Goal: Task Accomplishment & Management: Manage account settings

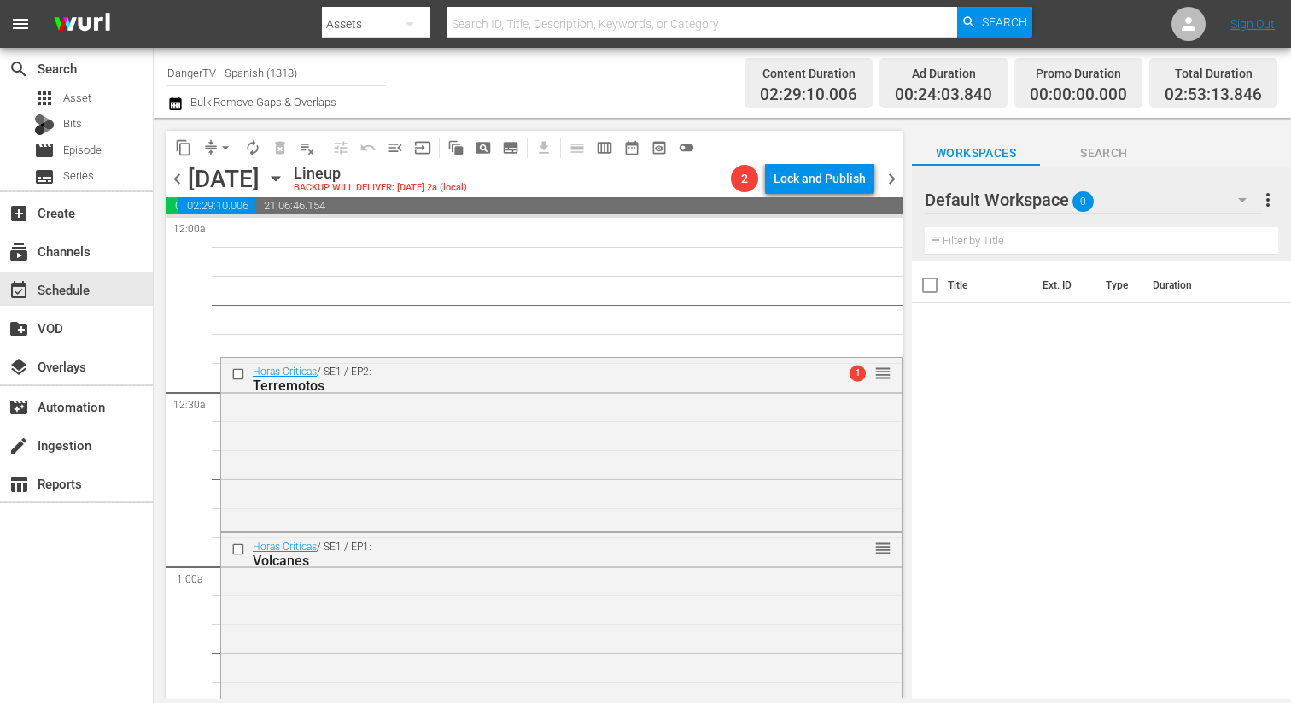
scroll to position [1057, 0]
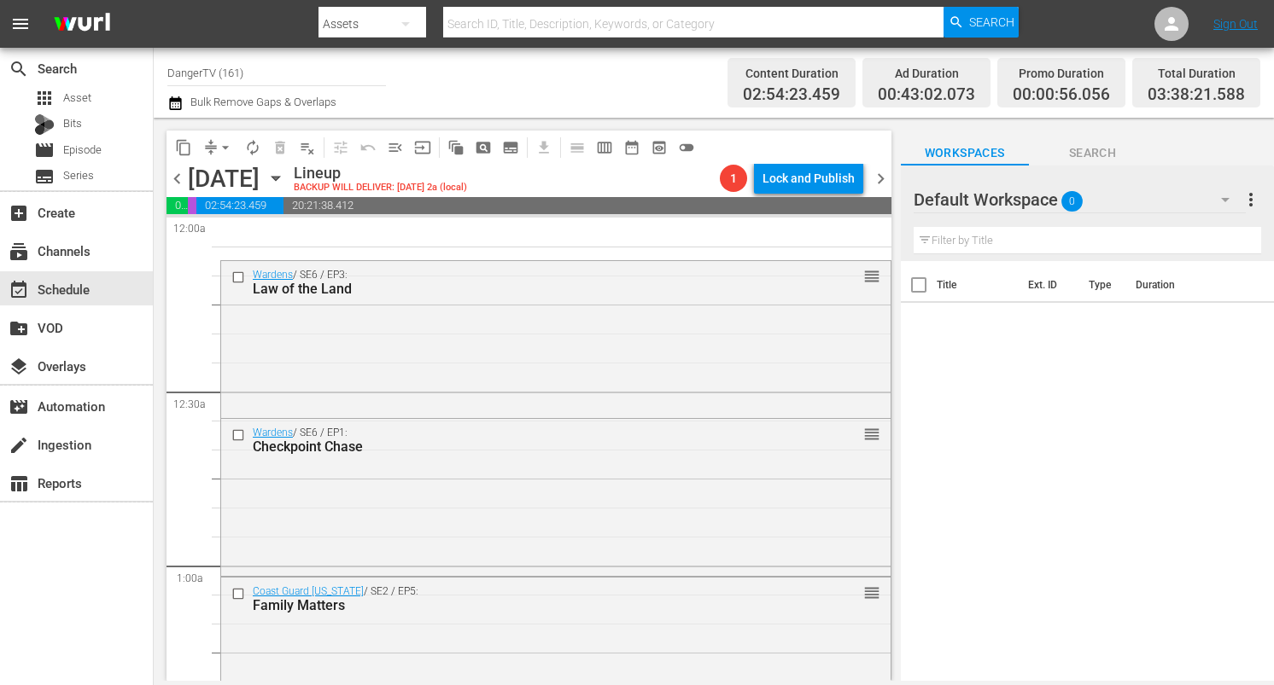
scroll to position [1158, 0]
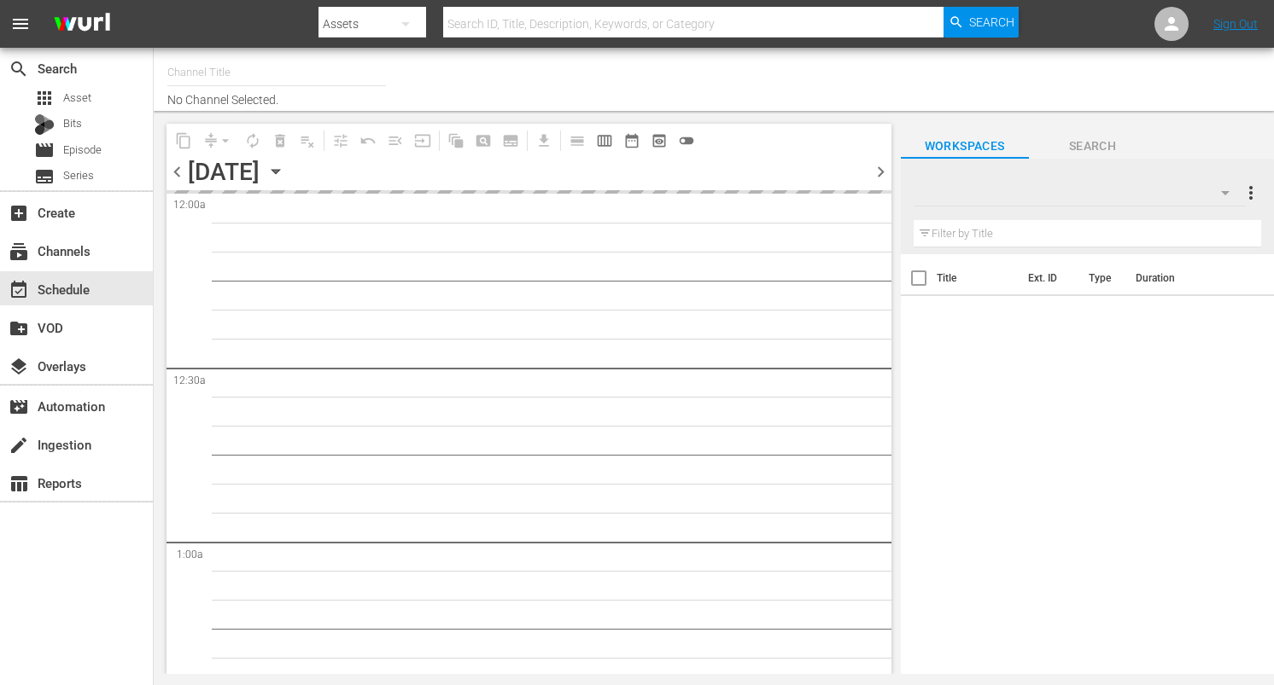
type input "DangerTV (161)"
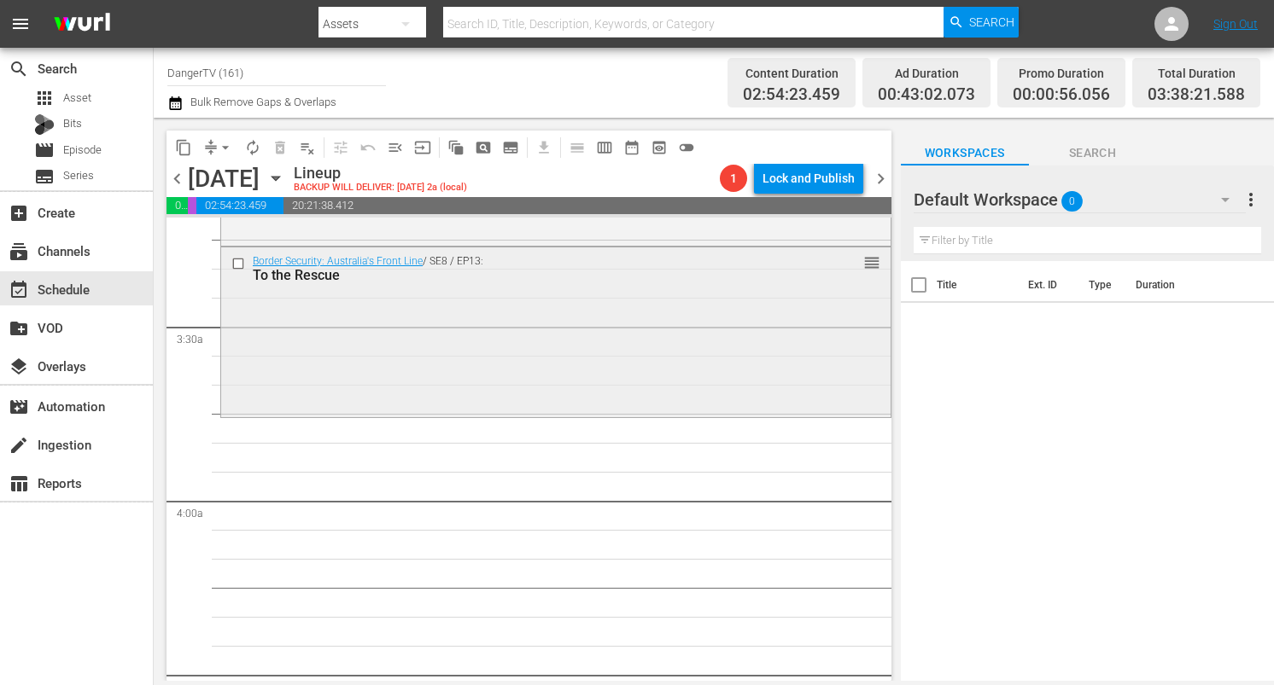
scroll to position [1121, 0]
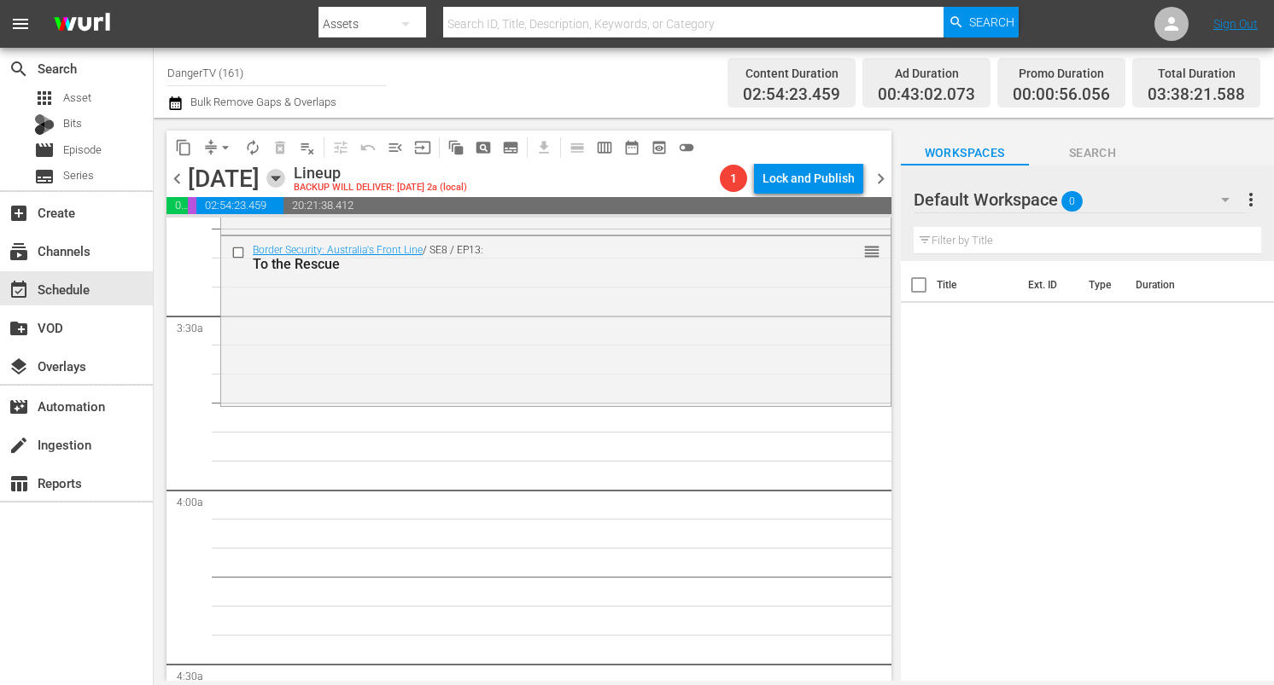
click at [285, 179] on icon "button" at bounding box center [275, 178] width 19 height 19
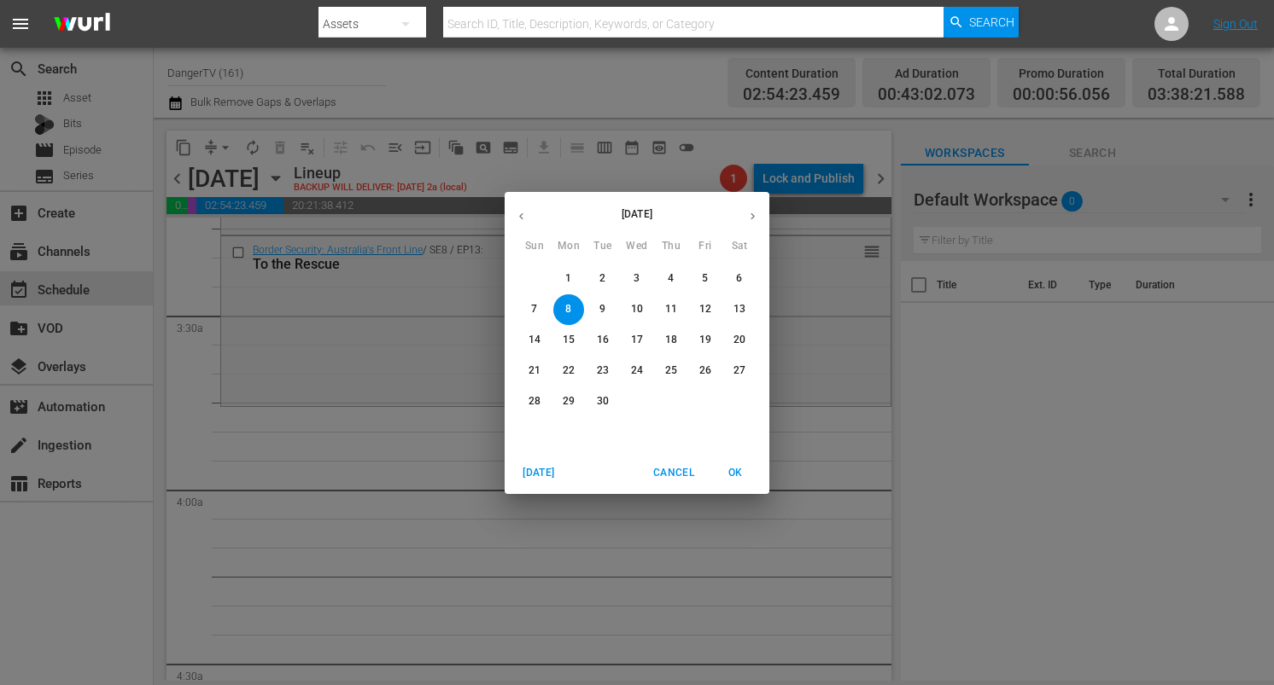
click at [569, 273] on p "1" at bounding box center [568, 278] width 6 height 15
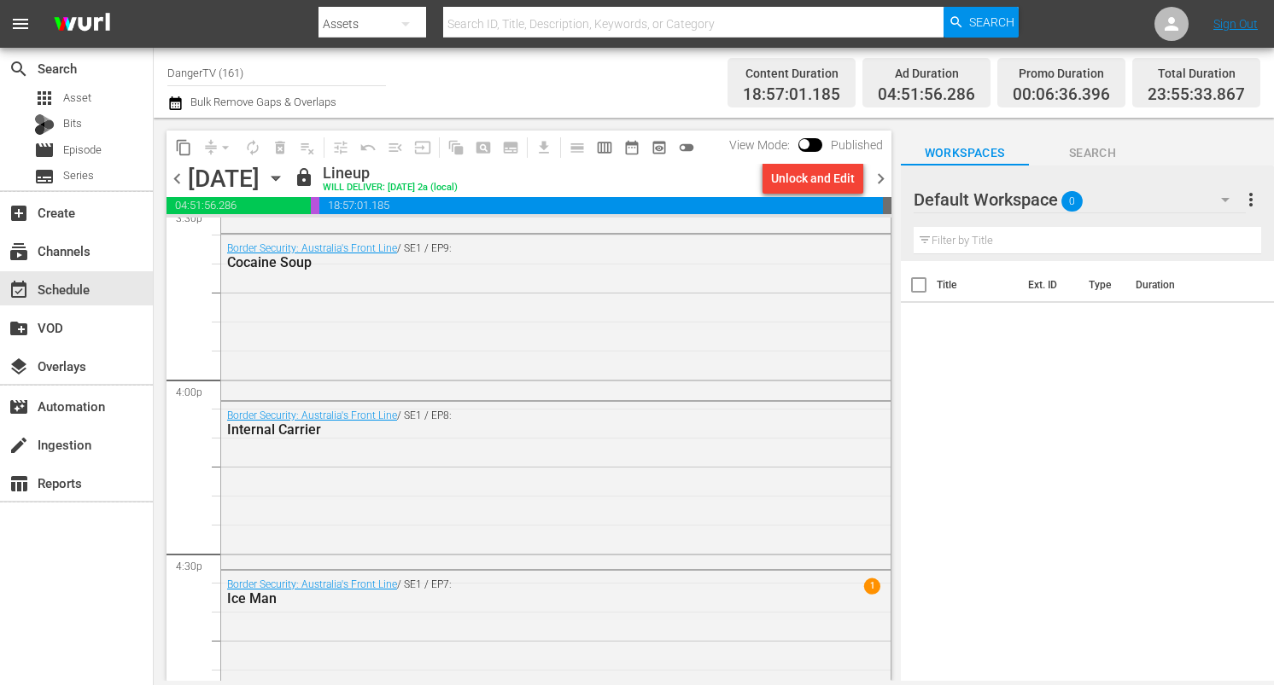
scroll to position [5414, 0]
click at [285, 175] on icon "button" at bounding box center [275, 178] width 19 height 19
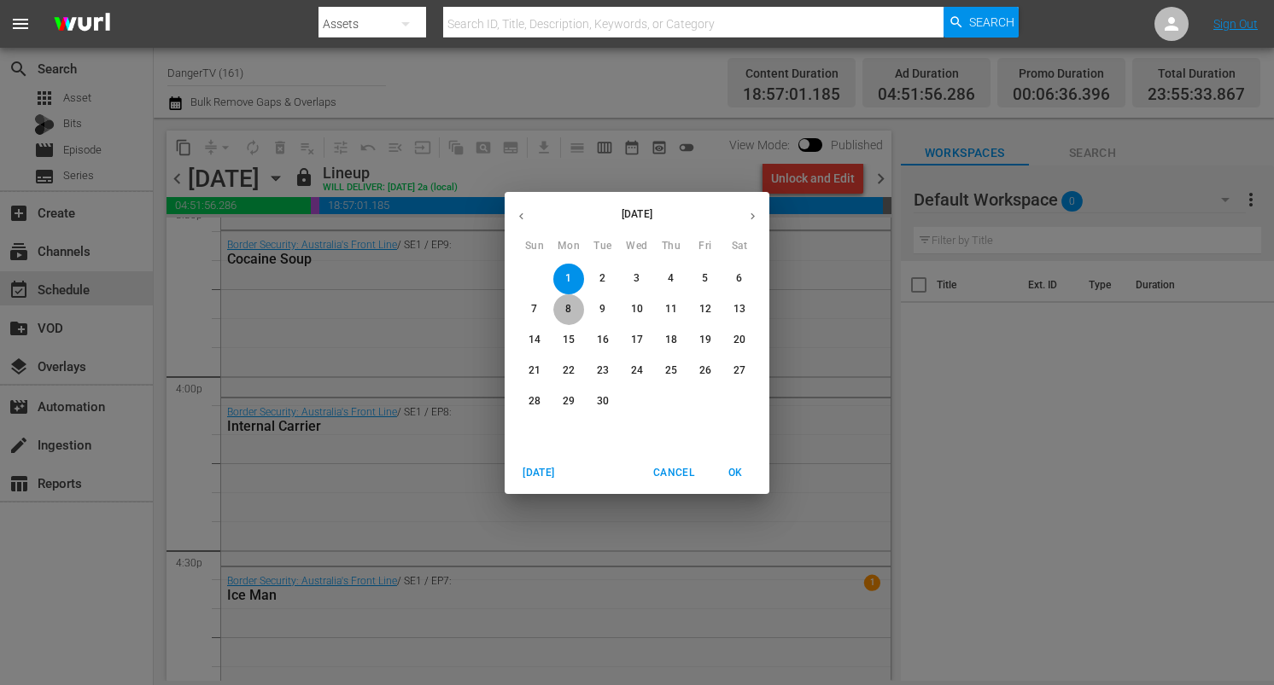
click at [562, 301] on button "8" at bounding box center [568, 310] width 31 height 31
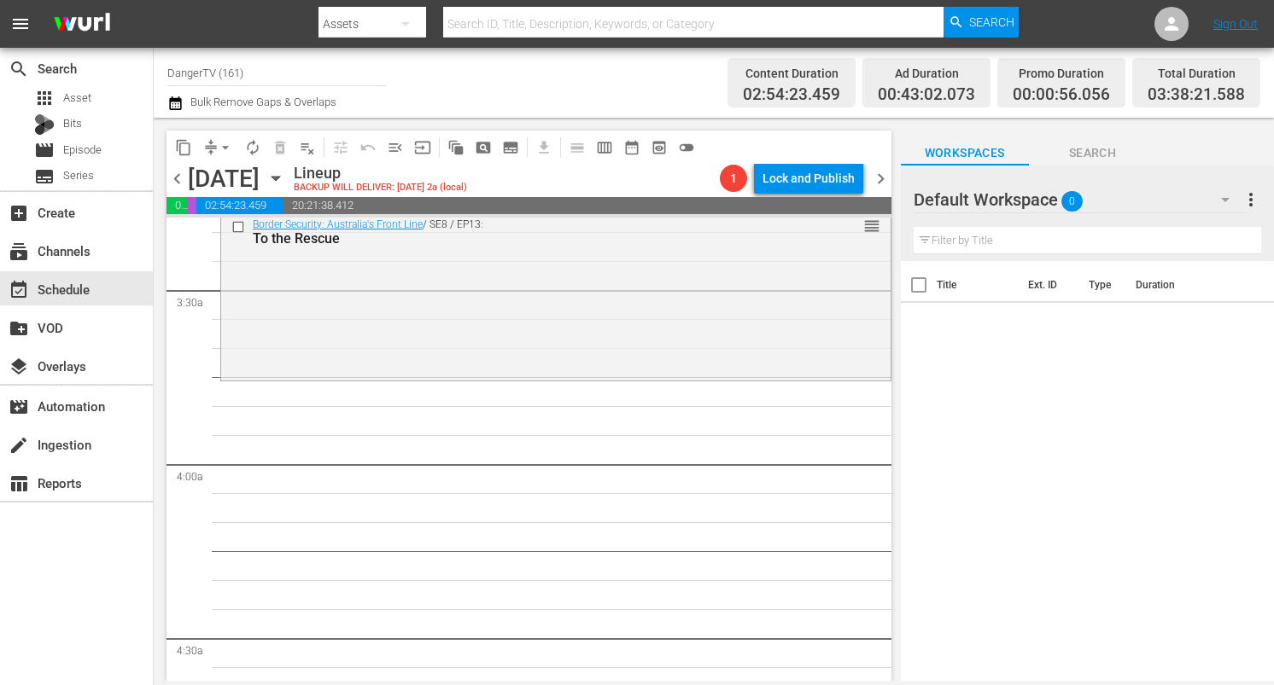
scroll to position [1097, 0]
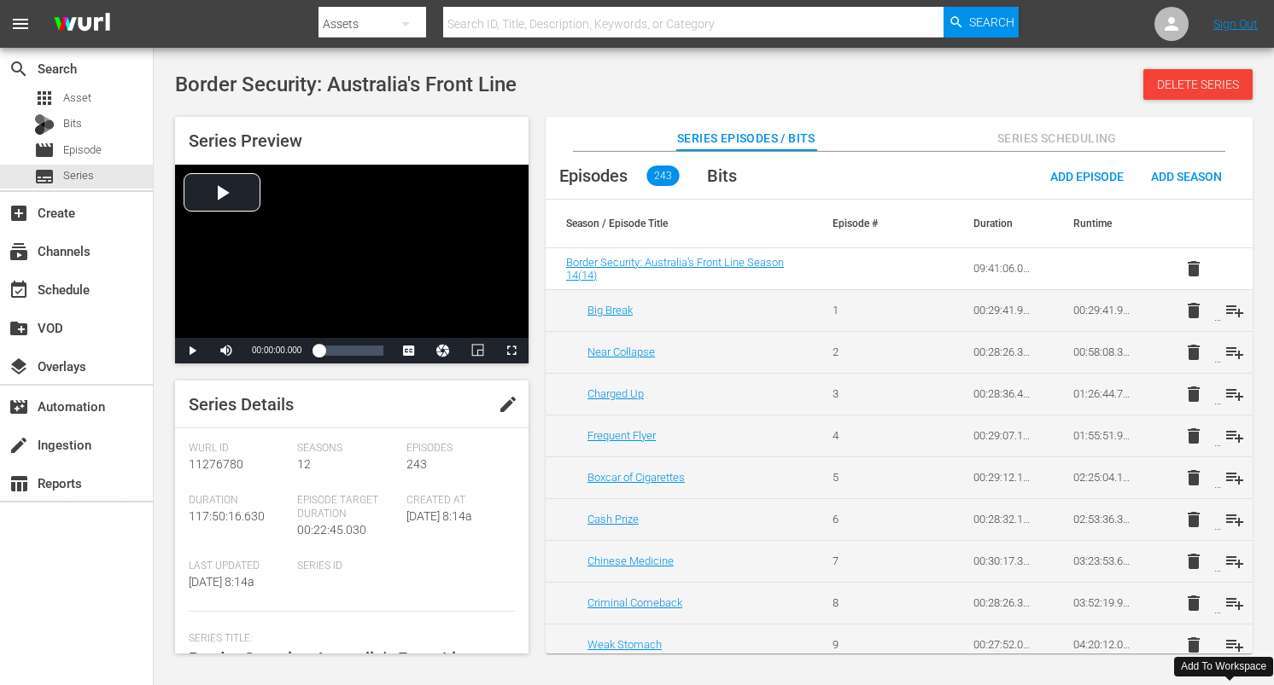
scroll to position [3622, 0]
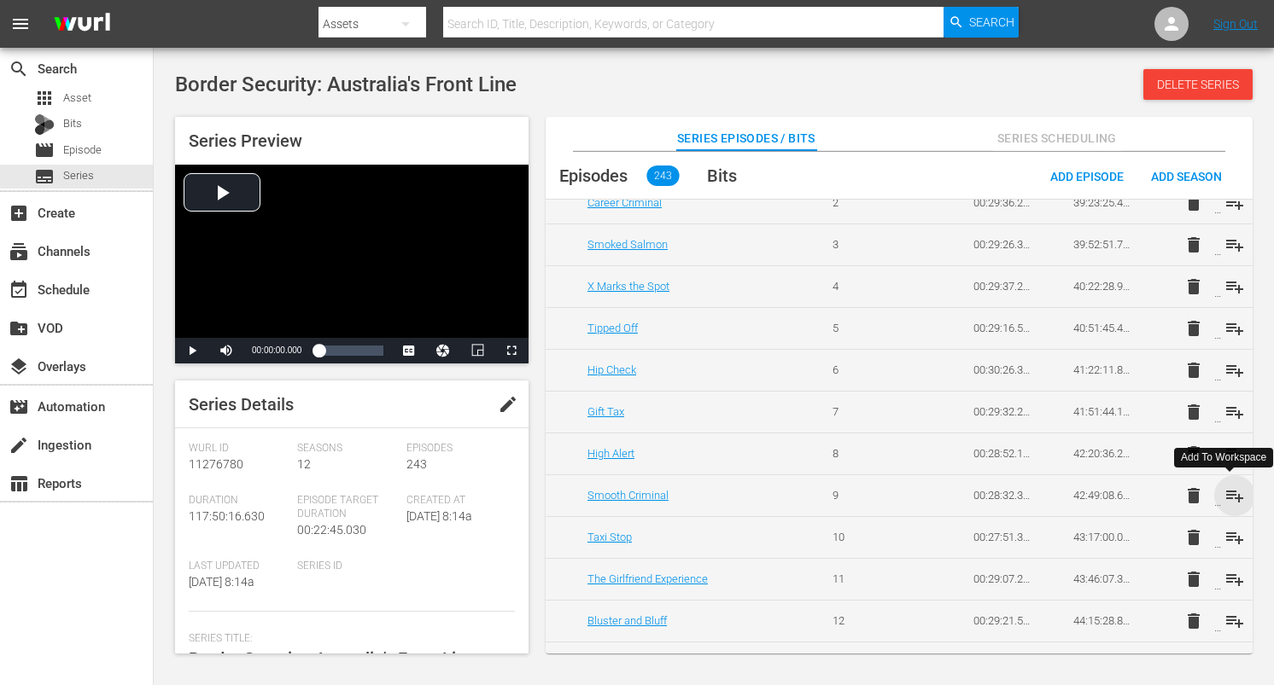
click at [1230, 497] on span "playlist_add" at bounding box center [1234, 496] width 20 height 20
click at [1230, 538] on span "playlist_add" at bounding box center [1234, 538] width 20 height 20
click at [1239, 579] on span "playlist_add" at bounding box center [1234, 579] width 20 height 20
click at [1233, 619] on span "playlist_add" at bounding box center [1234, 621] width 20 height 20
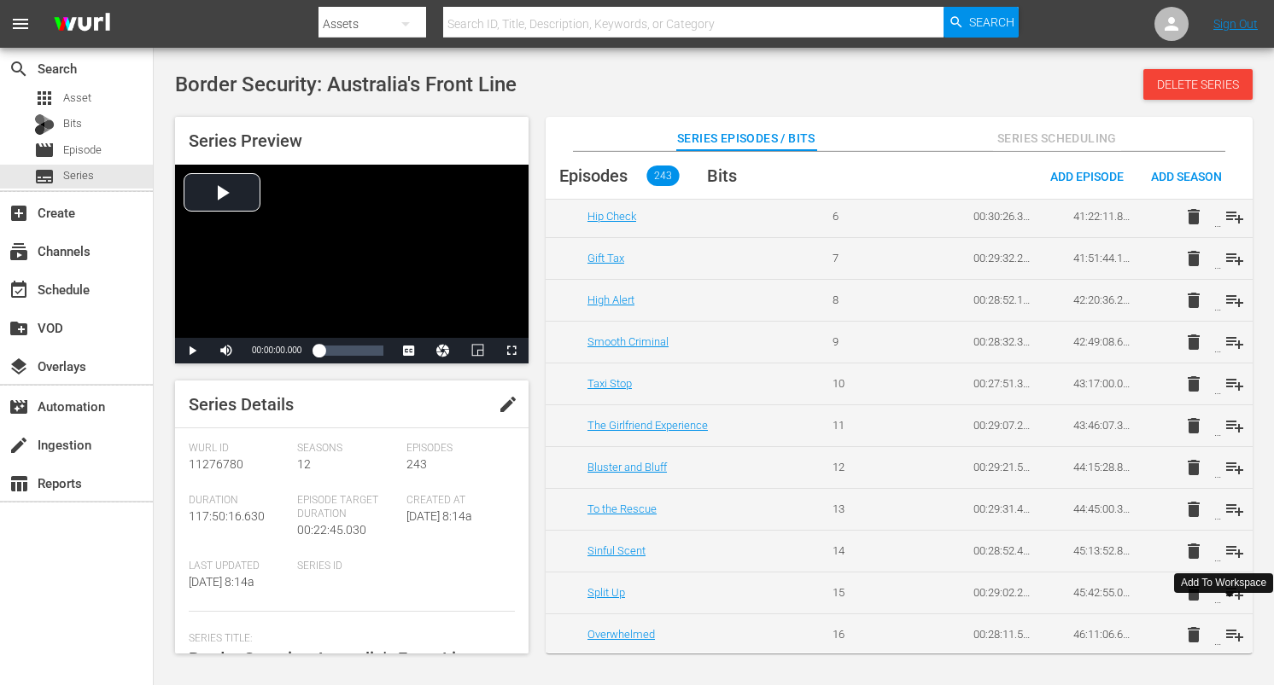
scroll to position [3796, 0]
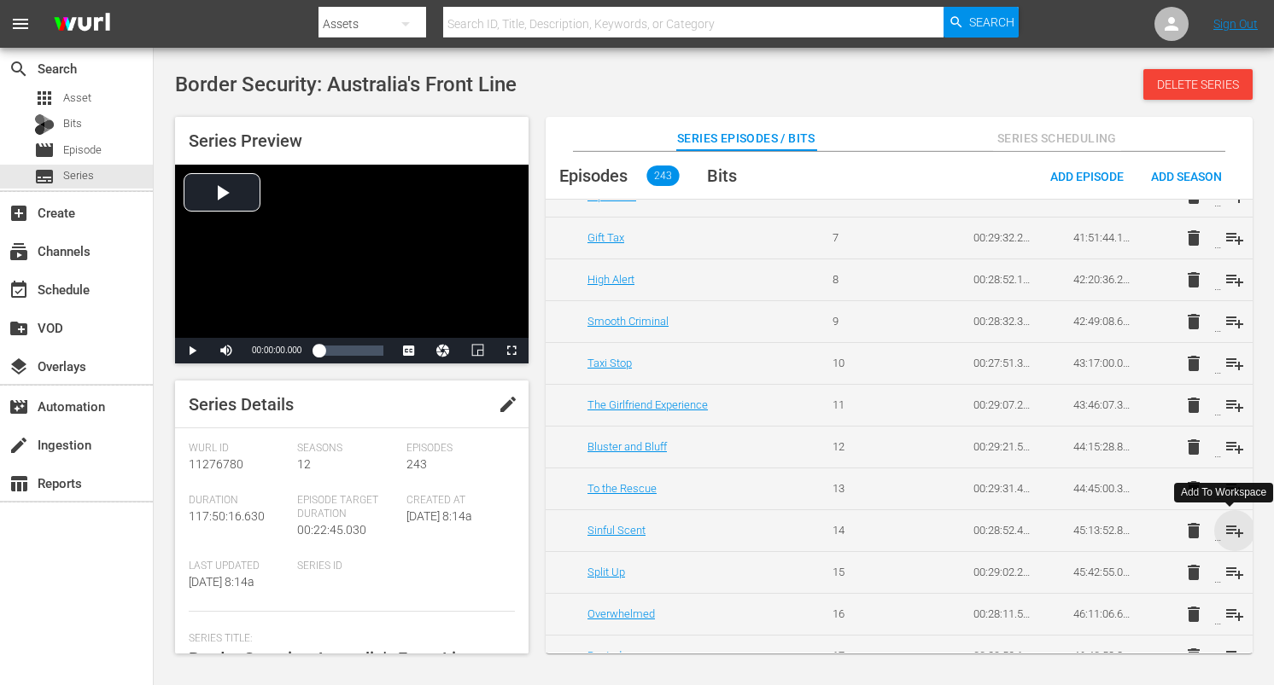
click at [1227, 525] on span "playlist_add" at bounding box center [1234, 531] width 20 height 20
click at [1234, 575] on span "playlist_add" at bounding box center [1234, 573] width 20 height 20
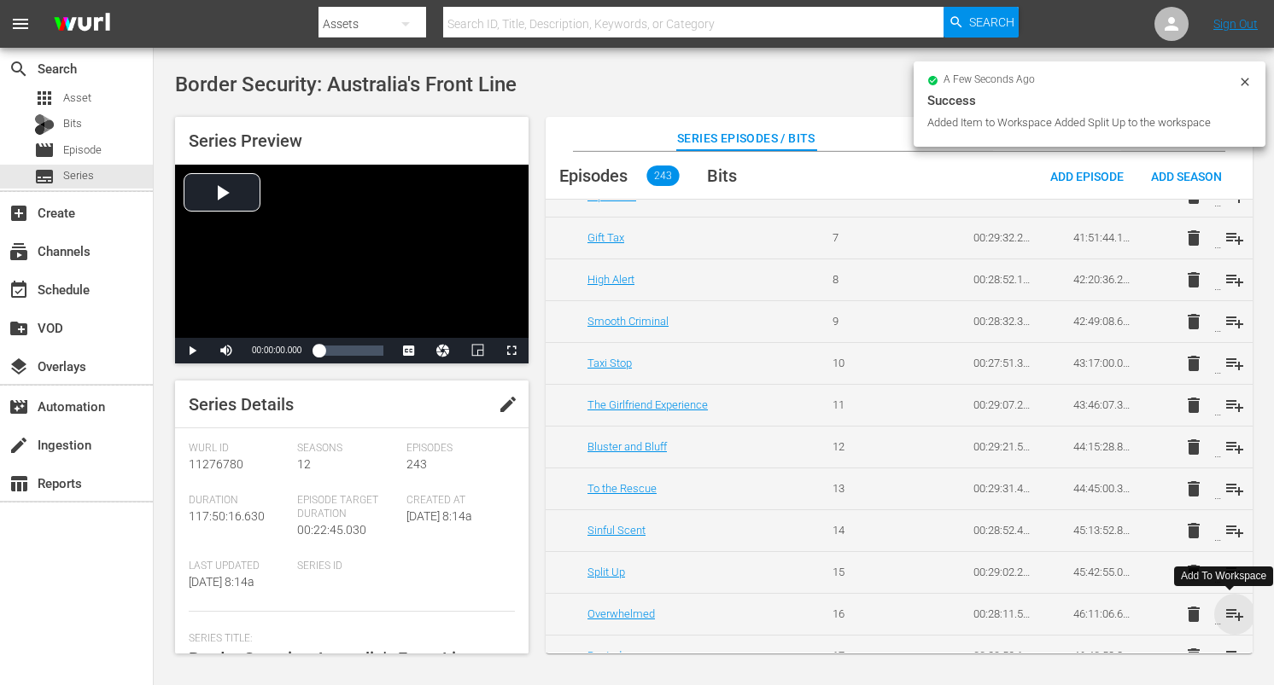
click at [1226, 608] on span "playlist_add" at bounding box center [1234, 614] width 20 height 20
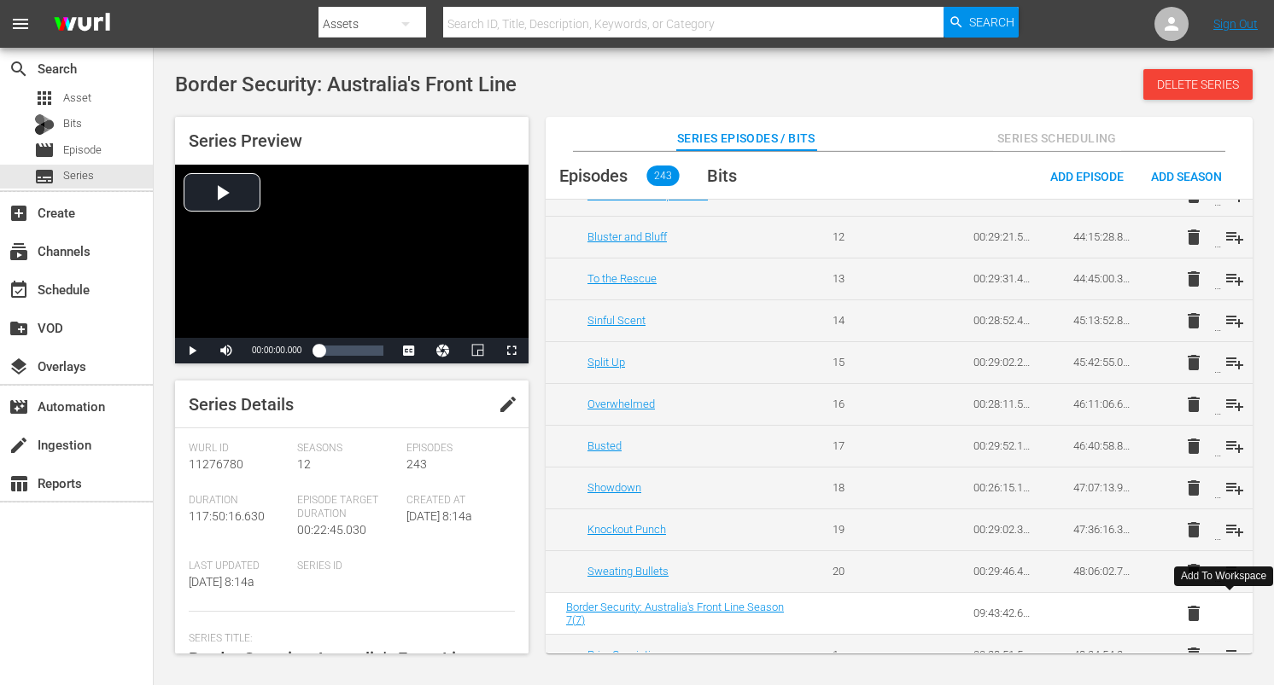
scroll to position [4008, 0]
click at [1228, 446] on span "playlist_add" at bounding box center [1234, 445] width 20 height 20
click at [1228, 486] on span "playlist_add" at bounding box center [1234, 486] width 20 height 20
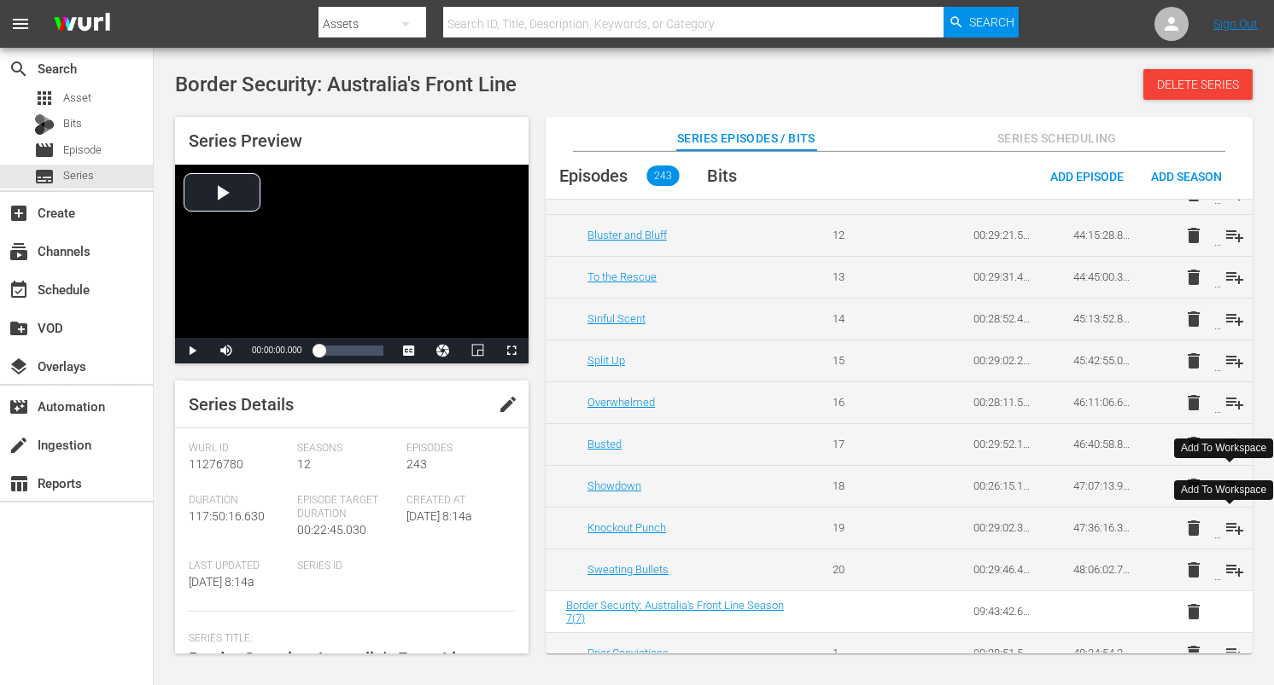
click at [1230, 525] on span "playlist_add" at bounding box center [1234, 528] width 20 height 20
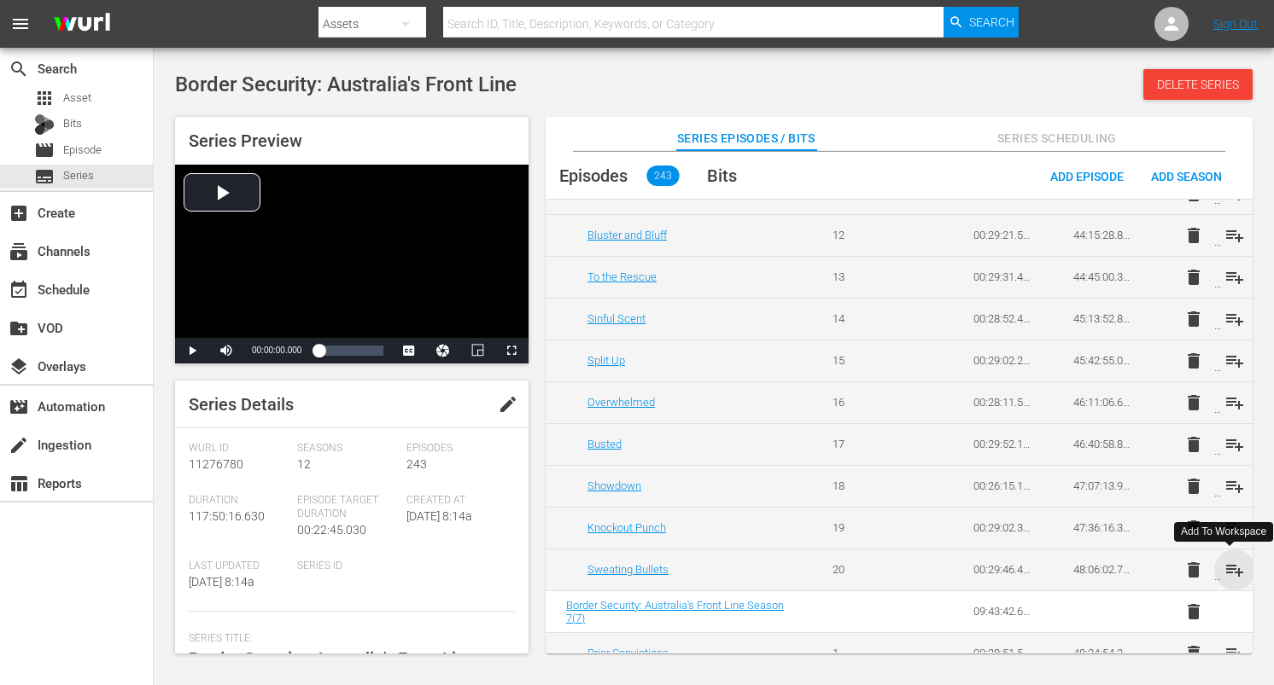
click at [1230, 564] on span "playlist_add" at bounding box center [1234, 570] width 20 height 20
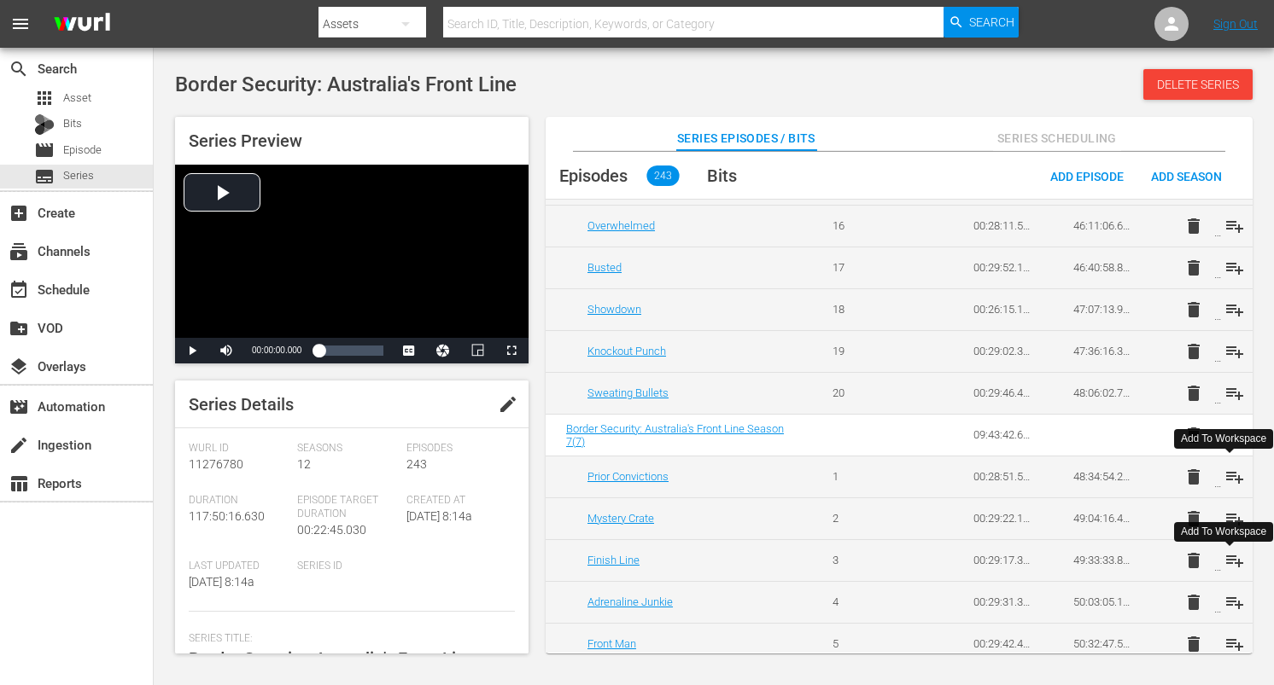
click at [1234, 475] on span "playlist_add" at bounding box center [1234, 477] width 20 height 20
click at [1226, 524] on span "playlist_add" at bounding box center [1234, 519] width 20 height 20
click at [1230, 557] on span "playlist_add" at bounding box center [1234, 561] width 20 height 20
click at [1236, 599] on span "playlist_add" at bounding box center [1234, 602] width 20 height 20
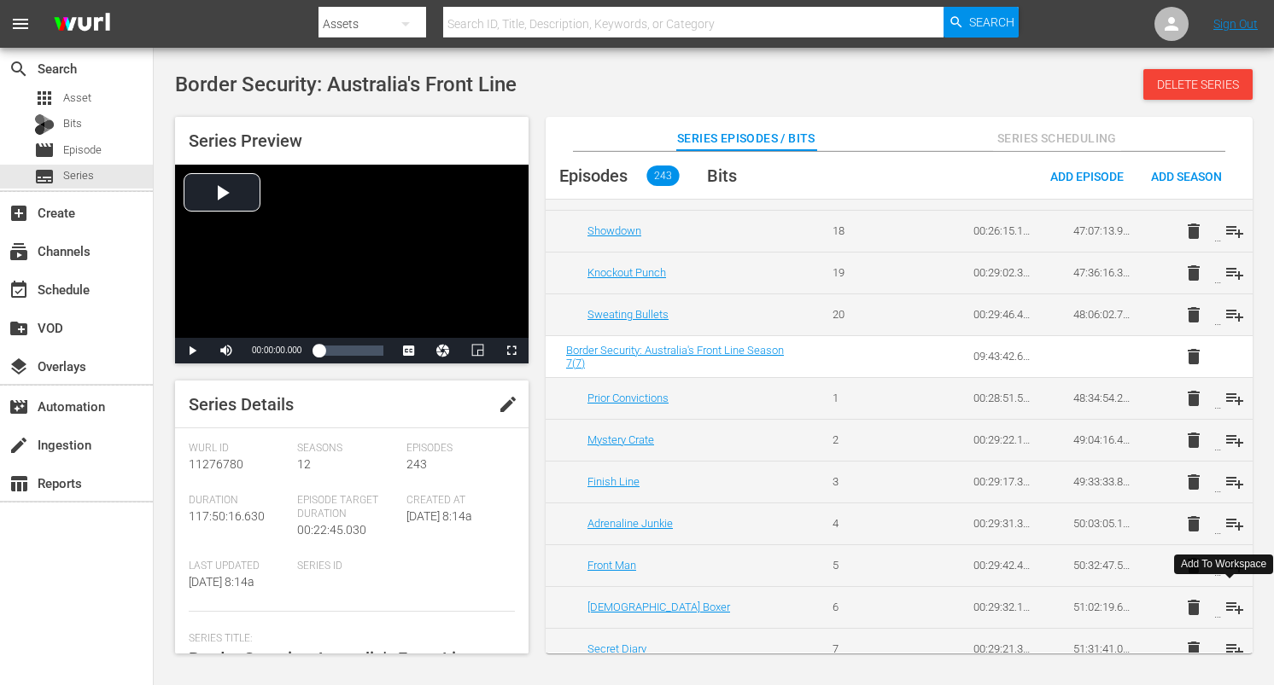
scroll to position [4267, 0]
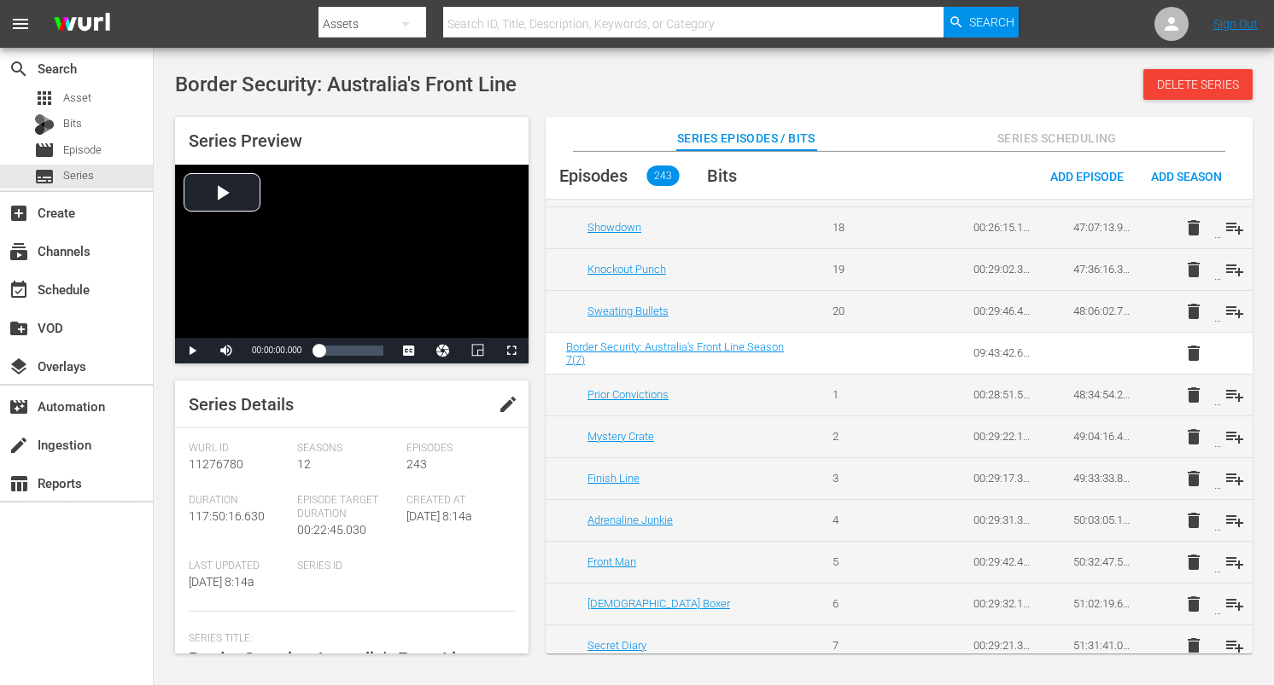
click at [1228, 560] on div "Add To Workspace" at bounding box center [1223, 564] width 85 height 15
click at [1228, 560] on span "playlist_add" at bounding box center [1234, 562] width 20 height 20
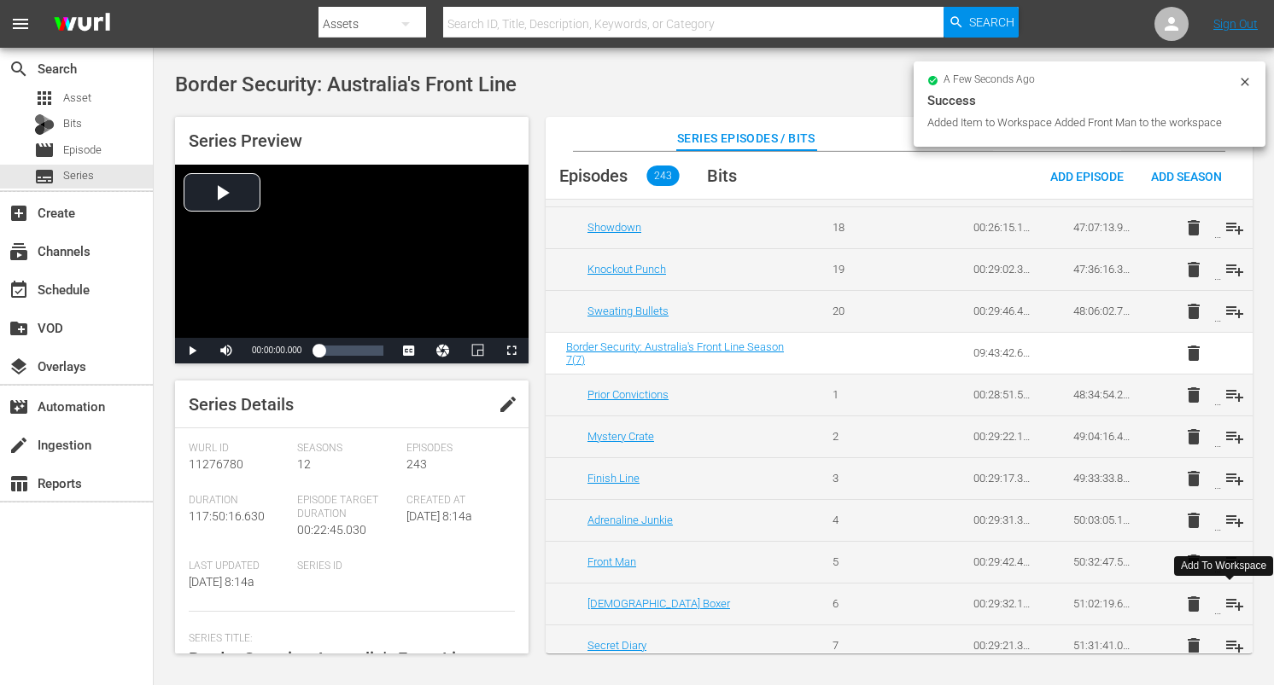
click at [1234, 604] on span "playlist_add" at bounding box center [1234, 604] width 20 height 20
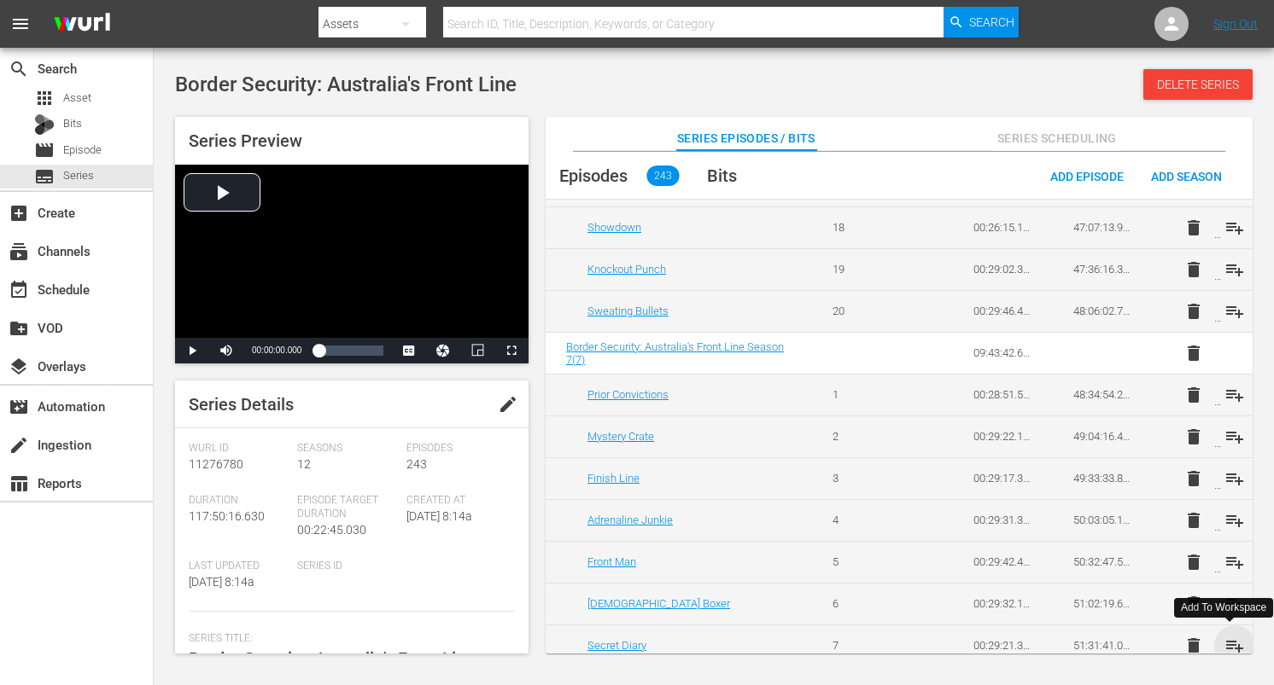
click at [1234, 651] on span "playlist_add" at bounding box center [1234, 646] width 20 height 20
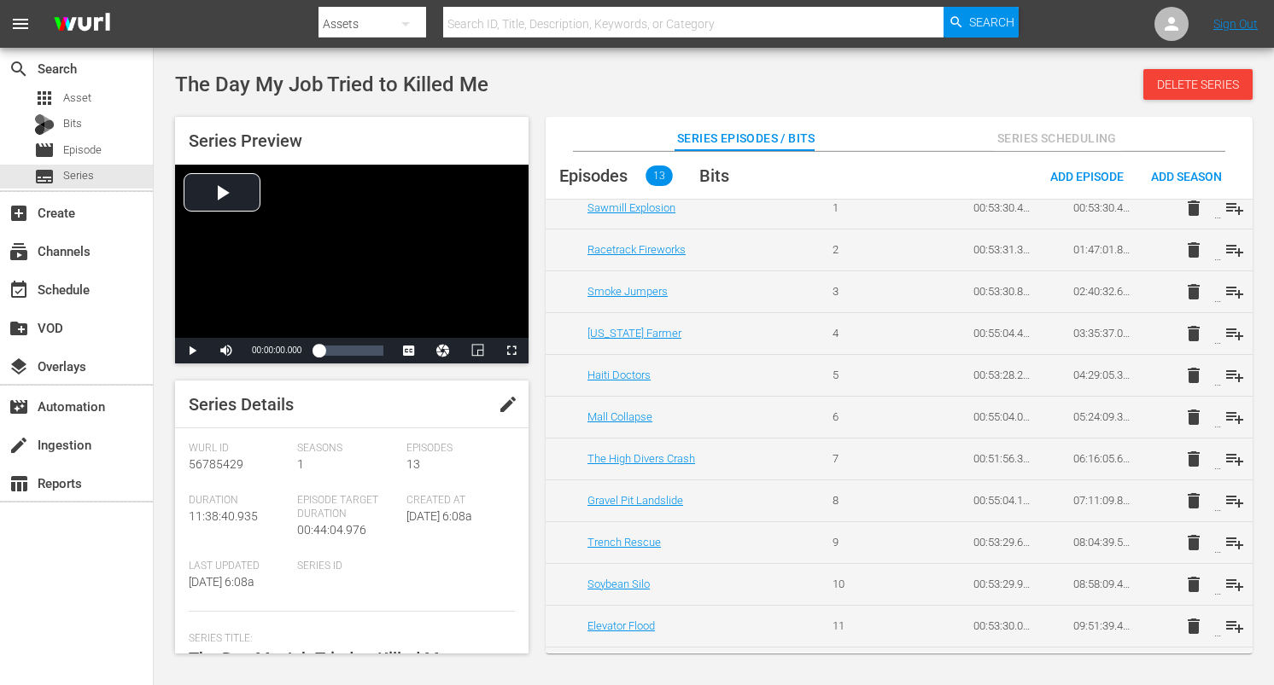
scroll to position [101, 0]
click at [1228, 505] on span "playlist_add" at bounding box center [1234, 503] width 20 height 20
click at [1228, 540] on span "playlist_add" at bounding box center [1234, 544] width 20 height 20
click at [1228, 587] on span "playlist_add" at bounding box center [1234, 586] width 20 height 20
click at [1232, 627] on span "playlist_add" at bounding box center [1234, 628] width 20 height 20
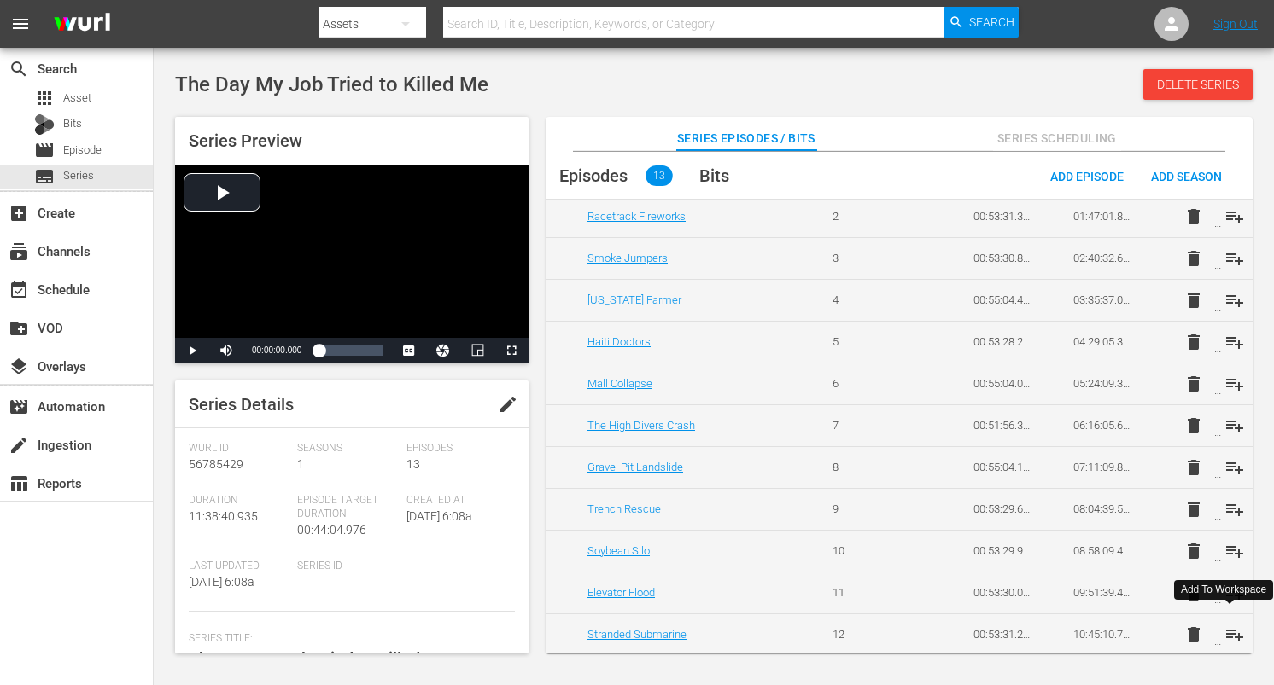
scroll to position [139, 0]
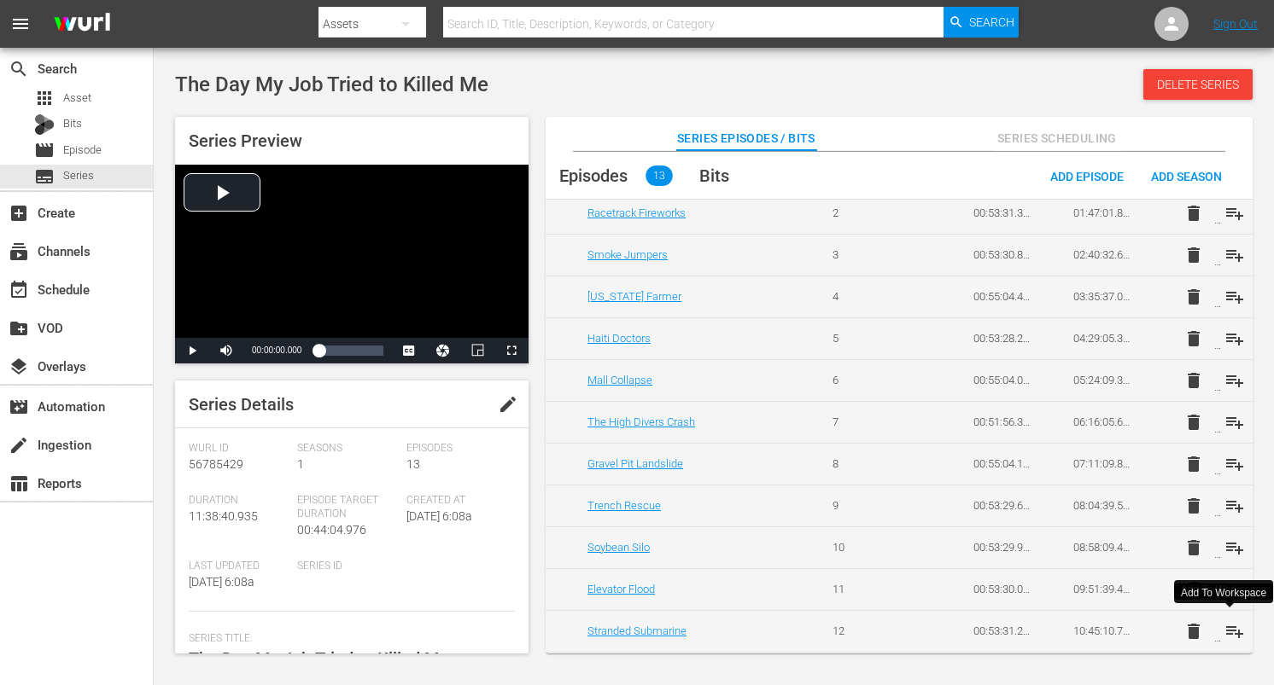
click at [1228, 634] on span "playlist_add" at bounding box center [1234, 631] width 20 height 20
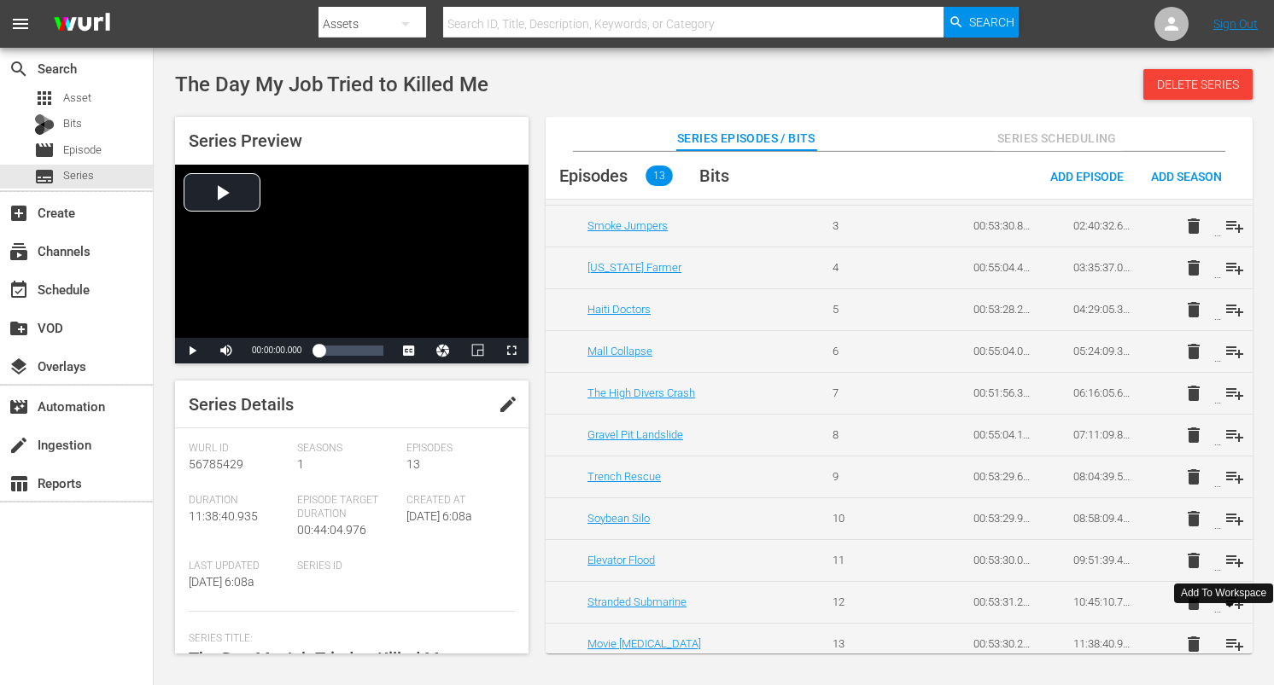
scroll to position [180, 0]
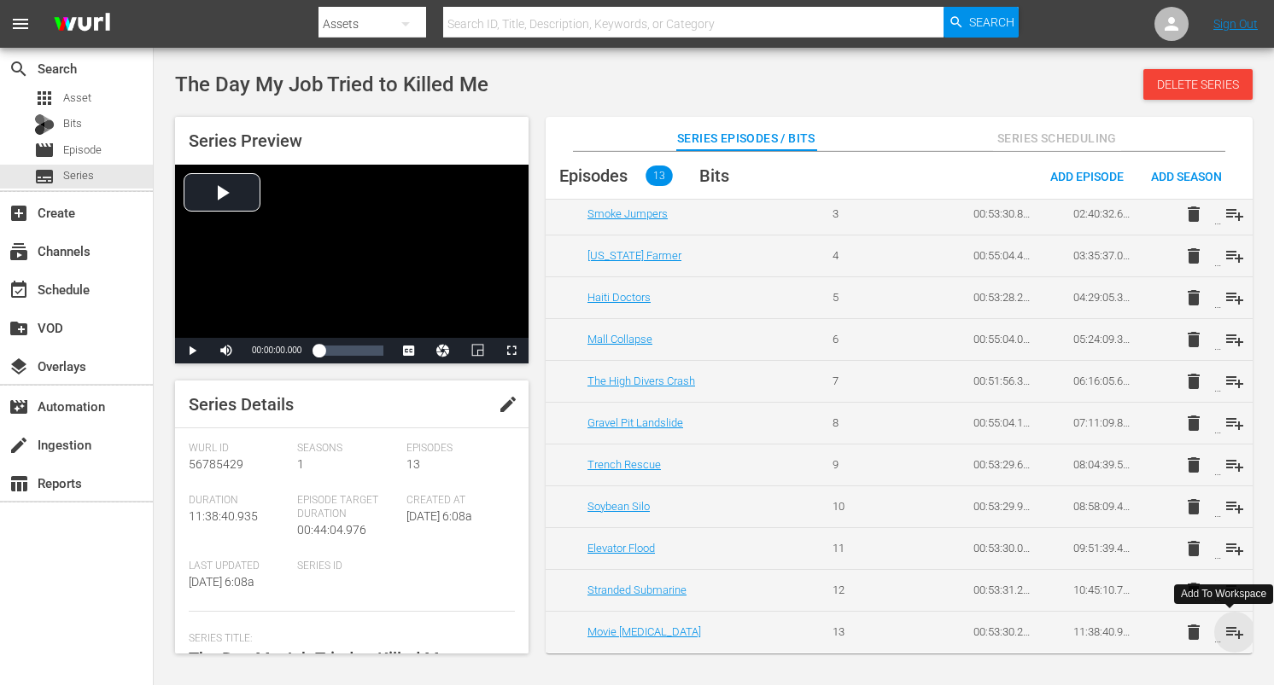
click at [1228, 633] on span "playlist_add" at bounding box center [1234, 632] width 20 height 20
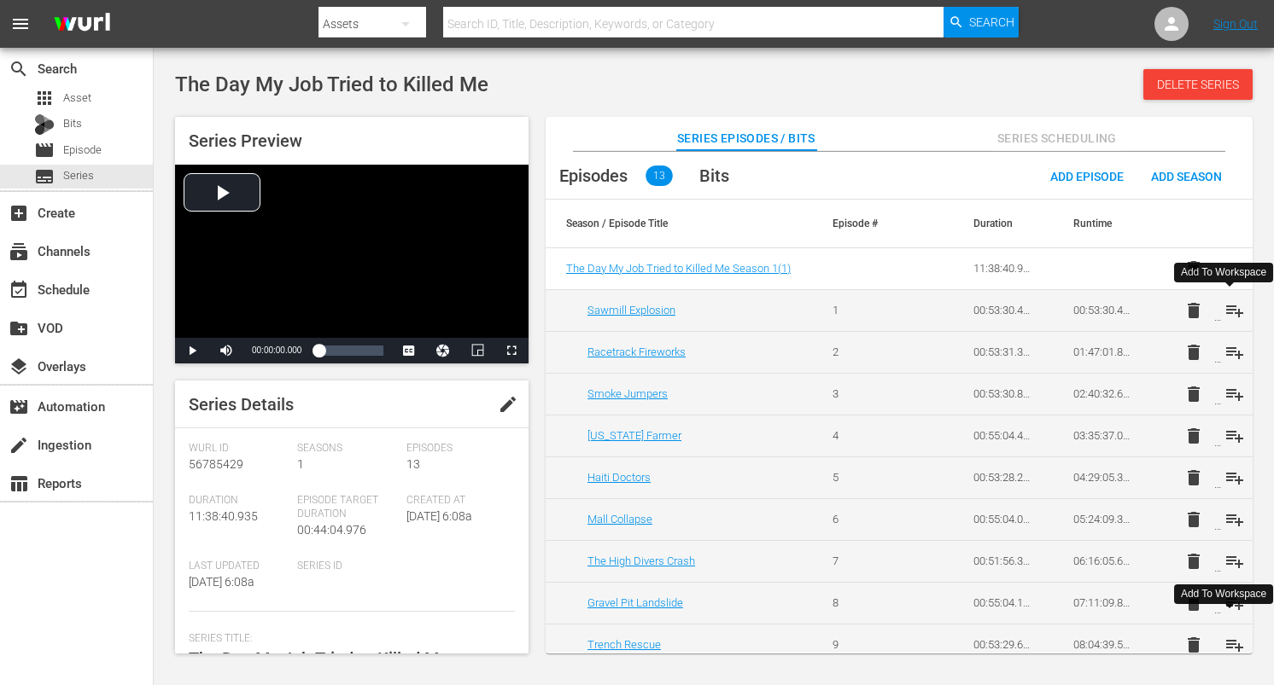
click at [1232, 301] on span "playlist_add" at bounding box center [1234, 310] width 20 height 20
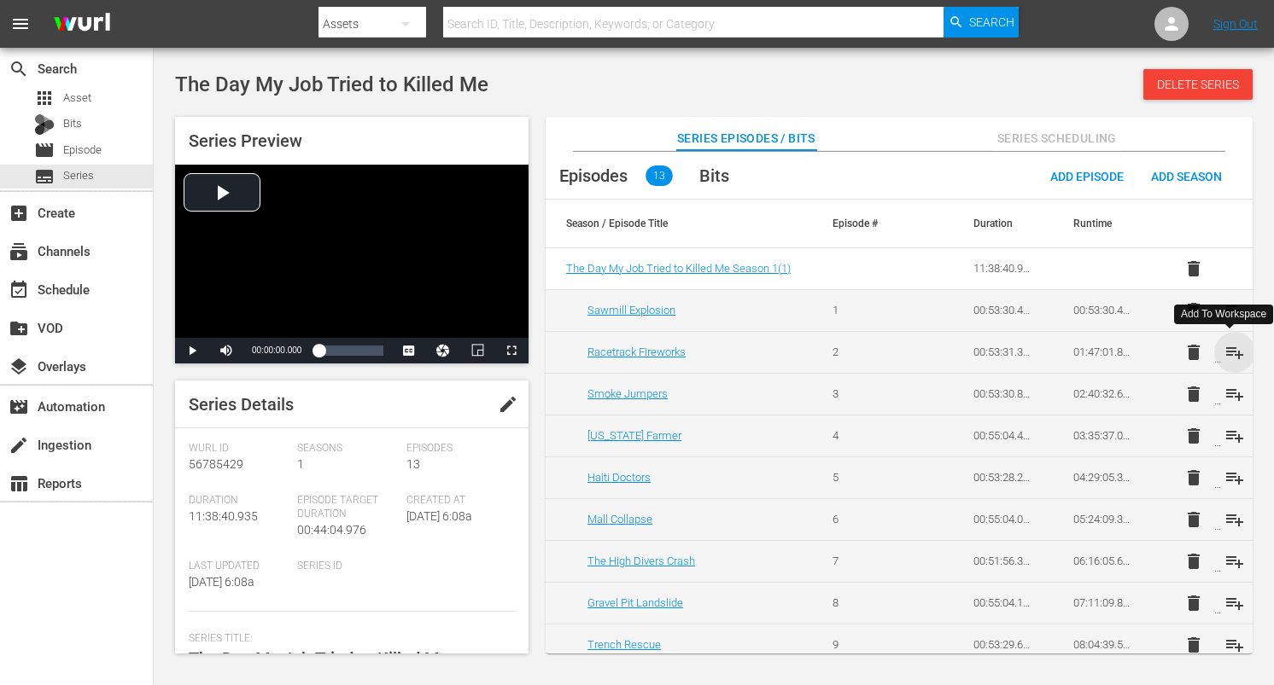
click at [1236, 355] on span "playlist_add" at bounding box center [1234, 352] width 20 height 20
click at [1228, 397] on span "playlist_add" at bounding box center [1234, 394] width 20 height 20
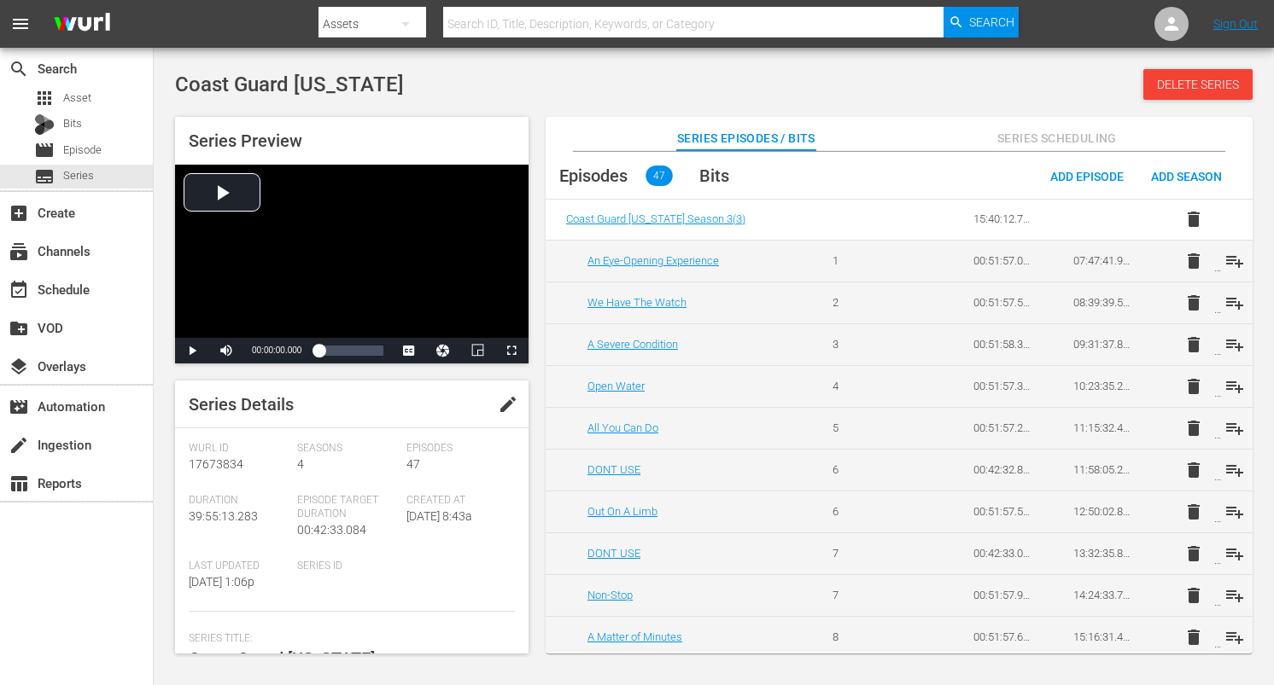
scroll to position [424, 0]
click at [1231, 260] on span "playlist_add" at bounding box center [1234, 264] width 20 height 20
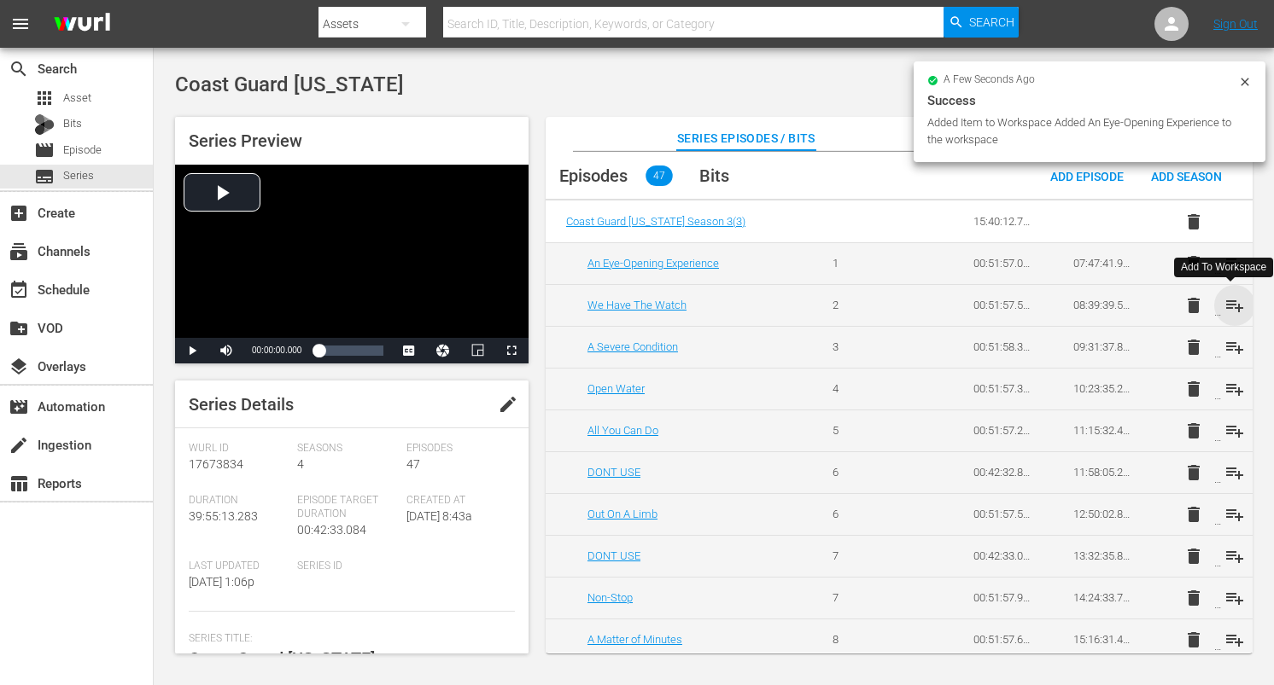
click at [1228, 300] on span "playlist_add" at bounding box center [1234, 305] width 20 height 20
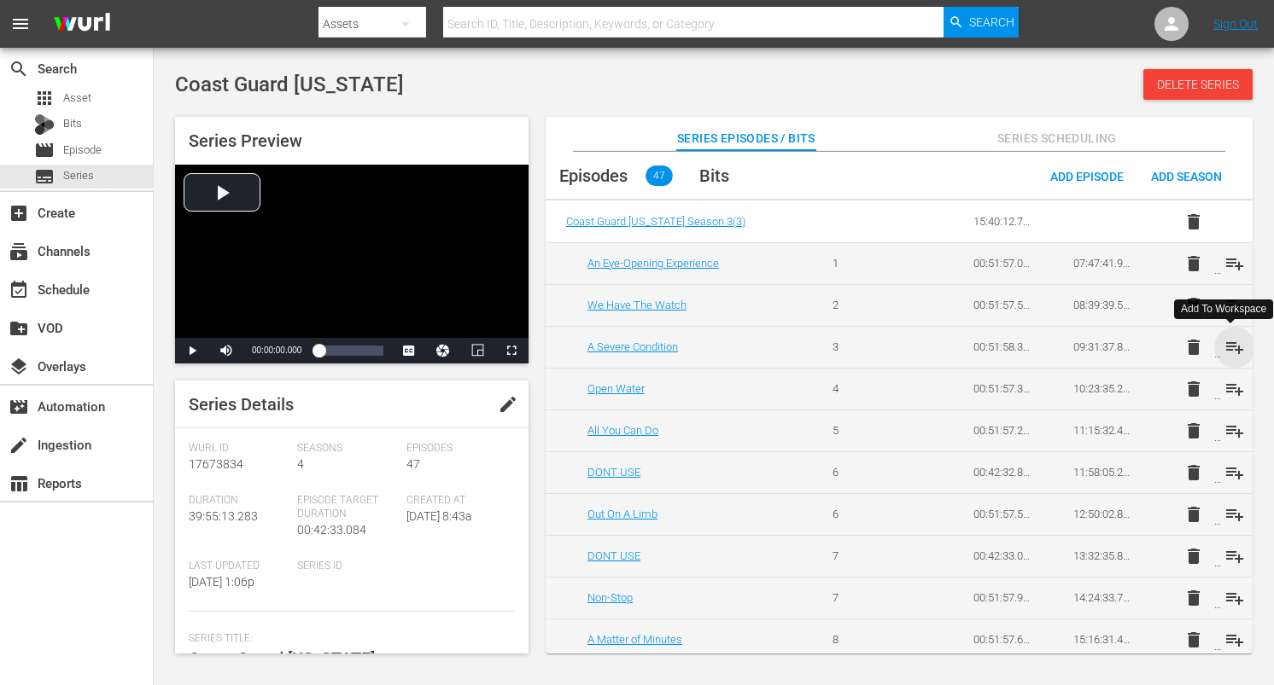
click at [1235, 349] on span "playlist_add" at bounding box center [1234, 347] width 20 height 20
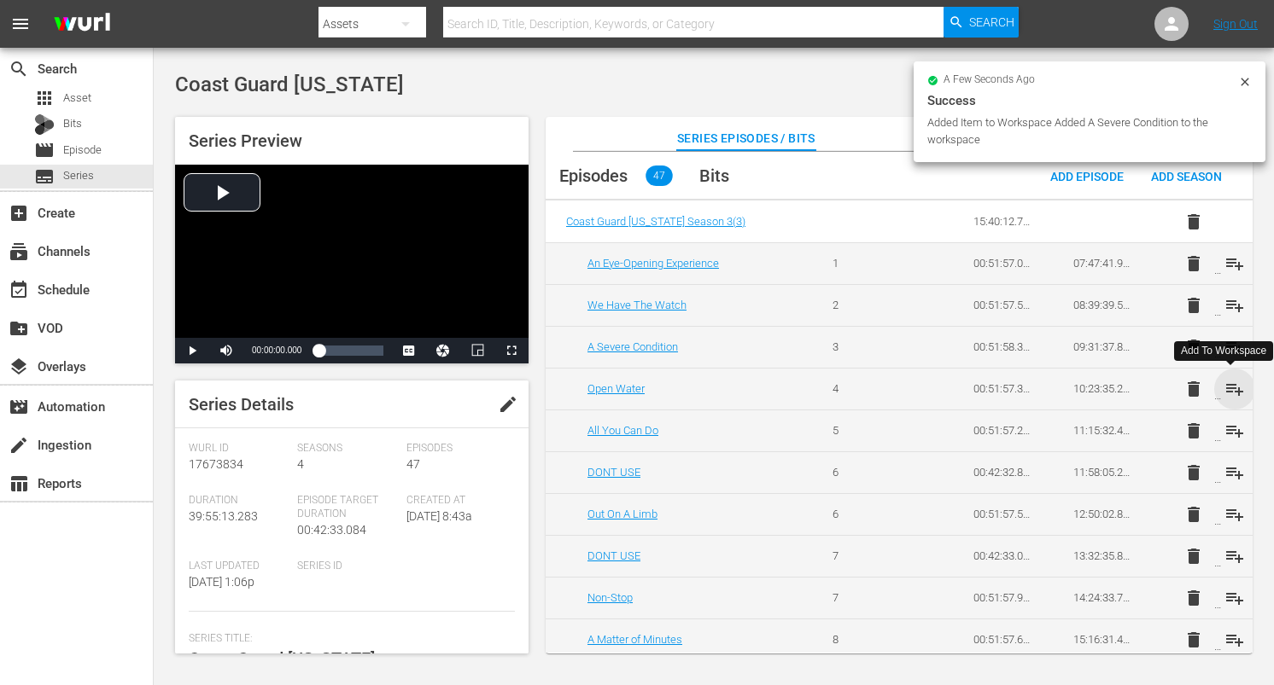
click at [1234, 389] on span "playlist_add" at bounding box center [1234, 389] width 20 height 20
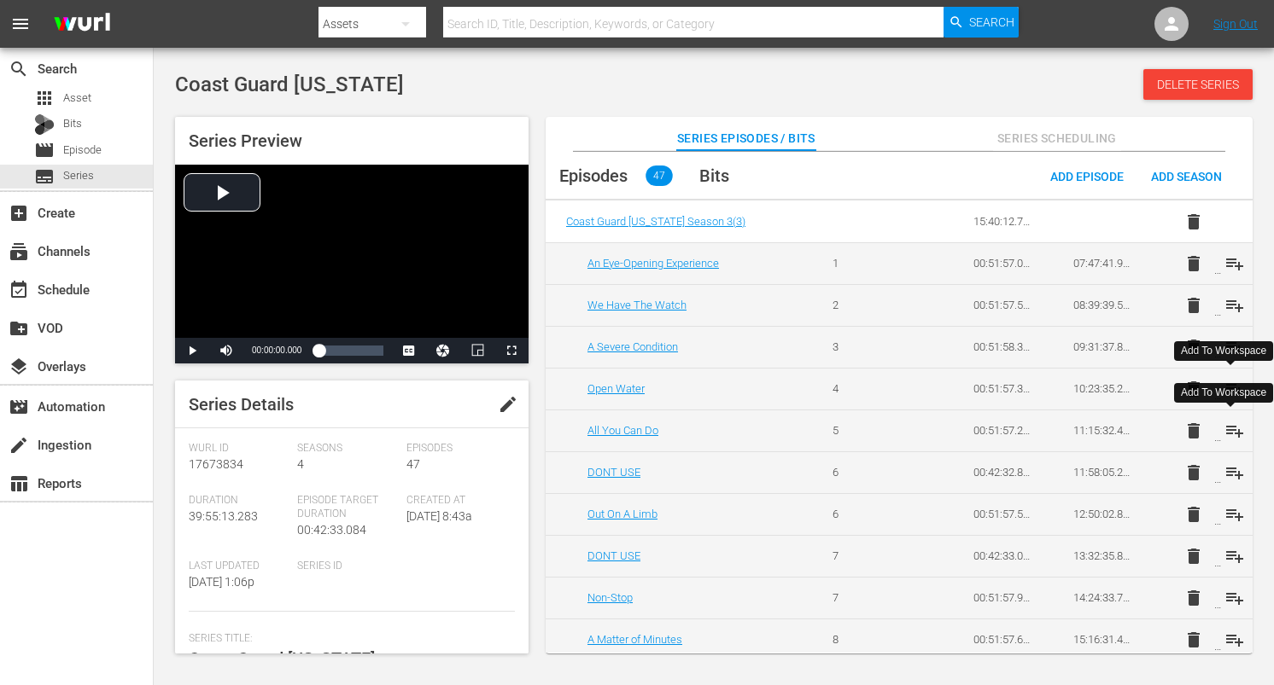
click at [1233, 430] on span "playlist_add" at bounding box center [1234, 431] width 20 height 20
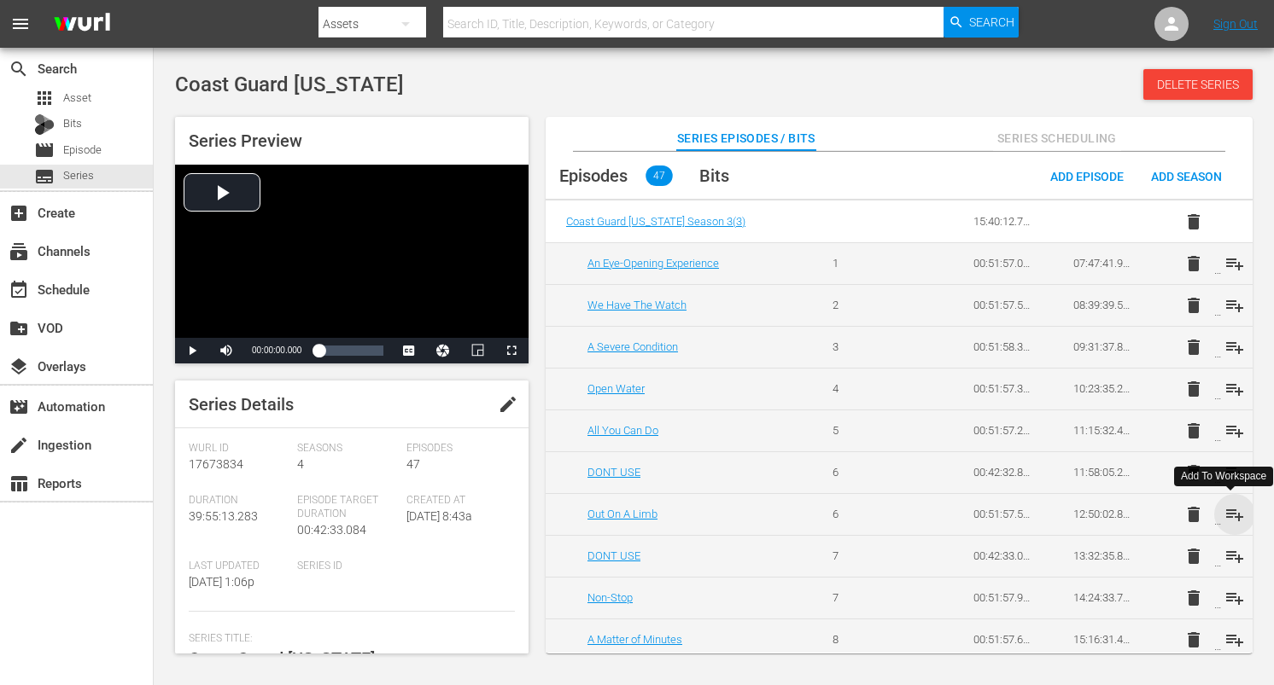
click at [1228, 514] on span "playlist_add" at bounding box center [1234, 515] width 20 height 20
click at [1229, 553] on span "playlist_add" at bounding box center [1234, 556] width 20 height 20
click at [1228, 597] on span "playlist_add" at bounding box center [1234, 598] width 20 height 20
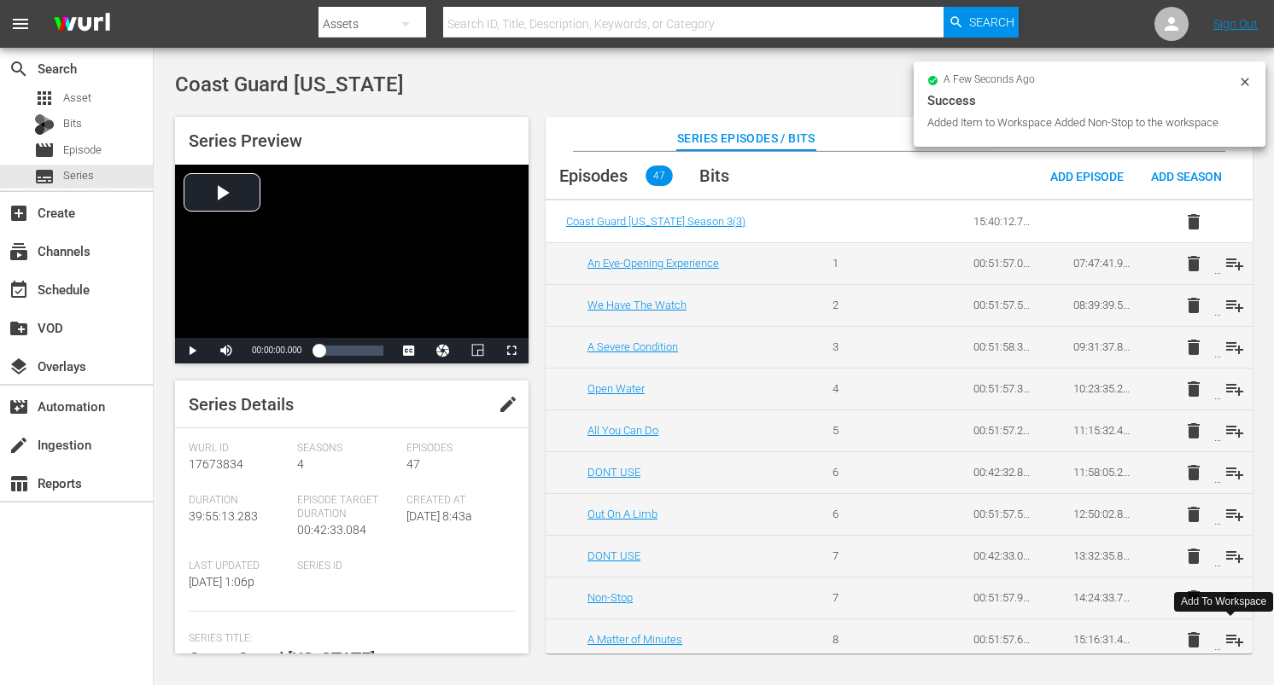
click at [1229, 639] on span "playlist_add" at bounding box center [1234, 640] width 20 height 20
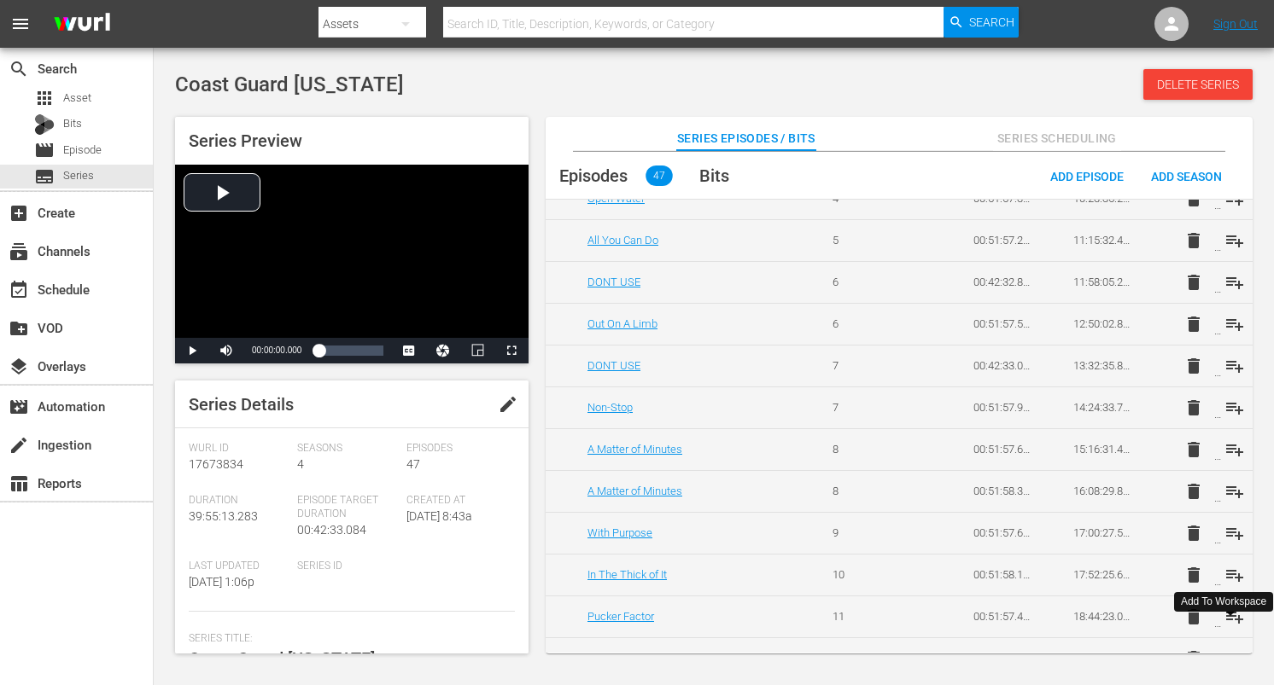
scroll to position [630, 0]
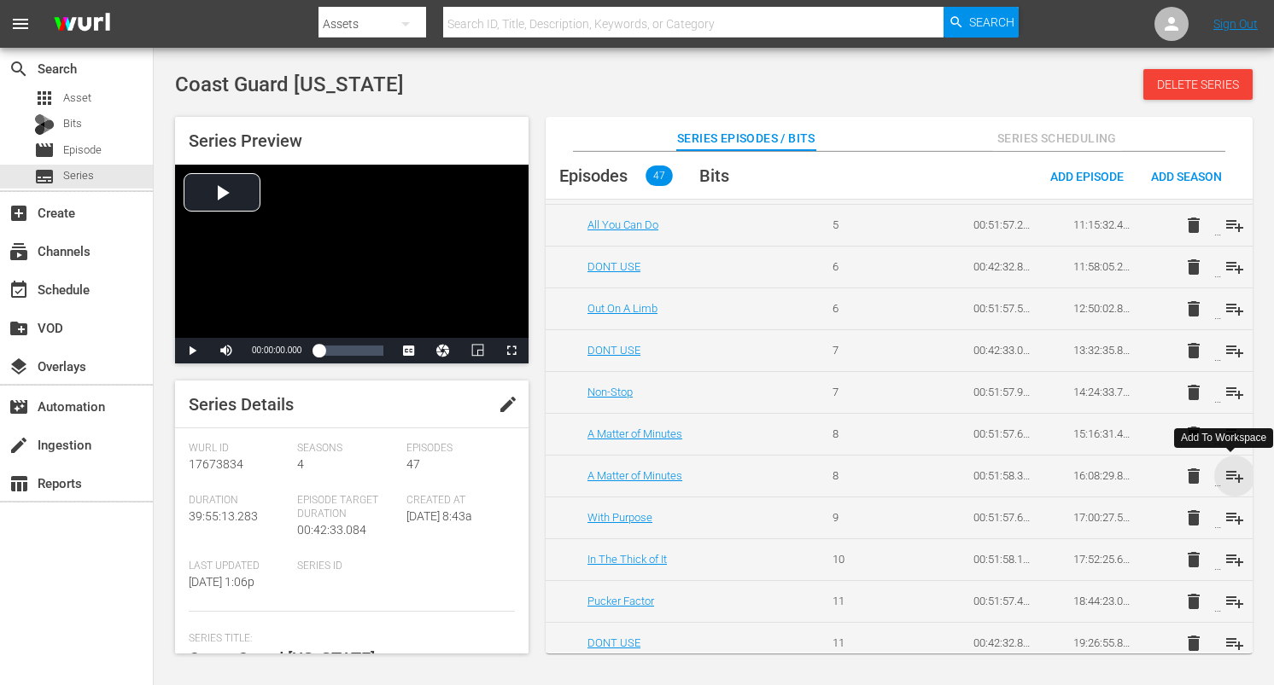
click at [1226, 475] on span "playlist_add" at bounding box center [1234, 476] width 20 height 20
click at [1228, 515] on span "playlist_add" at bounding box center [1234, 518] width 20 height 20
click at [1230, 557] on span "playlist_add" at bounding box center [1234, 560] width 20 height 20
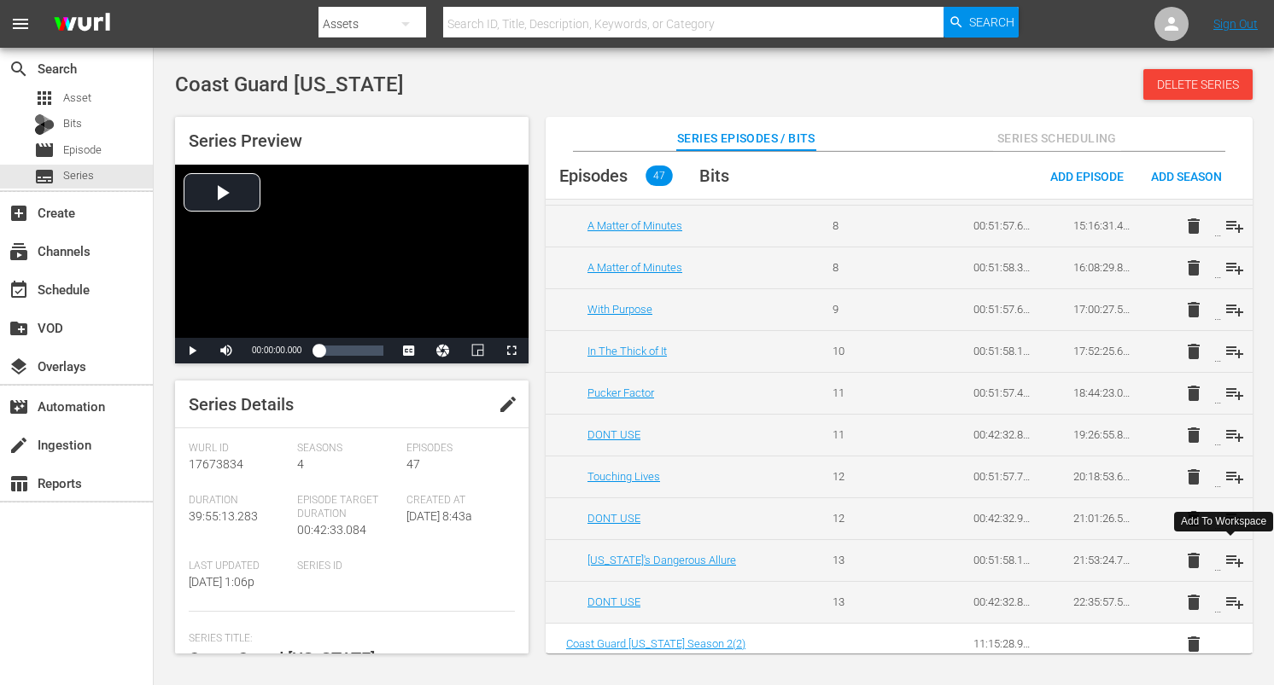
scroll to position [855, 0]
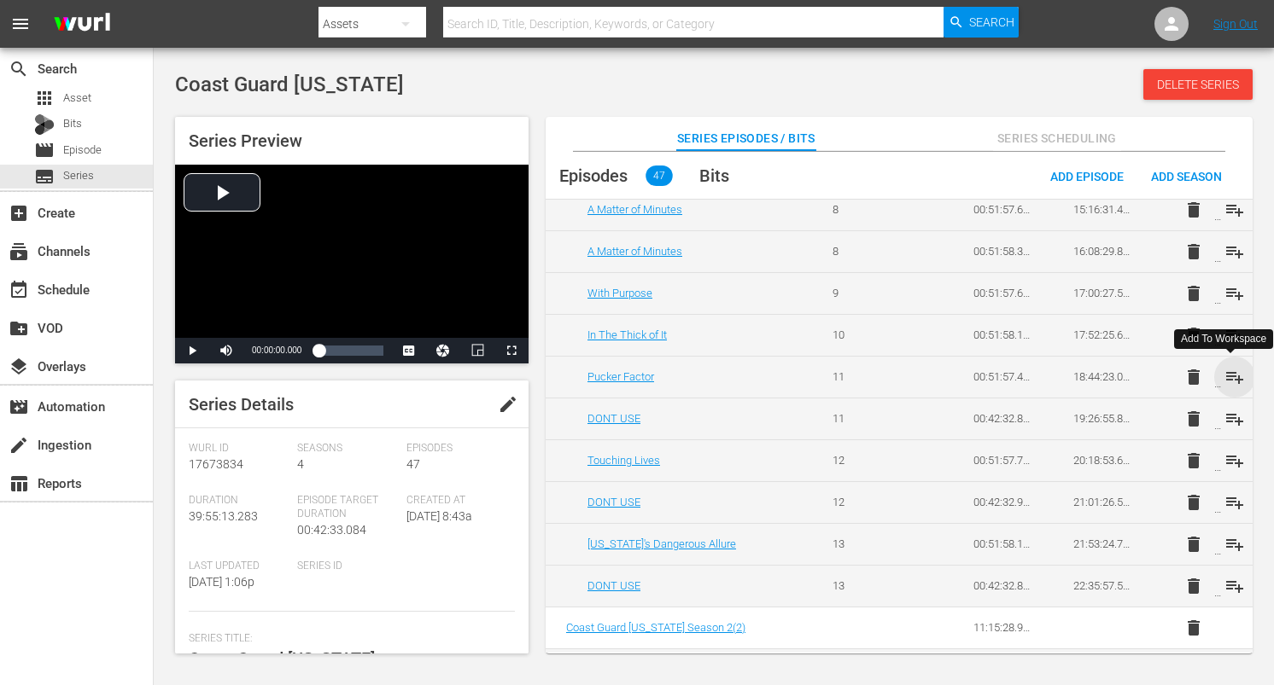
click at [1229, 378] on span "playlist_add" at bounding box center [1234, 377] width 20 height 20
click at [1228, 415] on span "playlist_add" at bounding box center [1234, 419] width 20 height 20
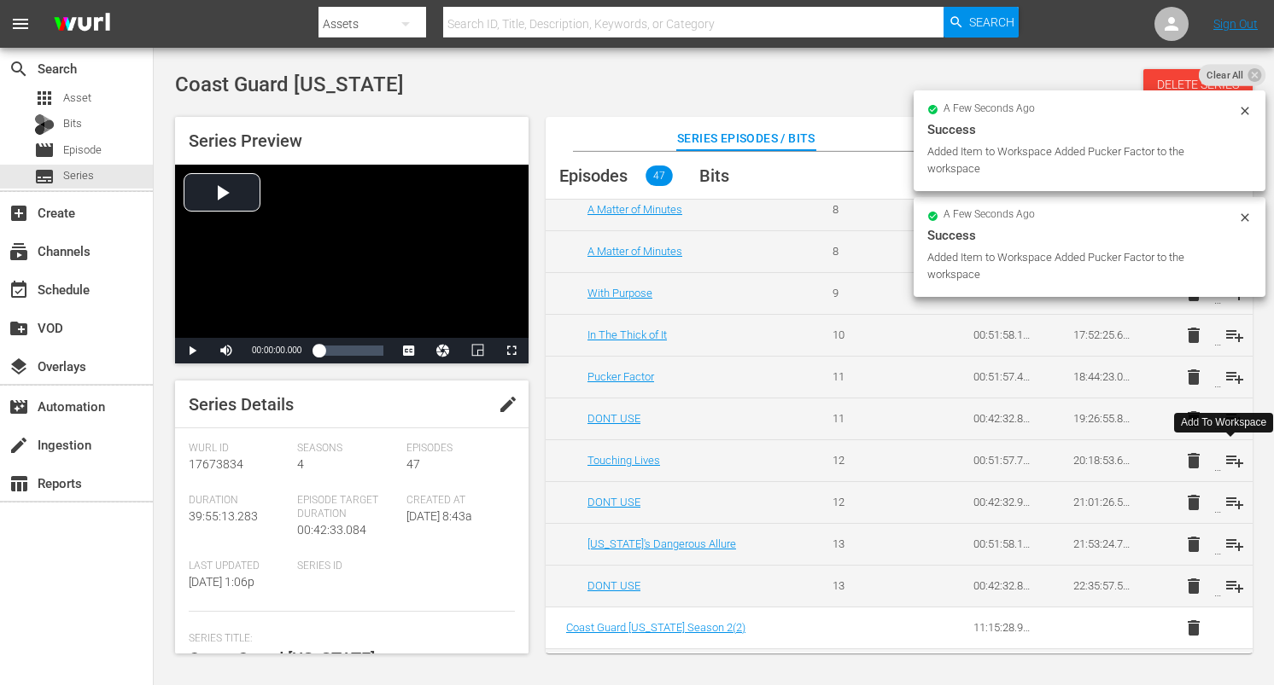
click at [1233, 456] on span "playlist_add" at bounding box center [1234, 461] width 20 height 20
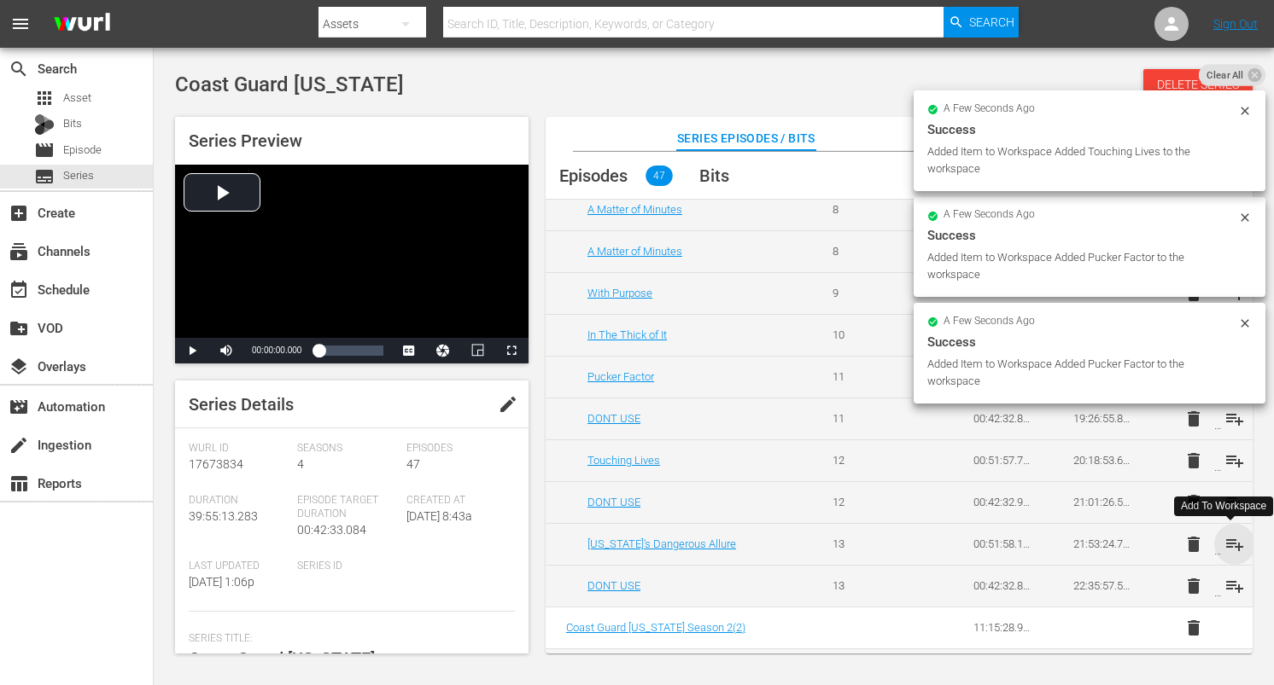
click at [1233, 543] on span "playlist_add" at bounding box center [1234, 544] width 20 height 20
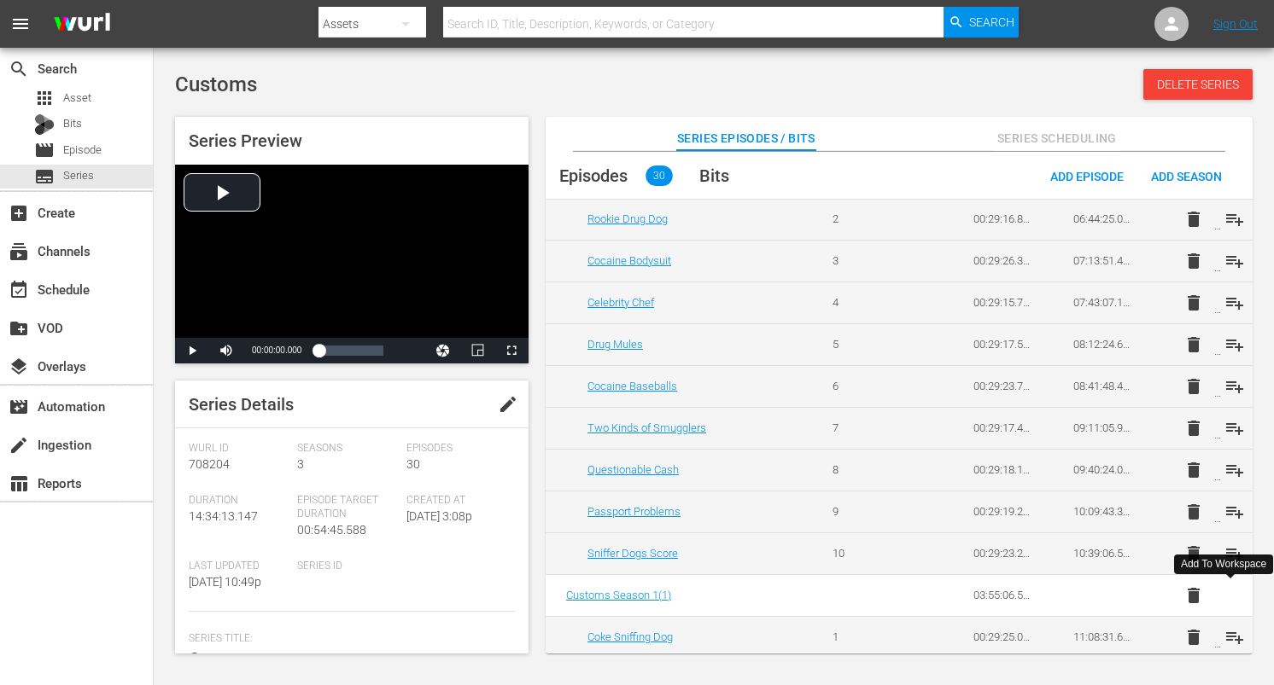
scroll to position [680, 0]
click at [1228, 471] on span "playlist_add" at bounding box center [1234, 468] width 20 height 20
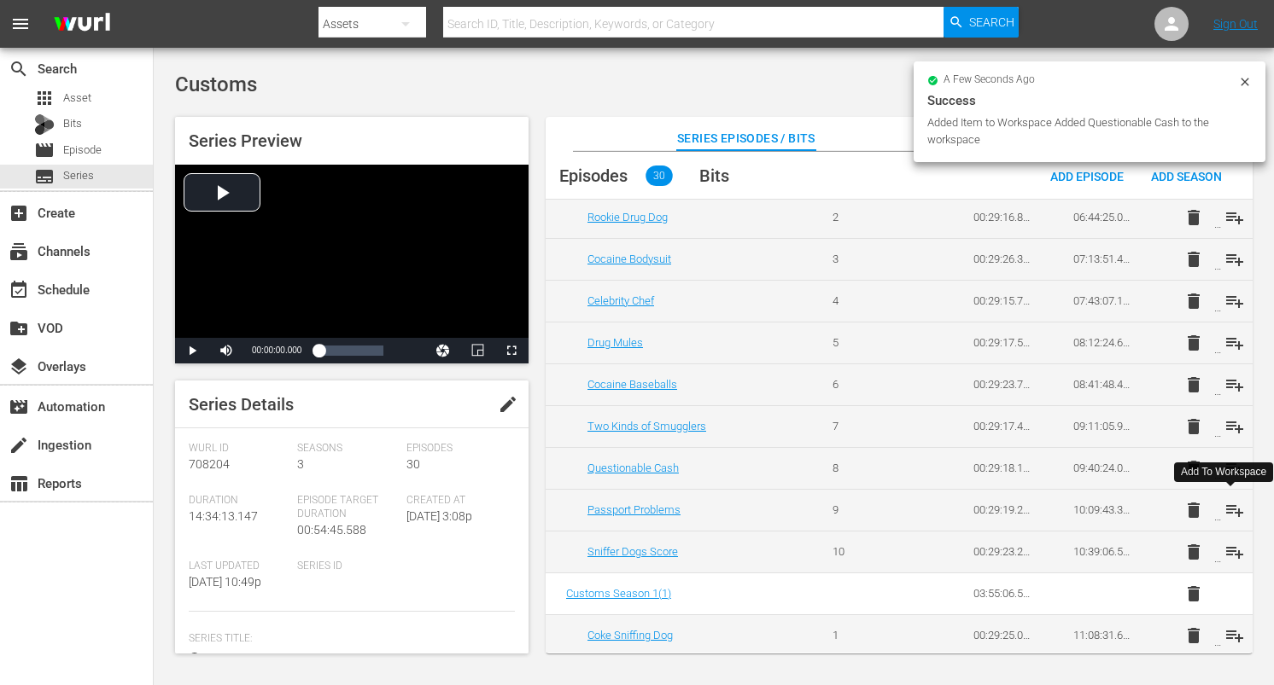
click at [1228, 510] on span "playlist_add" at bounding box center [1234, 510] width 20 height 20
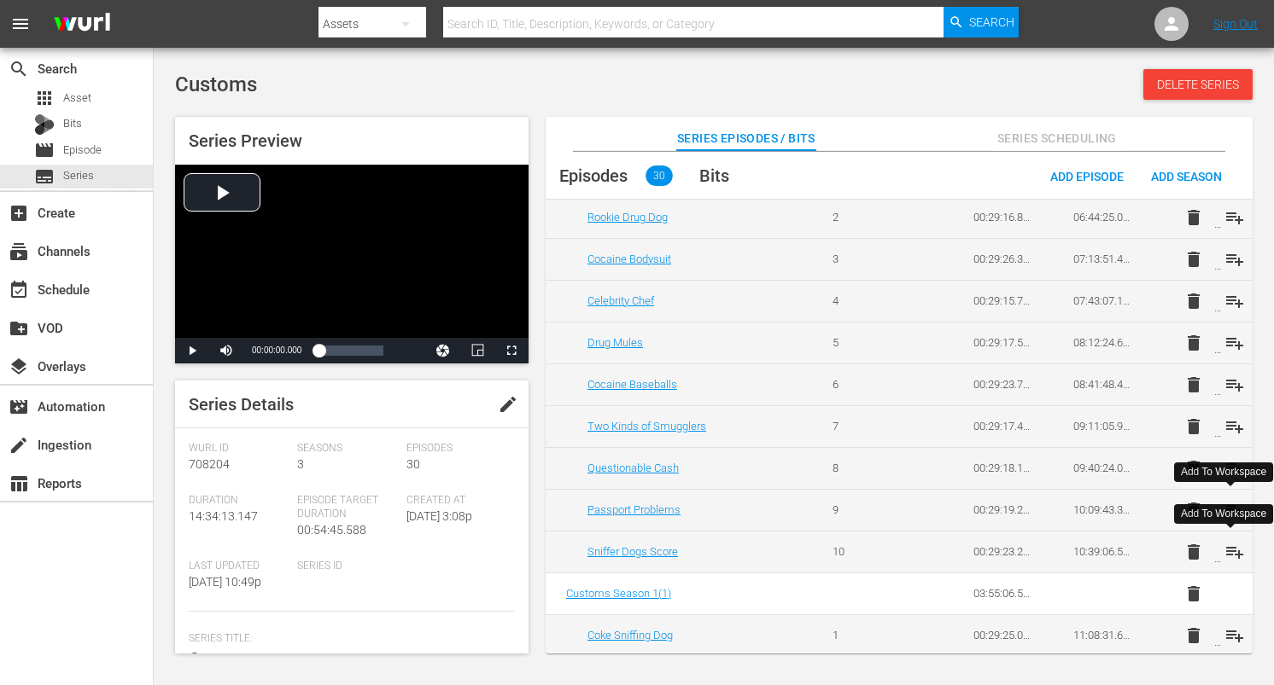
click at [1227, 546] on span "playlist_add" at bounding box center [1234, 552] width 20 height 20
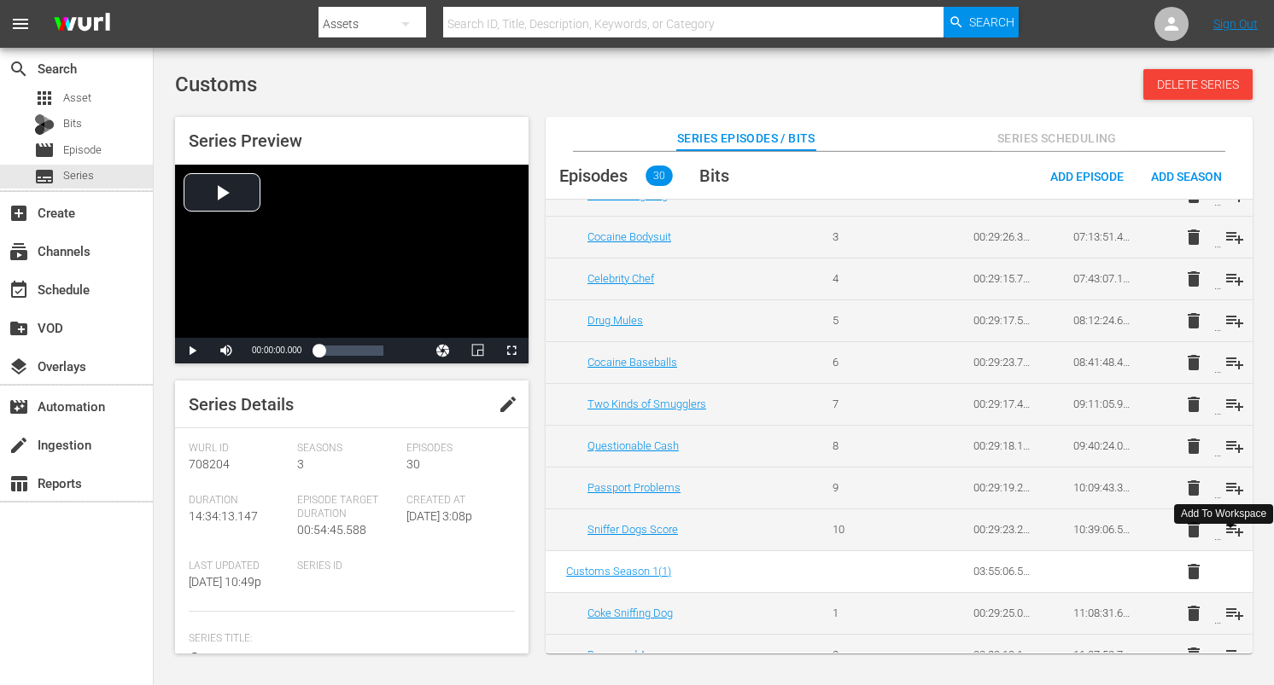
scroll to position [707, 0]
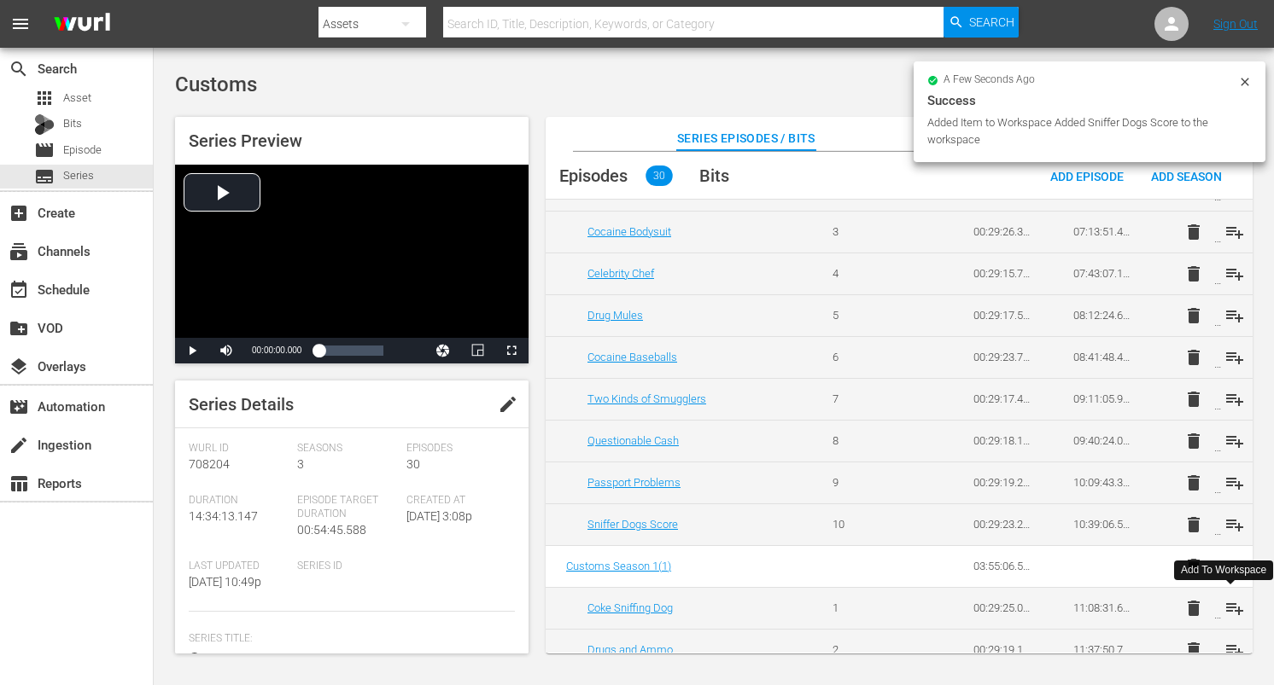
click at [1225, 606] on span "playlist_add" at bounding box center [1234, 608] width 20 height 20
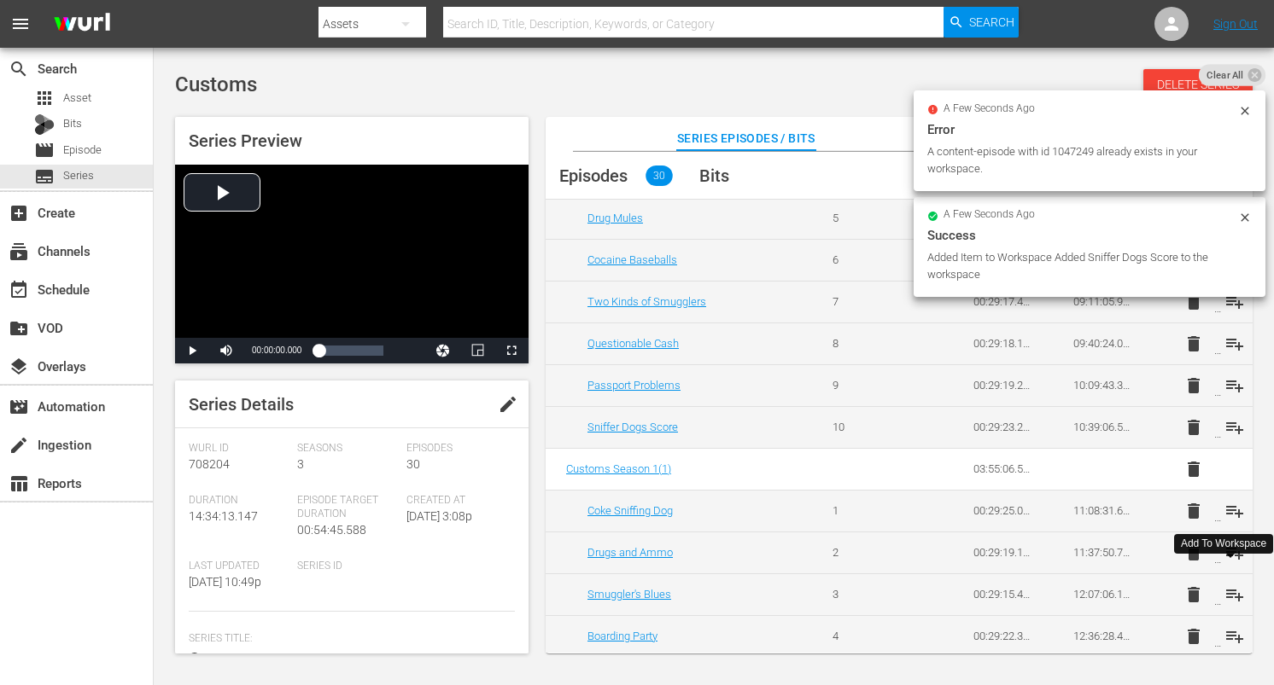
scroll to position [867, 0]
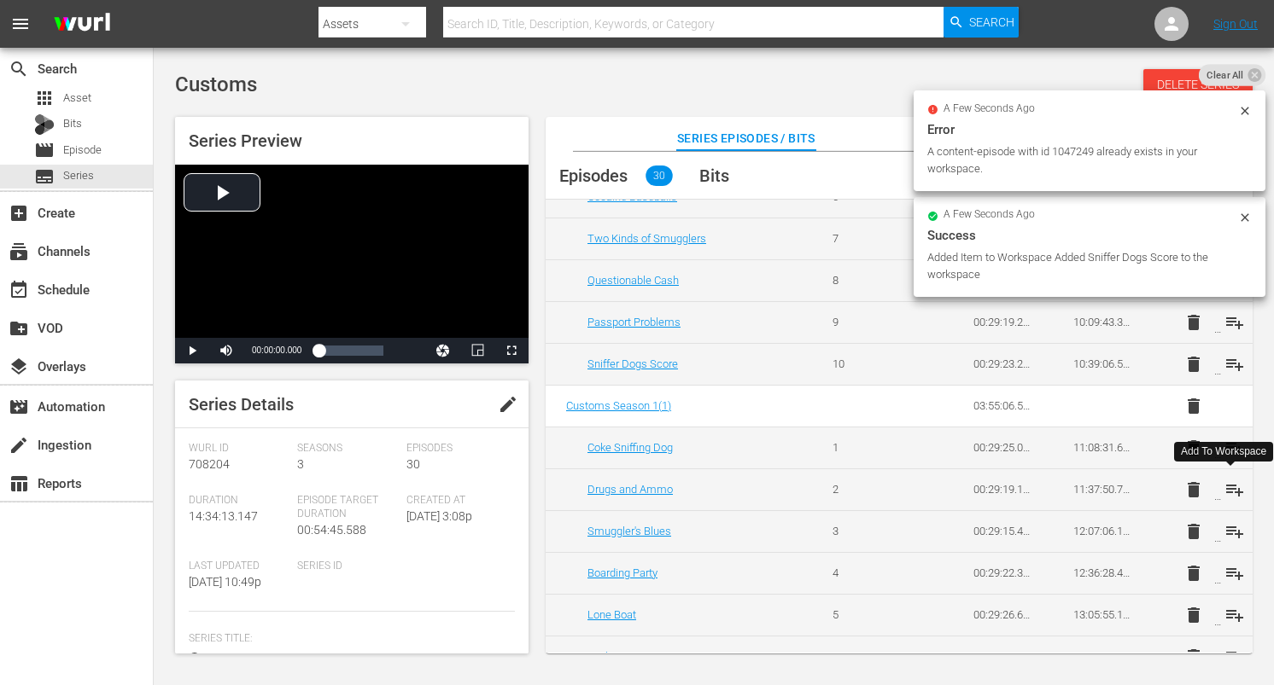
click at [1228, 487] on span "playlist_add" at bounding box center [1234, 490] width 20 height 20
click at [1228, 528] on span "playlist_add" at bounding box center [1234, 532] width 20 height 20
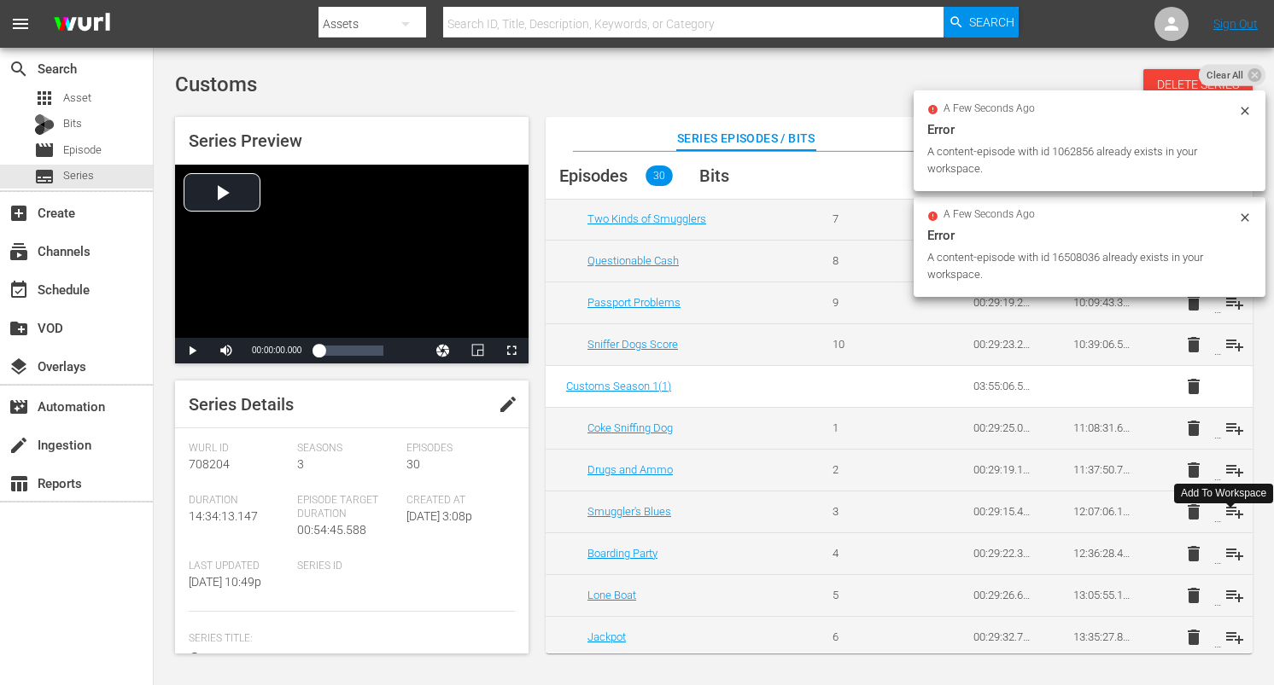
scroll to position [914, 0]
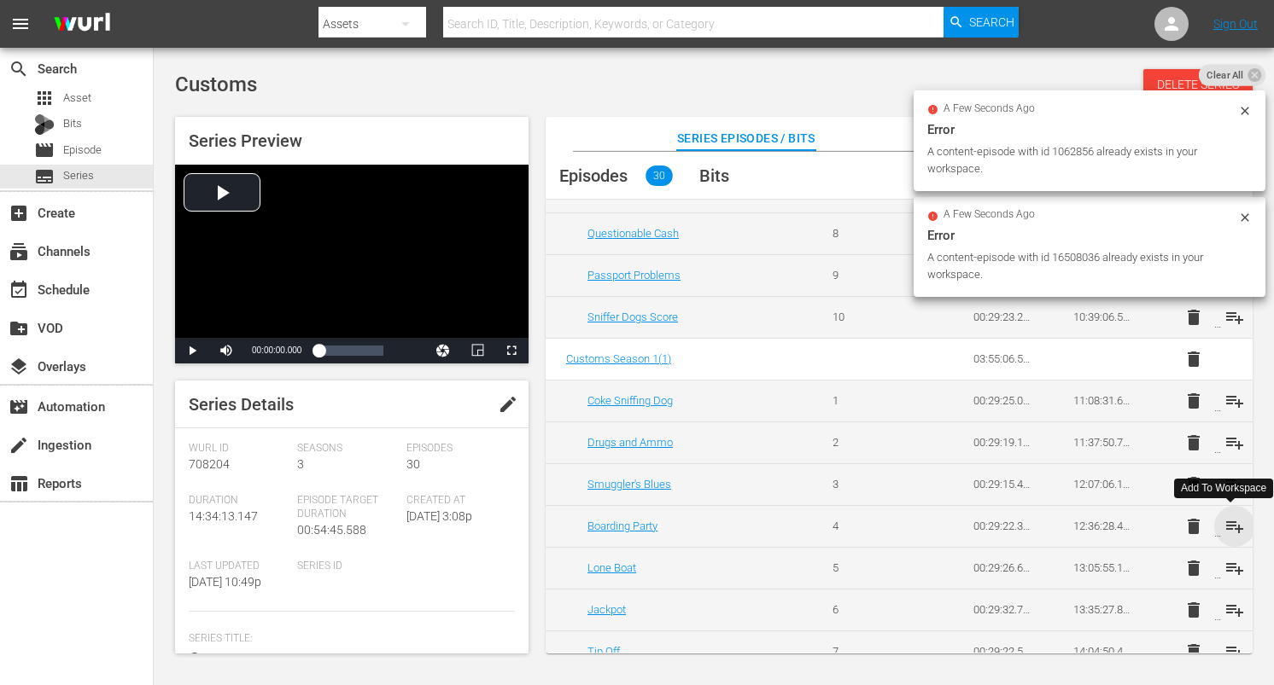
click at [1228, 528] on span "playlist_add" at bounding box center [1234, 526] width 20 height 20
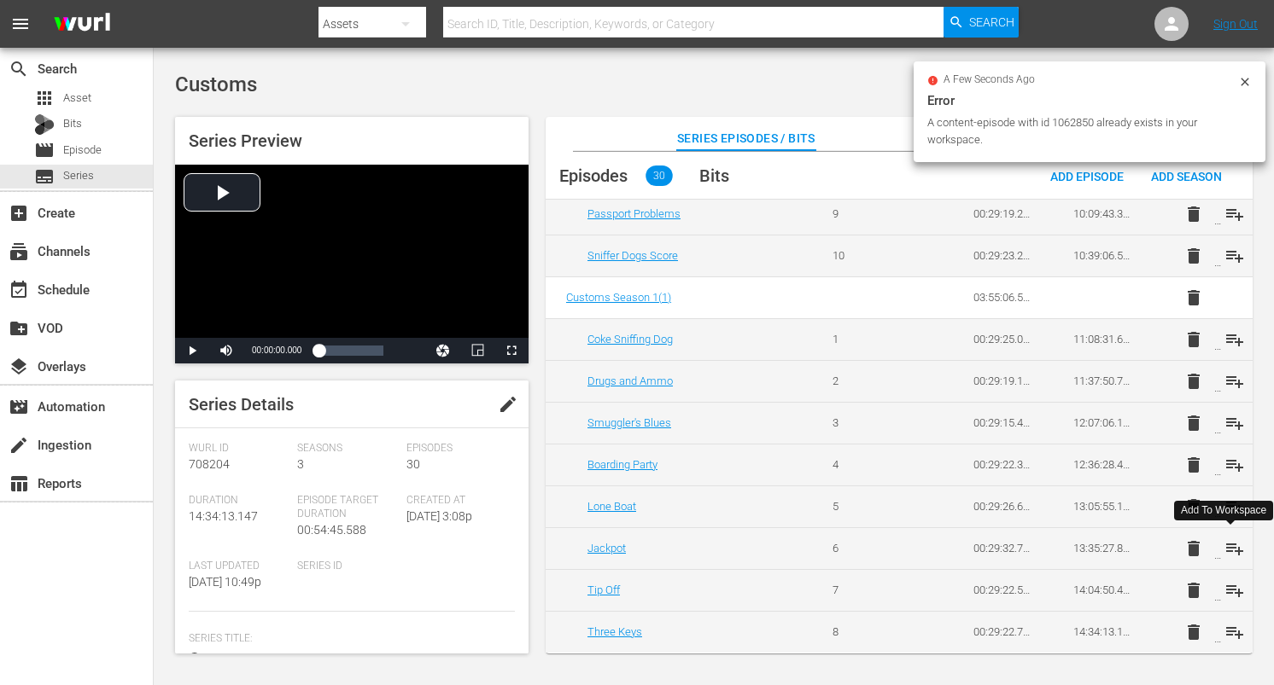
click at [1229, 548] on span "playlist_add" at bounding box center [1234, 549] width 20 height 20
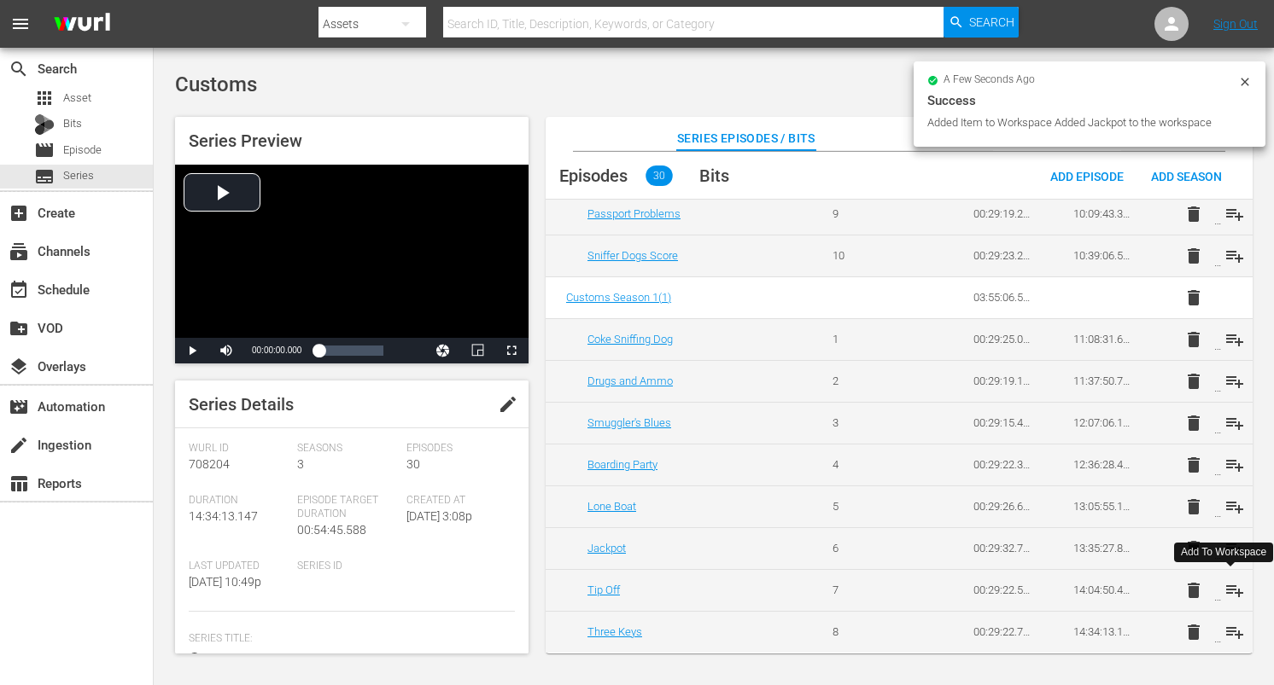
click at [1228, 582] on span "playlist_add" at bounding box center [1234, 590] width 20 height 20
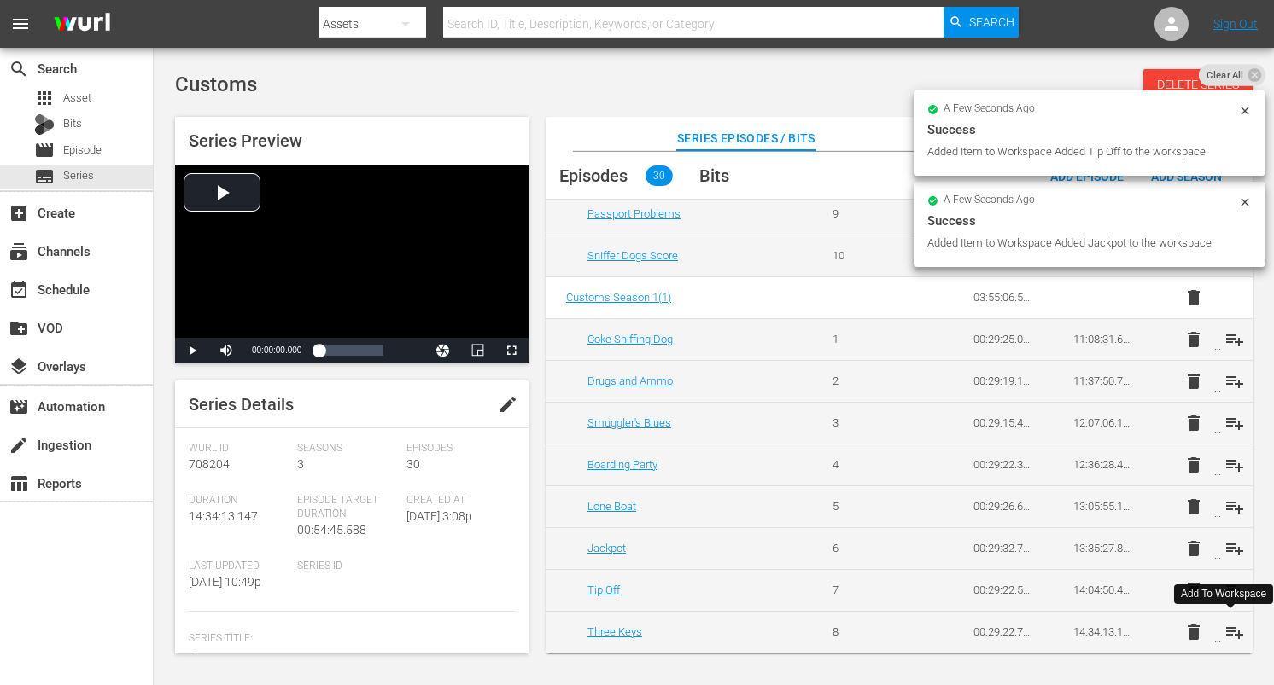
click at [1229, 629] on span "playlist_add" at bounding box center [1234, 632] width 20 height 20
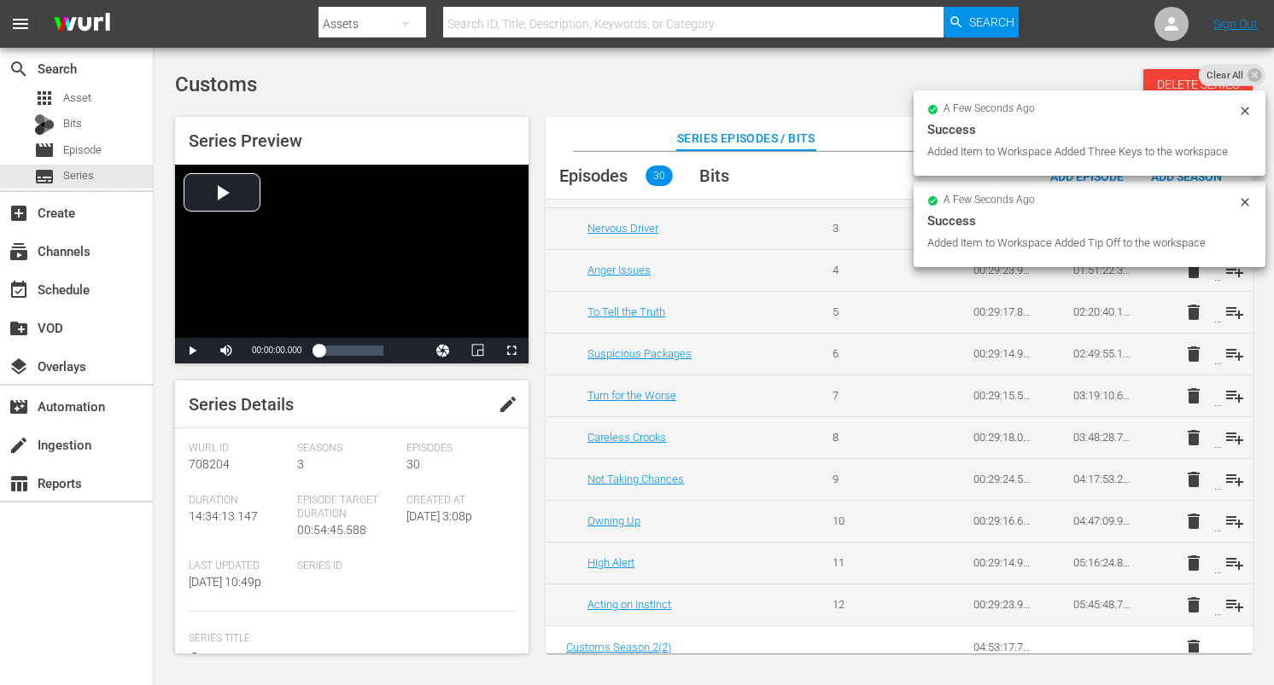
scroll to position [0, 0]
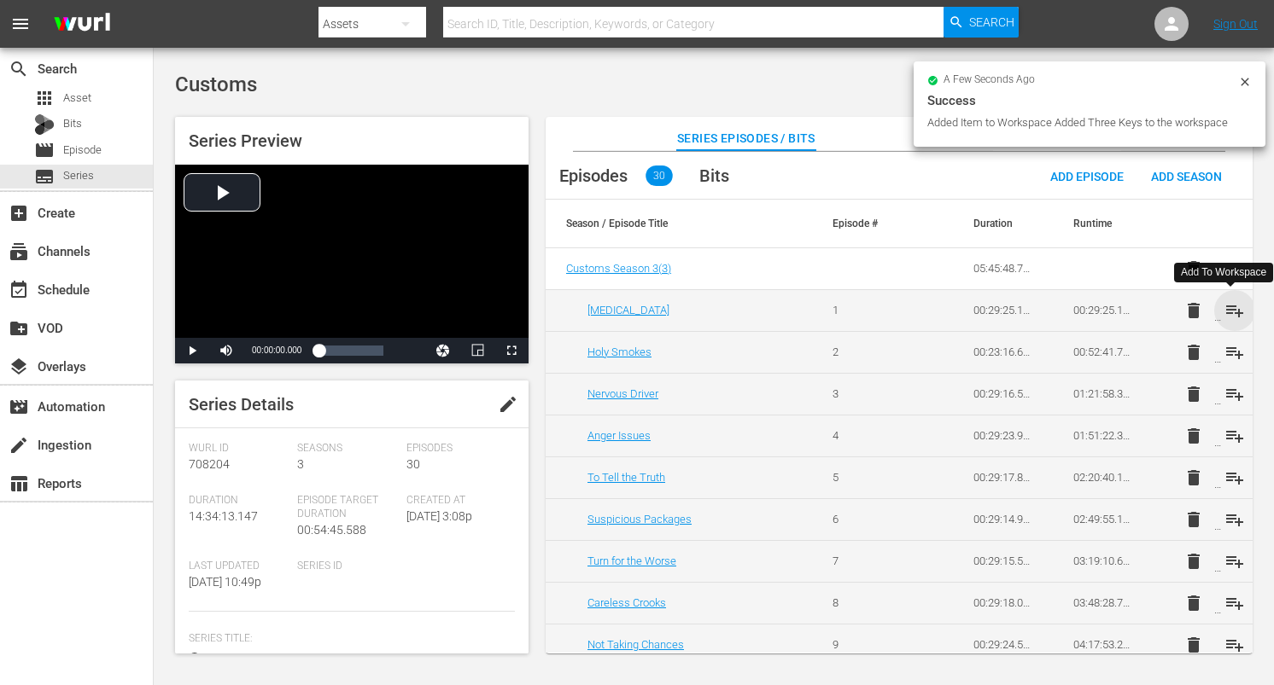
click at [1234, 309] on span "playlist_add" at bounding box center [1234, 310] width 20 height 20
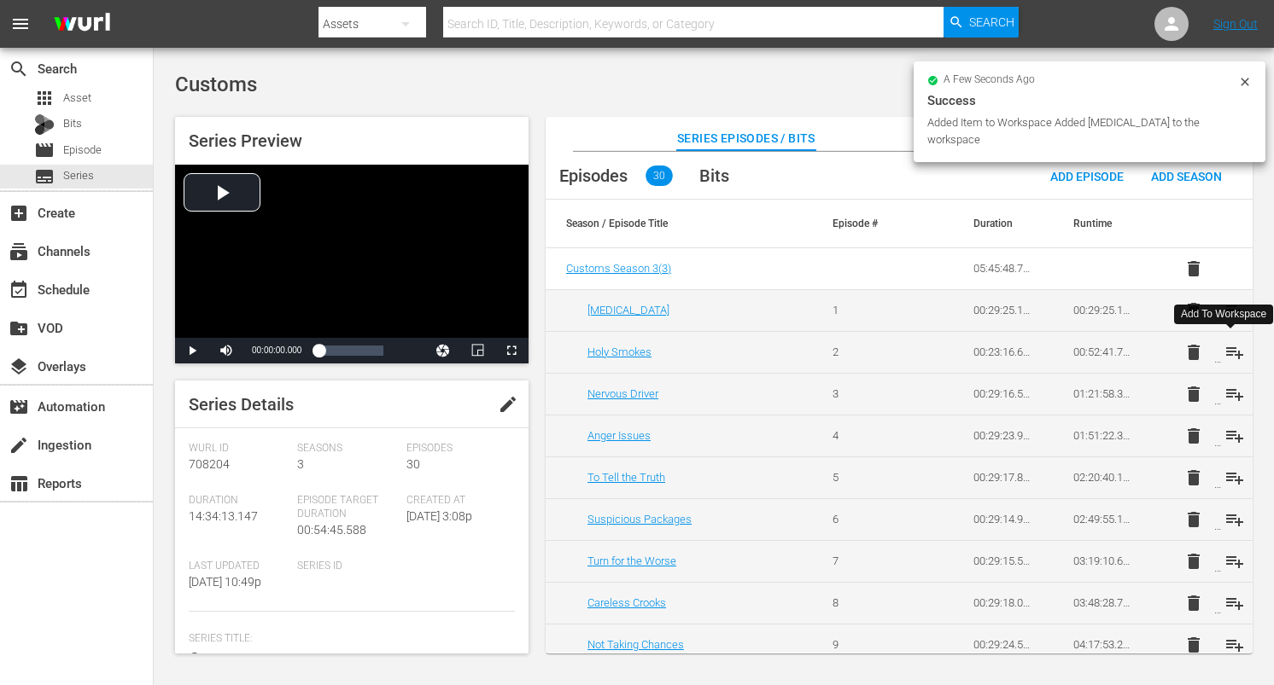
click at [1228, 354] on span "playlist_add" at bounding box center [1234, 352] width 20 height 20
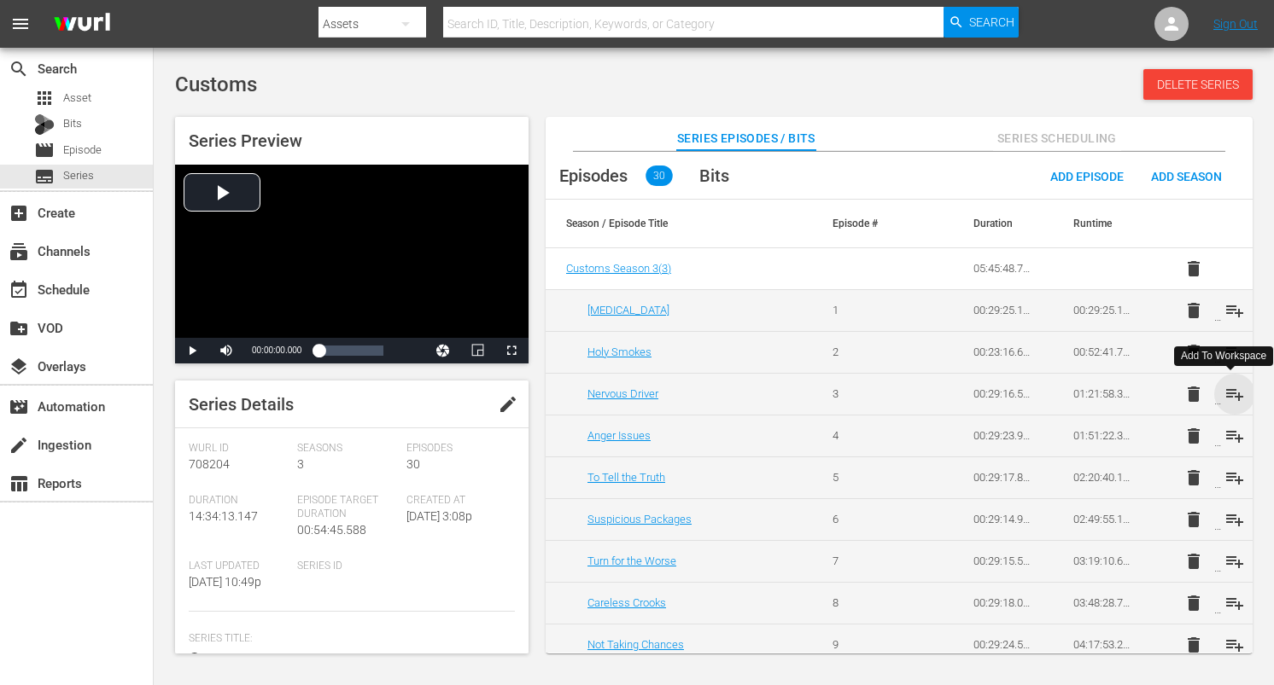
click at [1231, 393] on span "playlist_add" at bounding box center [1234, 394] width 20 height 20
click at [1231, 436] on span "playlist_add" at bounding box center [1234, 436] width 20 height 20
click at [1230, 472] on span "playlist_add" at bounding box center [1234, 478] width 20 height 20
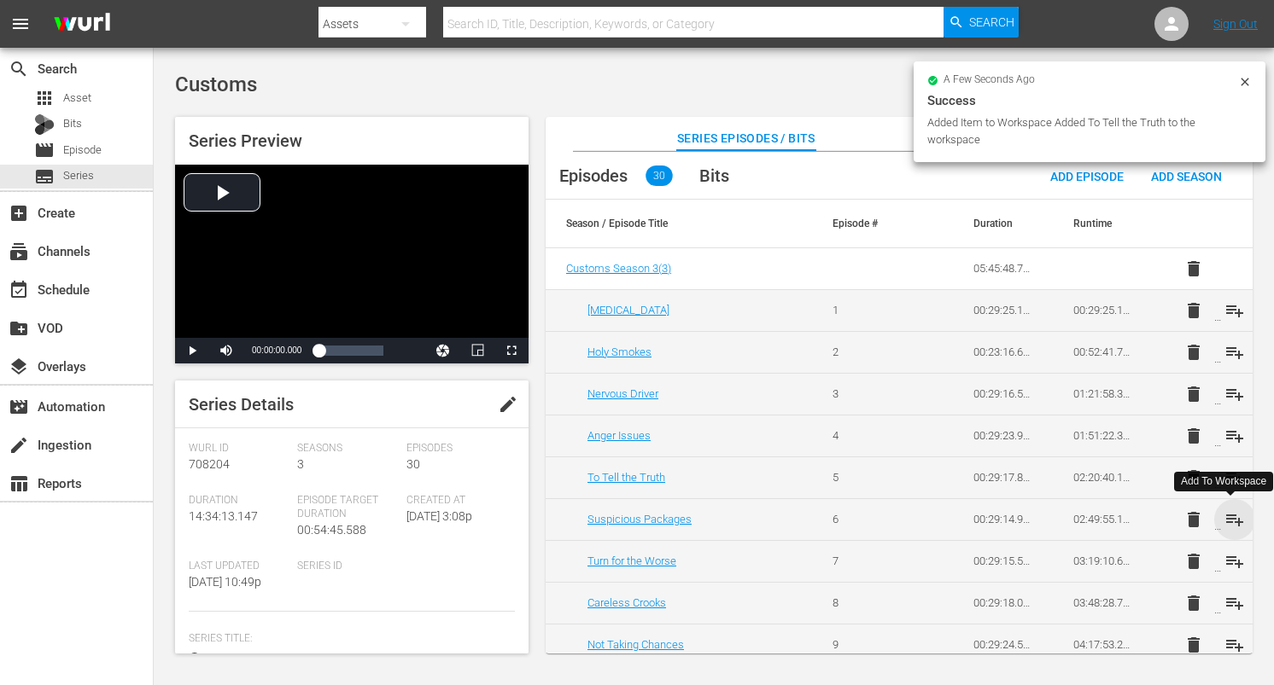
click at [1232, 513] on span "playlist_add" at bounding box center [1234, 520] width 20 height 20
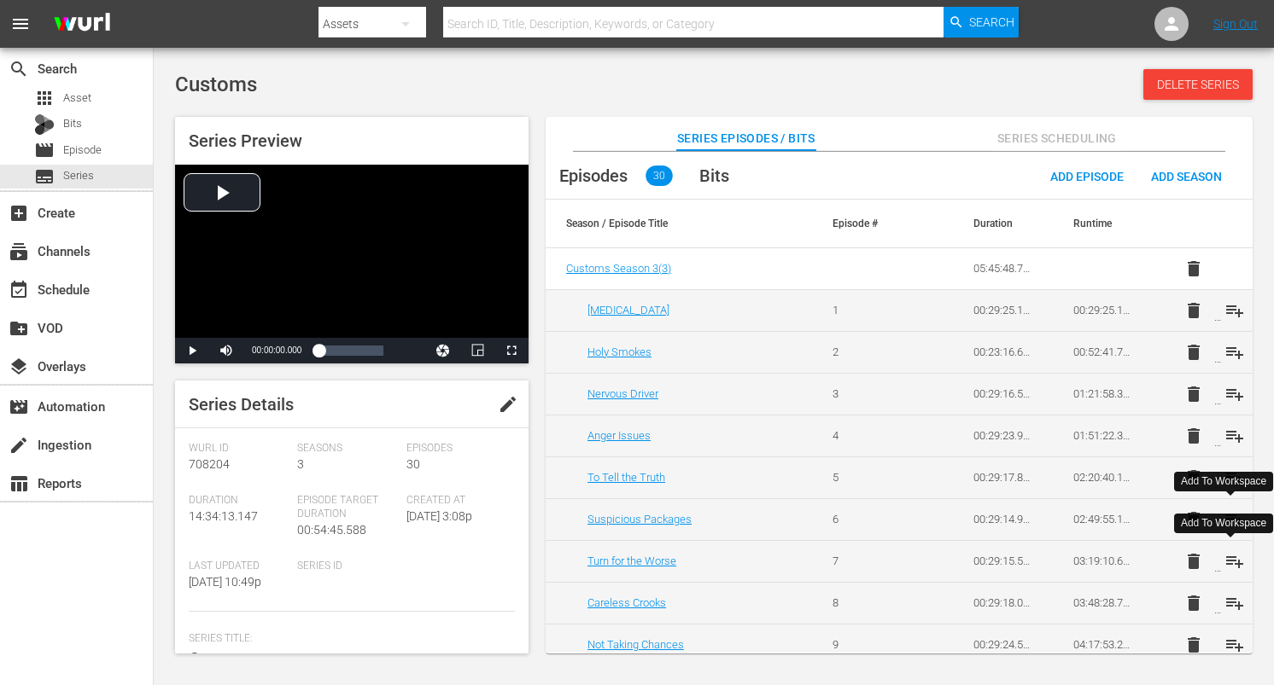
click at [1227, 557] on span "playlist_add" at bounding box center [1234, 561] width 20 height 20
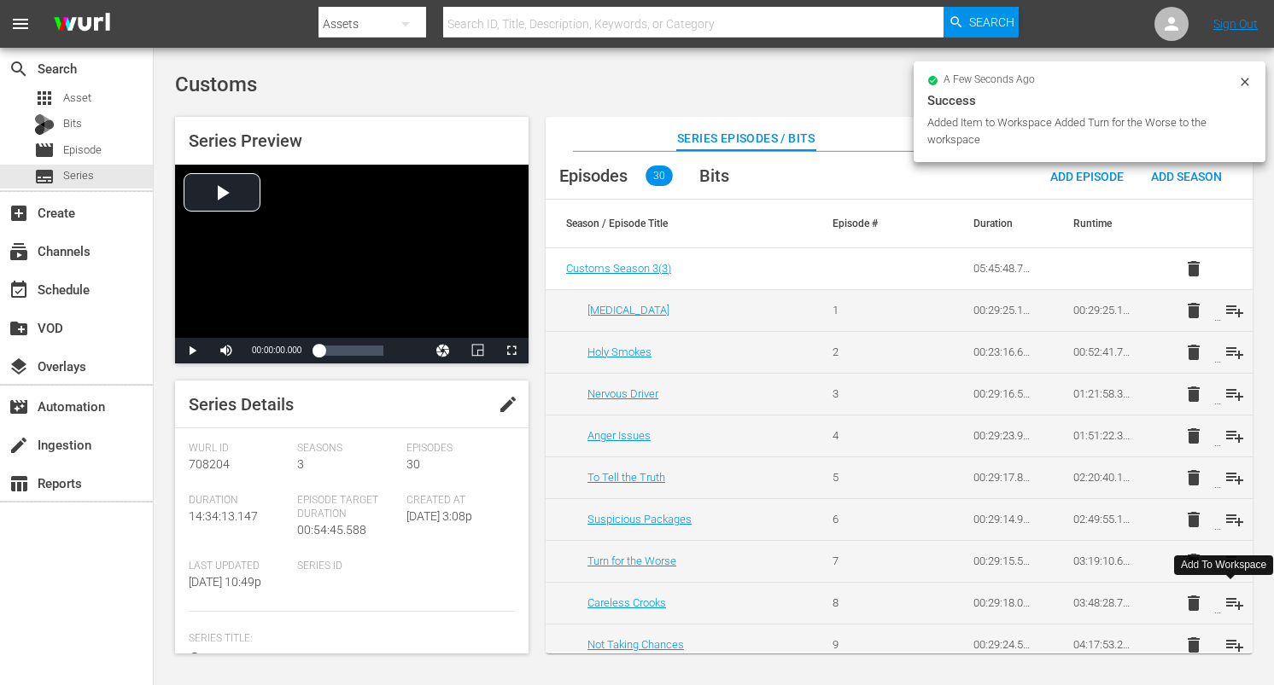
drag, startPoint x: 1230, startPoint y: 604, endPoint x: 1223, endPoint y: 581, distance: 23.2
click at [1230, 604] on span "playlist_add" at bounding box center [1234, 603] width 20 height 20
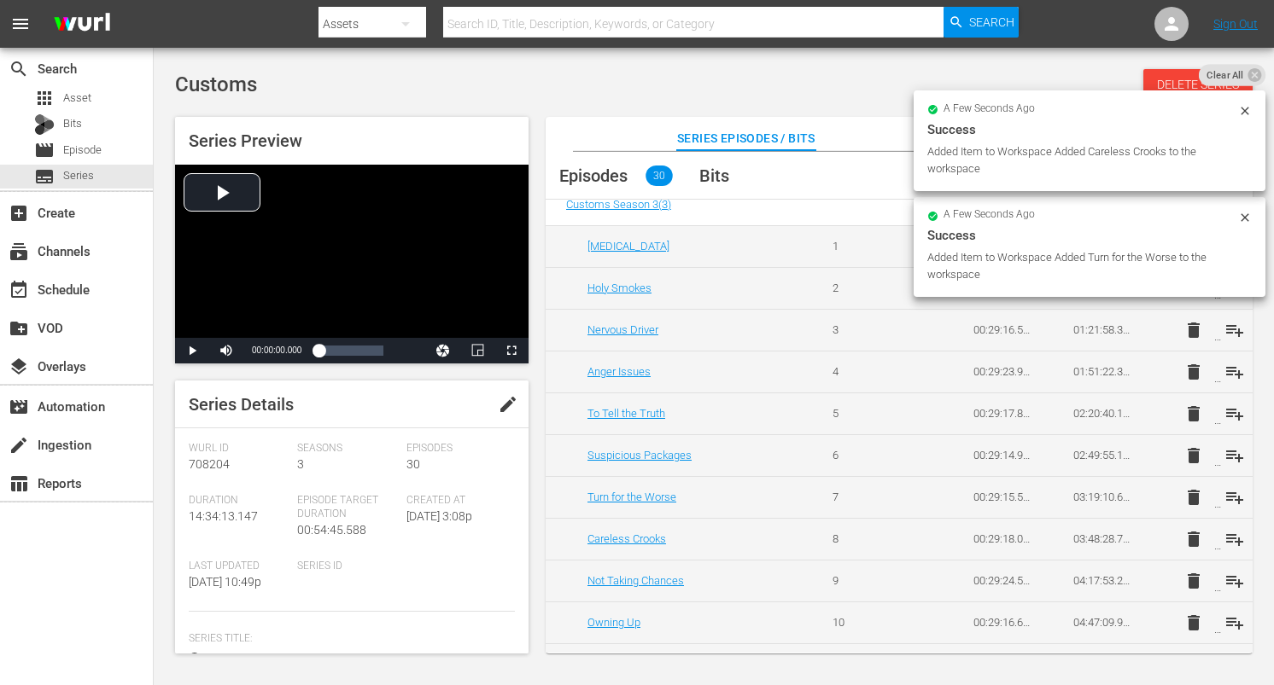
scroll to position [70, 0]
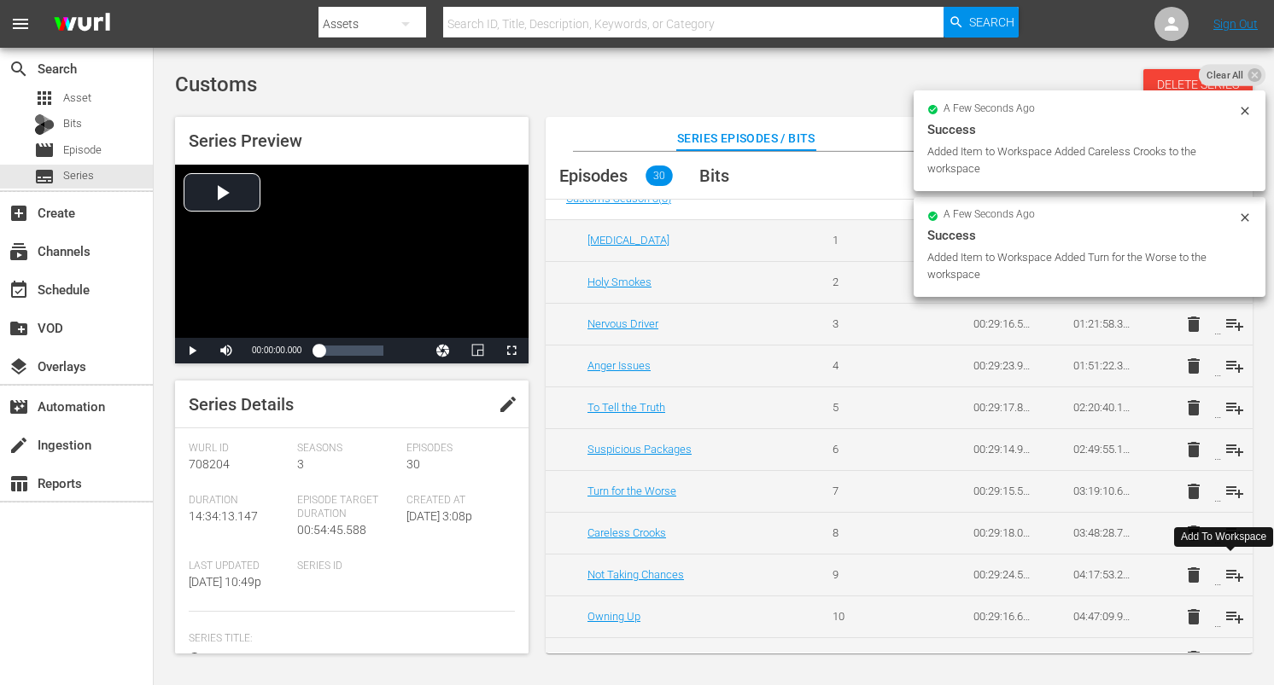
click at [1228, 575] on span "playlist_add" at bounding box center [1234, 575] width 20 height 20
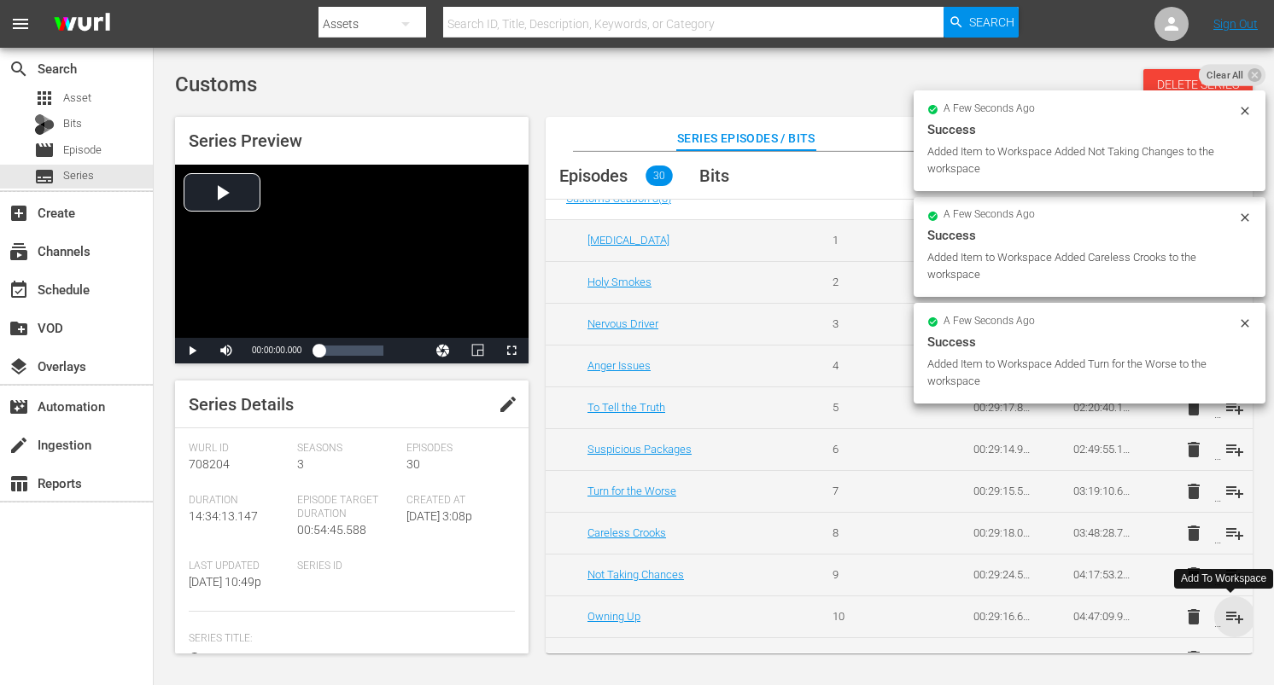
click at [1227, 614] on span "playlist_add" at bounding box center [1234, 617] width 20 height 20
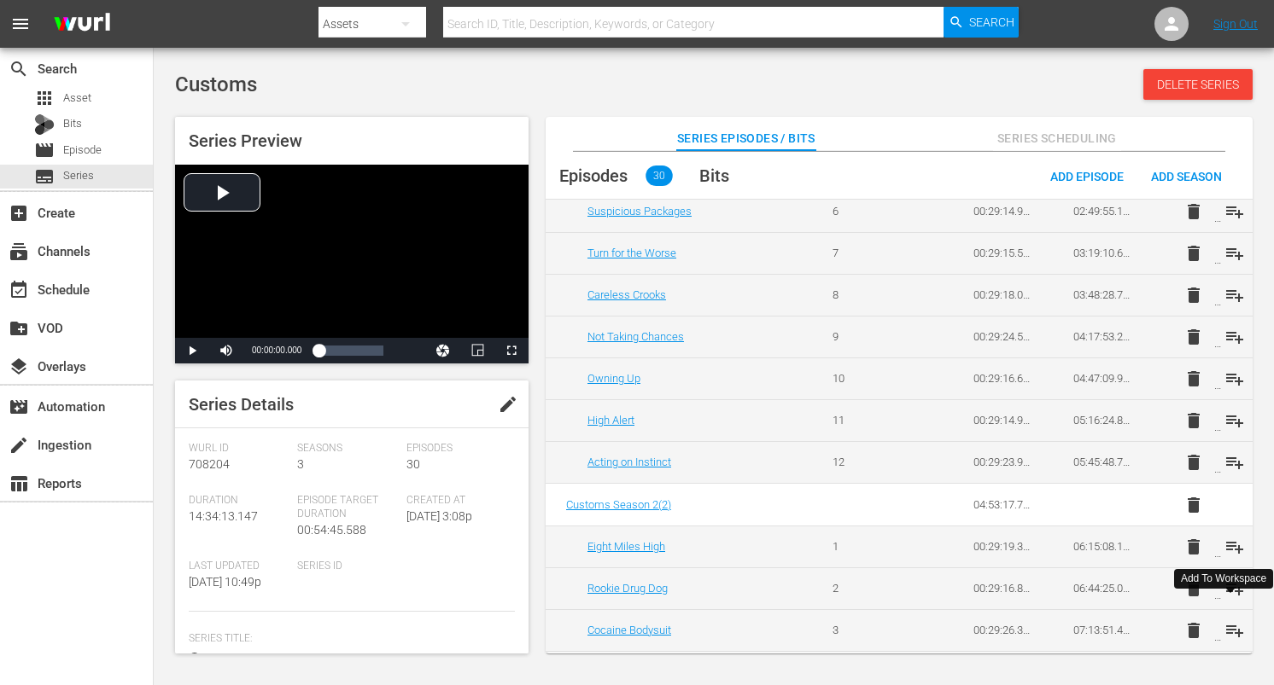
scroll to position [322, 0]
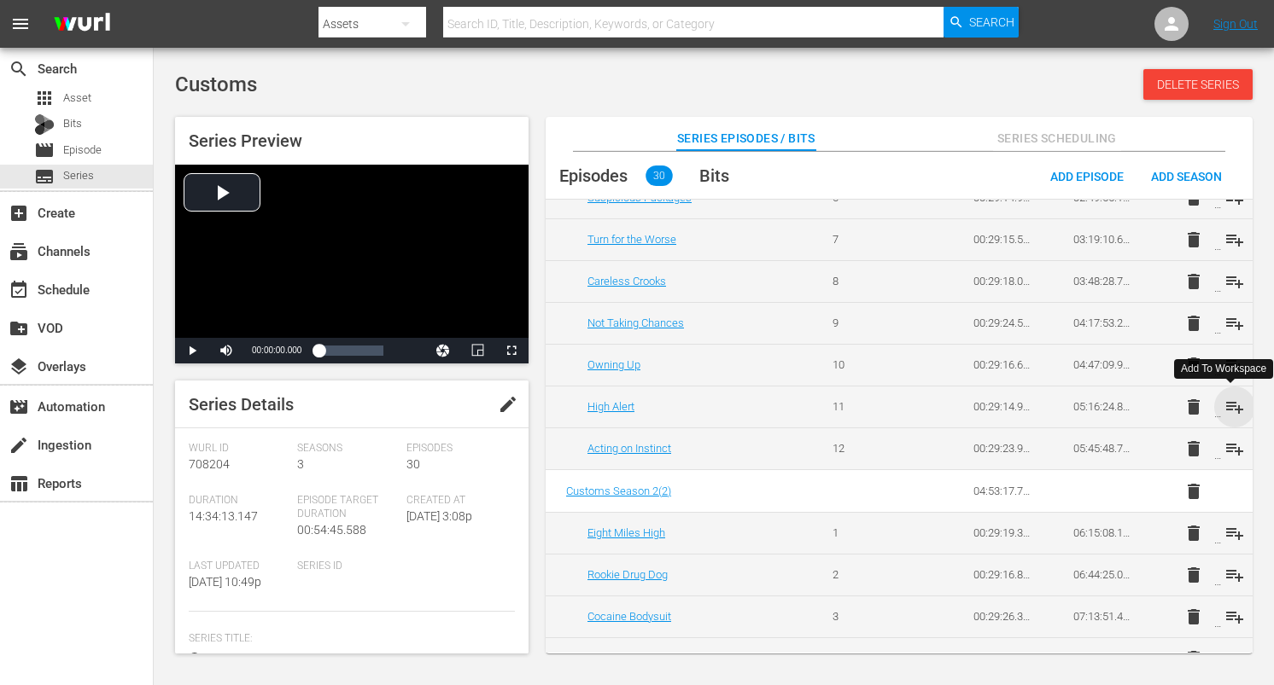
click at [1229, 400] on span "playlist_add" at bounding box center [1234, 407] width 20 height 20
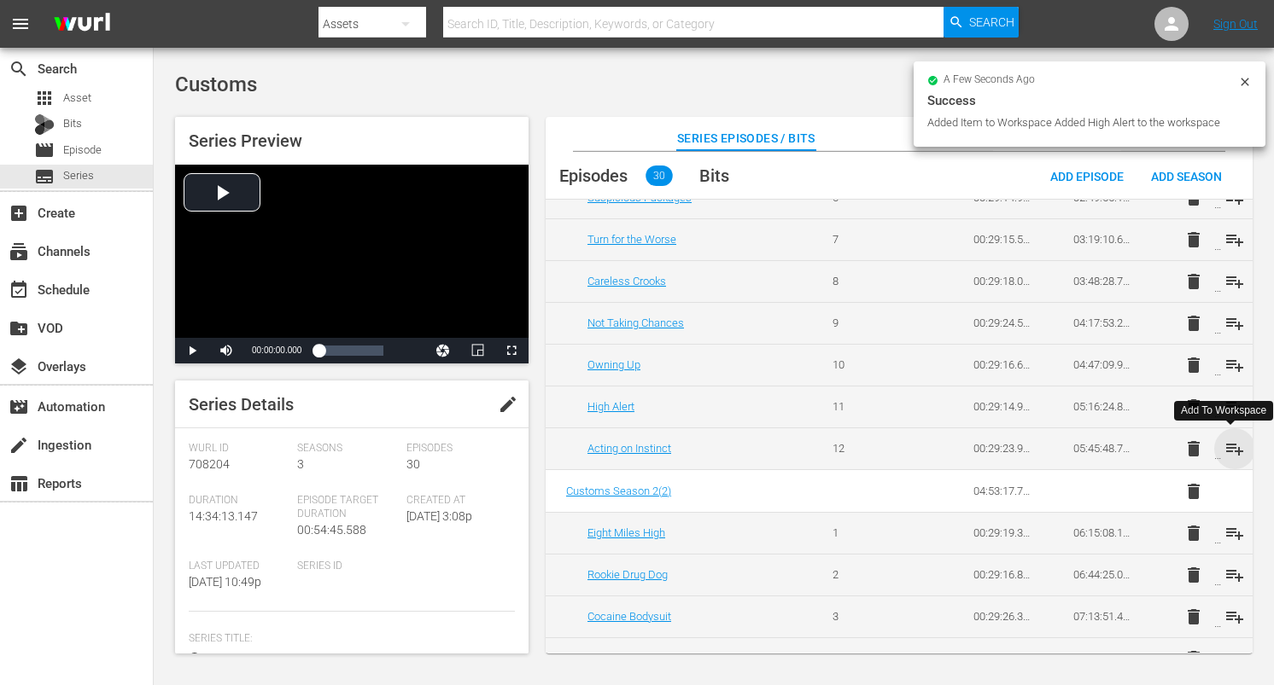
click at [1227, 446] on span "playlist_add" at bounding box center [1234, 449] width 20 height 20
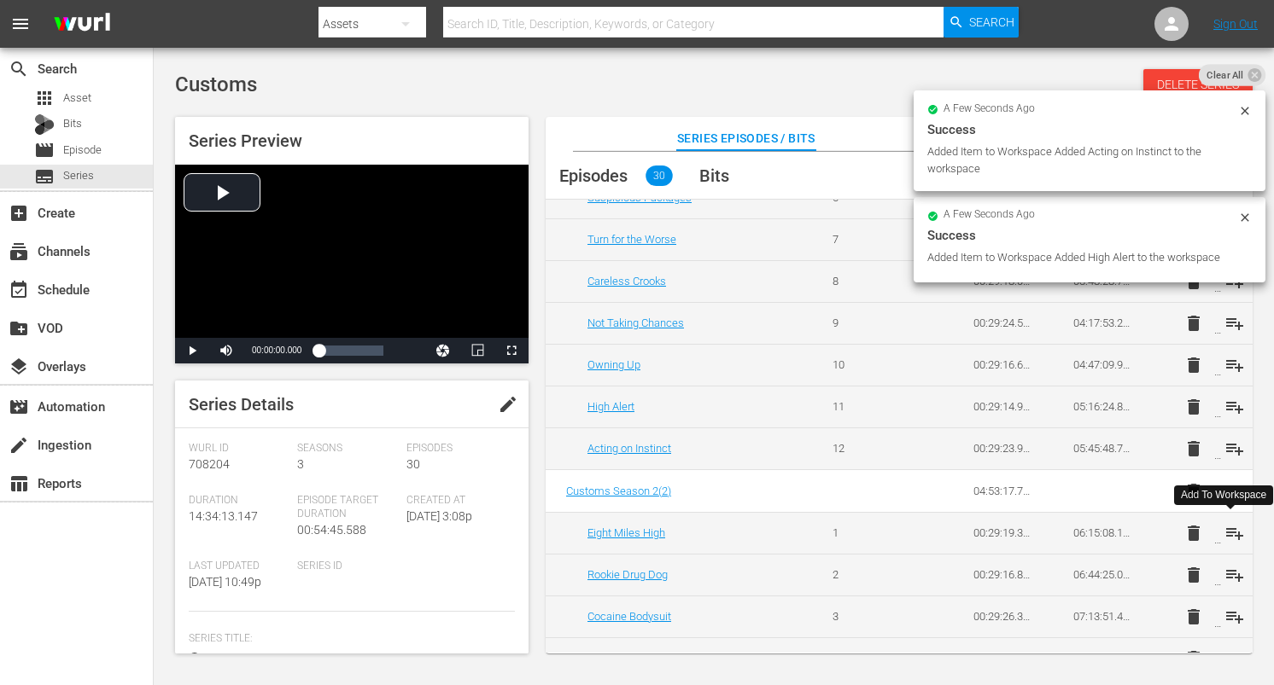
click at [1228, 527] on span "playlist_add" at bounding box center [1234, 533] width 20 height 20
click at [1231, 571] on span "playlist_add" at bounding box center [1234, 575] width 20 height 20
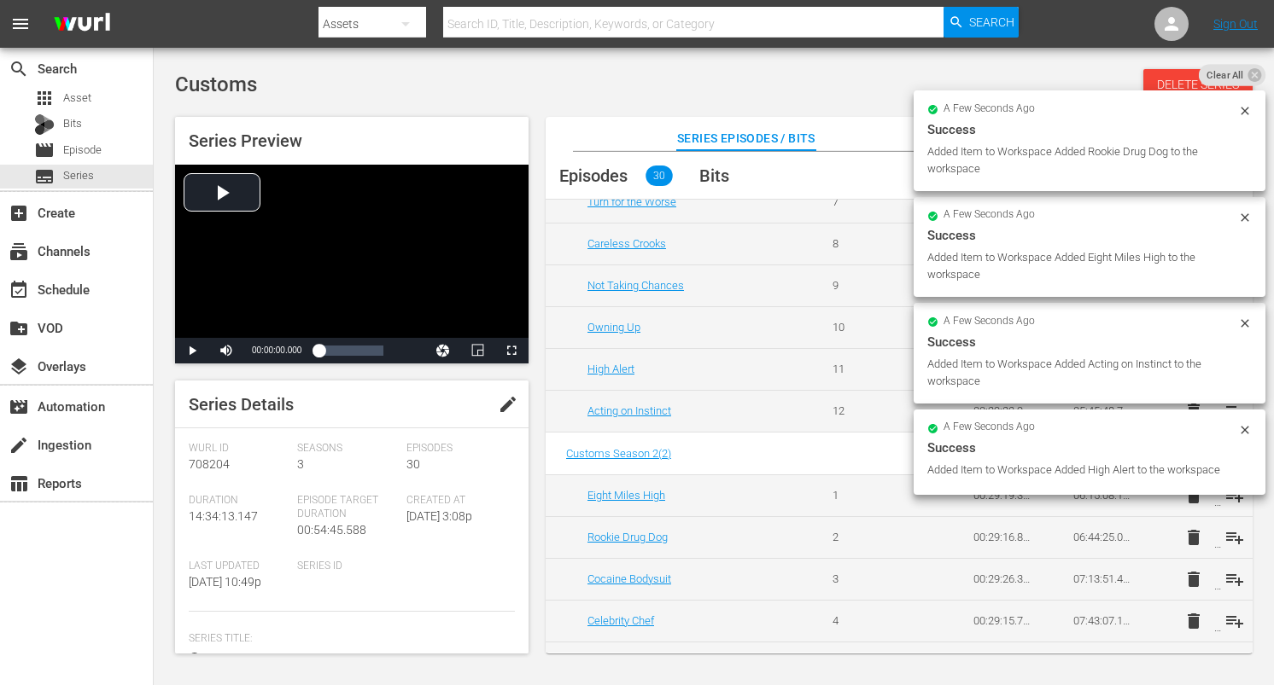
scroll to position [365, 0]
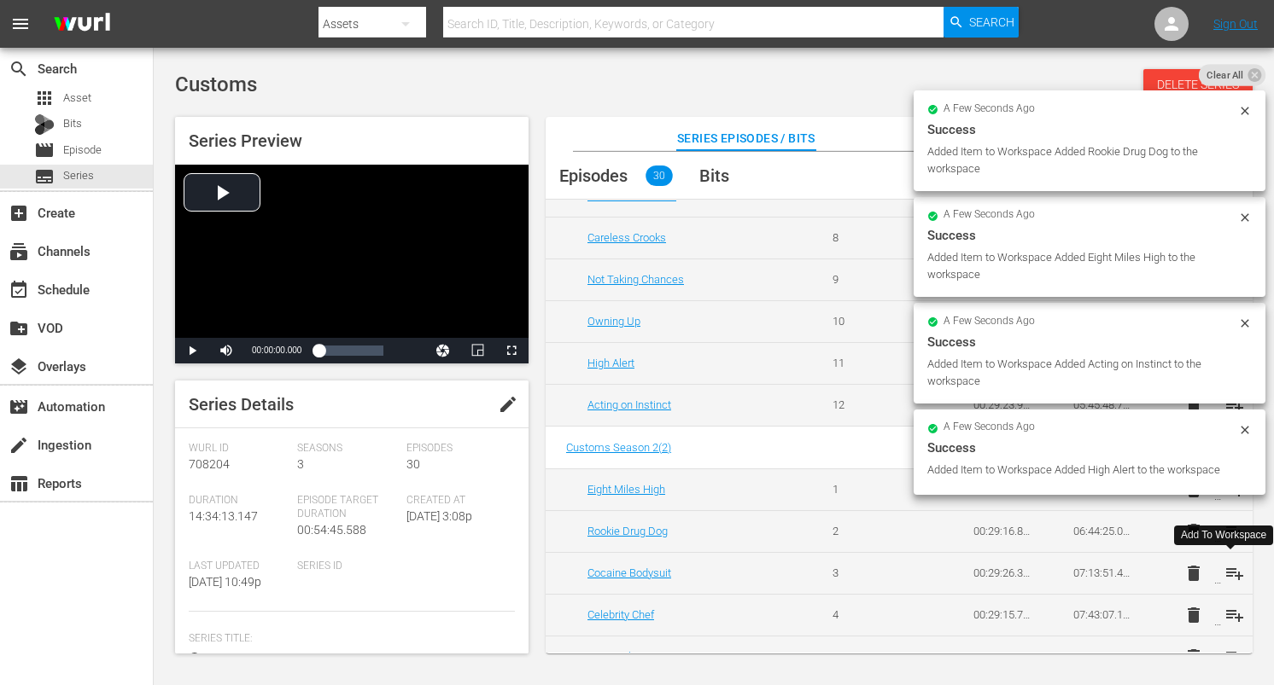
click at [1225, 570] on span "playlist_add" at bounding box center [1234, 573] width 20 height 20
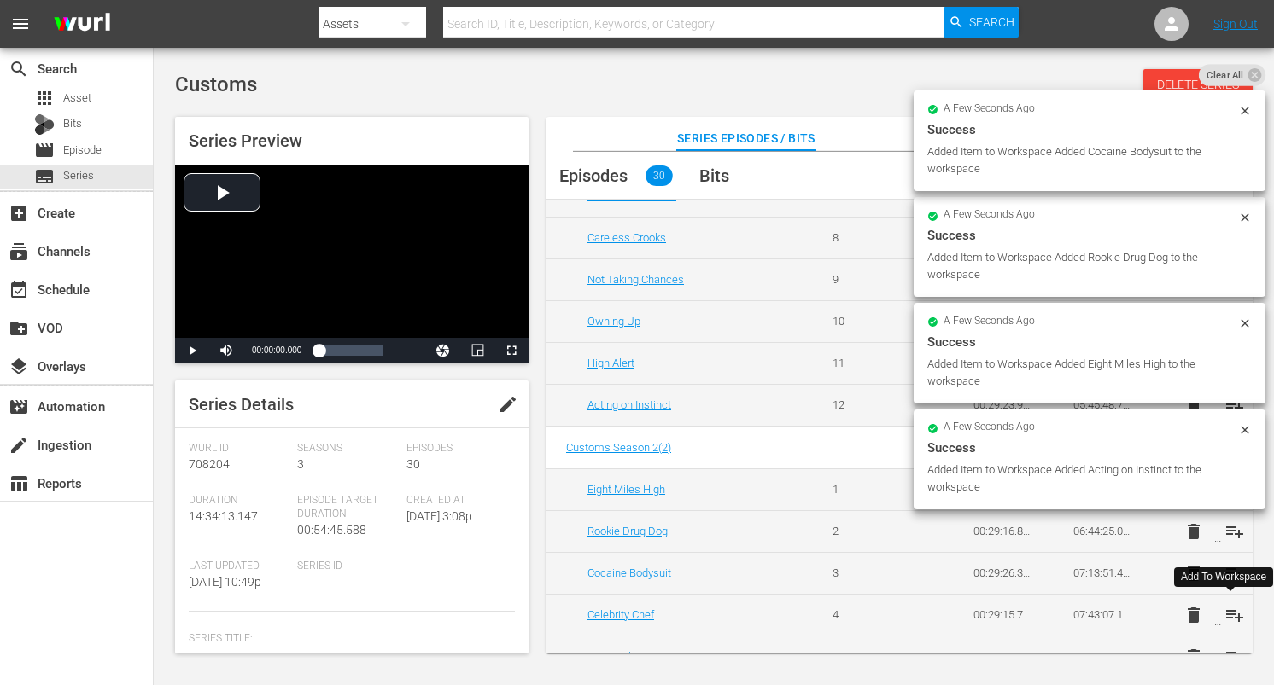
click at [1226, 614] on span "playlist_add" at bounding box center [1234, 615] width 20 height 20
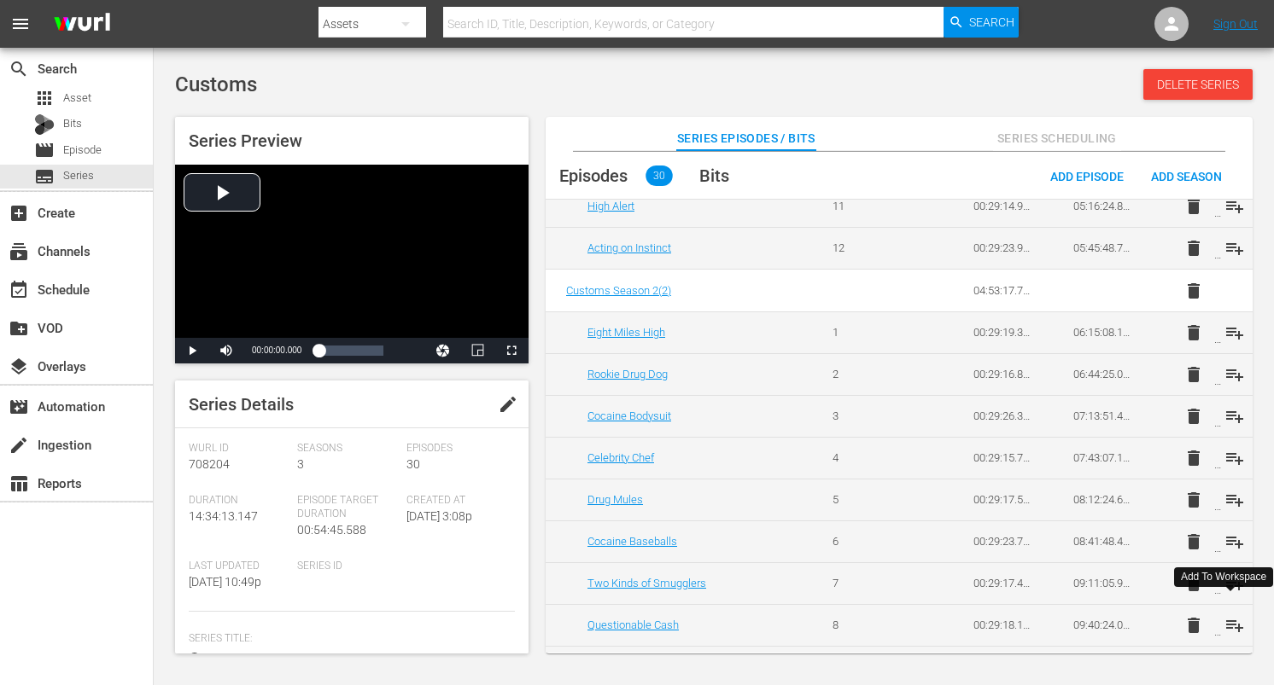
scroll to position [525, 0]
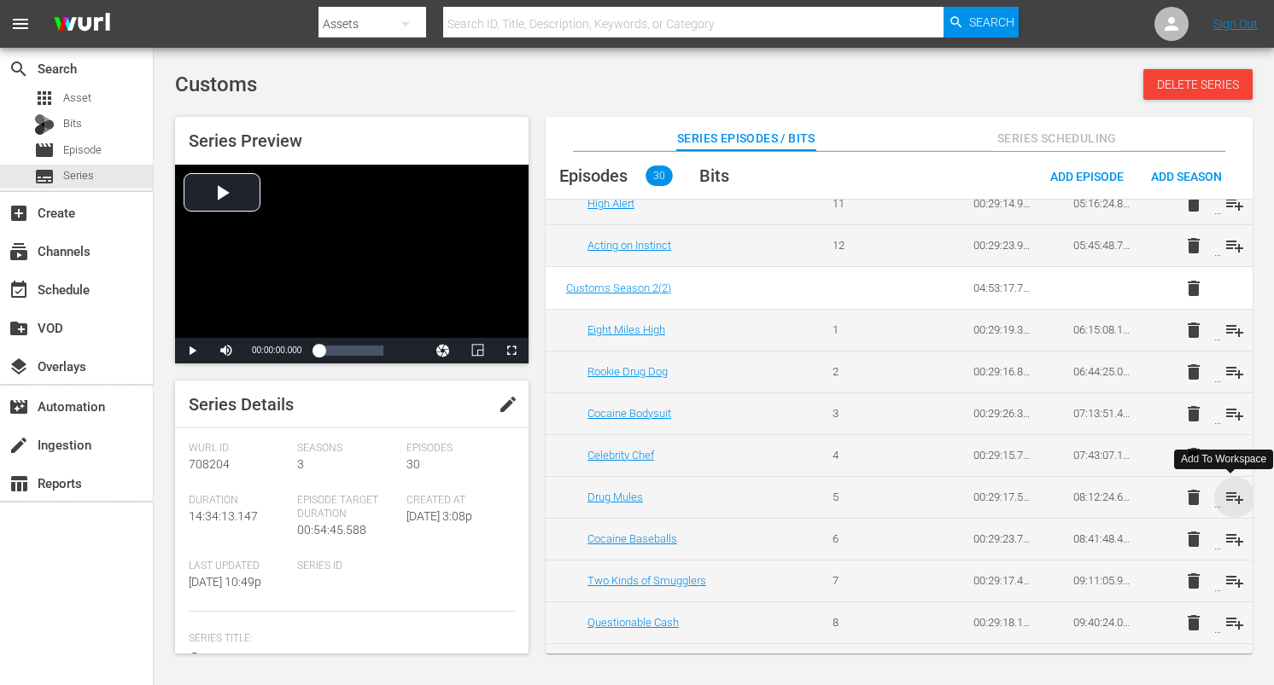
click at [1233, 500] on span "playlist_add" at bounding box center [1234, 497] width 20 height 20
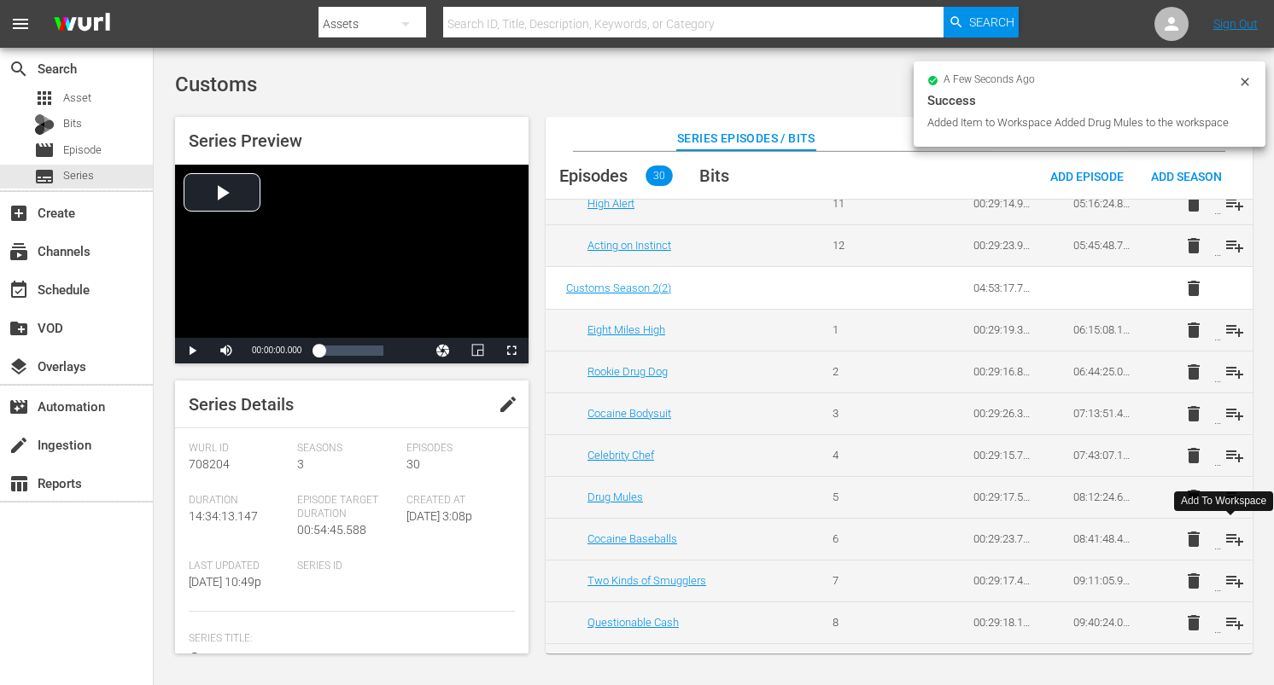
click at [1227, 537] on span "playlist_add" at bounding box center [1234, 539] width 20 height 20
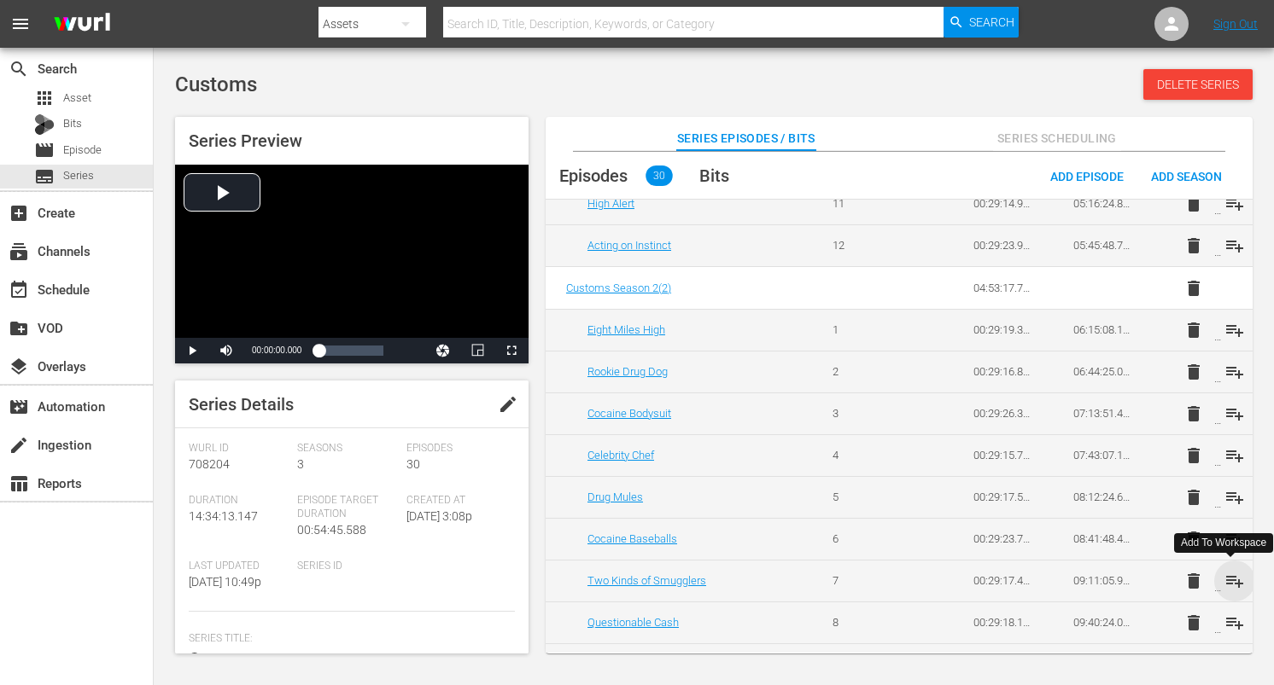
click at [1228, 579] on span "playlist_add" at bounding box center [1234, 581] width 20 height 20
click at [1229, 618] on span "playlist_add" at bounding box center [1234, 623] width 20 height 20
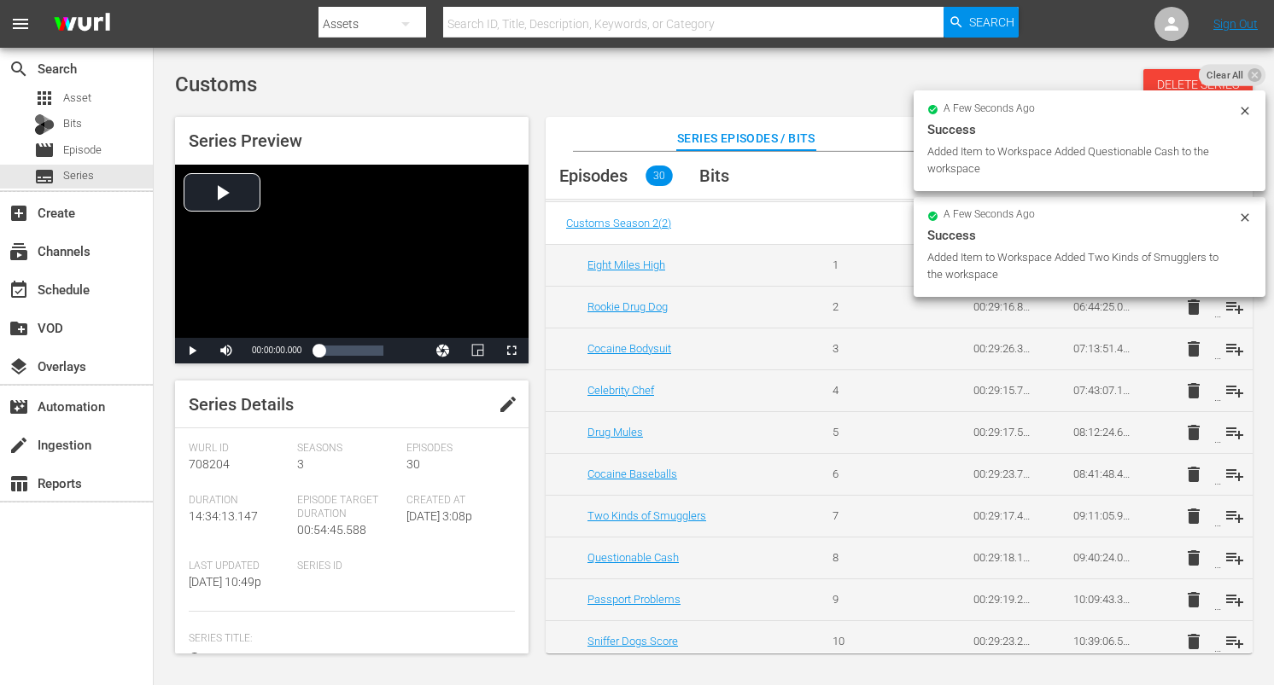
scroll to position [599, 0]
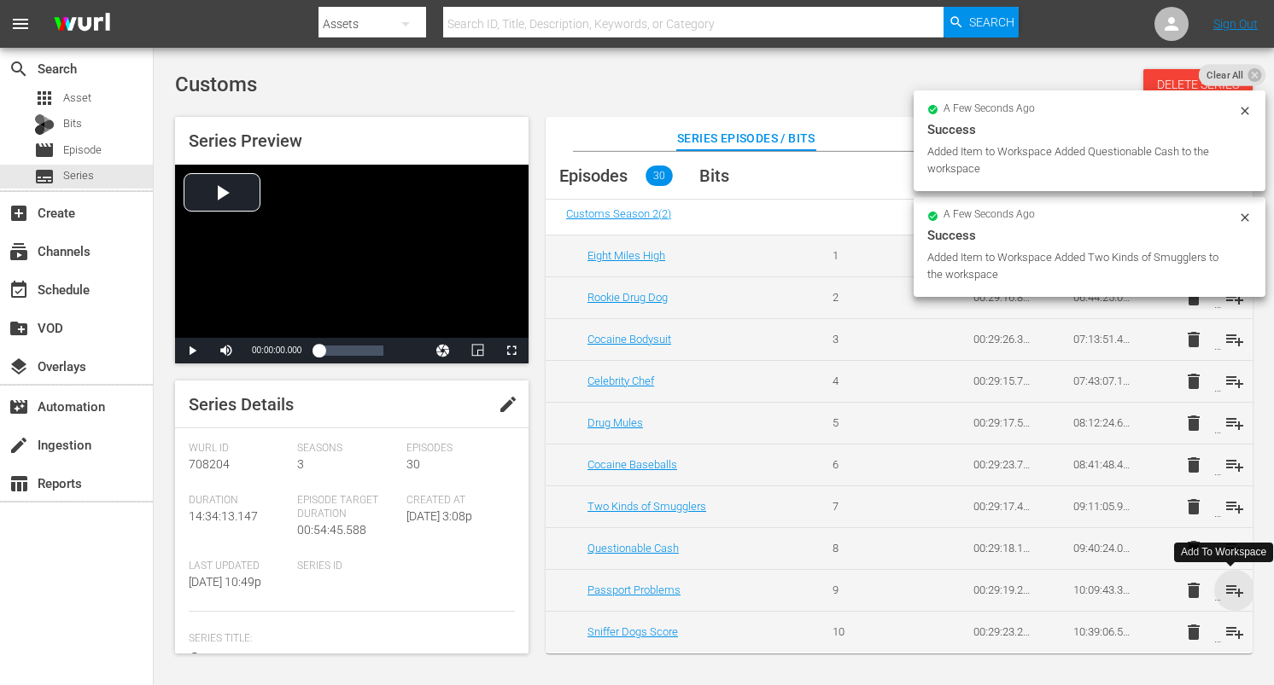
click at [1230, 586] on span "playlist_add" at bounding box center [1234, 590] width 20 height 20
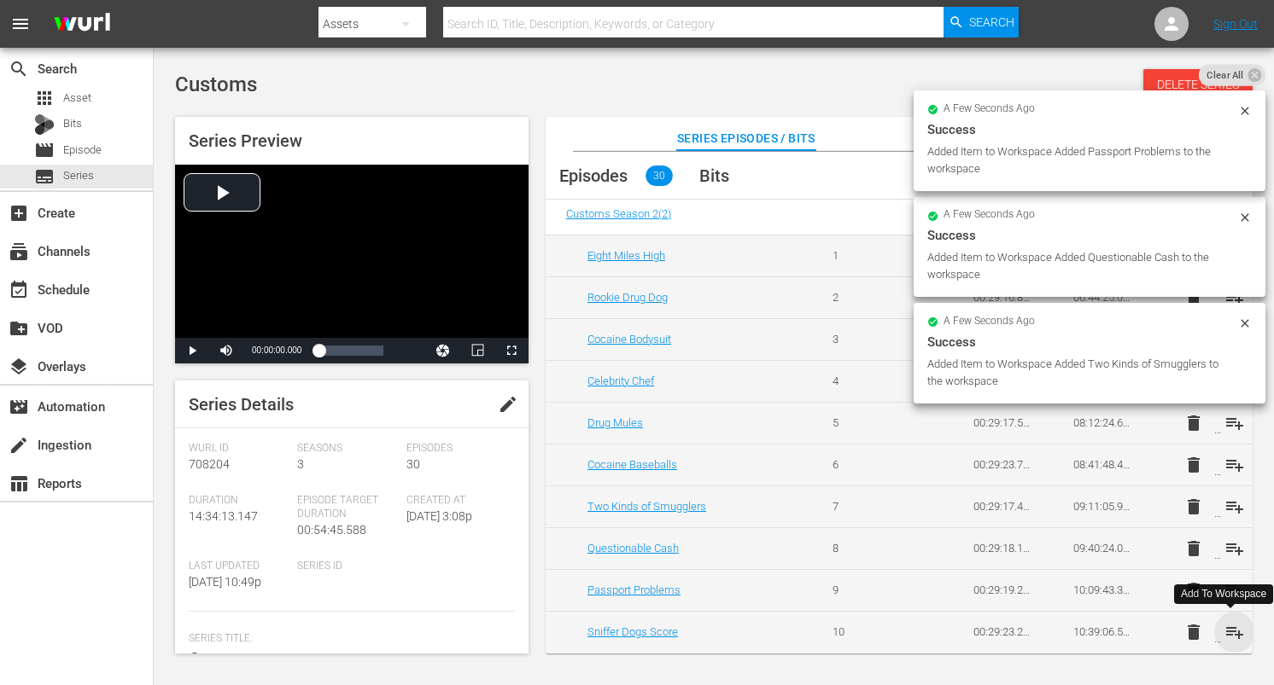
drag, startPoint x: 1230, startPoint y: 632, endPoint x: 1204, endPoint y: 615, distance: 30.8
click at [1230, 632] on span "playlist_add" at bounding box center [1234, 632] width 20 height 20
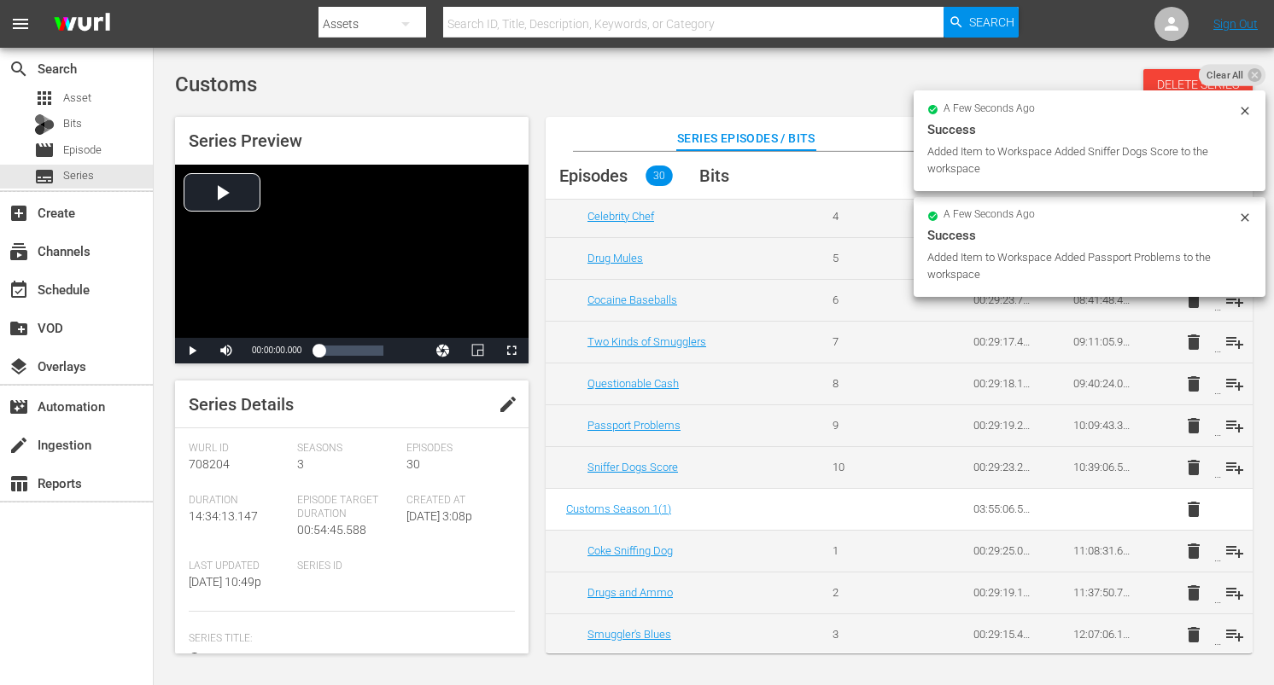
scroll to position [777, 0]
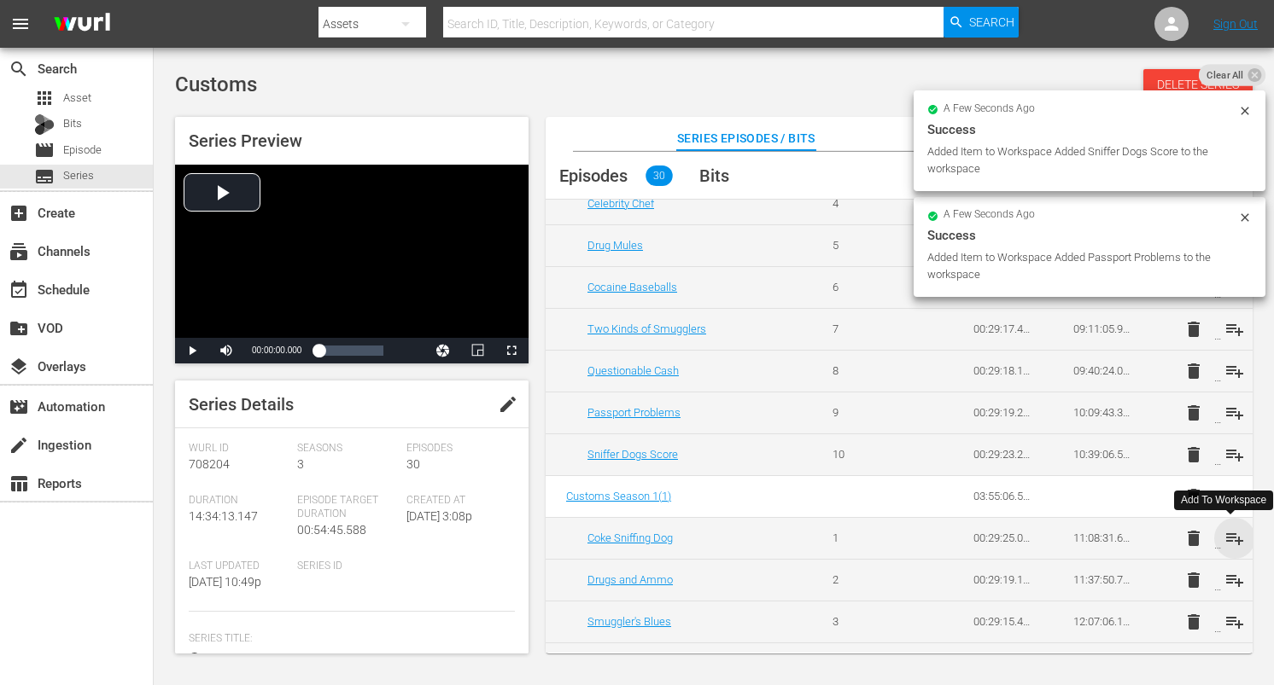
click at [1226, 544] on span "playlist_add" at bounding box center [1234, 538] width 20 height 20
click at [1229, 574] on span "playlist_add" at bounding box center [1234, 580] width 20 height 20
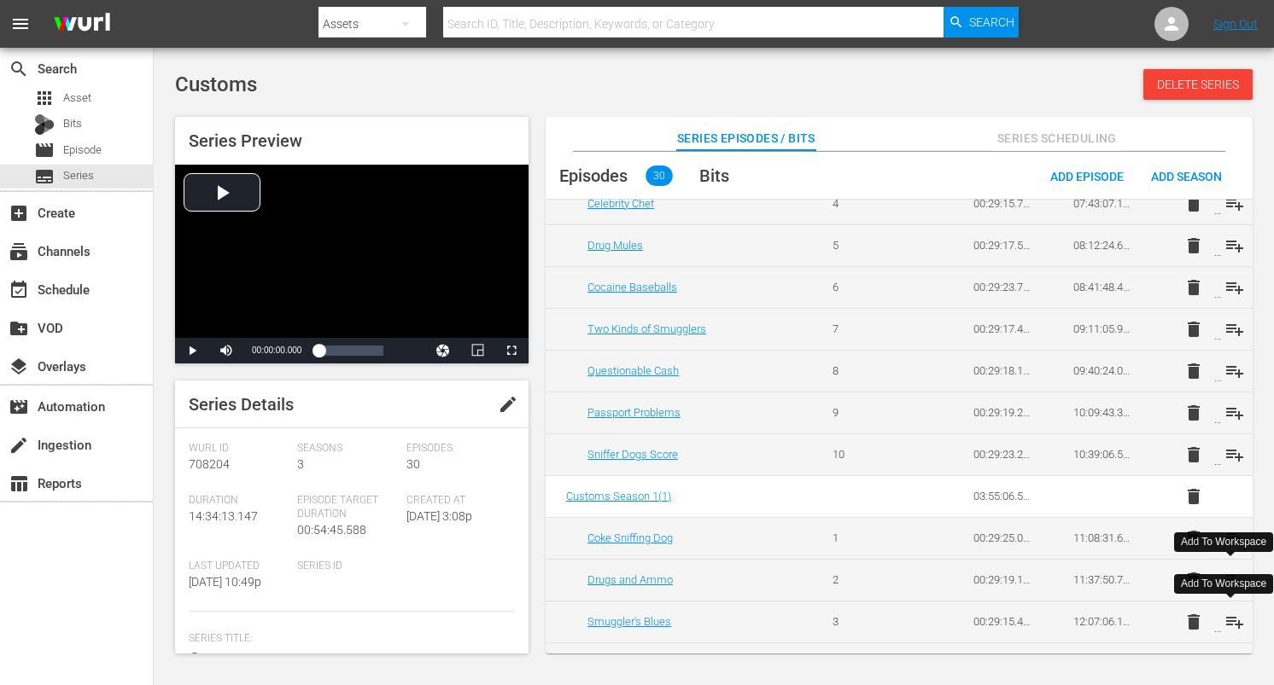
click at [1230, 626] on span "playlist_add" at bounding box center [1234, 622] width 20 height 20
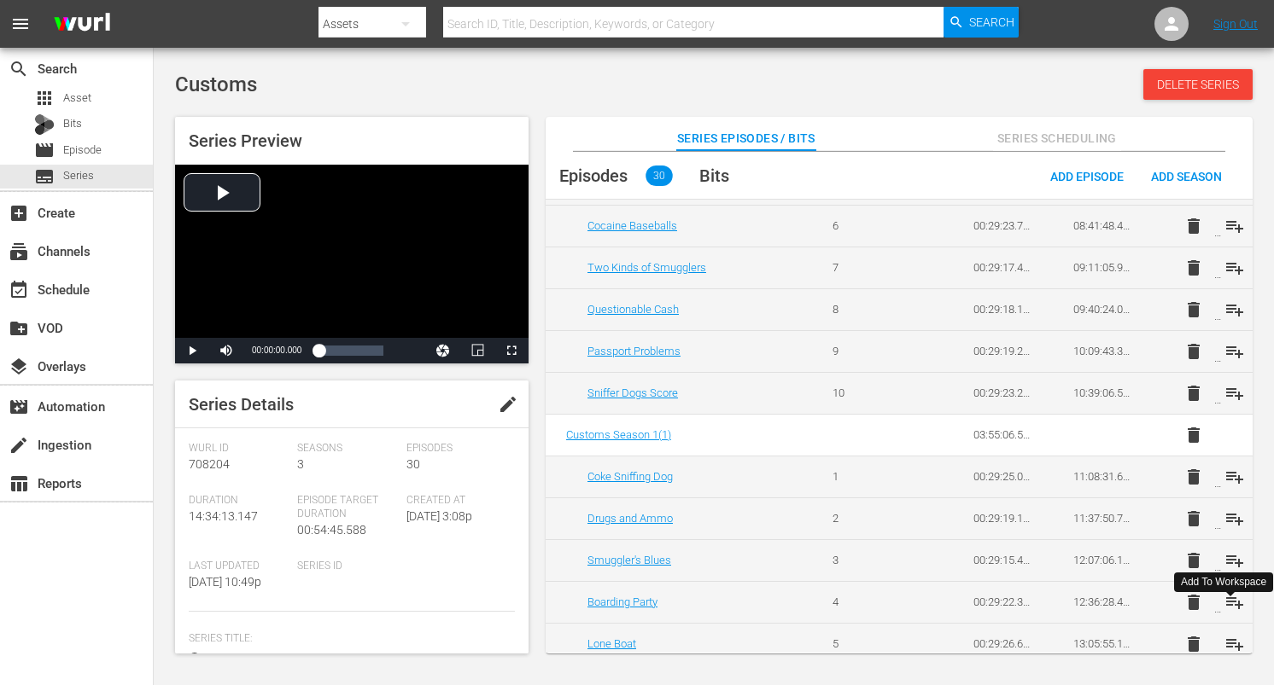
scroll to position [839, 0]
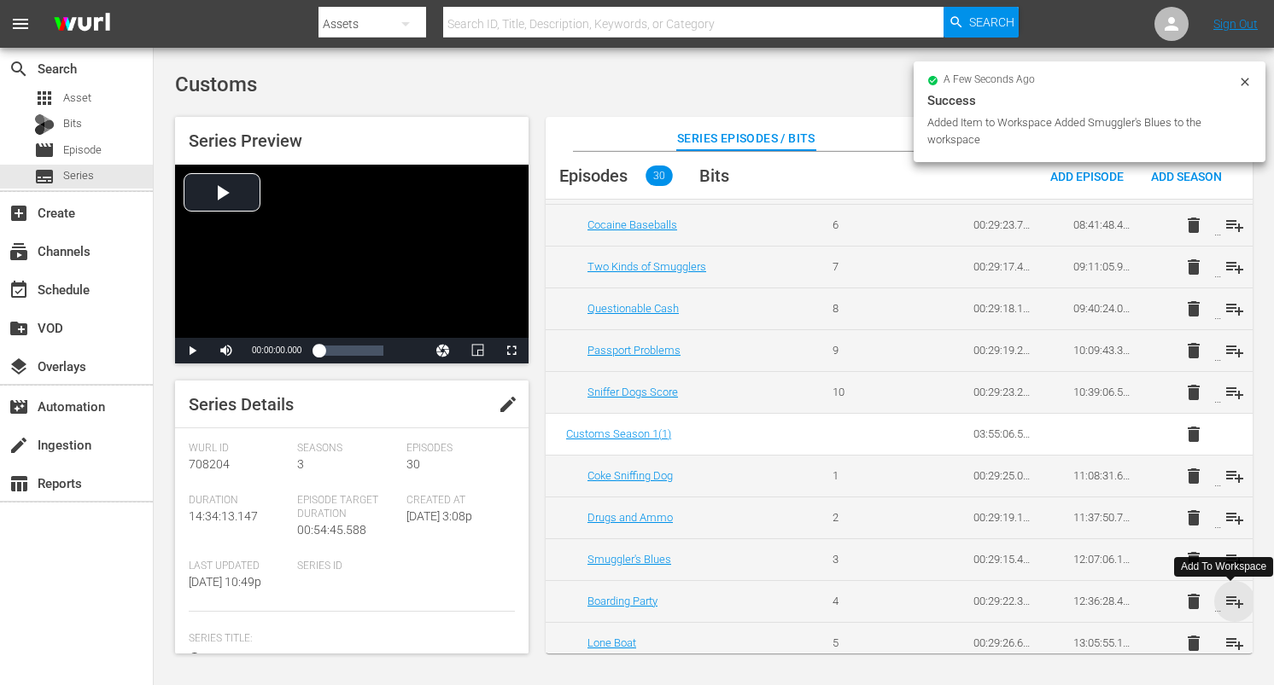
click at [1228, 599] on span "playlist_add" at bounding box center [1234, 602] width 20 height 20
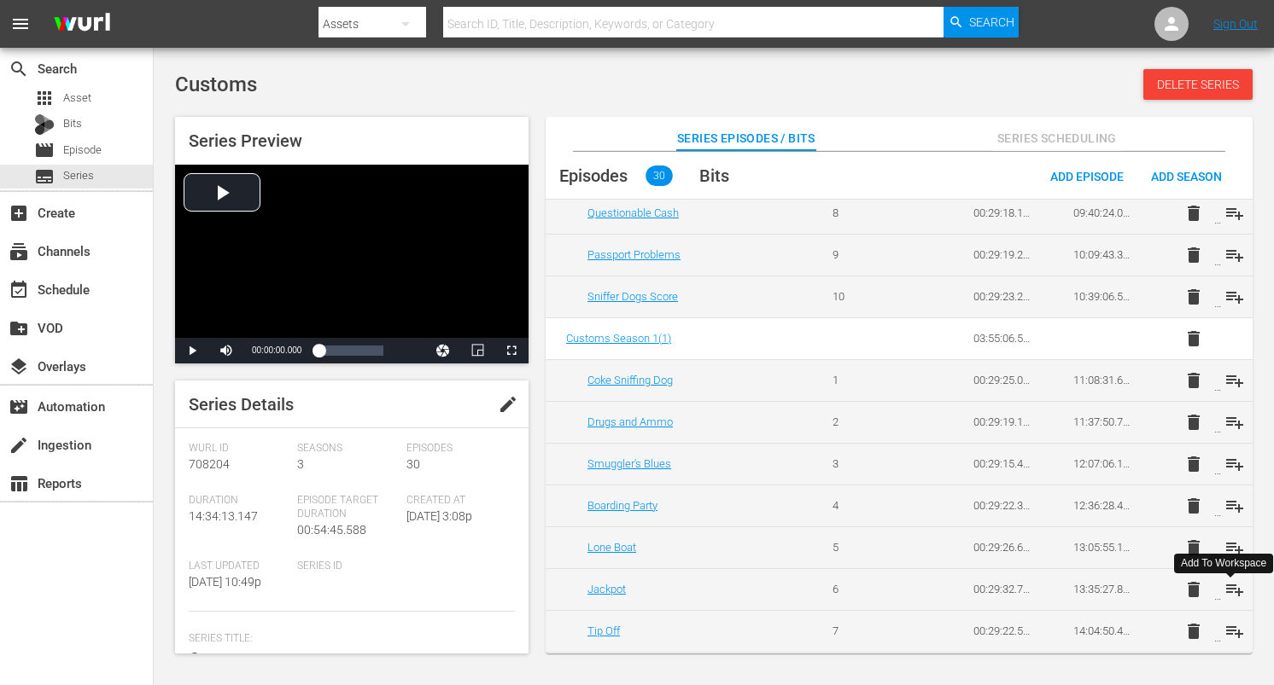
scroll to position [972, 0]
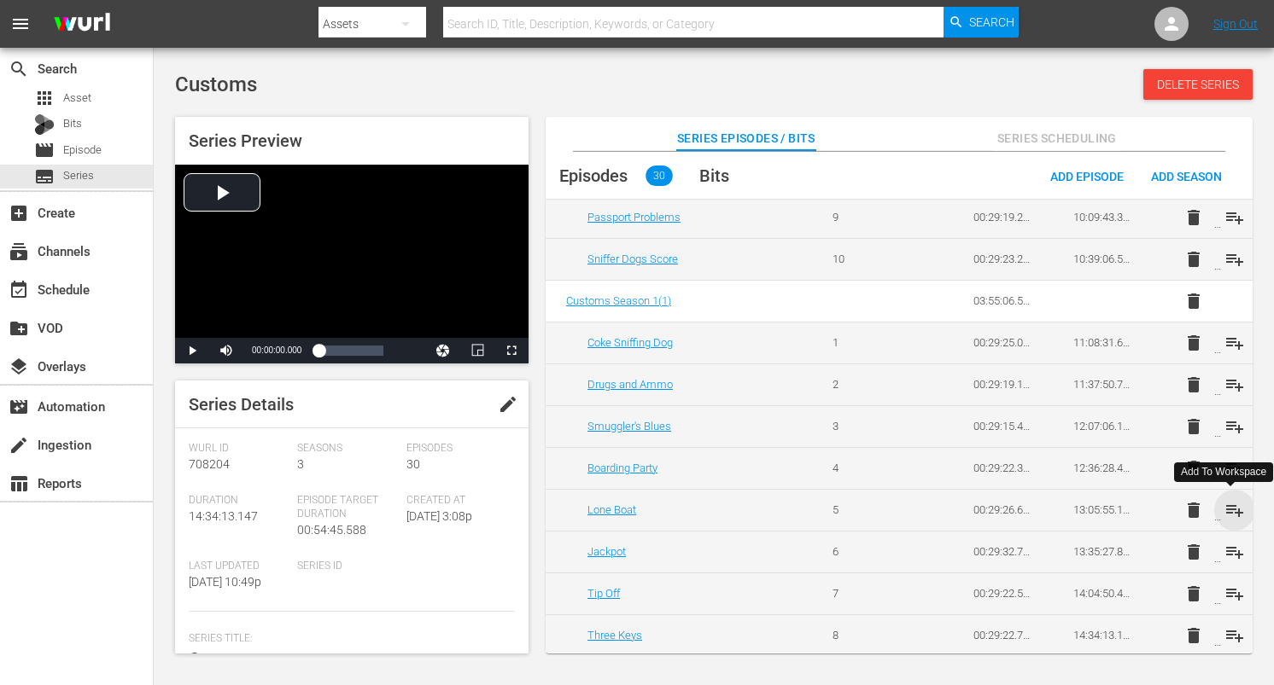
click at [1234, 507] on span "playlist_add" at bounding box center [1234, 510] width 20 height 20
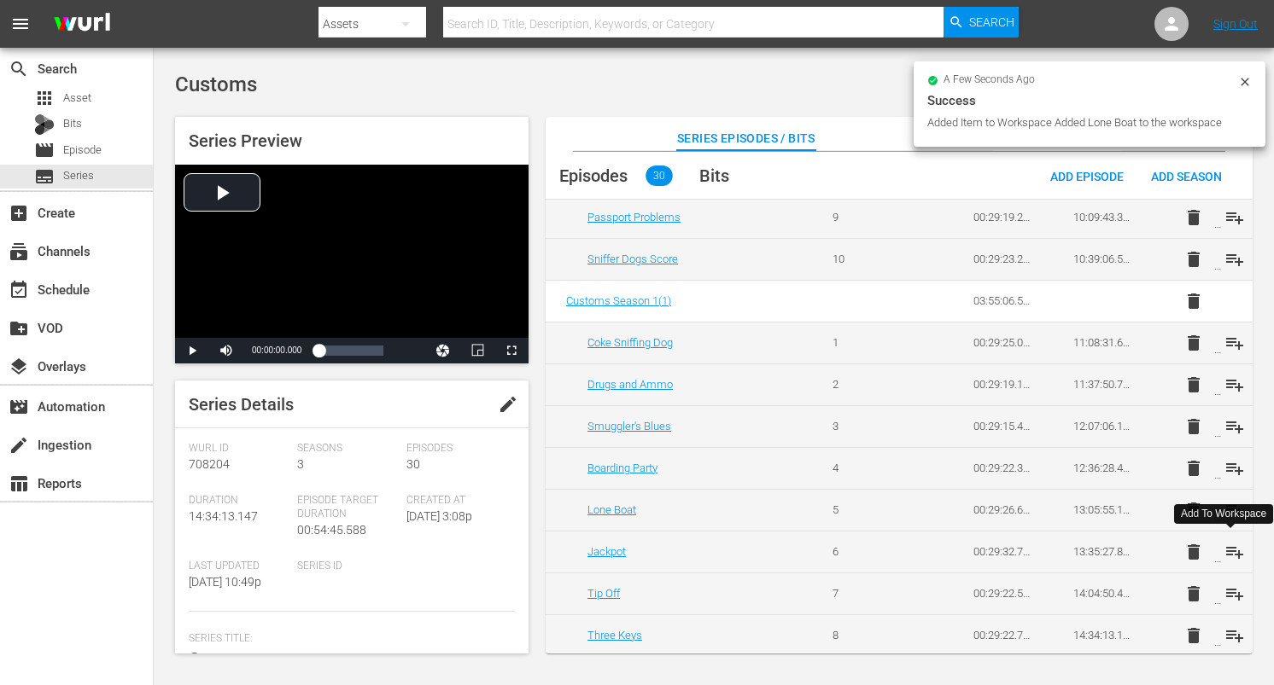
click at [1233, 549] on span "playlist_add" at bounding box center [1234, 552] width 20 height 20
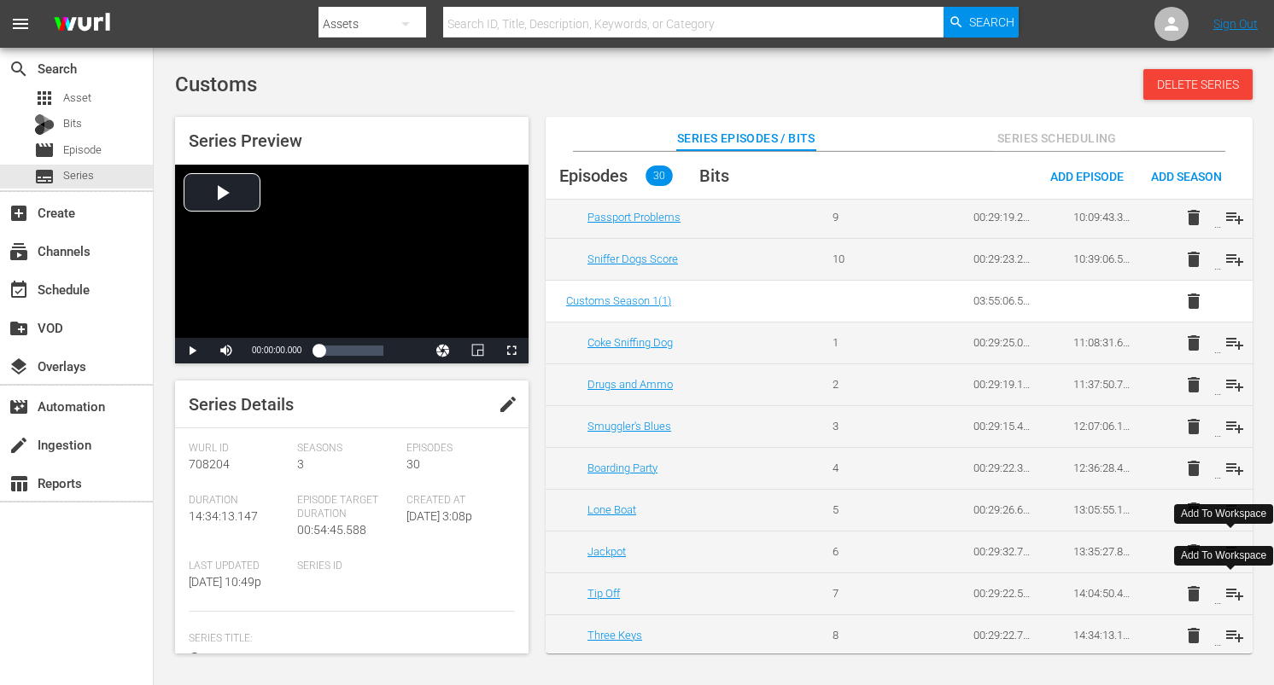
click at [1228, 584] on span "playlist_add" at bounding box center [1234, 594] width 20 height 20
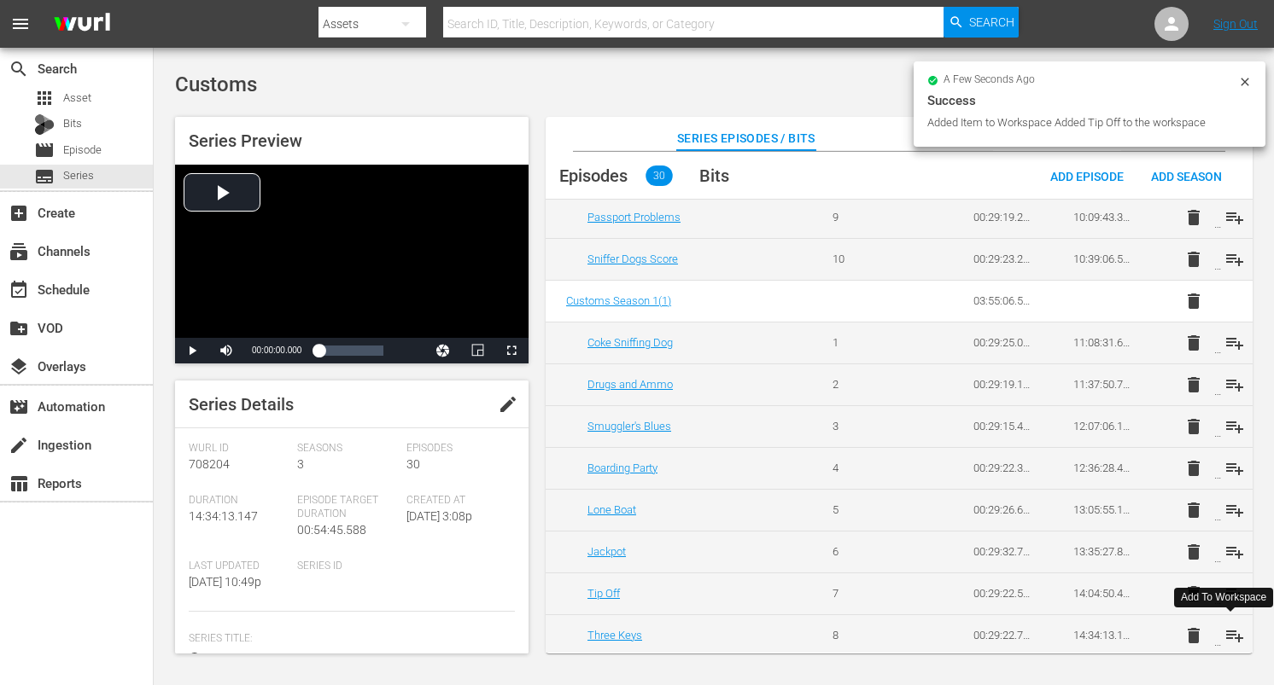
click at [1228, 628] on span "playlist_add" at bounding box center [1234, 636] width 20 height 20
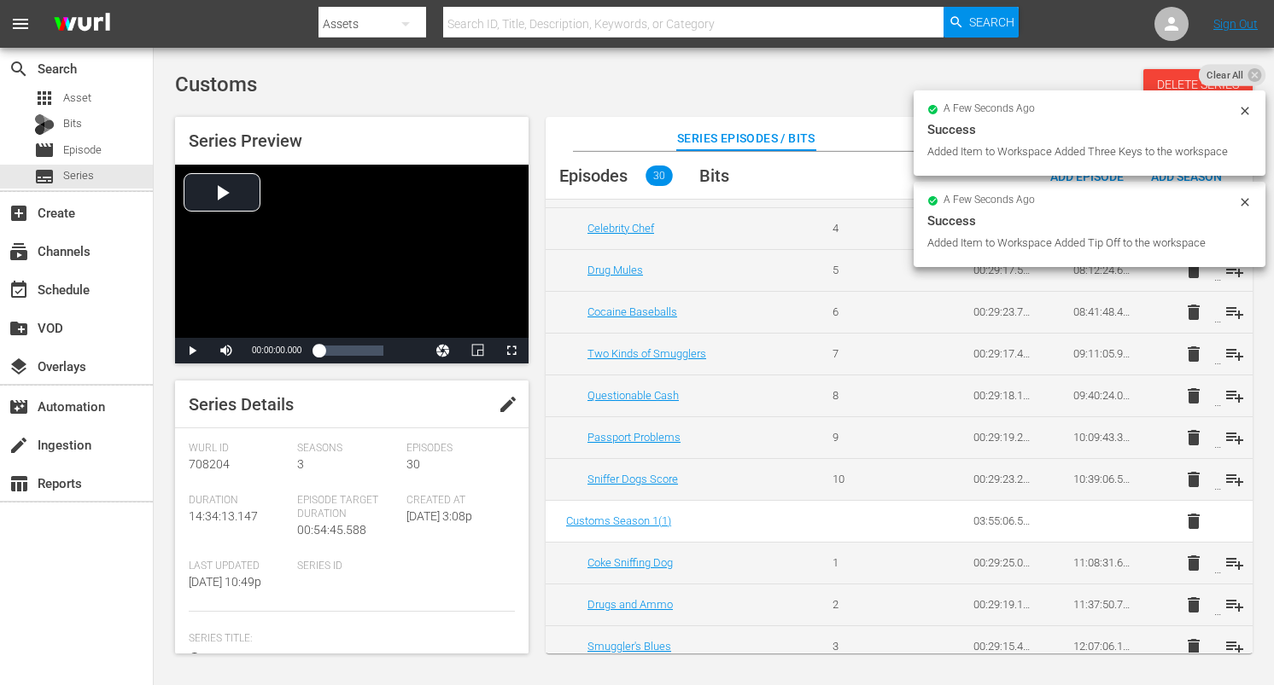
scroll to position [0, 0]
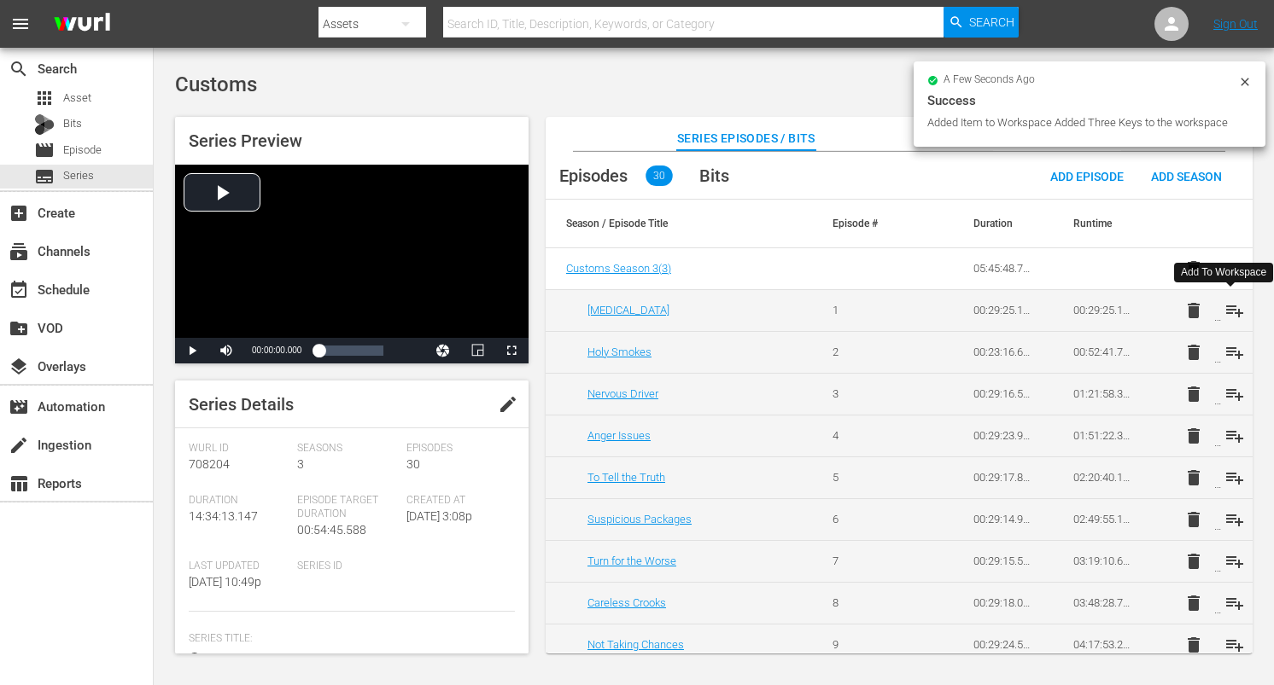
click at [1229, 305] on span "playlist_add" at bounding box center [1234, 310] width 20 height 20
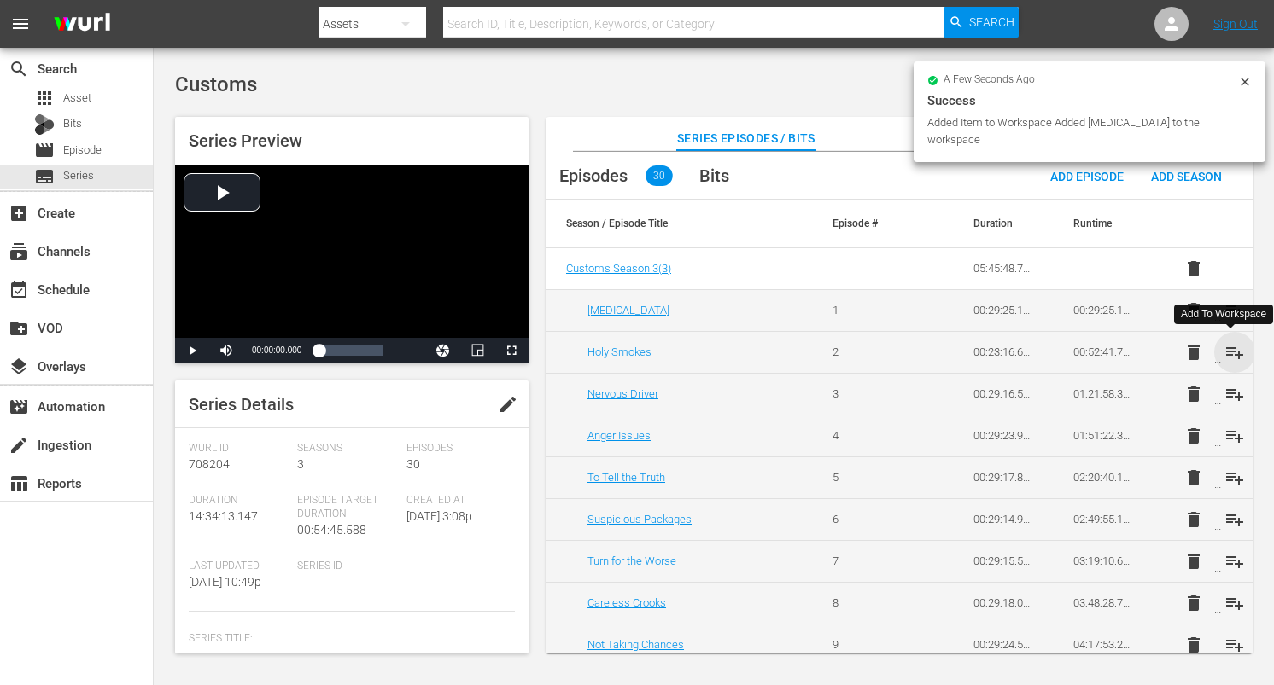
click at [1232, 353] on span "playlist_add" at bounding box center [1234, 352] width 20 height 20
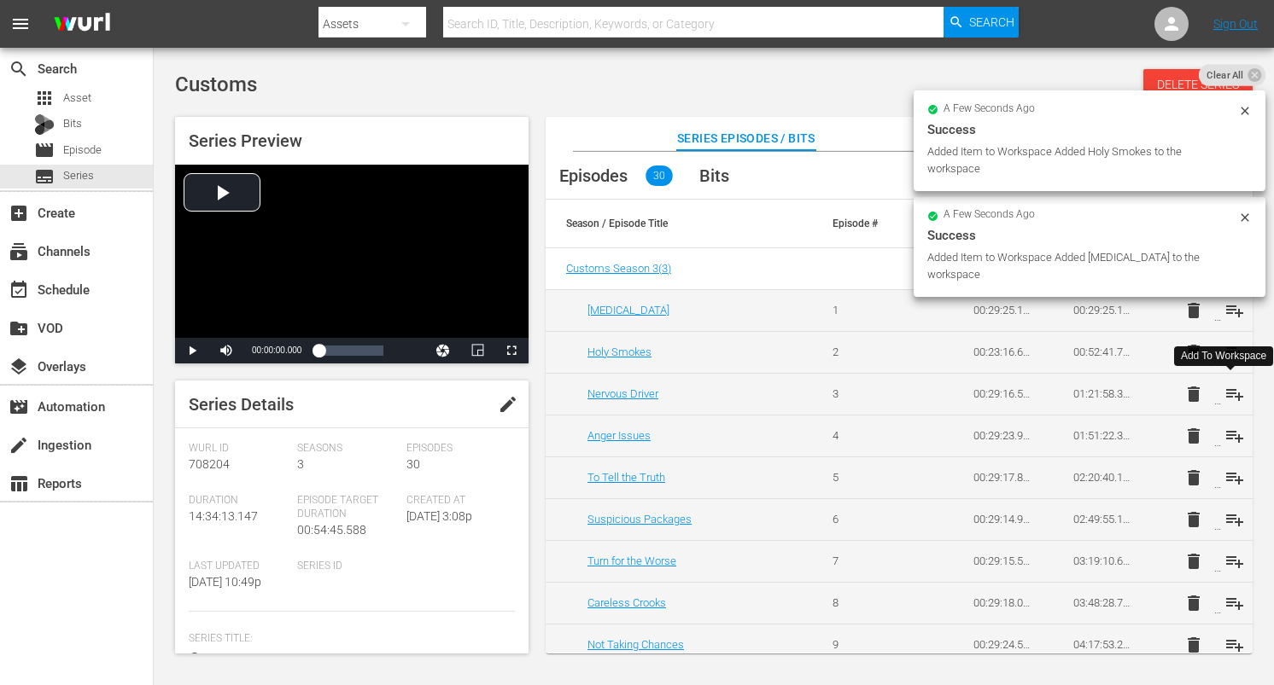
click at [1234, 395] on span "playlist_add" at bounding box center [1234, 394] width 20 height 20
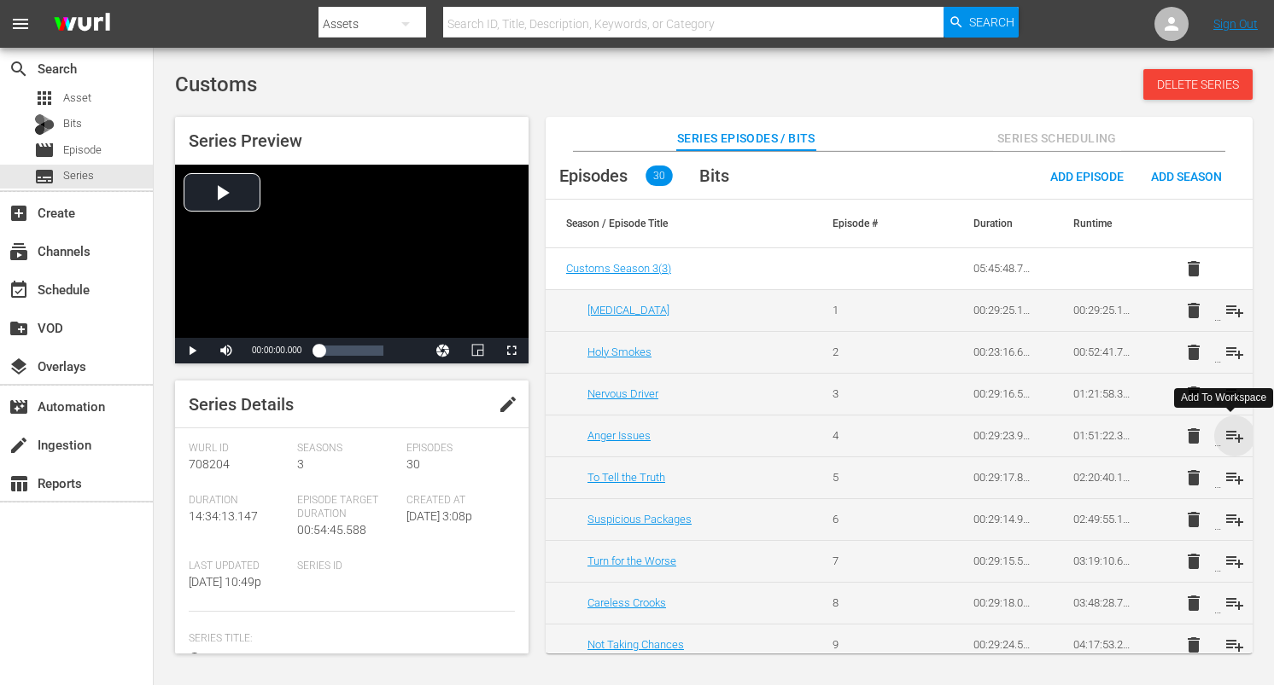
click at [1232, 438] on span "playlist_add" at bounding box center [1234, 436] width 20 height 20
click at [1230, 473] on span "playlist_add" at bounding box center [1234, 478] width 20 height 20
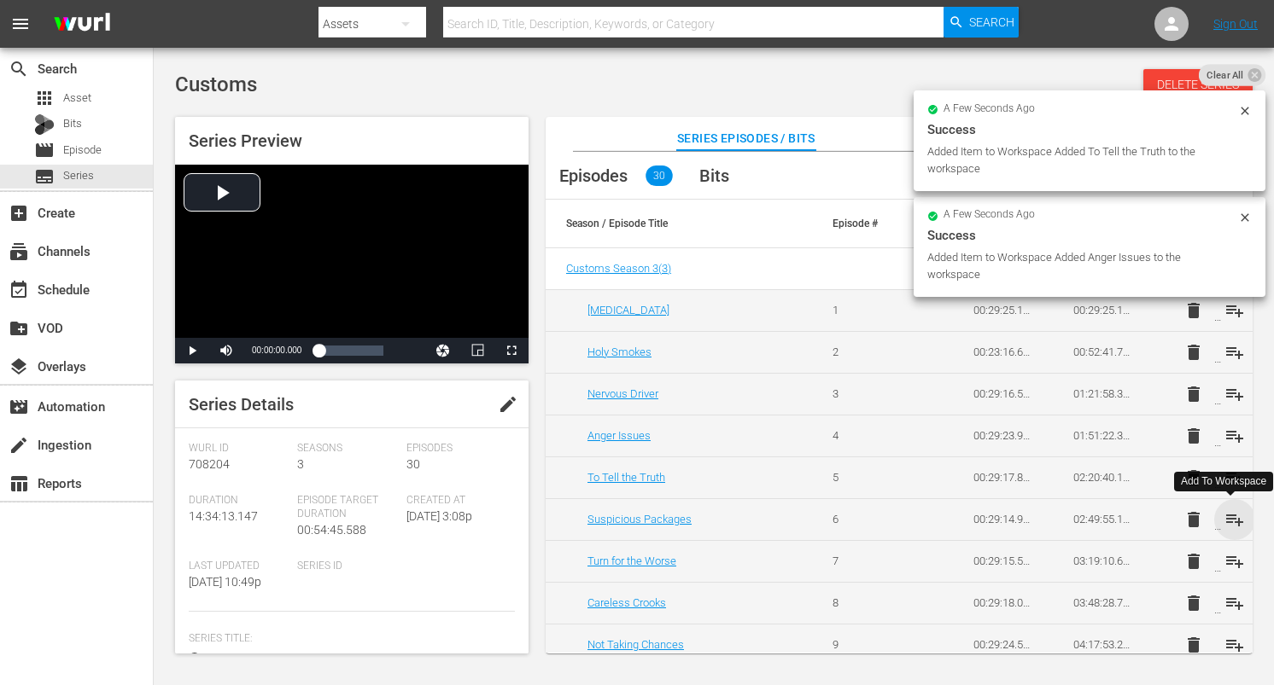
drag, startPoint x: 1233, startPoint y: 516, endPoint x: 1237, endPoint y: 545, distance: 29.3
click at [1233, 516] on span "playlist_add" at bounding box center [1234, 520] width 20 height 20
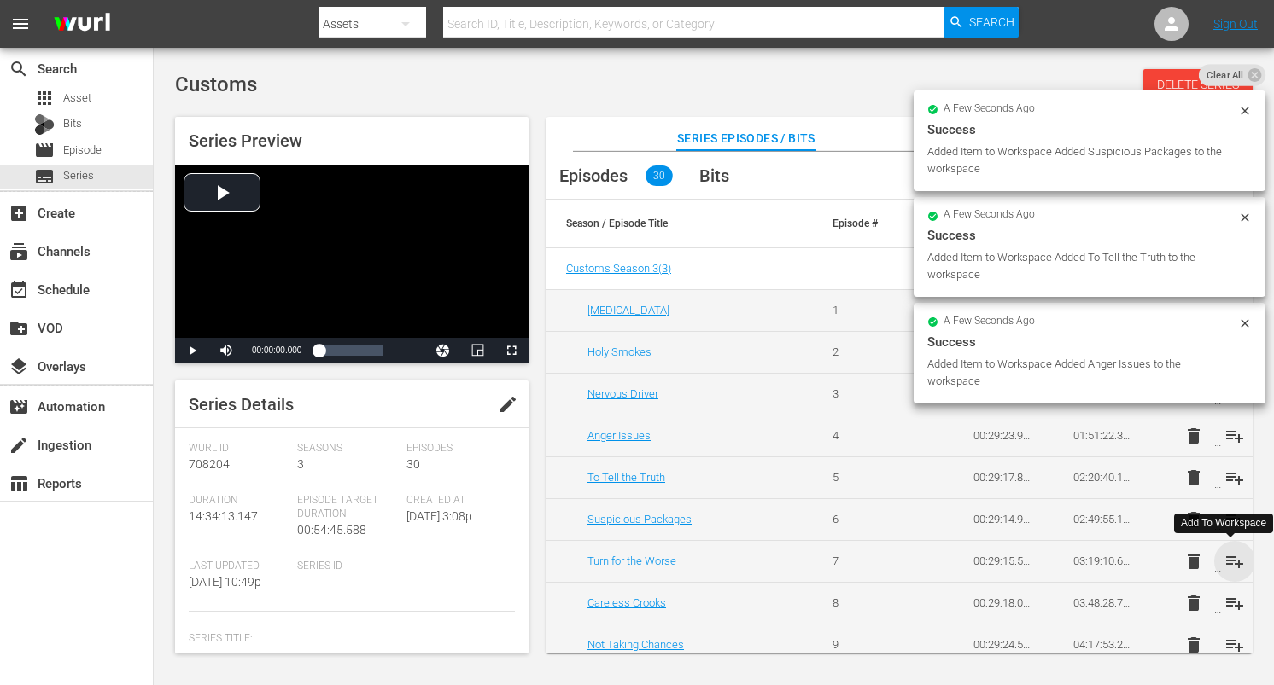
click at [1235, 560] on span "playlist_add" at bounding box center [1234, 561] width 20 height 20
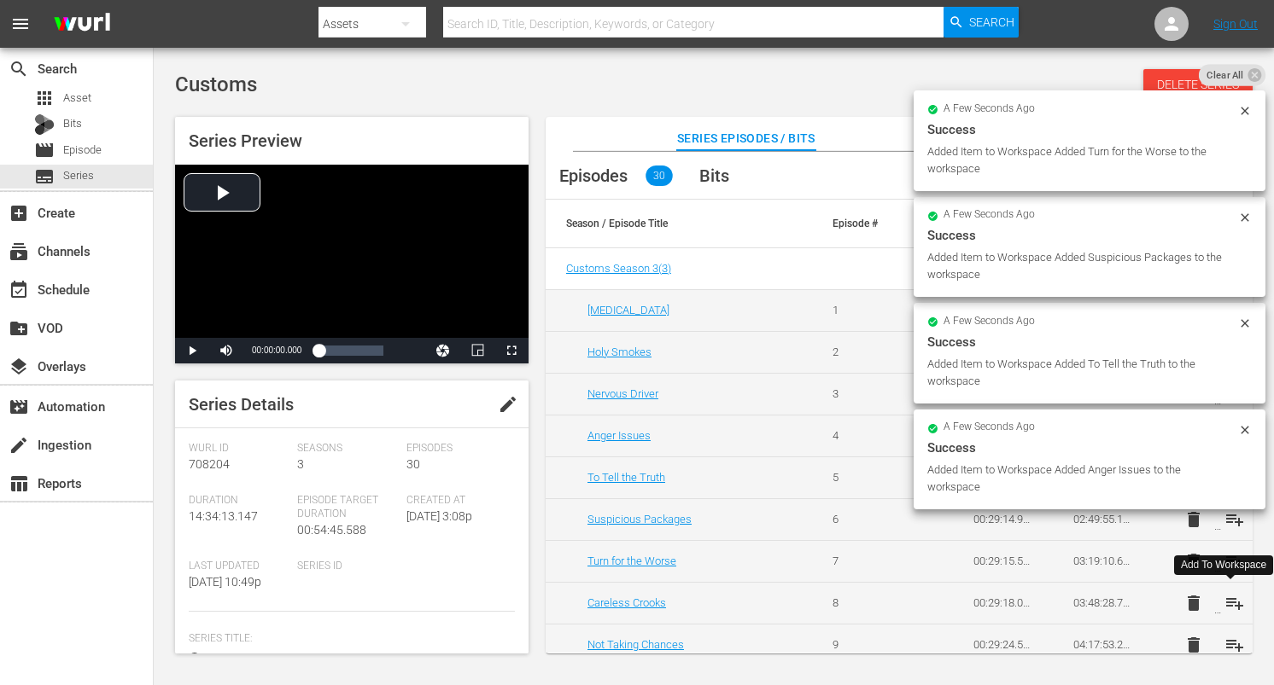
click at [1230, 604] on span "playlist_add" at bounding box center [1234, 603] width 20 height 20
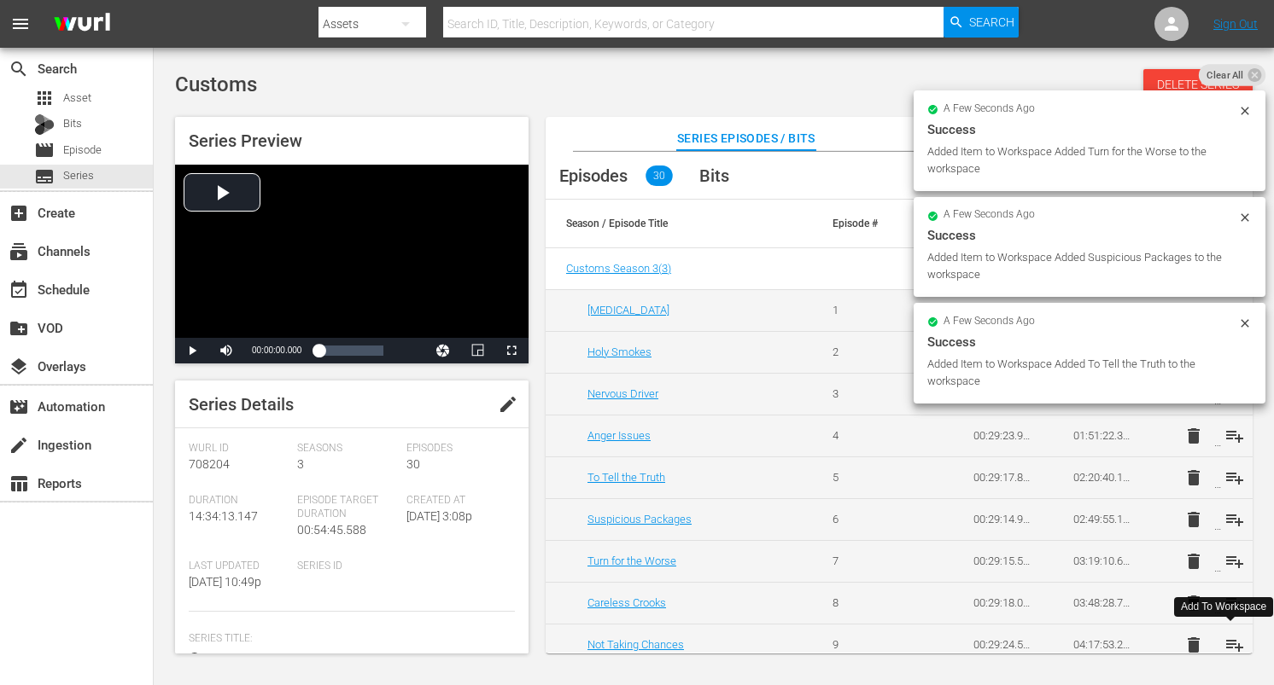
click at [1228, 646] on span "playlist_add" at bounding box center [1234, 645] width 20 height 20
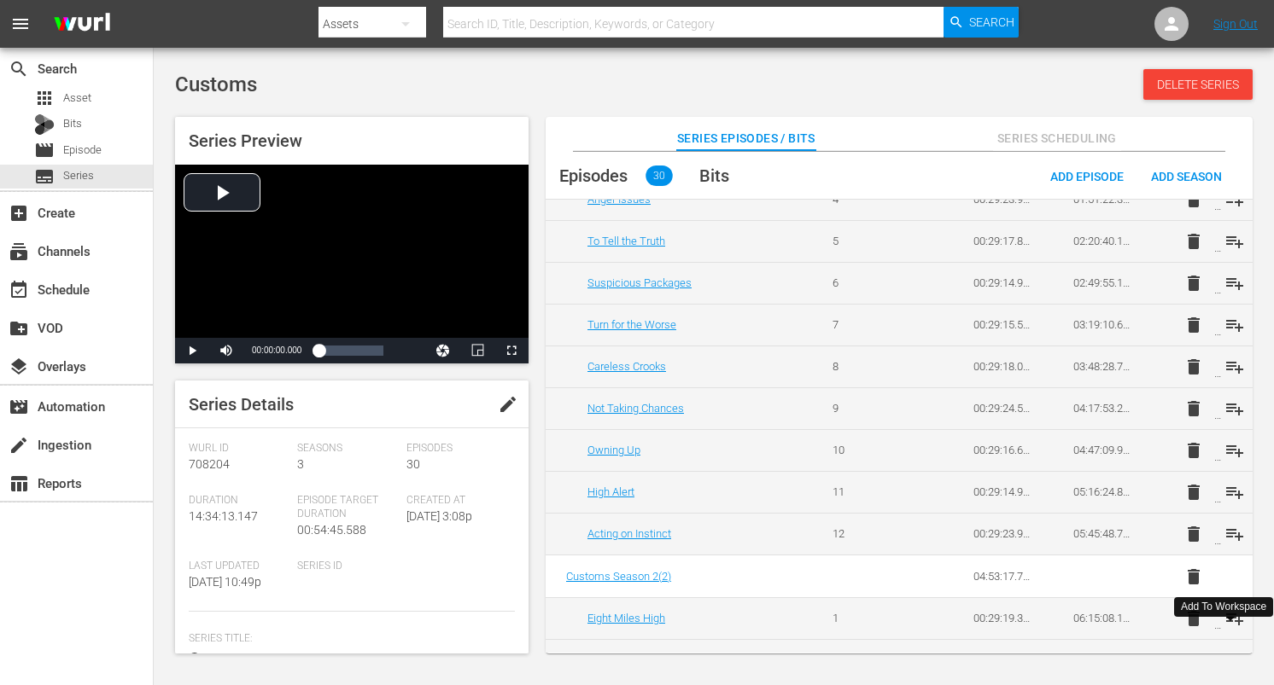
scroll to position [252, 0]
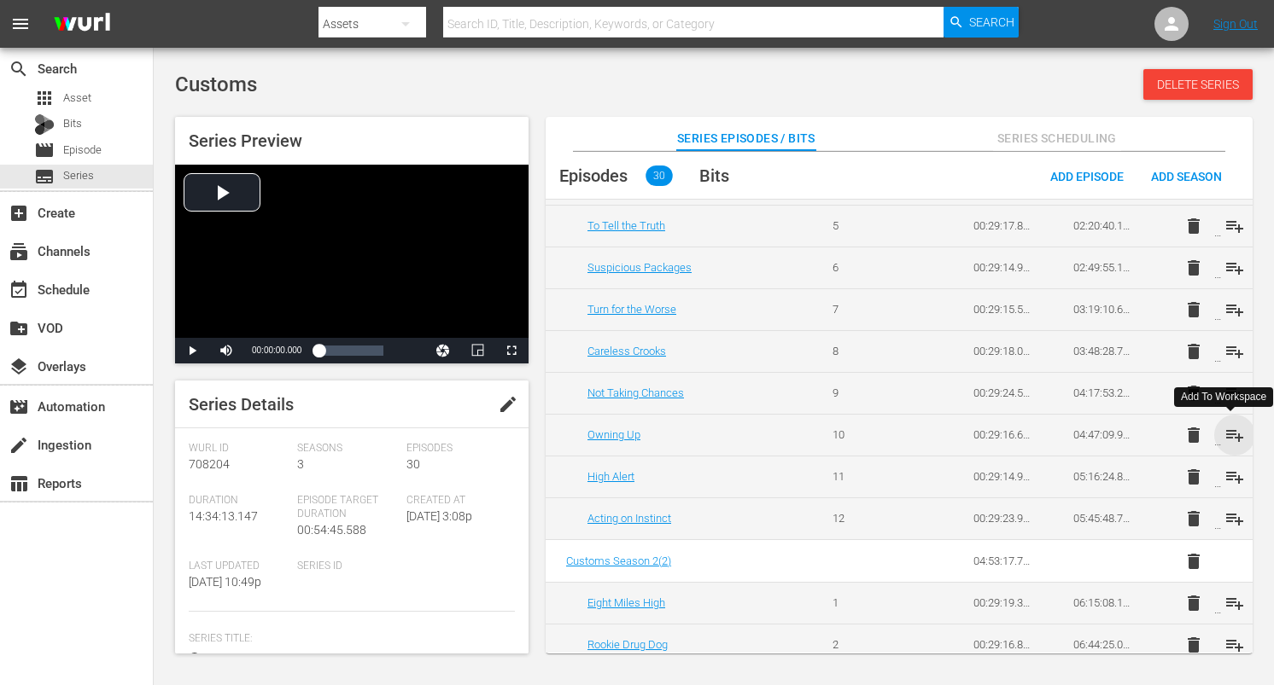
click at [1224, 429] on span "playlist_add" at bounding box center [1234, 435] width 20 height 20
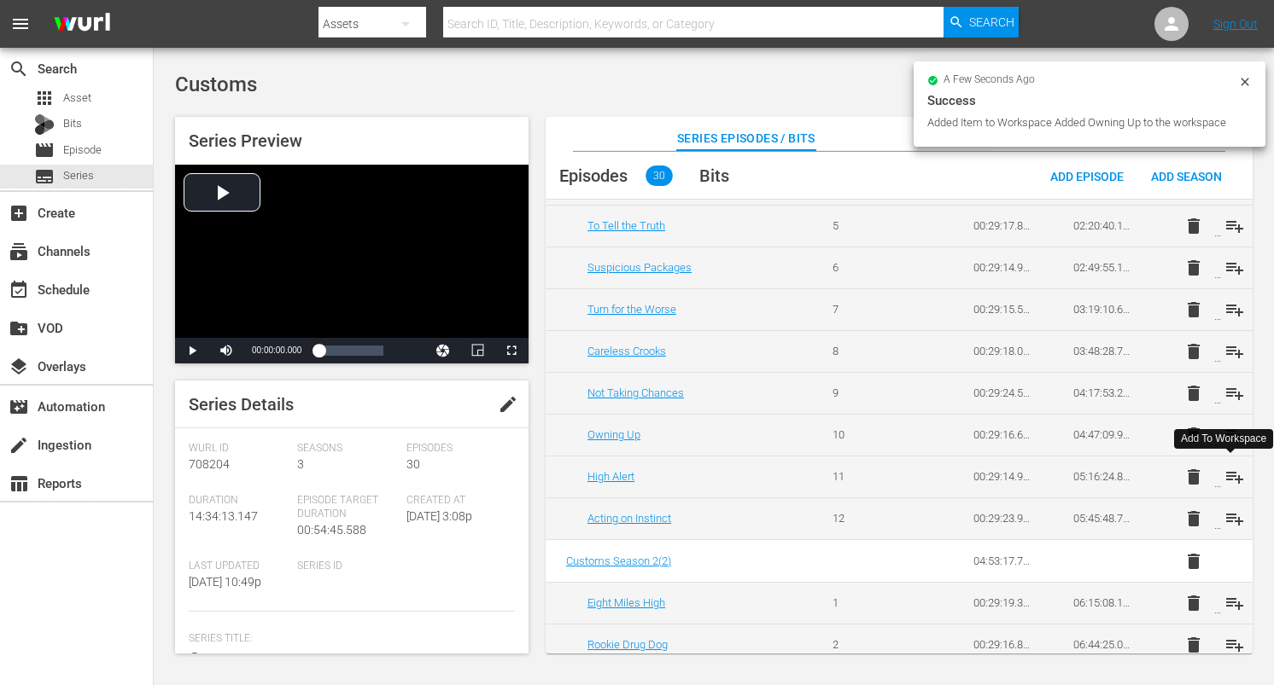
click at [1225, 471] on span "playlist_add" at bounding box center [1234, 477] width 20 height 20
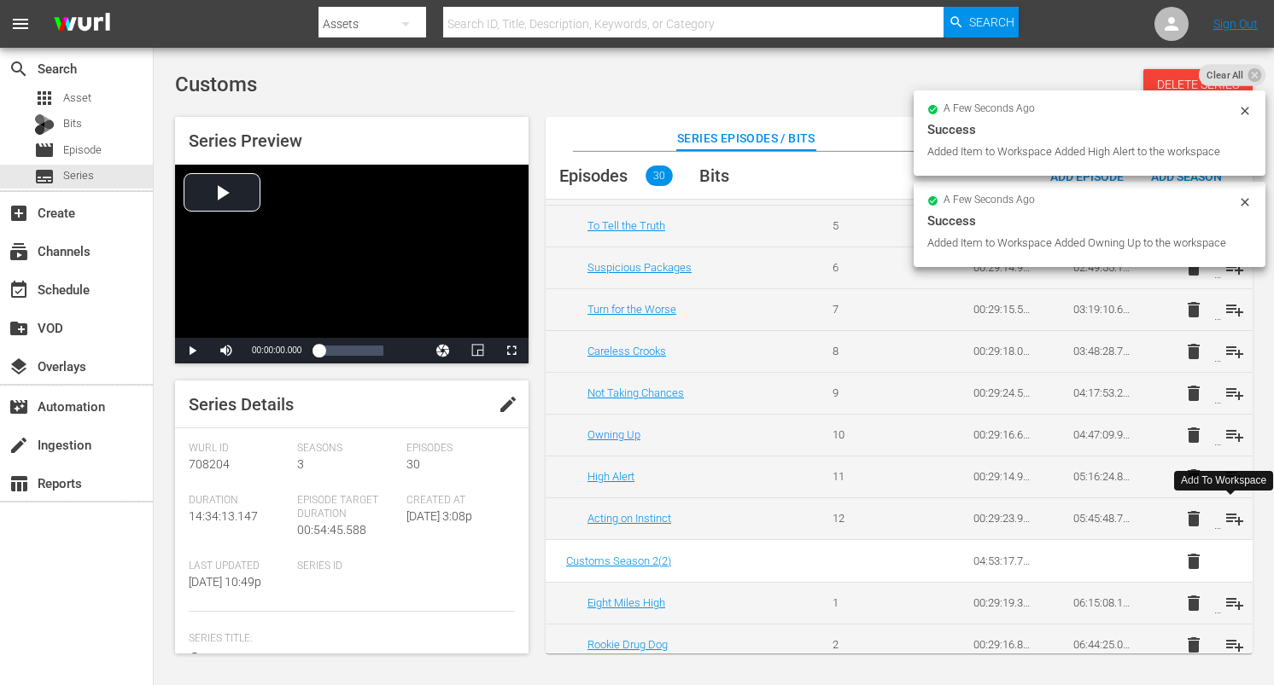
click at [1231, 519] on span "playlist_add" at bounding box center [1234, 519] width 20 height 20
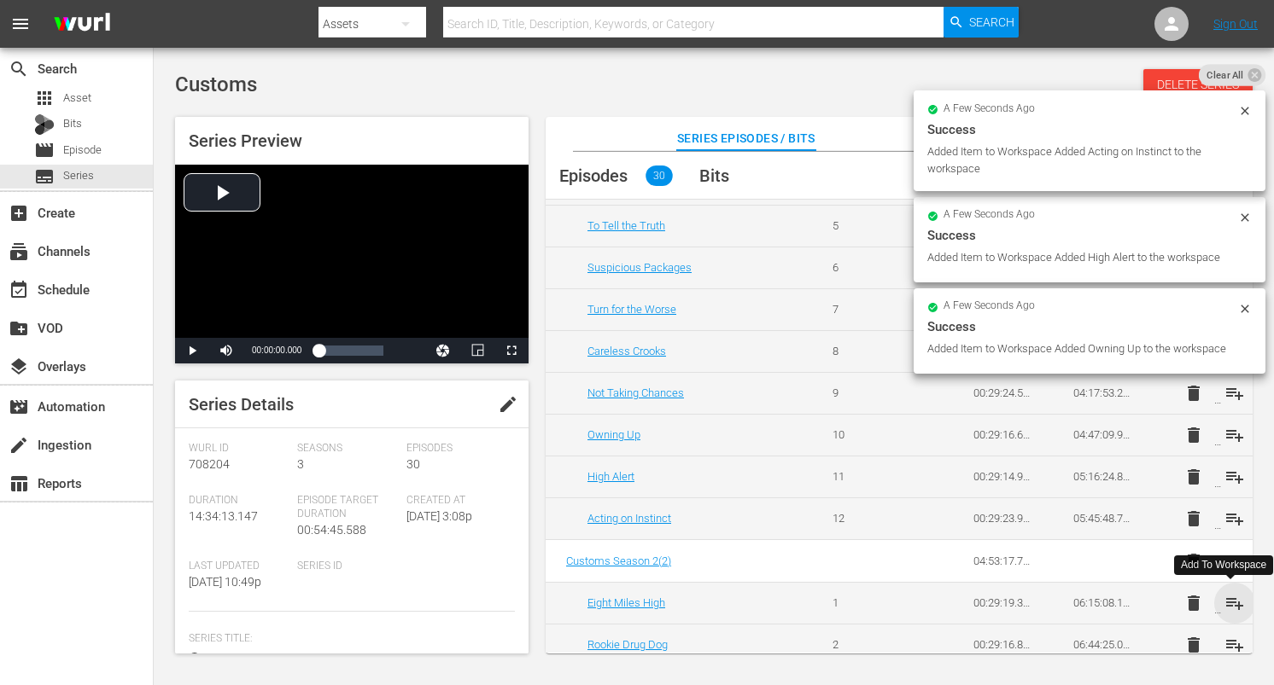
click at [1229, 604] on span "playlist_add" at bounding box center [1234, 603] width 20 height 20
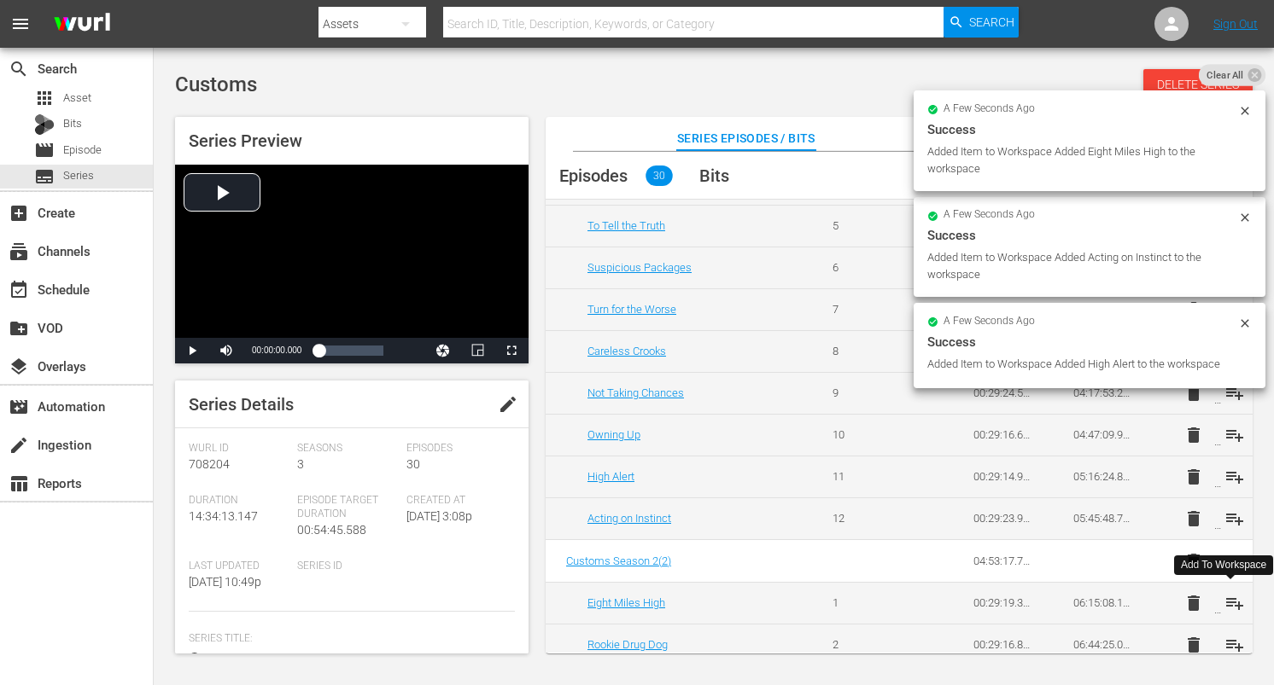
scroll to position [277, 0]
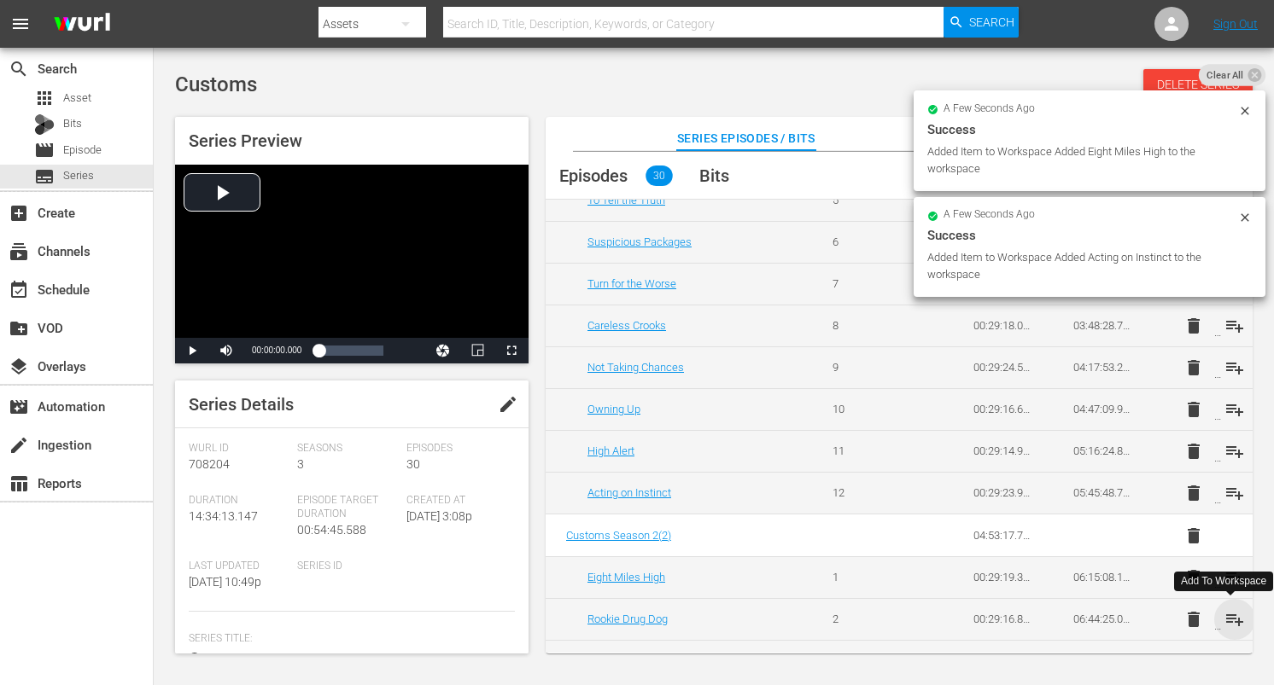
click at [1228, 617] on span "playlist_add" at bounding box center [1234, 620] width 20 height 20
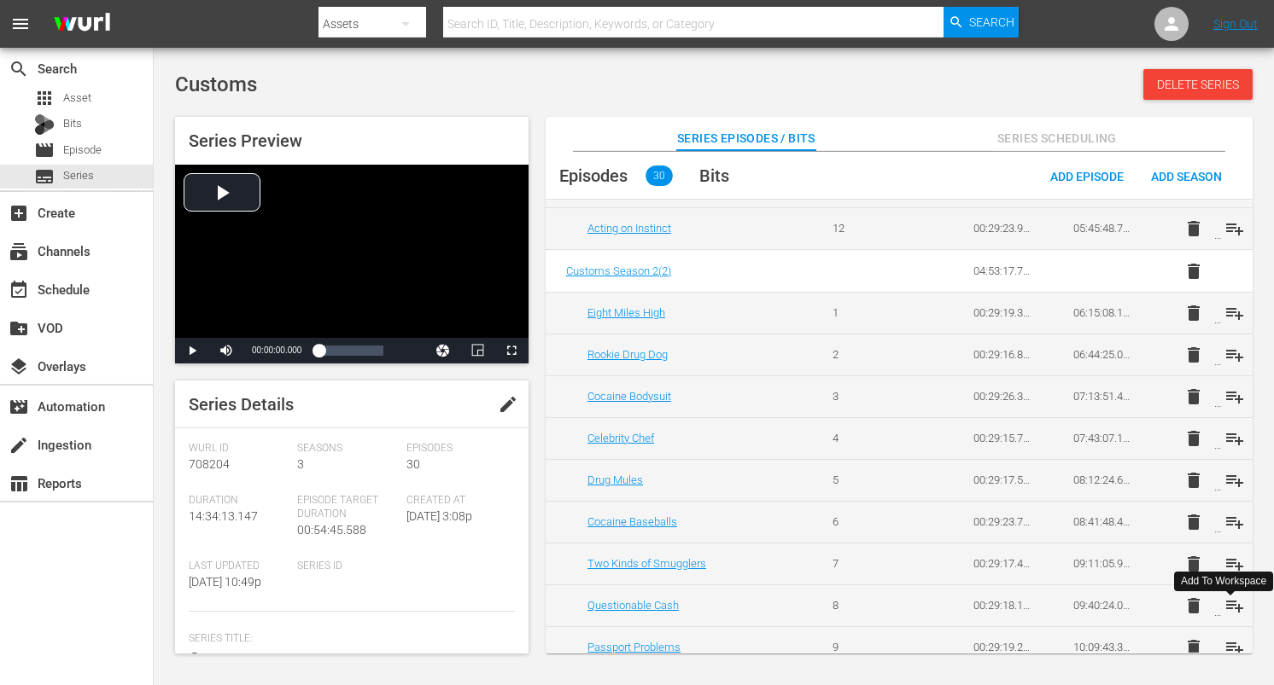
scroll to position [563, 0]
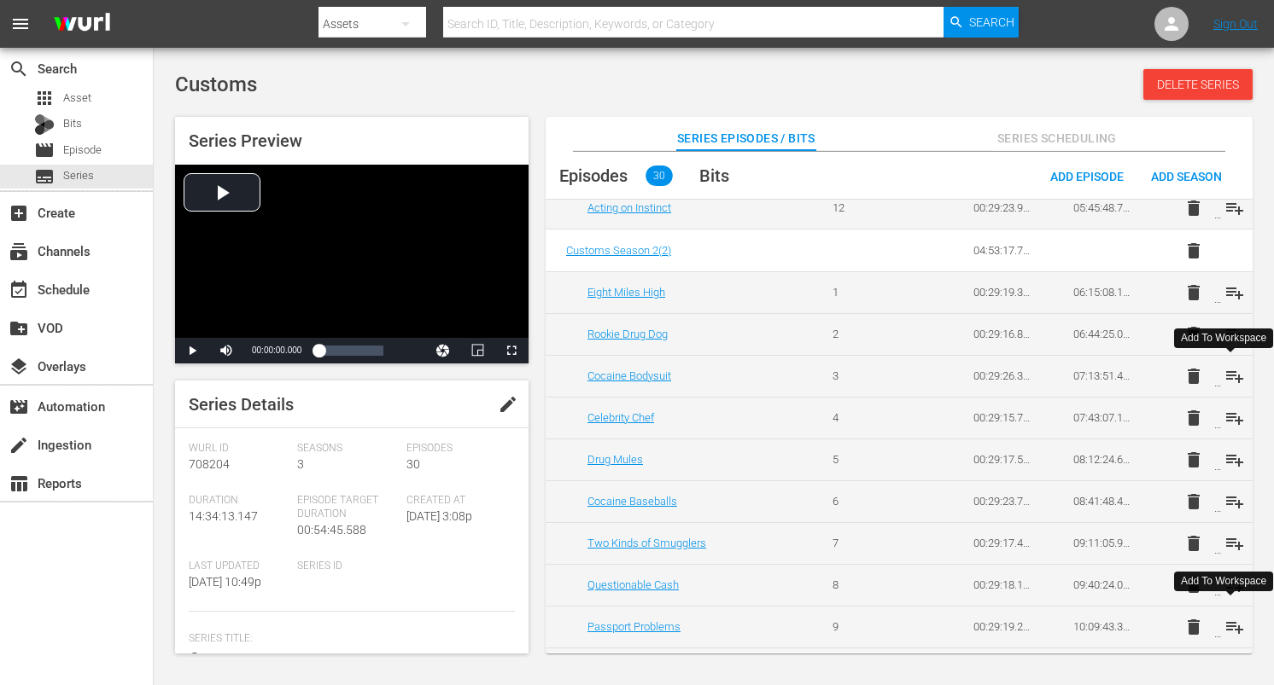
click at [1234, 377] on span "playlist_add" at bounding box center [1234, 376] width 20 height 20
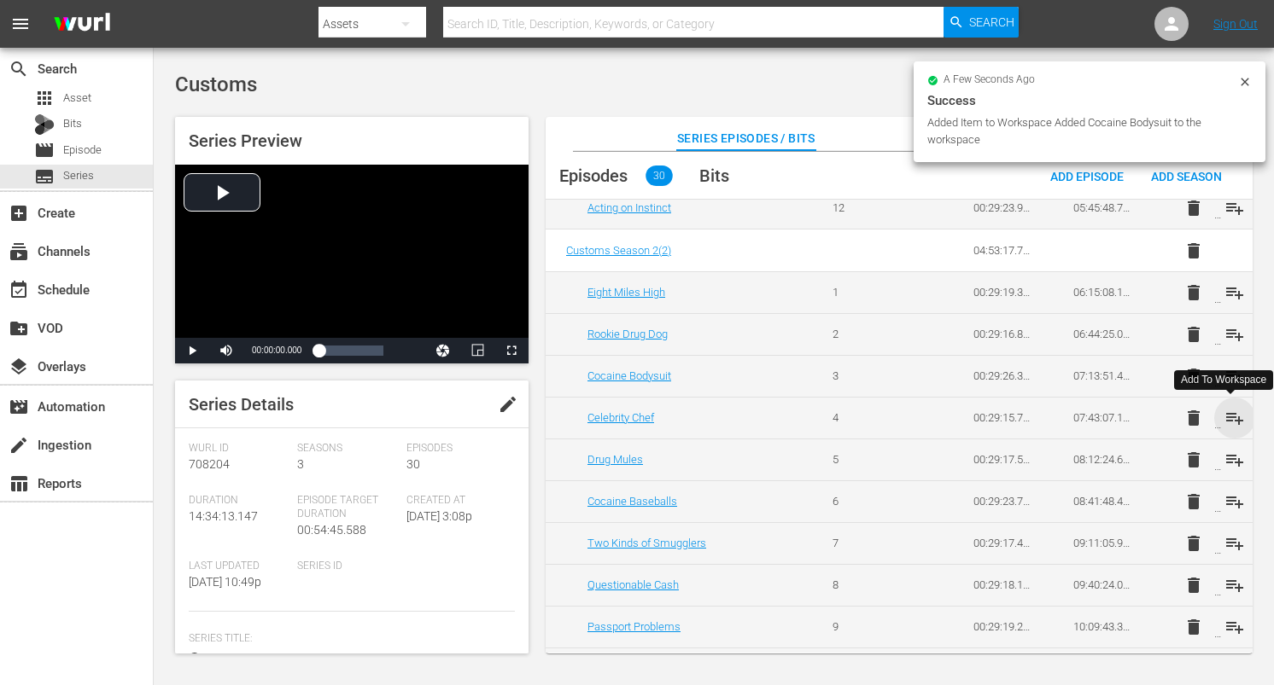
click at [1229, 417] on span "playlist_add" at bounding box center [1234, 418] width 20 height 20
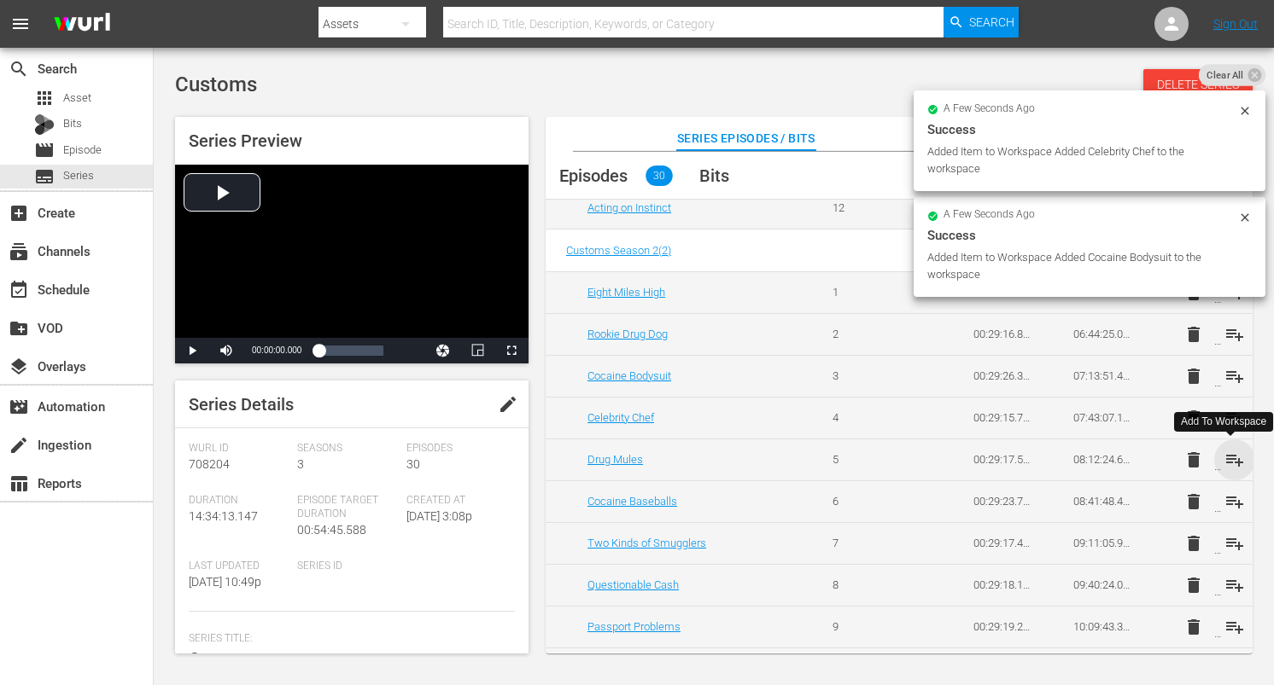
click at [1228, 458] on span "playlist_add" at bounding box center [1234, 460] width 20 height 20
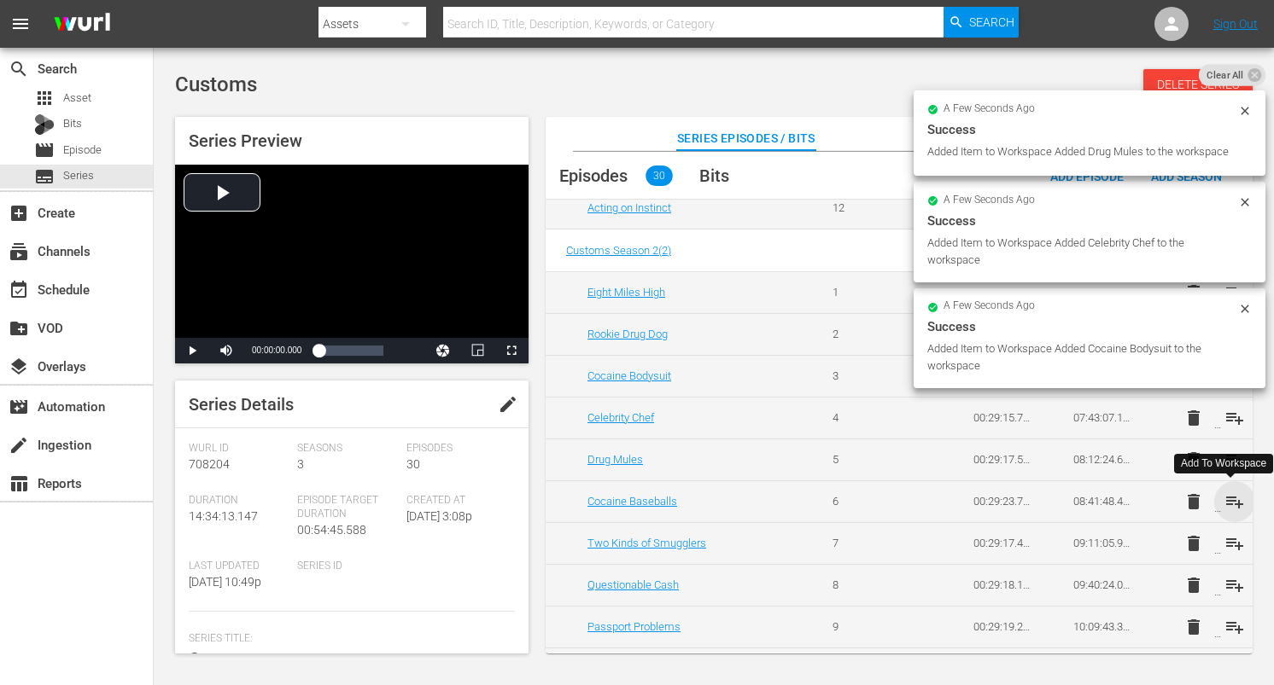
click at [1227, 498] on span "playlist_add" at bounding box center [1234, 502] width 20 height 20
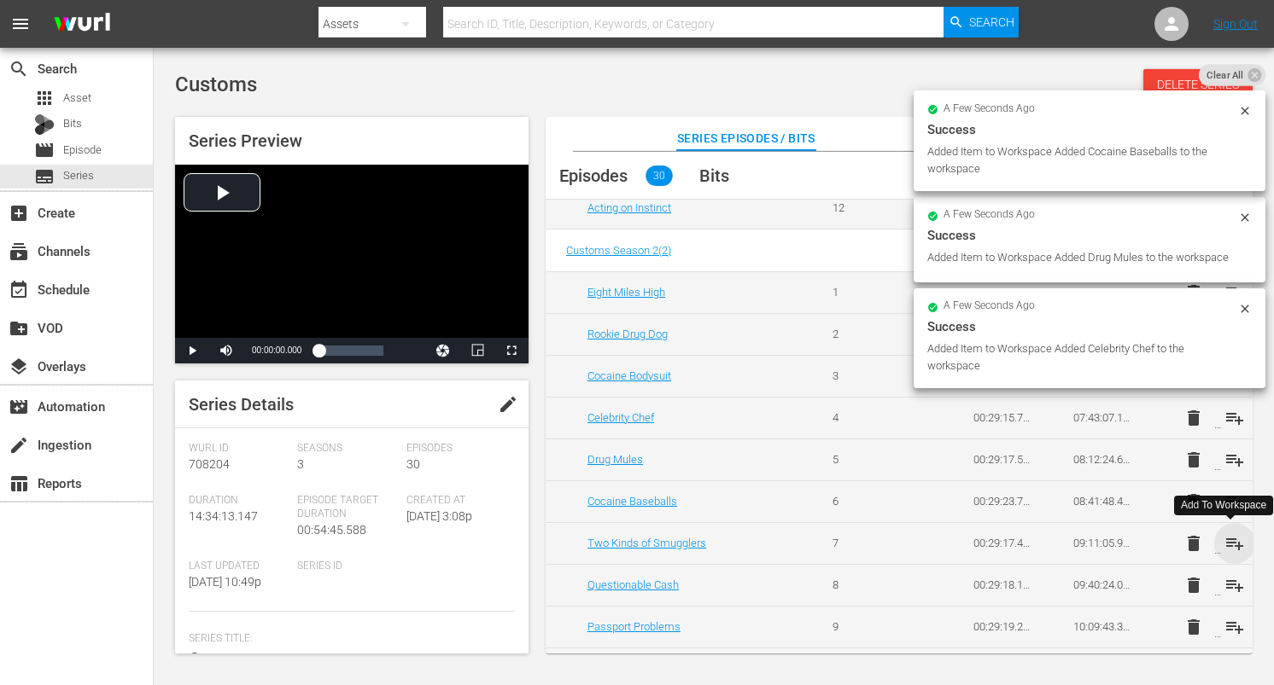
click at [1228, 541] on span "playlist_add" at bounding box center [1234, 544] width 20 height 20
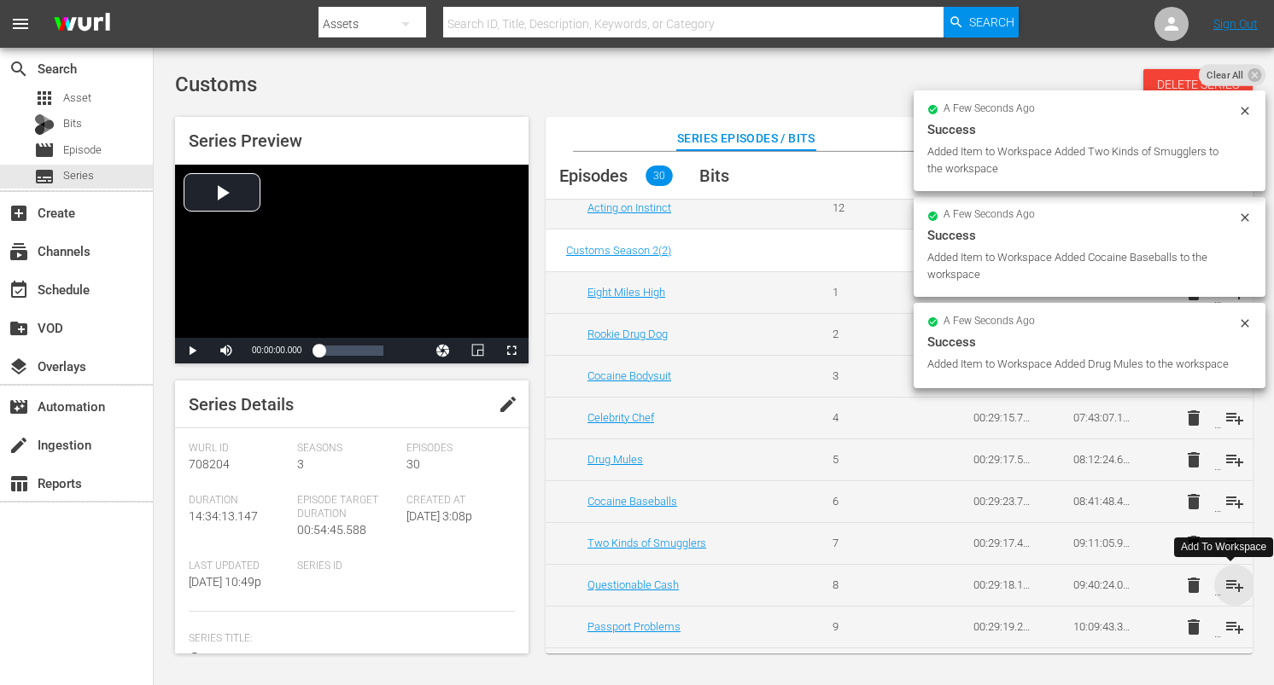
click at [1226, 581] on span "playlist_add" at bounding box center [1234, 585] width 20 height 20
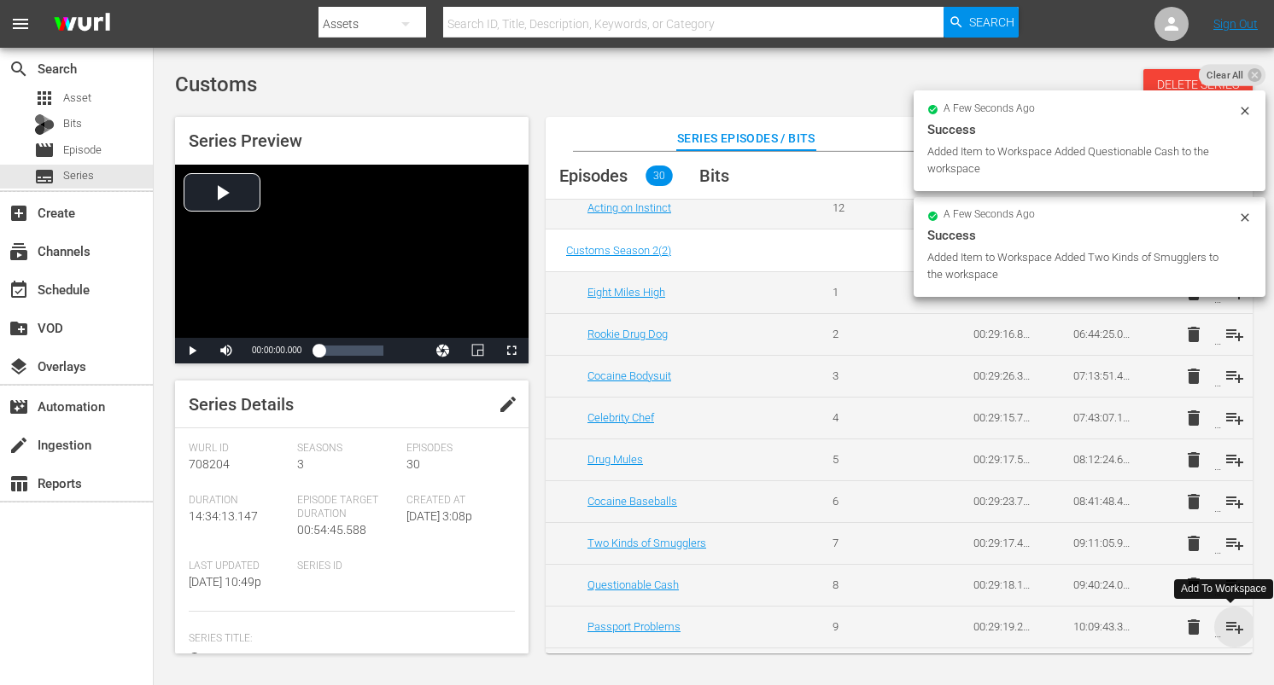
click at [1230, 628] on span "playlist_add" at bounding box center [1234, 627] width 20 height 20
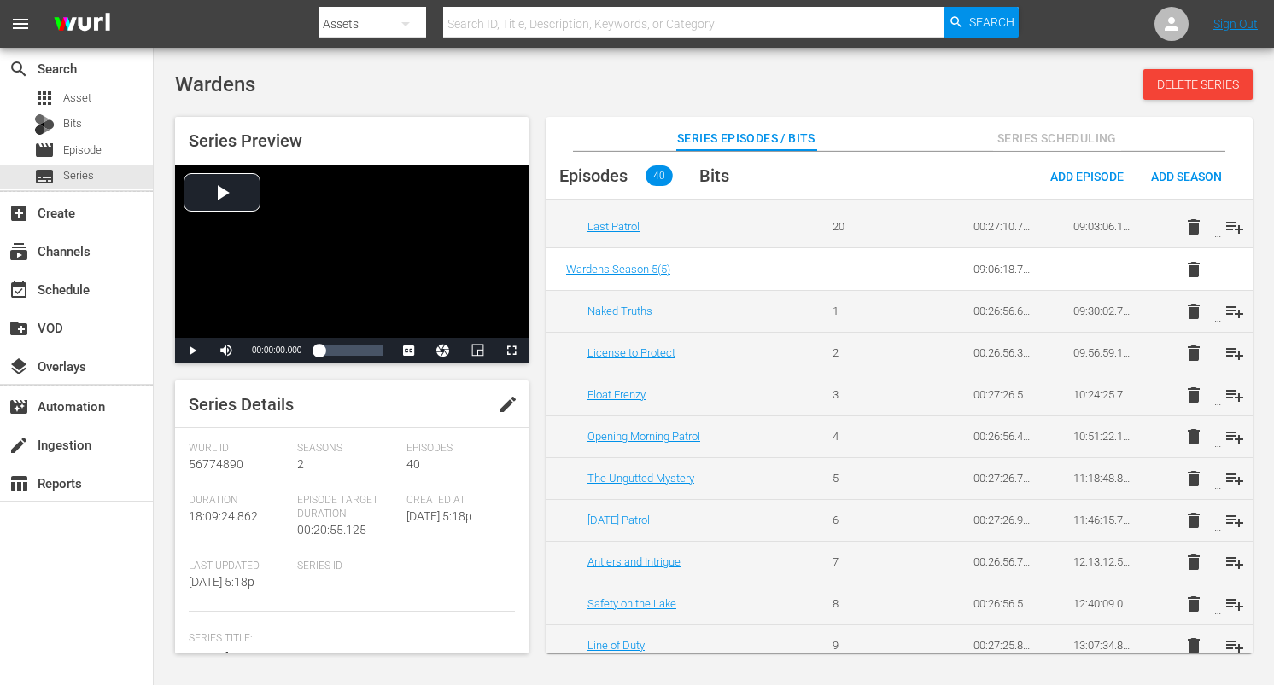
scroll to position [916, 0]
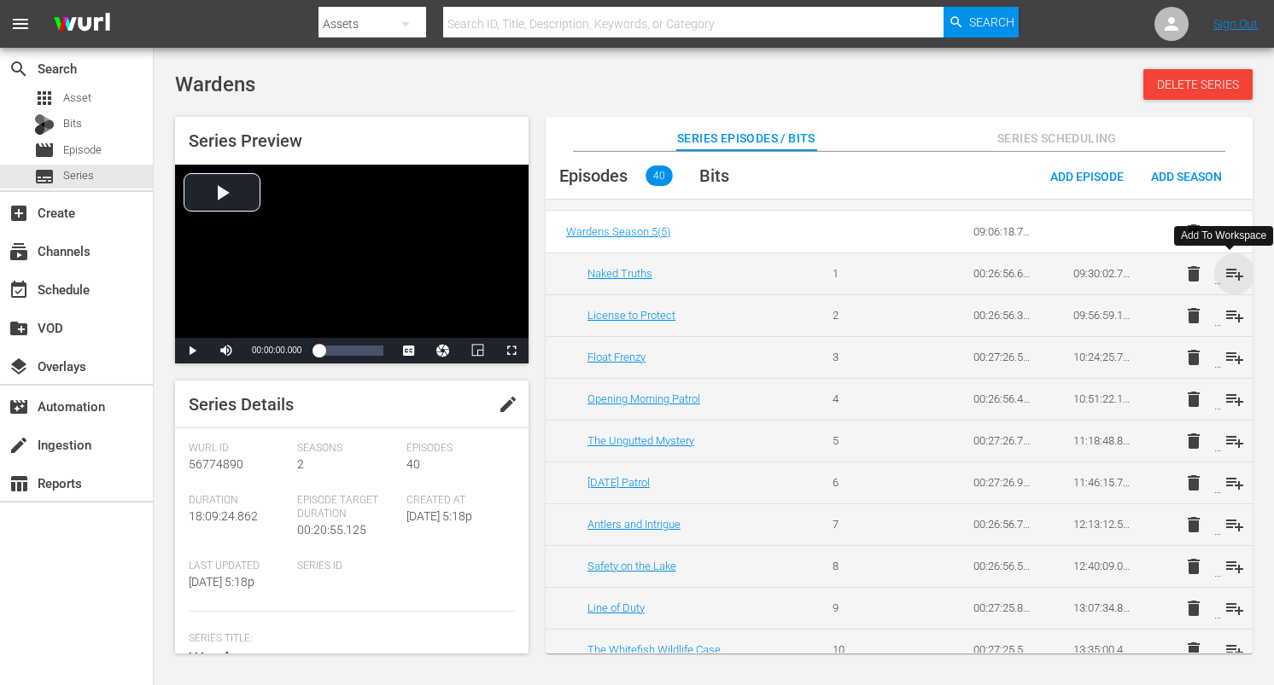
click at [1232, 271] on span "playlist_add" at bounding box center [1234, 274] width 20 height 20
click at [1226, 312] on span "playlist_add" at bounding box center [1234, 316] width 20 height 20
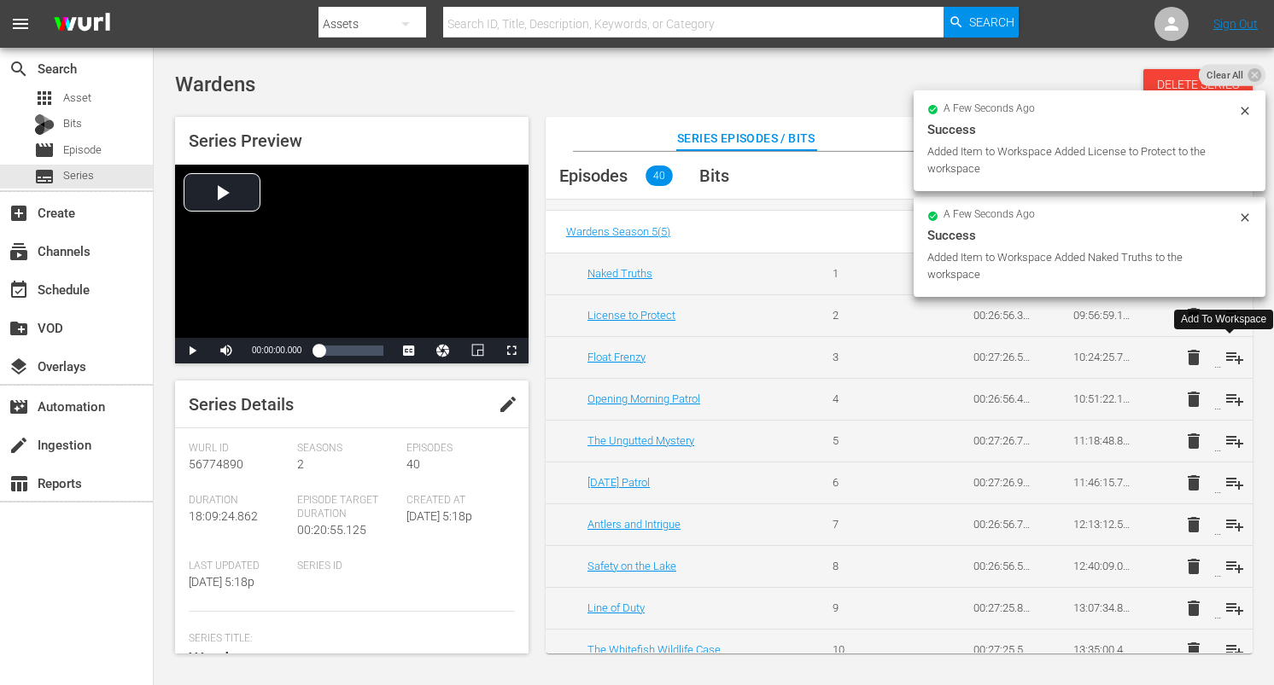
drag, startPoint x: 1229, startPoint y: 359, endPoint x: 1226, endPoint y: 383, distance: 24.1
click at [1229, 359] on span "playlist_add" at bounding box center [1234, 357] width 20 height 20
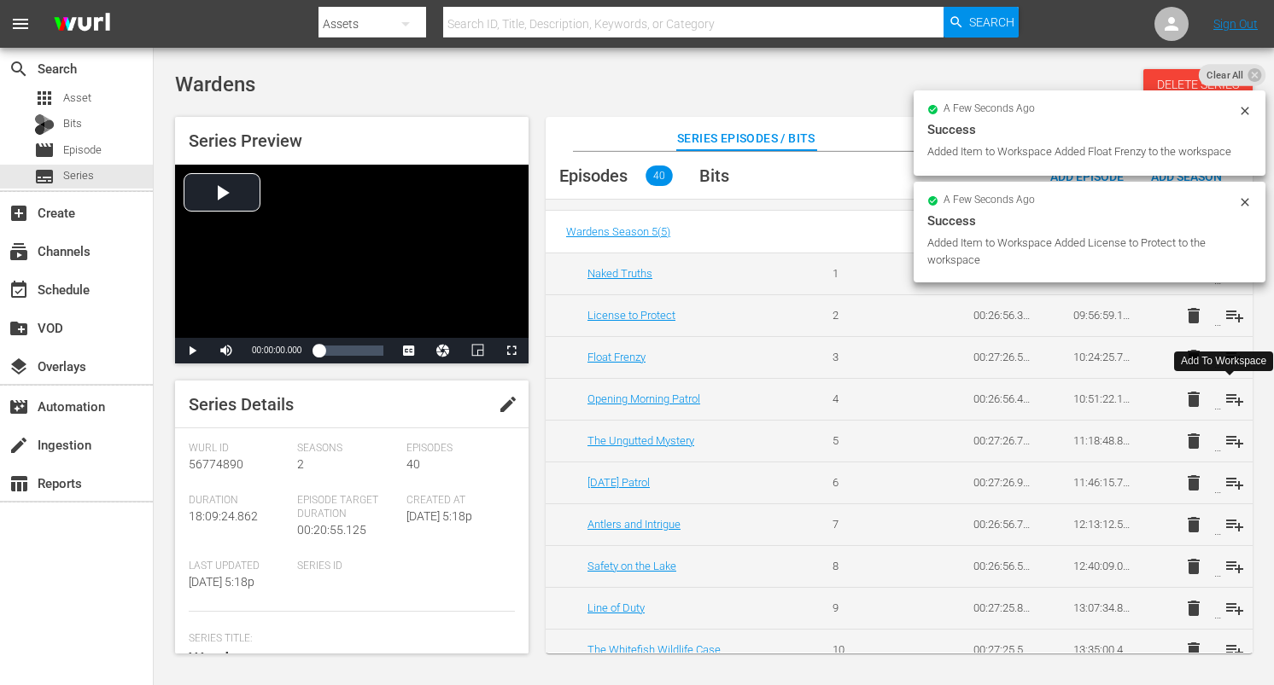
click at [1230, 400] on span "playlist_add" at bounding box center [1234, 399] width 20 height 20
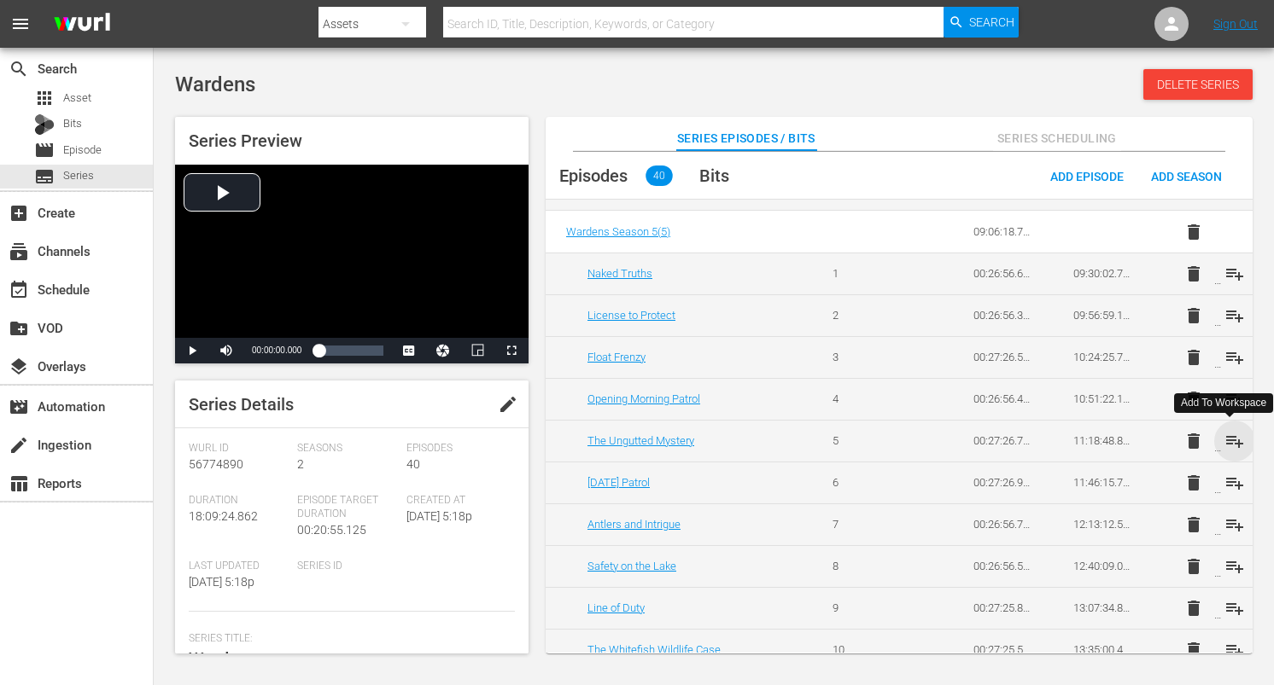
click at [1235, 440] on span "playlist_add" at bounding box center [1234, 441] width 20 height 20
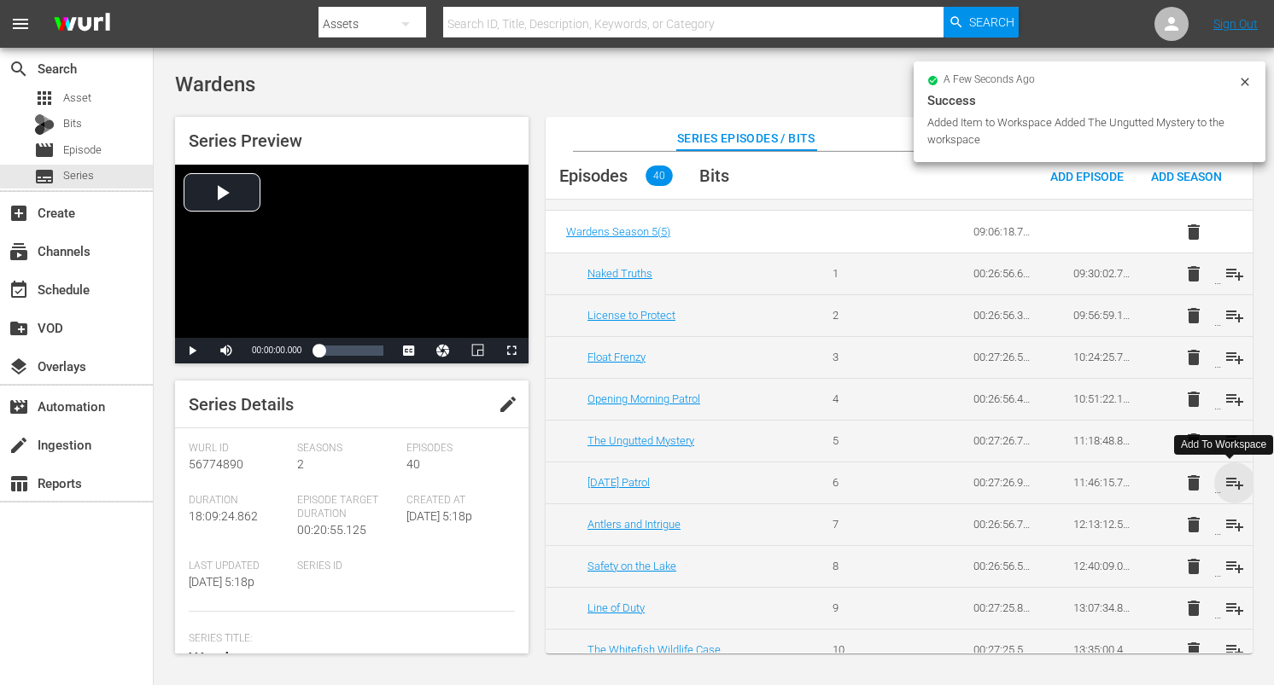
click at [1230, 482] on span "playlist_add" at bounding box center [1234, 483] width 20 height 20
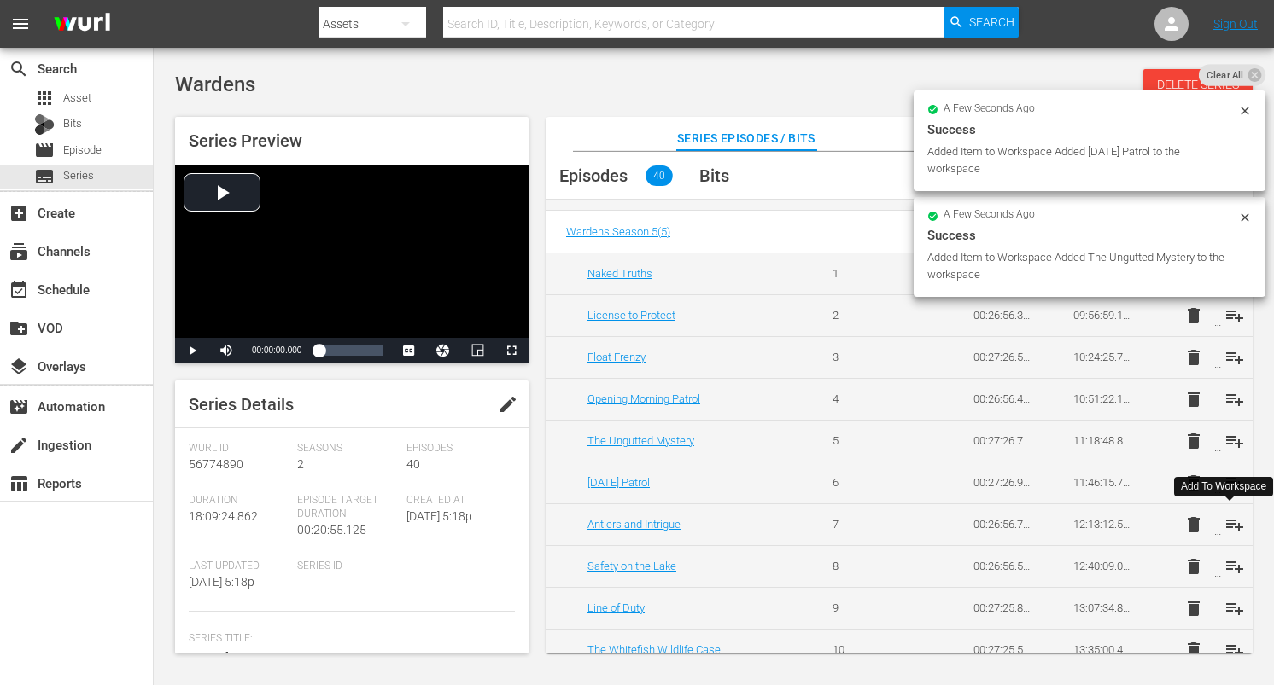
drag, startPoint x: 1229, startPoint y: 521, endPoint x: 1228, endPoint y: 541, distance: 20.5
click at [1229, 521] on span "playlist_add" at bounding box center [1234, 525] width 20 height 20
click at [1230, 557] on span "playlist_add" at bounding box center [1234, 567] width 20 height 20
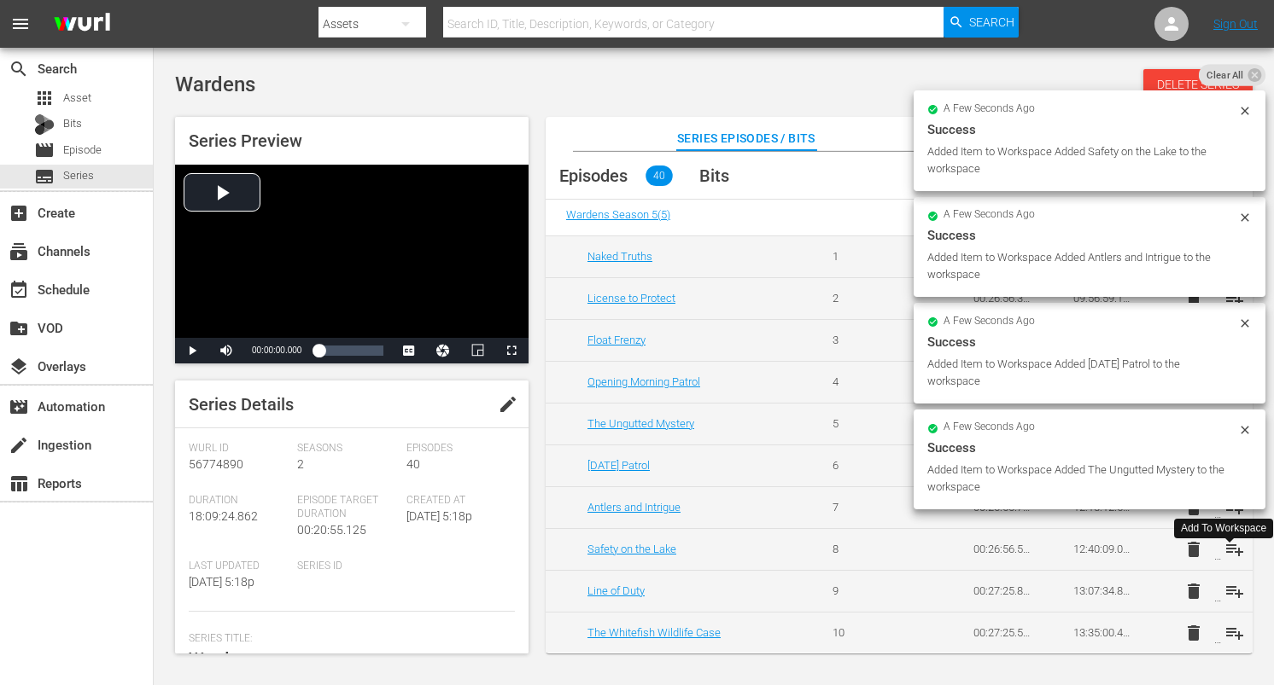
scroll to position [949, 0]
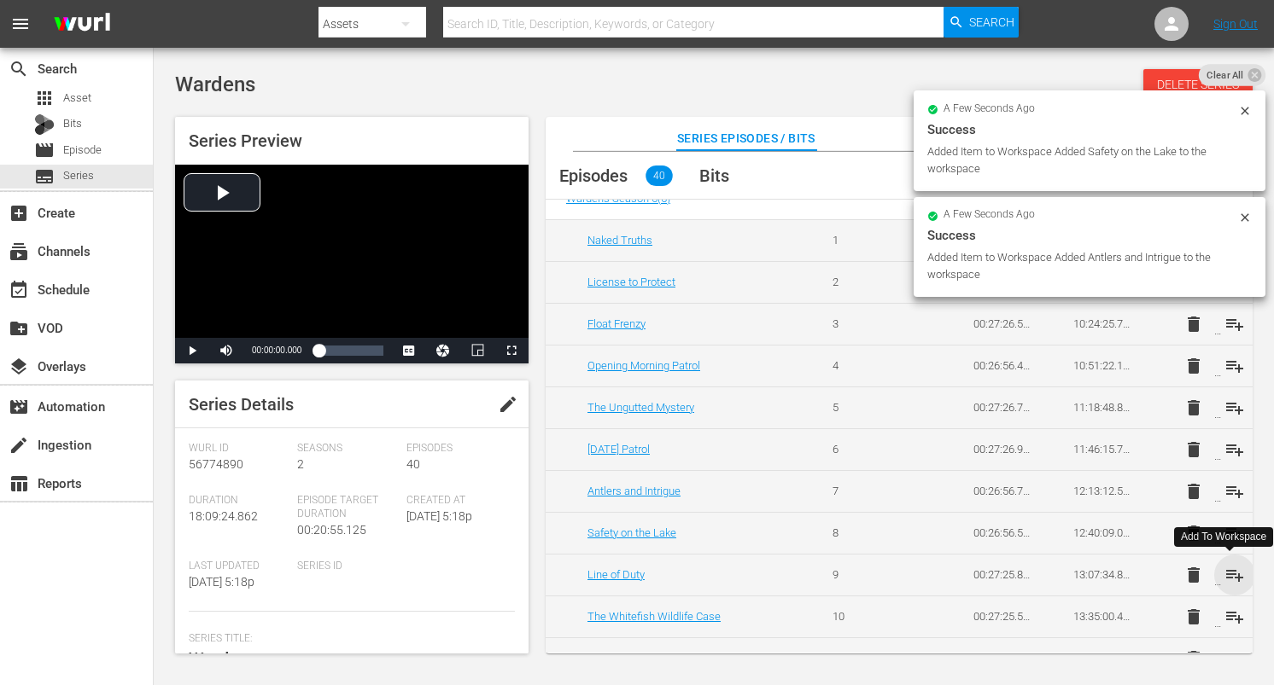
click at [1227, 574] on span "playlist_add" at bounding box center [1234, 575] width 20 height 20
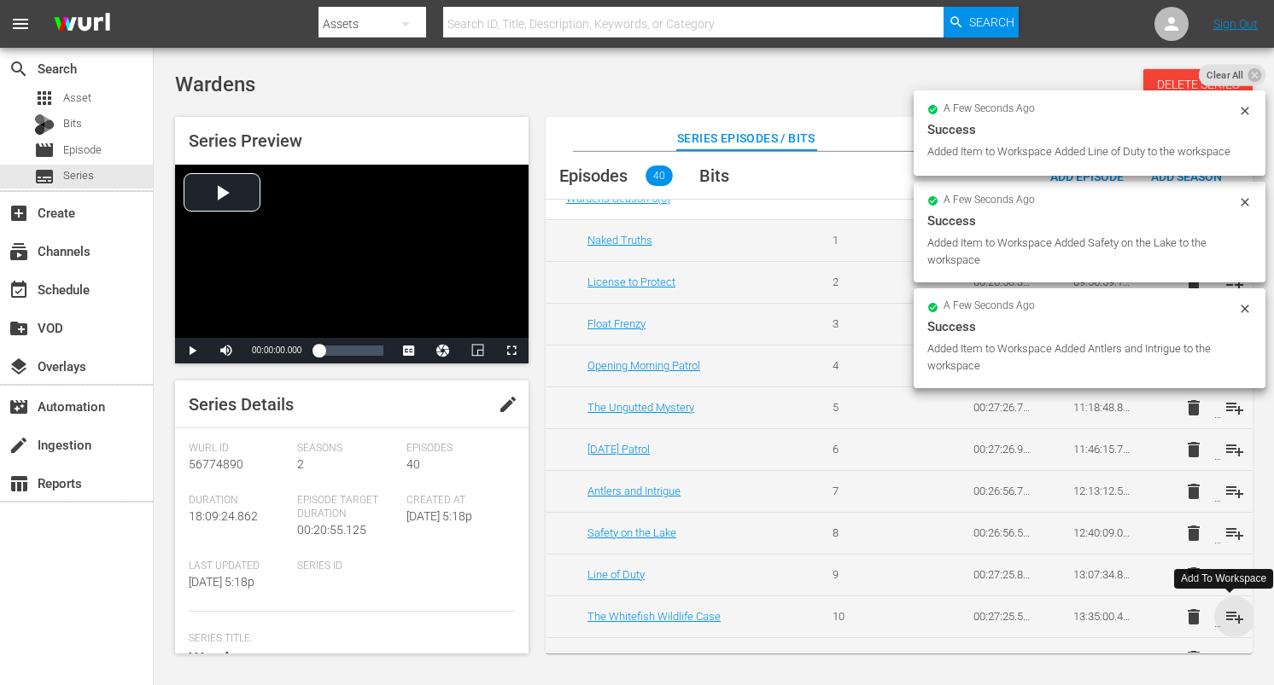
click at [1230, 619] on span "playlist_add" at bounding box center [1234, 617] width 20 height 20
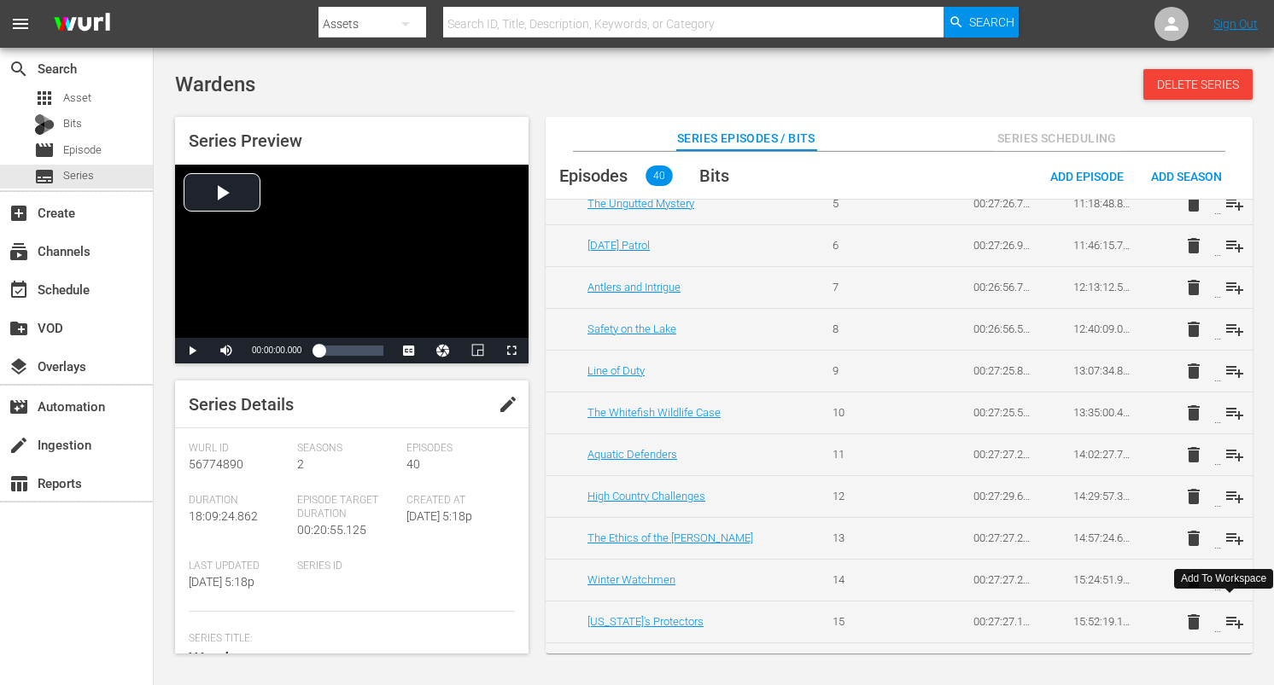
scroll to position [1199, 0]
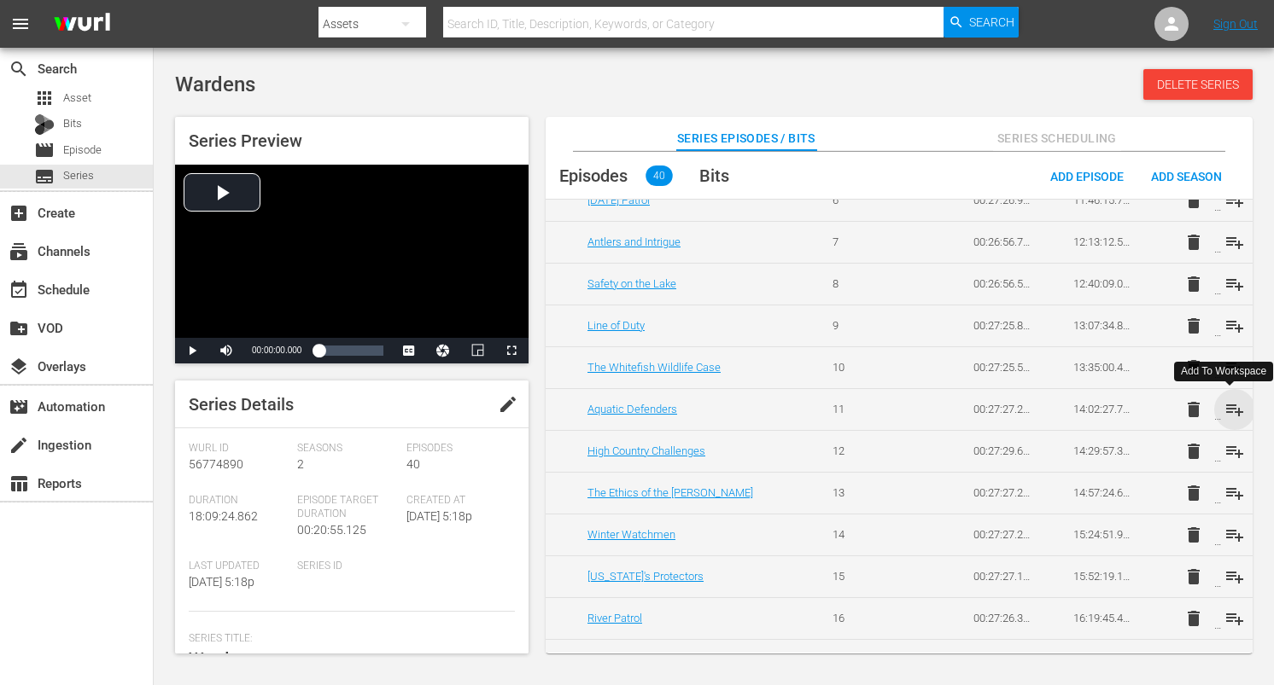
click at [1225, 411] on span "playlist_add" at bounding box center [1234, 410] width 20 height 20
click at [1231, 449] on span "playlist_add" at bounding box center [1234, 451] width 20 height 20
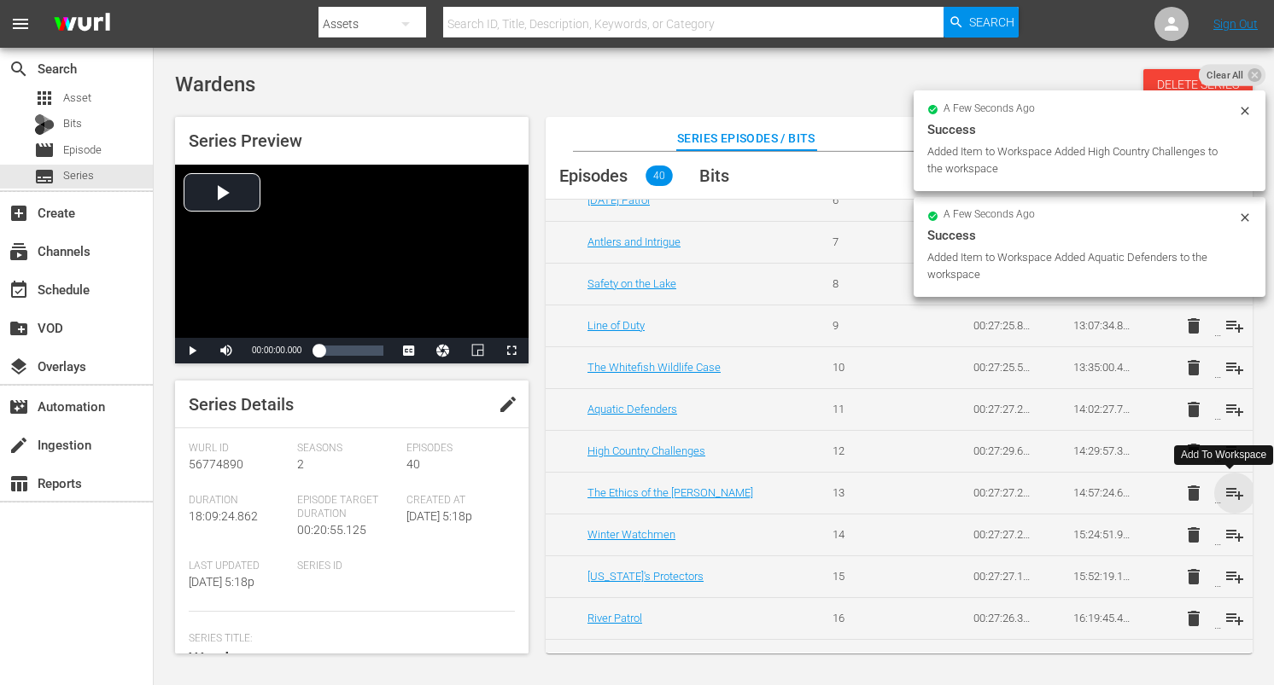
click at [1234, 490] on span "playlist_add" at bounding box center [1234, 493] width 20 height 20
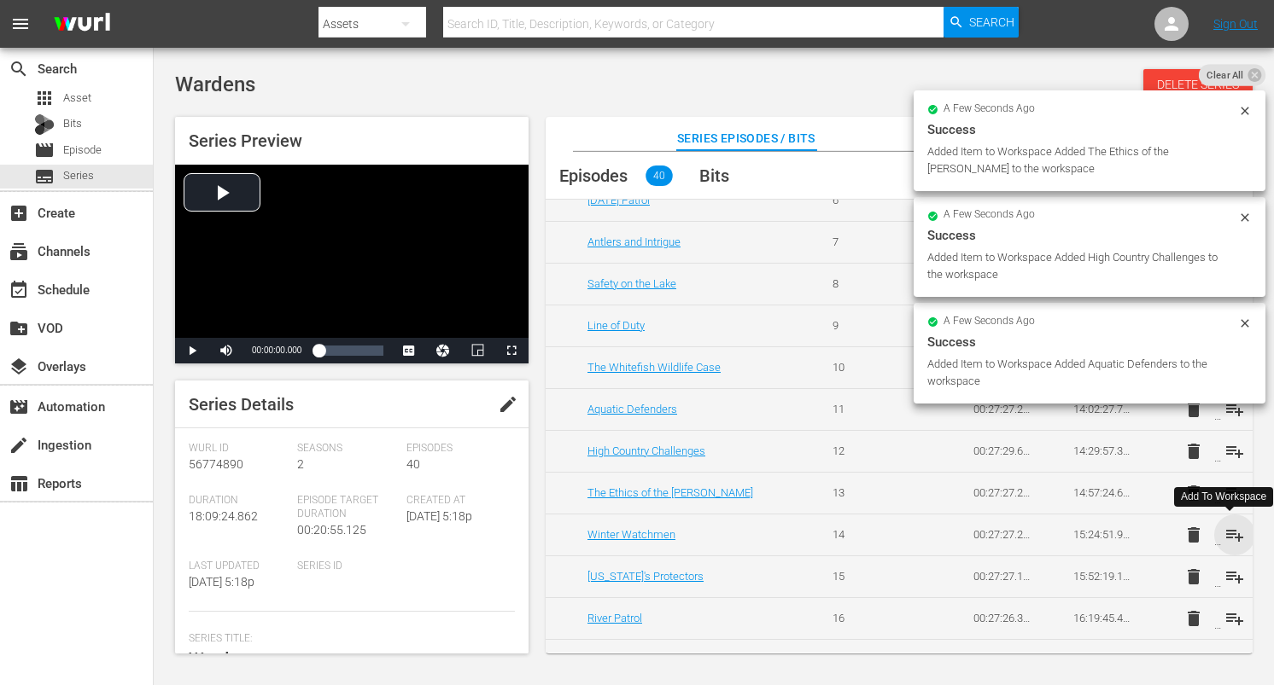
click at [1233, 537] on span "playlist_add" at bounding box center [1234, 535] width 20 height 20
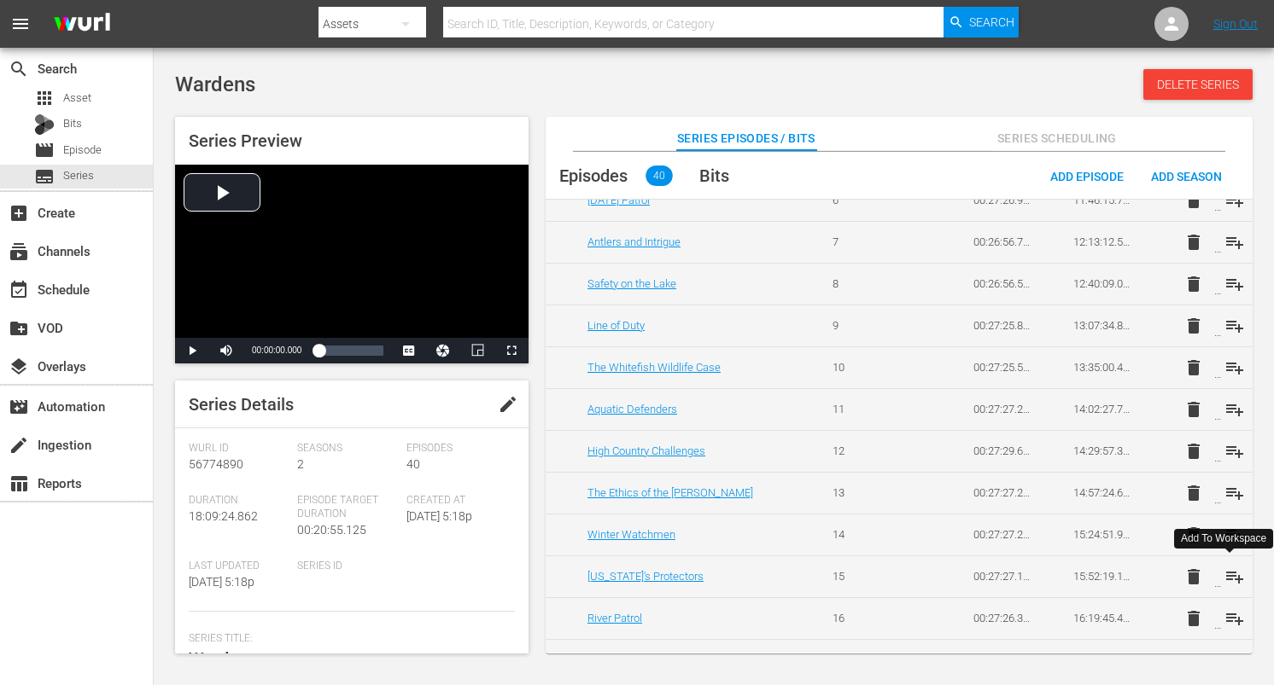
click at [1230, 574] on span "playlist_add" at bounding box center [1234, 577] width 20 height 20
drag, startPoint x: 1230, startPoint y: 616, endPoint x: 1217, endPoint y: 582, distance: 36.5
click at [1230, 616] on span "playlist_add" at bounding box center [1234, 619] width 20 height 20
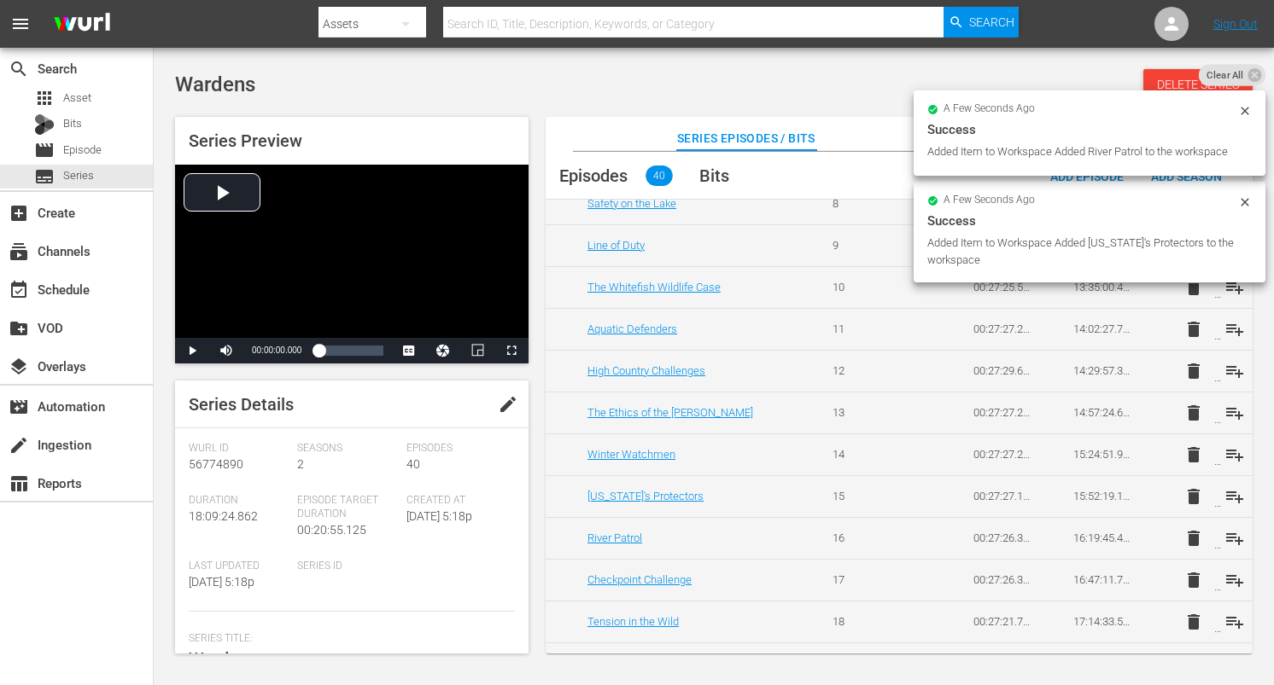
scroll to position [1290, 0]
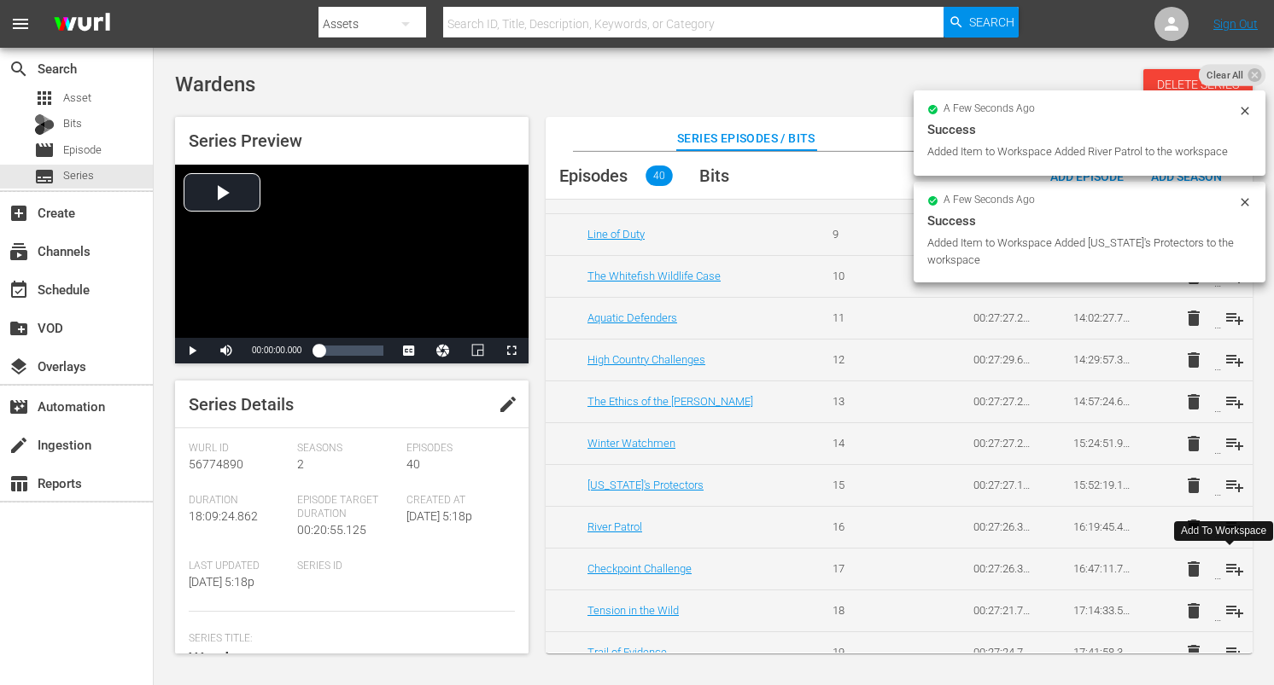
click at [1234, 567] on span "playlist_add" at bounding box center [1234, 569] width 20 height 20
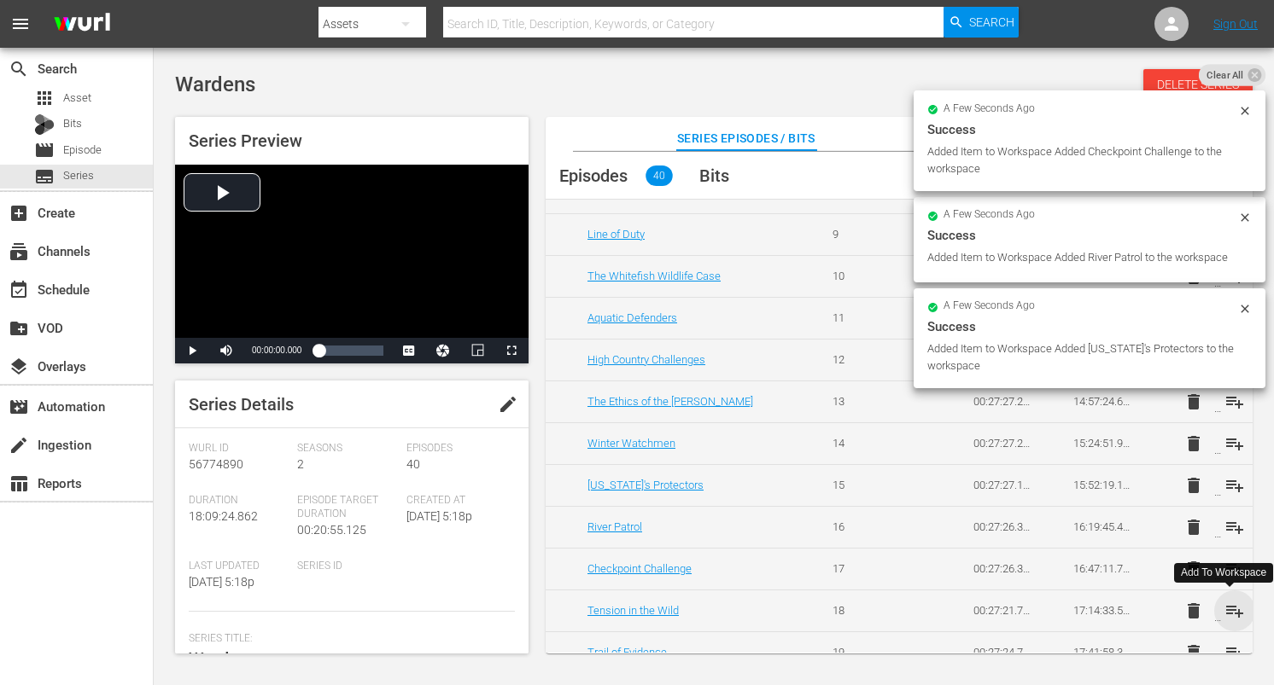
drag, startPoint x: 1229, startPoint y: 607, endPoint x: 1223, endPoint y: 567, distance: 40.6
click at [1228, 607] on span "playlist_add" at bounding box center [1234, 611] width 20 height 20
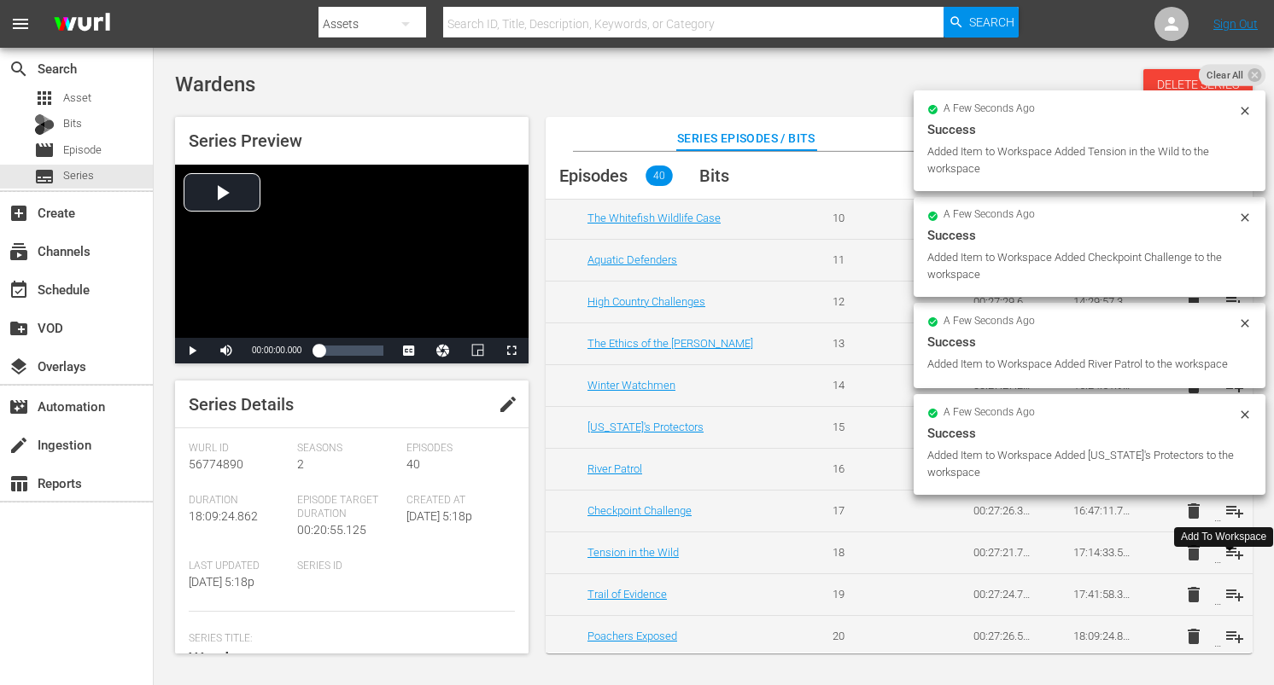
scroll to position [1352, 0]
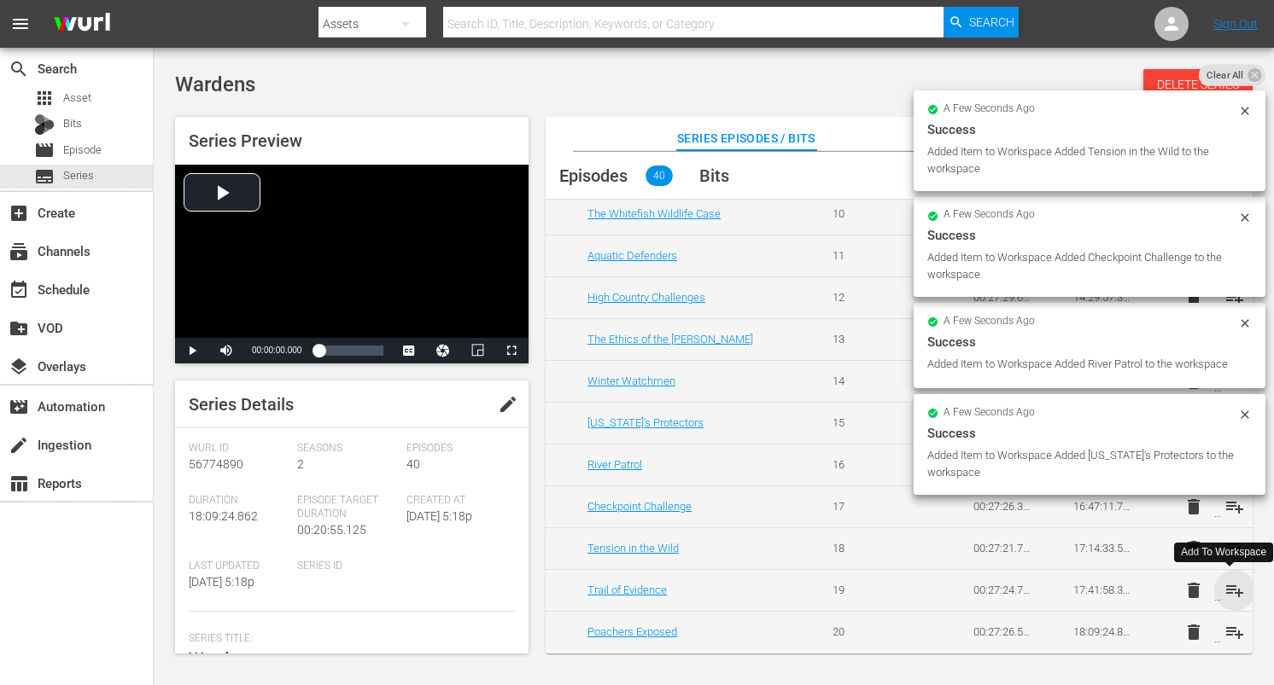
click at [1227, 583] on span "playlist_add" at bounding box center [1234, 590] width 20 height 20
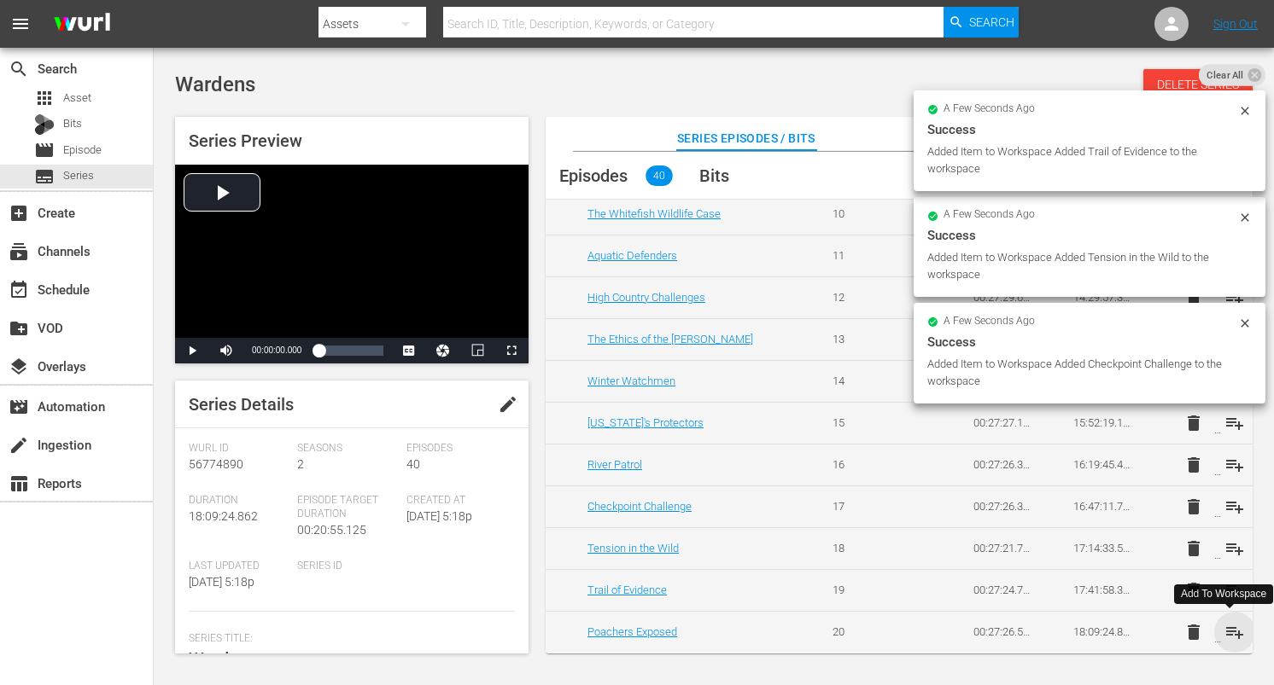
click at [1230, 635] on span "playlist_add" at bounding box center [1234, 632] width 20 height 20
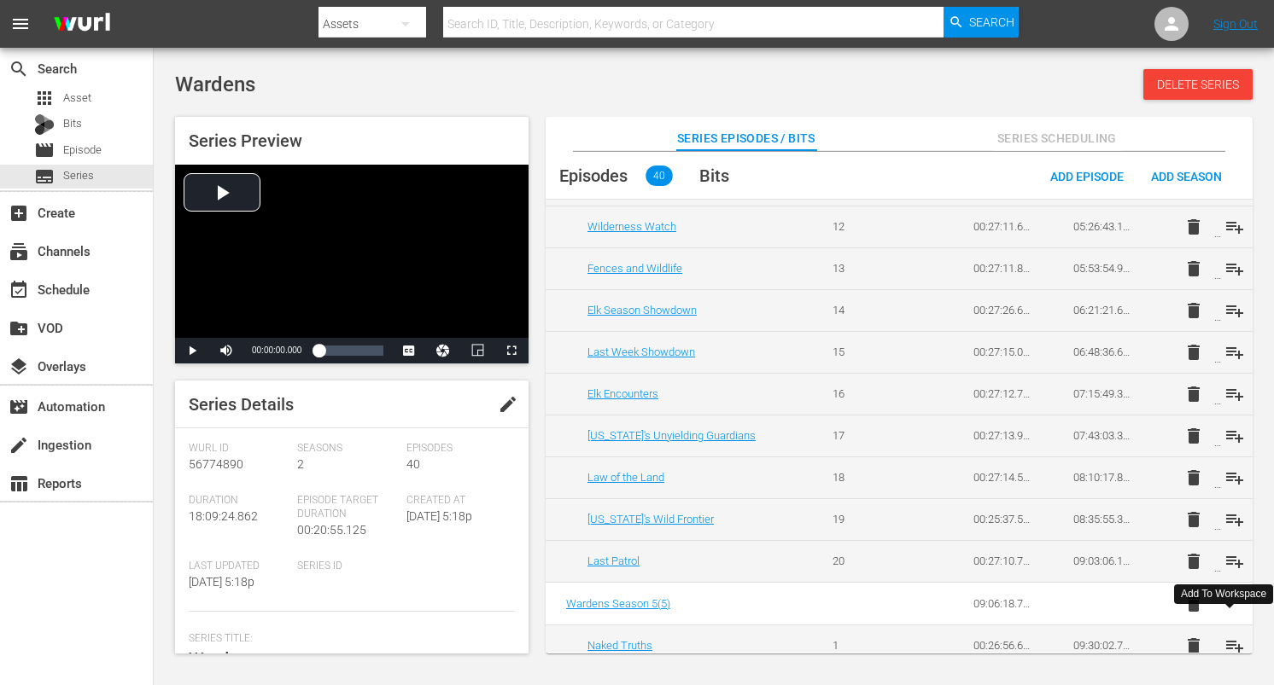
scroll to position [0, 0]
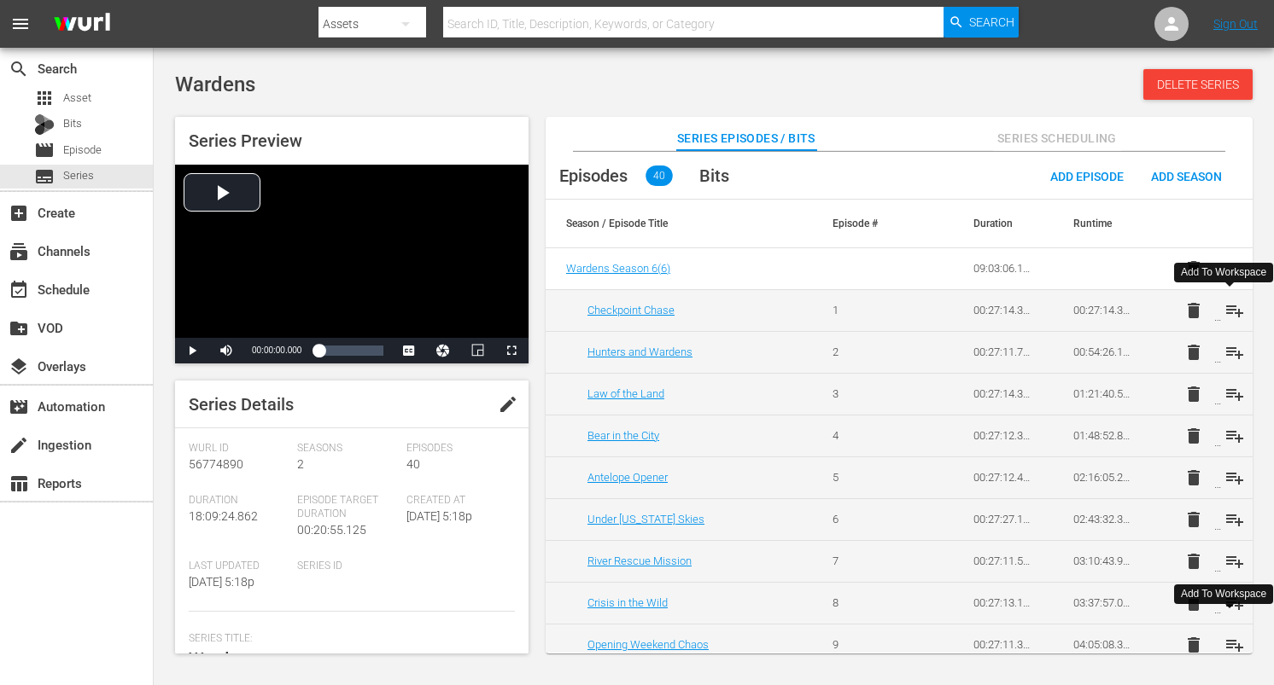
click at [1224, 305] on span "playlist_add" at bounding box center [1234, 310] width 20 height 20
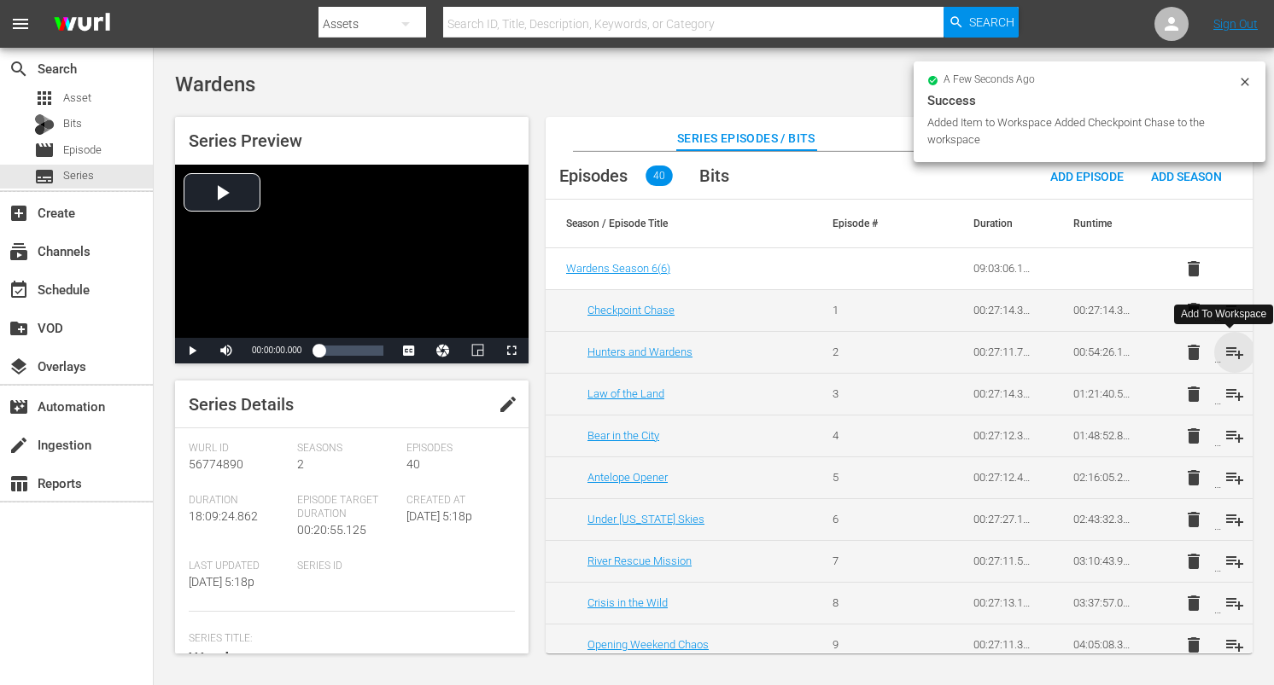
click at [1229, 351] on span "playlist_add" at bounding box center [1234, 352] width 20 height 20
click at [1229, 392] on span "playlist_add" at bounding box center [1234, 394] width 20 height 20
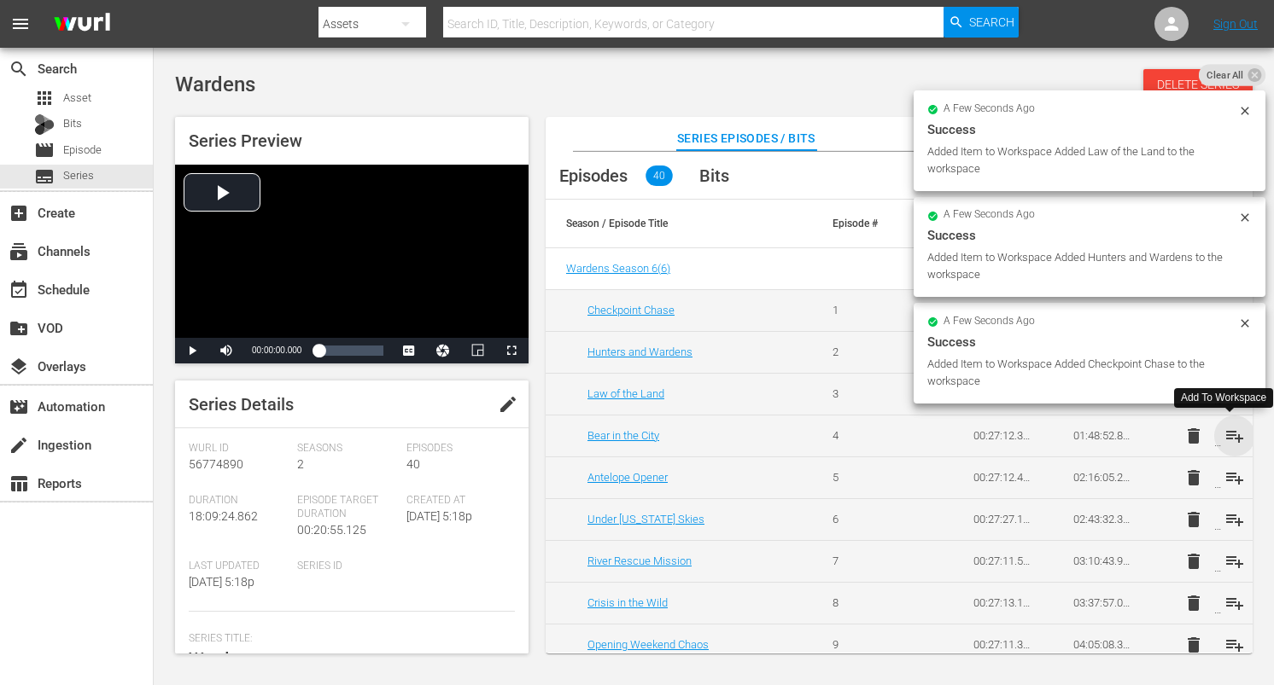
click at [1228, 435] on span "playlist_add" at bounding box center [1234, 436] width 20 height 20
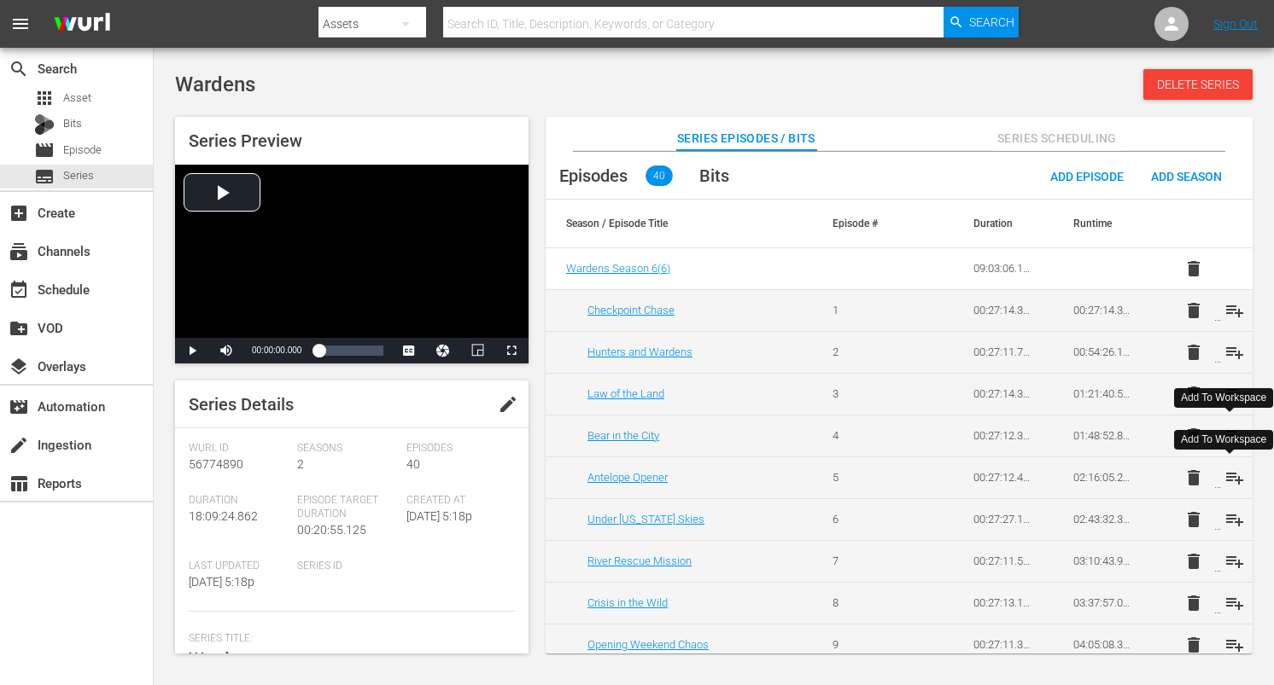
click at [1232, 479] on span "playlist_add" at bounding box center [1234, 478] width 20 height 20
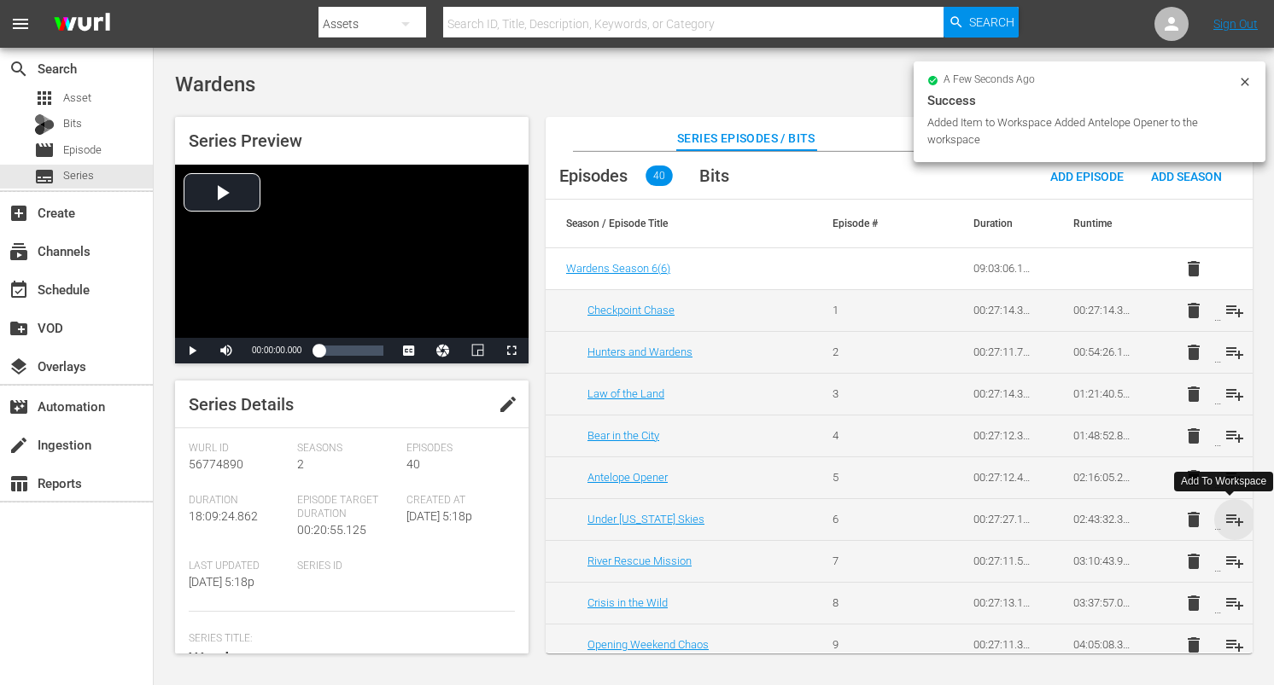
click at [1232, 515] on span "playlist_add" at bounding box center [1234, 520] width 20 height 20
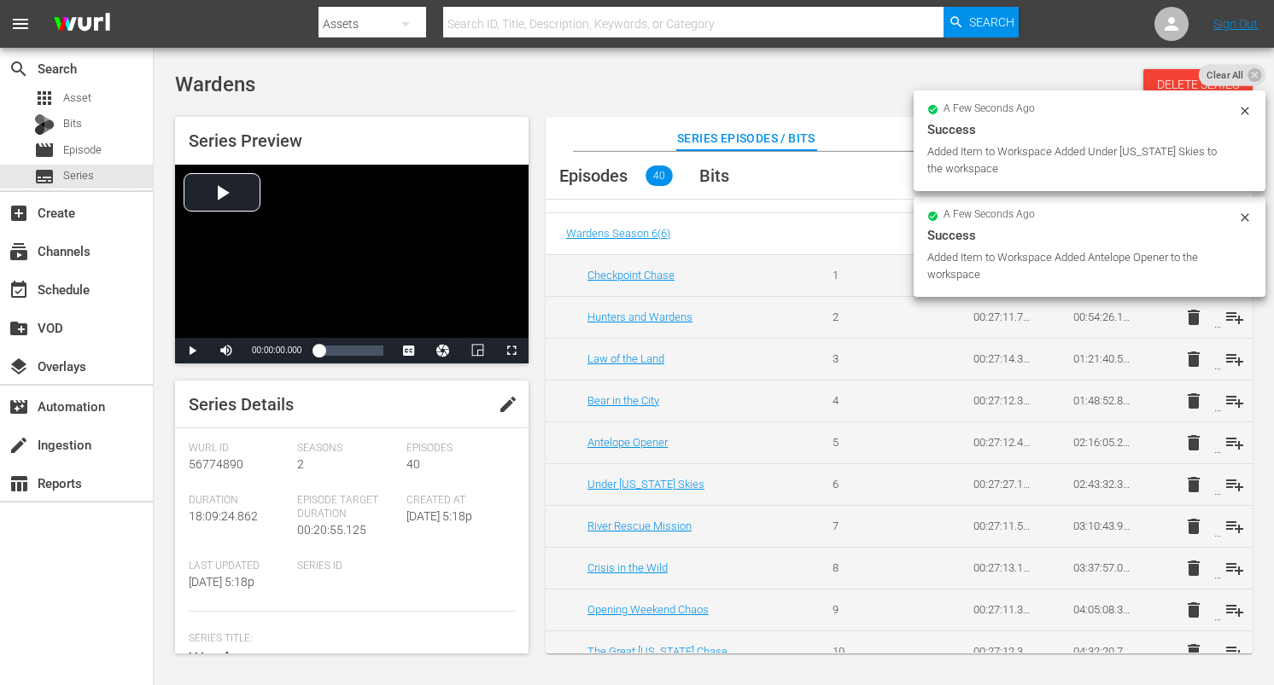
scroll to position [42, 0]
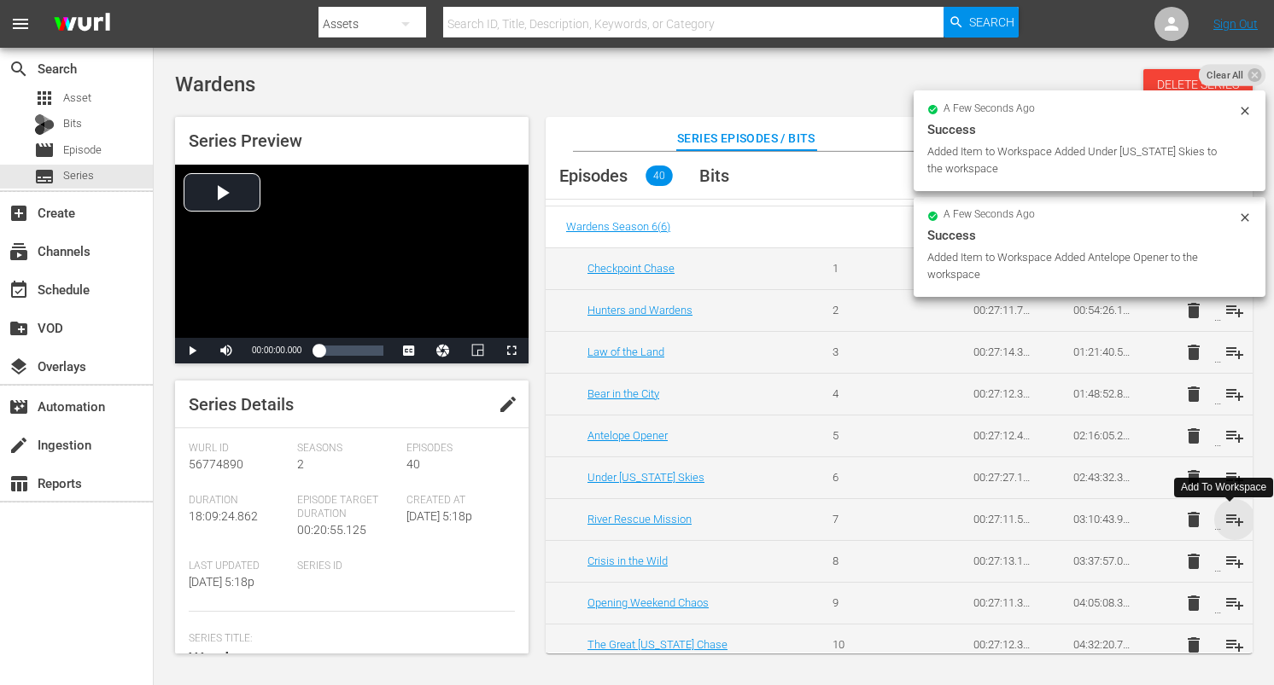
drag, startPoint x: 1229, startPoint y: 518, endPoint x: 1231, endPoint y: 534, distance: 16.3
click at [1229, 518] on span "playlist_add" at bounding box center [1234, 520] width 20 height 20
click at [1232, 554] on span "playlist_add" at bounding box center [1234, 561] width 20 height 20
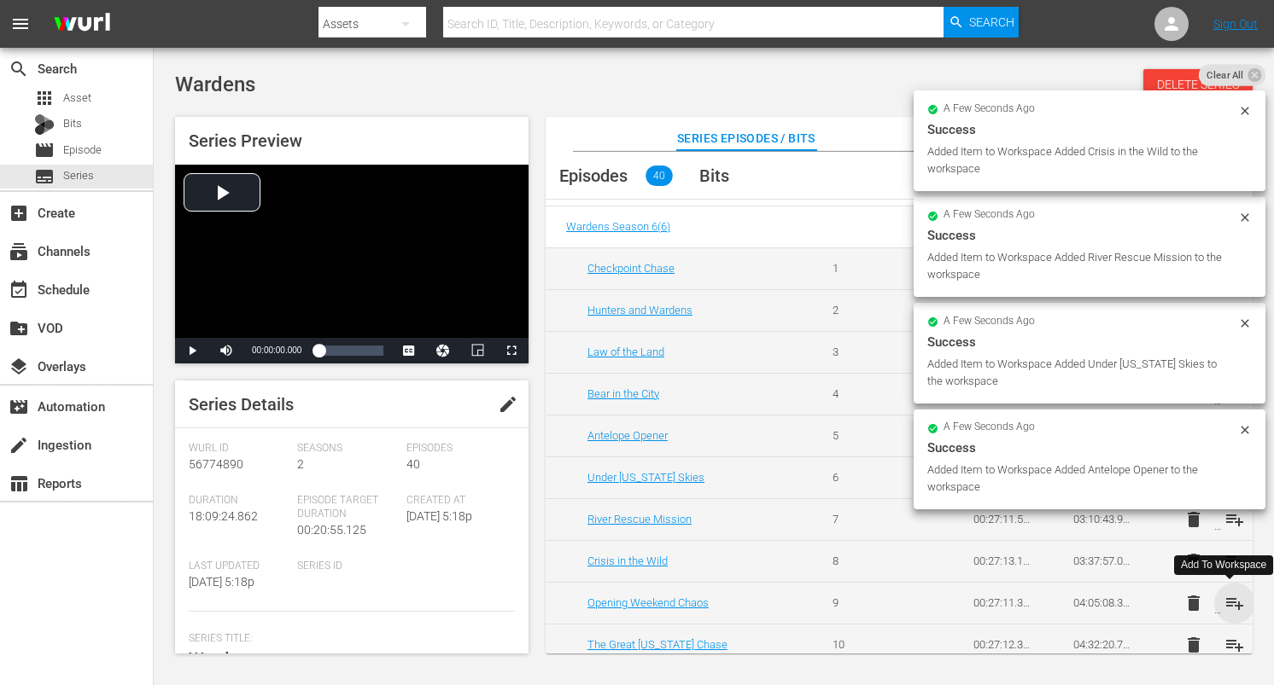
click at [1232, 598] on span "playlist_add" at bounding box center [1234, 603] width 20 height 20
click at [1230, 641] on span "playlist_add" at bounding box center [1234, 645] width 20 height 20
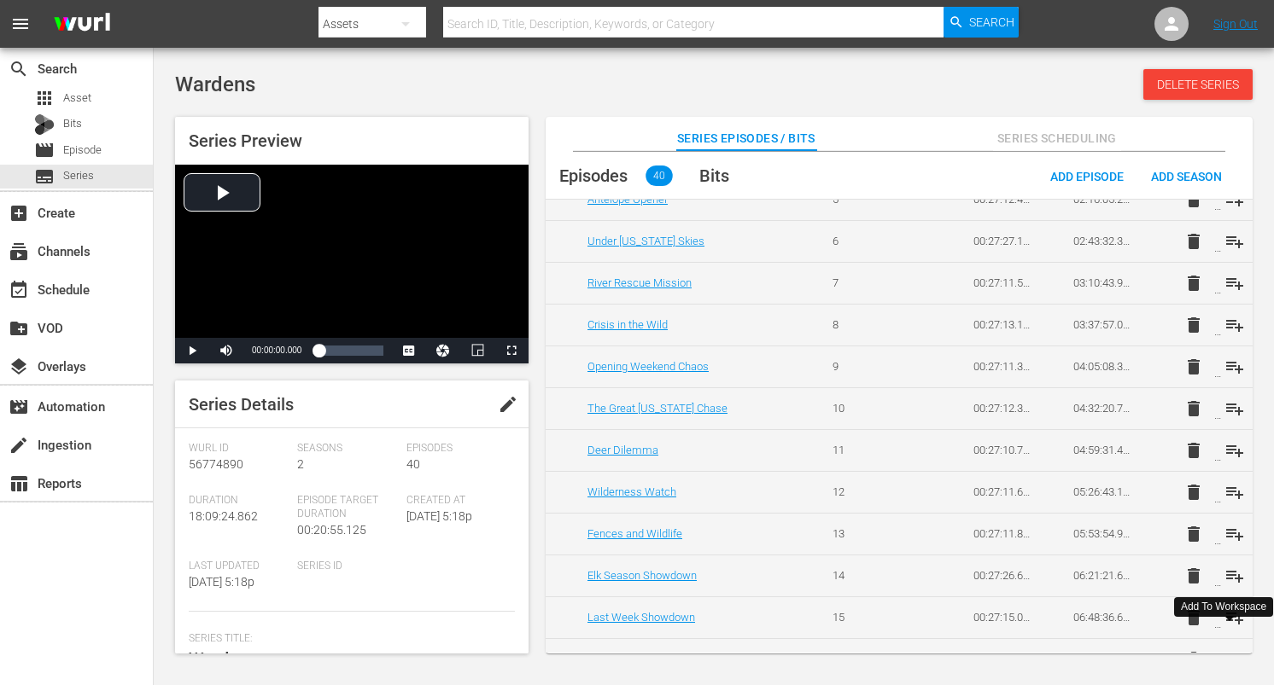
scroll to position [282, 0]
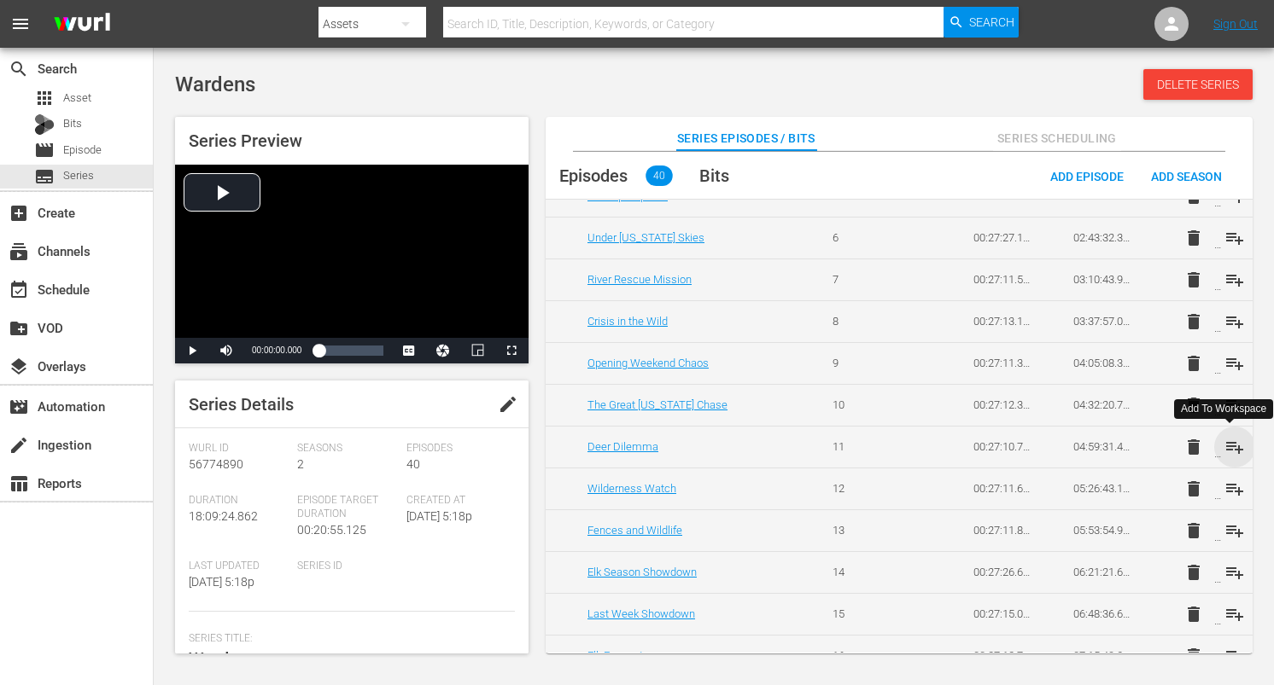
click at [1231, 442] on span "playlist_add" at bounding box center [1234, 447] width 20 height 20
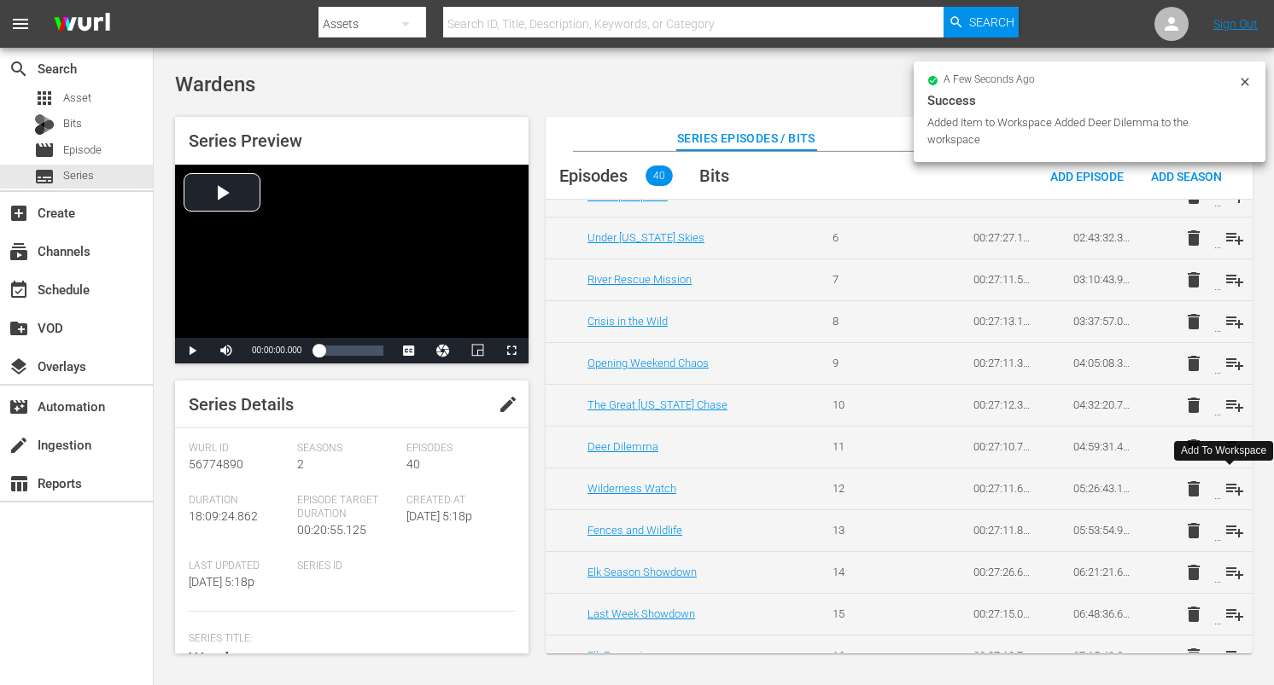
click at [1228, 485] on span "playlist_add" at bounding box center [1234, 489] width 20 height 20
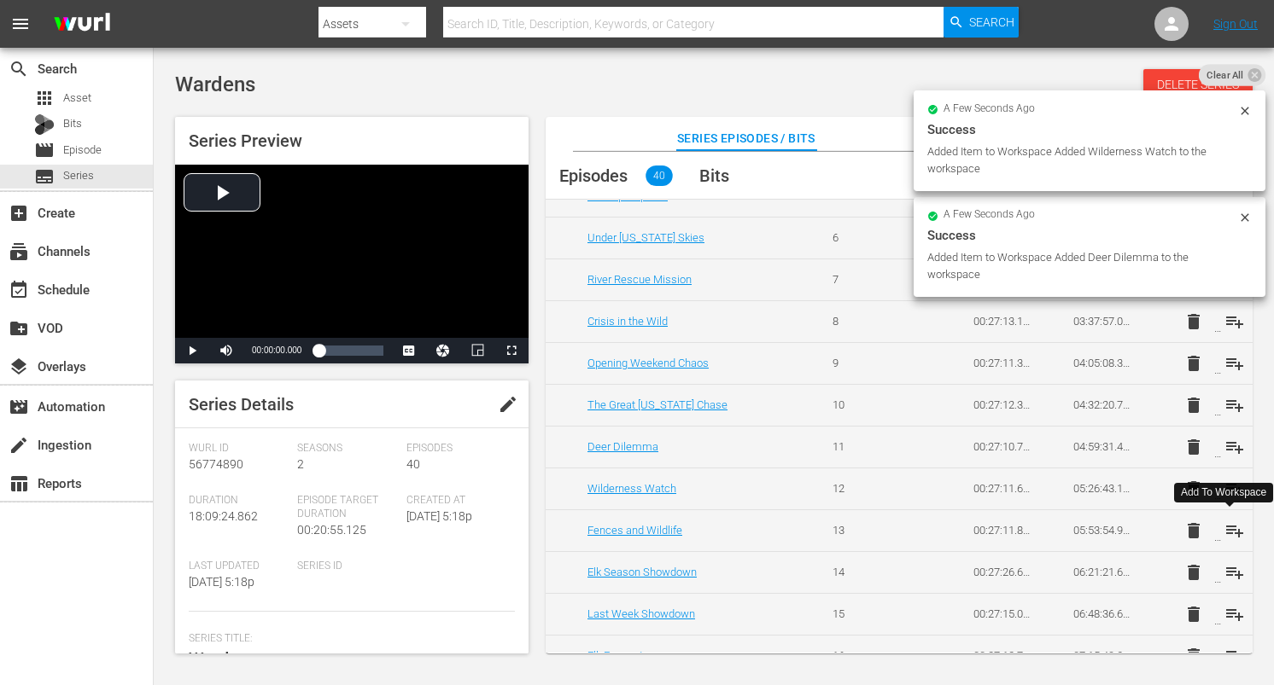
click at [1225, 524] on span "playlist_add" at bounding box center [1234, 531] width 20 height 20
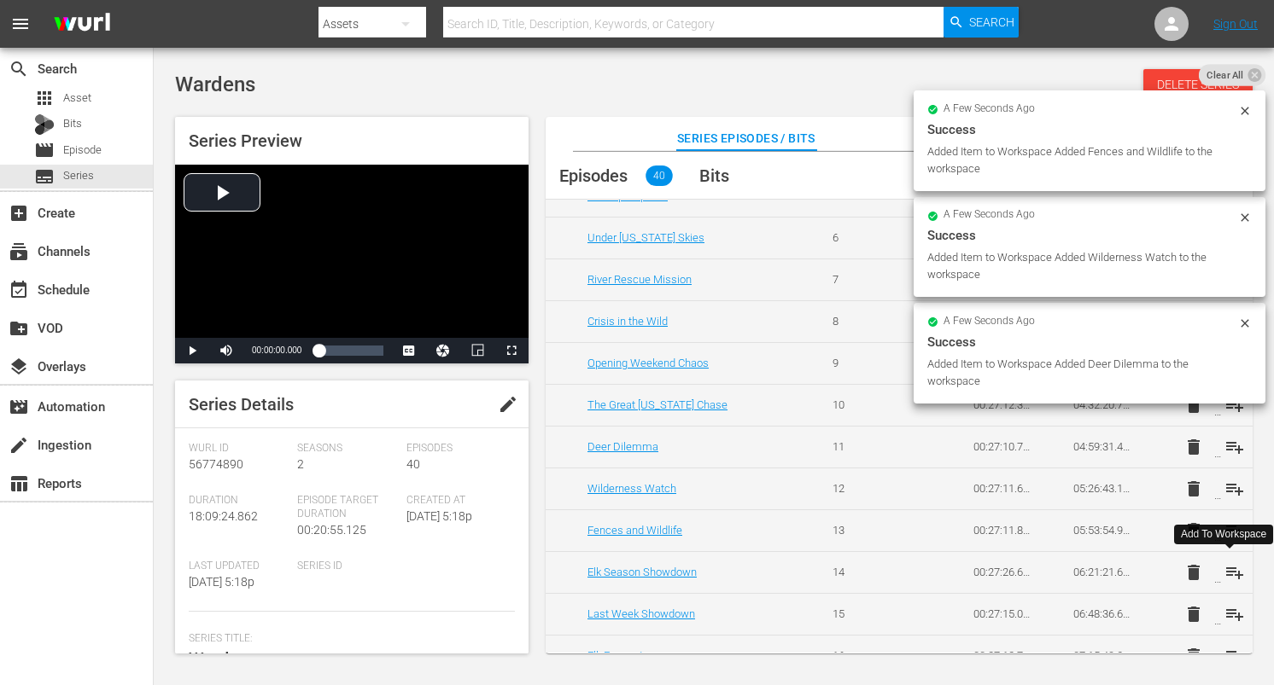
click at [1232, 568] on span "playlist_add" at bounding box center [1234, 573] width 20 height 20
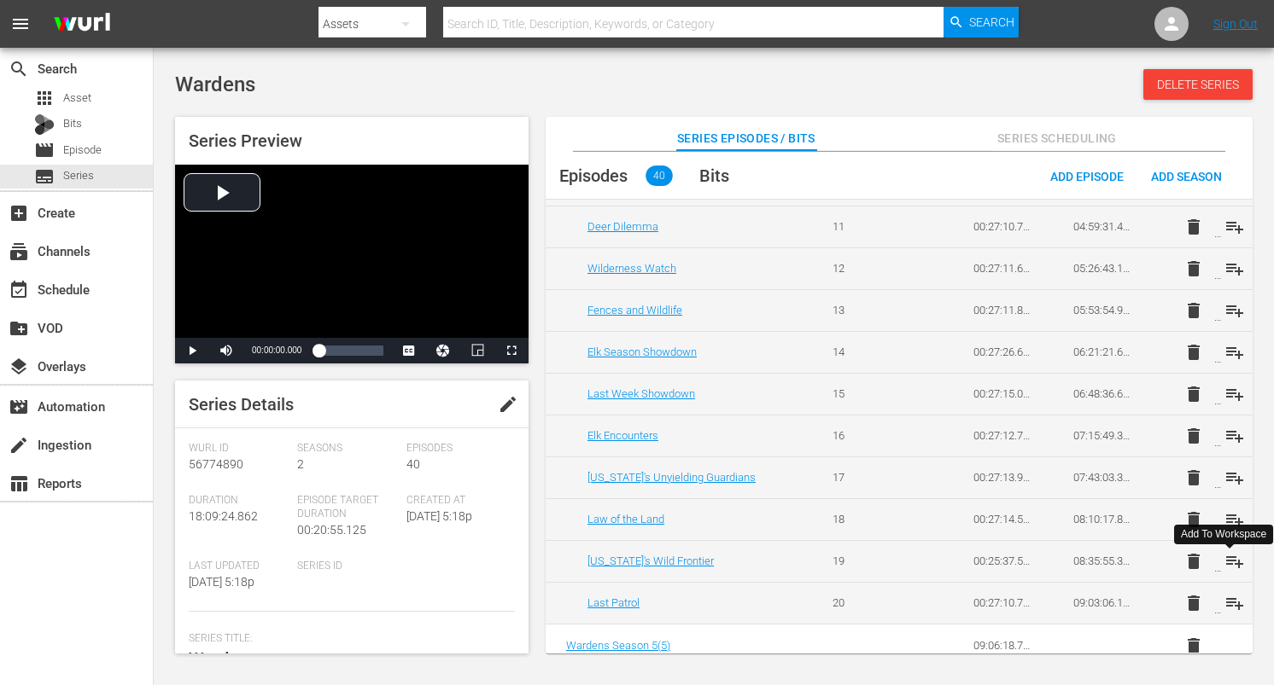
scroll to position [510, 0]
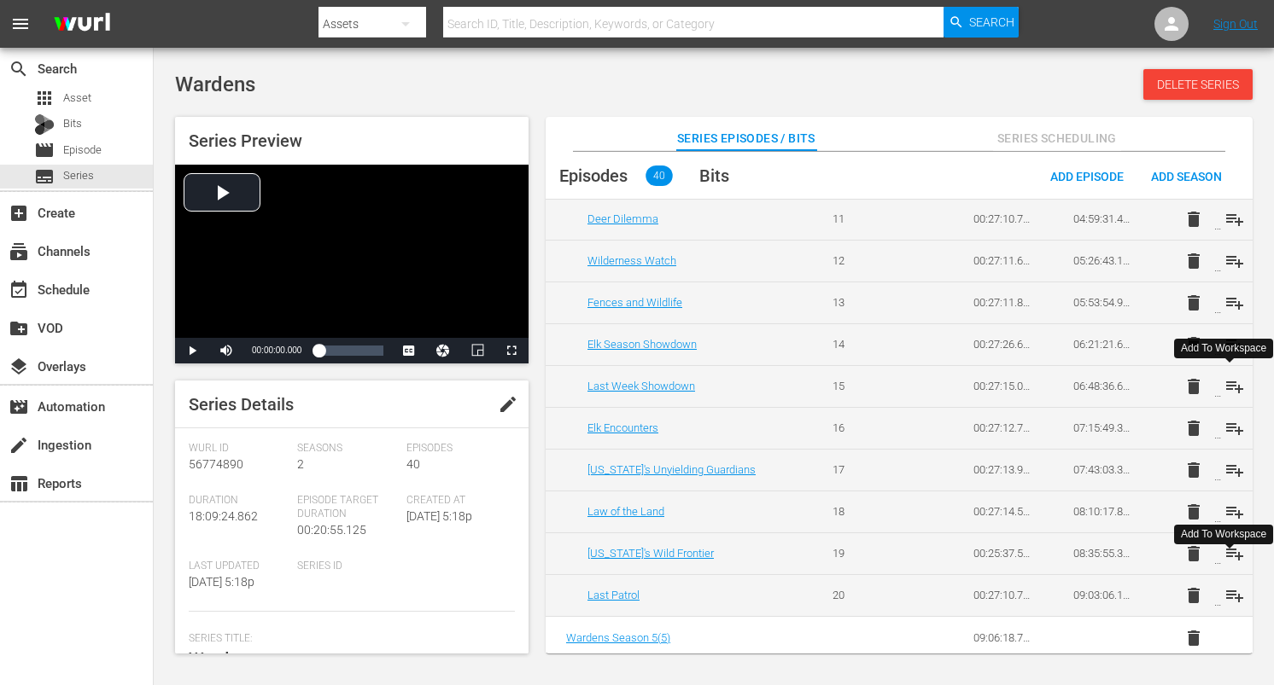
click at [1231, 388] on span "playlist_add" at bounding box center [1234, 386] width 20 height 20
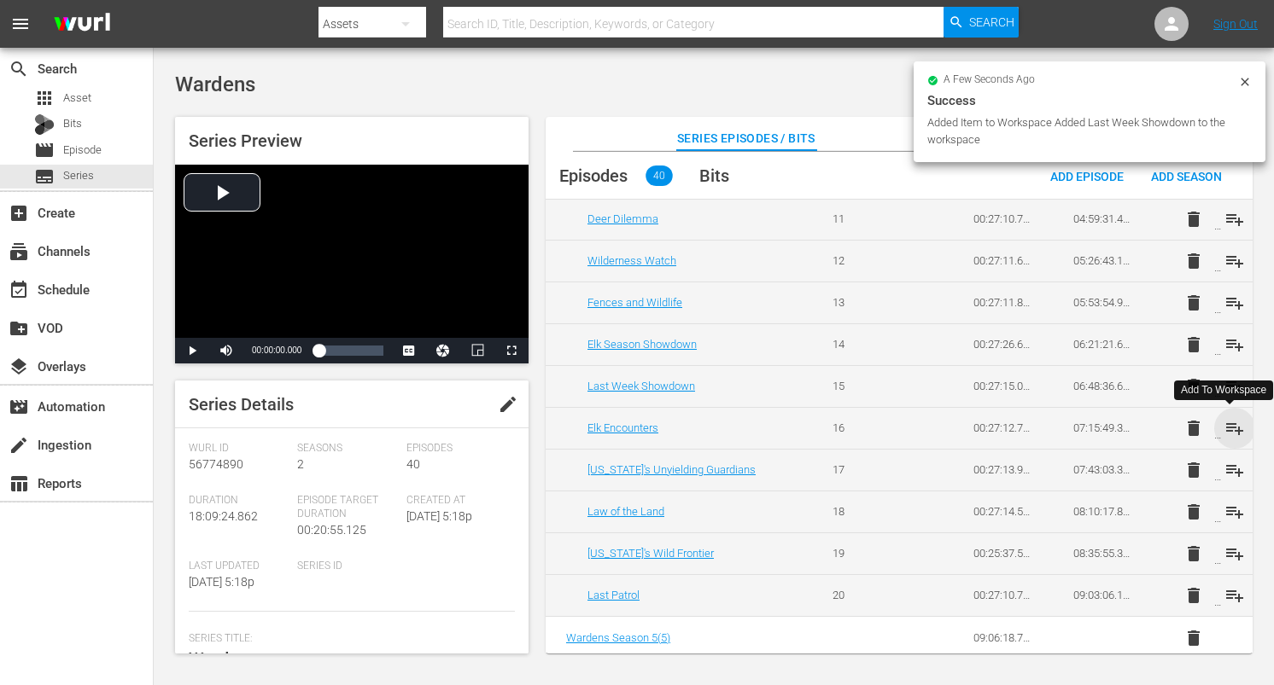
click at [1227, 424] on span "playlist_add" at bounding box center [1234, 428] width 20 height 20
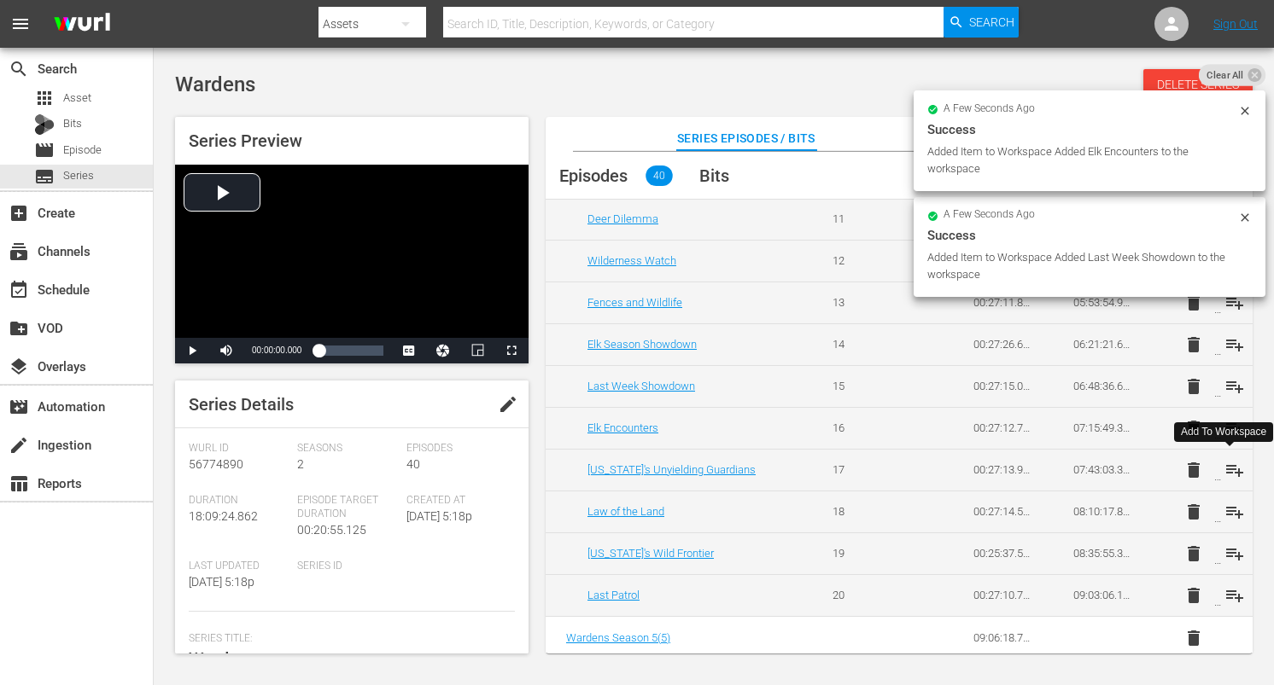
click at [1227, 464] on span "playlist_add" at bounding box center [1234, 470] width 20 height 20
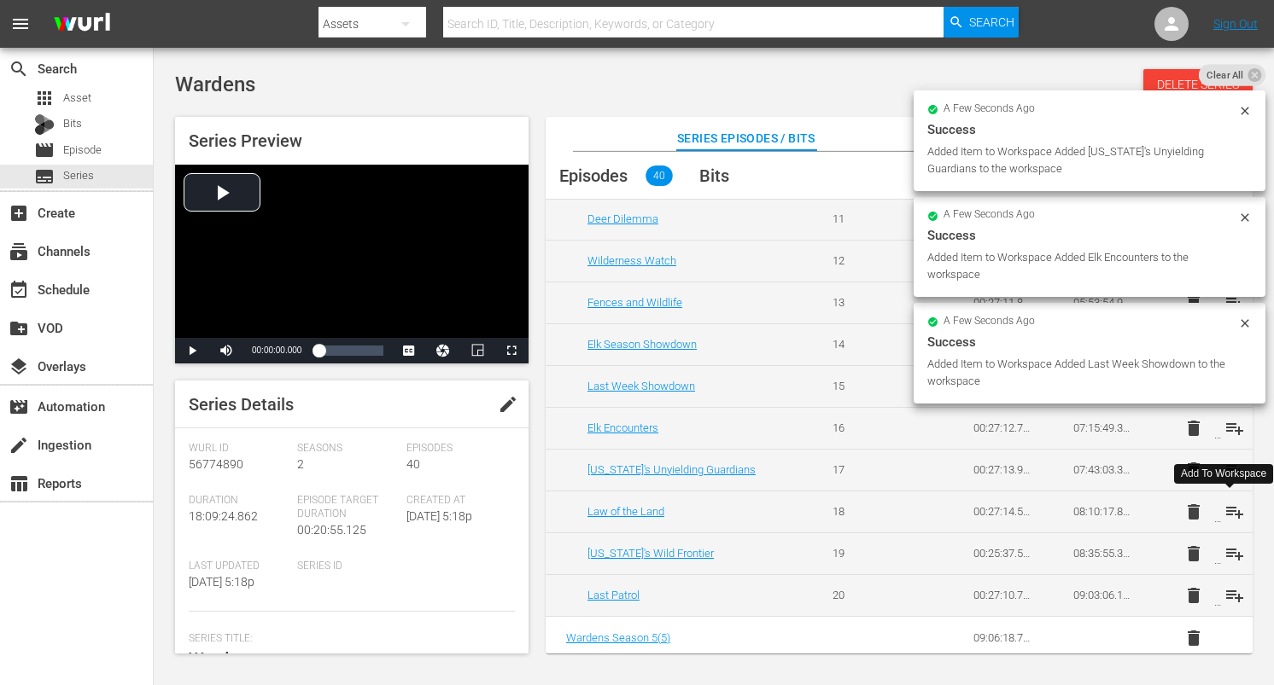
click at [1227, 505] on span "playlist_add" at bounding box center [1234, 512] width 20 height 20
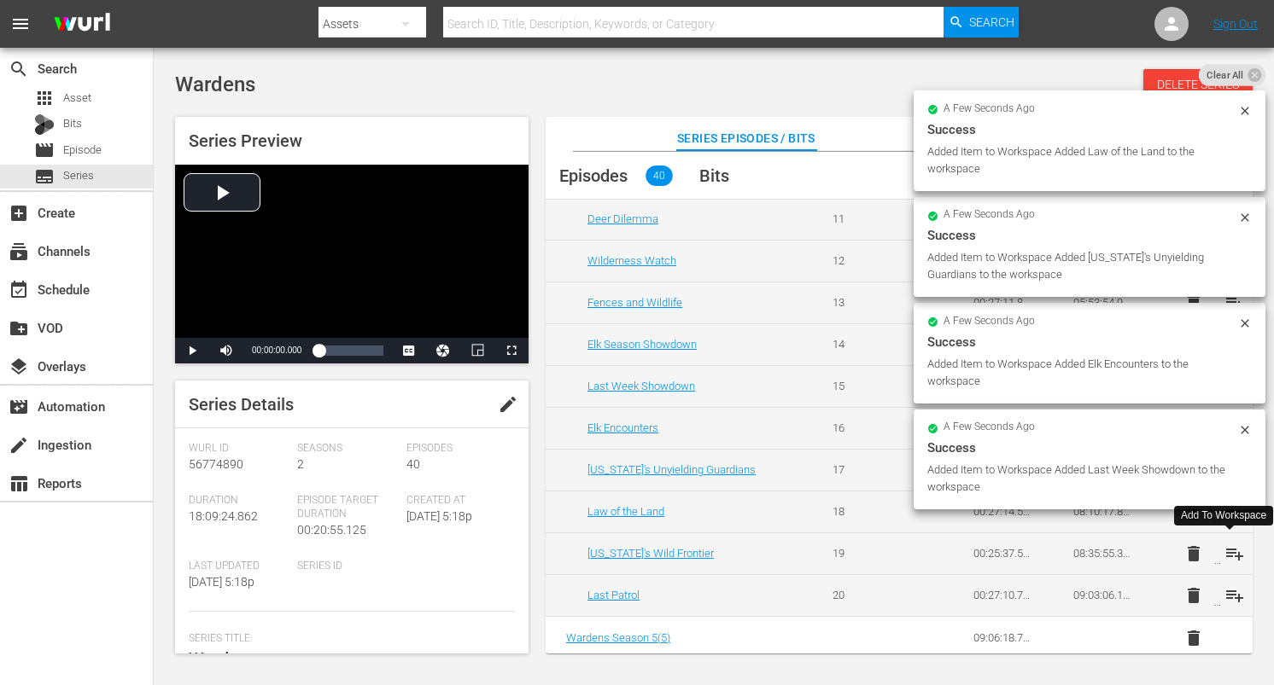
click at [1231, 558] on span "playlist_add" at bounding box center [1234, 554] width 20 height 20
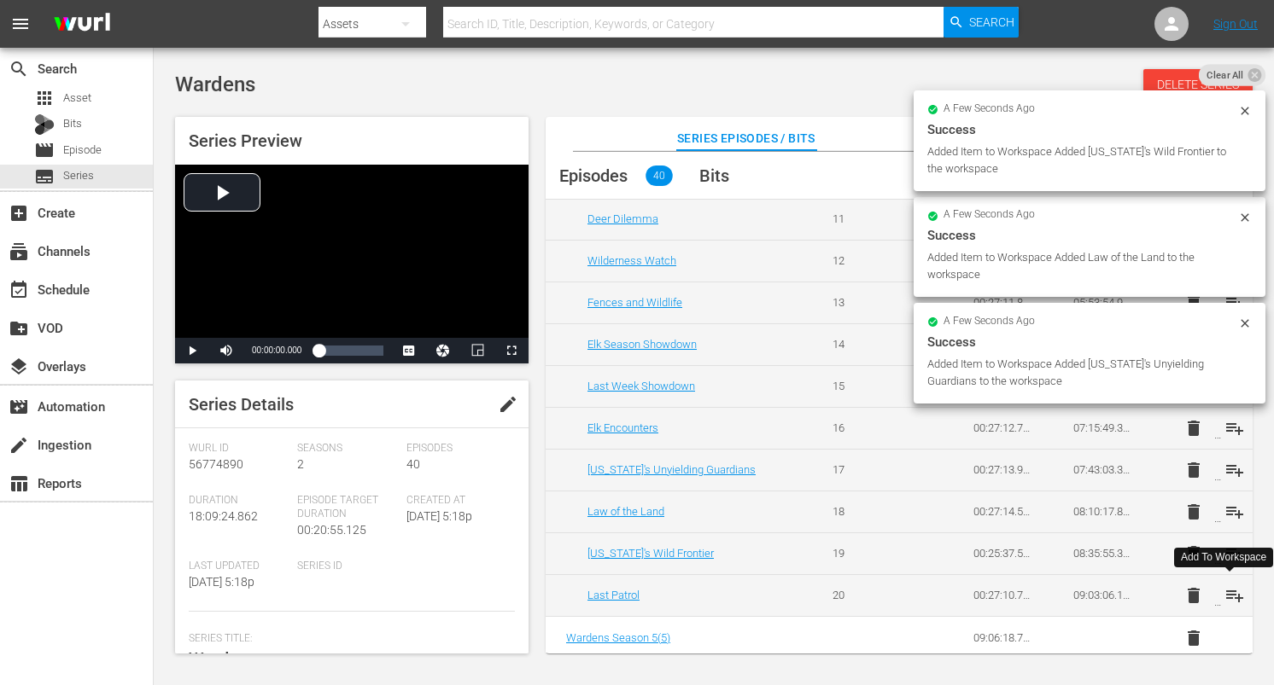
click at [1230, 598] on span "playlist_add" at bounding box center [1234, 596] width 20 height 20
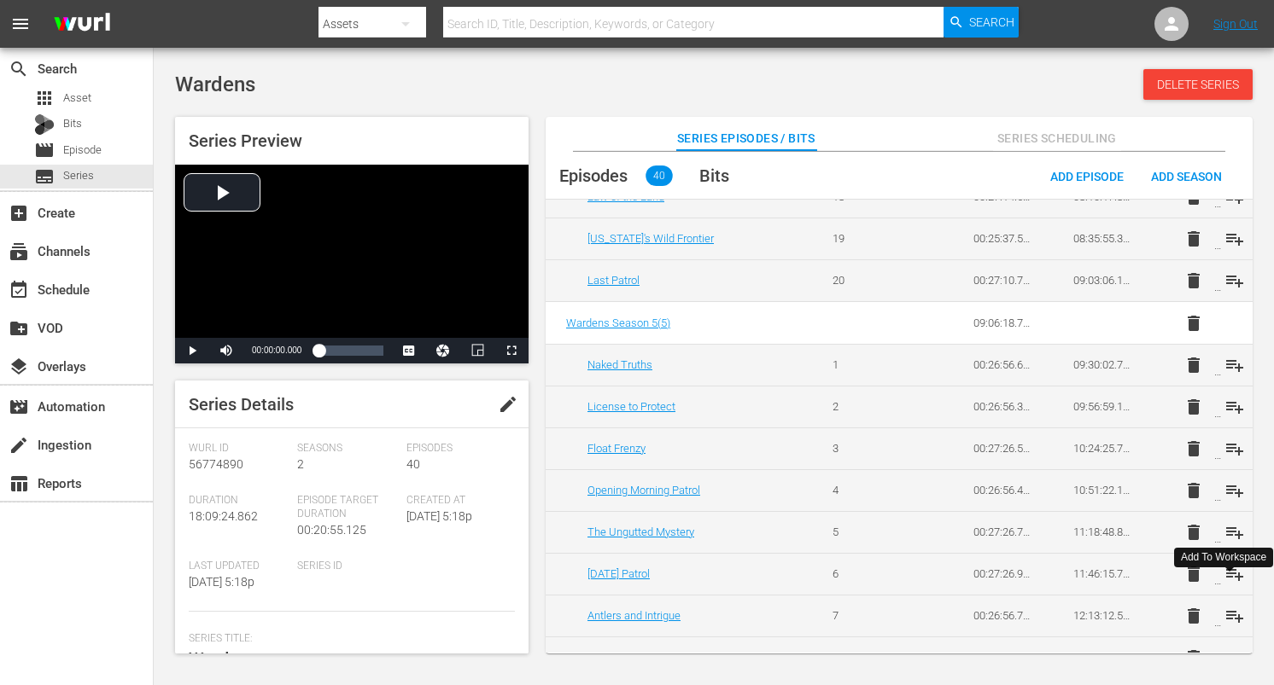
scroll to position [825, 0]
click at [1227, 364] on span "playlist_add" at bounding box center [1234, 364] width 20 height 20
click at [1228, 410] on span "playlist_add" at bounding box center [1234, 406] width 20 height 20
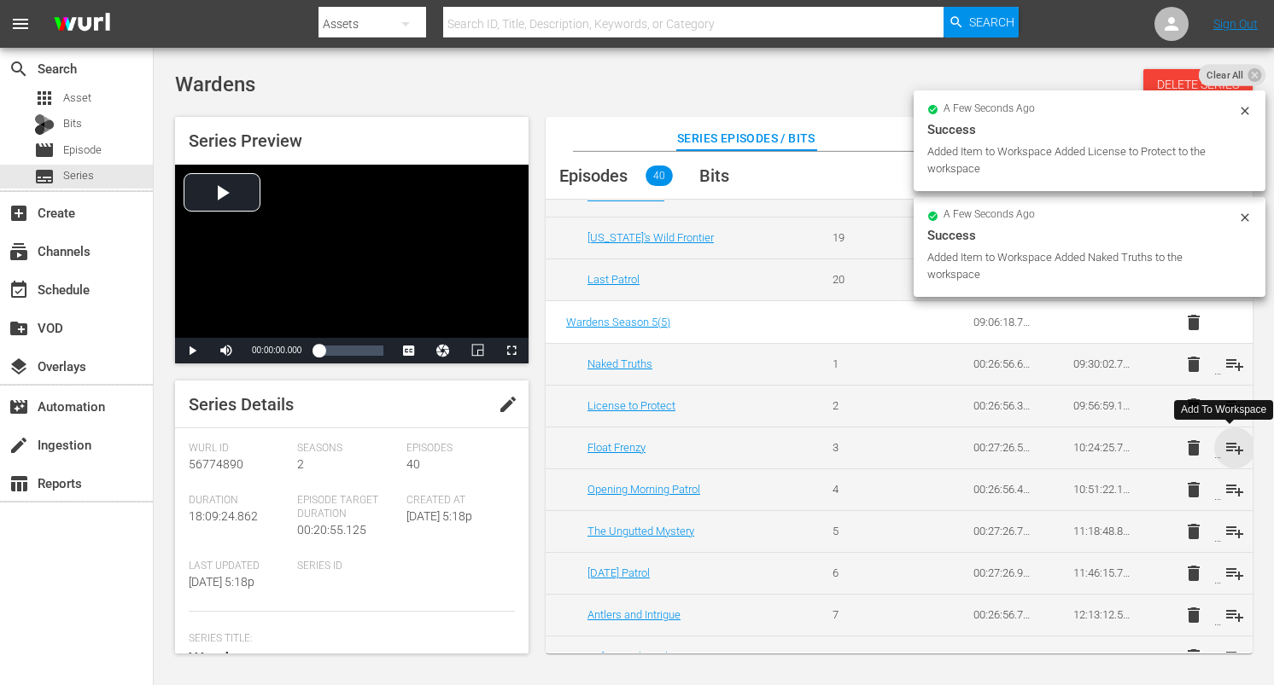
click at [1225, 441] on span "playlist_add" at bounding box center [1234, 448] width 20 height 20
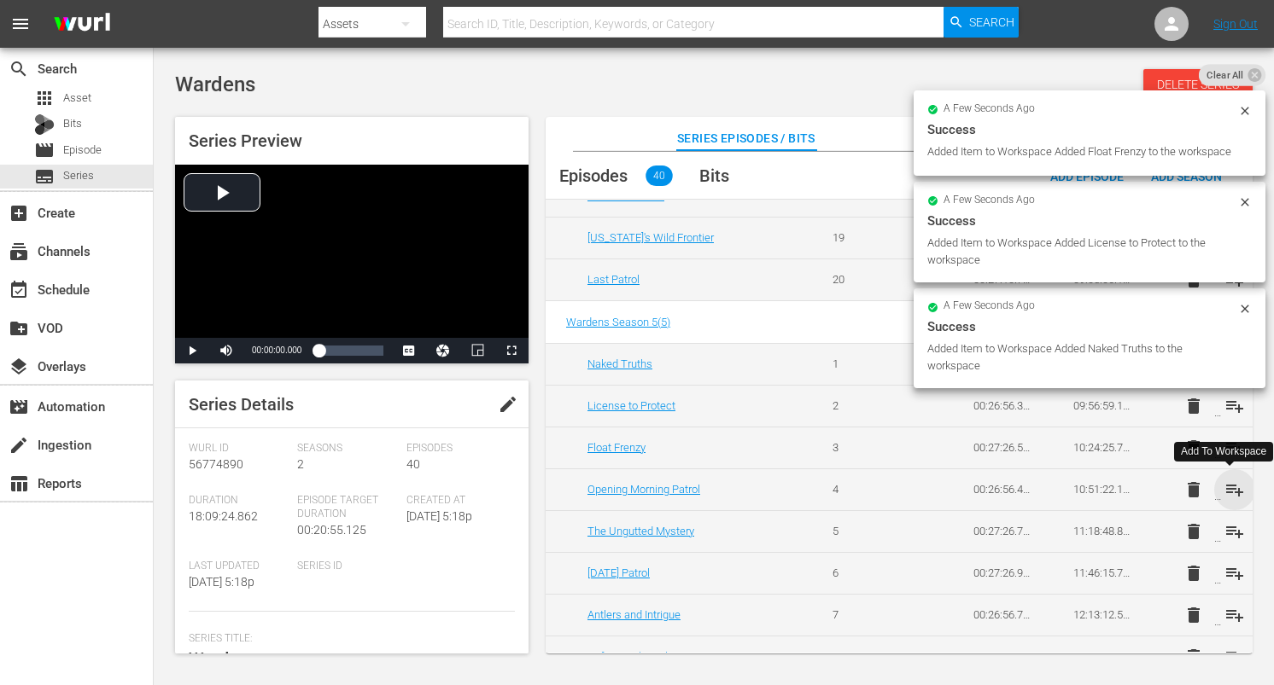
click at [1227, 492] on span "playlist_add" at bounding box center [1234, 490] width 20 height 20
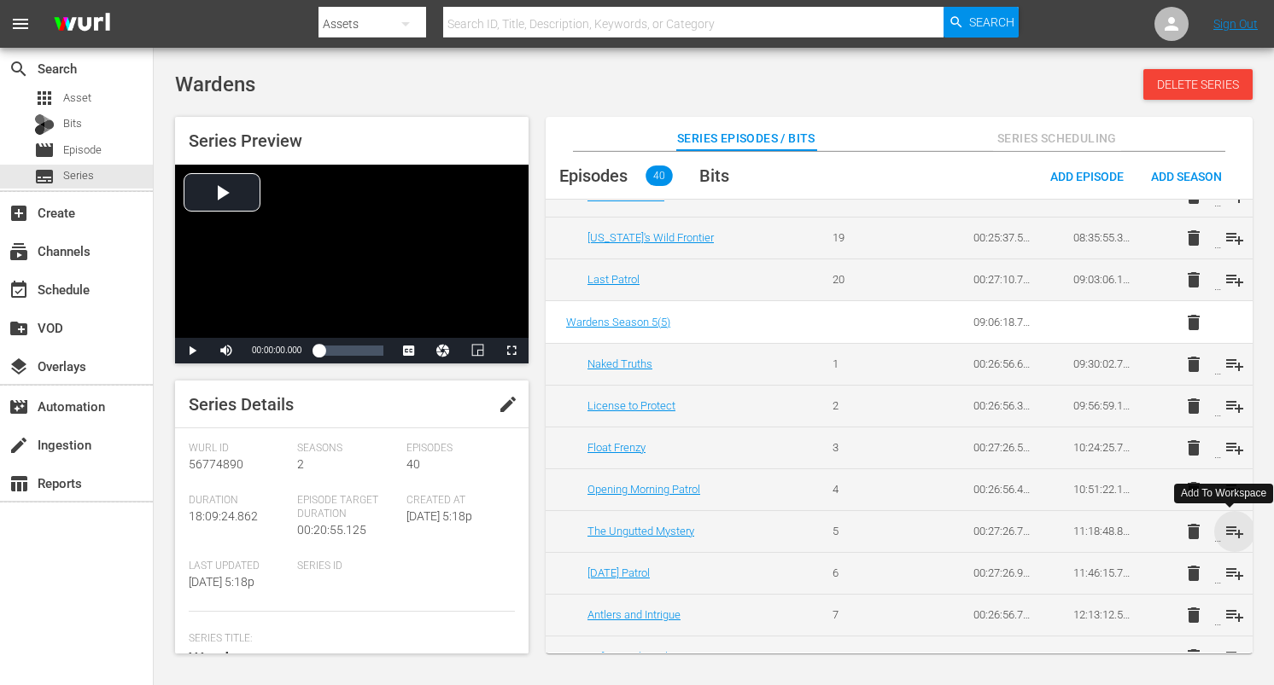
drag, startPoint x: 1231, startPoint y: 528, endPoint x: 1235, endPoint y: 551, distance: 22.6
click at [1231, 528] on span "playlist_add" at bounding box center [1234, 532] width 20 height 20
click at [1231, 567] on span "playlist_add" at bounding box center [1234, 573] width 20 height 20
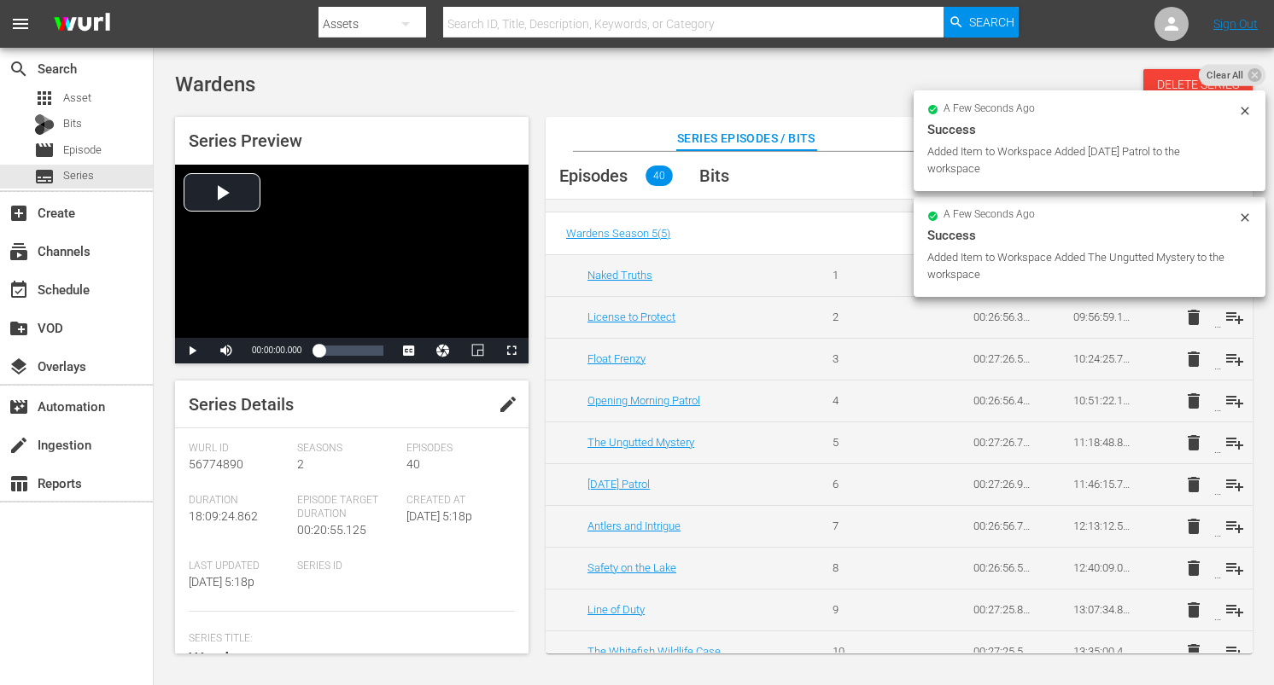
scroll to position [917, 0]
click at [1227, 523] on span "playlist_add" at bounding box center [1234, 524] width 20 height 20
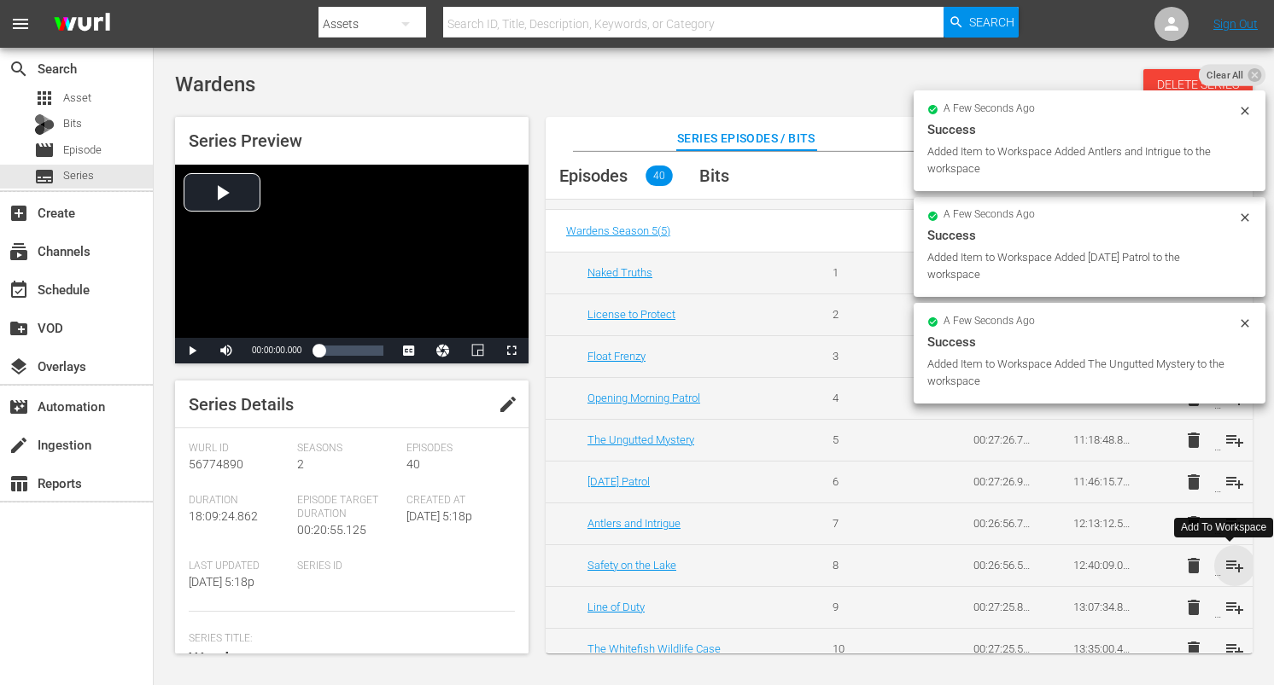
click at [1227, 556] on span "playlist_add" at bounding box center [1234, 566] width 20 height 20
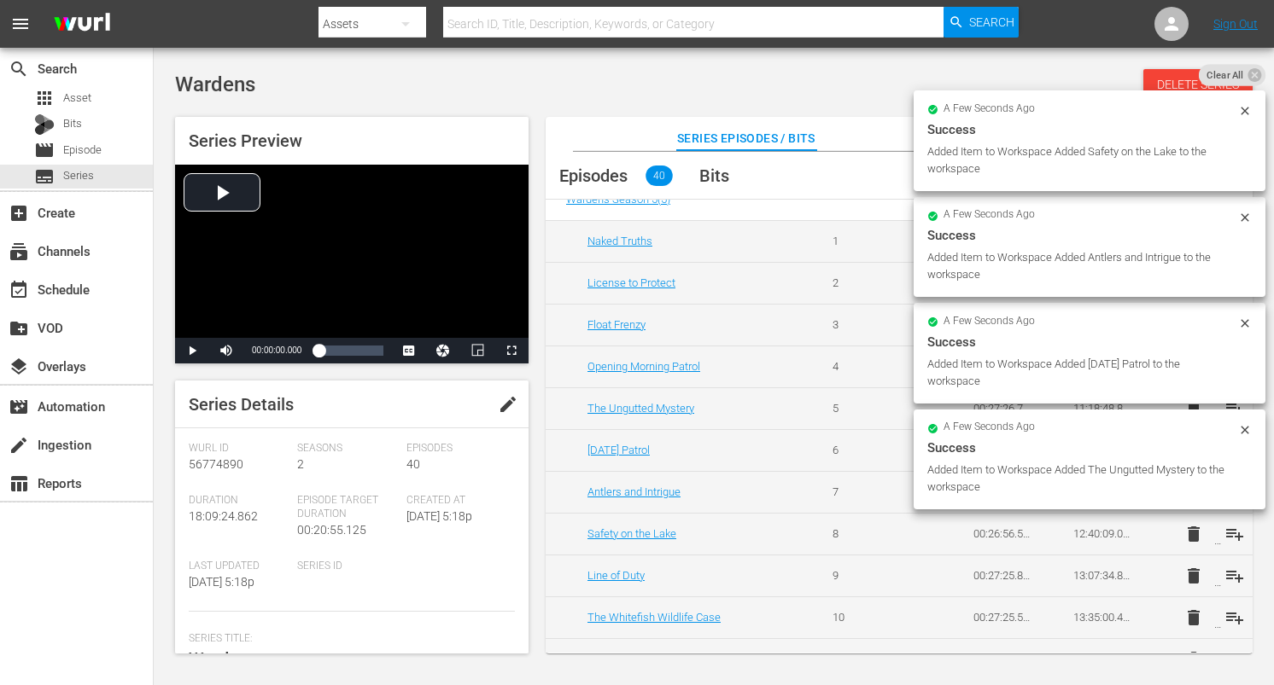
scroll to position [965, 0]
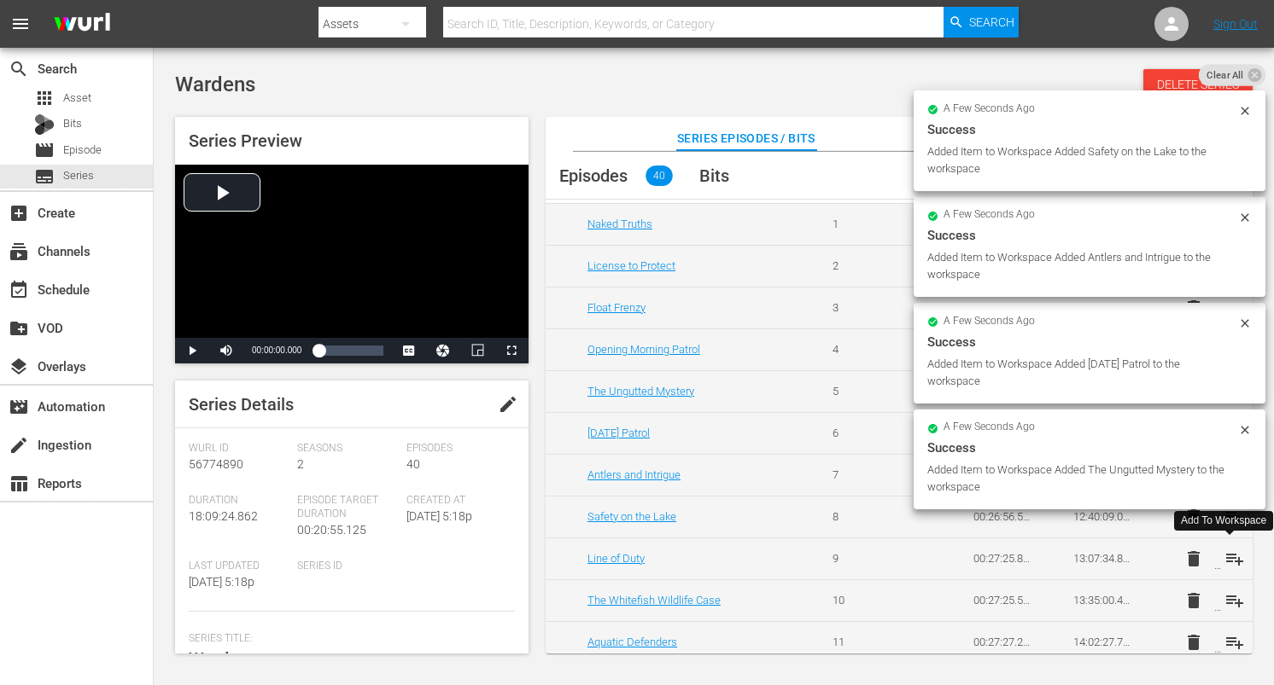
click at [1231, 556] on span "playlist_add" at bounding box center [1234, 559] width 20 height 20
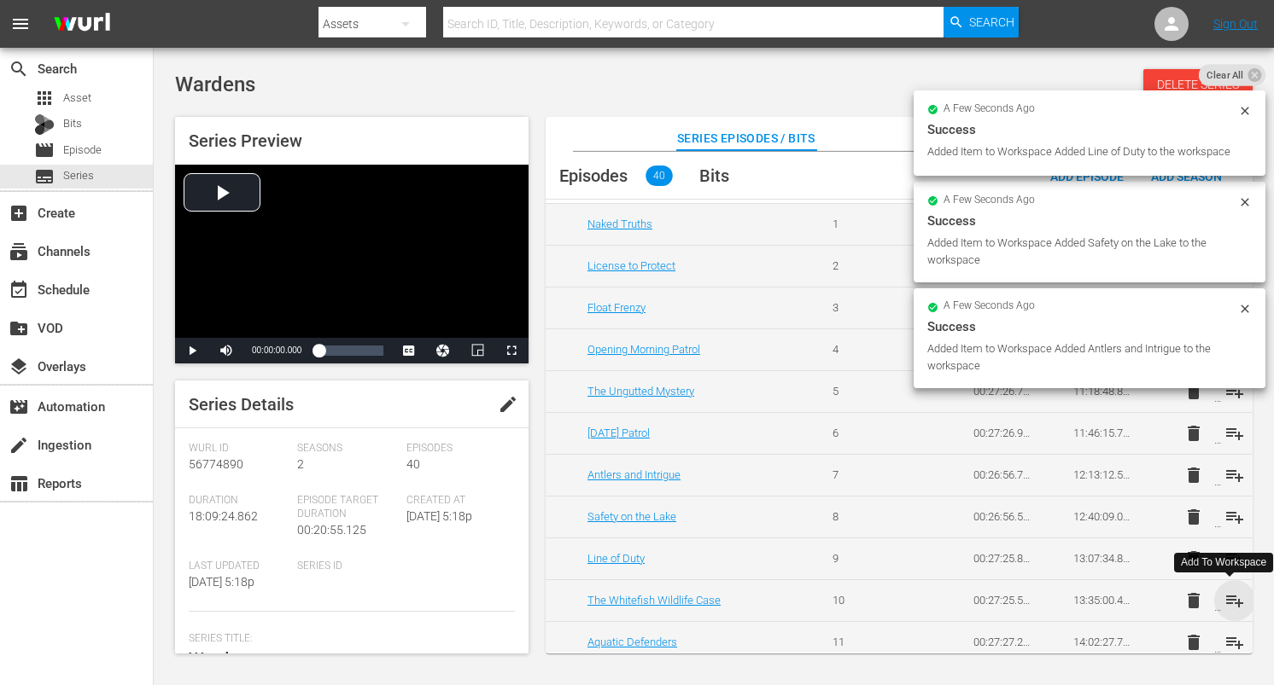
click at [1234, 601] on span "playlist_add" at bounding box center [1234, 601] width 20 height 20
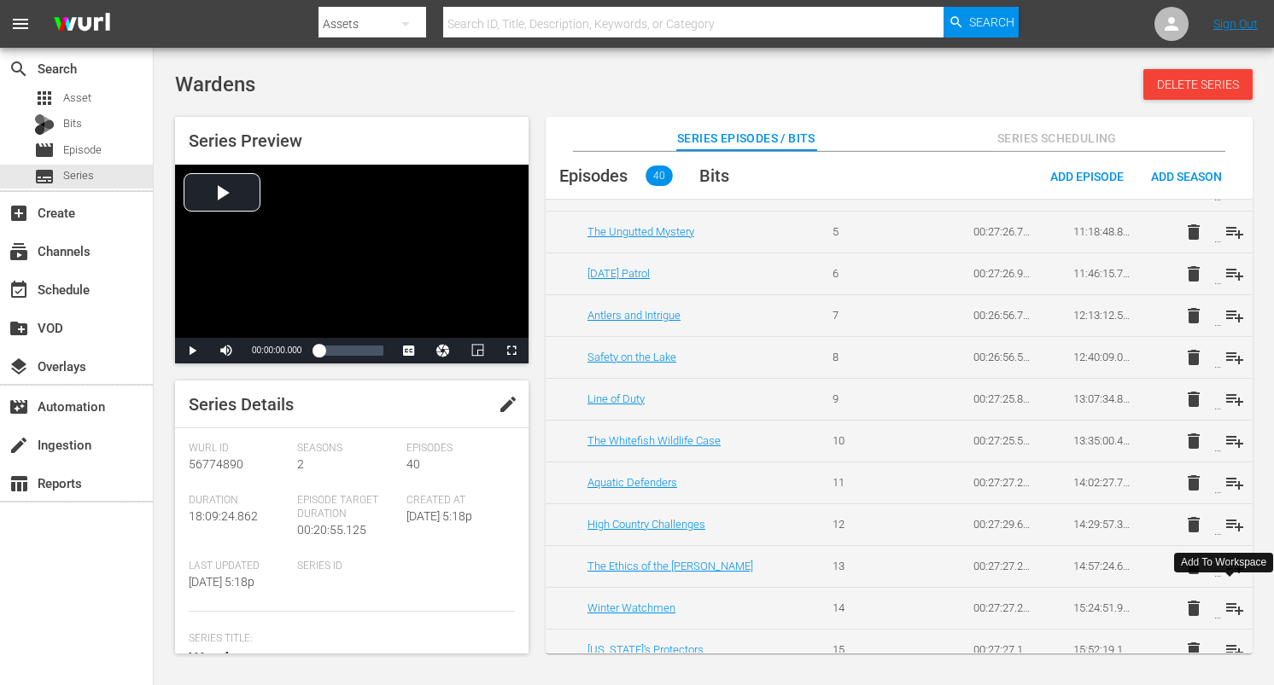
scroll to position [1127, 0]
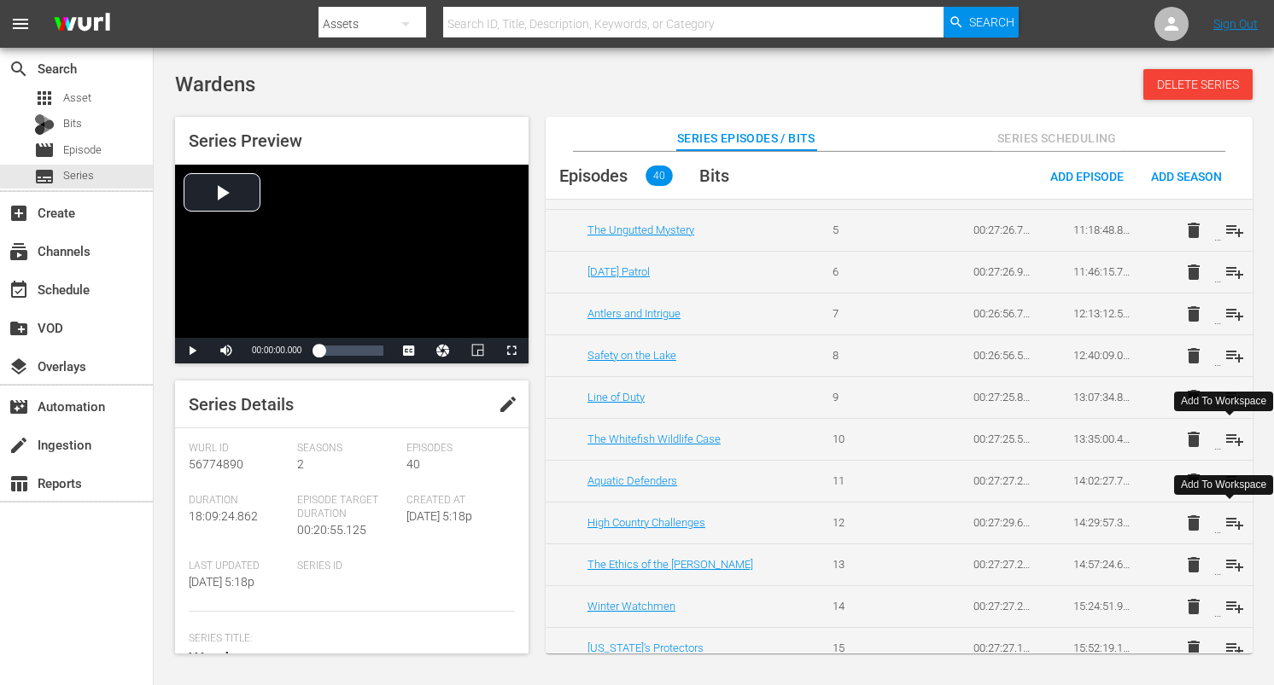
click at [1228, 524] on span "playlist_add" at bounding box center [1234, 523] width 20 height 20
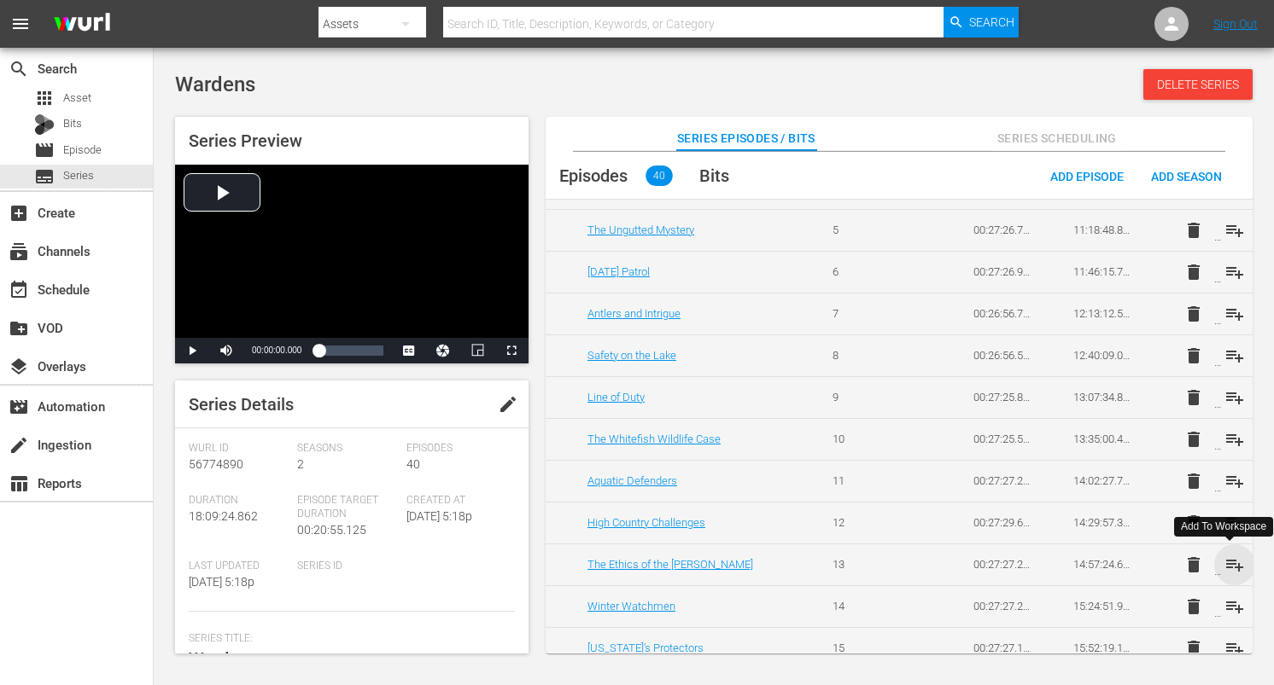
click at [1229, 561] on span "playlist_add" at bounding box center [1234, 565] width 20 height 20
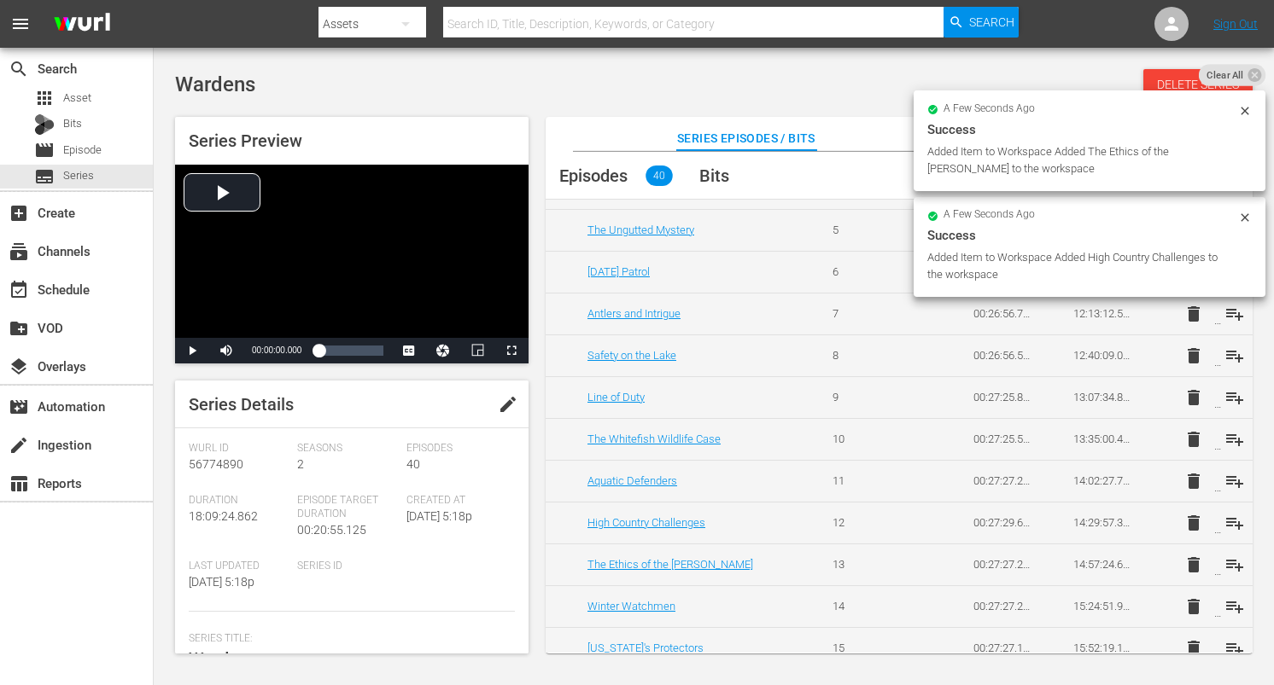
scroll to position [1152, 0]
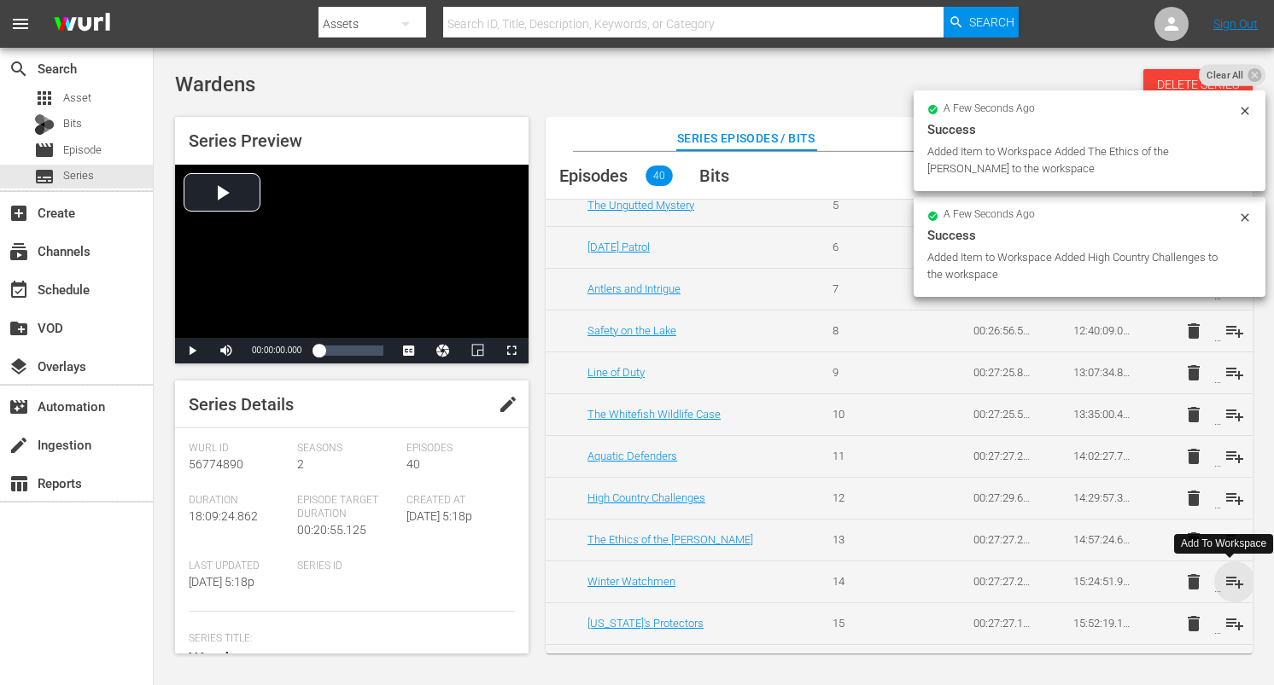
click at [1229, 581] on span "playlist_add" at bounding box center [1234, 582] width 20 height 20
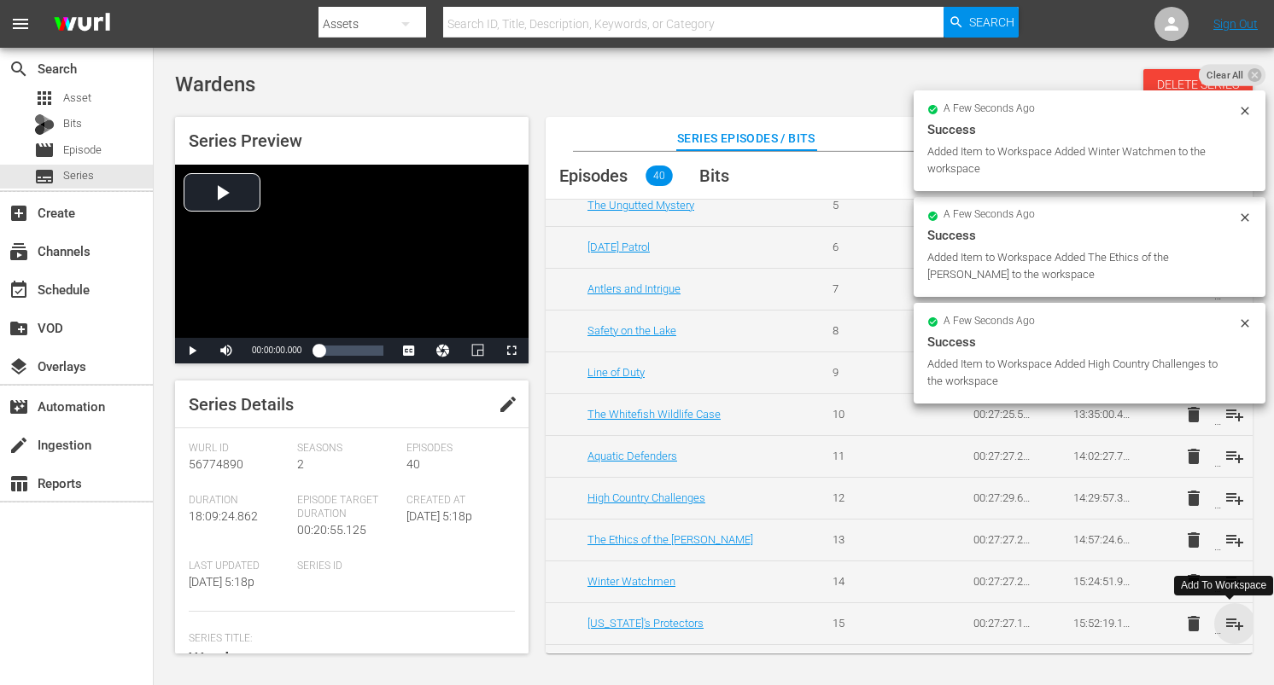
click at [1228, 623] on span "playlist_add" at bounding box center [1234, 624] width 20 height 20
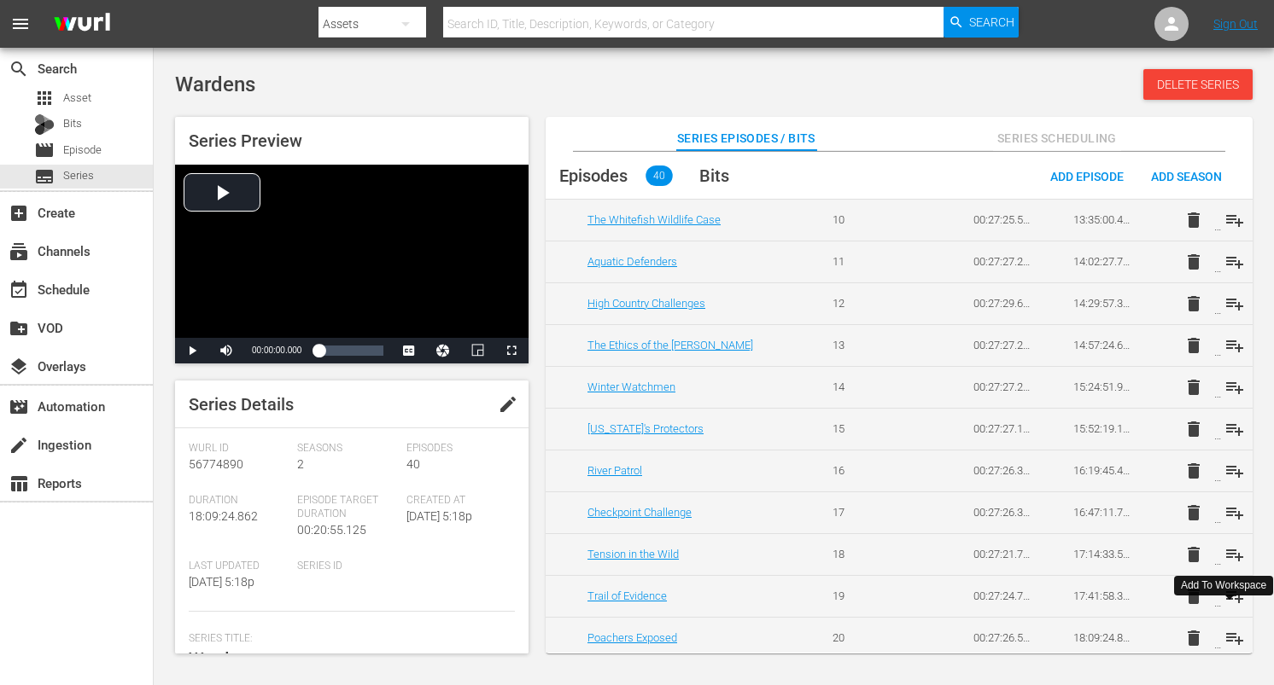
scroll to position [1352, 0]
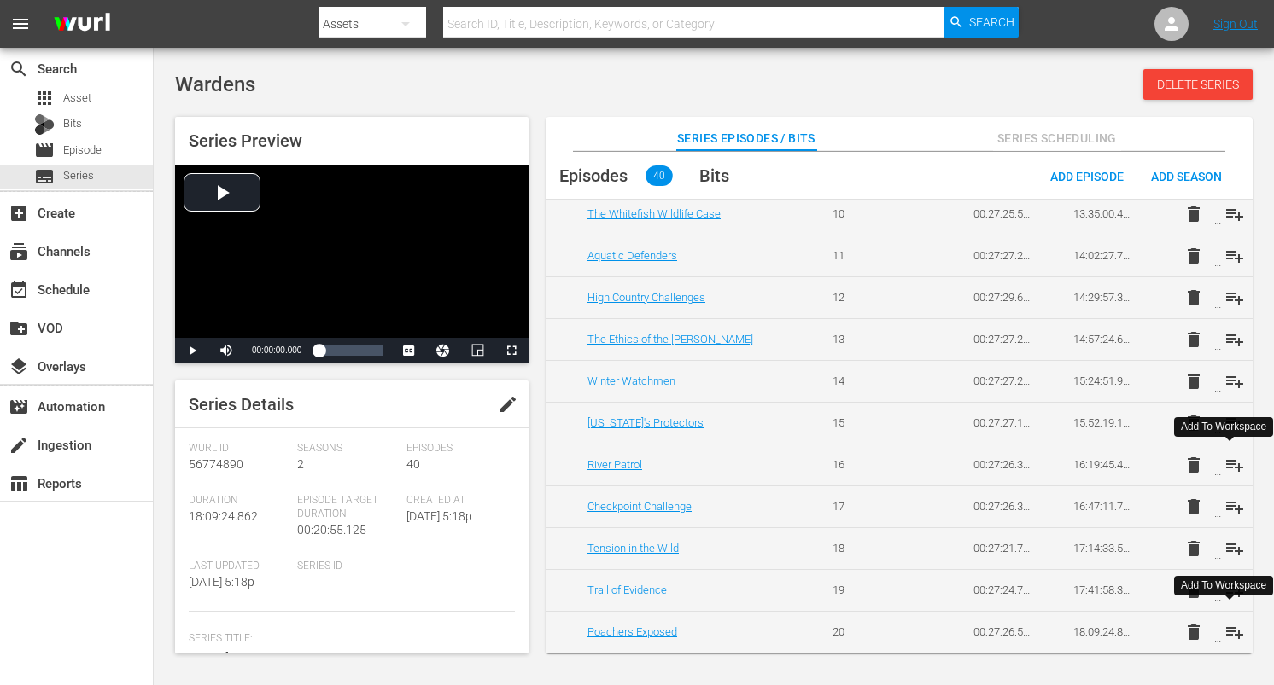
click at [1231, 463] on span "playlist_add" at bounding box center [1234, 465] width 20 height 20
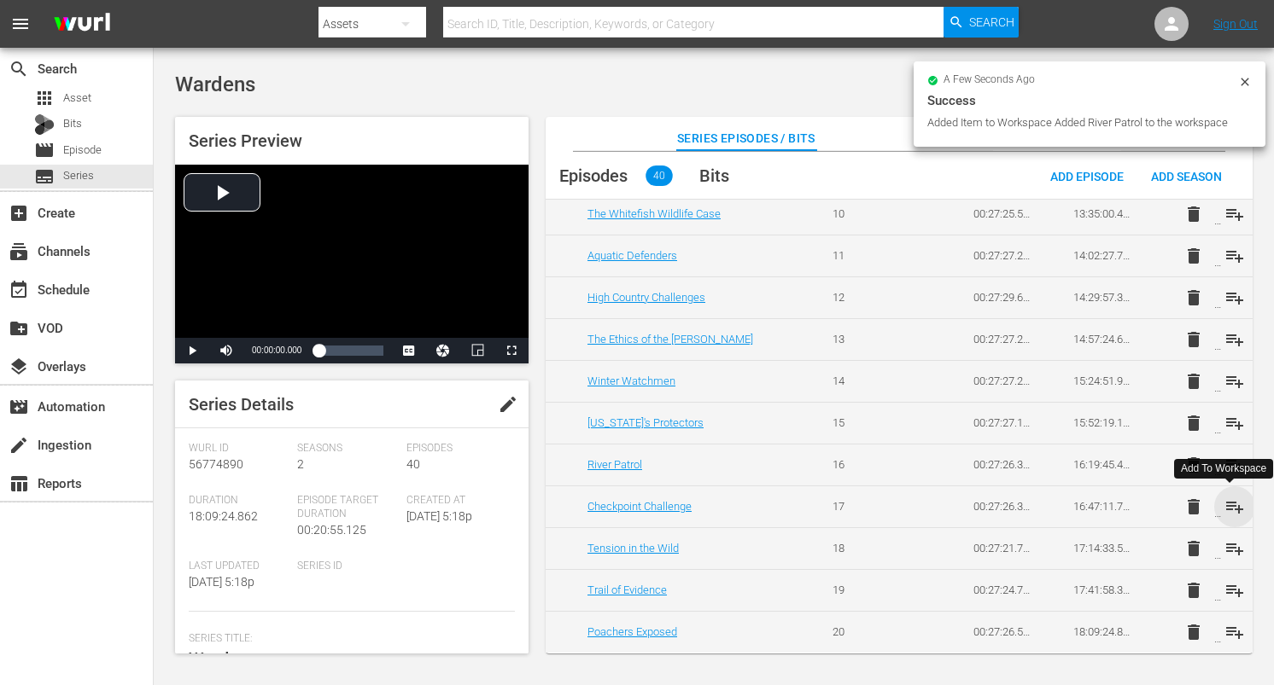
click at [1230, 503] on span "playlist_add" at bounding box center [1234, 507] width 20 height 20
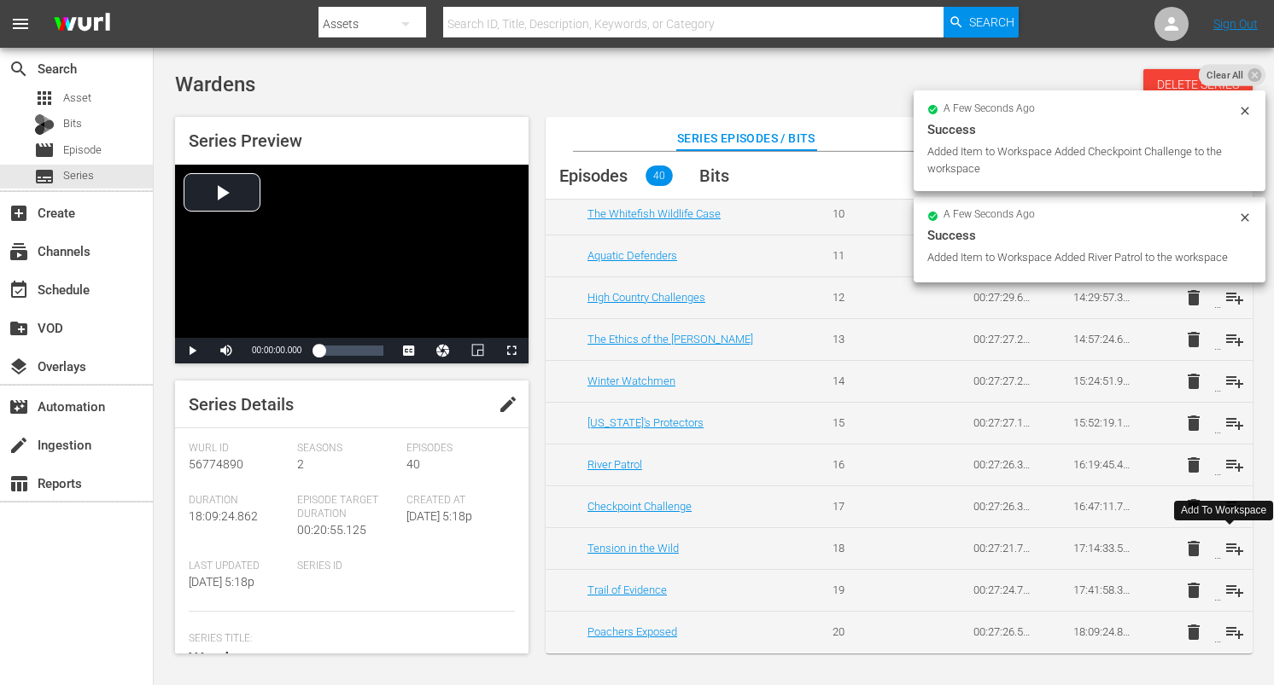
click at [1228, 540] on span "playlist_add" at bounding box center [1234, 549] width 20 height 20
click at [1225, 583] on span "playlist_add" at bounding box center [1234, 590] width 20 height 20
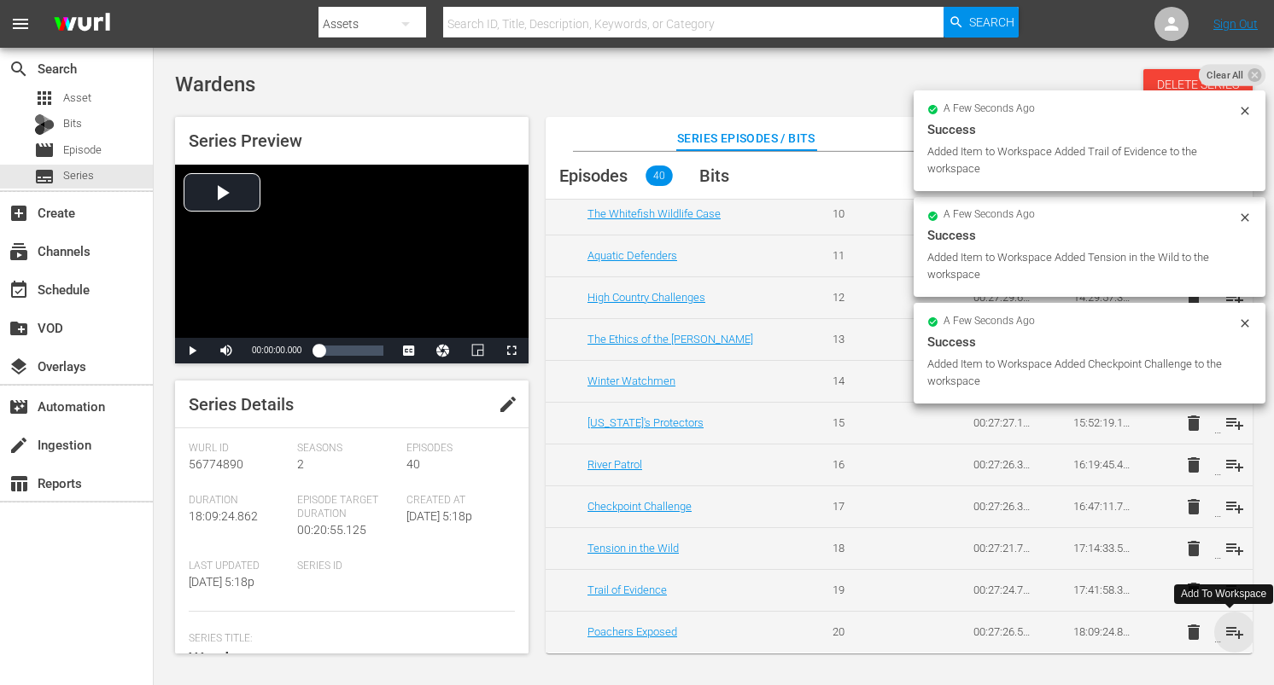
click at [1233, 633] on span "playlist_add" at bounding box center [1234, 632] width 20 height 20
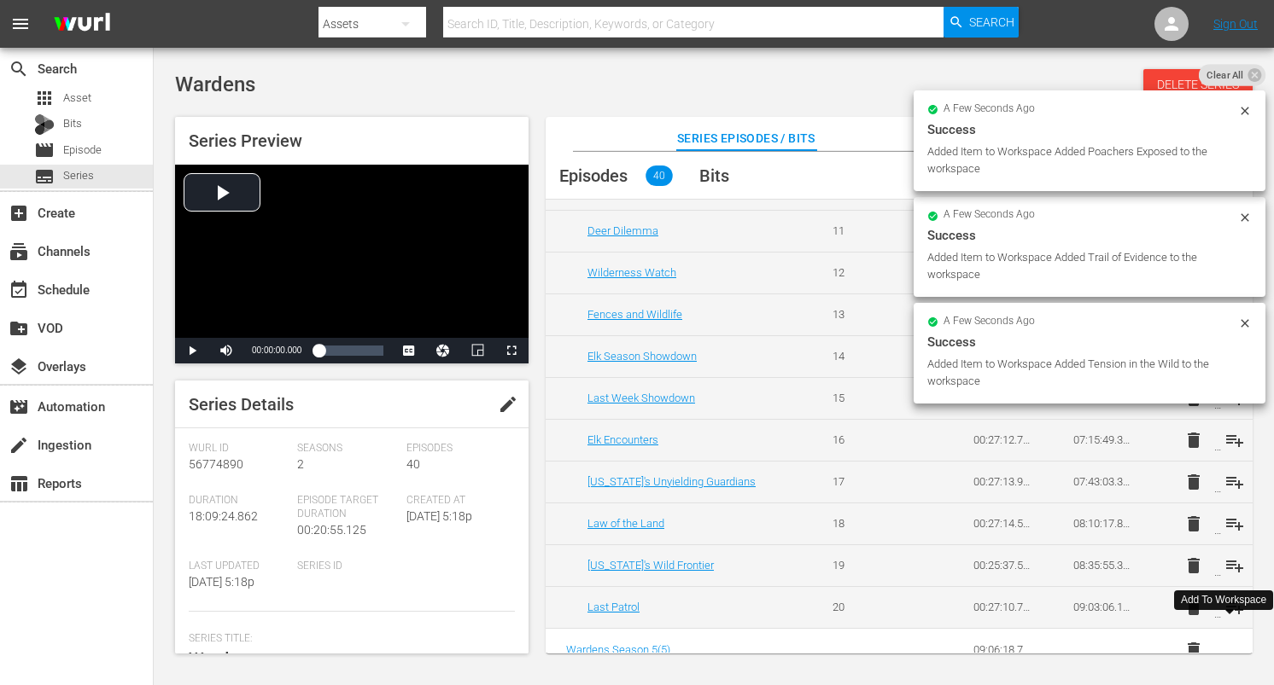
scroll to position [0, 0]
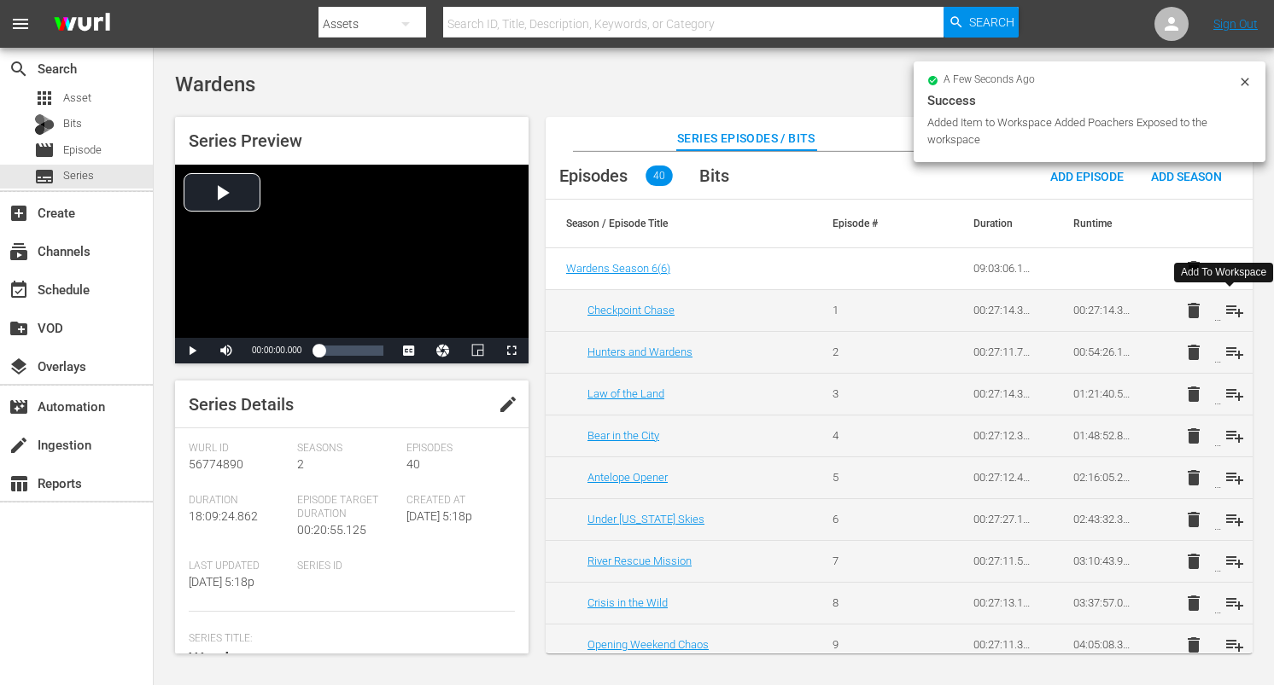
click at [1234, 314] on span "playlist_add" at bounding box center [1234, 310] width 20 height 20
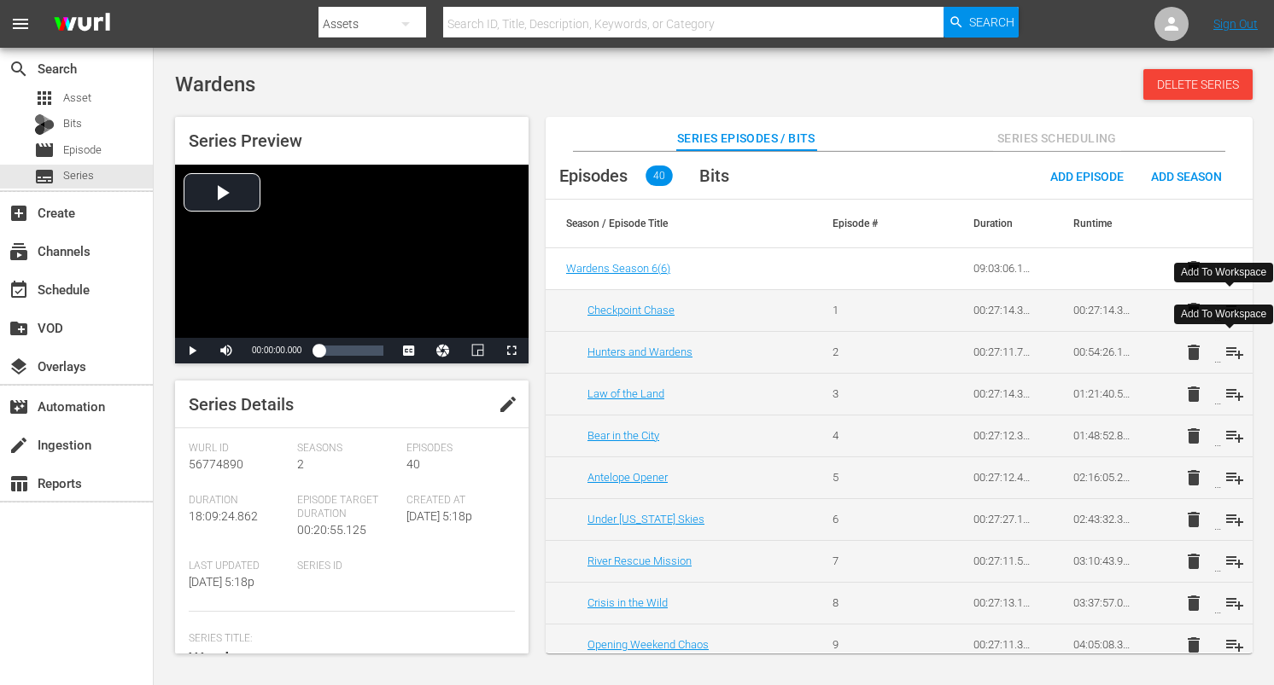
click at [1224, 349] on span "playlist_add" at bounding box center [1234, 352] width 20 height 20
click at [1229, 393] on span "playlist_add" at bounding box center [1234, 394] width 20 height 20
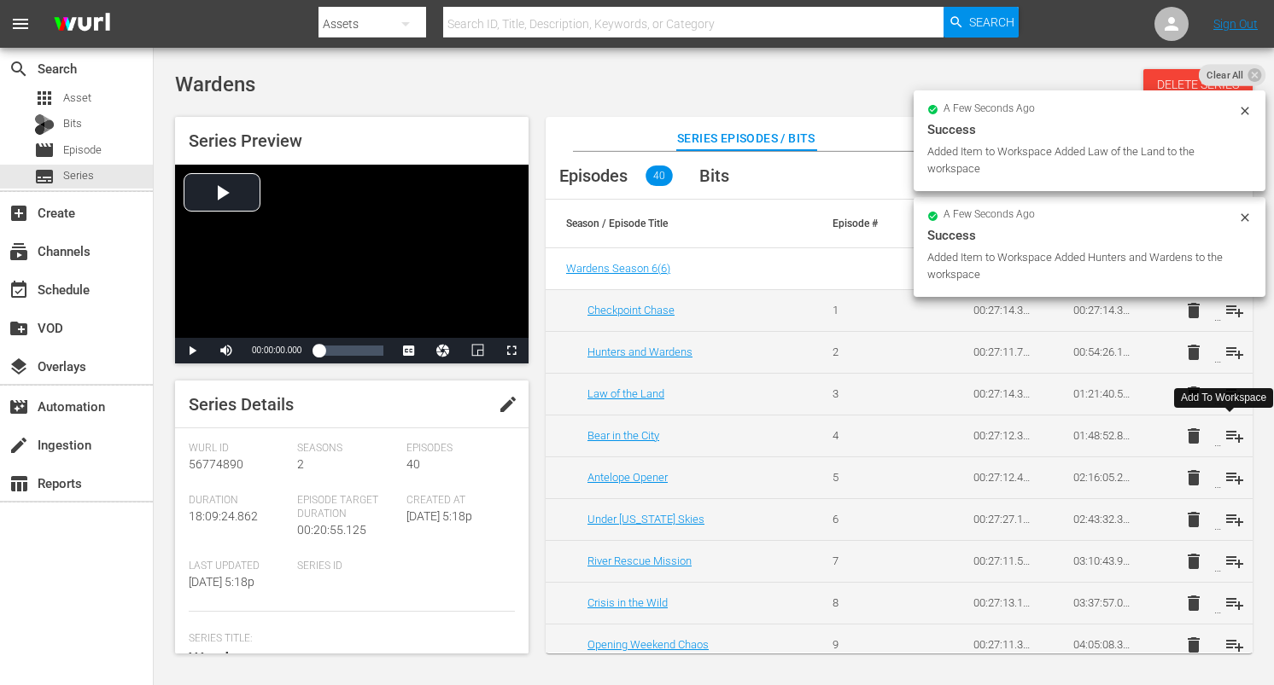
click at [1234, 435] on span "playlist_add" at bounding box center [1234, 436] width 20 height 20
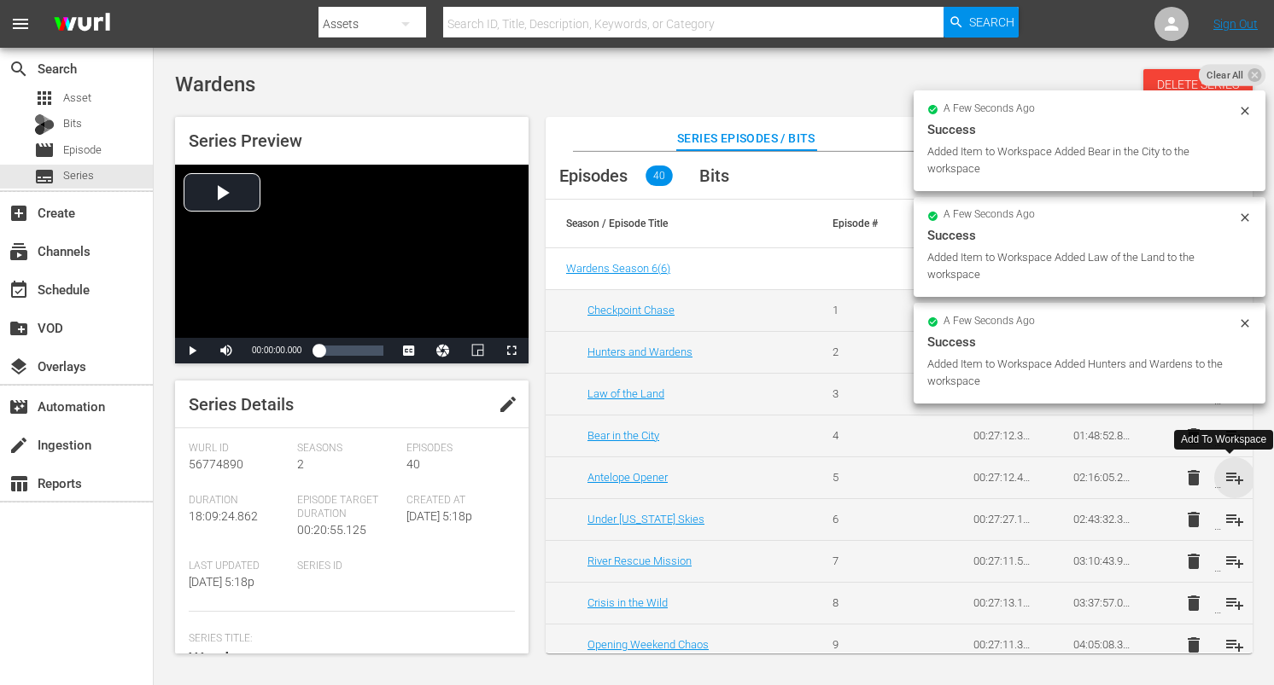
click at [1234, 479] on span "playlist_add" at bounding box center [1234, 478] width 20 height 20
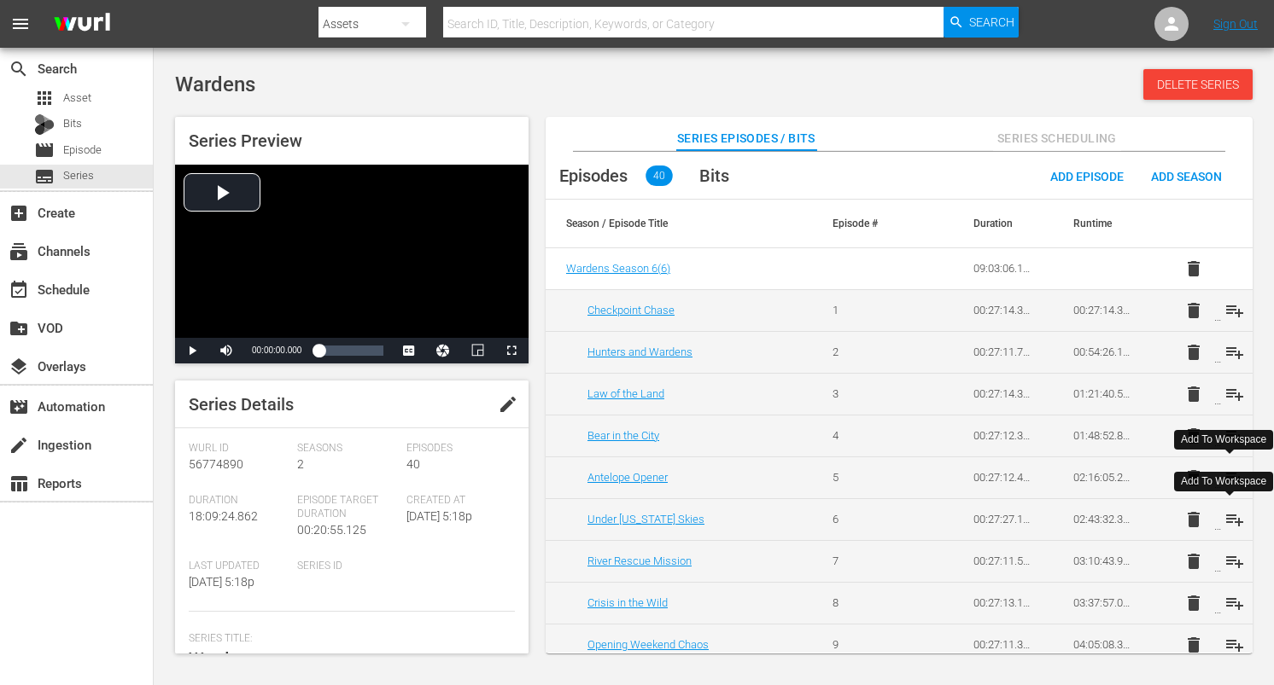
click at [1234, 522] on span "playlist_add" at bounding box center [1234, 520] width 20 height 20
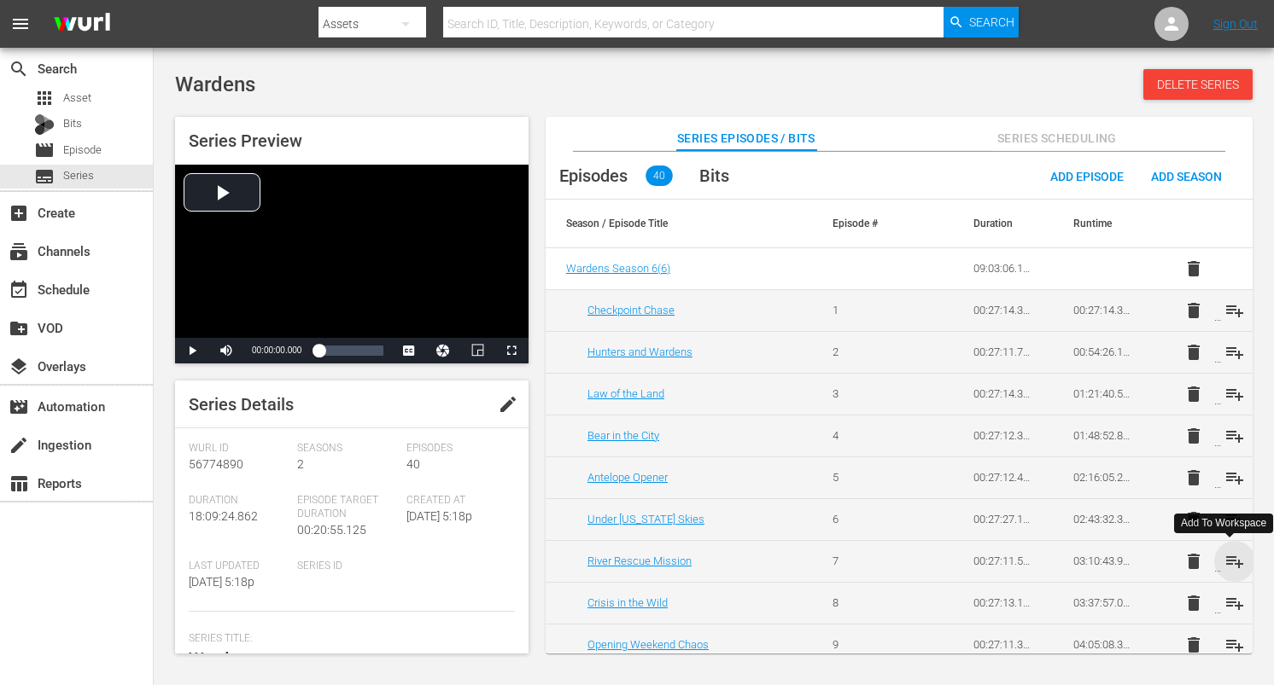
drag, startPoint x: 1228, startPoint y: 562, endPoint x: 1220, endPoint y: 543, distance: 20.6
click at [1228, 562] on span "playlist_add" at bounding box center [1234, 561] width 20 height 20
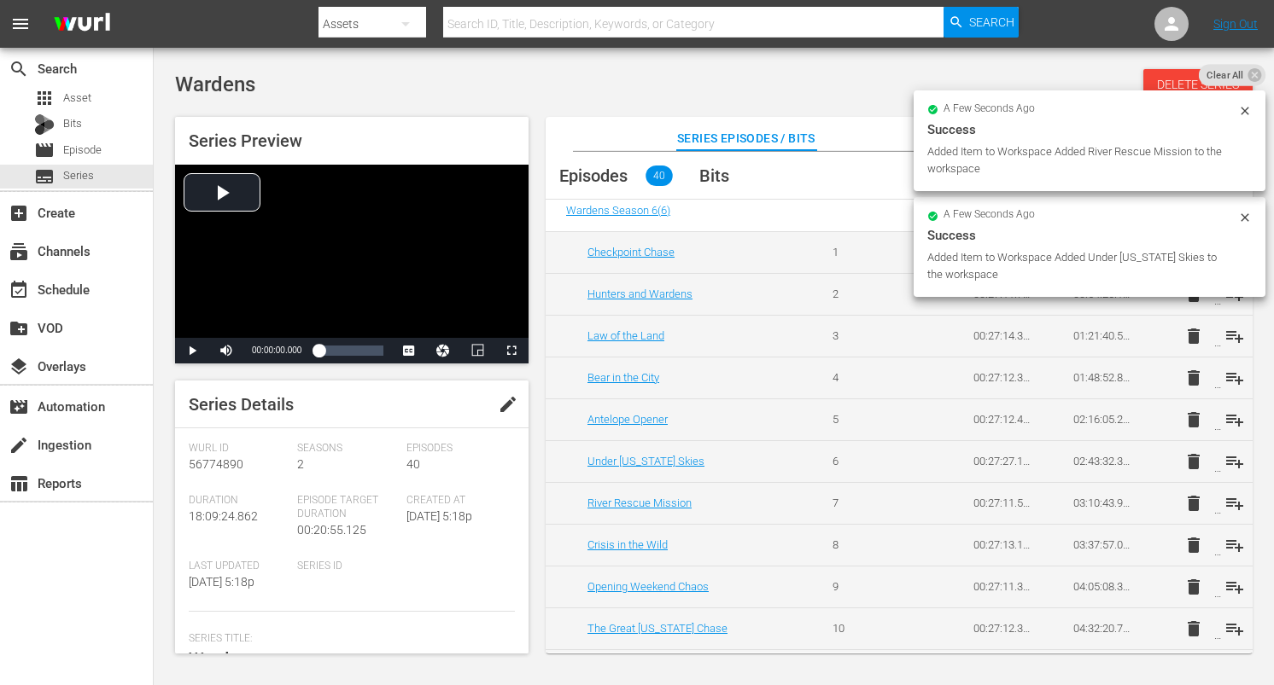
scroll to position [95, 0]
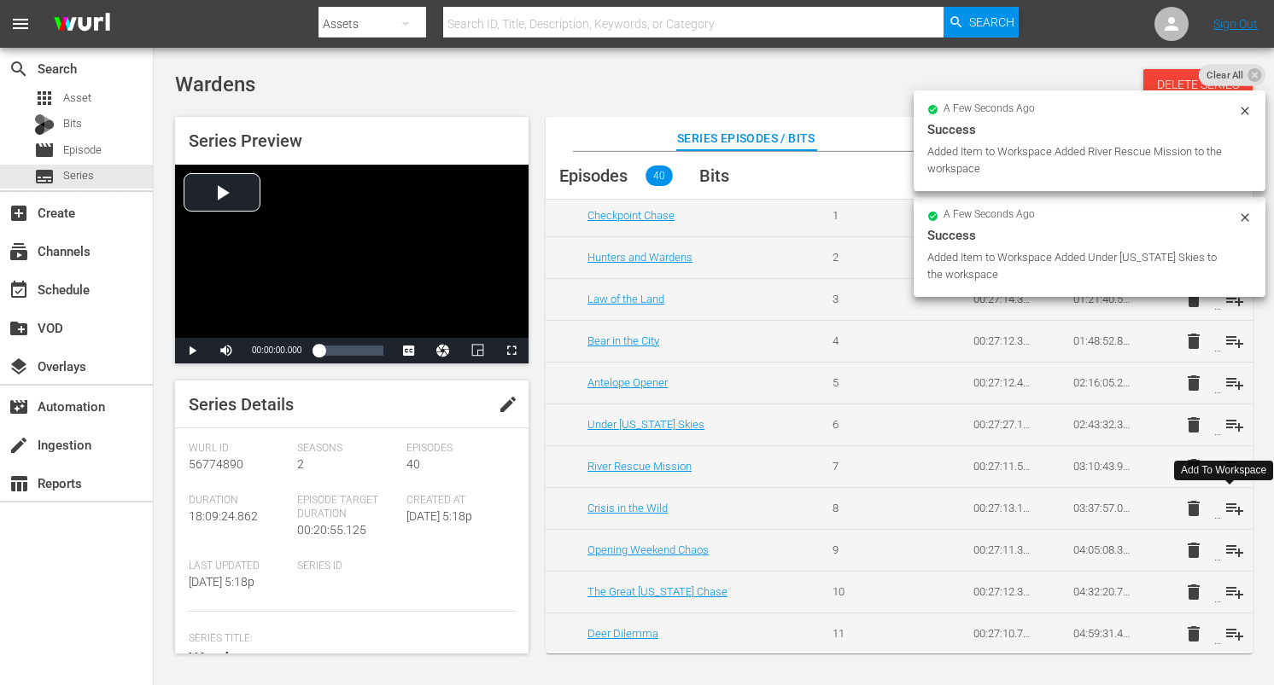
click at [1232, 509] on span "playlist_add" at bounding box center [1234, 509] width 20 height 20
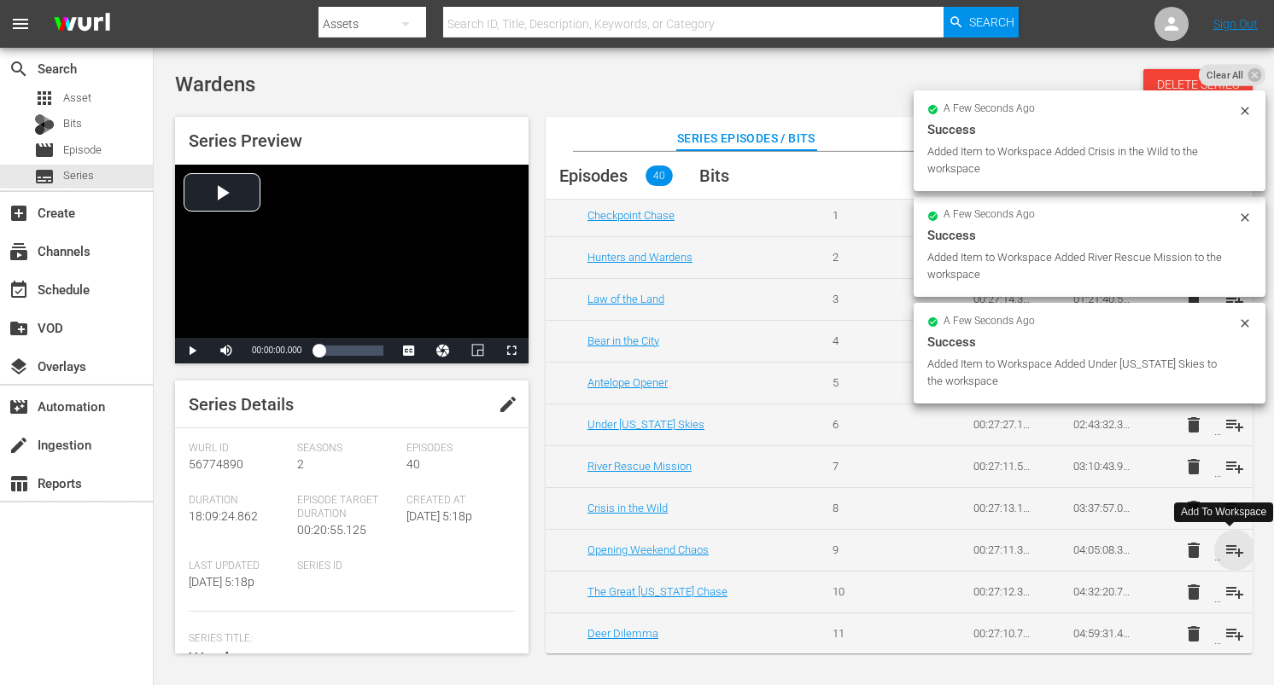
click at [1228, 543] on span "playlist_add" at bounding box center [1234, 550] width 20 height 20
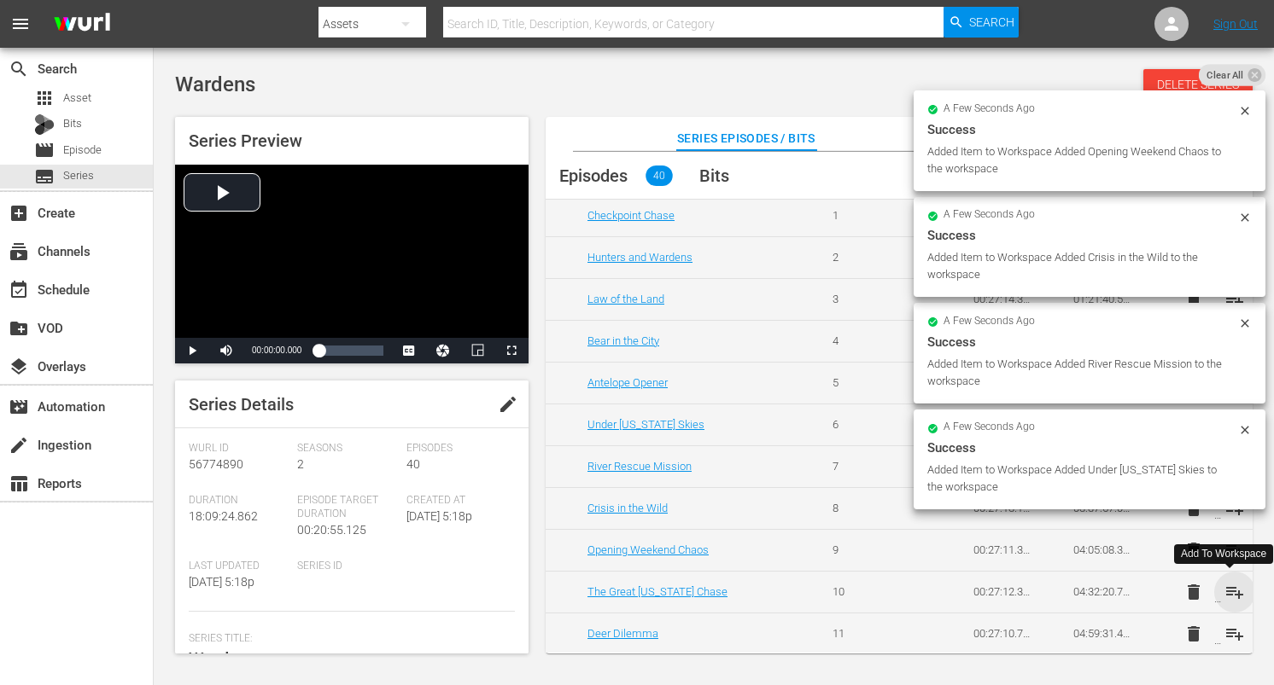
click at [1224, 588] on span "playlist_add" at bounding box center [1234, 592] width 20 height 20
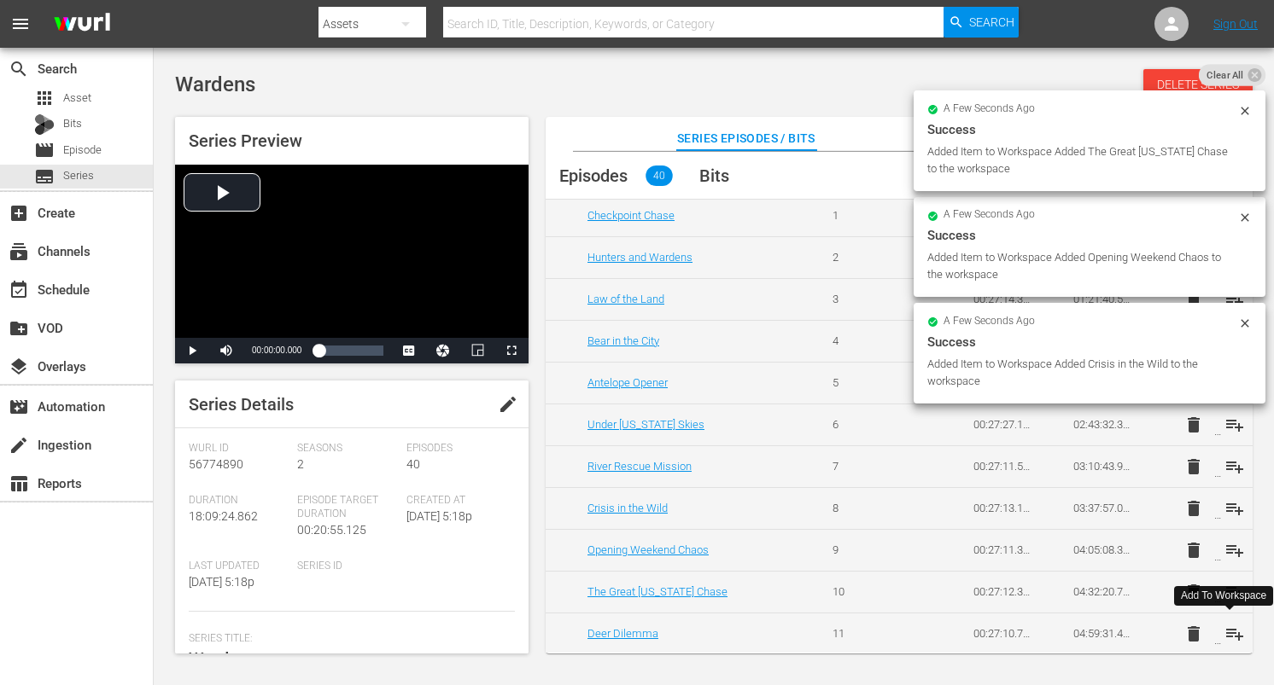
click at [1232, 635] on span "playlist_add" at bounding box center [1234, 634] width 20 height 20
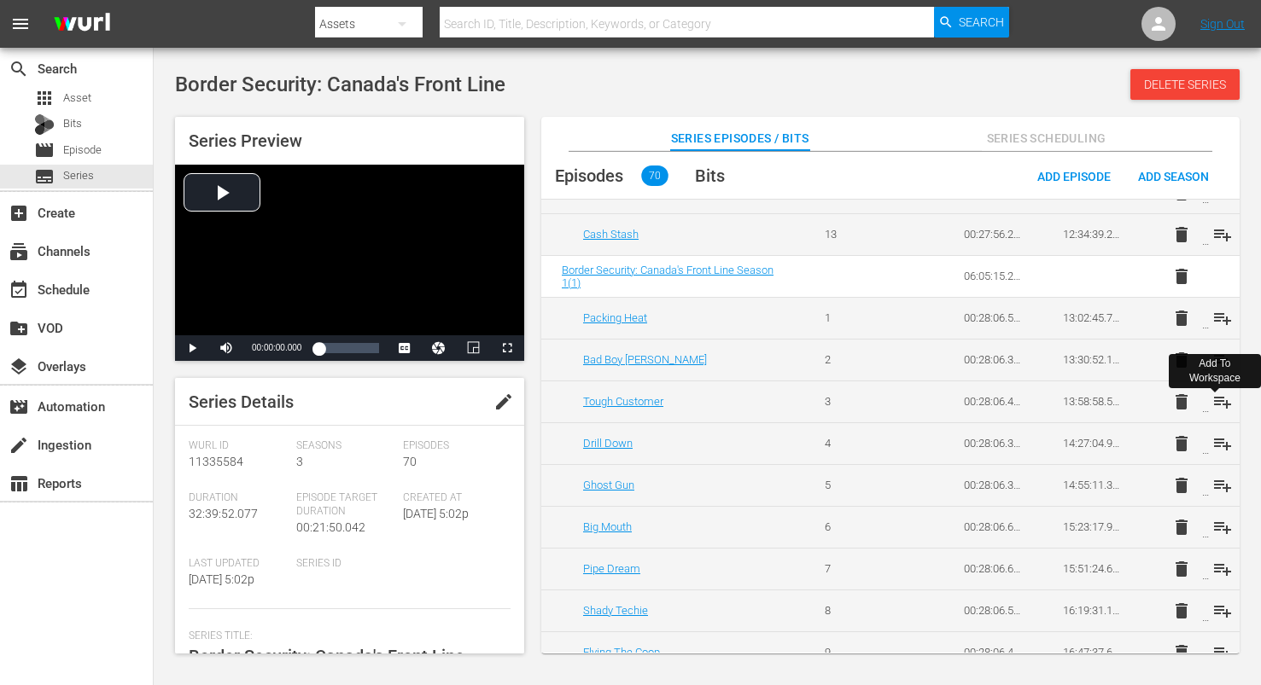
scroll to position [1, 0]
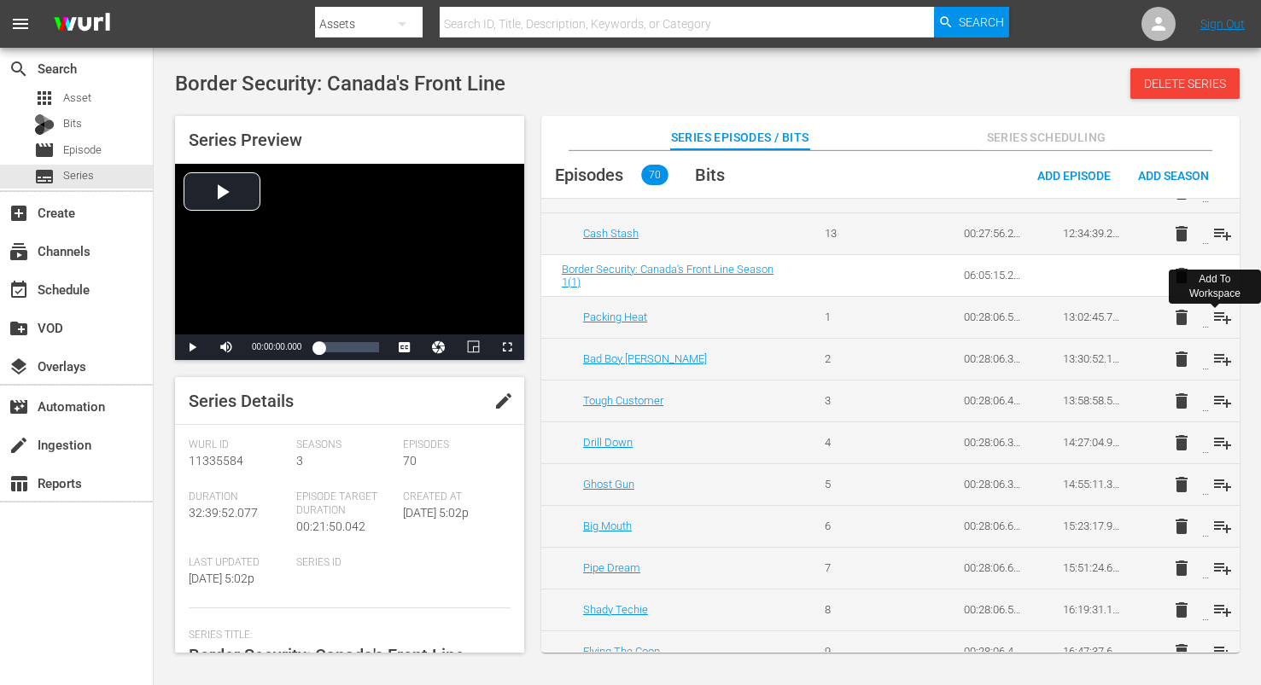
click at [1222, 314] on span "playlist_add" at bounding box center [1222, 317] width 20 height 20
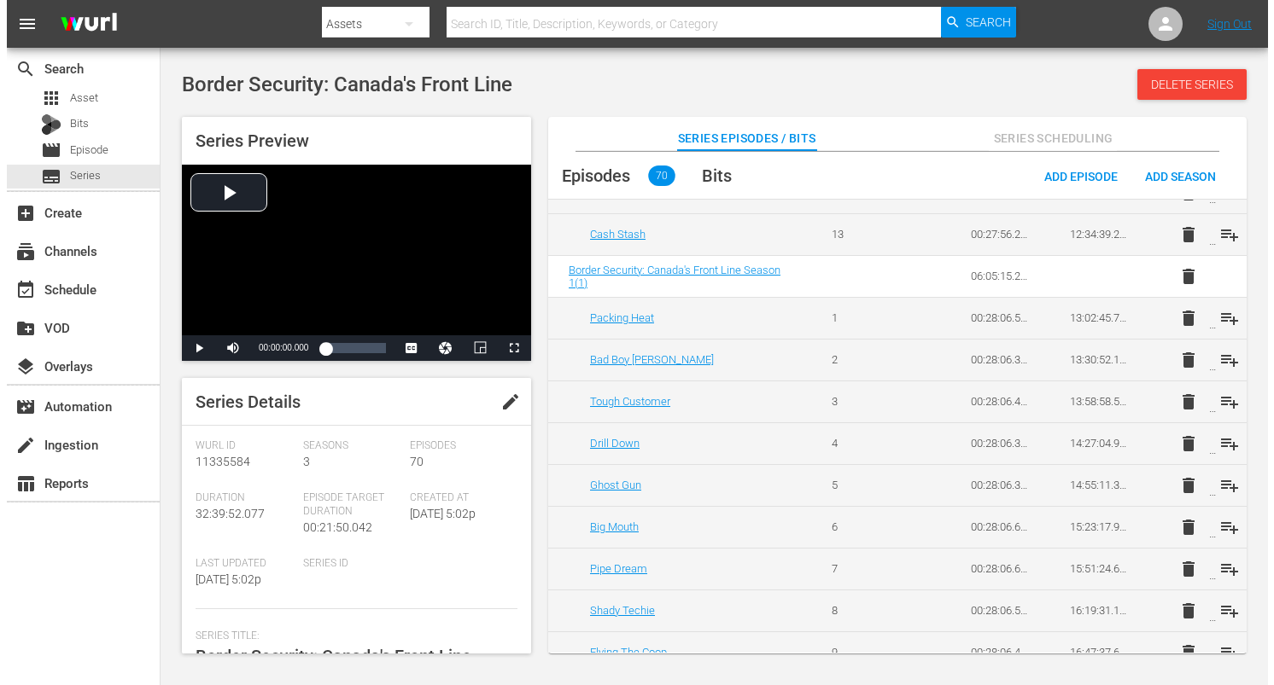
scroll to position [0, 0]
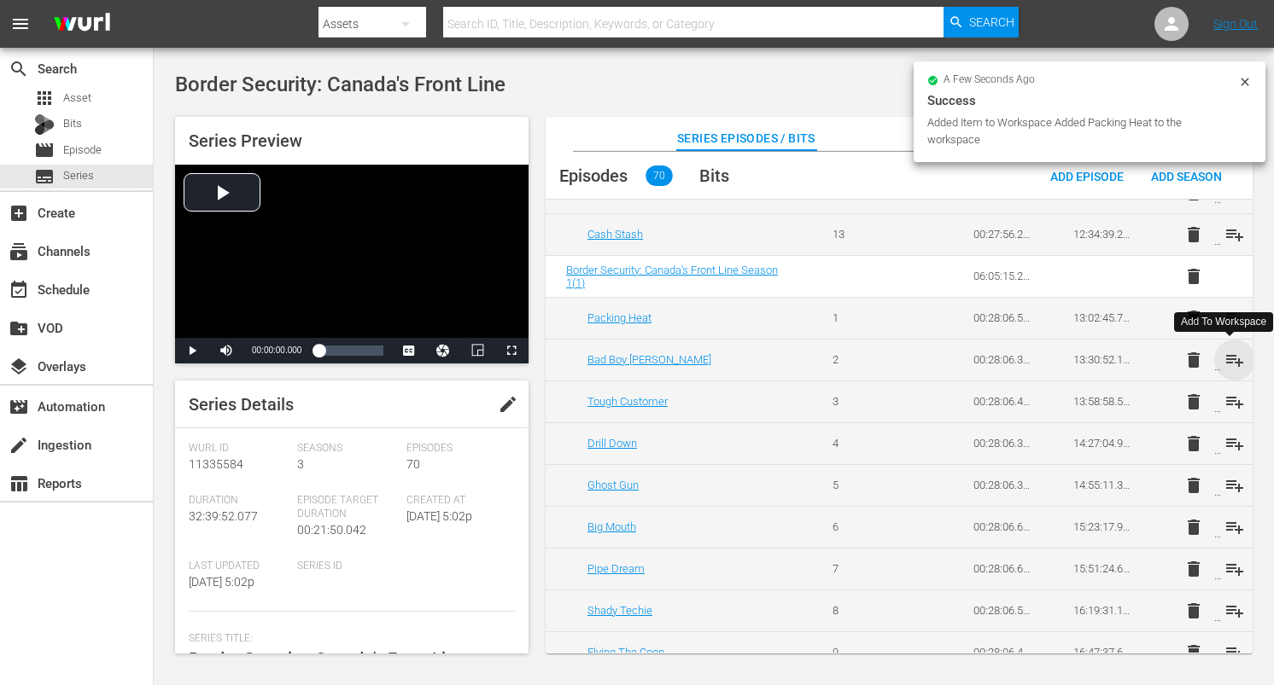
click at [1230, 357] on span "playlist_add" at bounding box center [1234, 360] width 20 height 20
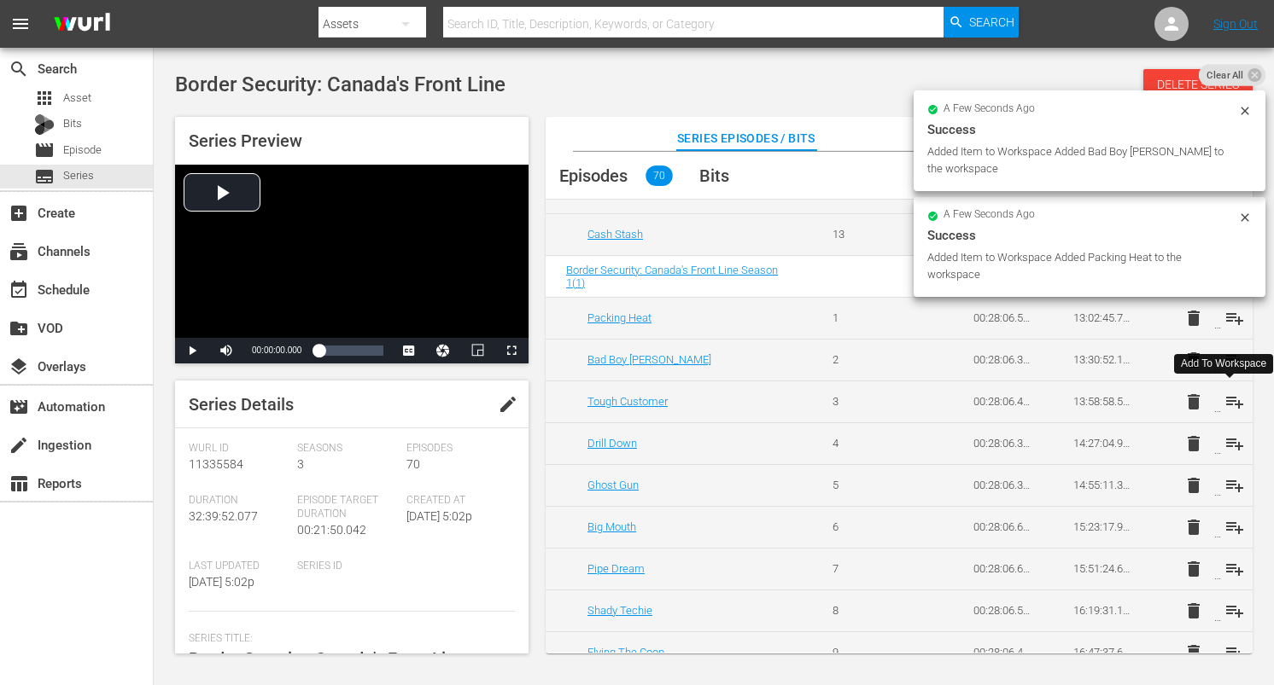
click at [1225, 402] on span "playlist_add" at bounding box center [1234, 402] width 20 height 20
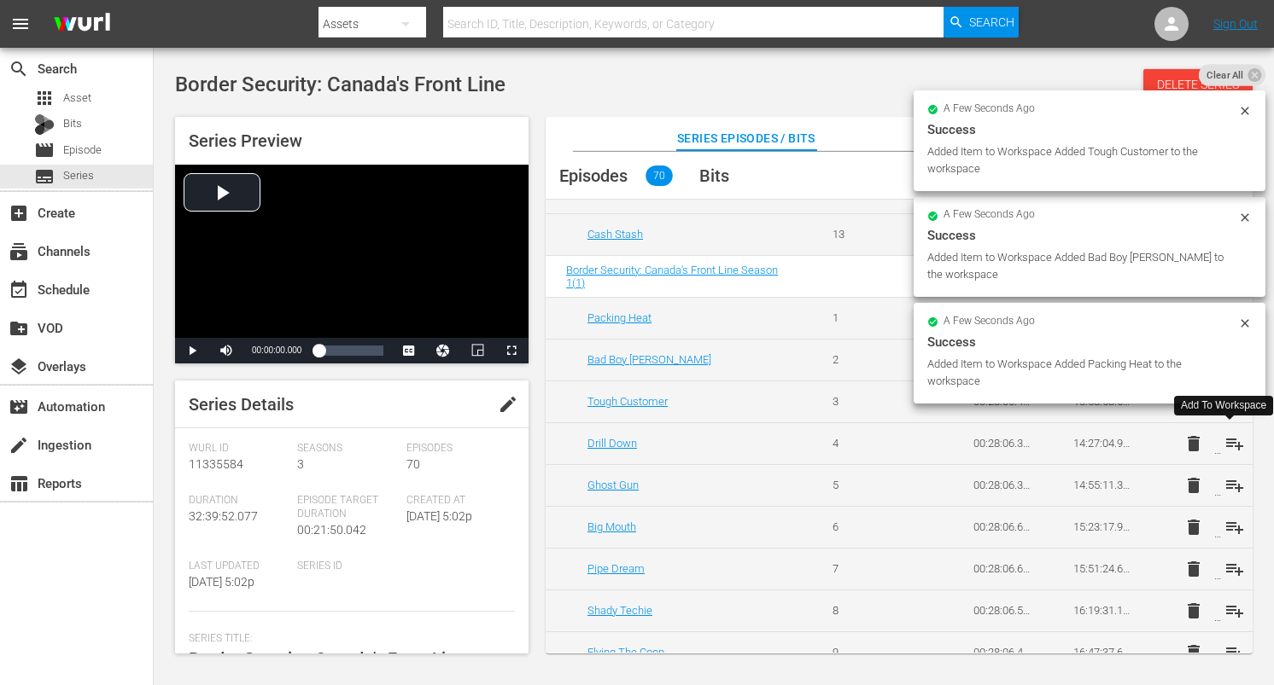
click at [1231, 442] on span "playlist_add" at bounding box center [1234, 444] width 20 height 20
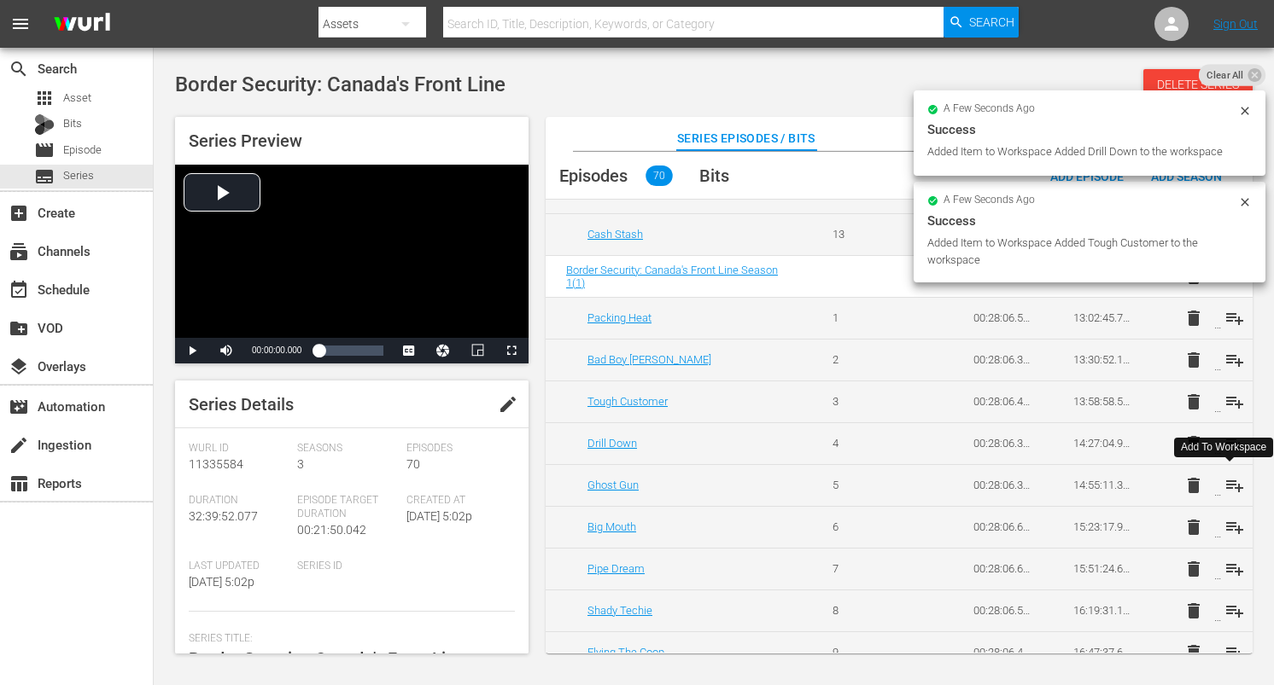
click at [1232, 483] on span "playlist_add" at bounding box center [1234, 485] width 20 height 20
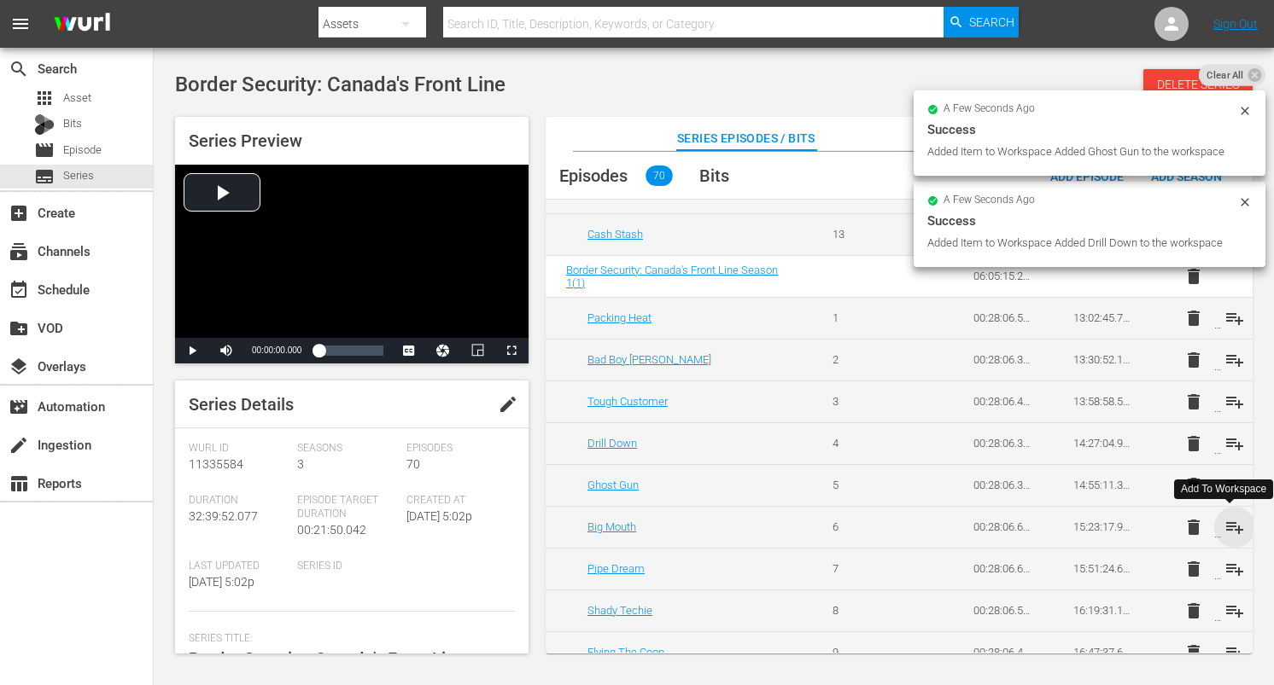
click at [1231, 526] on span "playlist_add" at bounding box center [1234, 527] width 20 height 20
click at [1229, 569] on span "playlist_add" at bounding box center [1234, 569] width 20 height 20
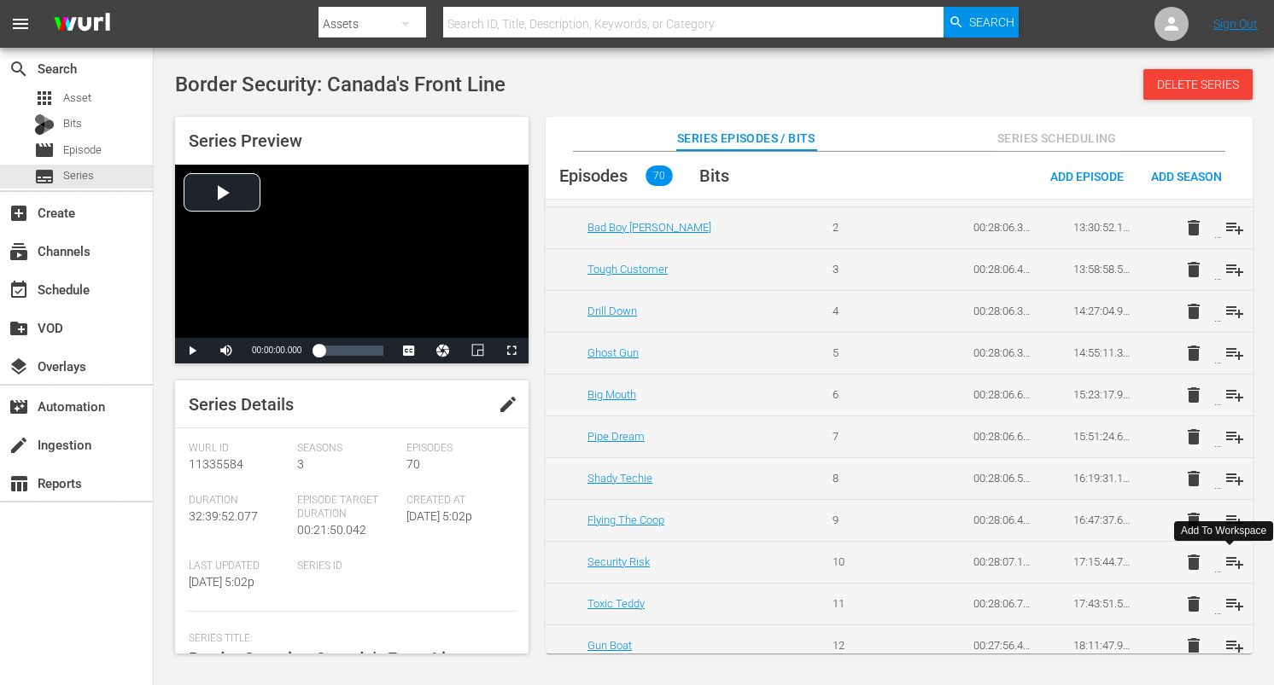
scroll to position [1345, 0]
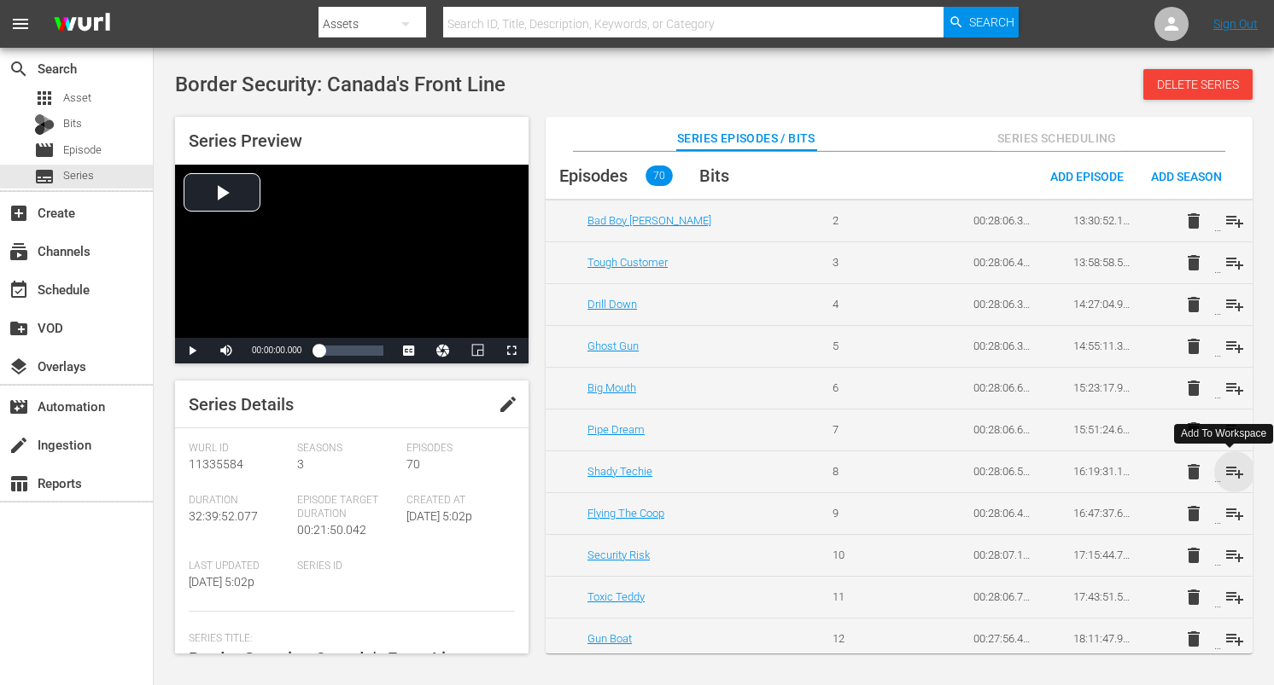
click at [1233, 470] on span "playlist_add" at bounding box center [1234, 472] width 20 height 20
click at [1232, 508] on span "playlist_add" at bounding box center [1234, 514] width 20 height 20
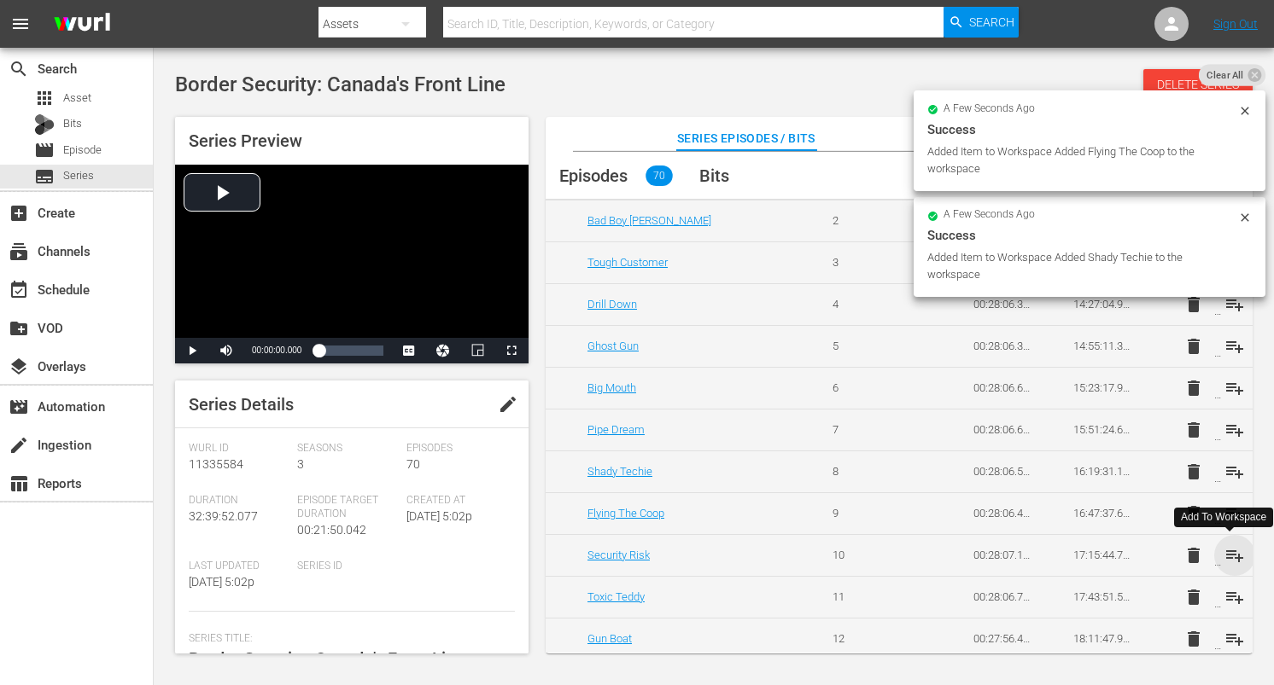
click at [1228, 550] on span "playlist_add" at bounding box center [1234, 555] width 20 height 20
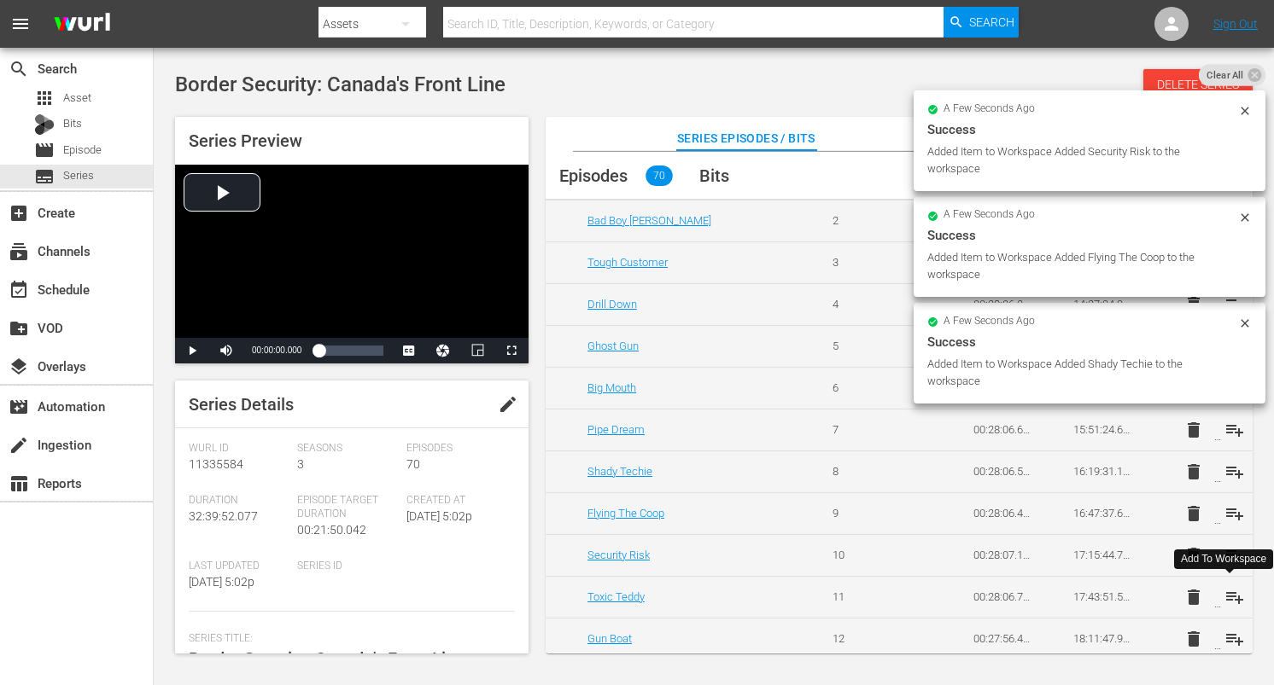
click at [1230, 595] on span "playlist_add" at bounding box center [1234, 597] width 20 height 20
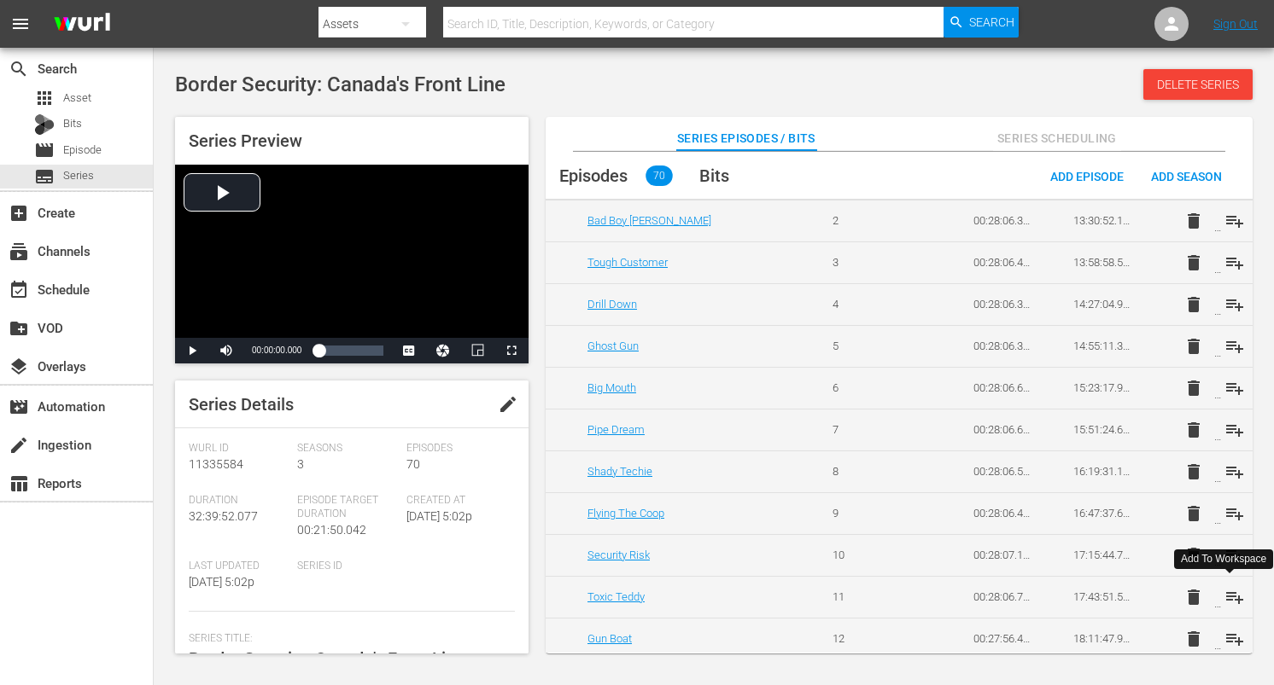
scroll to position [1394, 0]
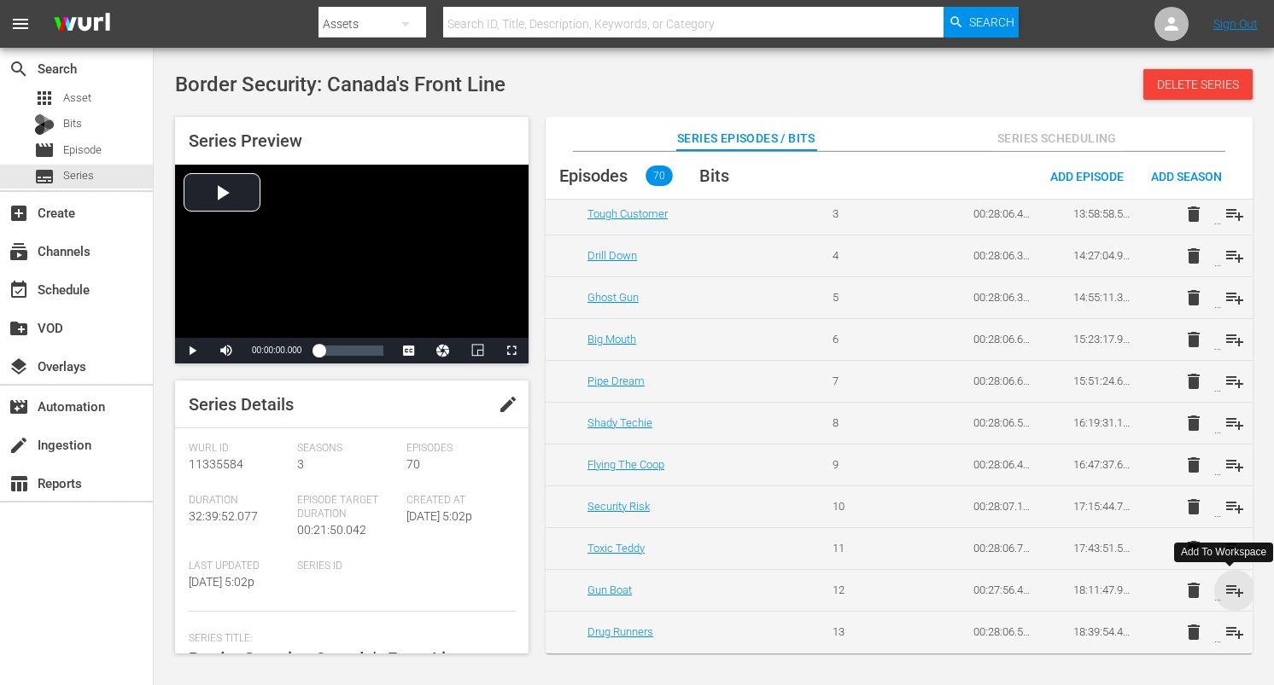
click at [1233, 591] on span "playlist_add" at bounding box center [1234, 590] width 20 height 20
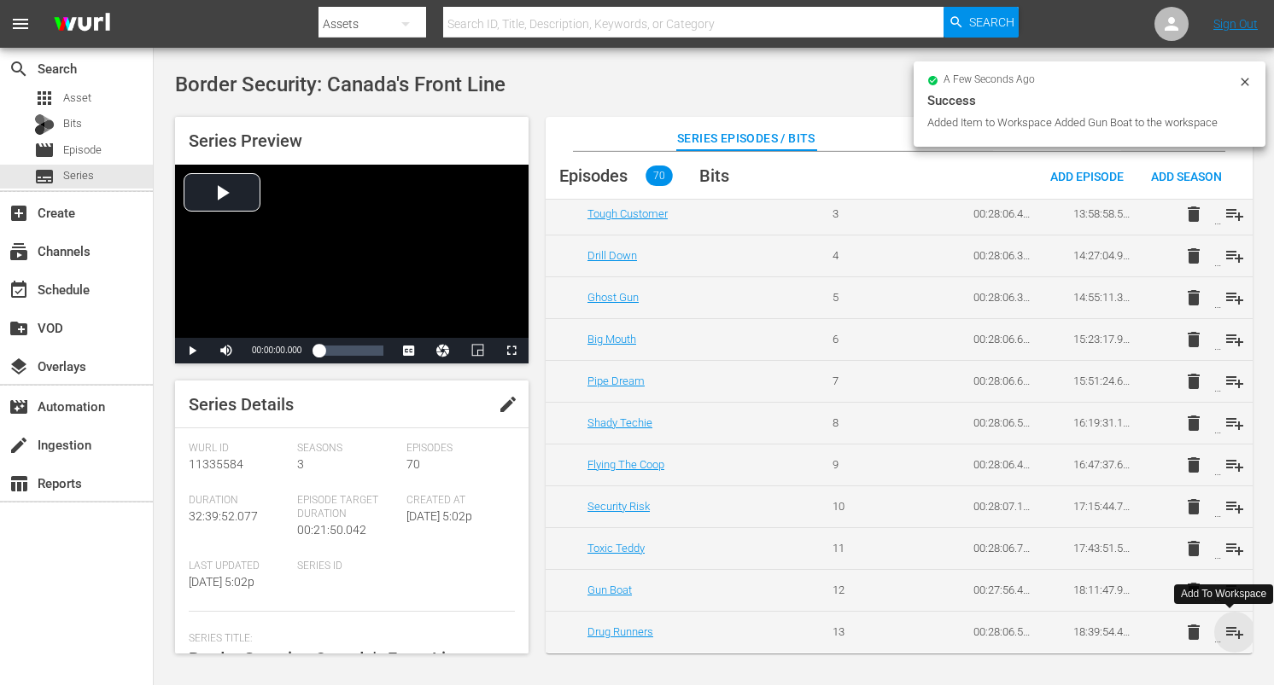
click at [1232, 629] on span "playlist_add" at bounding box center [1234, 632] width 20 height 20
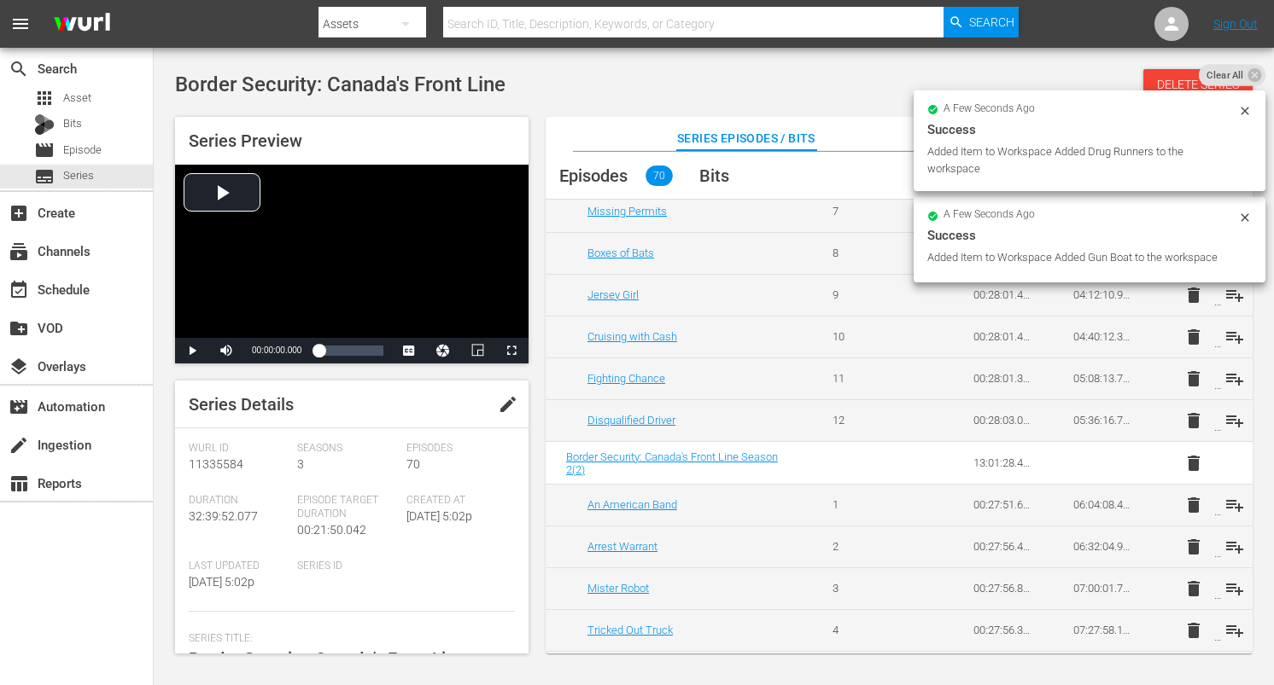
scroll to position [0, 0]
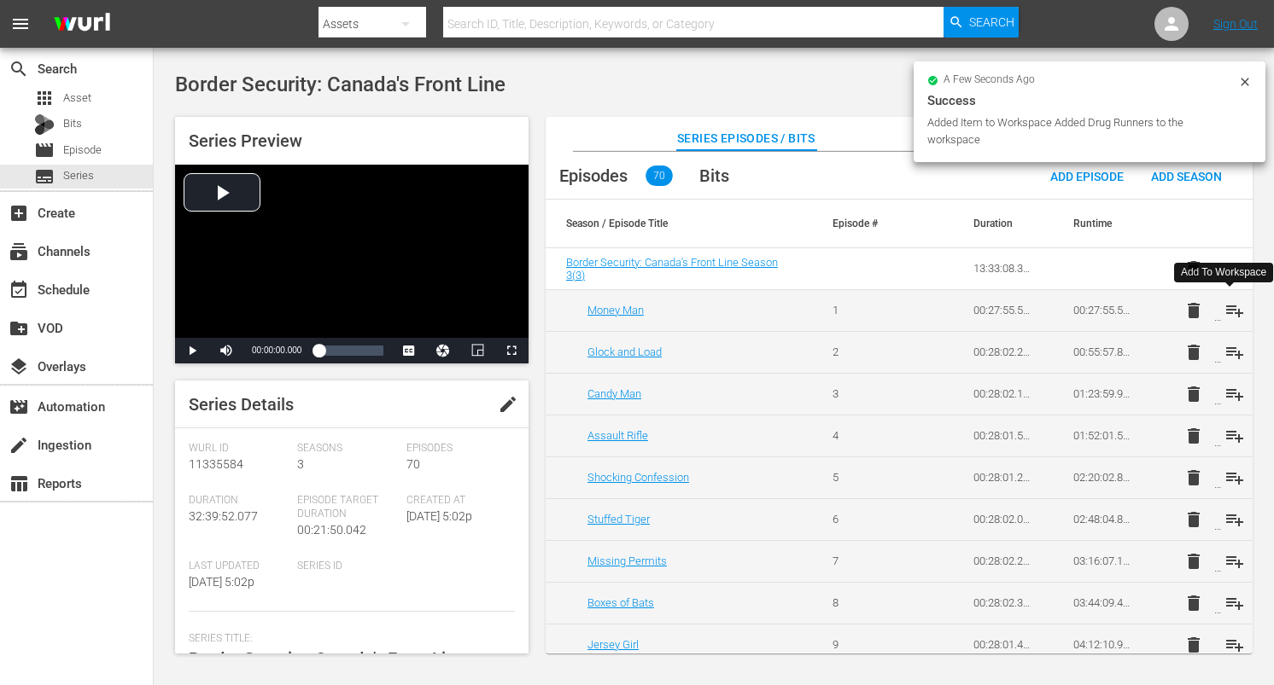
click at [1229, 307] on span "playlist_add" at bounding box center [1234, 310] width 20 height 20
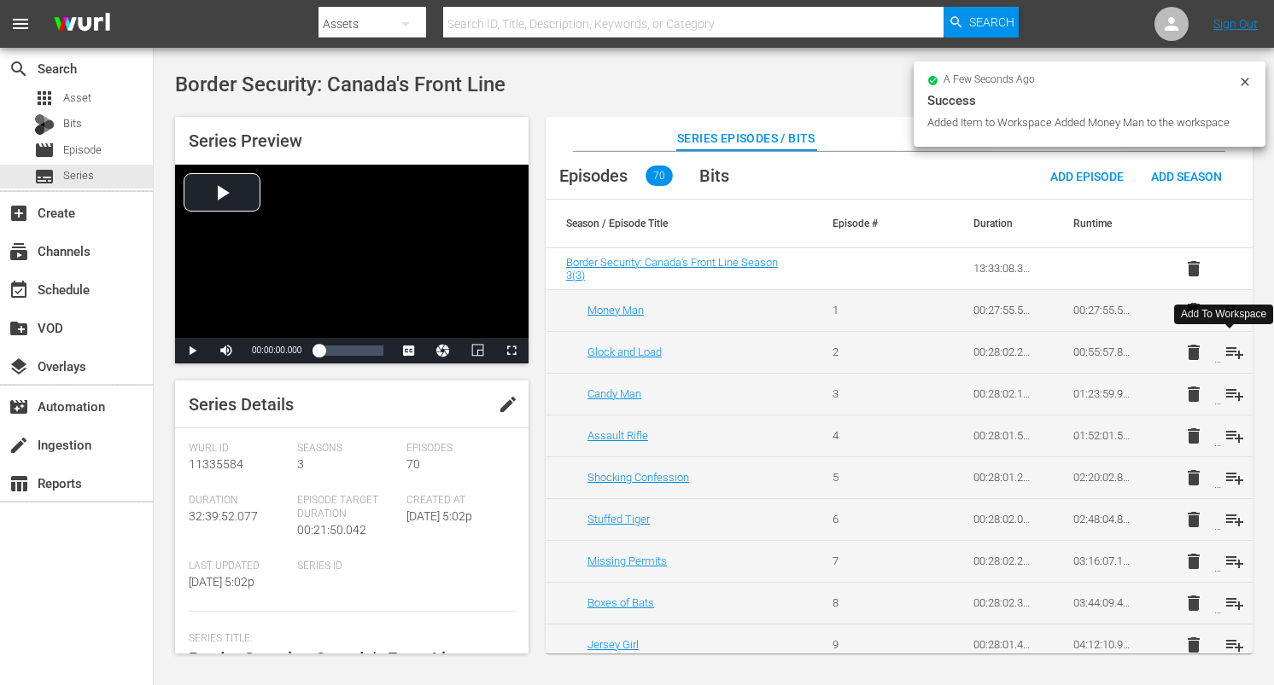
click at [1230, 345] on span "playlist_add" at bounding box center [1234, 352] width 20 height 20
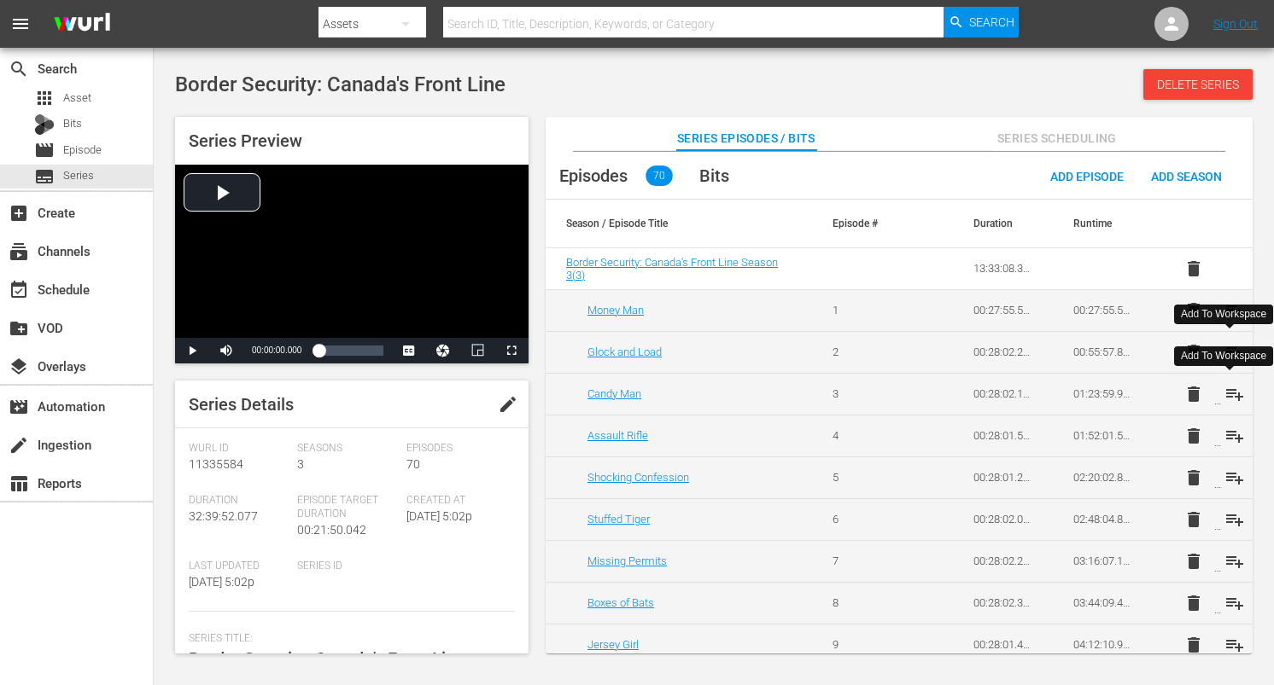
click at [1228, 400] on span "playlist_add" at bounding box center [1234, 394] width 20 height 20
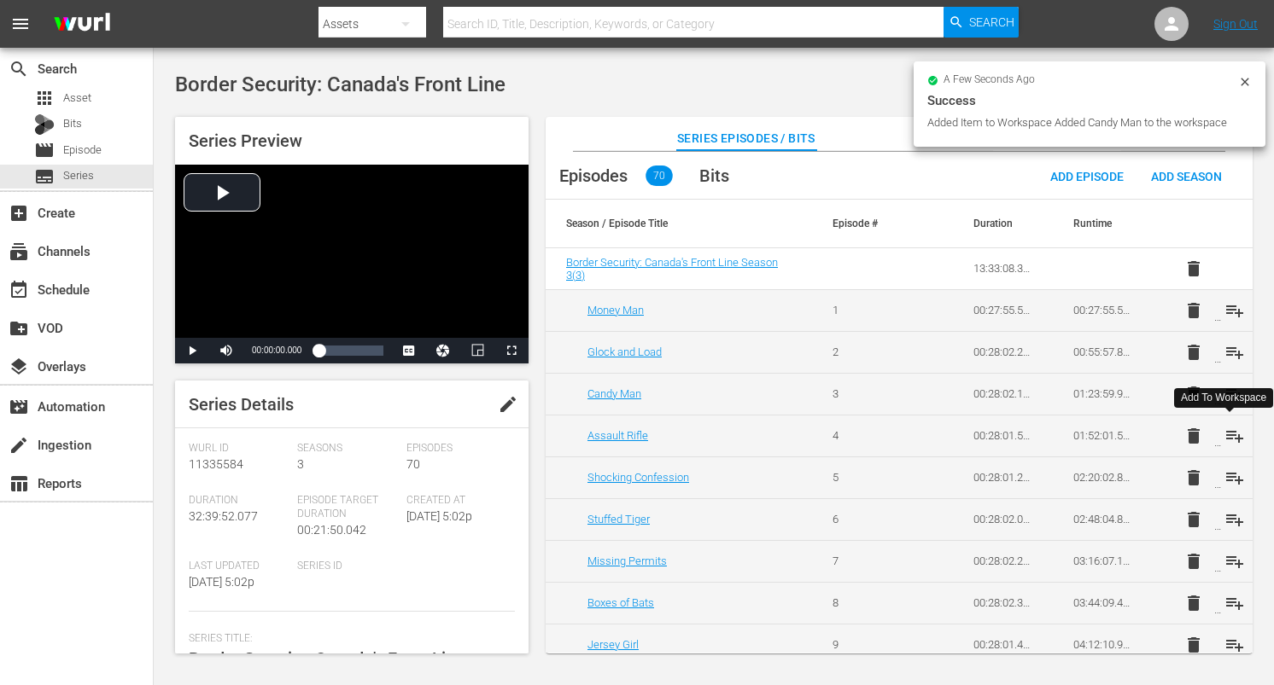
click at [1229, 432] on span "playlist_add" at bounding box center [1234, 436] width 20 height 20
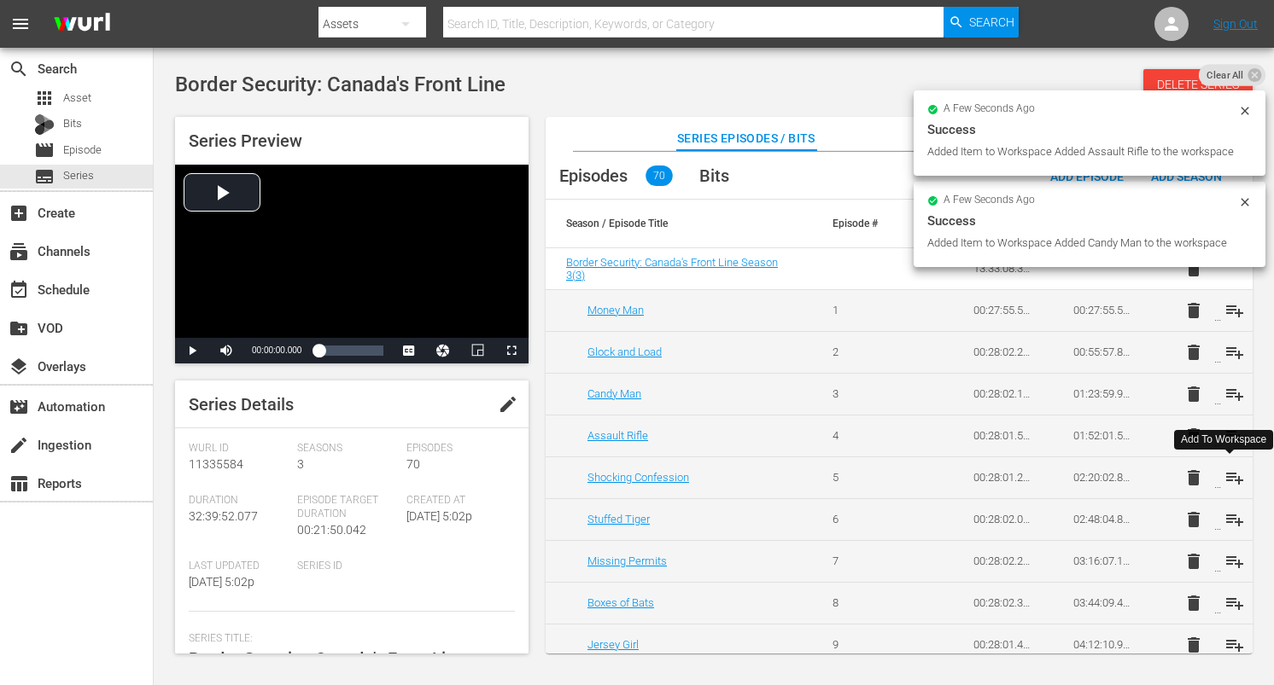
click at [1235, 477] on span "playlist_add" at bounding box center [1234, 478] width 20 height 20
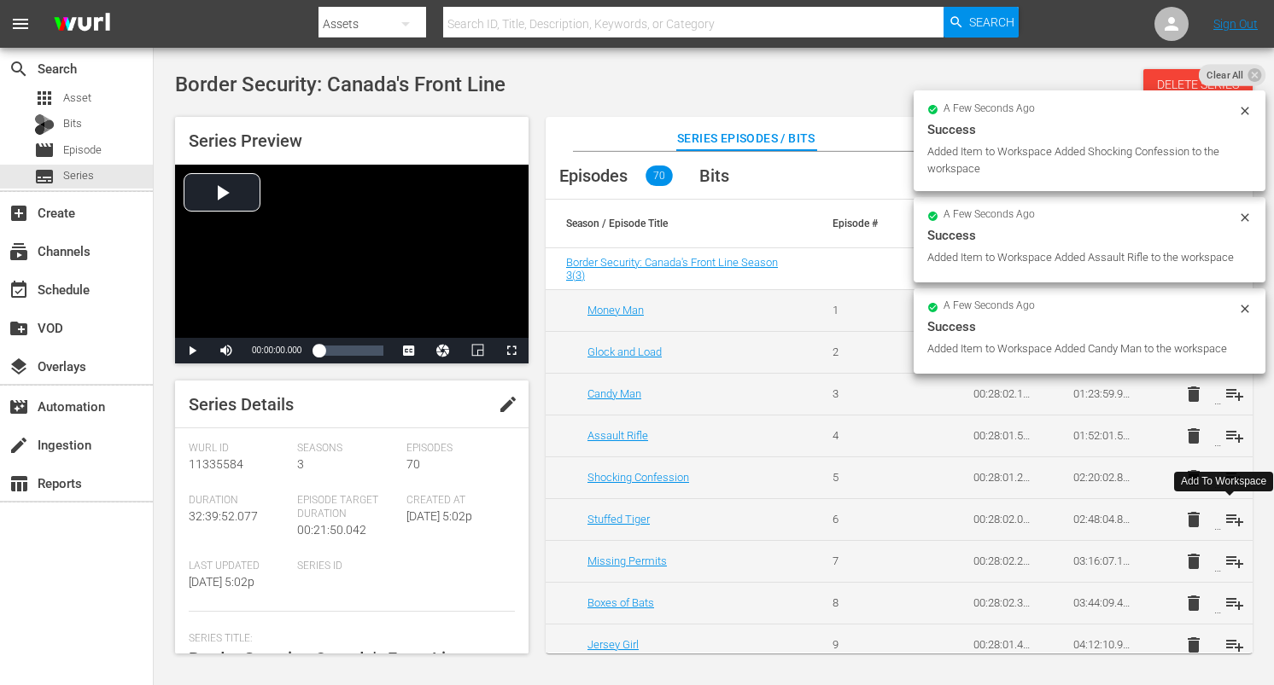
click at [1233, 521] on span "playlist_add" at bounding box center [1234, 520] width 20 height 20
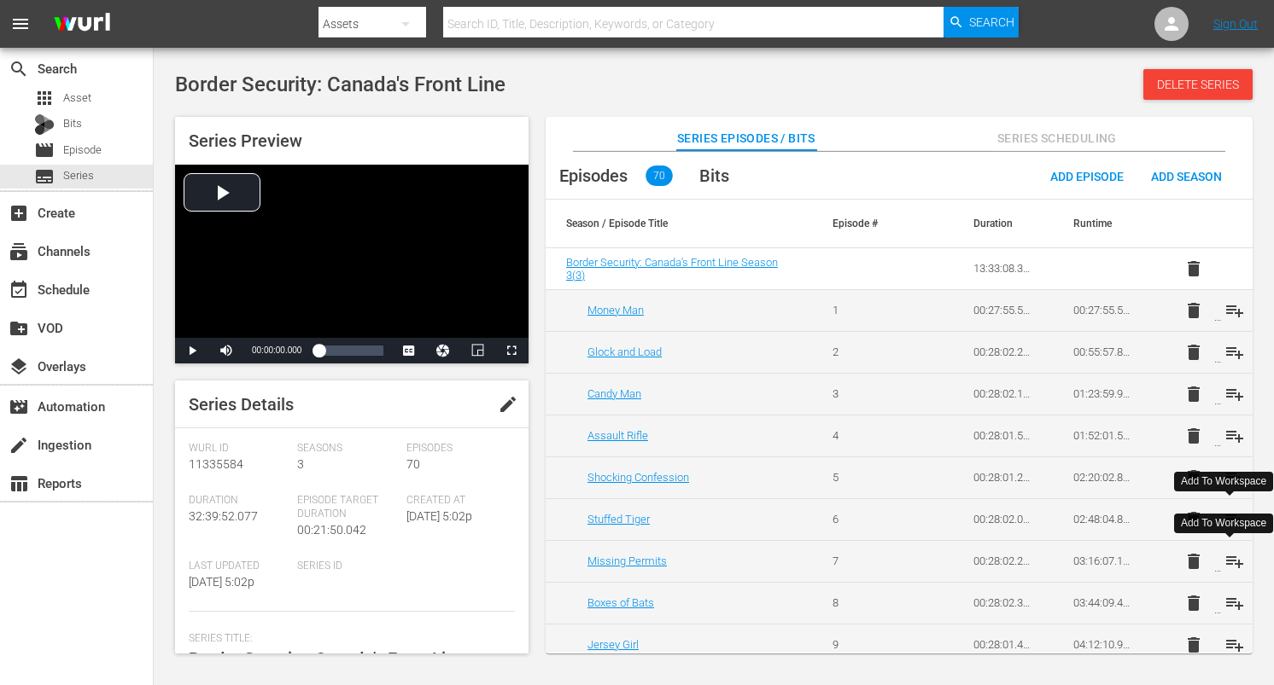
click at [1231, 563] on span "playlist_add" at bounding box center [1234, 561] width 20 height 20
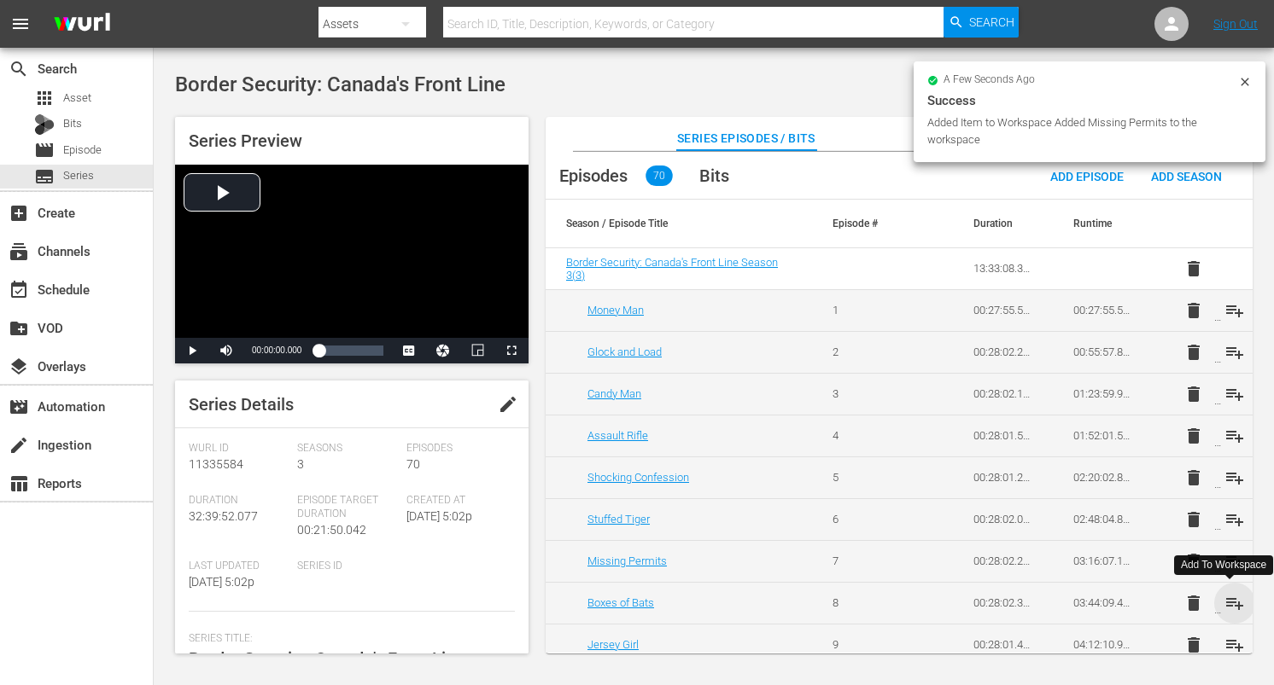
click at [1228, 597] on span "playlist_add" at bounding box center [1234, 603] width 20 height 20
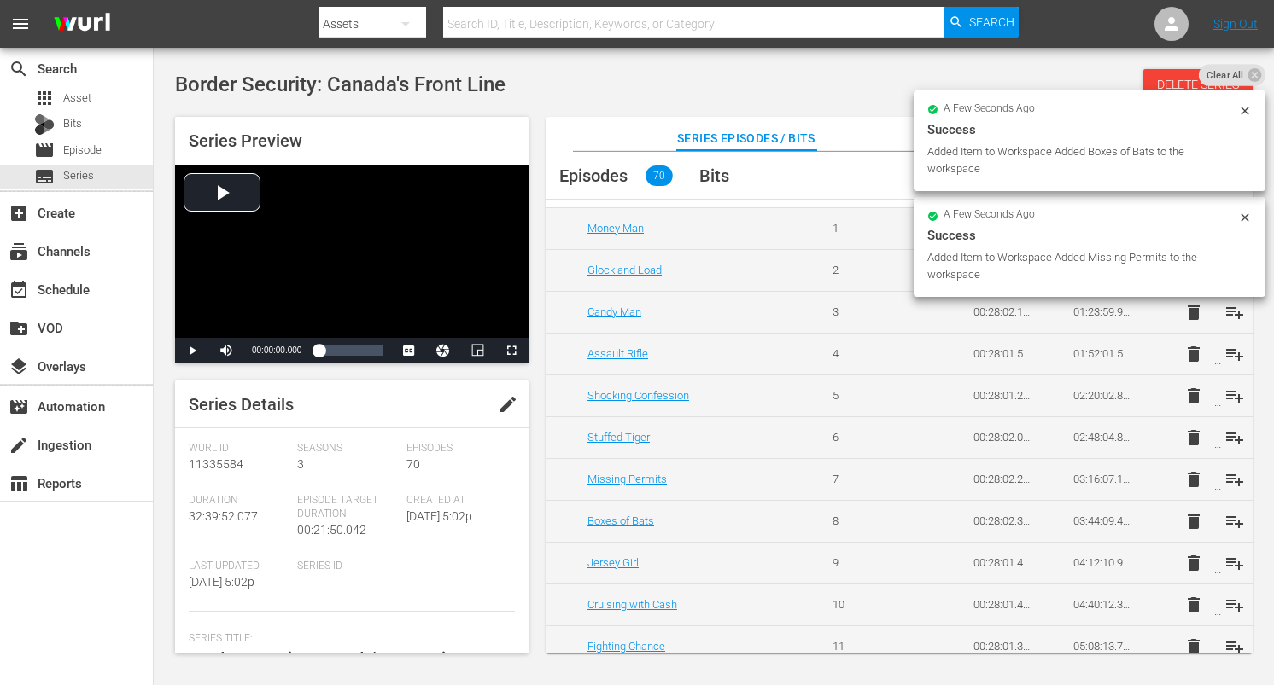
scroll to position [84, 0]
click at [1228, 555] on span "playlist_add" at bounding box center [1234, 561] width 20 height 20
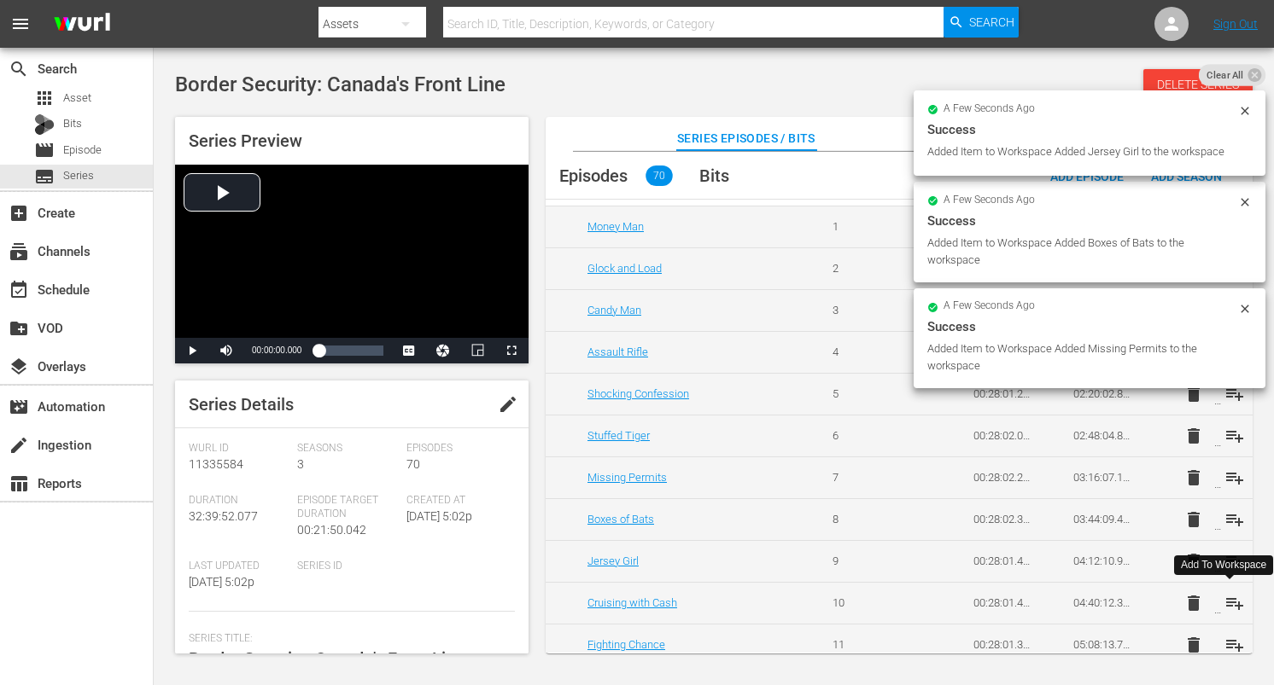
click at [1227, 602] on span "playlist_add" at bounding box center [1234, 603] width 20 height 20
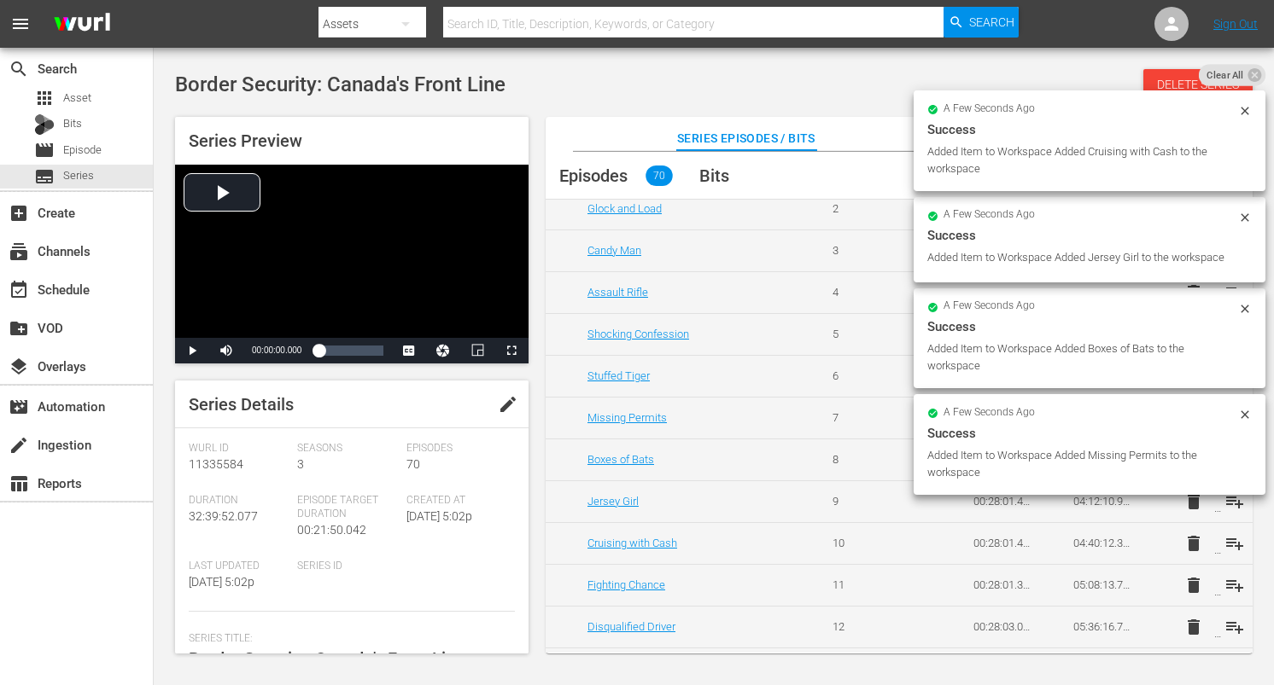
scroll to position [160, 0]
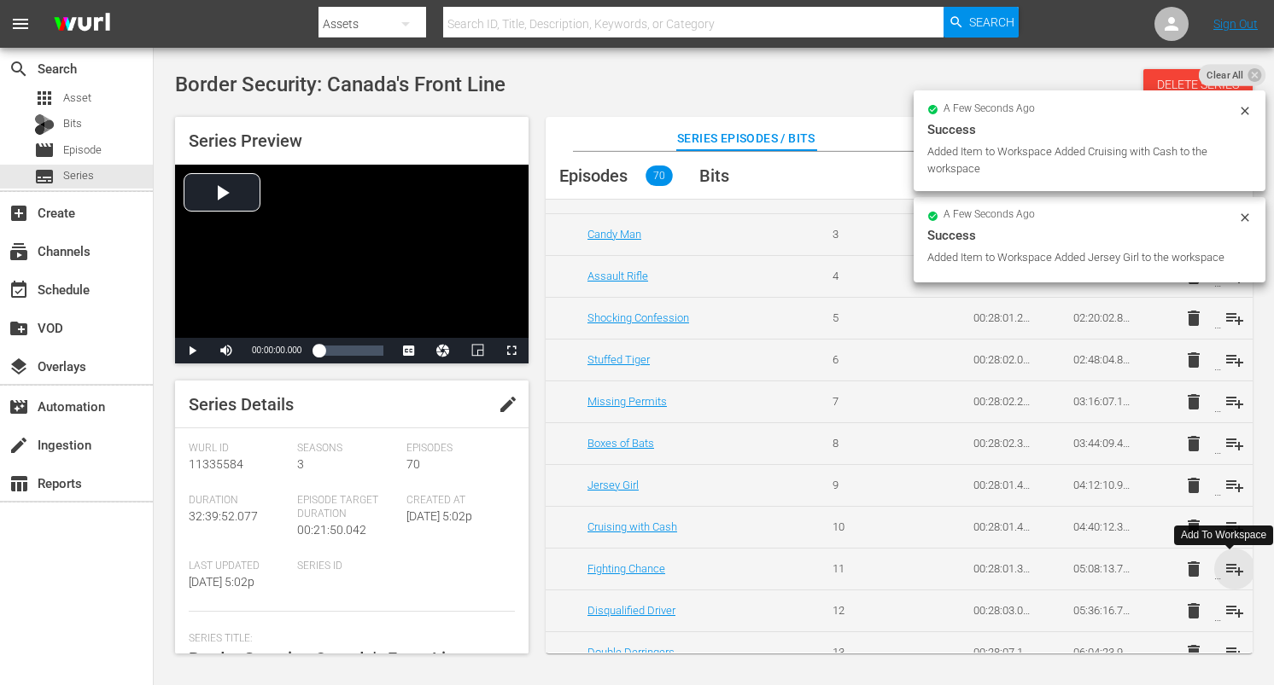
click at [1230, 567] on span "playlist_add" at bounding box center [1234, 569] width 20 height 20
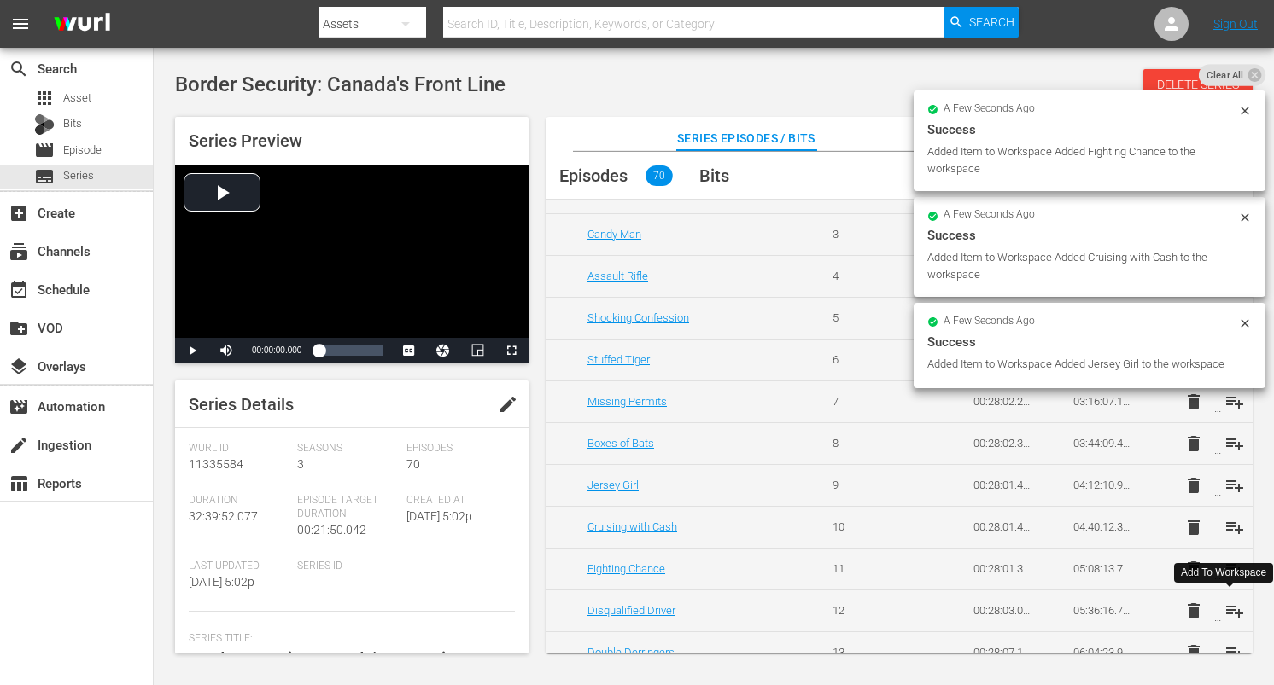
click at [1229, 609] on span "playlist_add" at bounding box center [1234, 611] width 20 height 20
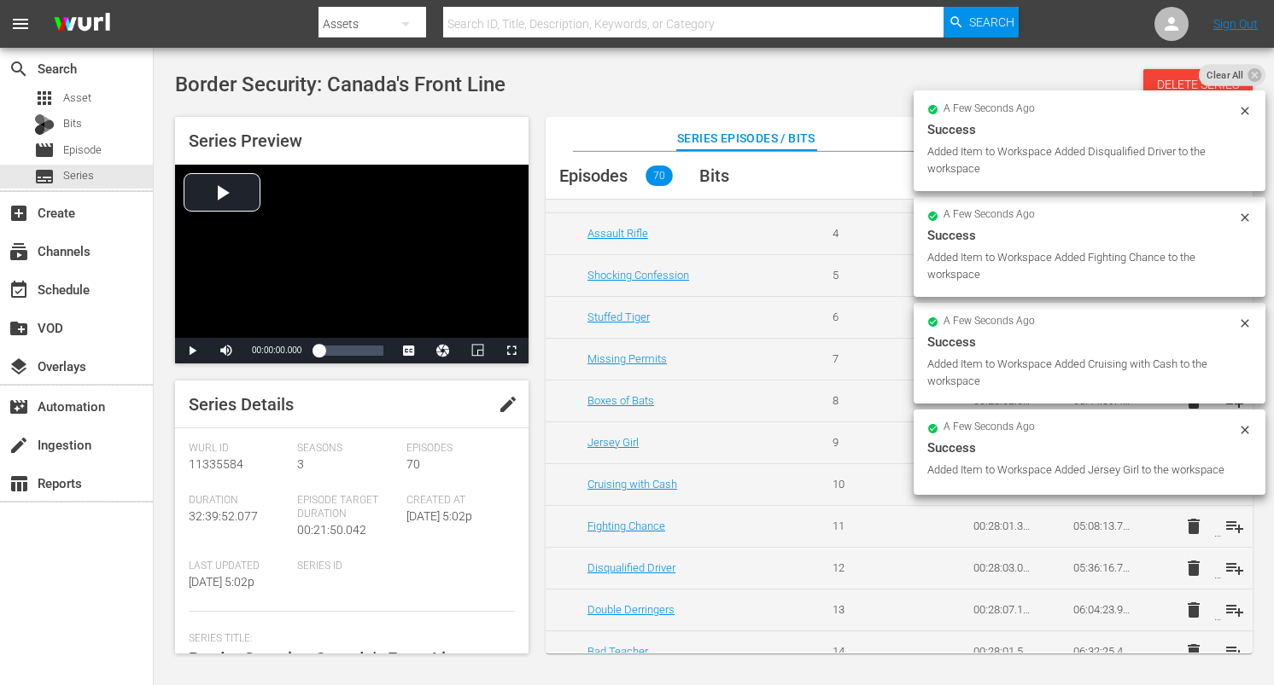
scroll to position [210, 0]
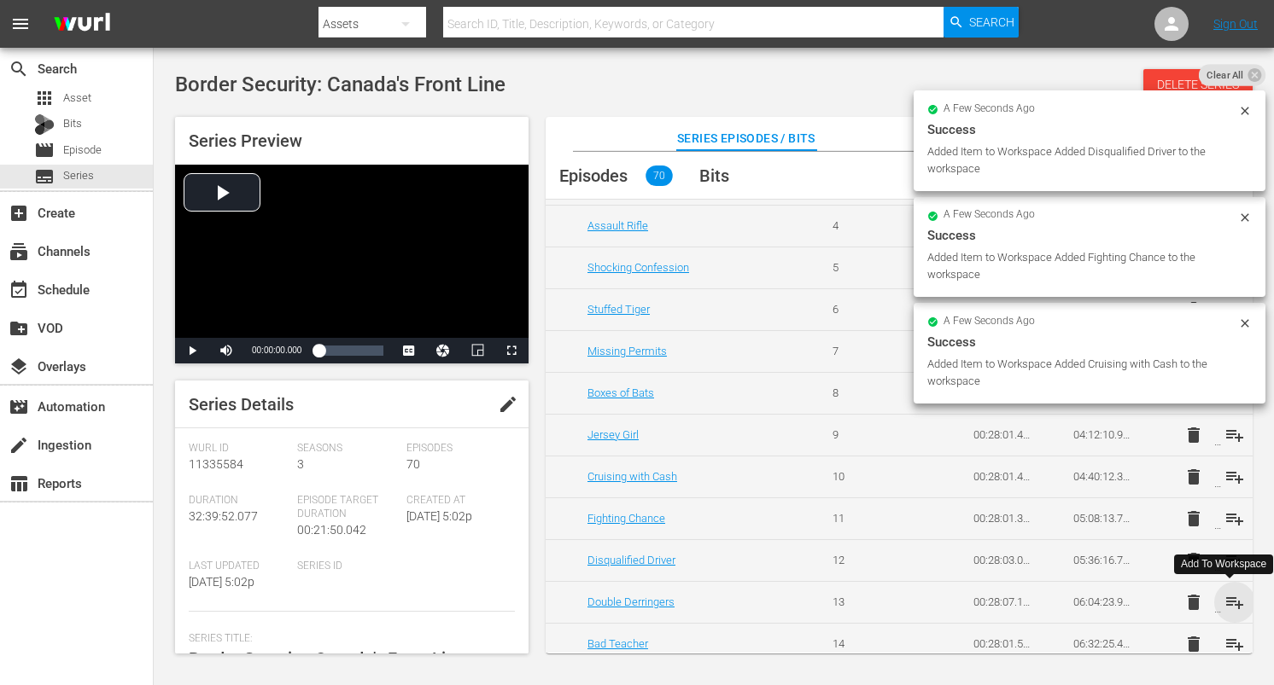
click at [1233, 603] on span "playlist_add" at bounding box center [1234, 602] width 20 height 20
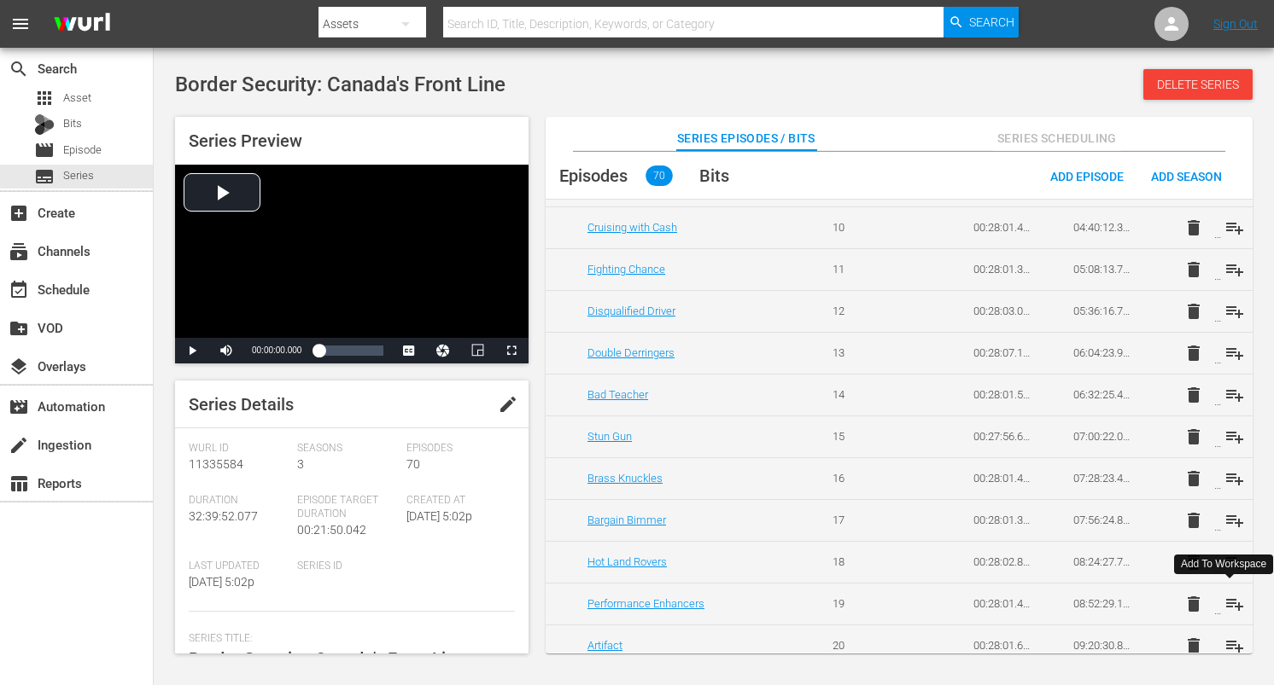
scroll to position [463, 0]
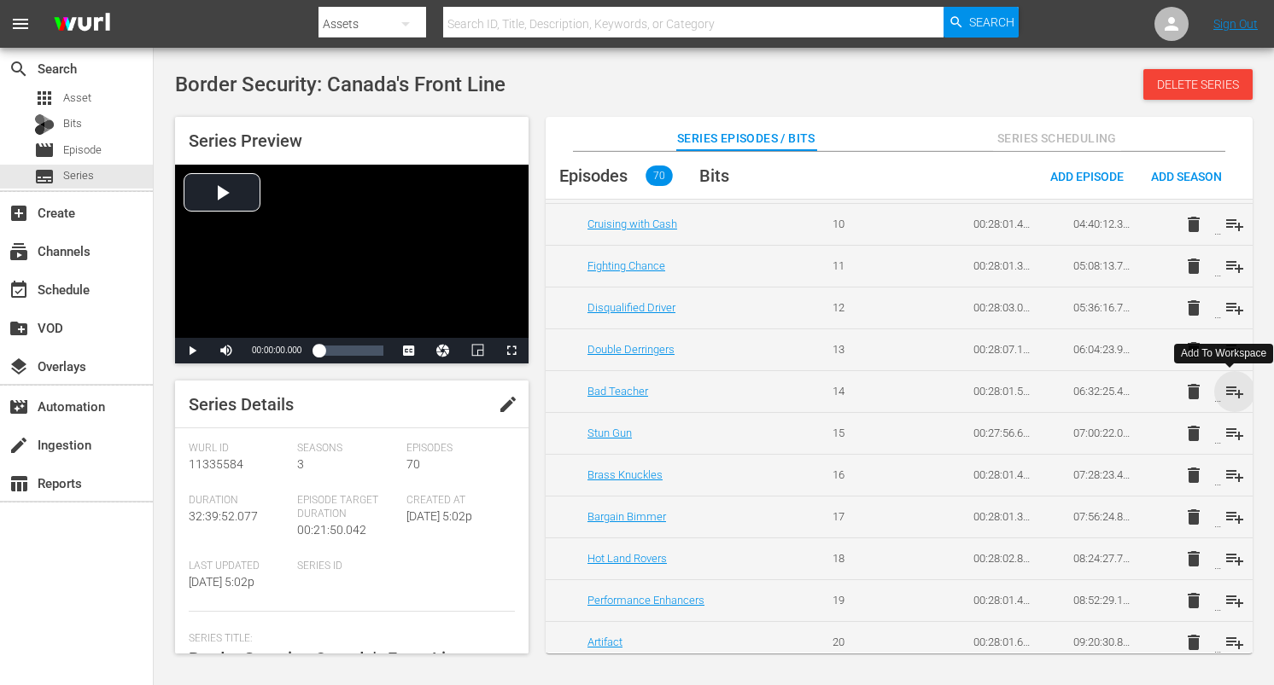
click at [1230, 385] on span "playlist_add" at bounding box center [1234, 392] width 20 height 20
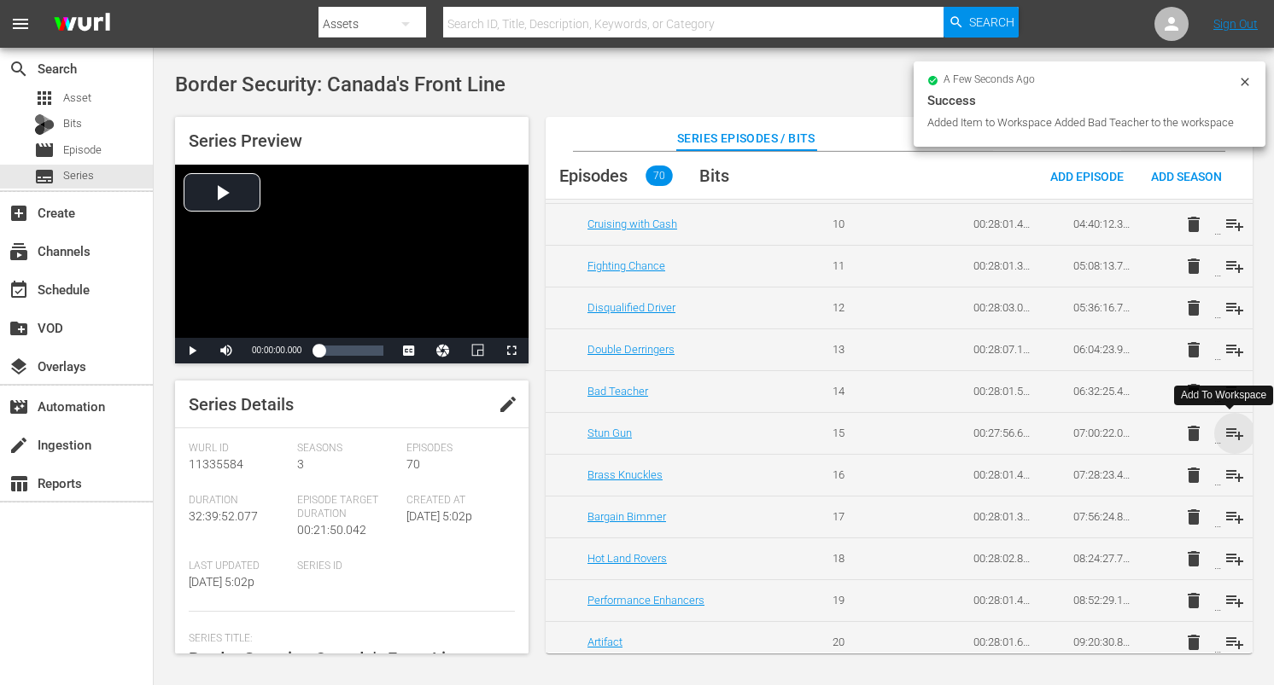
click at [1228, 424] on span "playlist_add" at bounding box center [1234, 433] width 20 height 20
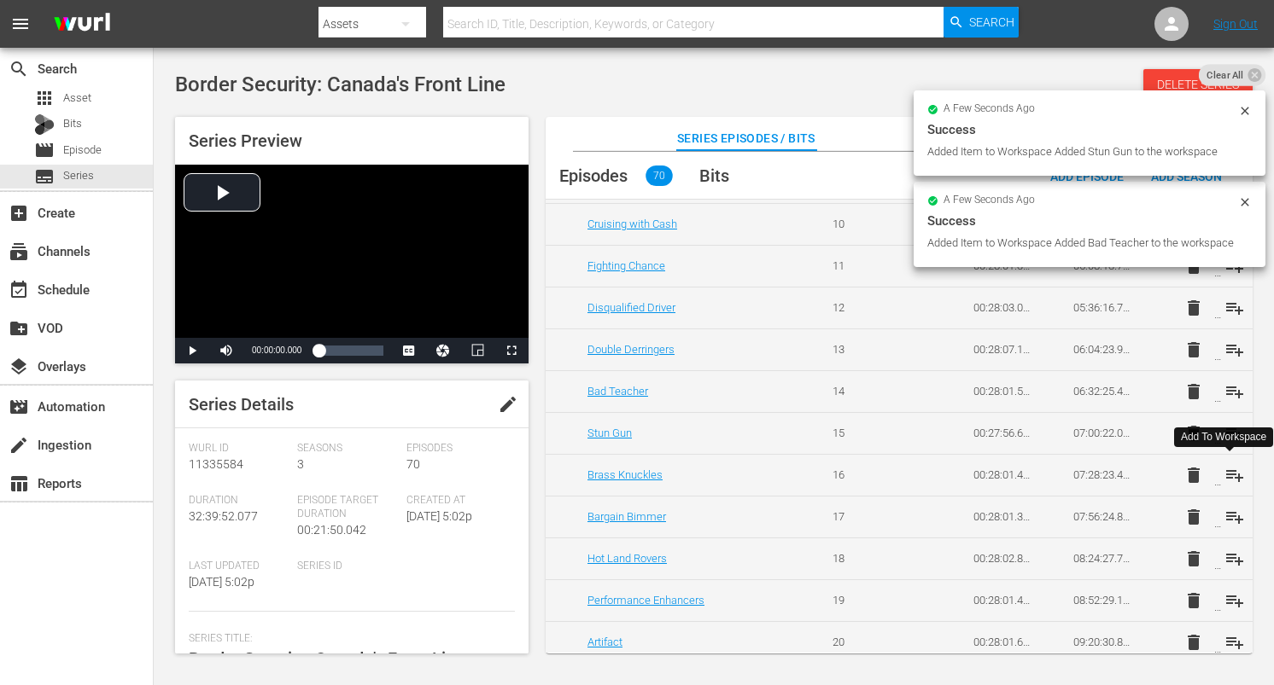
drag, startPoint x: 1232, startPoint y: 470, endPoint x: 1243, endPoint y: 510, distance: 41.6
click at [1232, 470] on span "playlist_add" at bounding box center [1234, 475] width 20 height 20
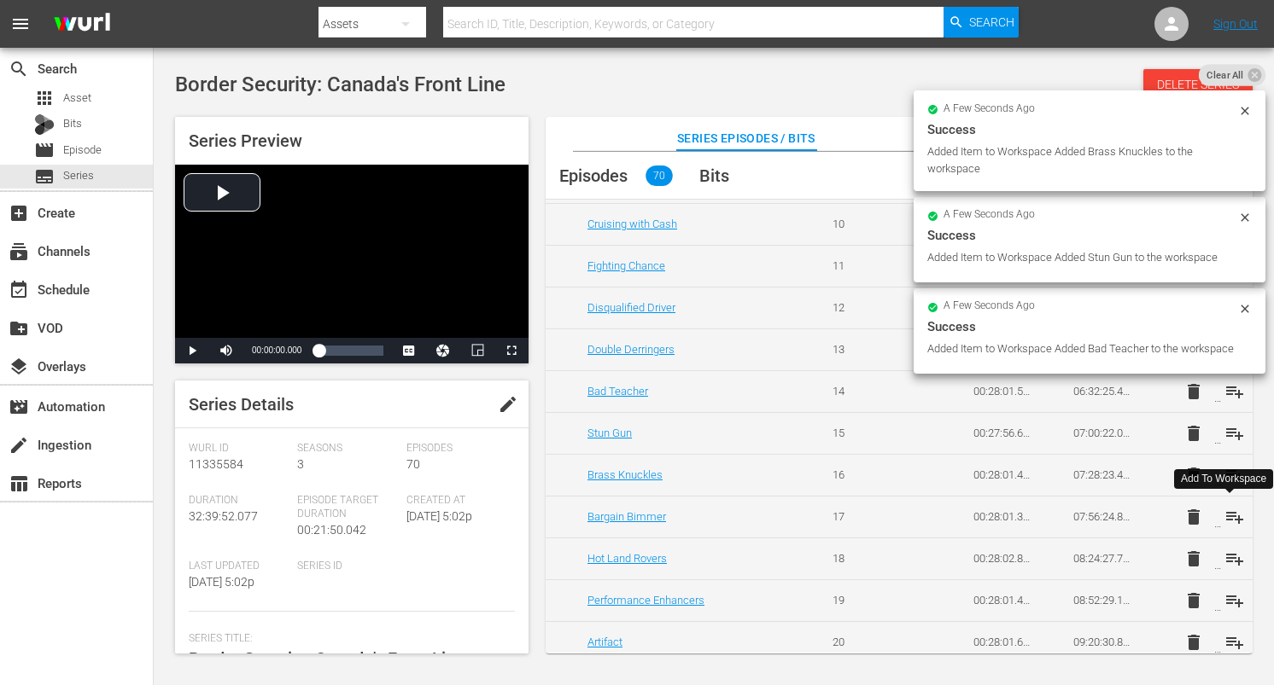
click at [1235, 515] on span "playlist_add" at bounding box center [1234, 517] width 20 height 20
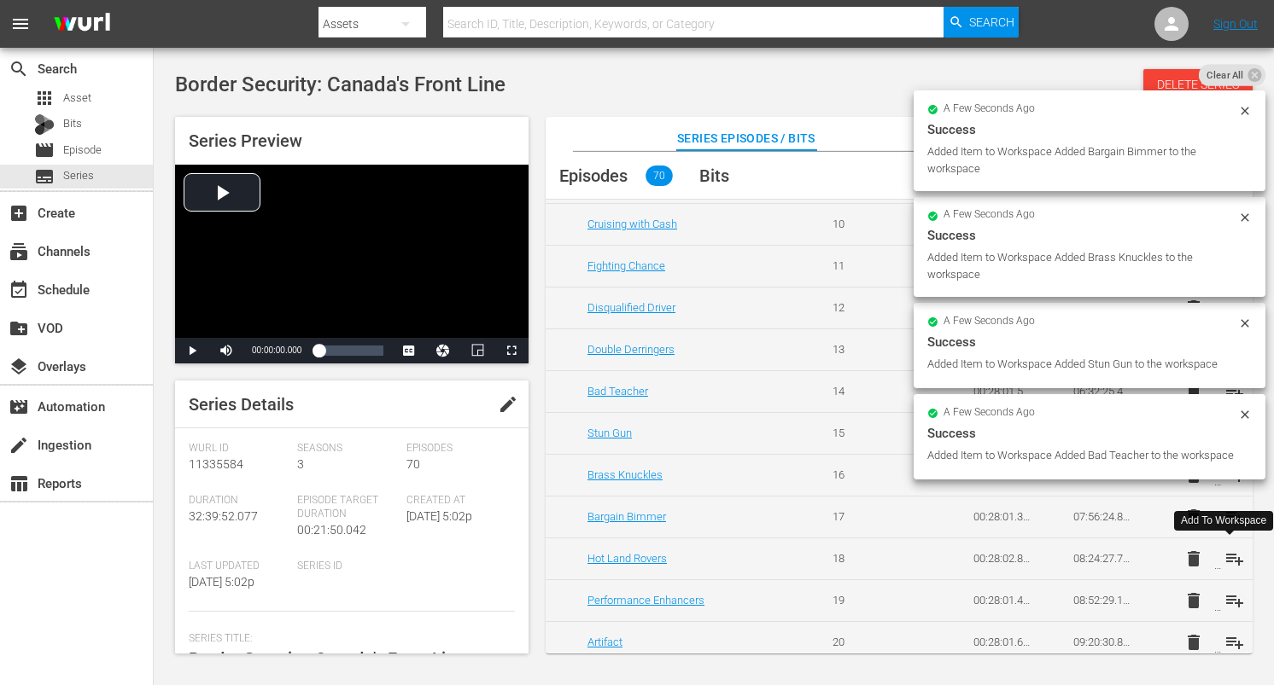
click at [1228, 553] on span "playlist_add" at bounding box center [1234, 559] width 20 height 20
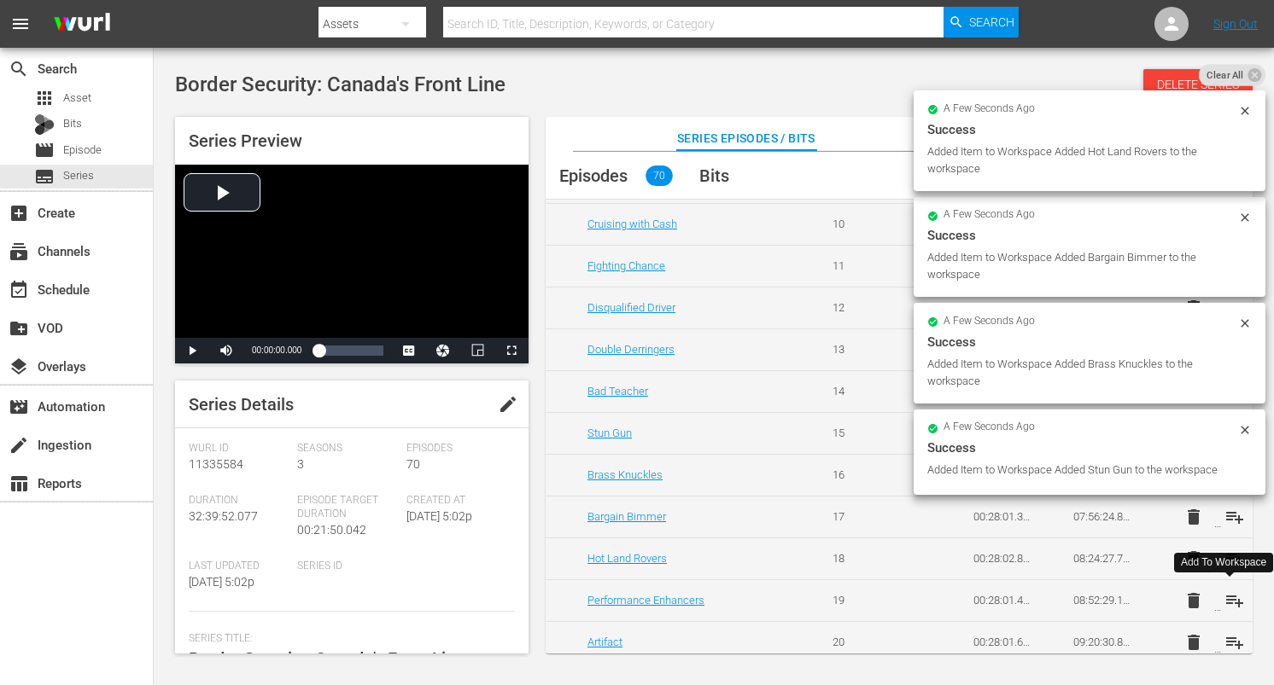
click at [1232, 598] on span "playlist_add" at bounding box center [1234, 601] width 20 height 20
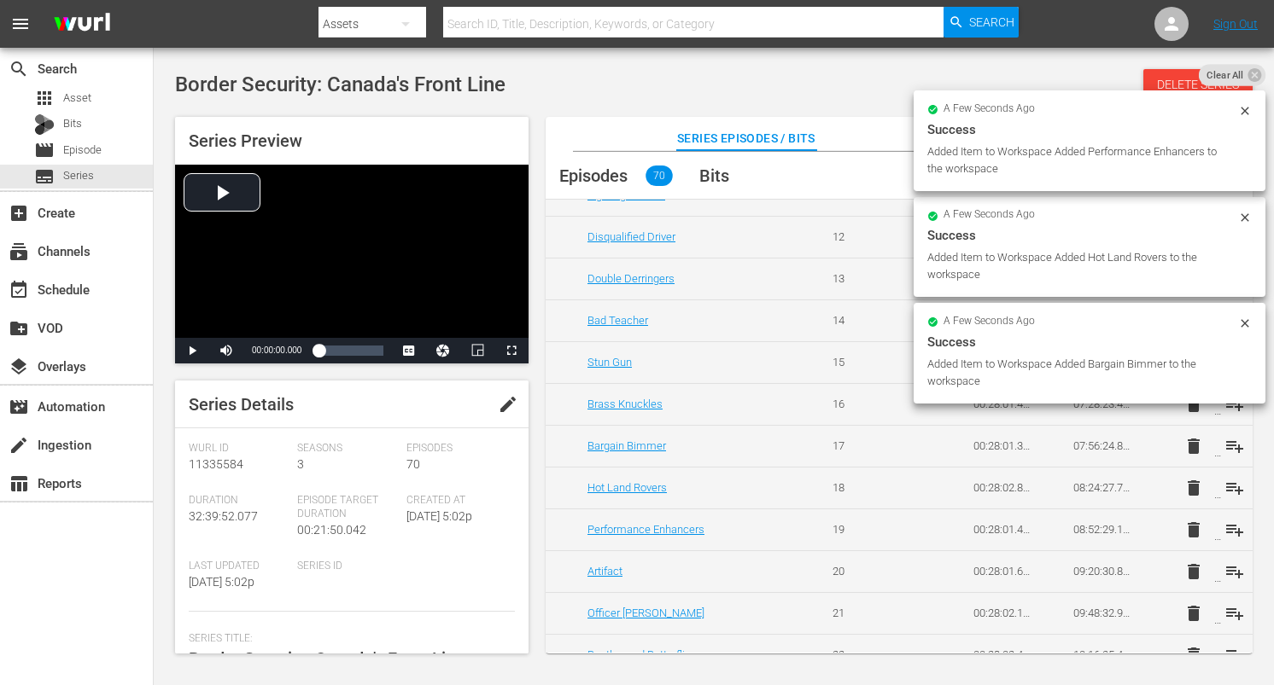
scroll to position [545, 0]
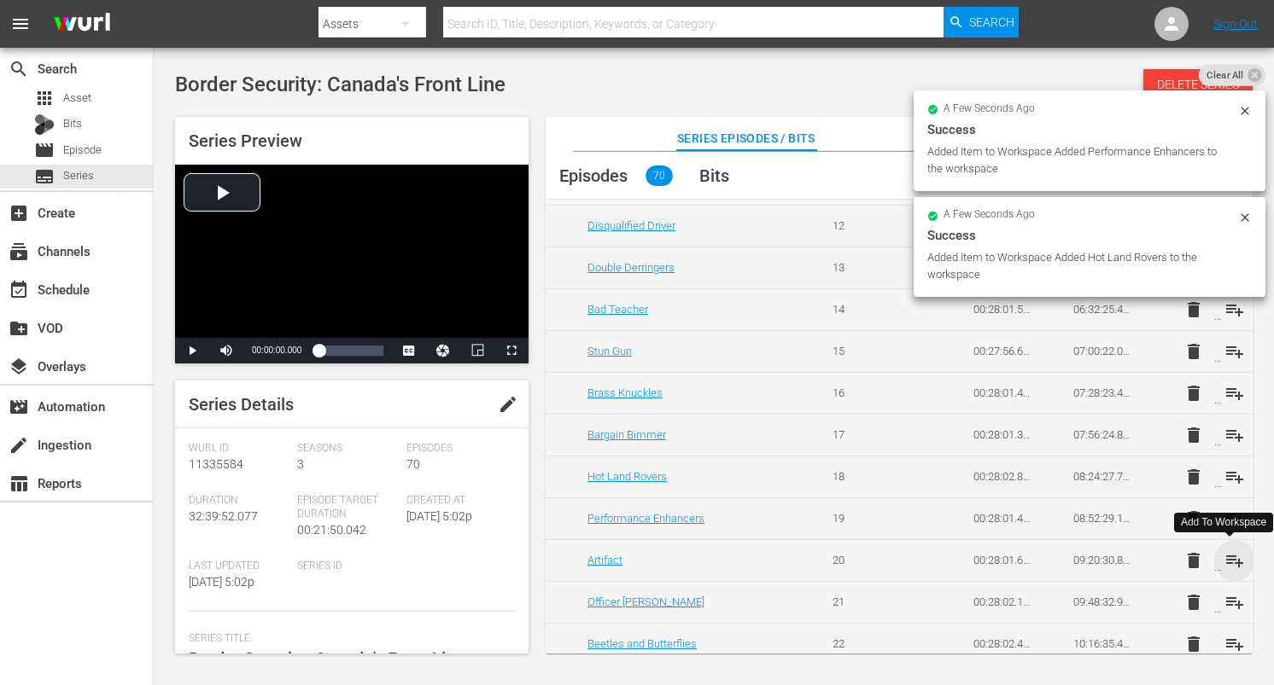
click at [1229, 557] on span "playlist_add" at bounding box center [1234, 561] width 20 height 20
drag, startPoint x: 1230, startPoint y: 599, endPoint x: 1222, endPoint y: 594, distance: 9.2
click at [1230, 599] on span "playlist_add" at bounding box center [1234, 602] width 20 height 20
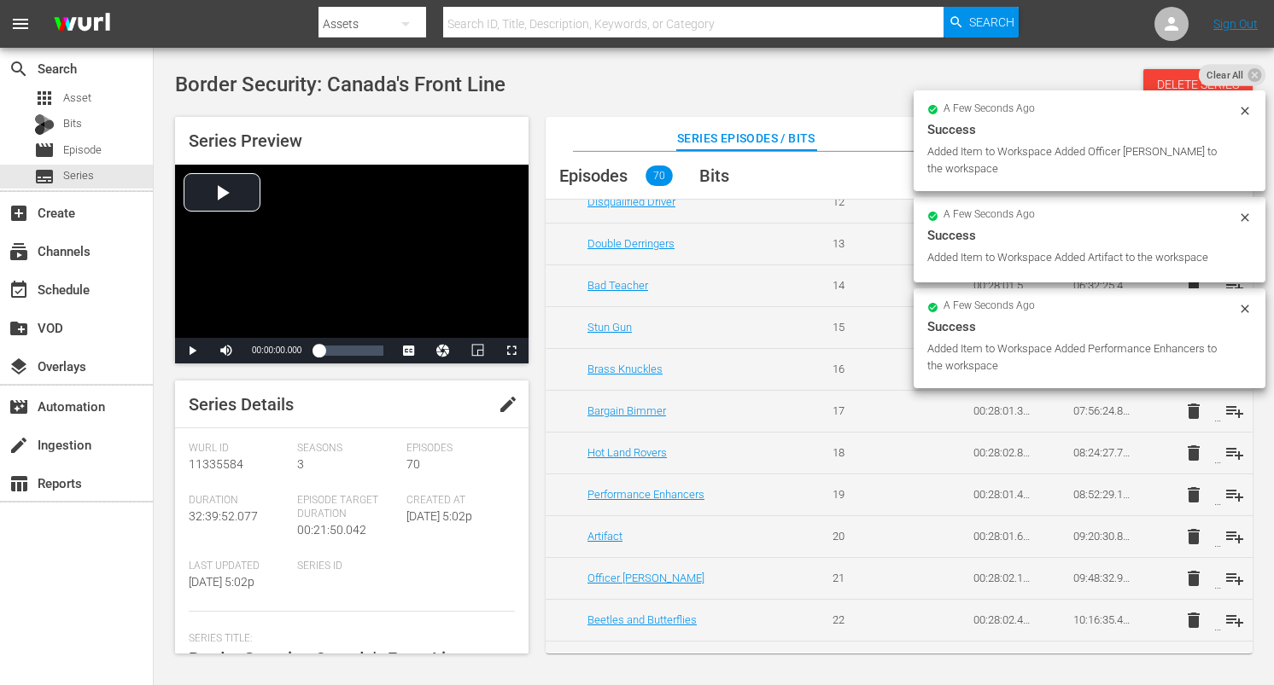
scroll to position [572, 0]
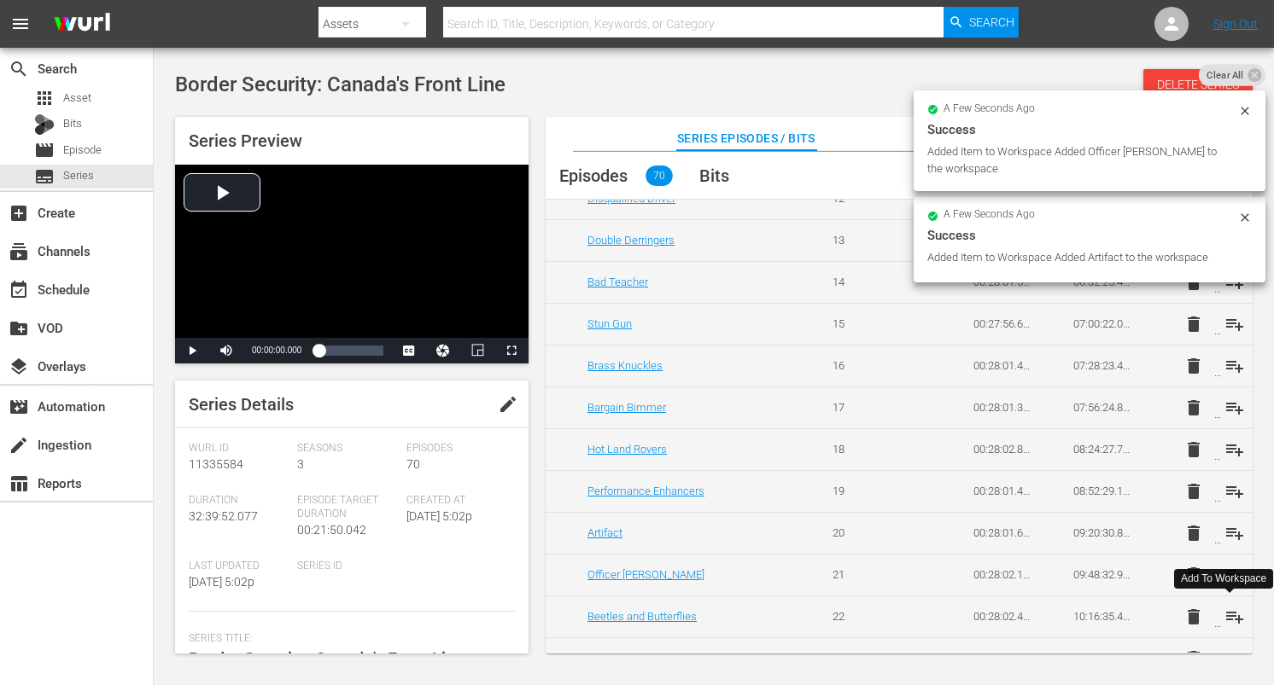
click at [1227, 615] on span "playlist_add" at bounding box center [1234, 617] width 20 height 20
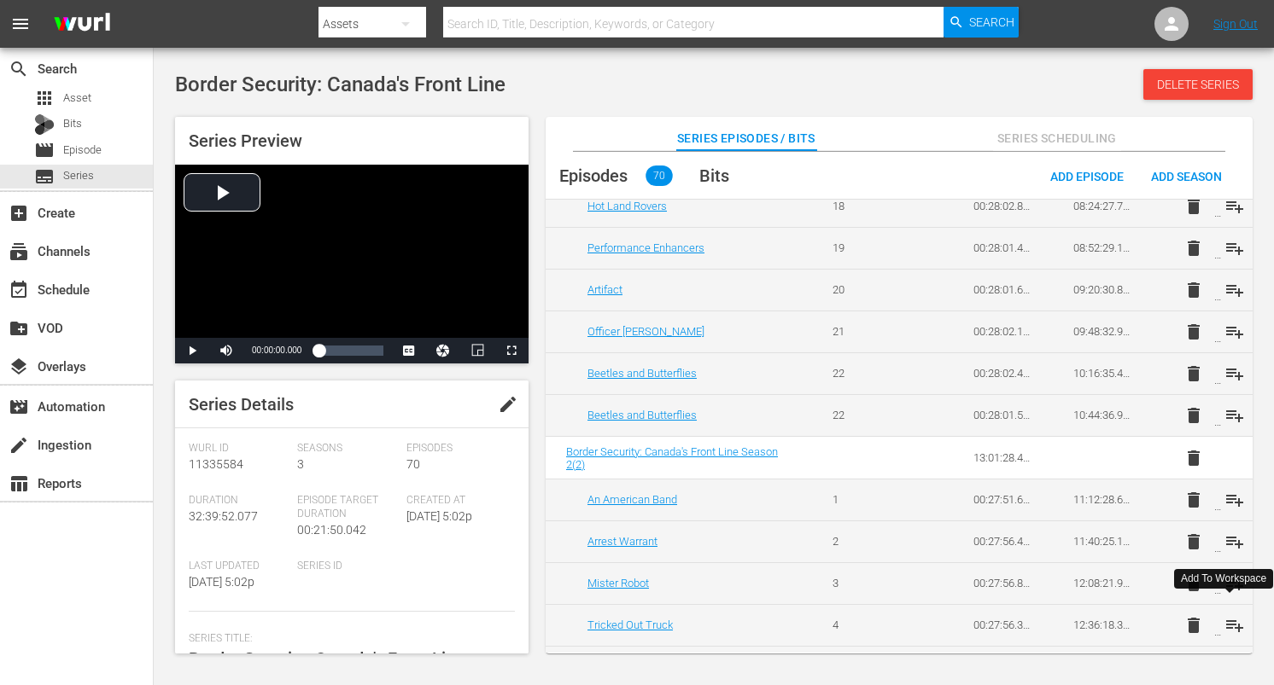
scroll to position [841, 0]
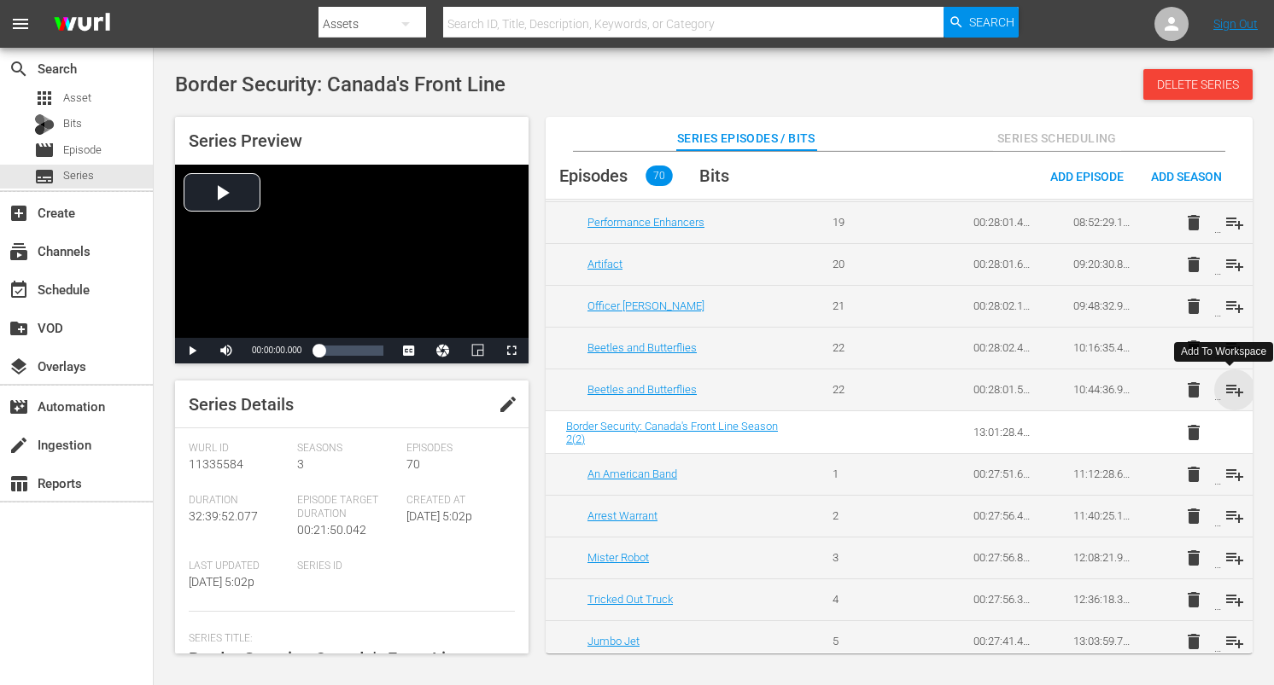
click at [1231, 394] on span "playlist_add" at bounding box center [1234, 390] width 20 height 20
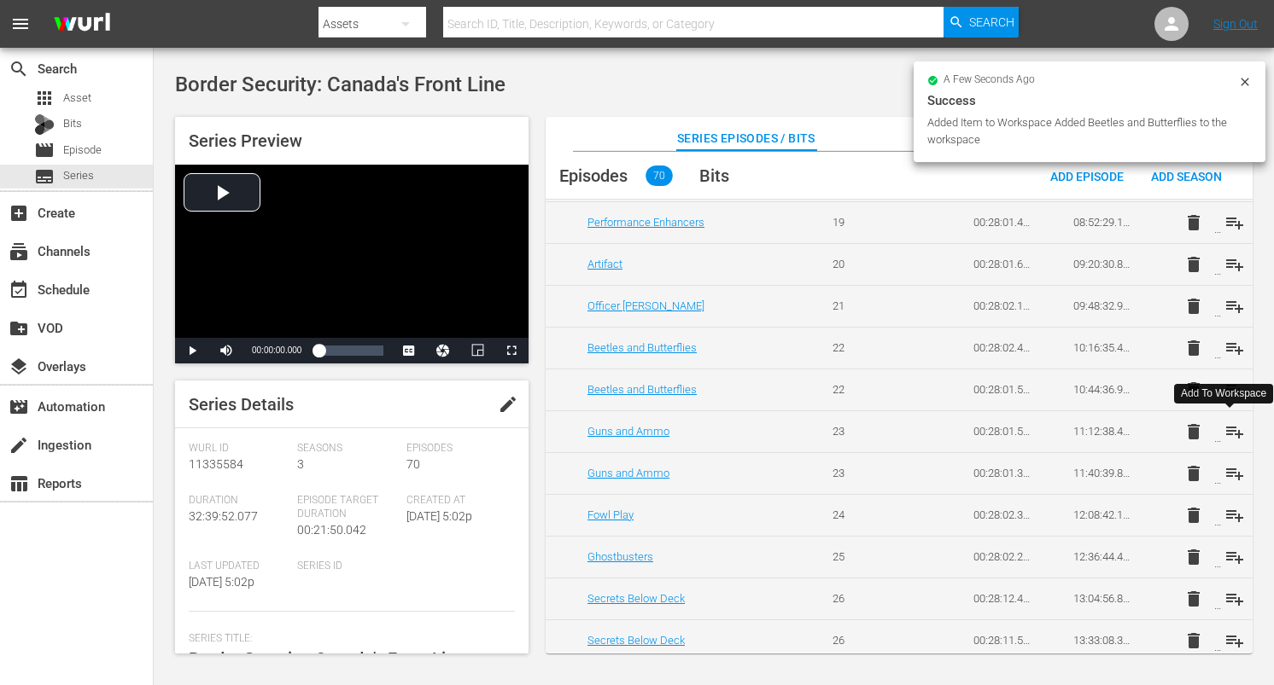
click at [1224, 433] on span "playlist_add" at bounding box center [1234, 432] width 20 height 20
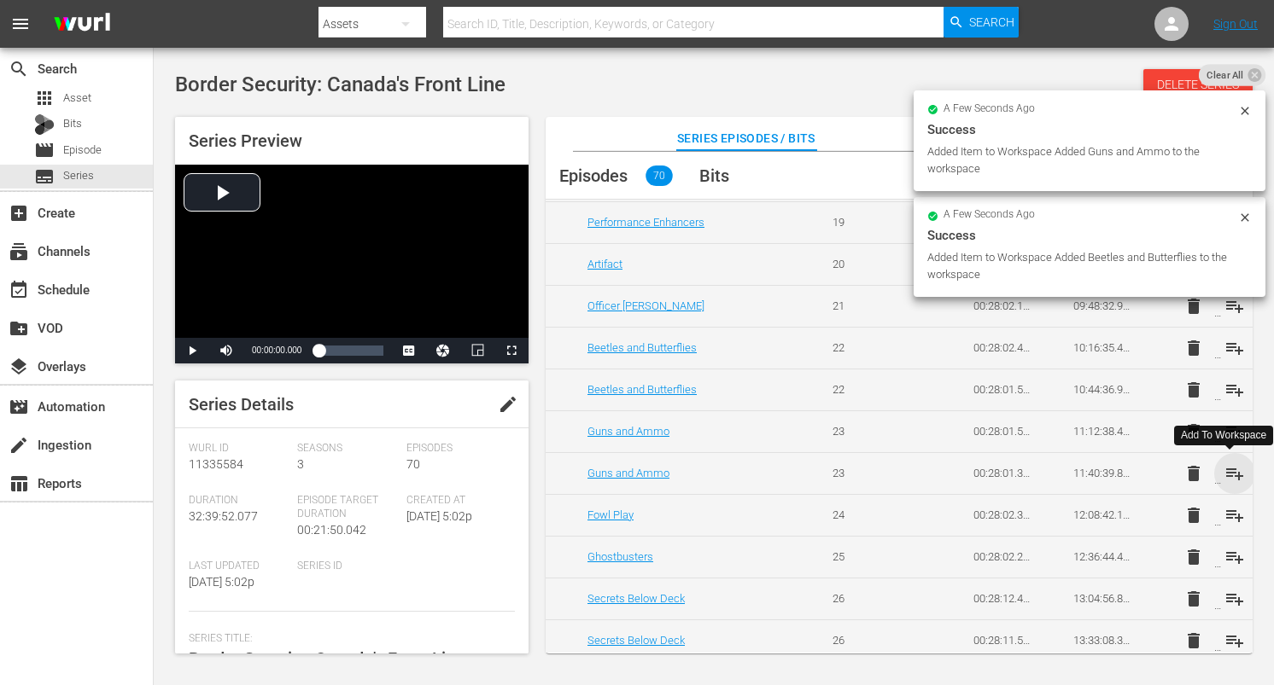
click at [1230, 470] on span "playlist_add" at bounding box center [1234, 474] width 20 height 20
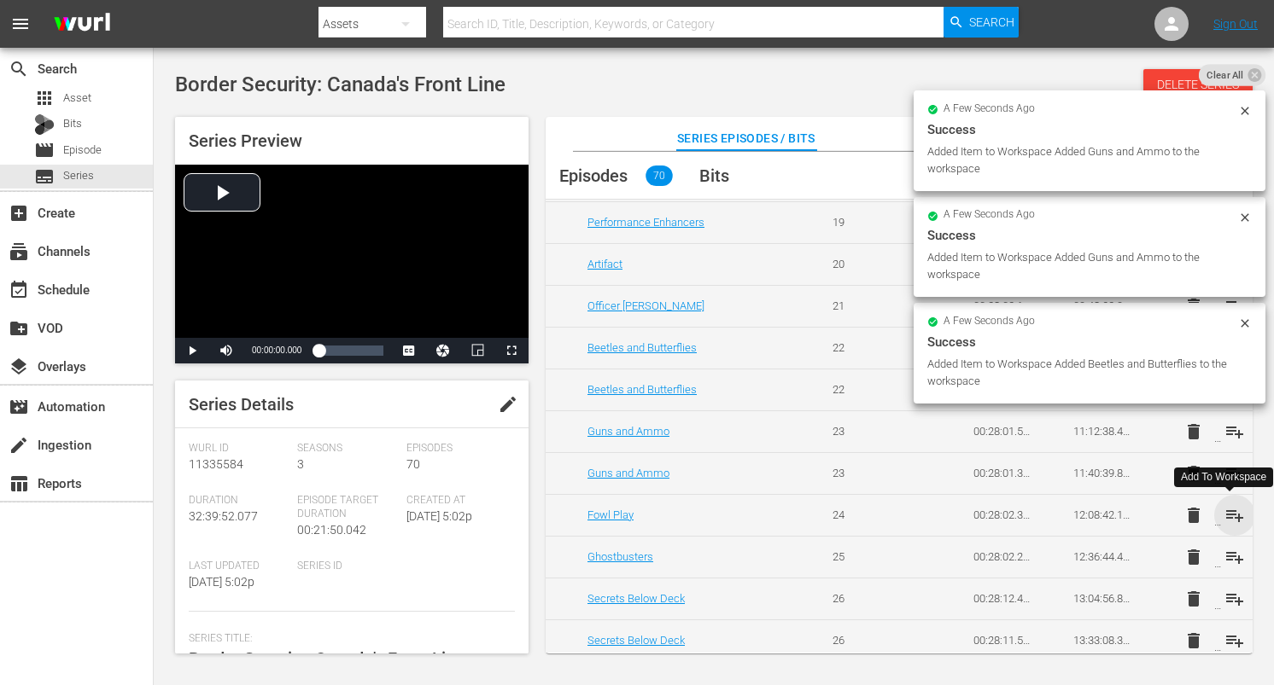
click at [1227, 513] on span "playlist_add" at bounding box center [1234, 515] width 20 height 20
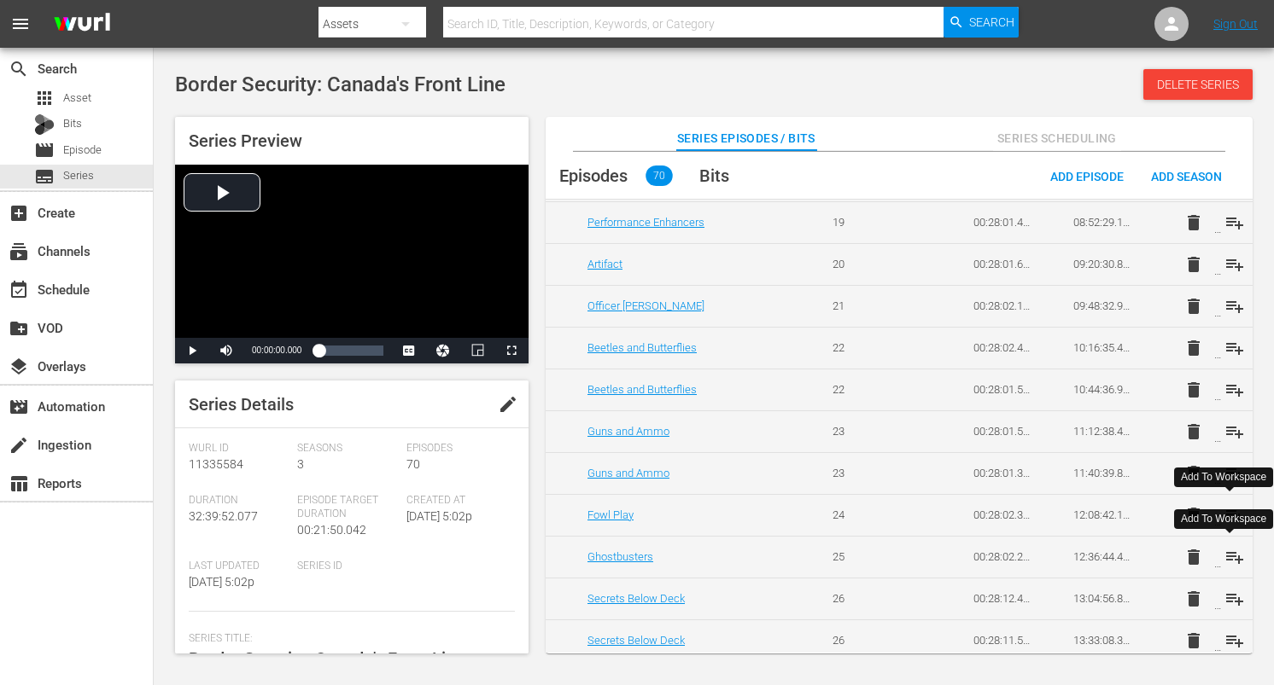
click at [1228, 557] on span "playlist_add" at bounding box center [1234, 557] width 20 height 20
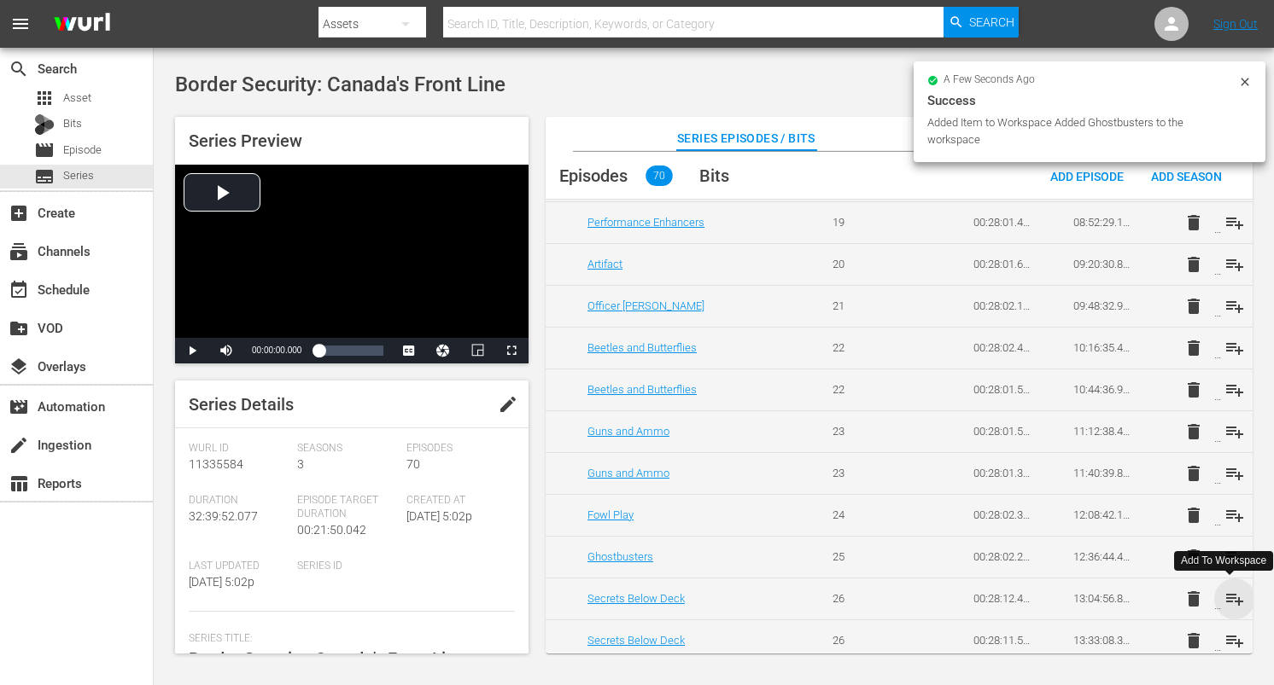
click at [1232, 597] on span "playlist_add" at bounding box center [1234, 599] width 20 height 20
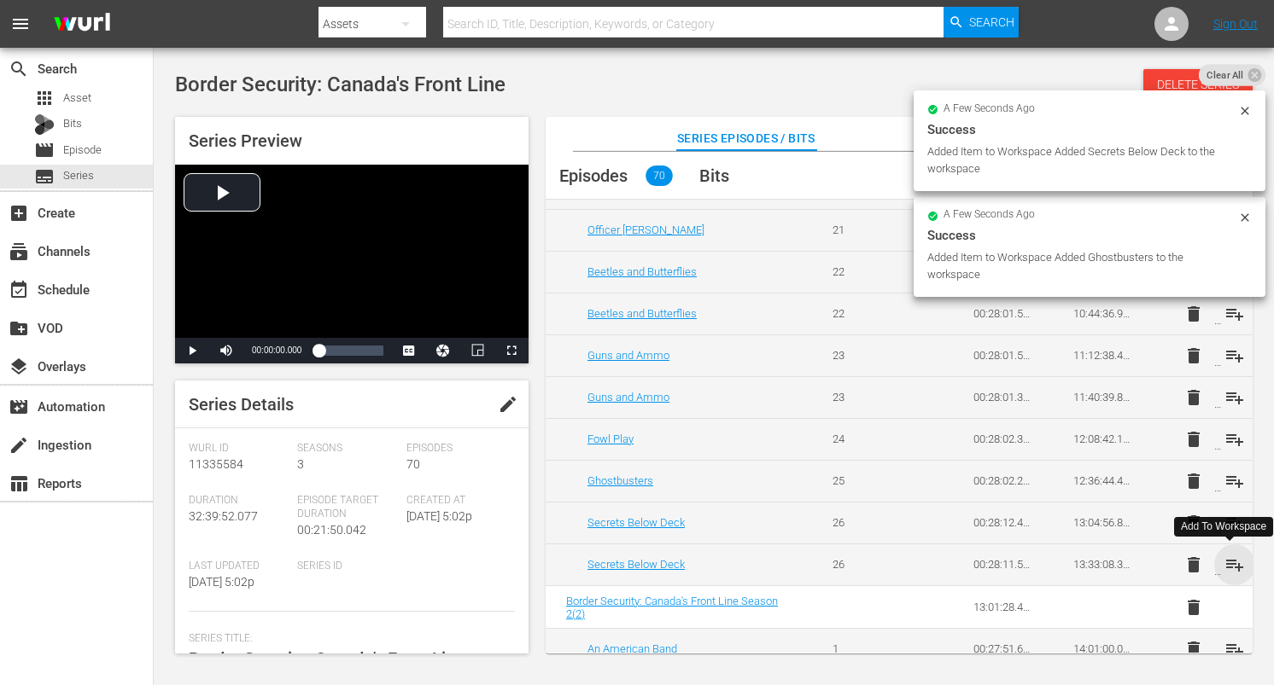
click at [1235, 566] on span "playlist_add" at bounding box center [1234, 565] width 20 height 20
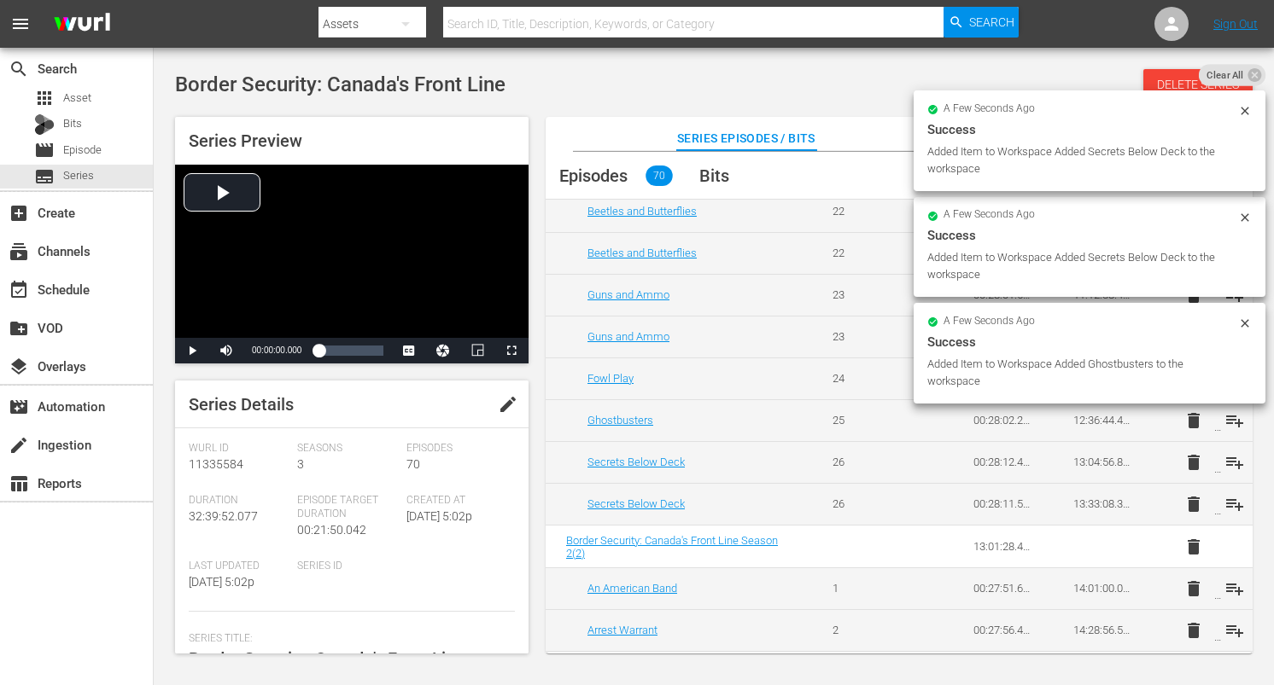
scroll to position [990, 0]
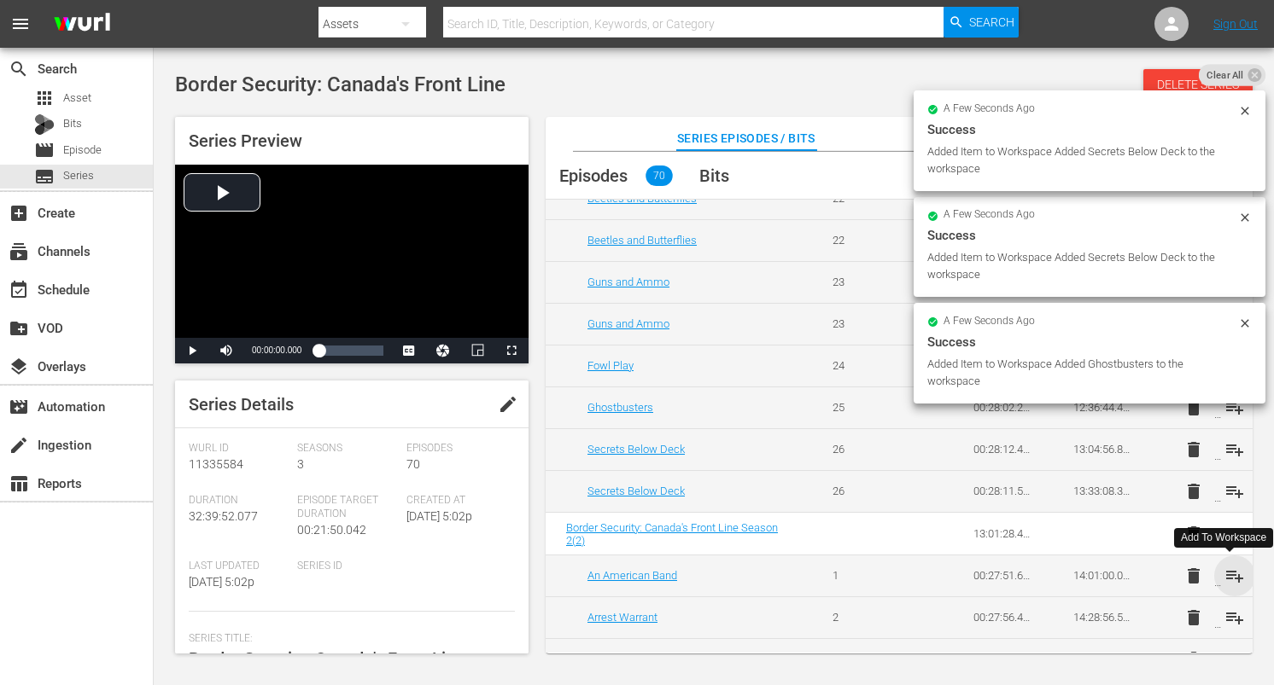
click at [1229, 575] on span "playlist_add" at bounding box center [1234, 576] width 20 height 20
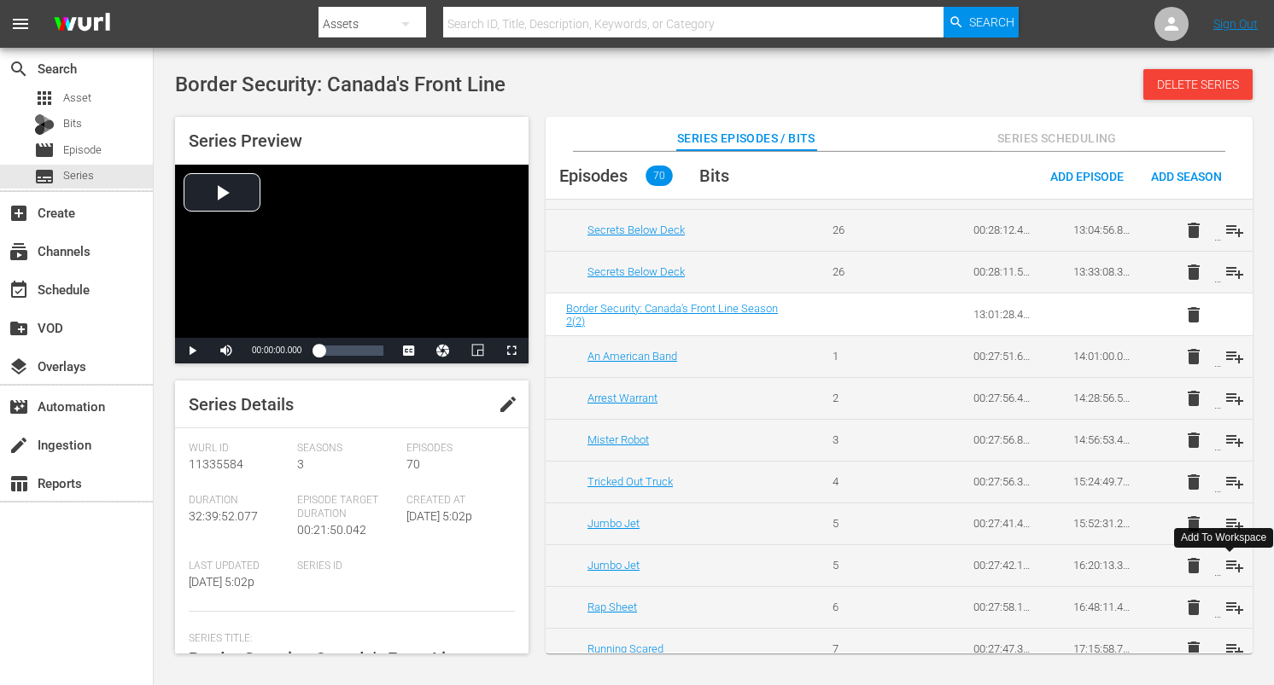
scroll to position [1251, 0]
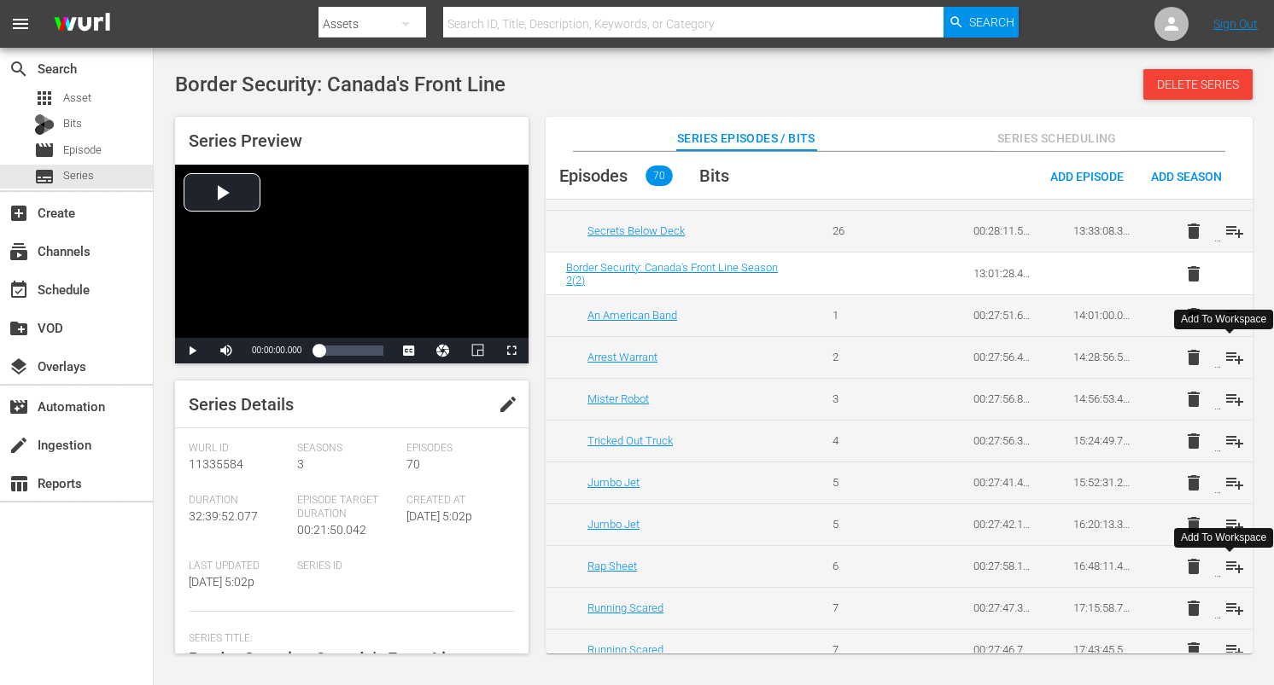
click at [1234, 357] on span "playlist_add" at bounding box center [1234, 357] width 20 height 20
click at [1234, 401] on span "playlist_add" at bounding box center [1234, 399] width 20 height 20
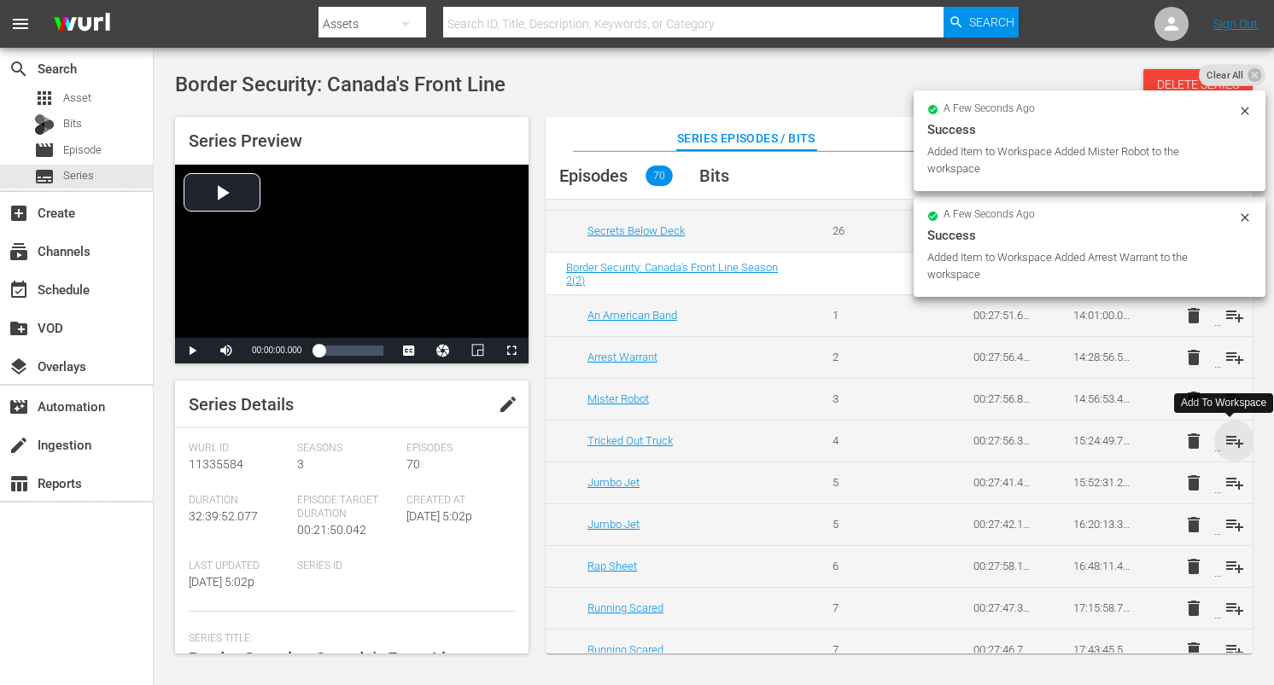
drag, startPoint x: 1232, startPoint y: 440, endPoint x: 1234, endPoint y: 480, distance: 40.2
click at [1232, 440] on span "playlist_add" at bounding box center [1234, 441] width 20 height 20
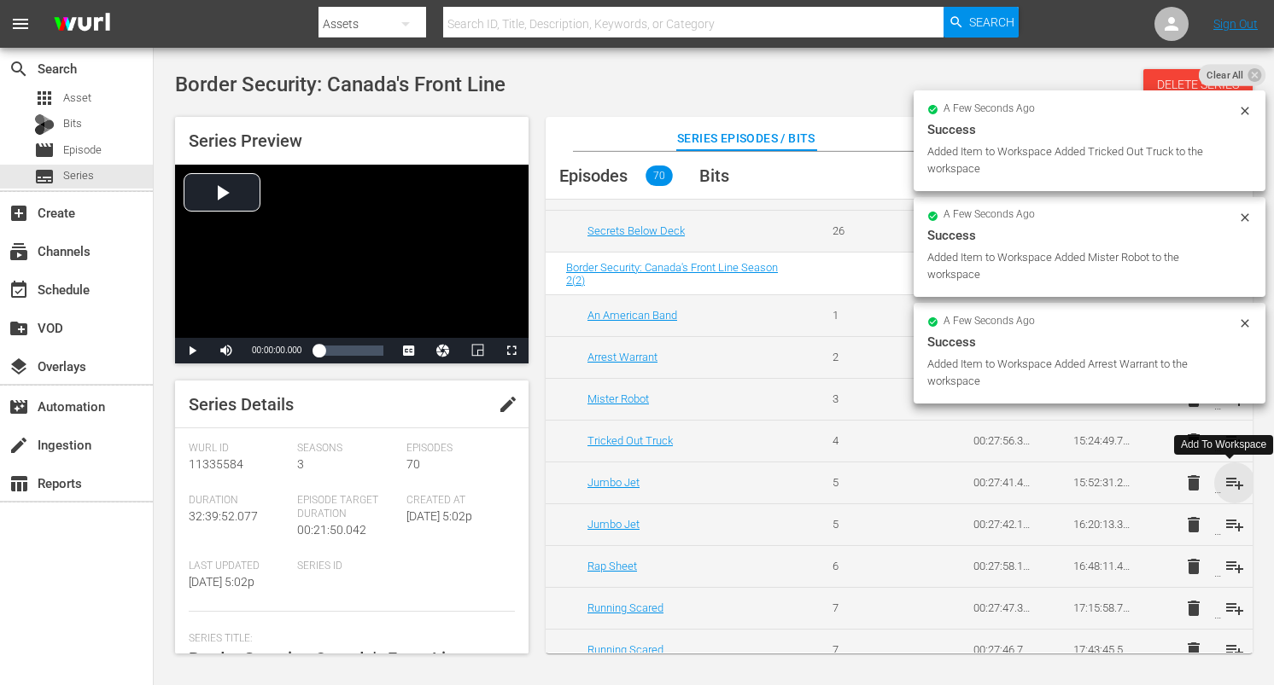
click at [1232, 487] on span "playlist_add" at bounding box center [1234, 483] width 20 height 20
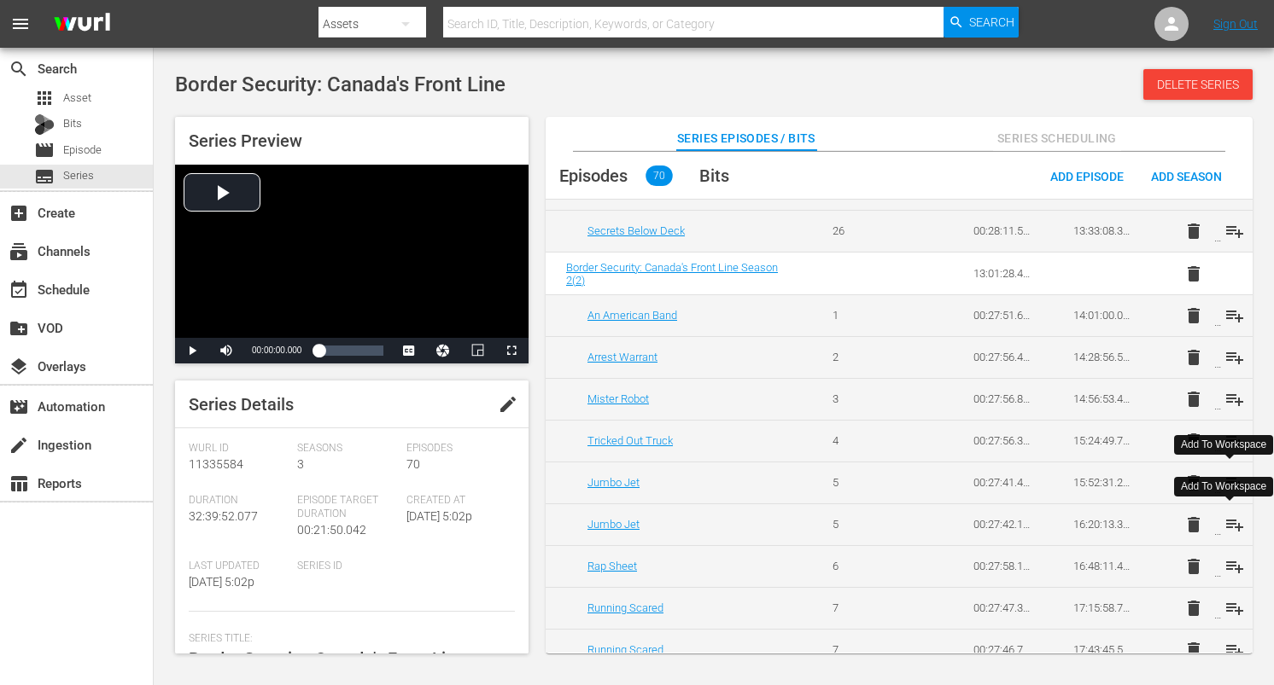
click at [1233, 523] on span "playlist_add" at bounding box center [1234, 525] width 20 height 20
click at [1233, 570] on span "playlist_add" at bounding box center [1234, 567] width 20 height 20
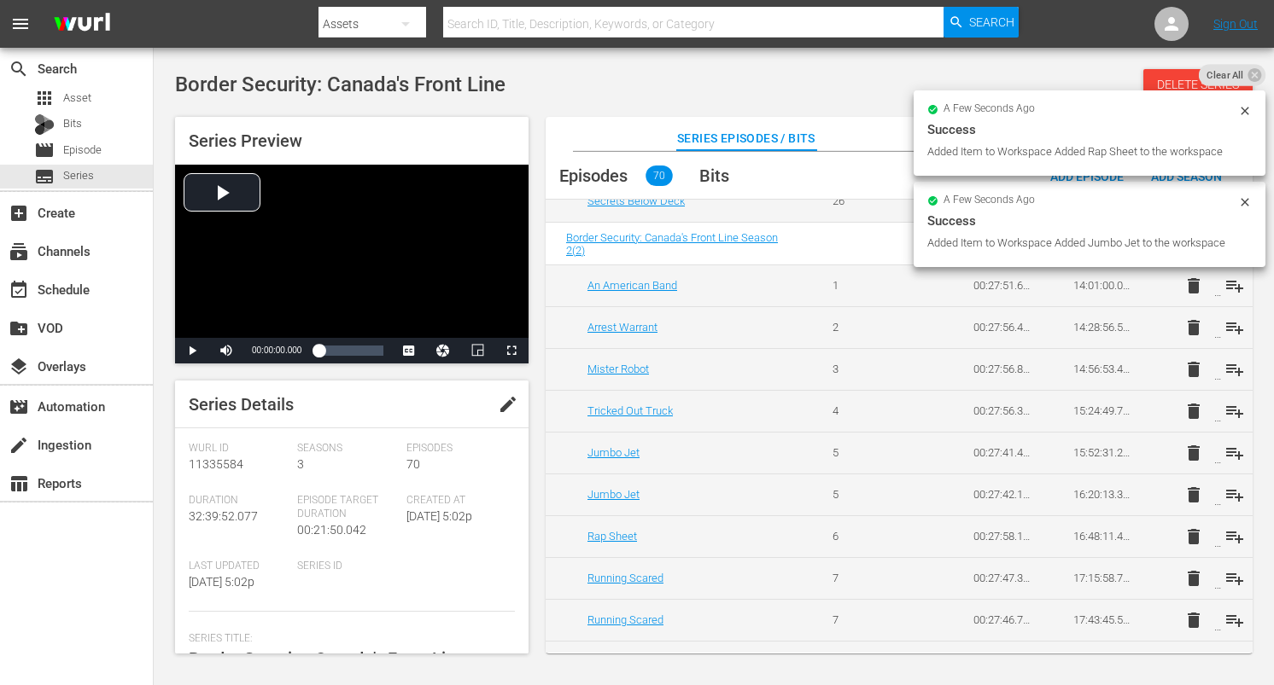
scroll to position [1281, 0]
drag, startPoint x: 1228, startPoint y: 575, endPoint x: 1234, endPoint y: 603, distance: 28.0
click at [1228, 575] on span "playlist_add" at bounding box center [1234, 578] width 20 height 20
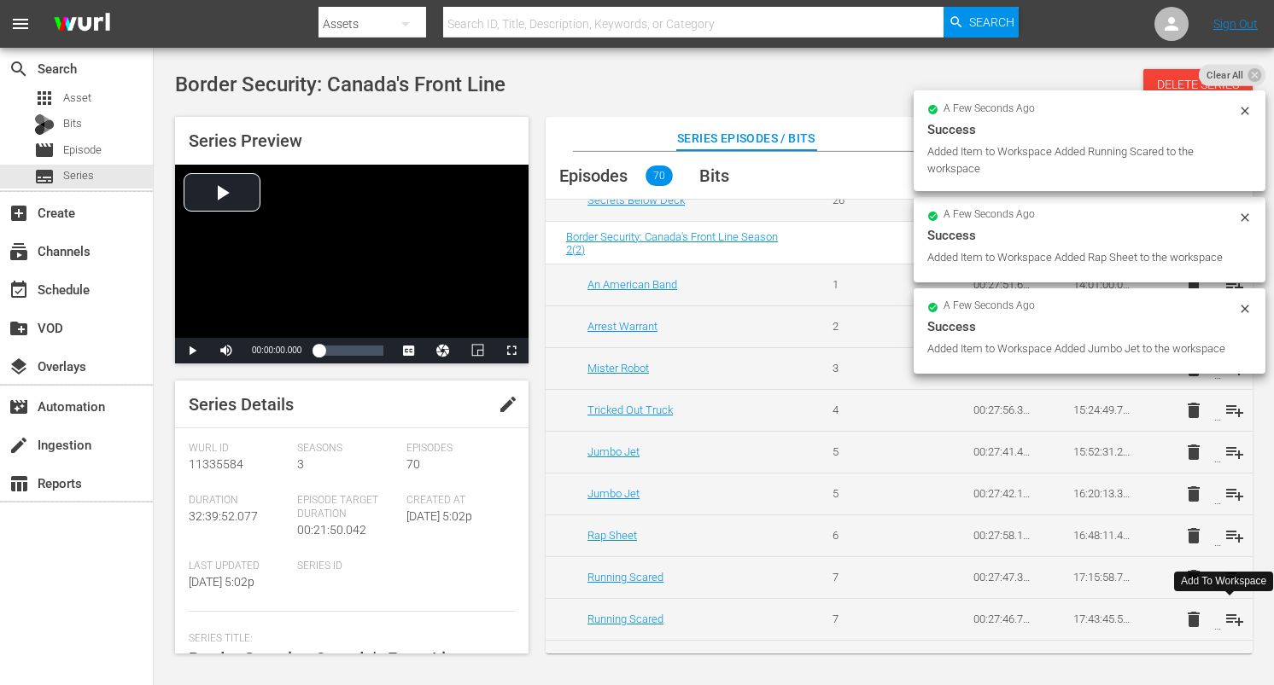
click at [1228, 619] on span "playlist_add" at bounding box center [1234, 620] width 20 height 20
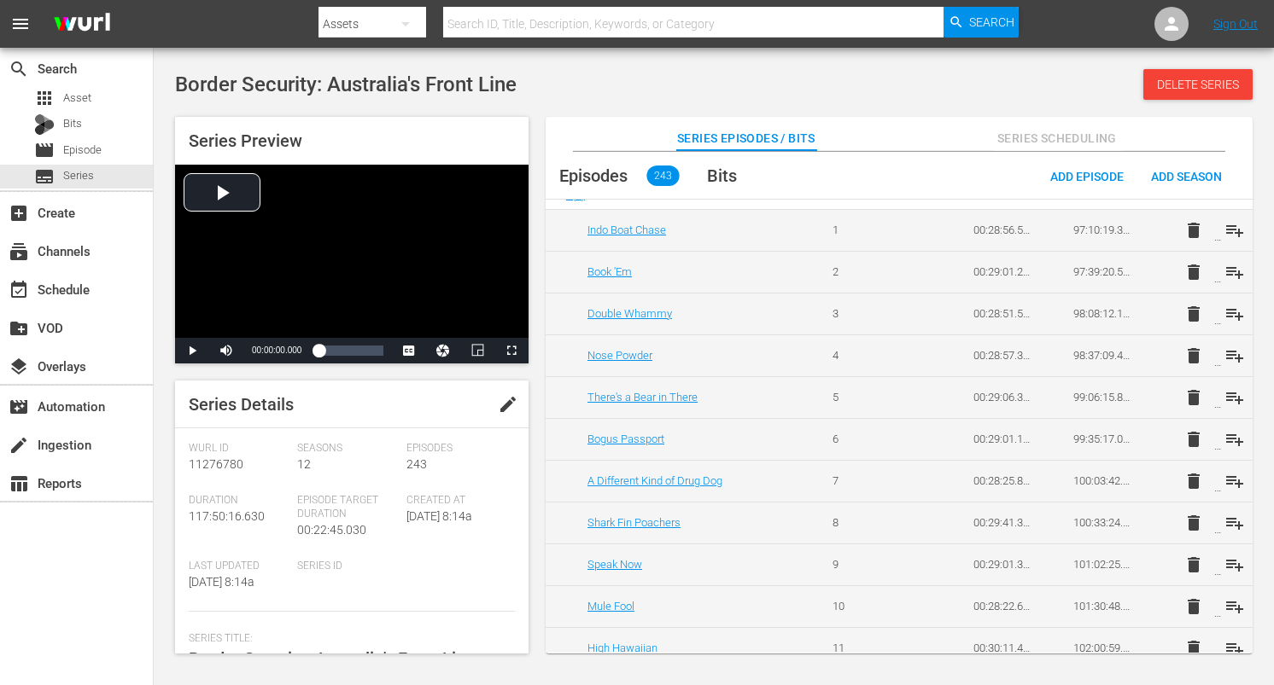
scroll to position [8710, 0]
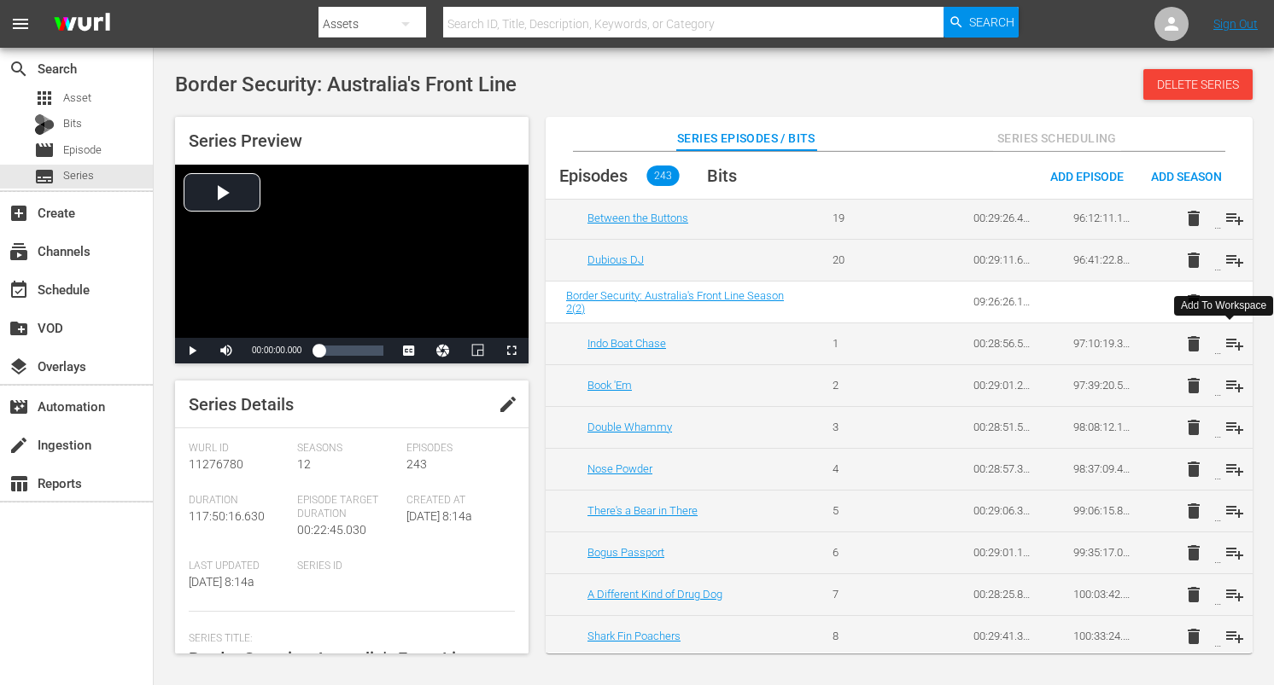
click at [1235, 341] on span "playlist_add" at bounding box center [1234, 344] width 20 height 20
drag, startPoint x: 1235, startPoint y: 385, endPoint x: 1234, endPoint y: 405, distance: 20.5
click at [1235, 385] on span "playlist_add" at bounding box center [1234, 386] width 20 height 20
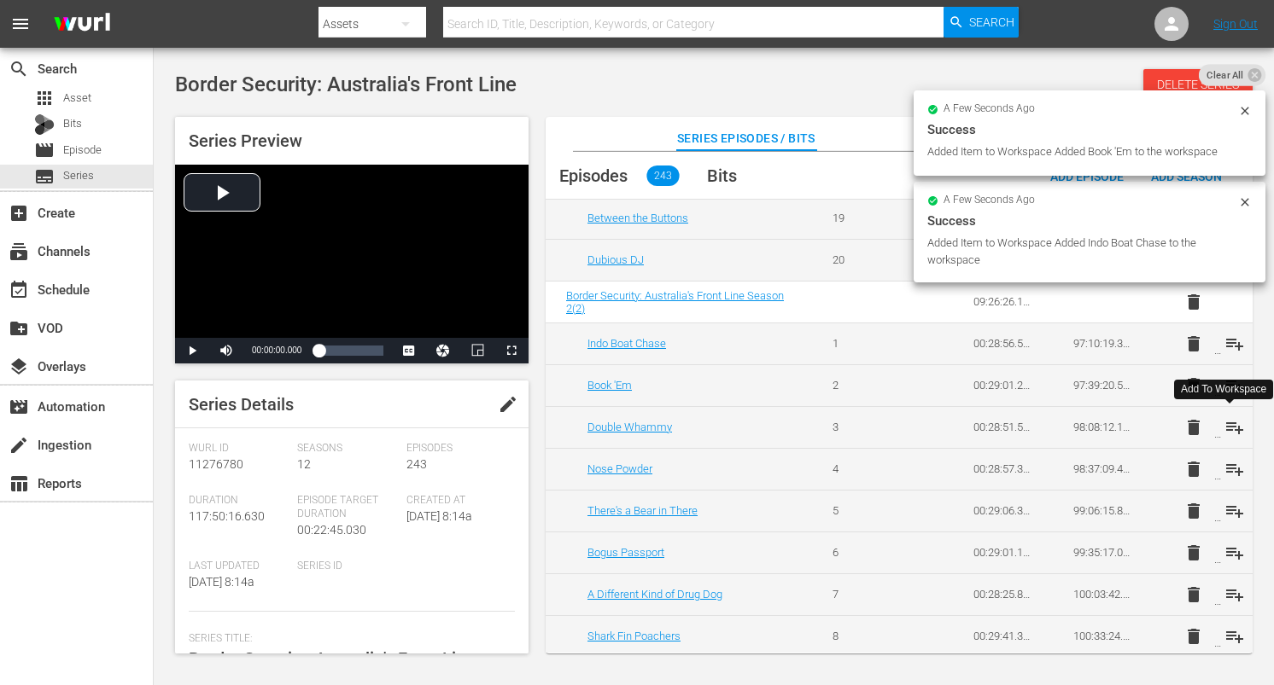
click at [1229, 425] on span "playlist_add" at bounding box center [1234, 427] width 20 height 20
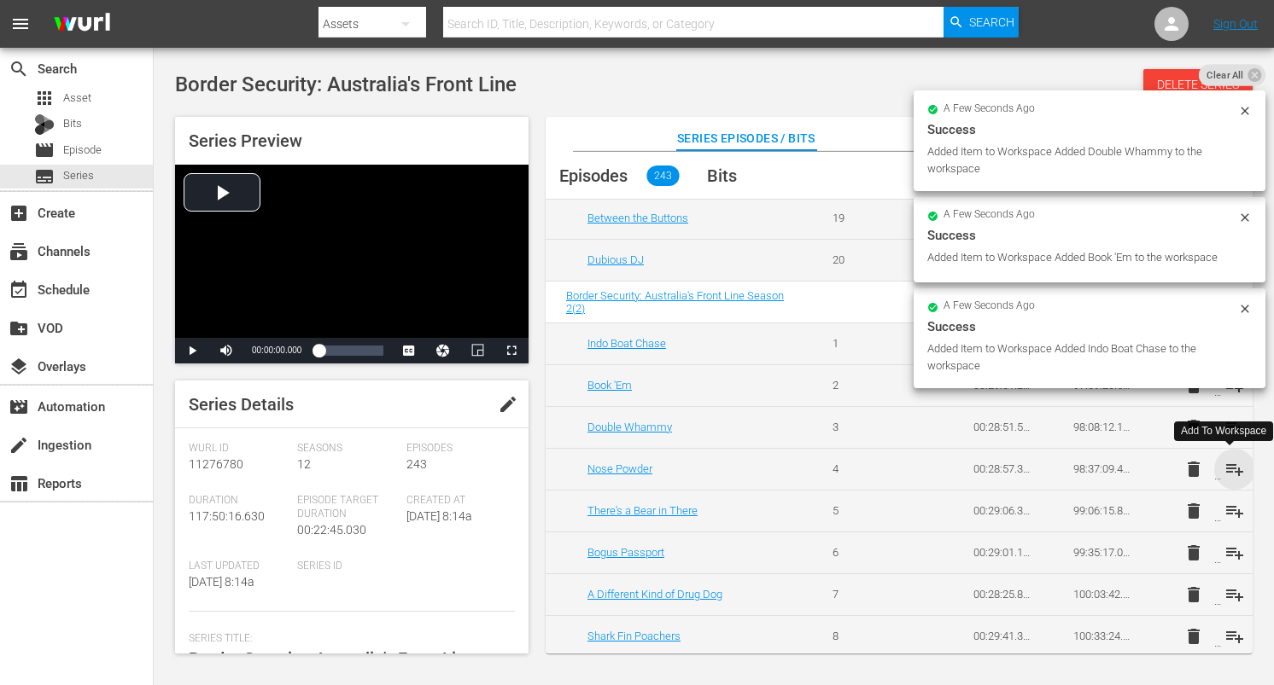
click at [1226, 470] on span "playlist_add" at bounding box center [1234, 469] width 20 height 20
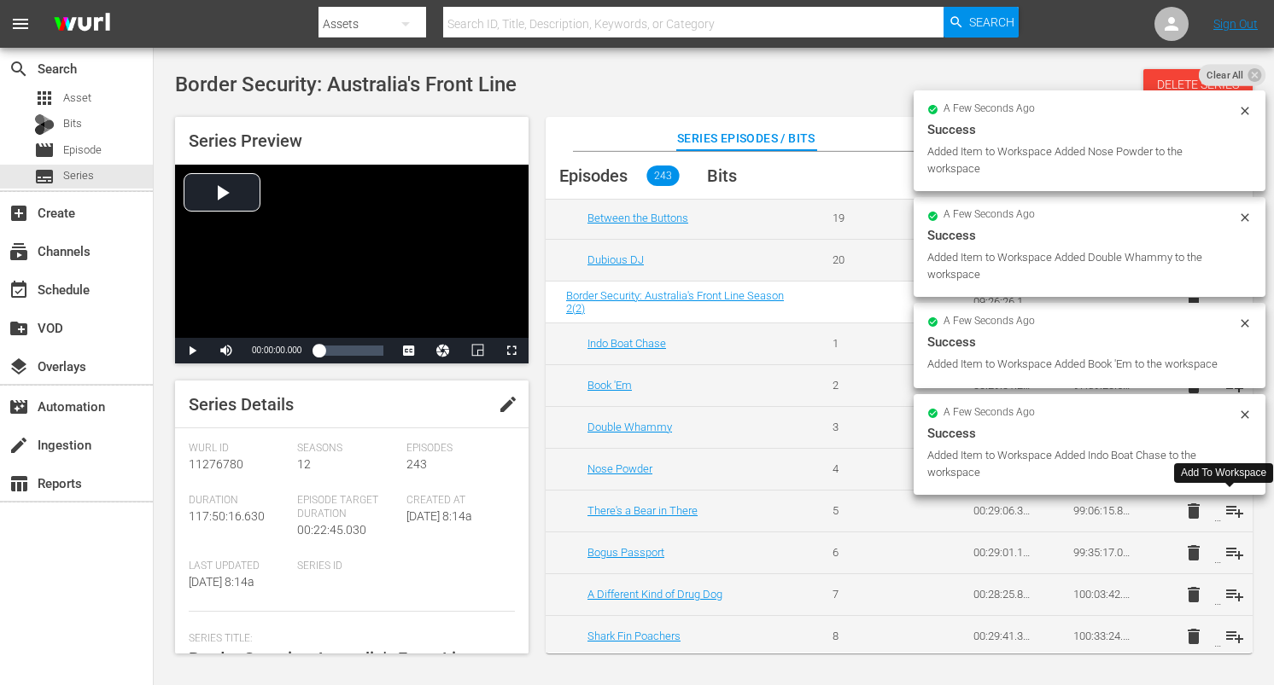
click at [1229, 509] on span "playlist_add" at bounding box center [1234, 511] width 20 height 20
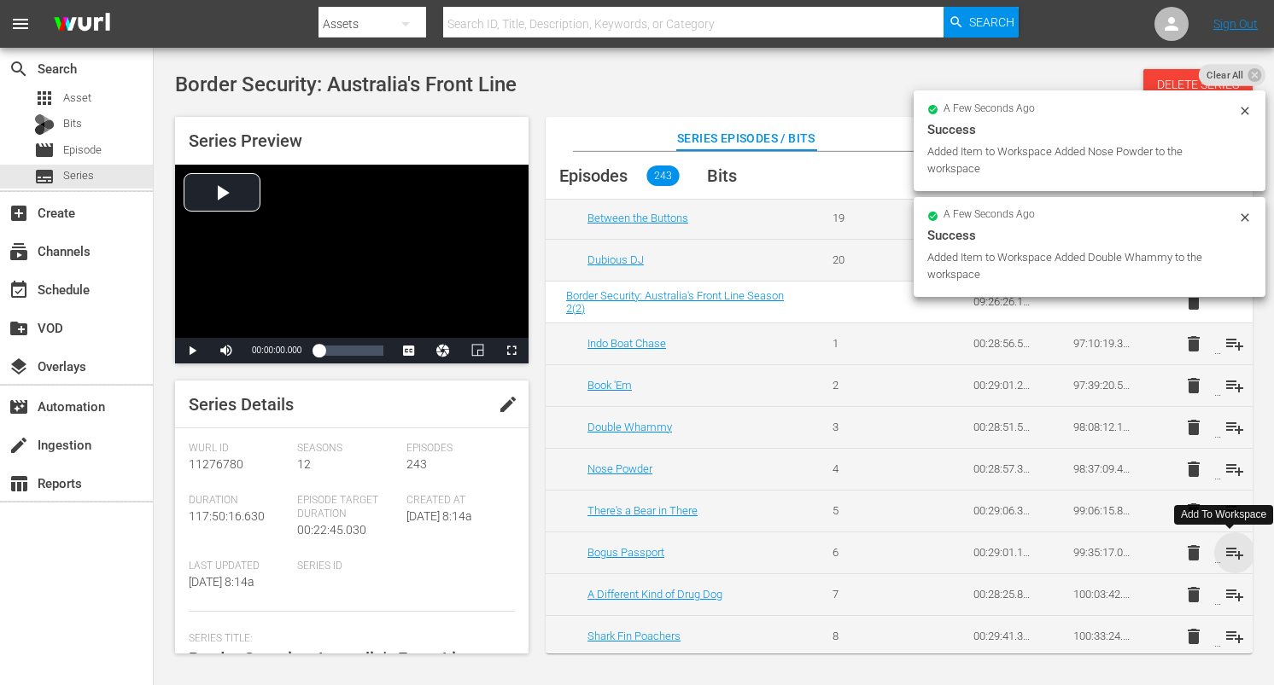
click at [1224, 551] on span "playlist_add" at bounding box center [1234, 553] width 20 height 20
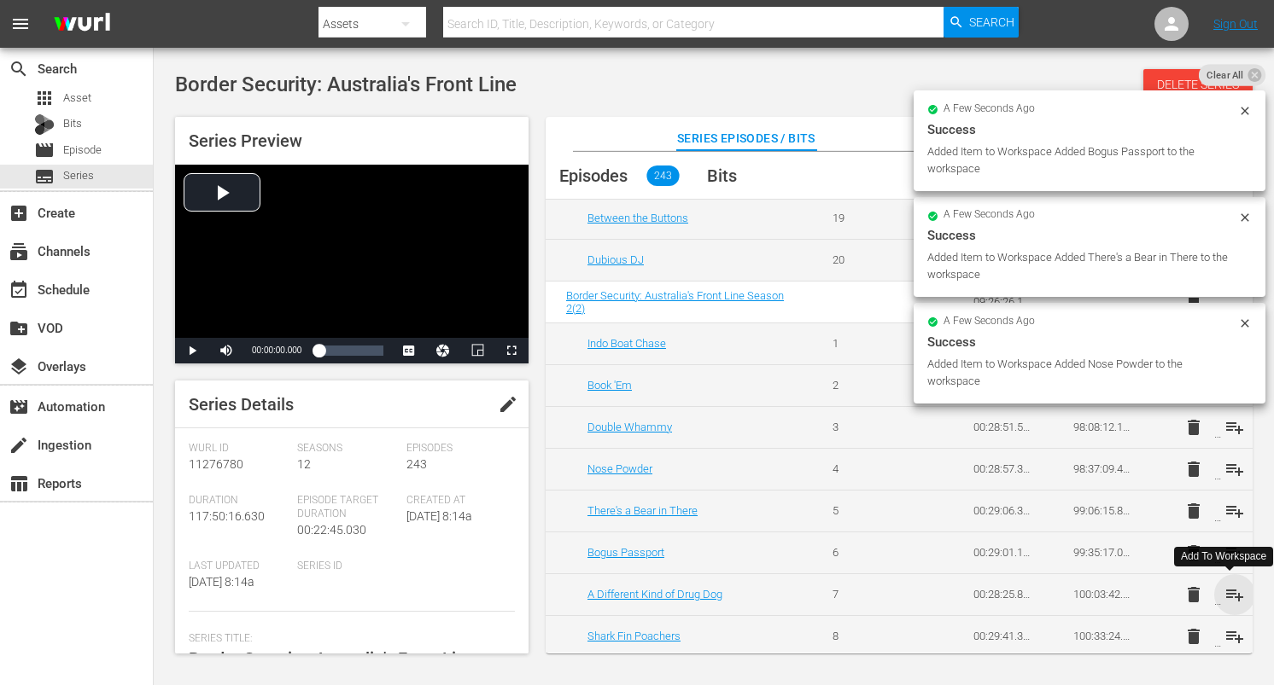
click at [1232, 588] on span "playlist_add" at bounding box center [1234, 595] width 20 height 20
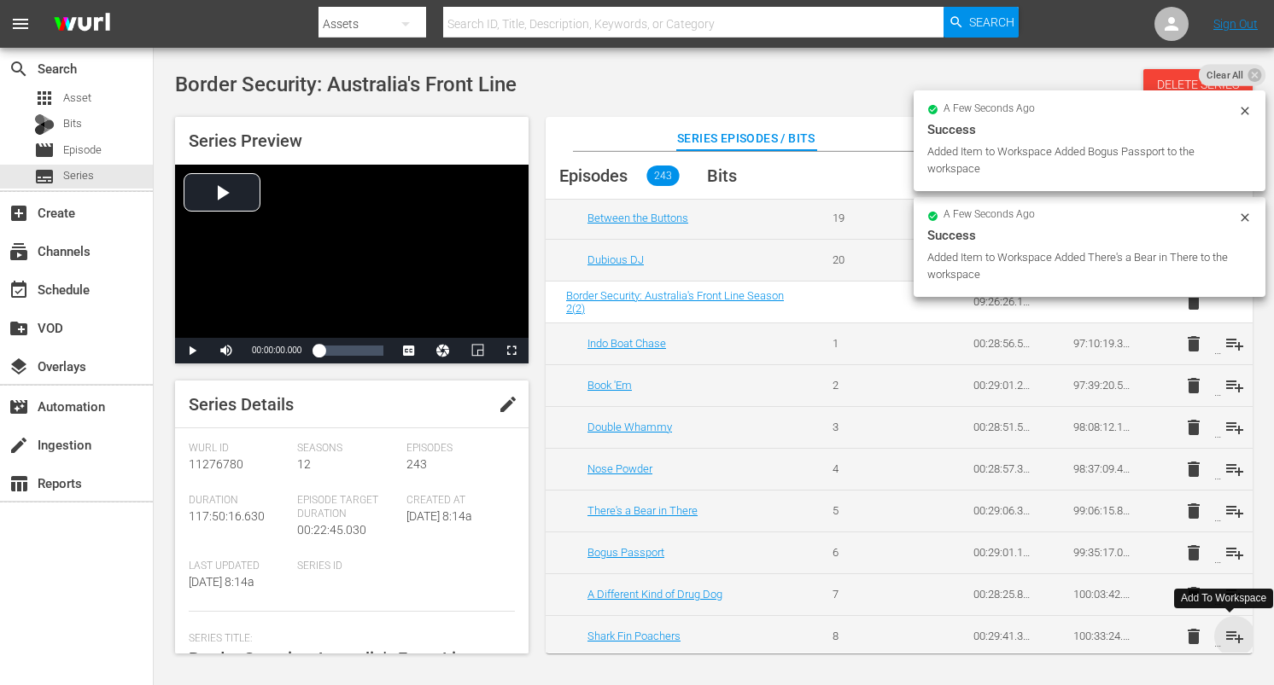
click at [1230, 635] on span "playlist_add" at bounding box center [1234, 637] width 20 height 20
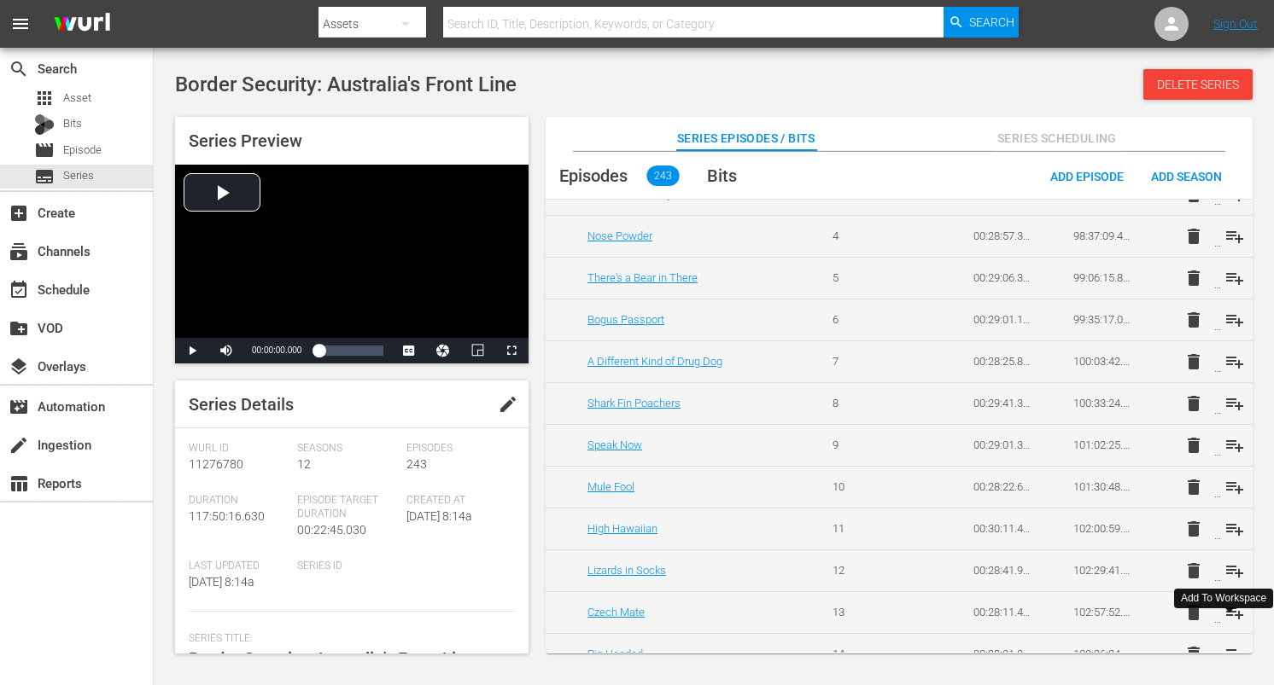
scroll to position [8945, 0]
click at [1234, 442] on span "playlist_add" at bounding box center [1234, 444] width 20 height 20
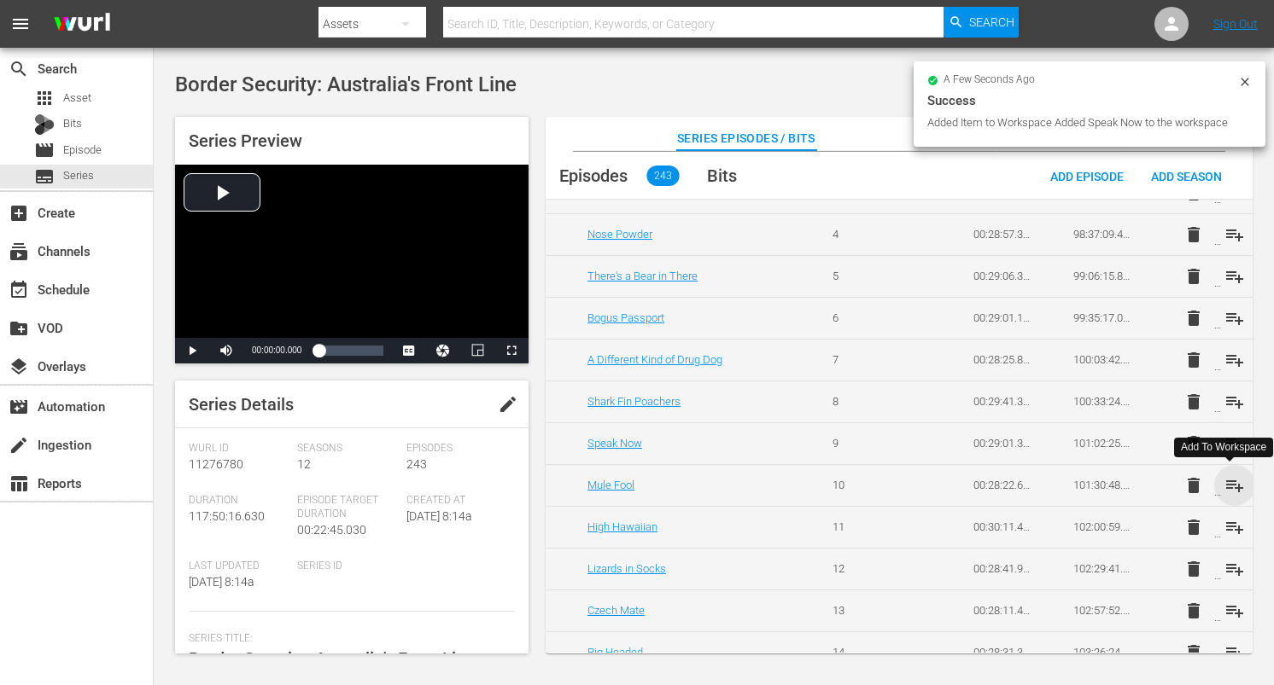
click at [1228, 480] on span "playlist_add" at bounding box center [1234, 485] width 20 height 20
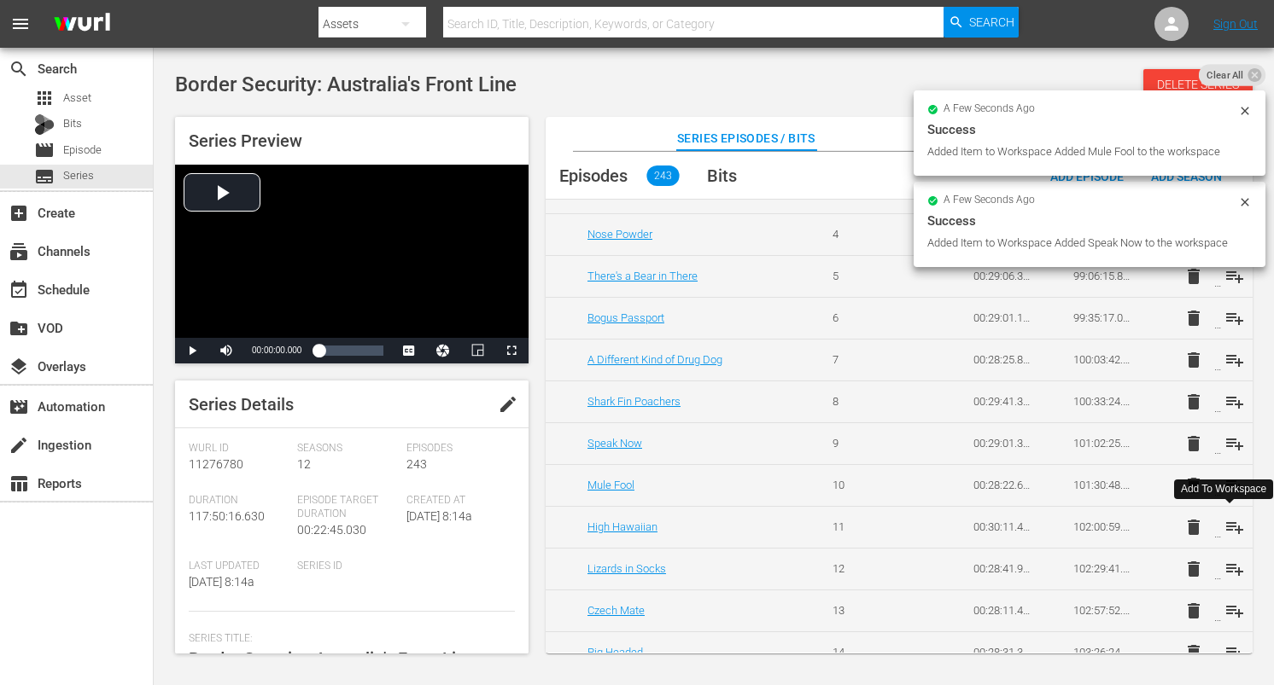
click at [1229, 524] on span "playlist_add" at bounding box center [1234, 527] width 20 height 20
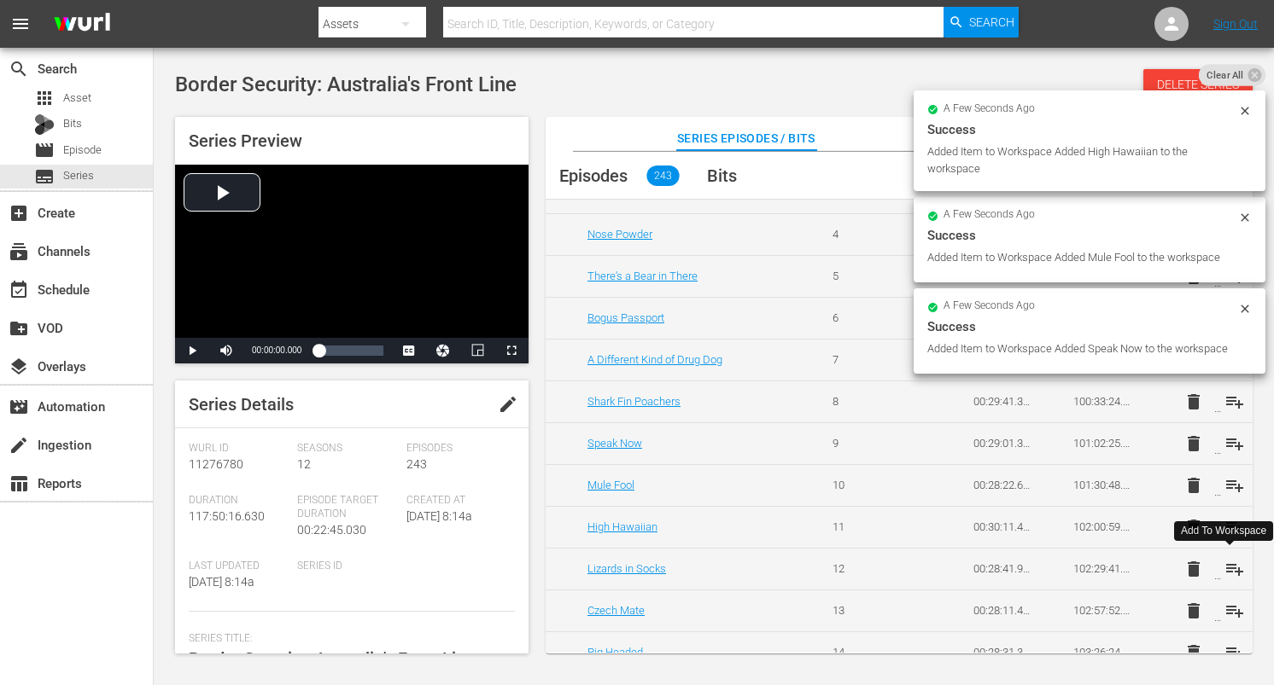
click at [1229, 569] on span "playlist_add" at bounding box center [1234, 569] width 20 height 20
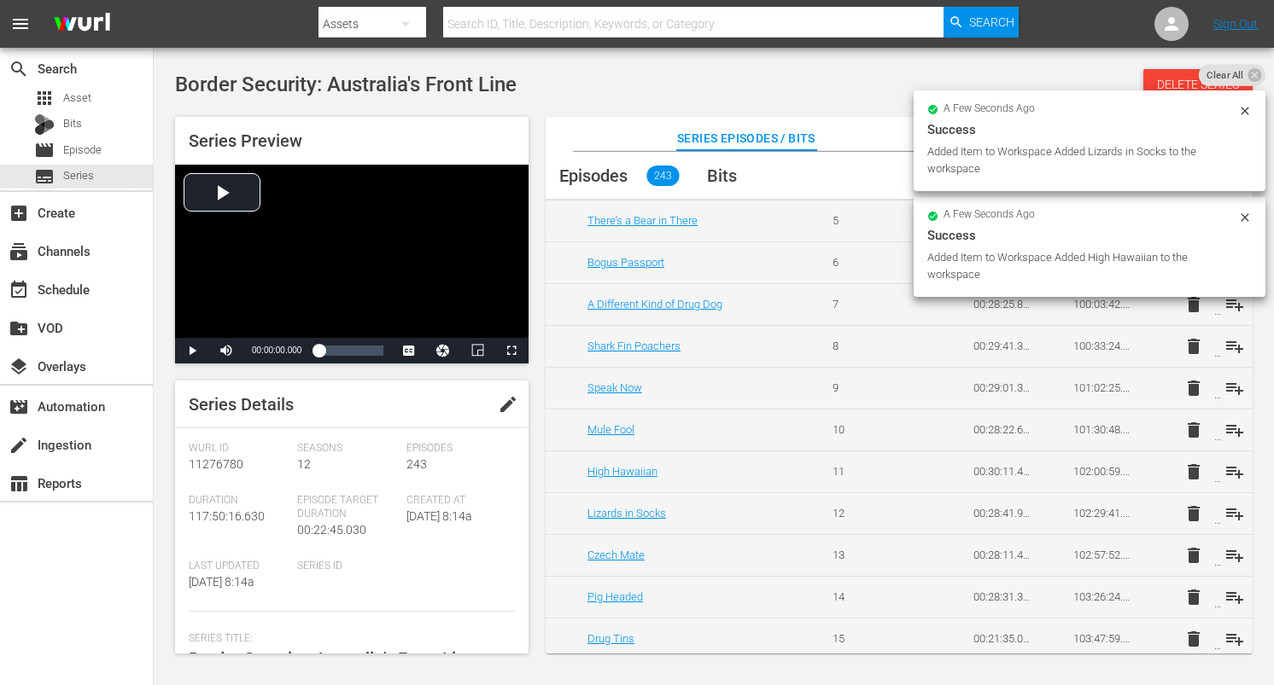
scroll to position [9003, 0]
click at [1229, 553] on span "playlist_add" at bounding box center [1234, 553] width 20 height 20
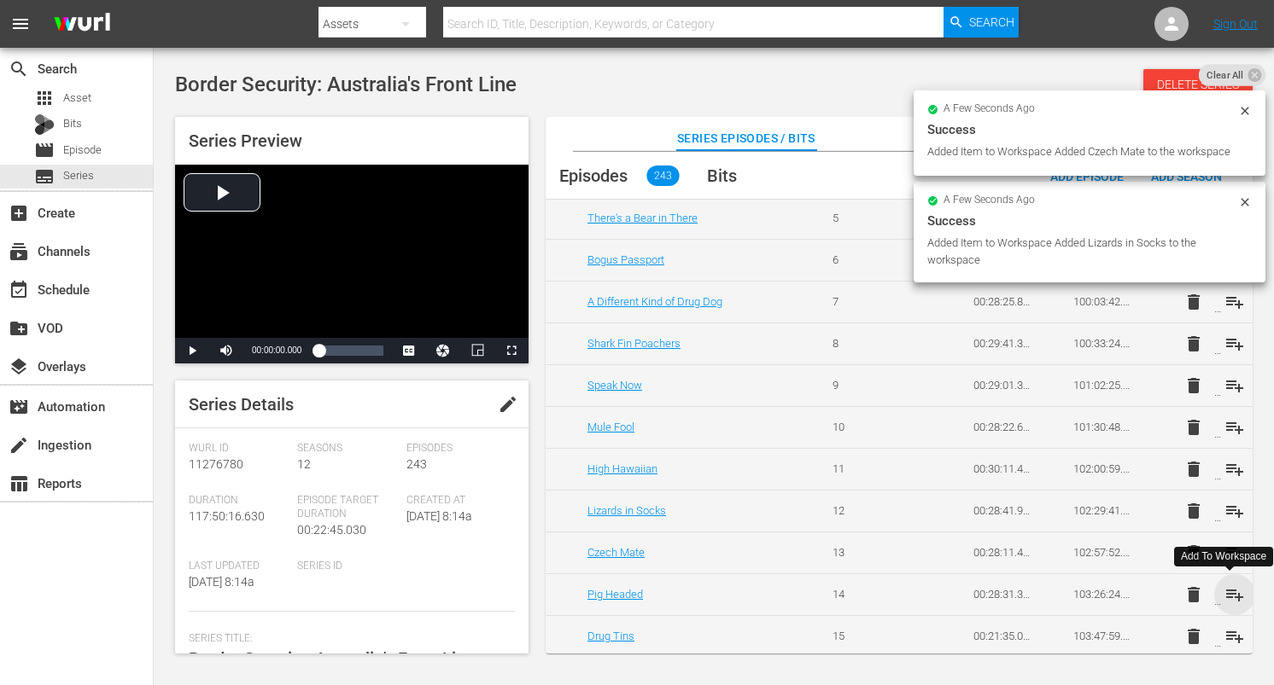
click at [1228, 594] on span "playlist_add" at bounding box center [1234, 595] width 20 height 20
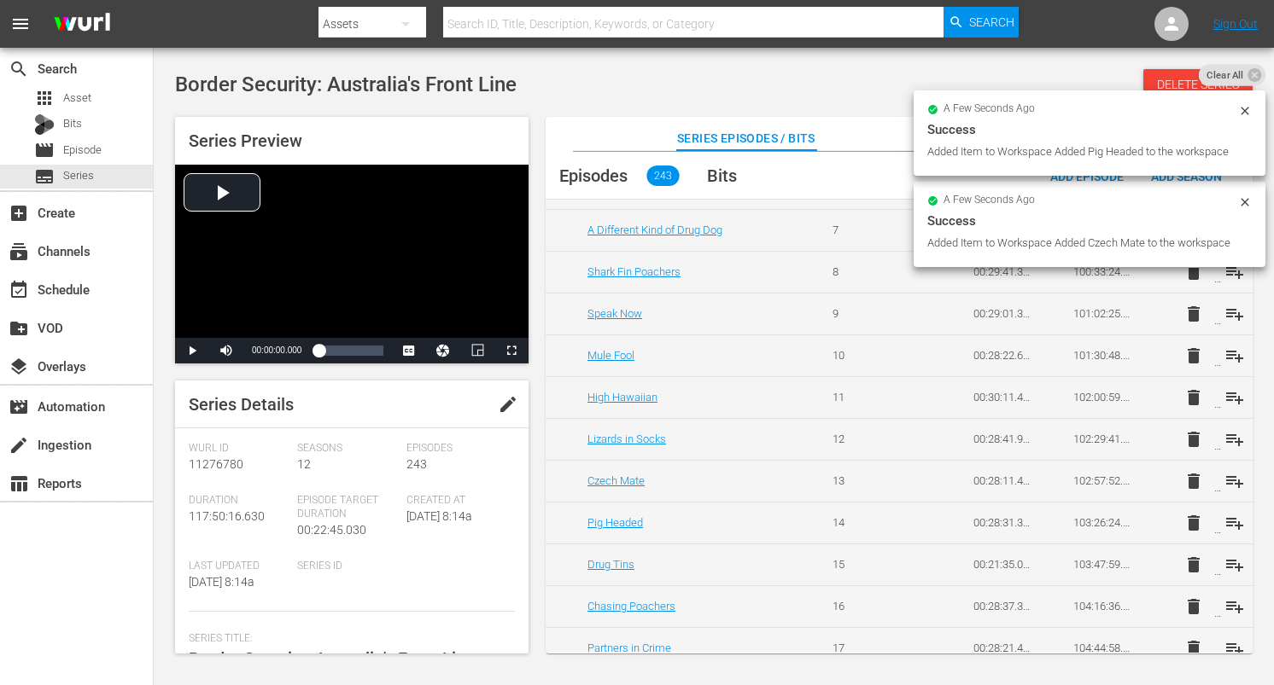
scroll to position [9106, 0]
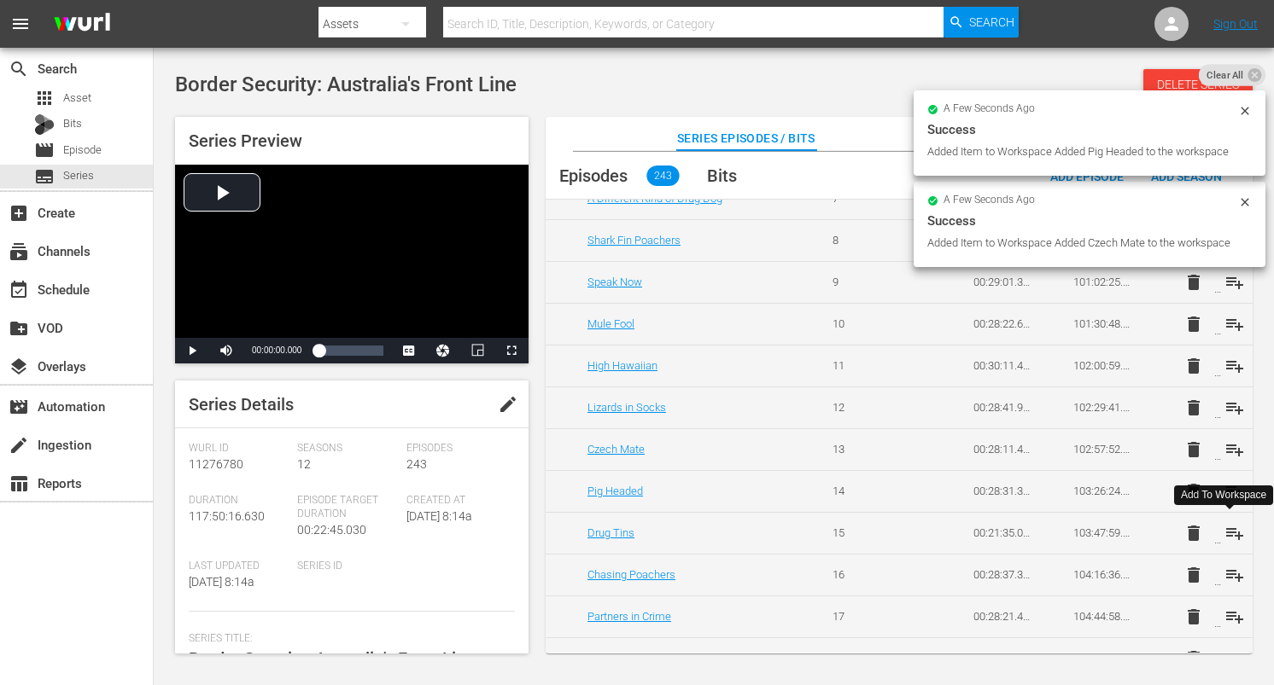
click at [1228, 534] on span "playlist_add" at bounding box center [1234, 533] width 20 height 20
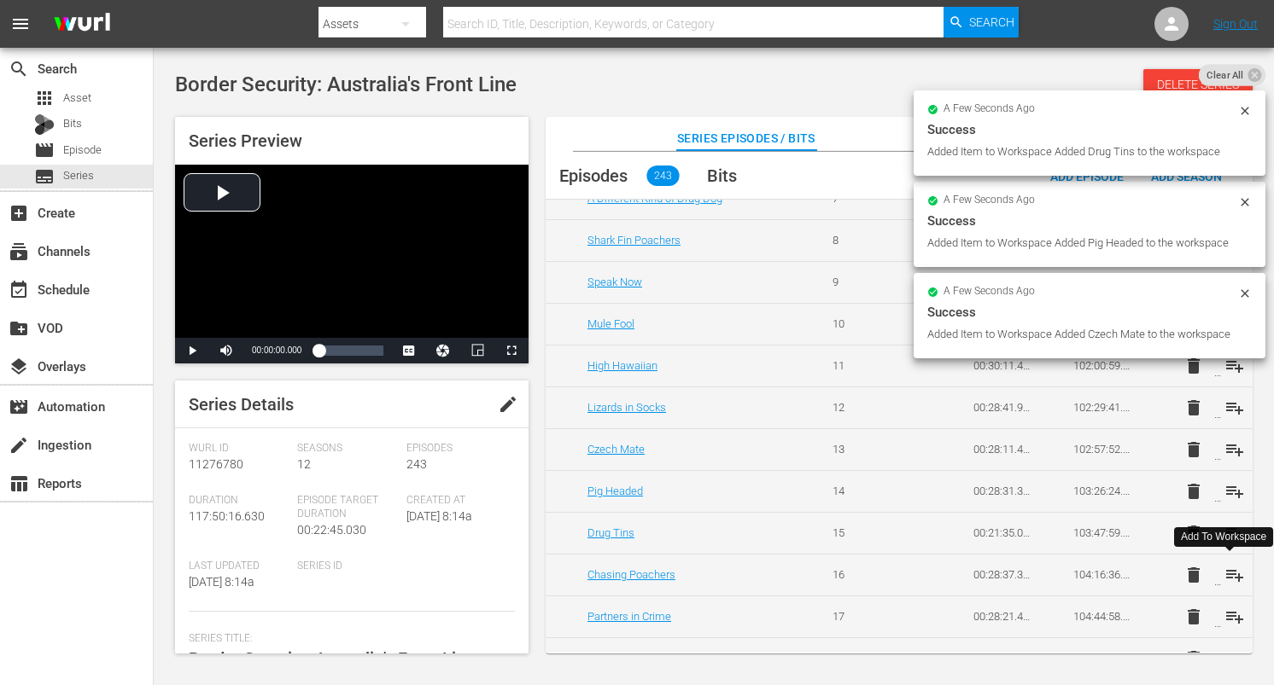
click at [1229, 574] on span "playlist_add" at bounding box center [1234, 575] width 20 height 20
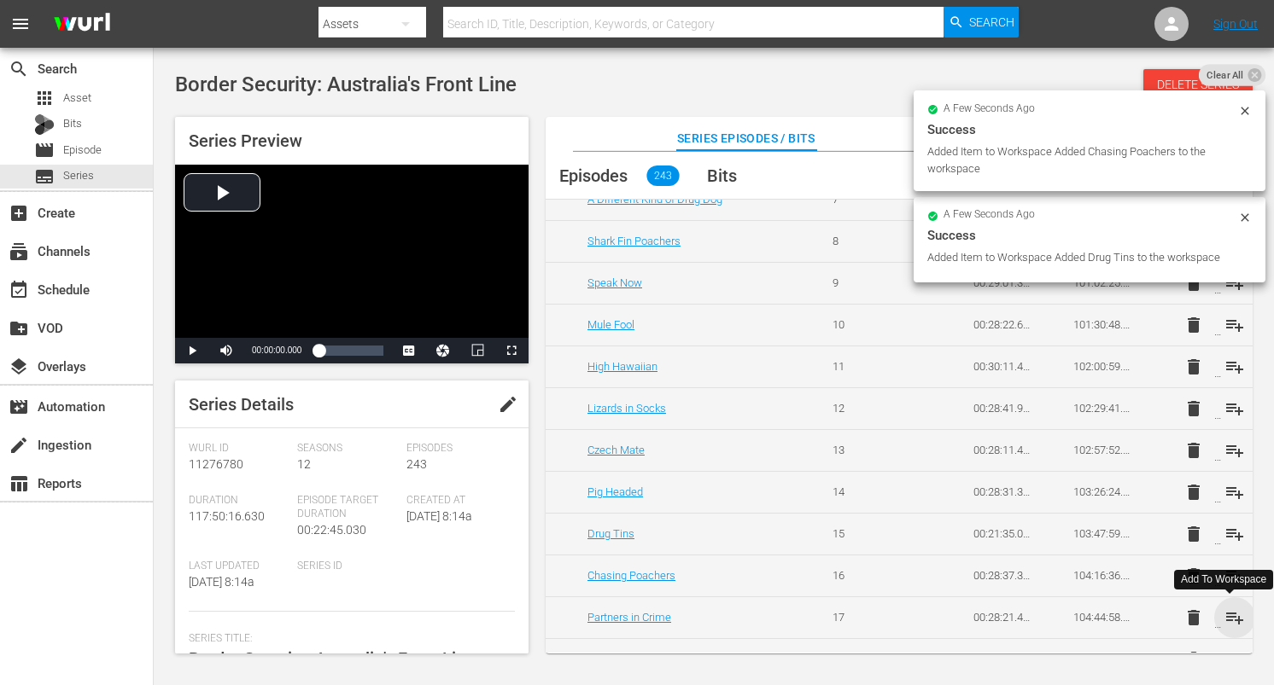
click at [1229, 619] on span "playlist_add" at bounding box center [1234, 618] width 20 height 20
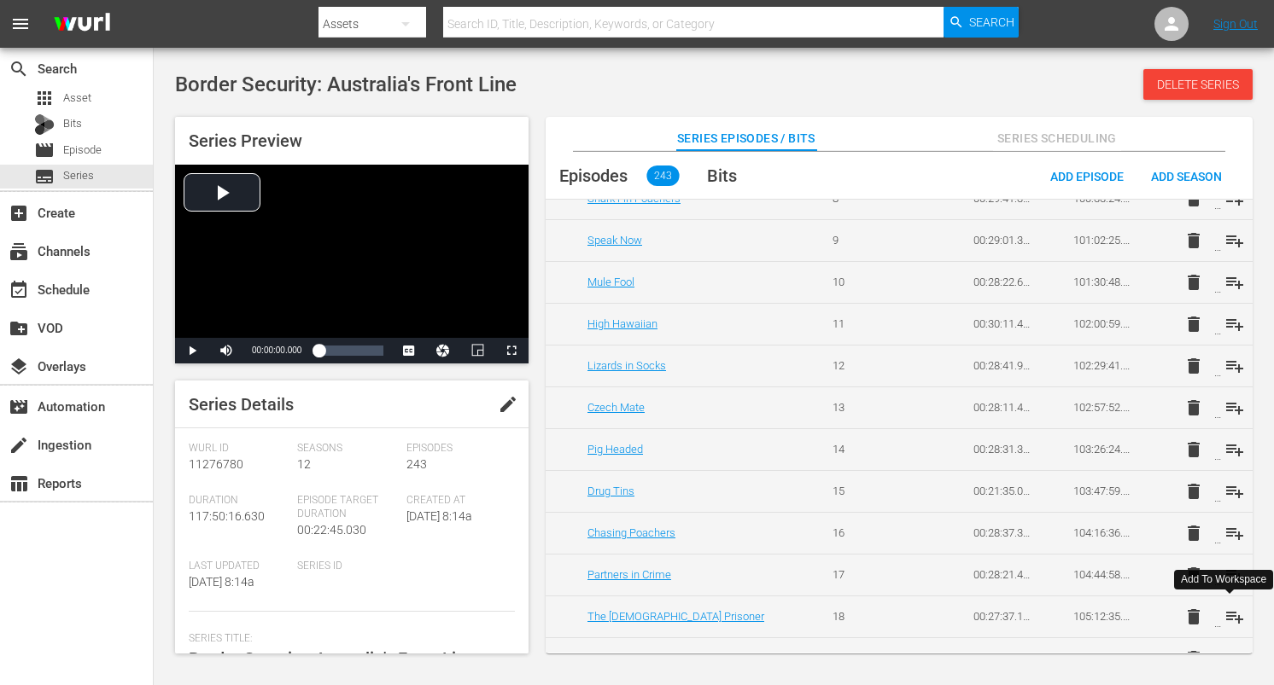
scroll to position [9159, 0]
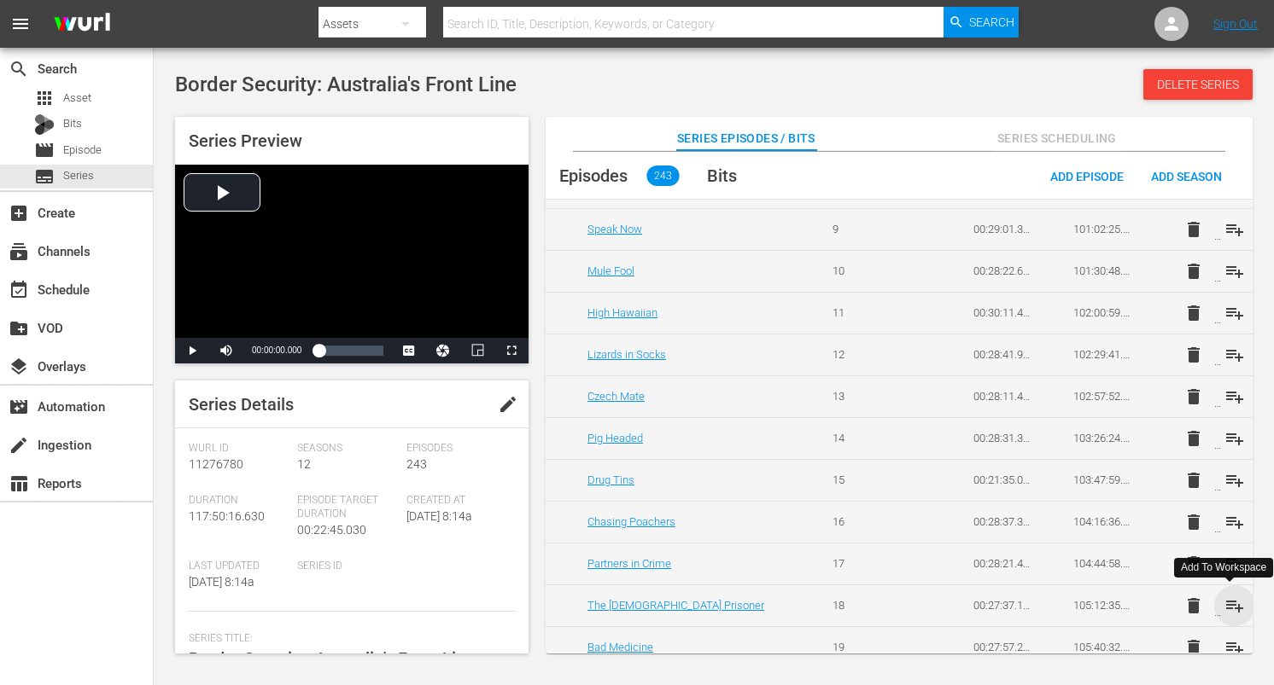
click at [1234, 610] on span "playlist_add" at bounding box center [1234, 606] width 20 height 20
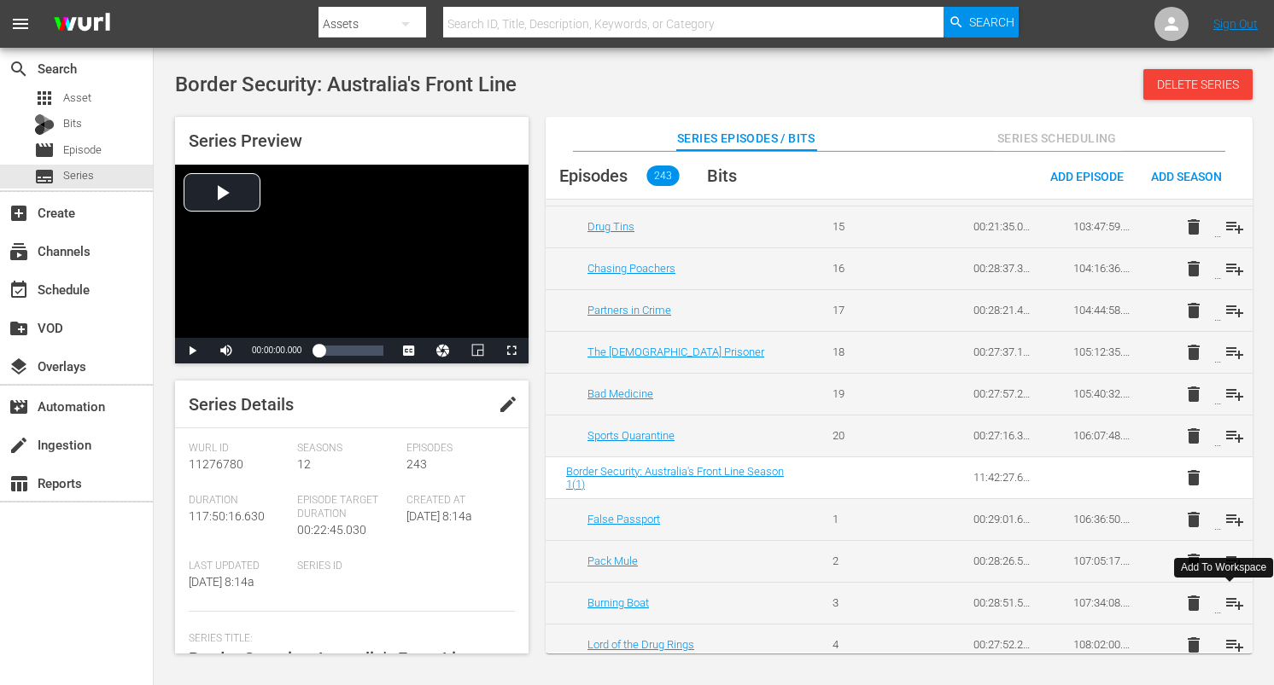
scroll to position [9454, 0]
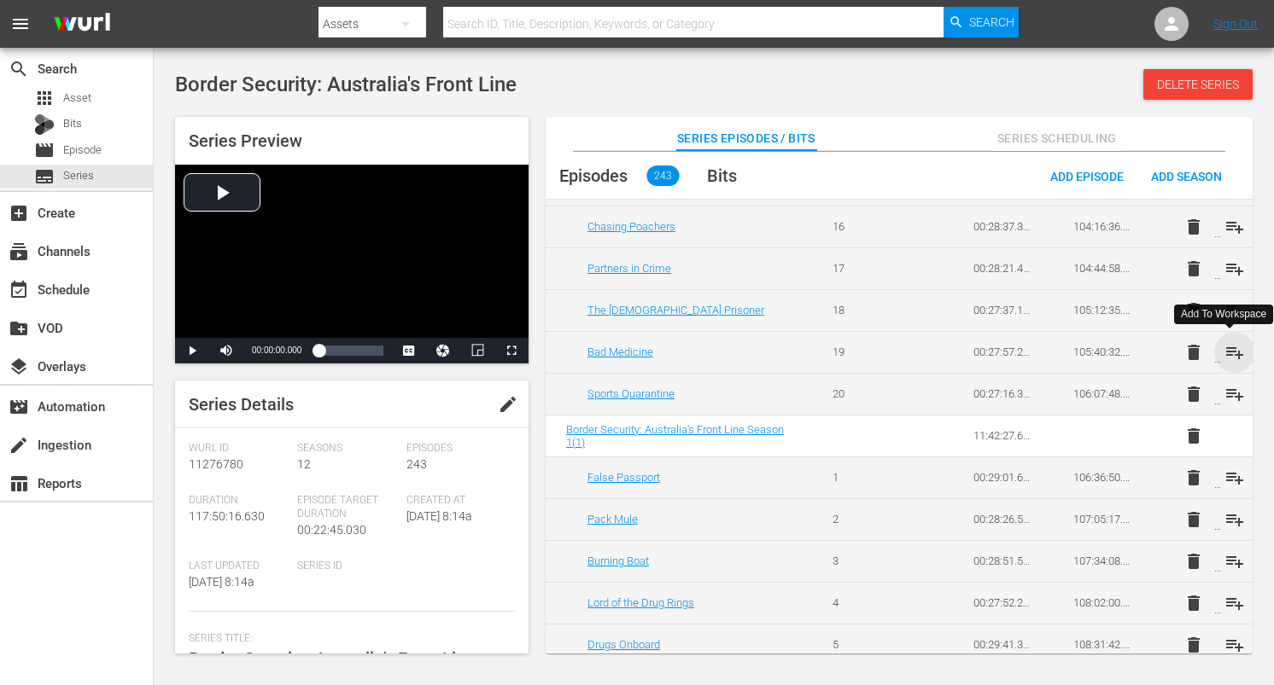
click at [1232, 350] on span "playlist_add" at bounding box center [1234, 352] width 20 height 20
click at [1232, 392] on span "playlist_add" at bounding box center [1234, 394] width 20 height 20
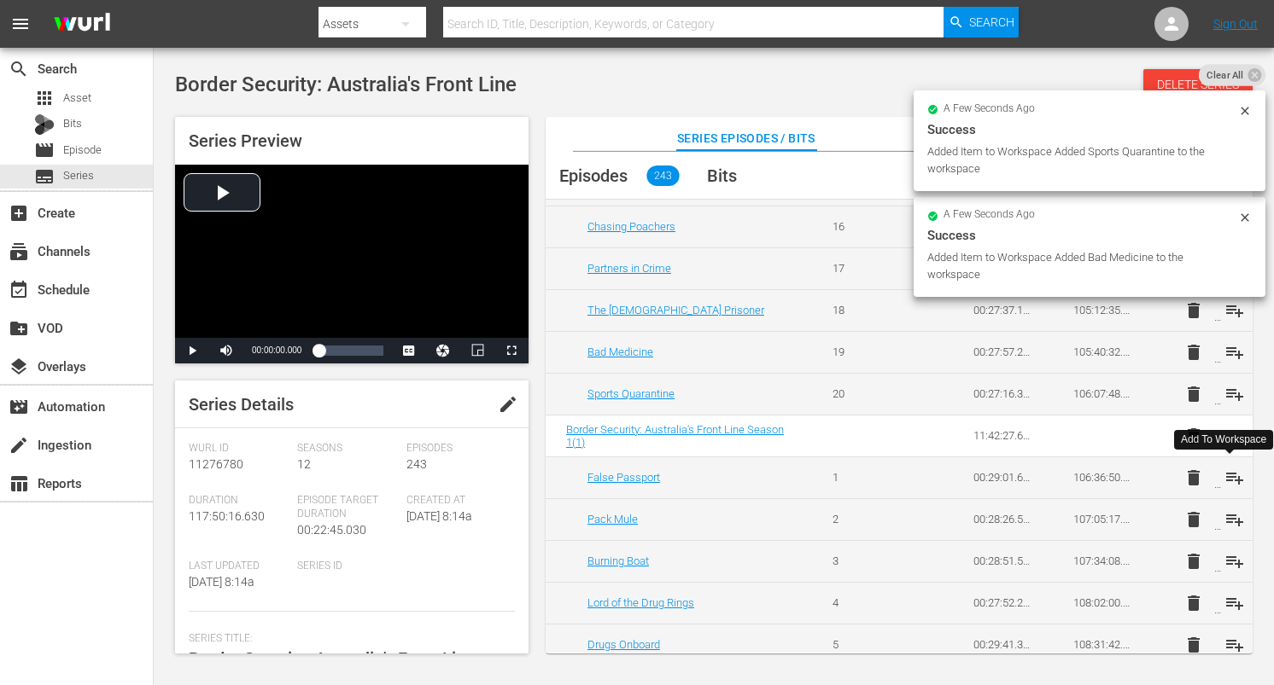
click at [1233, 475] on span "playlist_add" at bounding box center [1234, 478] width 20 height 20
click at [1228, 514] on span "playlist_add" at bounding box center [1234, 520] width 20 height 20
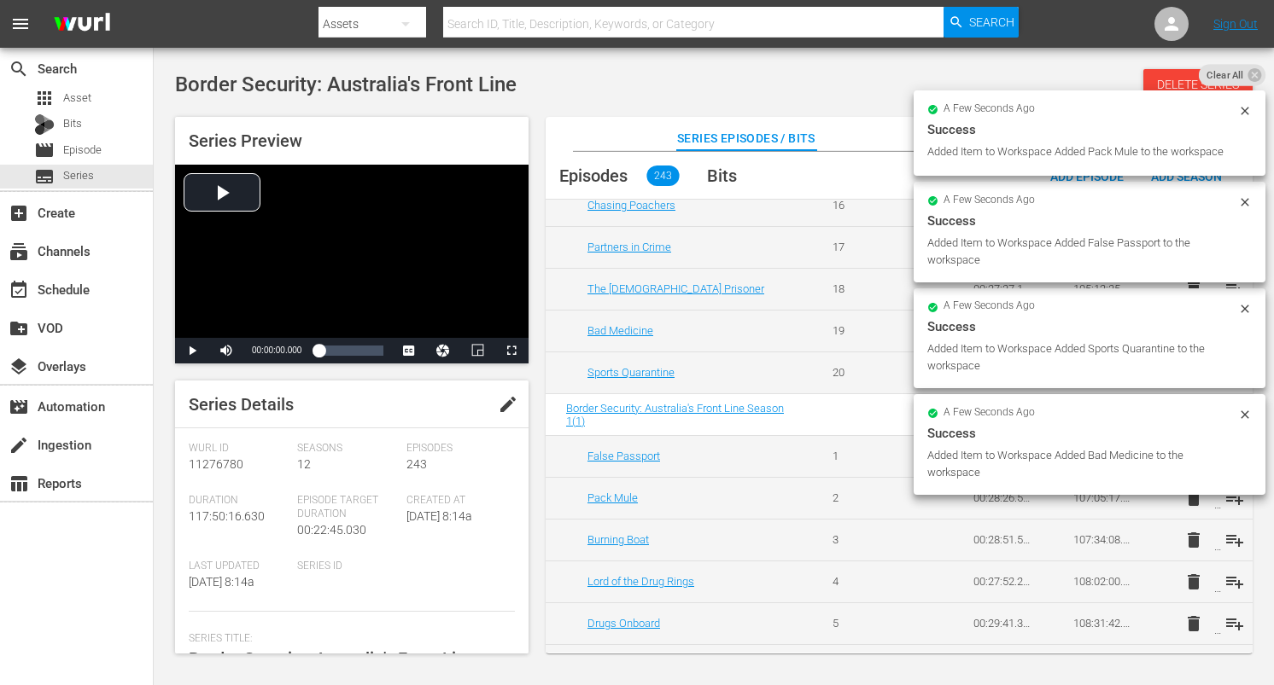
scroll to position [9493, 0]
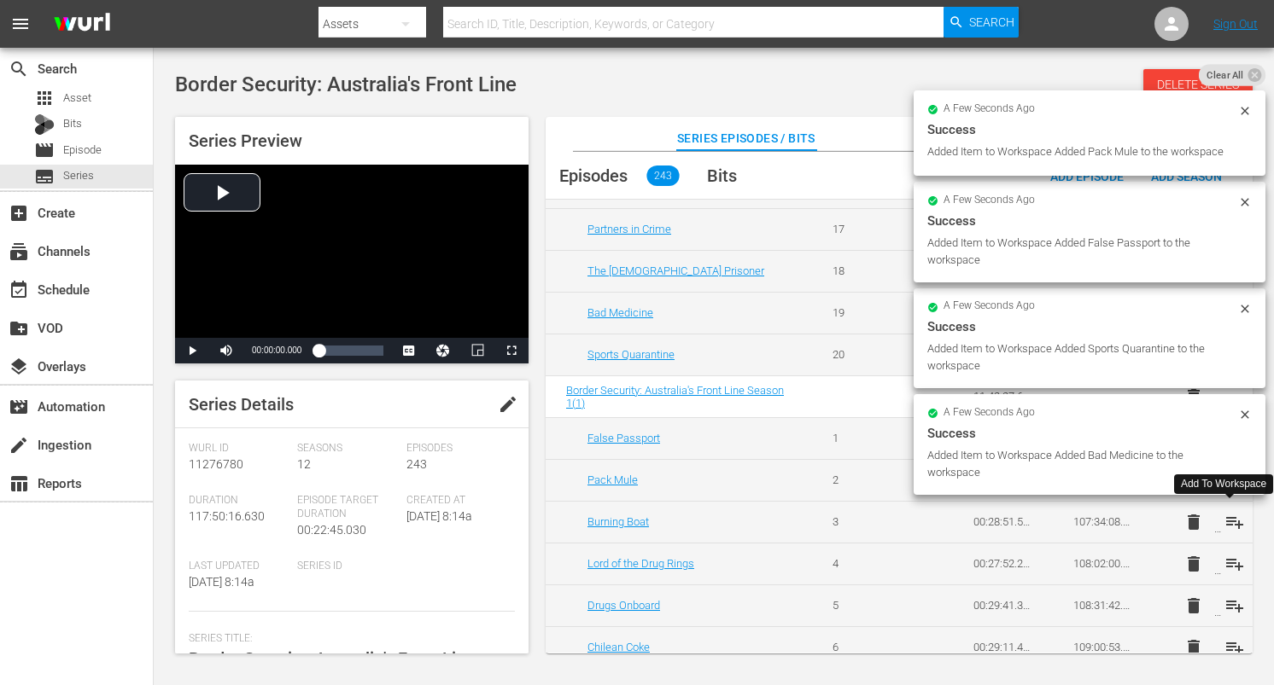
click at [1234, 523] on span "playlist_add" at bounding box center [1234, 522] width 20 height 20
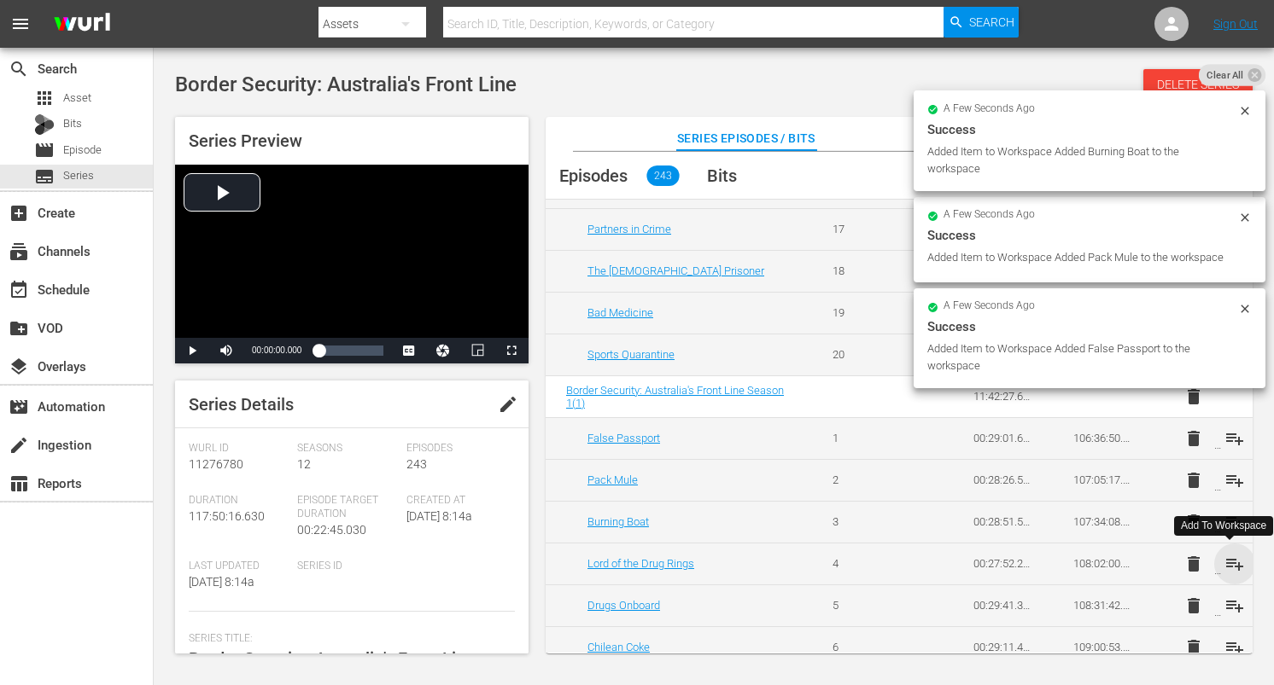
click at [1228, 563] on span "playlist_add" at bounding box center [1234, 564] width 20 height 20
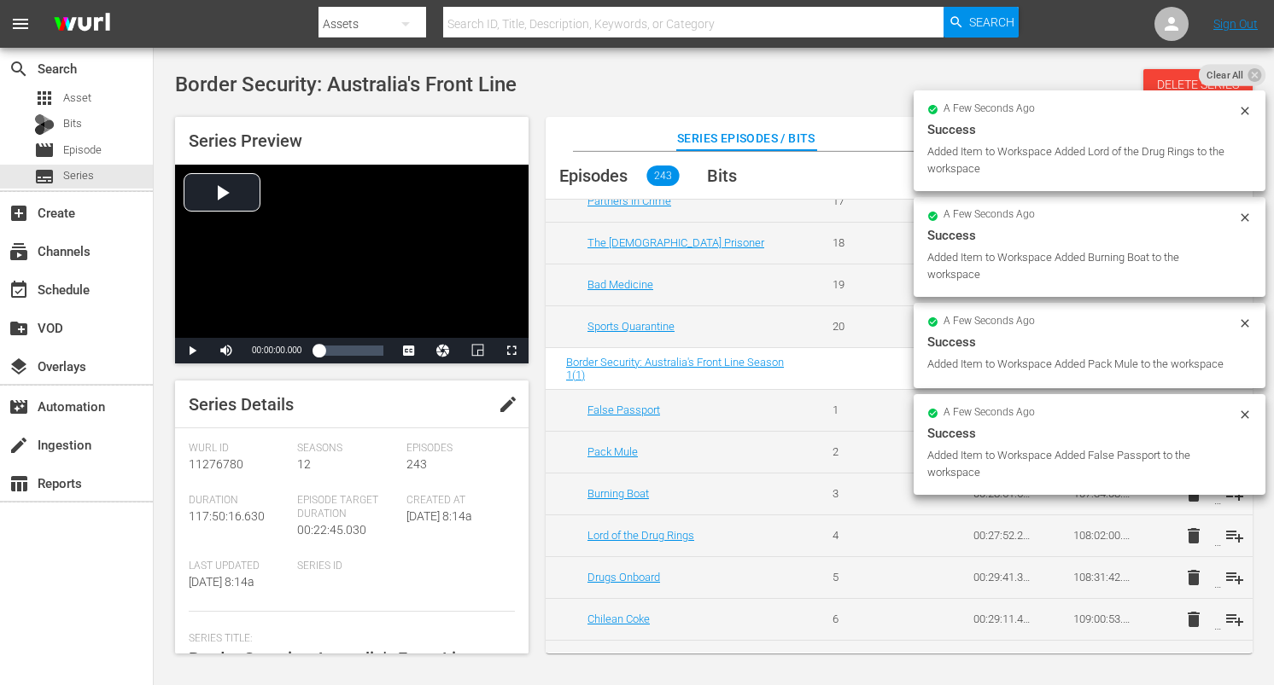
scroll to position [9522, 0]
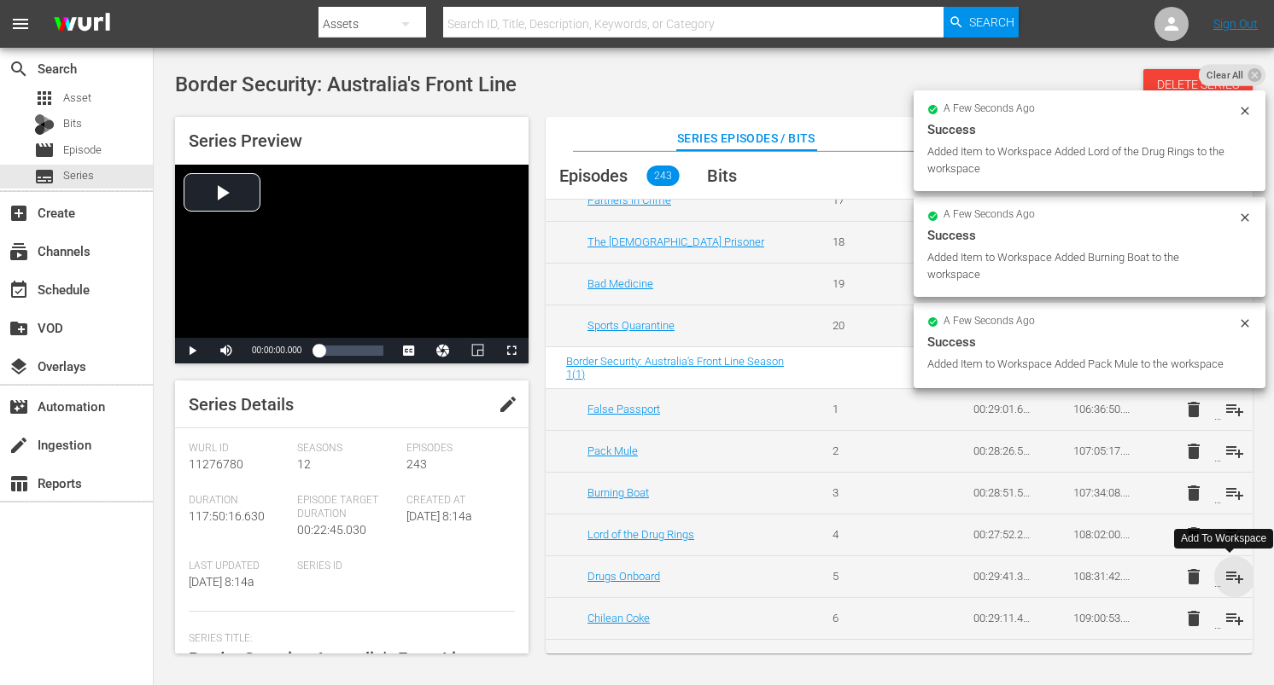
click at [1228, 577] on span "playlist_add" at bounding box center [1234, 577] width 20 height 20
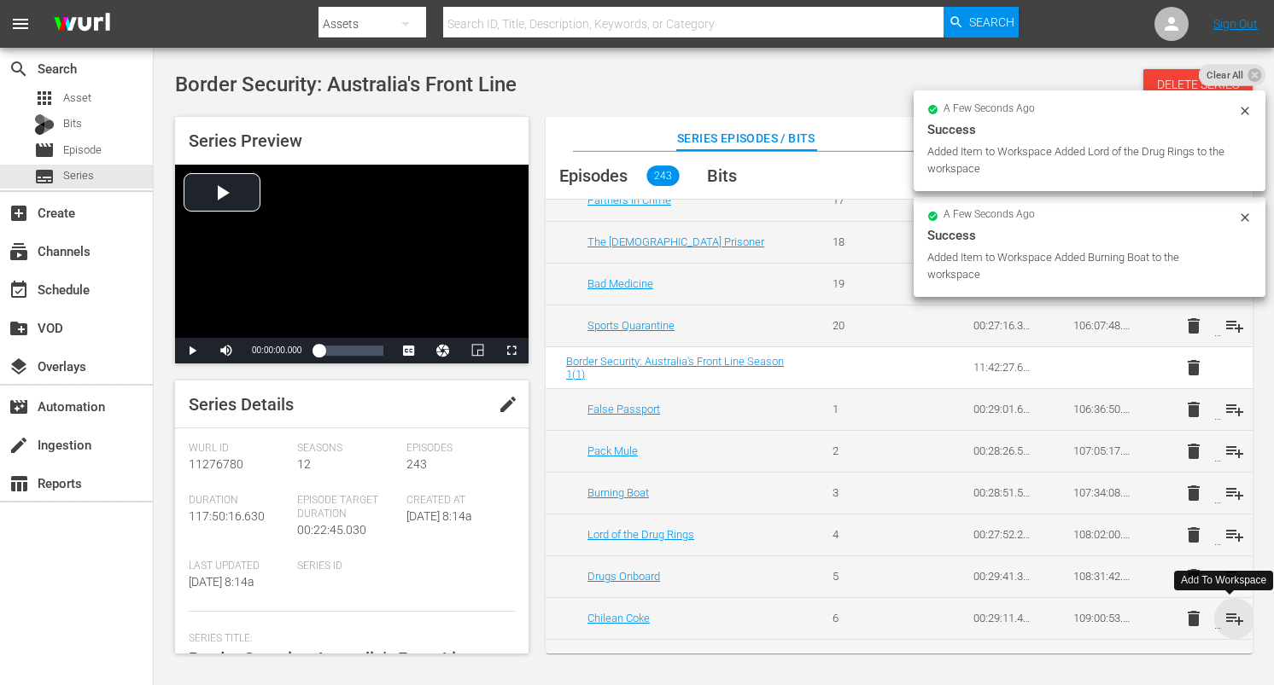
click at [1228, 621] on span "playlist_add" at bounding box center [1234, 619] width 20 height 20
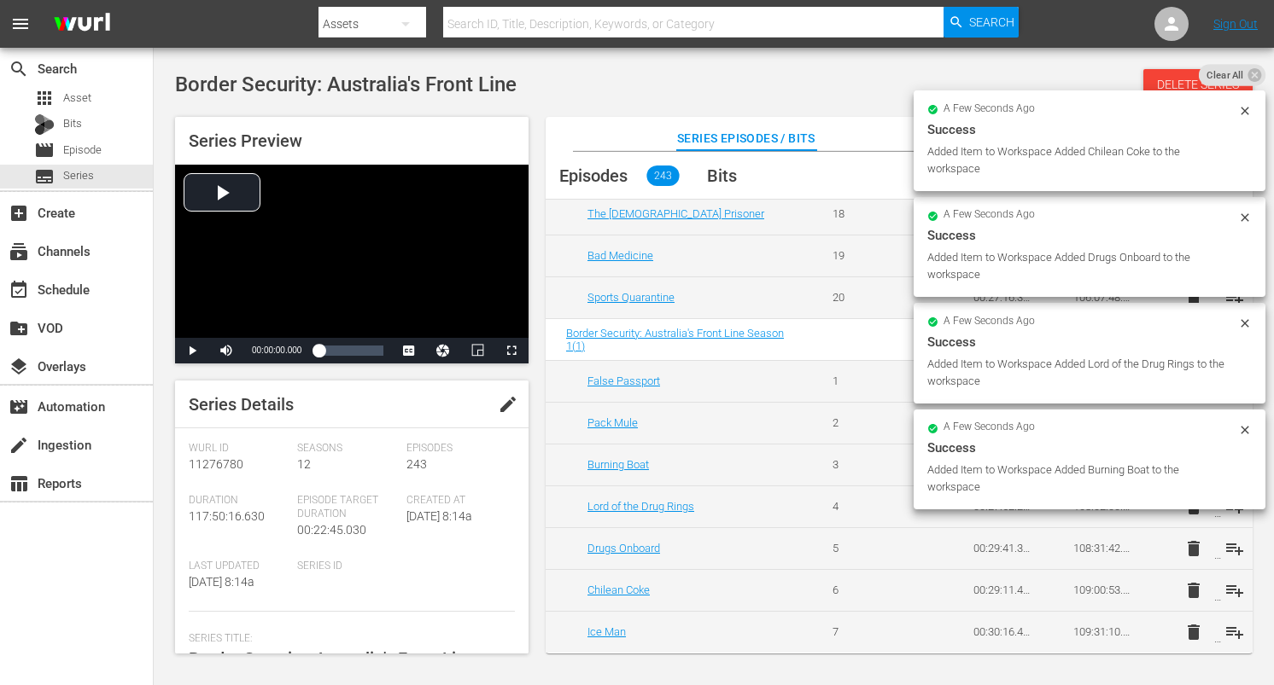
scroll to position [9554, 0]
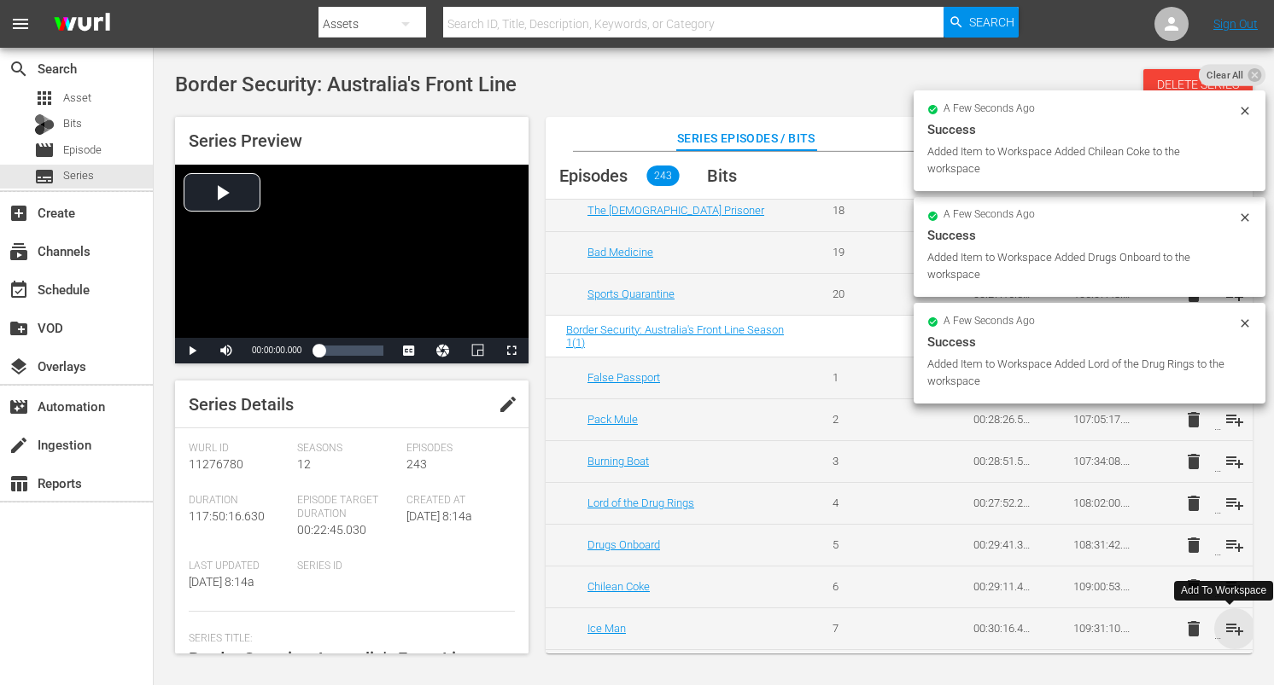
click at [1226, 627] on span "playlist_add" at bounding box center [1234, 629] width 20 height 20
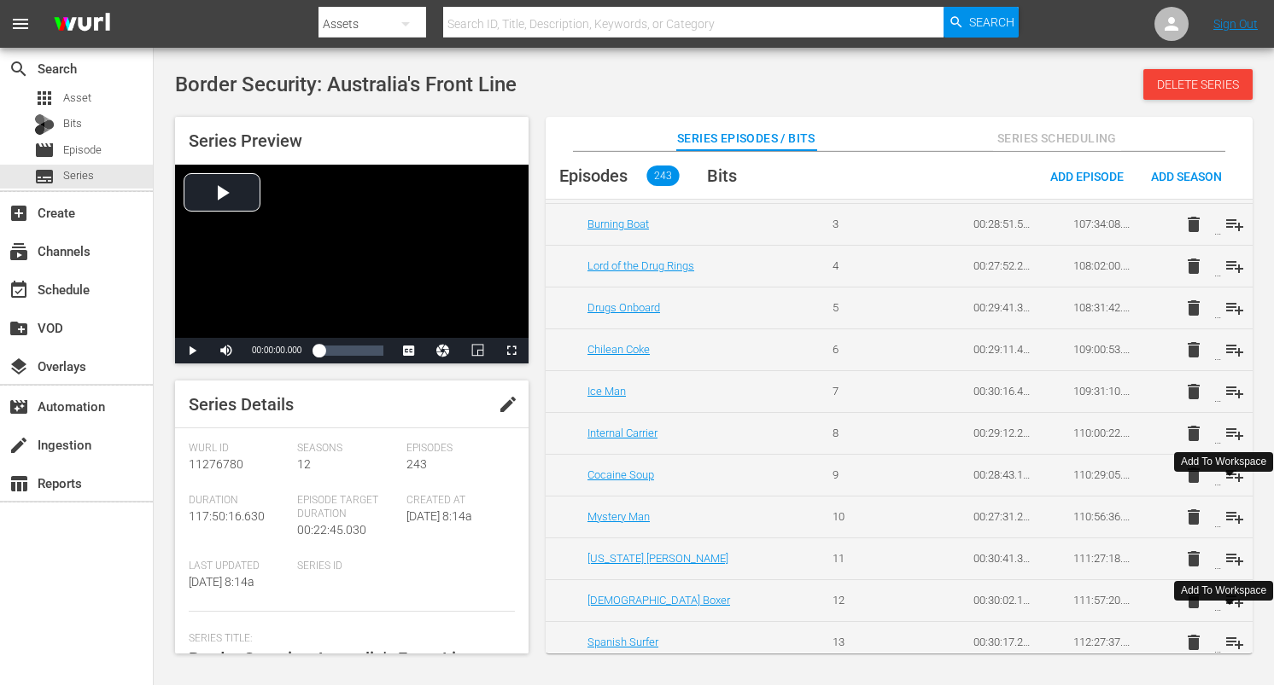
scroll to position [9817, 0]
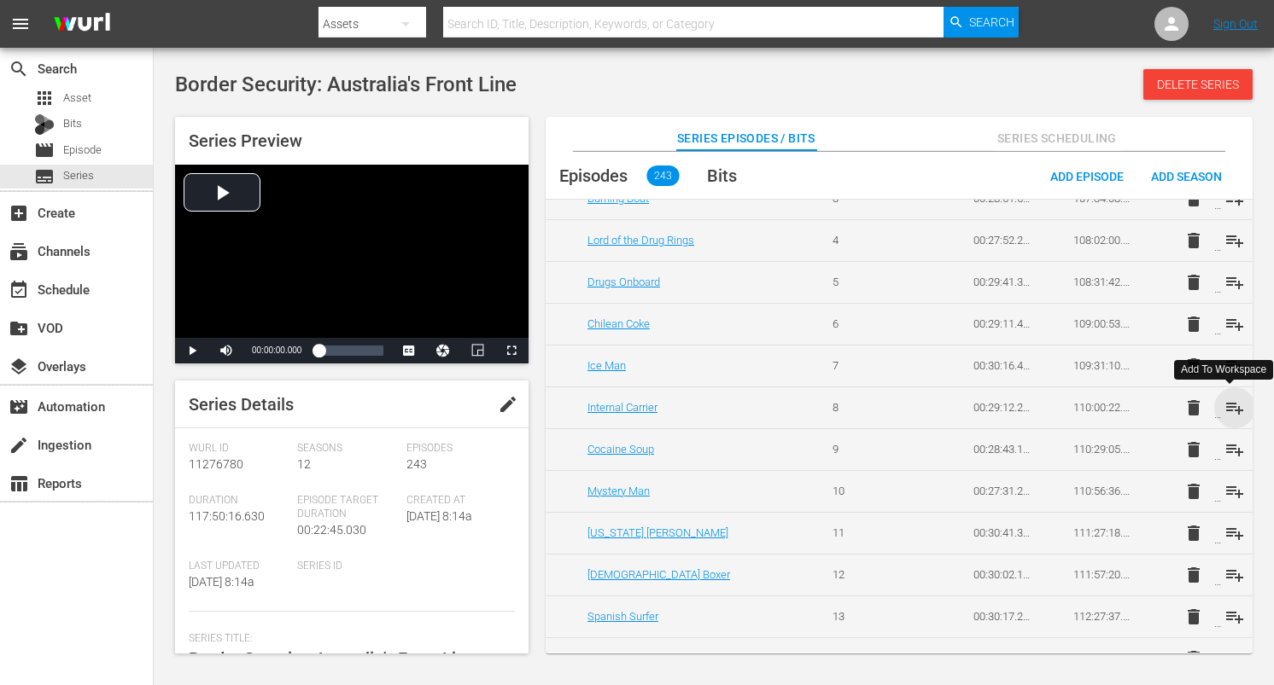
click at [1229, 406] on span "playlist_add" at bounding box center [1234, 408] width 20 height 20
click at [1228, 447] on span "playlist_add" at bounding box center [1234, 450] width 20 height 20
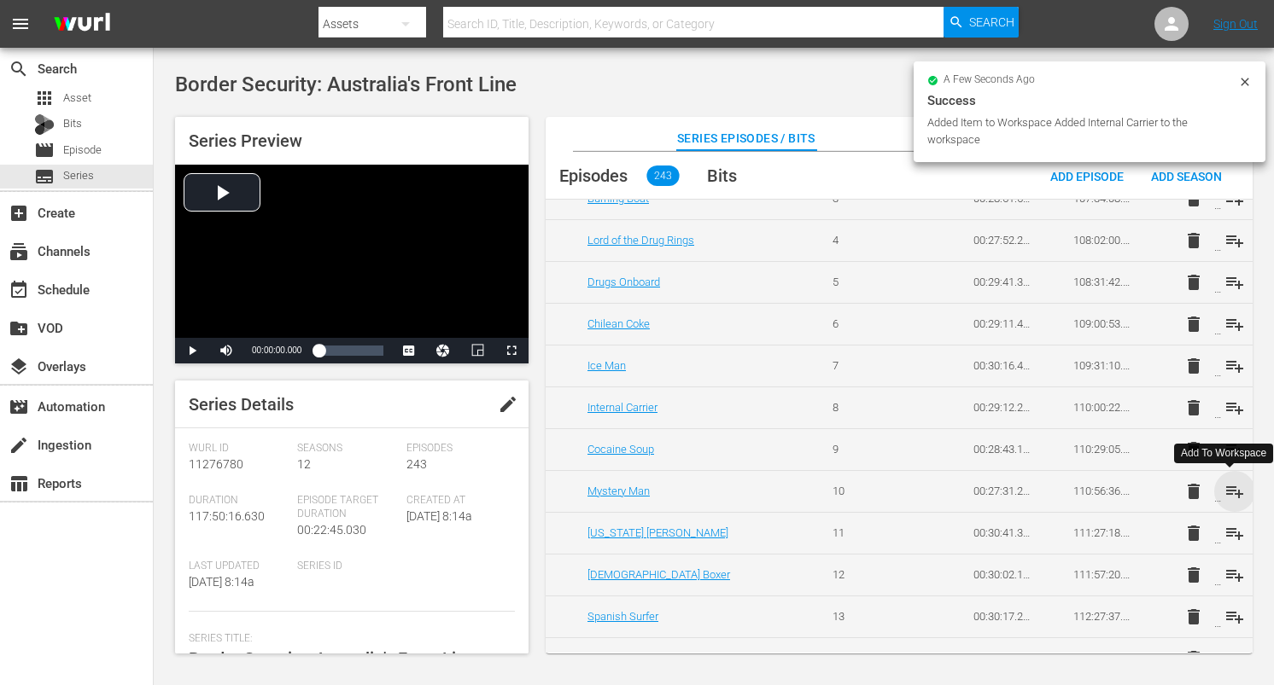
click at [1230, 489] on span "playlist_add" at bounding box center [1234, 491] width 20 height 20
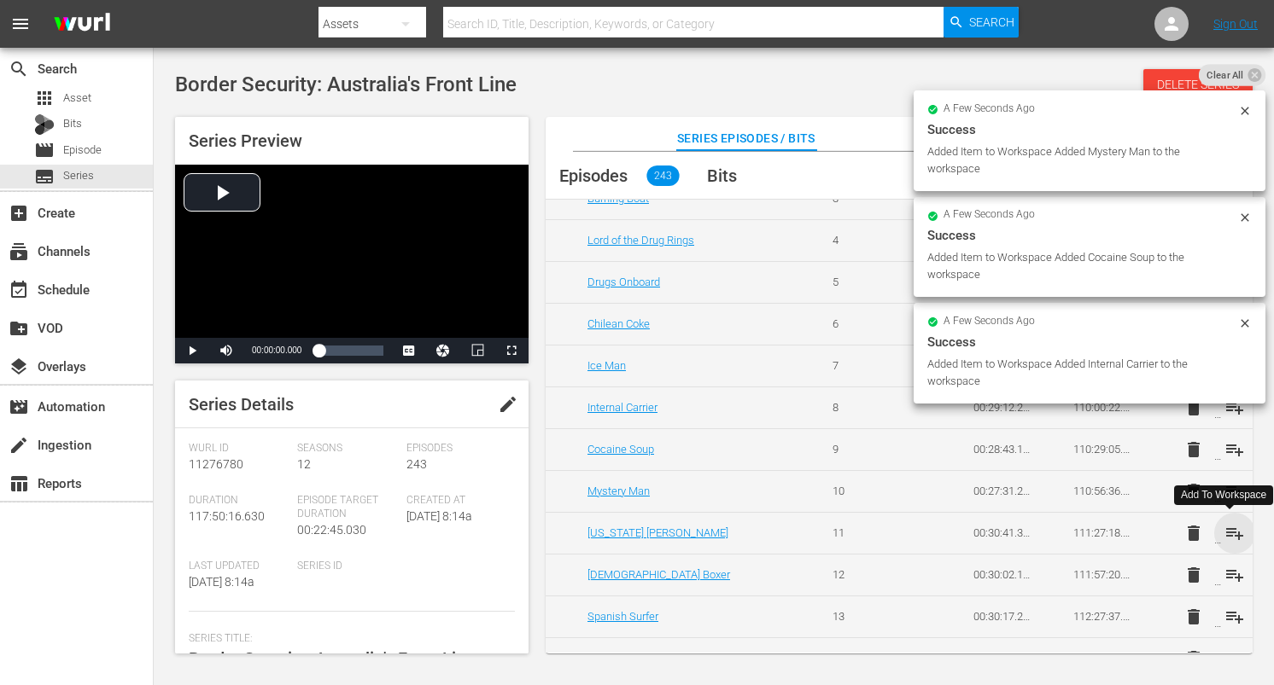
click at [1232, 535] on span "playlist_add" at bounding box center [1234, 533] width 20 height 20
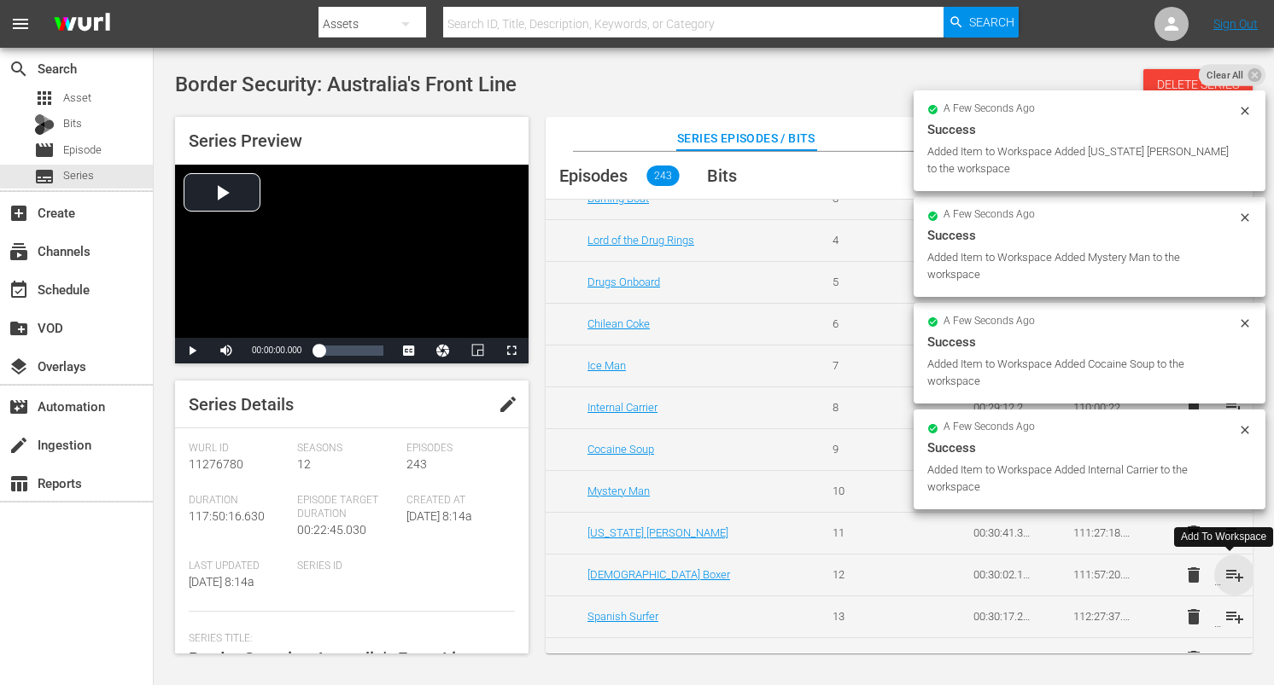
click at [1228, 572] on span "playlist_add" at bounding box center [1234, 575] width 20 height 20
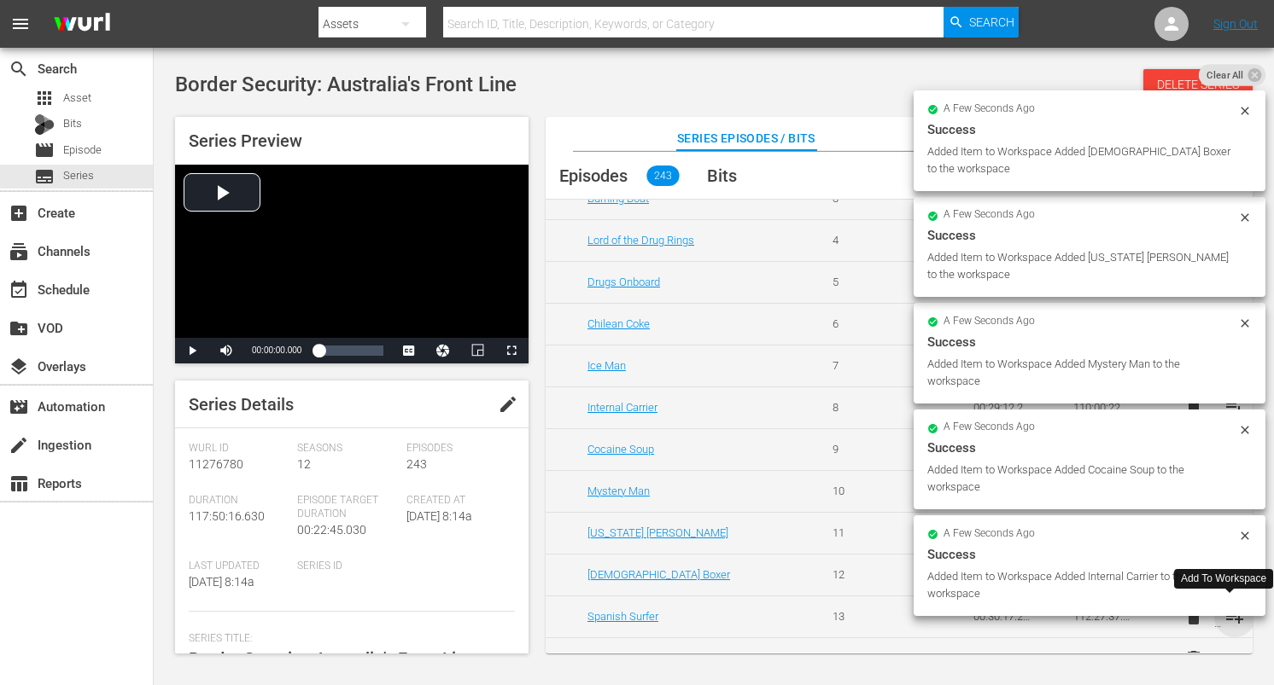
click at [1228, 615] on span "playlist_add" at bounding box center [1234, 617] width 20 height 20
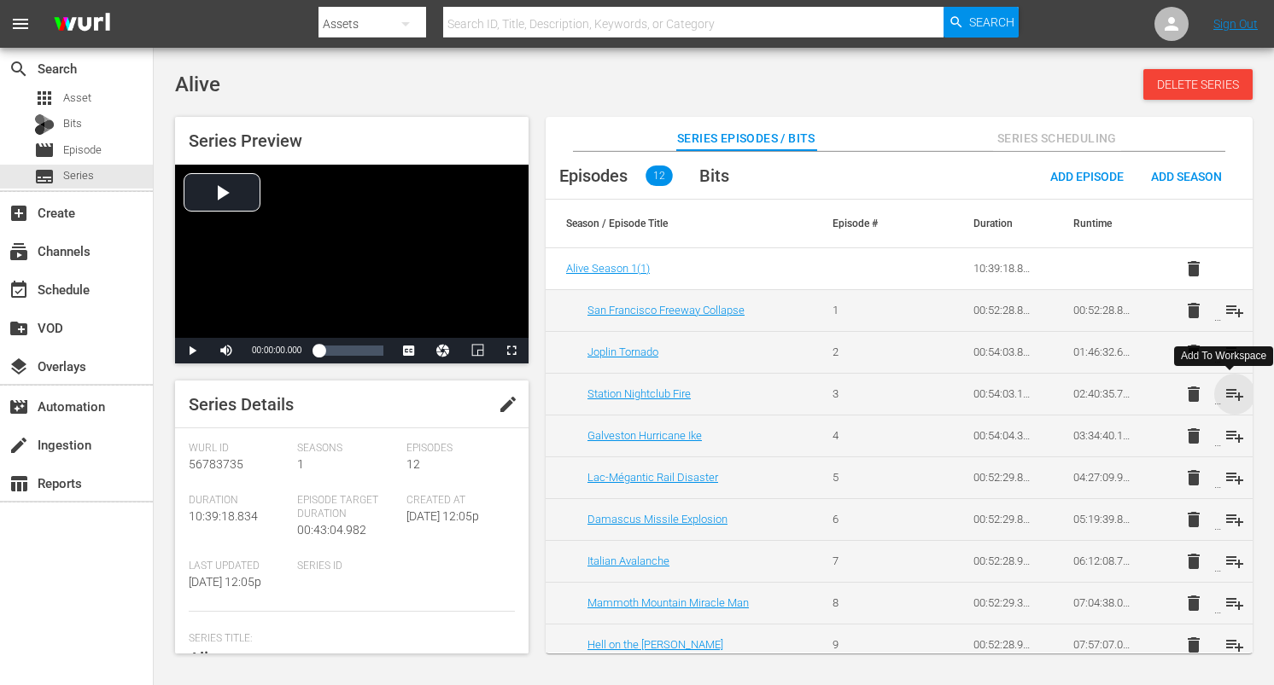
drag, startPoint x: 1228, startPoint y: 391, endPoint x: 1234, endPoint y: 414, distance: 23.8
click at [1228, 391] on span "playlist_add" at bounding box center [1234, 394] width 20 height 20
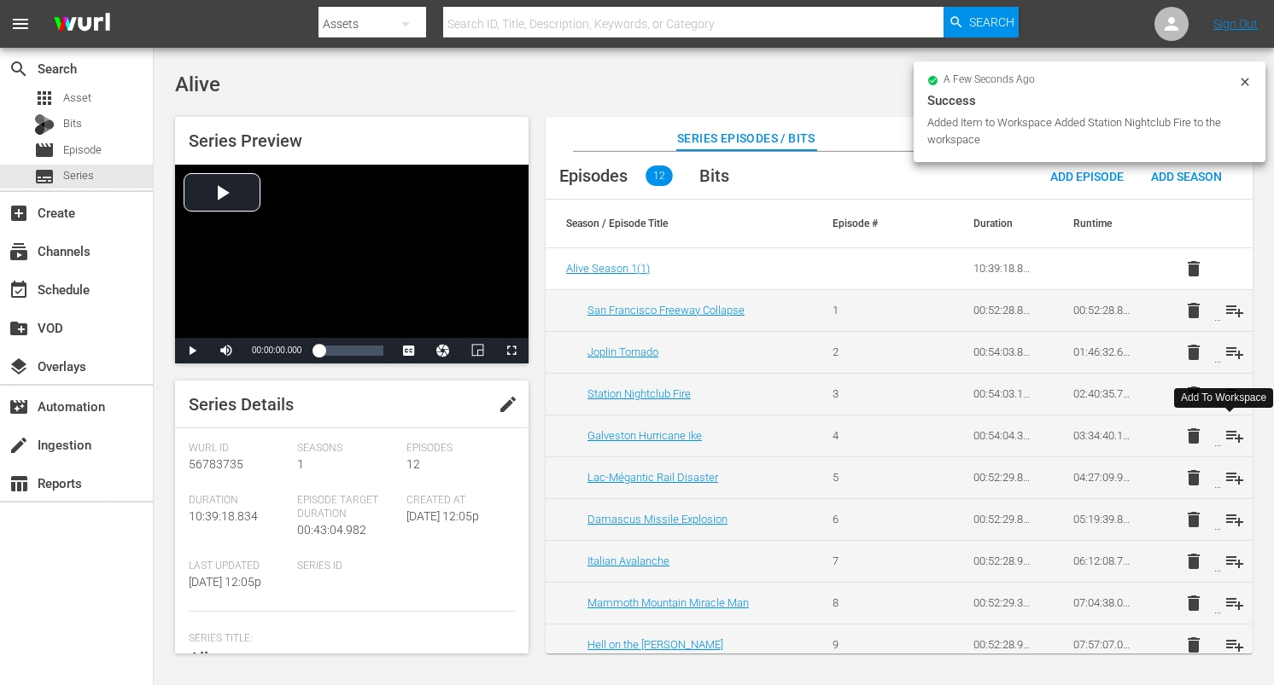
click at [1229, 436] on span "playlist_add" at bounding box center [1234, 436] width 20 height 20
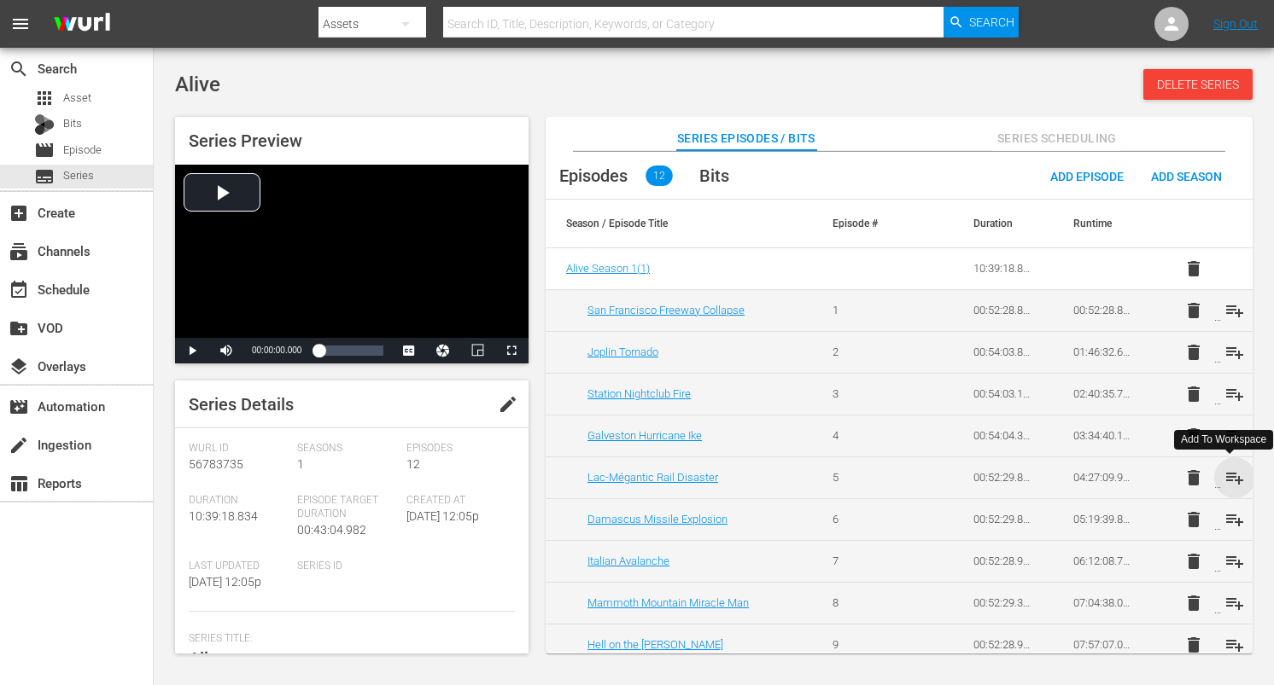
click at [1234, 479] on span "playlist_add" at bounding box center [1234, 478] width 20 height 20
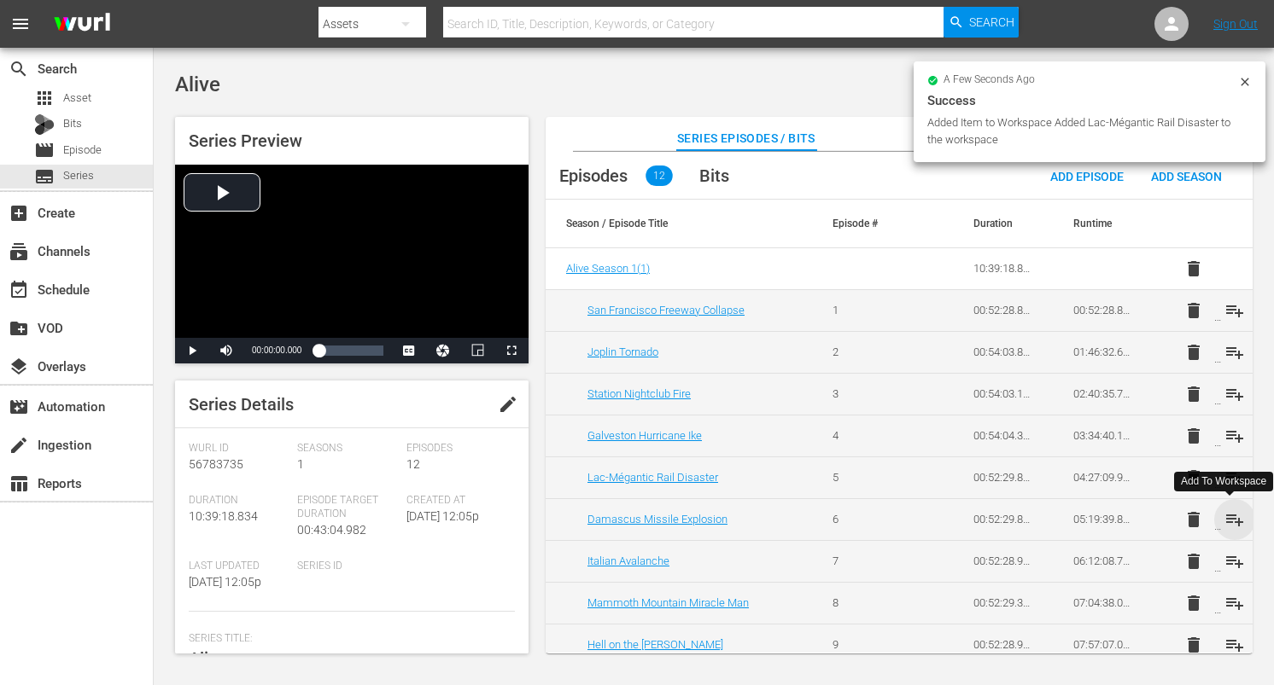
click at [1229, 515] on span "playlist_add" at bounding box center [1234, 520] width 20 height 20
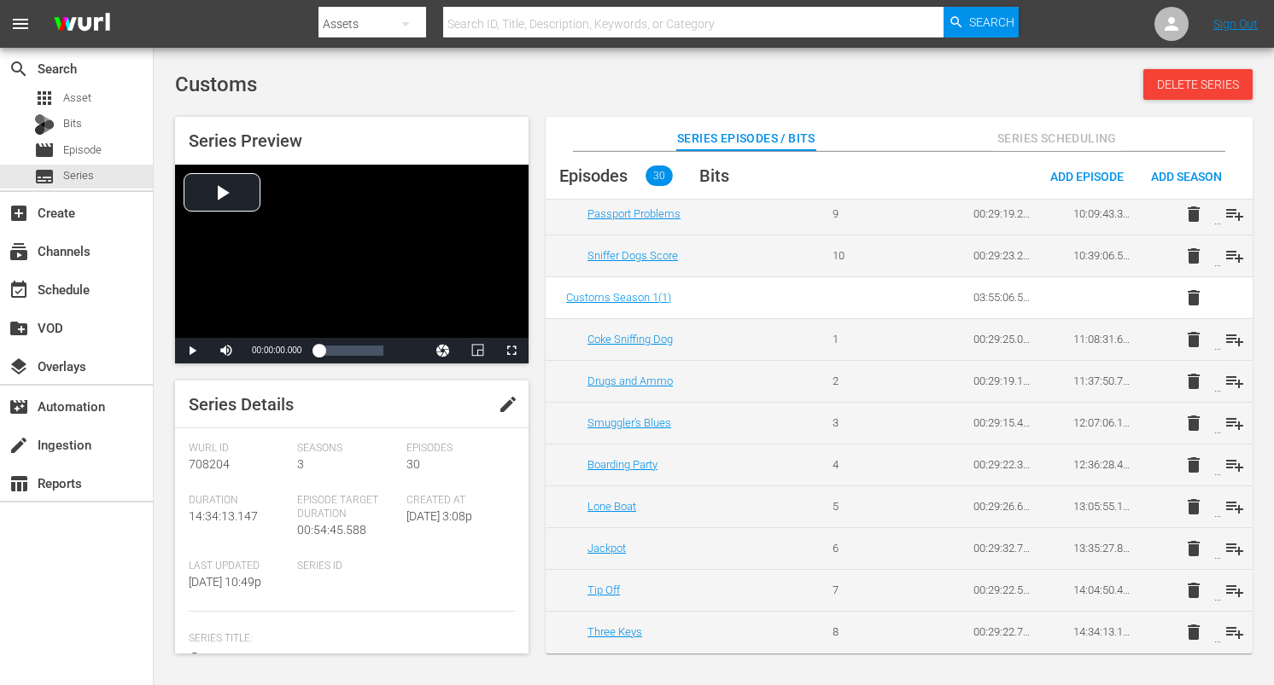
scroll to position [832, 0]
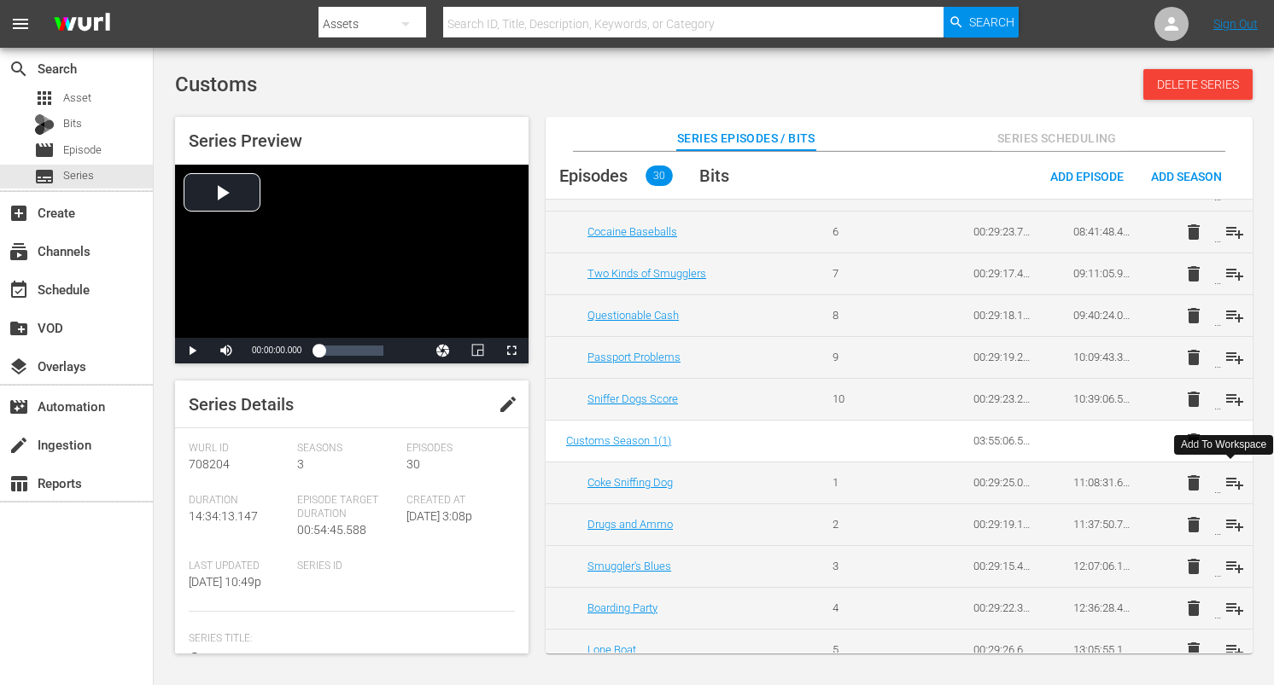
click at [1229, 481] on span "playlist_add" at bounding box center [1234, 483] width 20 height 20
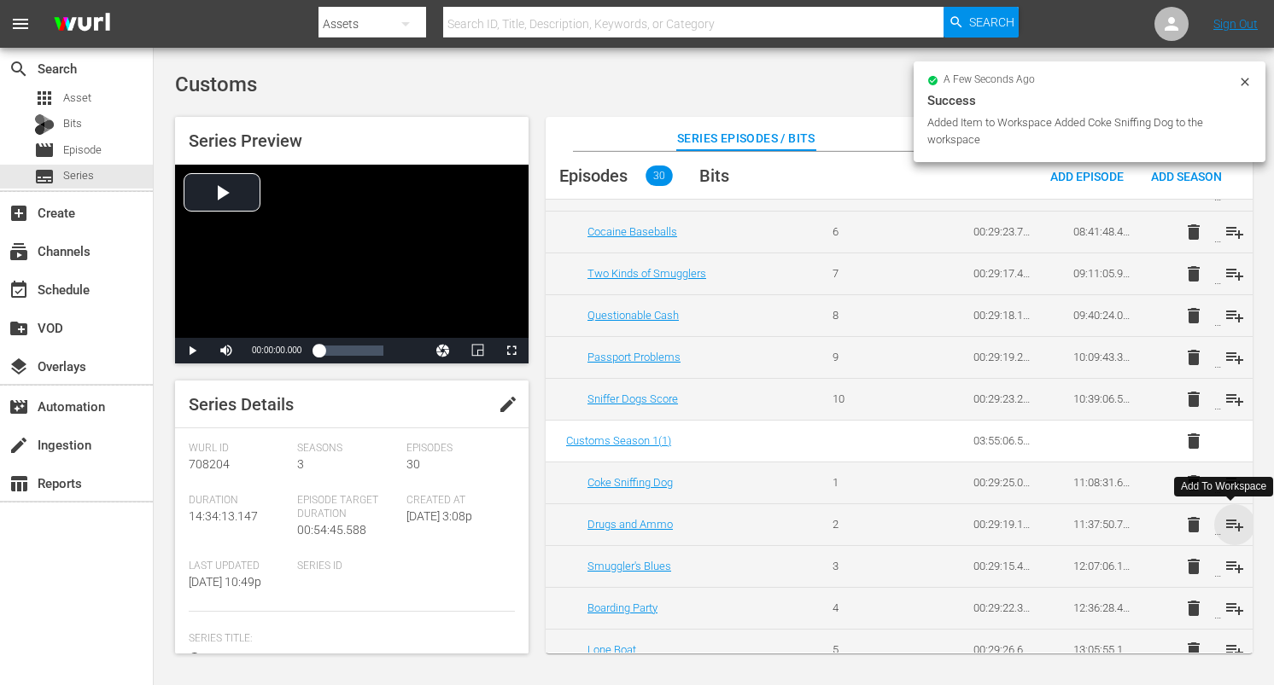
click at [1228, 520] on span "playlist_add" at bounding box center [1234, 525] width 20 height 20
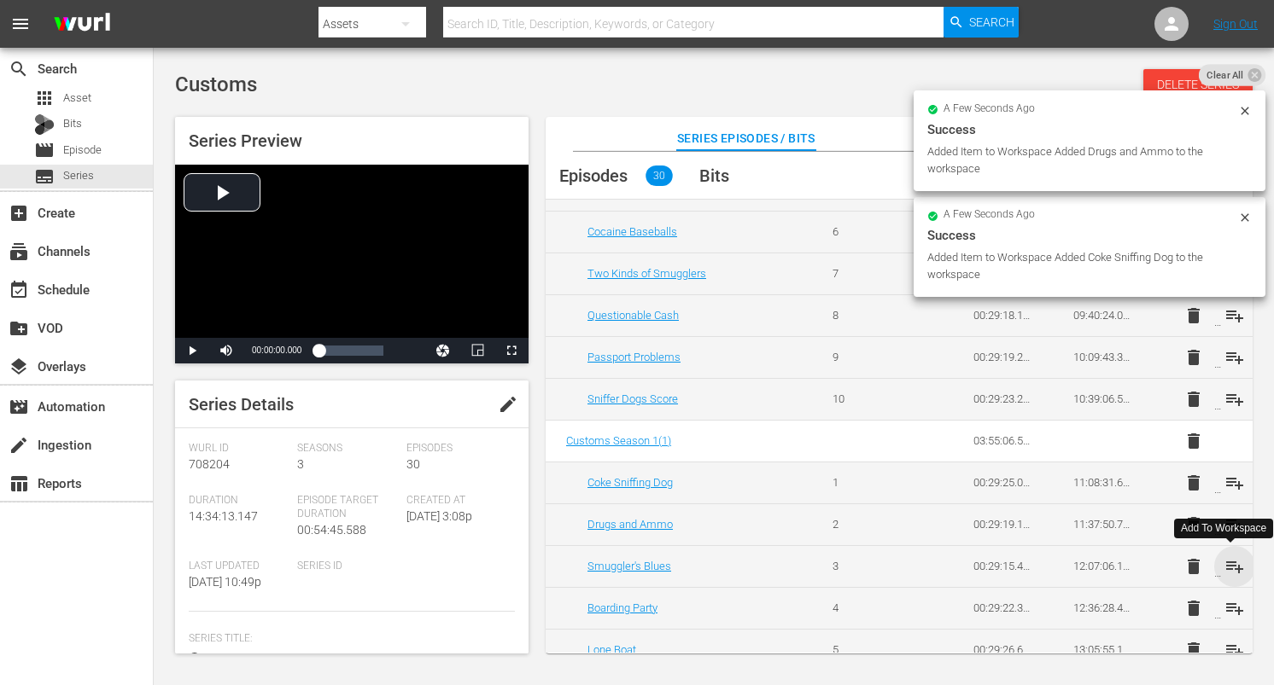
drag, startPoint x: 1229, startPoint y: 565, endPoint x: 1228, endPoint y: 602, distance: 36.7
click at [1229, 565] on span "playlist_add" at bounding box center [1234, 567] width 20 height 20
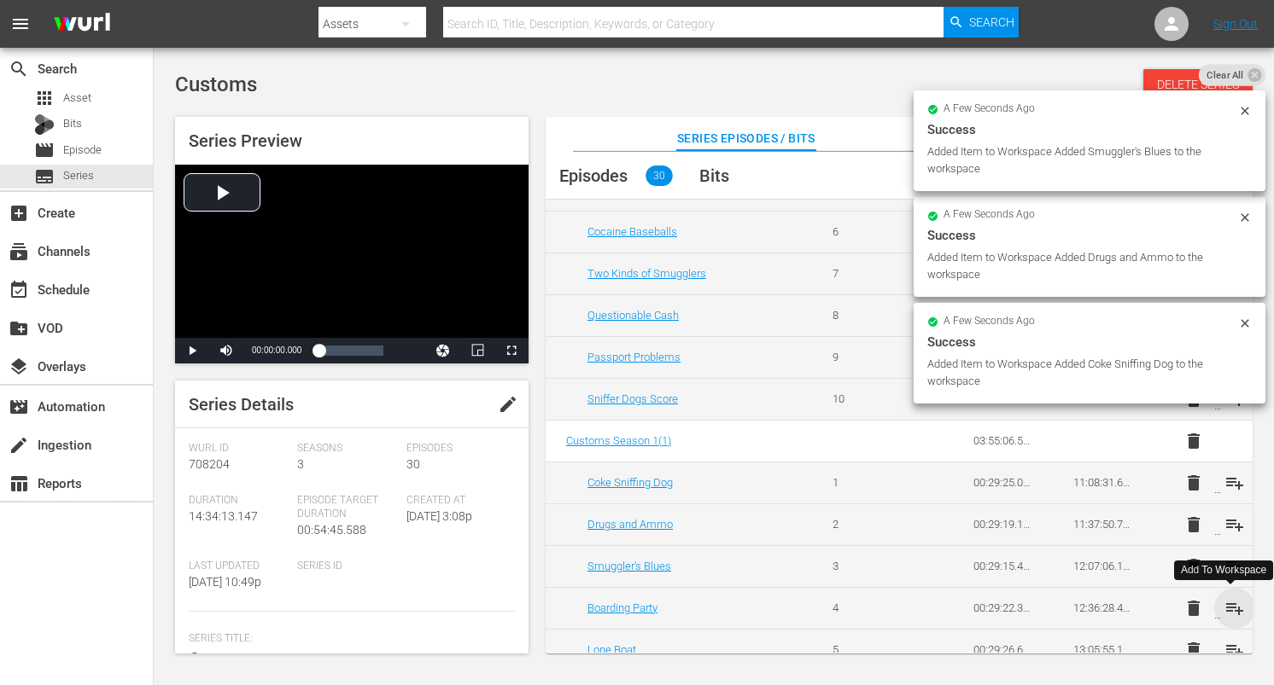
click at [1226, 609] on span "playlist_add" at bounding box center [1234, 608] width 20 height 20
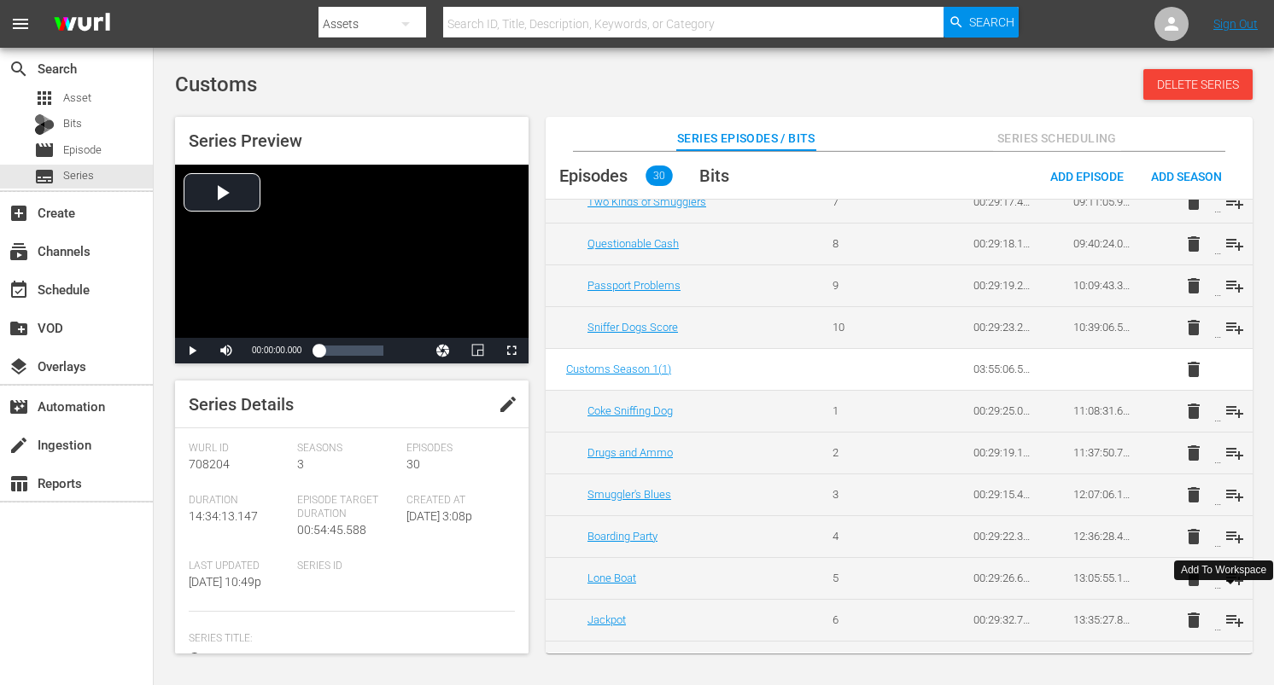
scroll to position [976, 0]
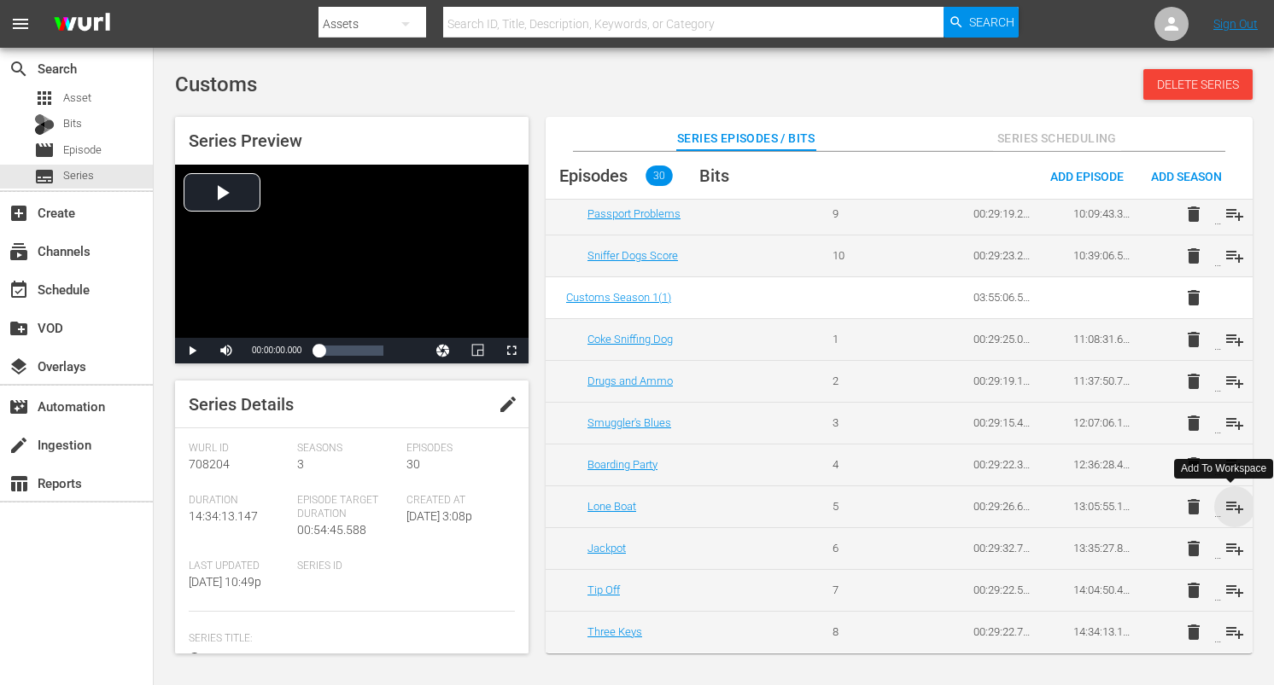
click at [1232, 503] on span "playlist_add" at bounding box center [1234, 507] width 20 height 20
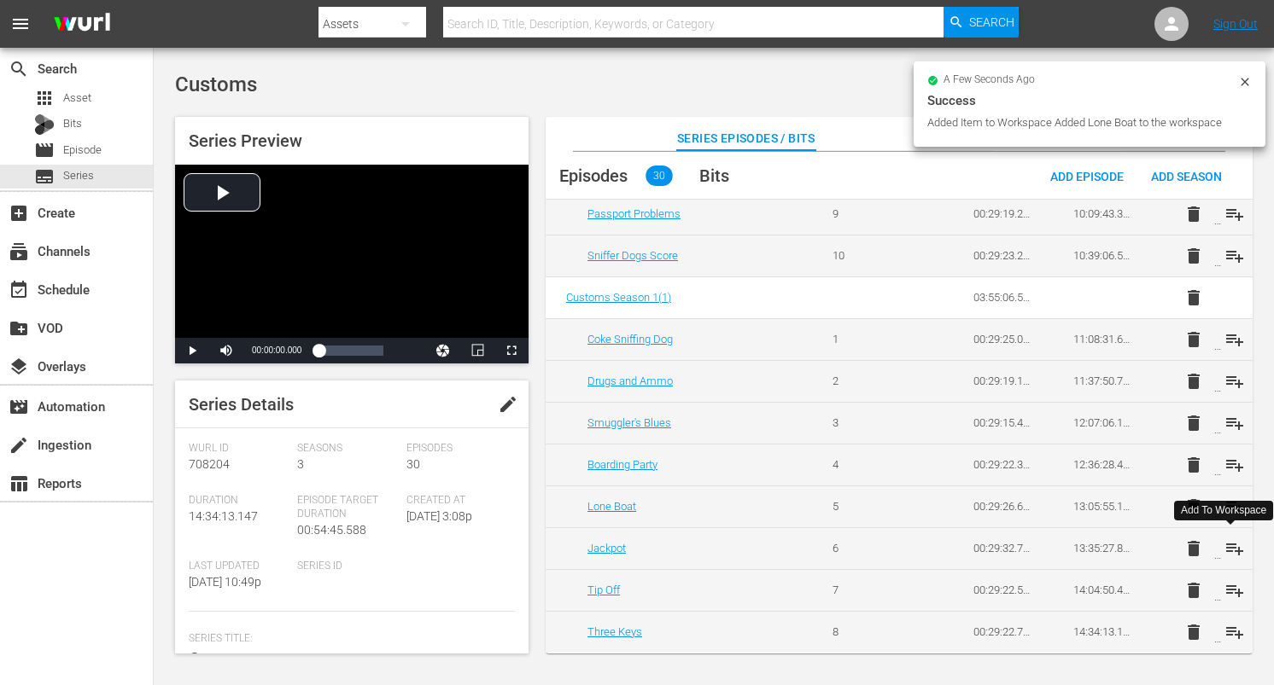
click at [1230, 545] on span "playlist_add" at bounding box center [1234, 549] width 20 height 20
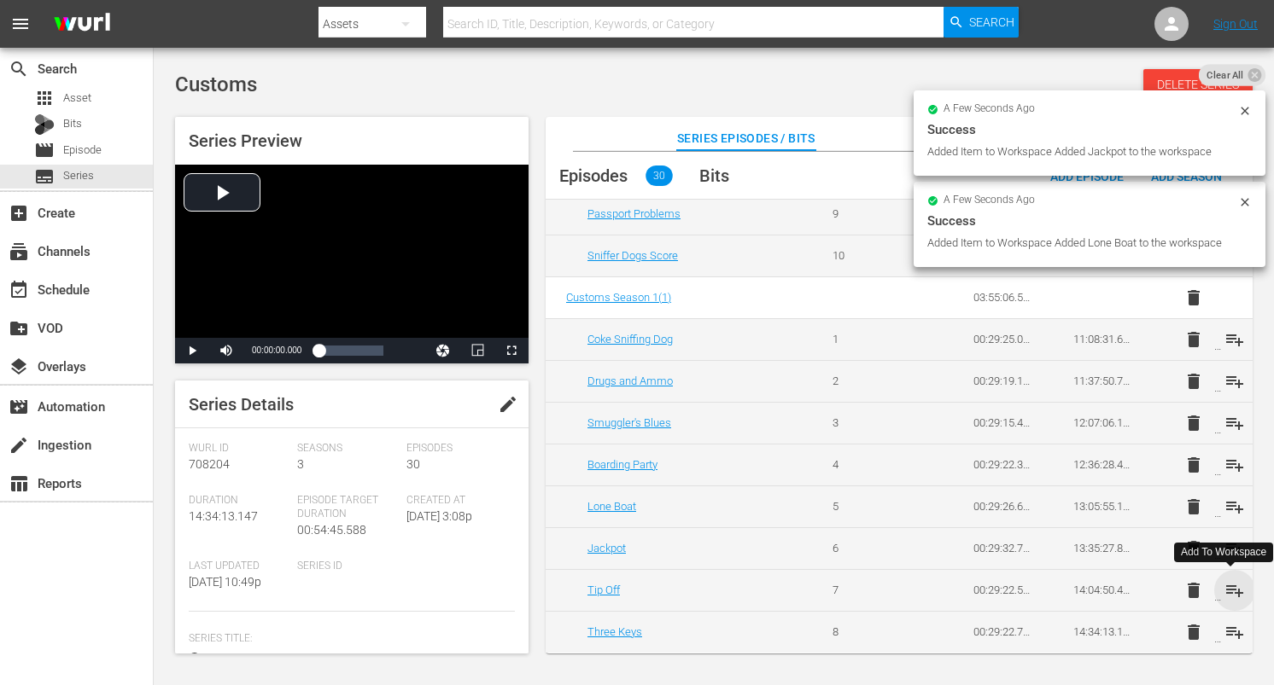
click at [1228, 592] on span "playlist_add" at bounding box center [1234, 590] width 20 height 20
click at [1231, 633] on span "playlist_add" at bounding box center [1234, 632] width 20 height 20
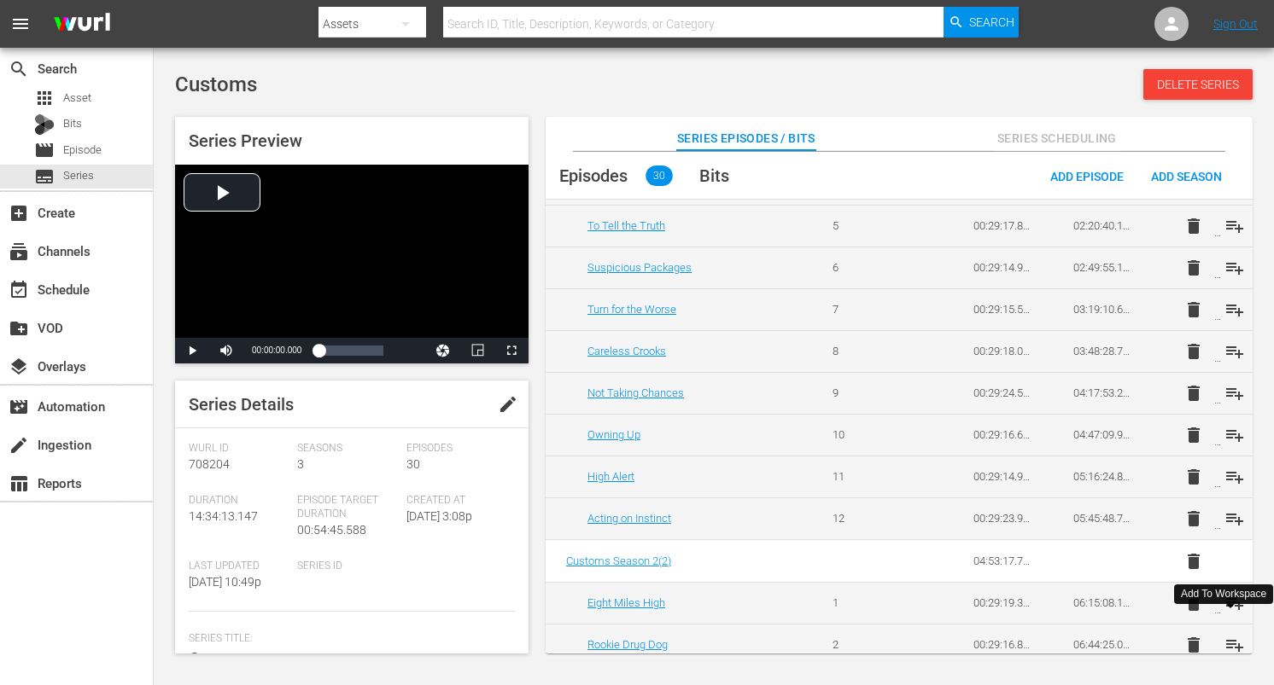
scroll to position [0, 0]
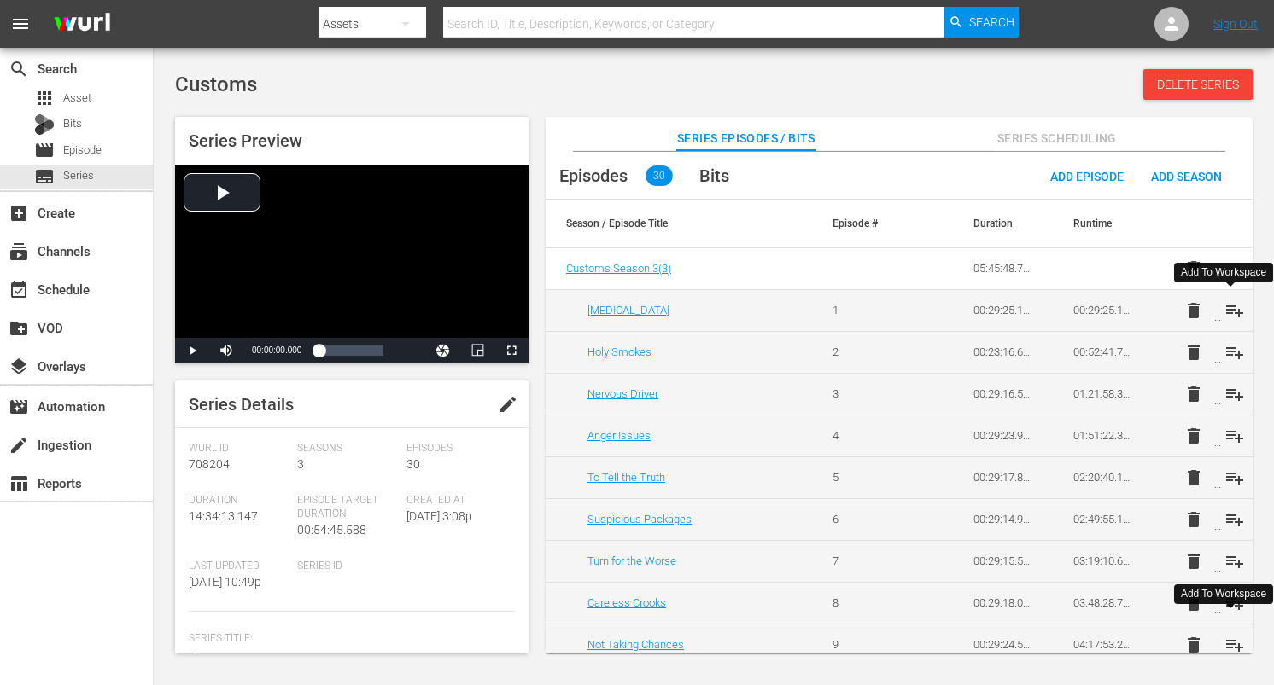
click at [1224, 308] on span "playlist_add" at bounding box center [1234, 310] width 20 height 20
click at [1225, 356] on span "playlist_add" at bounding box center [1234, 352] width 20 height 20
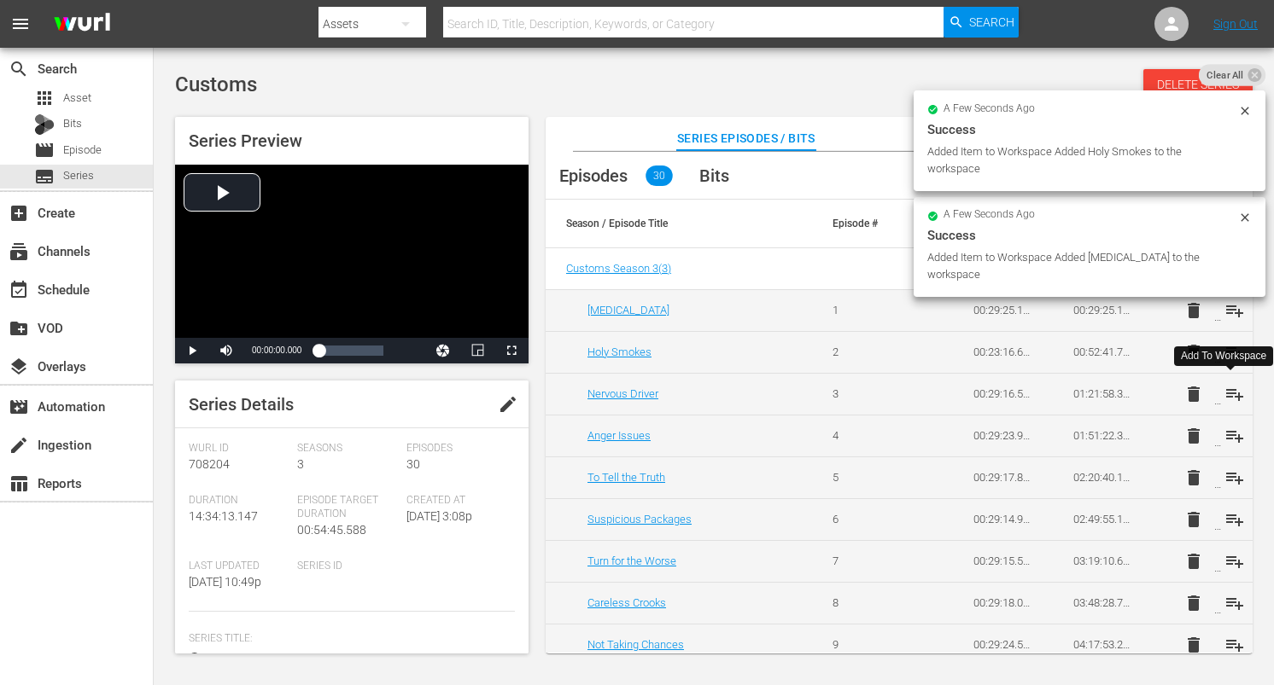
click at [1228, 390] on span "playlist_add" at bounding box center [1234, 394] width 20 height 20
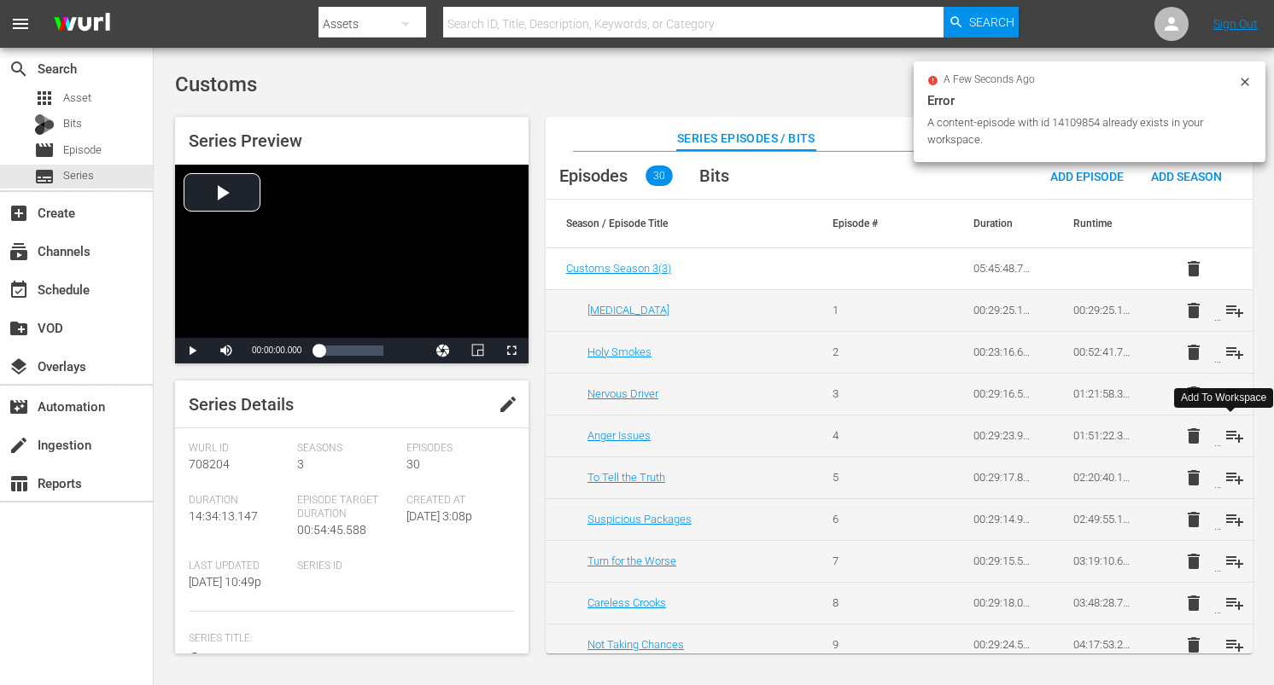
click at [1229, 440] on span "playlist_add" at bounding box center [1234, 436] width 20 height 20
click at [1228, 477] on span "playlist_add" at bounding box center [1234, 478] width 20 height 20
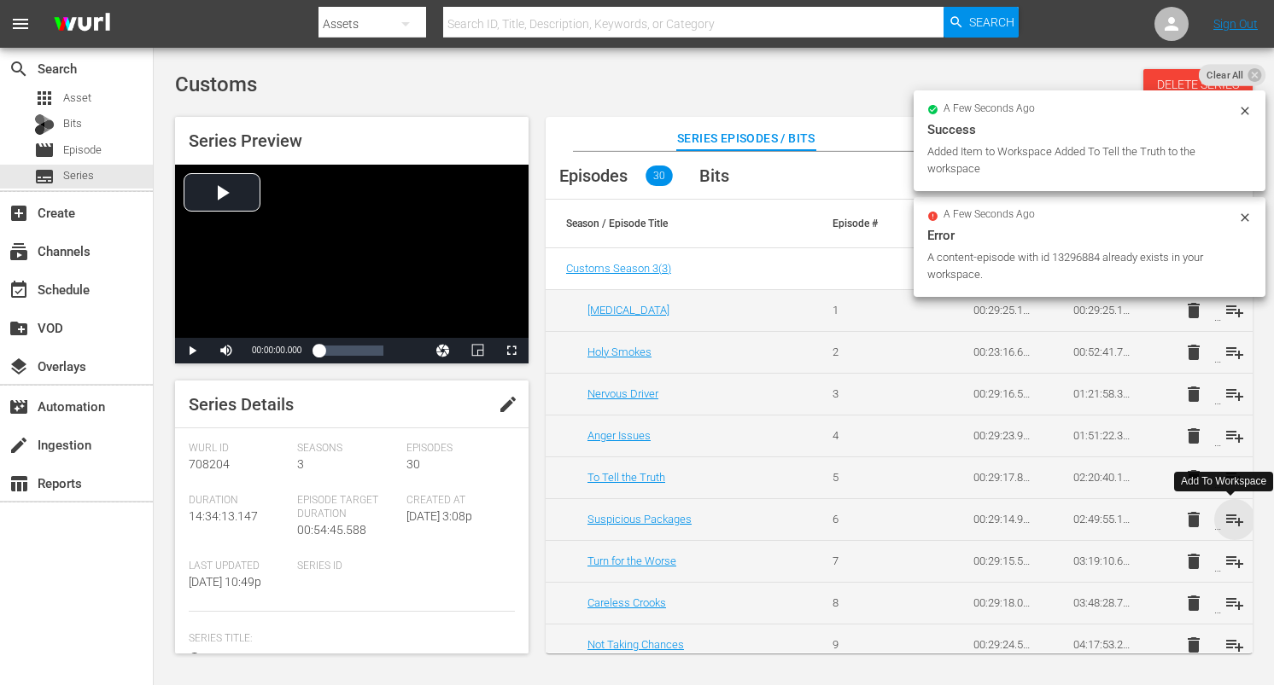
click at [1228, 516] on span "playlist_add" at bounding box center [1234, 520] width 20 height 20
click at [1230, 556] on span "playlist_add" at bounding box center [1234, 561] width 20 height 20
click at [1230, 604] on span "playlist_add" at bounding box center [1234, 603] width 20 height 20
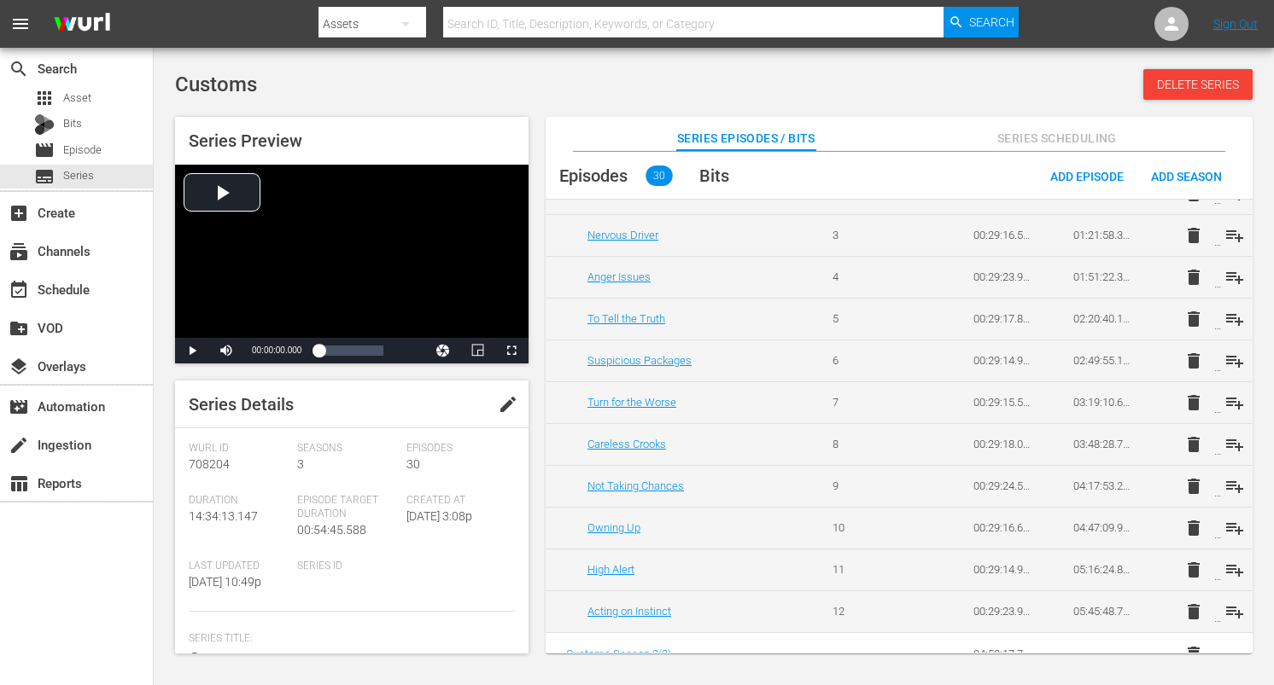
scroll to position [169, 0]
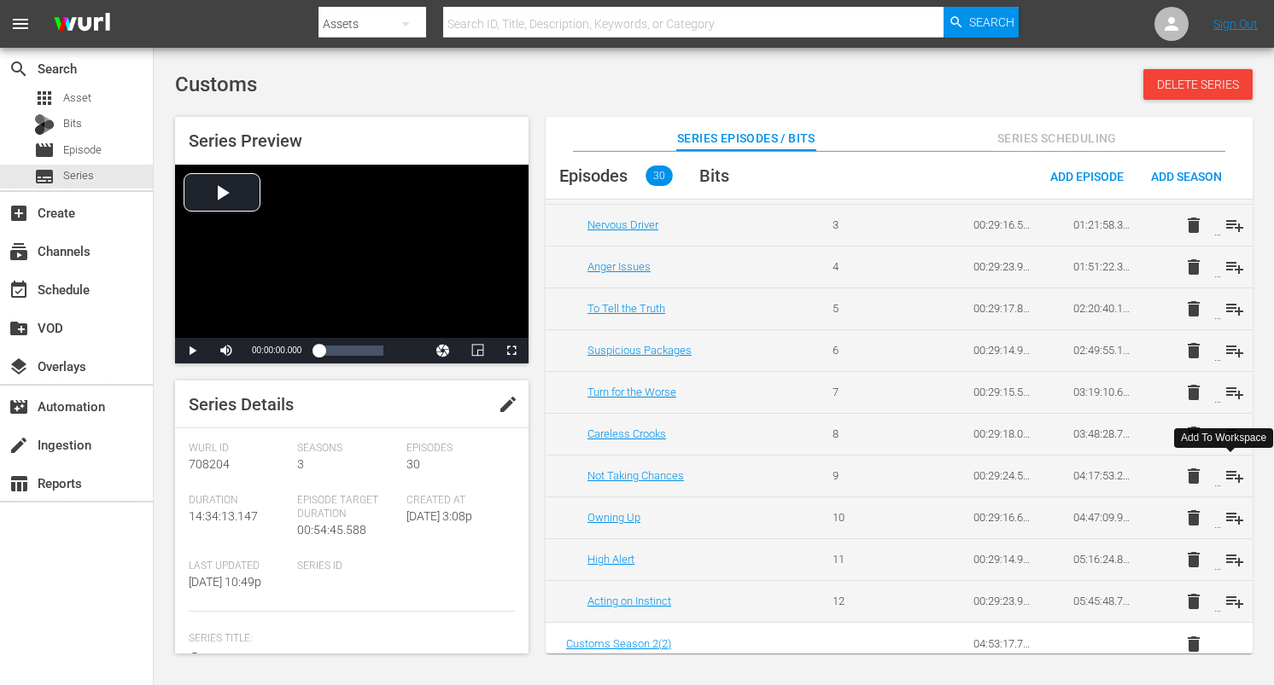
click at [1228, 472] on span "playlist_add" at bounding box center [1234, 476] width 20 height 20
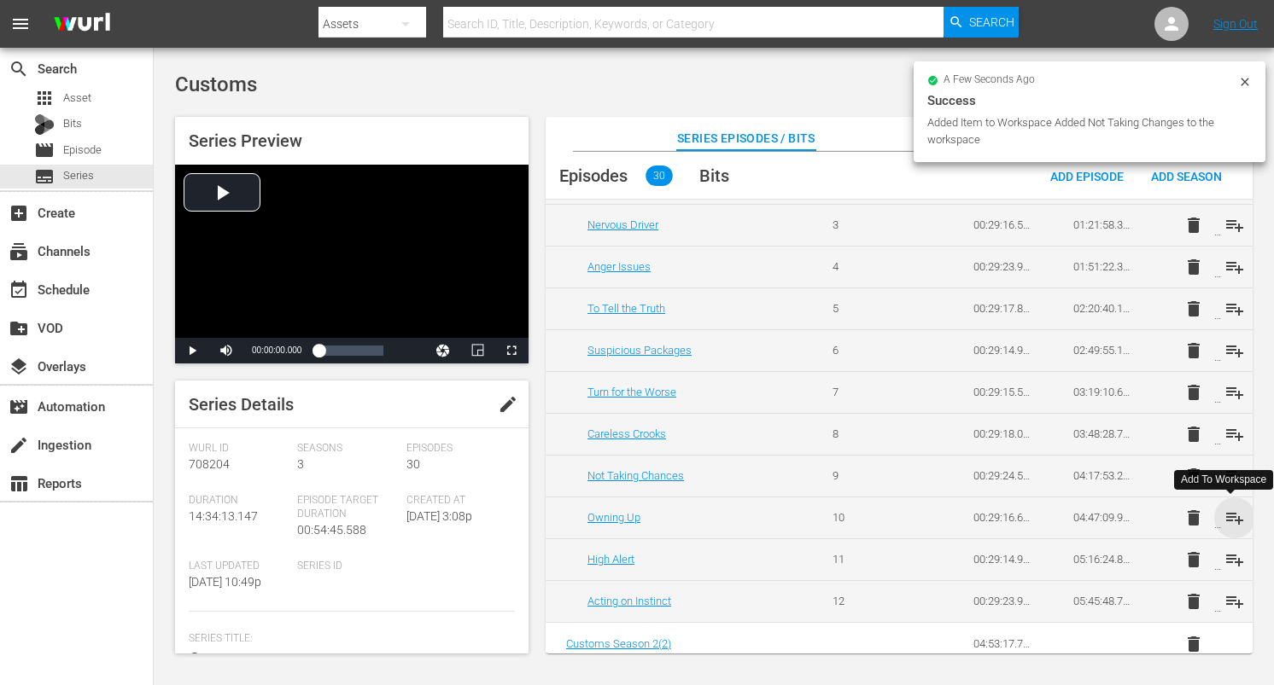
click at [1226, 513] on span "playlist_add" at bounding box center [1234, 518] width 20 height 20
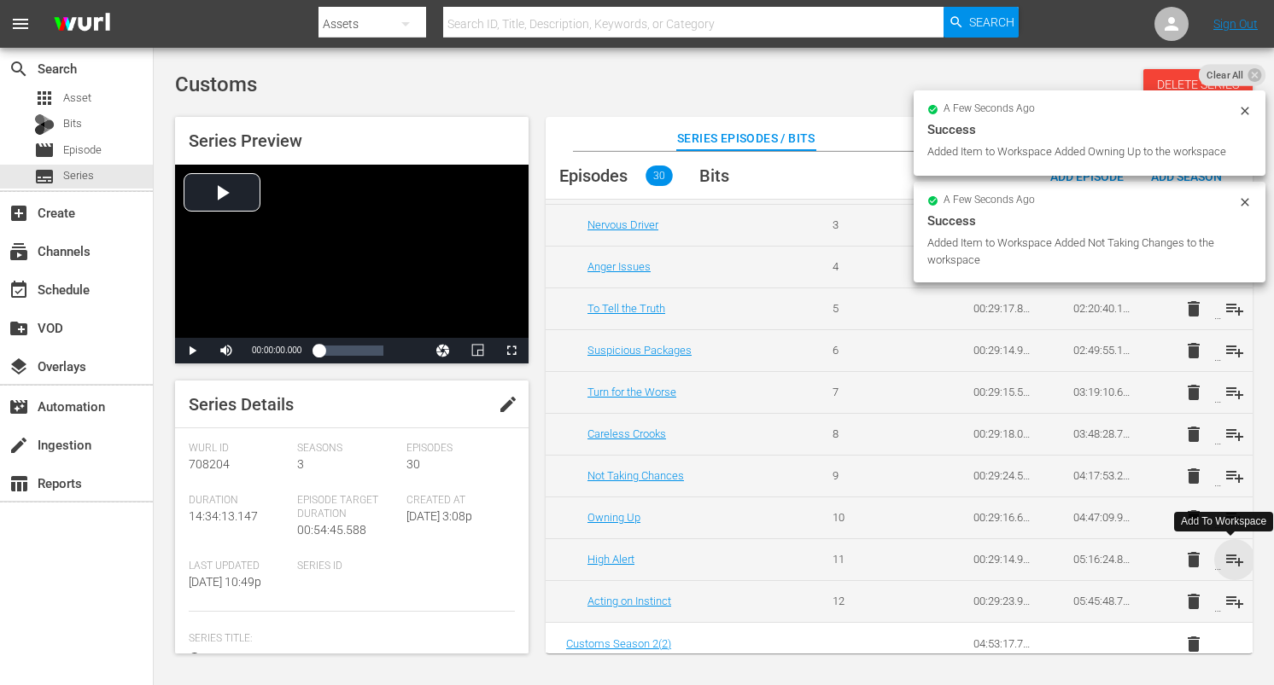
click at [1234, 563] on span "playlist_add" at bounding box center [1234, 560] width 20 height 20
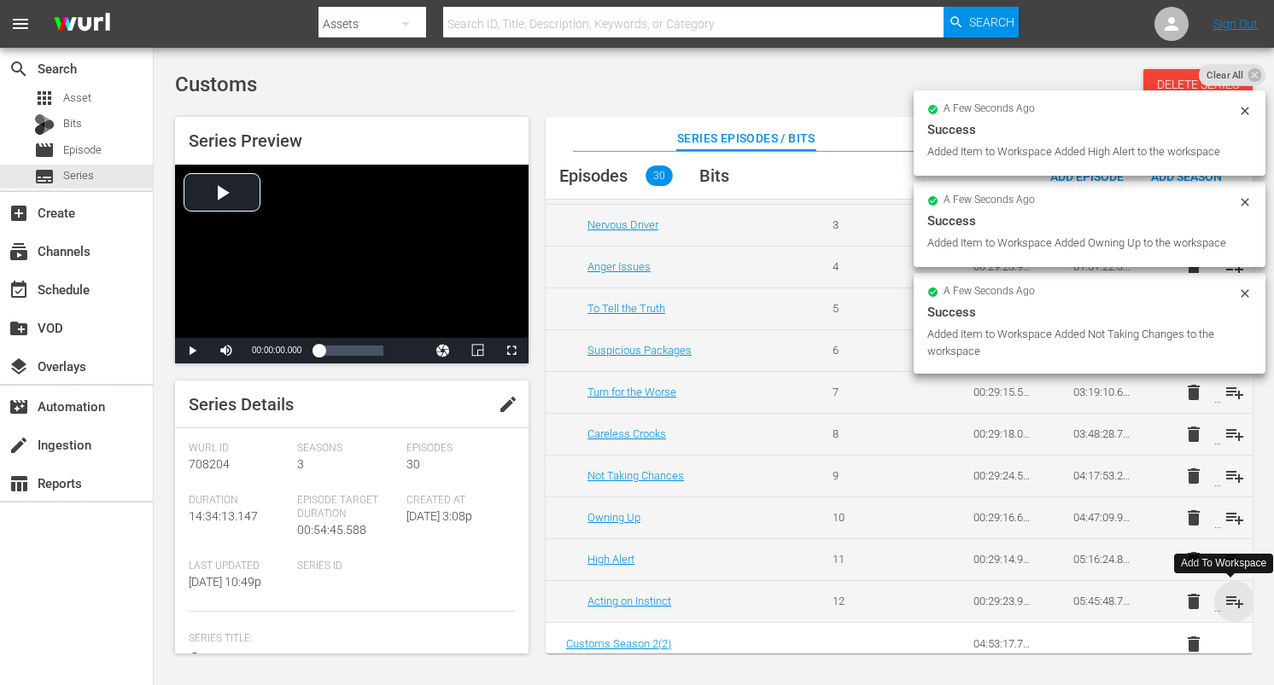
click at [1234, 600] on span "playlist_add" at bounding box center [1234, 602] width 20 height 20
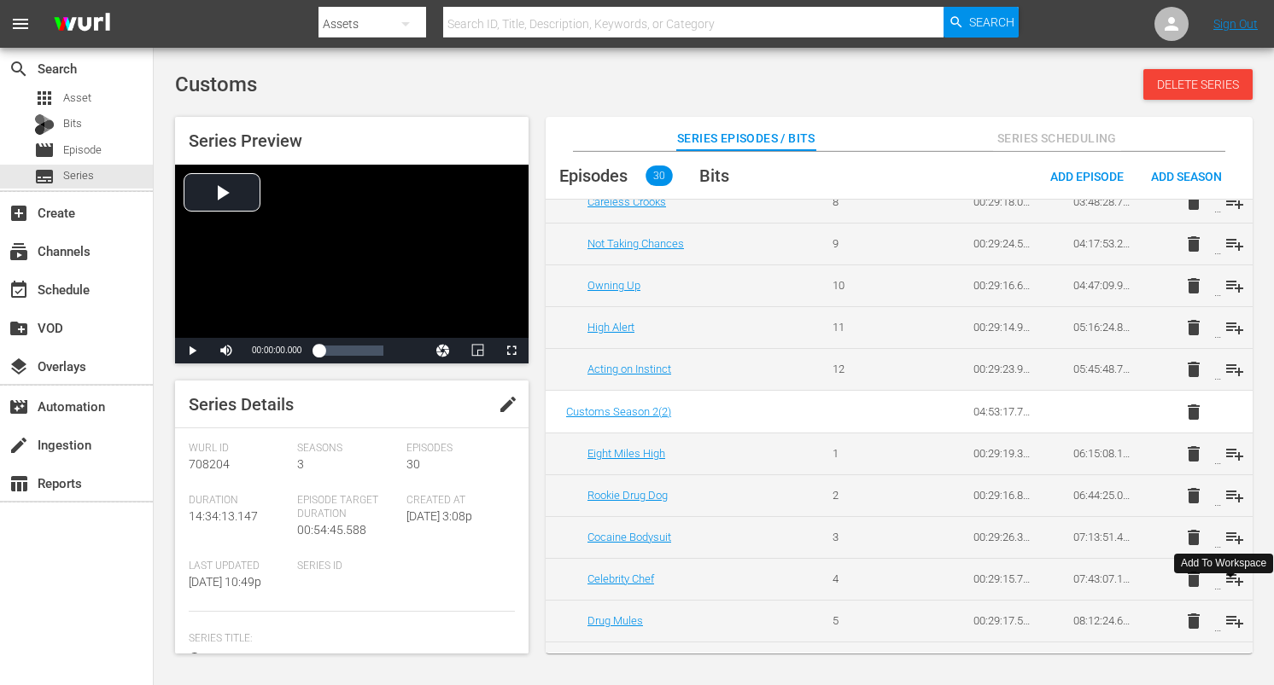
scroll to position [405, 0]
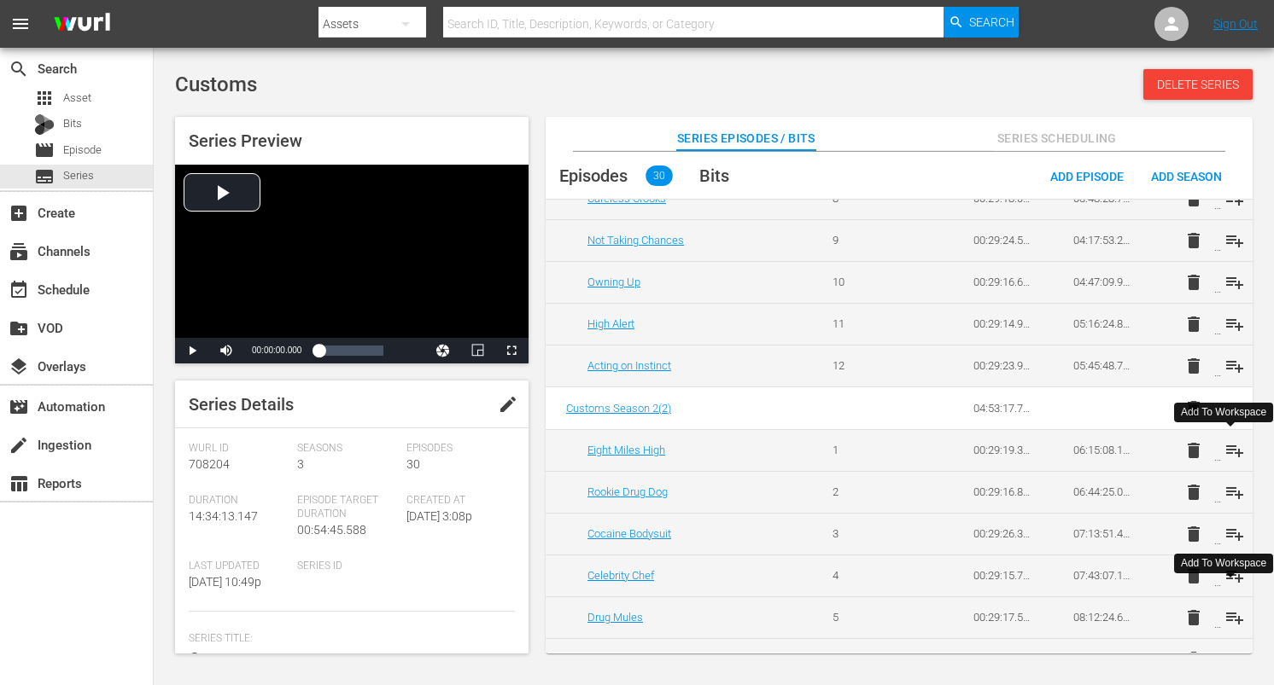
click at [1231, 452] on span "playlist_add" at bounding box center [1234, 450] width 20 height 20
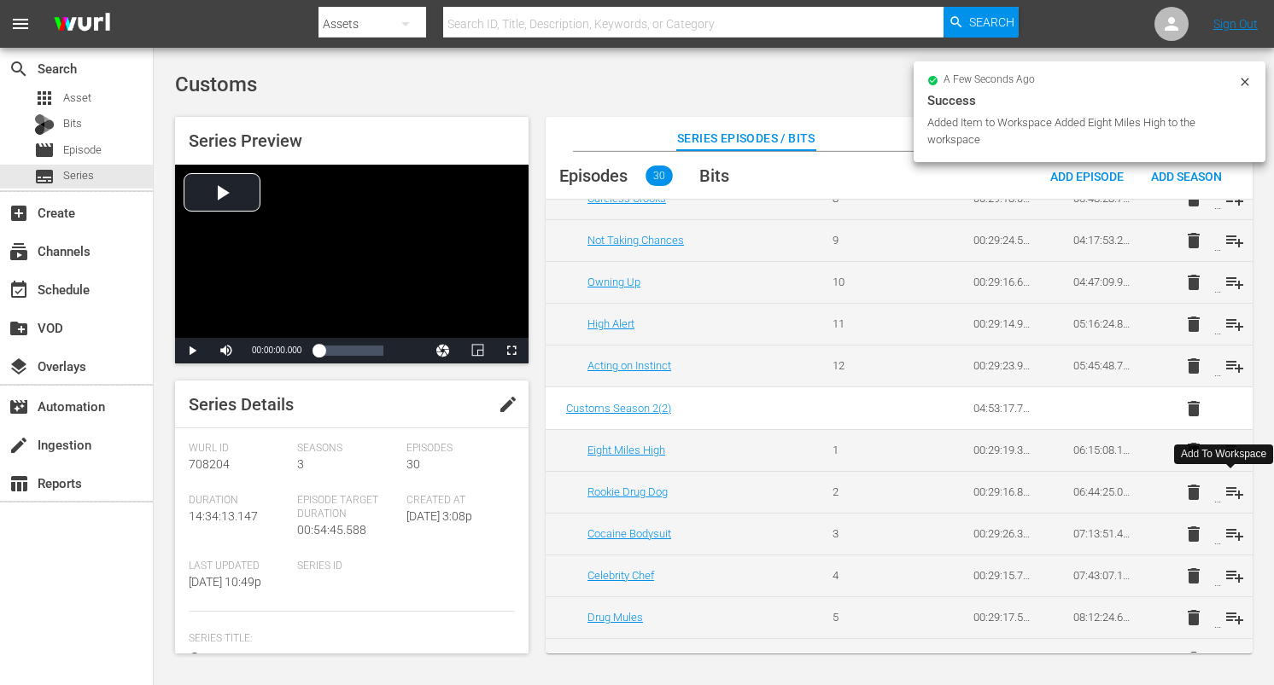
click at [1228, 487] on span "playlist_add" at bounding box center [1234, 492] width 20 height 20
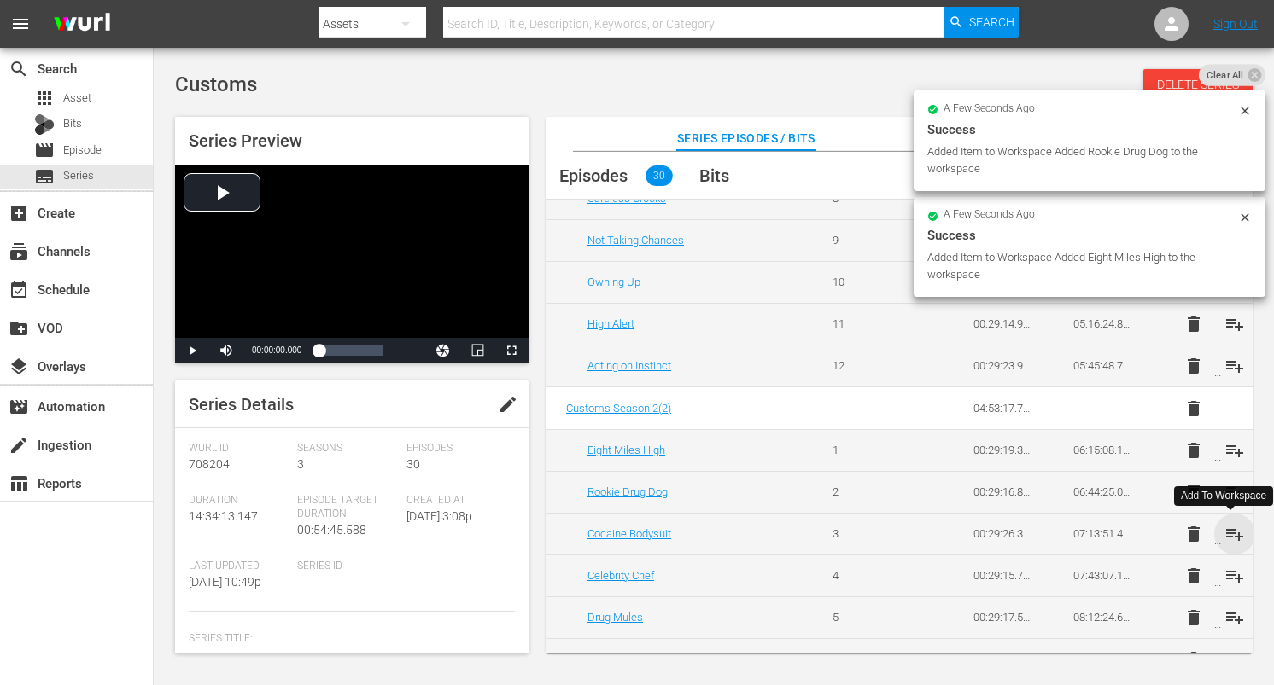
click at [1227, 530] on span "playlist_add" at bounding box center [1234, 534] width 20 height 20
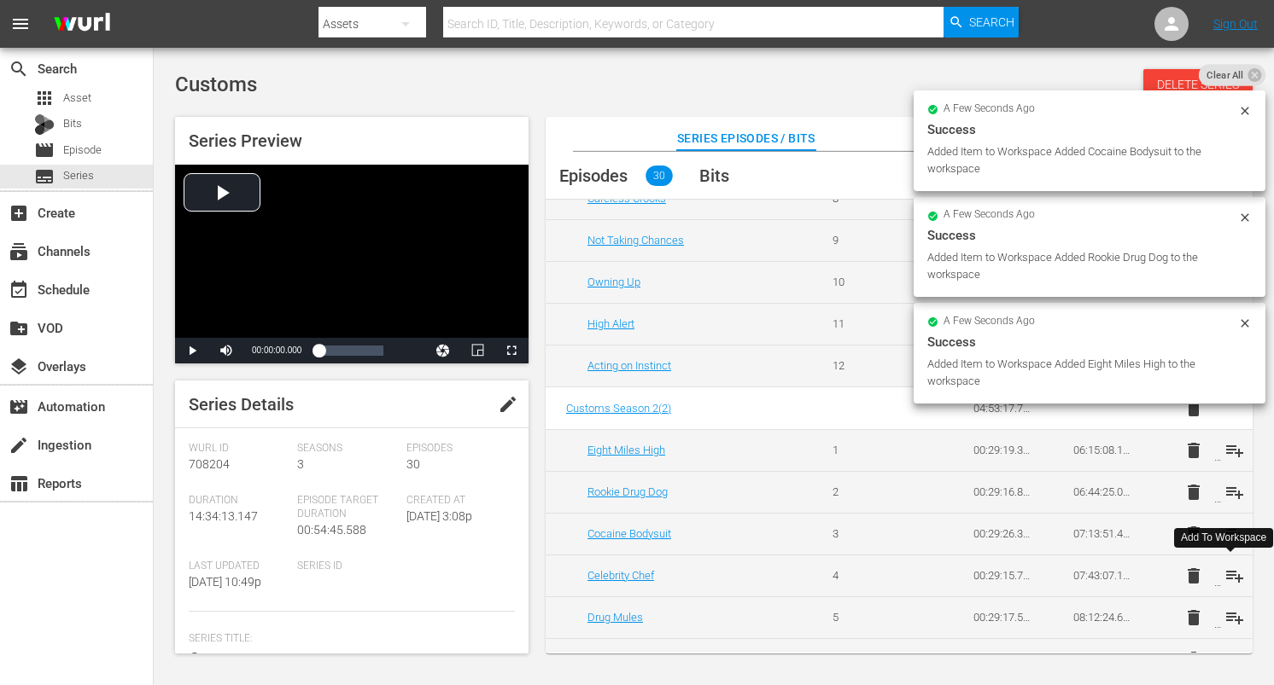
click at [1229, 572] on span "playlist_add" at bounding box center [1234, 576] width 20 height 20
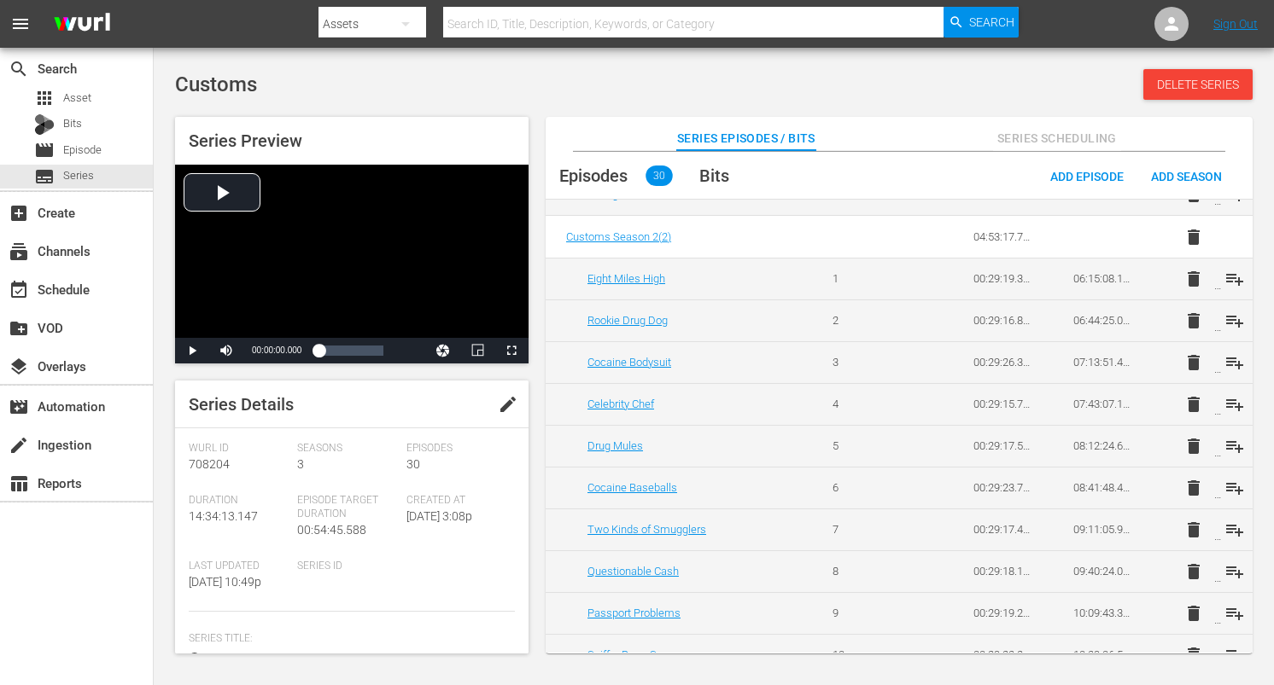
scroll to position [583, 0]
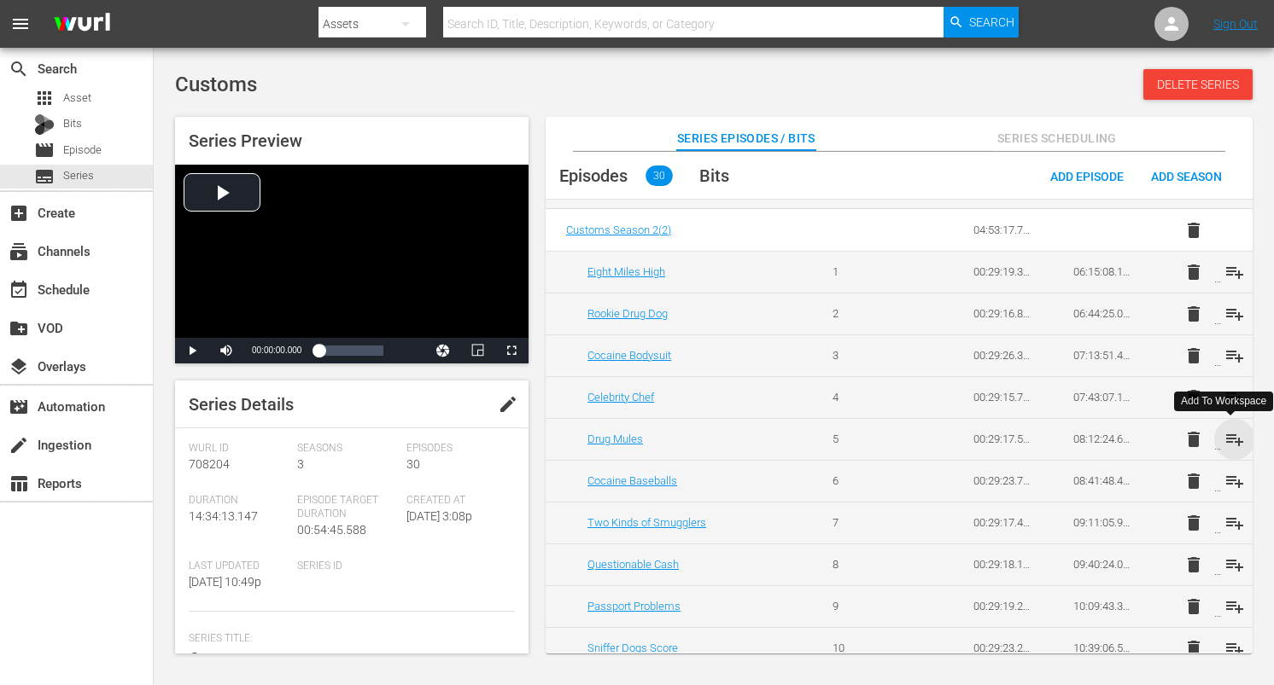
click at [1230, 440] on span "playlist_add" at bounding box center [1234, 439] width 20 height 20
click at [1230, 481] on span "playlist_add" at bounding box center [1234, 481] width 20 height 20
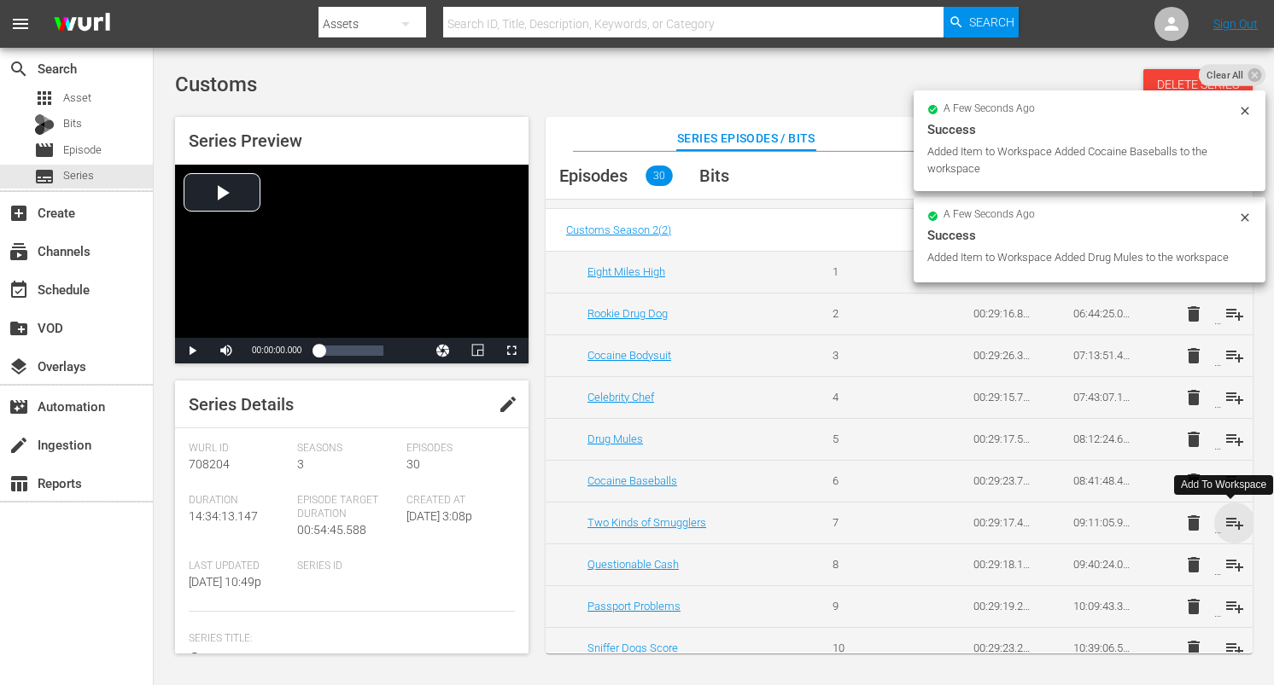
click at [1231, 518] on span "playlist_add" at bounding box center [1234, 523] width 20 height 20
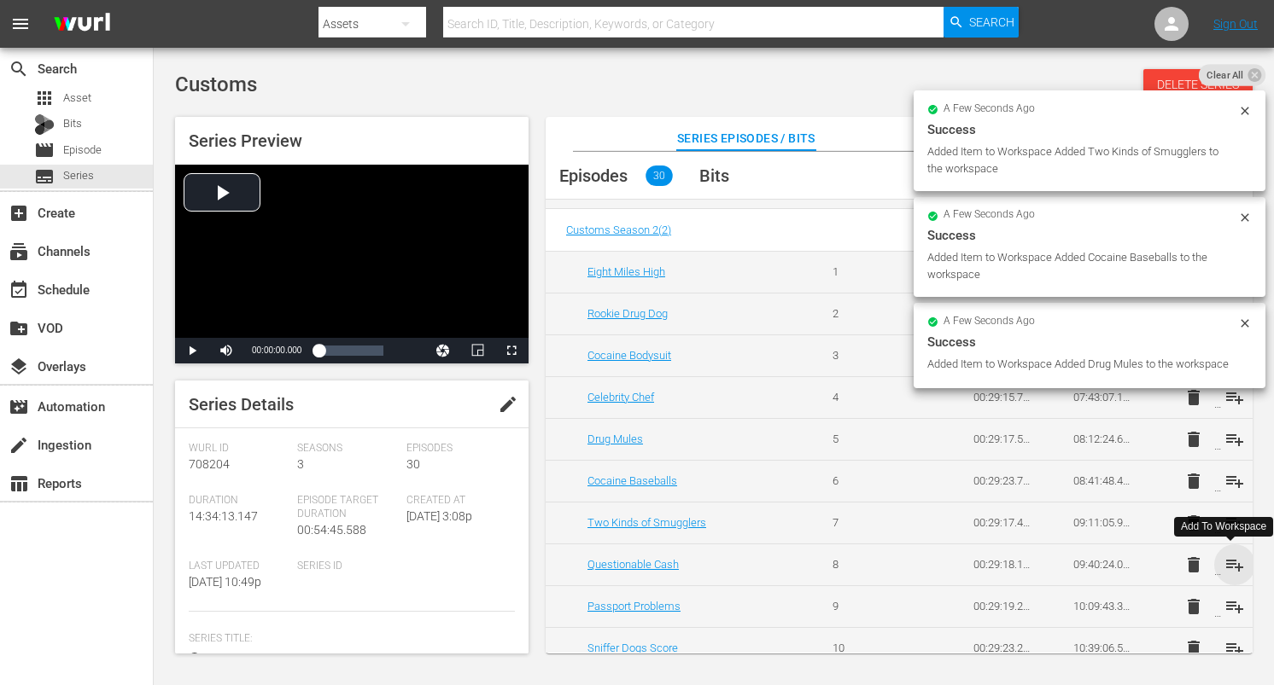
click at [1227, 557] on span "playlist_add" at bounding box center [1234, 565] width 20 height 20
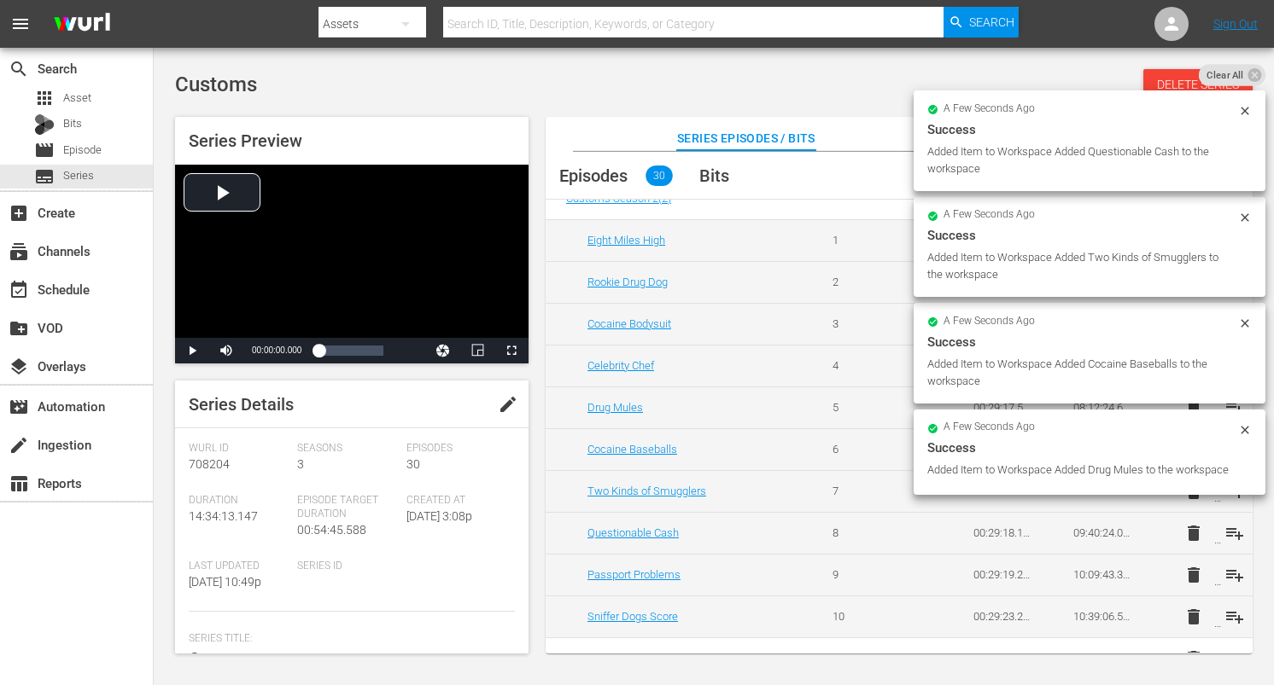
scroll to position [616, 0]
click at [1229, 565] on span "playlist_add" at bounding box center [1234, 573] width 20 height 20
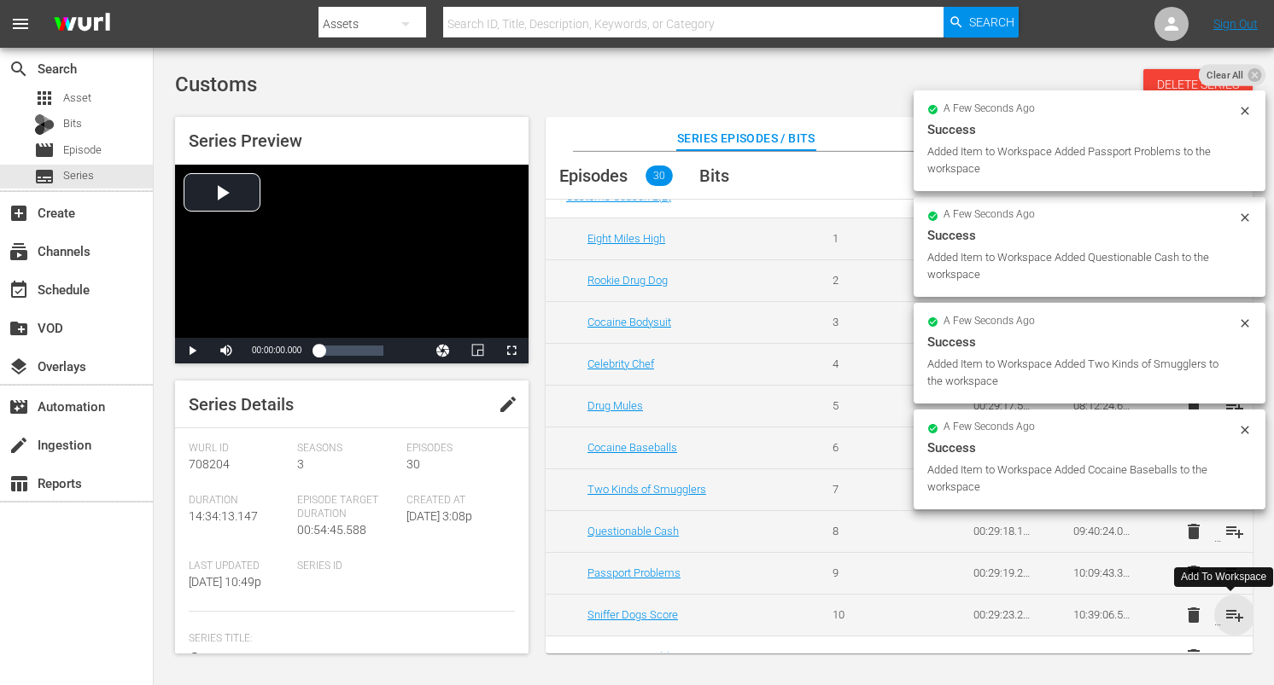
click at [1231, 615] on span "playlist_add" at bounding box center [1234, 615] width 20 height 20
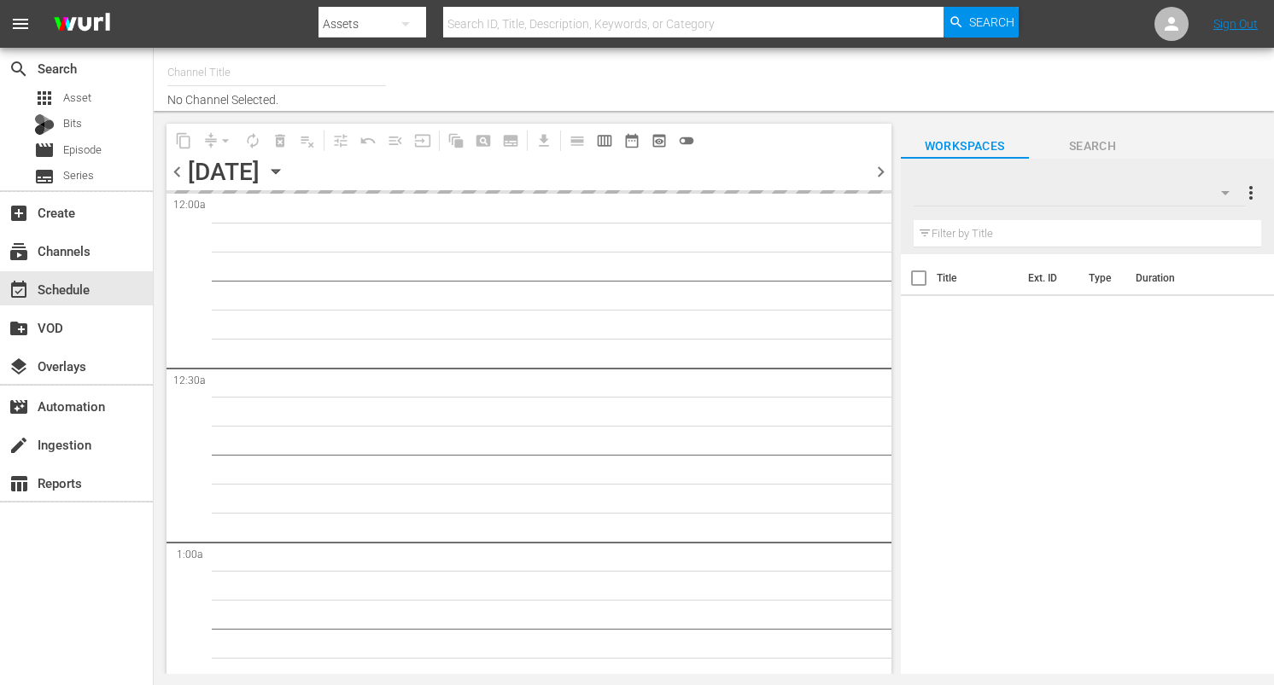
type input "DangerTV (161)"
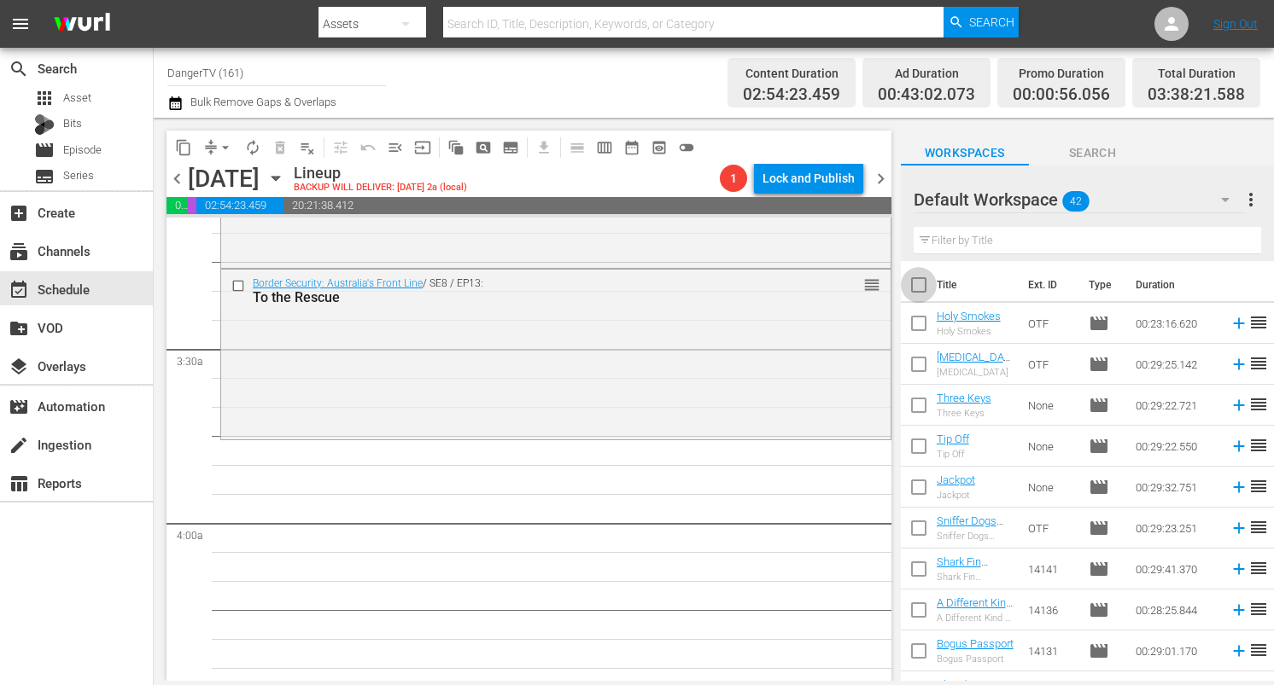
click at [919, 280] on input "checkbox" at bounding box center [919, 289] width 36 height 36
checkbox input "true"
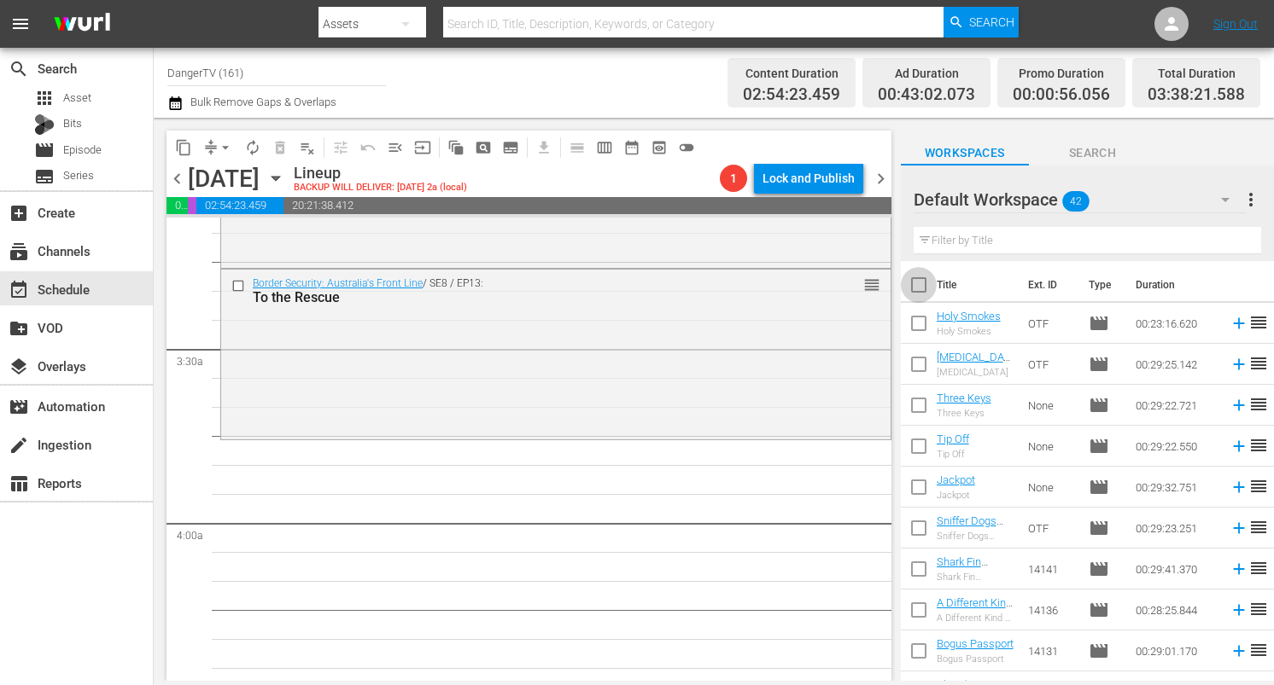
checkbox input "true"
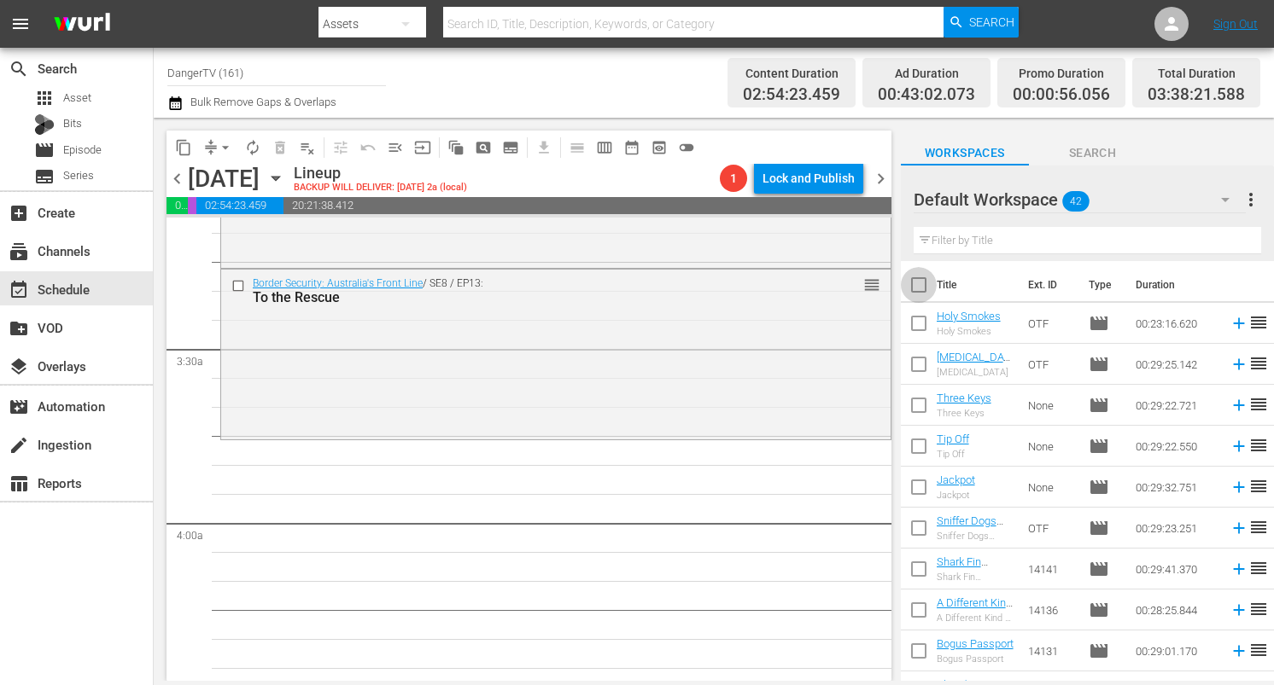
checkbox input "true"
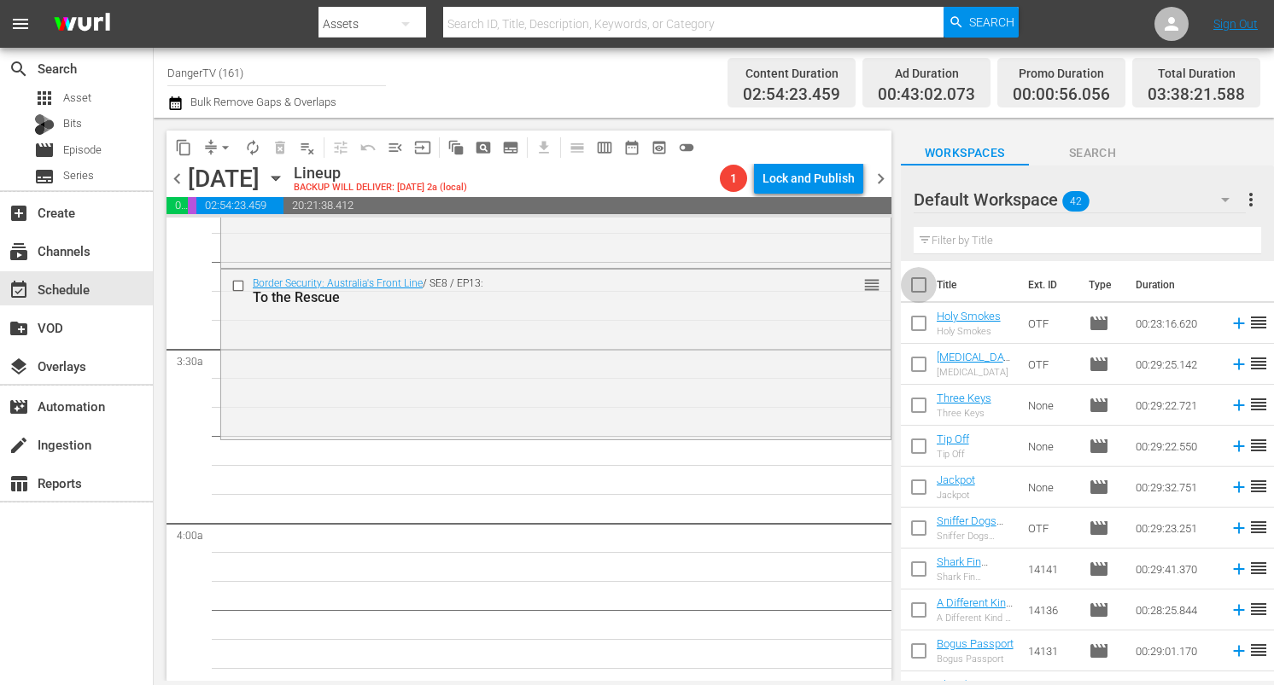
checkbox input "true"
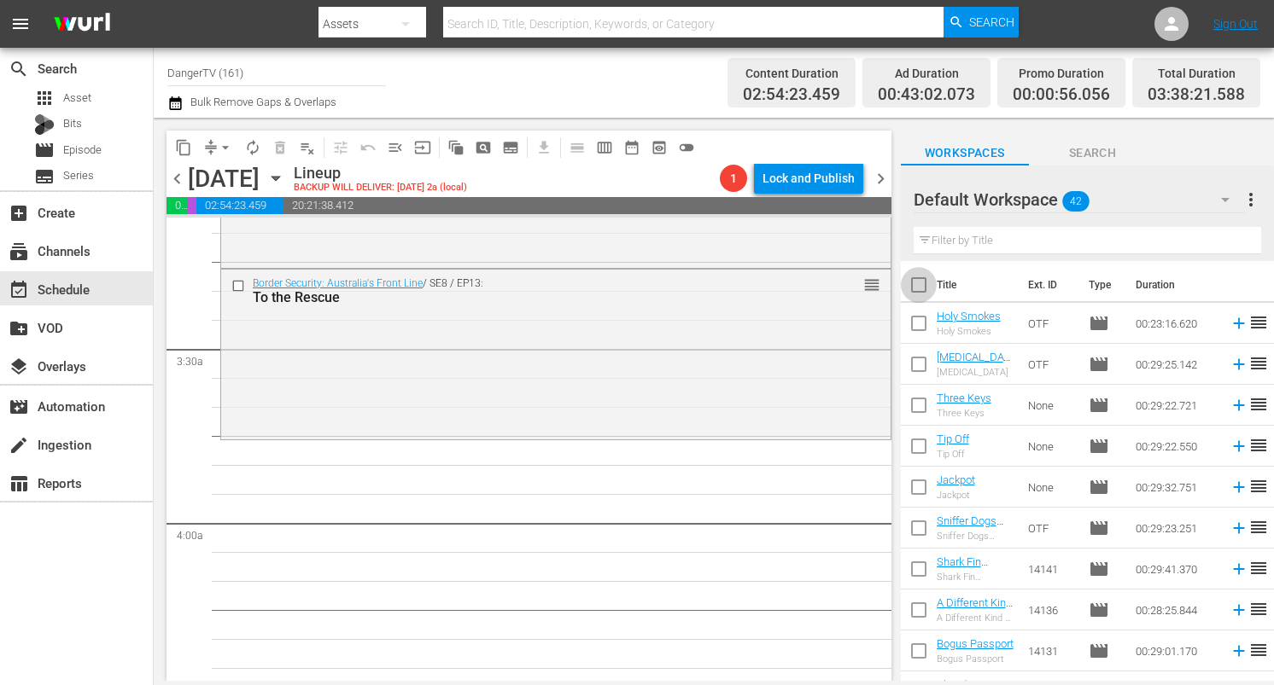
checkbox input "true"
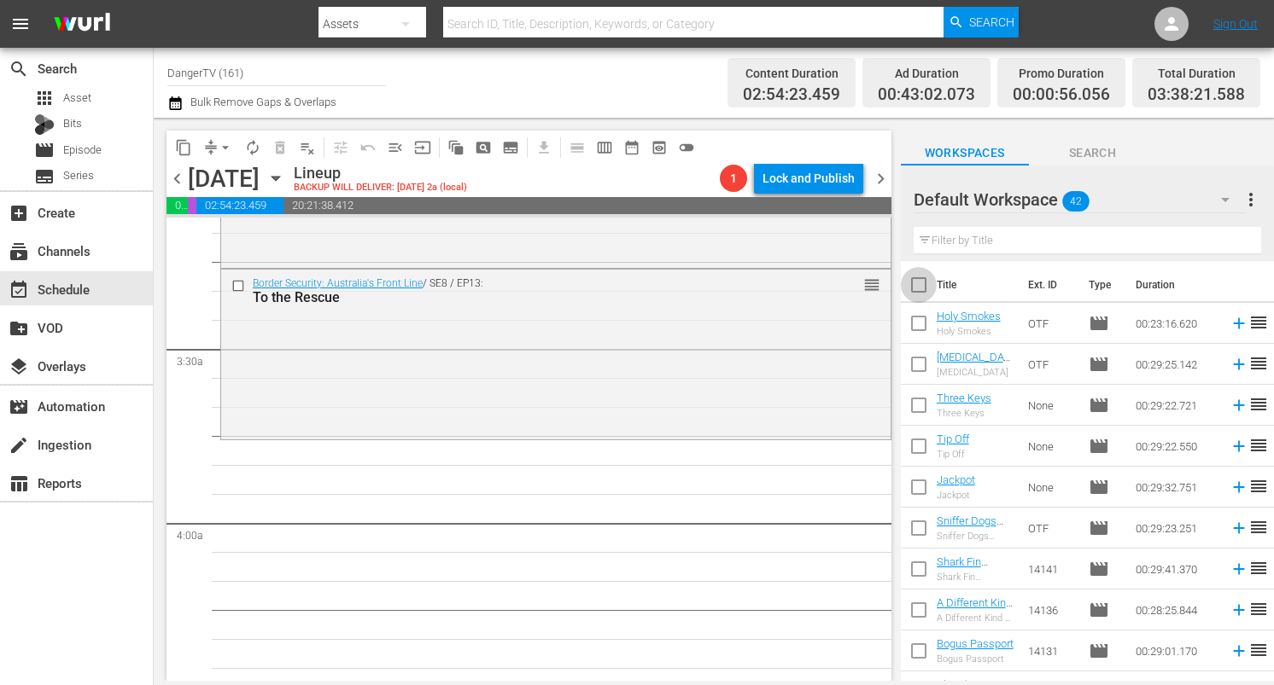
checkbox input "true"
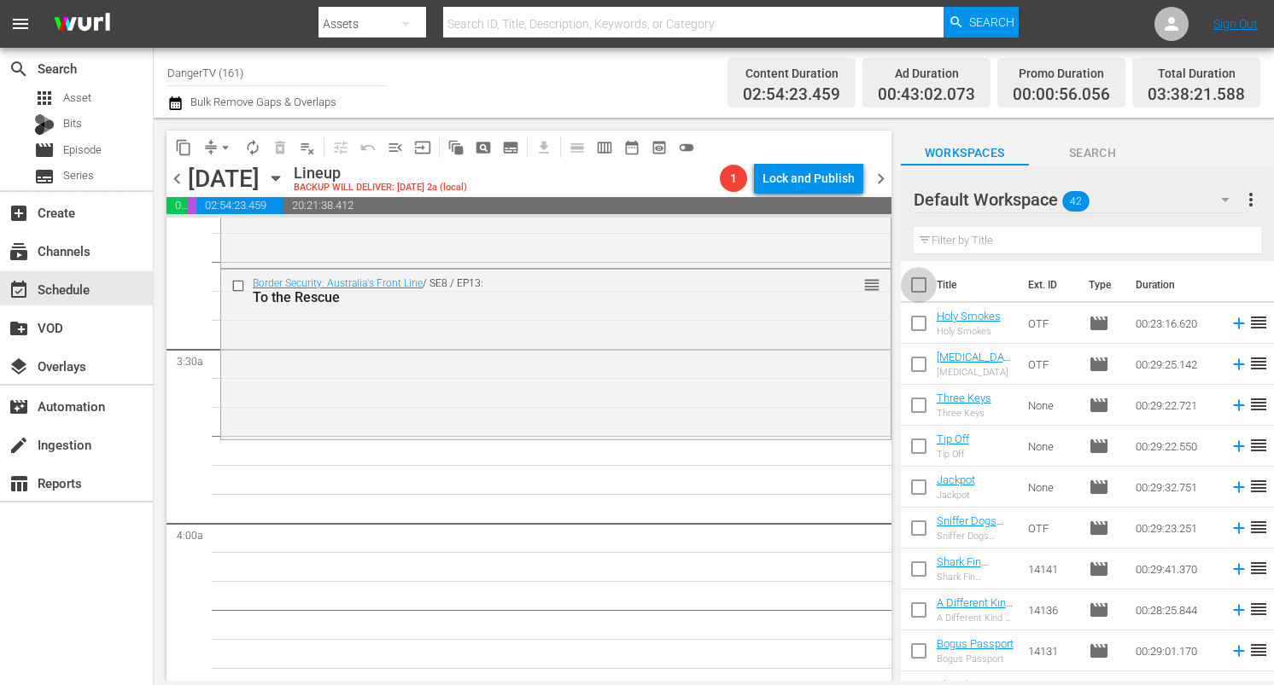
checkbox input "true"
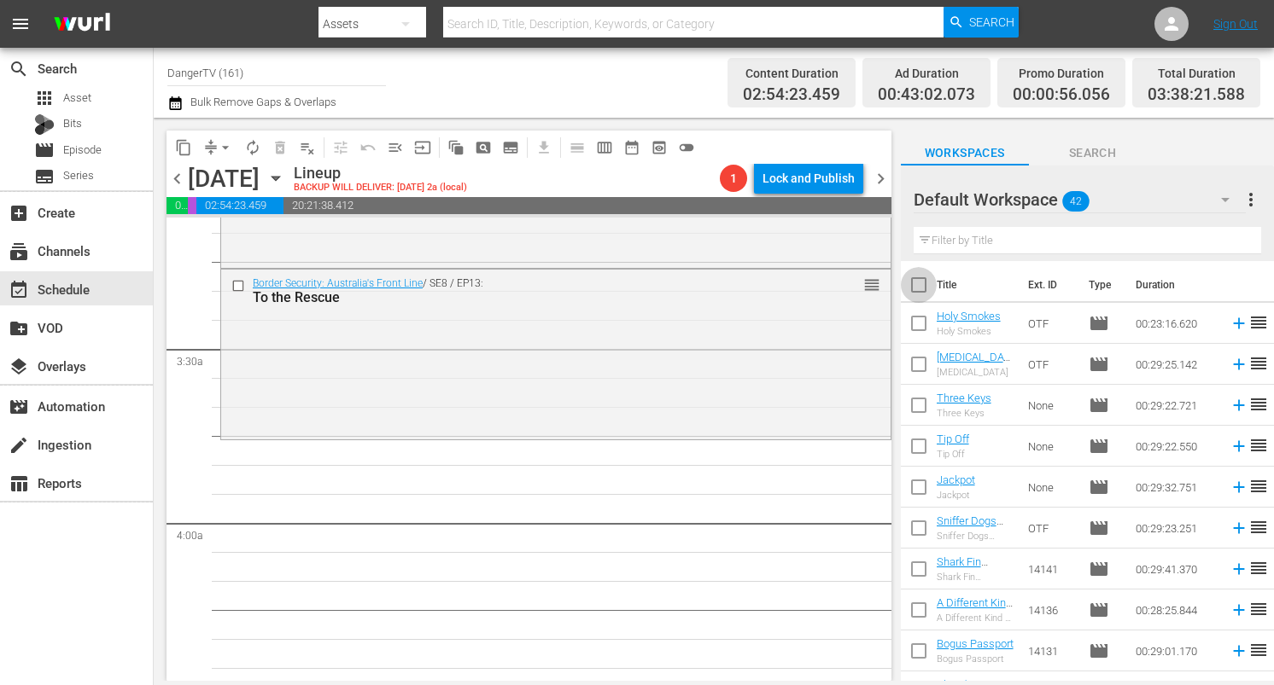
checkbox input "true"
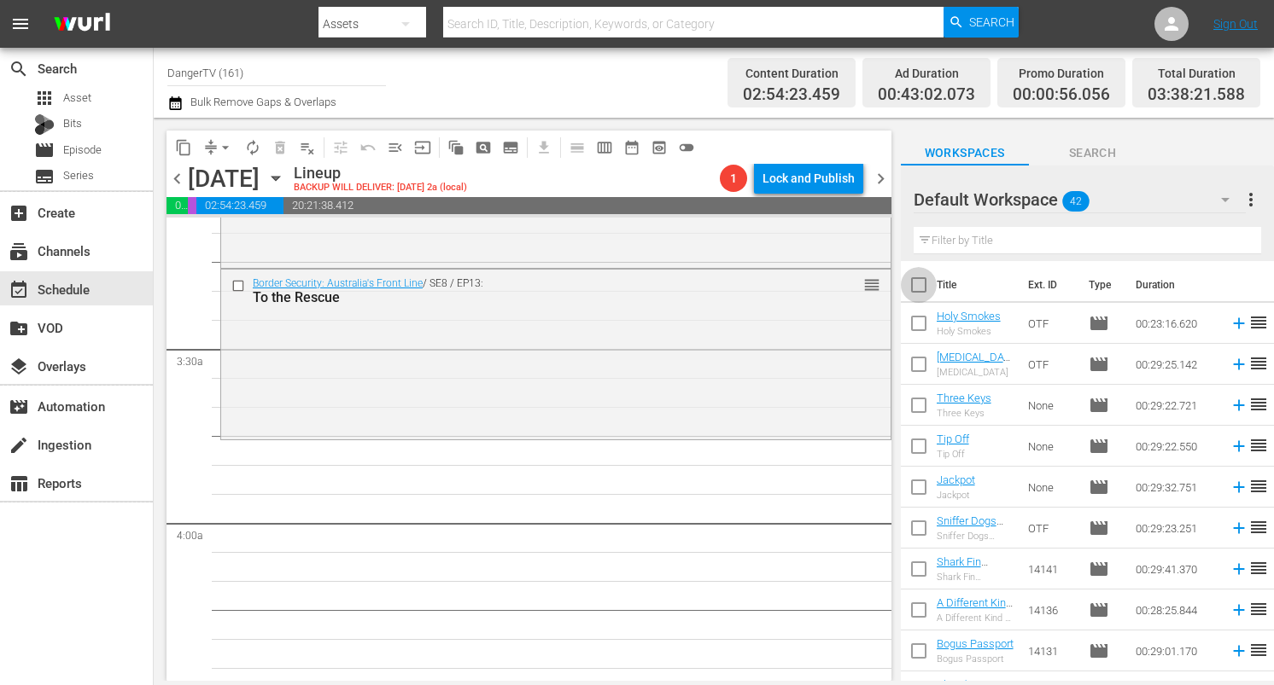
checkbox input "true"
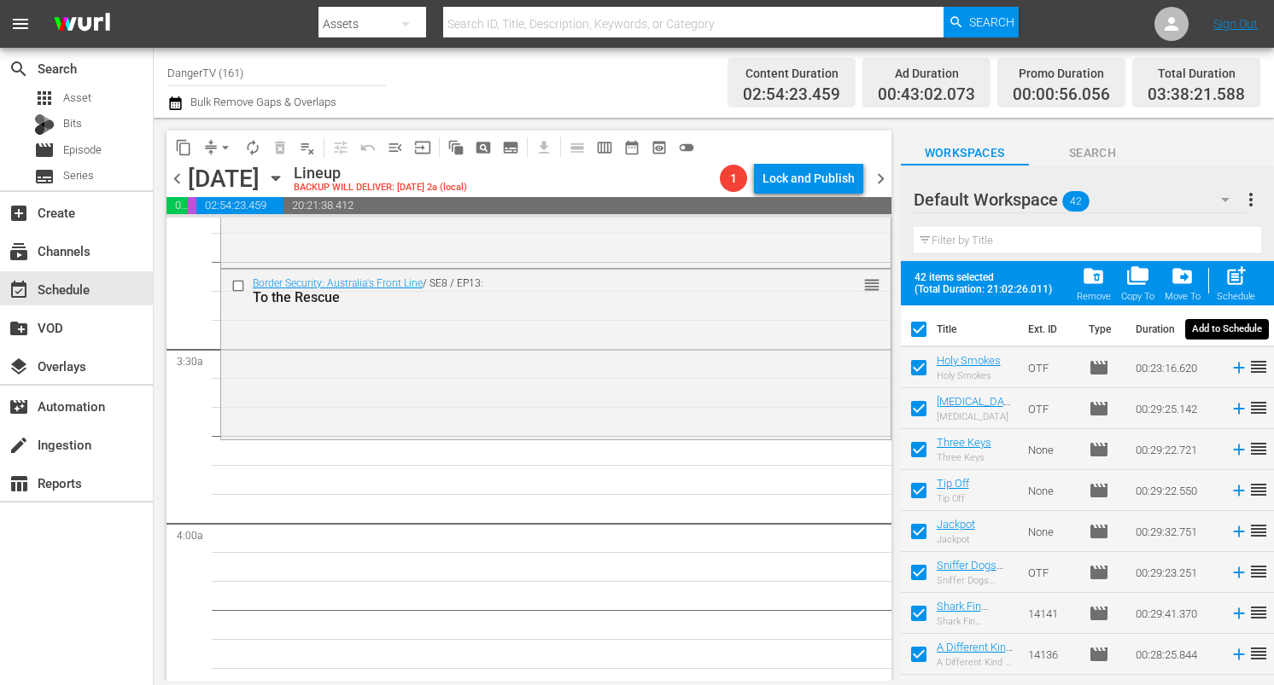
click at [1235, 277] on span "post_add" at bounding box center [1235, 276] width 23 height 23
checkbox input "false"
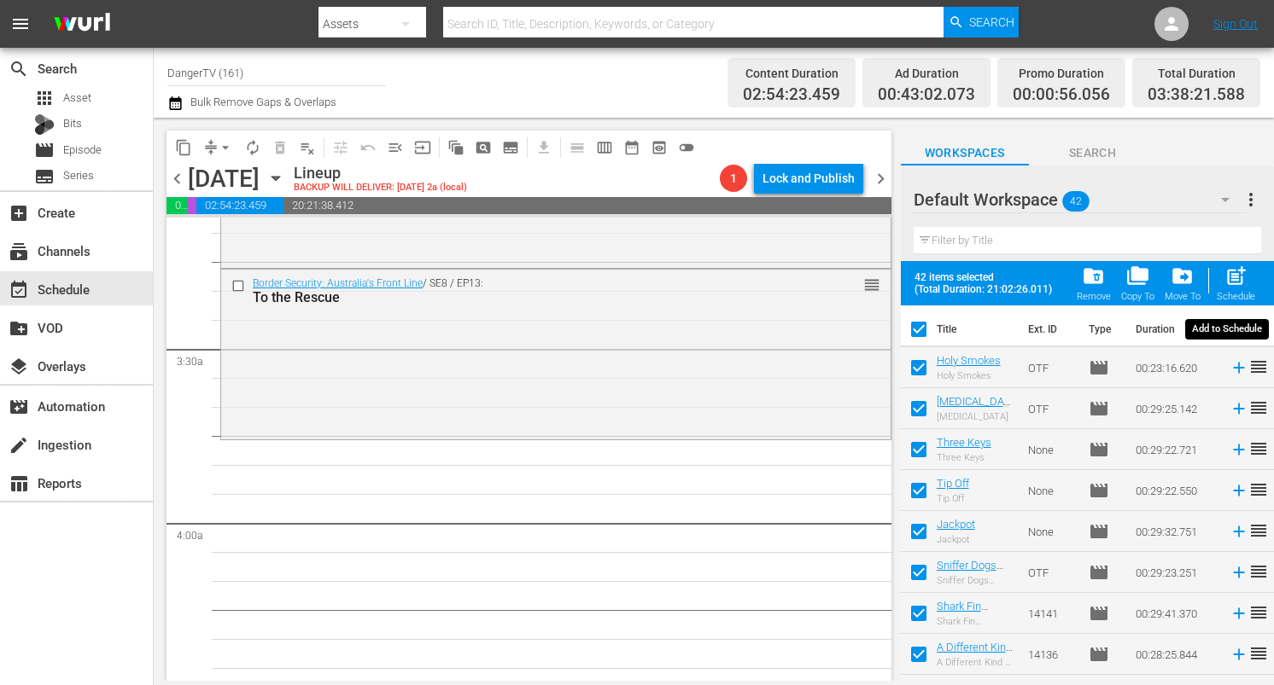
checkbox input "false"
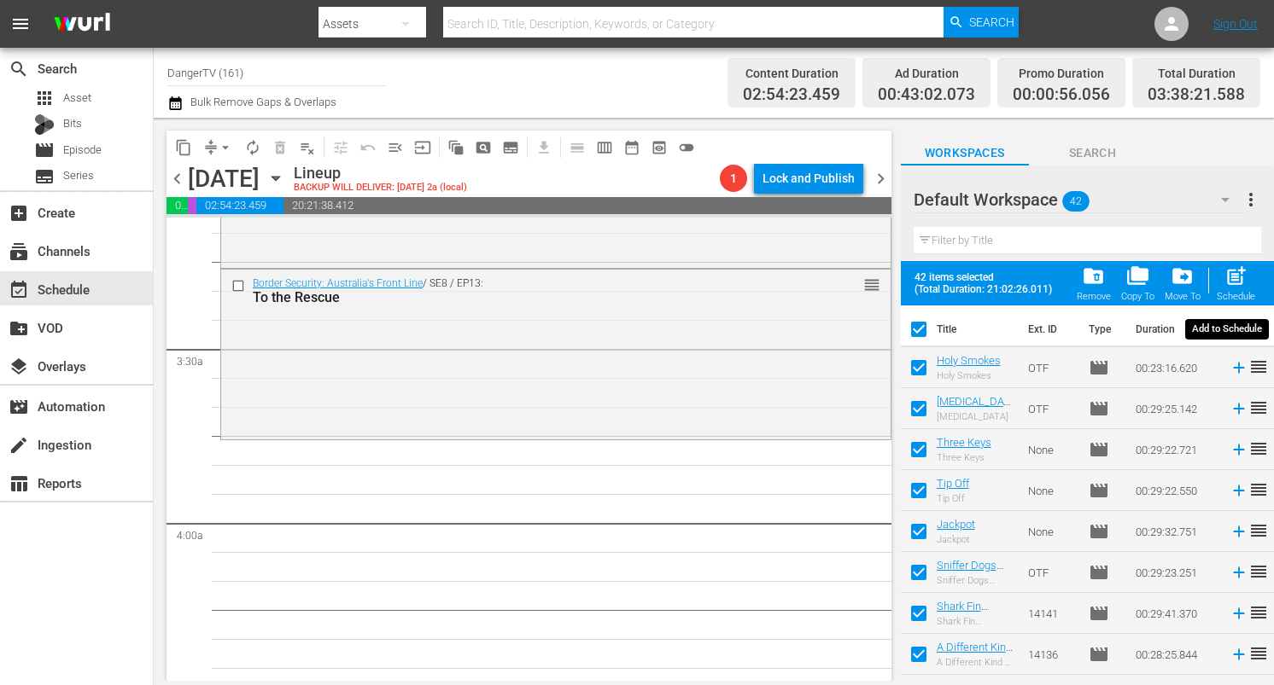
checkbox input "false"
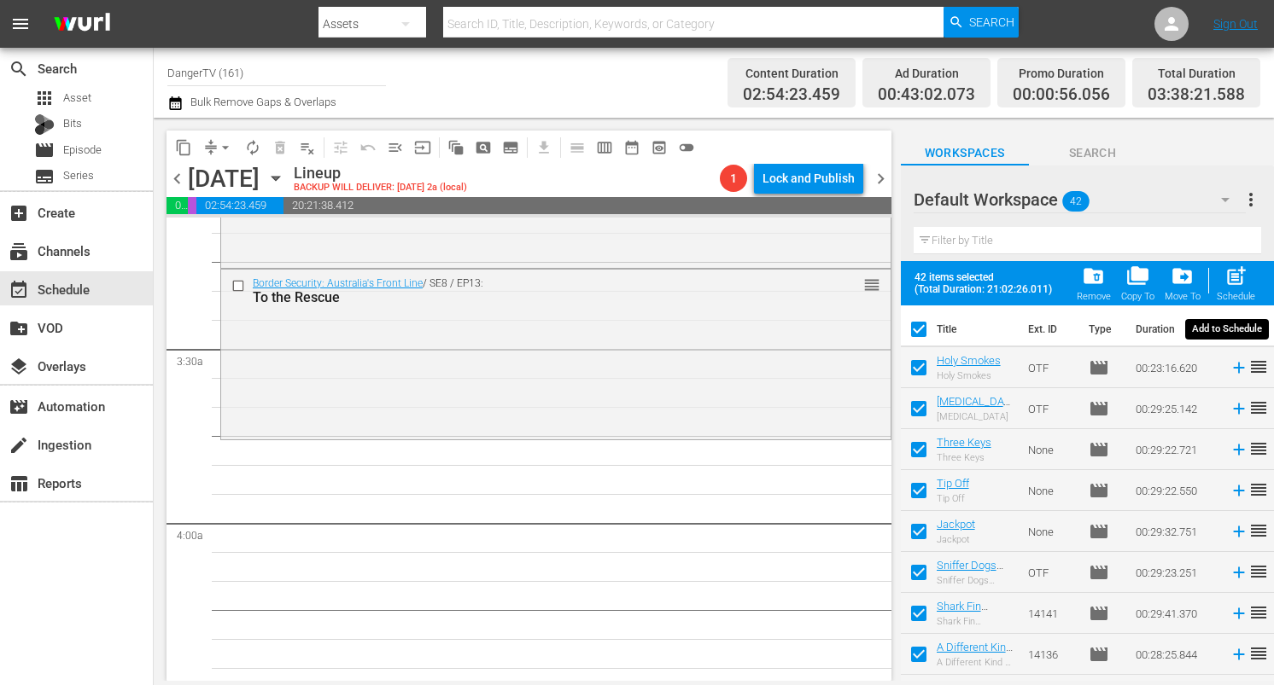
checkbox input "false"
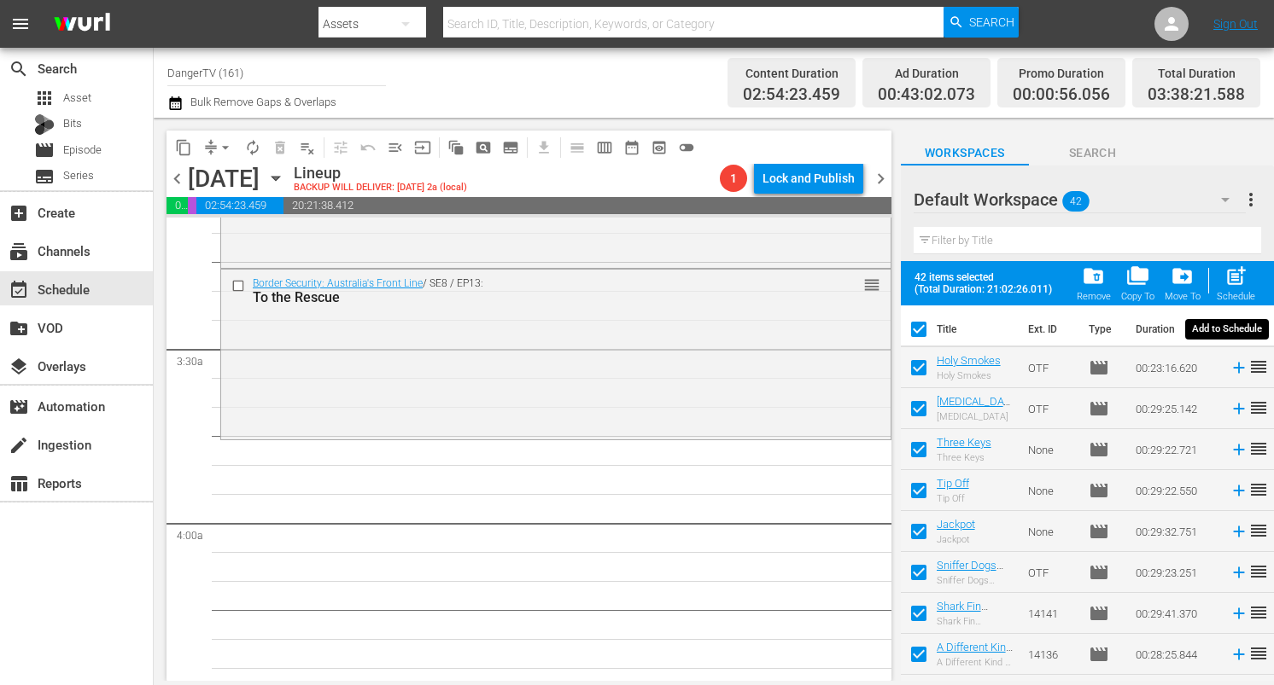
checkbox input "false"
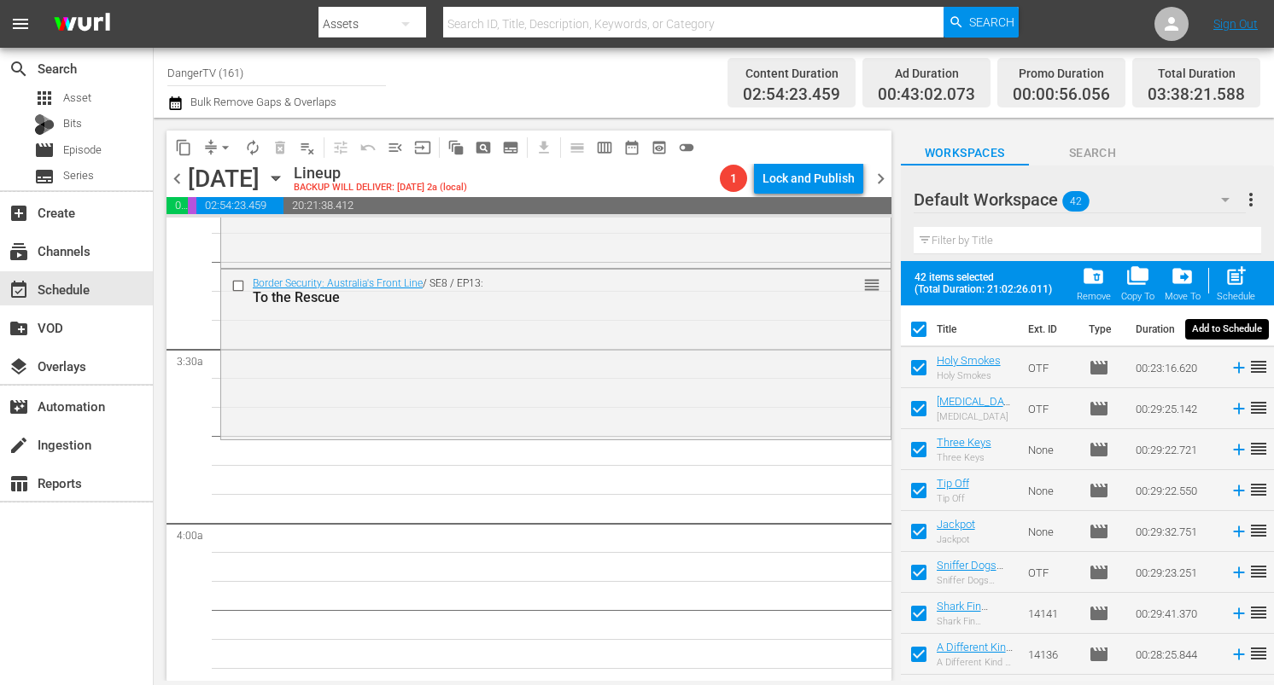
checkbox input "false"
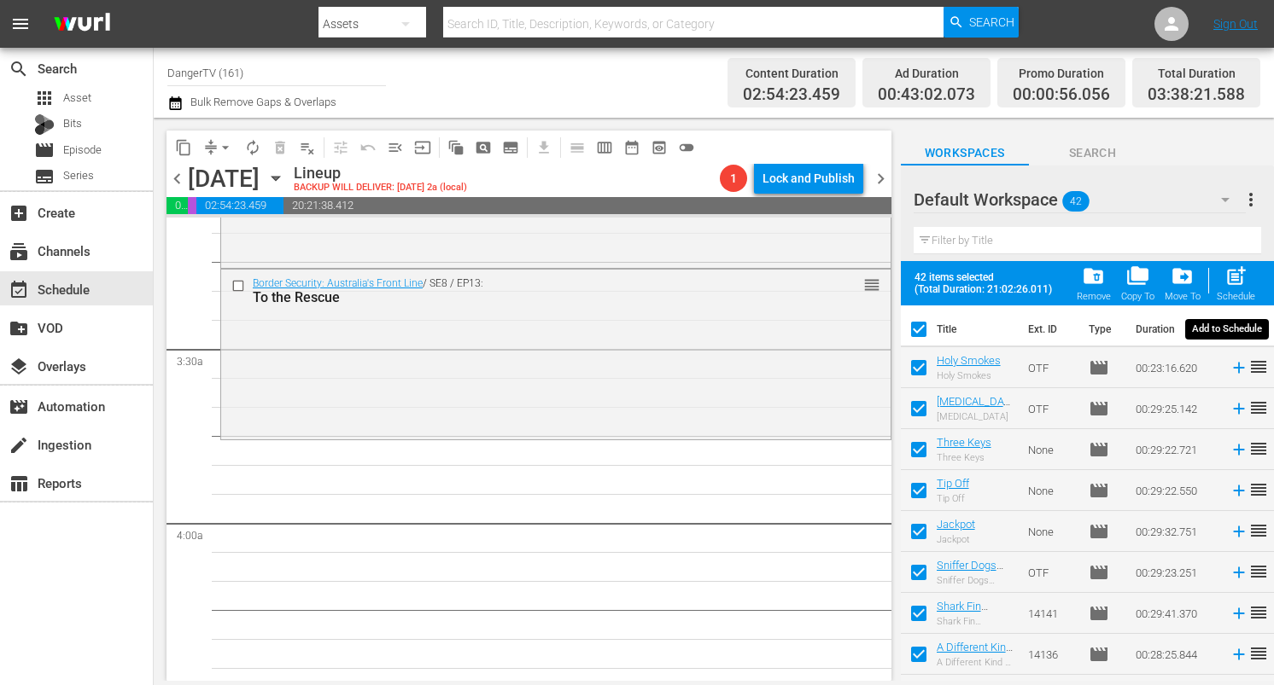
checkbox input "false"
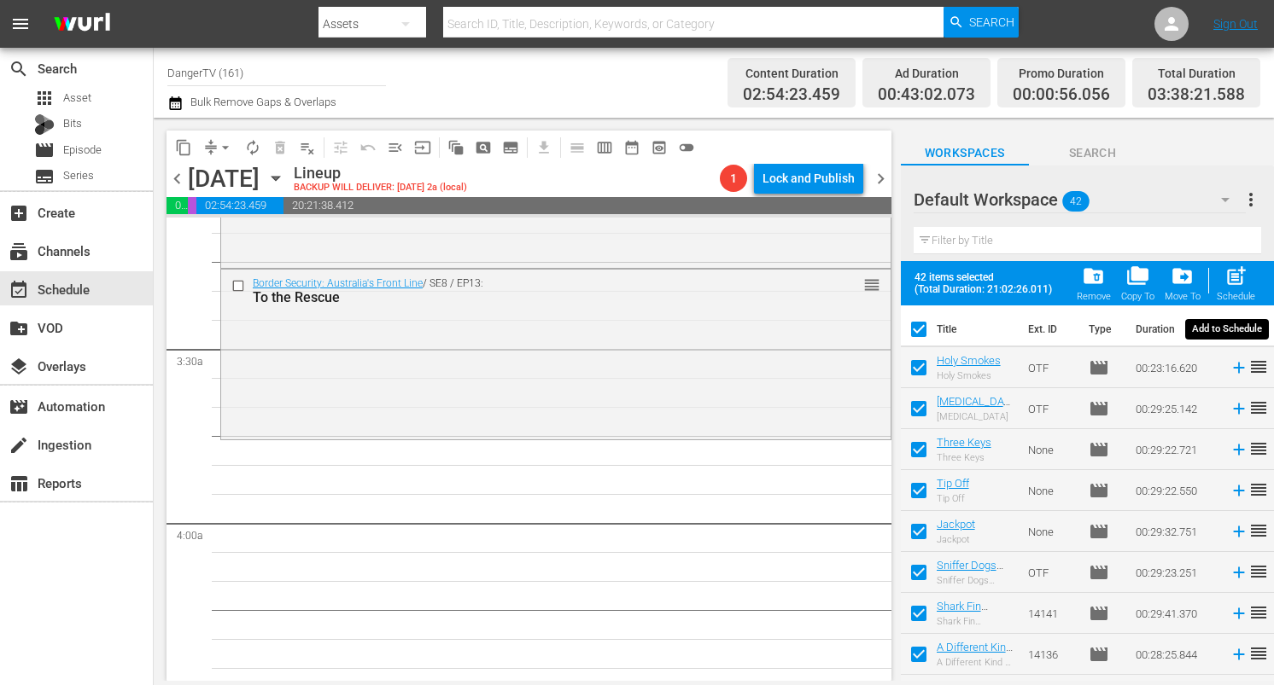
checkbox input "false"
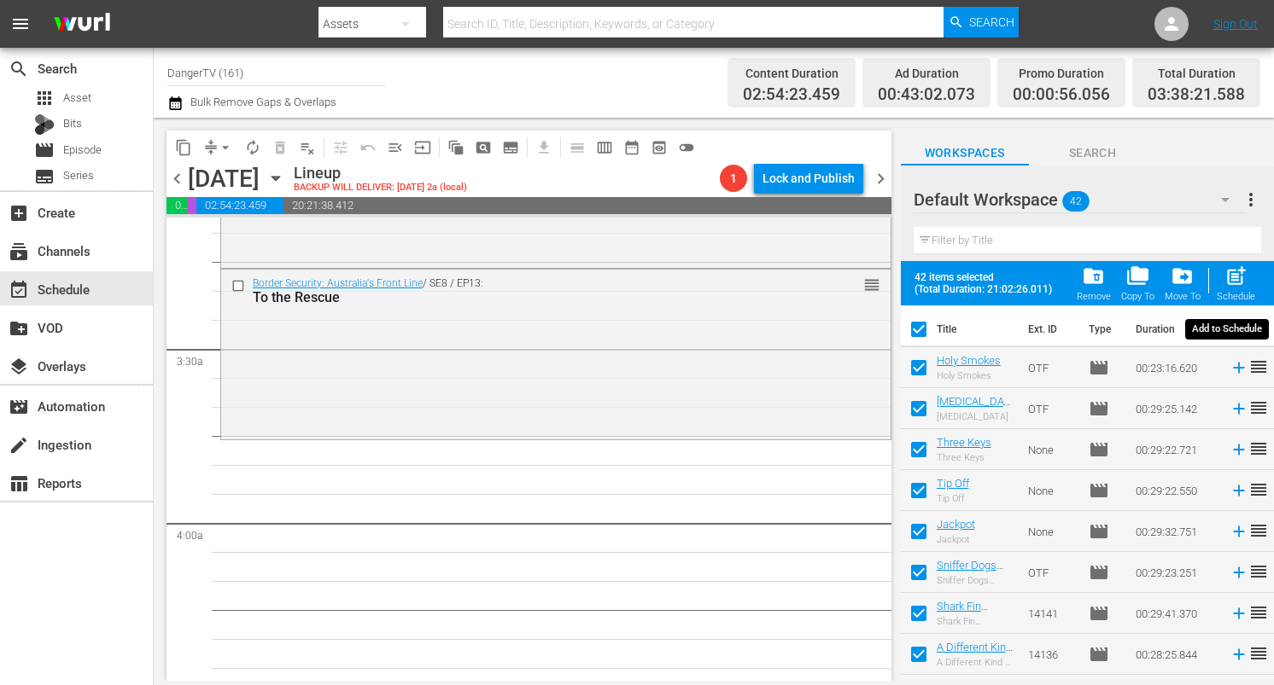
checkbox input "false"
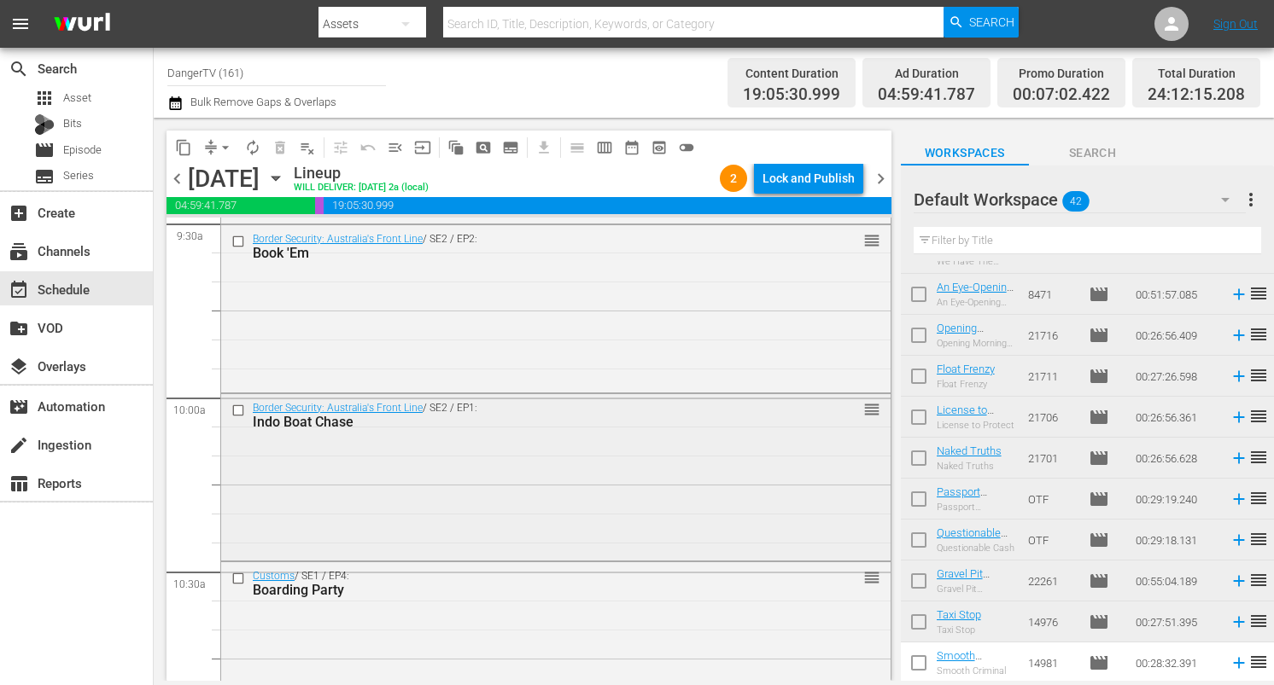
scroll to position [3289, 0]
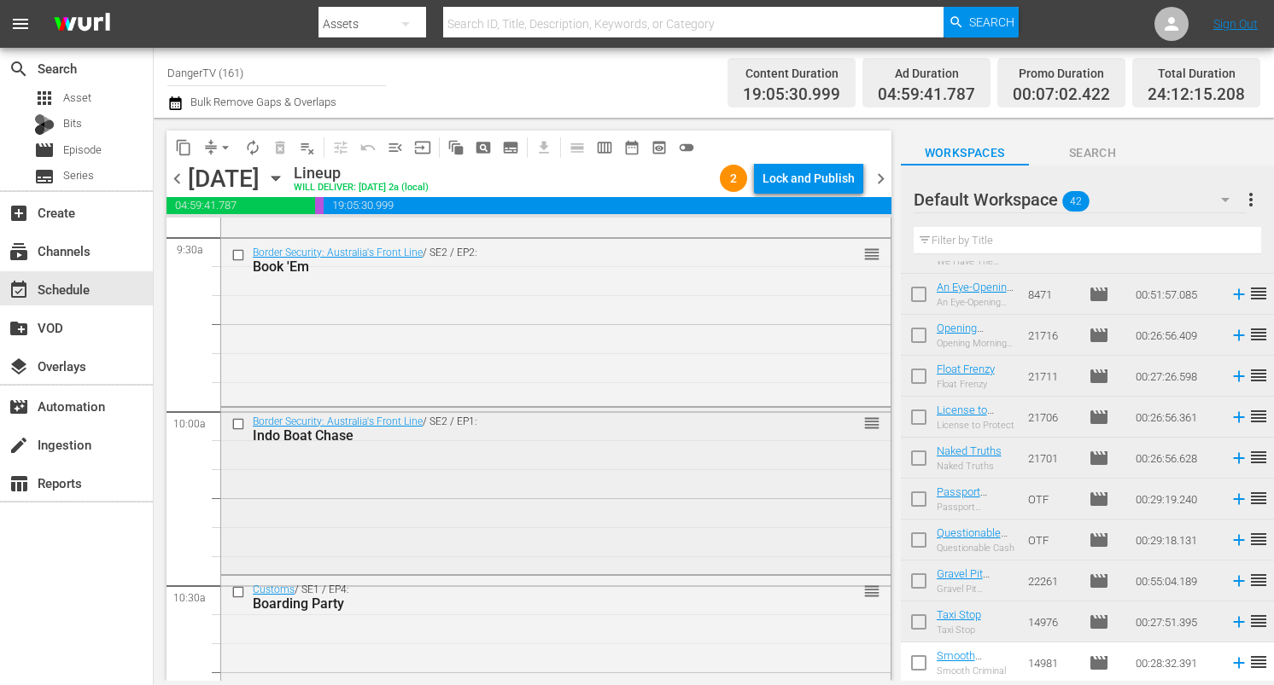
click at [608, 540] on div "Border Security: Australia's Front Line / SE2 / EP1: Indo Boat Chase reorder" at bounding box center [555, 489] width 669 height 163
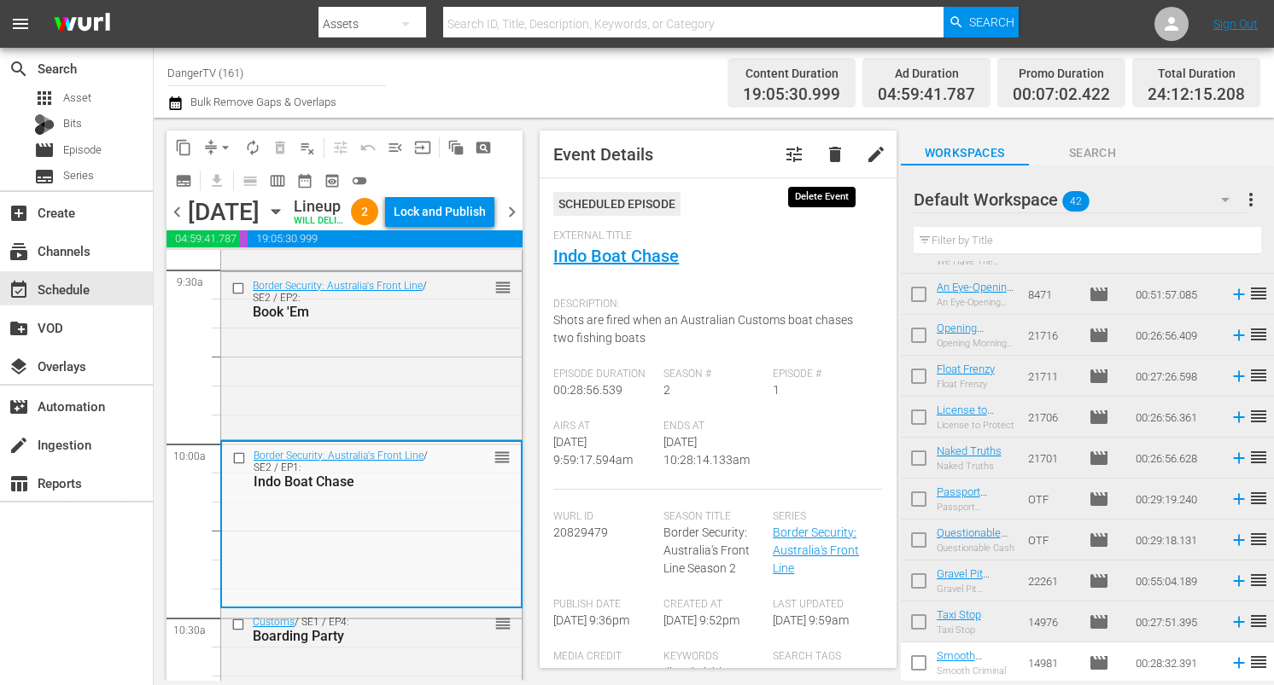
click at [825, 151] on span "delete" at bounding box center [835, 154] width 20 height 20
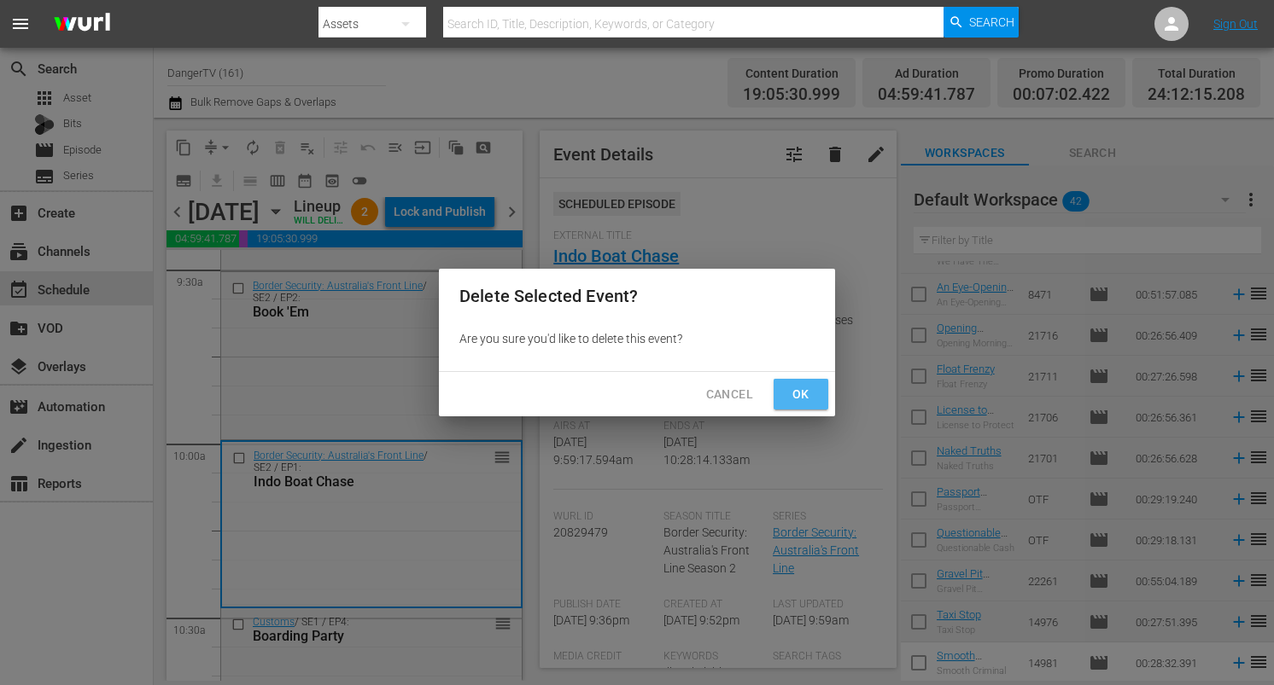
click at [790, 392] on span "Ok" at bounding box center [800, 394] width 27 height 21
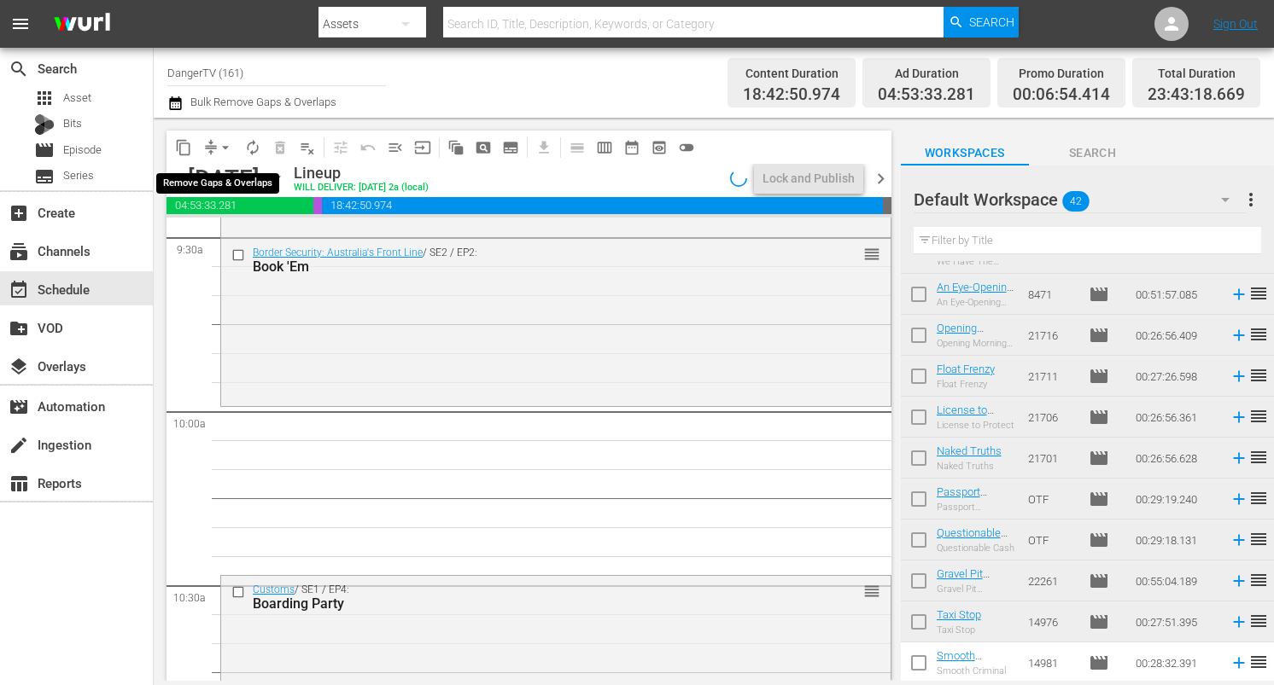
click at [225, 147] on span "arrow_drop_down" at bounding box center [225, 147] width 17 height 17
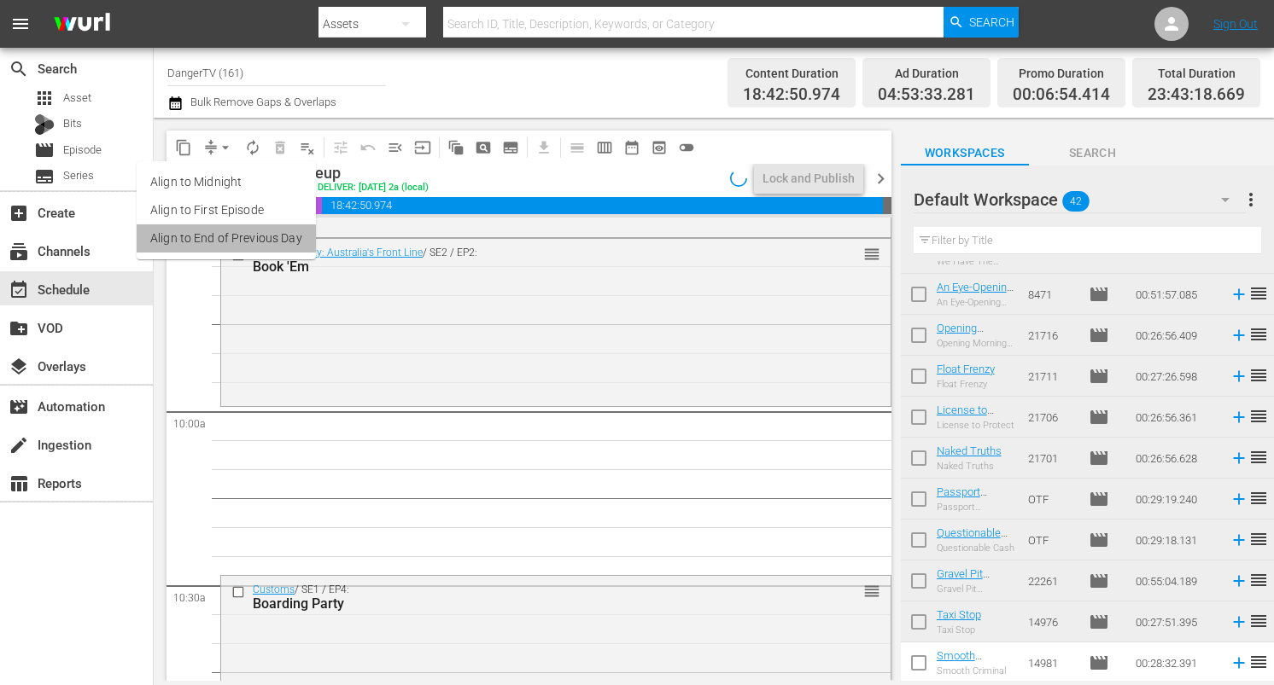
click at [248, 237] on li "Align to End of Previous Day" at bounding box center [226, 239] width 179 height 28
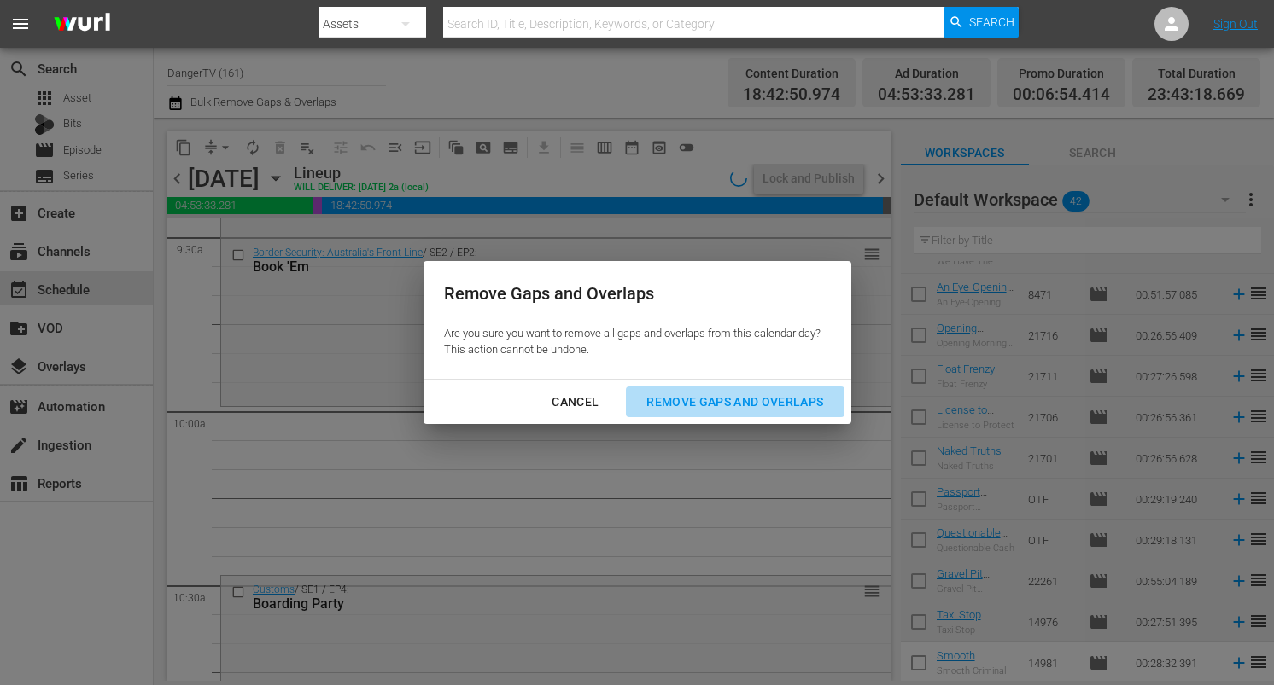
click at [721, 409] on div "Remove Gaps and Overlaps" at bounding box center [735, 402] width 204 height 21
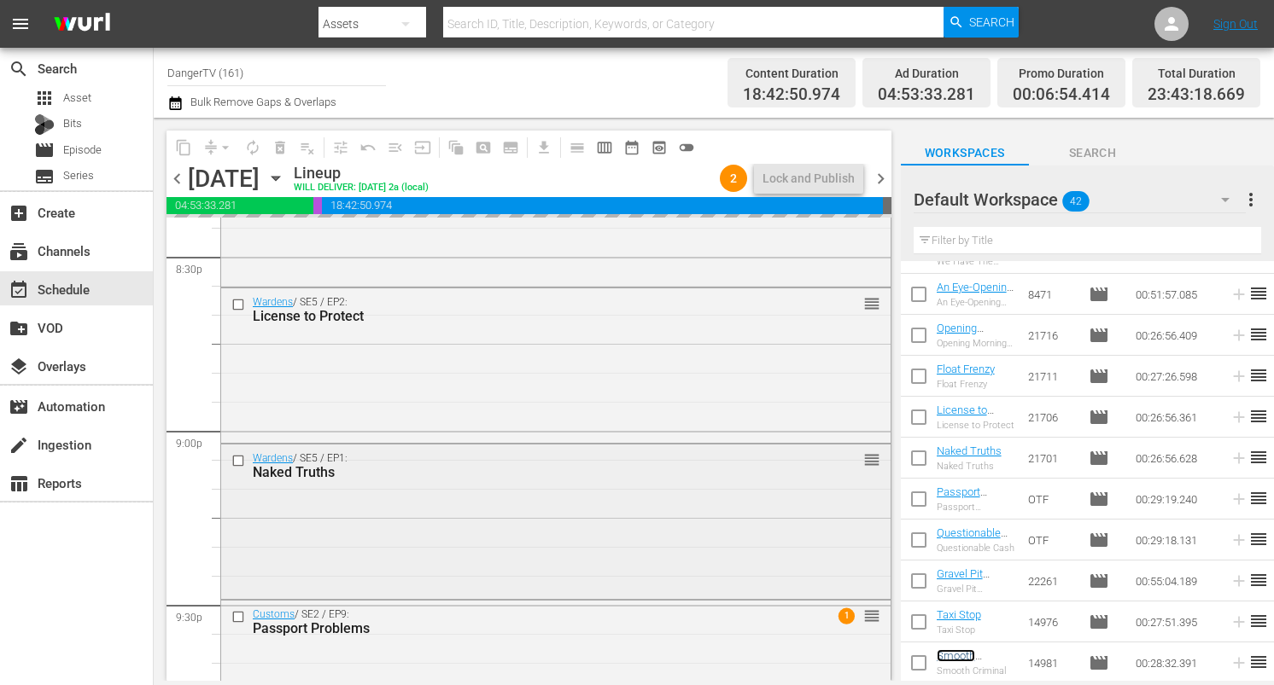
scroll to position [7895, 0]
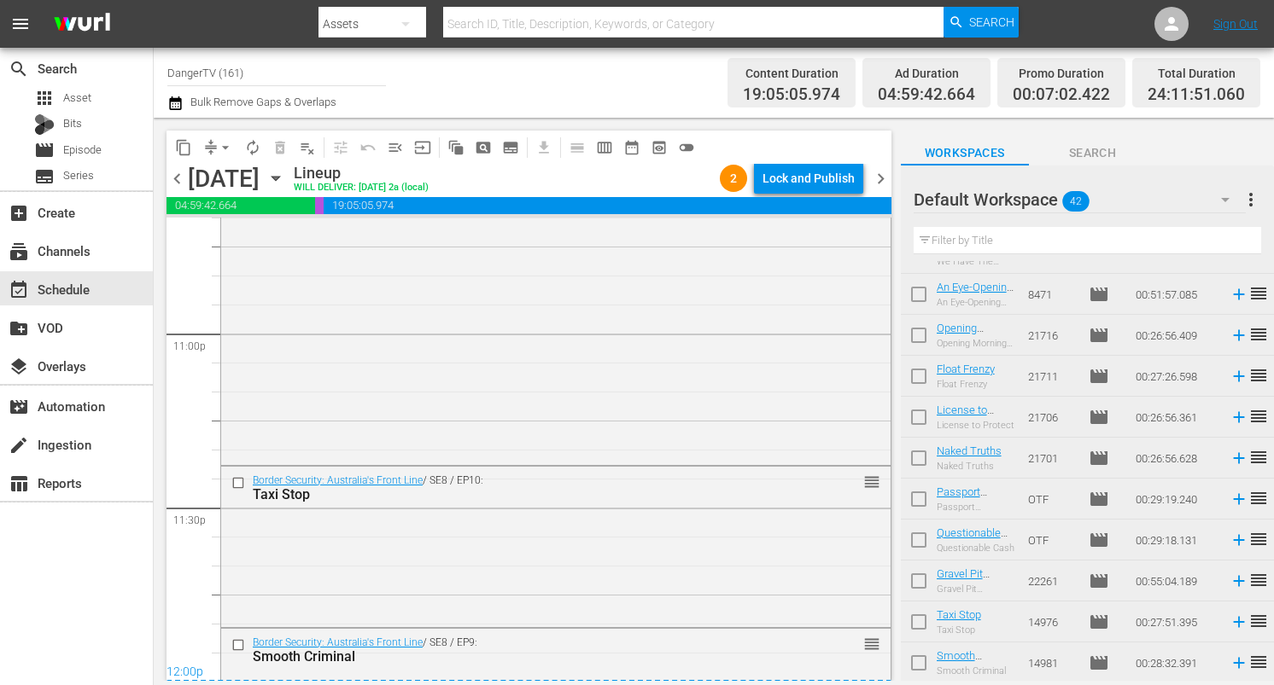
click at [917, 414] on input "checkbox" at bounding box center [919, 421] width 36 height 36
checkbox input "true"
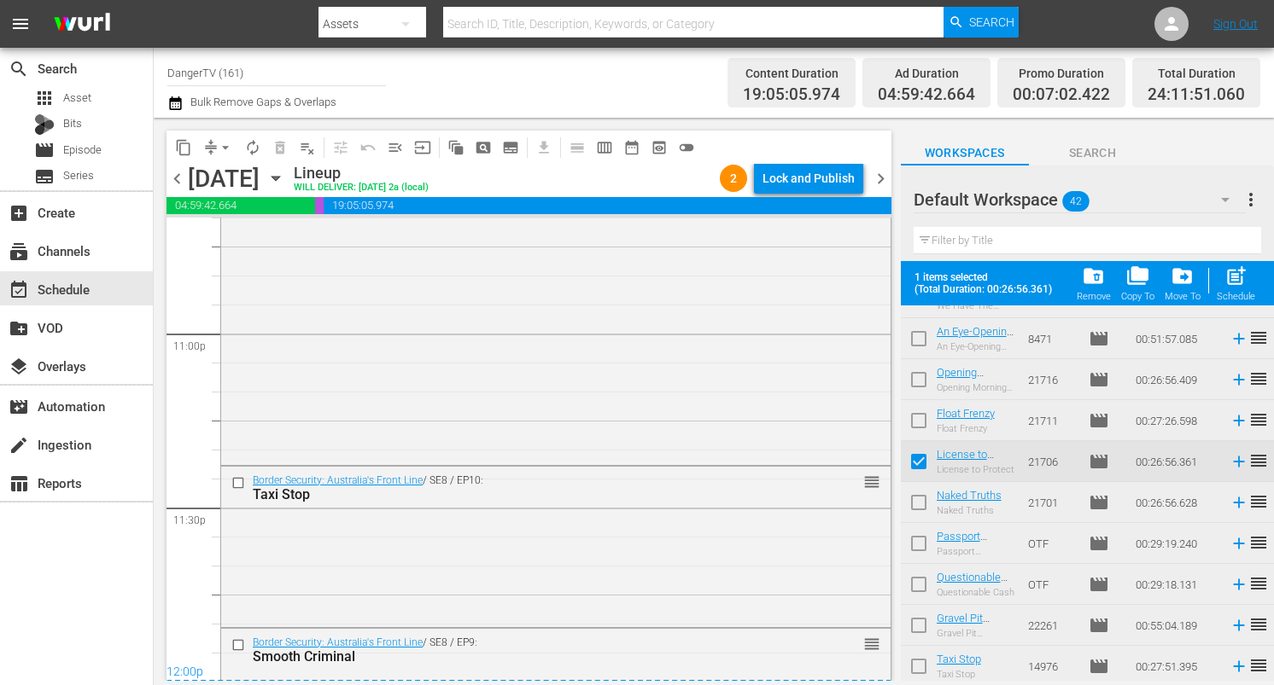
scroll to position [1385, 0]
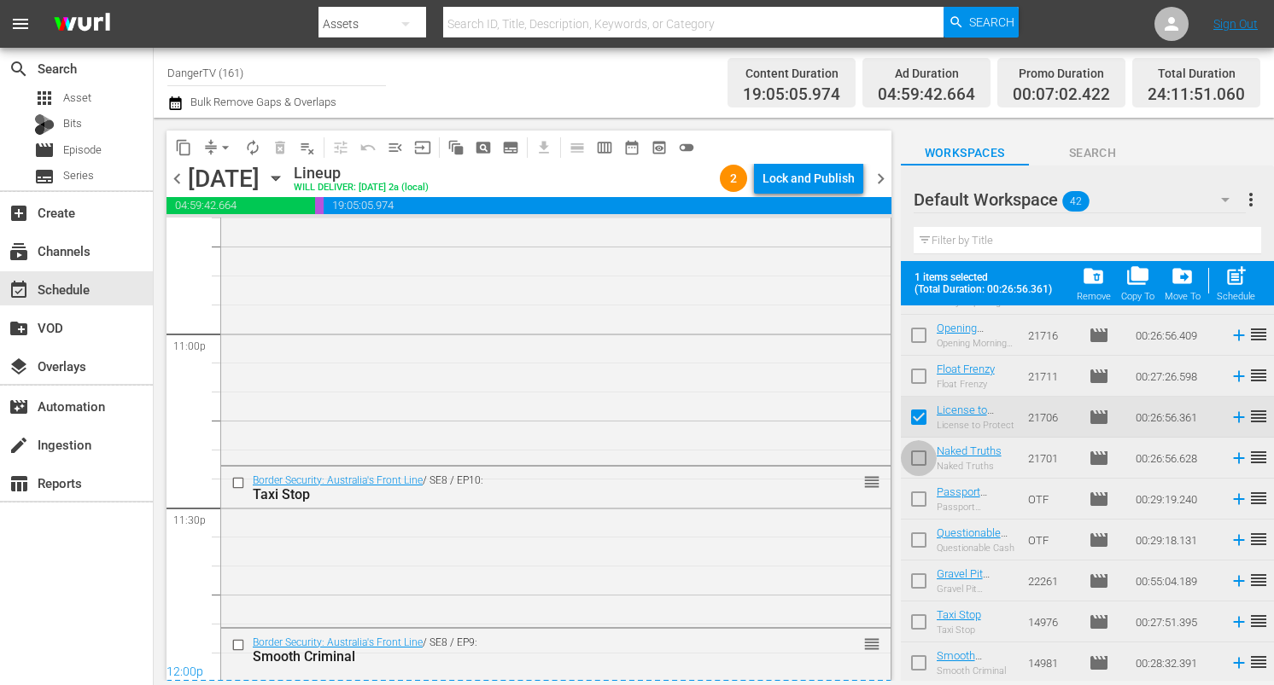
click at [918, 463] on input "checkbox" at bounding box center [919, 462] width 36 height 36
checkbox input "true"
click at [921, 511] on input "checkbox" at bounding box center [919, 503] width 36 height 36
checkbox input "true"
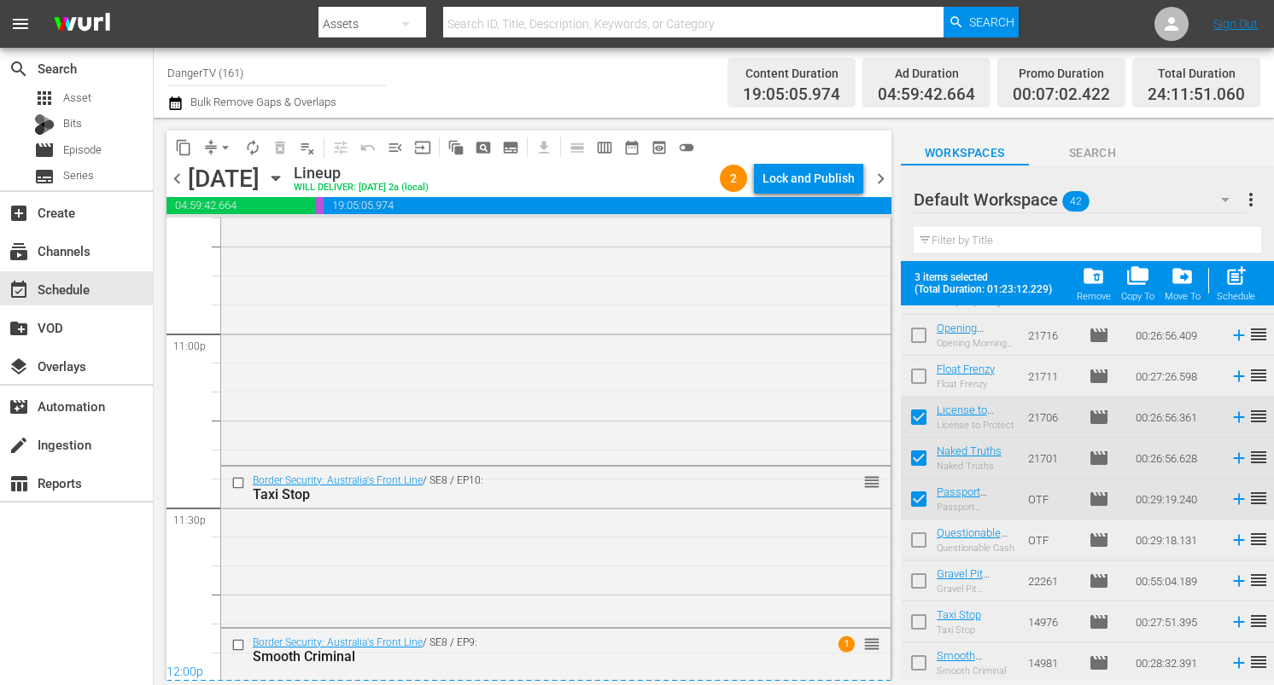
click at [919, 535] on input "checkbox" at bounding box center [919, 544] width 36 height 36
checkbox input "true"
click at [921, 585] on input "checkbox" at bounding box center [919, 585] width 36 height 36
checkbox input "true"
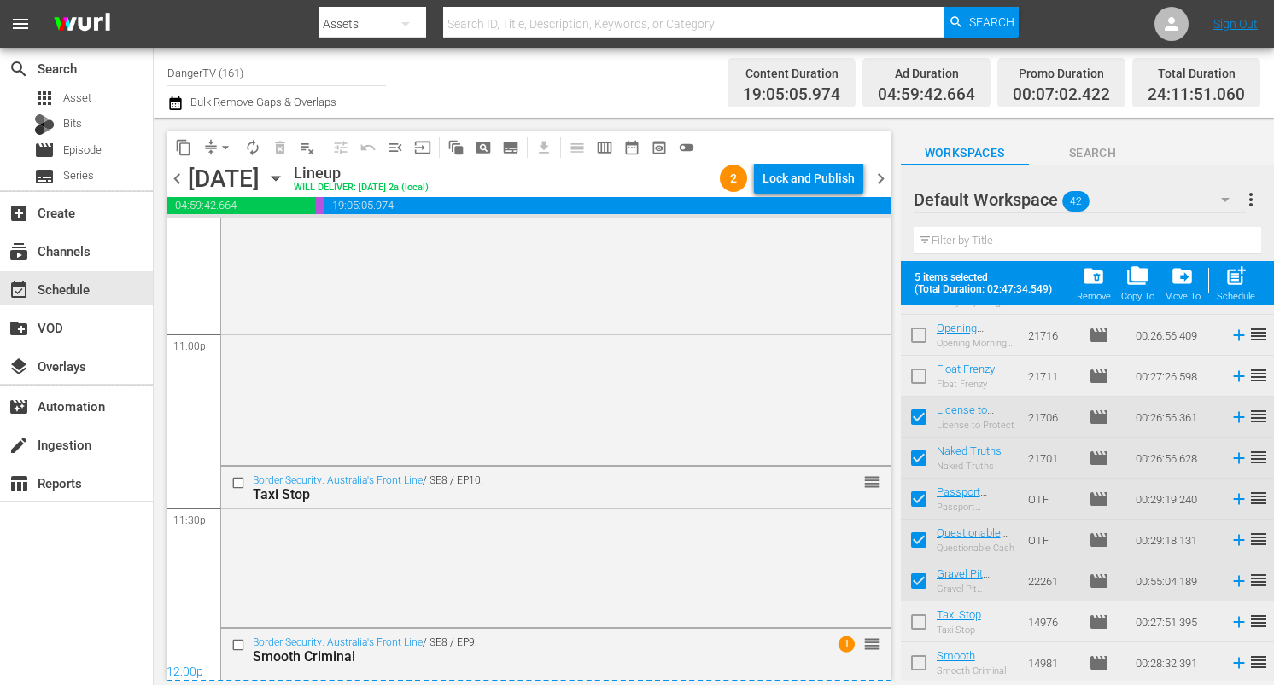
click at [924, 621] on input "checkbox" at bounding box center [919, 626] width 36 height 36
checkbox input "true"
click at [924, 667] on input "checkbox" at bounding box center [919, 667] width 36 height 36
checkbox input "true"
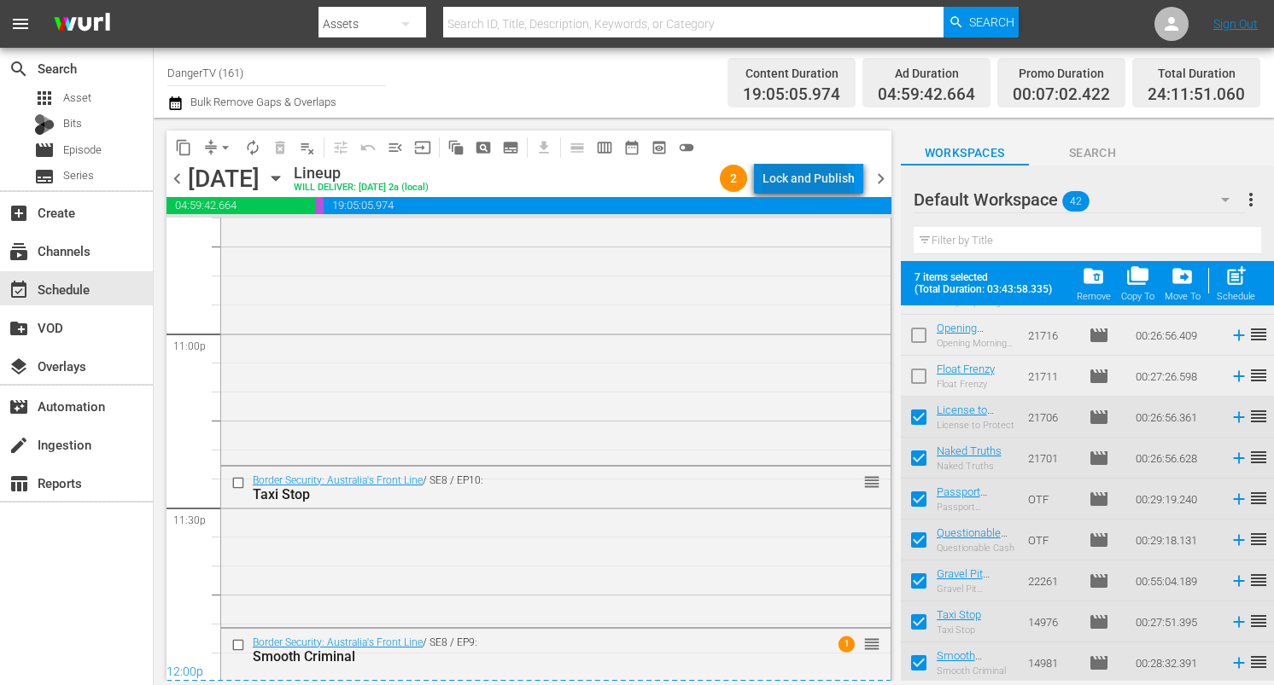
click at [805, 185] on div "Lock and Publish" at bounding box center [808, 178] width 92 height 31
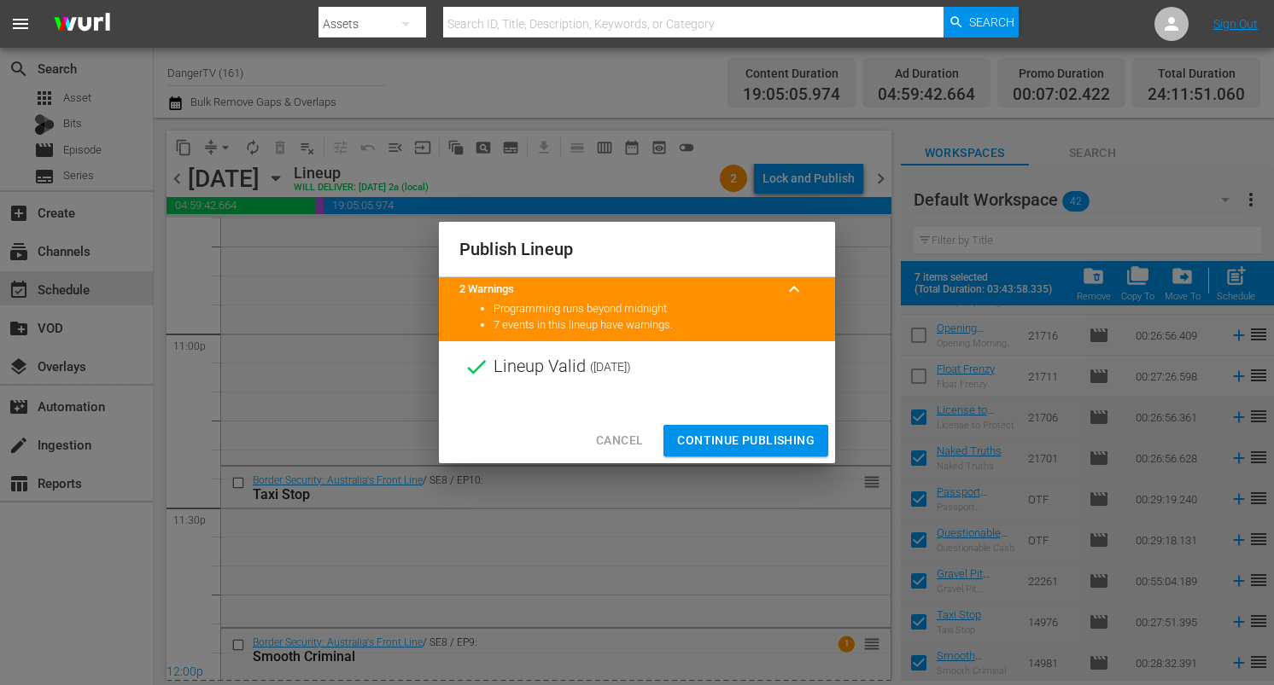
click at [744, 435] on span "Continue Publishing" at bounding box center [745, 440] width 137 height 21
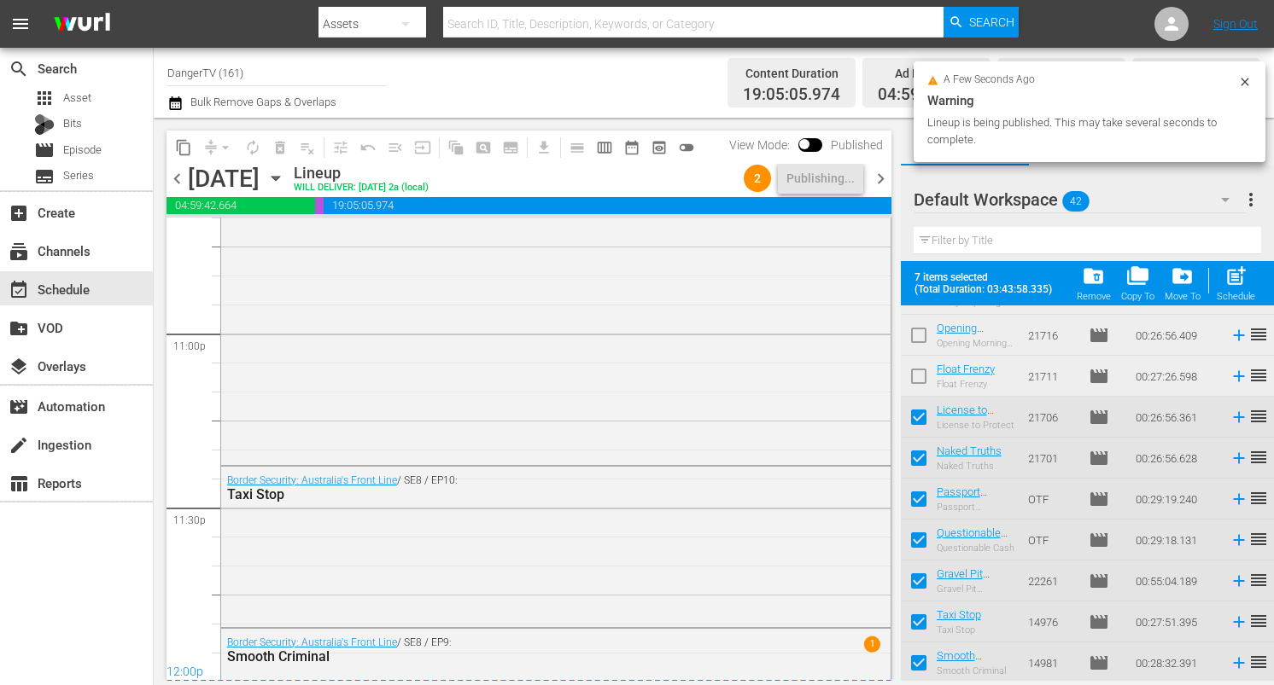
click at [875, 178] on span "chevron_right" at bounding box center [880, 178] width 21 height 21
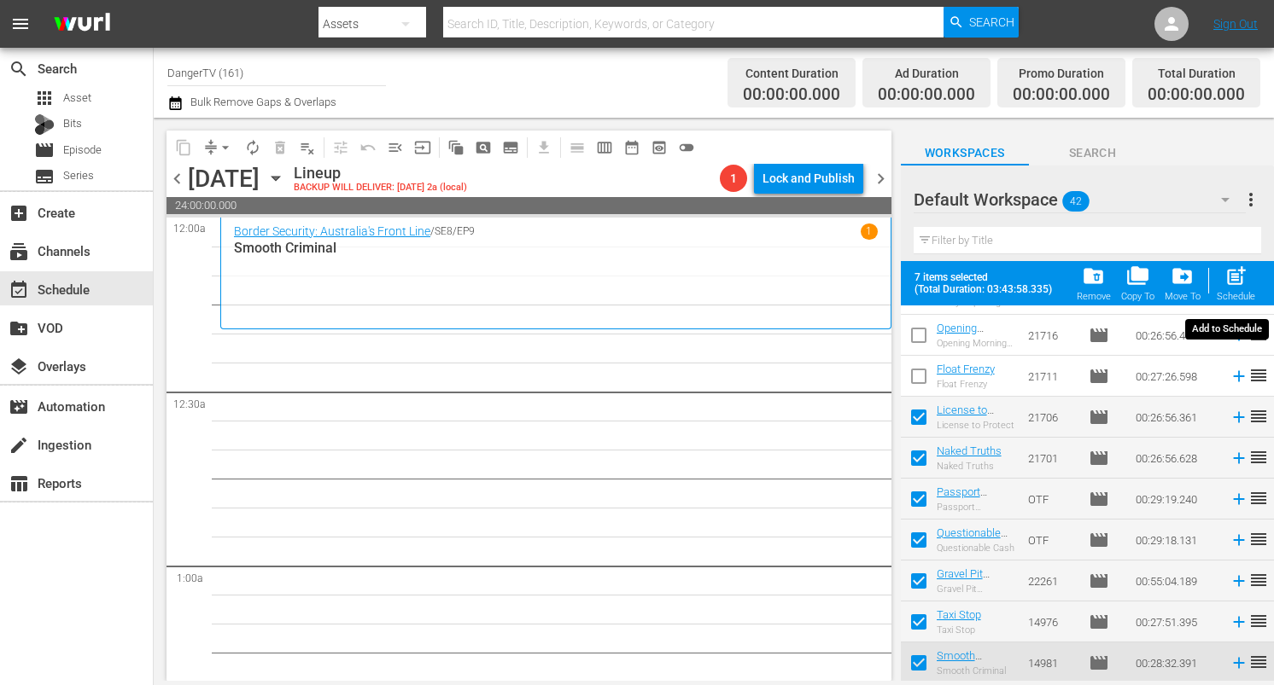
click at [1239, 281] on span "post_add" at bounding box center [1235, 276] width 23 height 23
checkbox input "false"
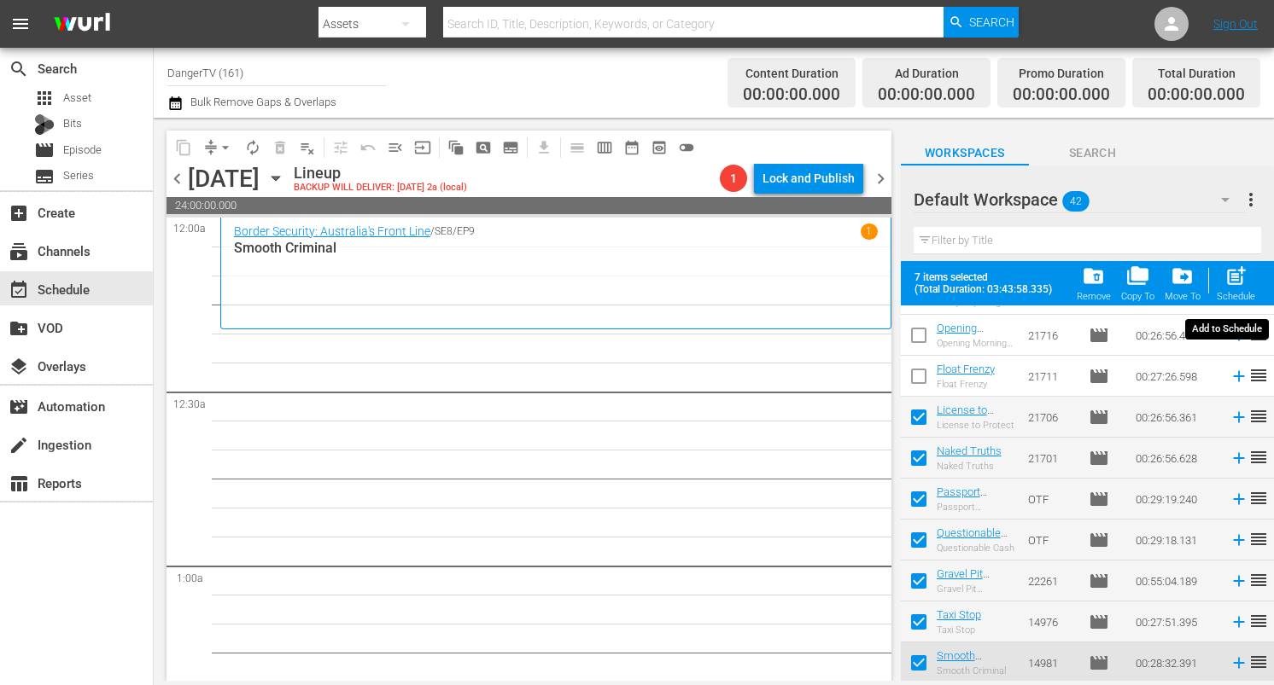
checkbox input "false"
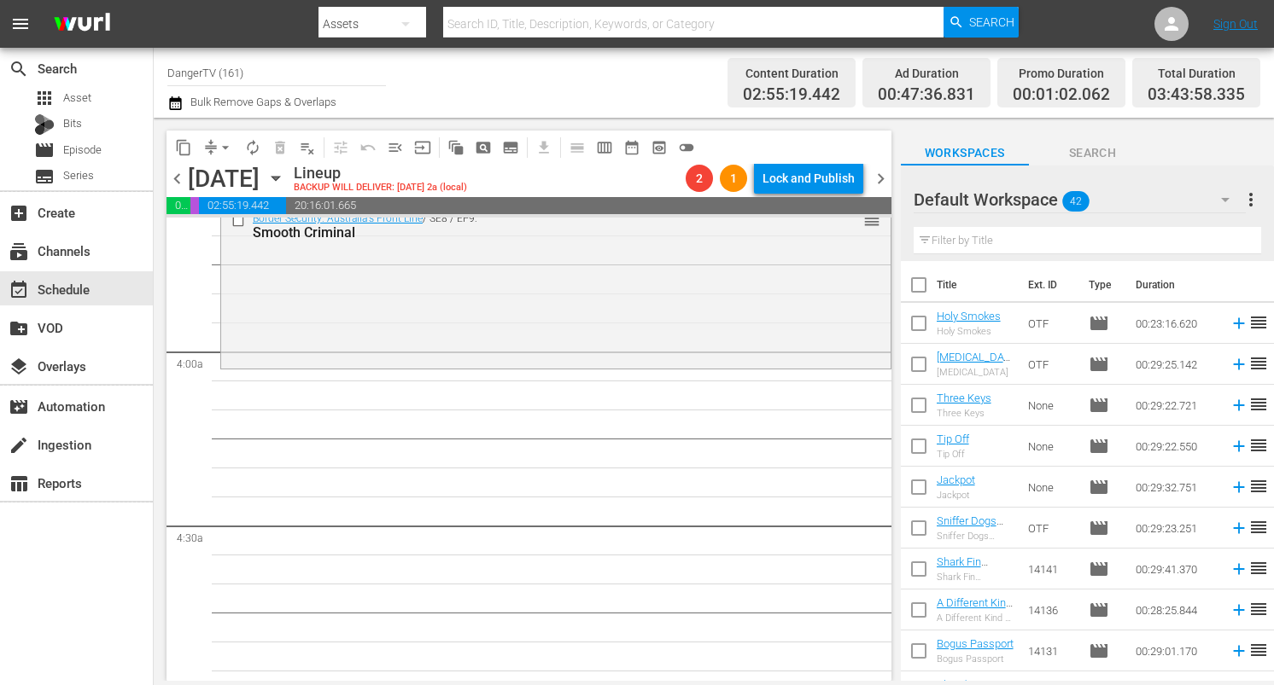
click at [913, 288] on input "checkbox" at bounding box center [919, 289] width 36 height 36
checkbox input "true"
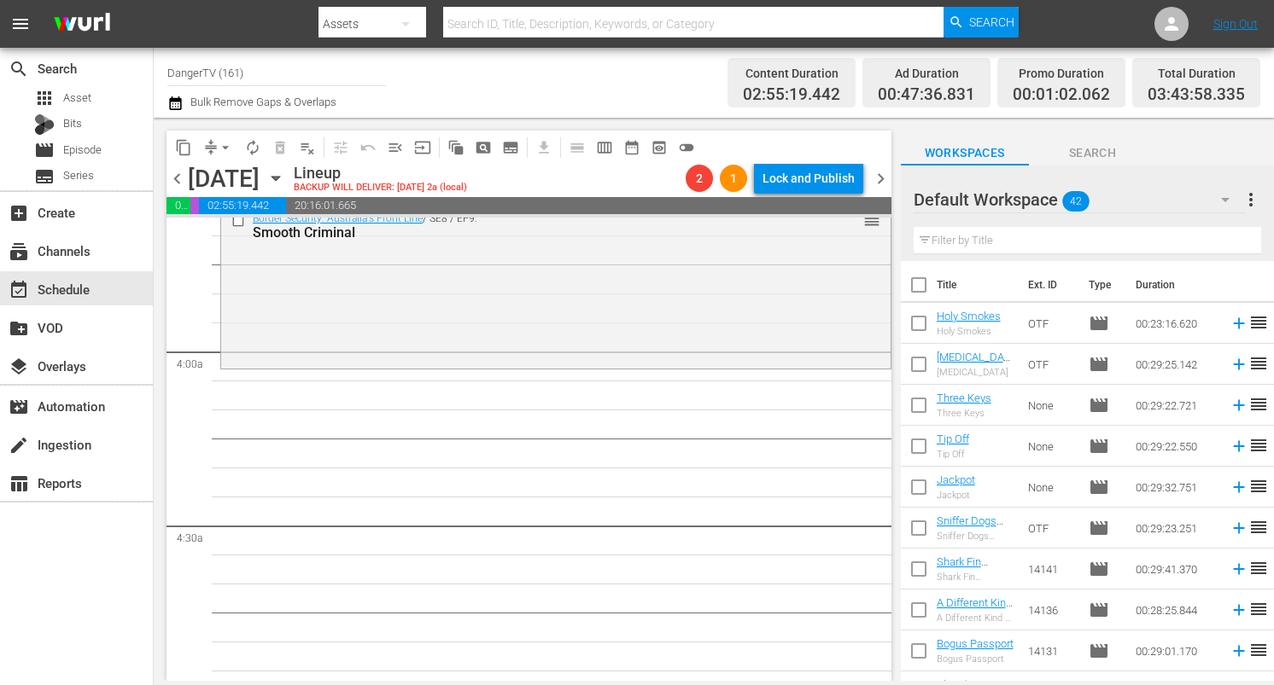
checkbox input "true"
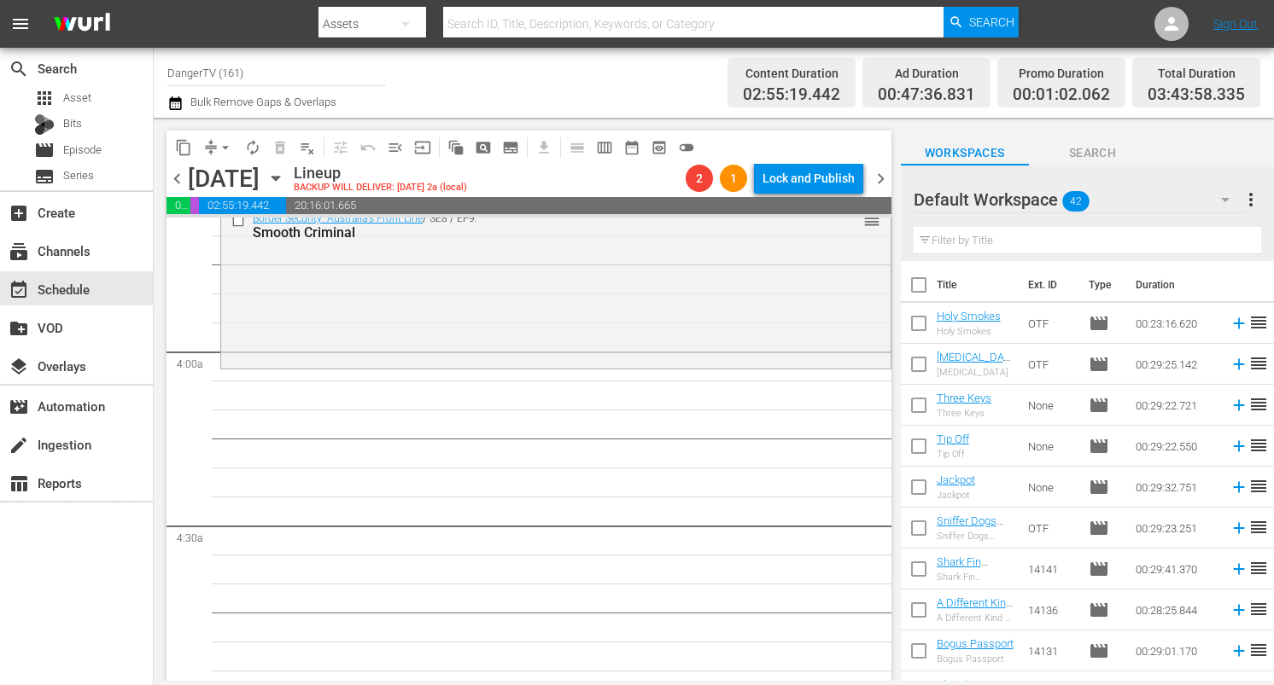
checkbox input "true"
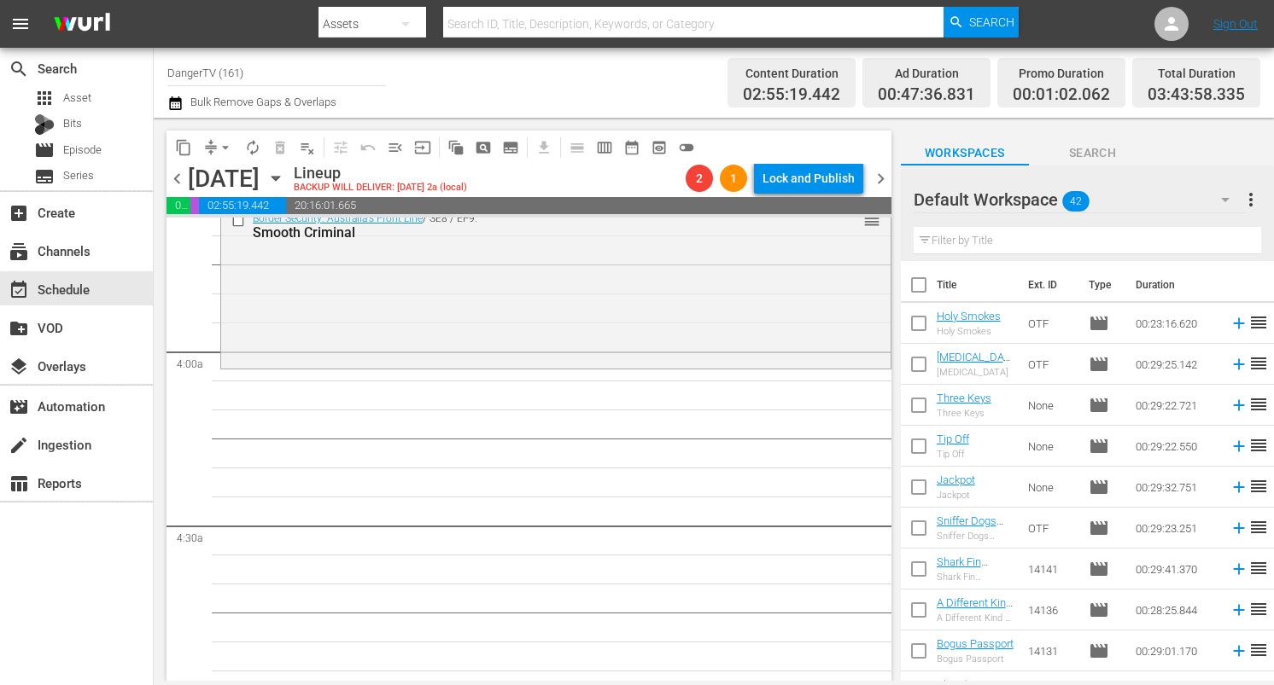
checkbox input "true"
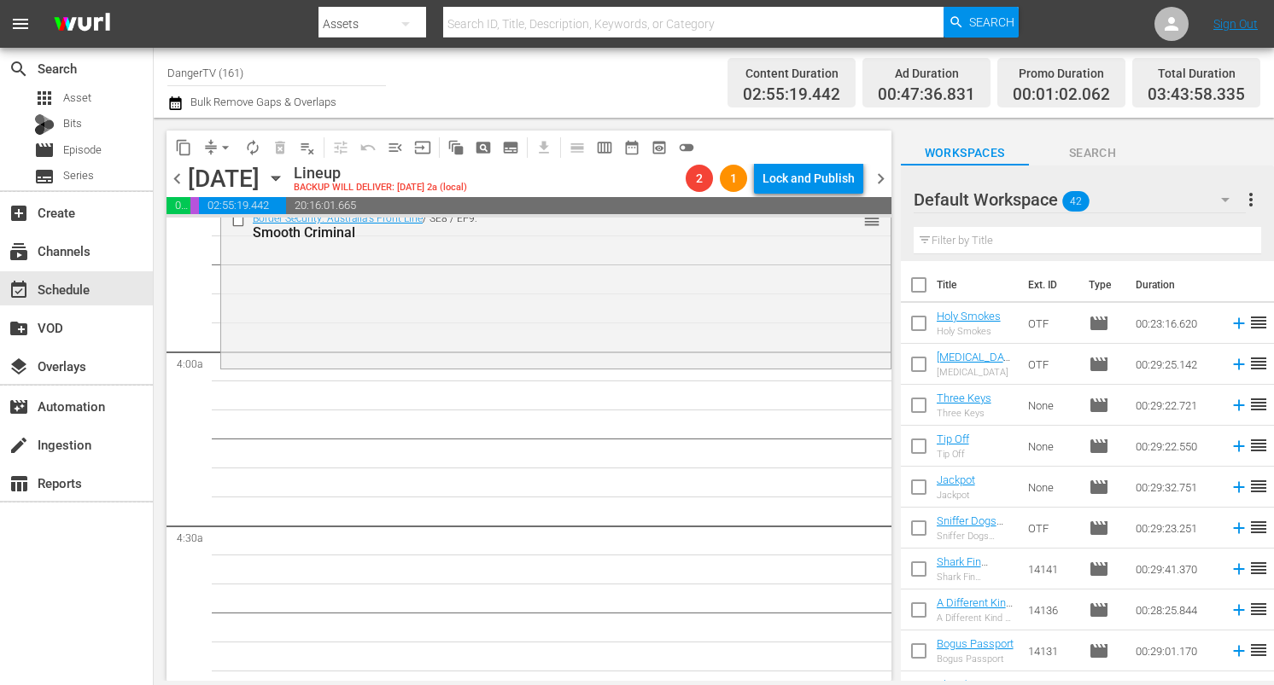
checkbox input "true"
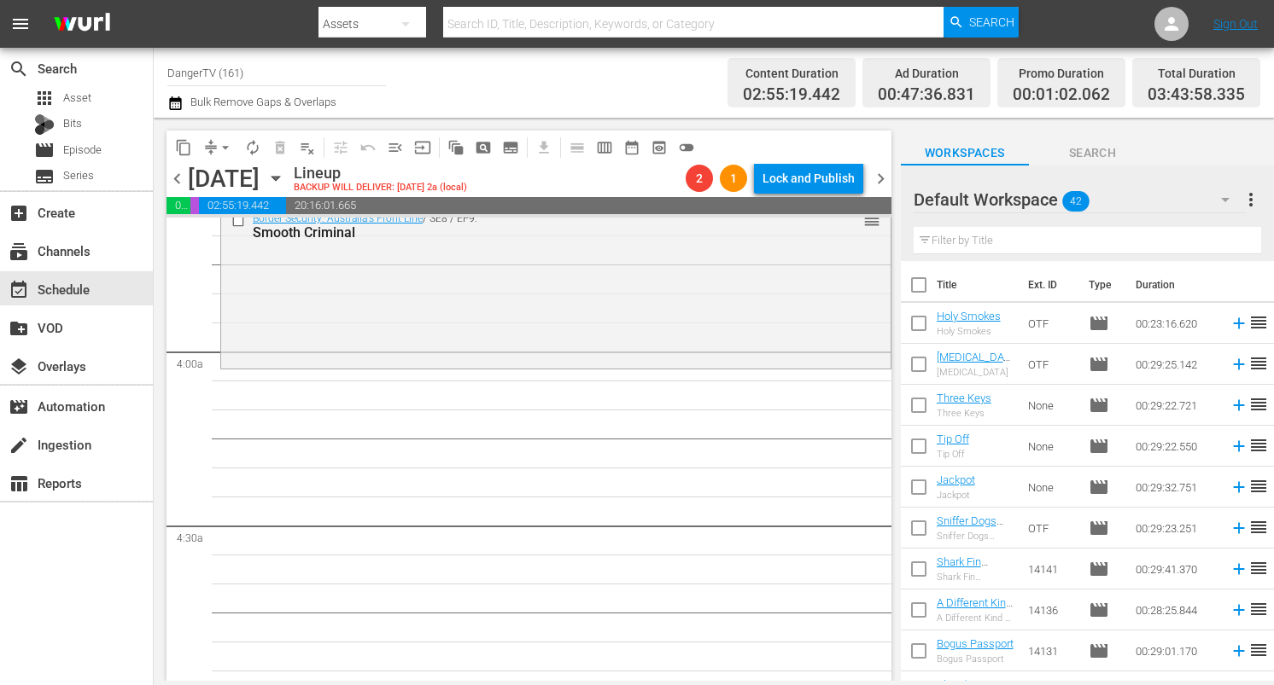
checkbox input "true"
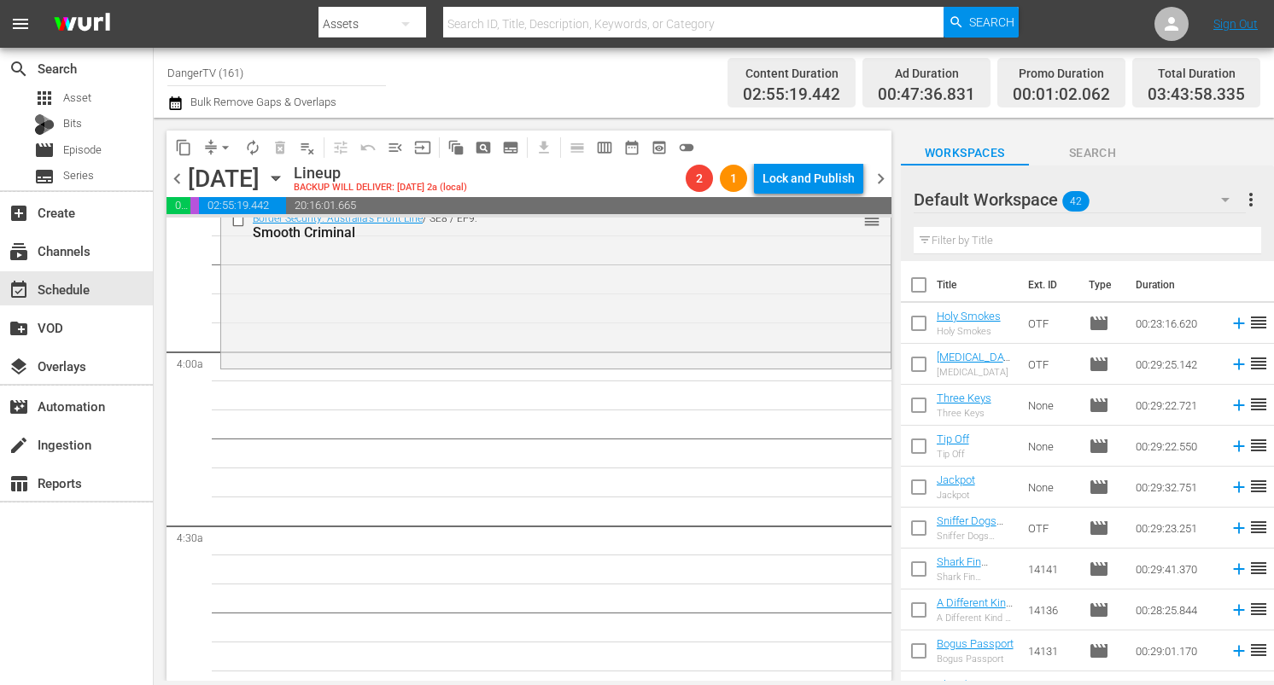
checkbox input "true"
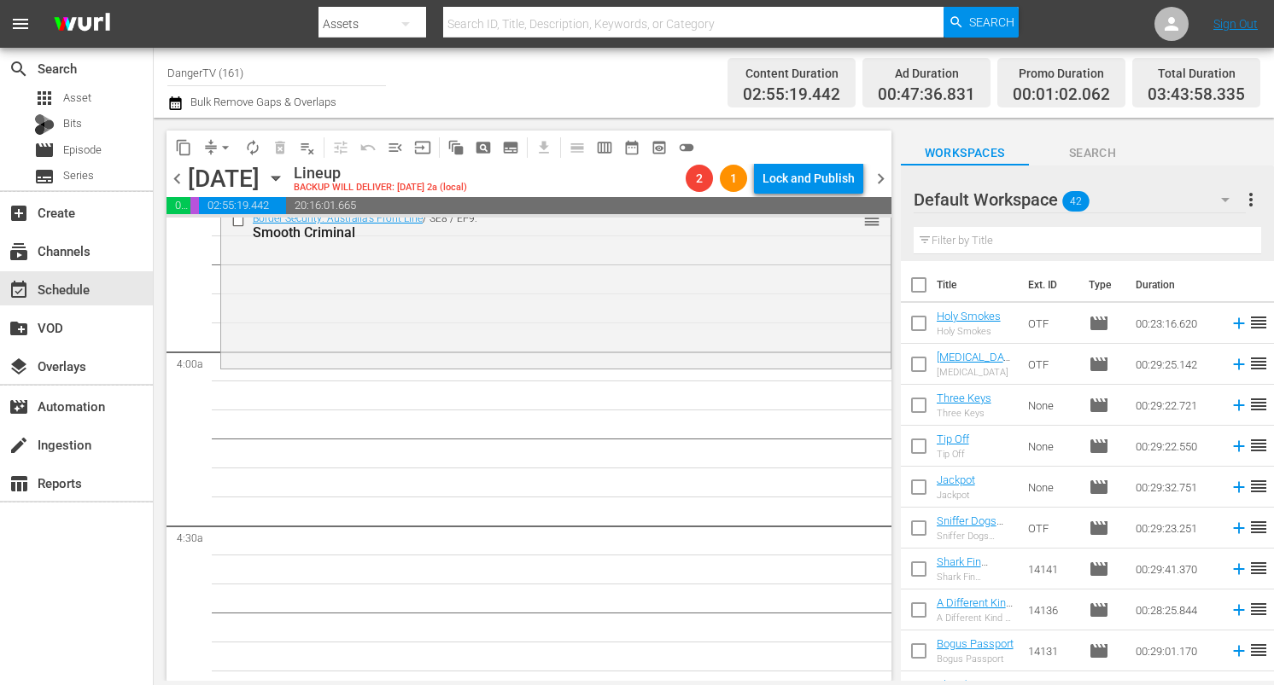
checkbox input "true"
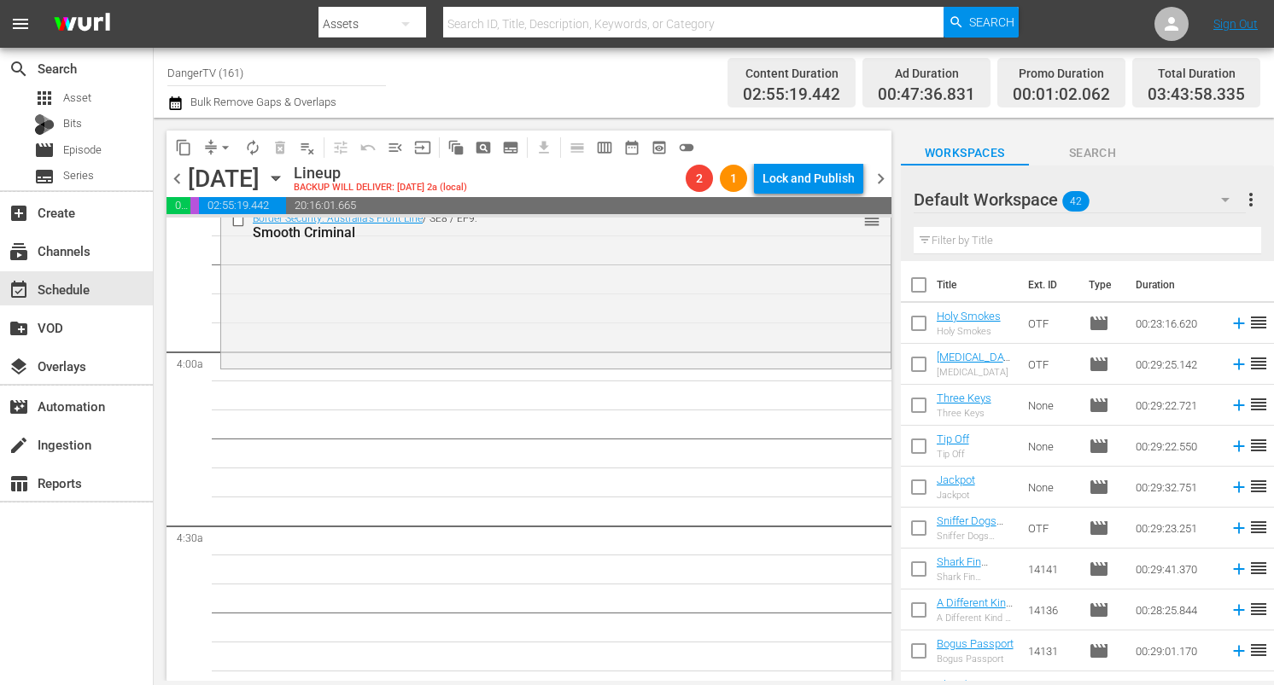
checkbox input "true"
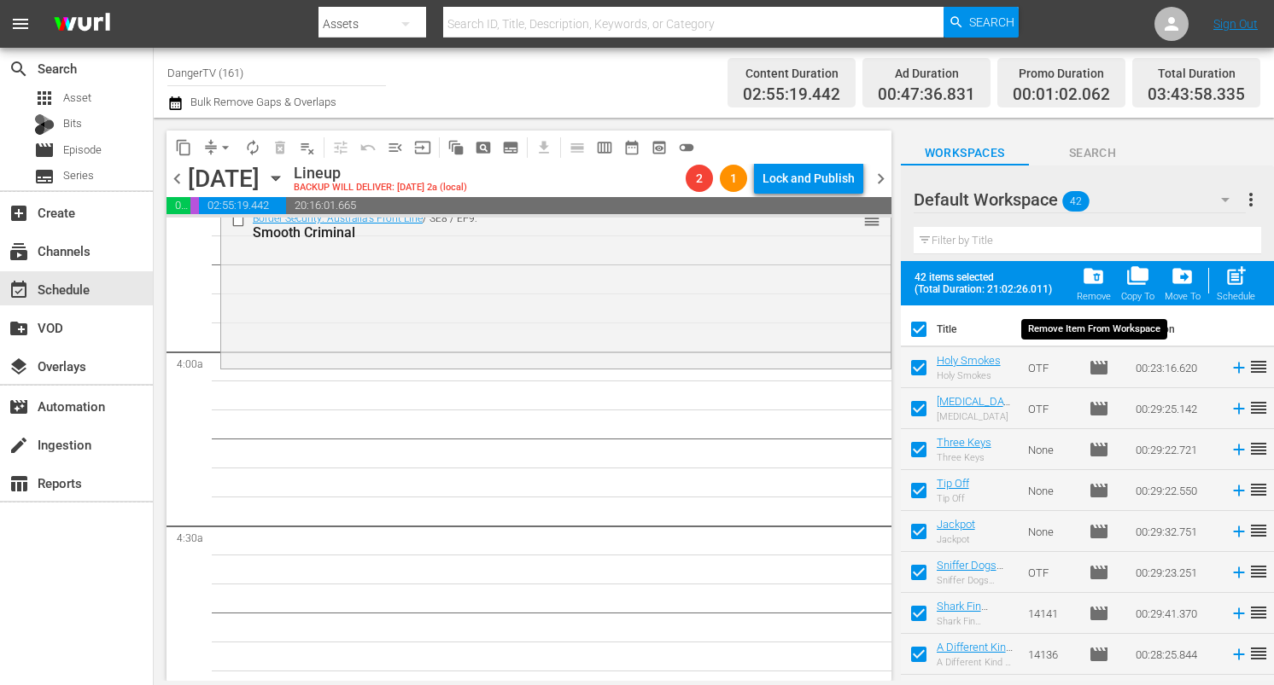
click at [1091, 276] on span "folder_delete" at bounding box center [1093, 276] width 23 height 23
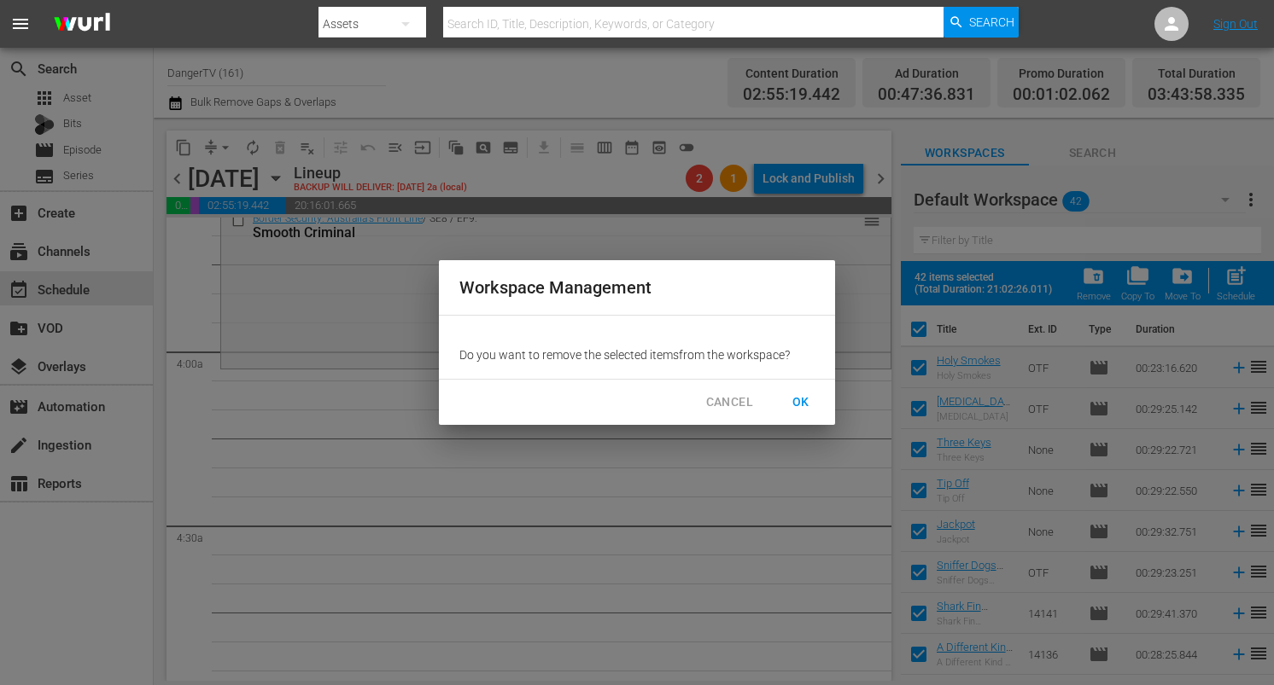
click at [805, 404] on span "OK" at bounding box center [800, 402] width 27 height 21
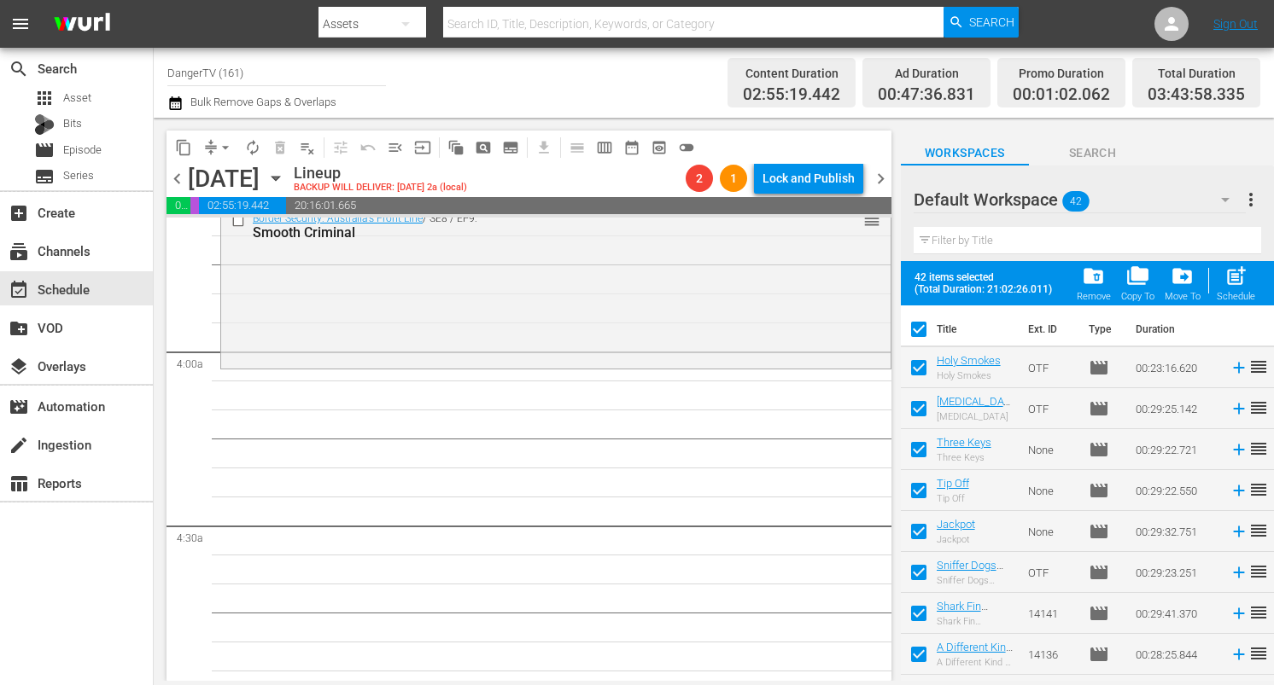
checkbox input "false"
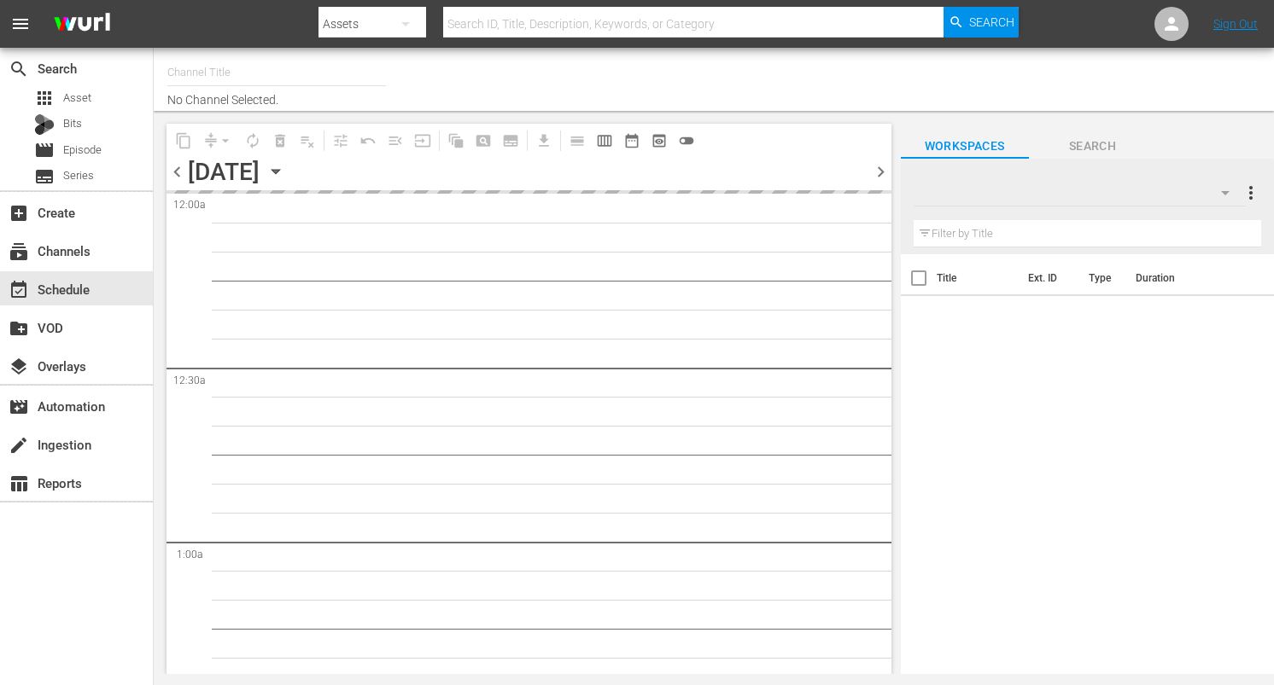
type input "DangerTV (161)"
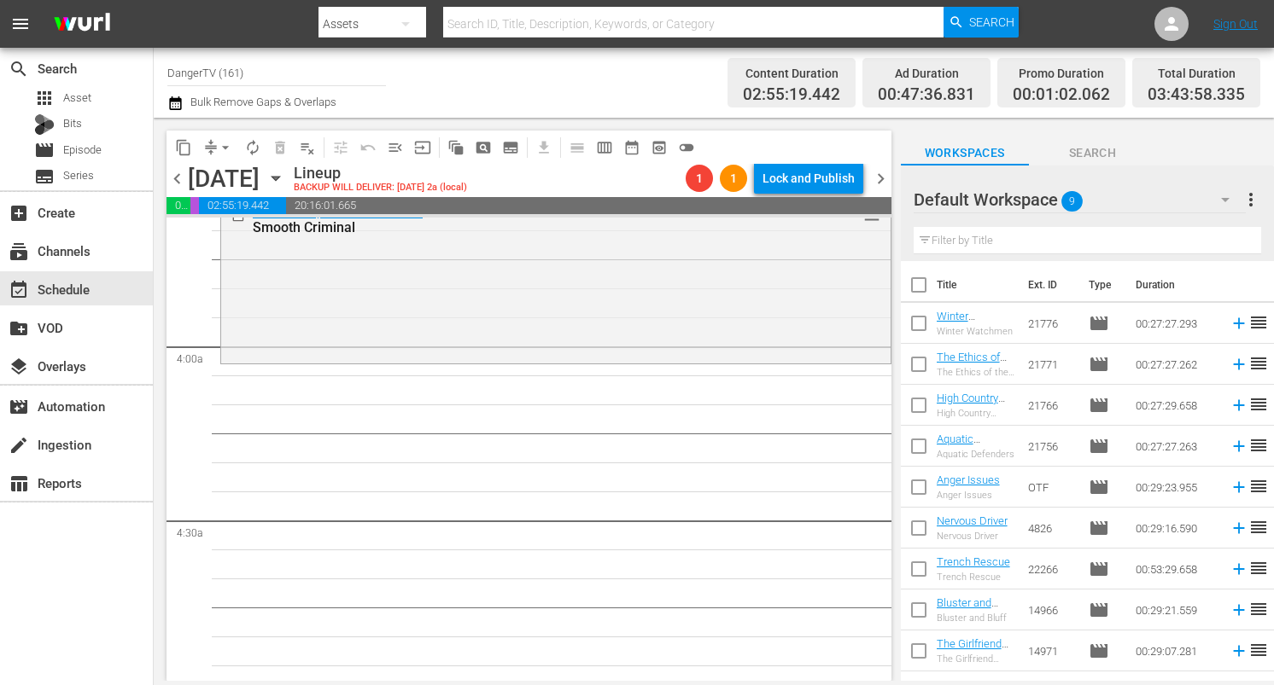
scroll to position [1213, 0]
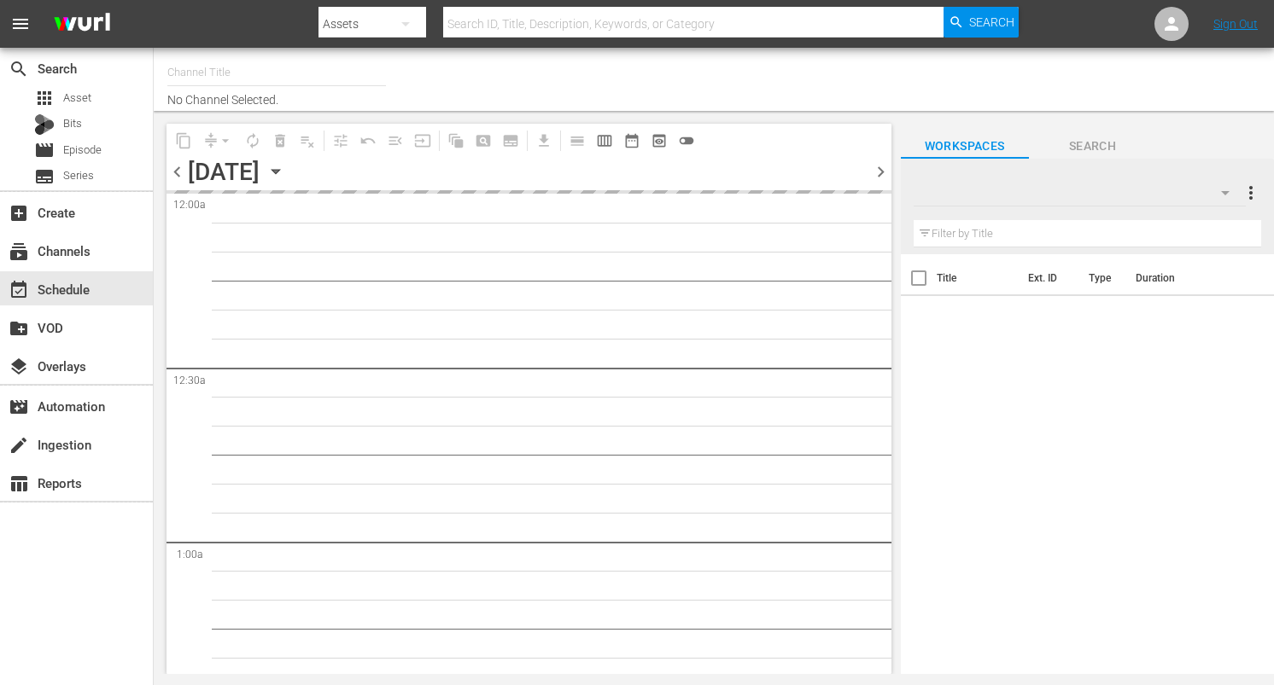
type input "DangerTV (161)"
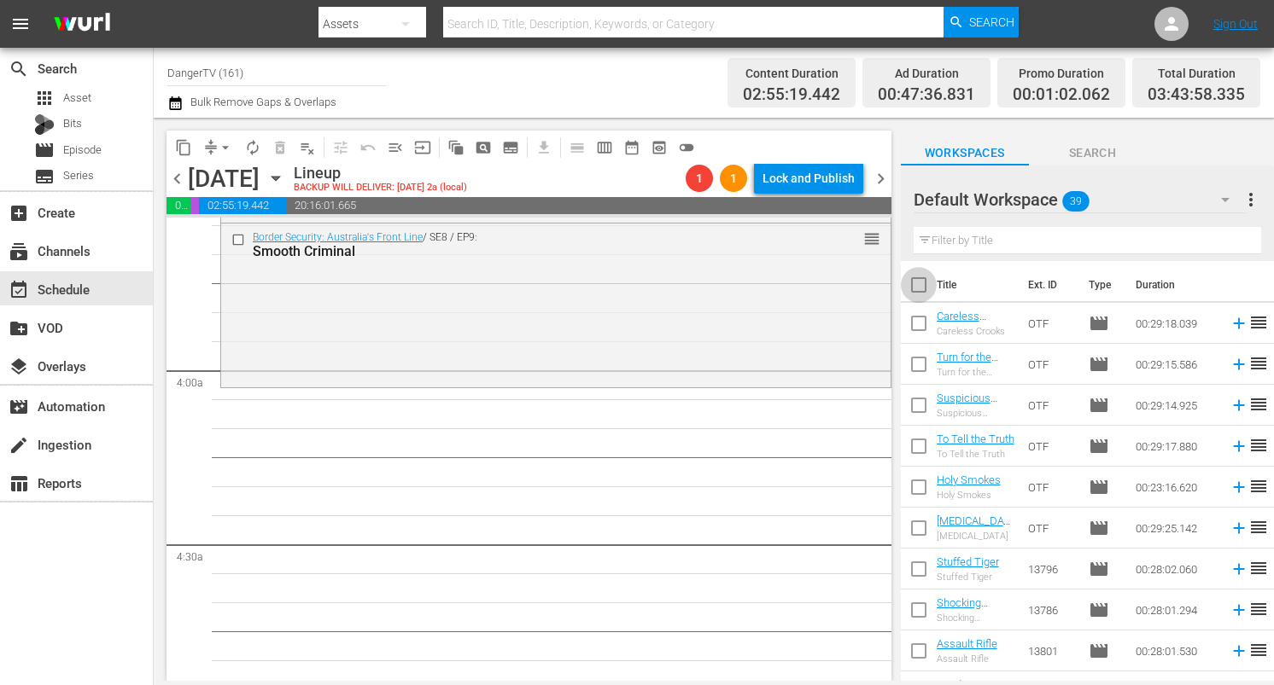
click at [913, 279] on input "checkbox" at bounding box center [919, 289] width 36 height 36
checkbox input "true"
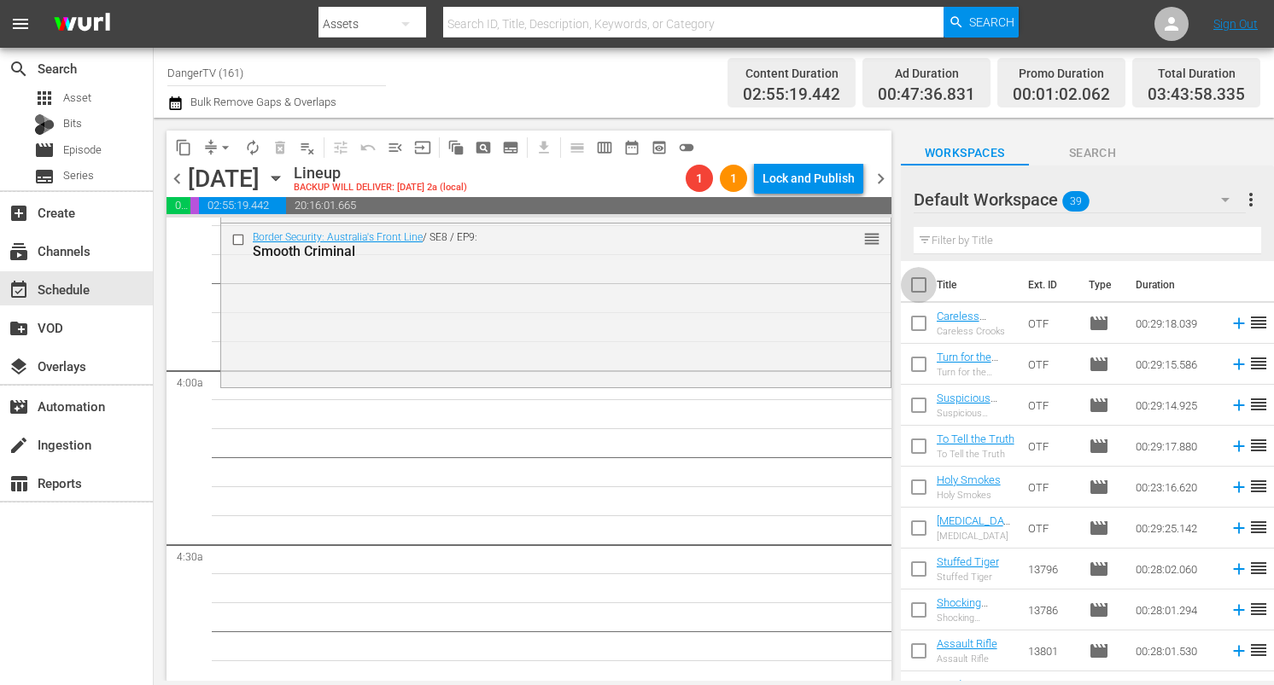
checkbox input "true"
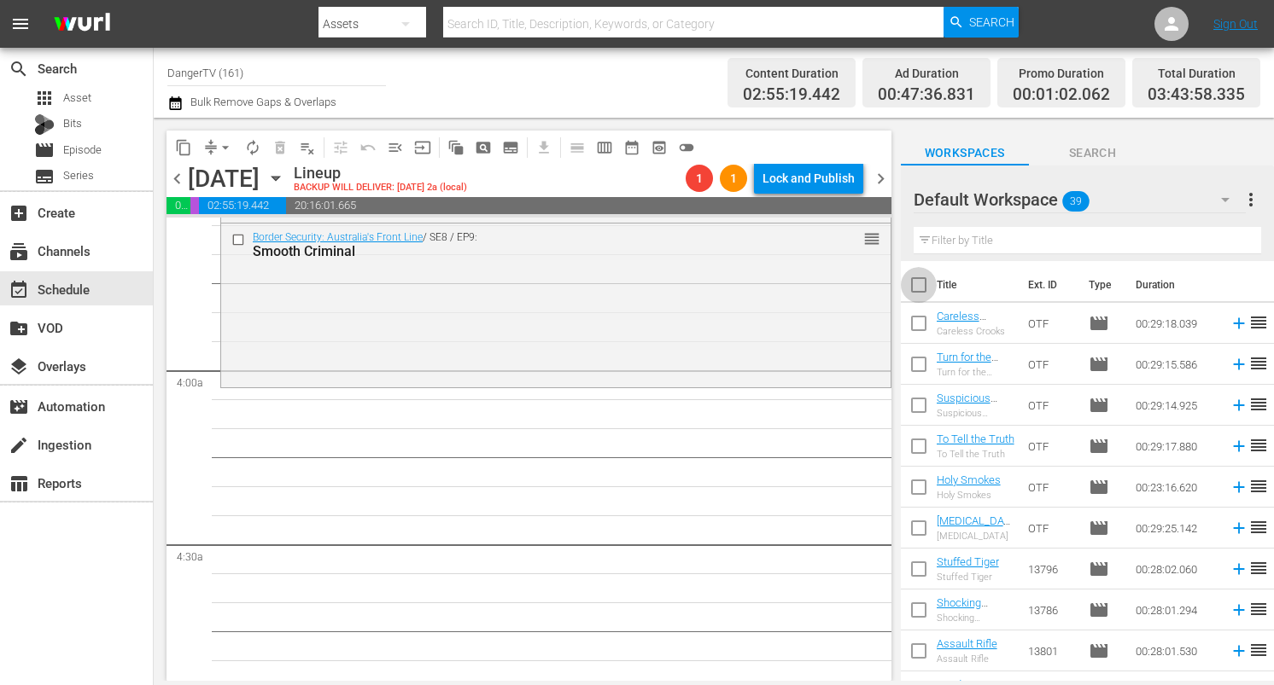
checkbox input "true"
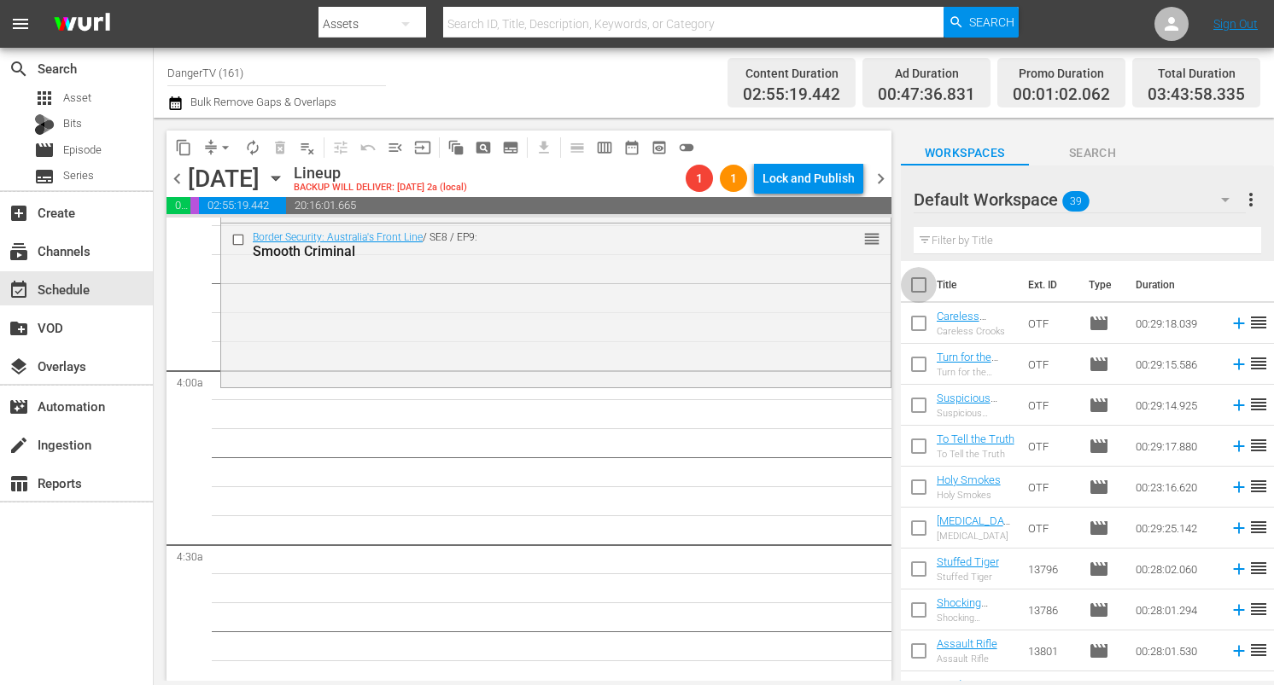
checkbox input "true"
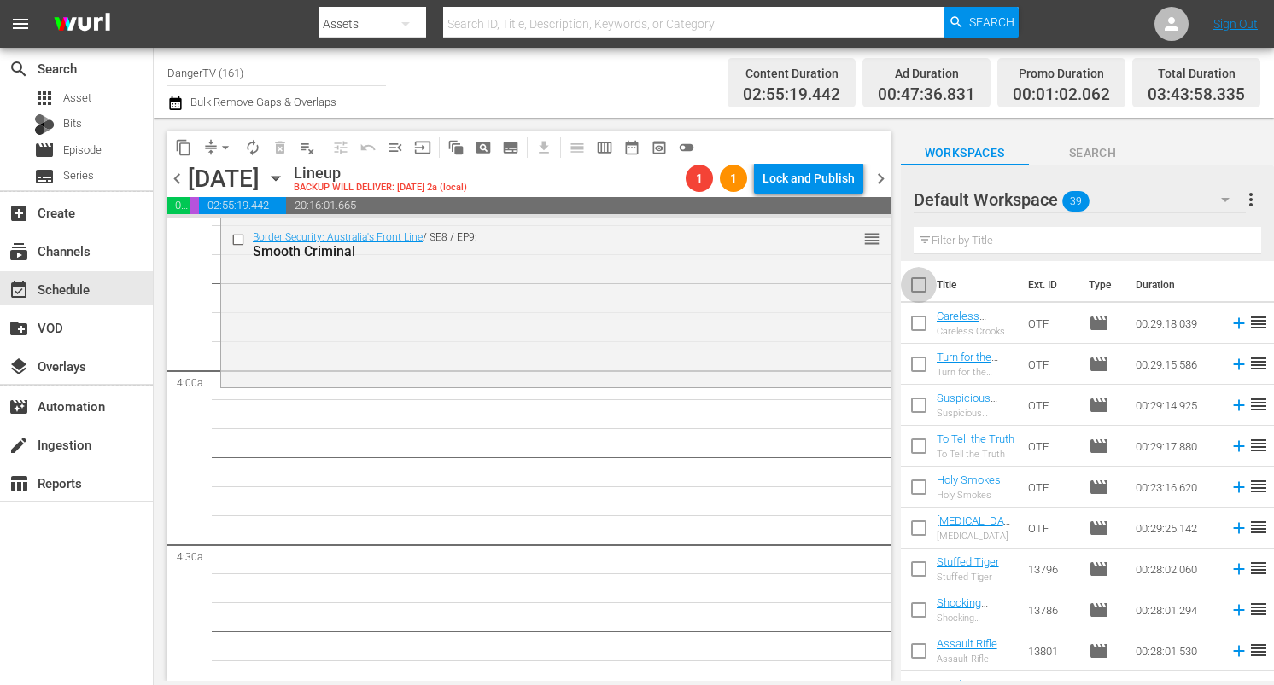
checkbox input "true"
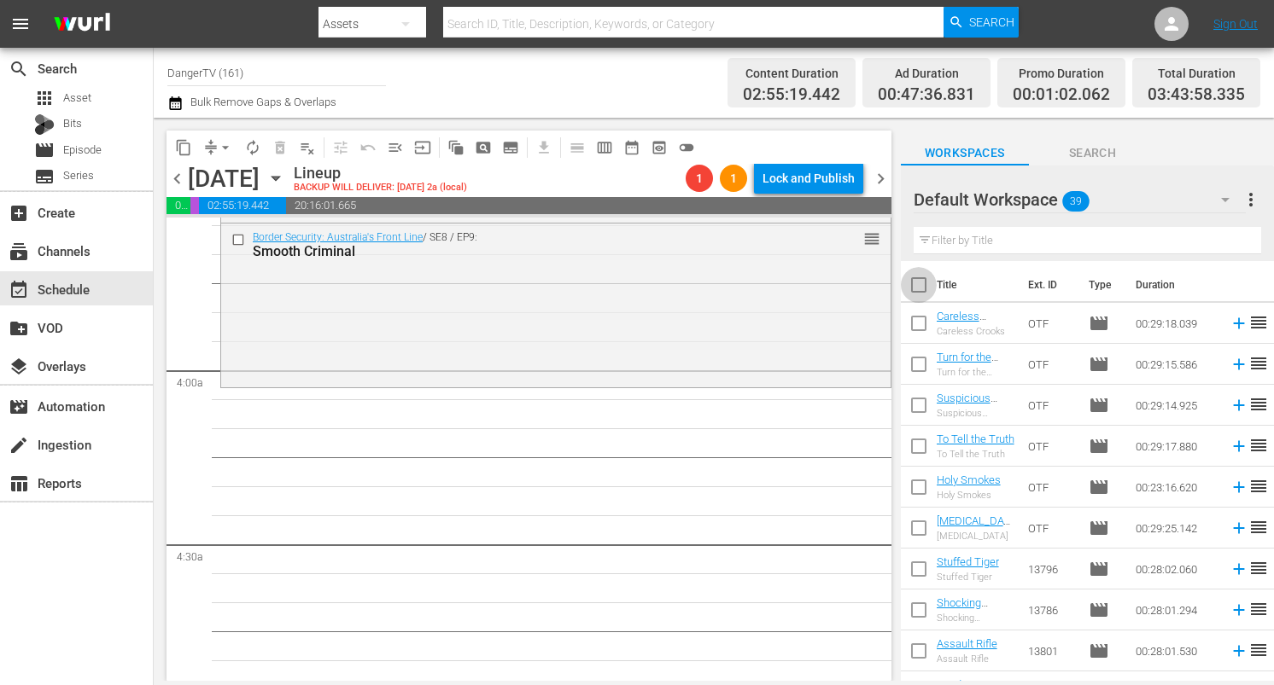
checkbox input "true"
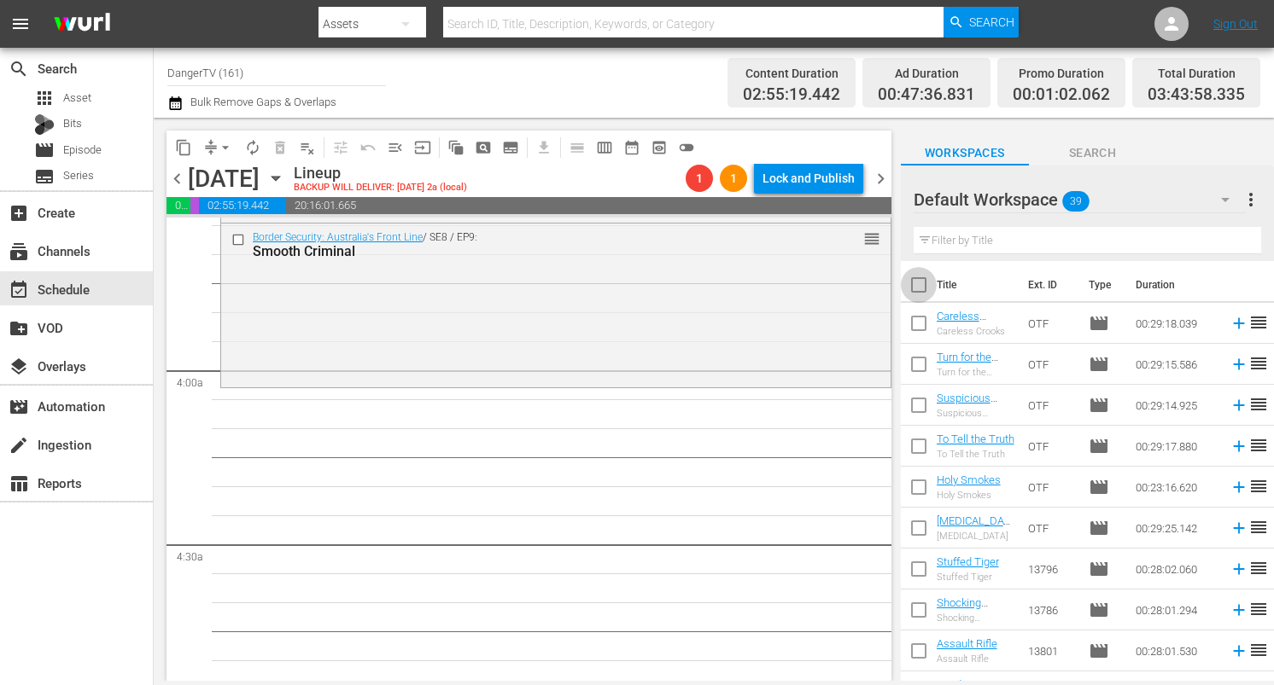
checkbox input "true"
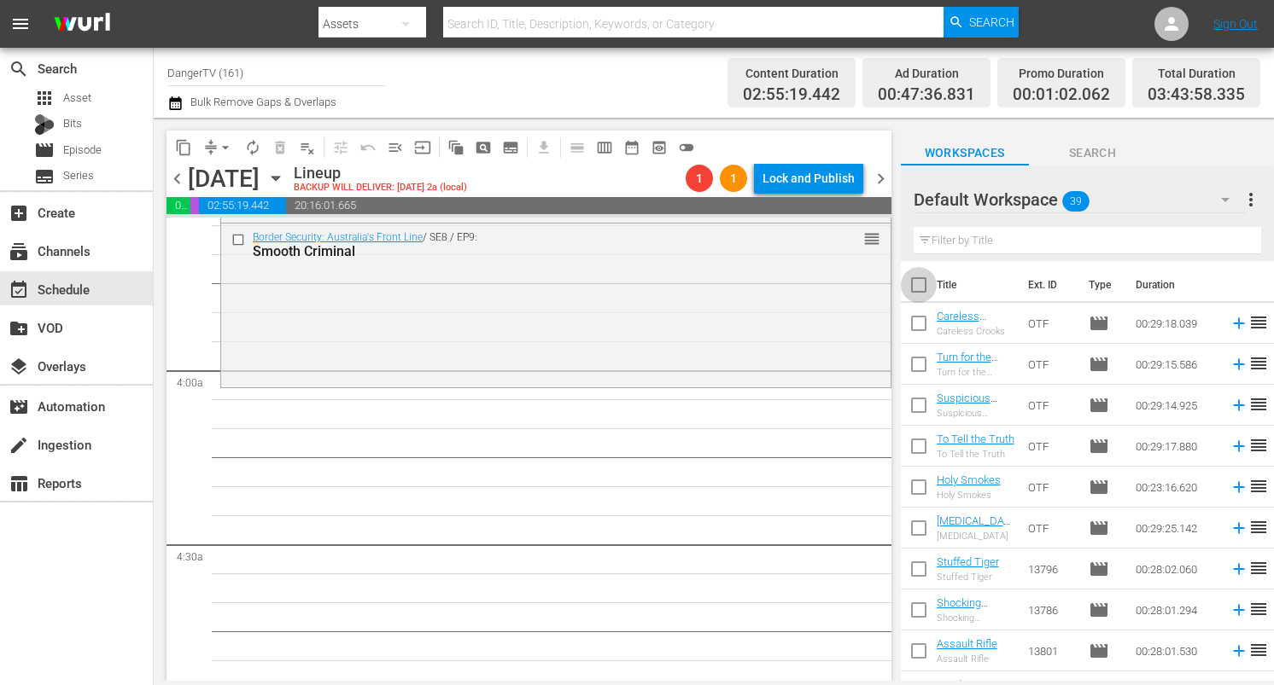
checkbox input "true"
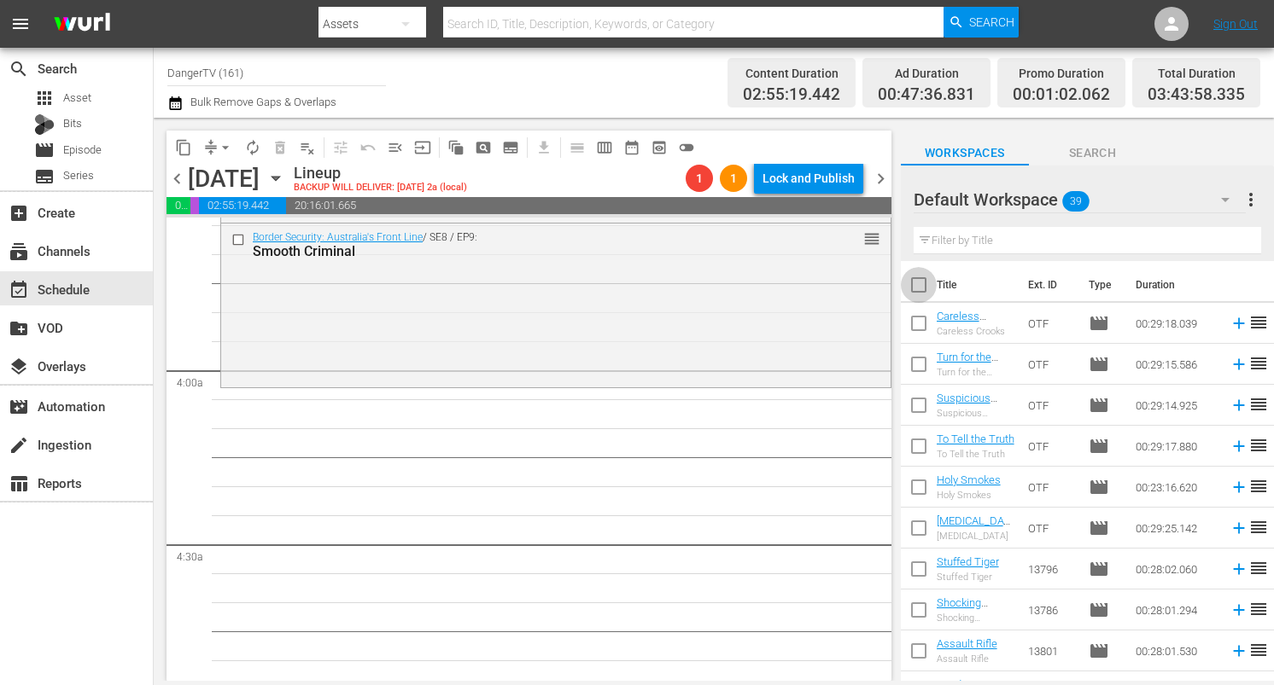
checkbox input "true"
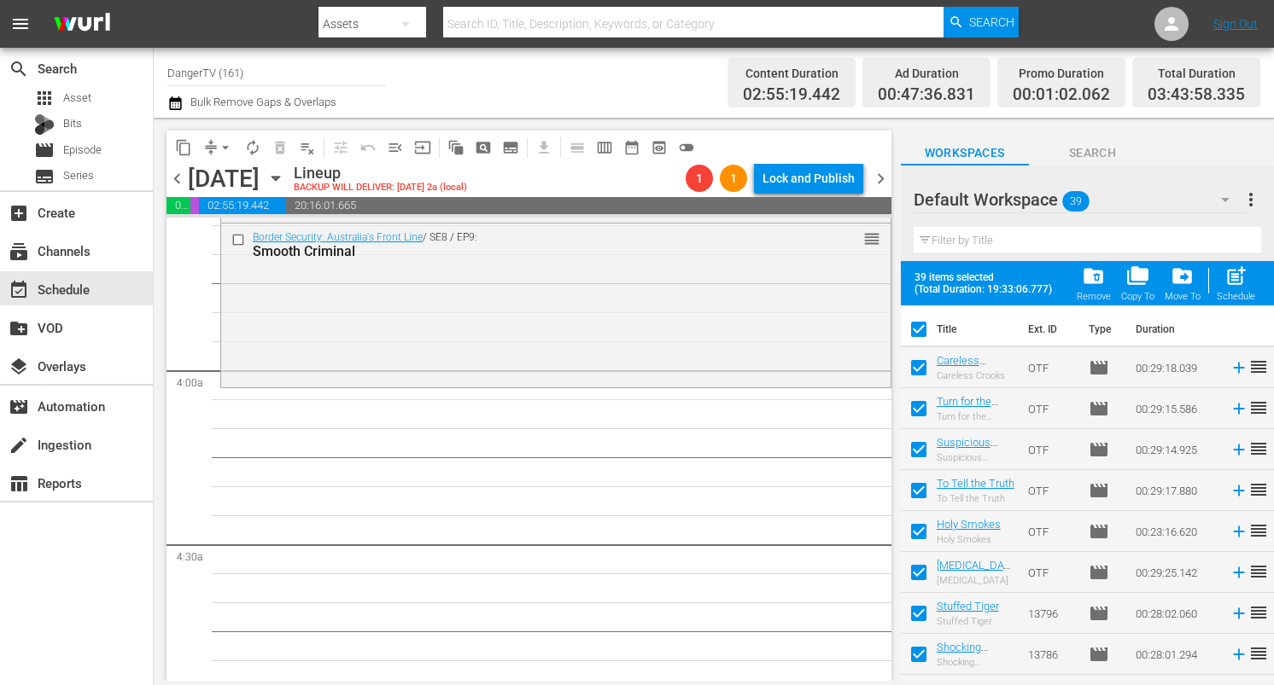
click at [1240, 275] on span "post_add" at bounding box center [1235, 276] width 23 height 23
checkbox input "false"
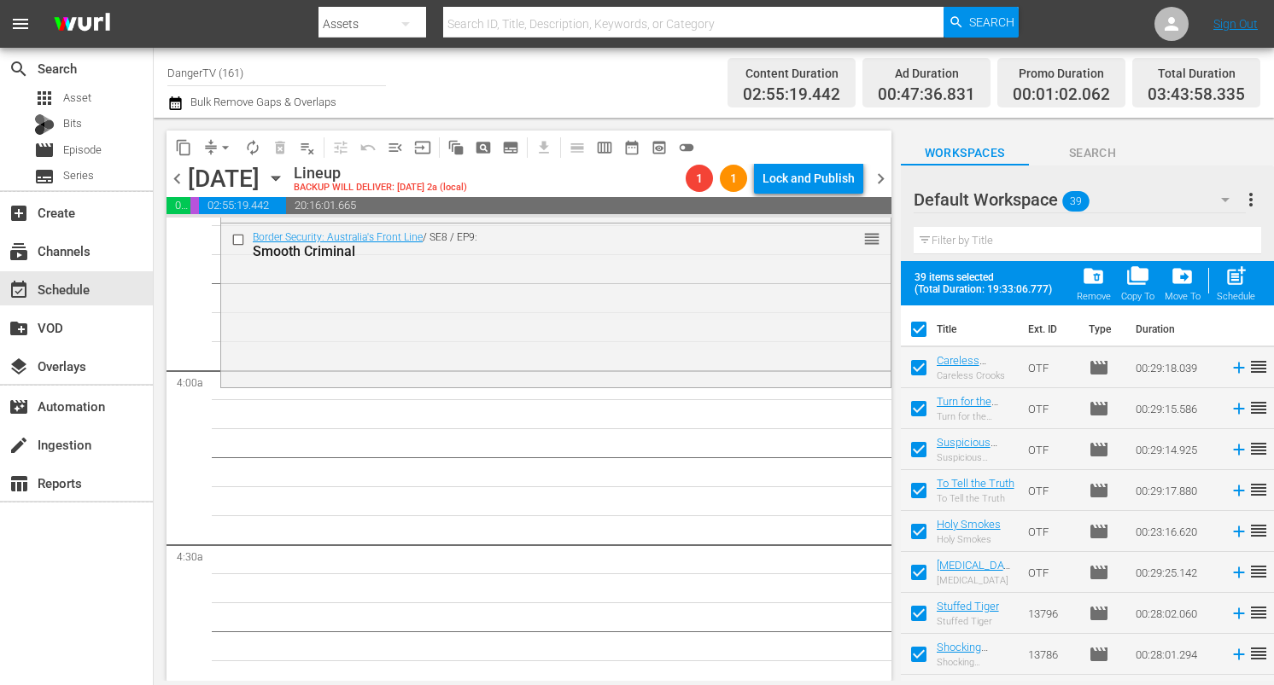
checkbox input "false"
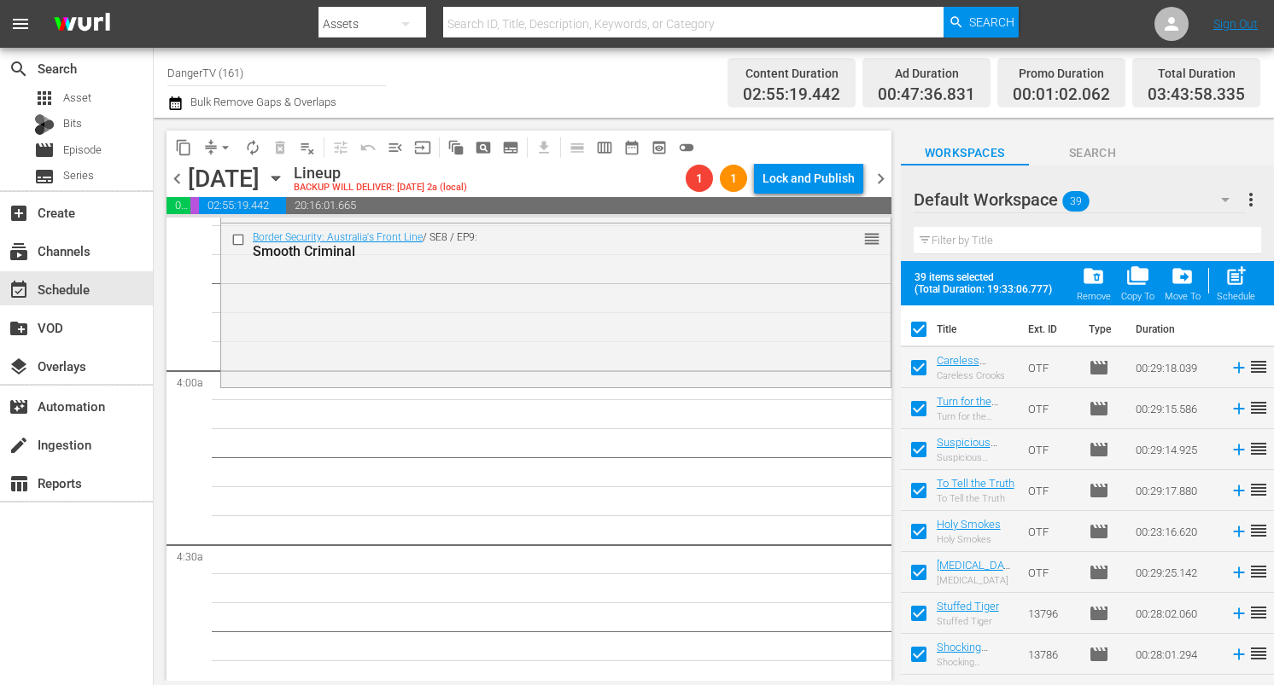
checkbox input "false"
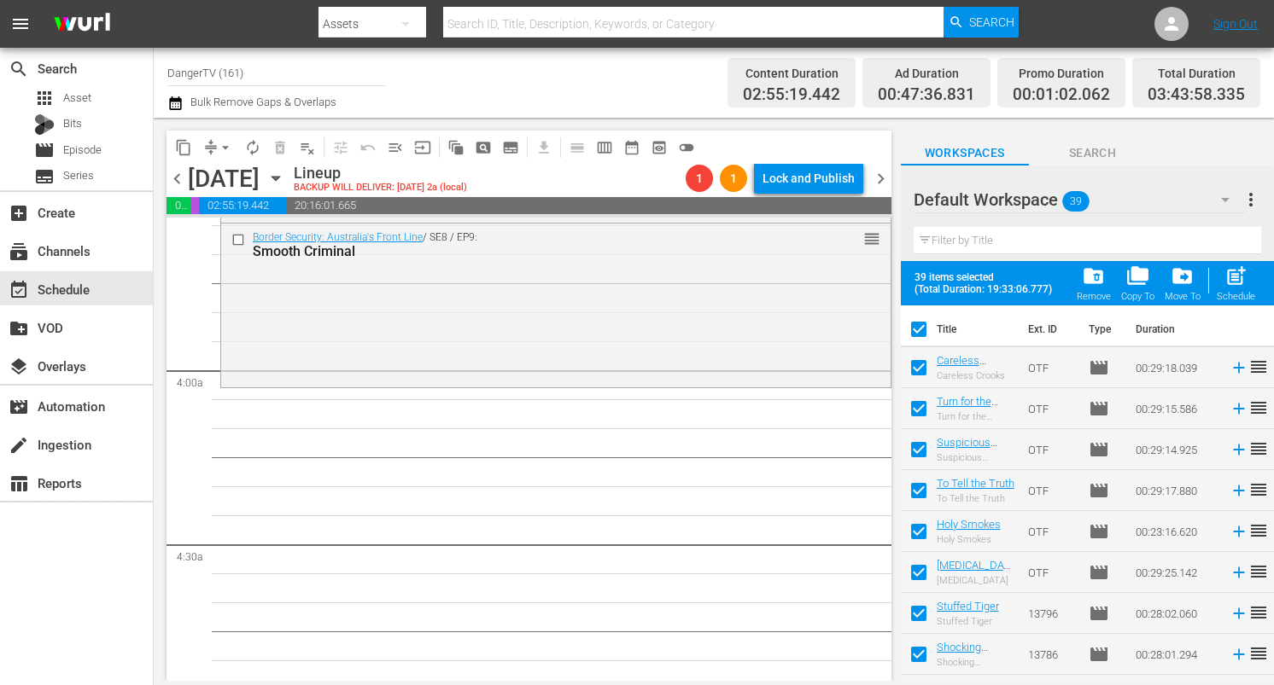
checkbox input "false"
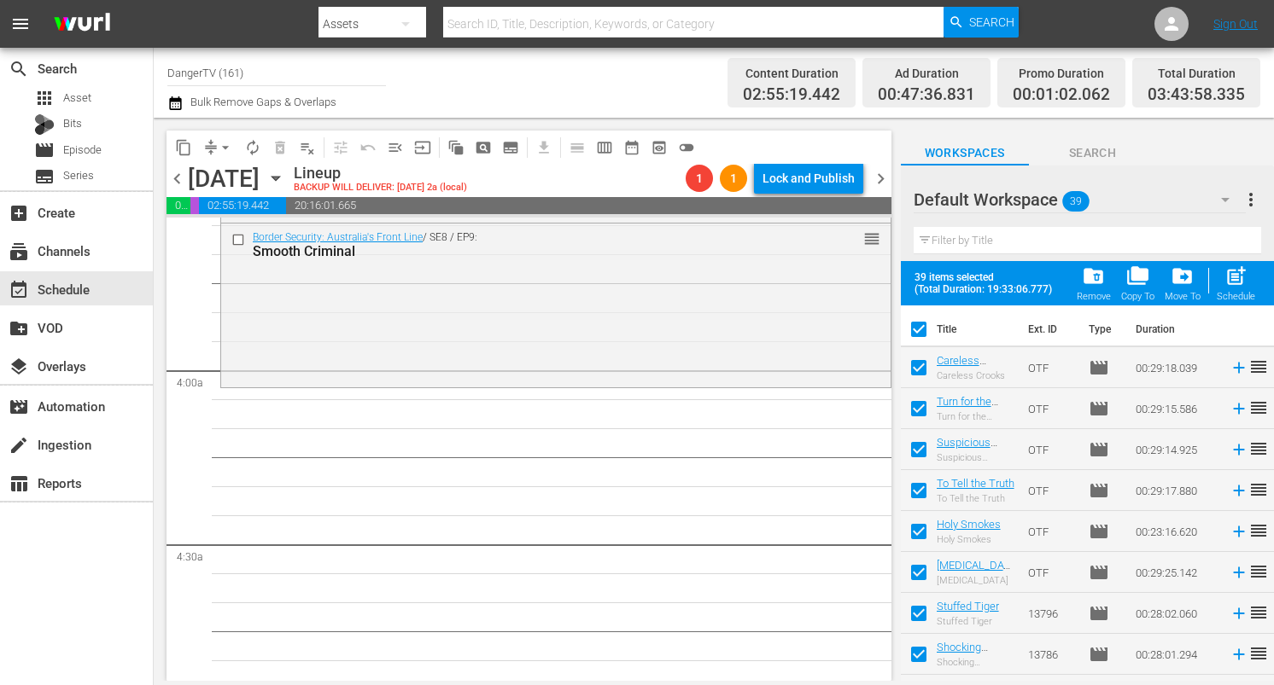
checkbox input "false"
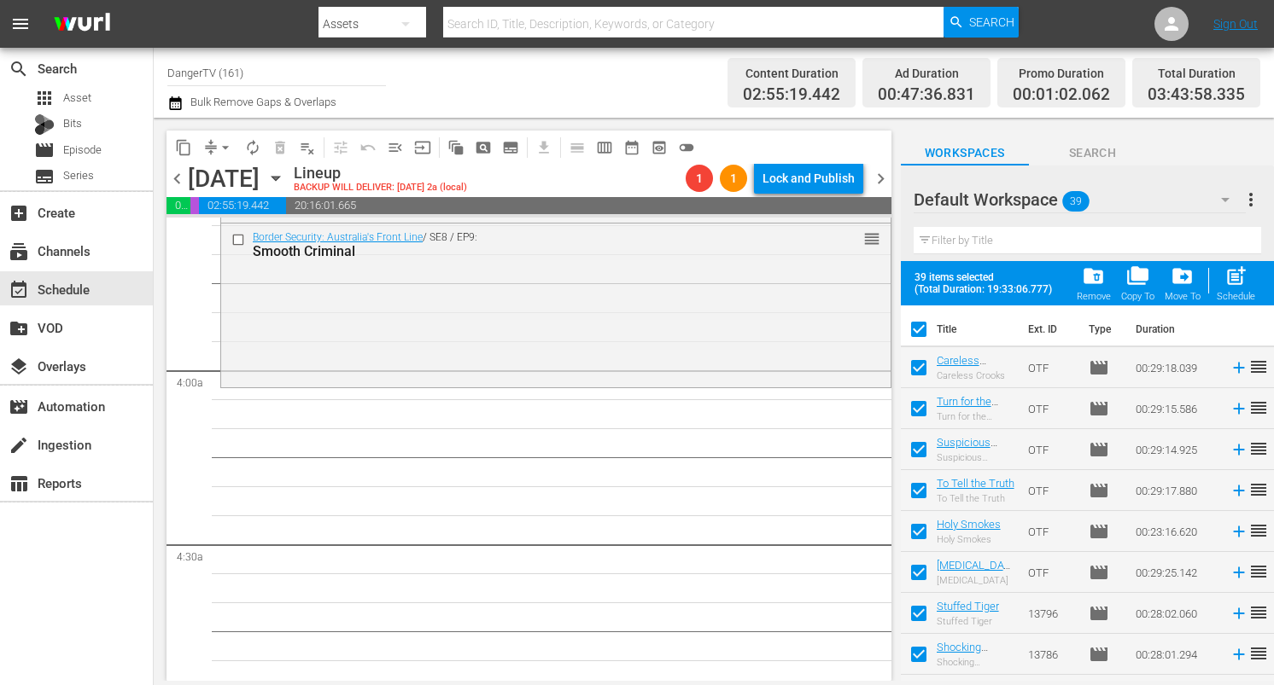
checkbox input "false"
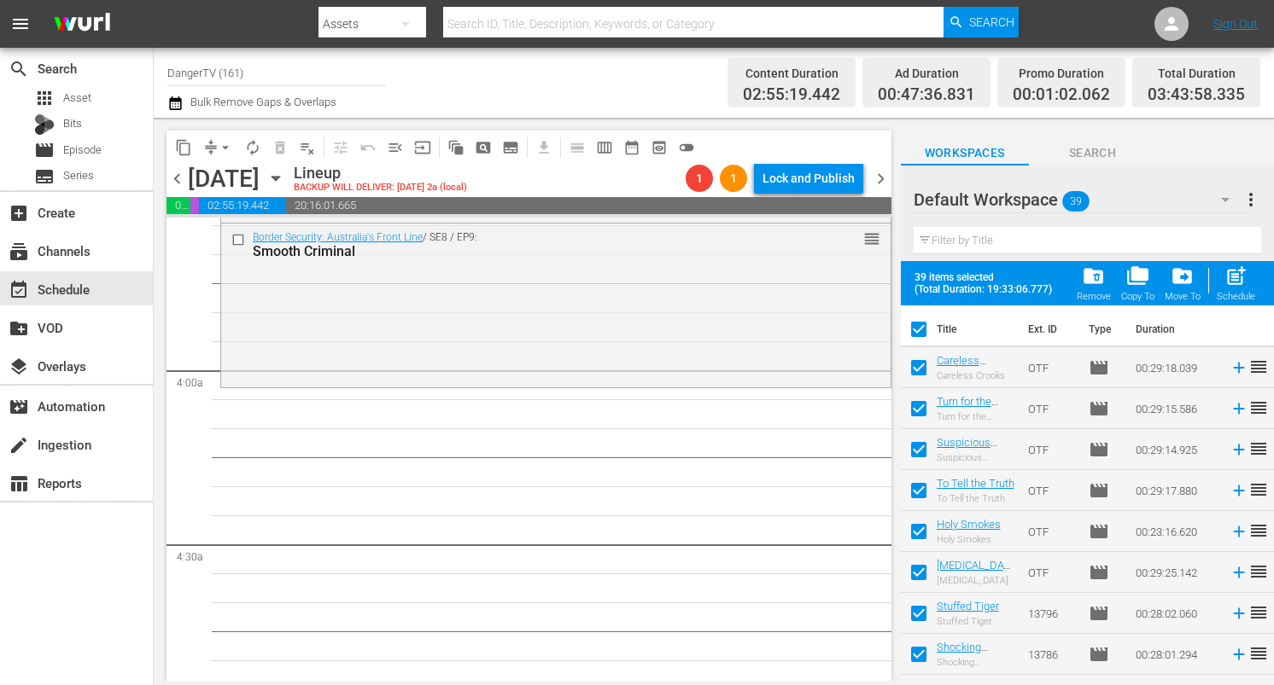
checkbox input "false"
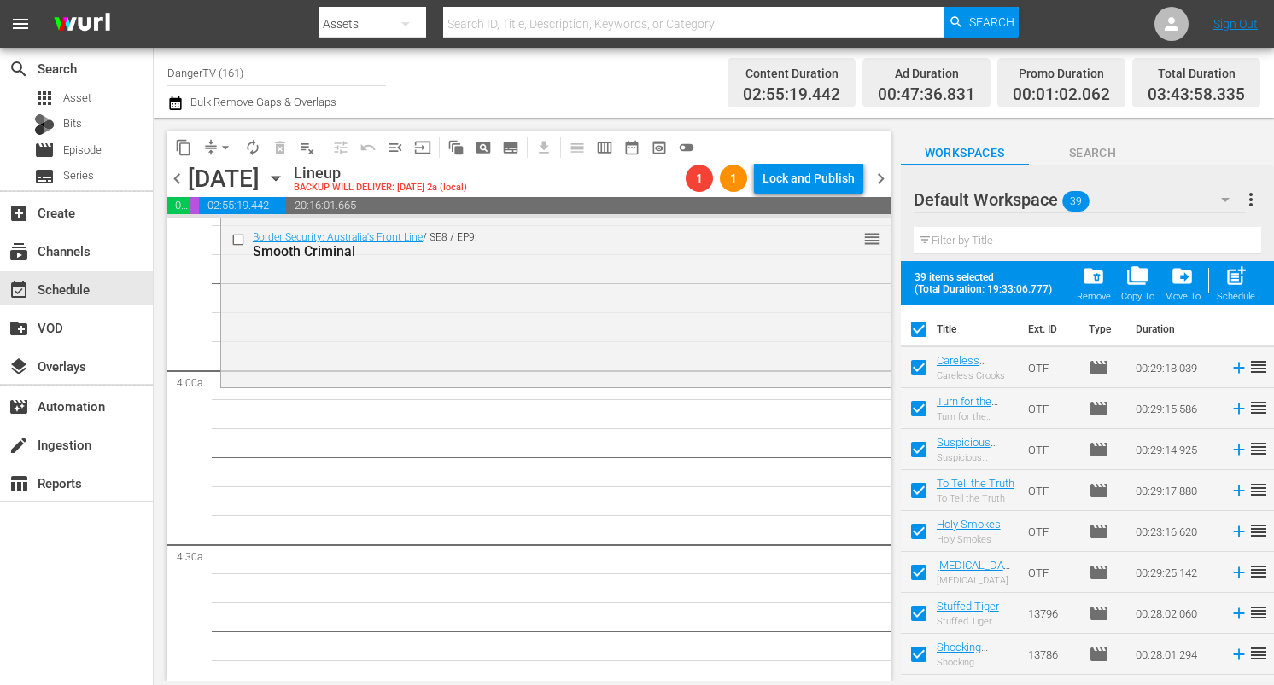
checkbox input "false"
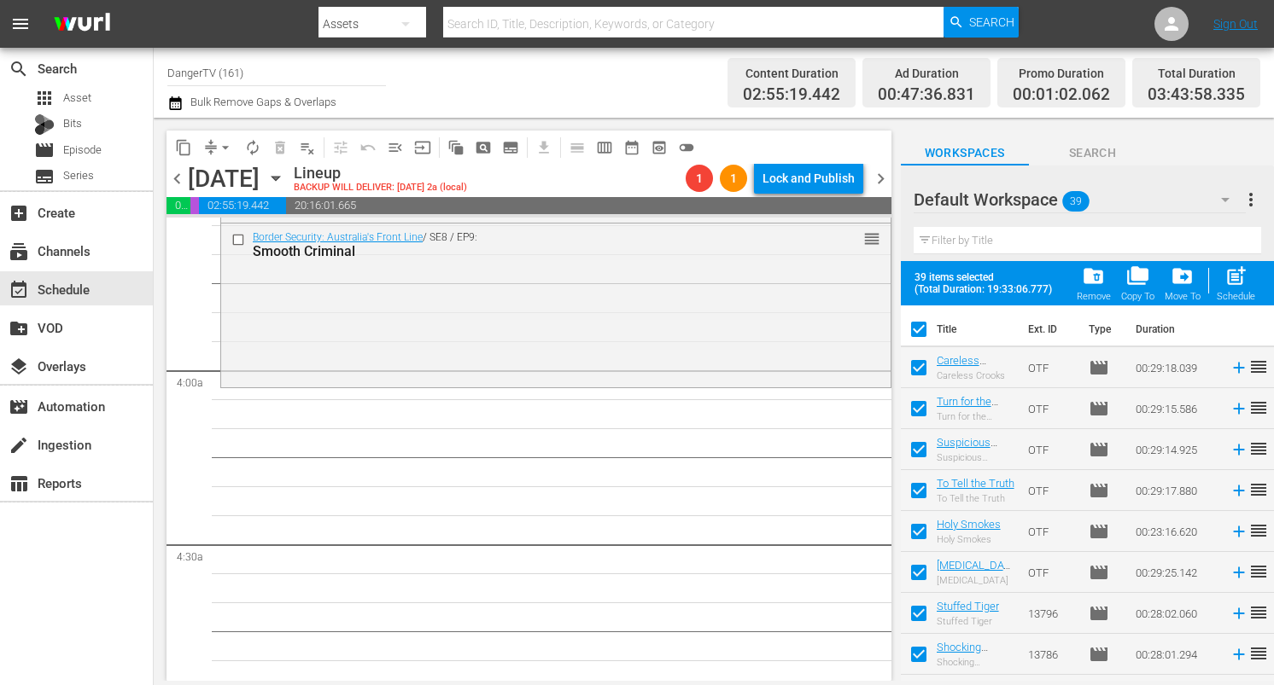
checkbox input "false"
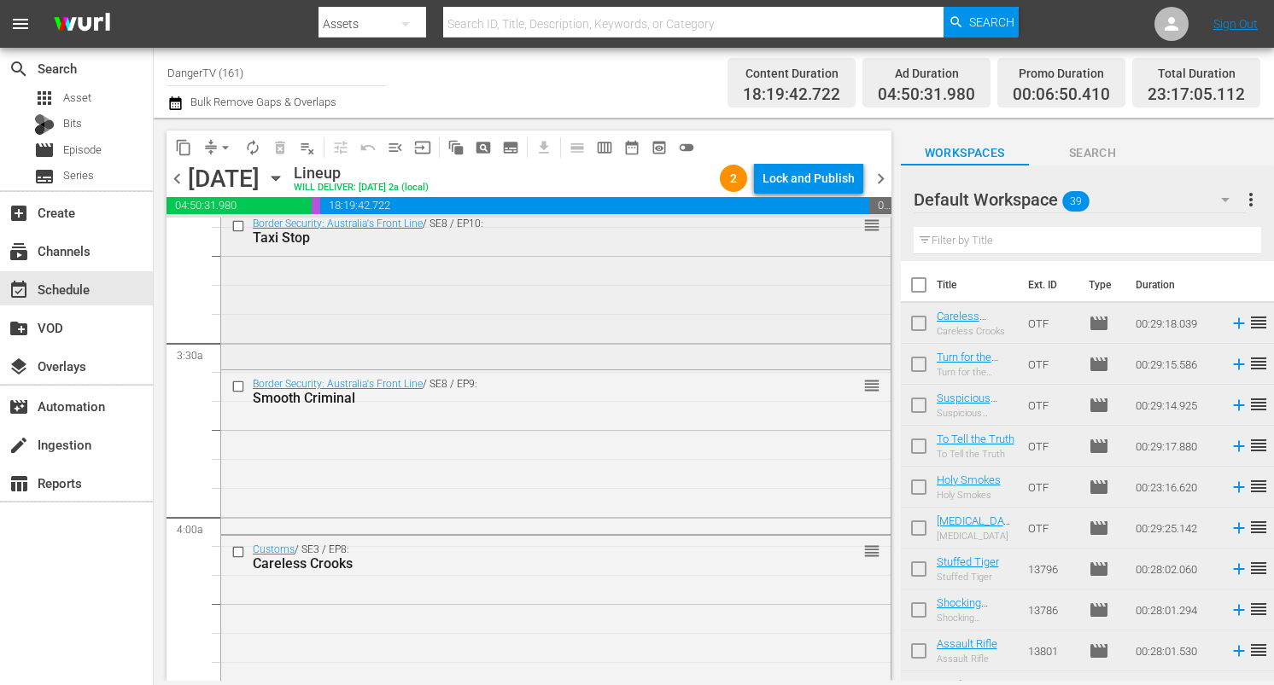
scroll to position [1111, 0]
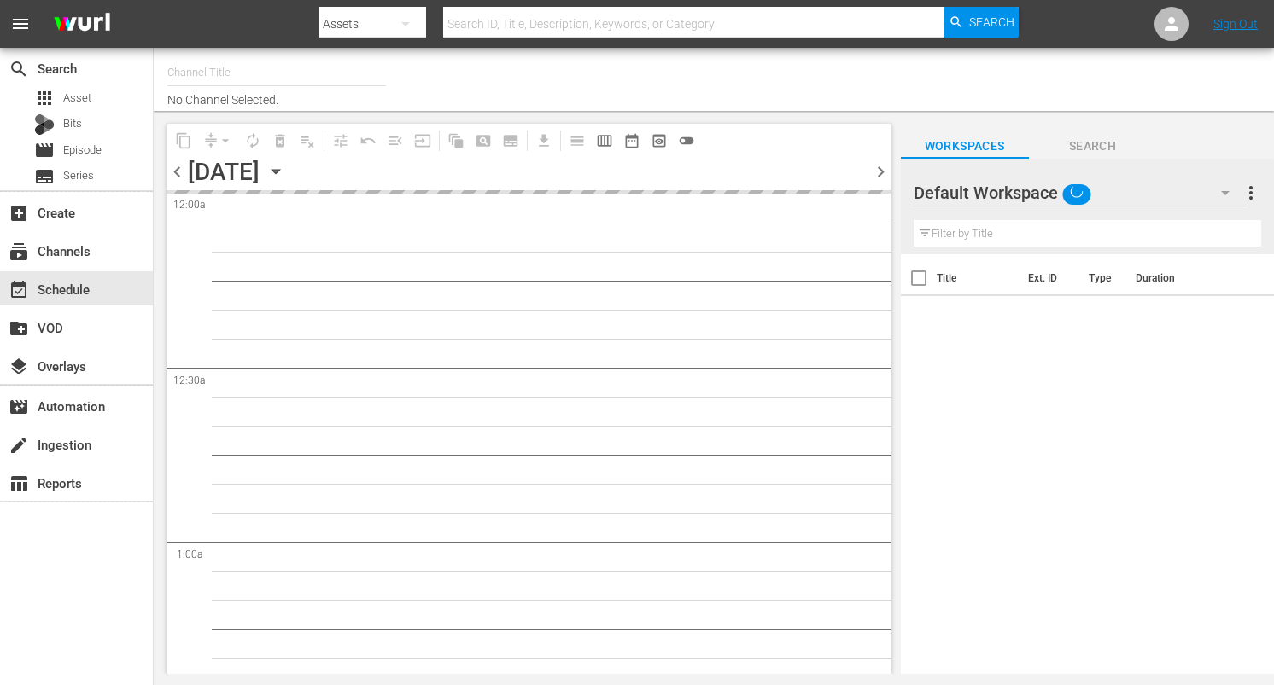
type input "DangerTV (161)"
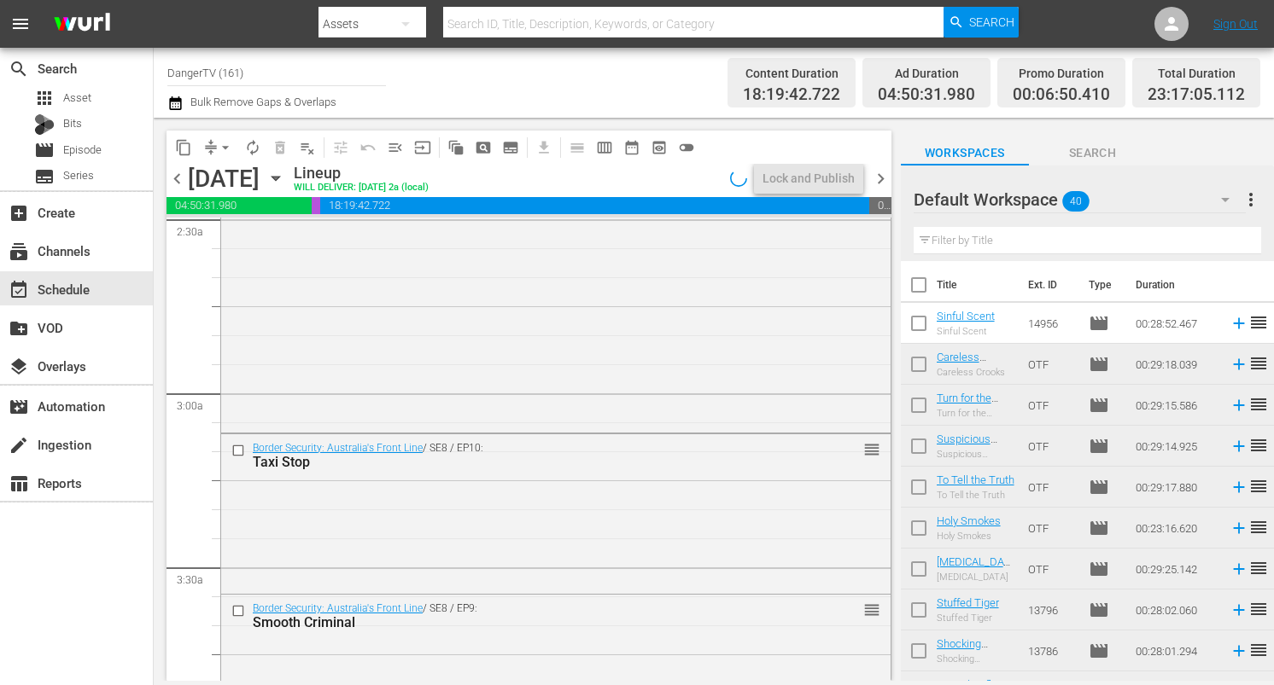
scroll to position [895, 0]
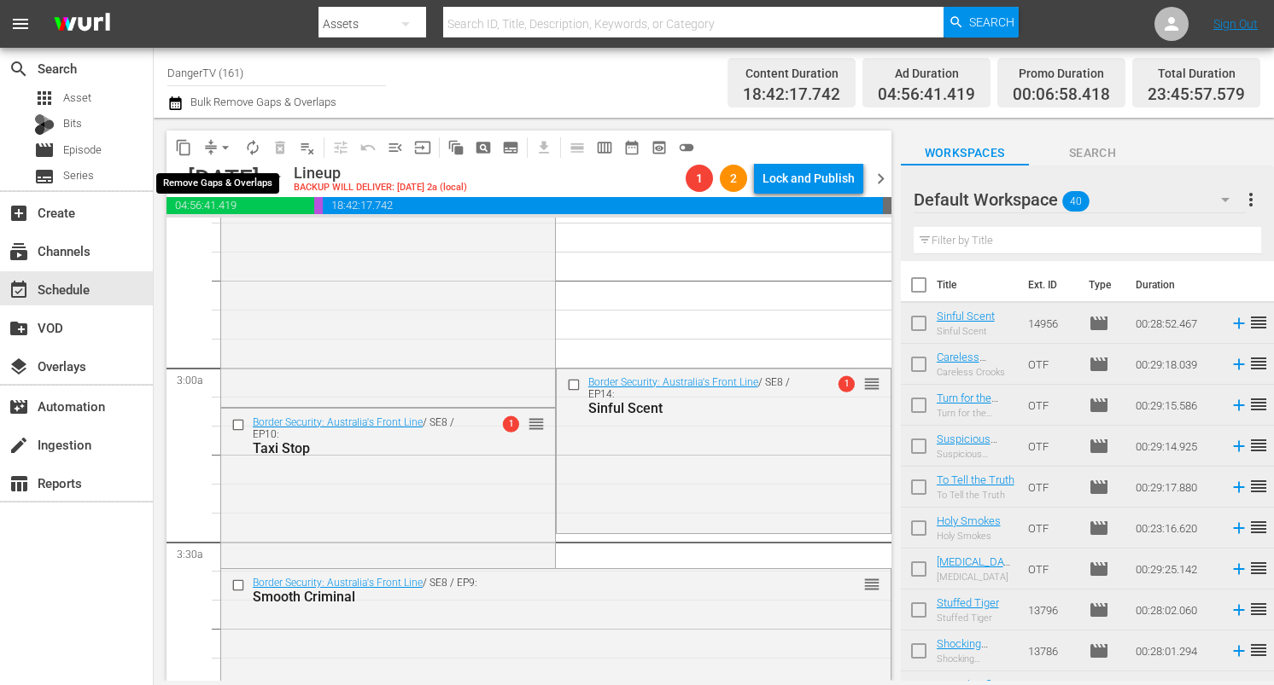
click at [225, 149] on span "arrow_drop_down" at bounding box center [225, 147] width 17 height 17
click at [246, 230] on li "Align to End of Previous Day" at bounding box center [226, 239] width 179 height 28
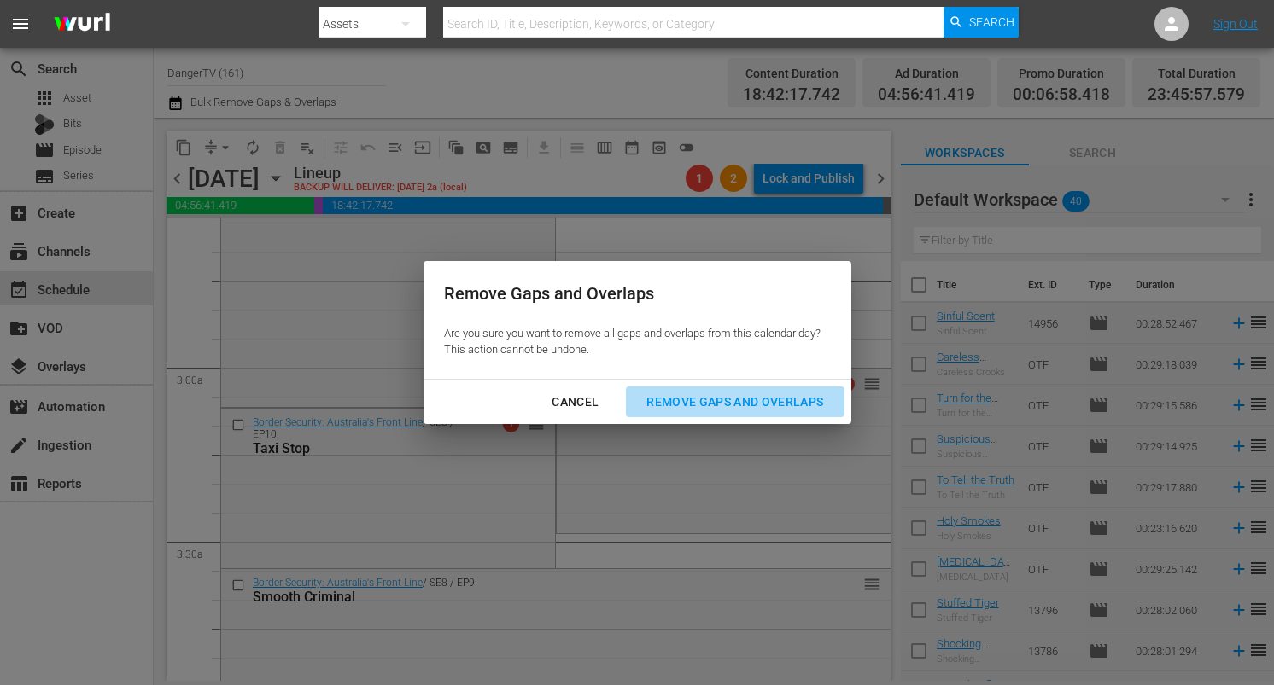
click at [800, 396] on div "Remove Gaps and Overlaps" at bounding box center [735, 402] width 204 height 21
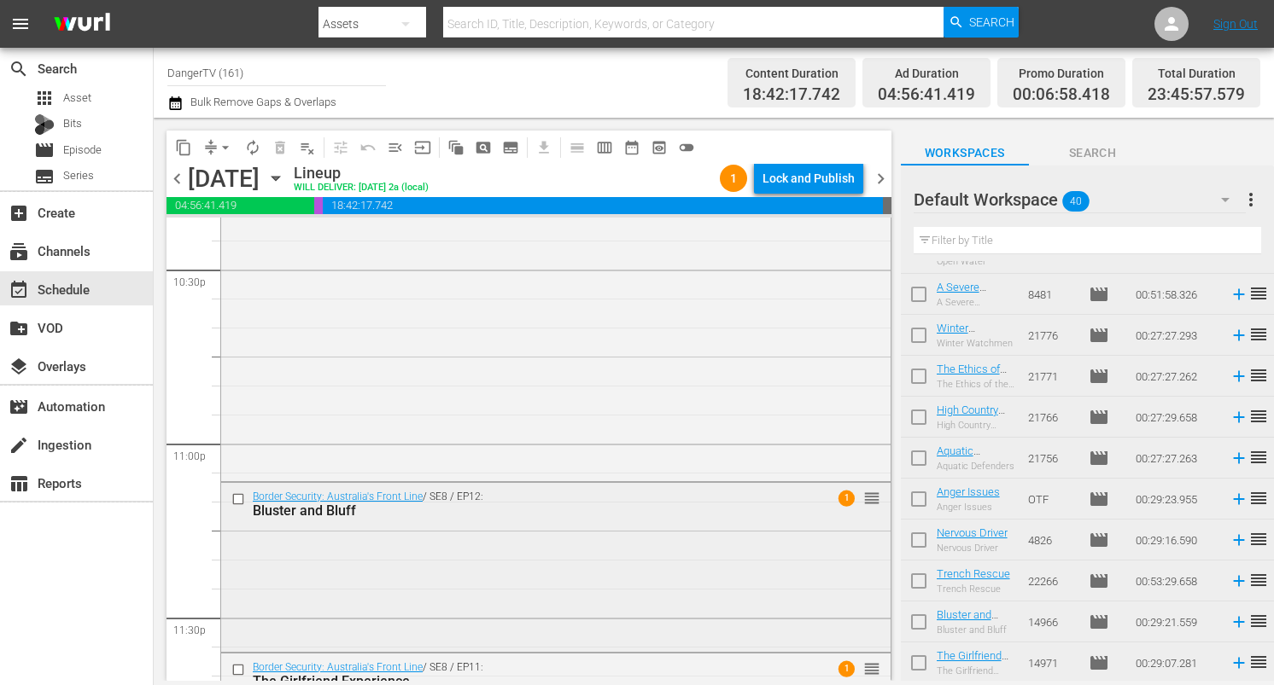
scroll to position [7925, 0]
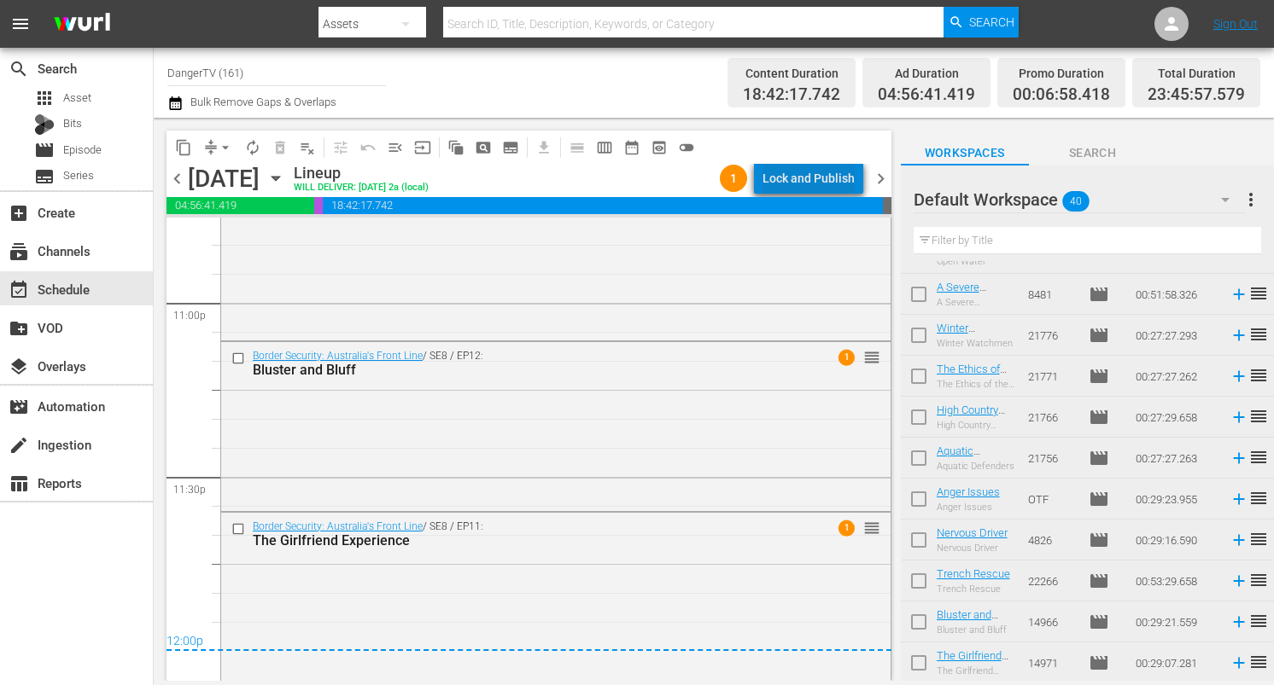
click at [822, 170] on div "Lock and Publish" at bounding box center [808, 178] width 92 height 31
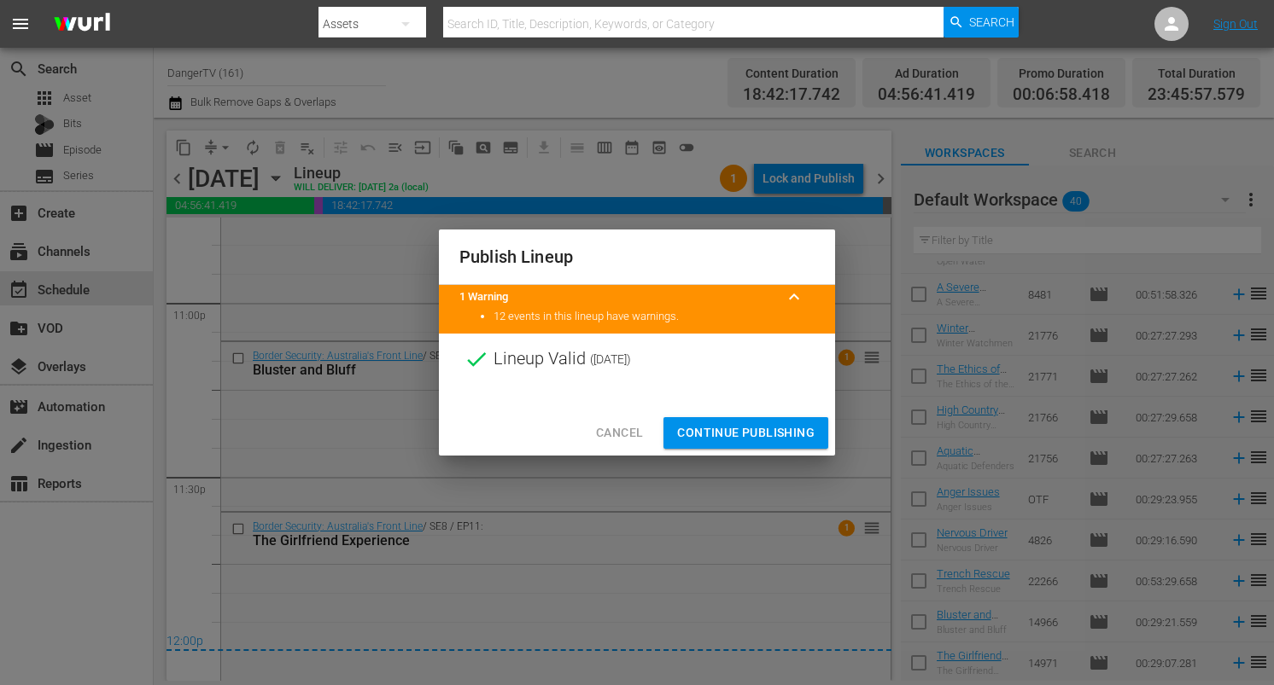
click at [737, 436] on span "Continue Publishing" at bounding box center [745, 433] width 137 height 21
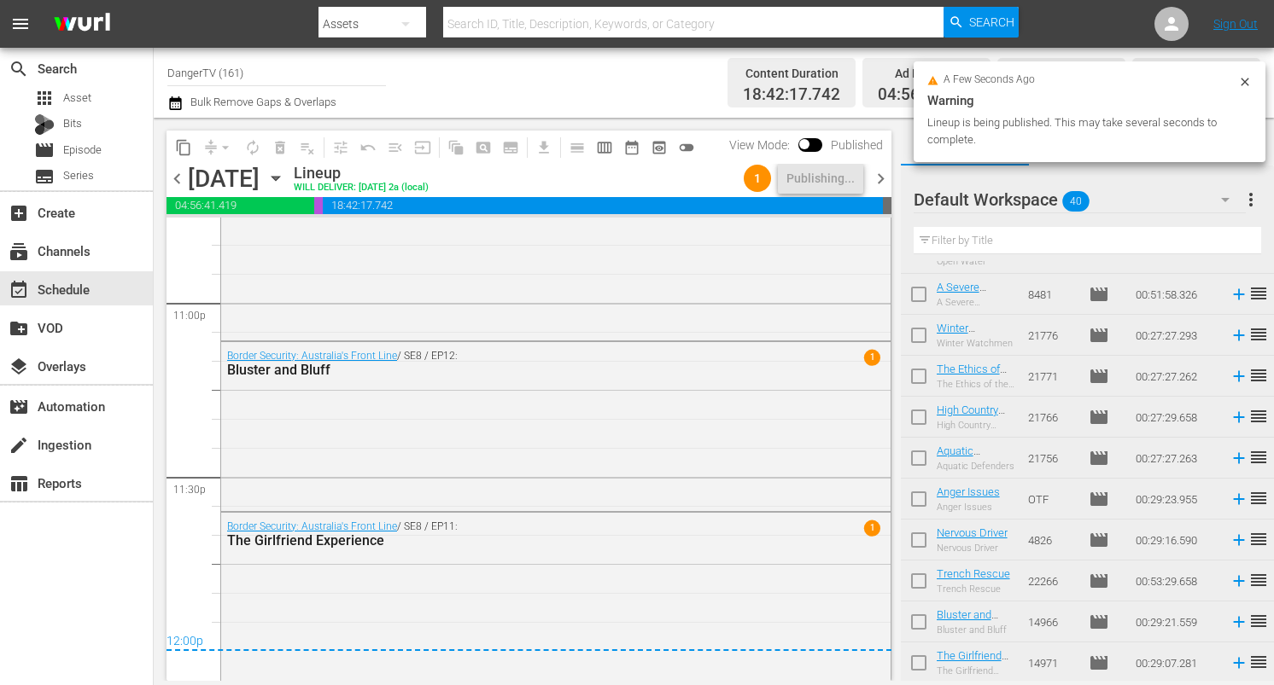
click at [875, 179] on span "chevron_right" at bounding box center [880, 178] width 21 height 21
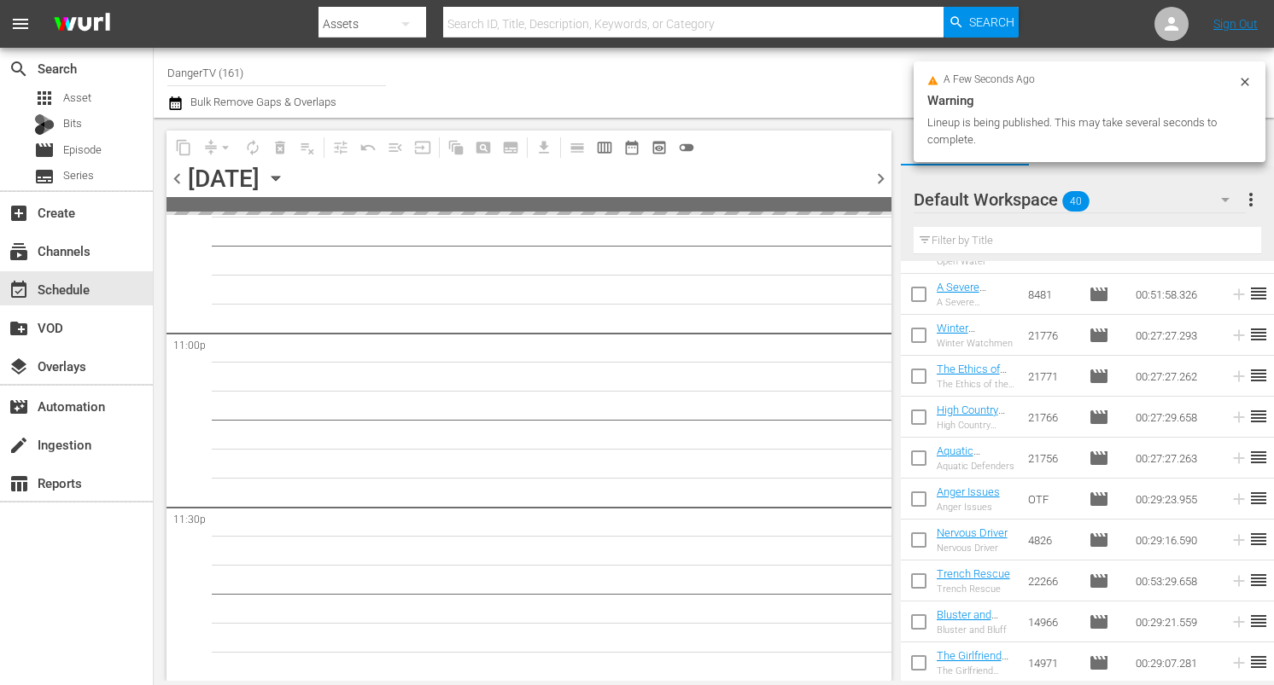
scroll to position [7892, 0]
click at [921, 458] on input "checkbox" at bounding box center [919, 462] width 36 height 36
checkbox input "true"
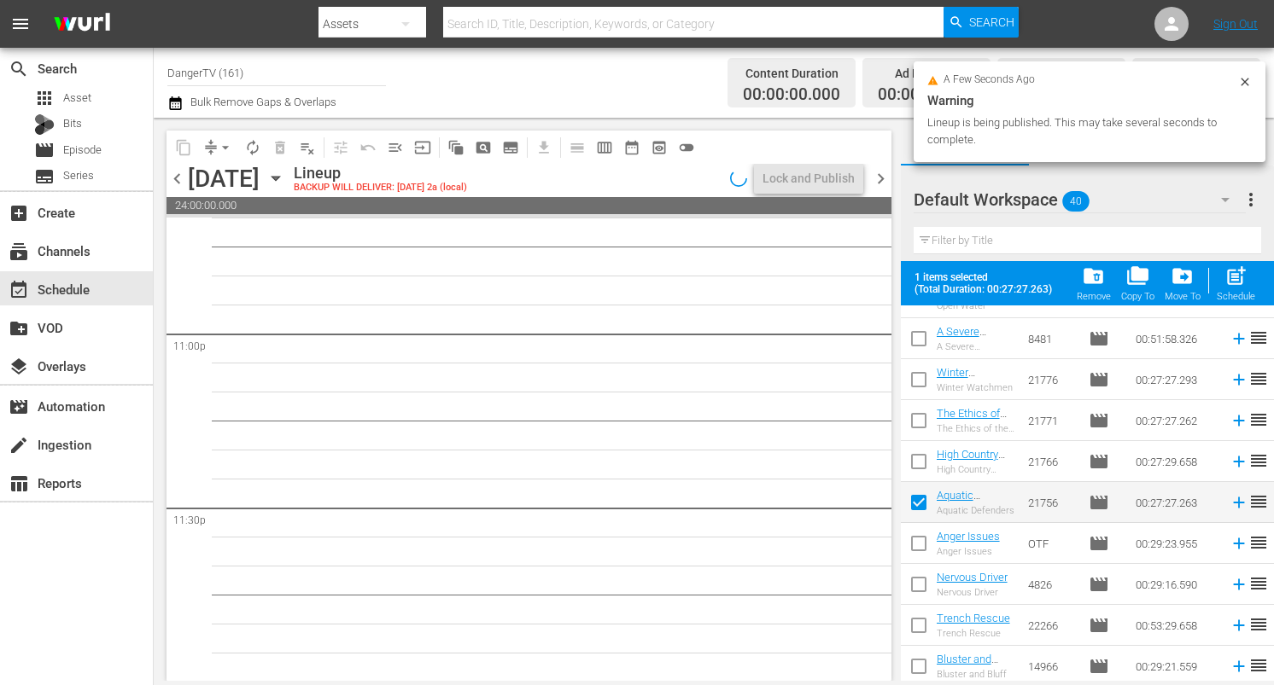
scroll to position [1303, 0]
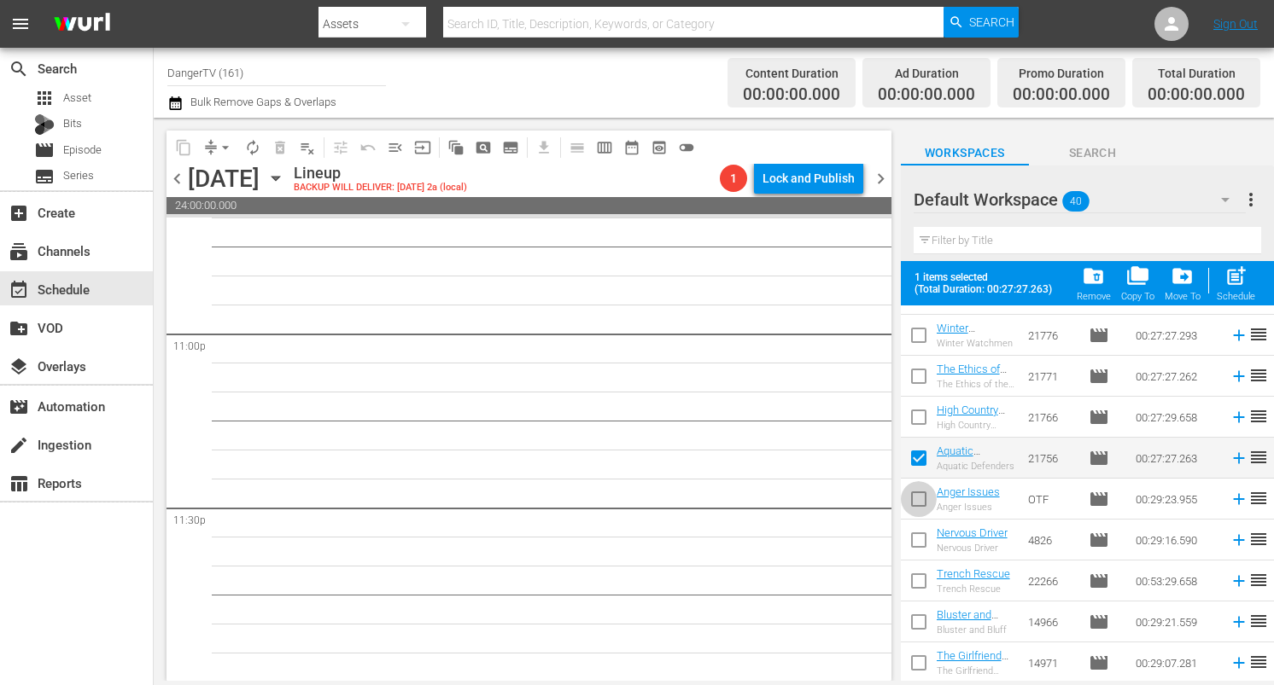
click at [919, 498] on input "checkbox" at bounding box center [919, 503] width 36 height 36
checkbox input "true"
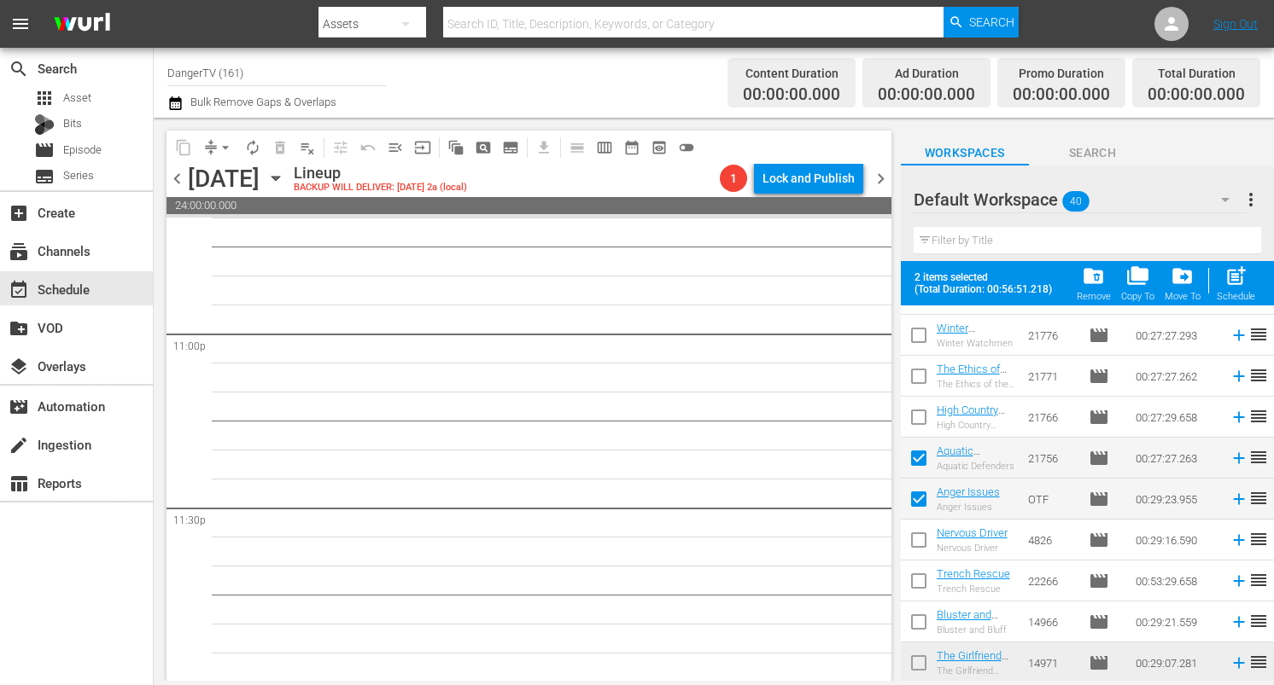
click at [917, 541] on input "checkbox" at bounding box center [919, 544] width 36 height 36
checkbox input "true"
click at [914, 580] on input "checkbox" at bounding box center [919, 585] width 36 height 36
checkbox input "true"
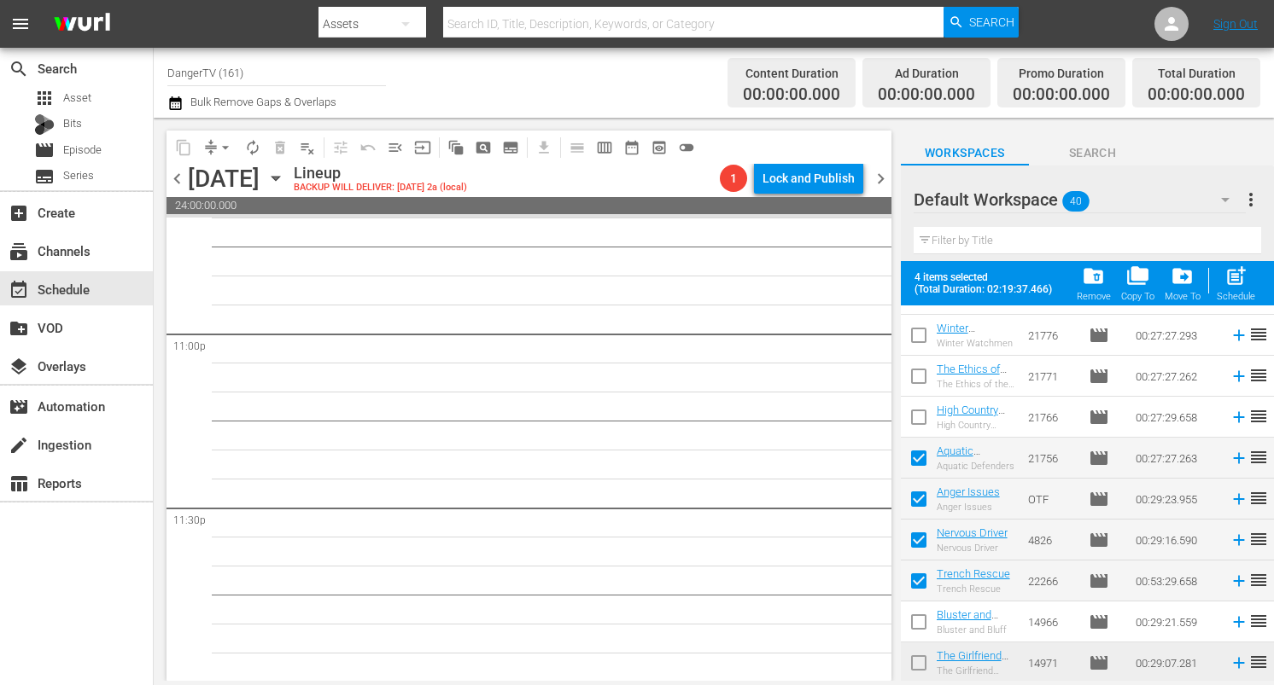
click at [918, 624] on input "checkbox" at bounding box center [919, 626] width 36 height 36
checkbox input "true"
click at [921, 662] on input "checkbox" at bounding box center [919, 667] width 36 height 36
checkbox input "true"
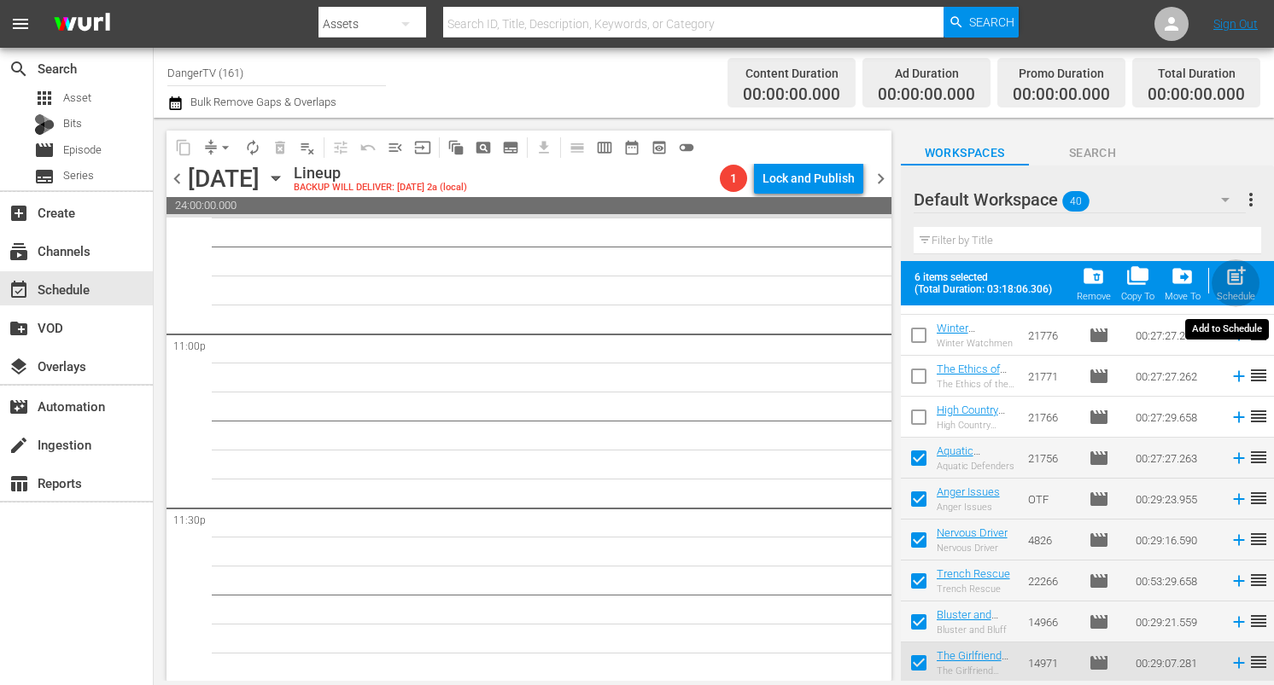
click at [1239, 283] on span "post_add" at bounding box center [1235, 276] width 23 height 23
checkbox input "false"
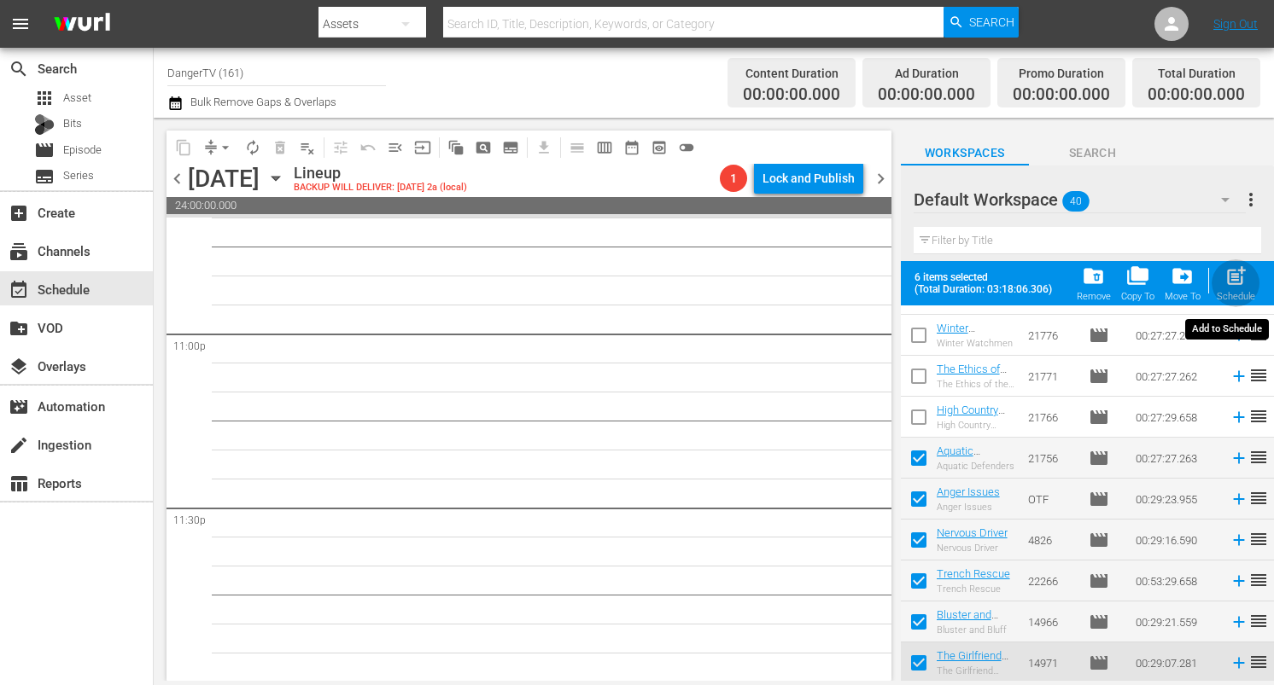
checkbox input "false"
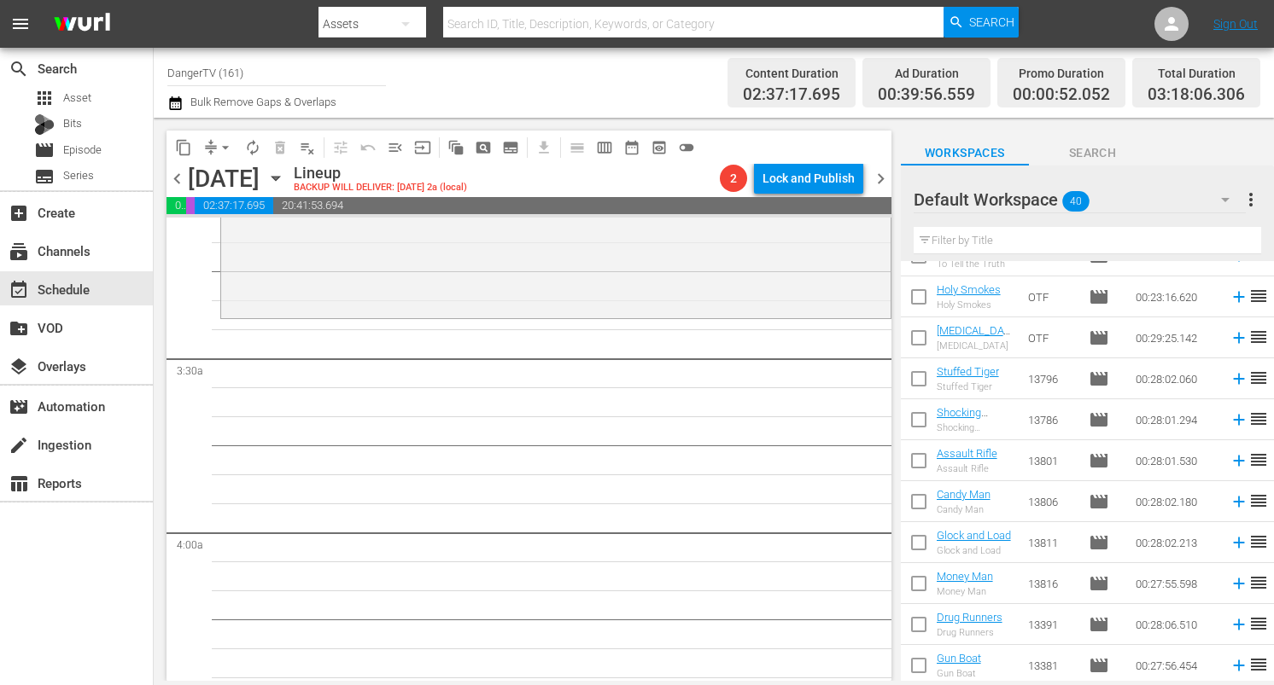
scroll to position [0, 0]
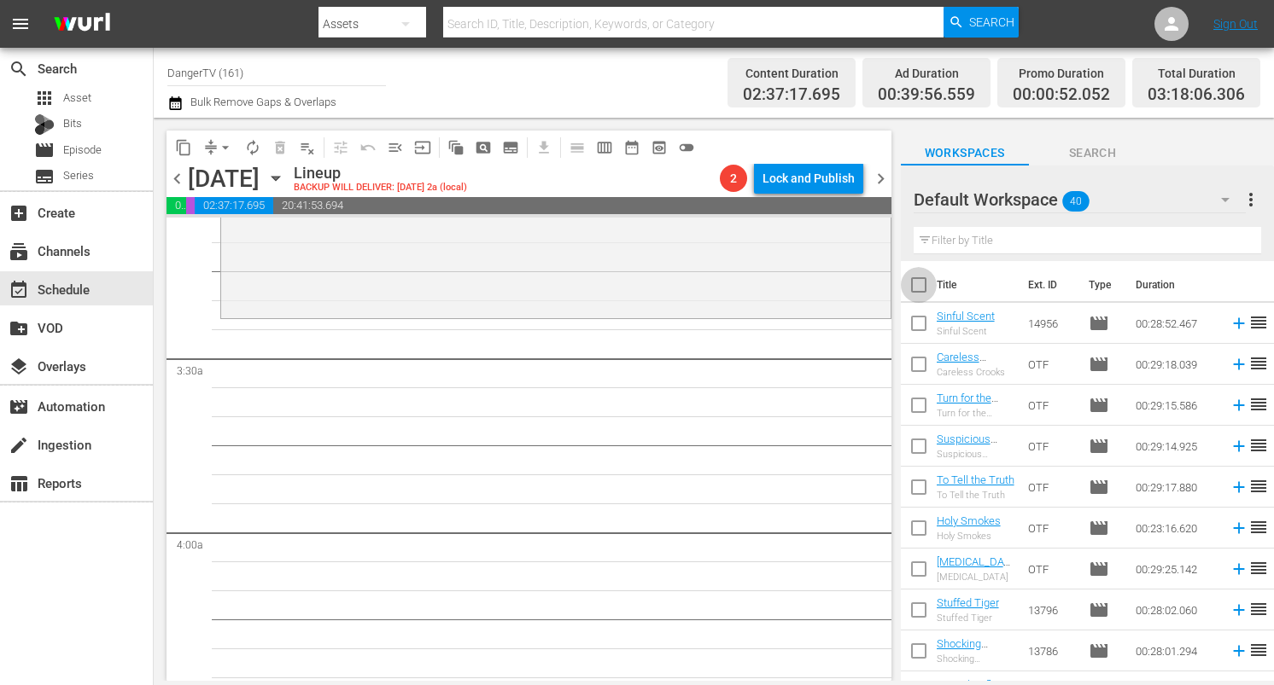
click at [919, 287] on input "checkbox" at bounding box center [919, 289] width 36 height 36
checkbox input "true"
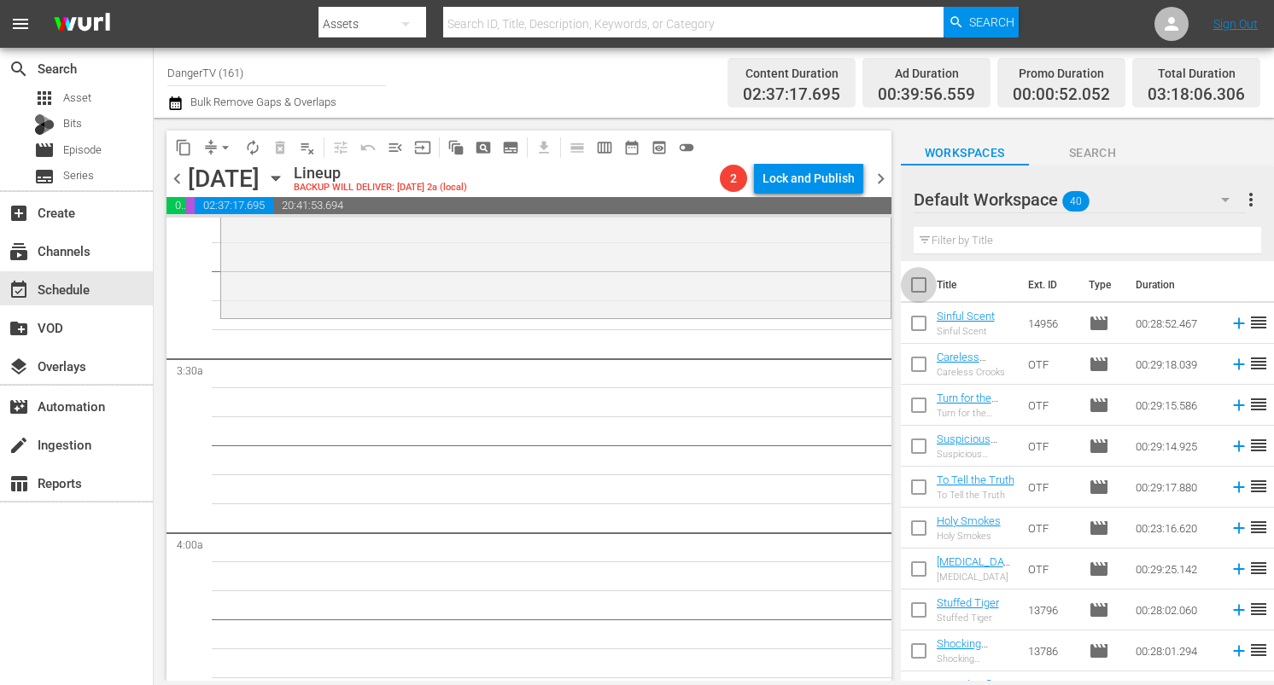
checkbox input "true"
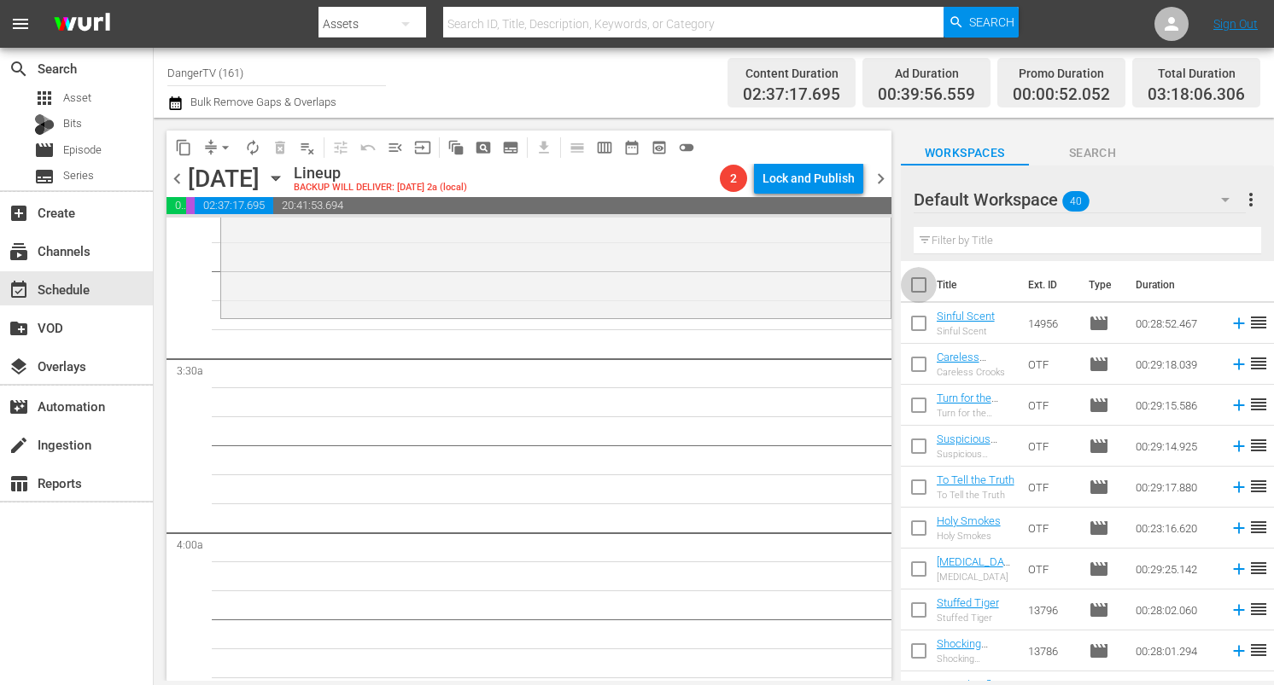
checkbox input "true"
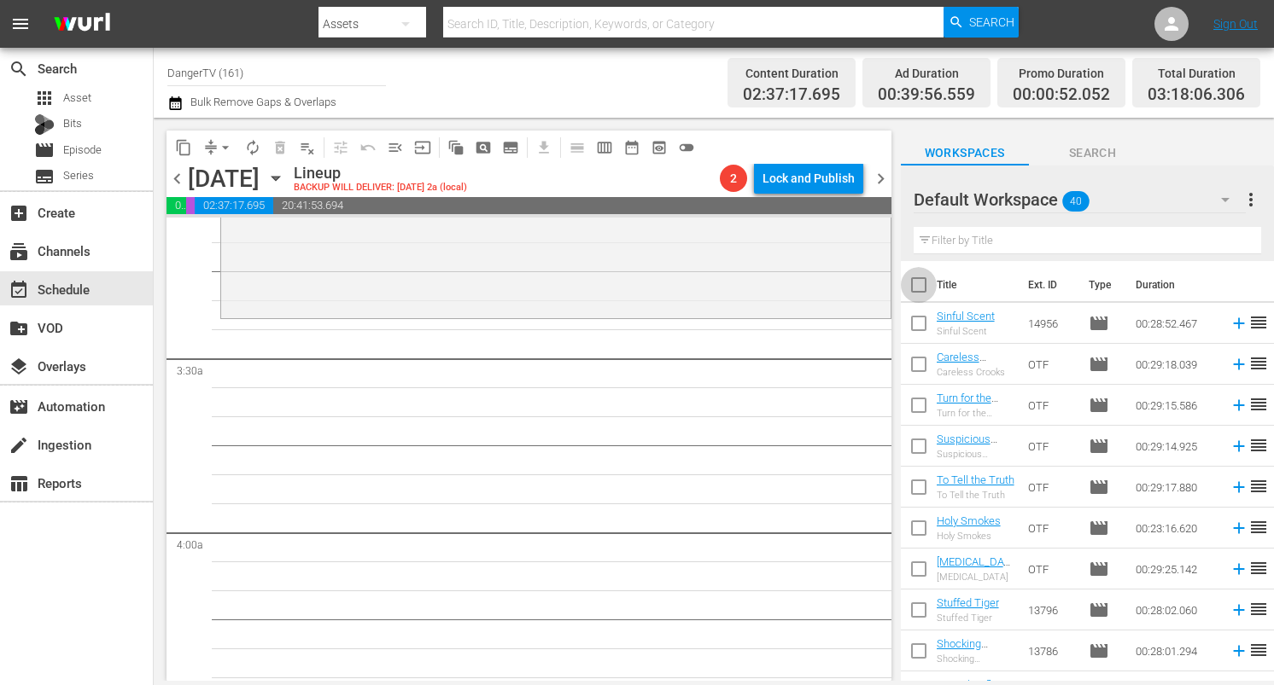
checkbox input "true"
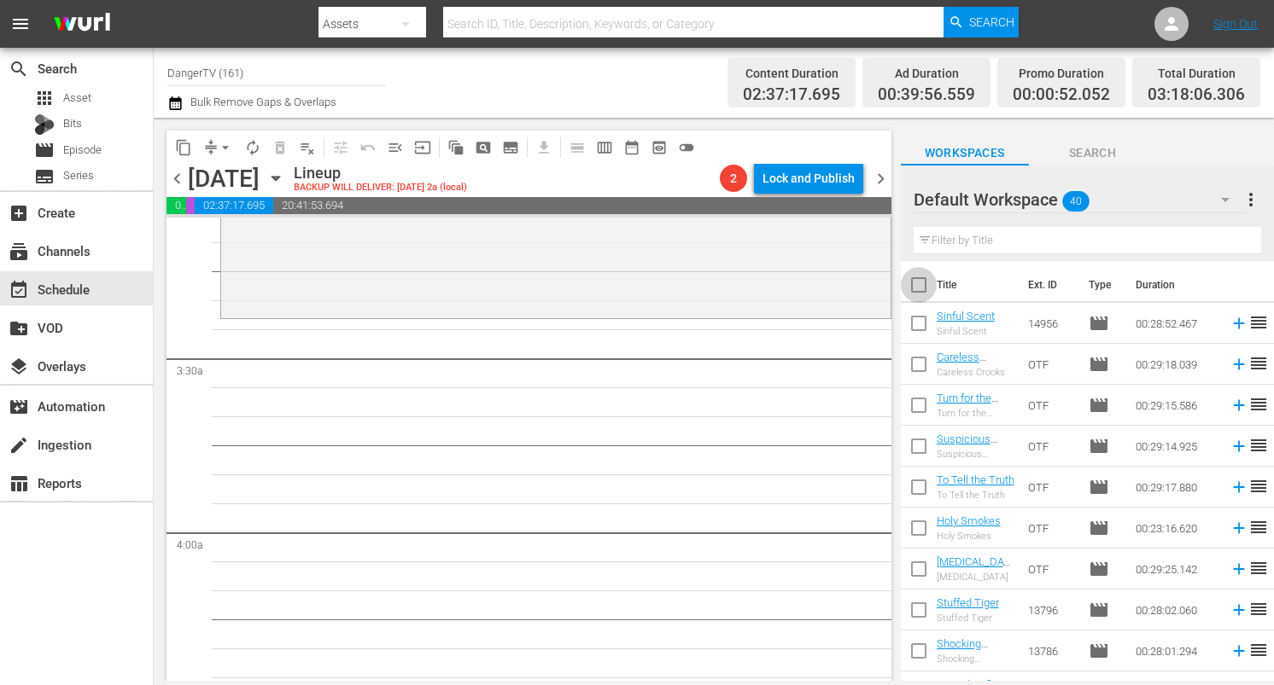
checkbox input "true"
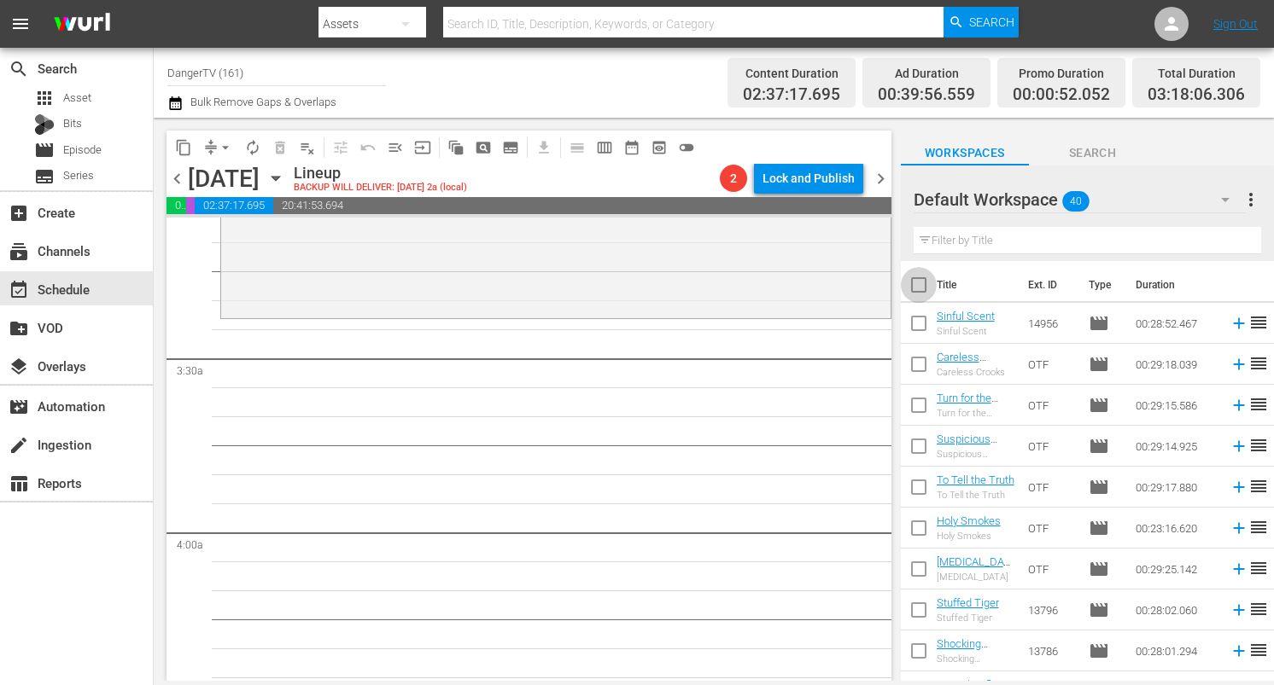
checkbox input "true"
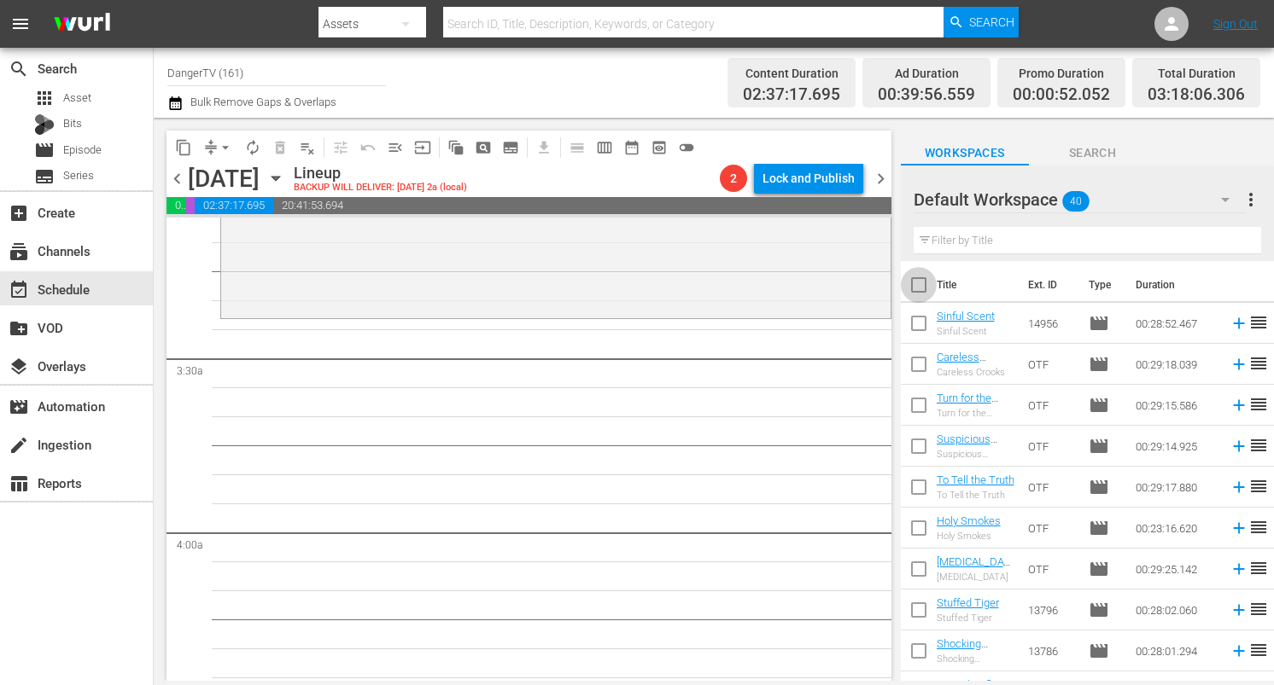
checkbox input "true"
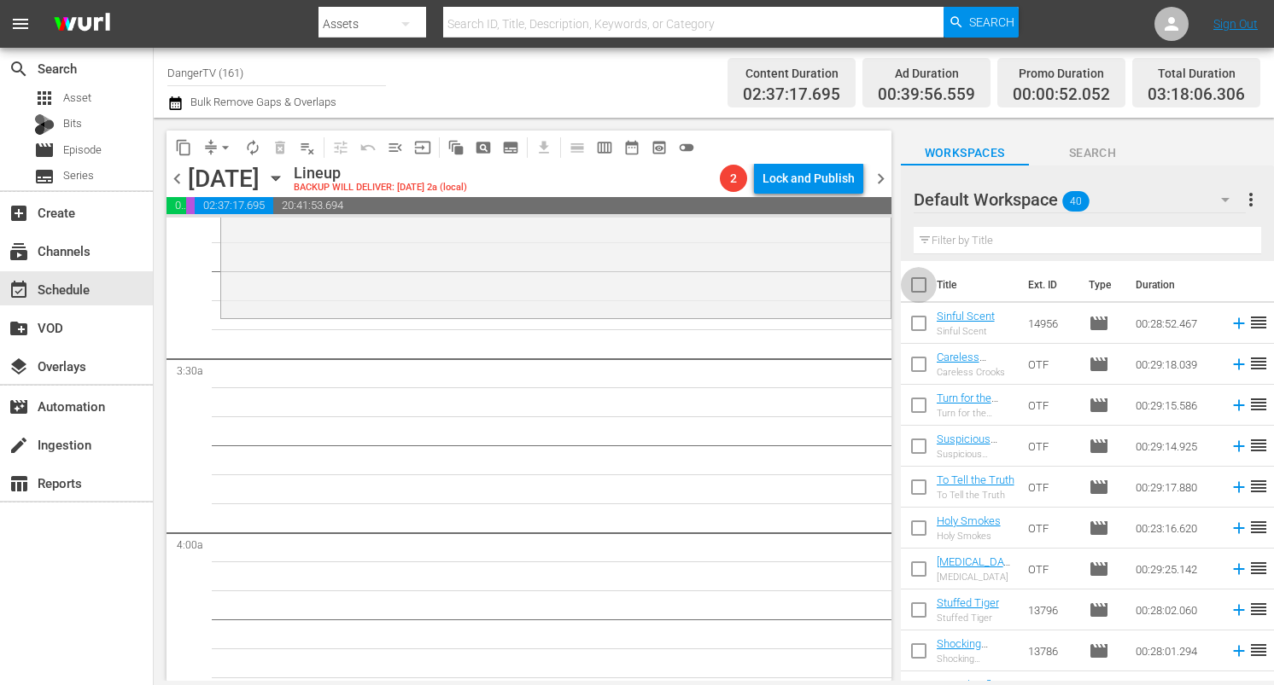
checkbox input "true"
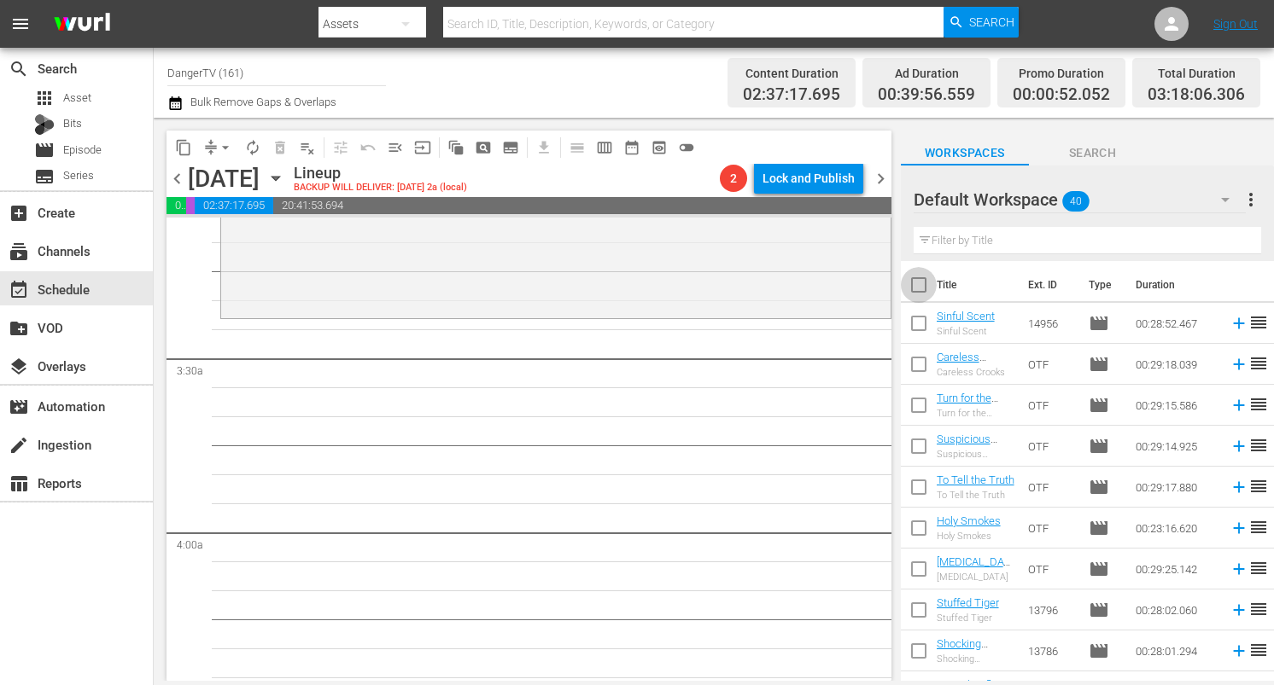
checkbox input "true"
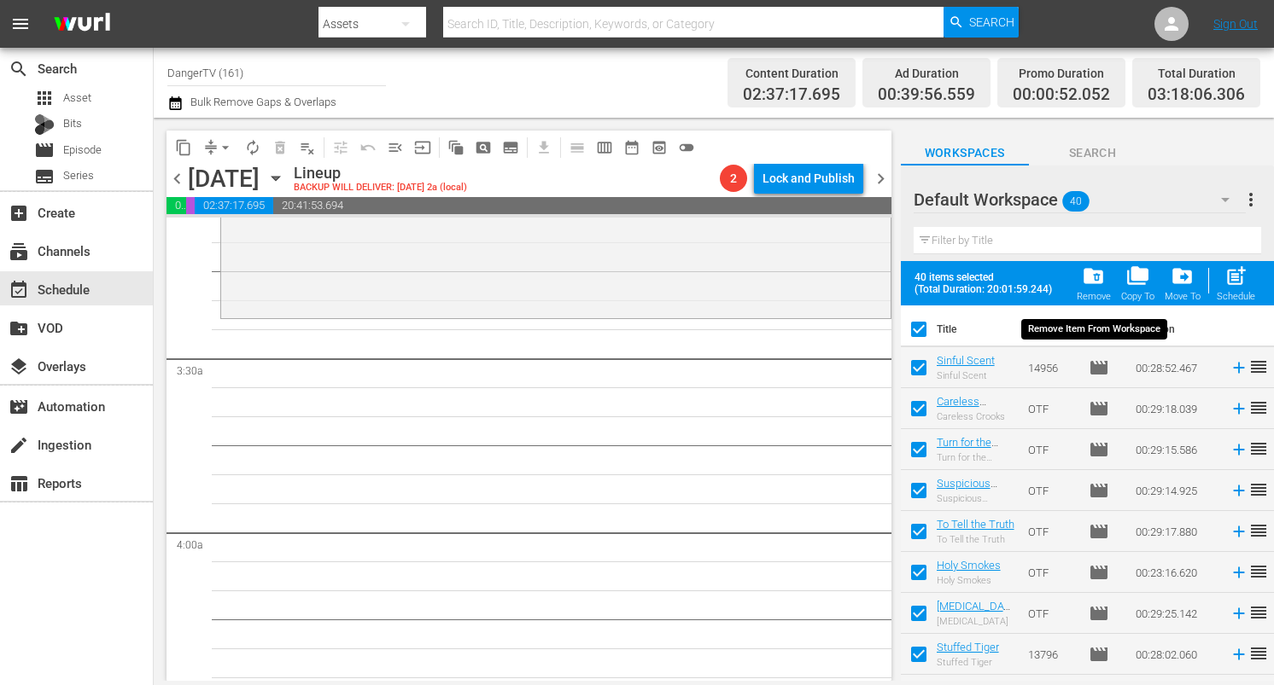
click at [1101, 276] on span "folder_delete" at bounding box center [1093, 276] width 23 height 23
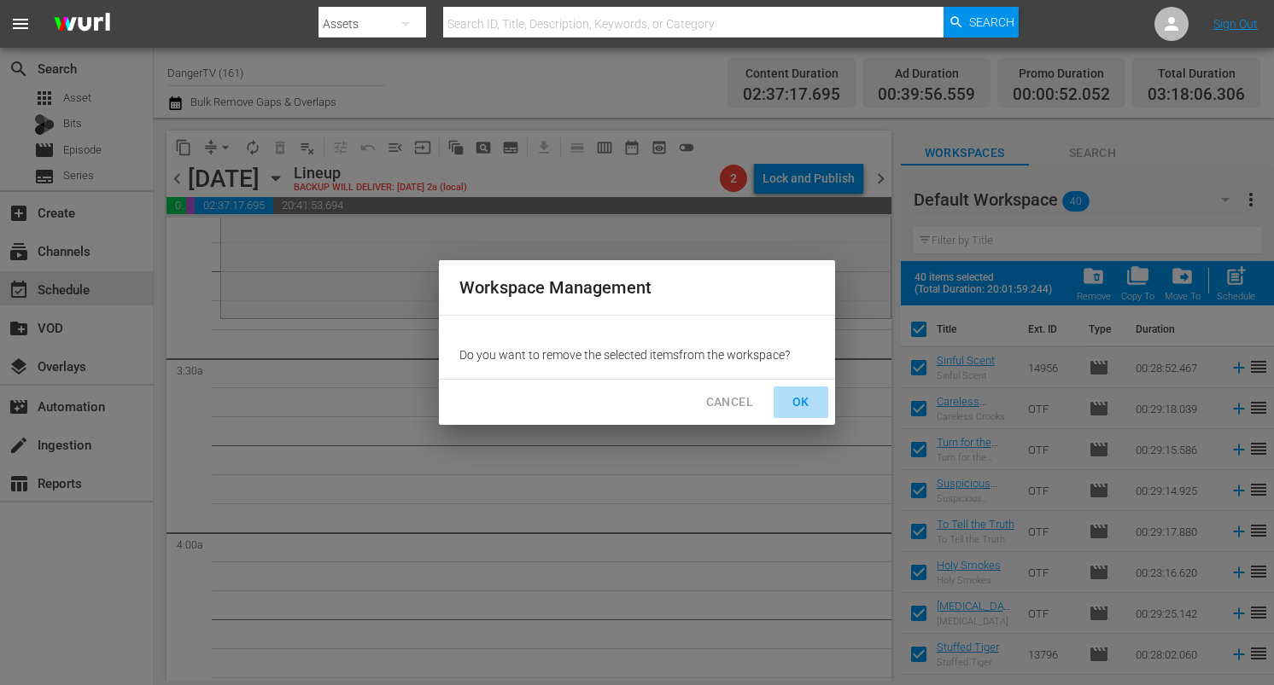
click at [801, 400] on span "OK" at bounding box center [800, 402] width 27 height 21
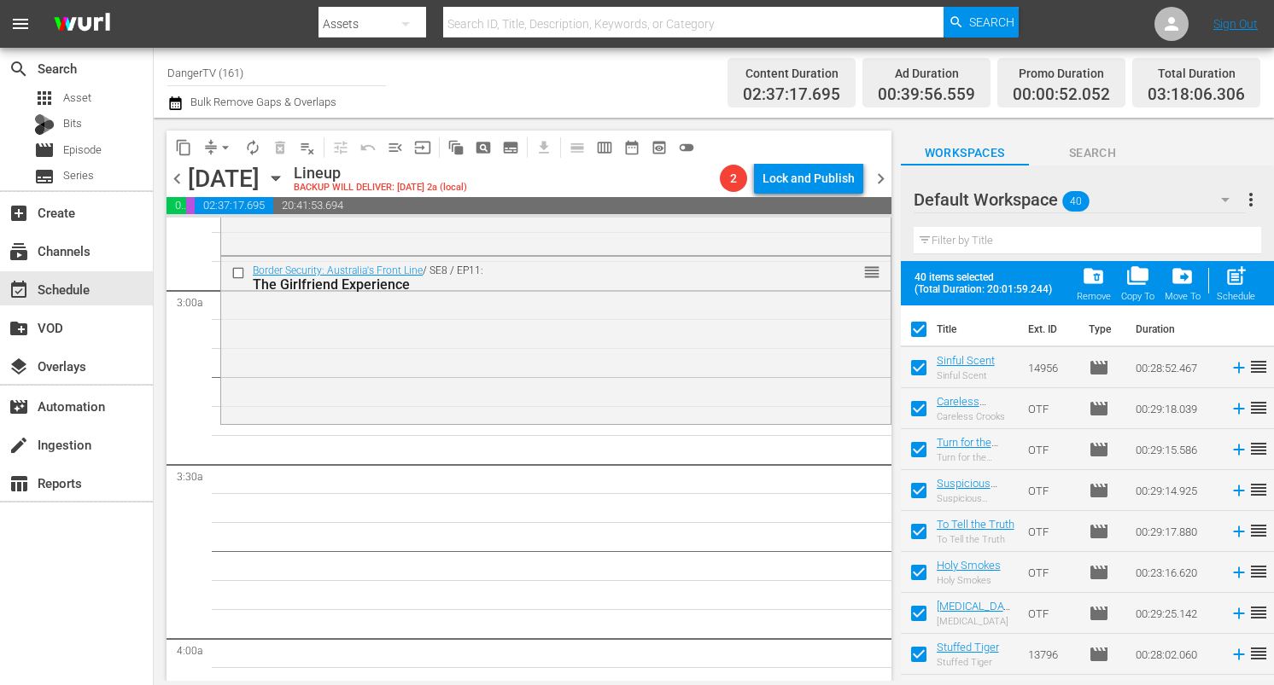
scroll to position [966, 0]
checkbox input "false"
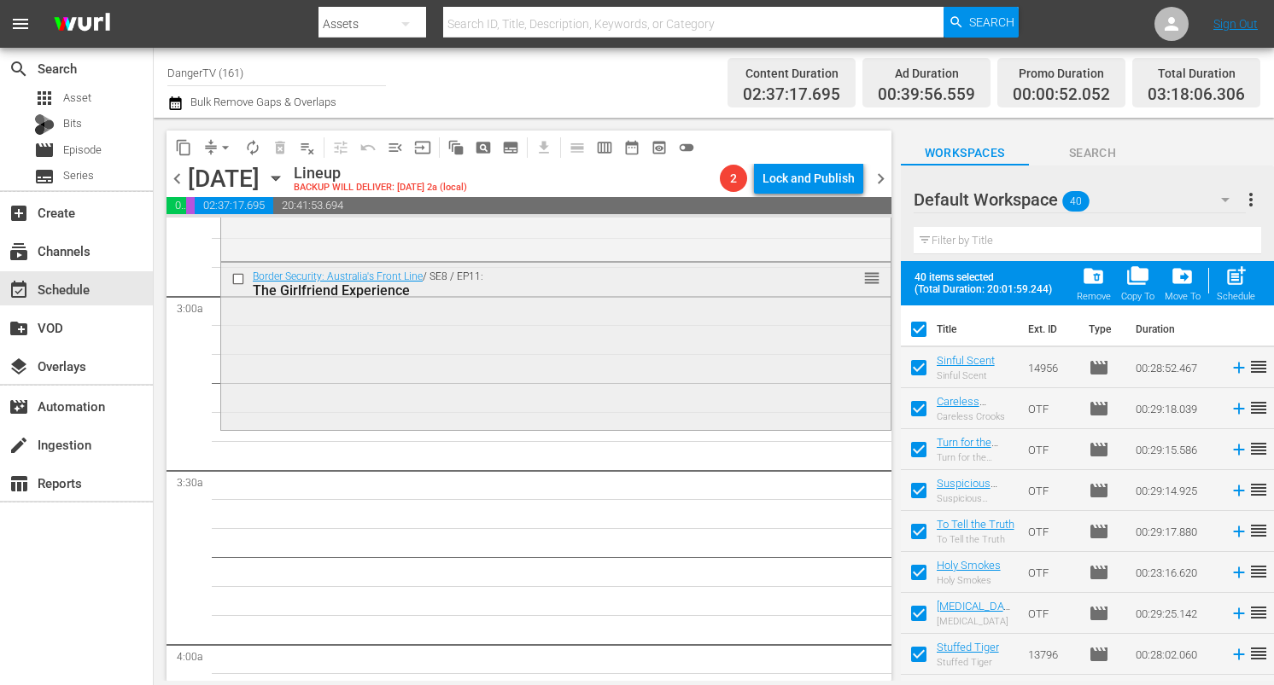
checkbox input "false"
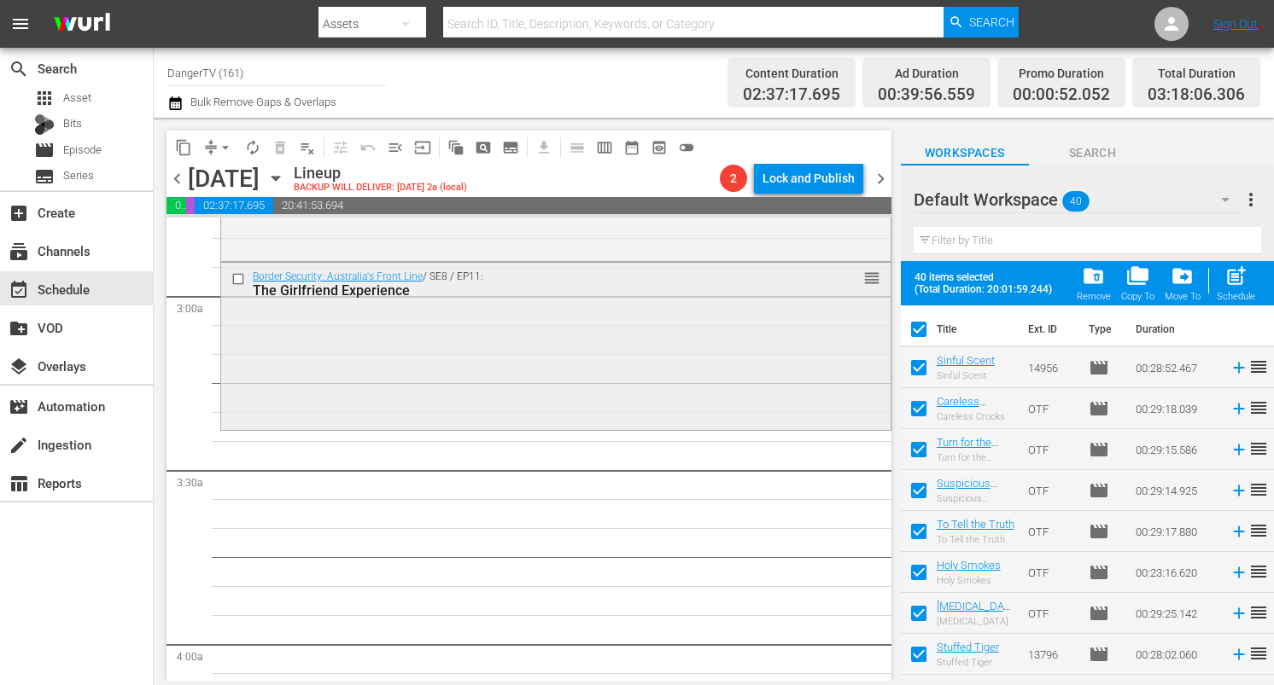
checkbox input "false"
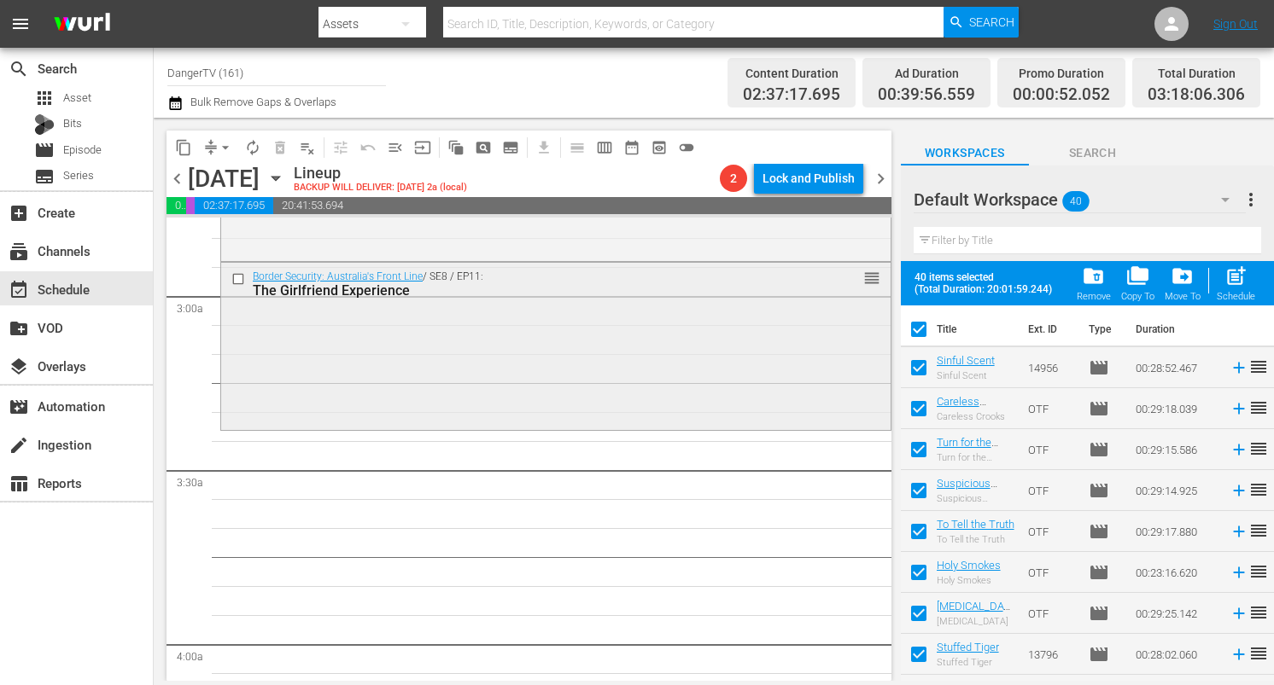
checkbox input "false"
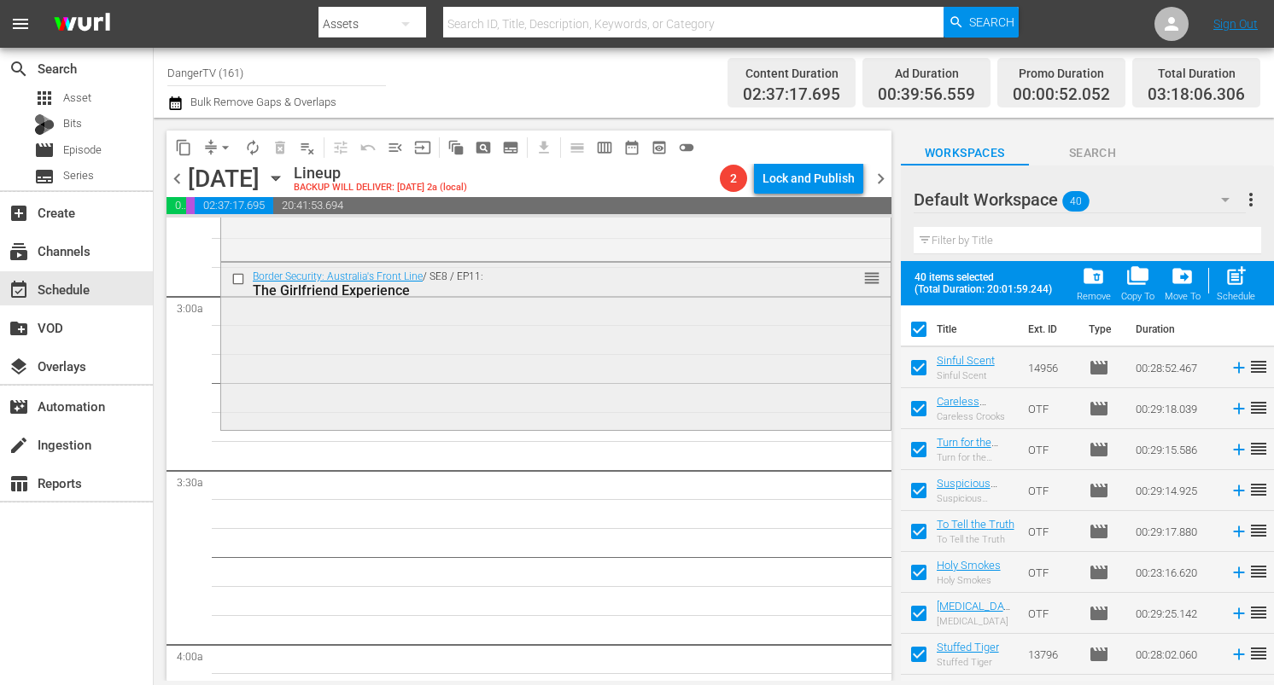
checkbox input "false"
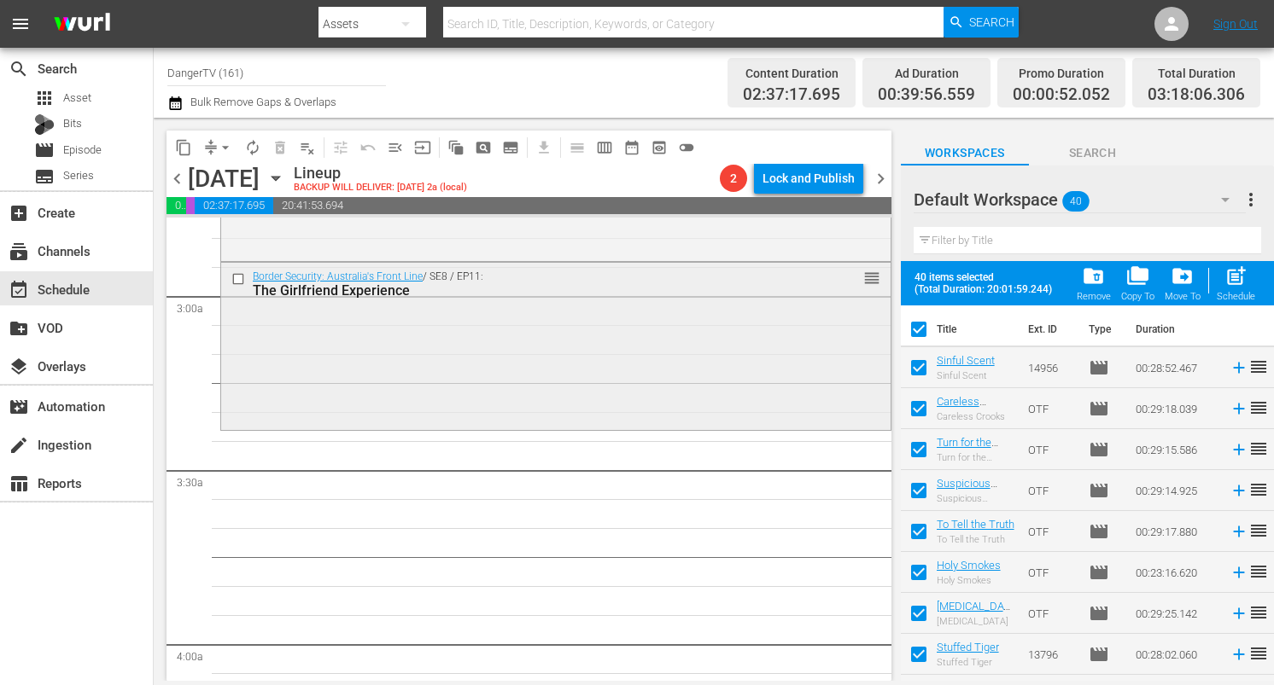
checkbox input "false"
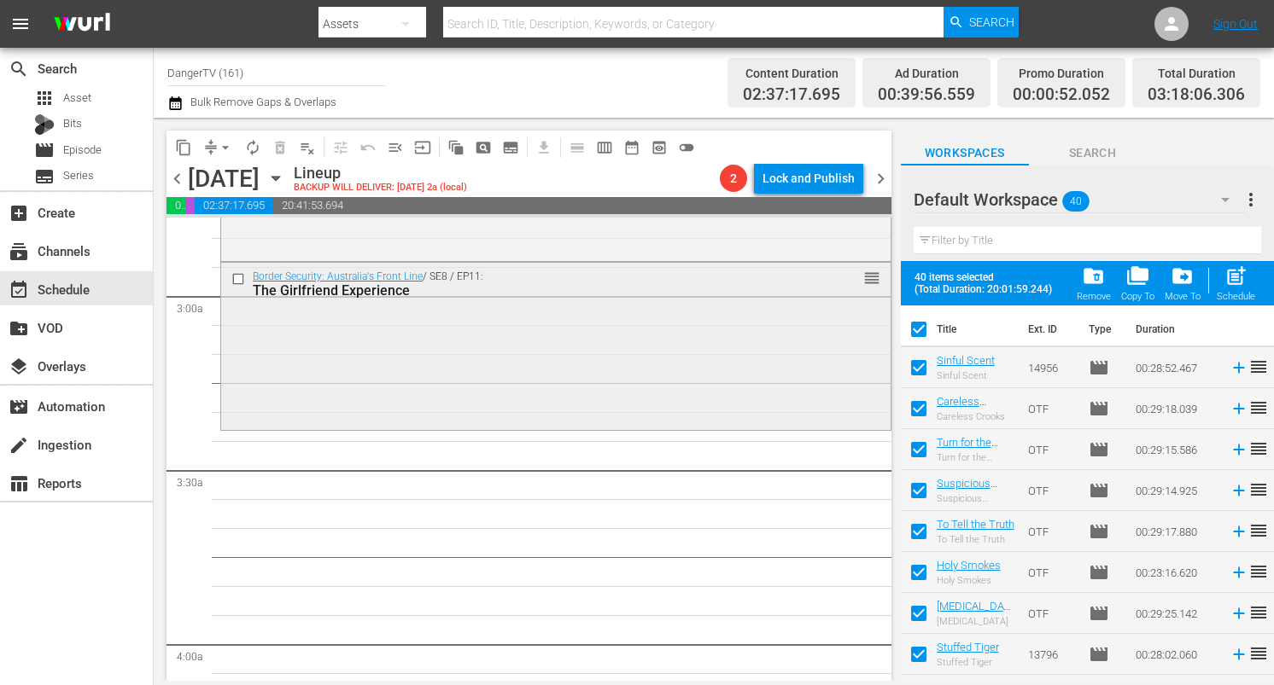
checkbox input "false"
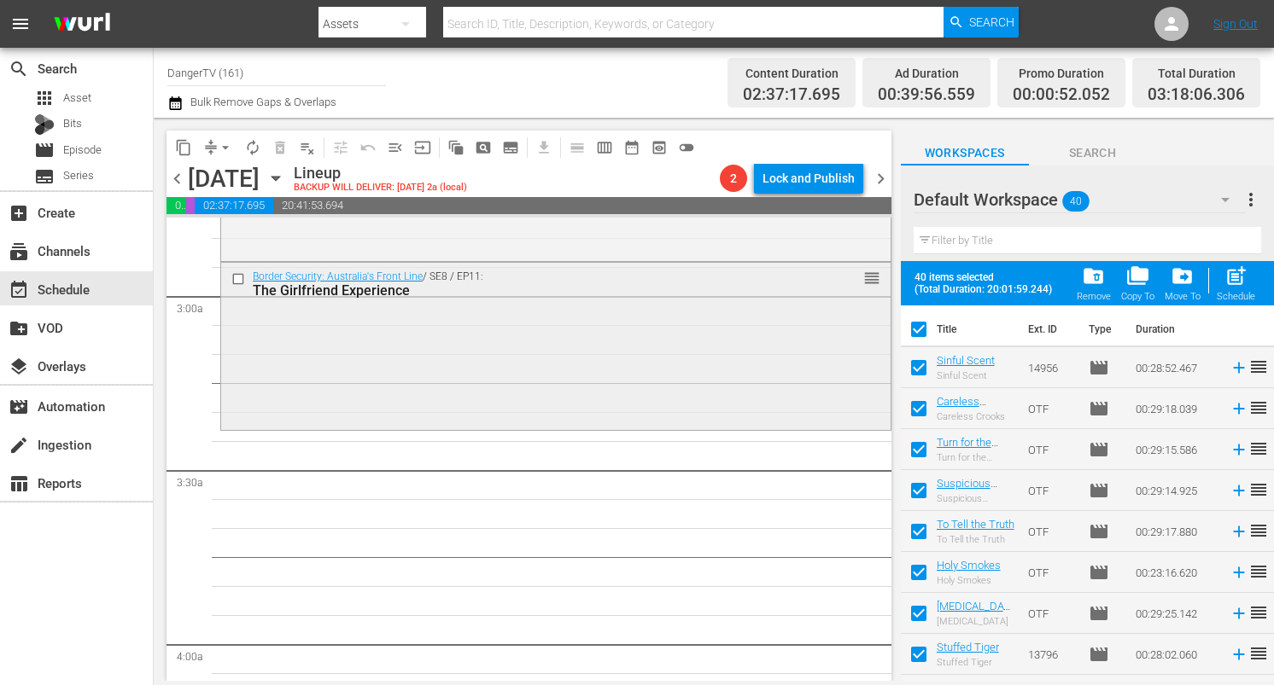
checkbox input "false"
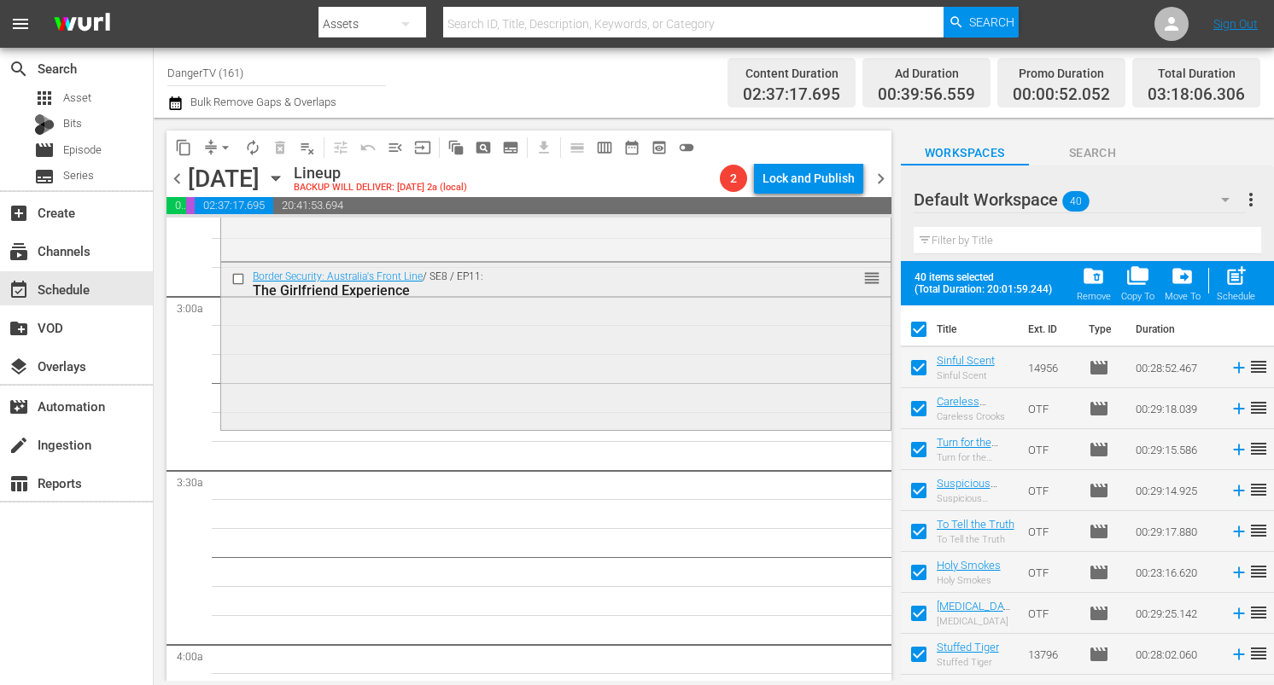
checkbox input "false"
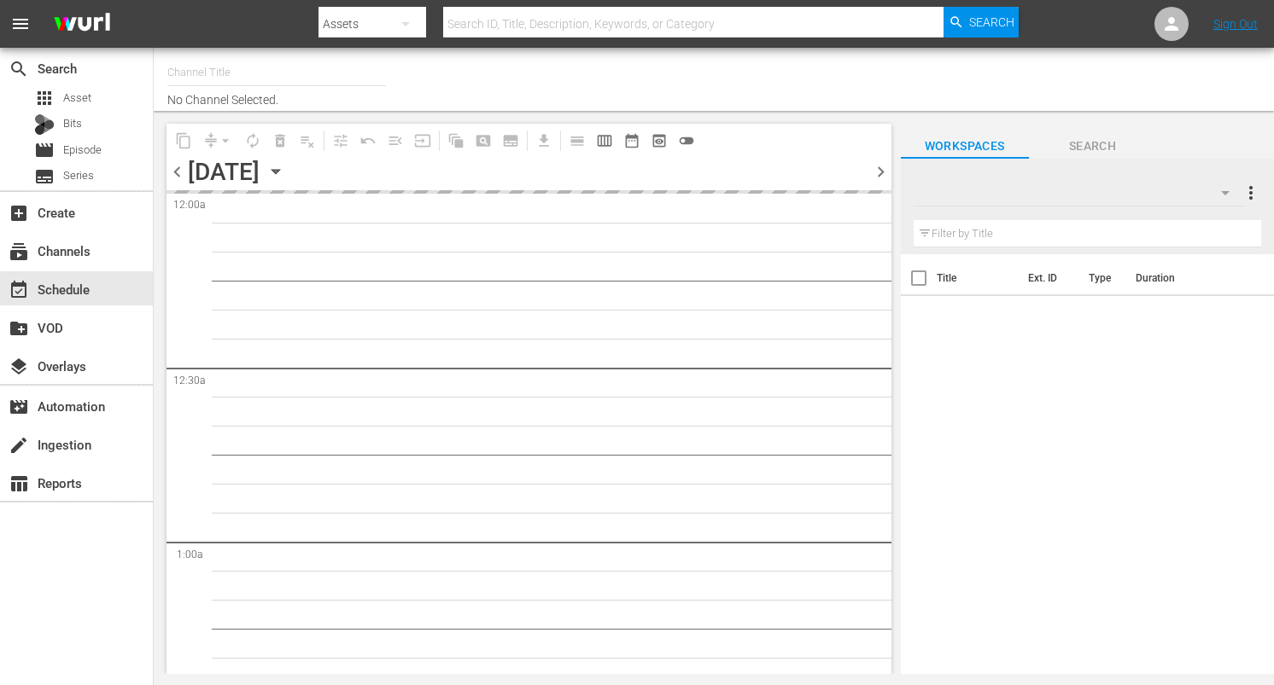
type input "DangerTV (161)"
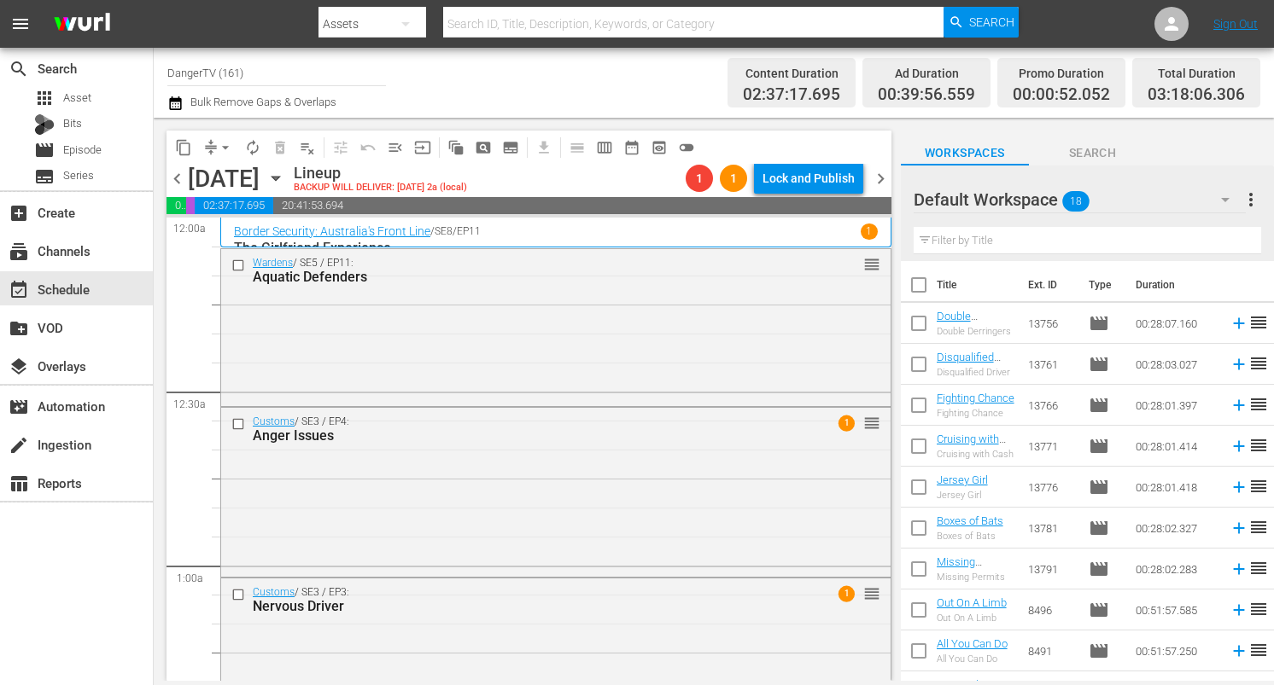
click at [920, 321] on input "checkbox" at bounding box center [919, 327] width 36 height 36
checkbox input "true"
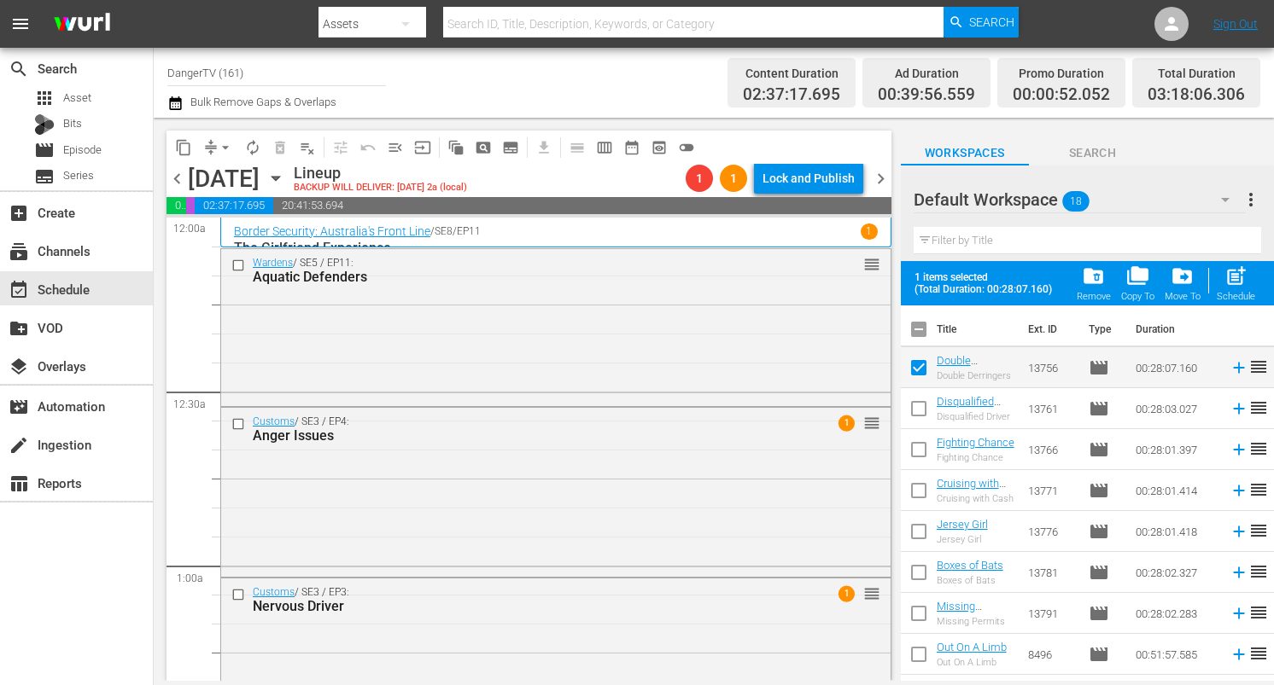
click at [918, 406] on input "checkbox" at bounding box center [919, 412] width 36 height 36
checkbox input "true"
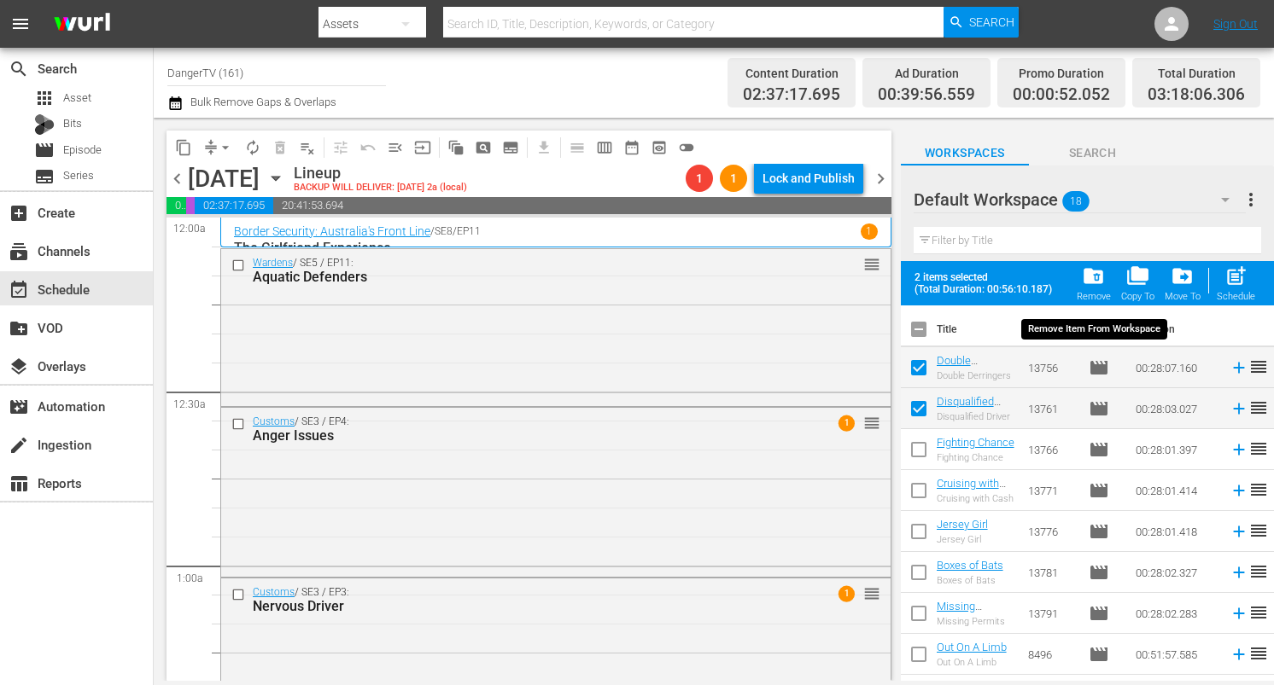
click at [1094, 276] on span "folder_delete" at bounding box center [1093, 276] width 23 height 23
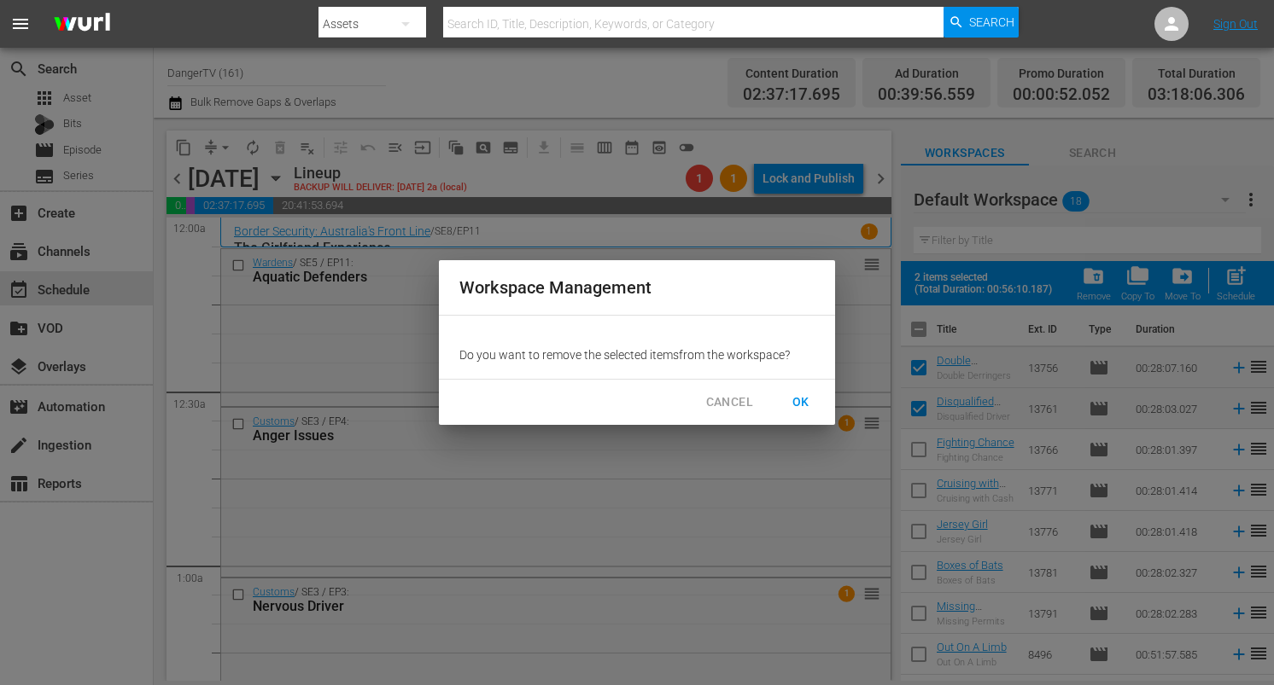
click at [804, 405] on span "OK" at bounding box center [800, 402] width 27 height 21
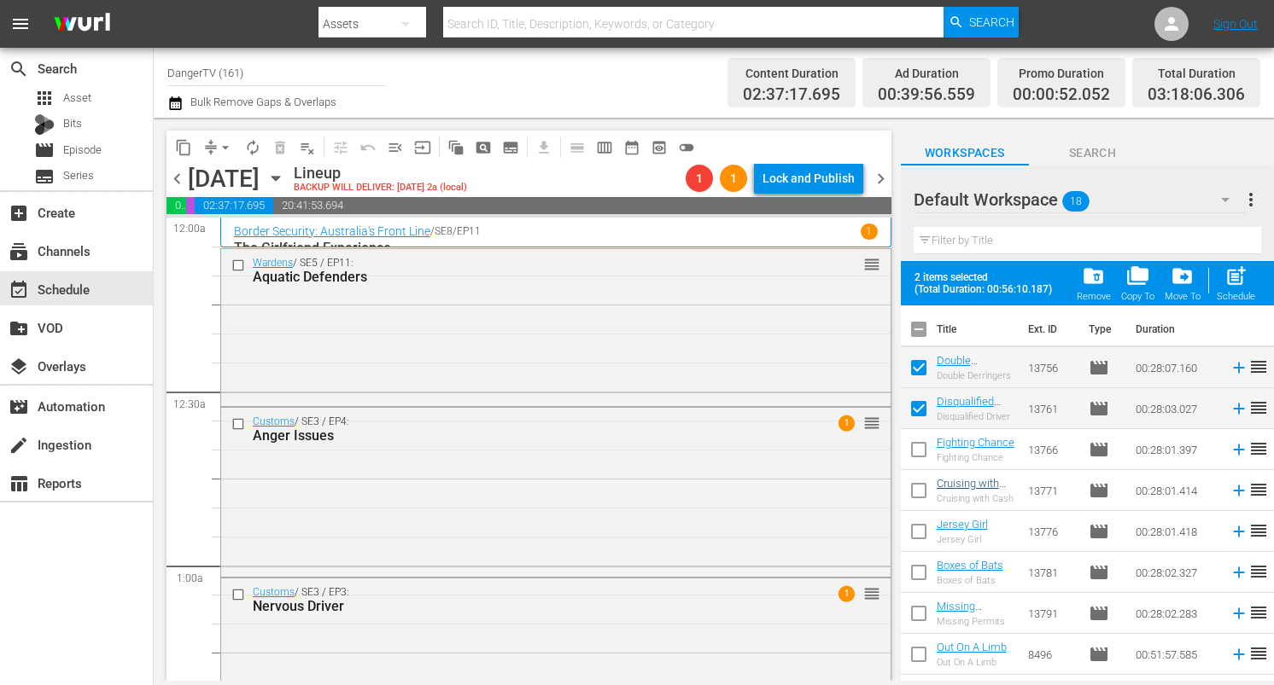
checkbox input "false"
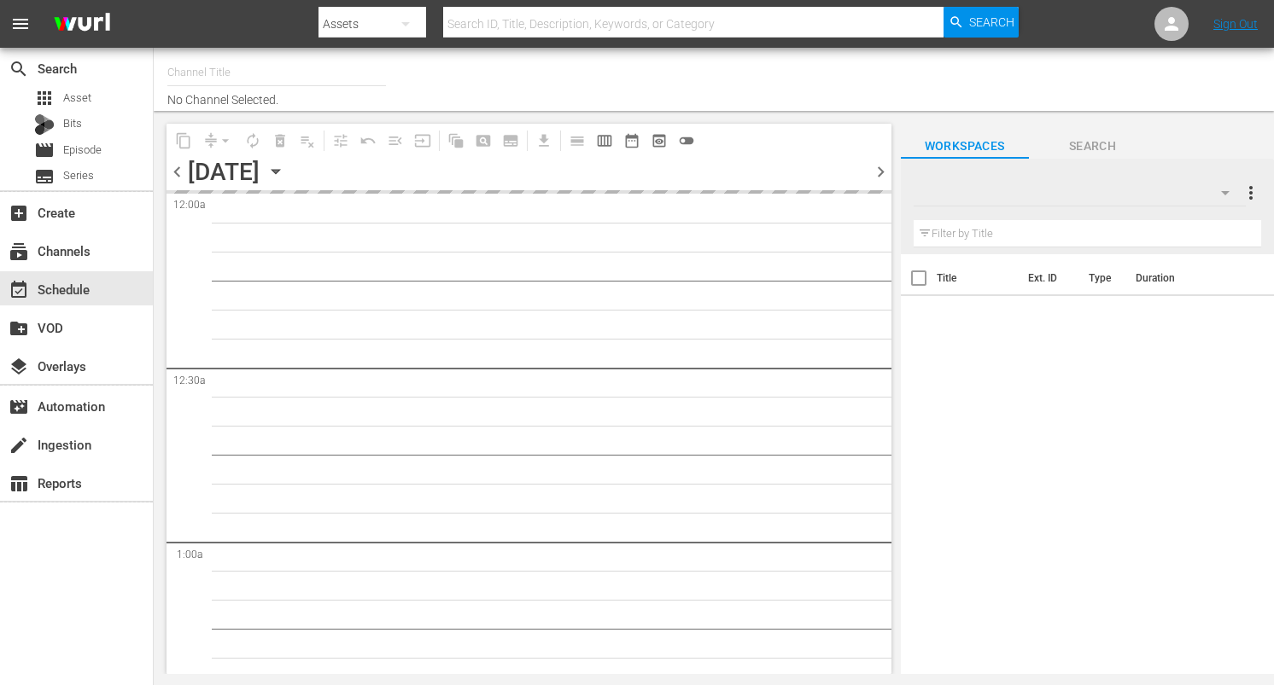
type input "DangerTV (161)"
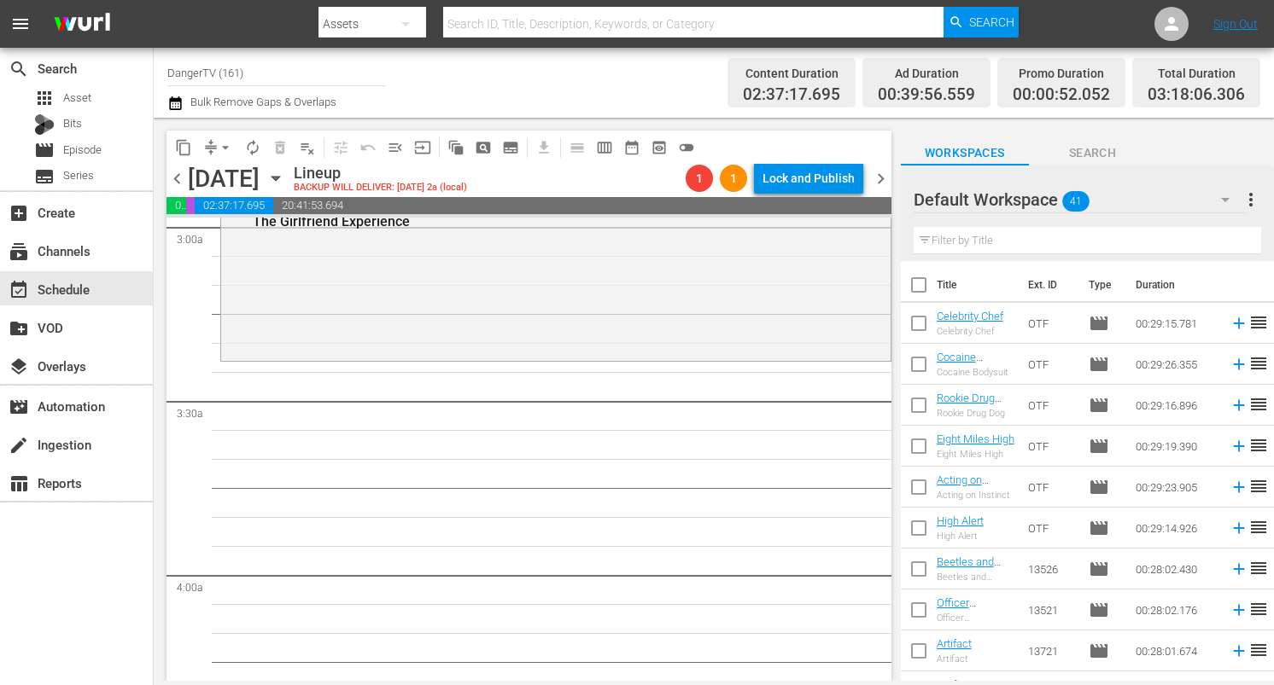
click at [919, 285] on input "checkbox" at bounding box center [919, 289] width 36 height 36
checkbox input "true"
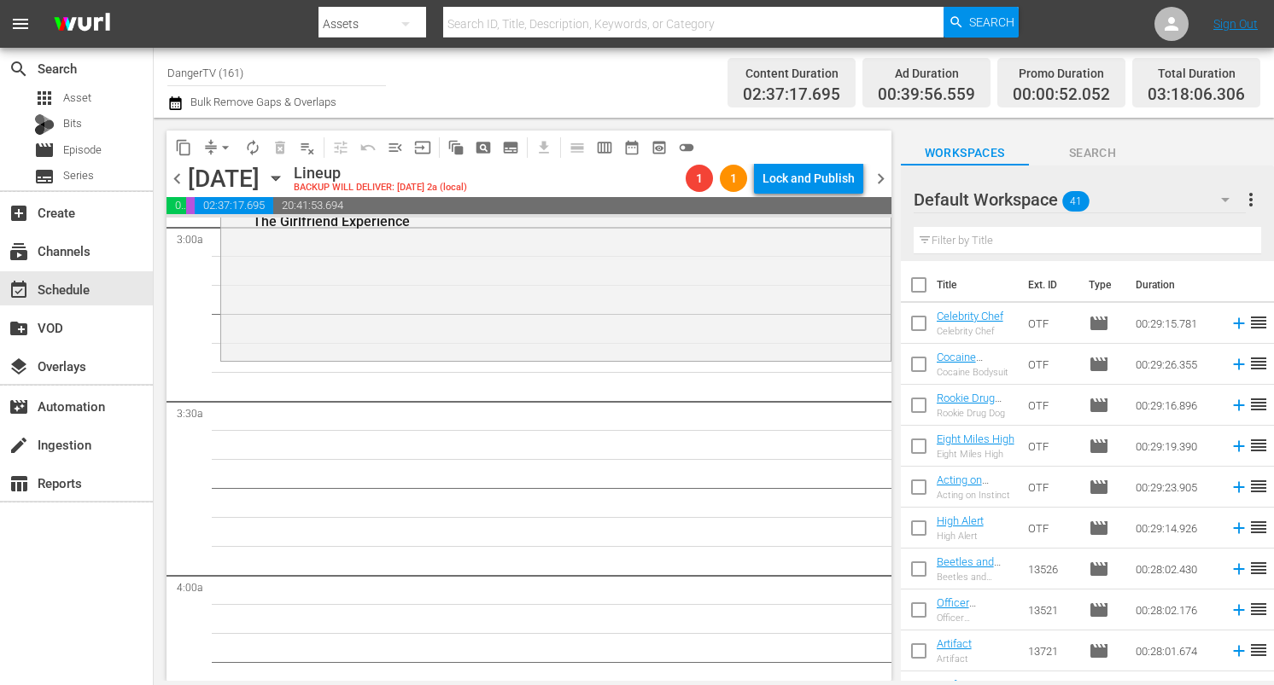
checkbox input "true"
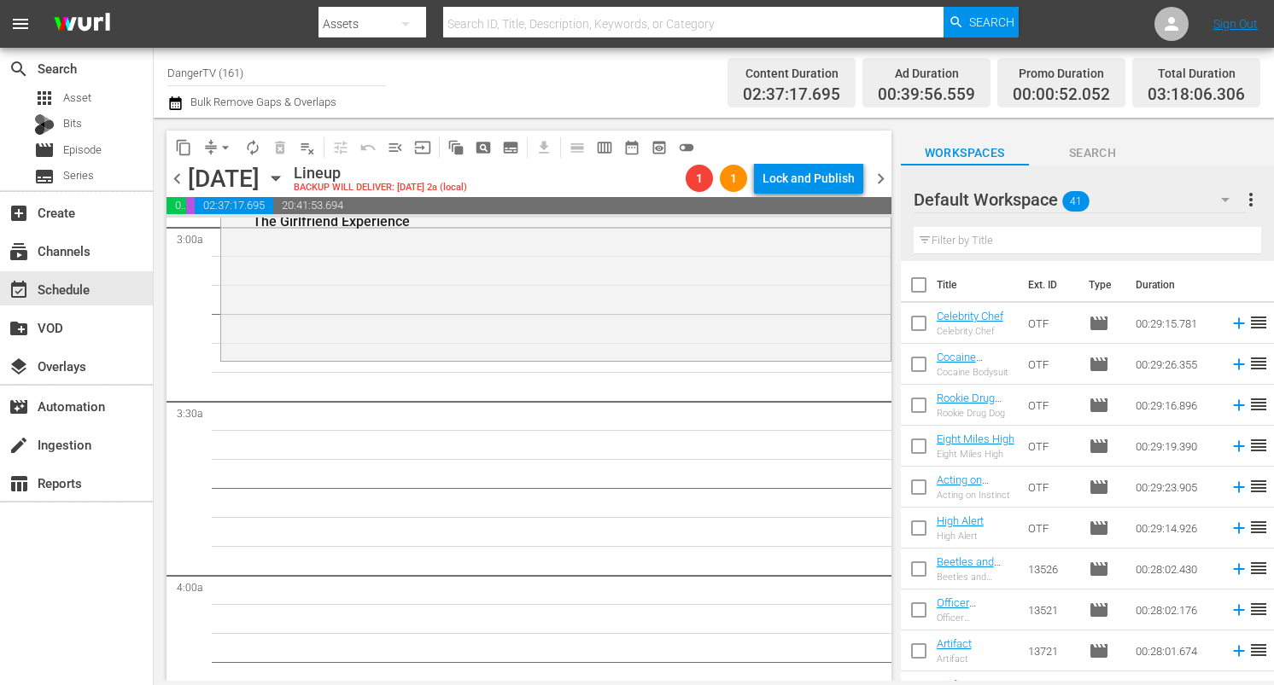
checkbox input "true"
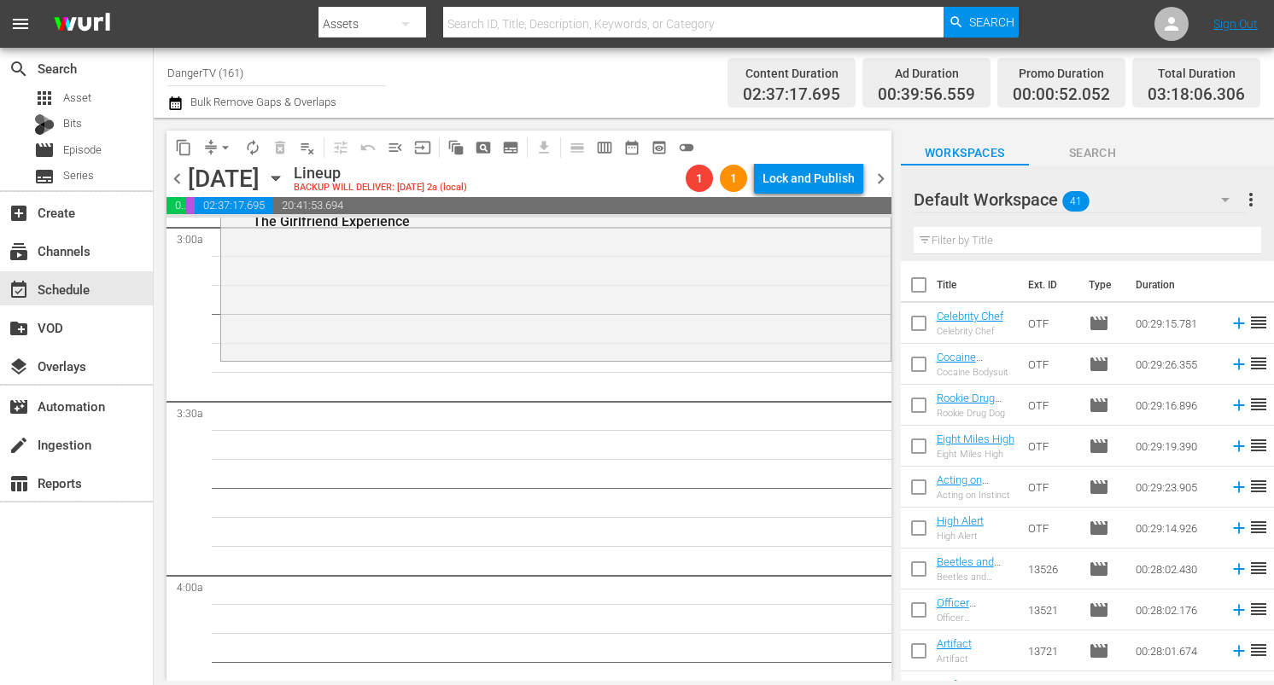
checkbox input "true"
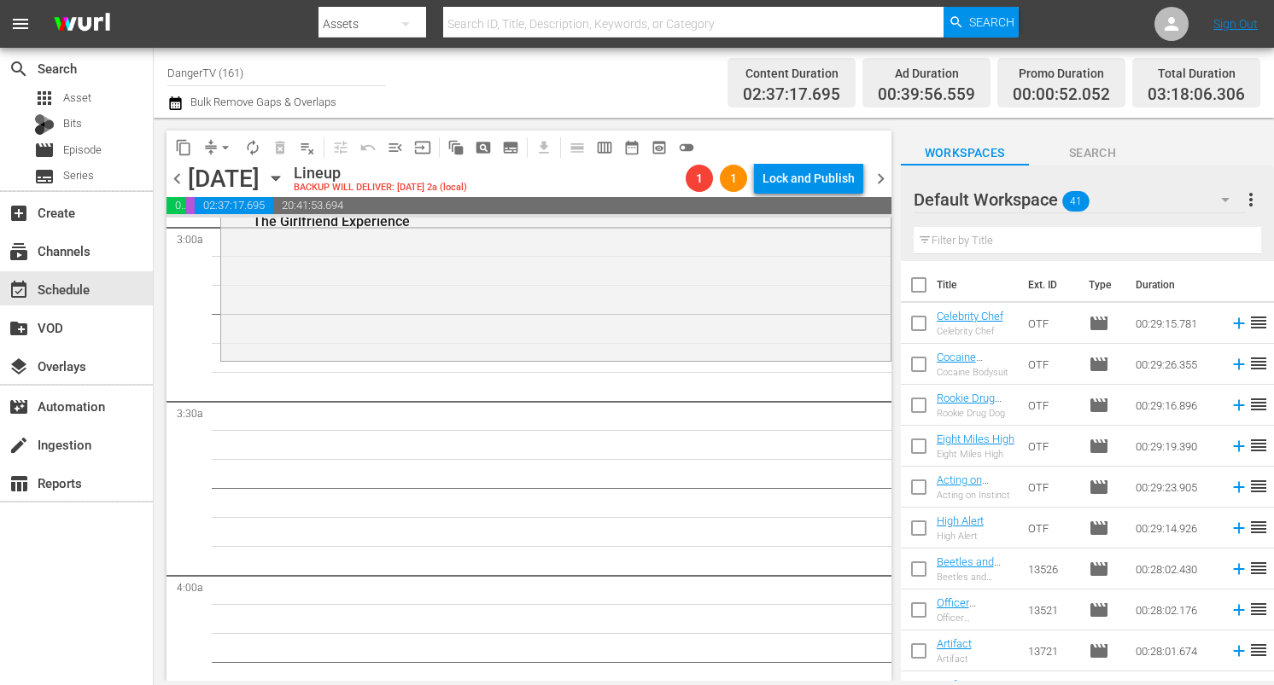
checkbox input "true"
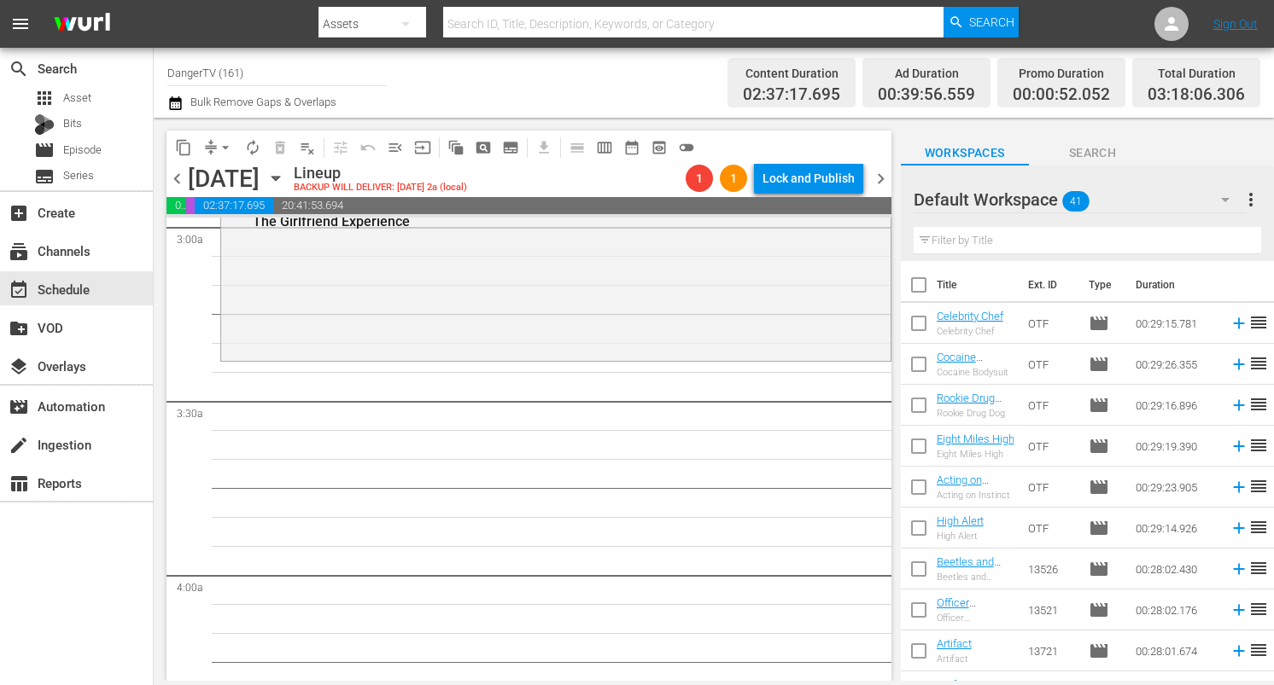
checkbox input "true"
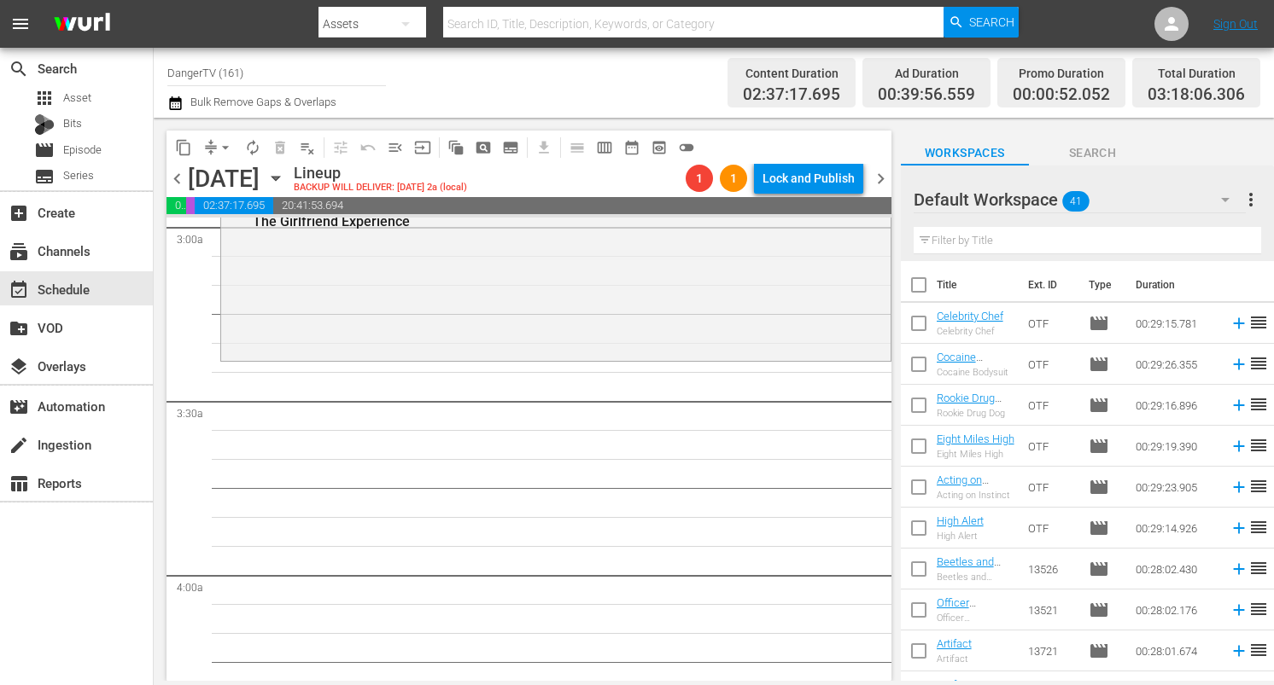
checkbox input "true"
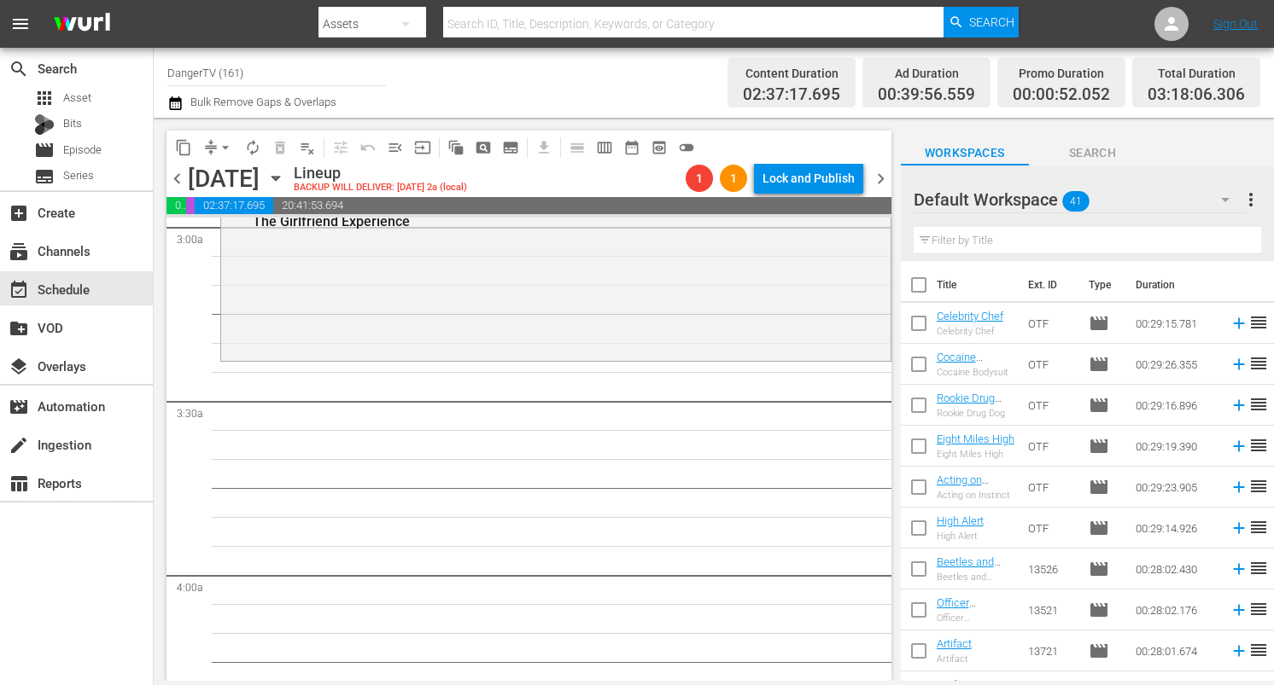
checkbox input "true"
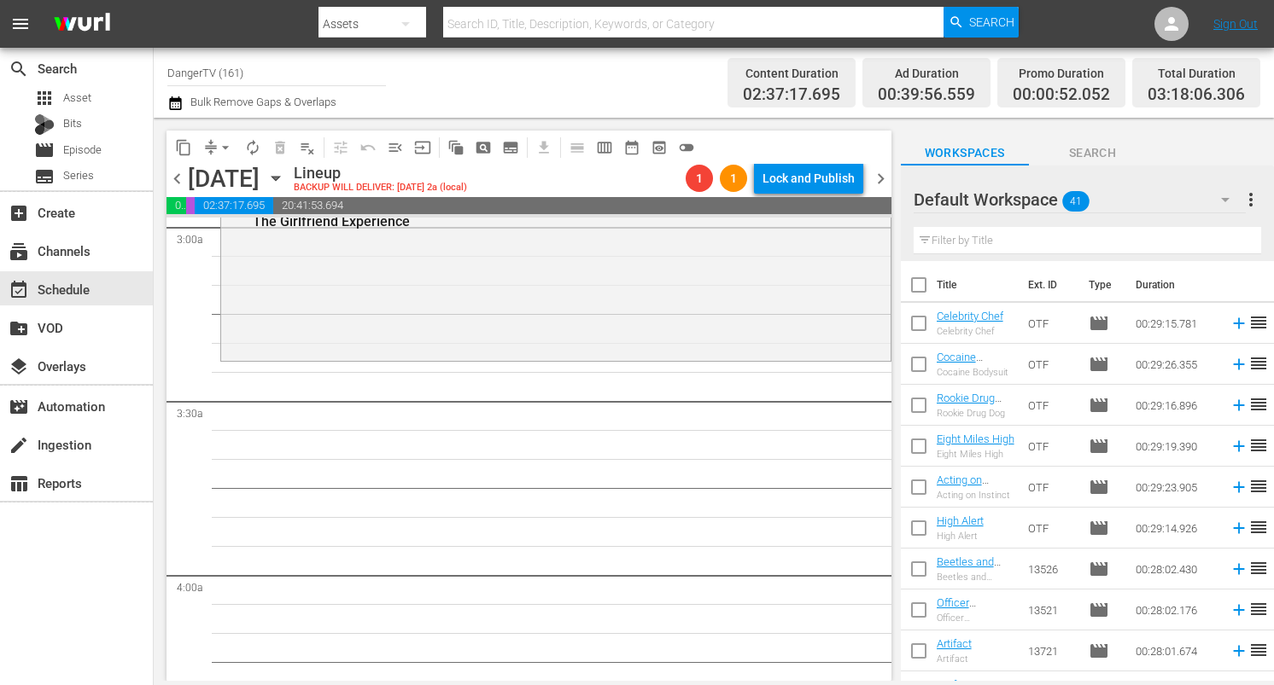
checkbox input "true"
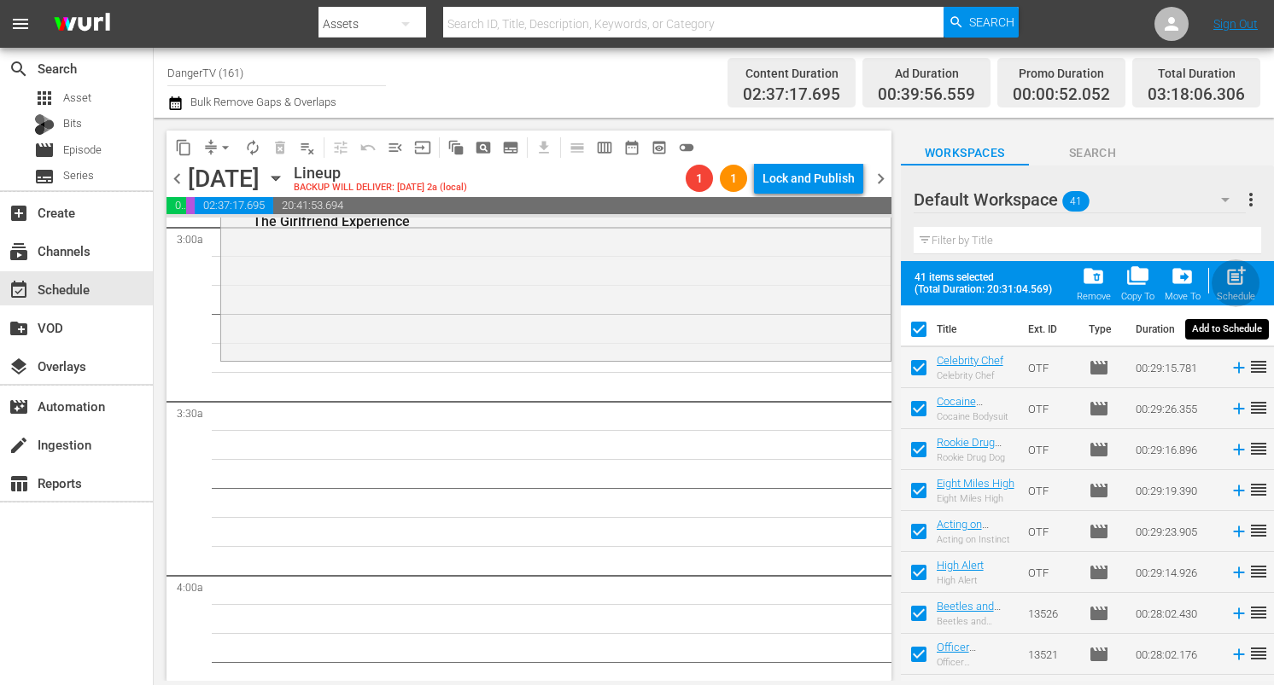
click at [1236, 280] on span "post_add" at bounding box center [1235, 276] width 23 height 23
checkbox input "false"
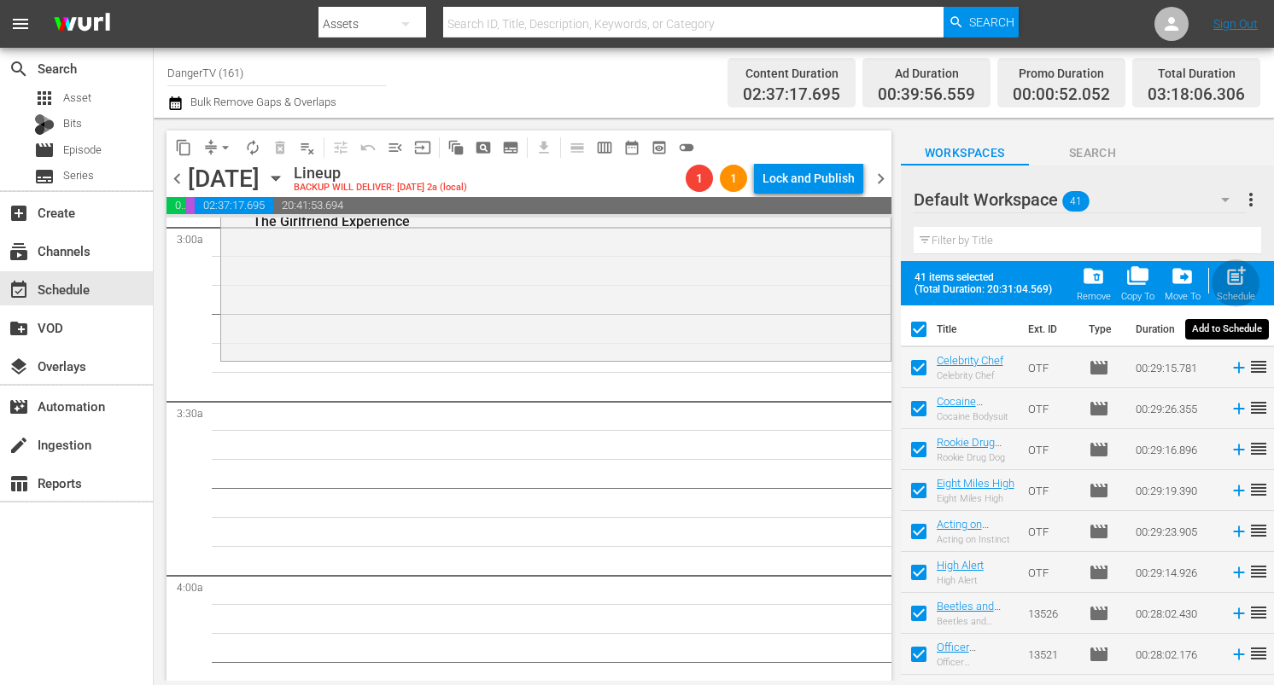
checkbox input "false"
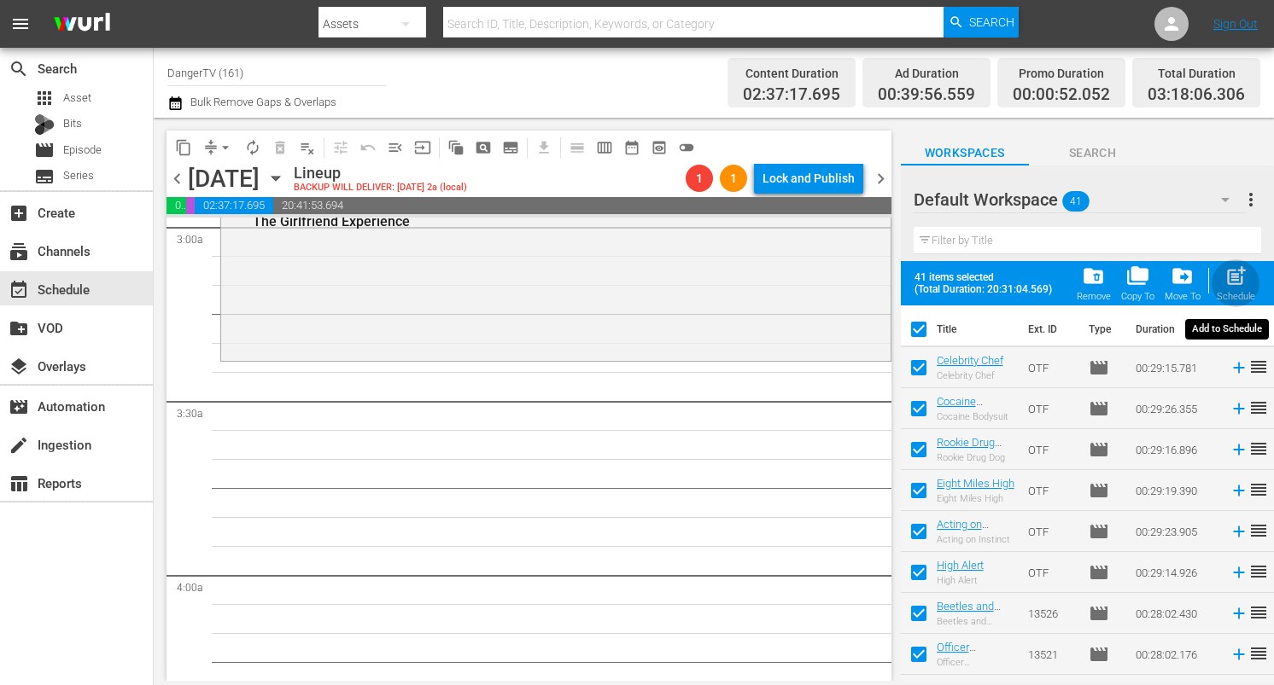
checkbox input "false"
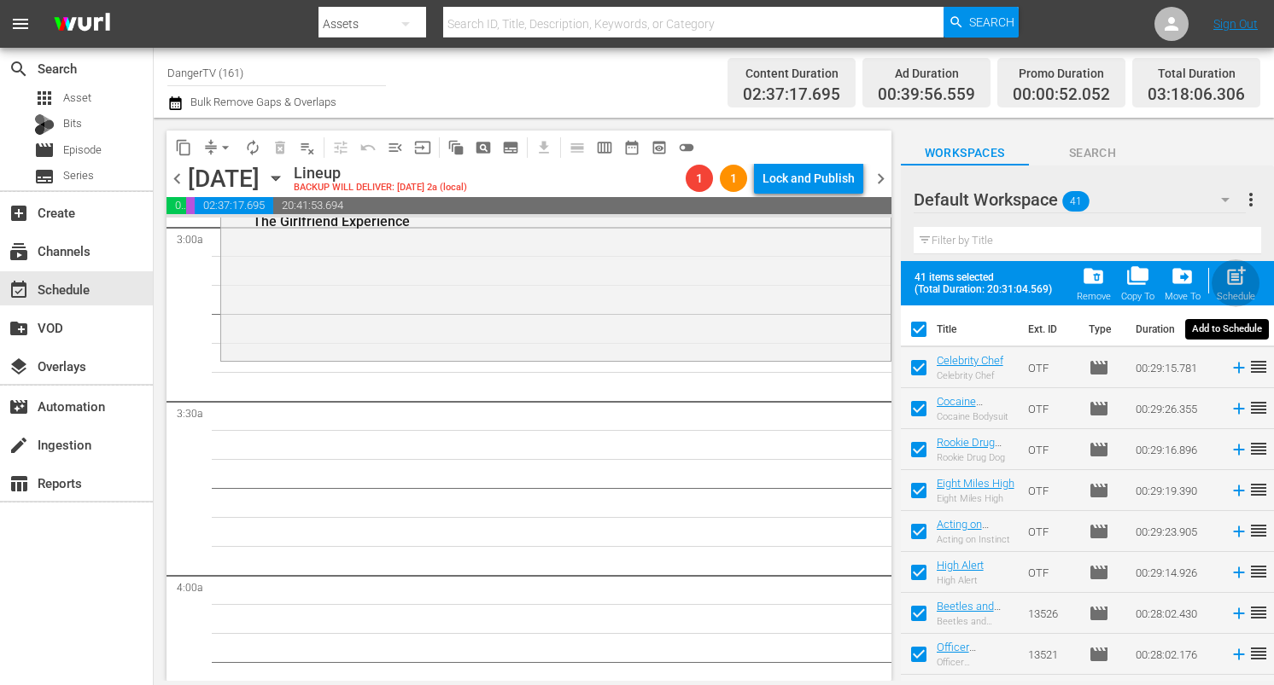
checkbox input "false"
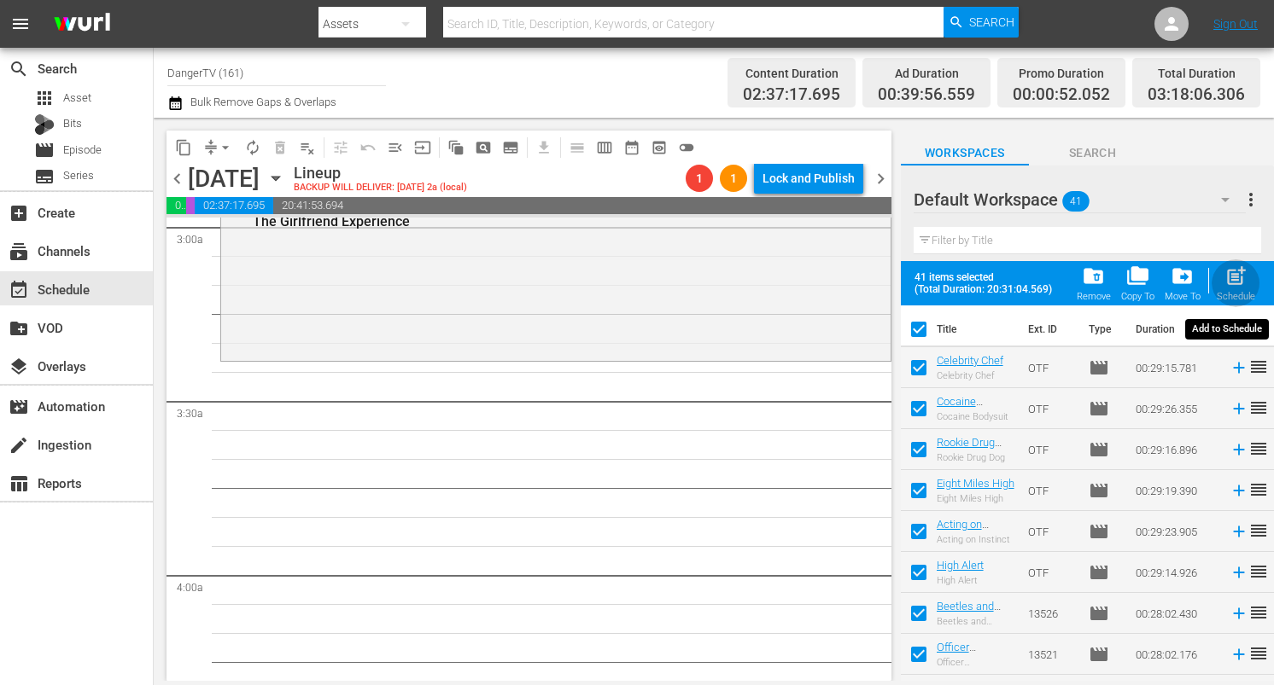
checkbox input "false"
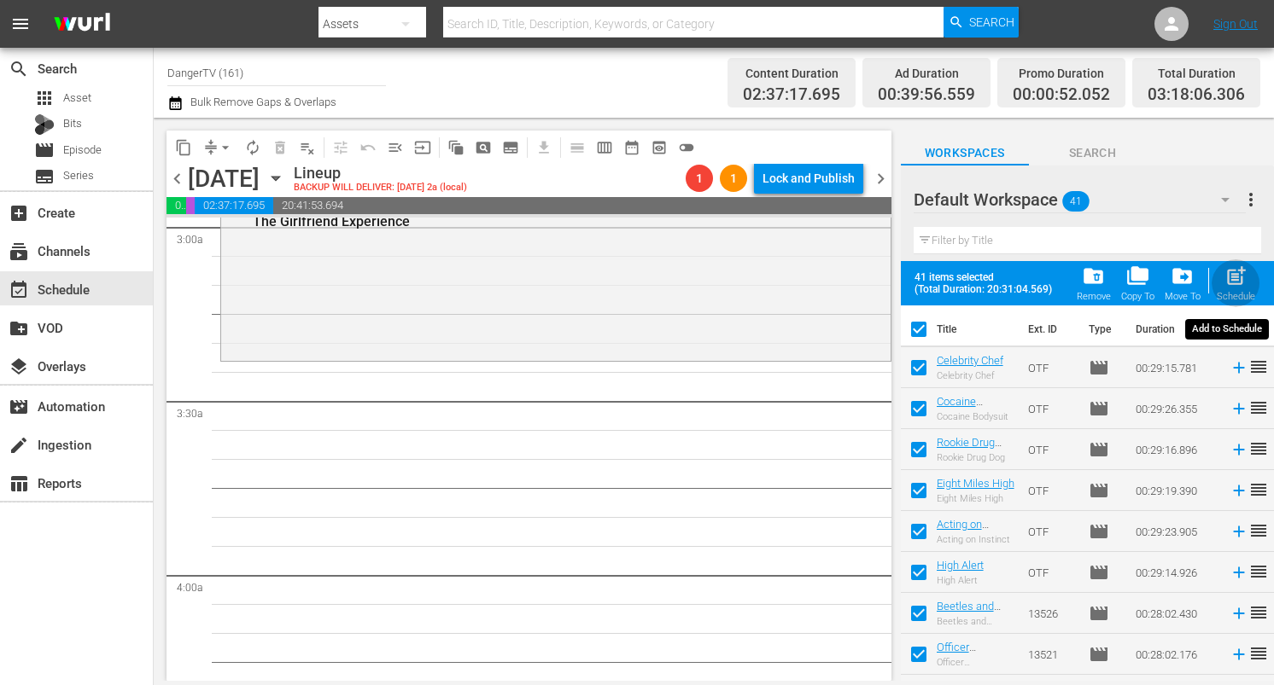
checkbox input "false"
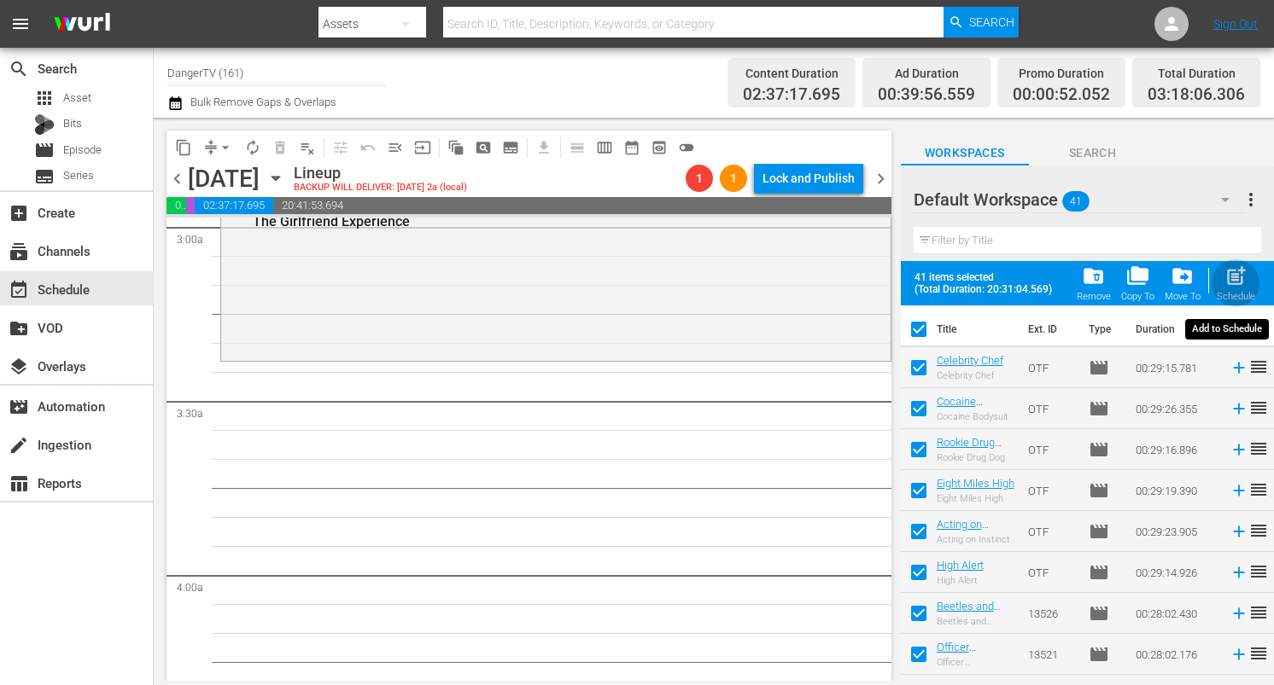
checkbox input "false"
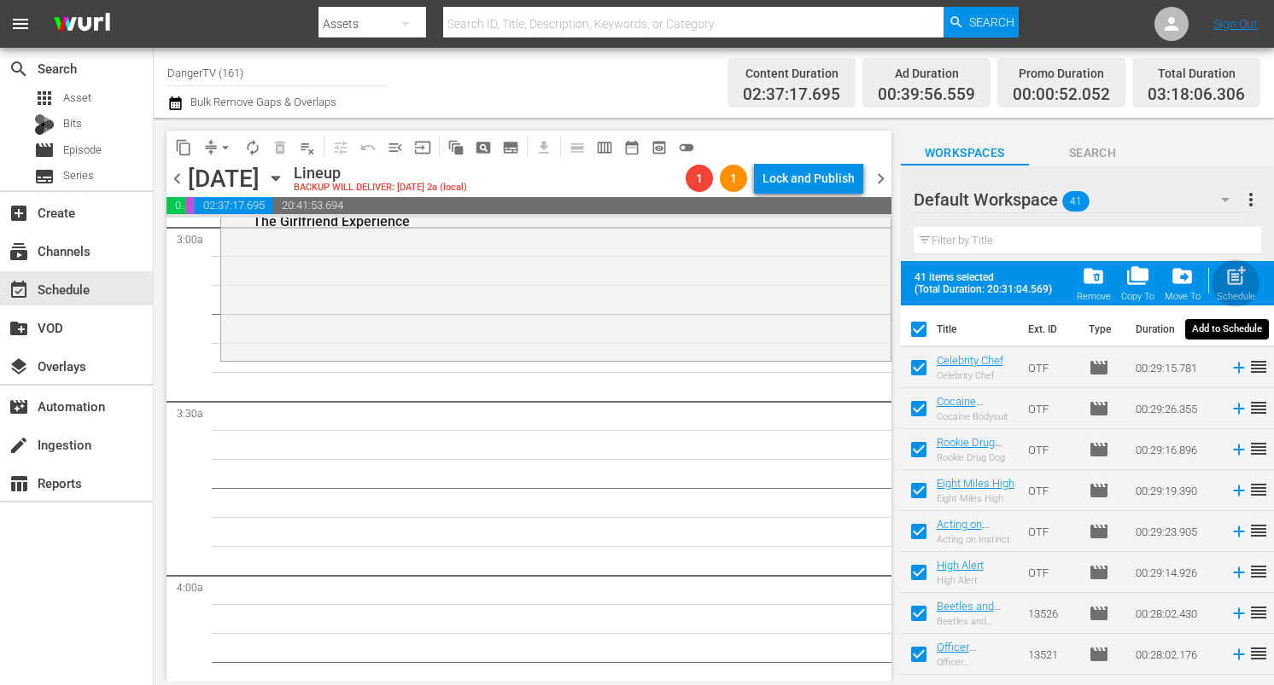
checkbox input "false"
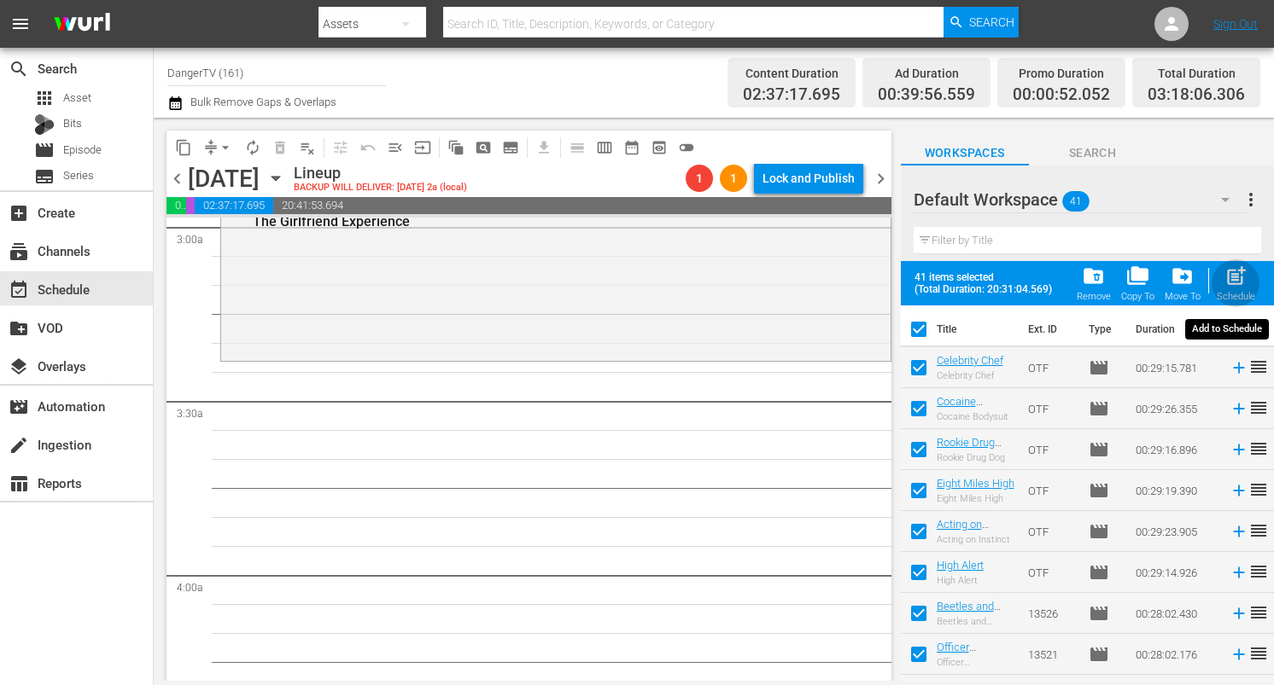
checkbox input "false"
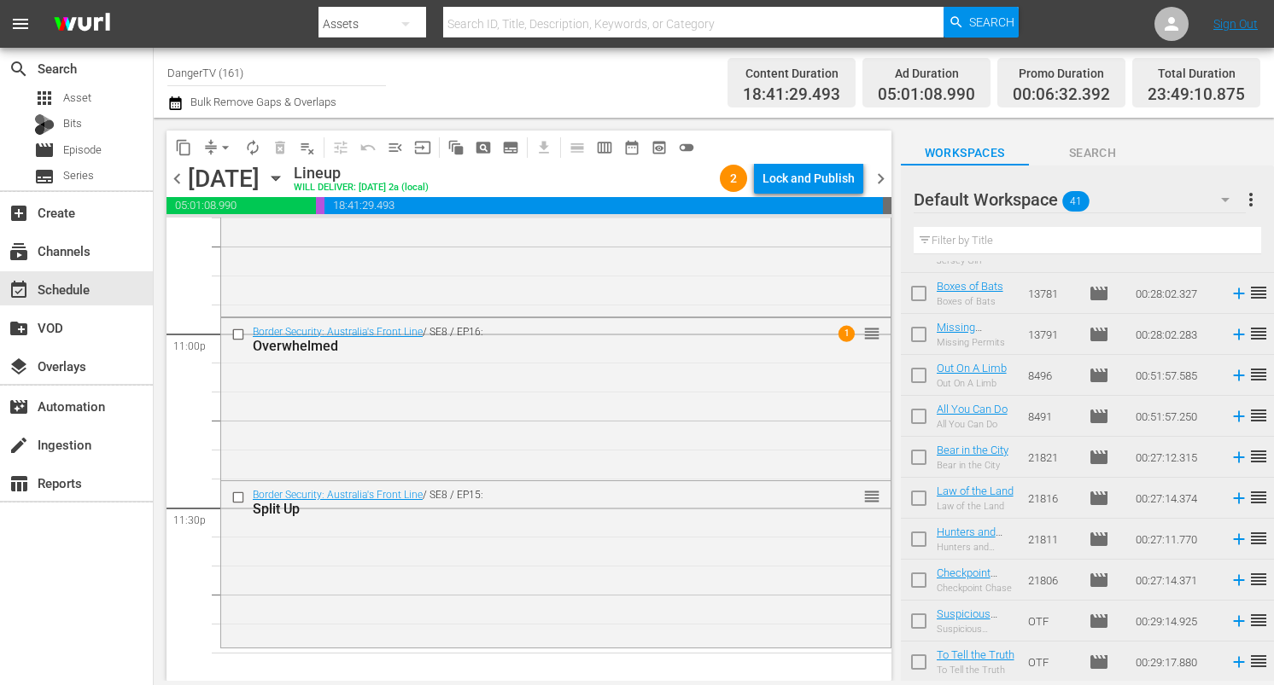
scroll to position [1299, 0]
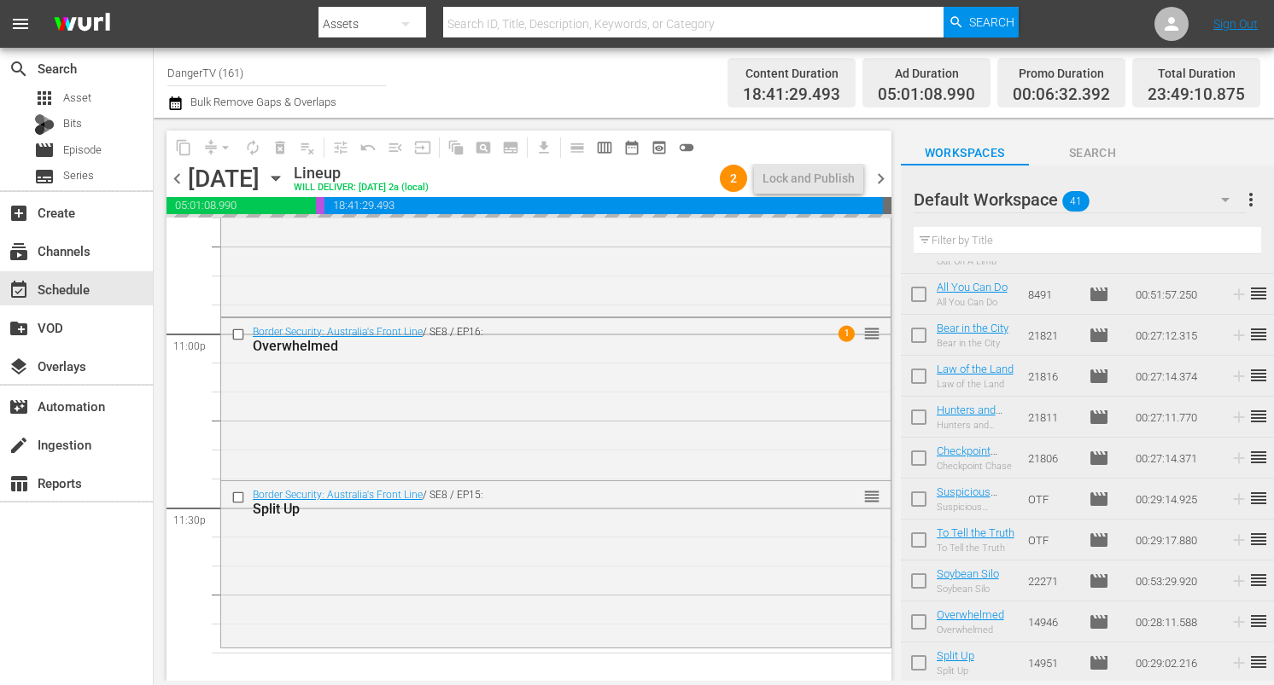
click at [923, 459] on input "checkbox" at bounding box center [919, 462] width 36 height 36
checkbox input "true"
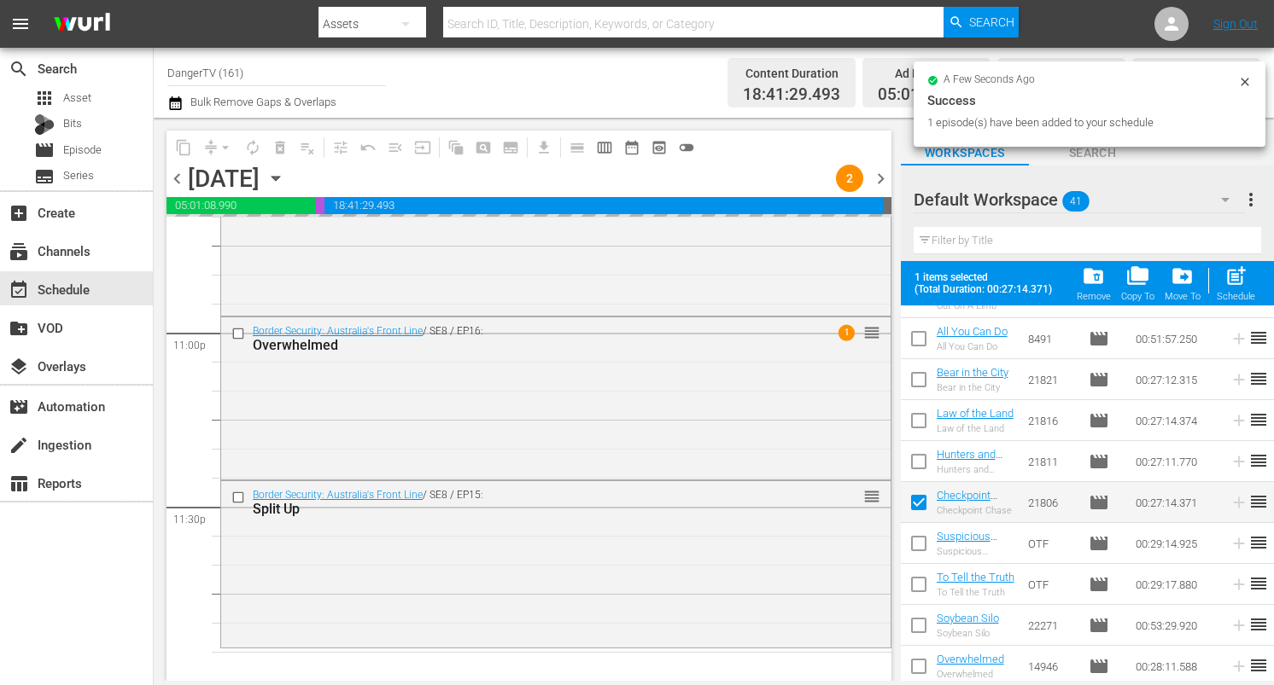
click at [924, 547] on input "checkbox" at bounding box center [919, 547] width 36 height 36
checkbox input "true"
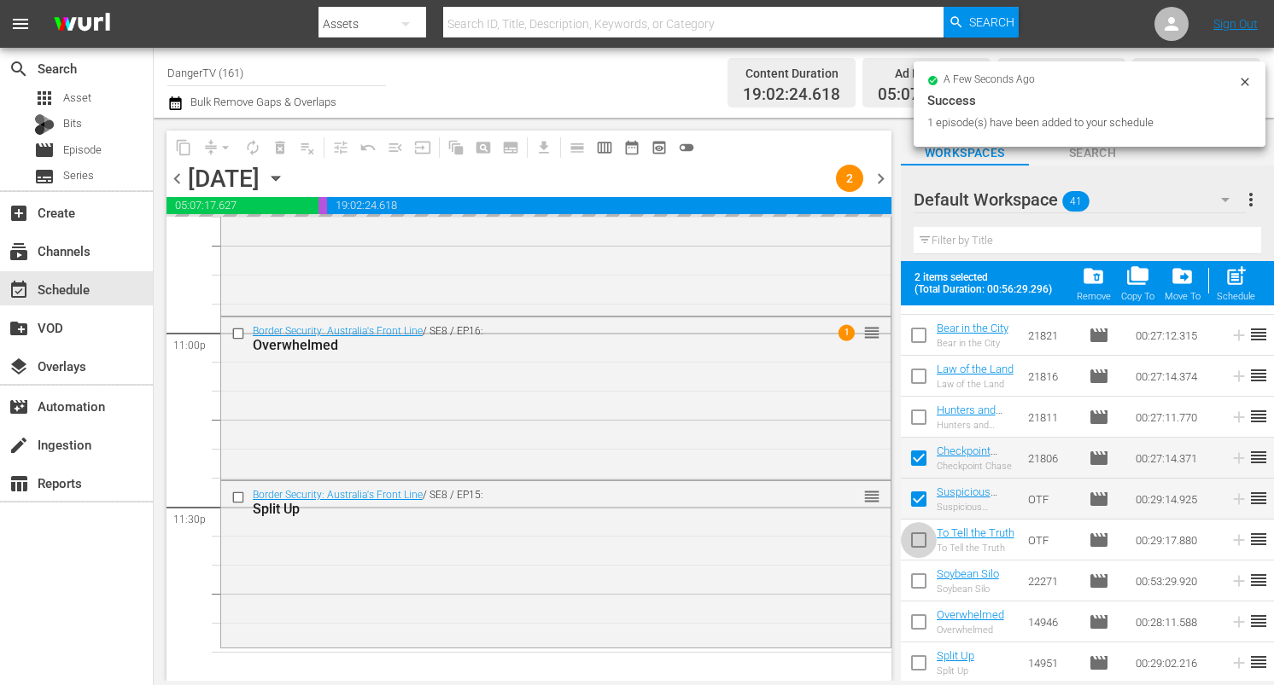
click at [924, 537] on input "checkbox" at bounding box center [919, 544] width 36 height 36
checkbox input "true"
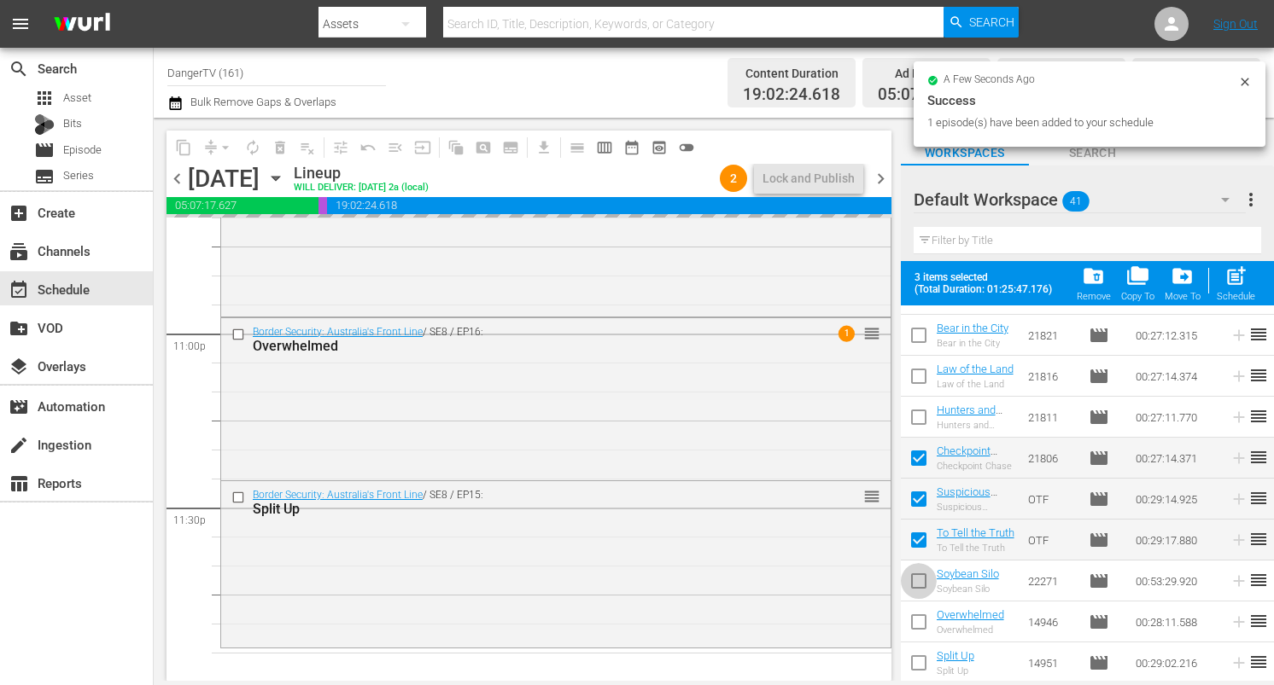
click at [917, 578] on input "checkbox" at bounding box center [919, 585] width 36 height 36
checkbox input "true"
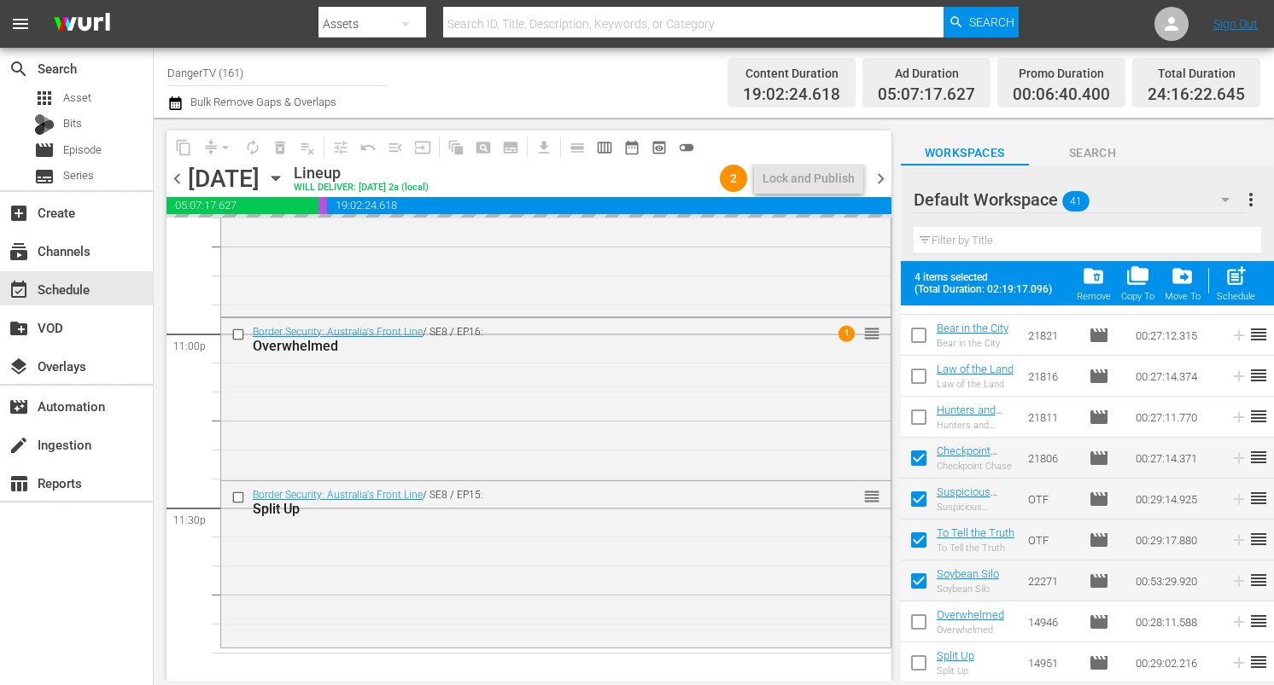
click at [919, 620] on input "checkbox" at bounding box center [919, 626] width 36 height 36
checkbox input "true"
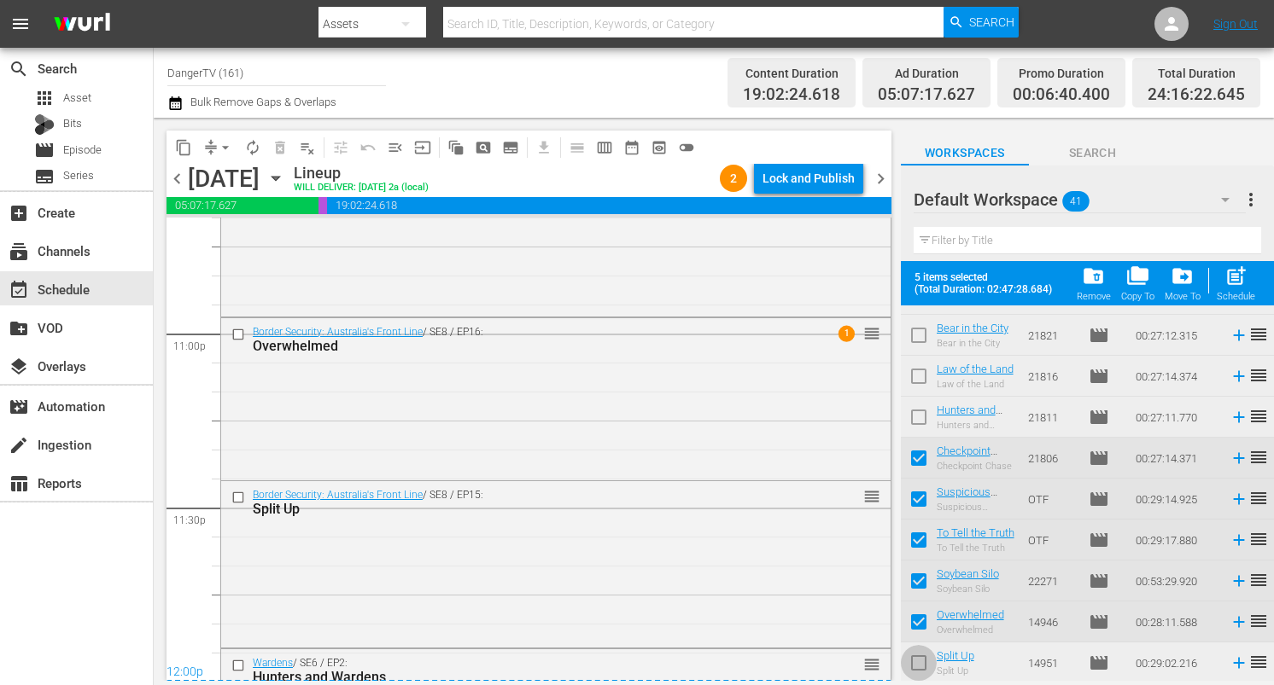
click at [917, 665] on input "checkbox" at bounding box center [919, 667] width 36 height 36
checkbox input "true"
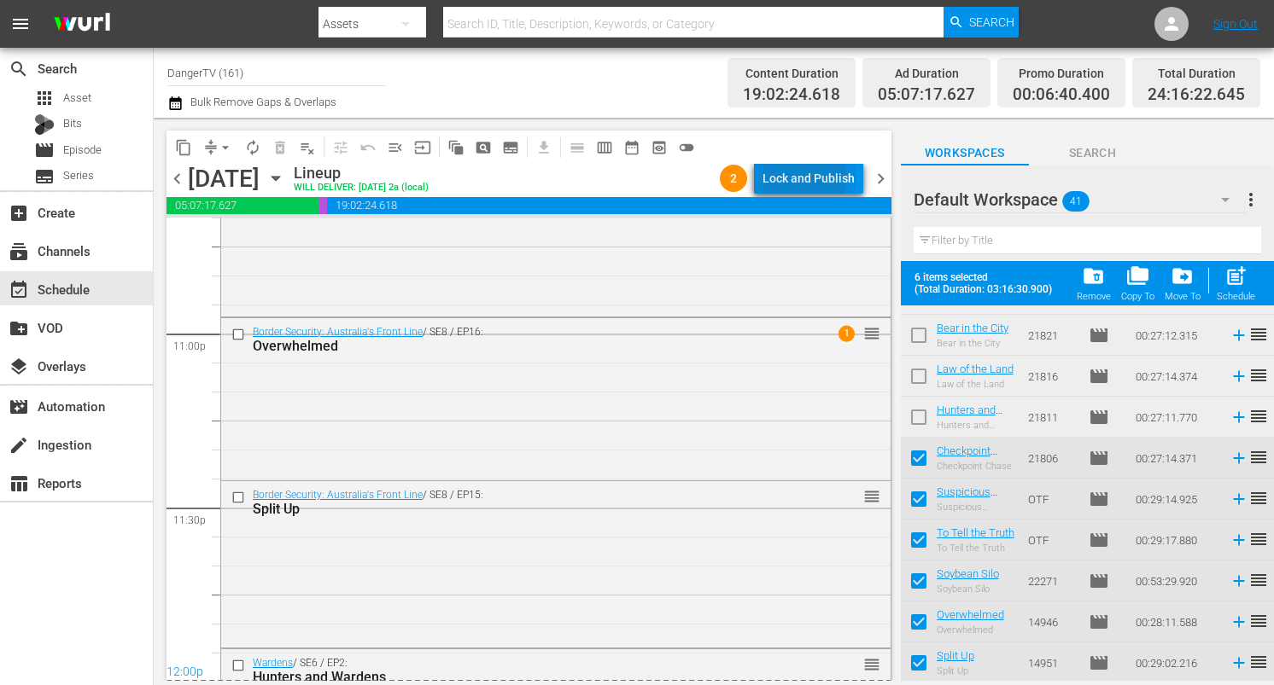
click at [770, 178] on div "Lock and Publish" at bounding box center [808, 178] width 92 height 31
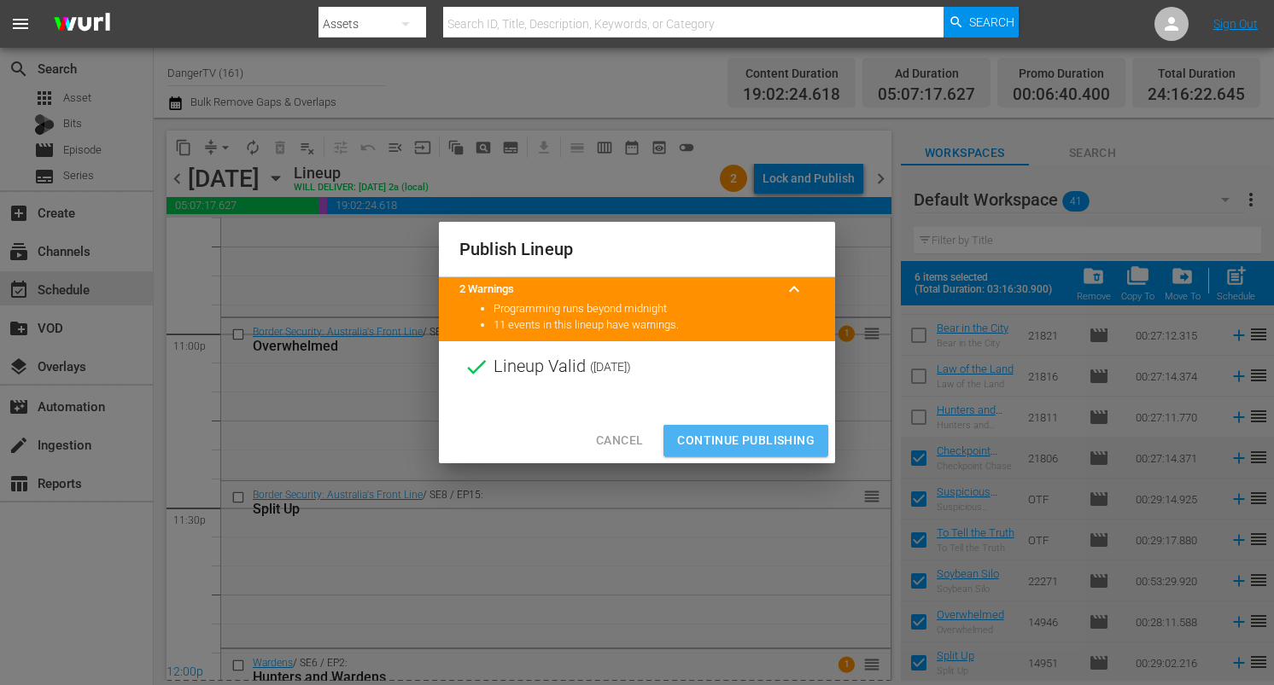
click at [732, 434] on span "Continue Publishing" at bounding box center [745, 440] width 137 height 21
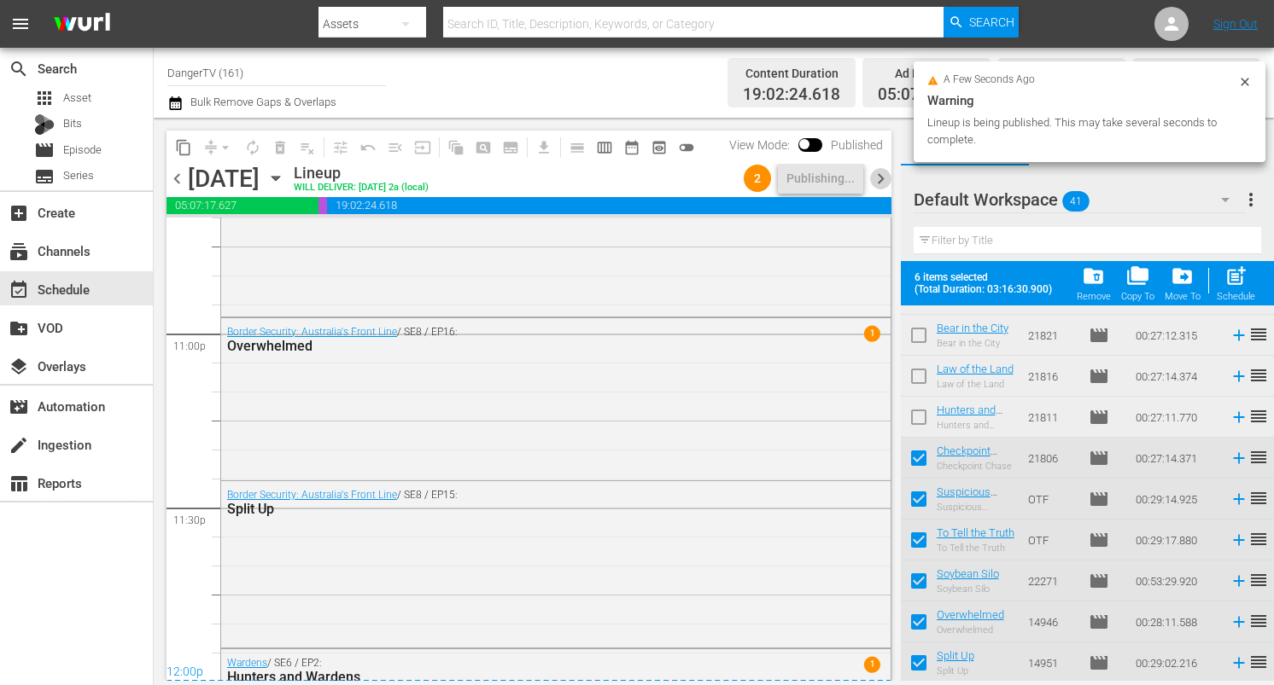
click at [877, 182] on span "chevron_right" at bounding box center [880, 178] width 21 height 21
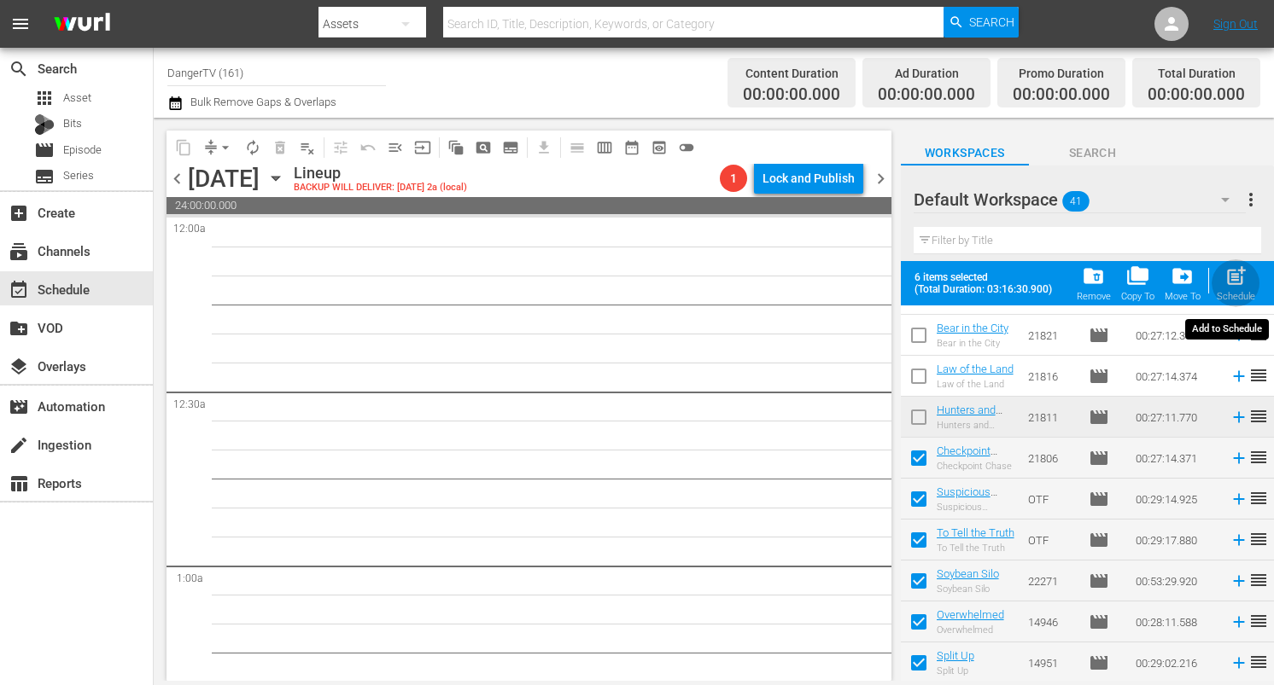
click at [1238, 277] on span "post_add" at bounding box center [1235, 276] width 23 height 23
checkbox input "false"
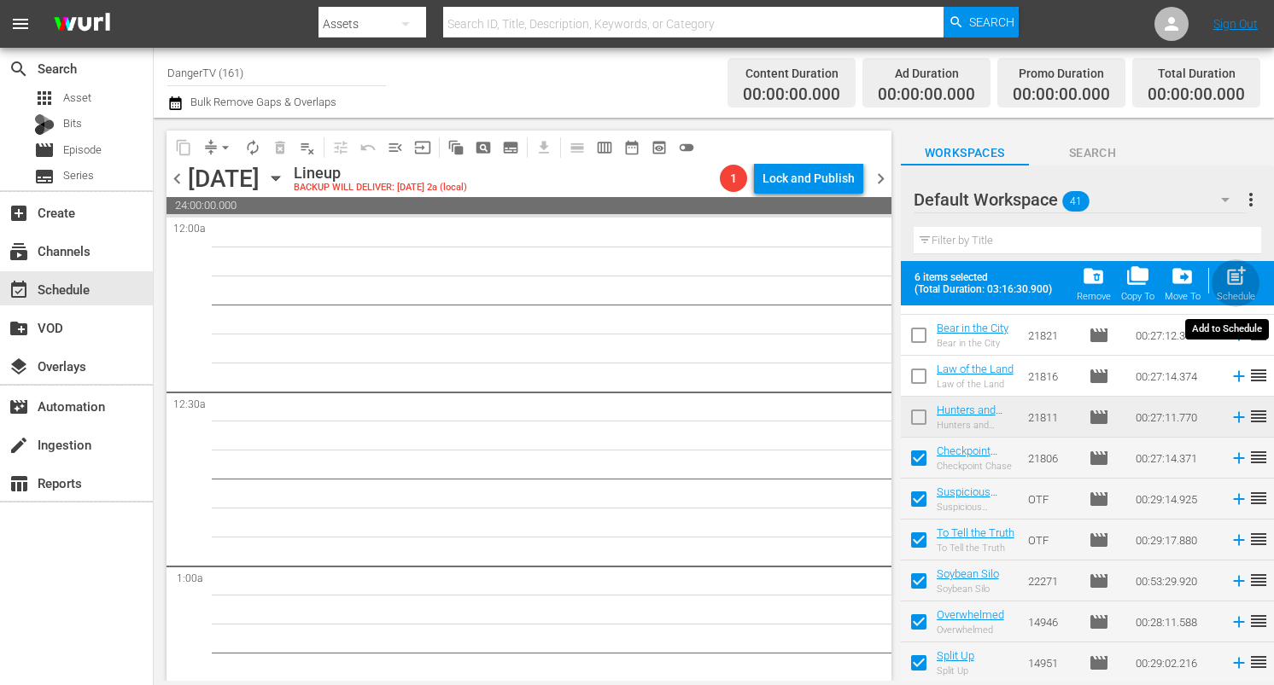
checkbox input "false"
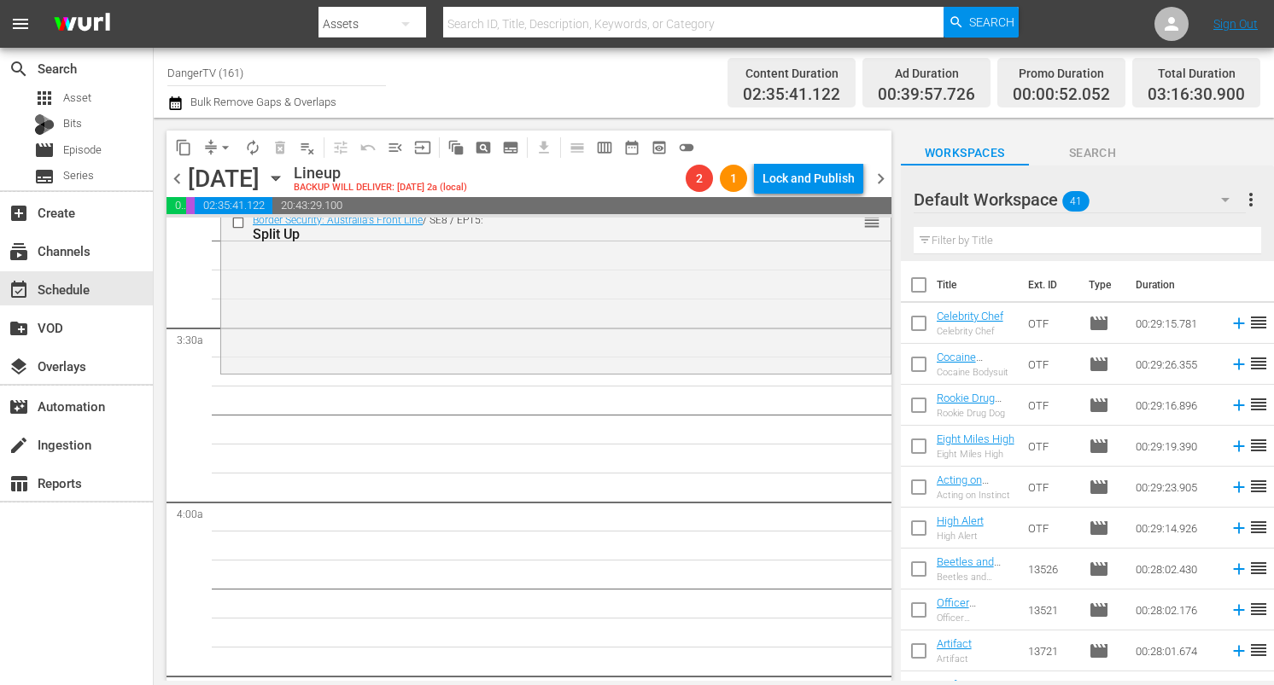
click at [923, 281] on input "checkbox" at bounding box center [919, 289] width 36 height 36
checkbox input "true"
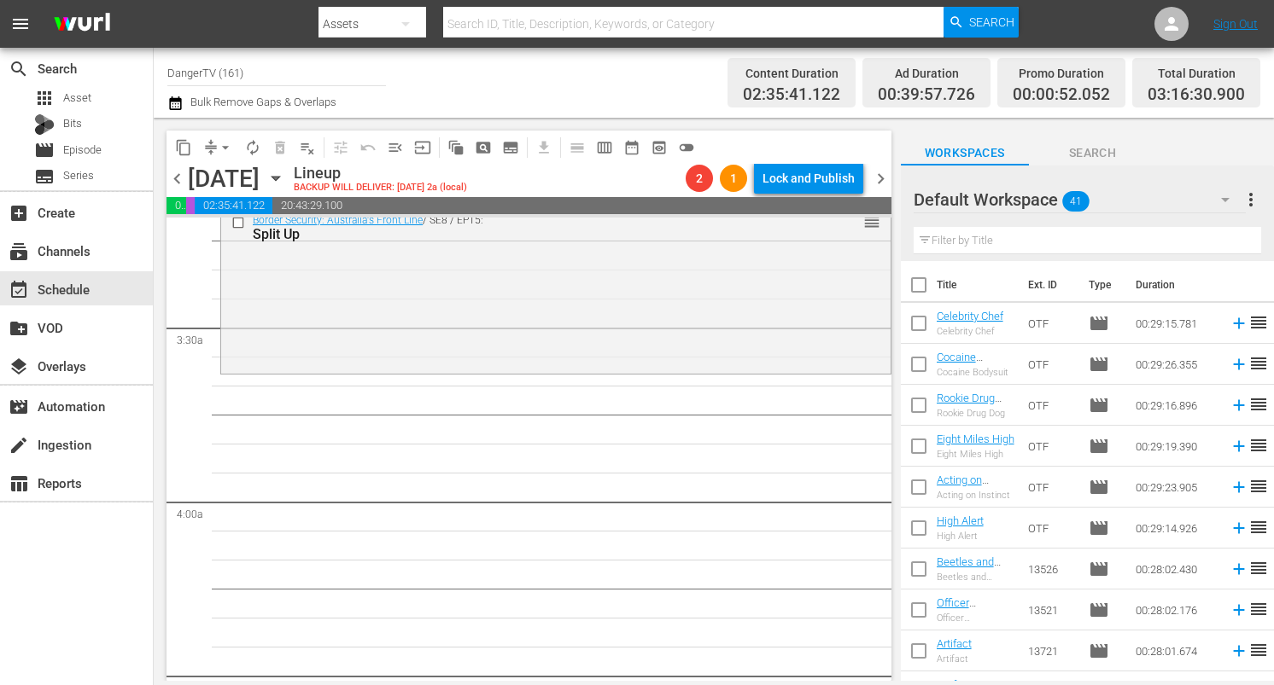
checkbox input "true"
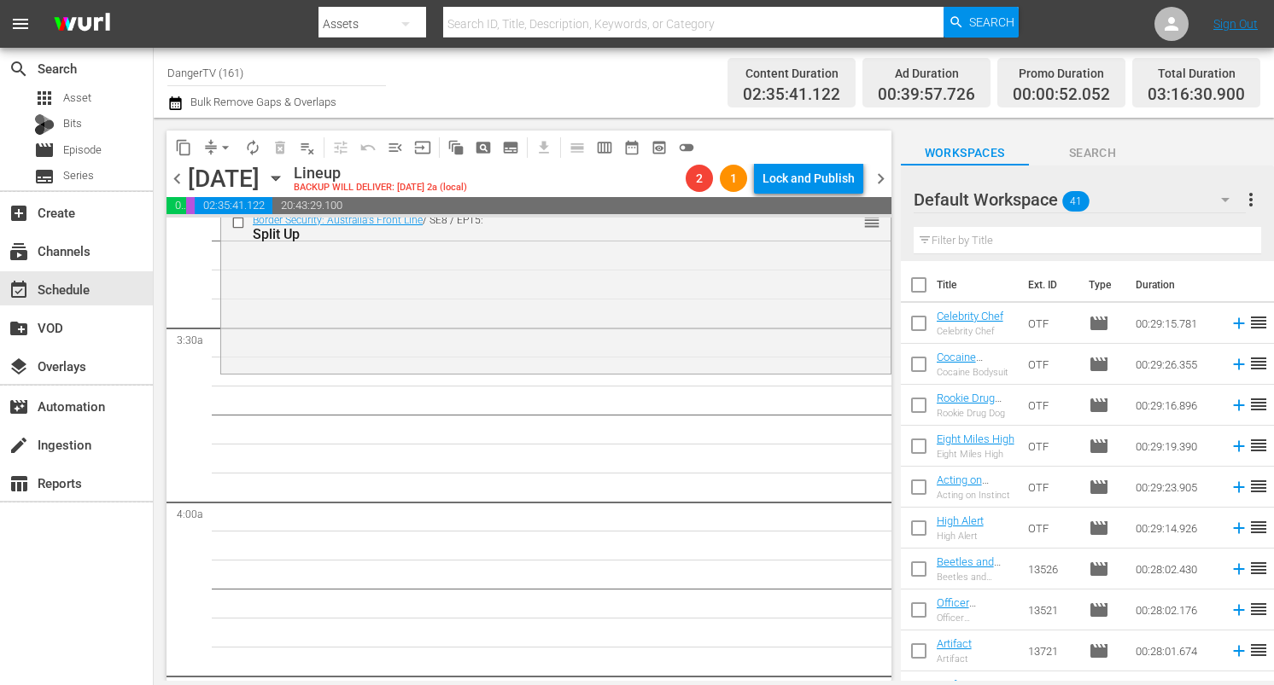
checkbox input "true"
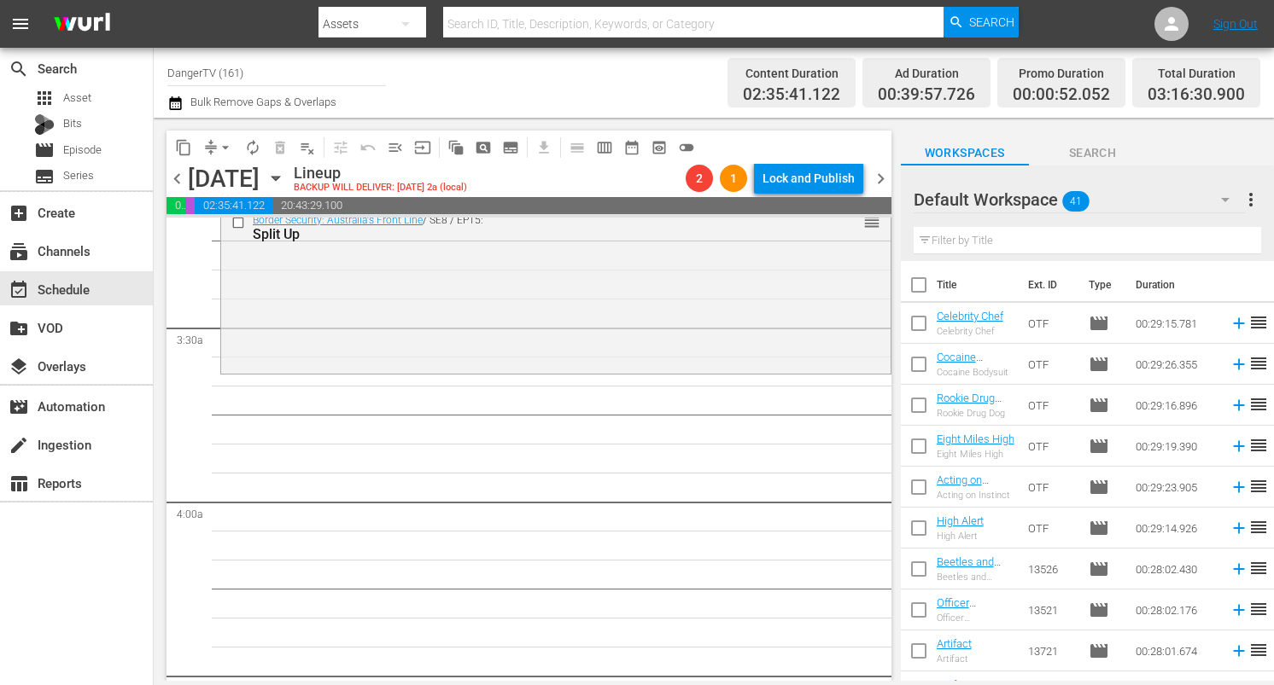
checkbox input "true"
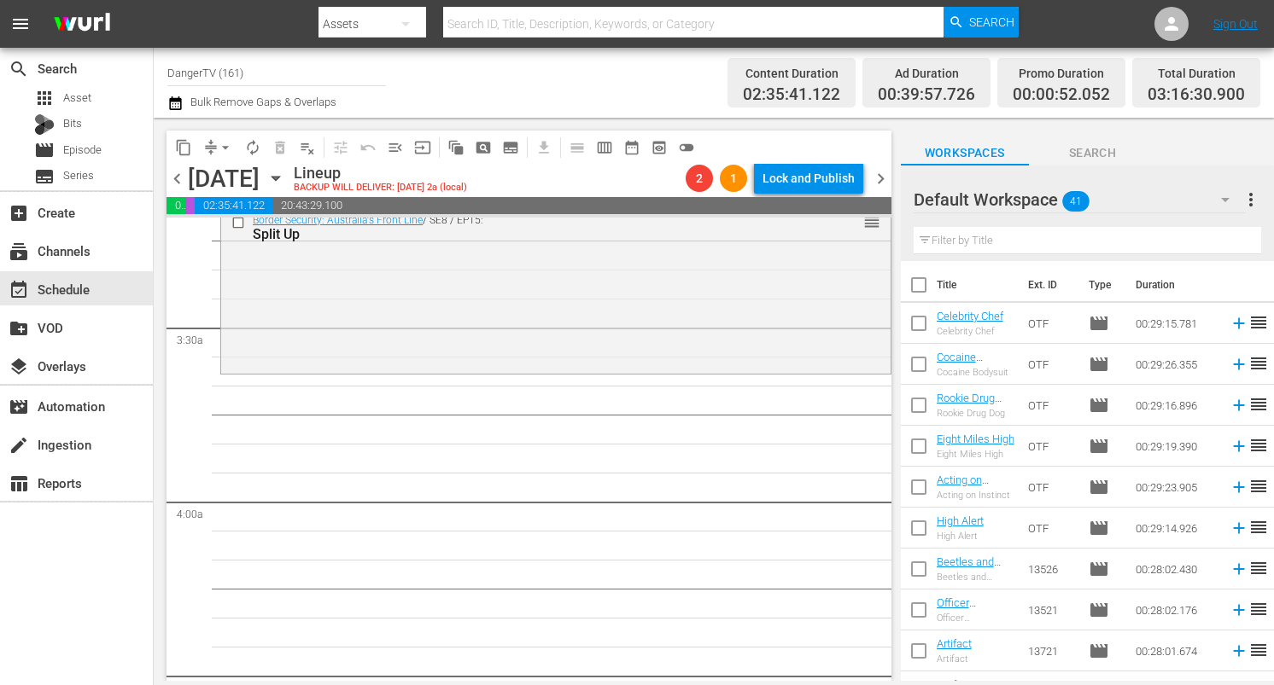
checkbox input "true"
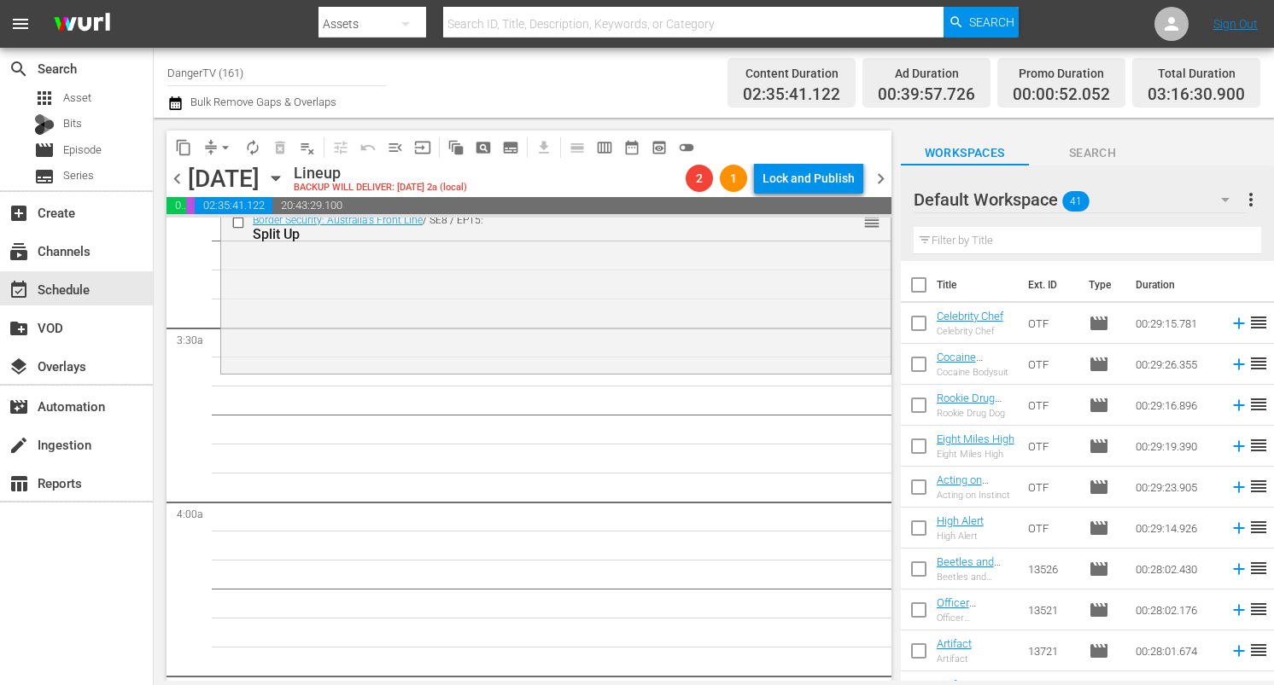
checkbox input "true"
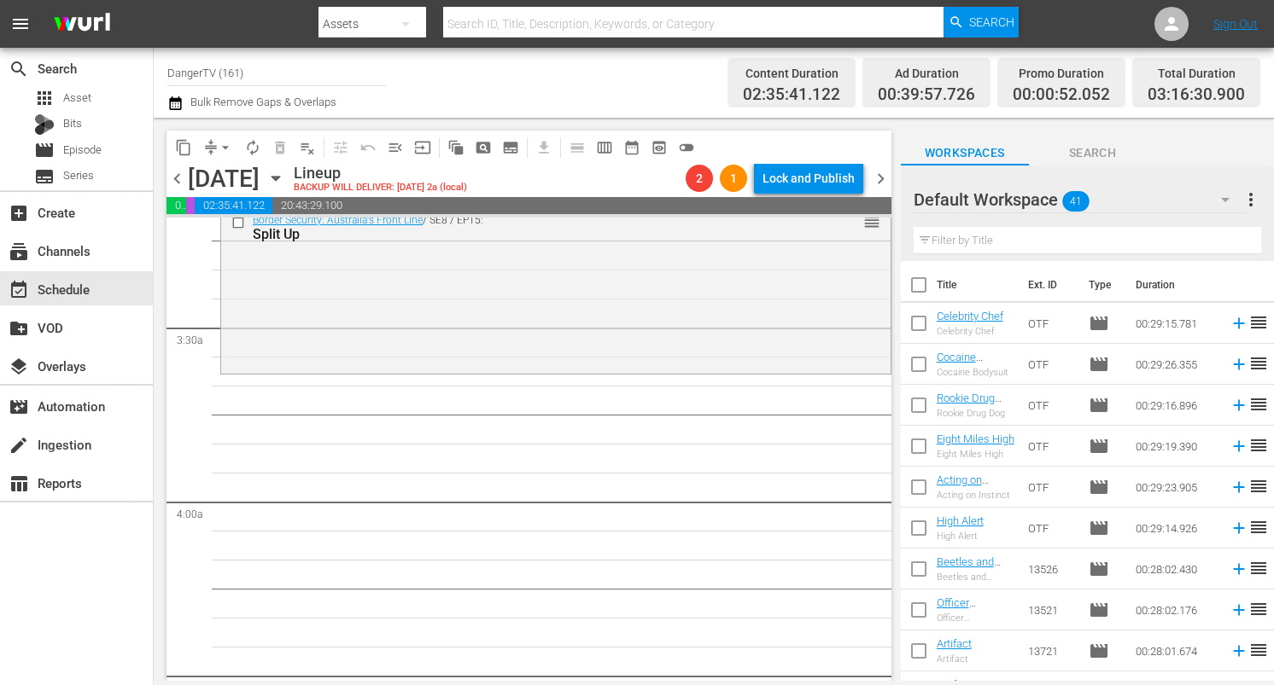
checkbox input "true"
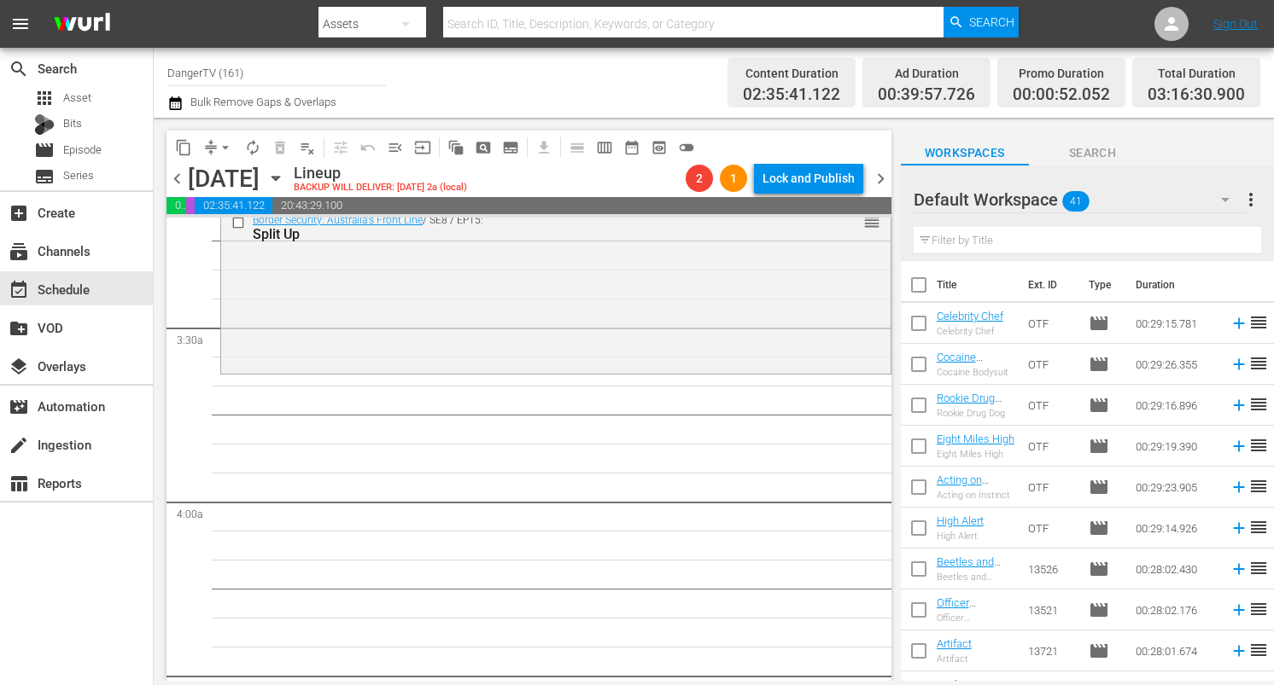
checkbox input "true"
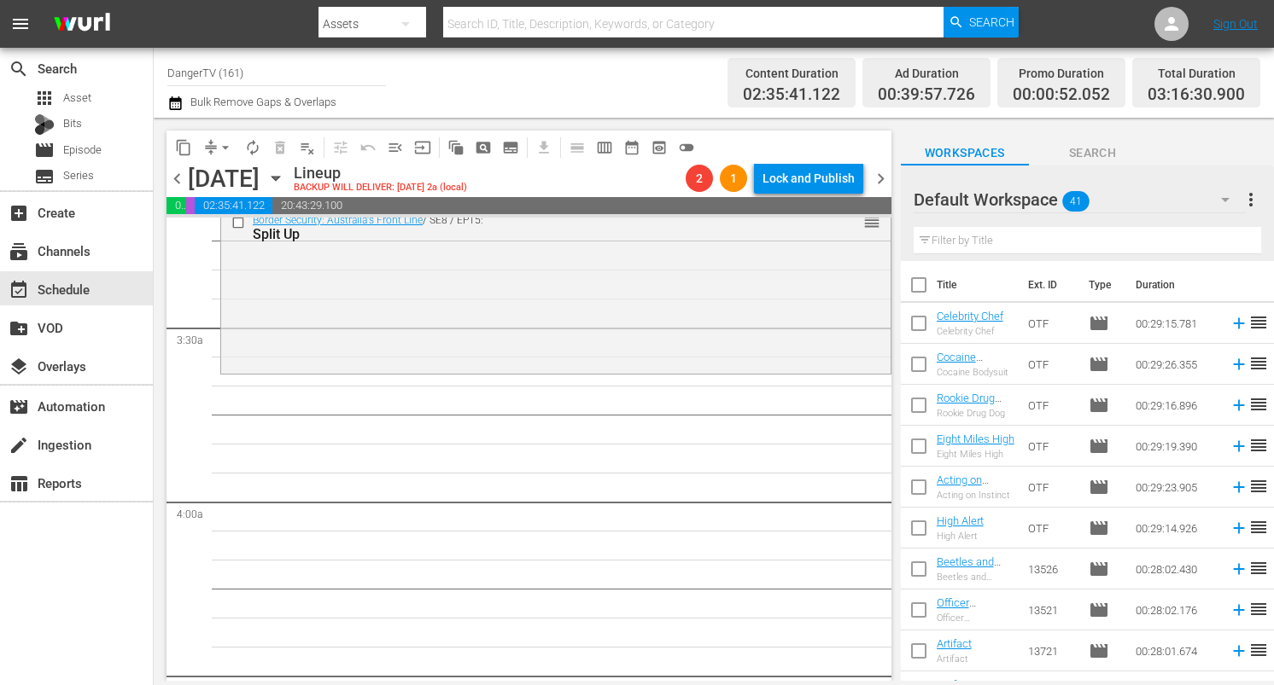
checkbox input "true"
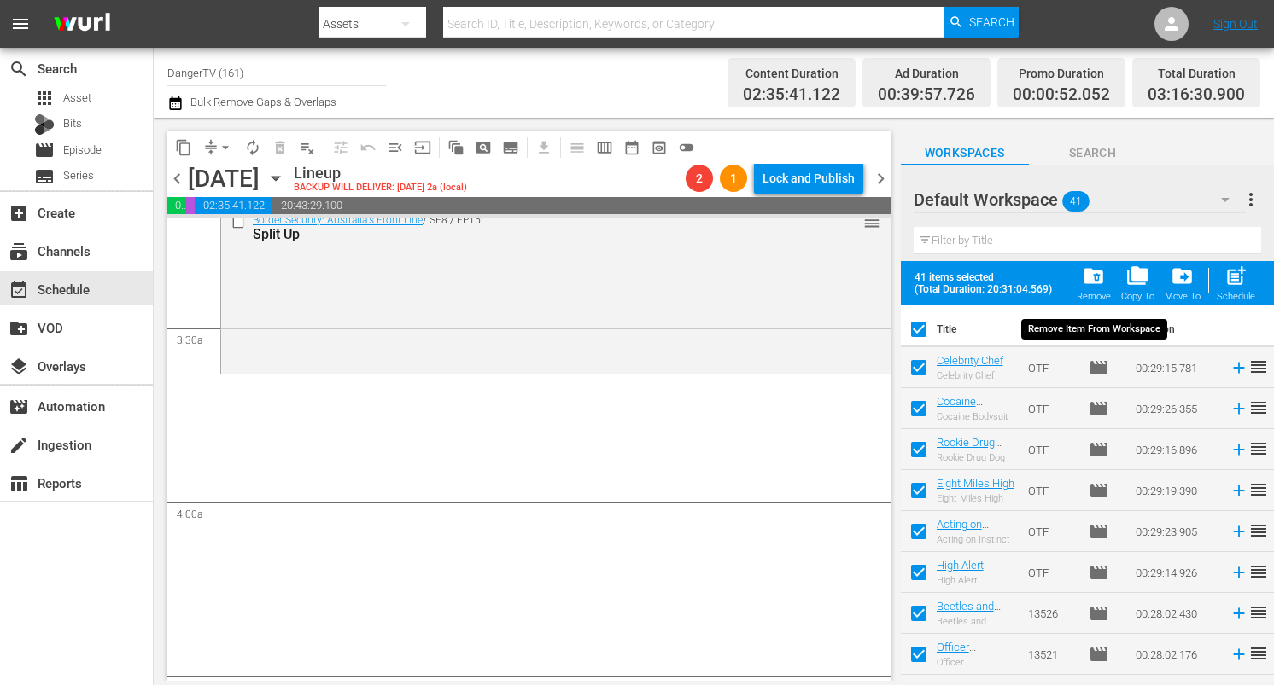
click at [1092, 279] on span "folder_delete" at bounding box center [1093, 276] width 23 height 23
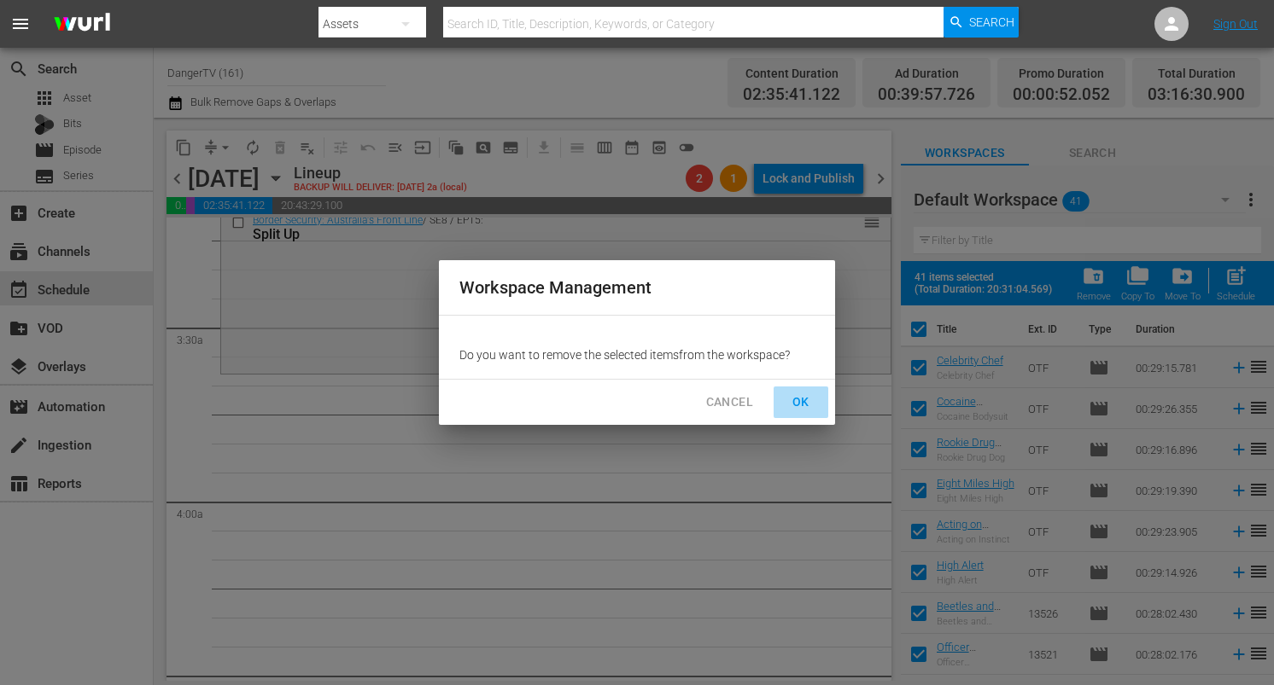
click at [810, 400] on span "OK" at bounding box center [800, 402] width 27 height 21
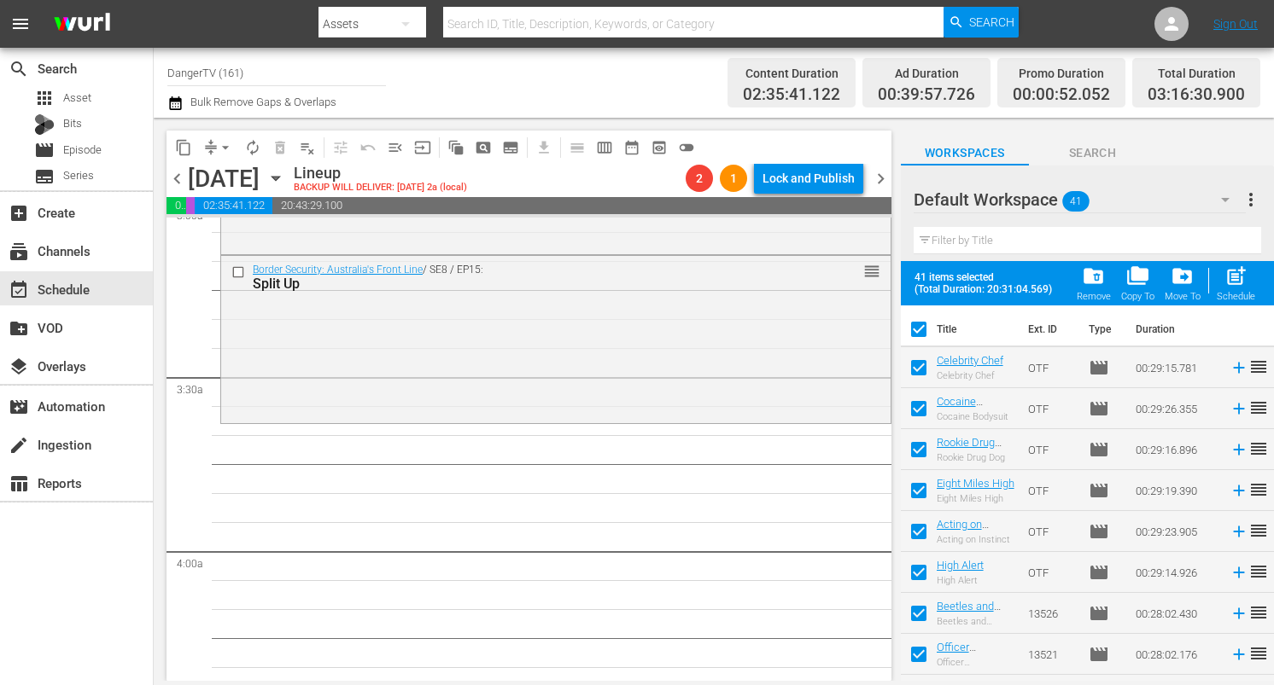
scroll to position [1054, 0]
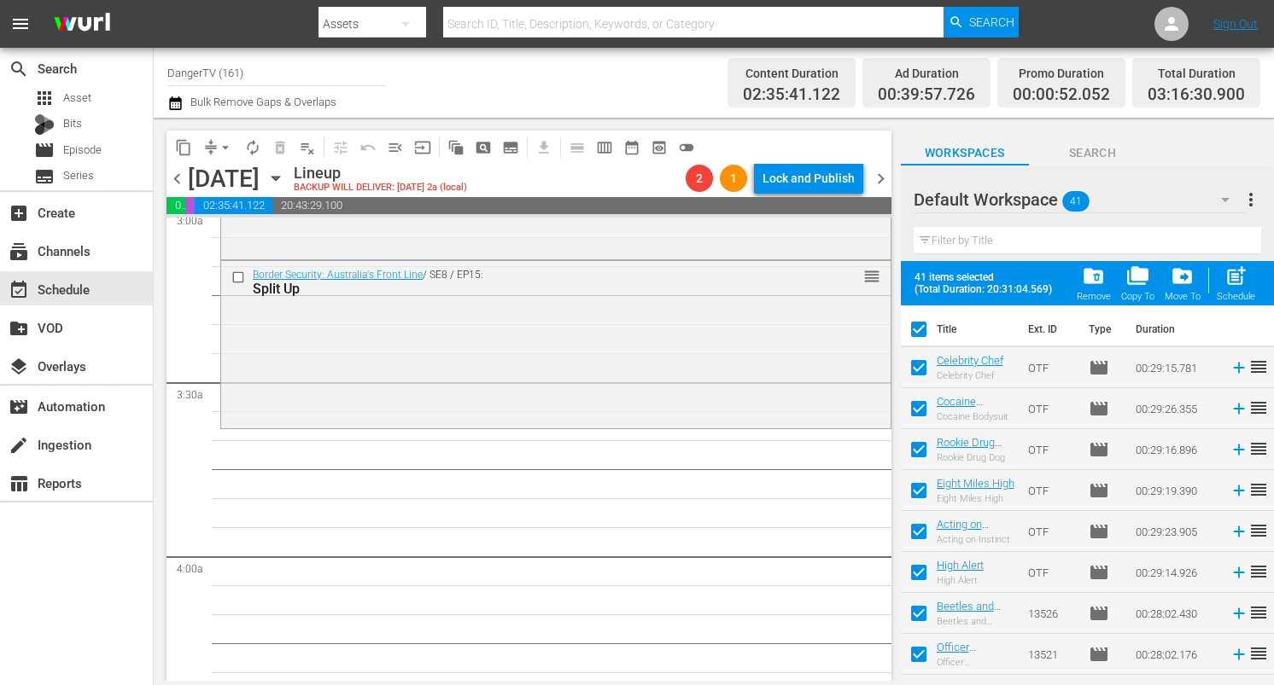
checkbox input "false"
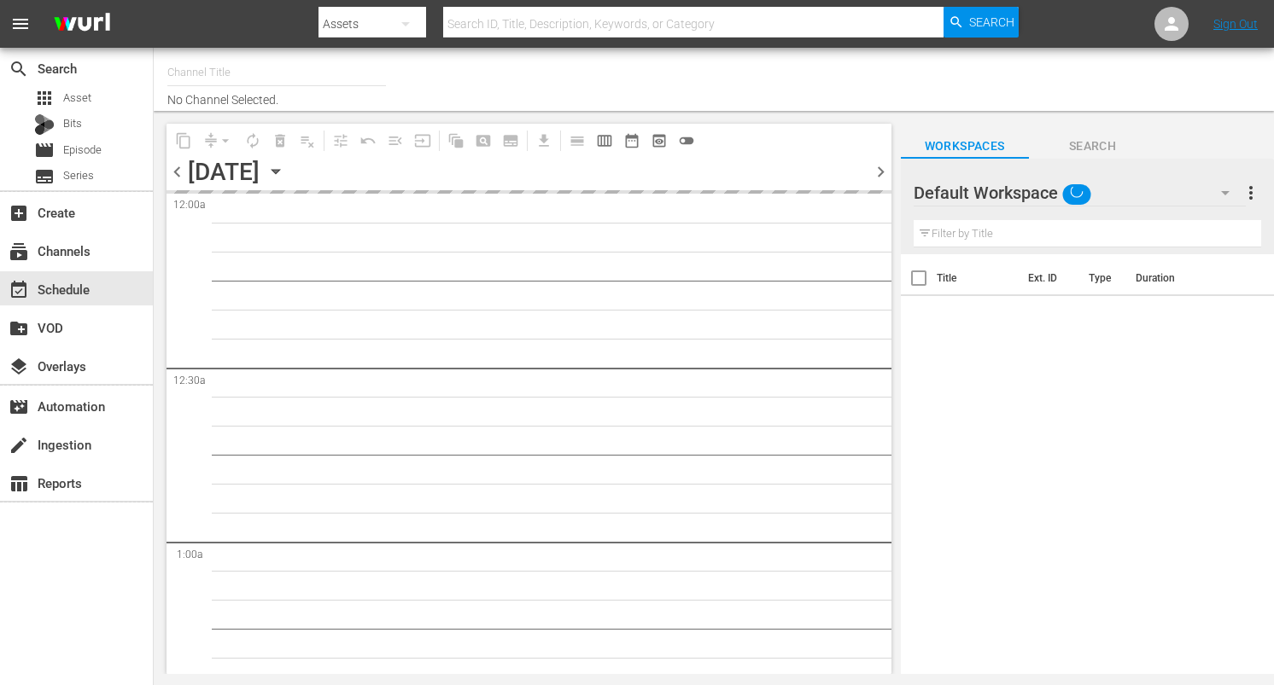
type input "DangerTV (161)"
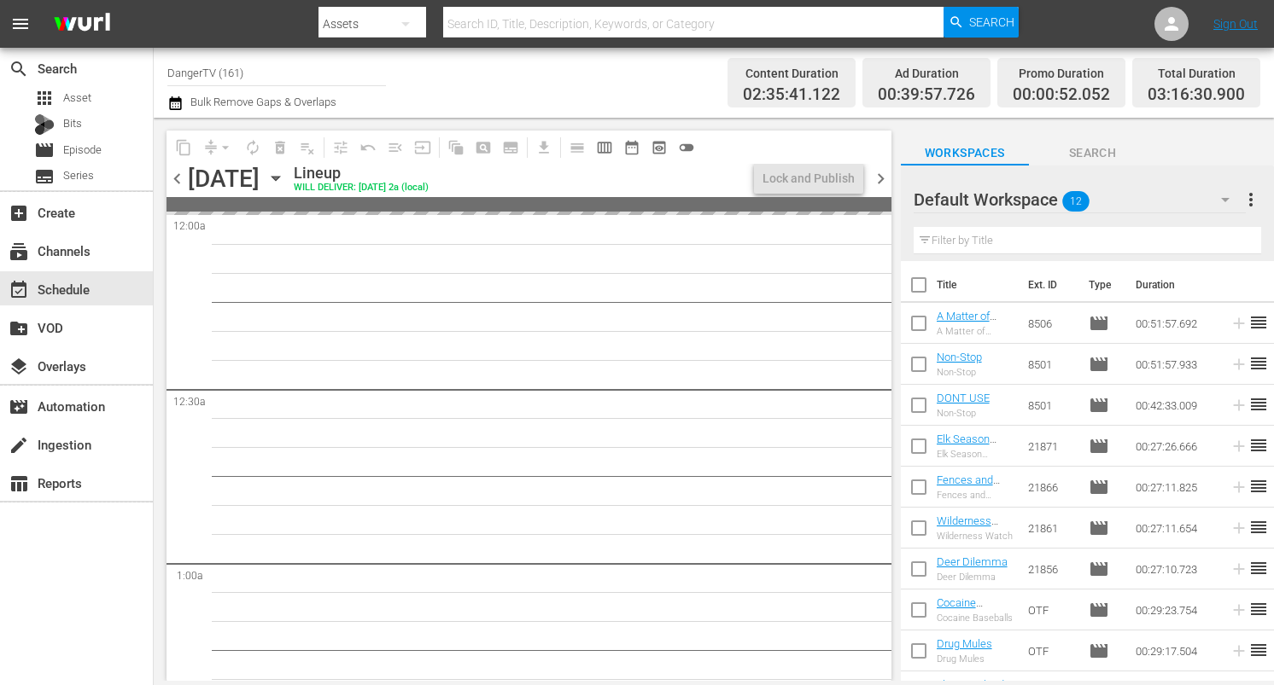
click at [919, 411] on input "checkbox" at bounding box center [919, 409] width 36 height 36
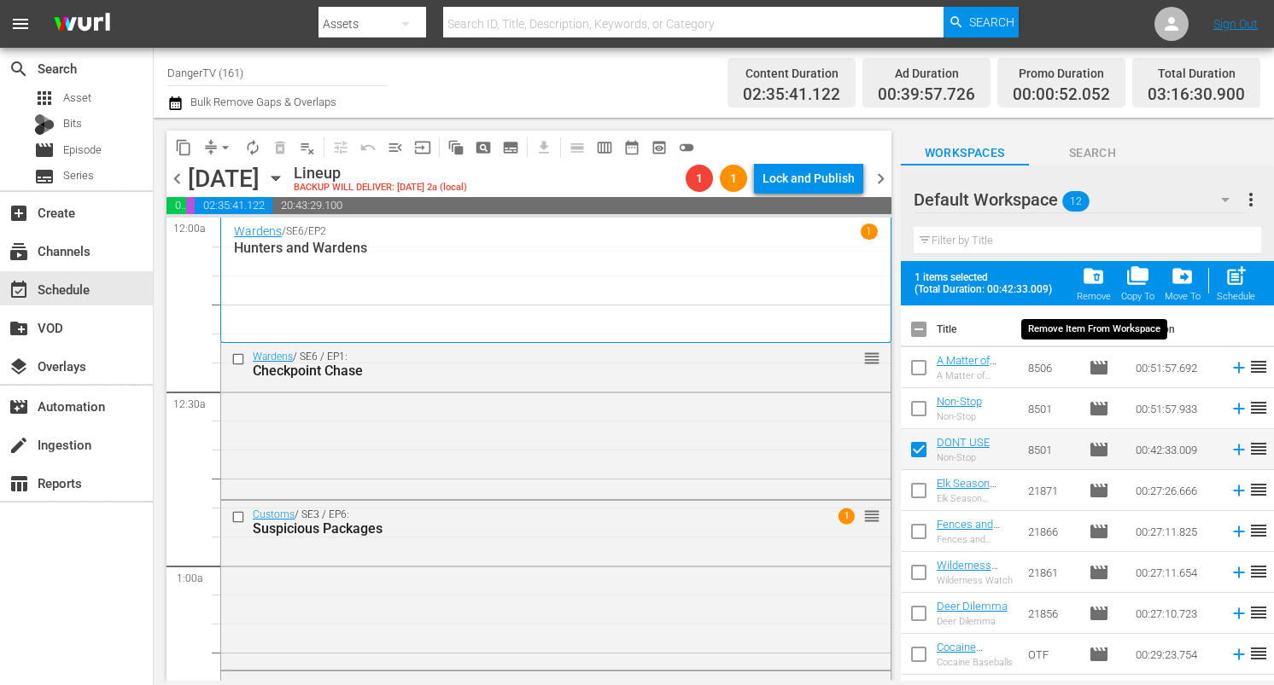
click at [1102, 276] on span "folder_delete" at bounding box center [1093, 276] width 23 height 23
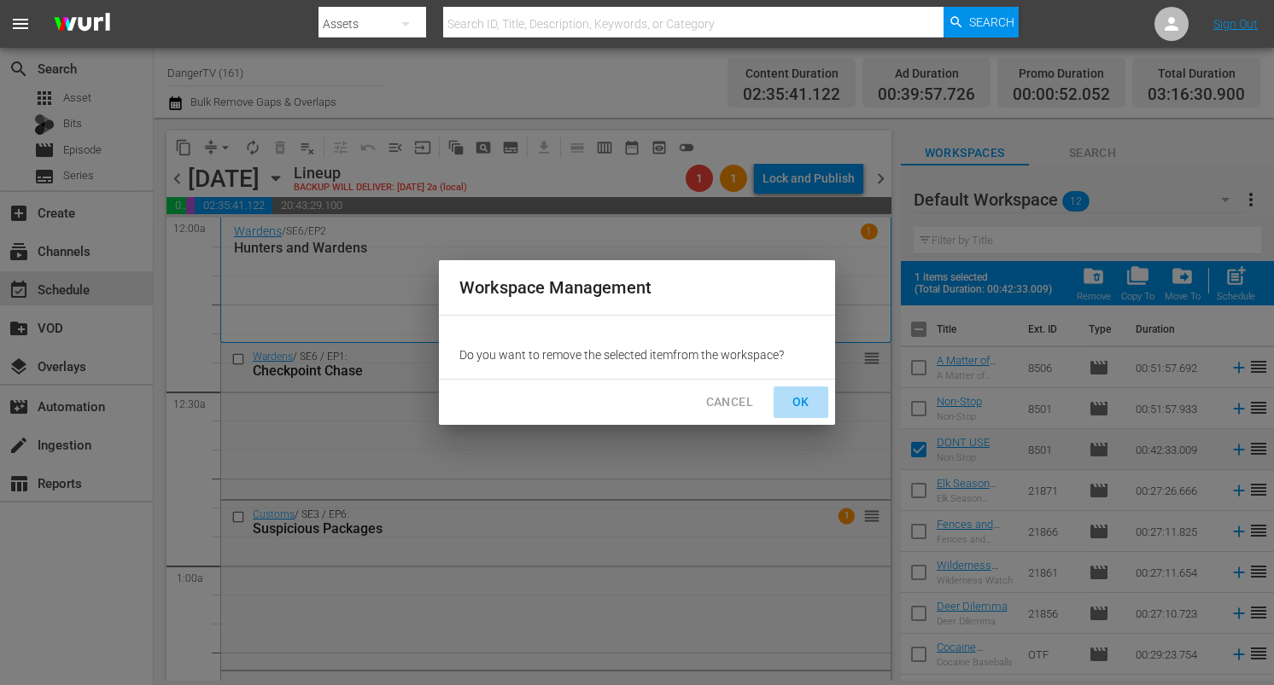
click at [795, 407] on span "OK" at bounding box center [800, 402] width 27 height 21
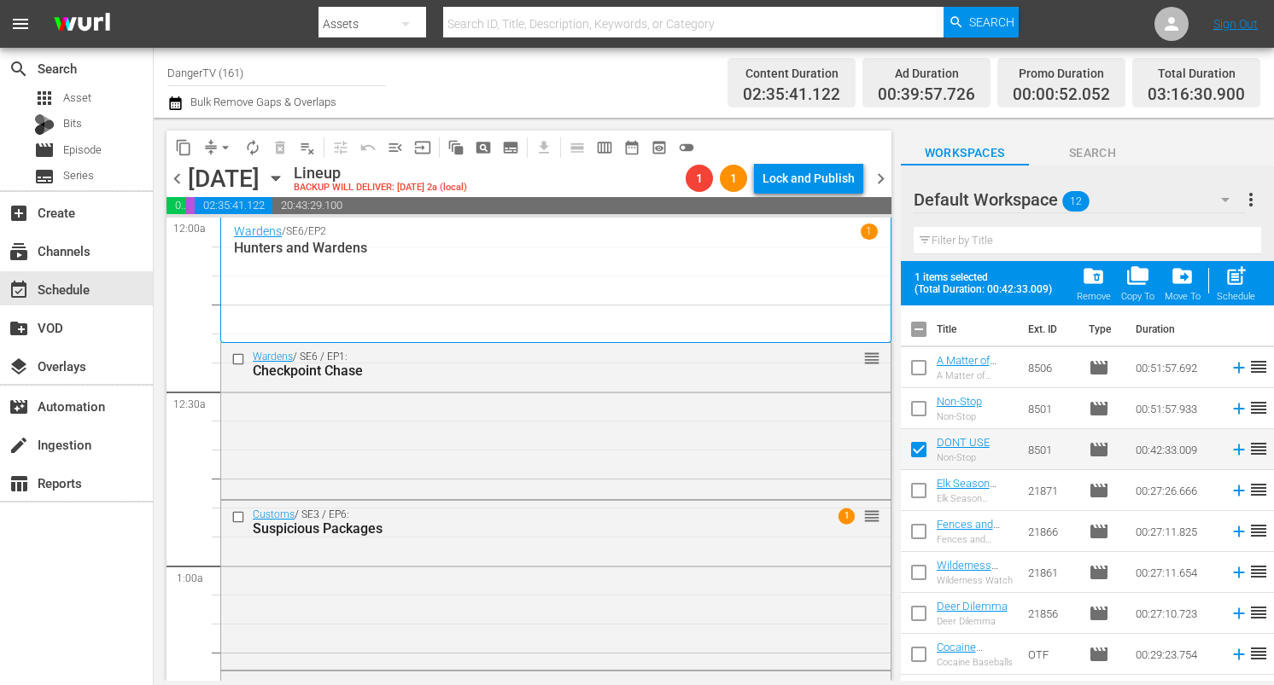
checkbox input "false"
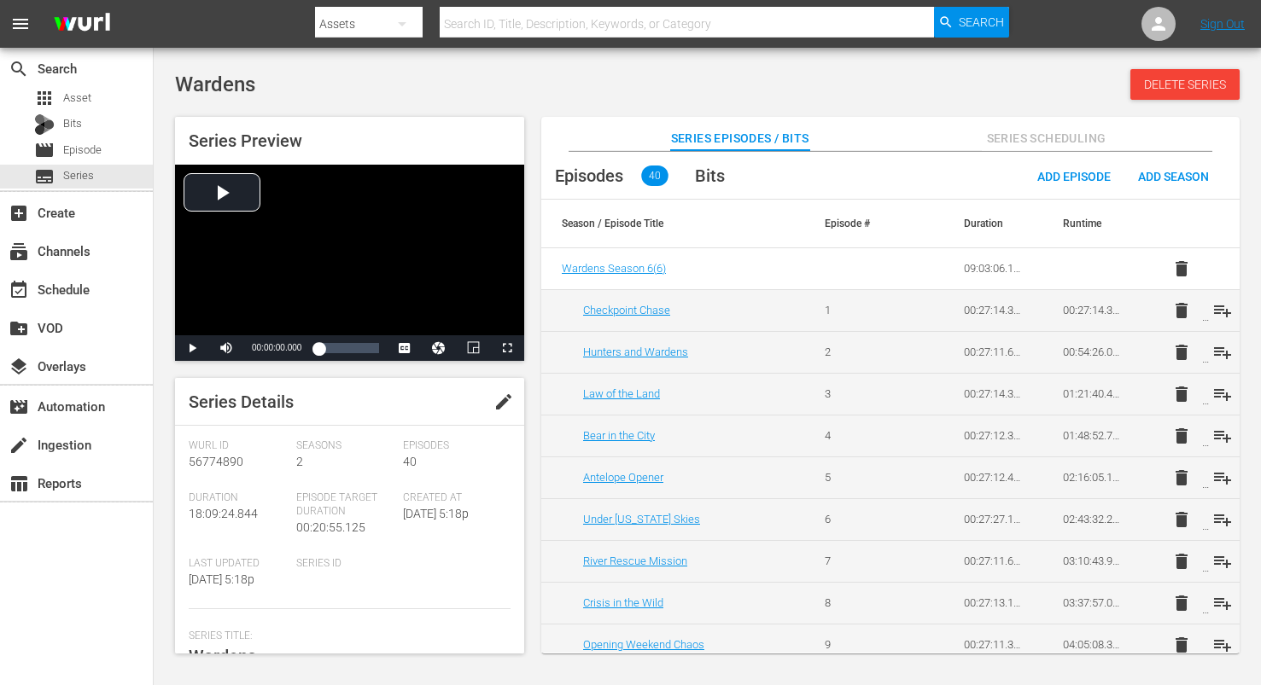
scroll to position [1105, 0]
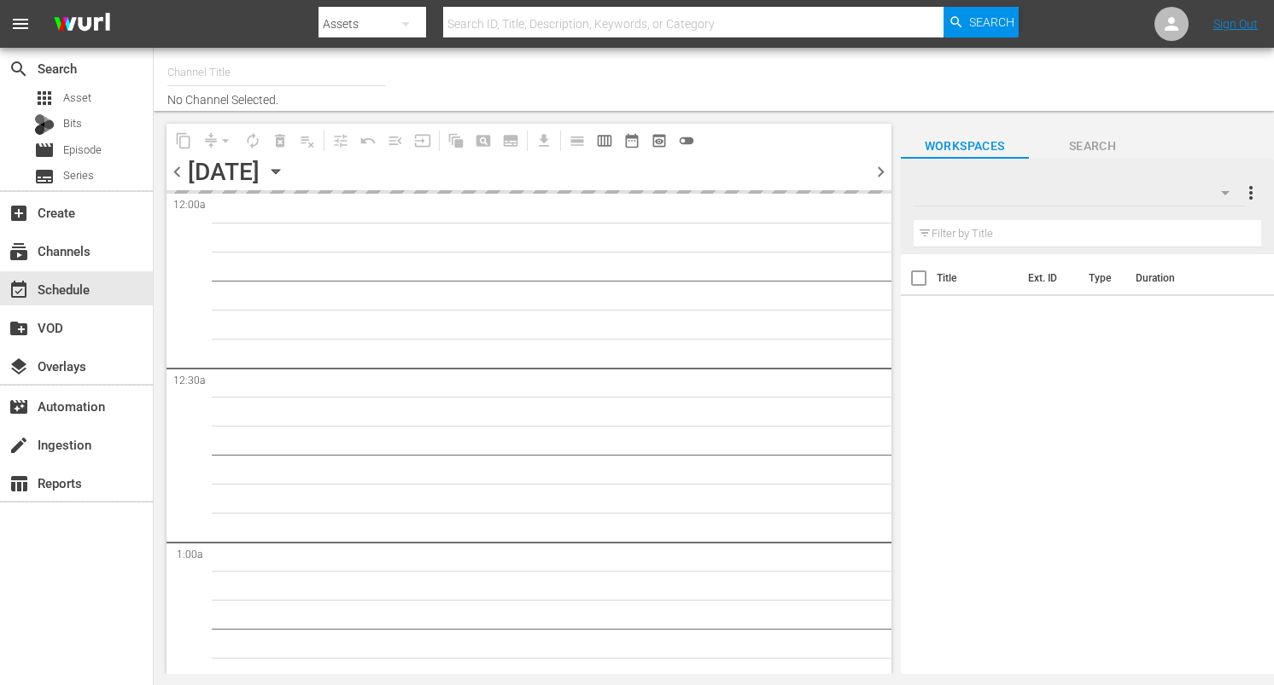
type input "DangerTV (161)"
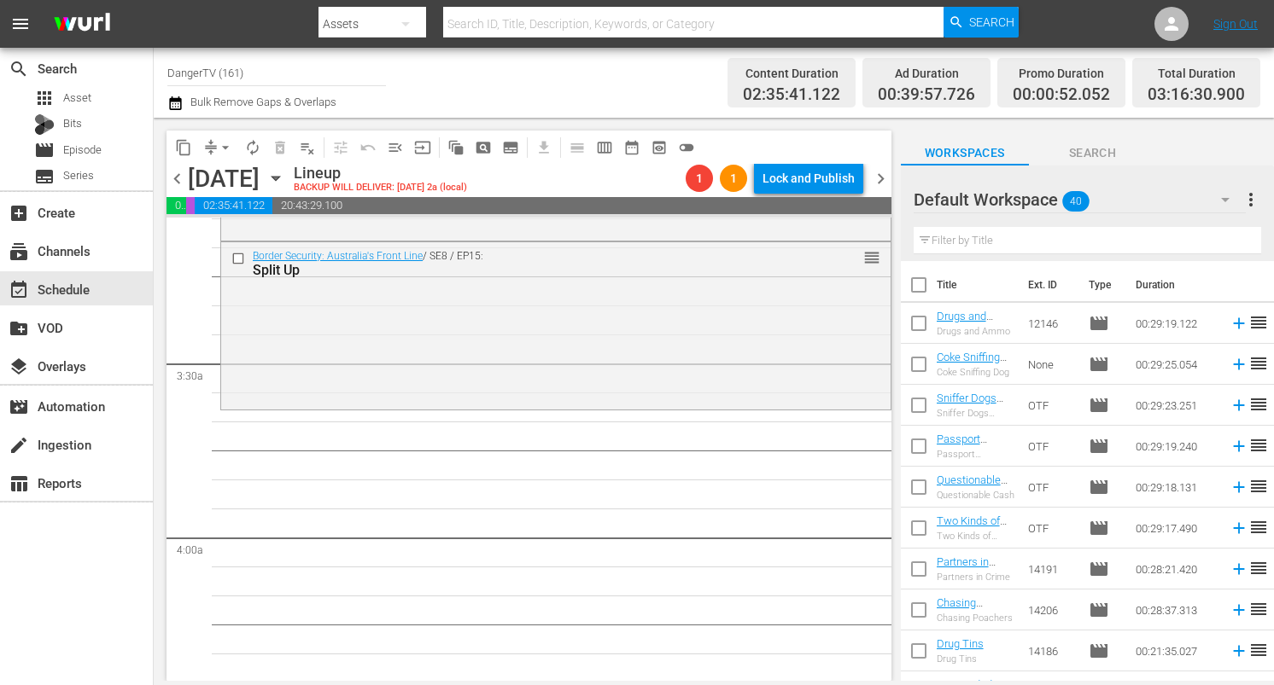
click at [924, 285] on input "checkbox" at bounding box center [919, 289] width 36 height 36
checkbox input "true"
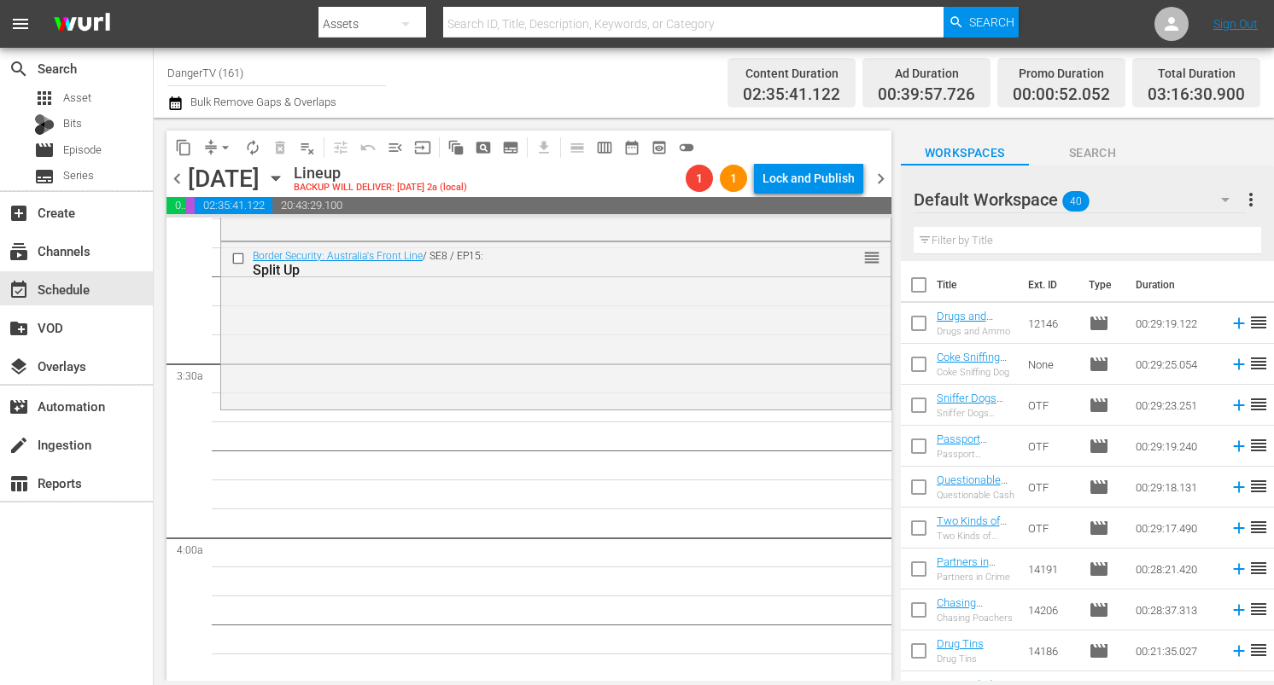
checkbox input "true"
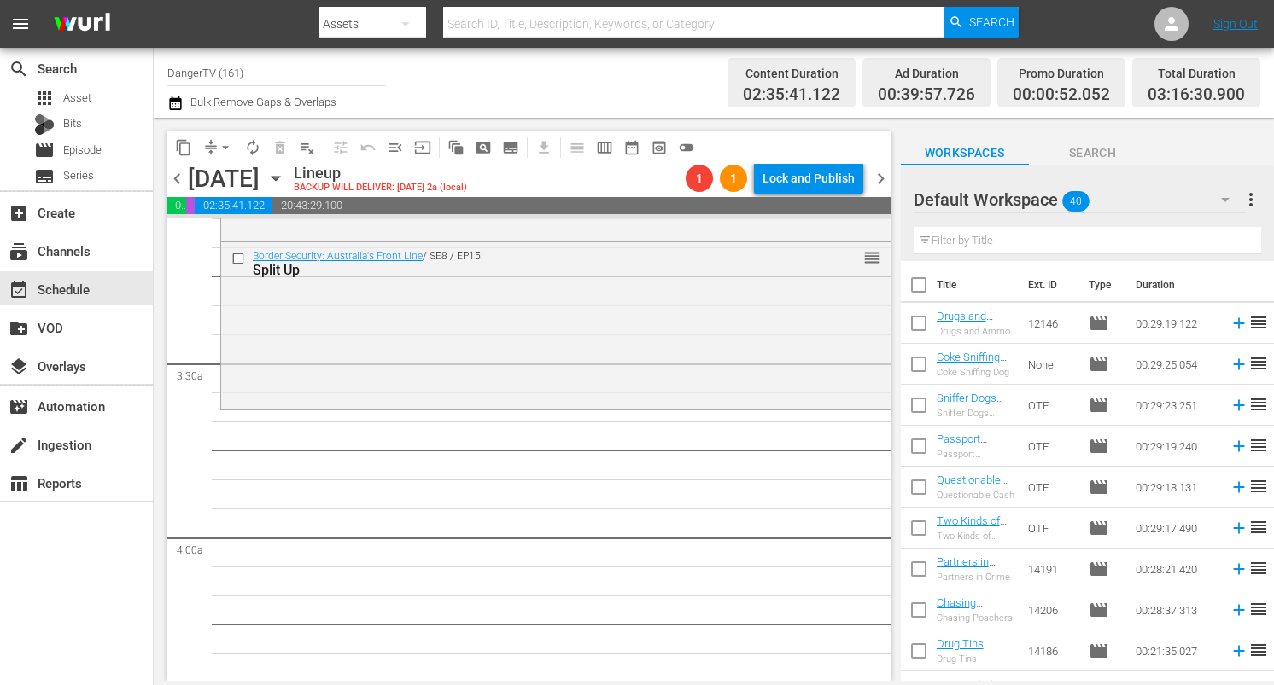
checkbox input "true"
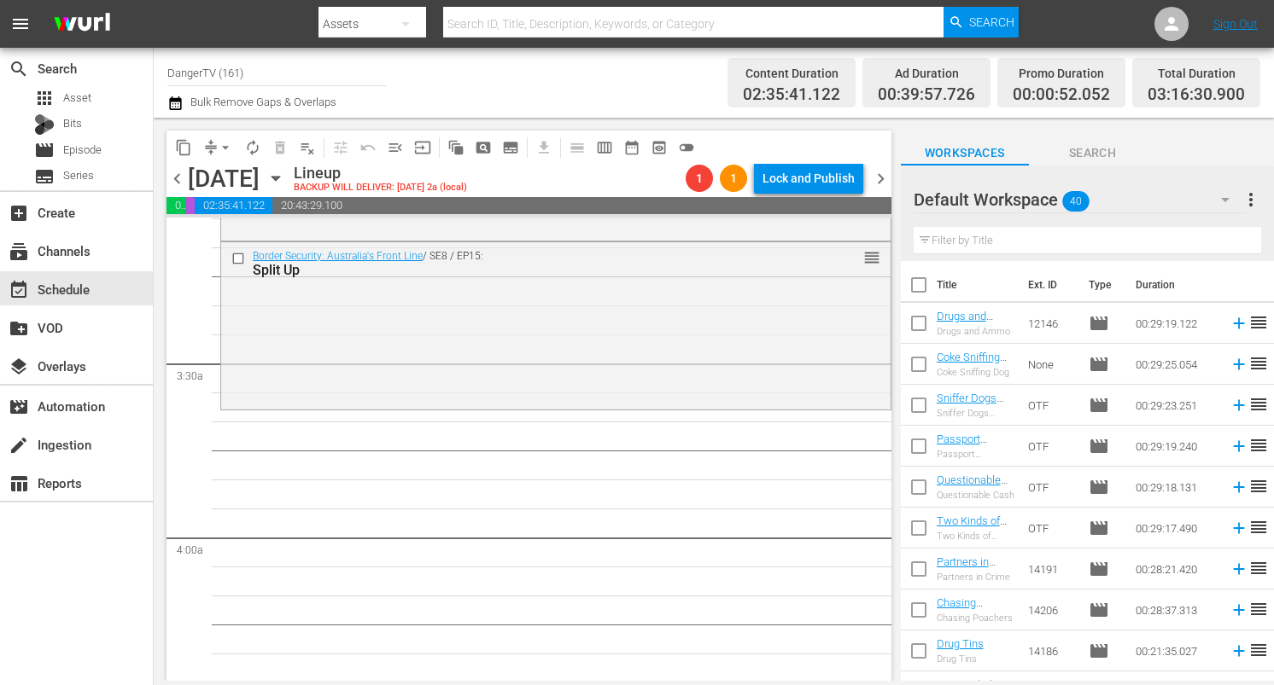
checkbox input "true"
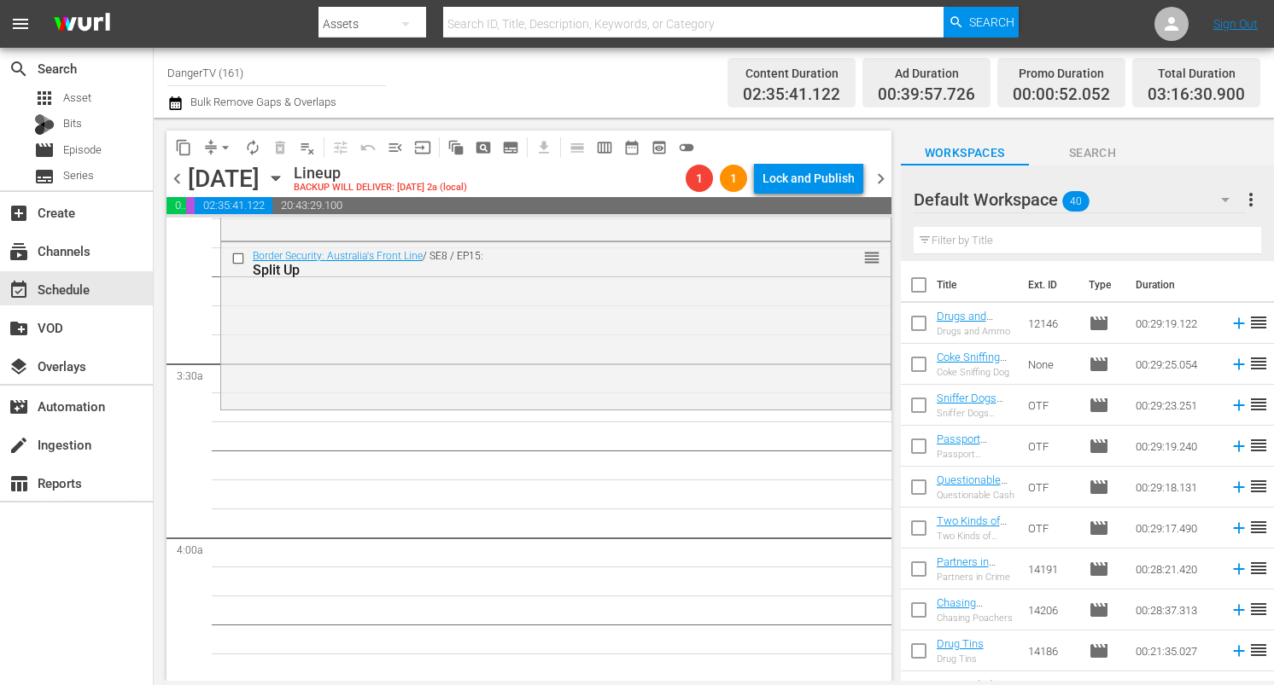
checkbox input "true"
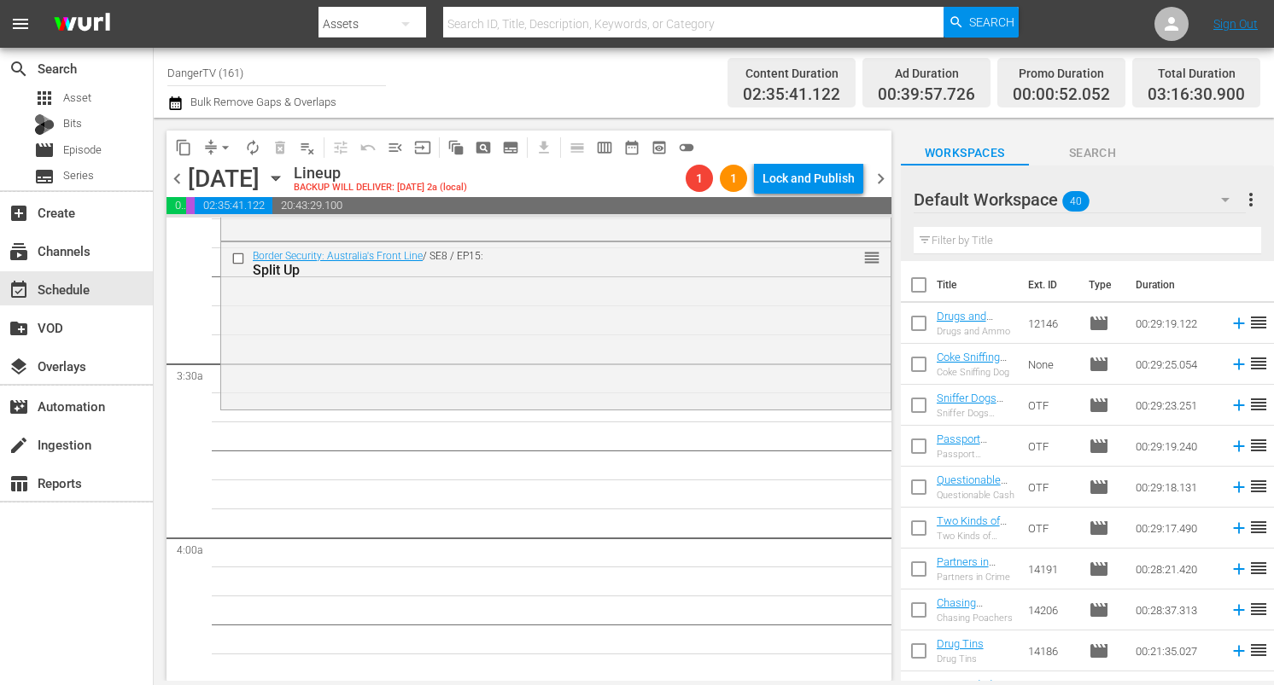
checkbox input "true"
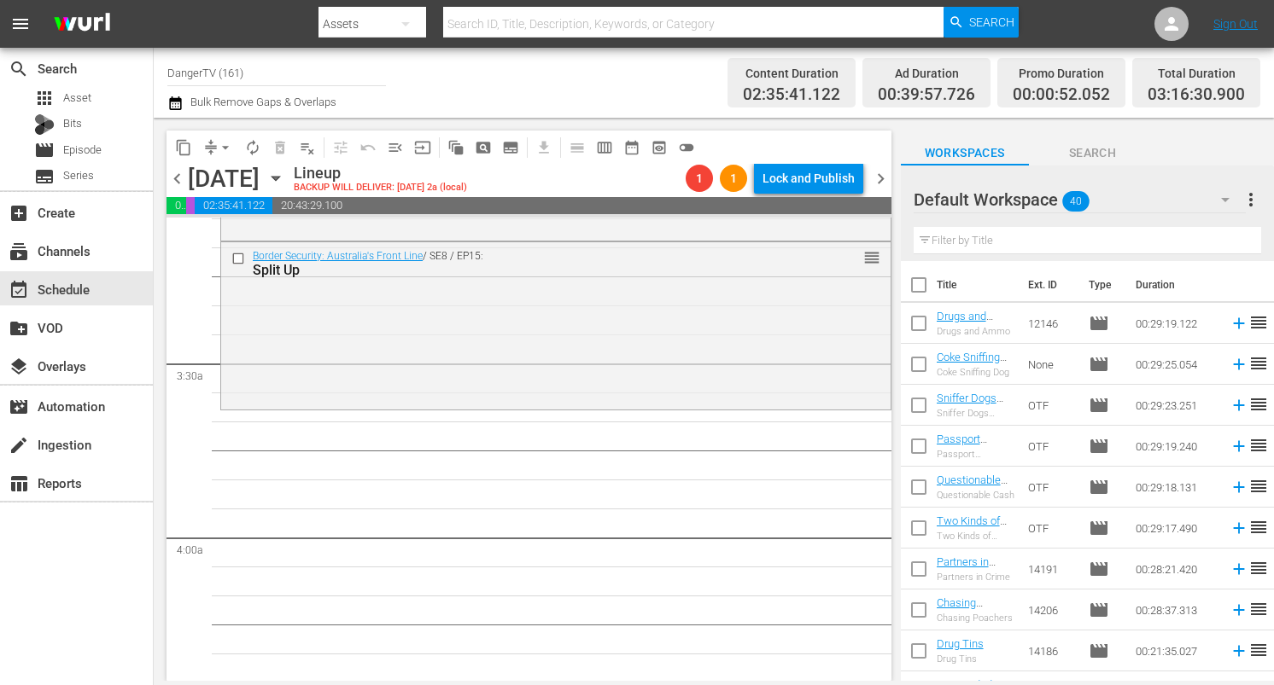
checkbox input "true"
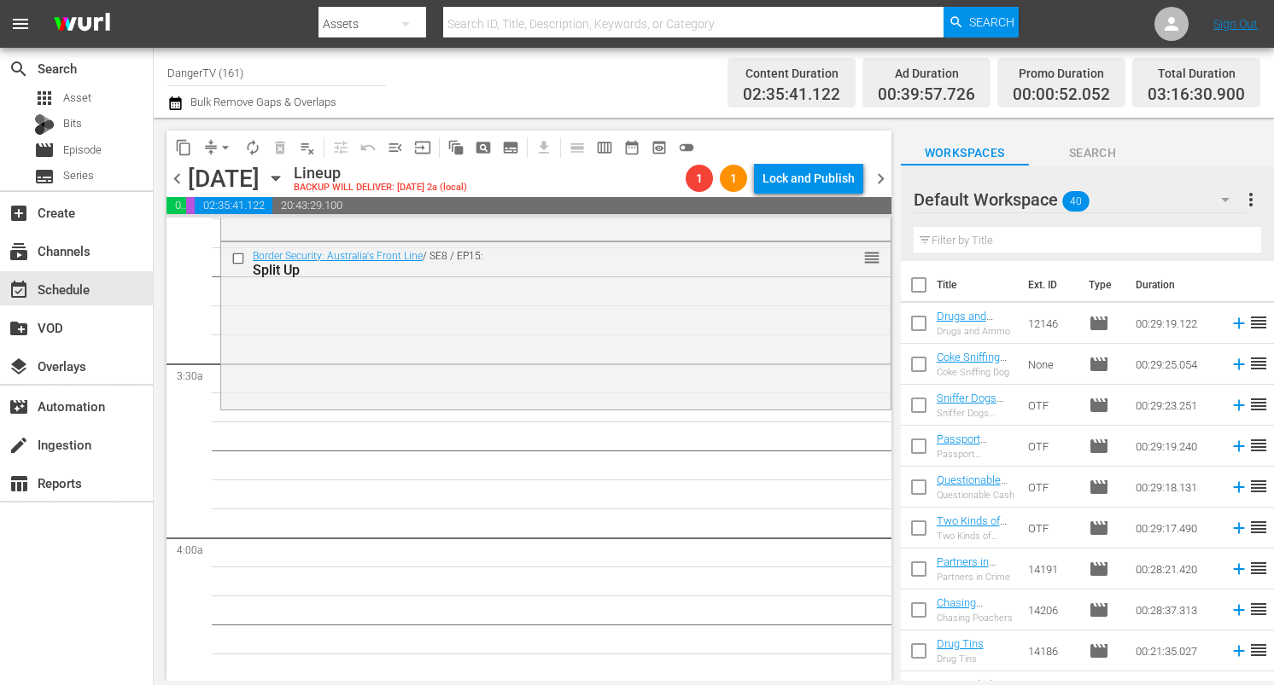
checkbox input "true"
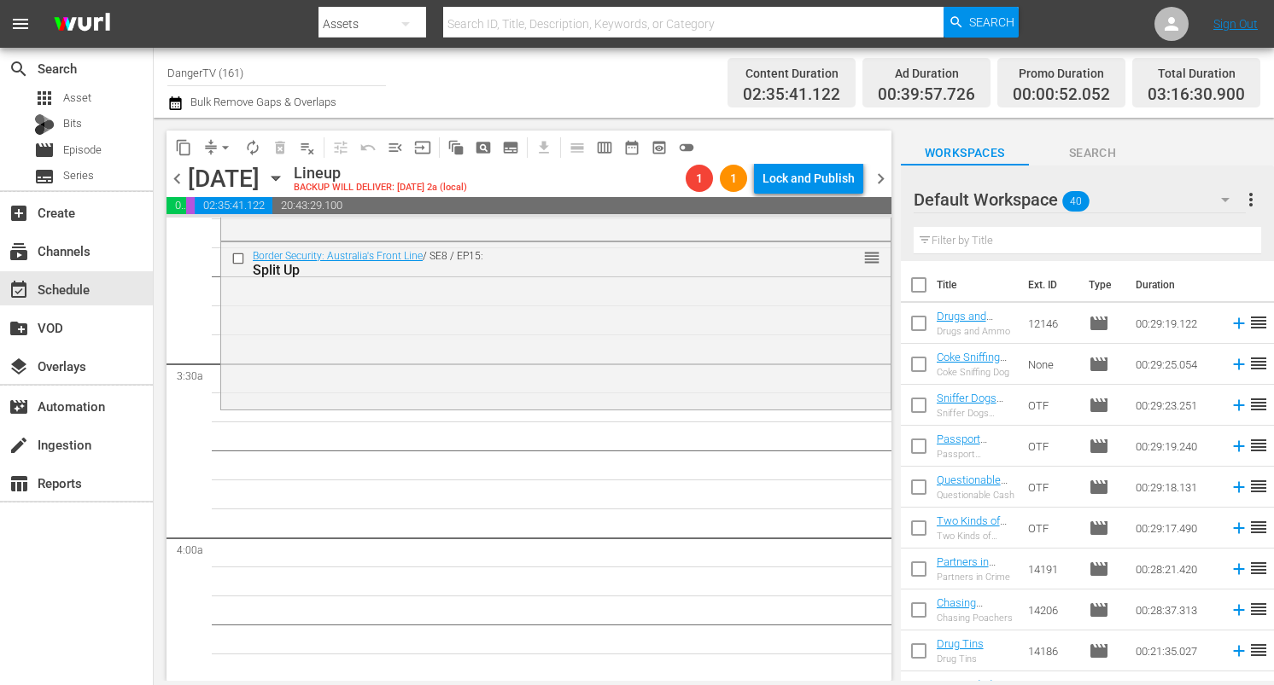
checkbox input "true"
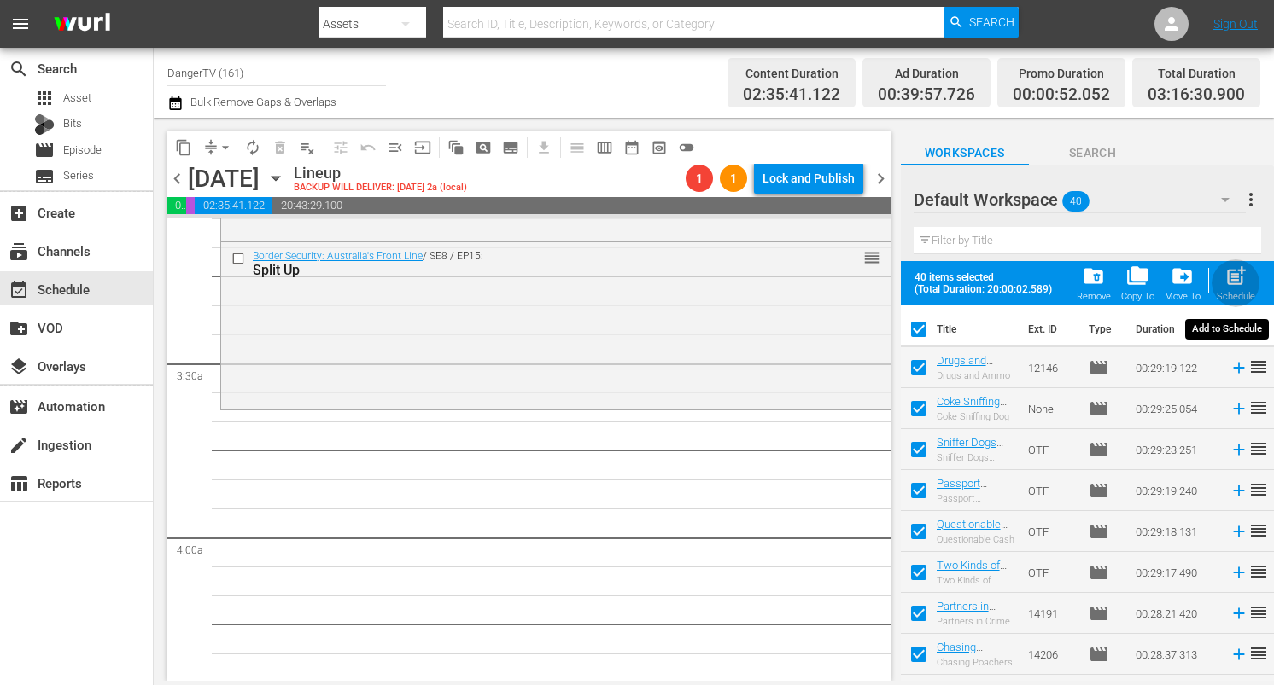
click at [1231, 277] on span "post_add" at bounding box center [1235, 276] width 23 height 23
checkbox input "false"
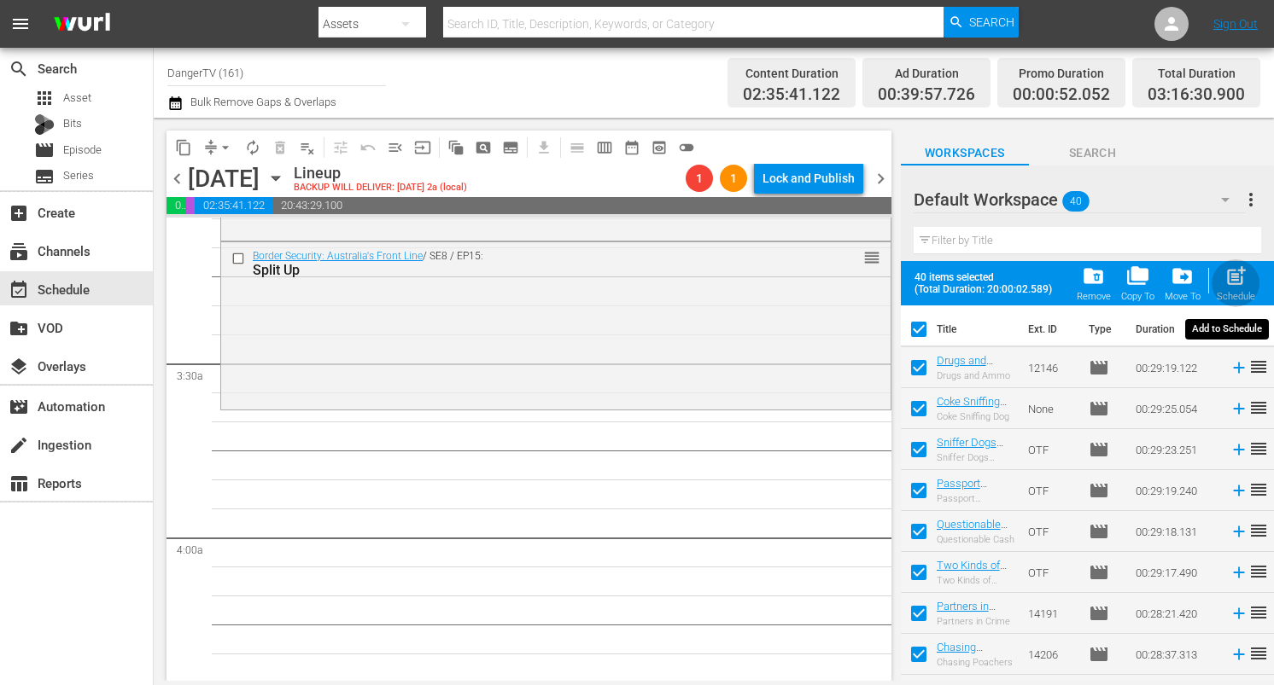
checkbox input "false"
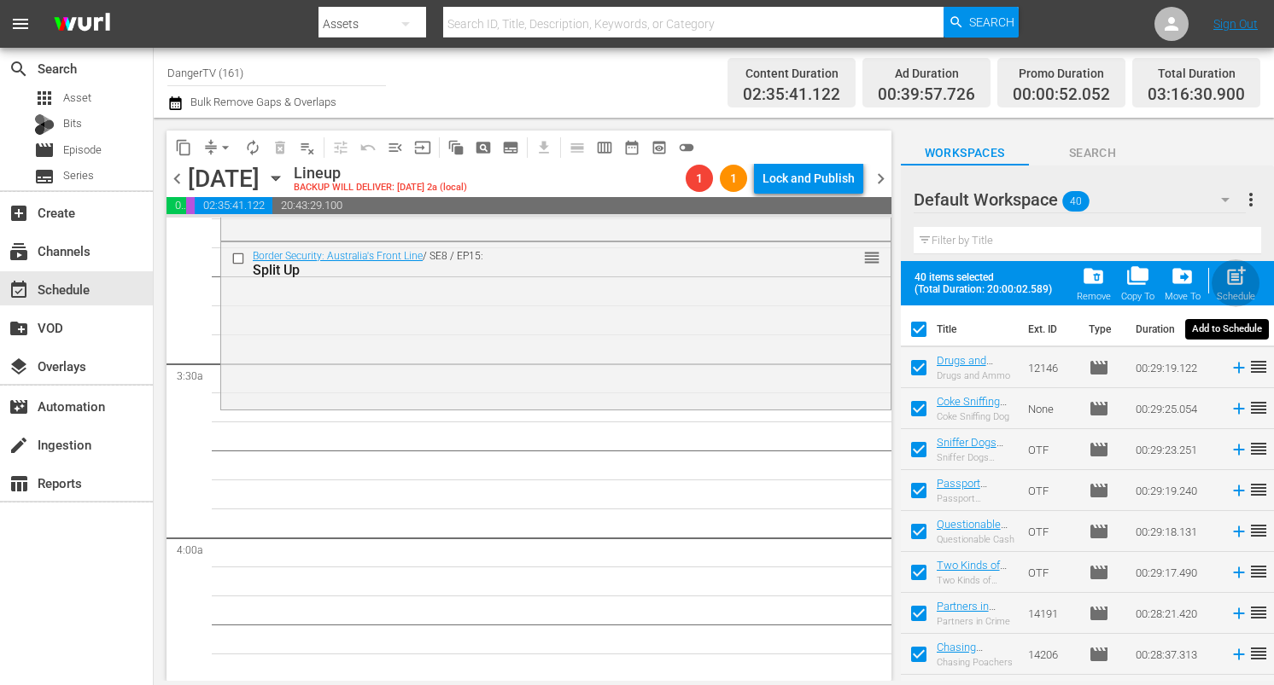
checkbox input "false"
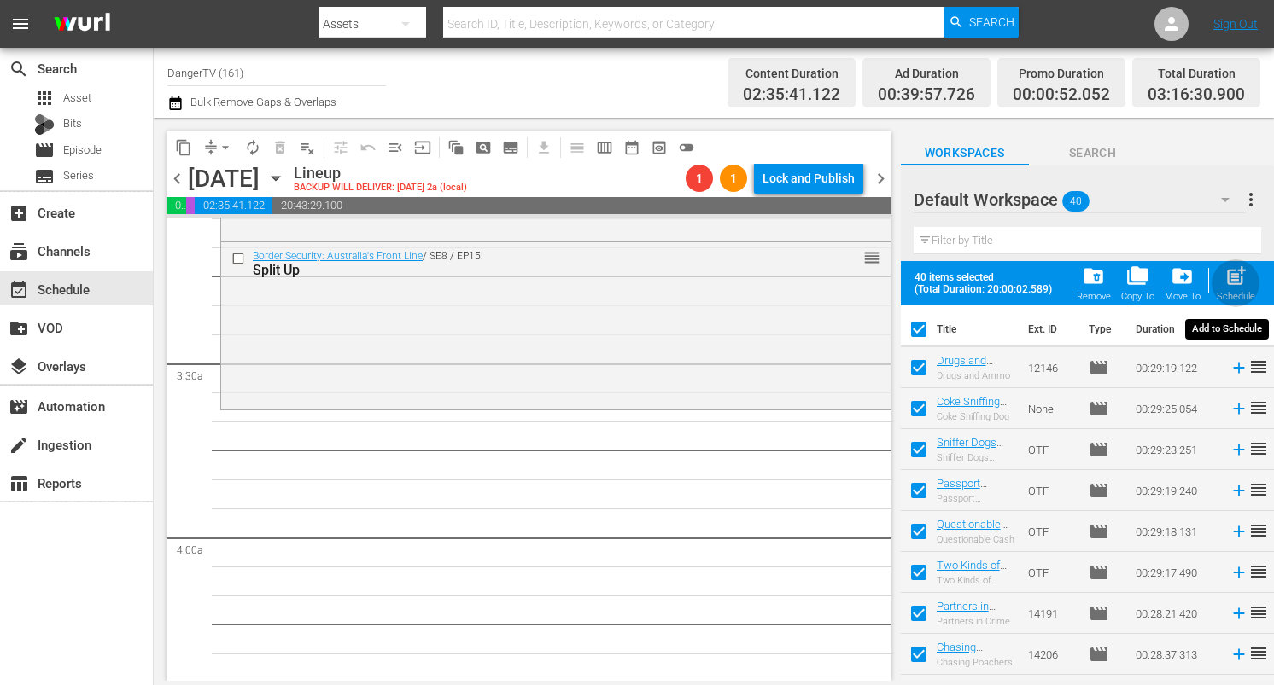
checkbox input "false"
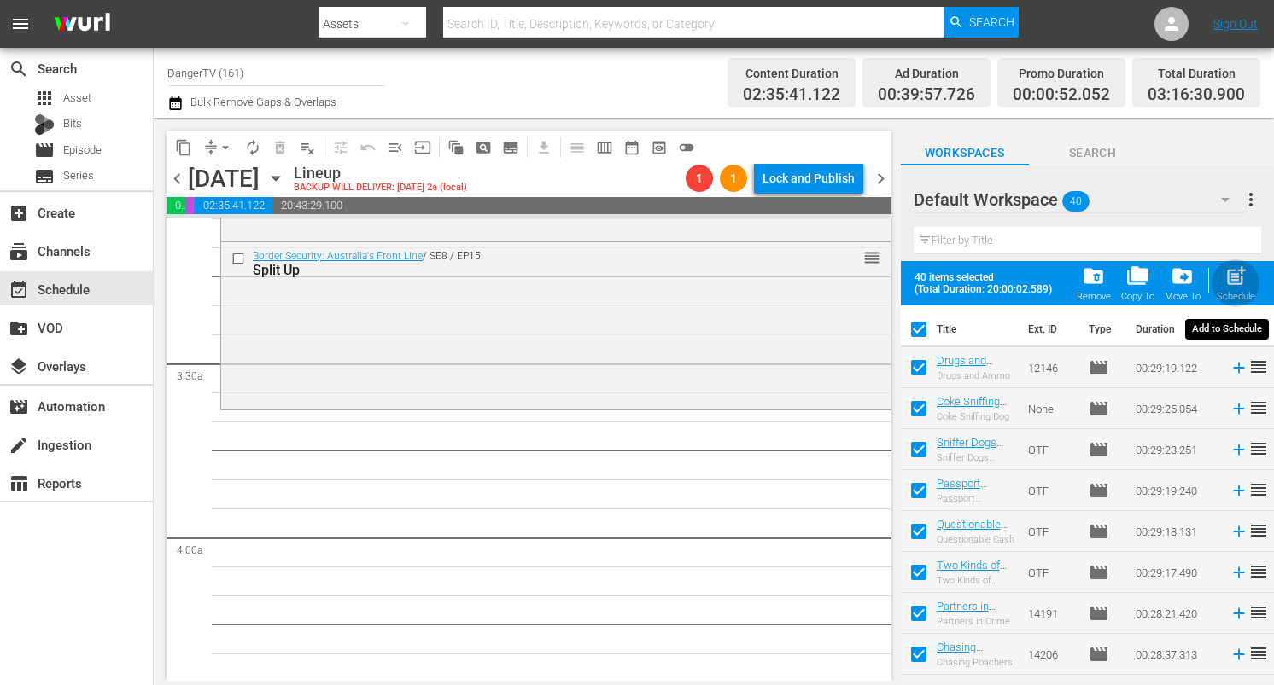
checkbox input "false"
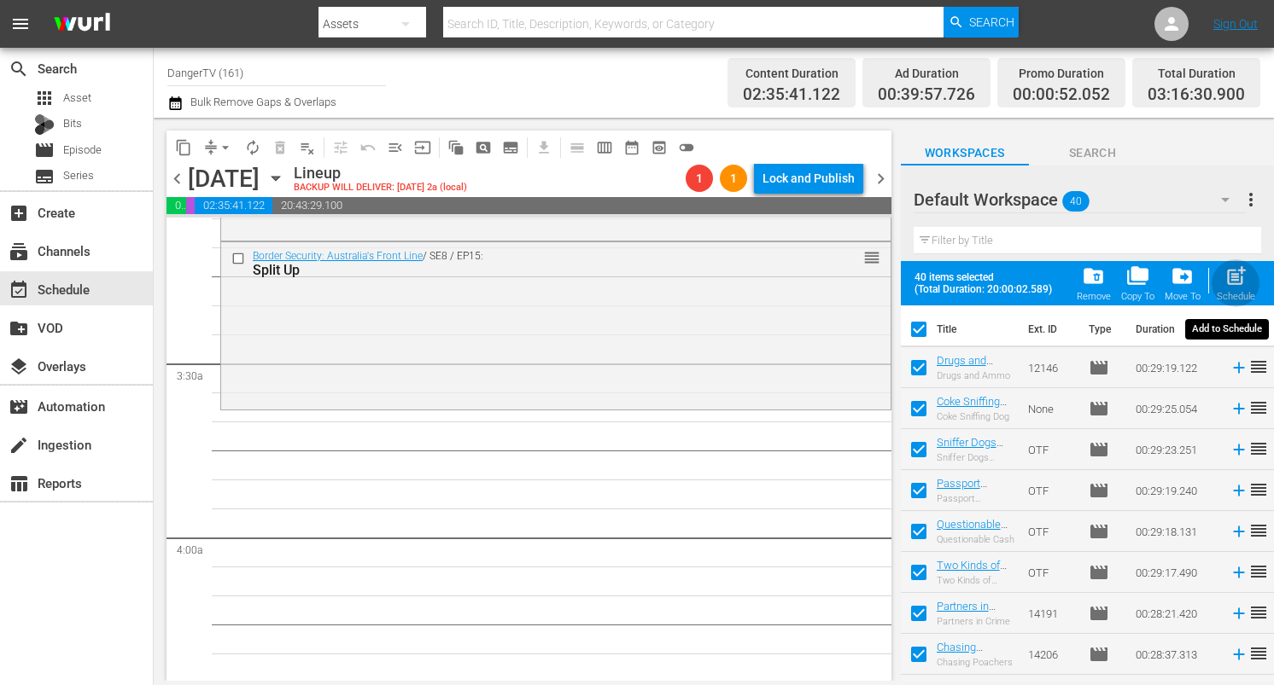
checkbox input "false"
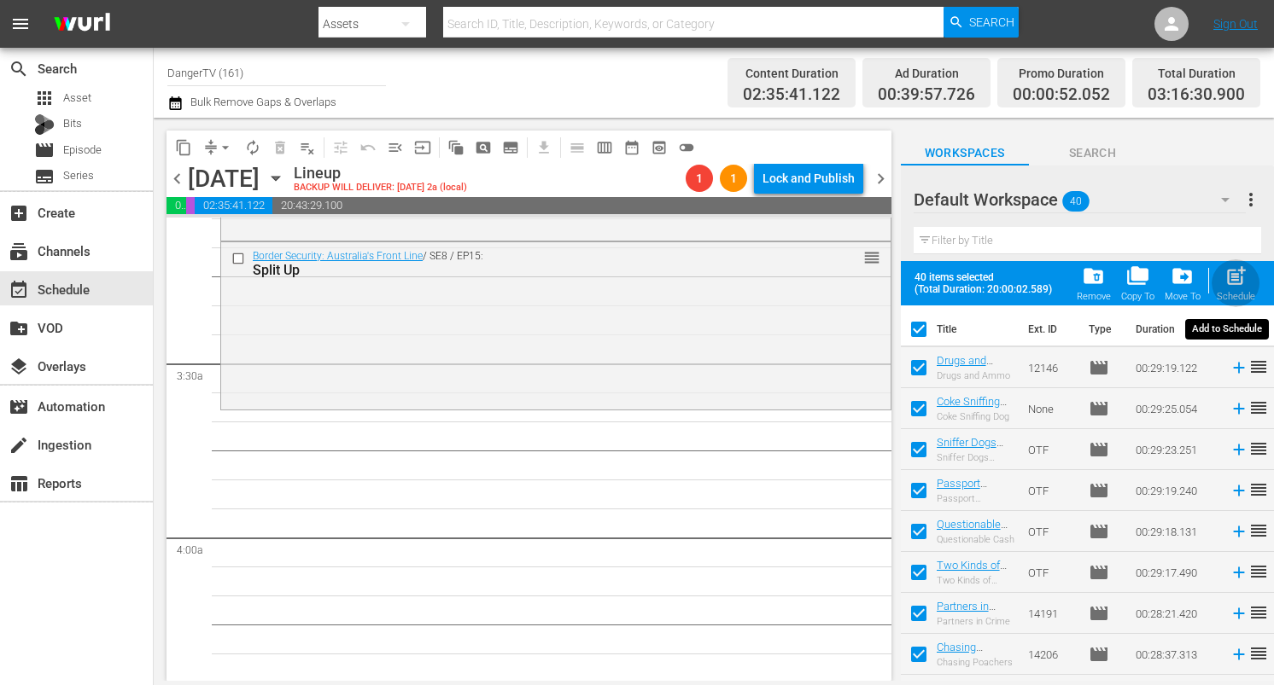
checkbox input "false"
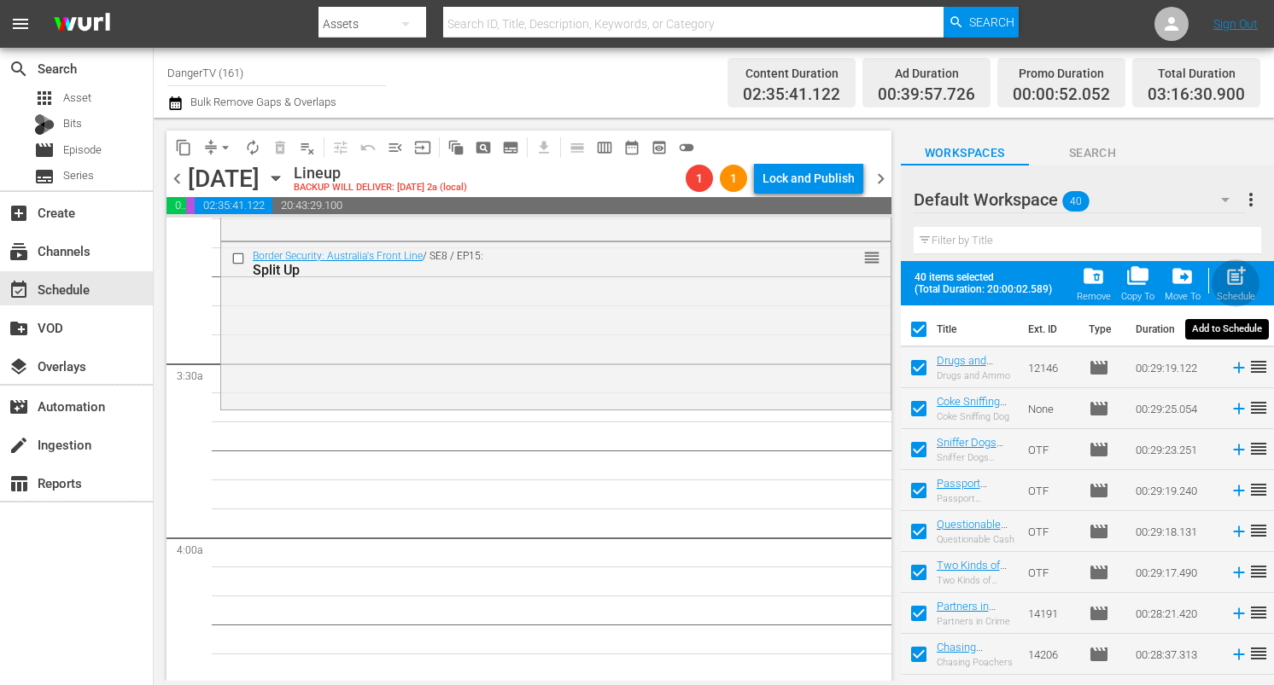
checkbox input "false"
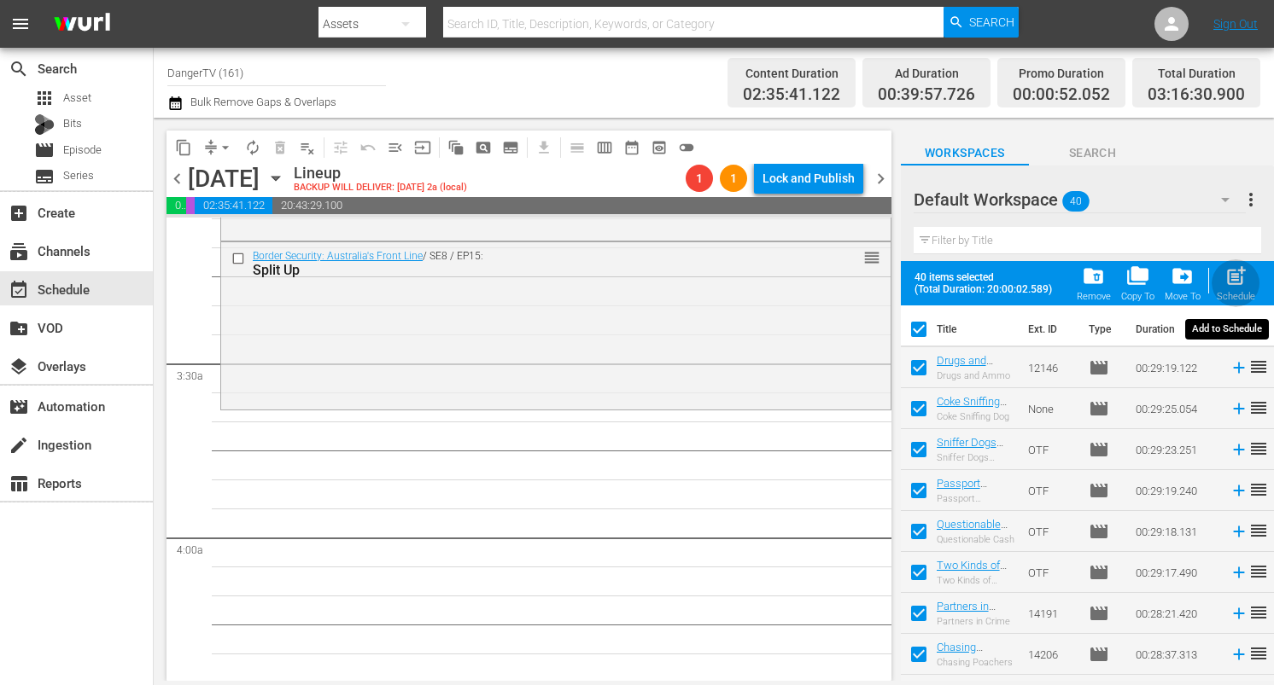
checkbox input "false"
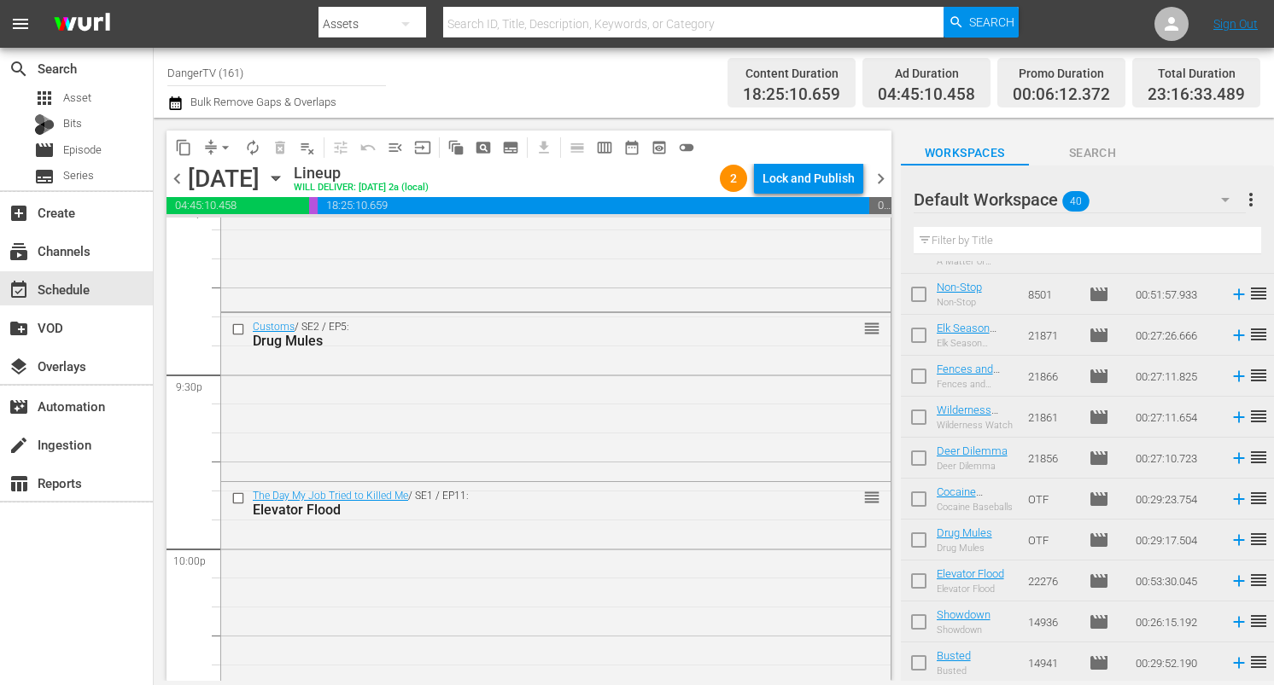
scroll to position [7895, 0]
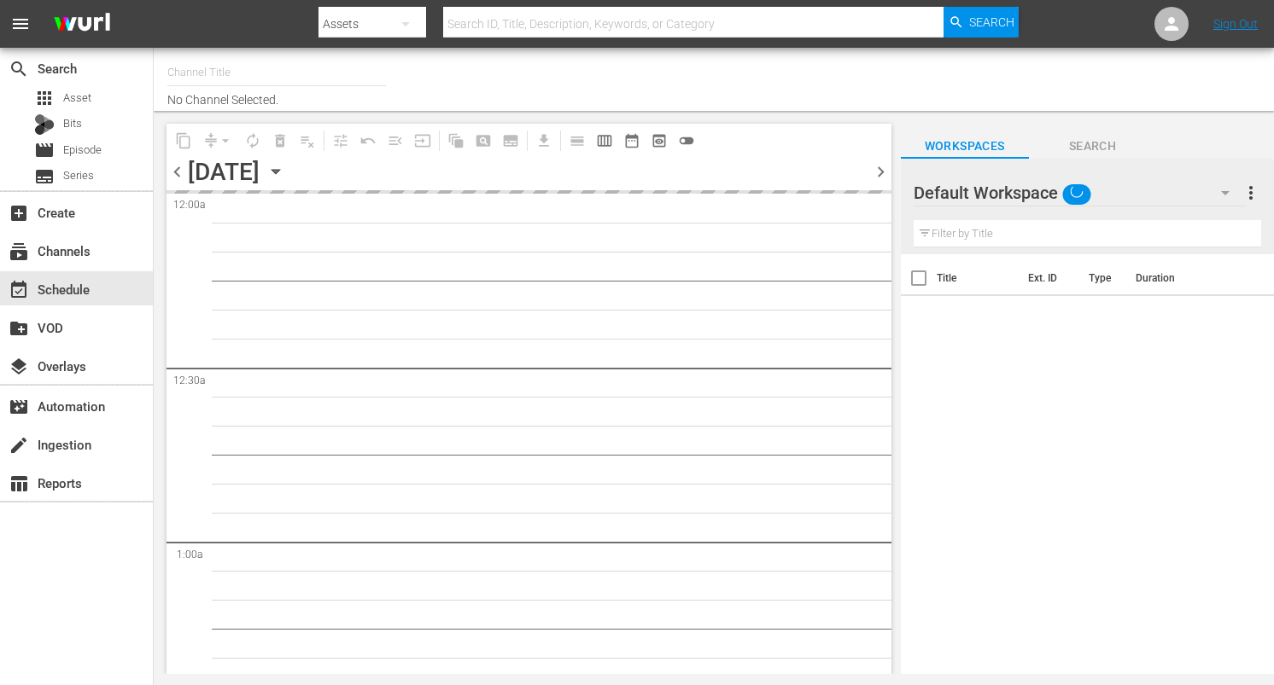
type input "DangerTV (161)"
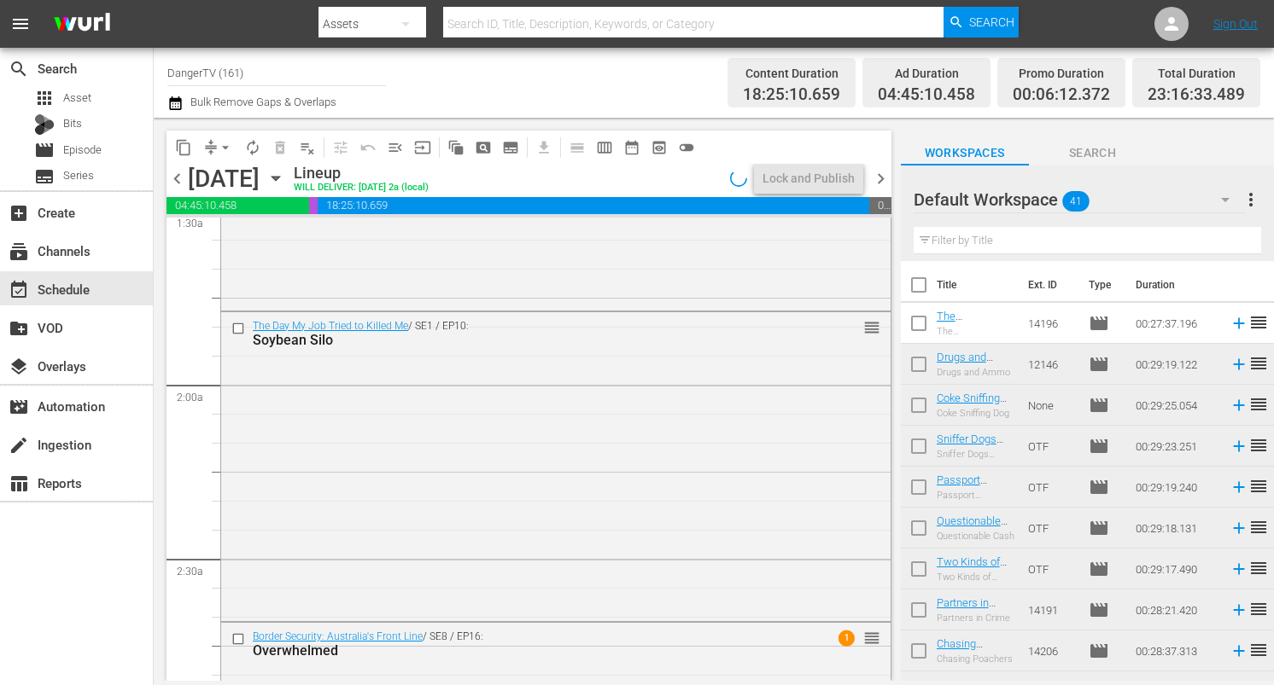
scroll to position [574, 0]
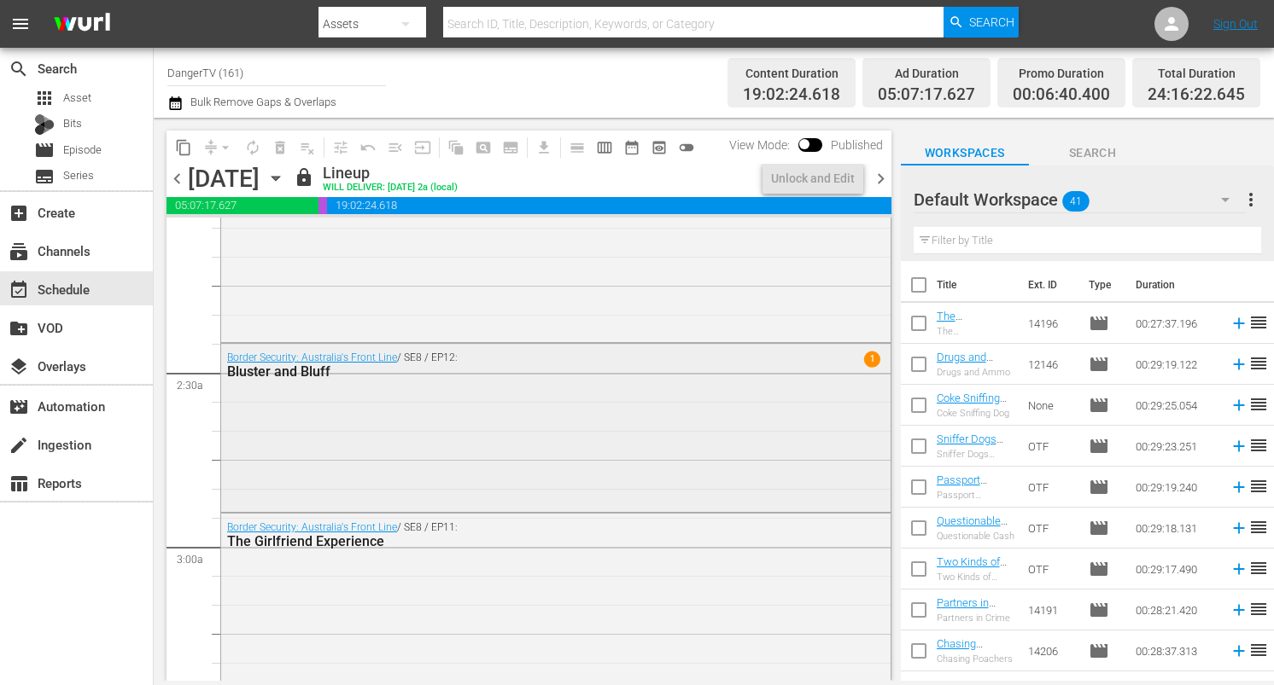
scroll to position [747, 0]
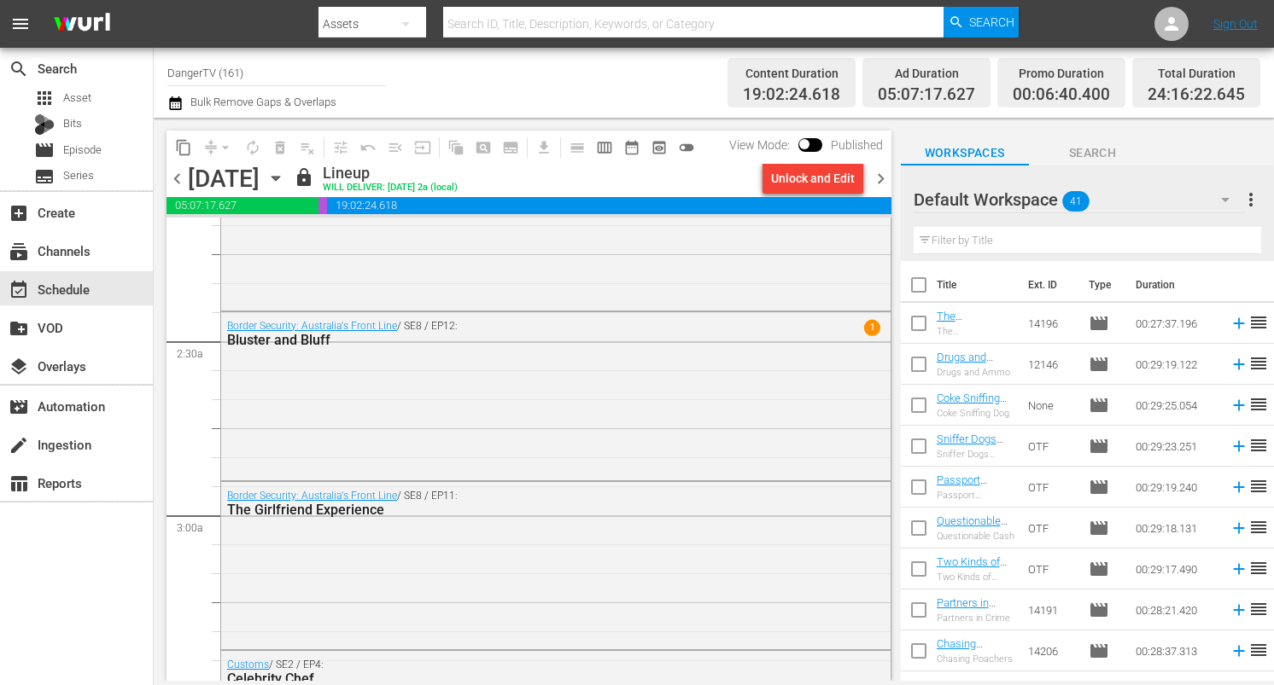
click at [880, 178] on span "chevron_right" at bounding box center [880, 178] width 21 height 21
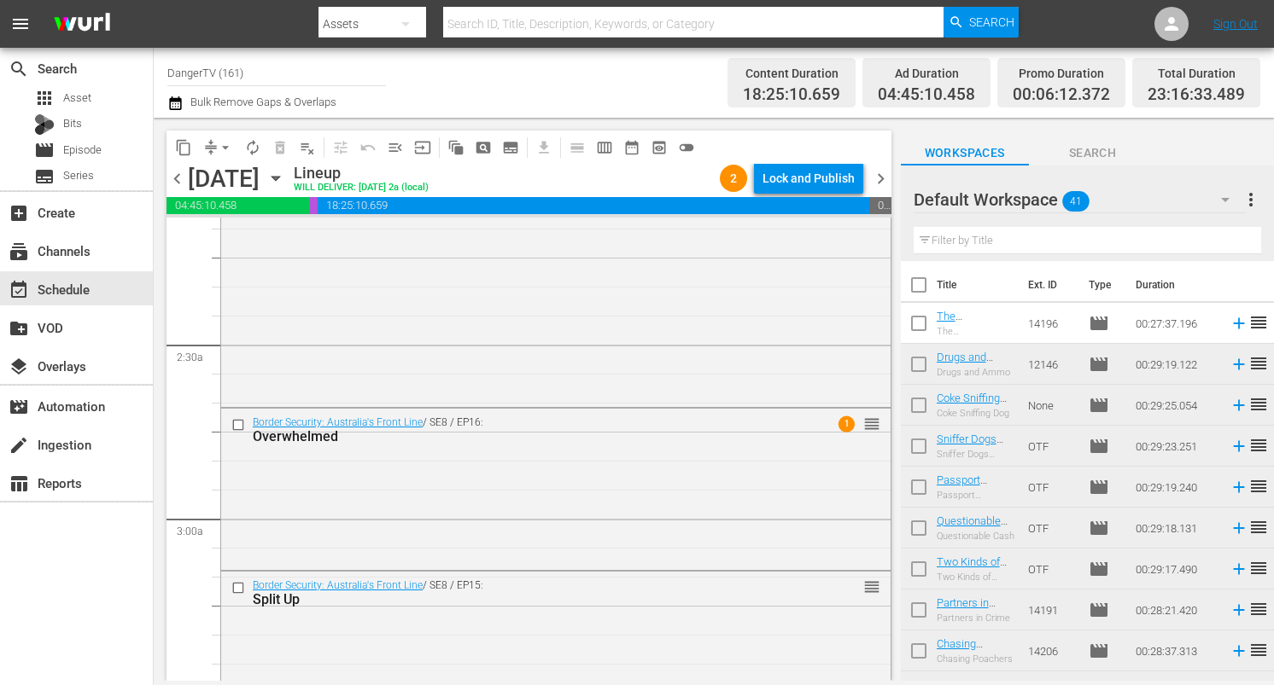
scroll to position [717, 0]
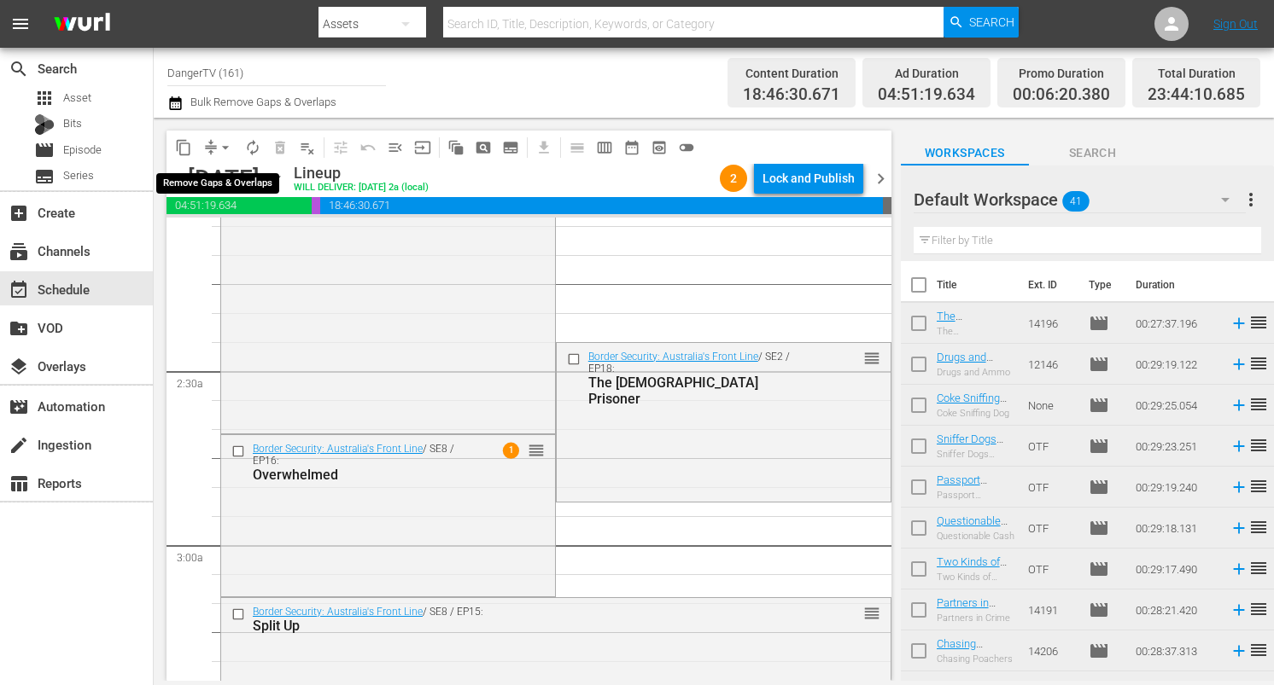
click at [225, 146] on span "arrow_drop_down" at bounding box center [225, 147] width 17 height 17
click at [258, 234] on li "Align to End of Previous Day" at bounding box center [226, 239] width 179 height 28
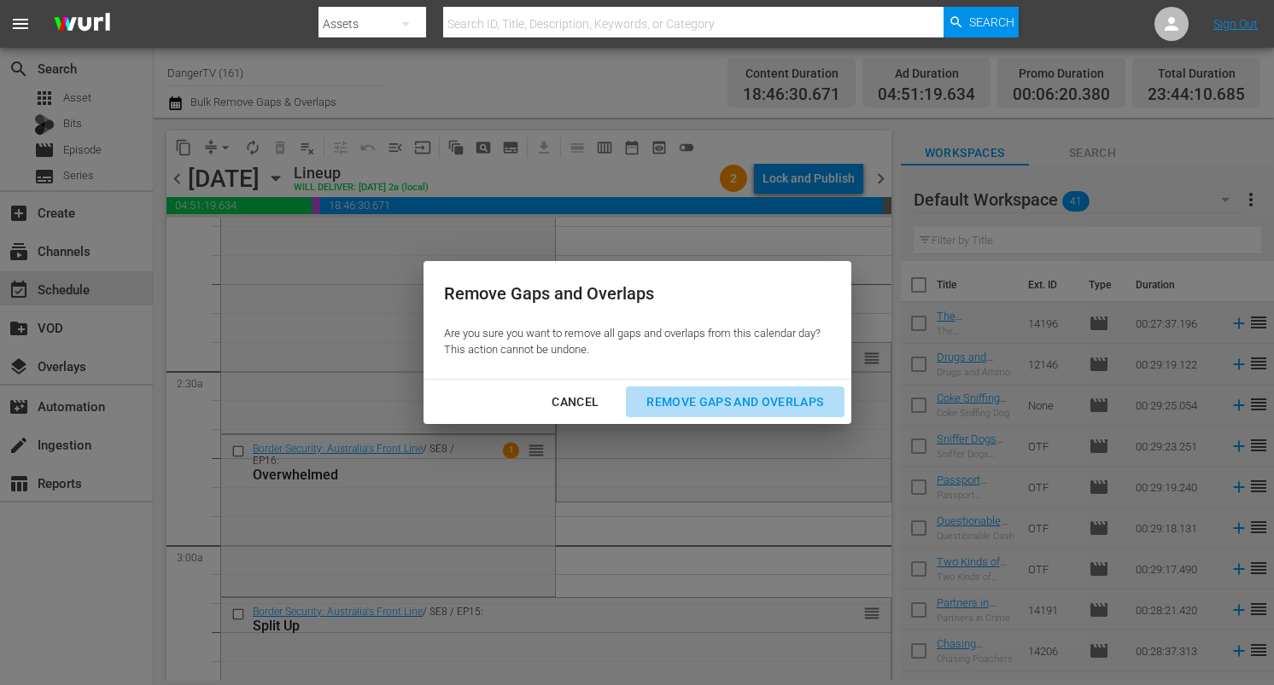
click at [738, 398] on div "Remove Gaps and Overlaps" at bounding box center [735, 402] width 204 height 21
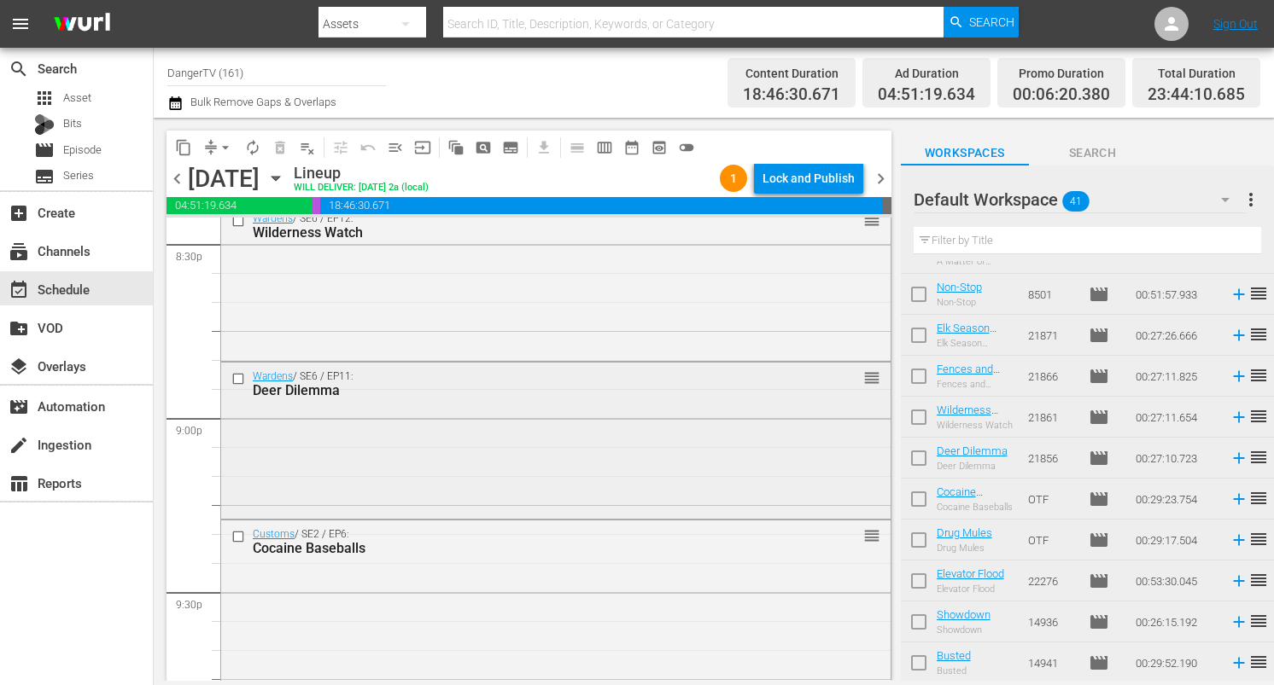
scroll to position [7929, 0]
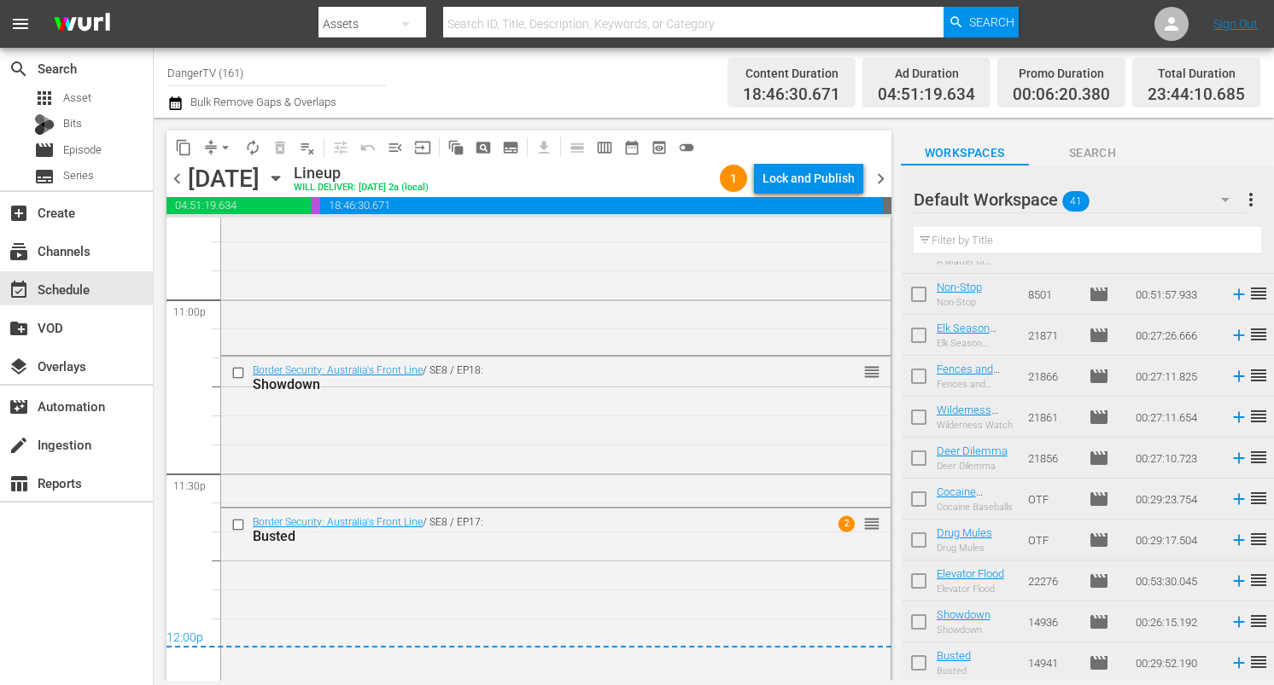
click at [923, 459] on input "checkbox" at bounding box center [919, 462] width 36 height 36
checkbox input "true"
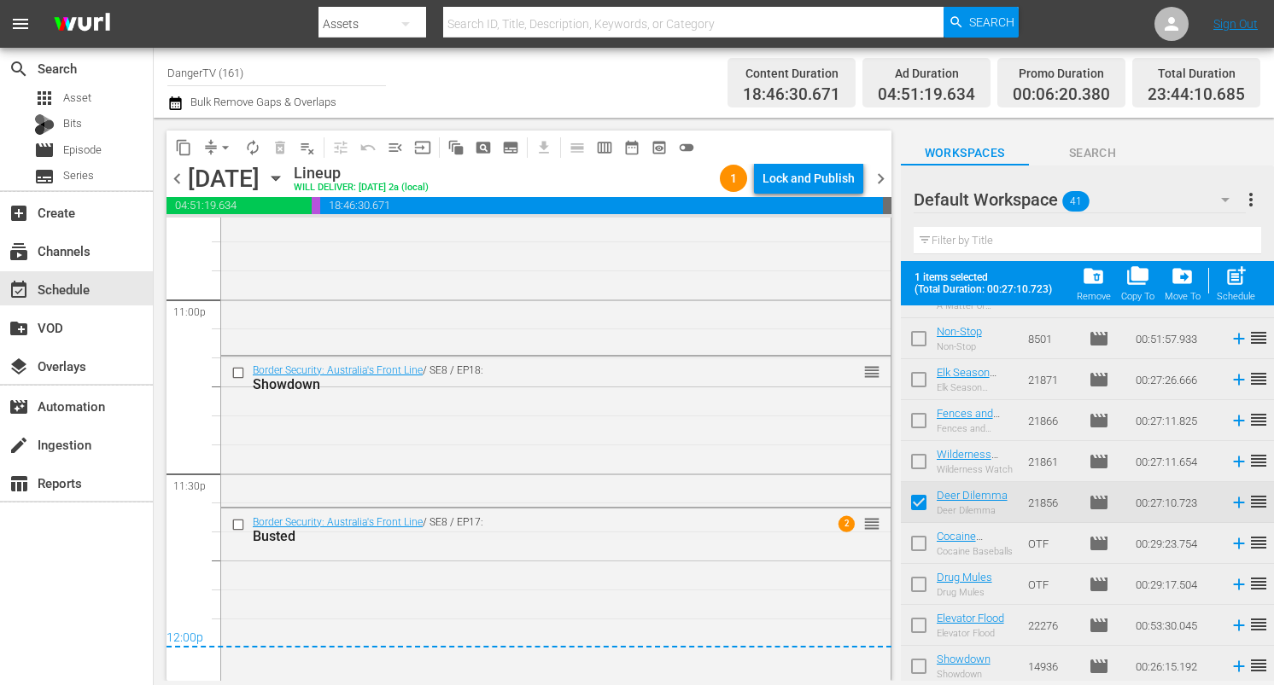
scroll to position [1344, 0]
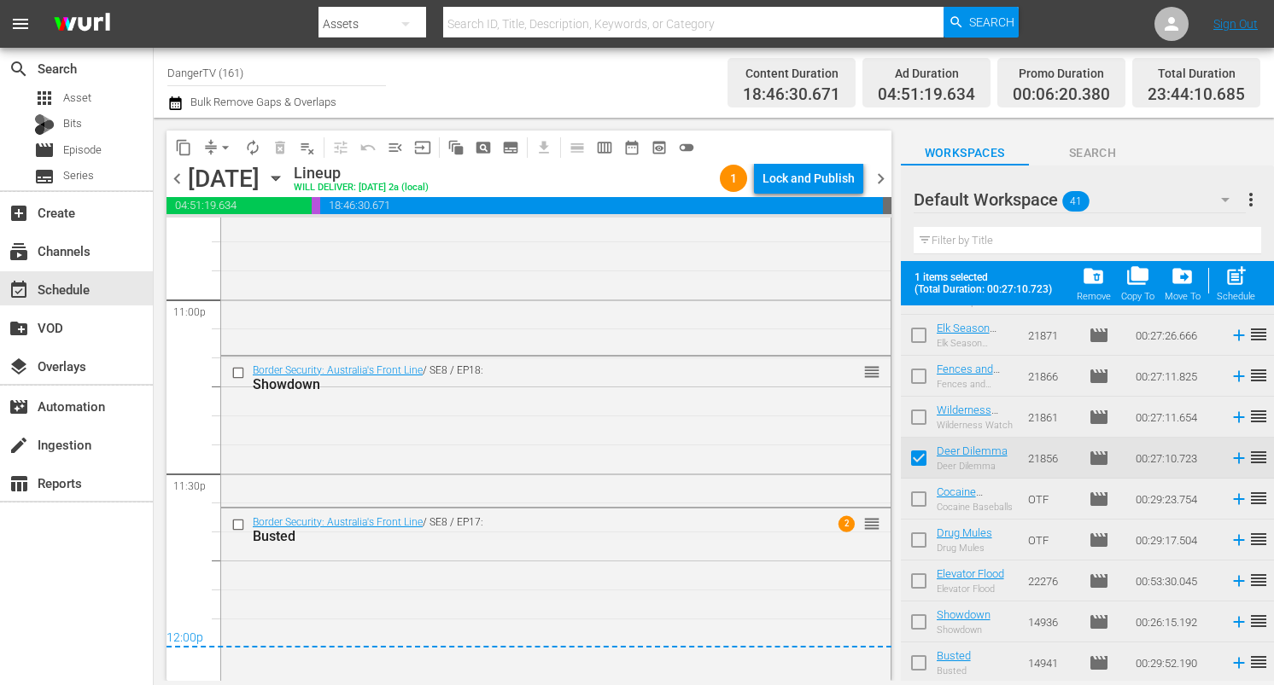
click at [919, 499] on input "checkbox" at bounding box center [919, 503] width 36 height 36
checkbox input "true"
click at [920, 539] on input "checkbox" at bounding box center [919, 544] width 36 height 36
checkbox input "true"
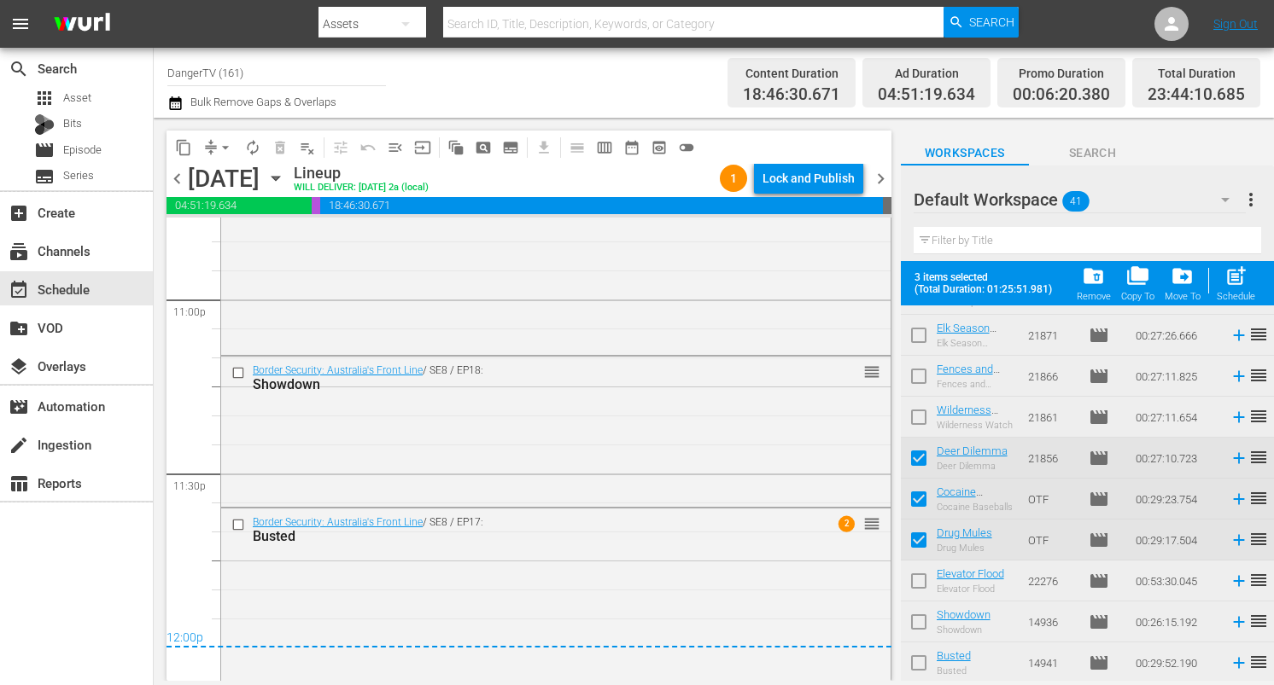
click at [922, 580] on input "checkbox" at bounding box center [919, 585] width 36 height 36
checkbox input "true"
click at [920, 627] on input "checkbox" at bounding box center [919, 626] width 36 height 36
checkbox input "true"
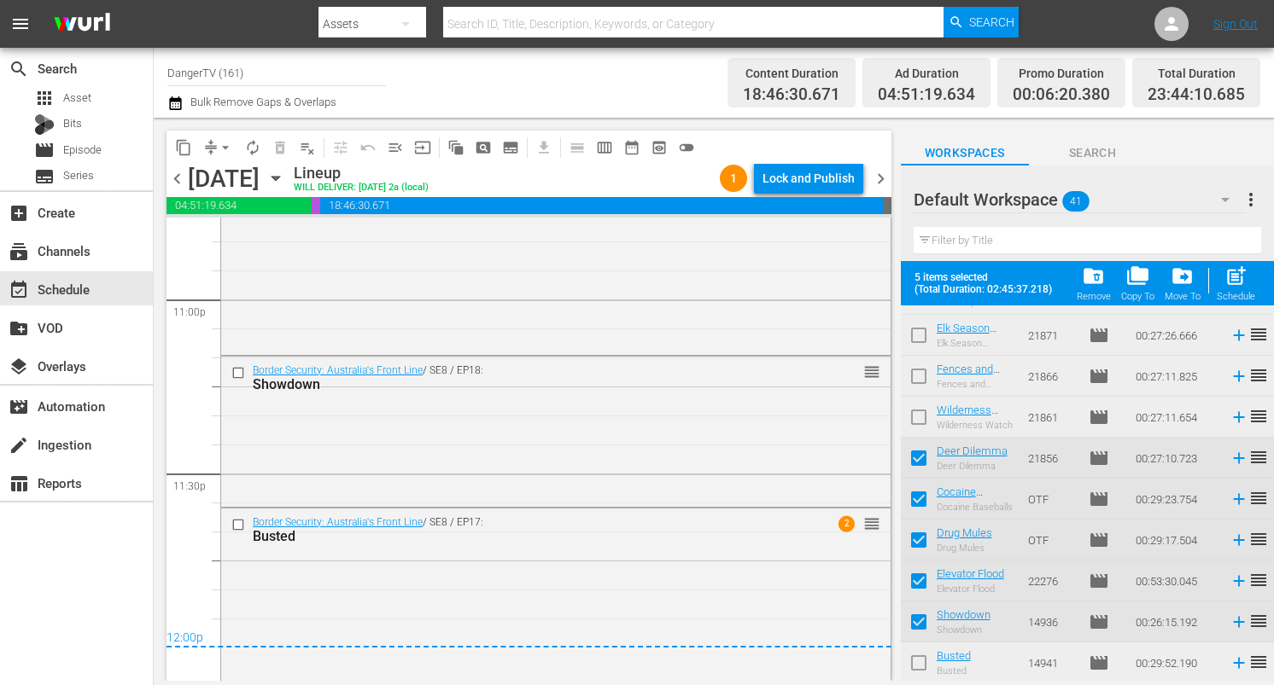
click at [919, 667] on input "checkbox" at bounding box center [919, 667] width 36 height 36
checkbox input "true"
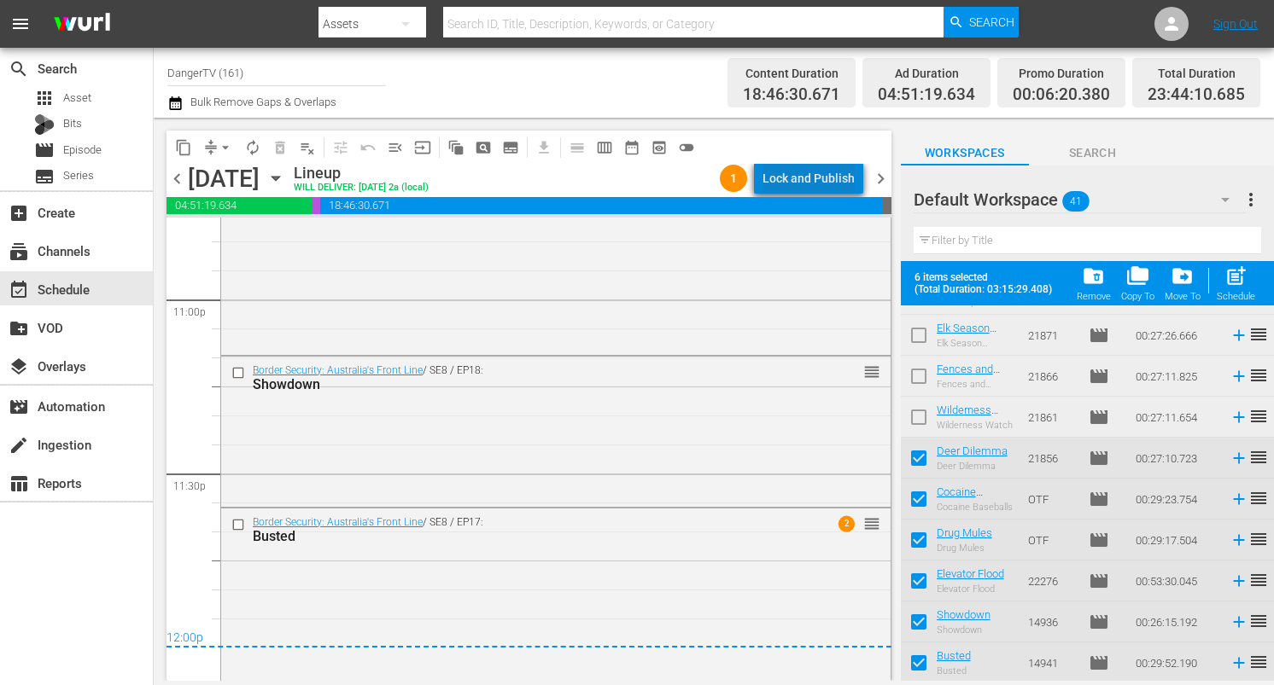
click at [817, 184] on div "Lock and Publish" at bounding box center [808, 178] width 92 height 31
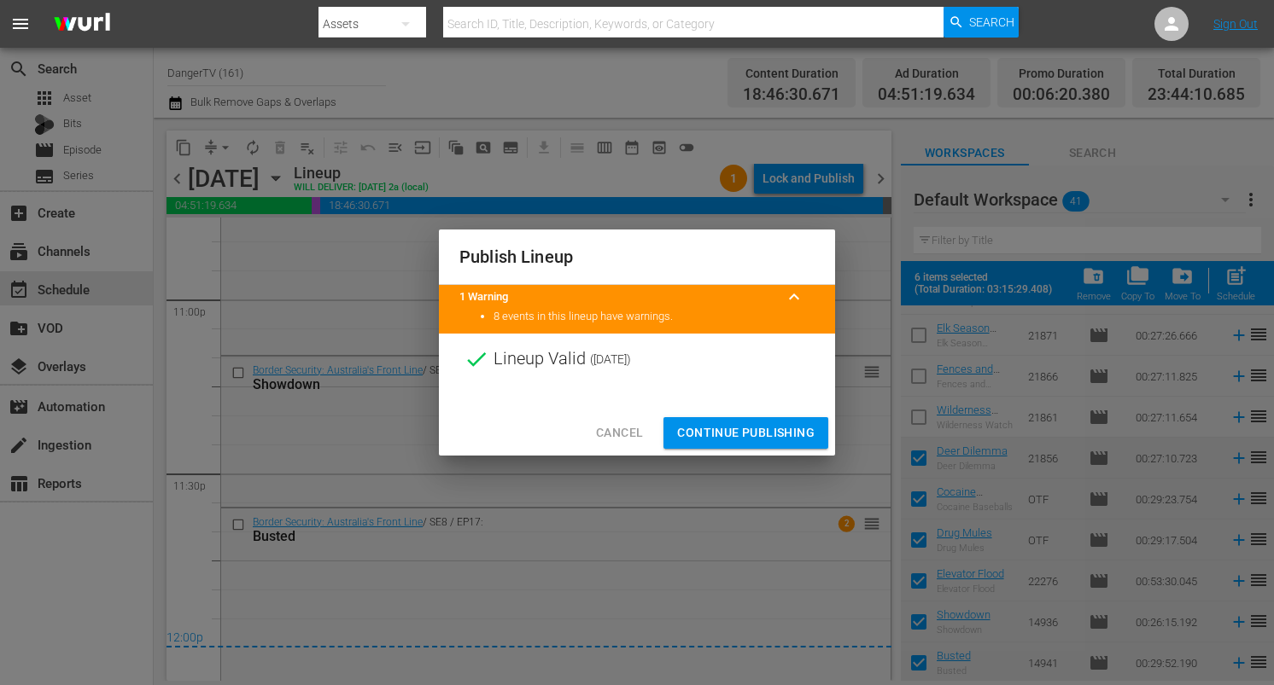
click at [765, 430] on span "Continue Publishing" at bounding box center [745, 433] width 137 height 21
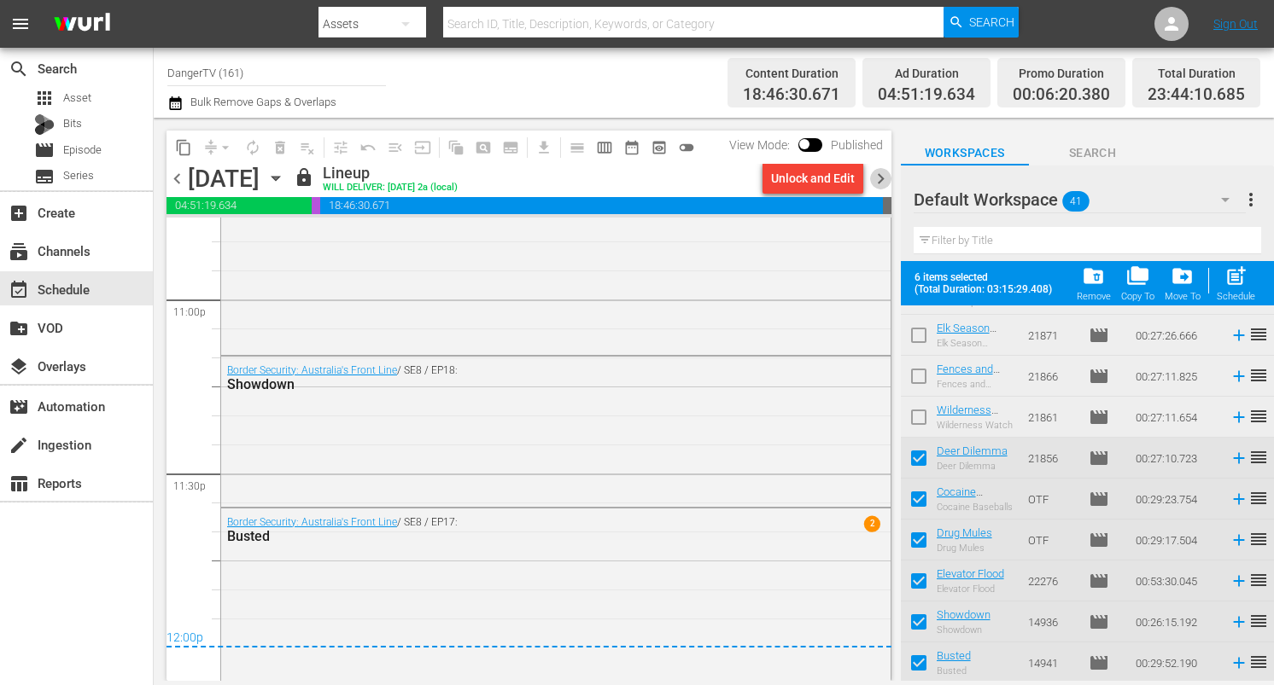
click at [884, 184] on span "chevron_right" at bounding box center [880, 178] width 21 height 21
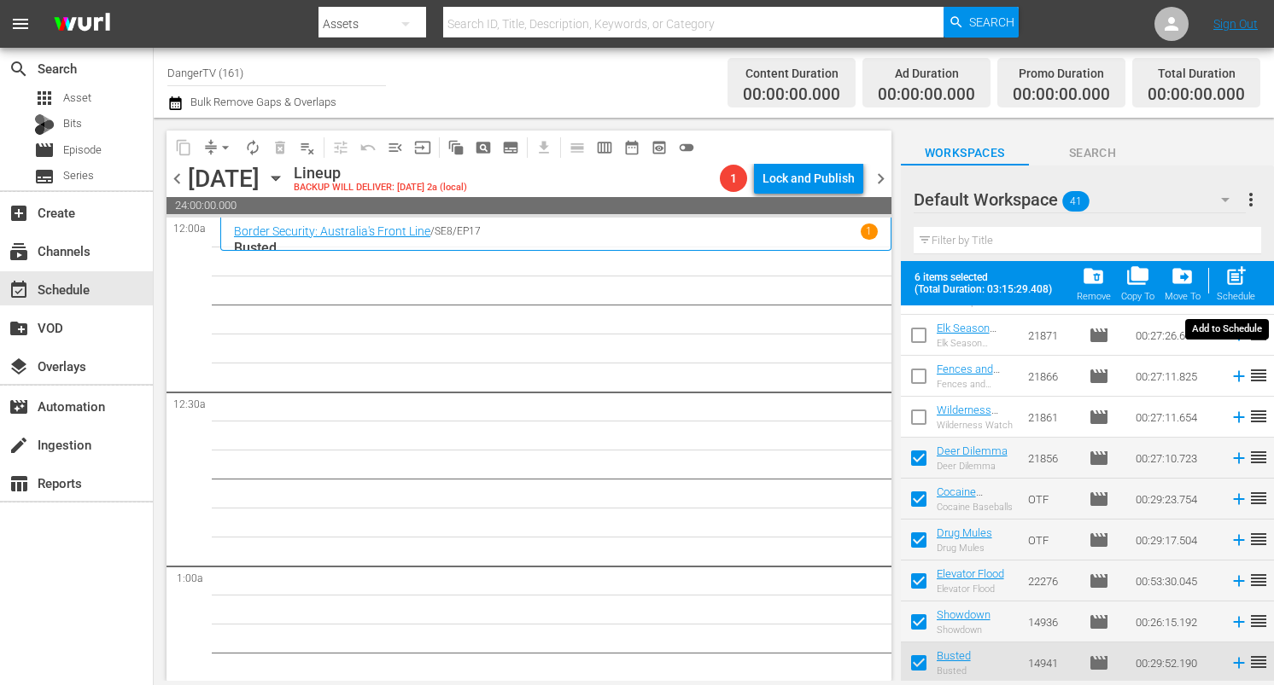
click at [1243, 287] on span "post_add" at bounding box center [1235, 276] width 23 height 23
checkbox input "false"
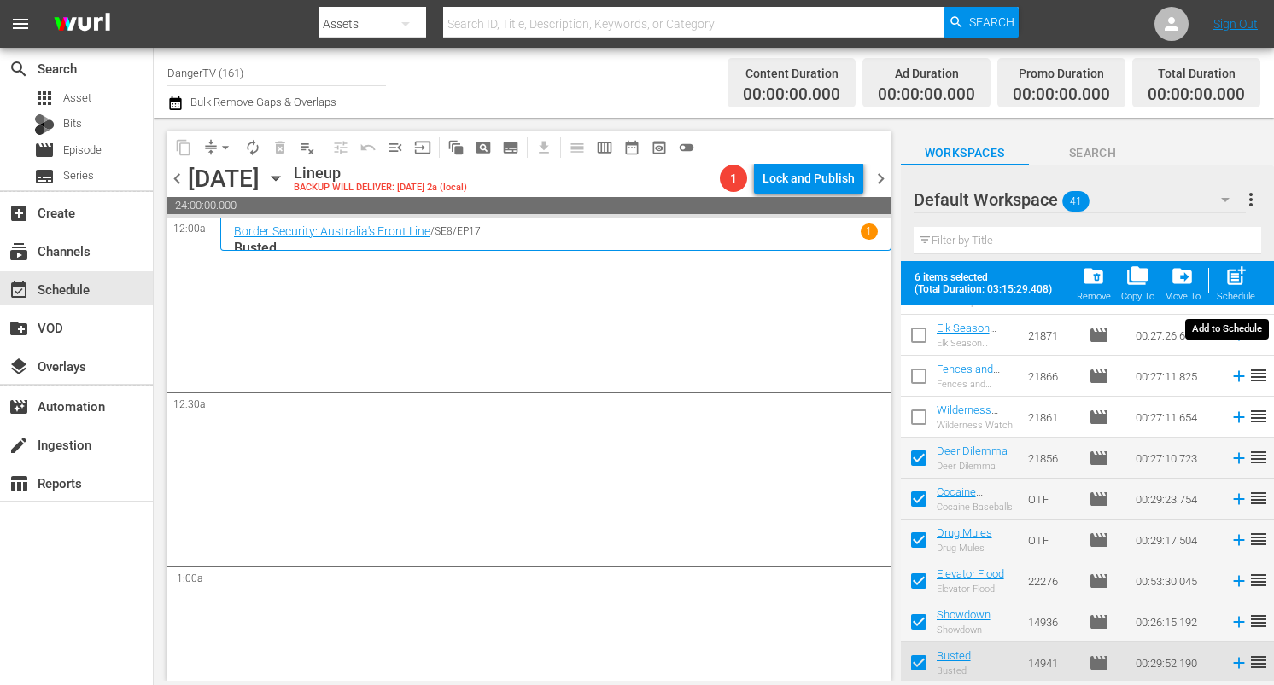
checkbox input "false"
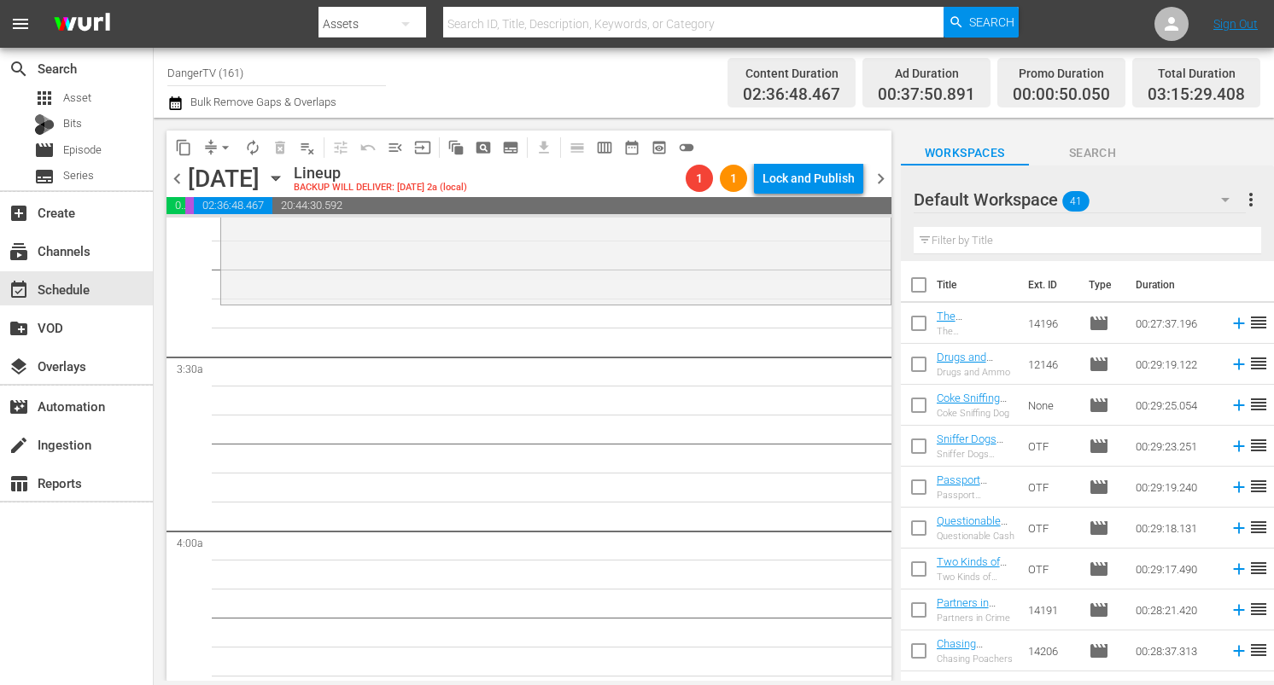
click at [921, 278] on input "checkbox" at bounding box center [919, 289] width 36 height 36
checkbox input "true"
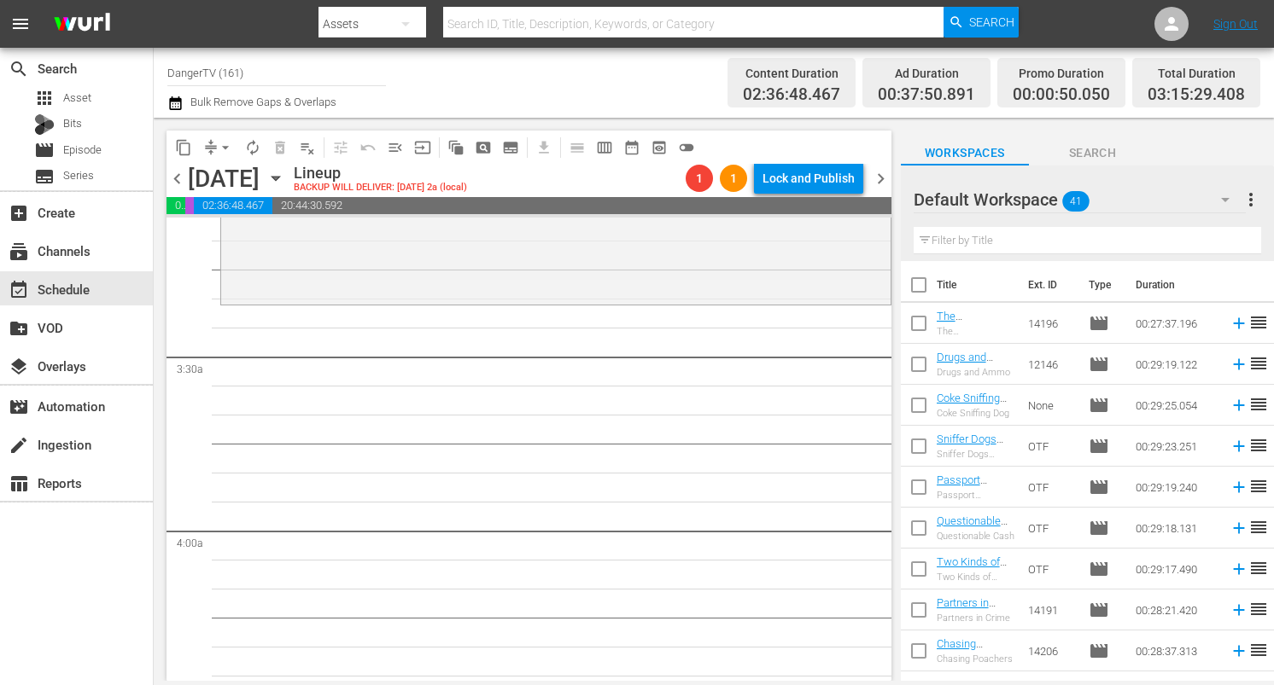
checkbox input "true"
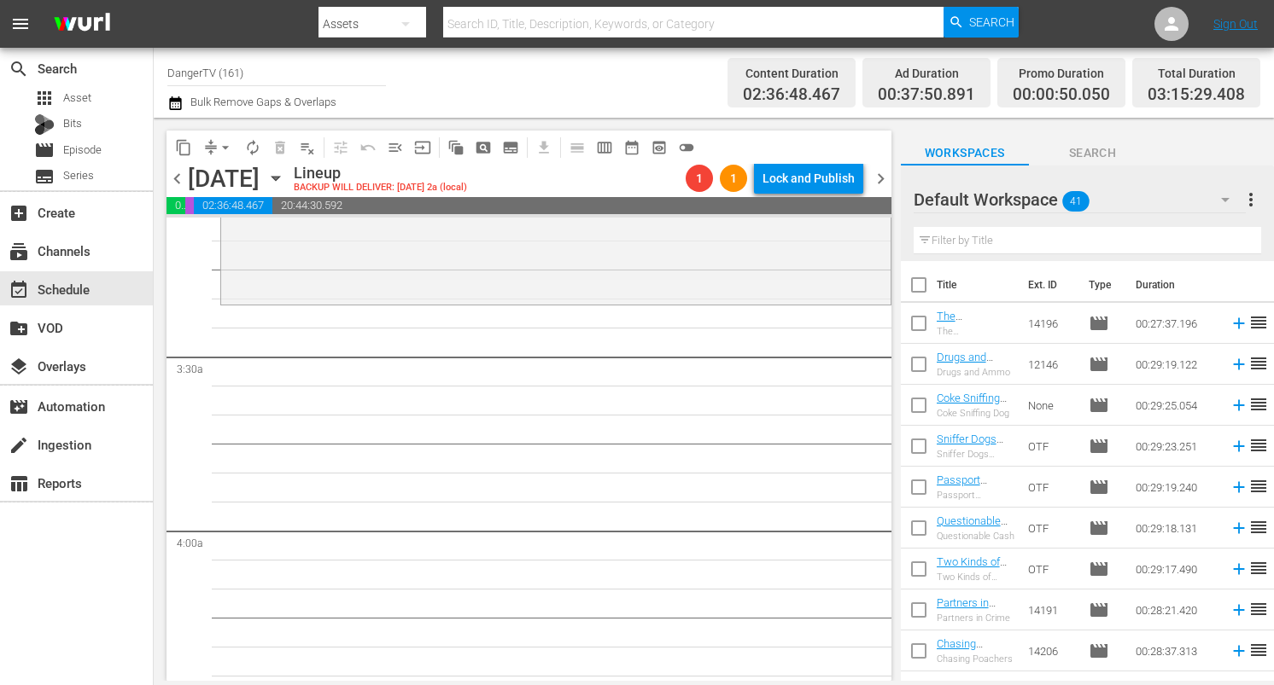
checkbox input "true"
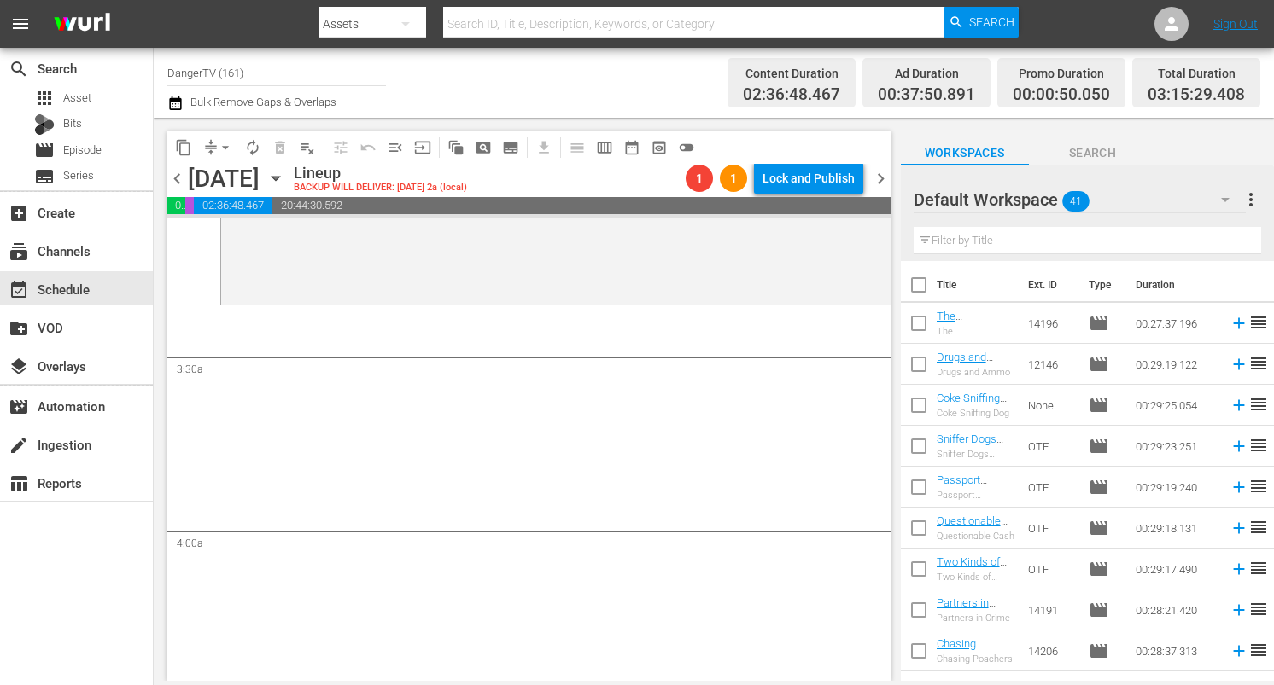
checkbox input "true"
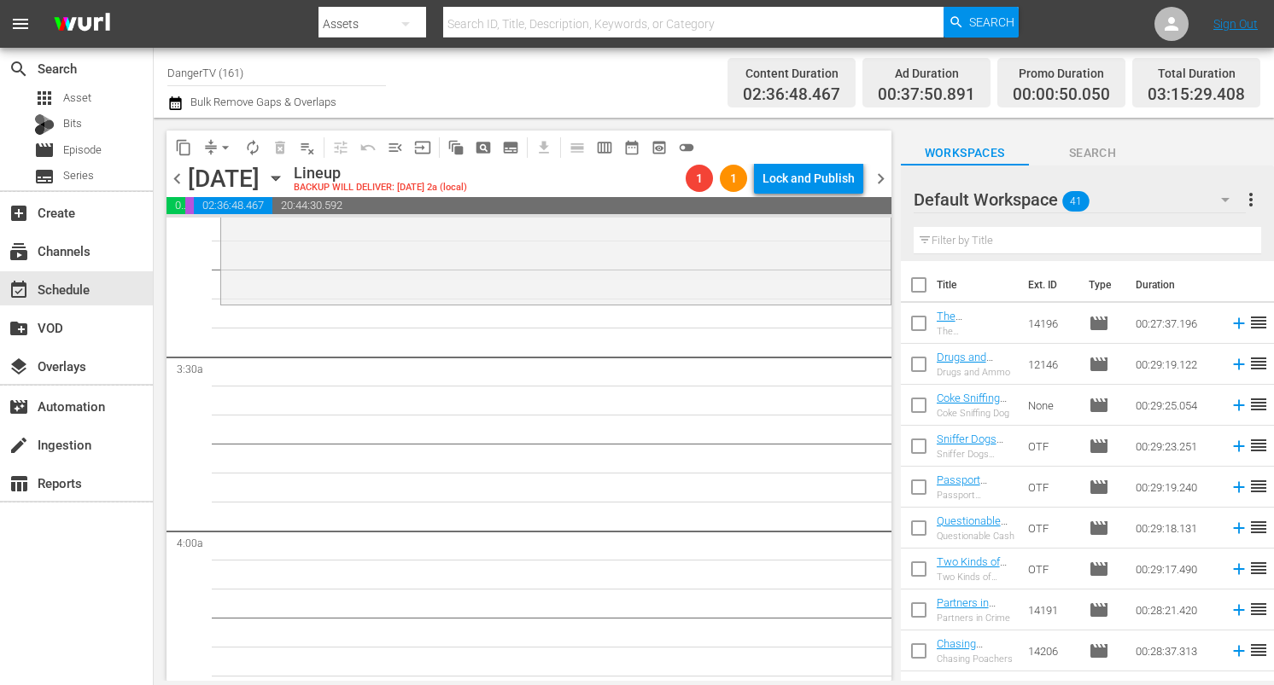
checkbox input "true"
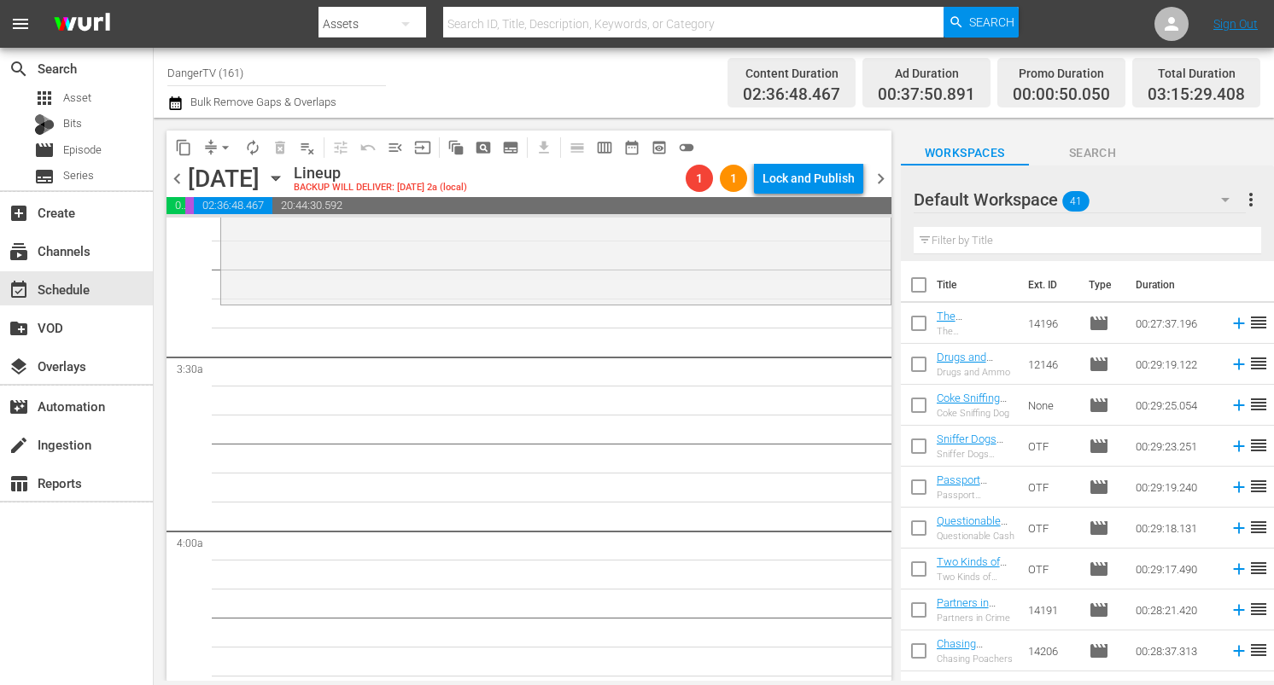
checkbox input "true"
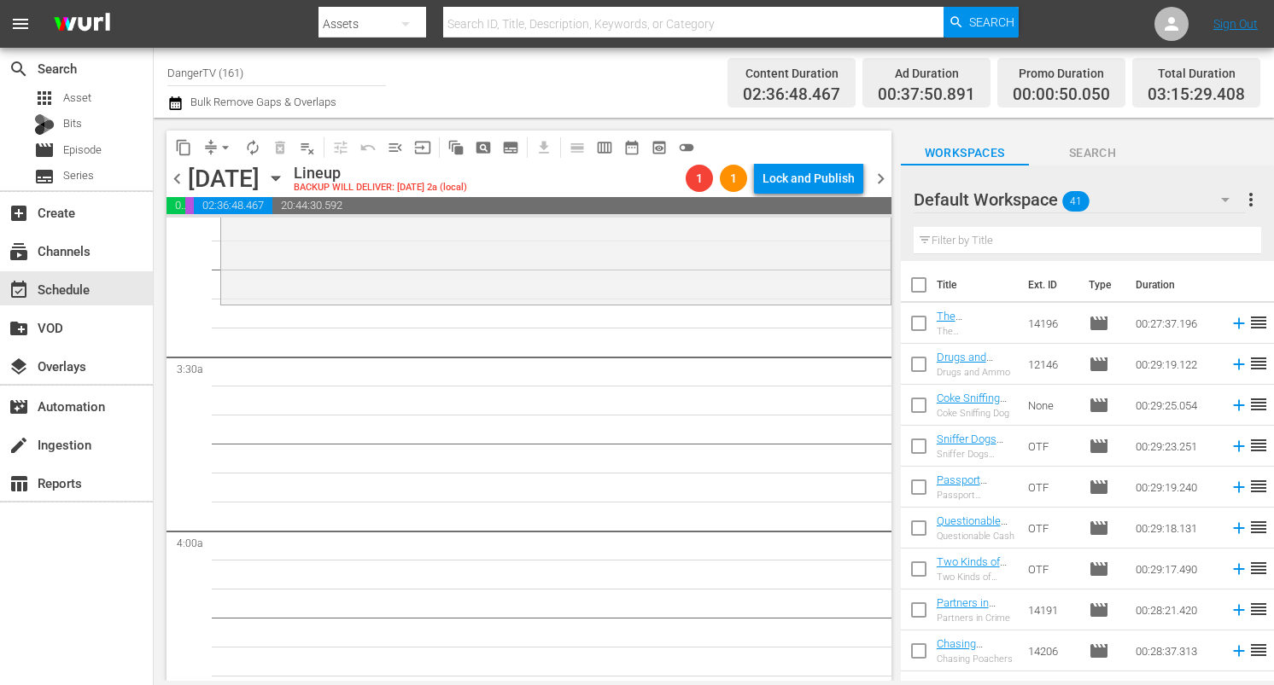
checkbox input "true"
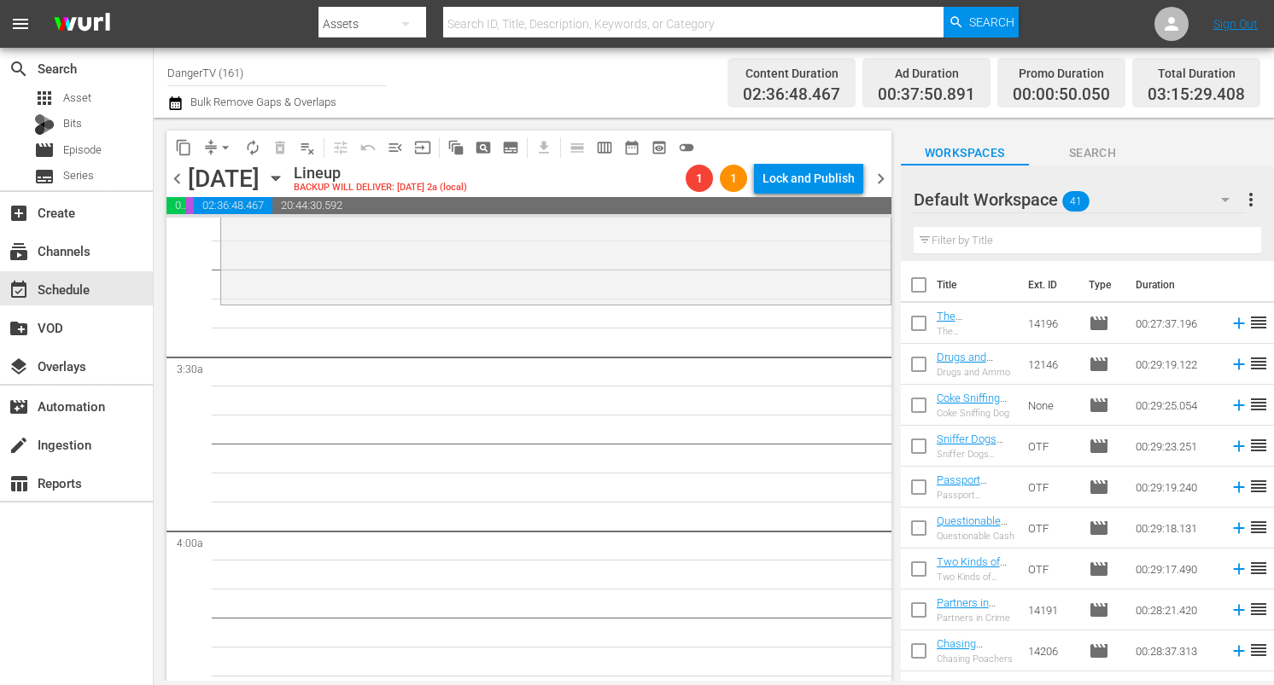
checkbox input "true"
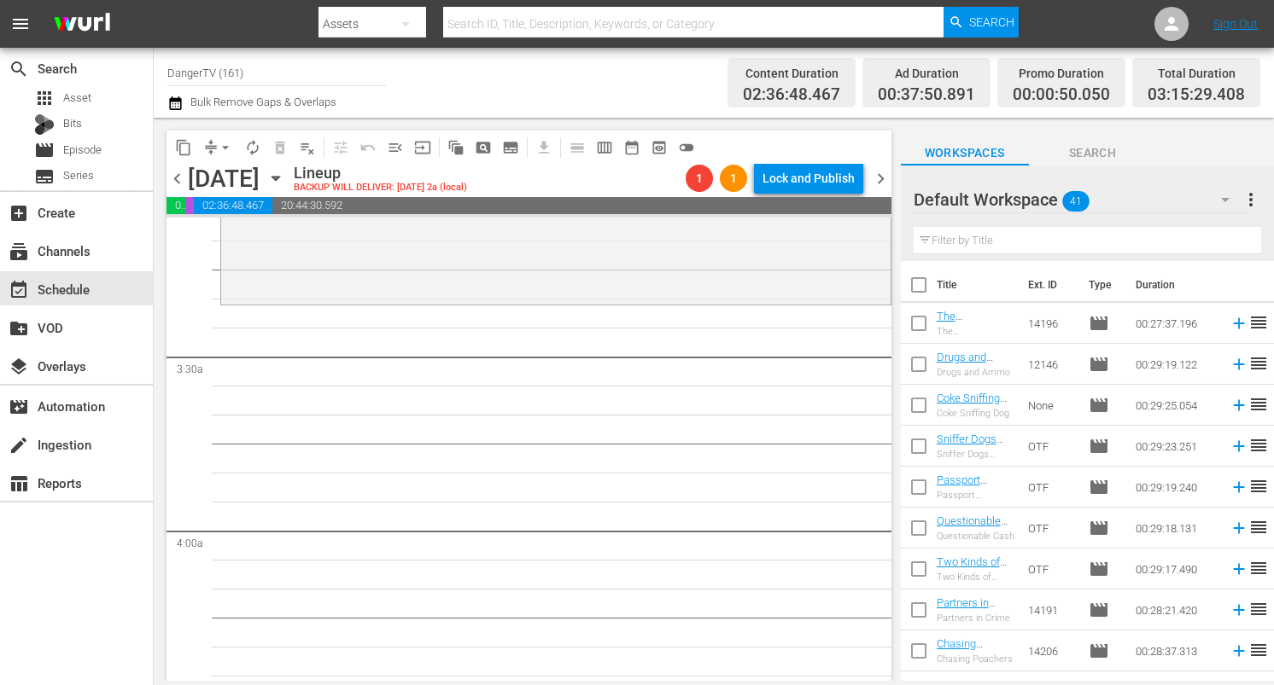
checkbox input "true"
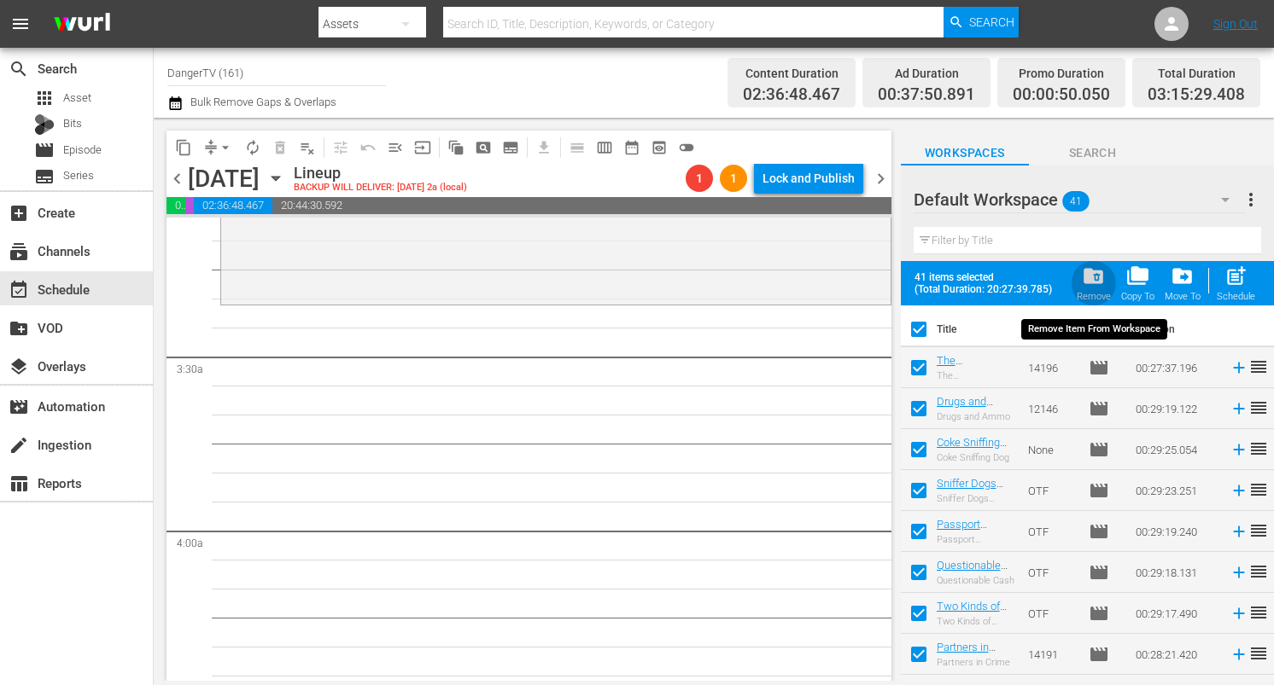
click at [1098, 279] on span "folder_delete" at bounding box center [1093, 276] width 23 height 23
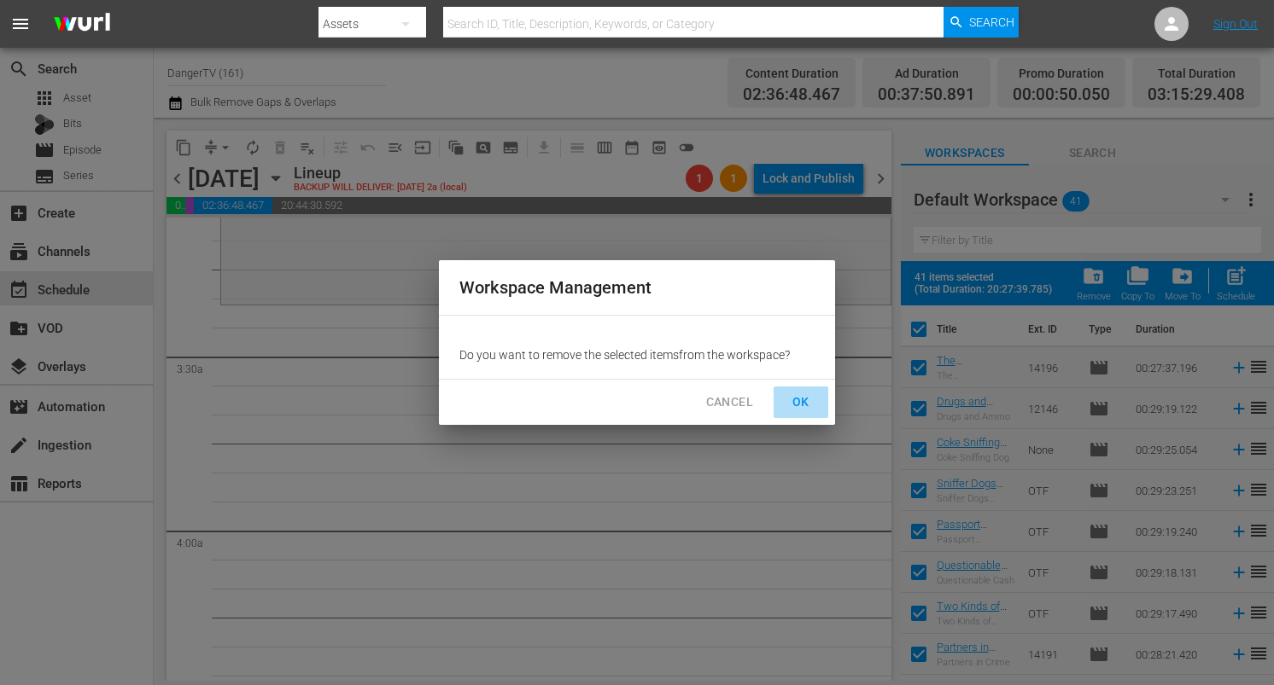
click at [795, 399] on span "OK" at bounding box center [800, 402] width 27 height 21
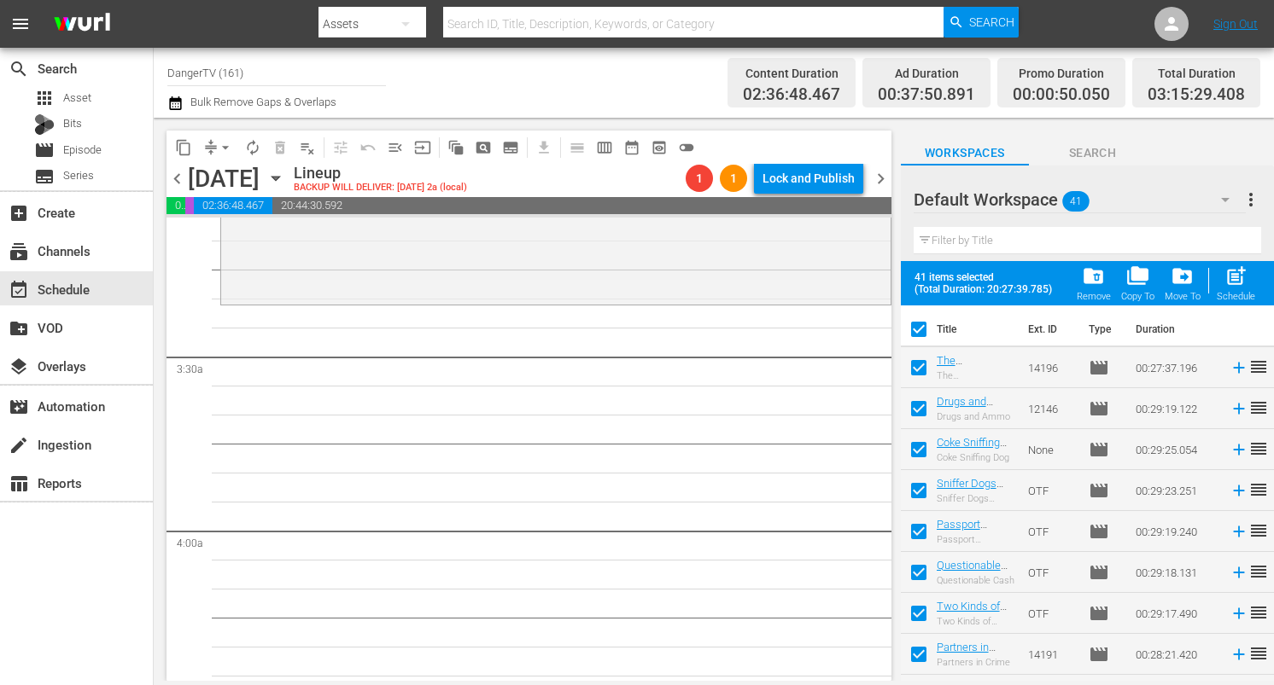
checkbox input "false"
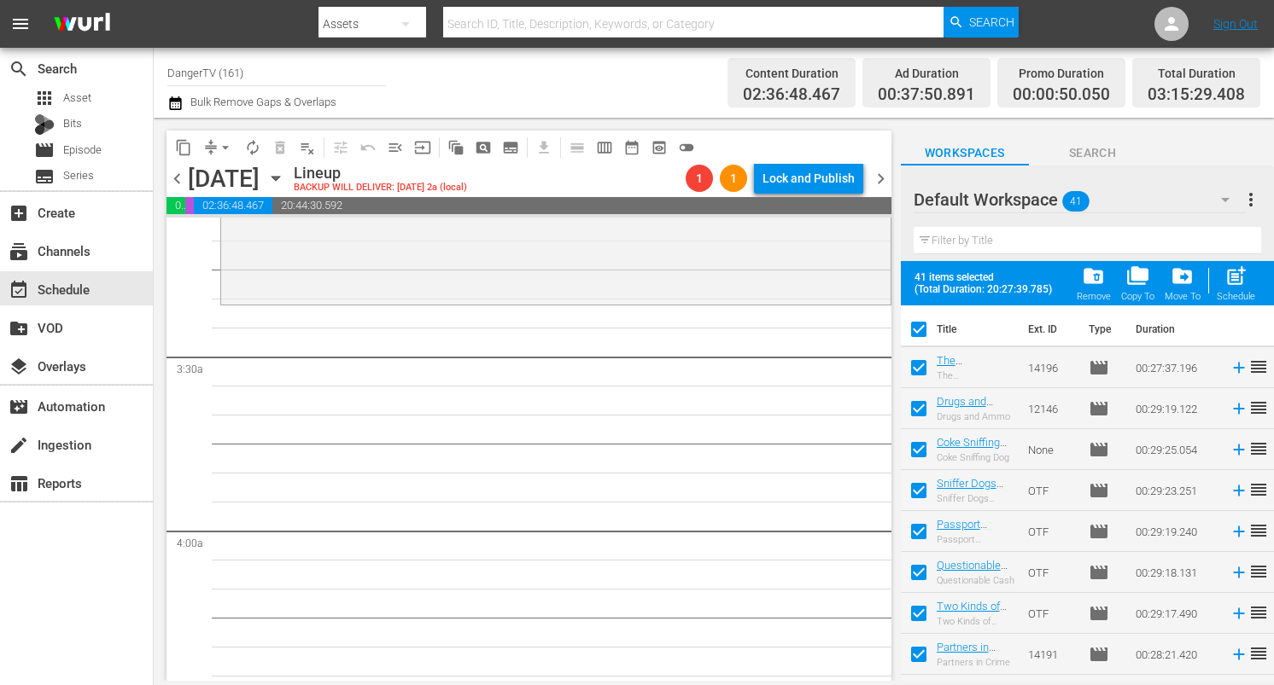
checkbox input "false"
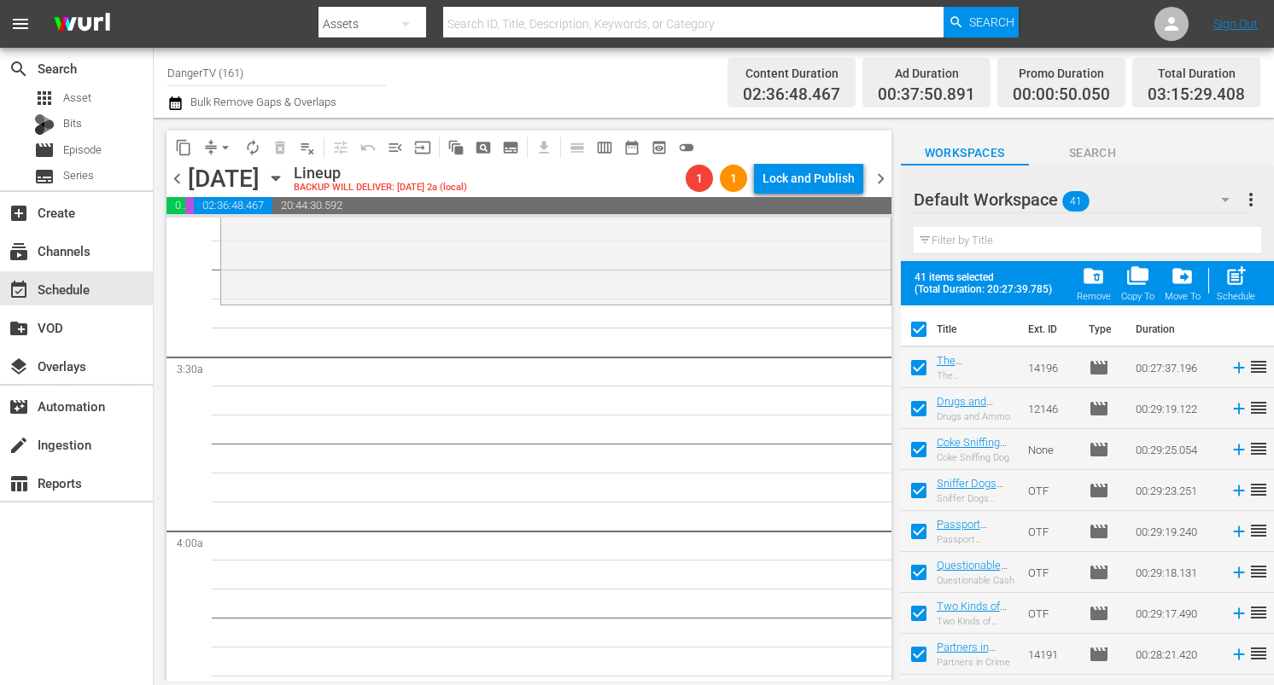
checkbox input "false"
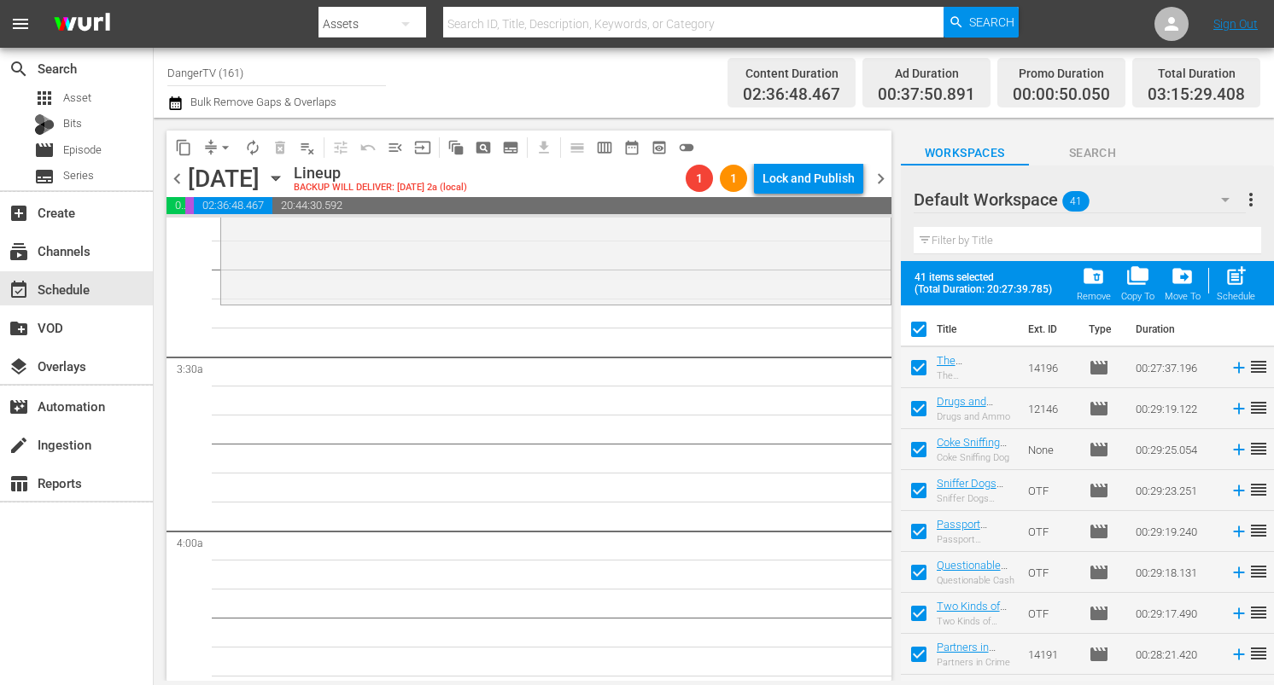
checkbox input "false"
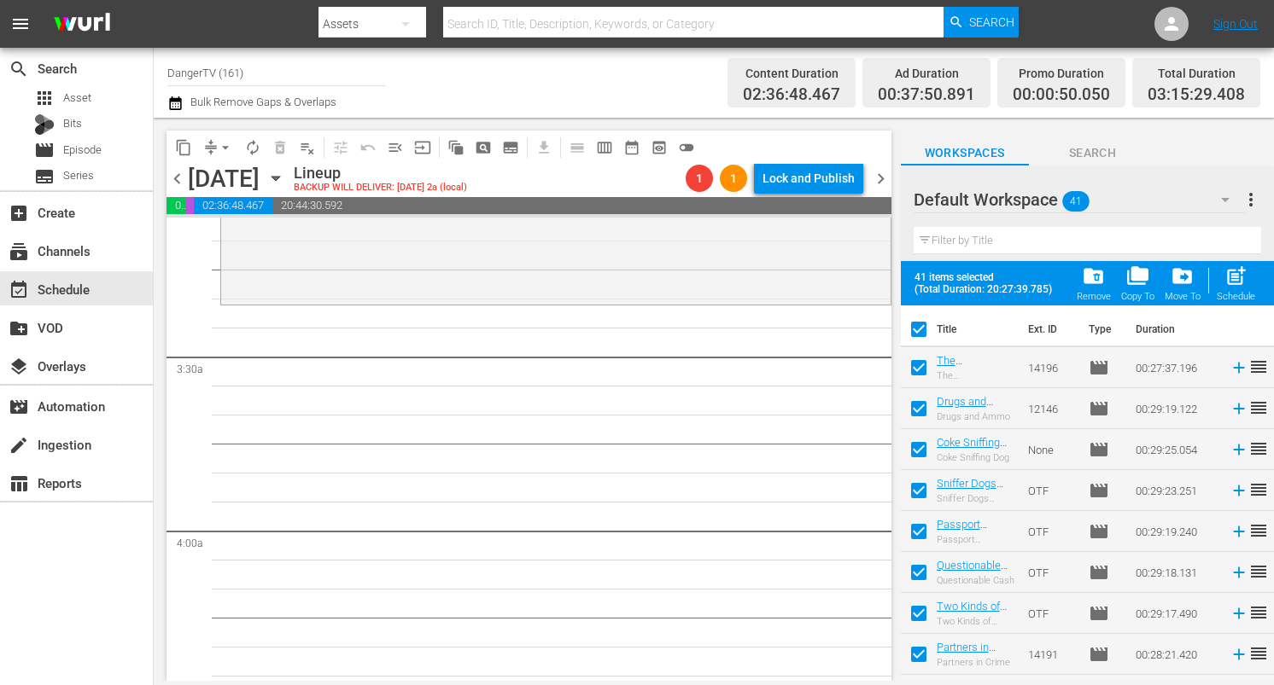
checkbox input "false"
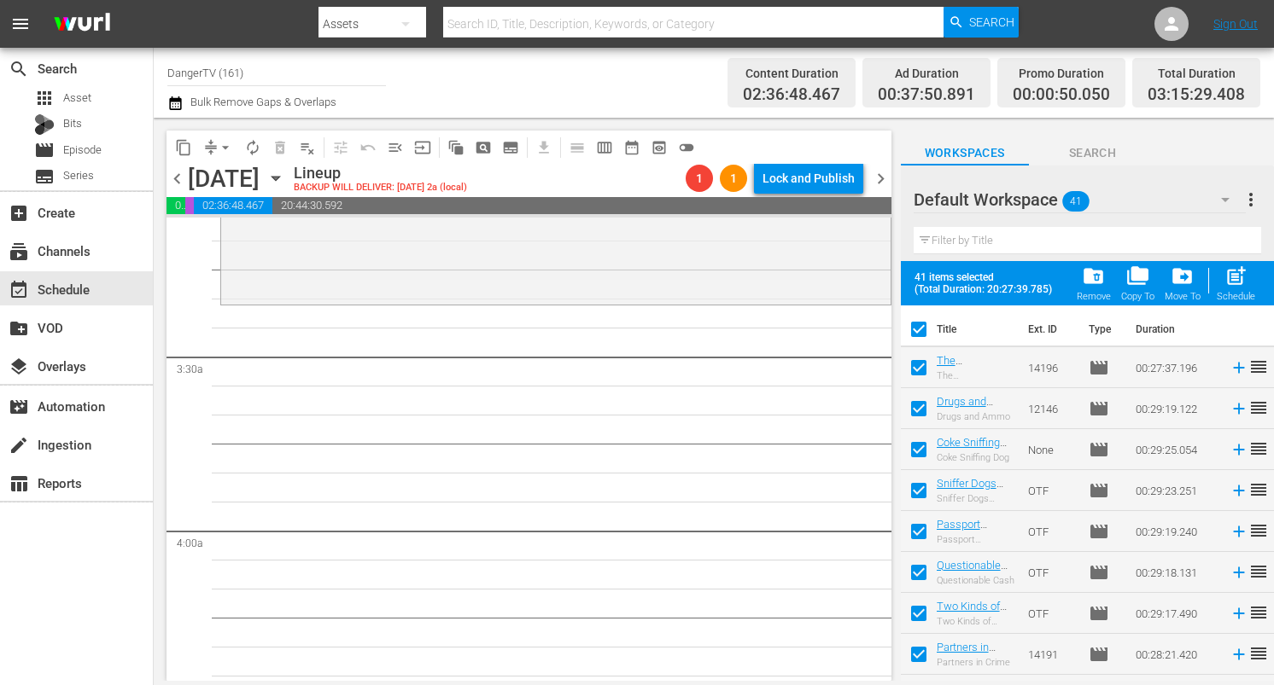
checkbox input "false"
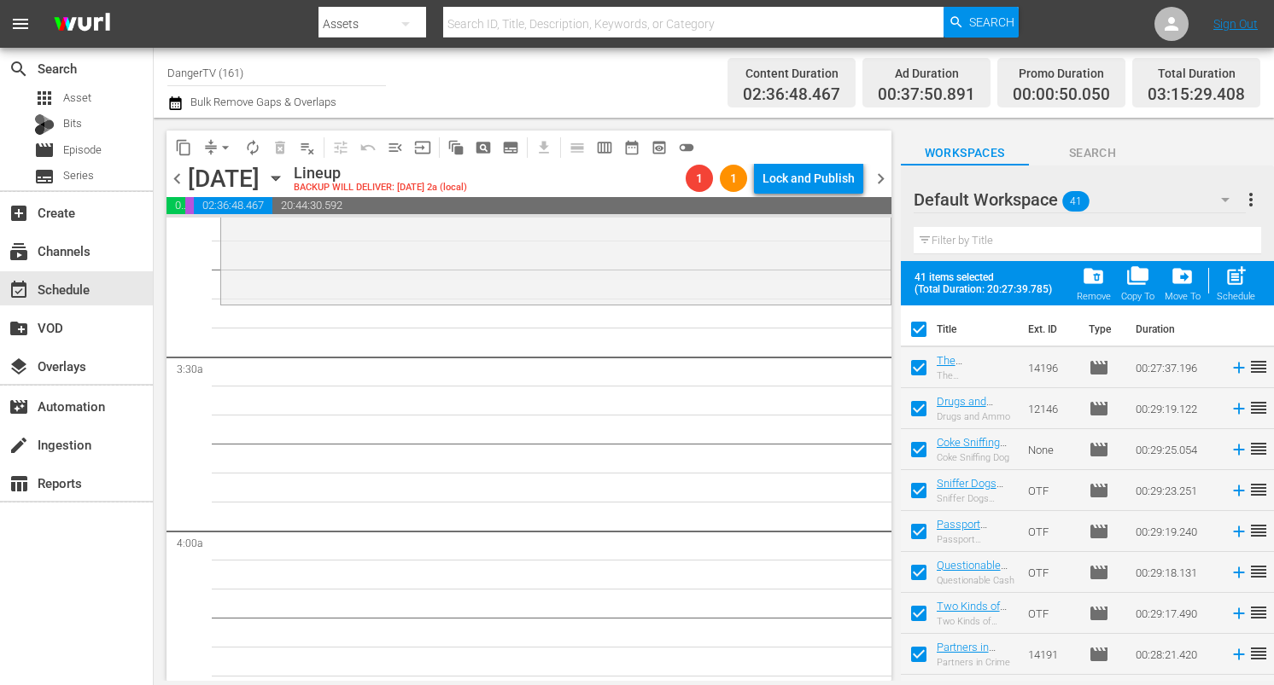
checkbox input "false"
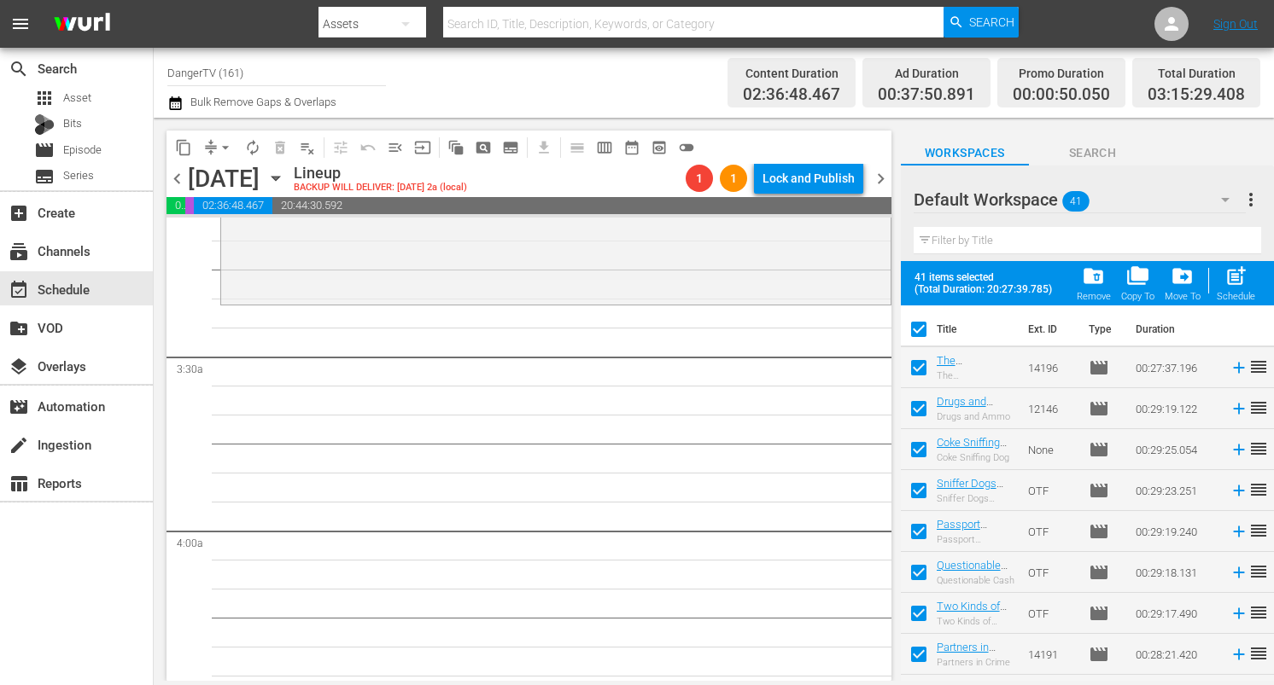
checkbox input "false"
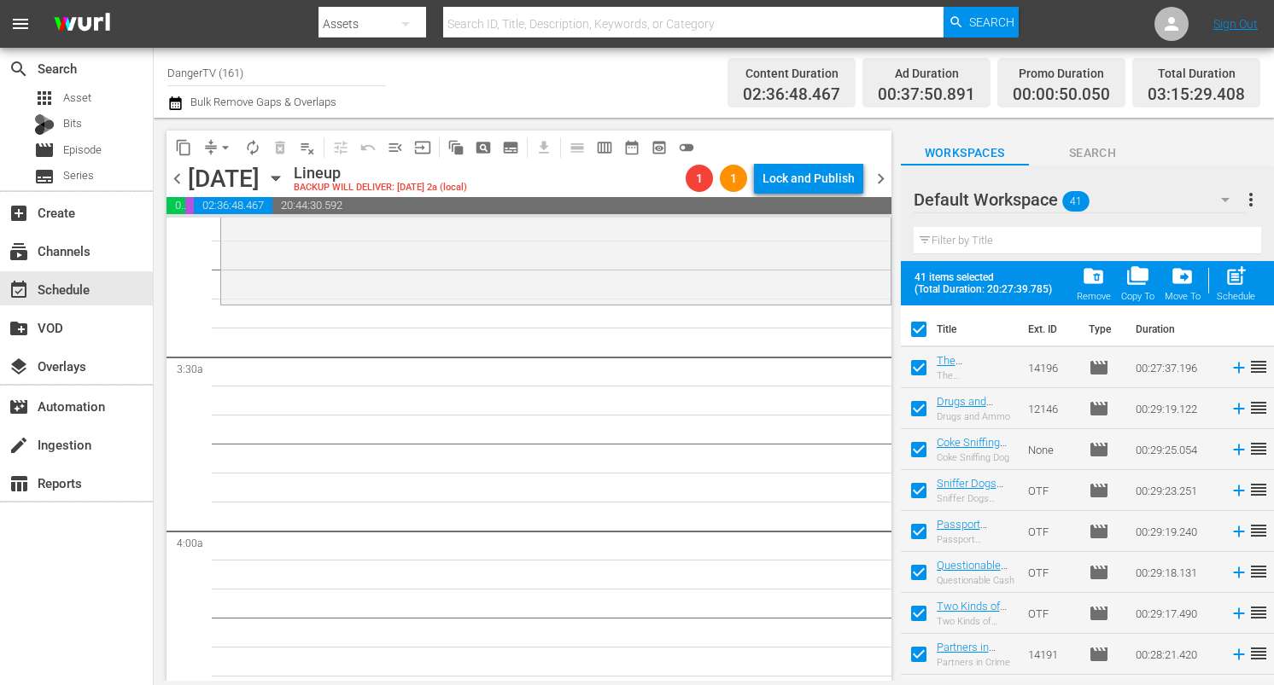
checkbox input "false"
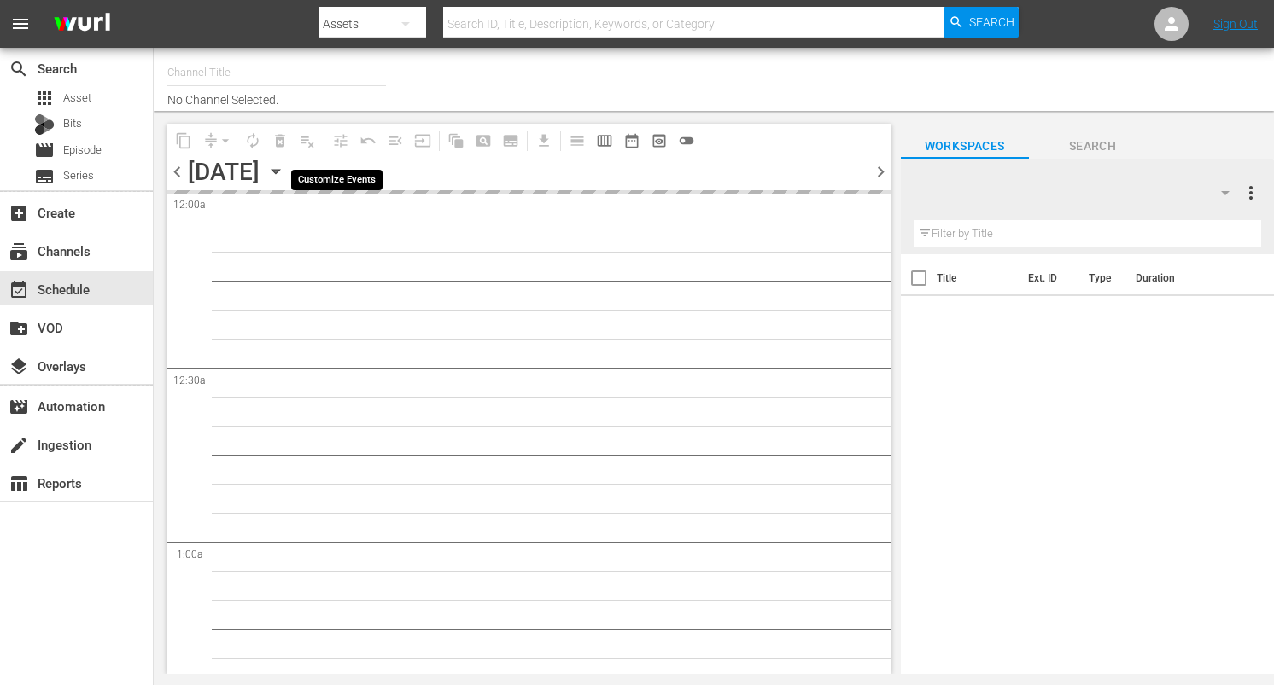
type input "DangerTV (161)"
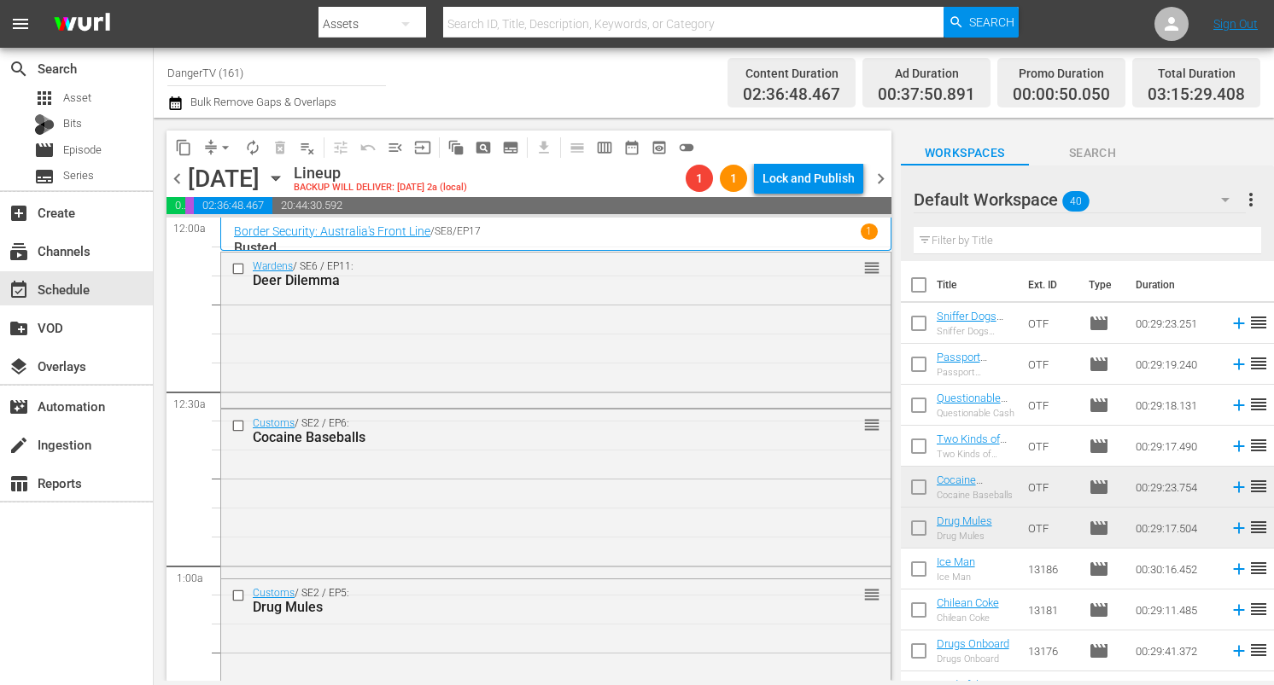
click at [916, 281] on input "checkbox" at bounding box center [919, 289] width 36 height 36
checkbox input "true"
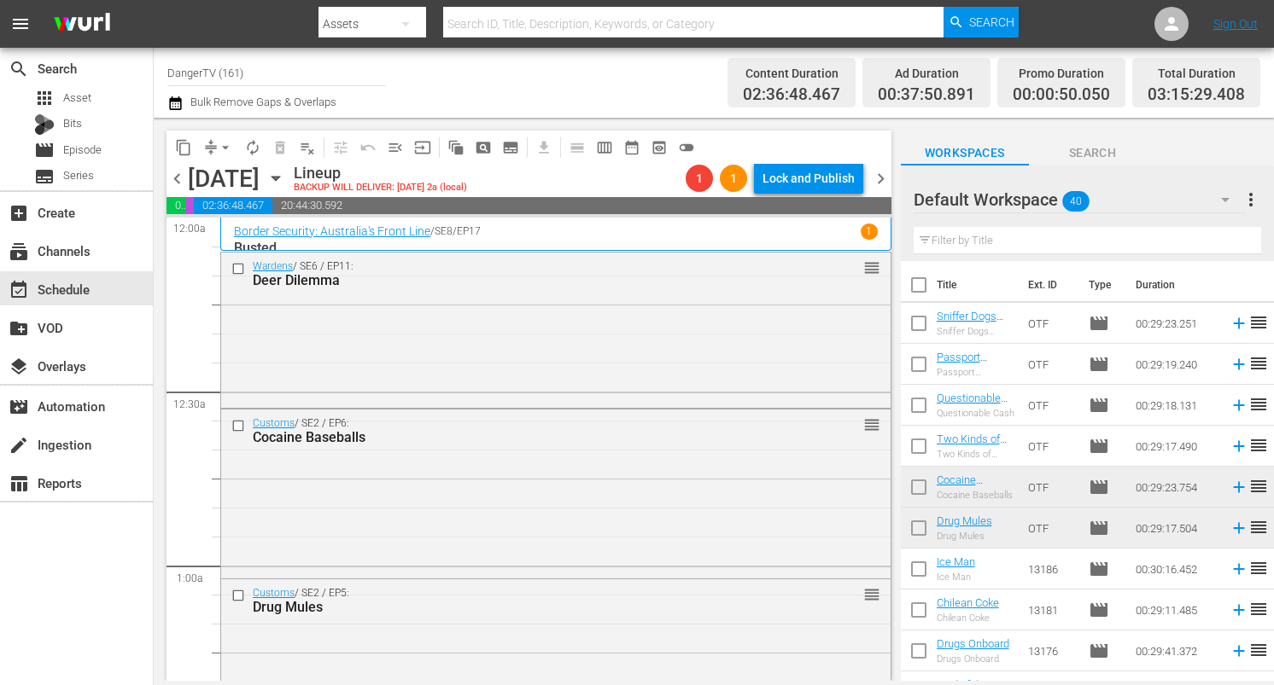
checkbox input "true"
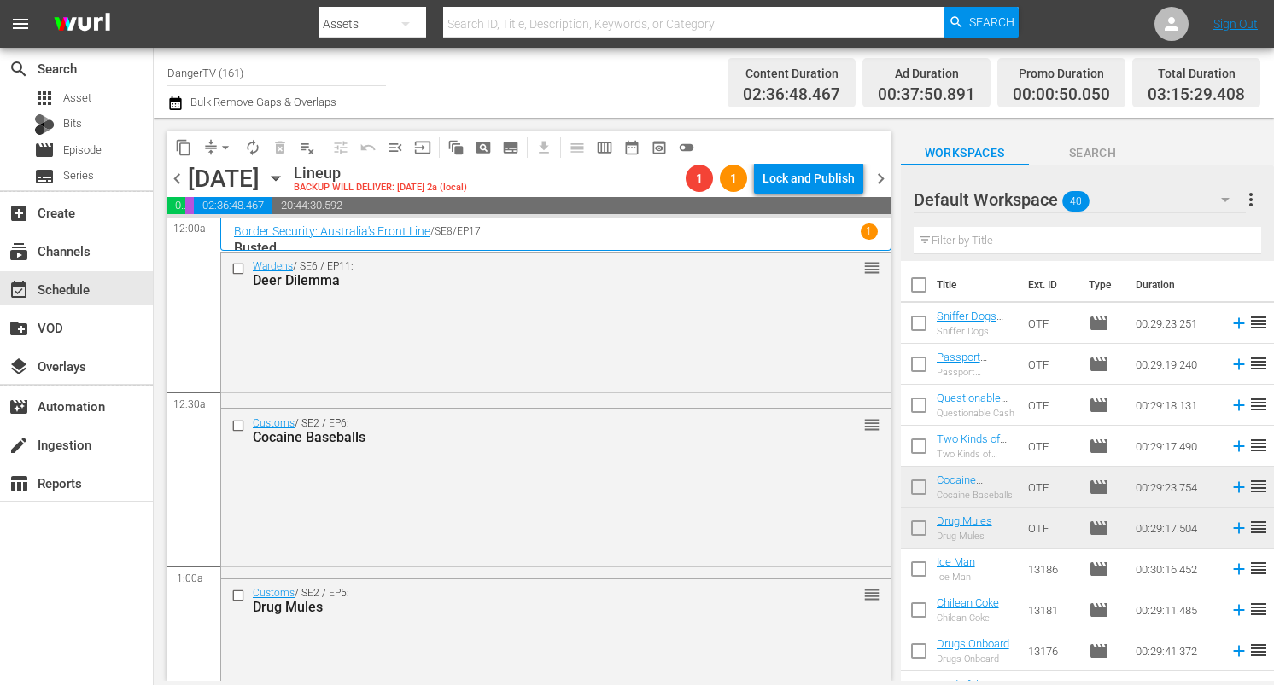
checkbox input "true"
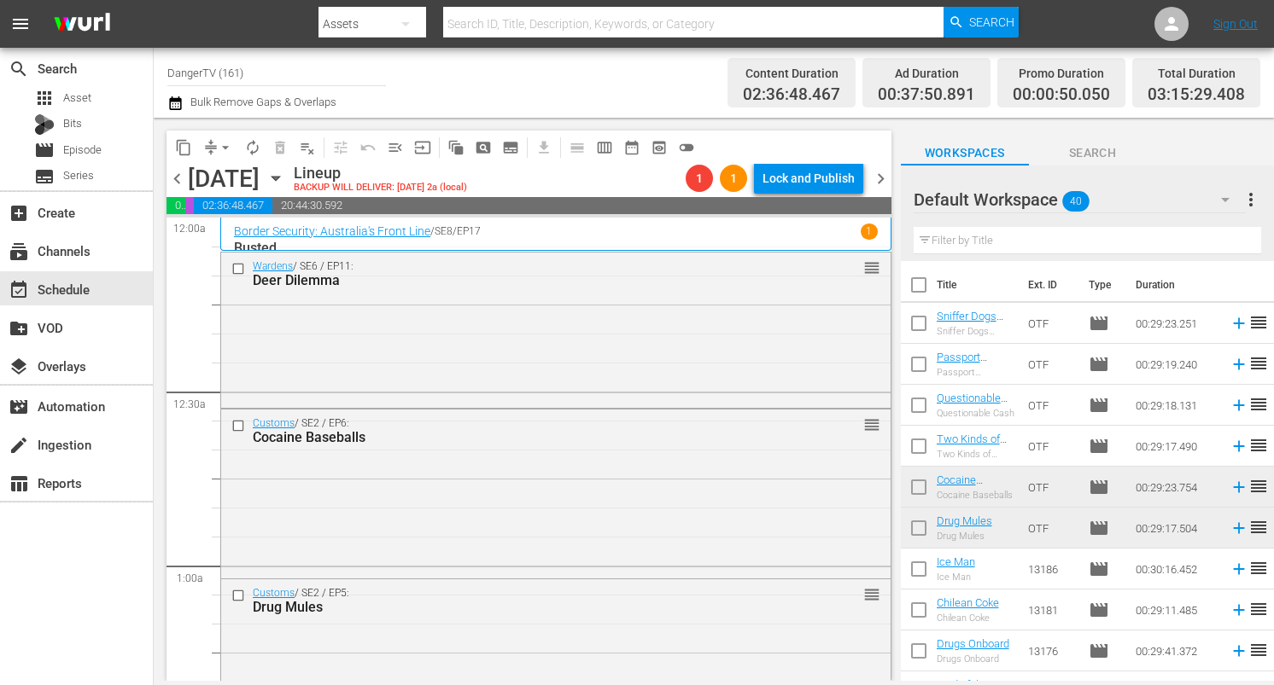
checkbox input "true"
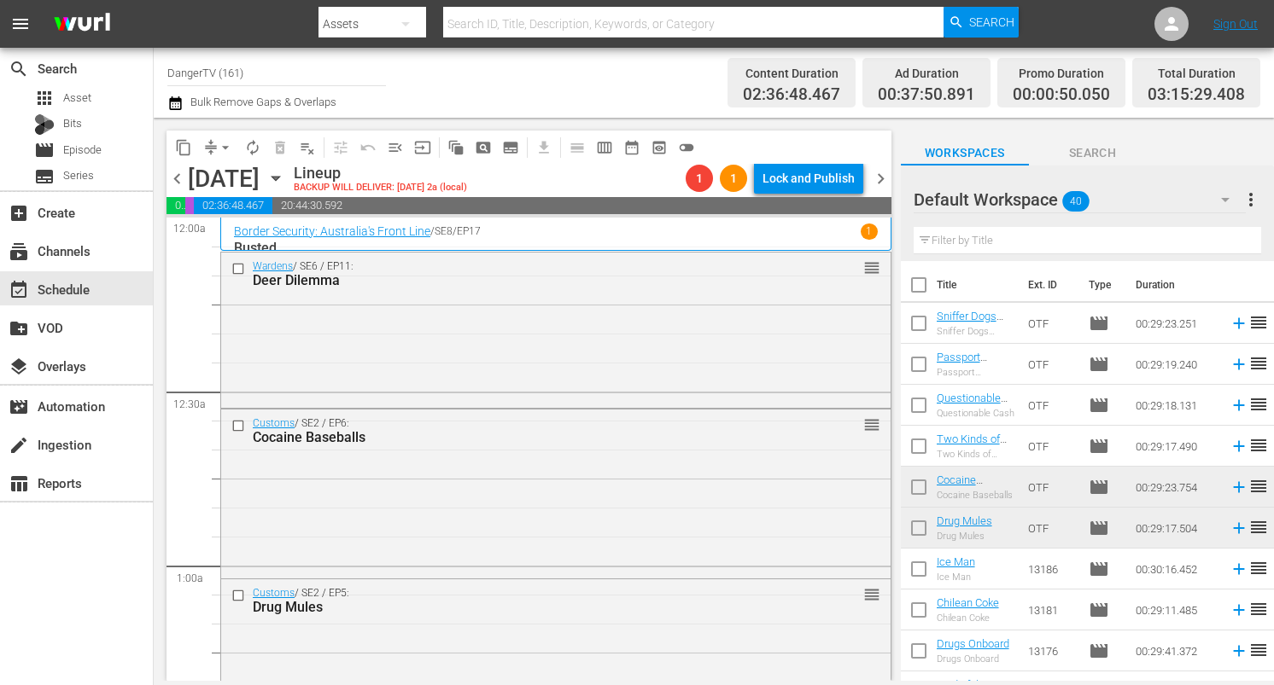
checkbox input "true"
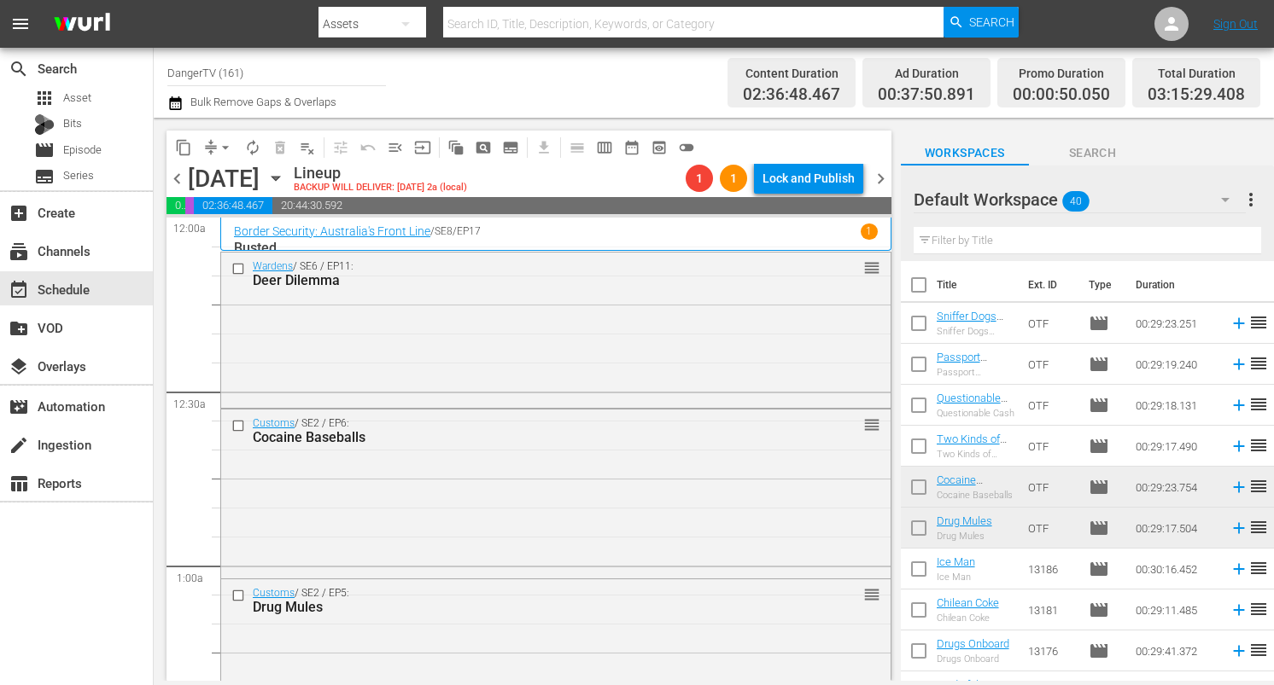
checkbox input "true"
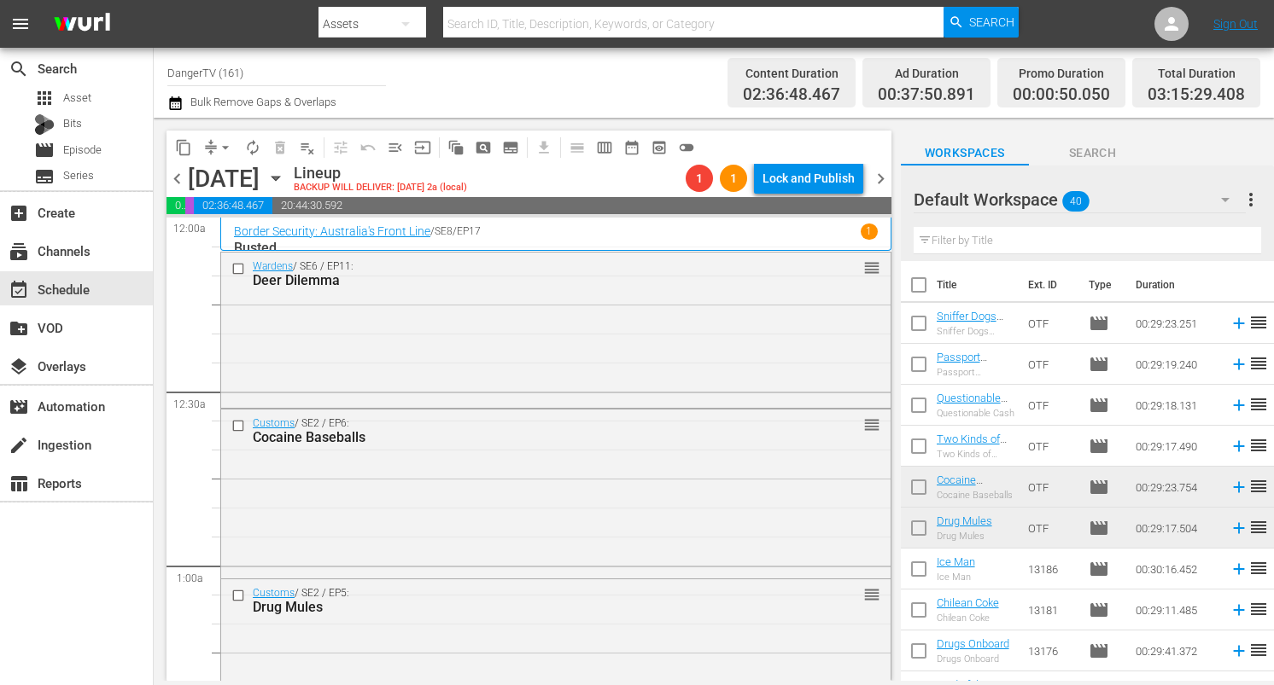
checkbox input "true"
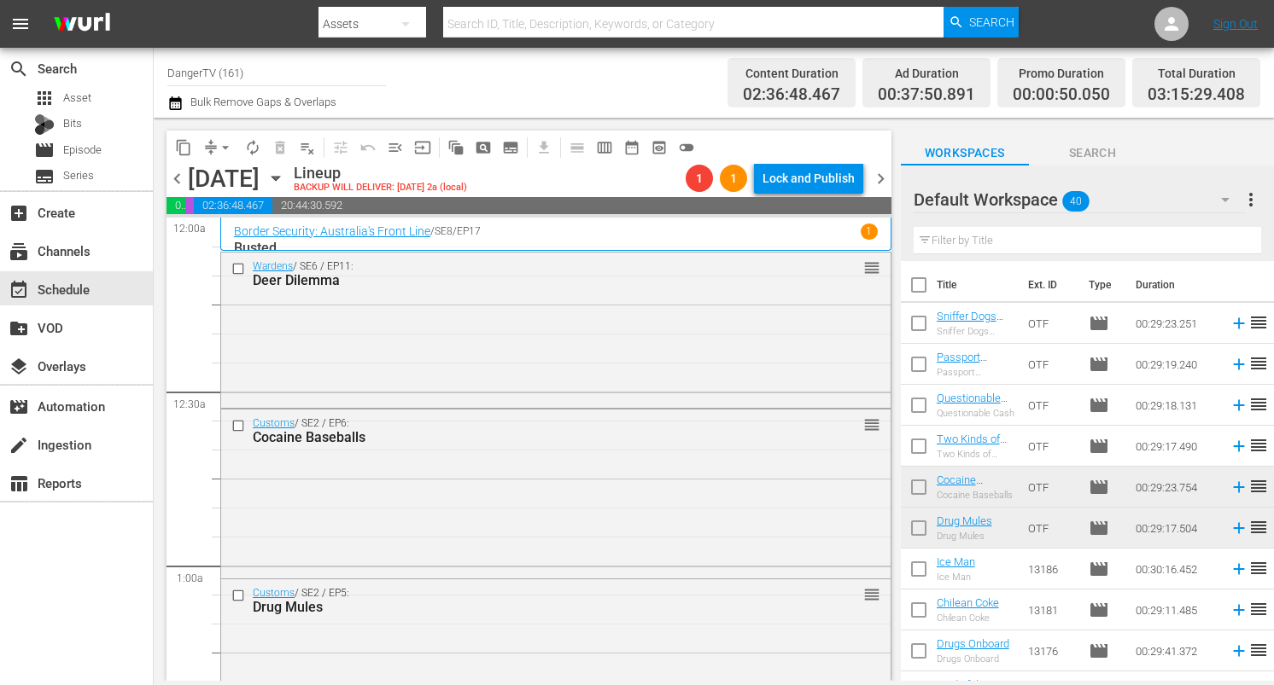
checkbox input "true"
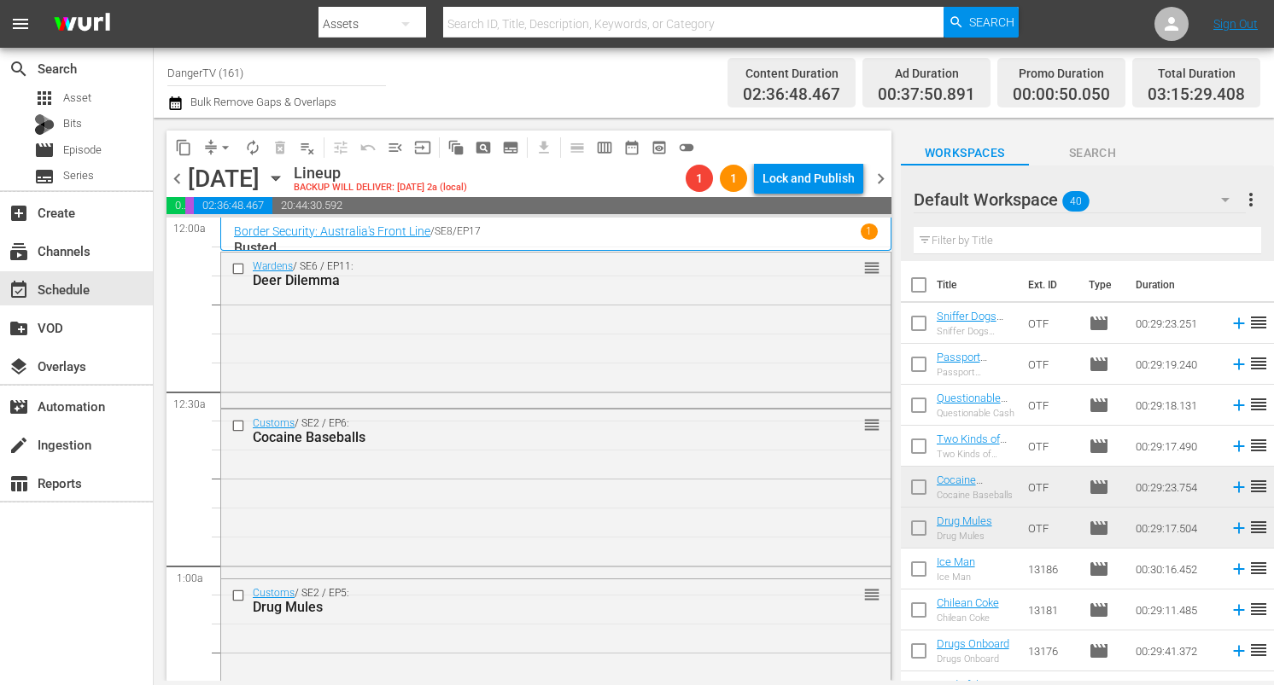
checkbox input "true"
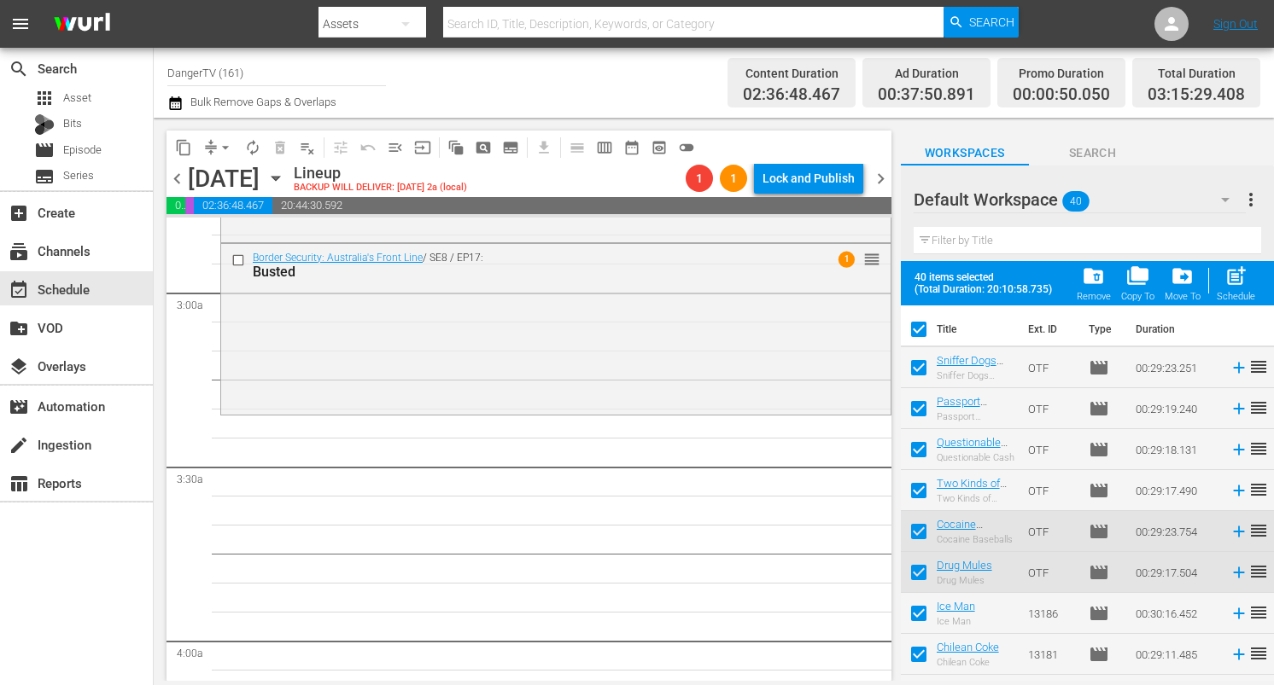
scroll to position [972, 0]
click at [1237, 275] on span "post_add" at bounding box center [1235, 276] width 23 height 23
checkbox input "false"
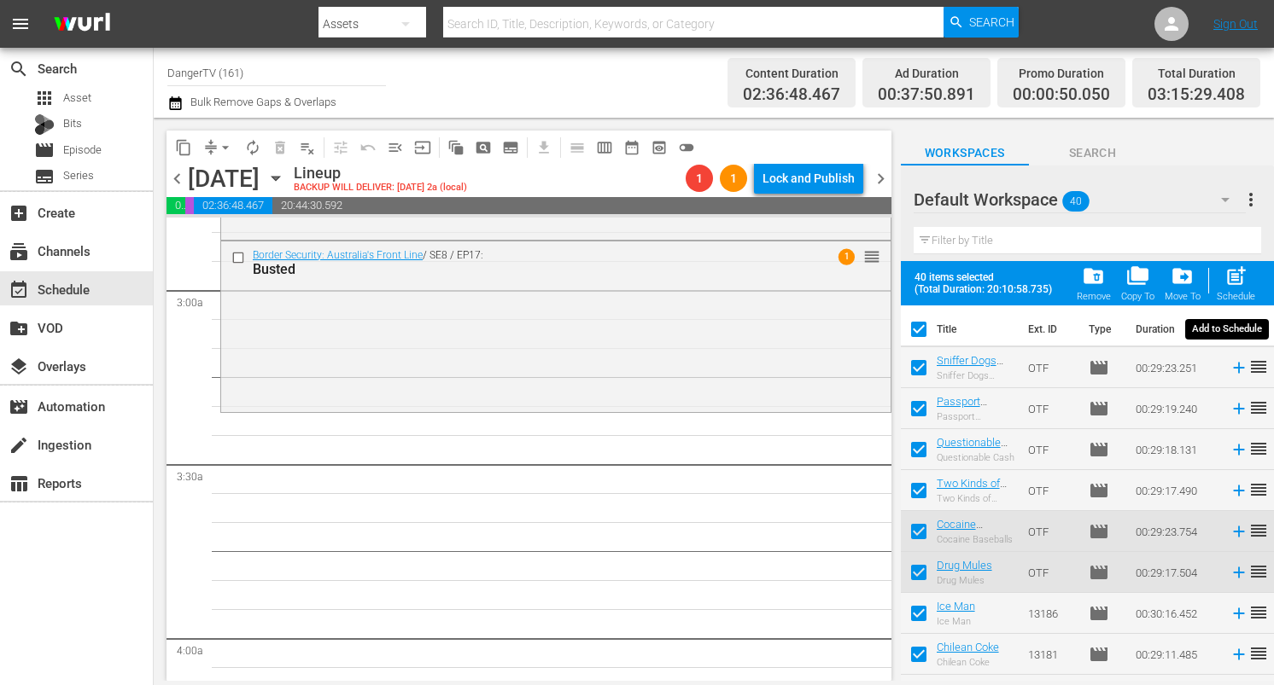
checkbox input "false"
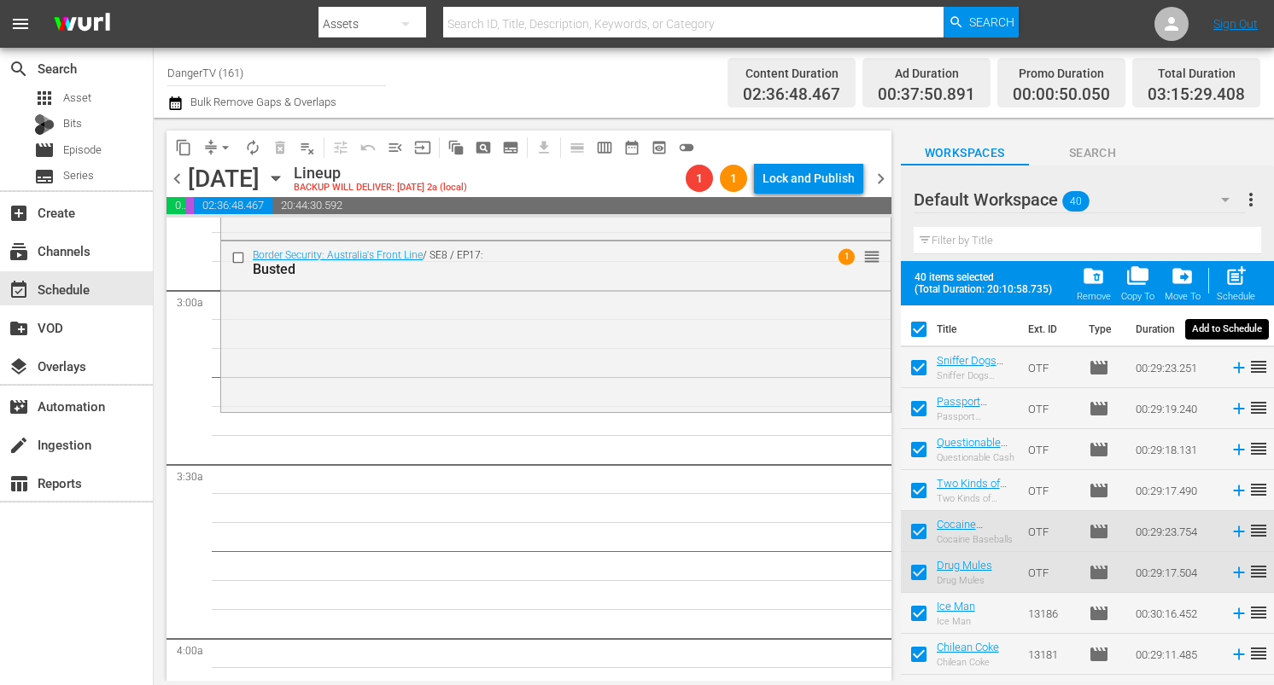
checkbox input "false"
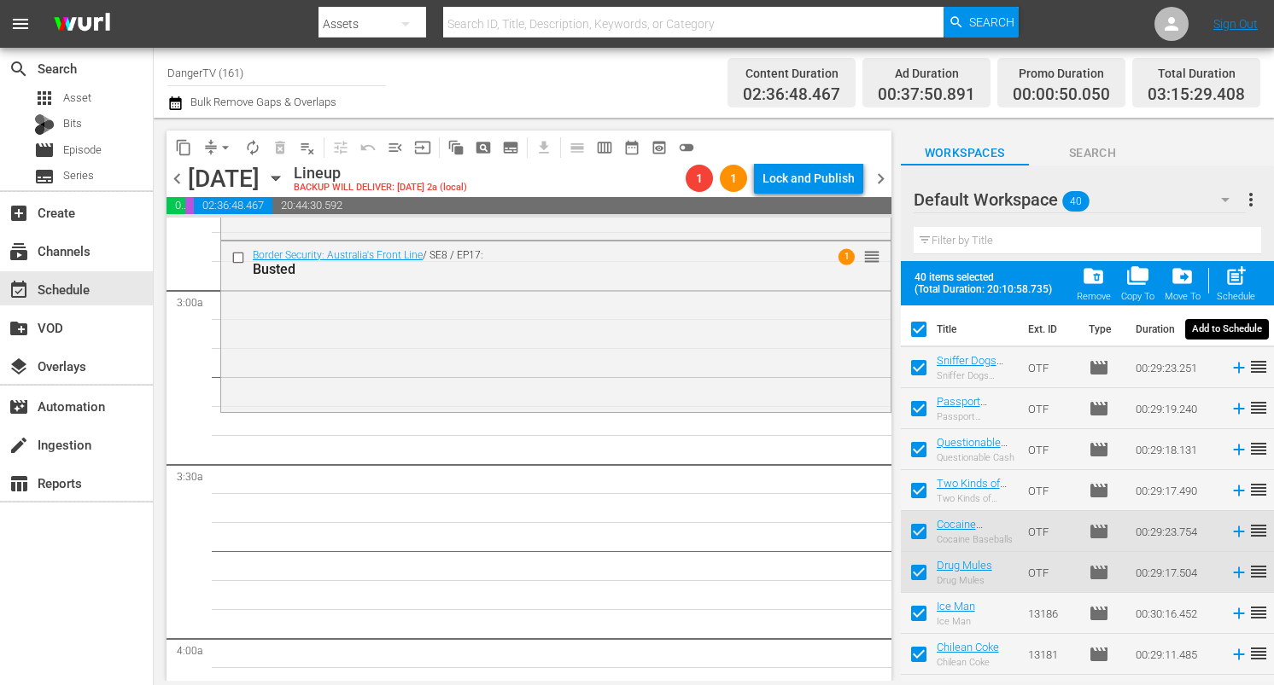
checkbox input "false"
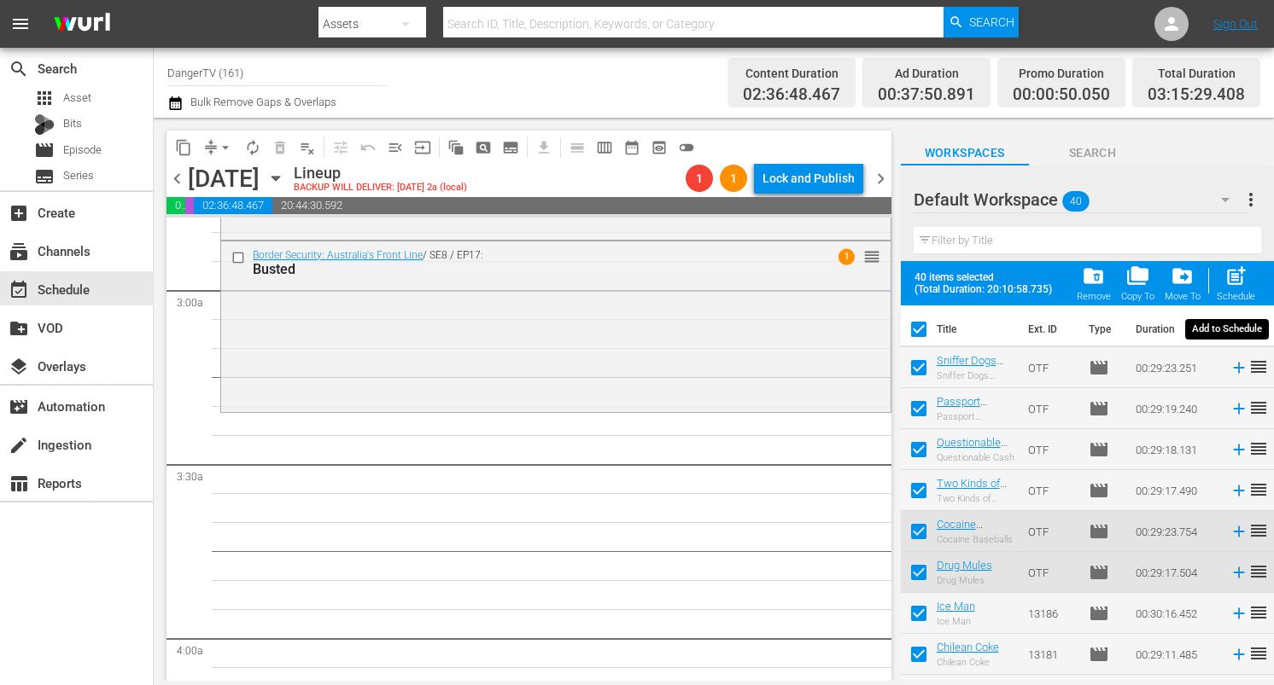
checkbox input "false"
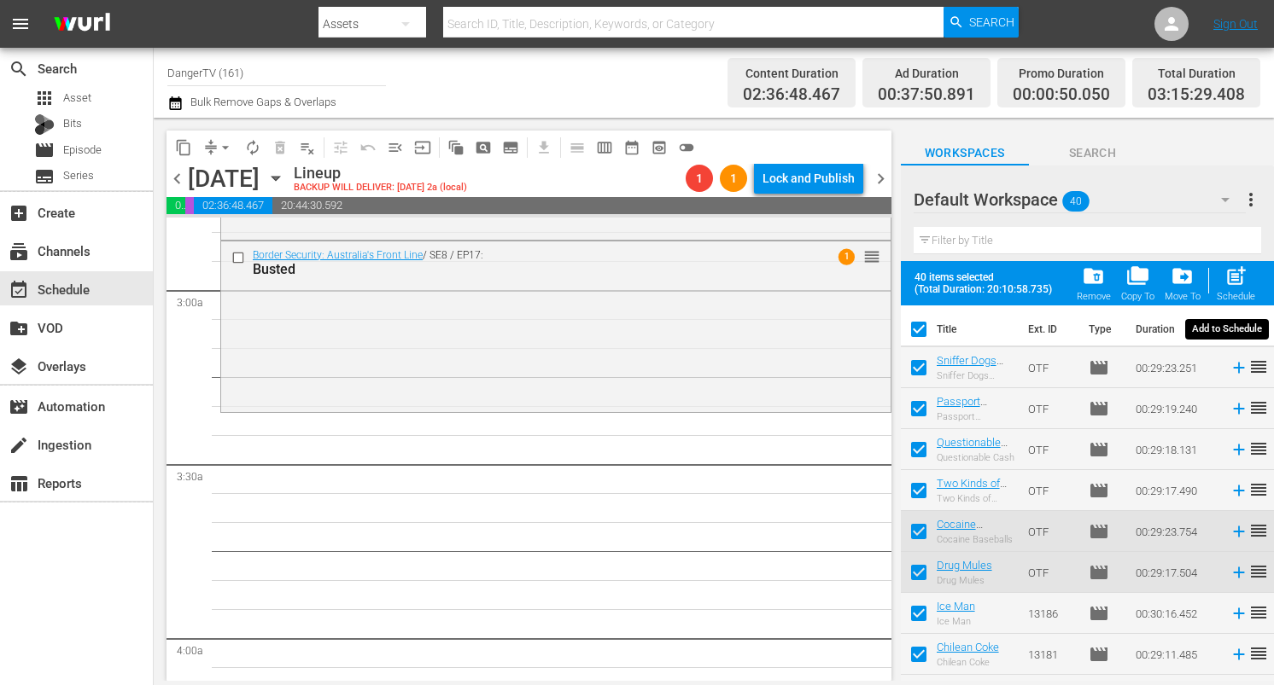
checkbox input "false"
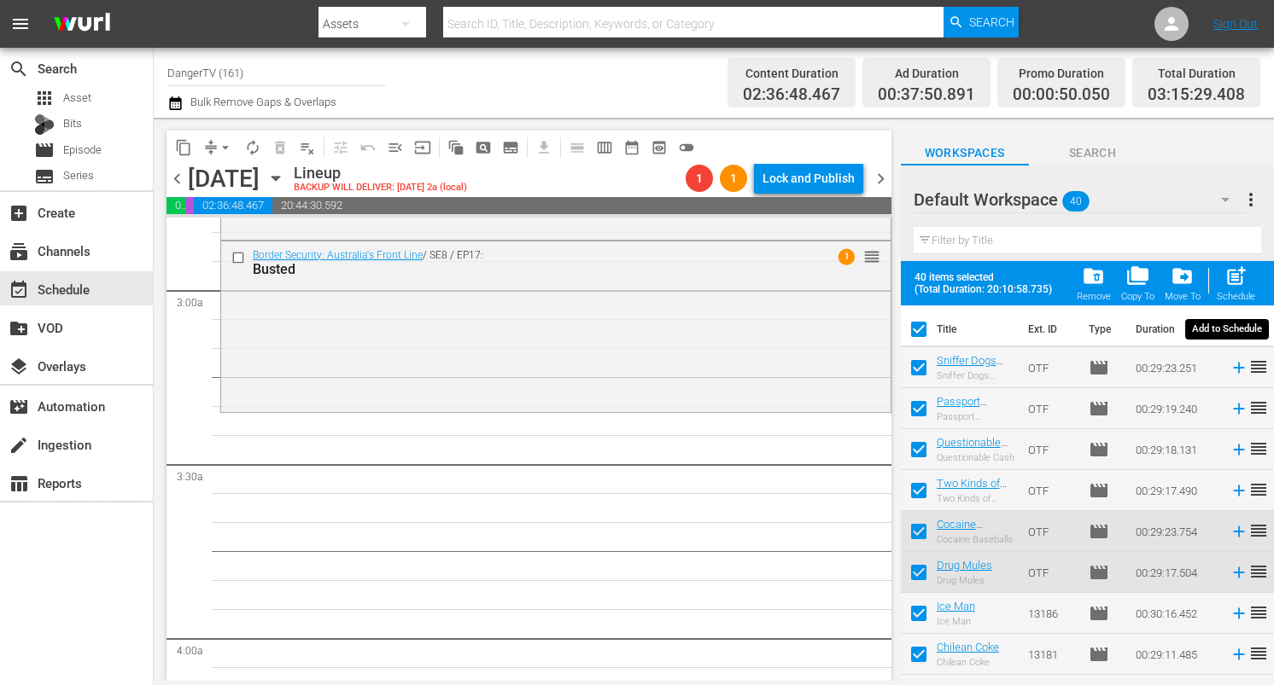
checkbox input "false"
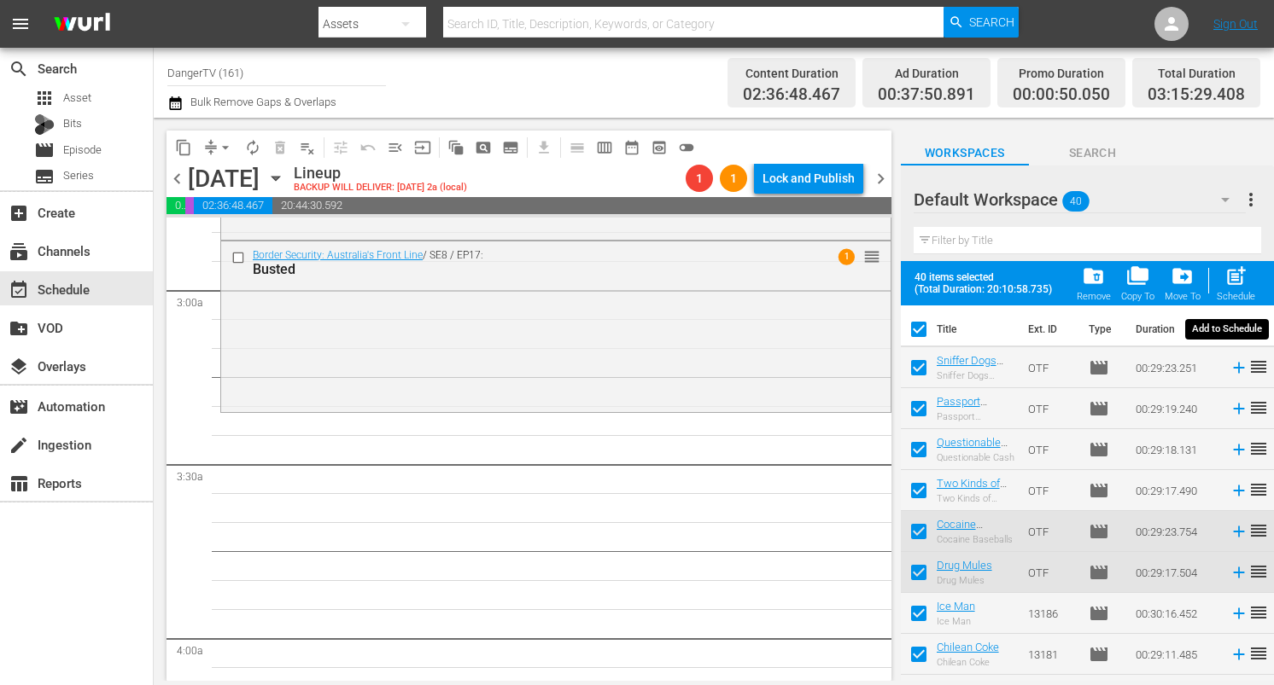
checkbox input "false"
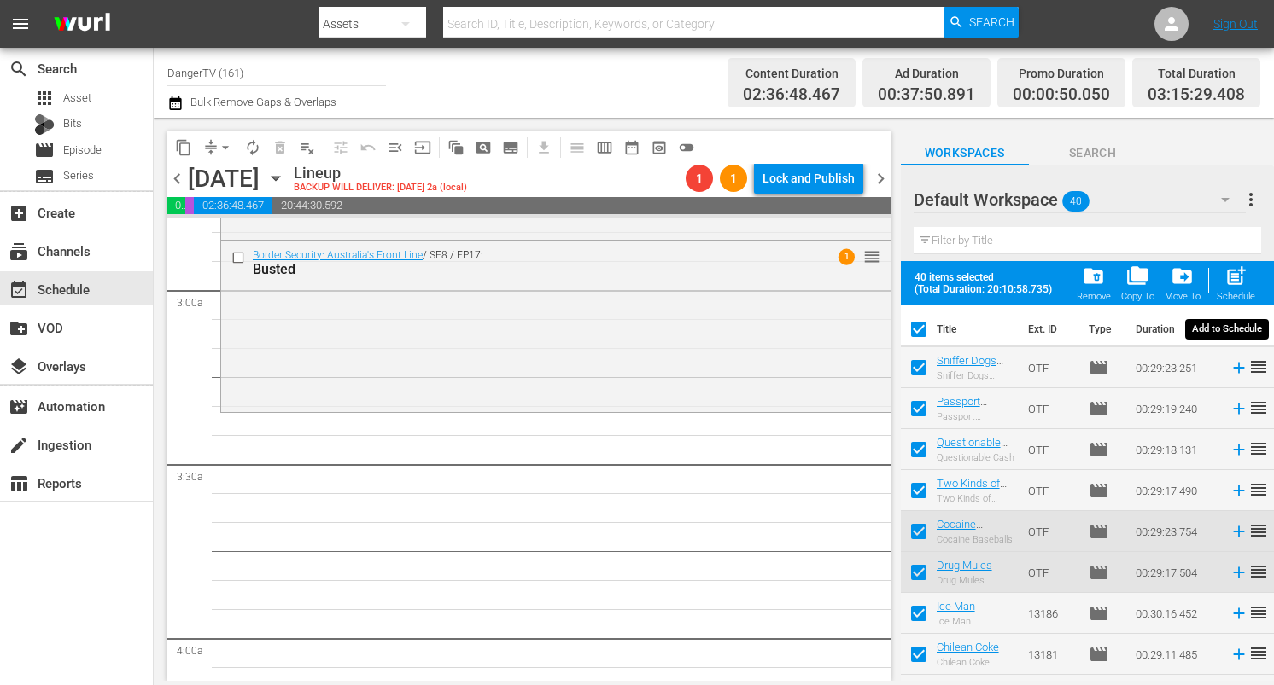
checkbox input "false"
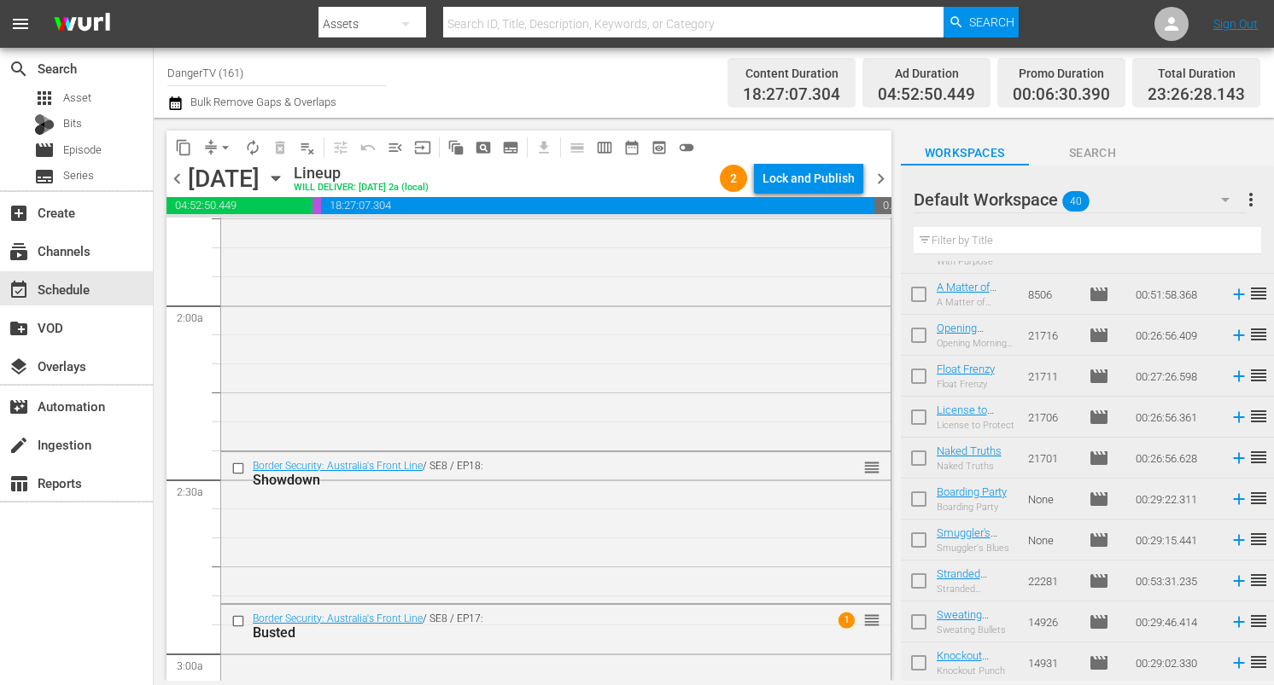
scroll to position [541, 0]
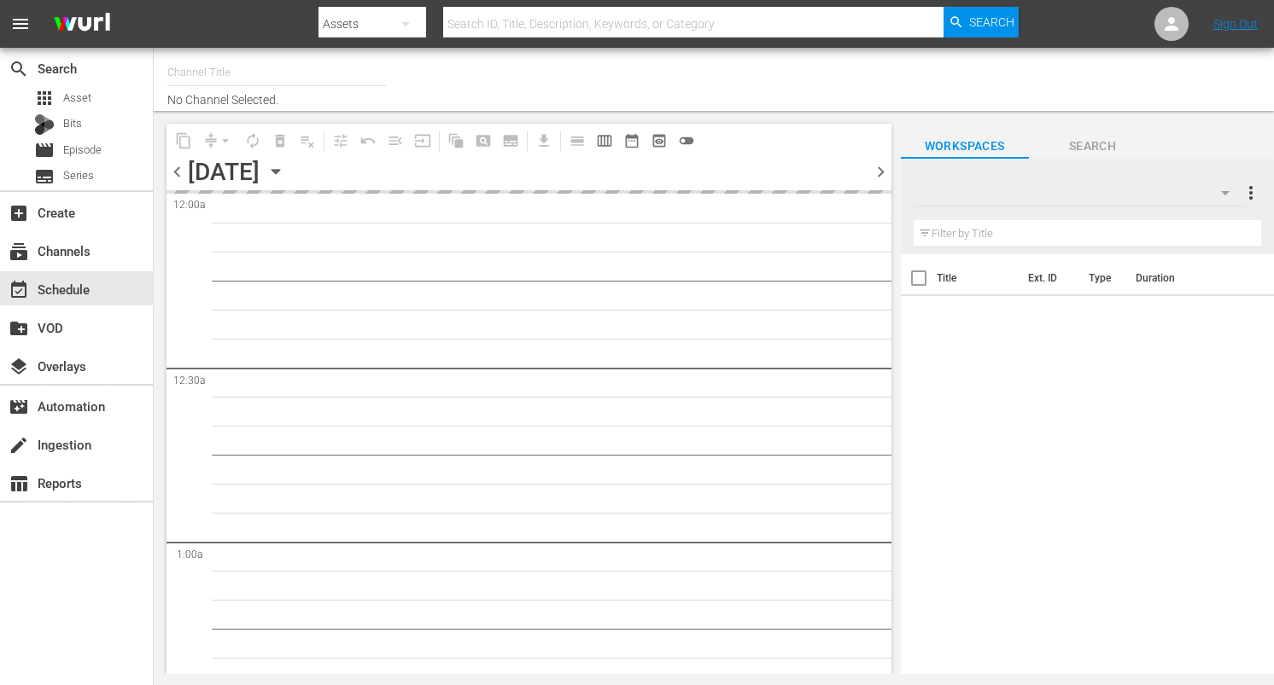
type input "DangerTV (161)"
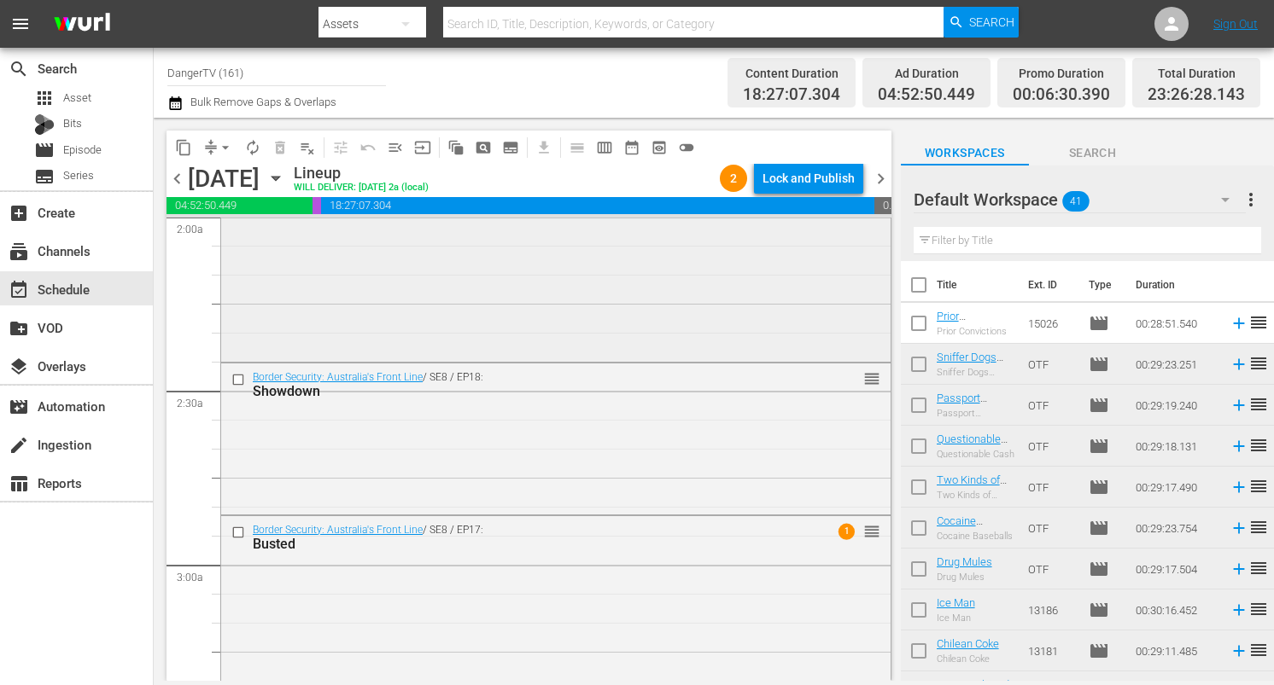
scroll to position [750, 0]
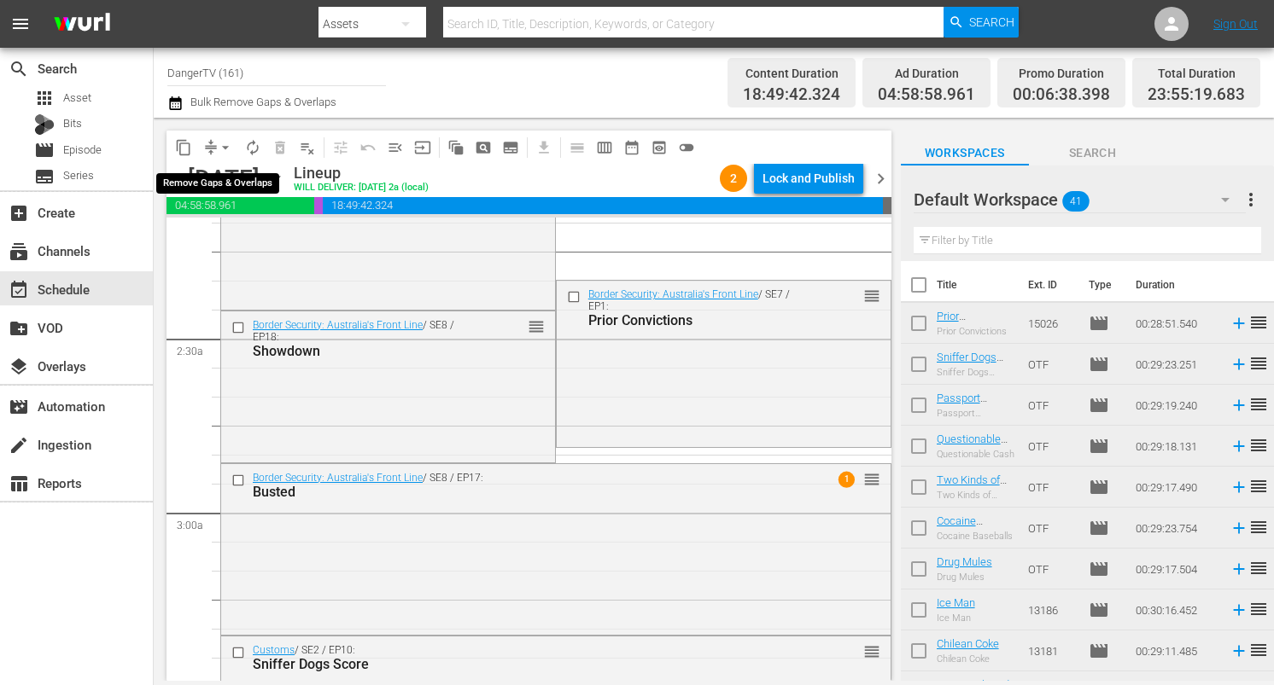
click at [224, 146] on span "arrow_drop_down" at bounding box center [225, 147] width 17 height 17
click at [245, 236] on li "Align to End of Previous Day" at bounding box center [226, 239] width 179 height 28
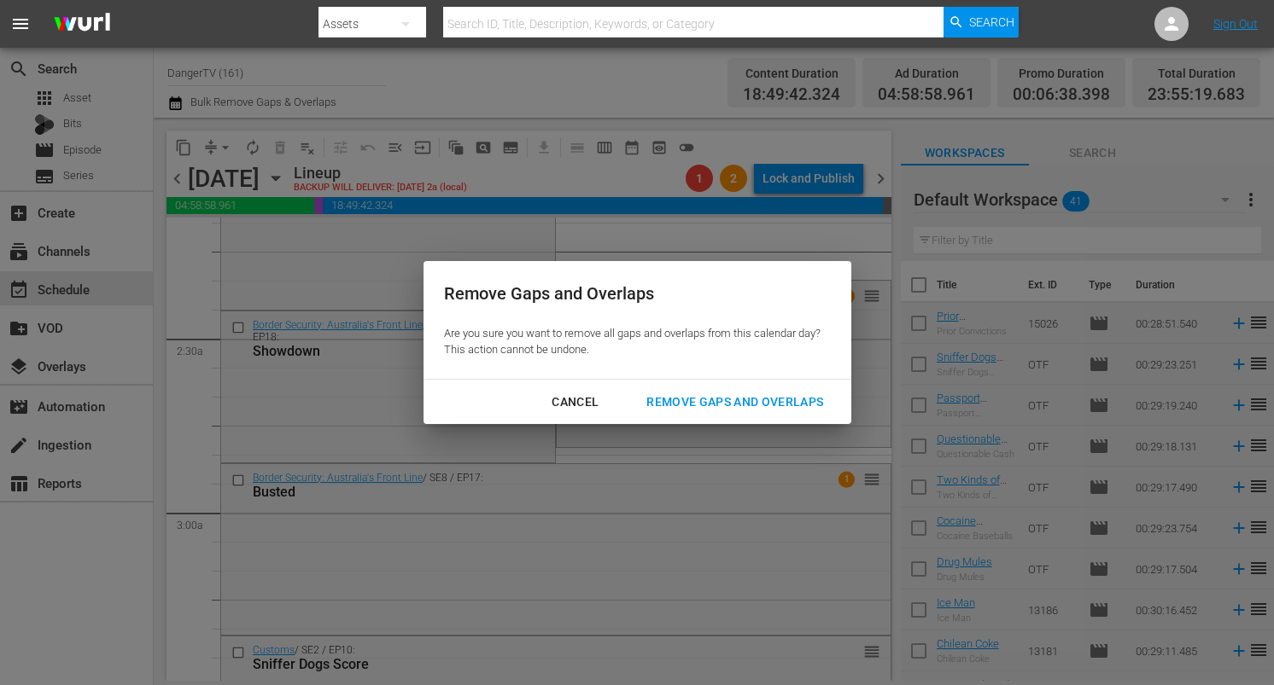
click at [735, 400] on div "Remove Gaps and Overlaps" at bounding box center [735, 402] width 204 height 21
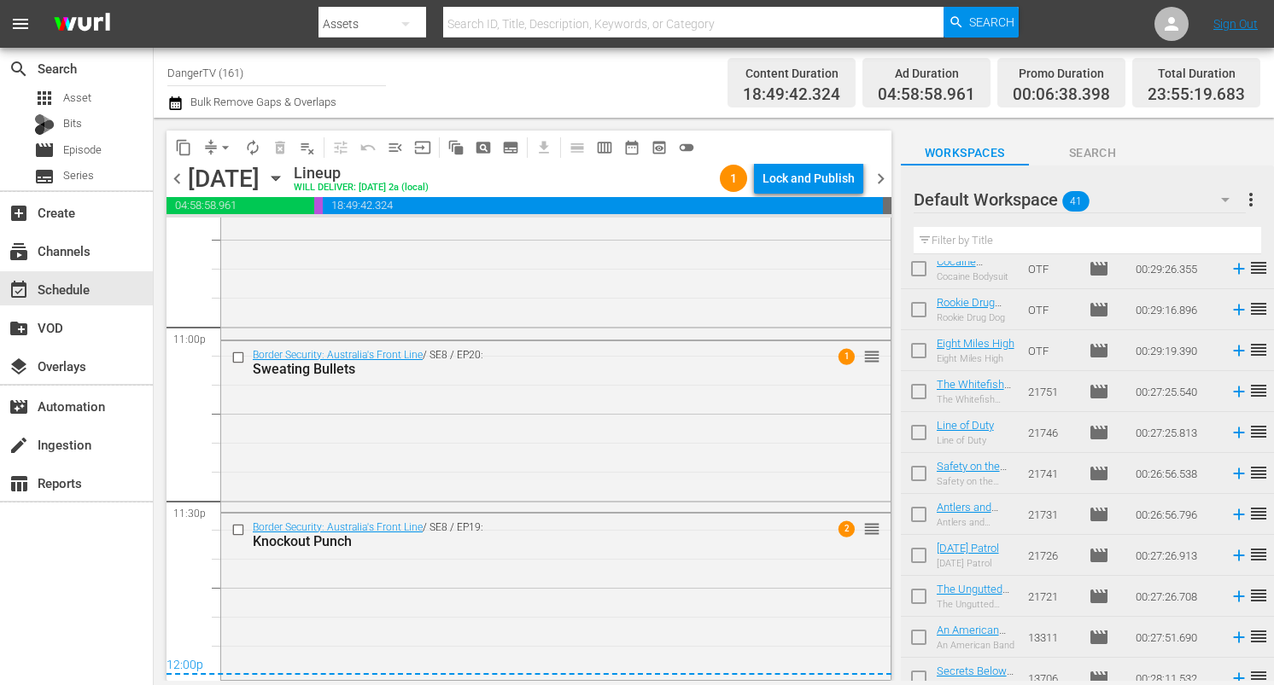
scroll to position [0, 0]
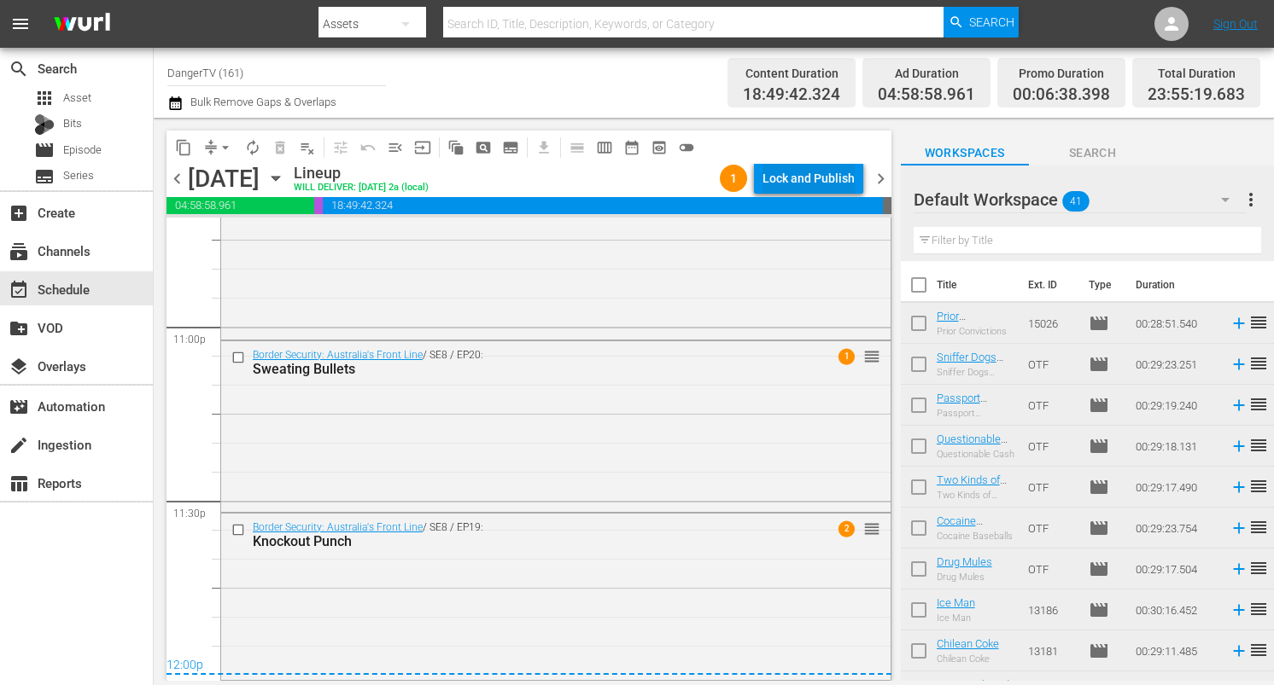
click at [827, 178] on div "Lock and Publish" at bounding box center [808, 178] width 92 height 31
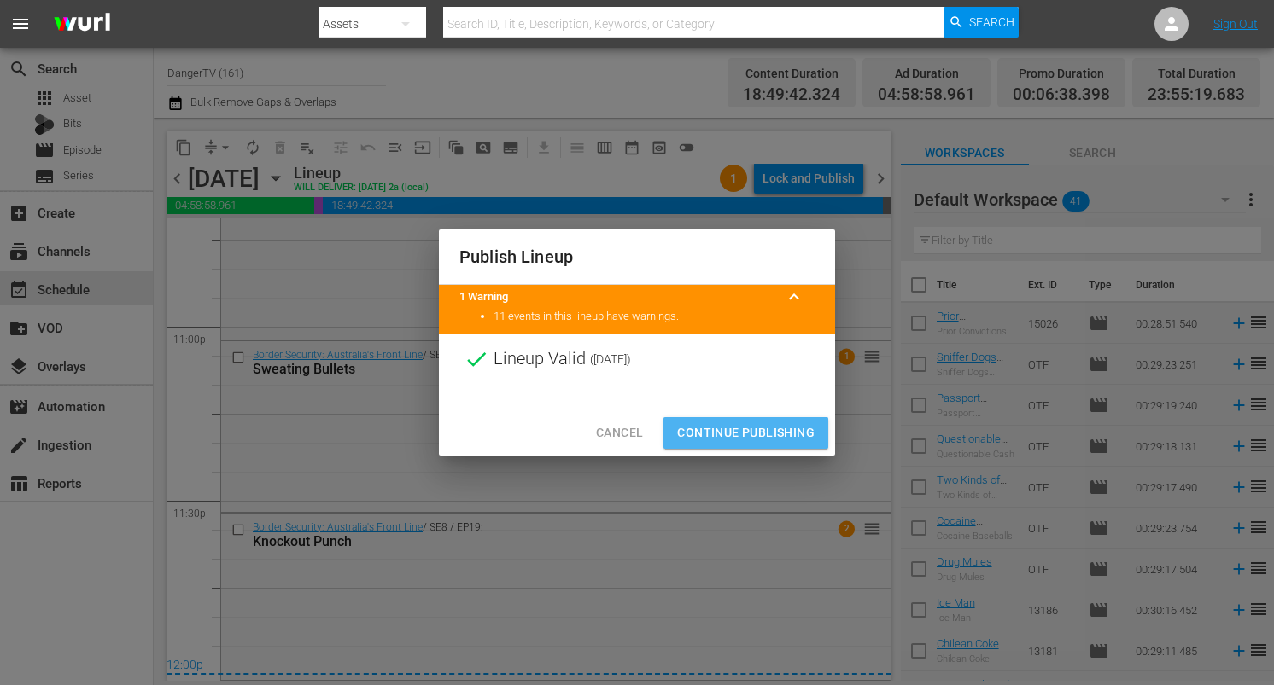
click at [744, 445] on button "Continue Publishing" at bounding box center [745, 433] width 165 height 32
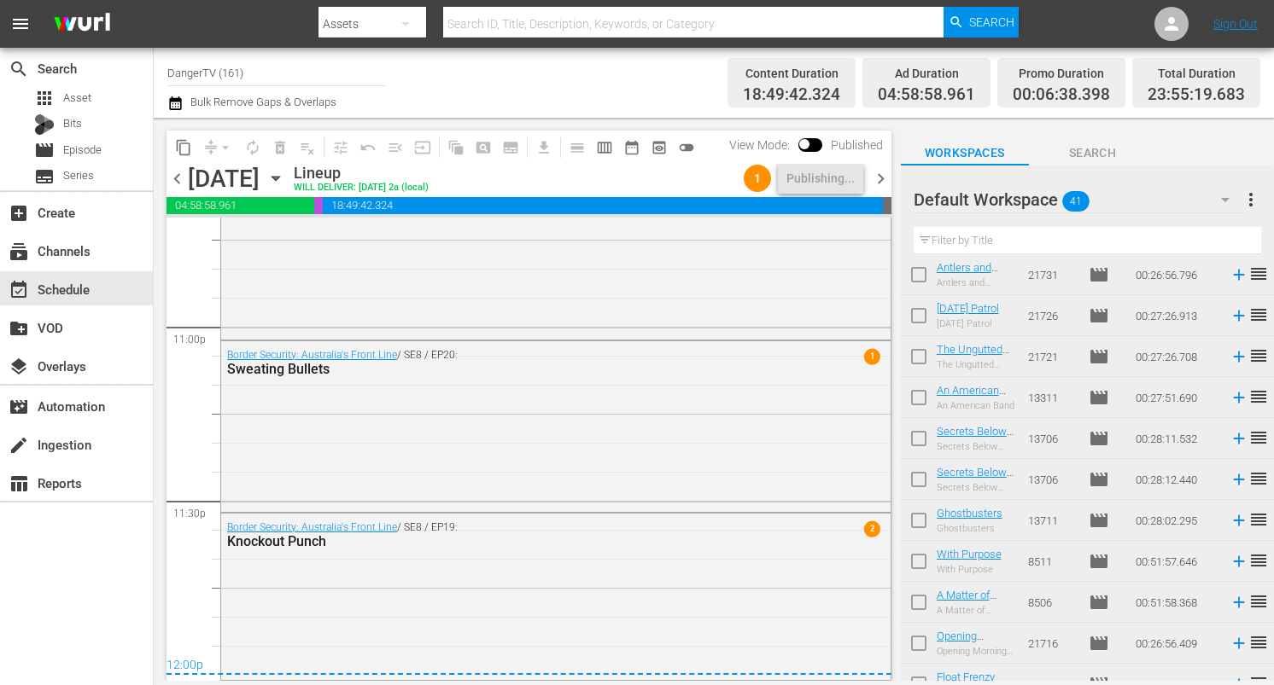
scroll to position [1299, 0]
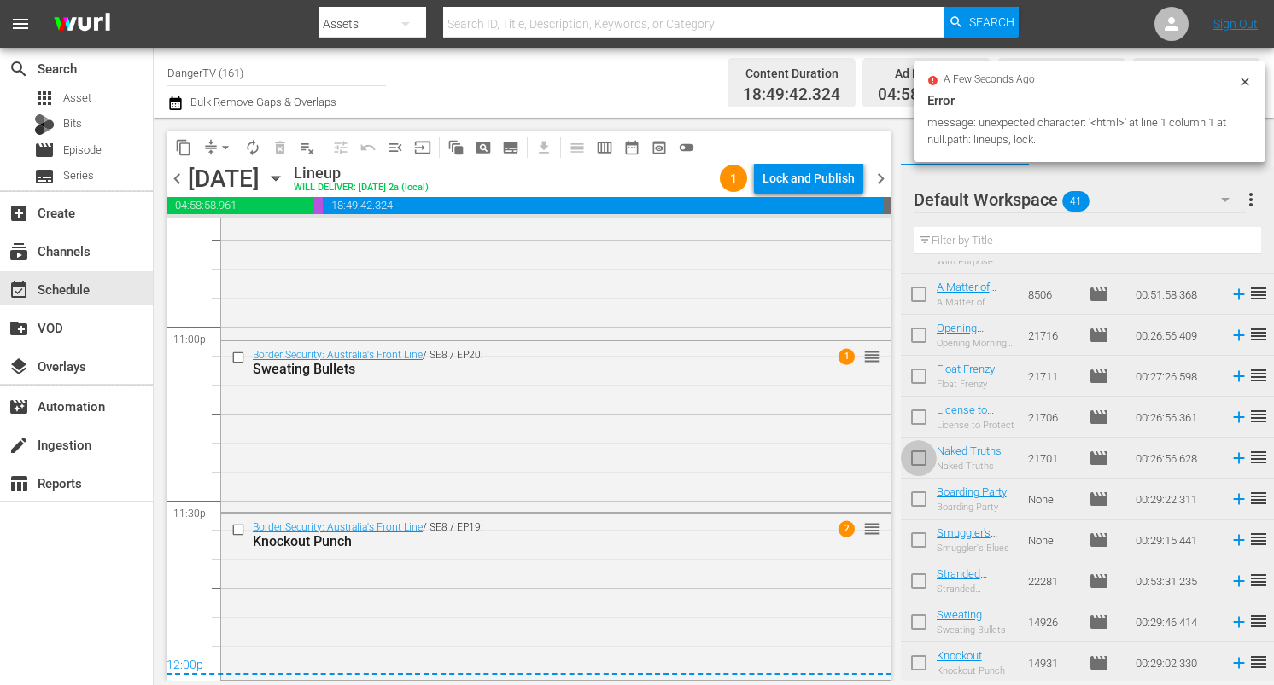
click at [913, 451] on input "checkbox" at bounding box center [919, 462] width 36 height 36
checkbox input "true"
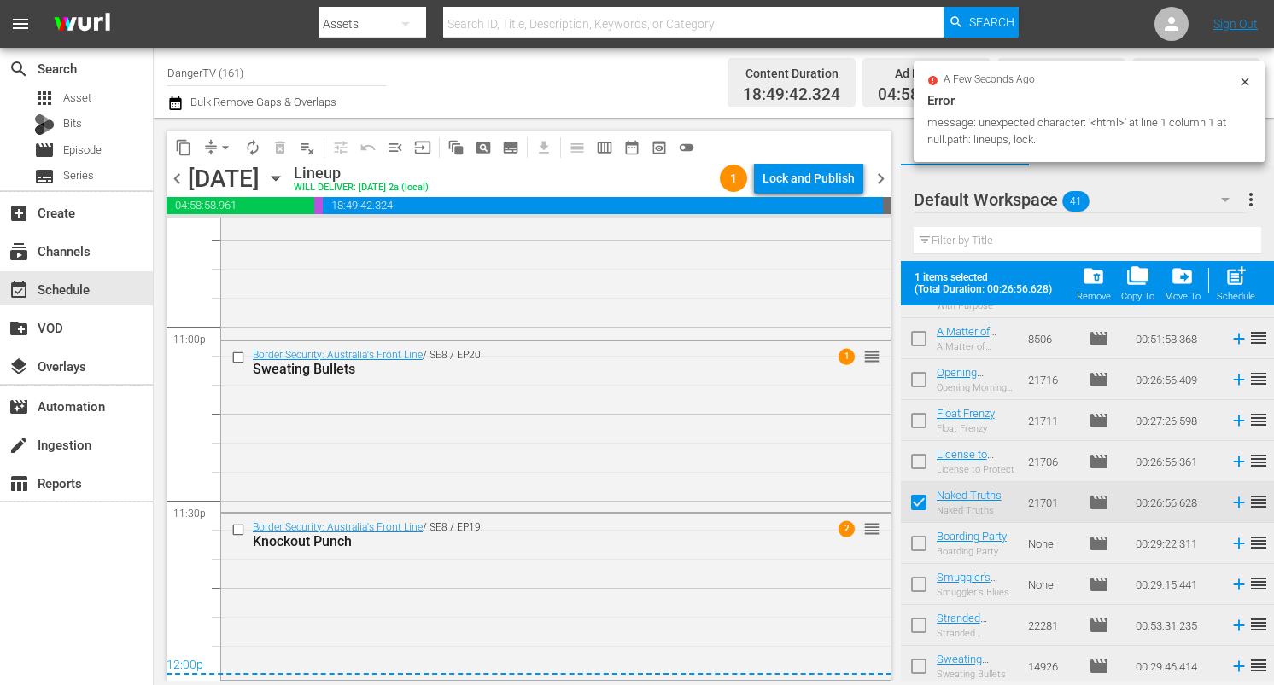
scroll to position [1344, 0]
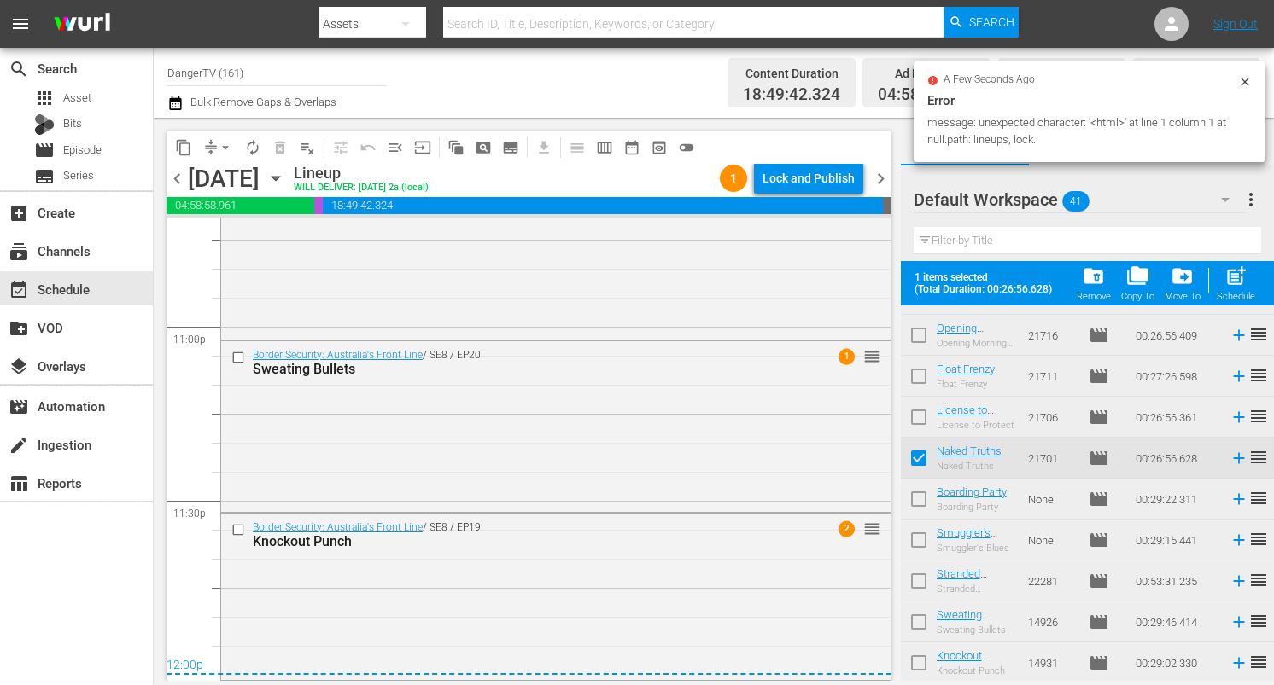
click at [916, 501] on input "checkbox" at bounding box center [919, 503] width 36 height 36
checkbox input "true"
click at [918, 541] on input "checkbox" at bounding box center [919, 544] width 36 height 36
checkbox input "true"
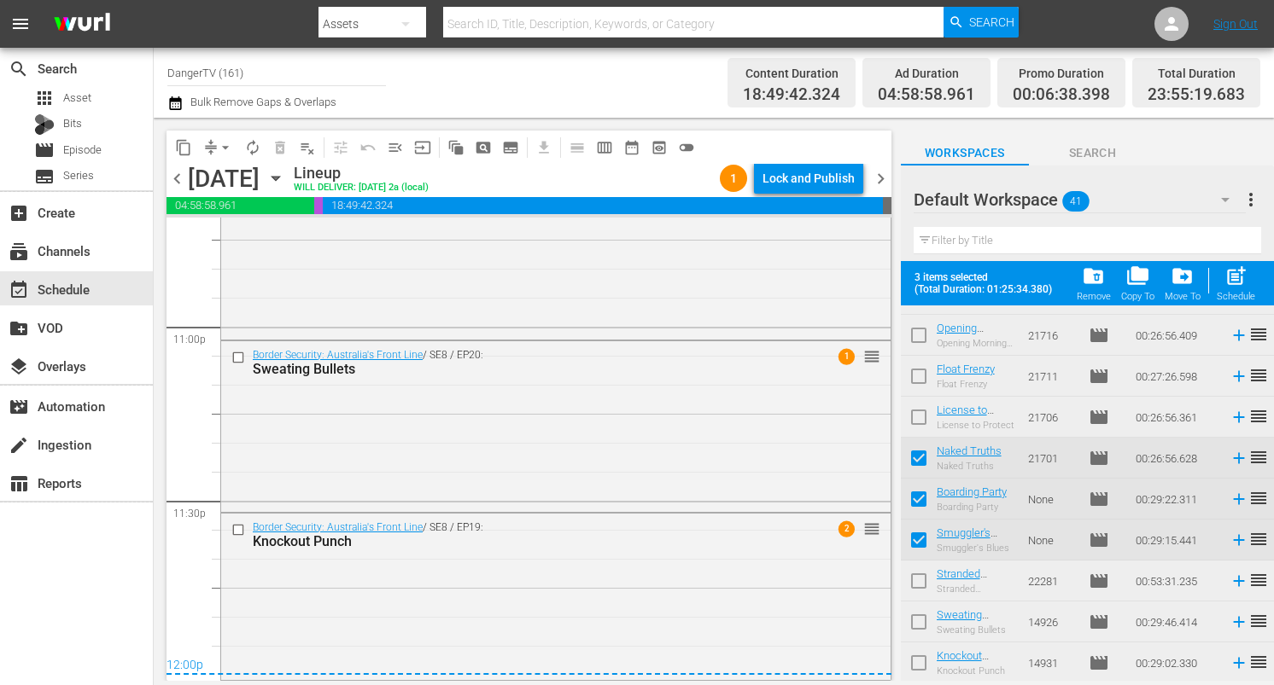
click at [916, 575] on input "checkbox" at bounding box center [919, 585] width 36 height 36
checkbox input "true"
click at [919, 620] on input "checkbox" at bounding box center [919, 626] width 36 height 36
checkbox input "true"
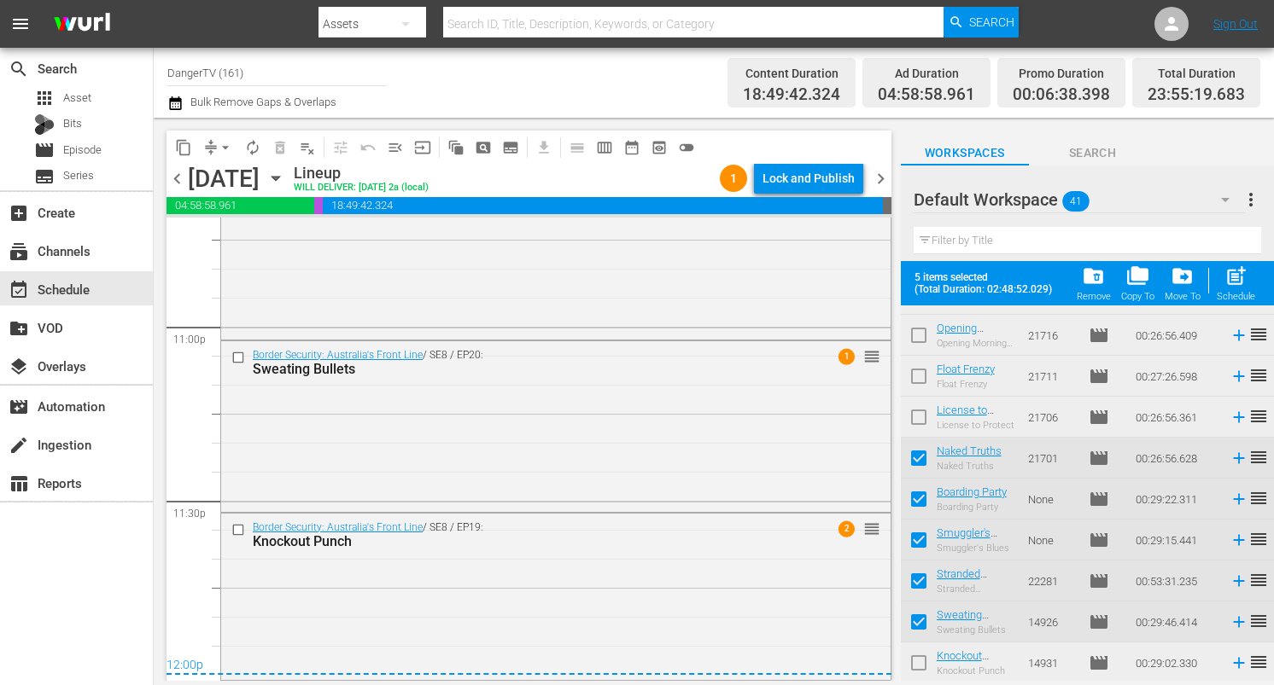
click at [922, 668] on input "checkbox" at bounding box center [919, 667] width 36 height 36
checkbox input "true"
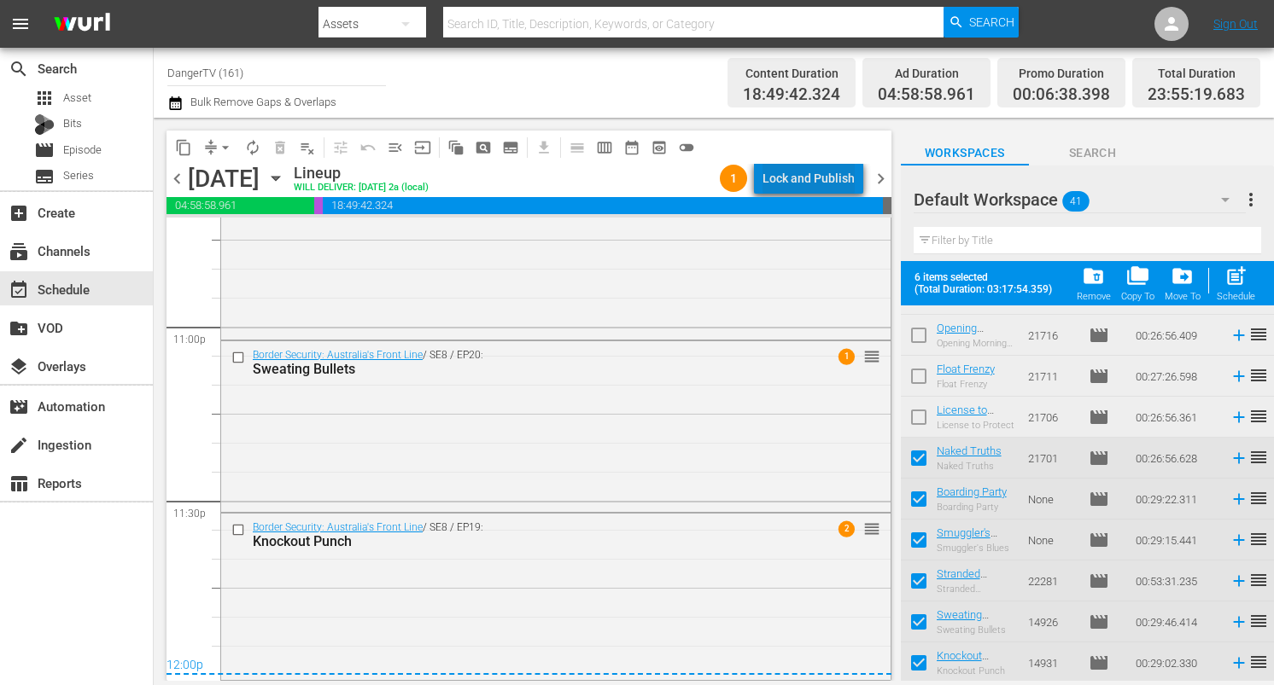
click at [823, 180] on div "Lock and Publish" at bounding box center [808, 178] width 92 height 31
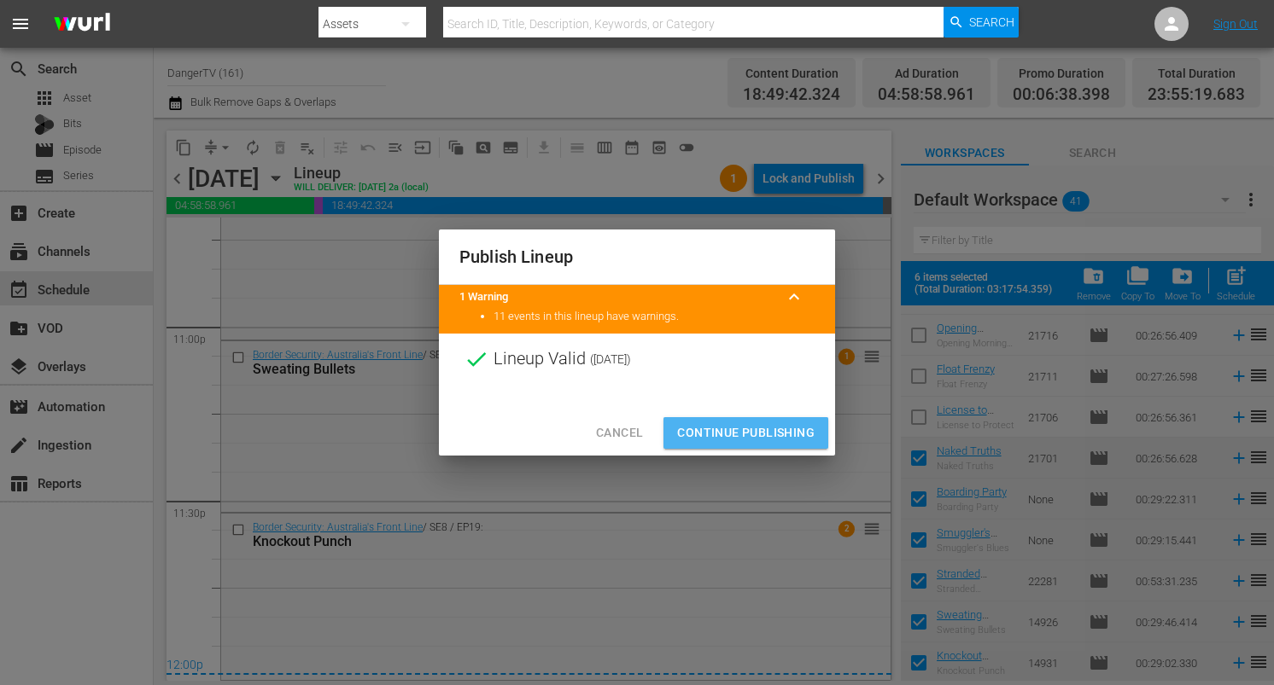
click at [748, 436] on span "Continue Publishing" at bounding box center [745, 433] width 137 height 21
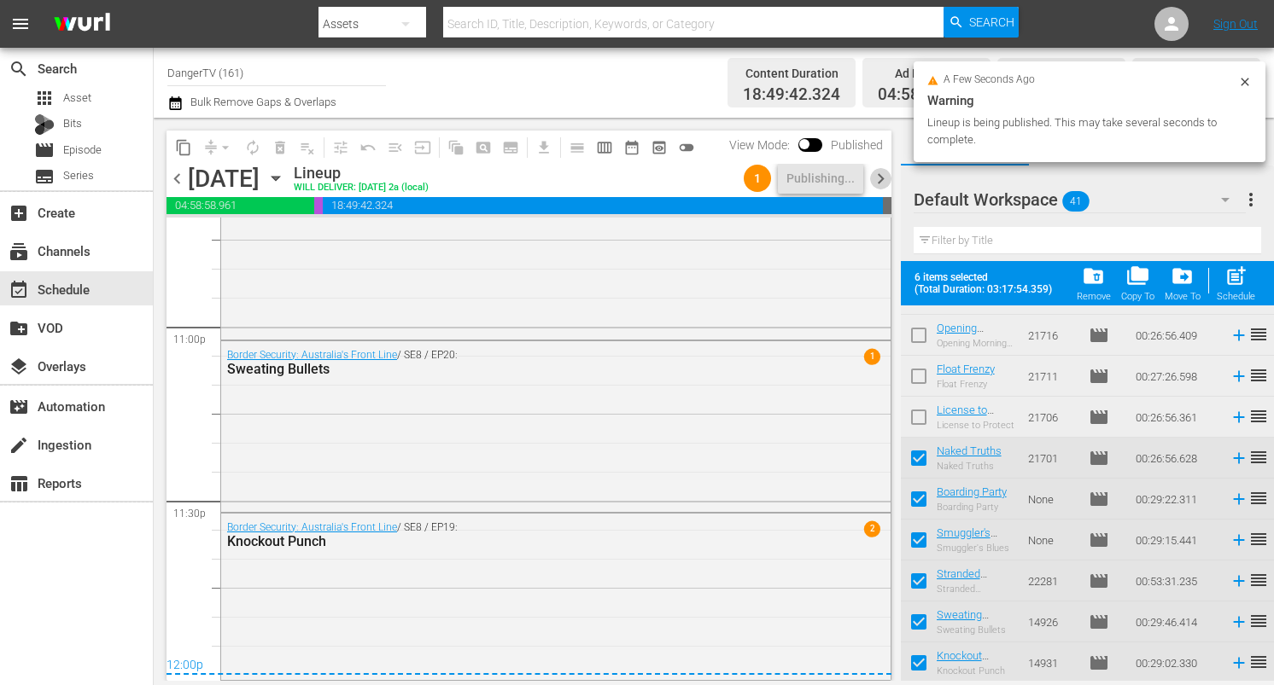
click at [884, 178] on span "chevron_right" at bounding box center [880, 178] width 21 height 21
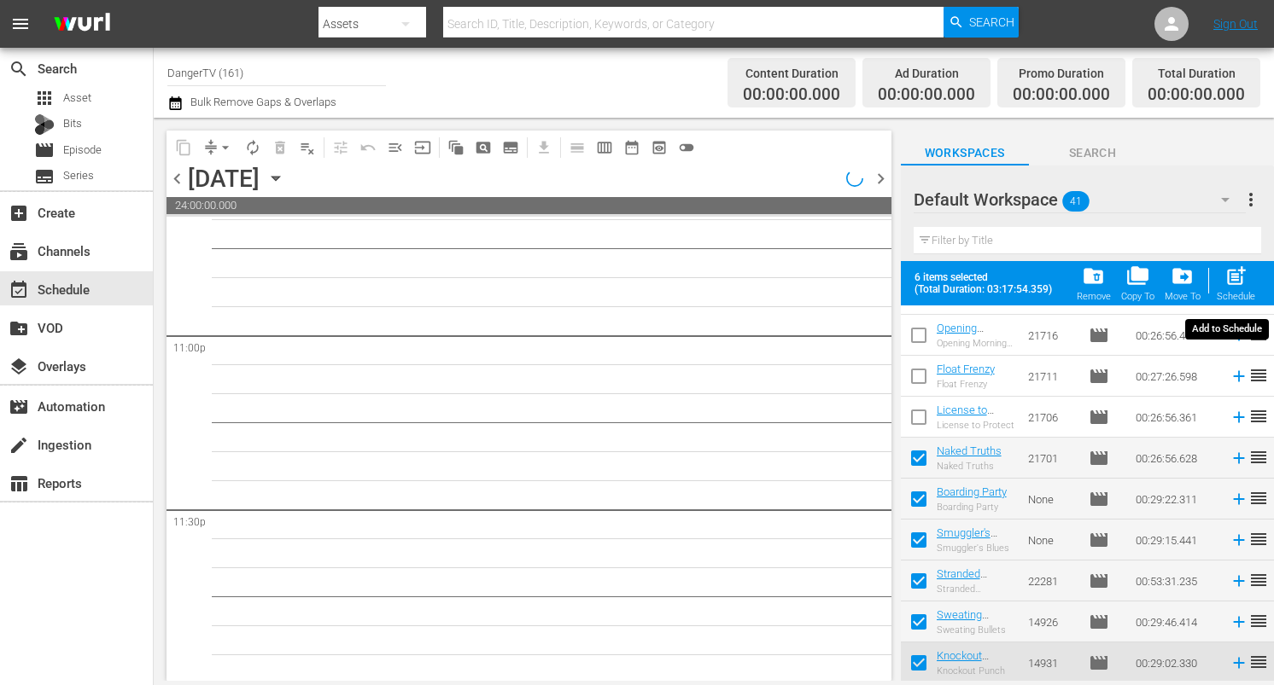
scroll to position [7895, 0]
click at [1225, 275] on span "post_add" at bounding box center [1235, 276] width 23 height 23
checkbox input "false"
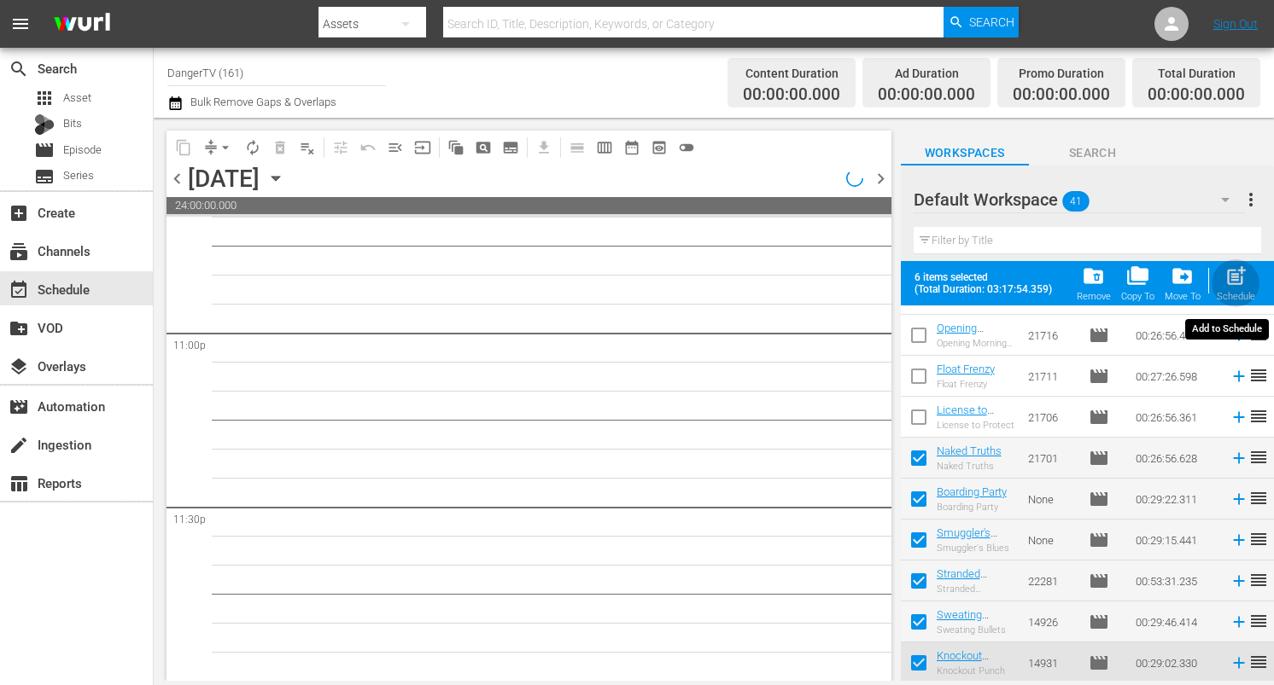
checkbox input "false"
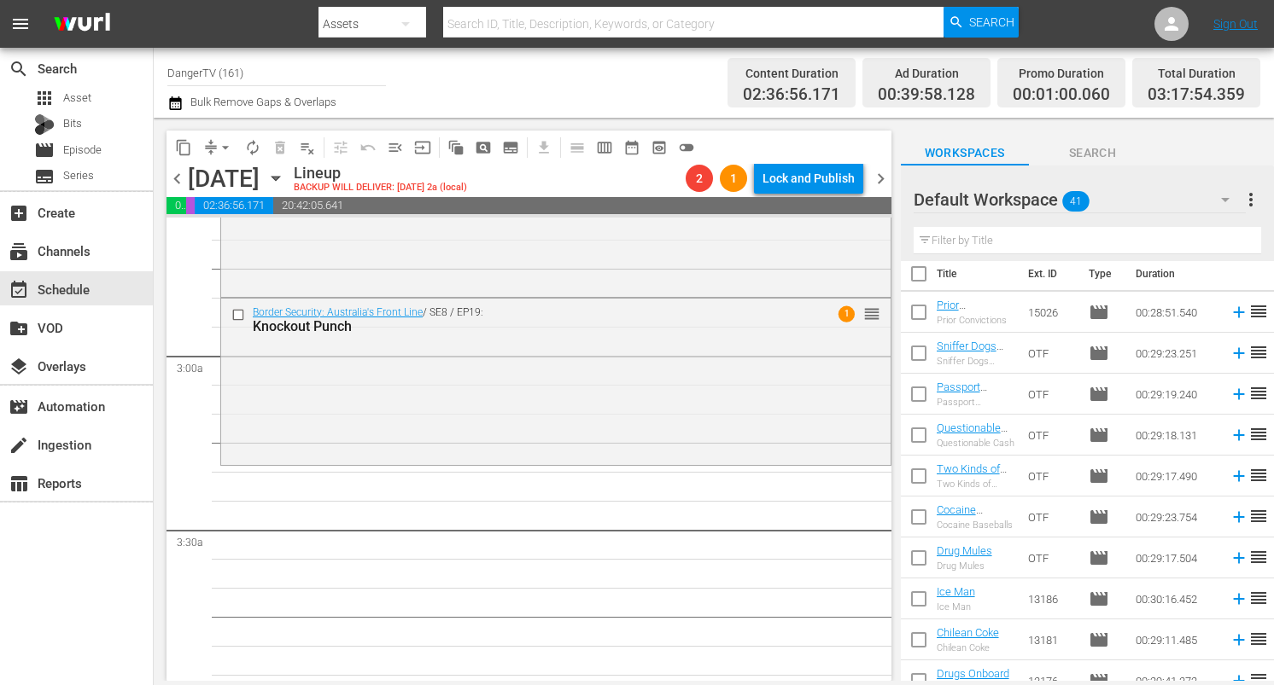
scroll to position [0, 0]
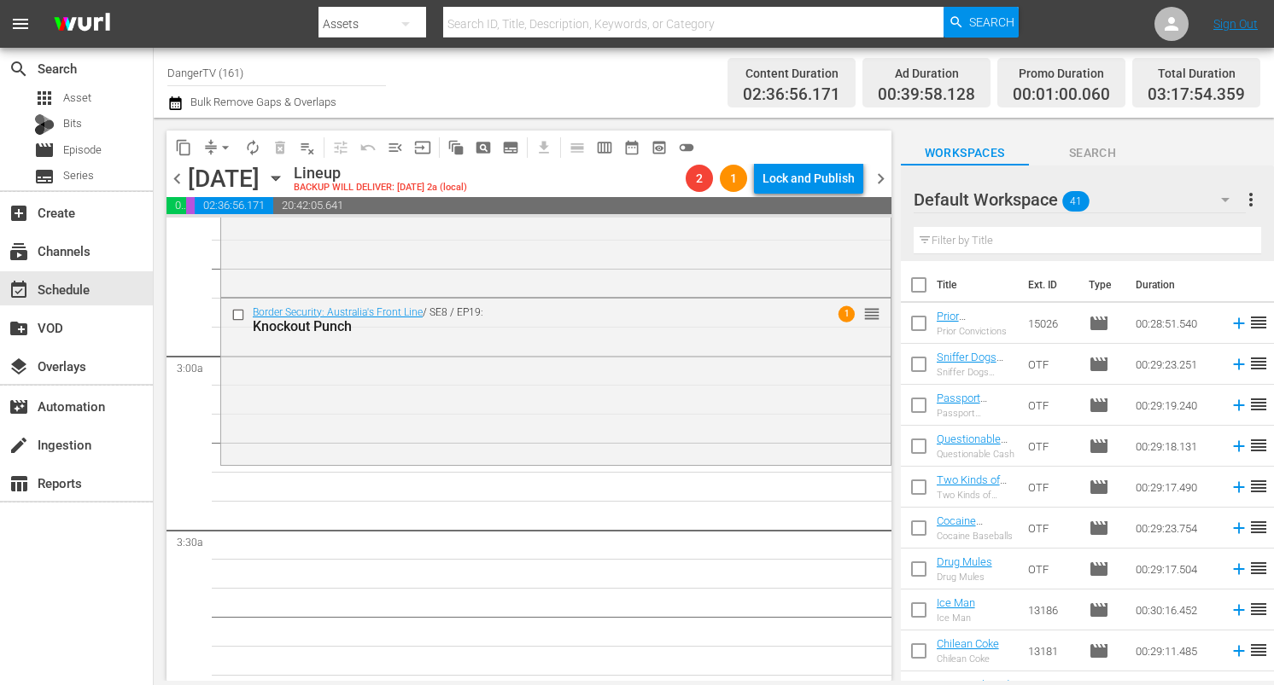
click at [920, 282] on input "checkbox" at bounding box center [919, 289] width 36 height 36
checkbox input "true"
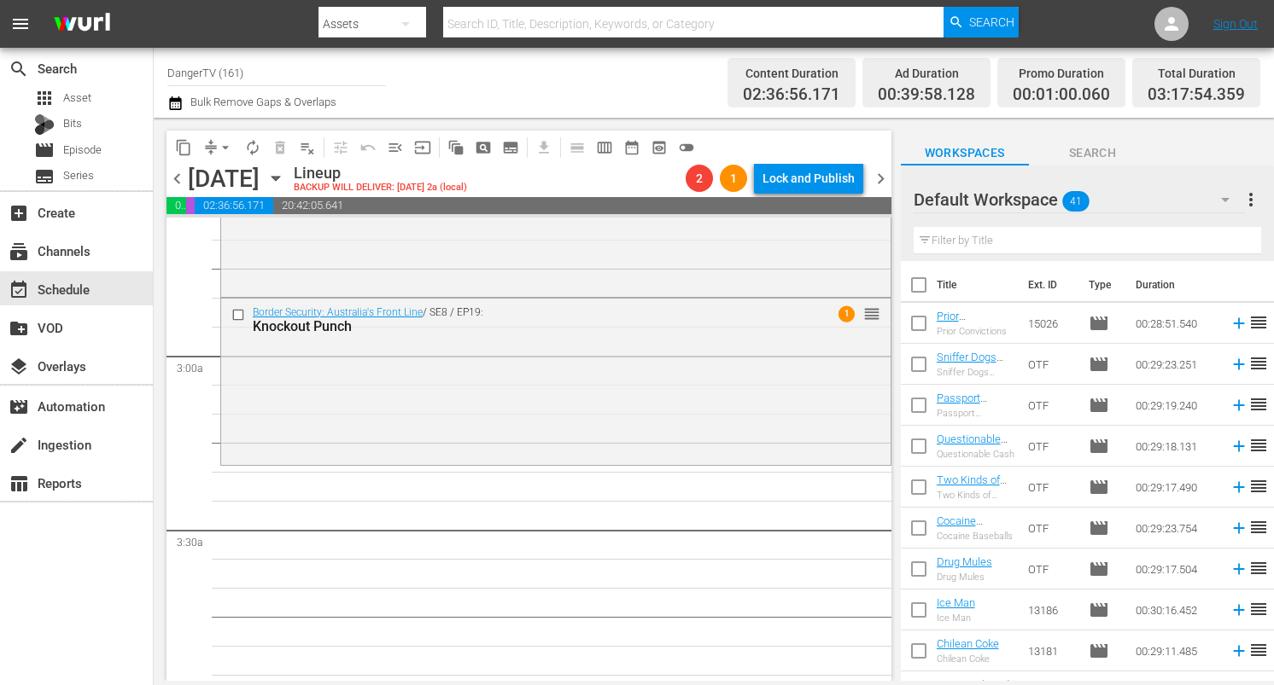
checkbox input "true"
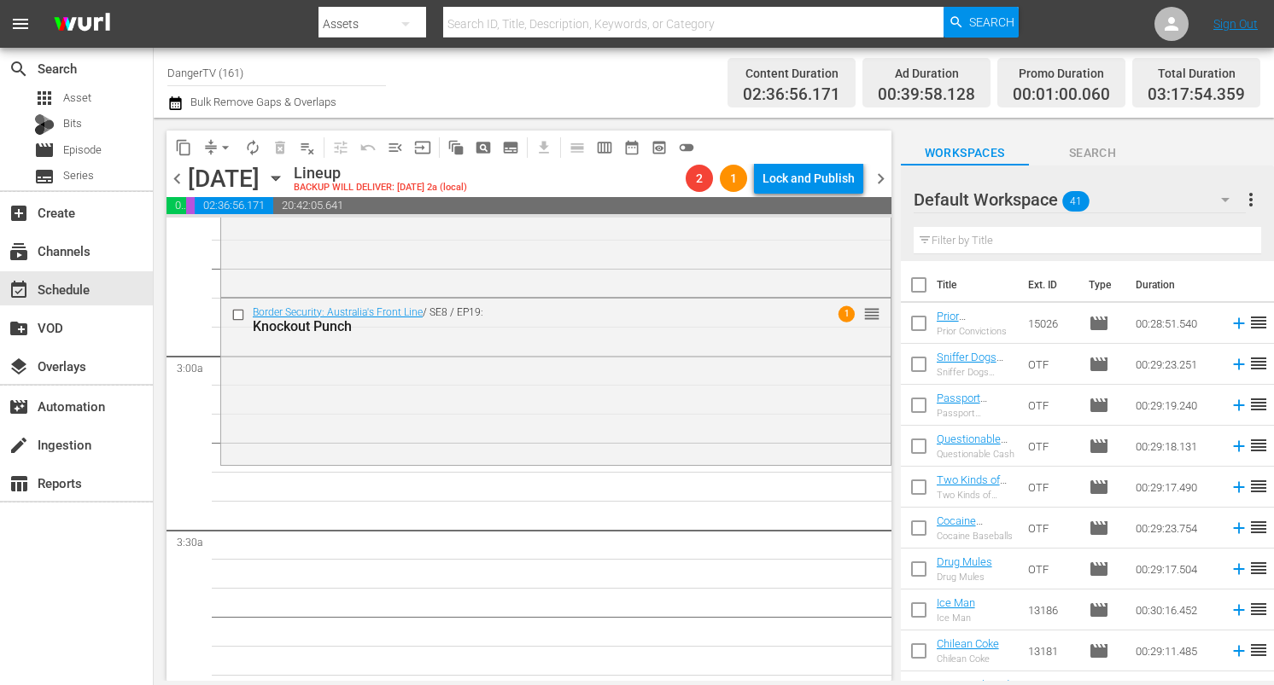
checkbox input "true"
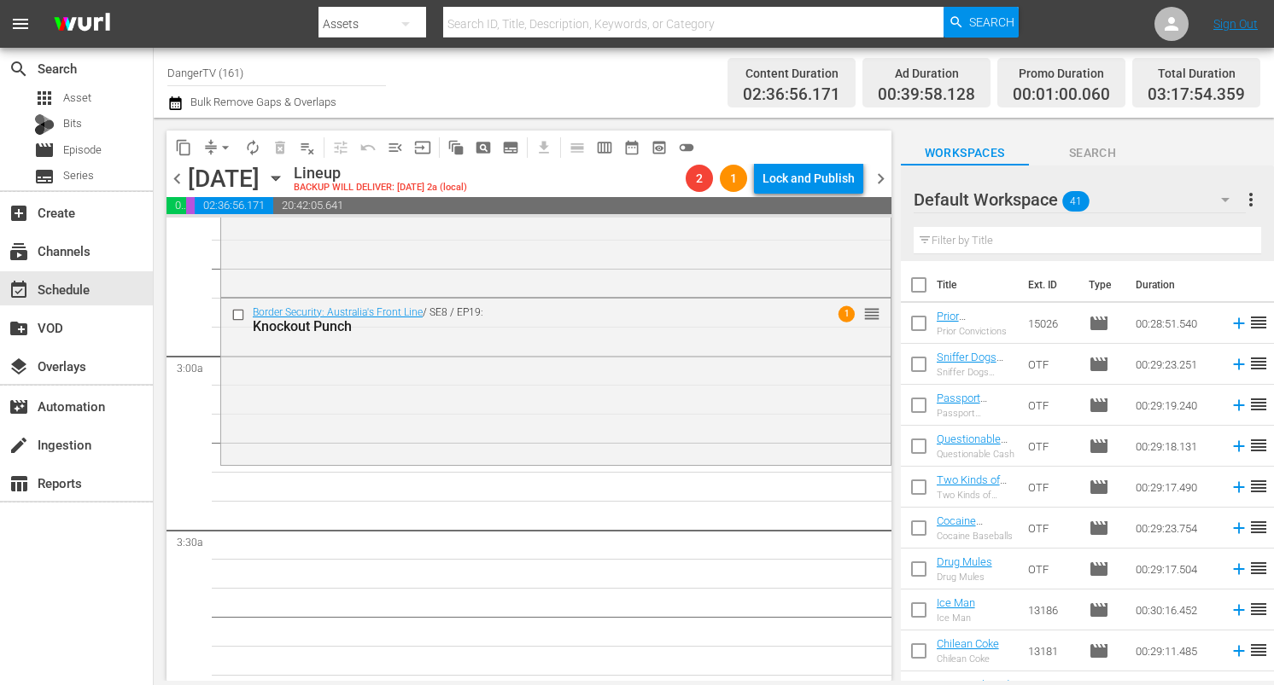
checkbox input "true"
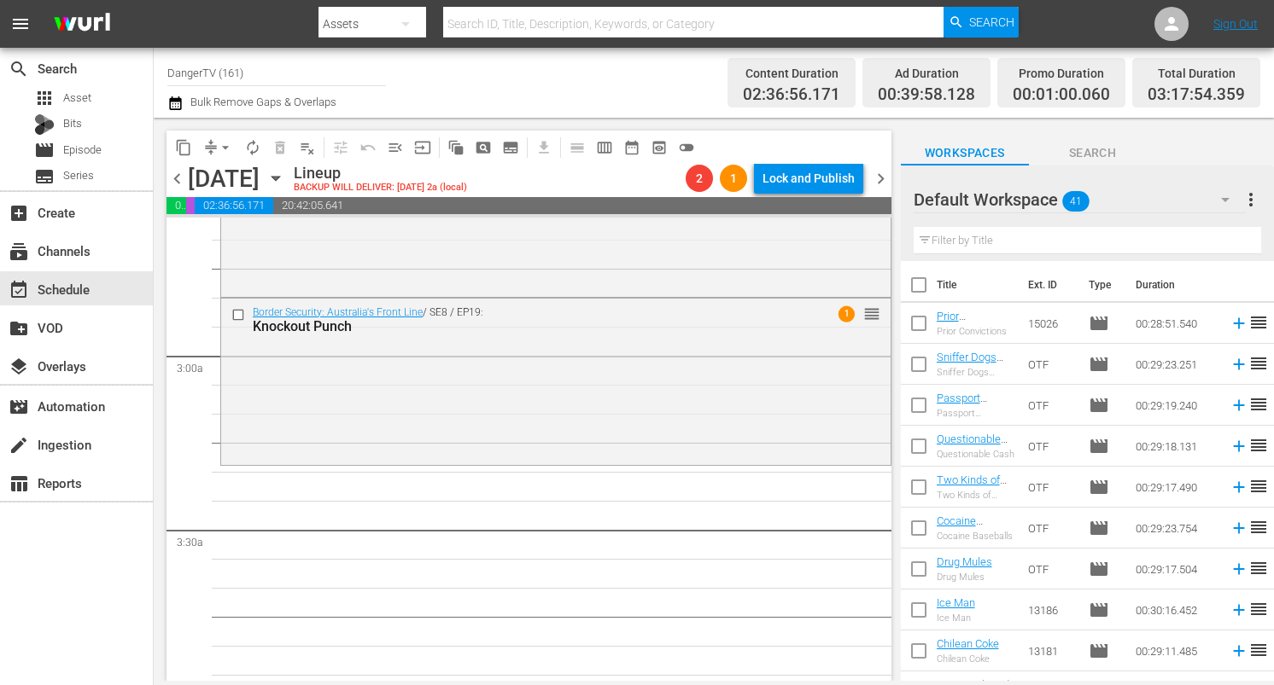
checkbox input "true"
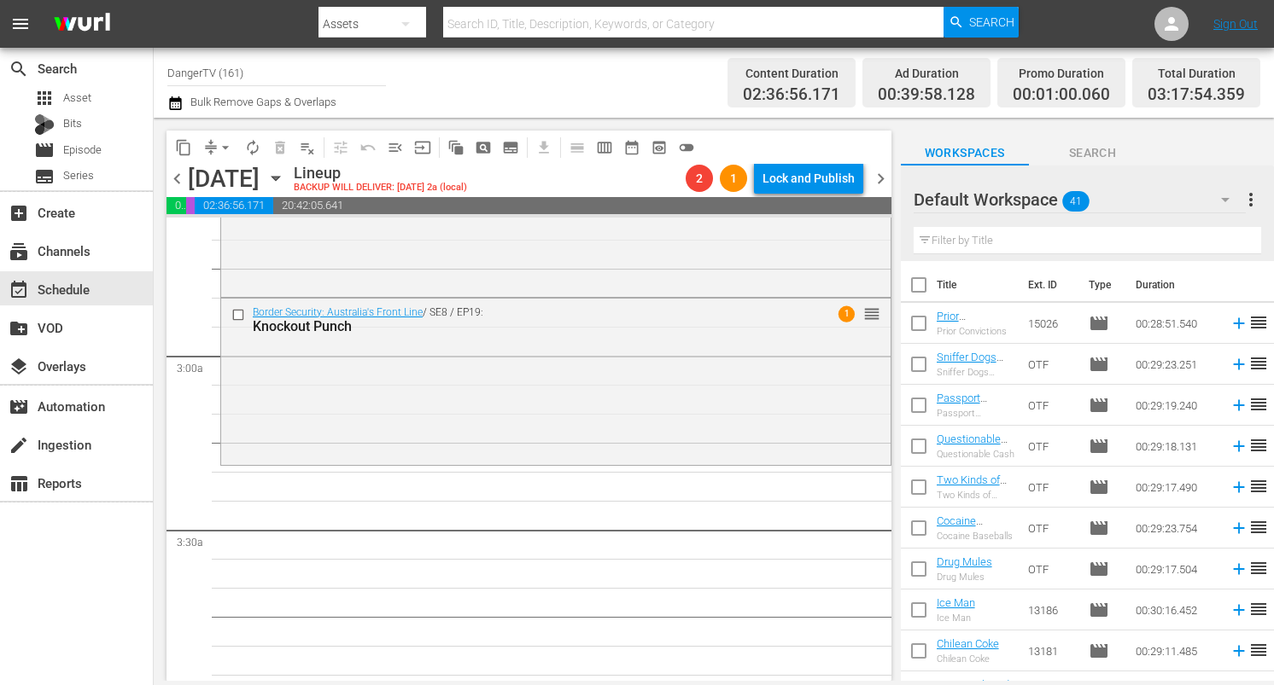
checkbox input "true"
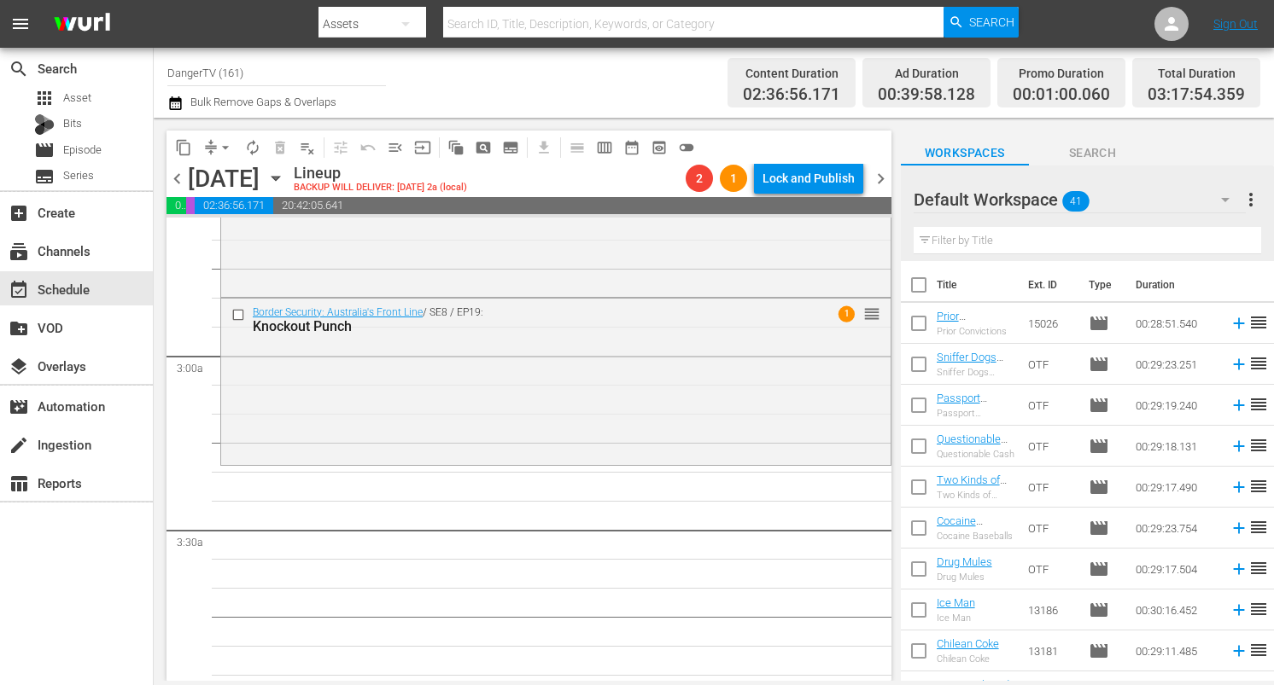
checkbox input "true"
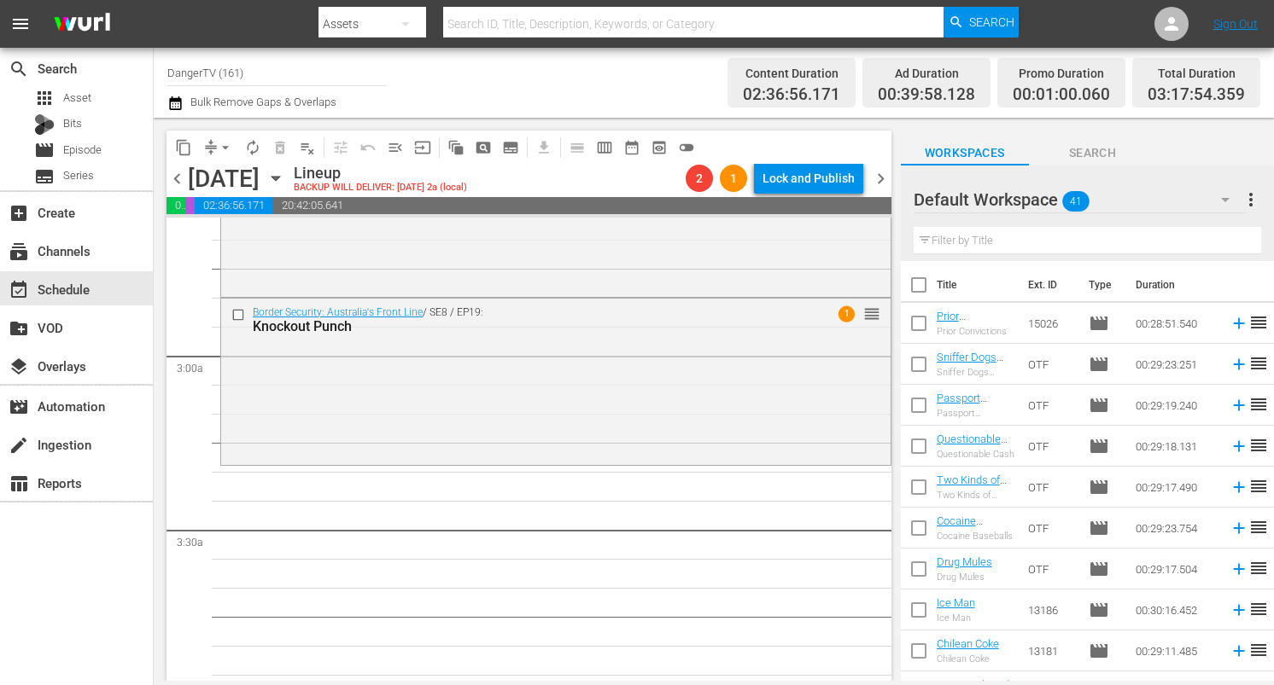
checkbox input "true"
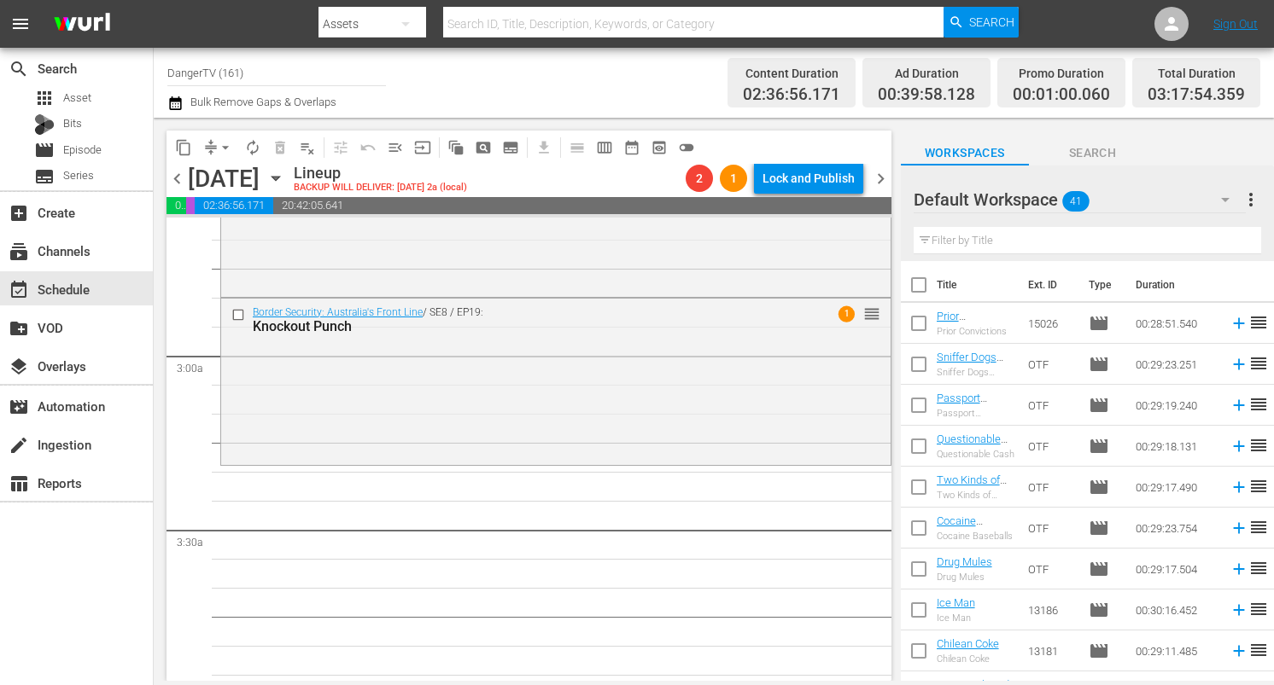
checkbox input "true"
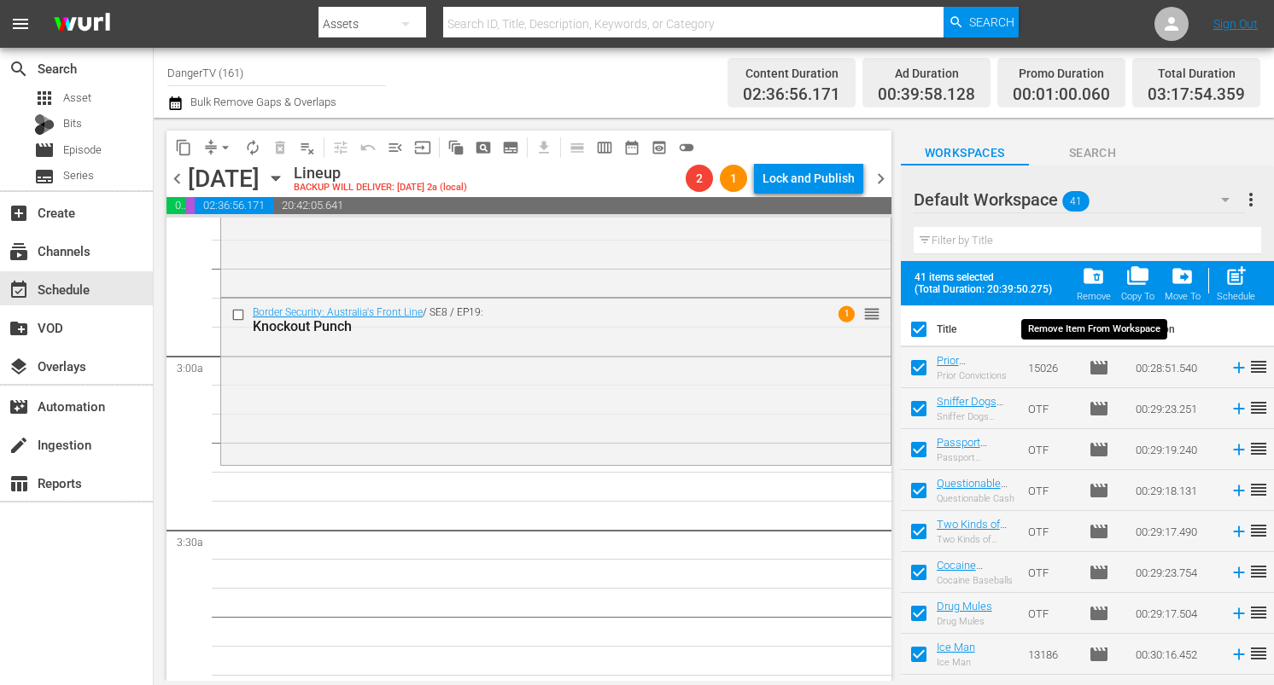
click at [1097, 280] on span "folder_delete" at bounding box center [1093, 276] width 23 height 23
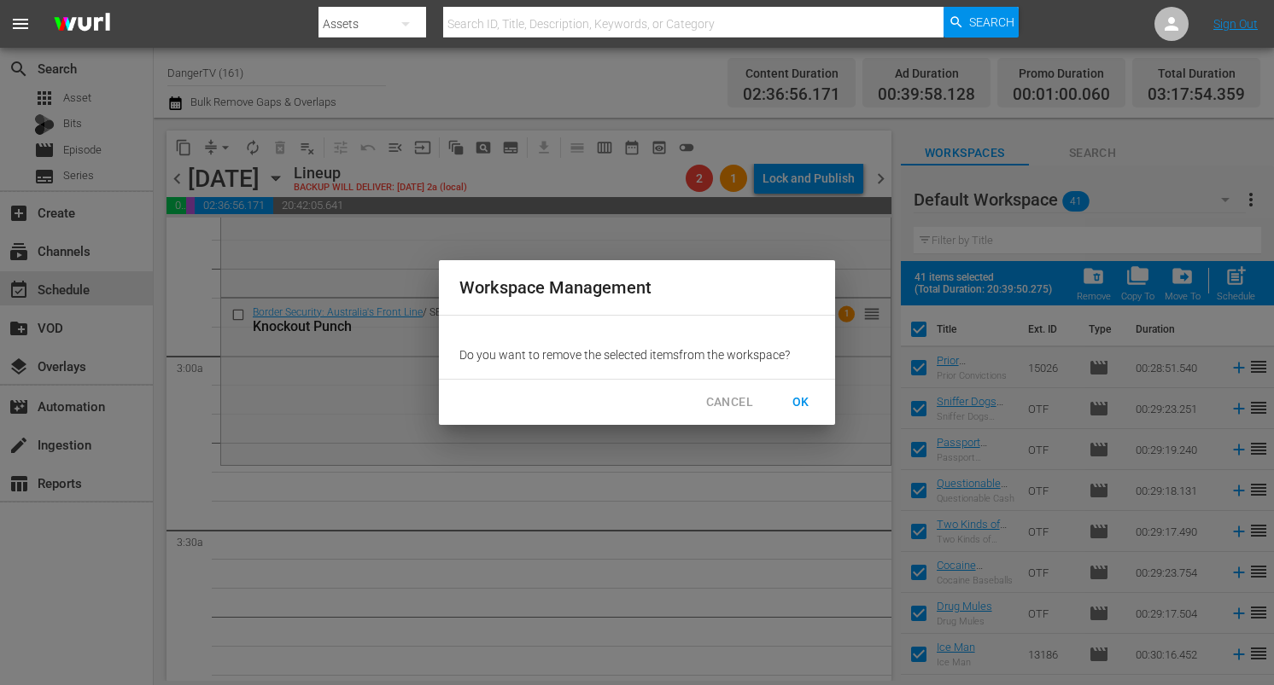
click at [793, 396] on span "OK" at bounding box center [800, 402] width 27 height 21
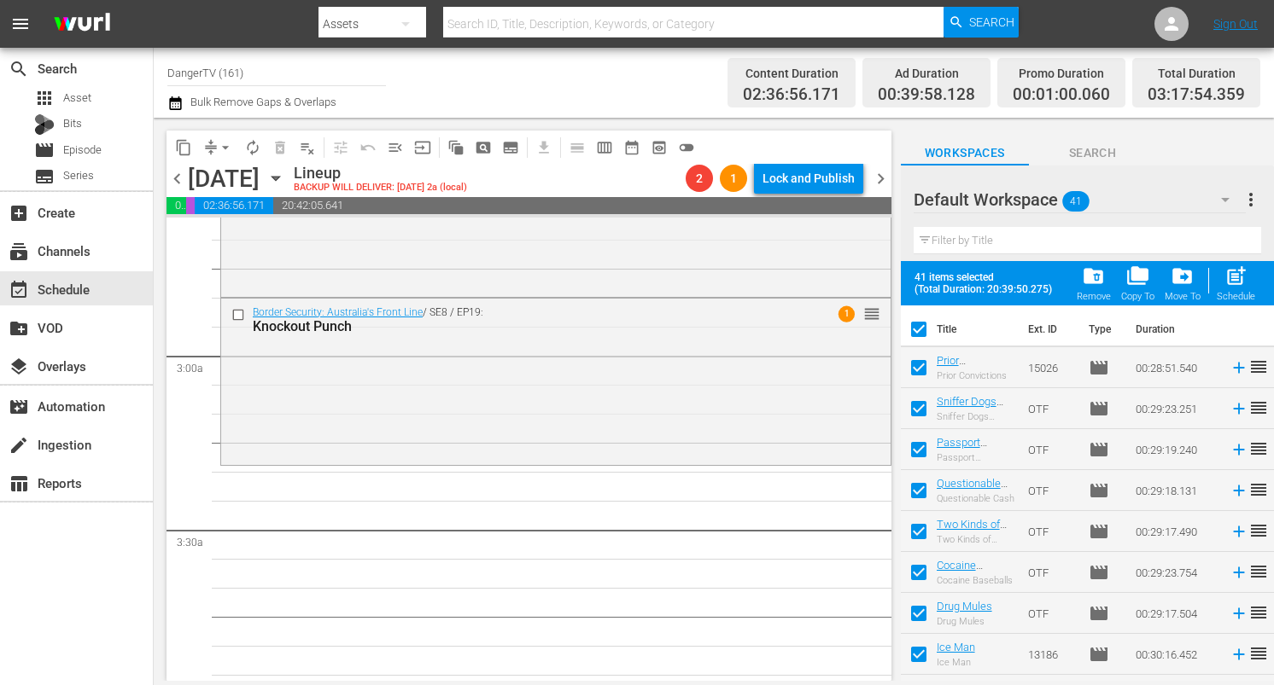
checkbox input "false"
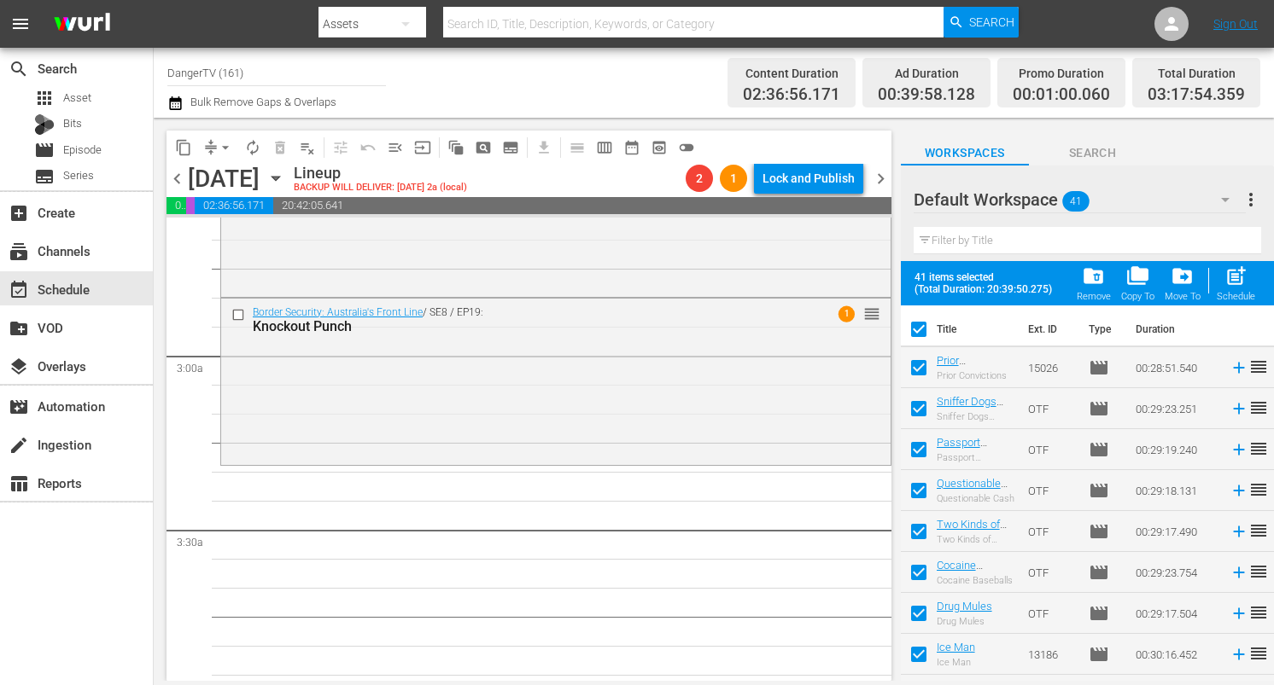
checkbox input "false"
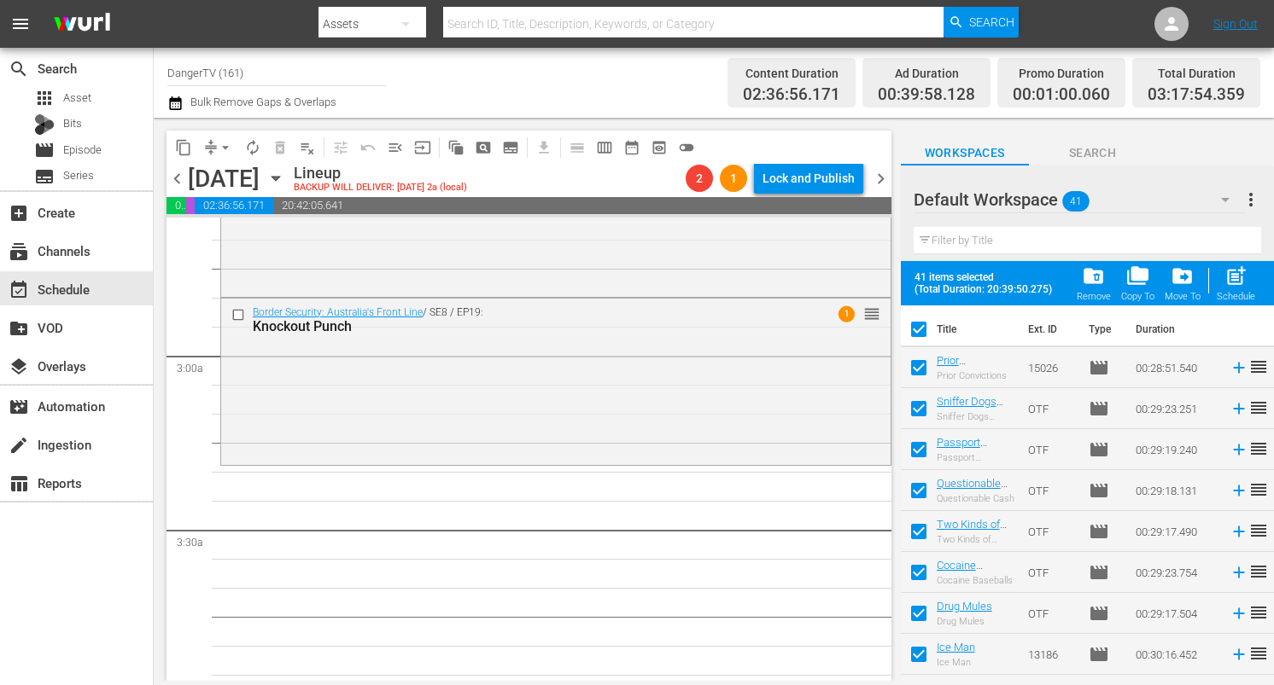
checkbox input "false"
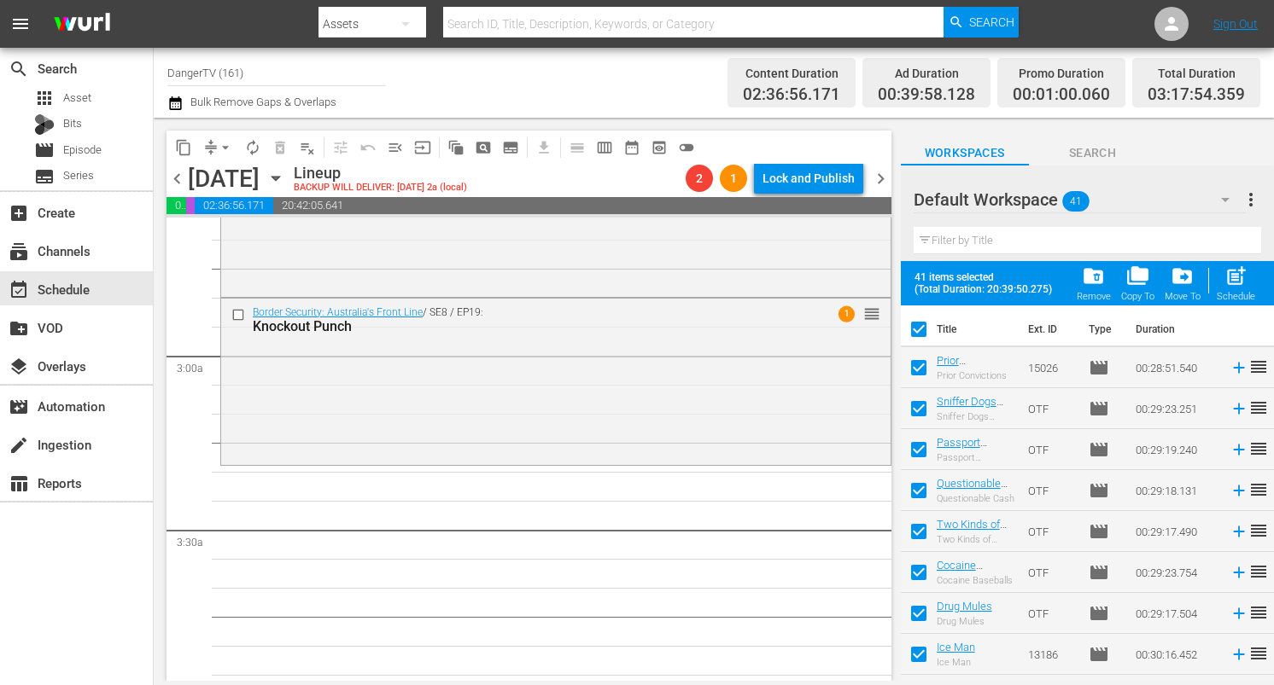
checkbox input "false"
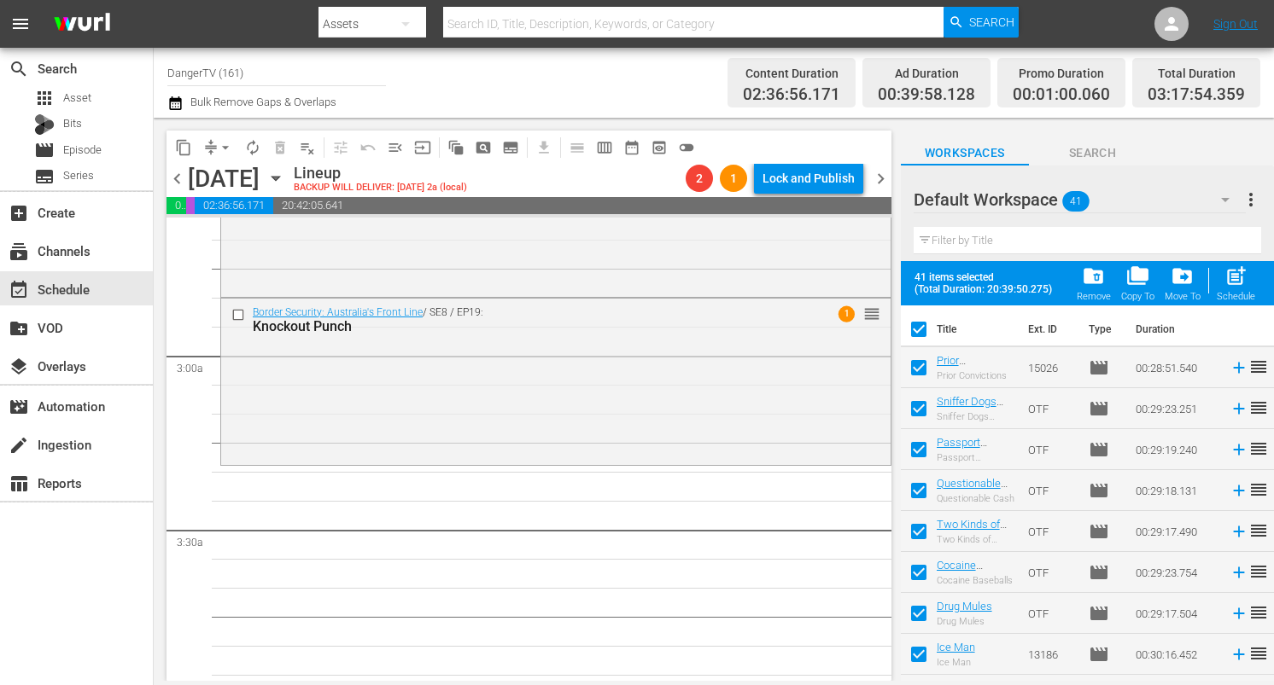
checkbox input "false"
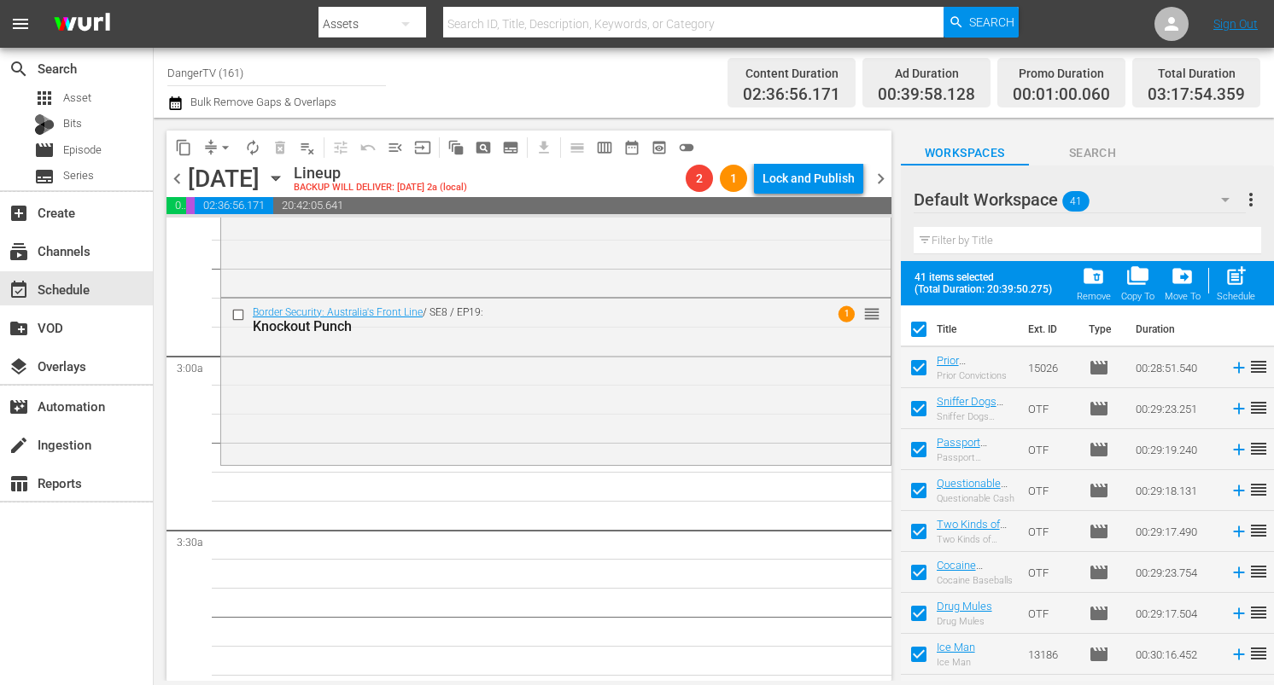
checkbox input "false"
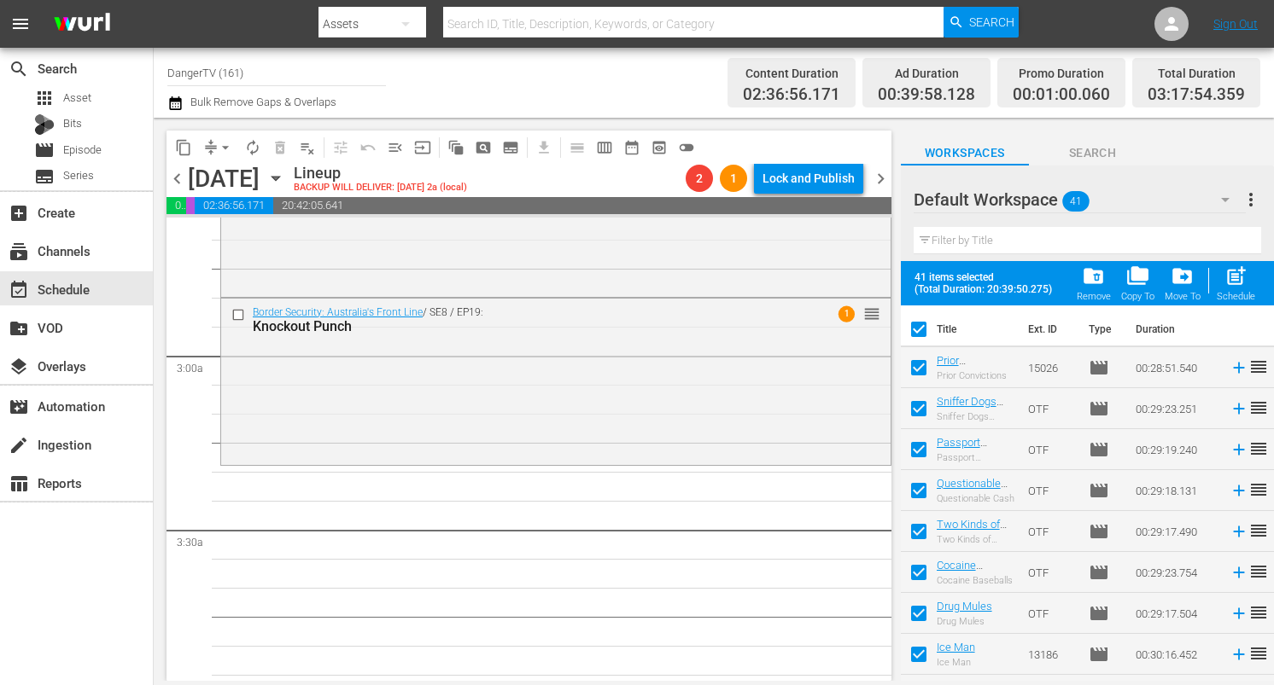
checkbox input "false"
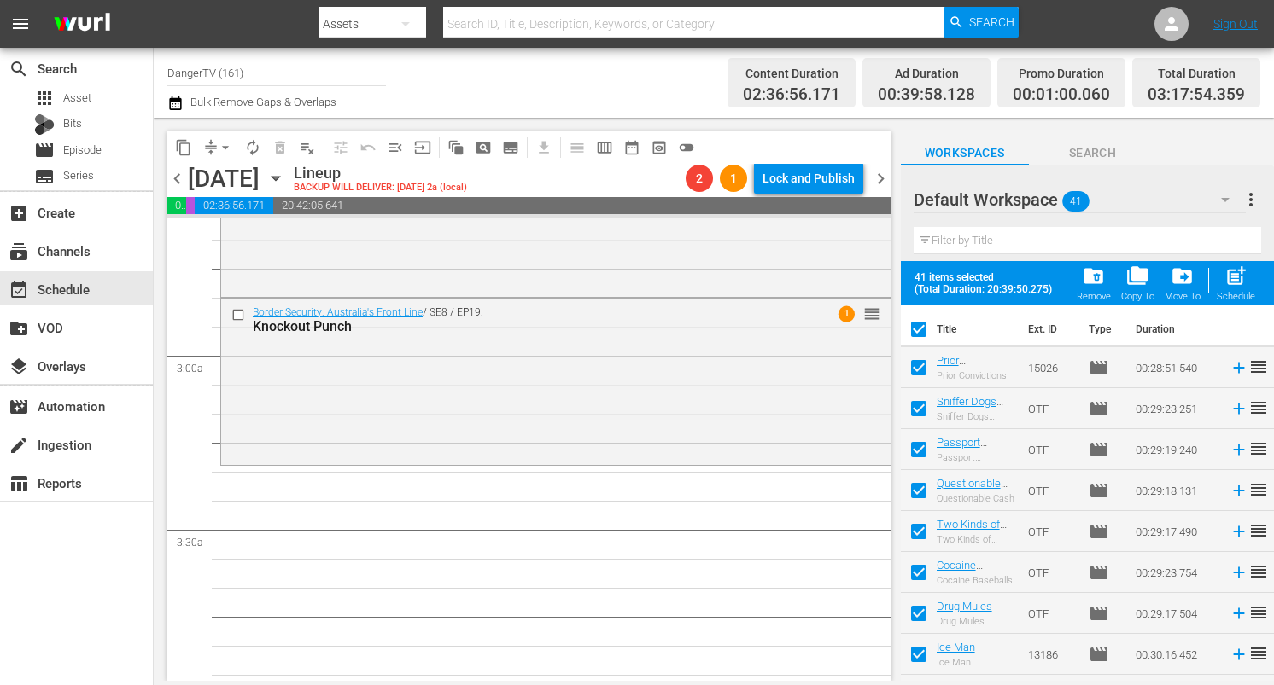
checkbox input "false"
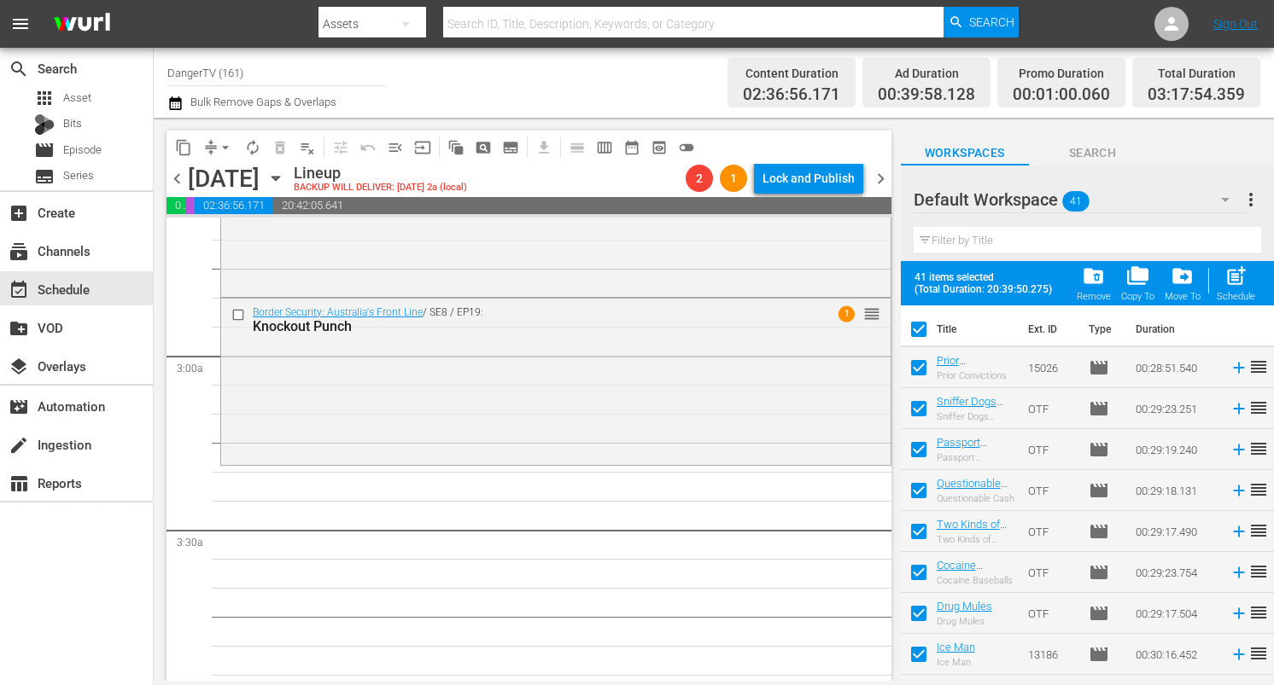
checkbox input "false"
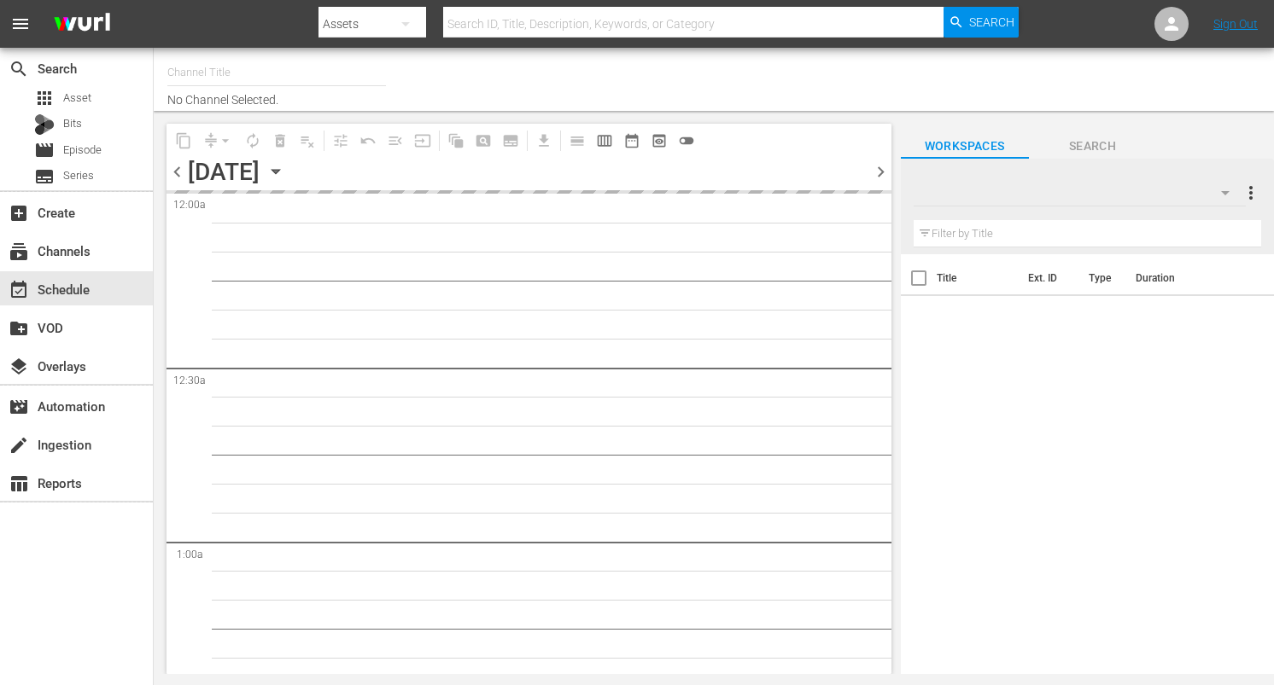
type input "DangerTV (161)"
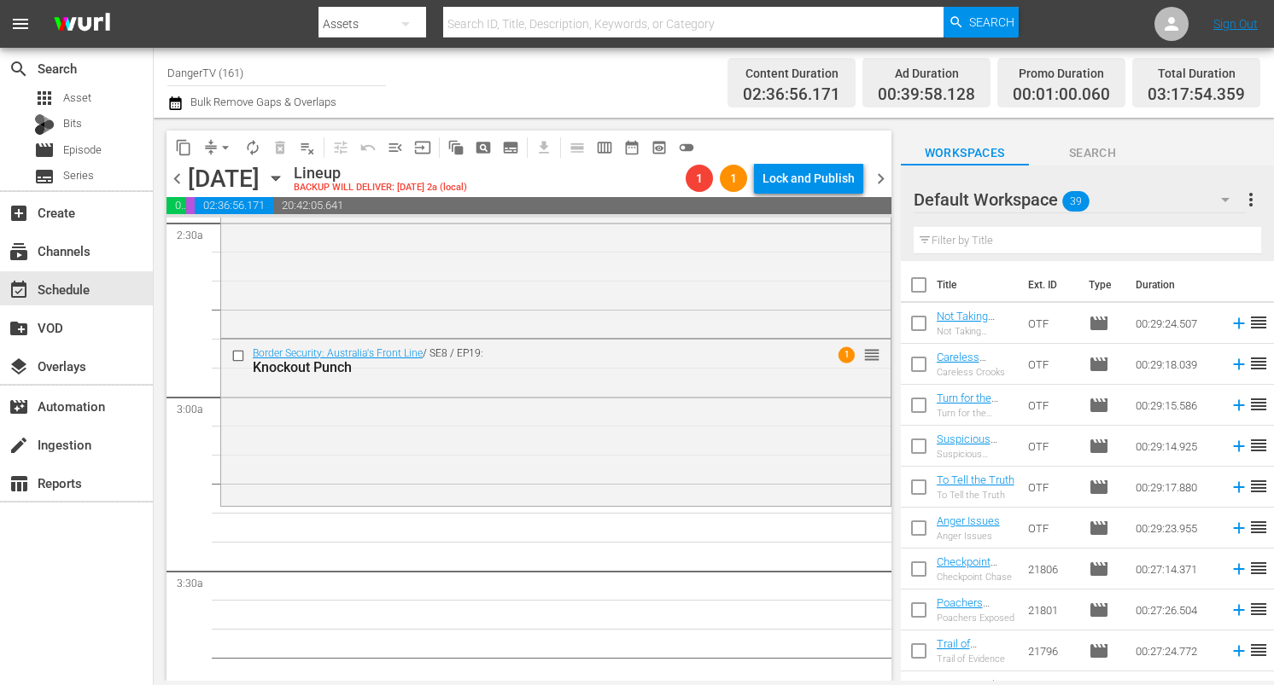
click at [919, 287] on input "checkbox" at bounding box center [919, 289] width 36 height 36
checkbox input "true"
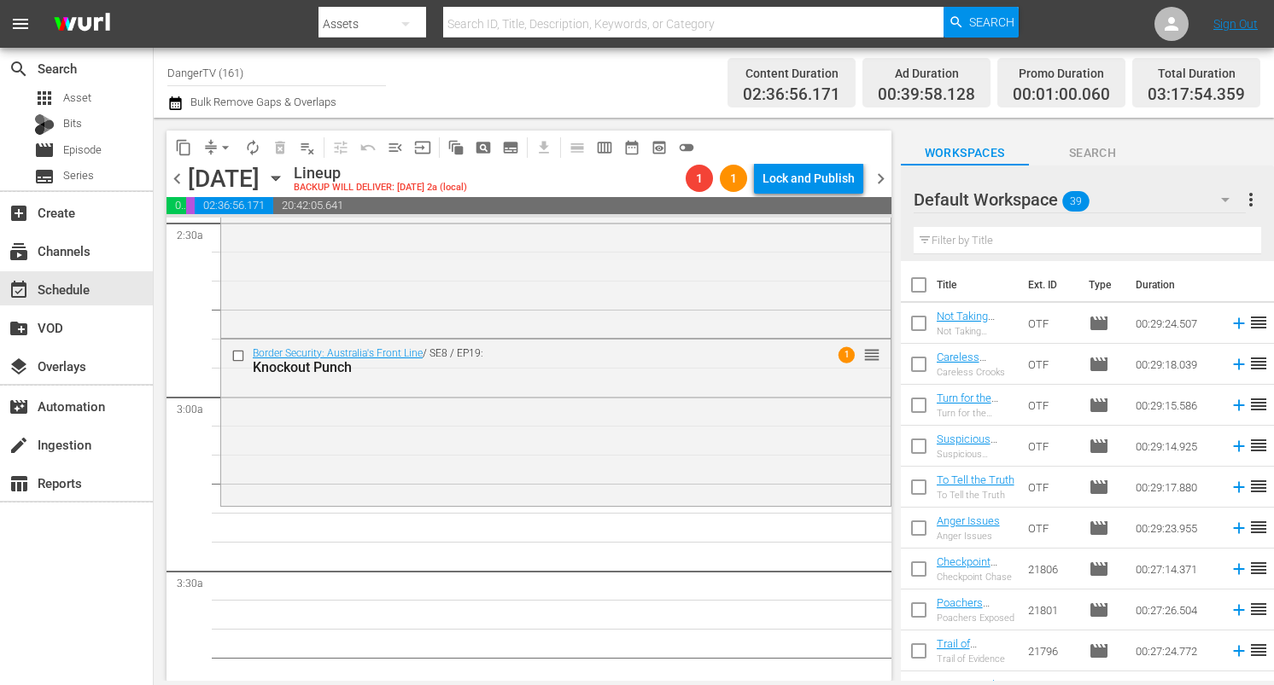
checkbox input "true"
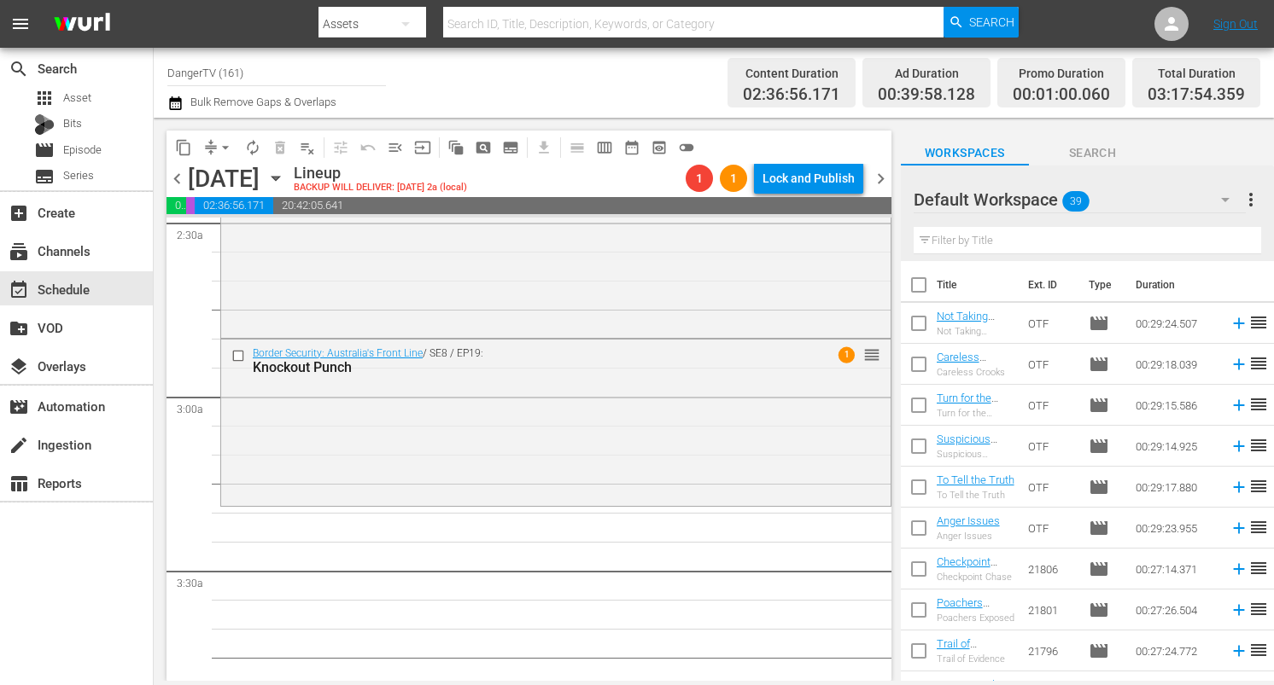
checkbox input "true"
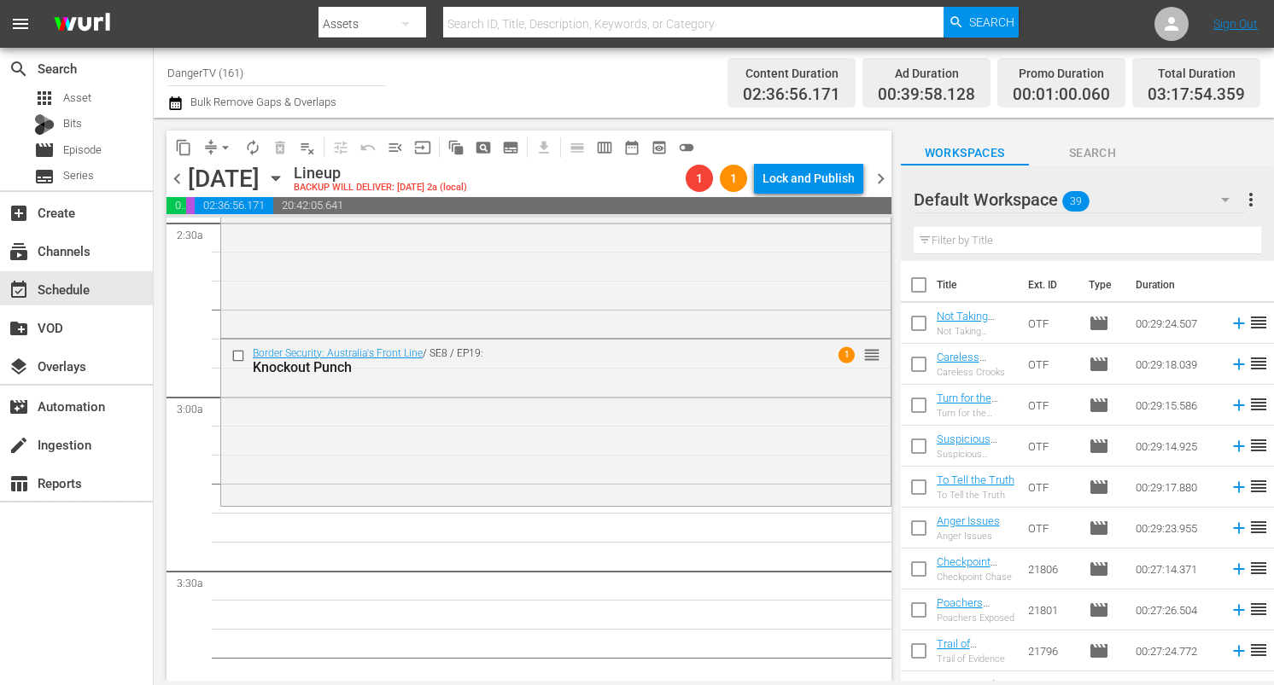
checkbox input "true"
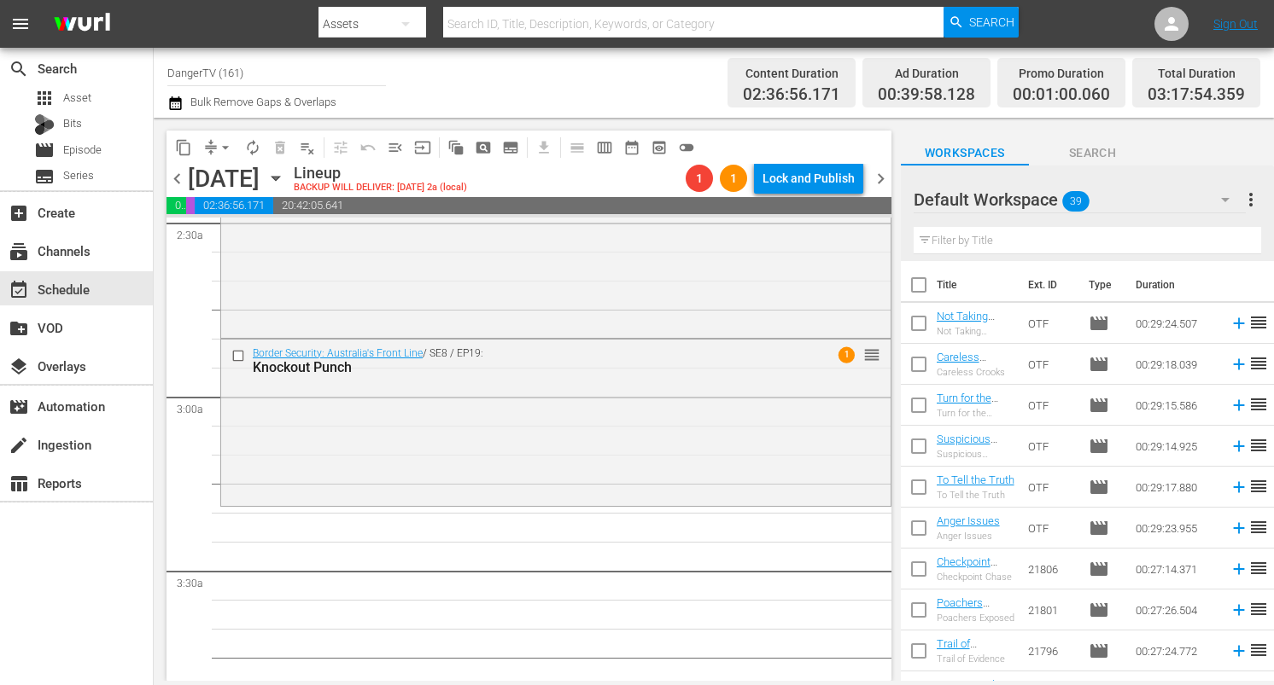
checkbox input "true"
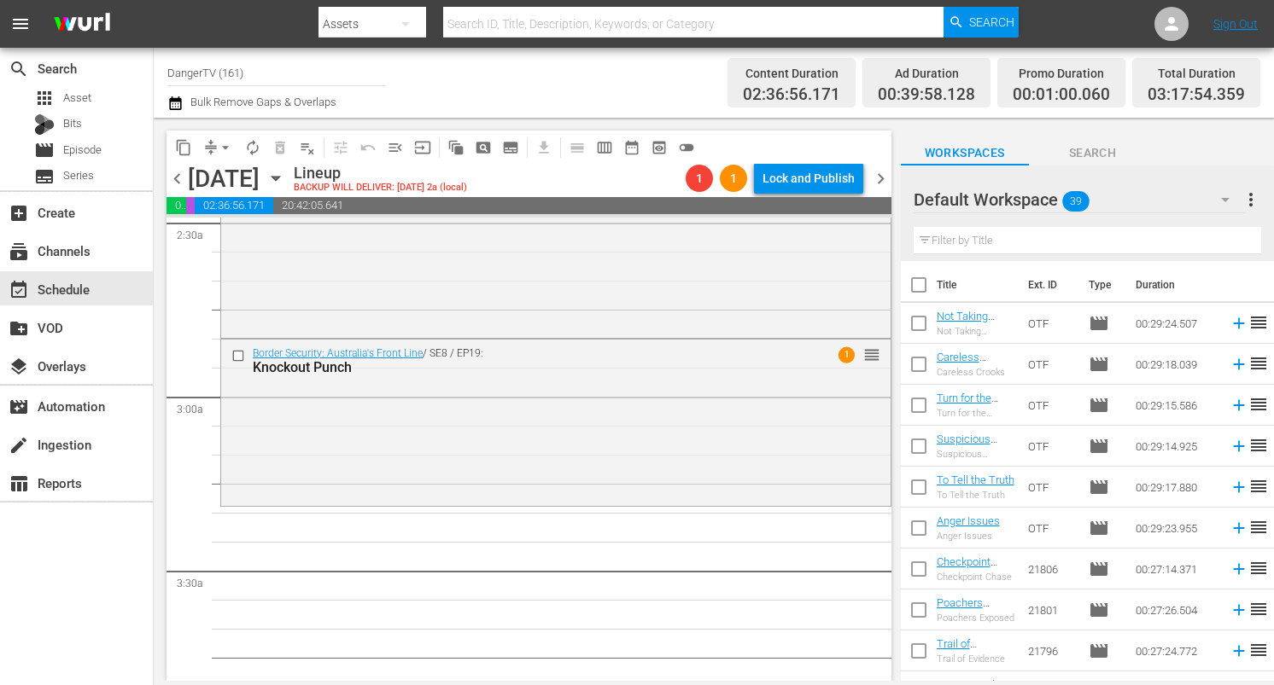
checkbox input "true"
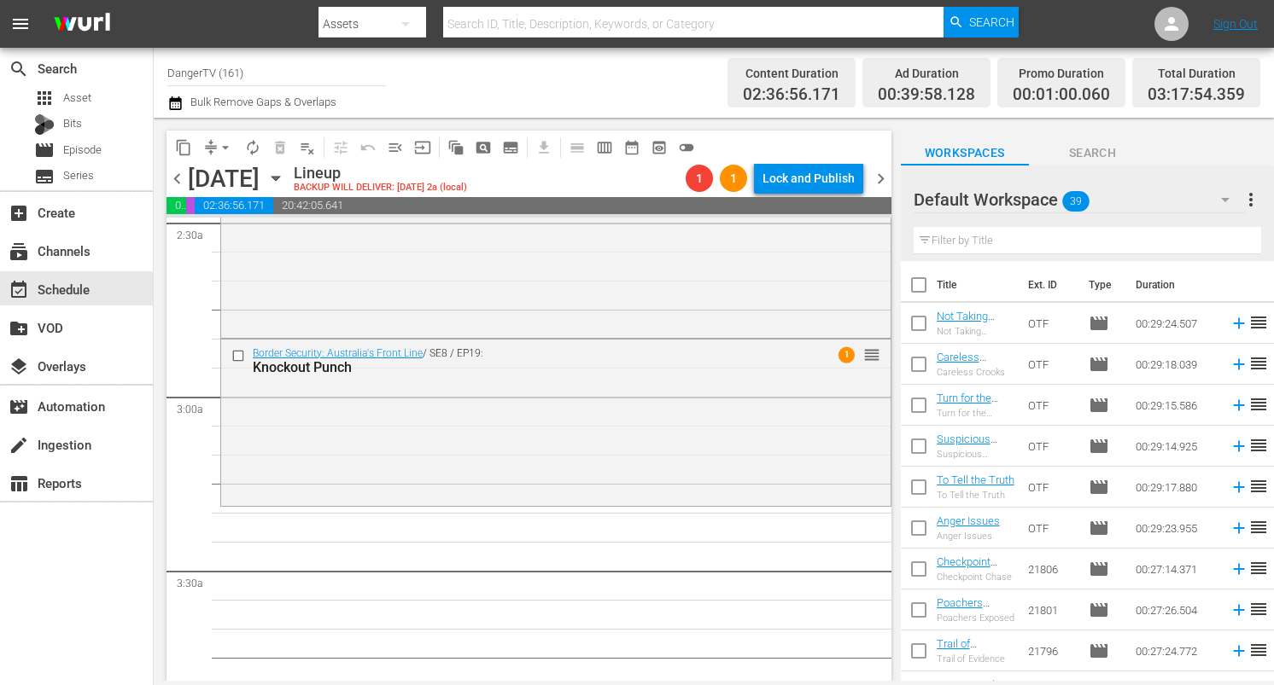
checkbox input "true"
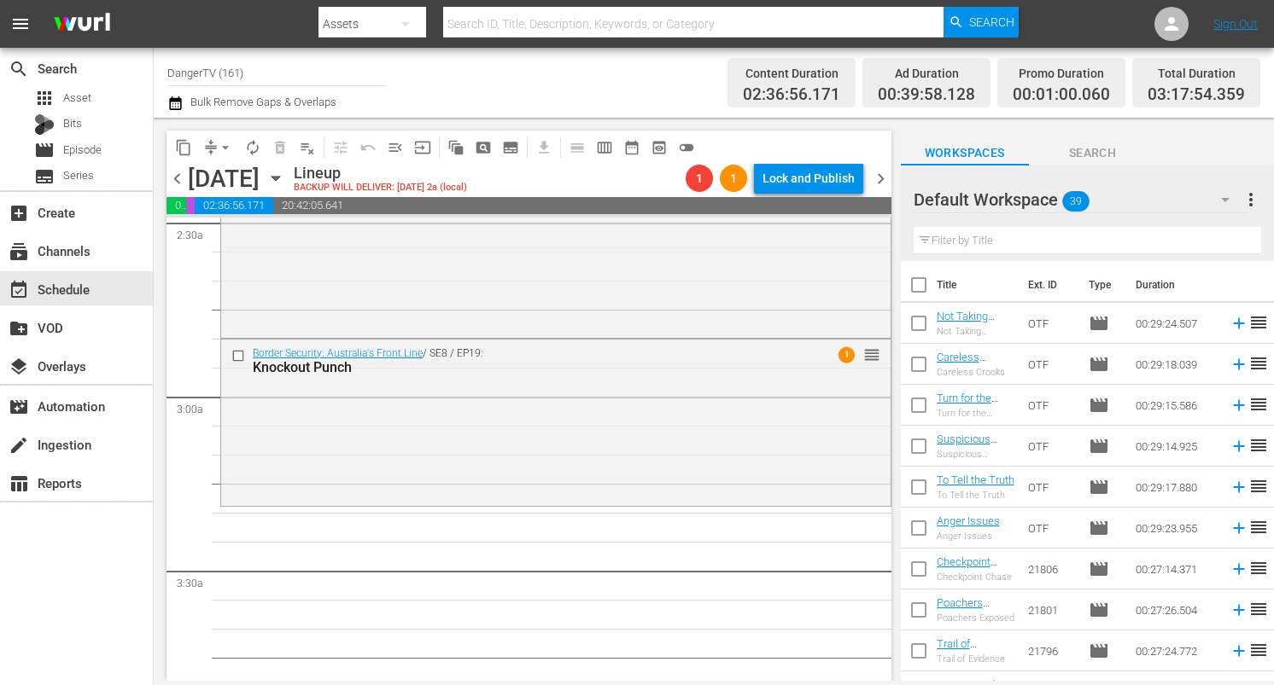
checkbox input "true"
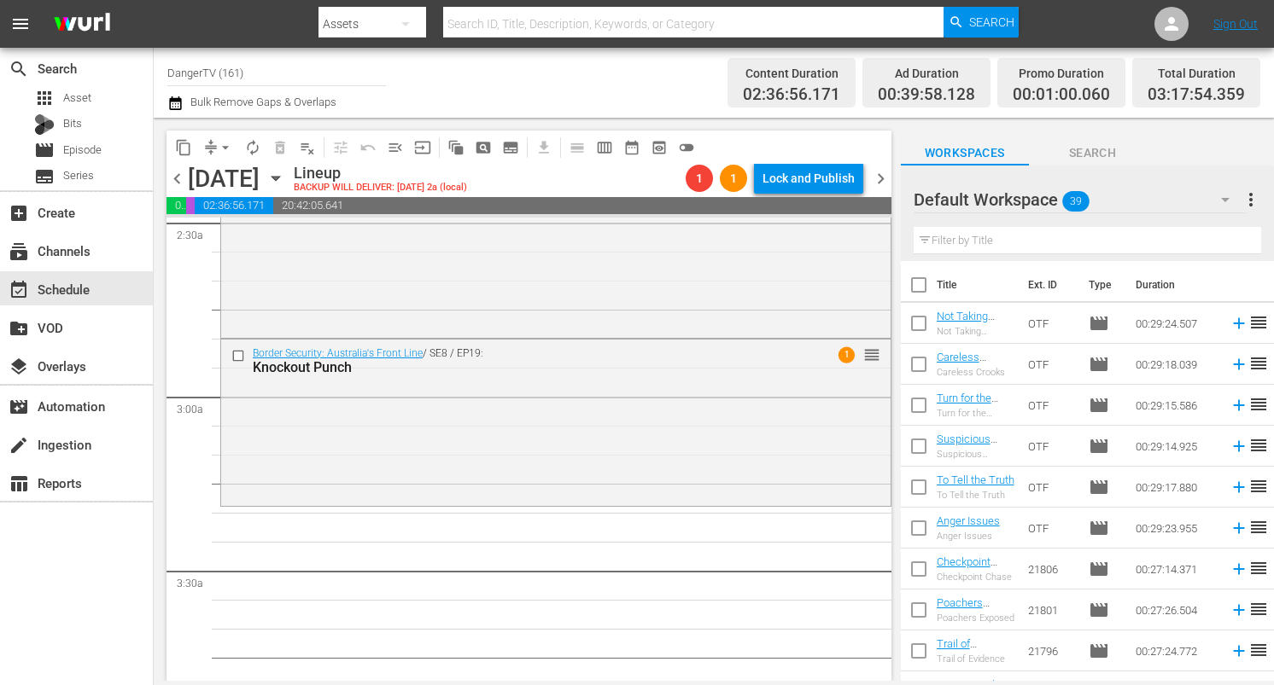
checkbox input "true"
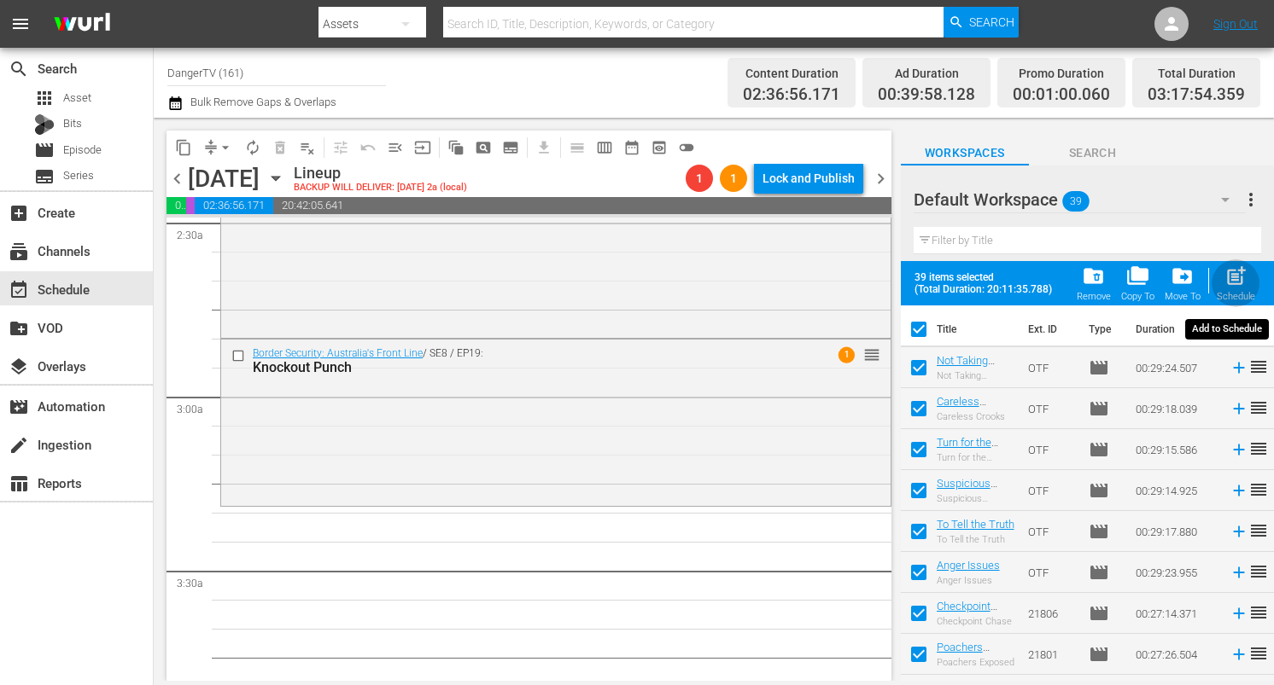
click at [1231, 278] on span "post_add" at bounding box center [1235, 276] width 23 height 23
checkbox input "false"
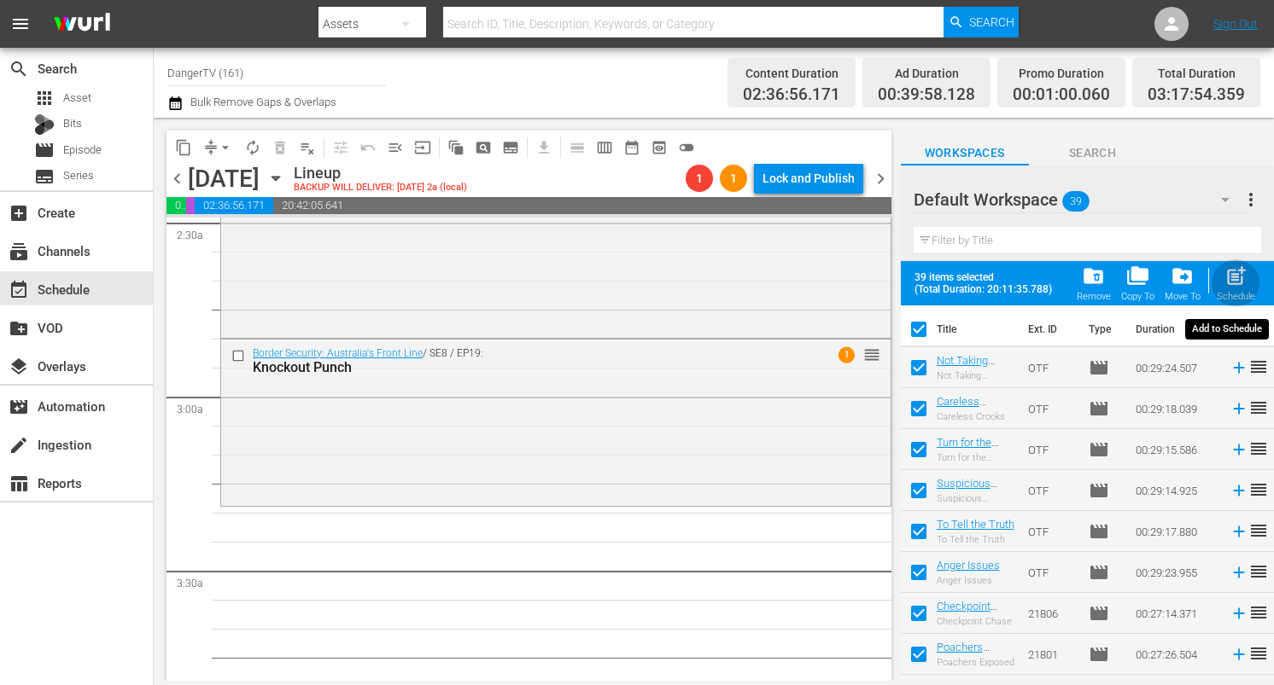
checkbox input "false"
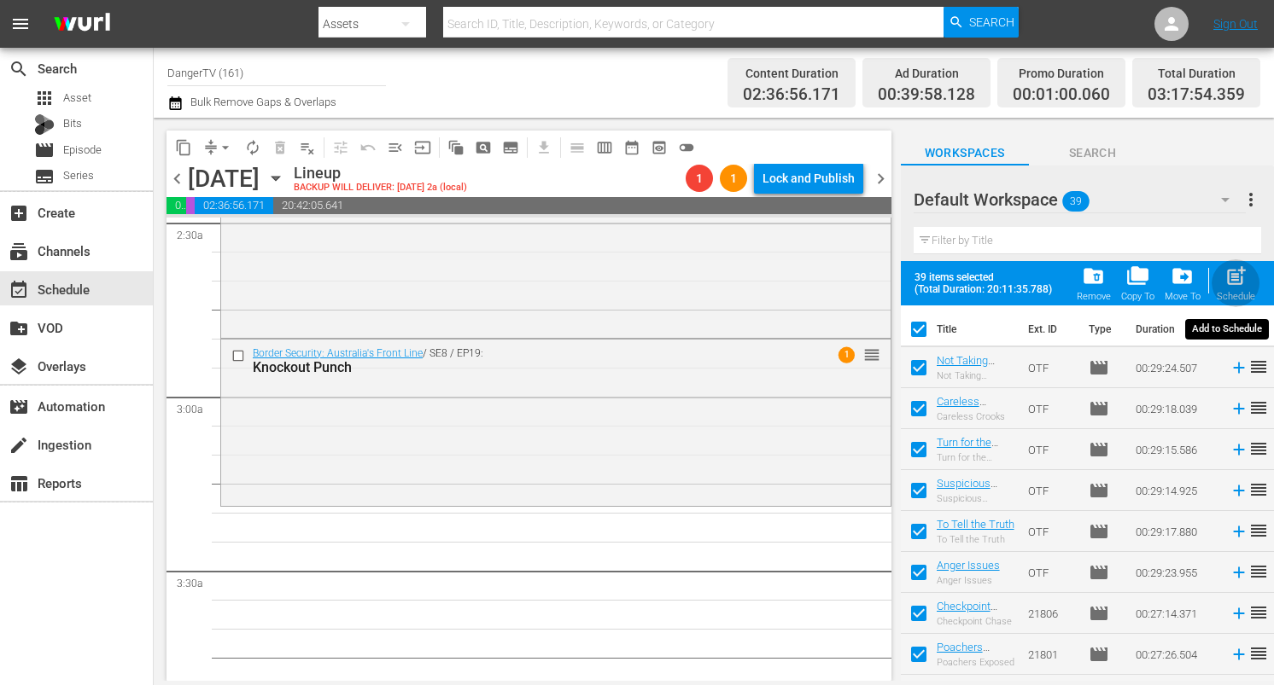
checkbox input "false"
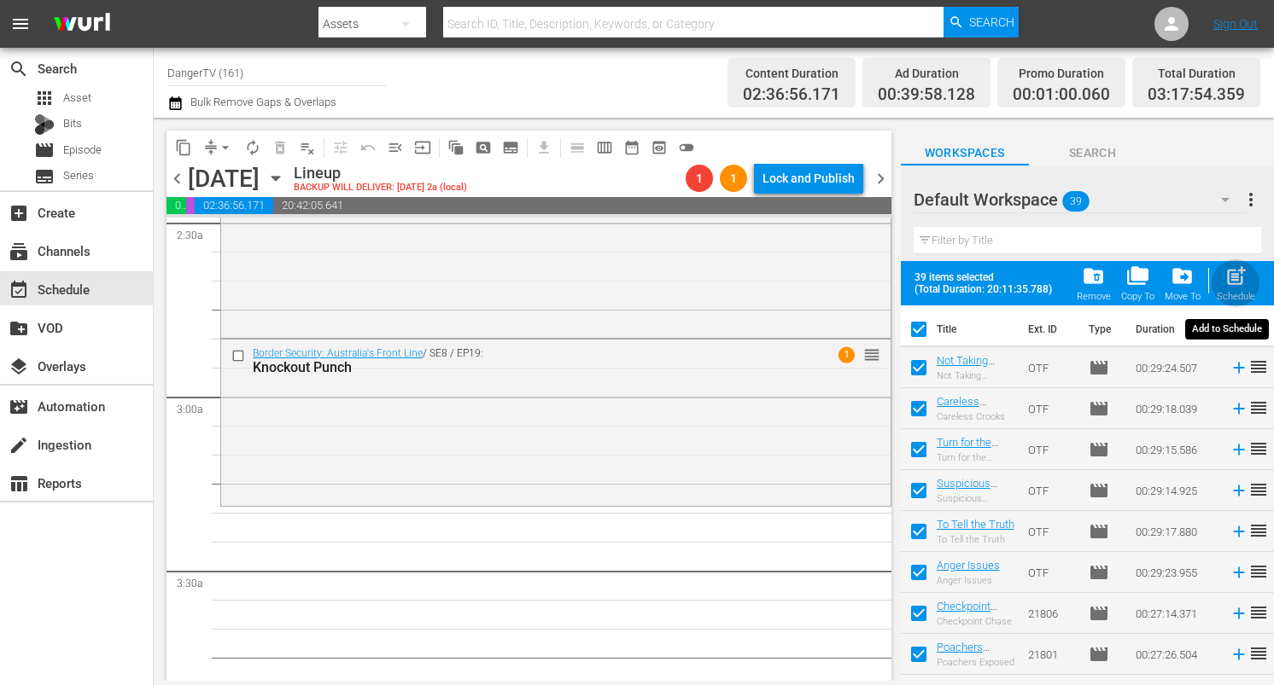
checkbox input "false"
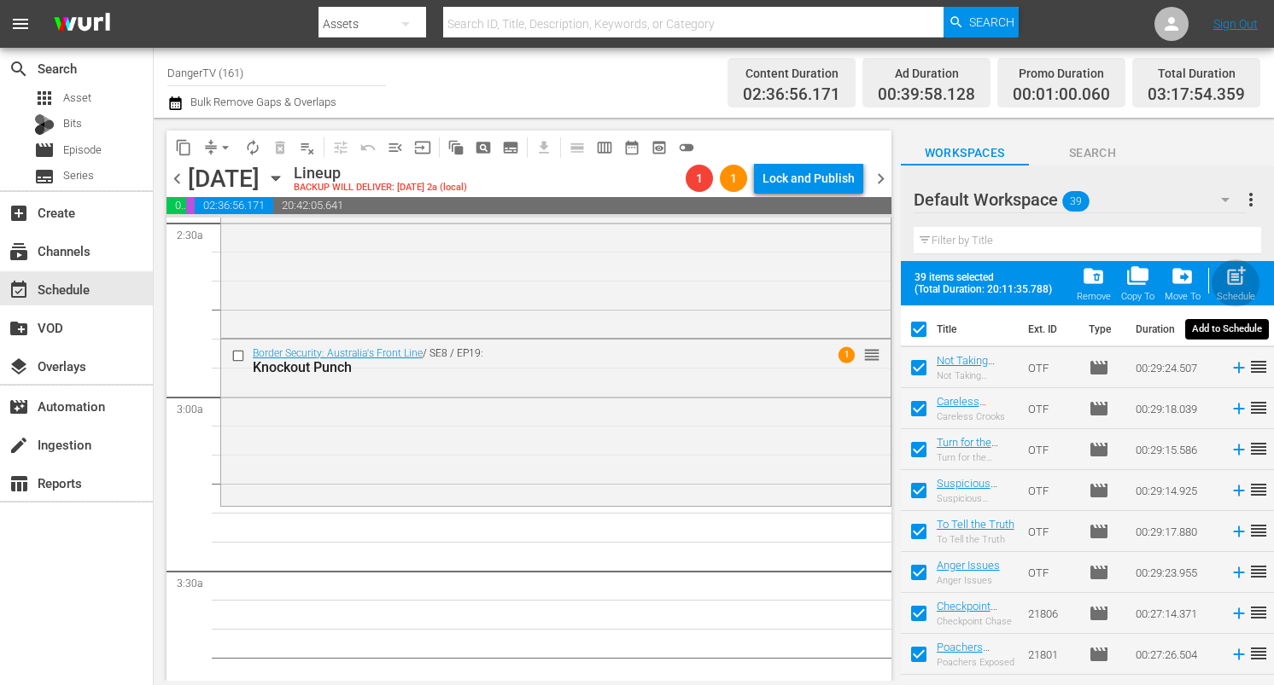
checkbox input "false"
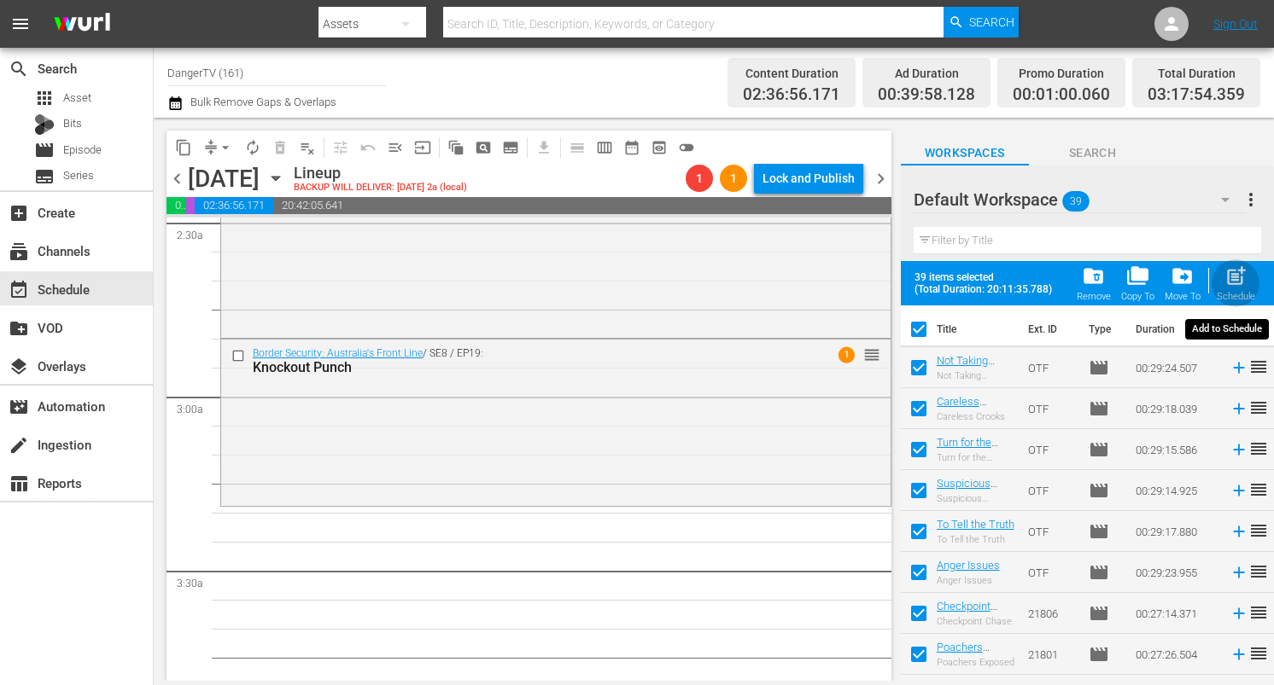
checkbox input "false"
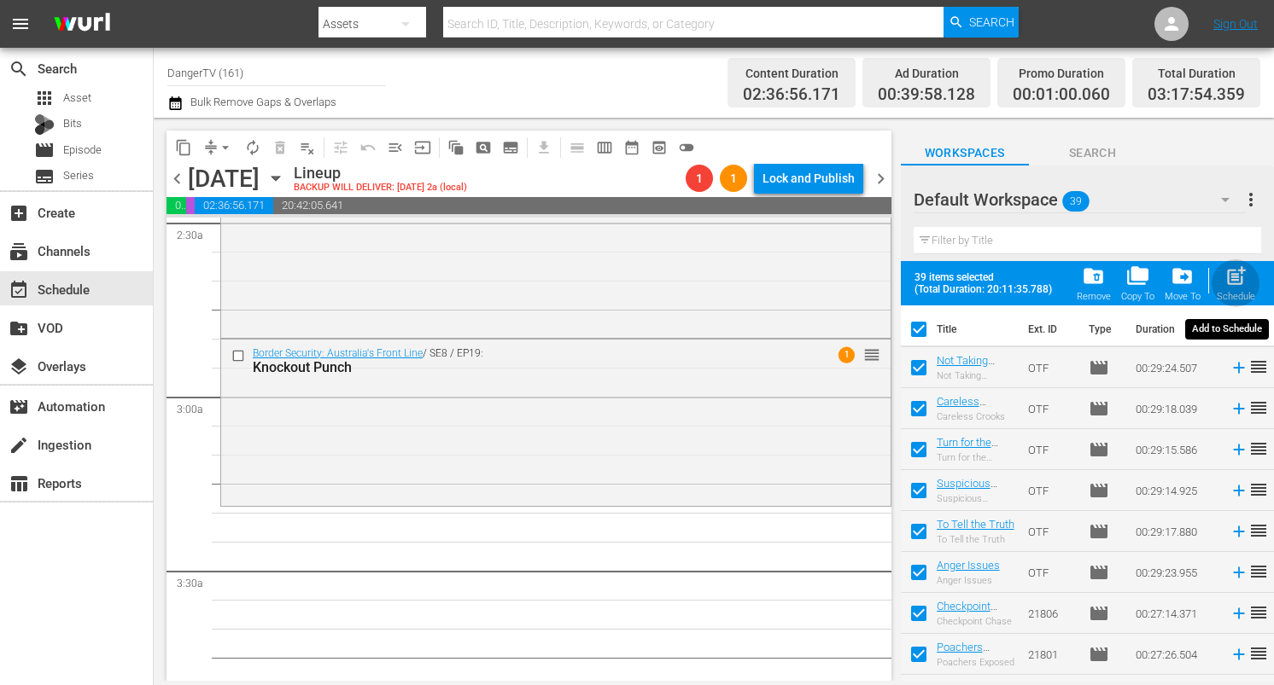
checkbox input "false"
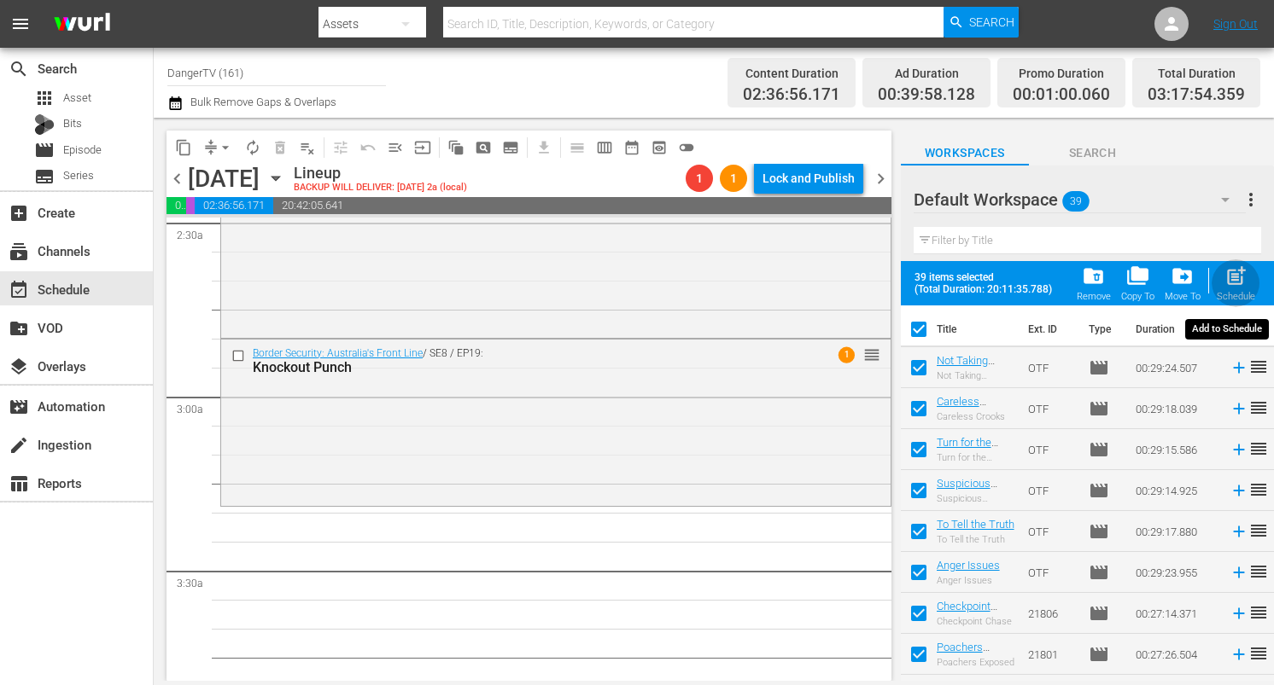
checkbox input "false"
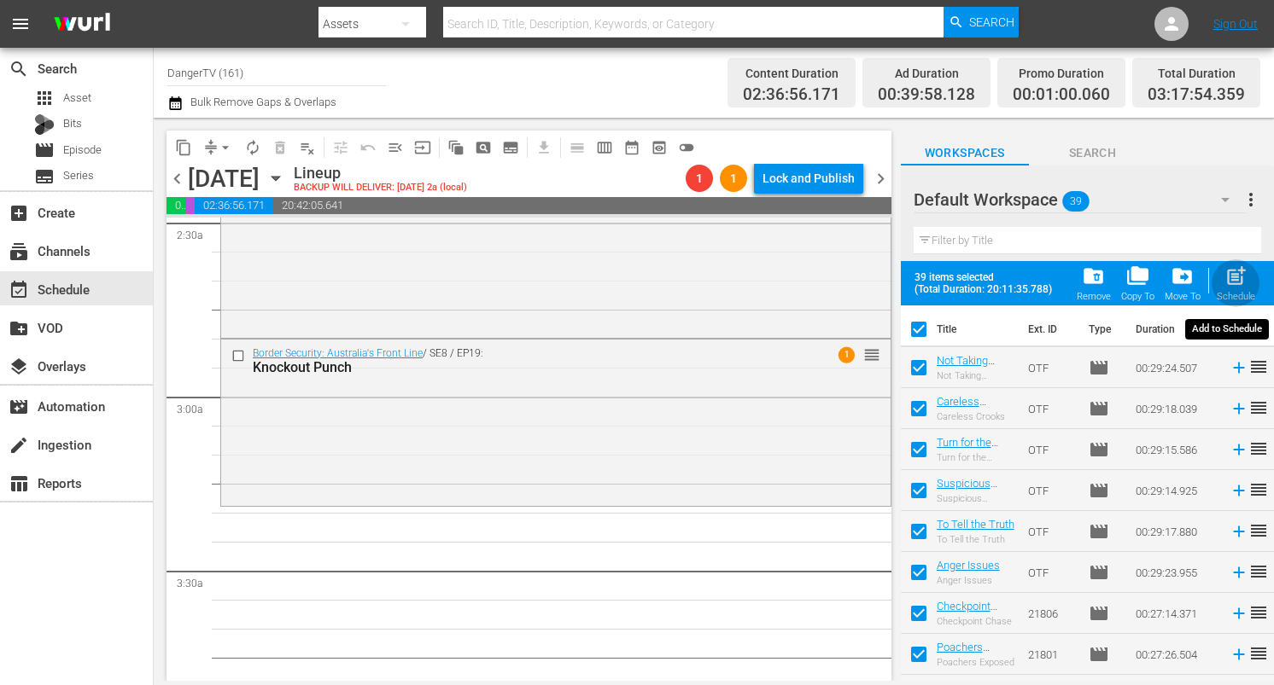
checkbox input "false"
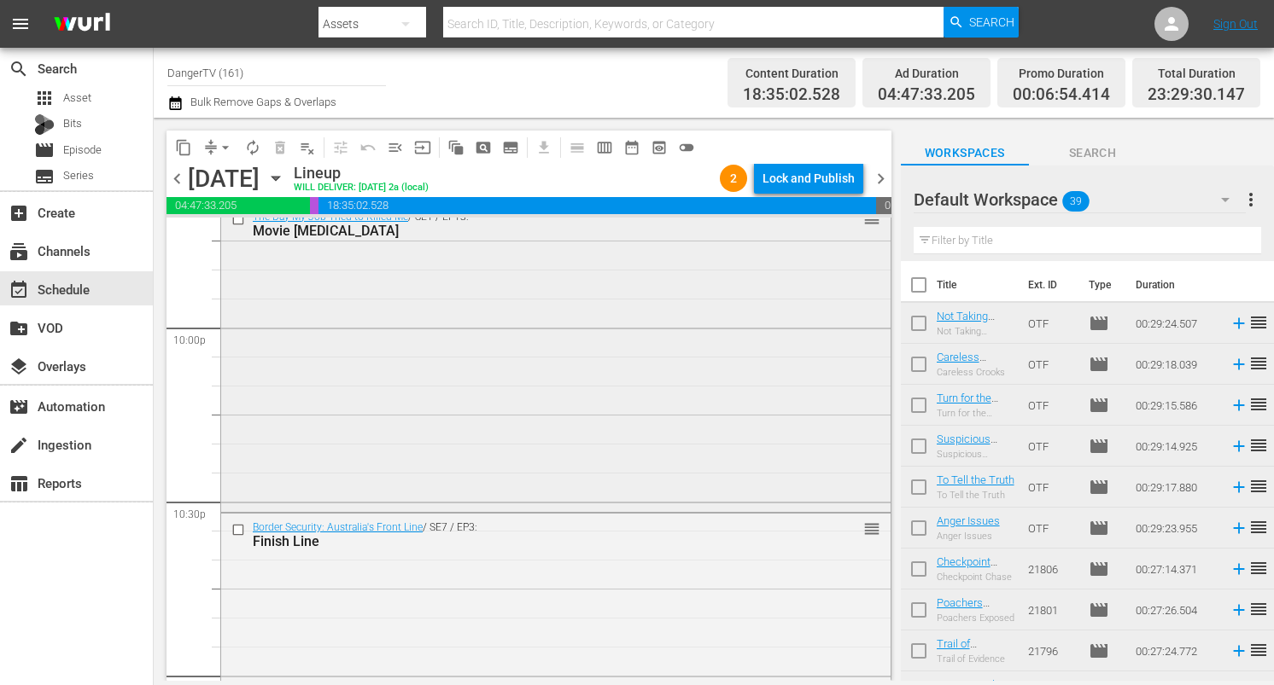
scroll to position [7895, 0]
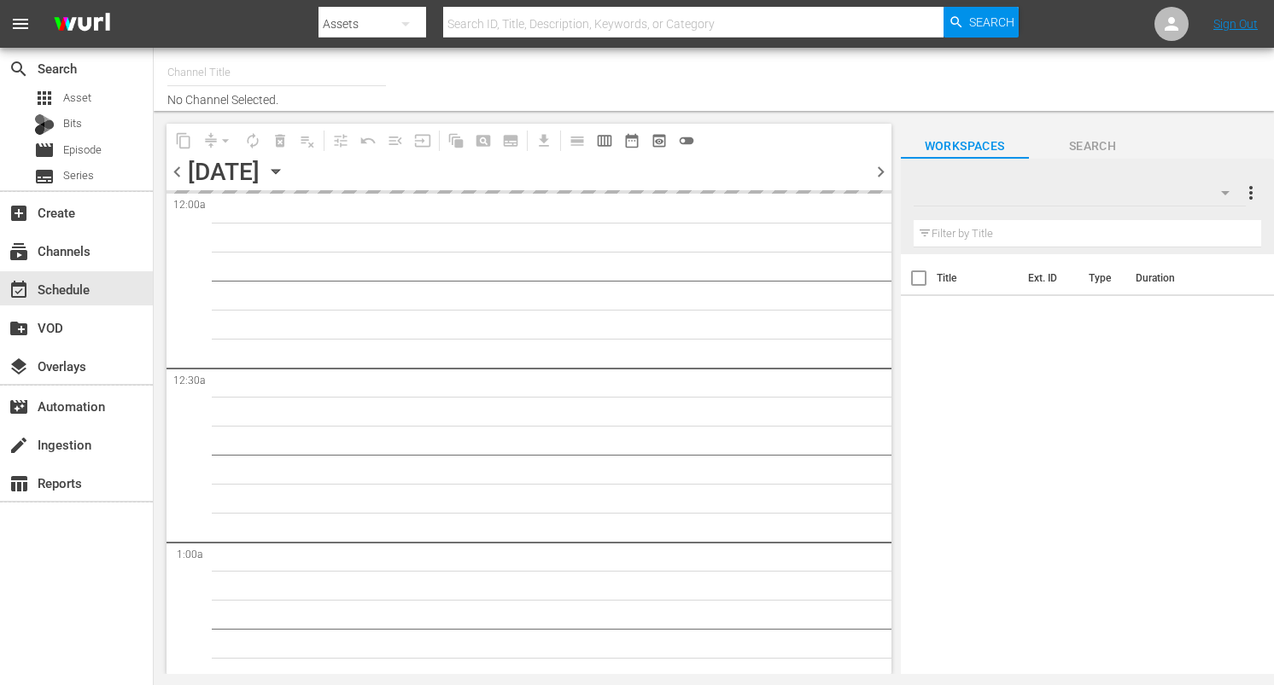
type input "DangerTV (161)"
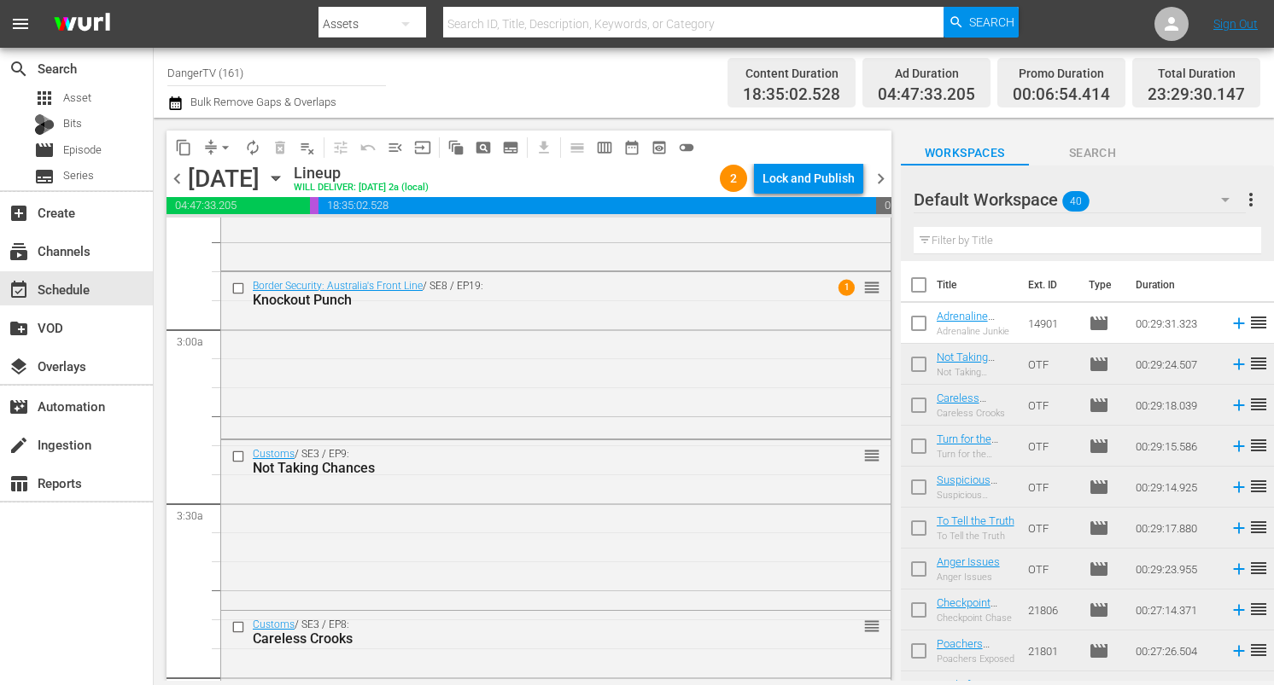
scroll to position [923, 0]
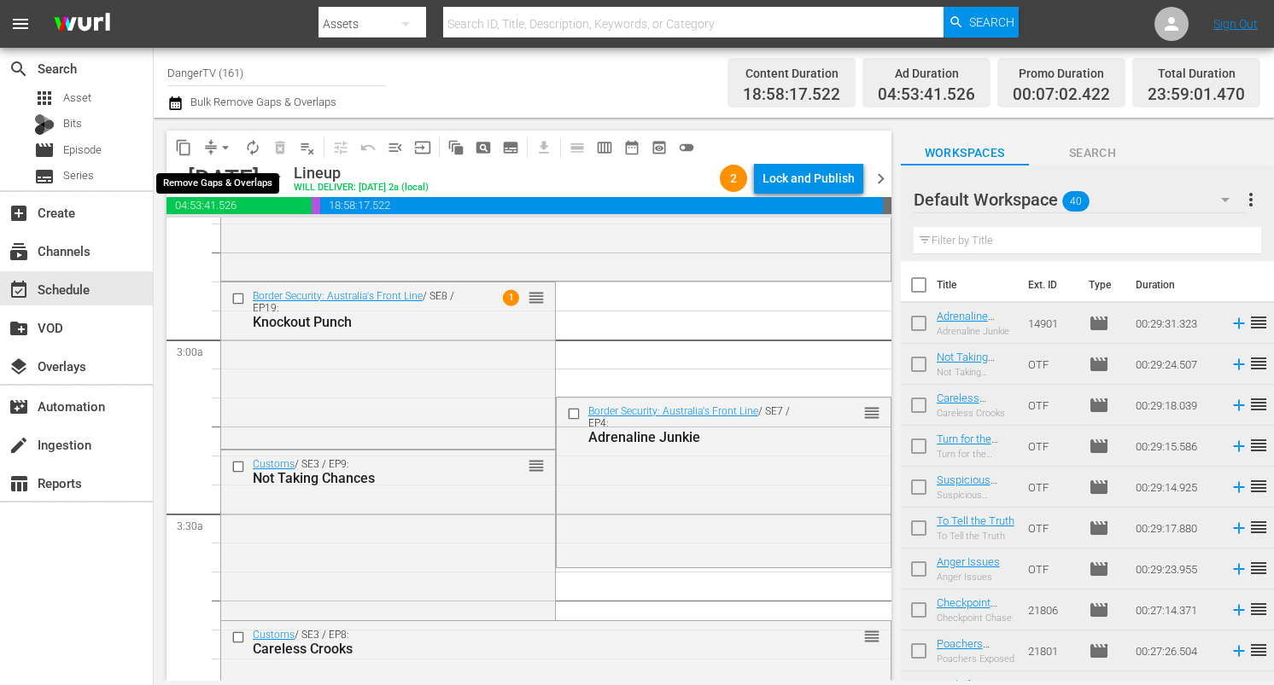
click at [225, 148] on span "arrow_drop_down" at bounding box center [225, 147] width 17 height 17
click at [220, 232] on li "Align to End of Previous Day" at bounding box center [226, 239] width 179 height 28
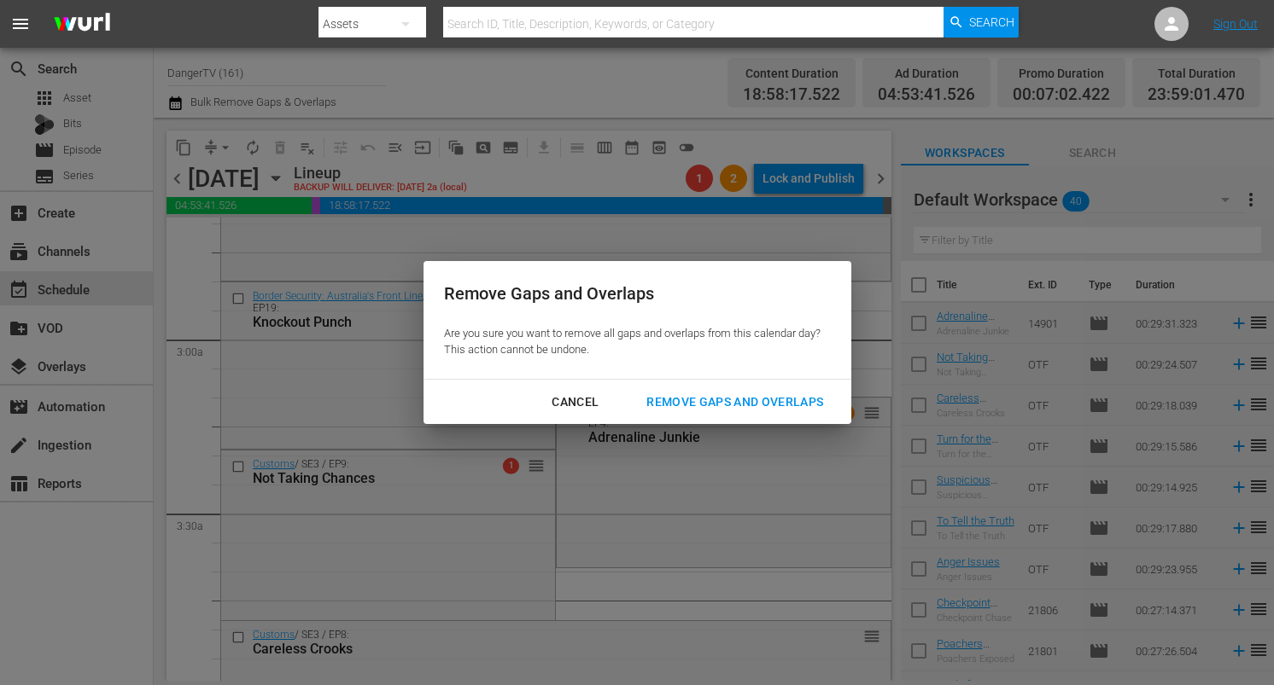
click at [770, 394] on div "Remove Gaps and Overlaps" at bounding box center [735, 402] width 204 height 21
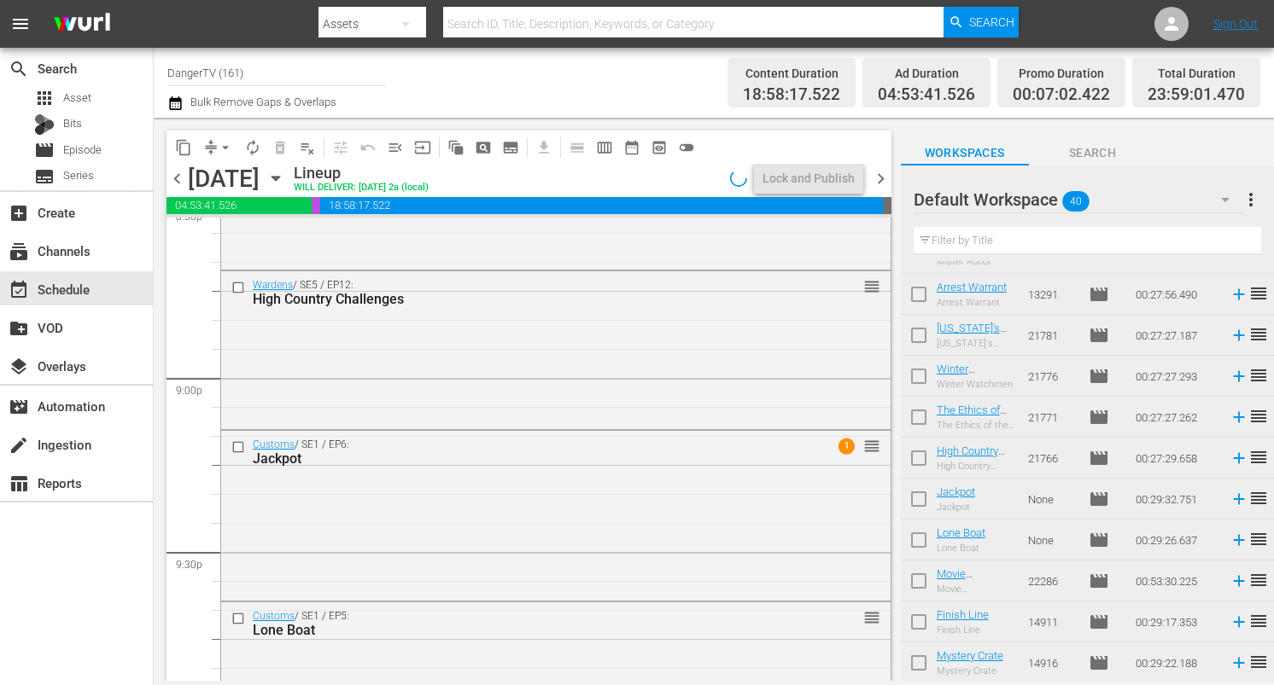
scroll to position [7895, 0]
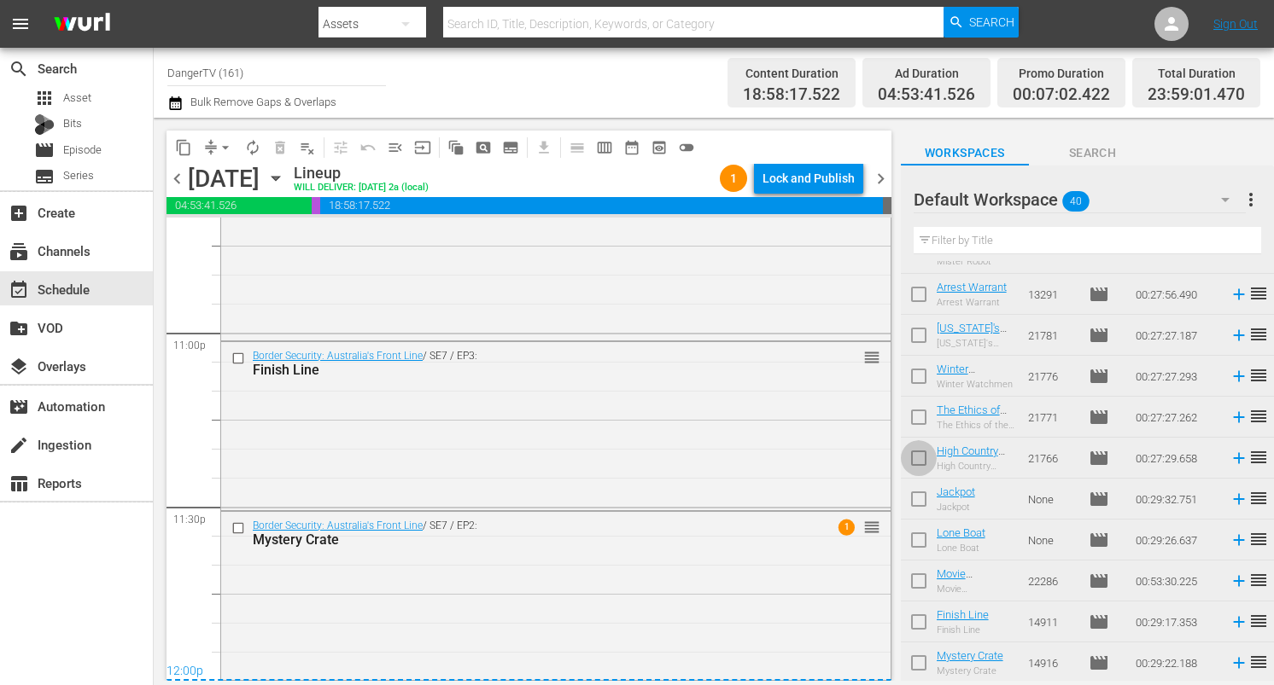
click at [922, 463] on input "checkbox" at bounding box center [919, 462] width 36 height 36
checkbox input "true"
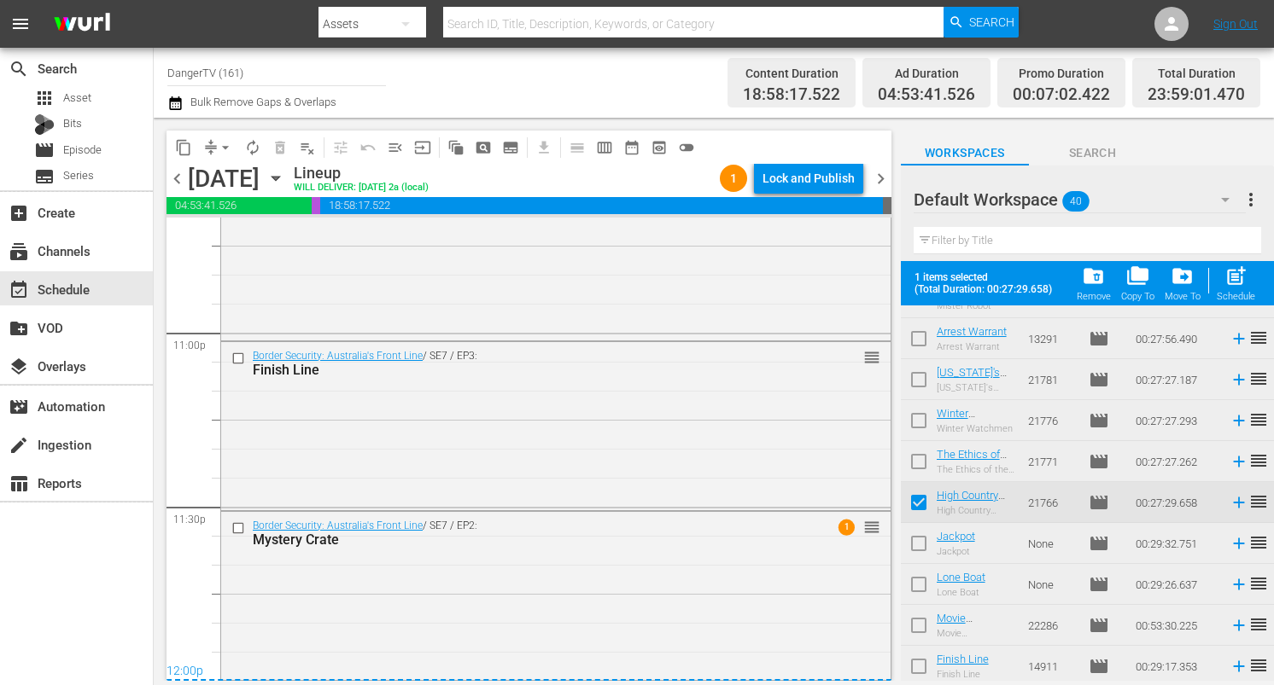
scroll to position [1303, 0]
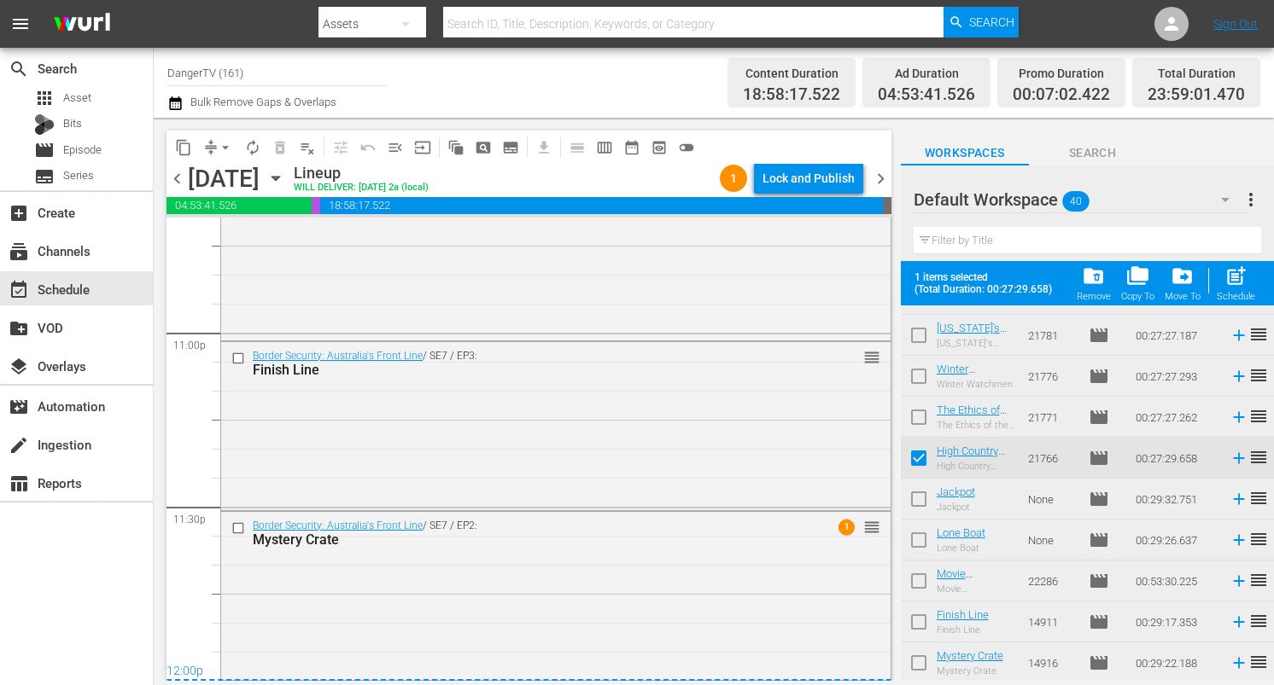
click at [919, 494] on input "checkbox" at bounding box center [919, 503] width 36 height 36
checkbox input "true"
click at [918, 544] on input "checkbox" at bounding box center [919, 544] width 36 height 36
checkbox input "true"
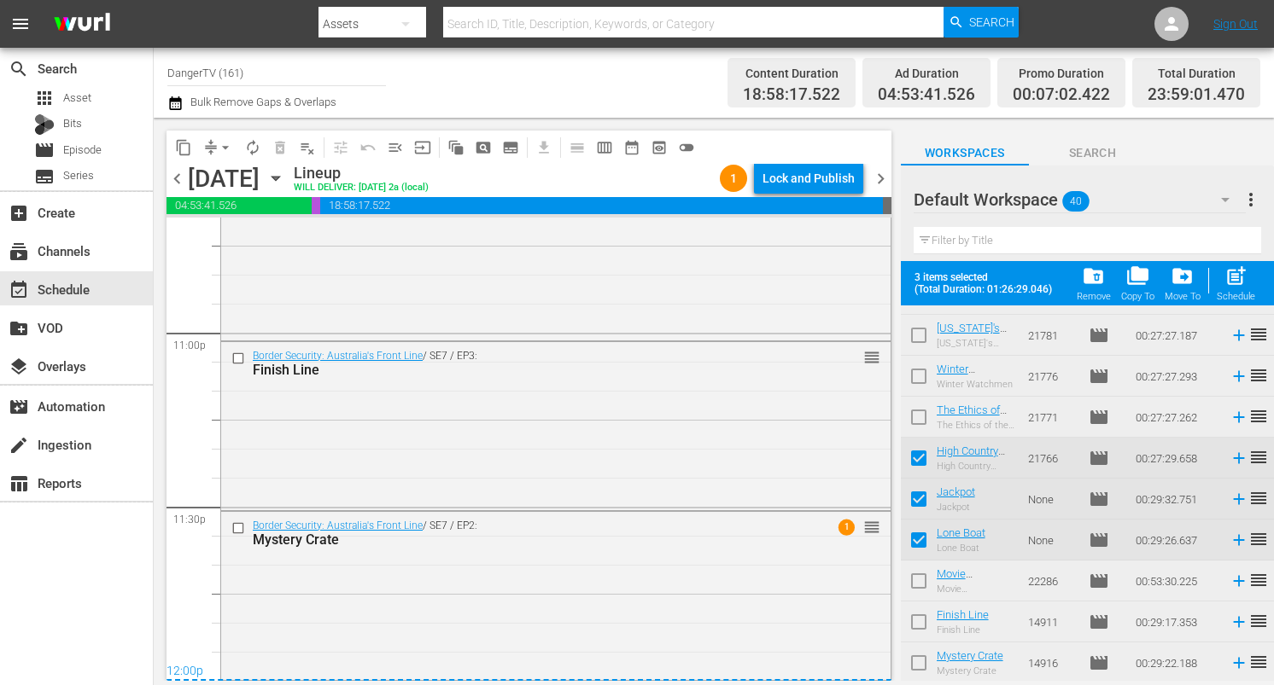
click at [919, 577] on input "checkbox" at bounding box center [919, 585] width 36 height 36
checkbox input "true"
drag, startPoint x: 919, startPoint y: 620, endPoint x: 922, endPoint y: 633, distance: 13.1
click at [919, 620] on input "checkbox" at bounding box center [919, 626] width 36 height 36
checkbox input "true"
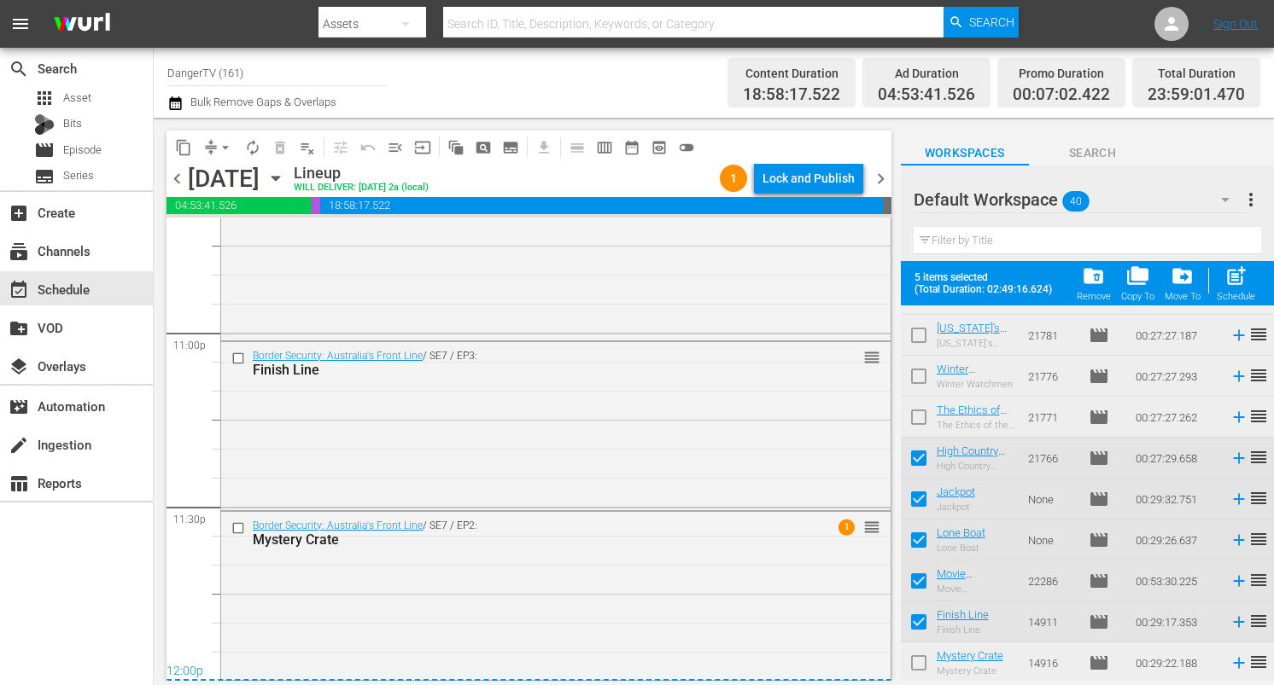
click at [920, 661] on input "checkbox" at bounding box center [919, 667] width 36 height 36
checkbox input "true"
click at [819, 176] on div "Lock and Publish" at bounding box center [808, 178] width 92 height 31
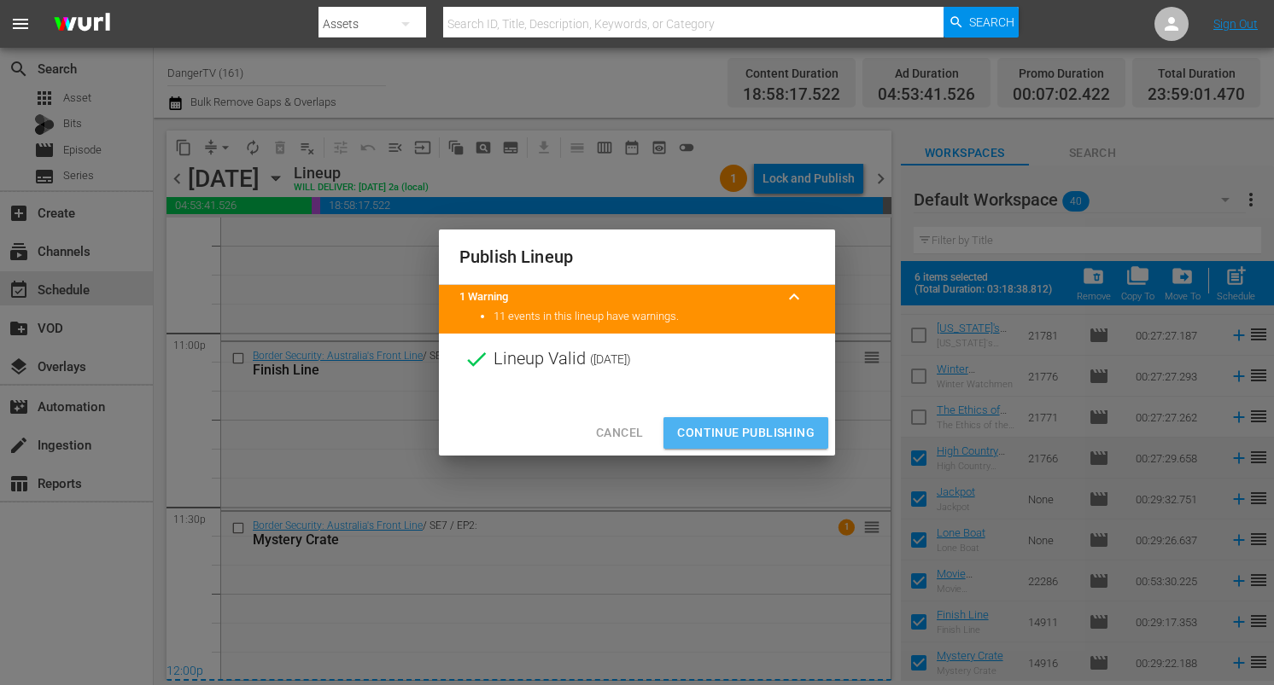
click at [746, 438] on span "Continue Publishing" at bounding box center [745, 433] width 137 height 21
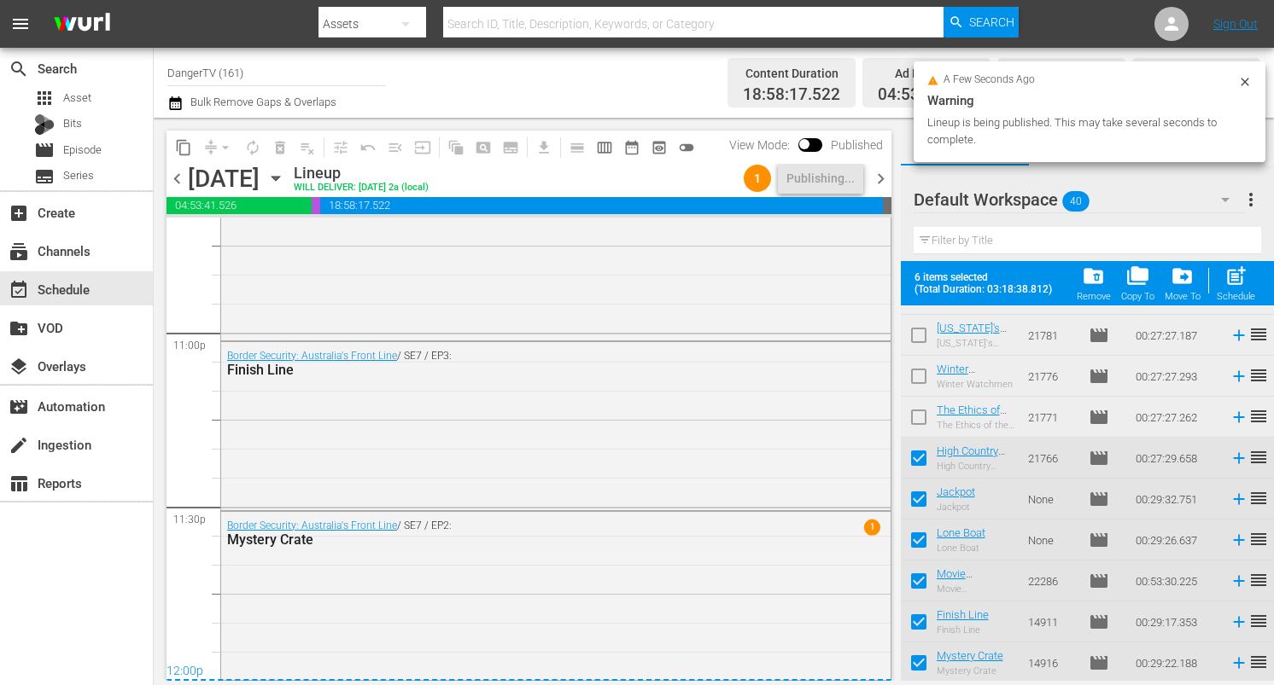
click at [878, 178] on span "chevron_right" at bounding box center [880, 178] width 21 height 21
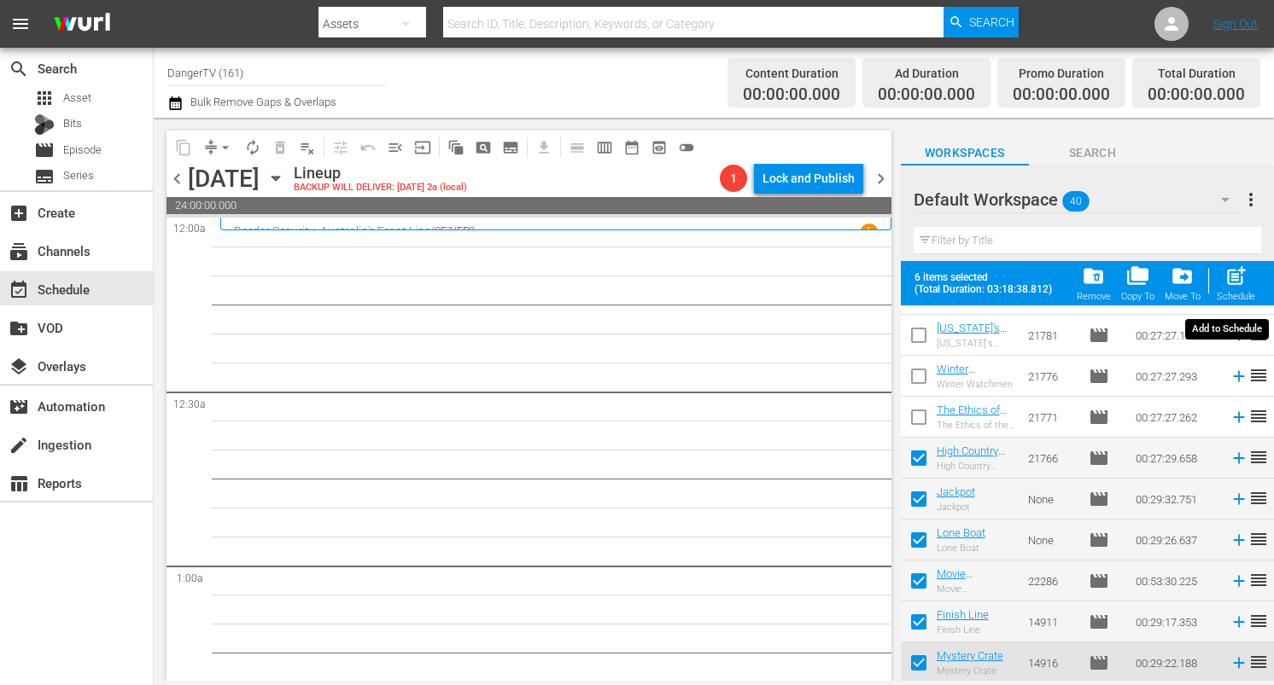
click at [1238, 271] on span "post_add" at bounding box center [1235, 276] width 23 height 23
checkbox input "false"
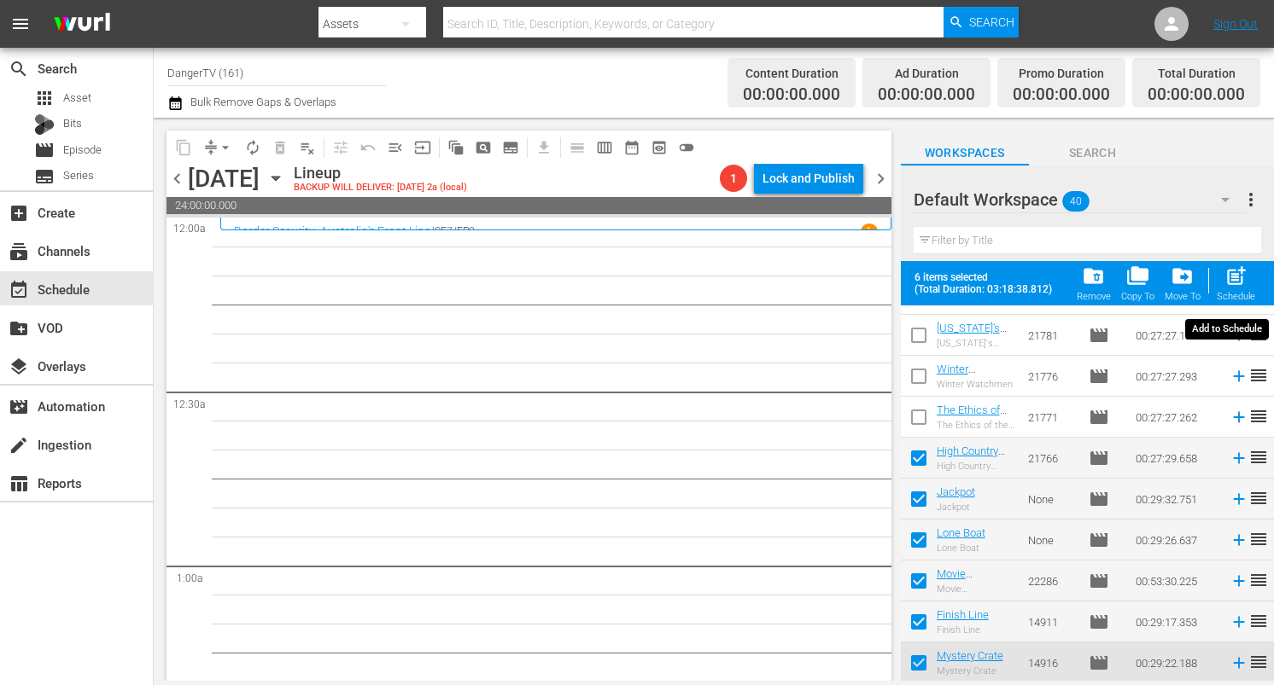
checkbox input "false"
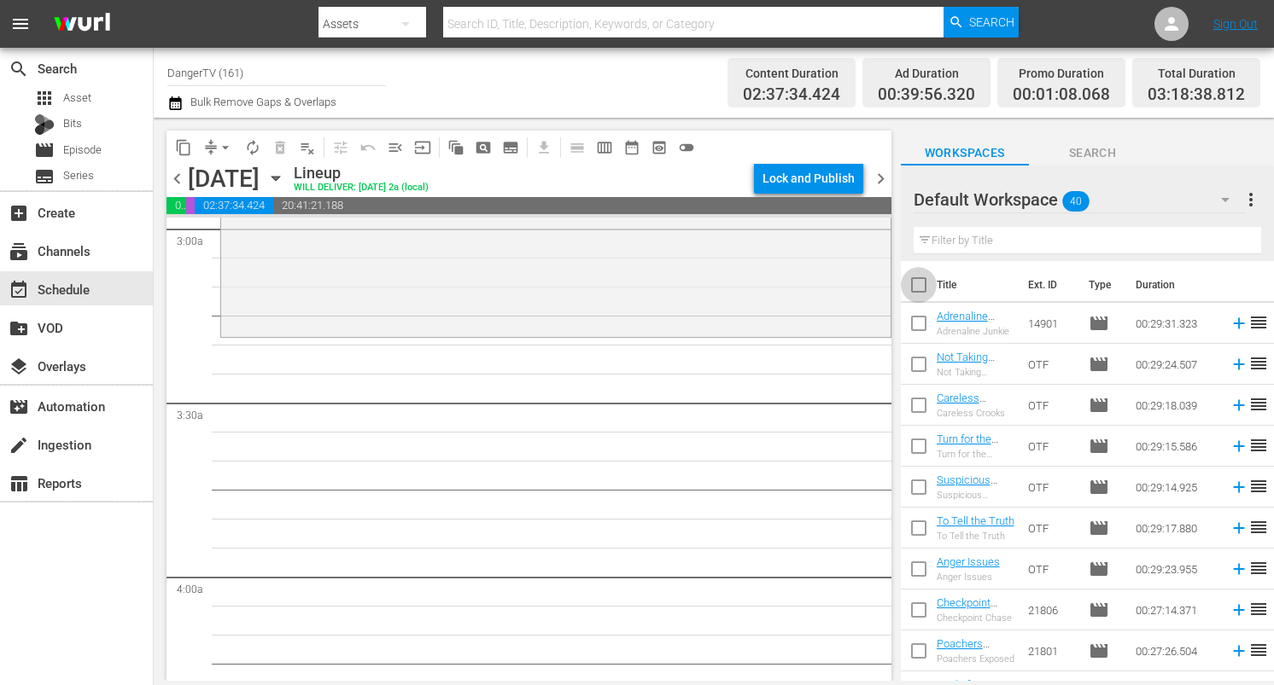
click at [920, 283] on input "checkbox" at bounding box center [919, 289] width 36 height 36
checkbox input "true"
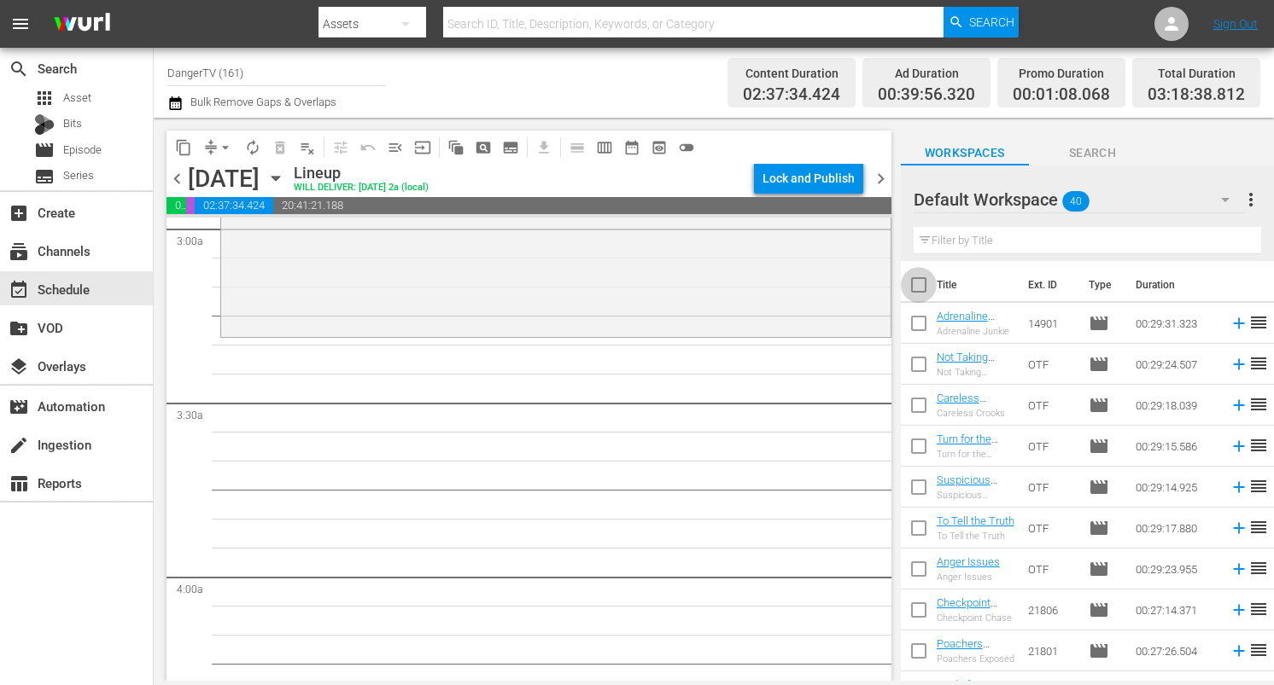
checkbox input "true"
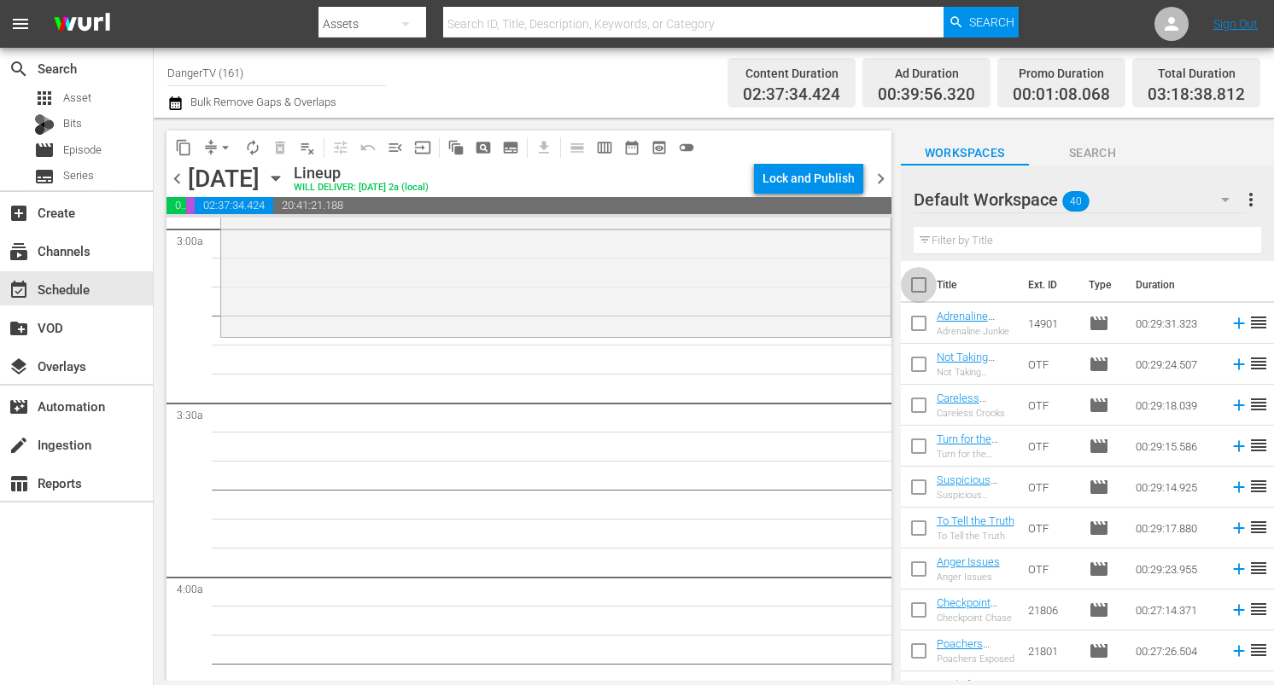
checkbox input "true"
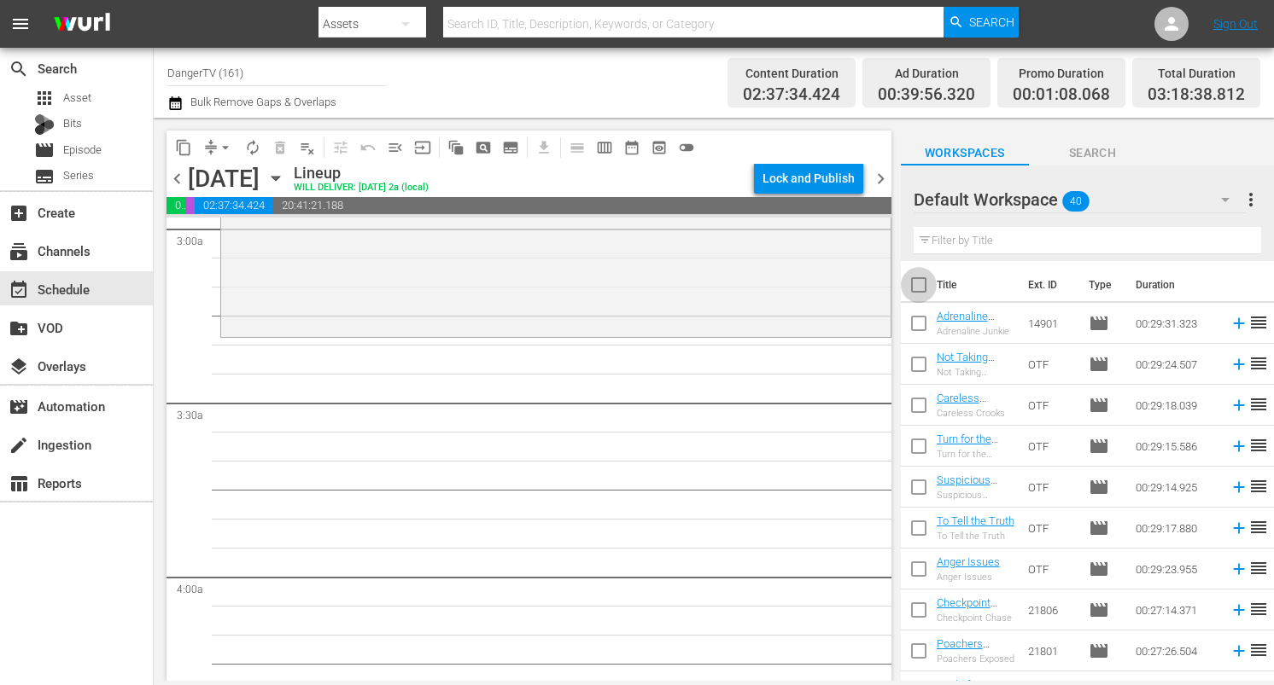
checkbox input "true"
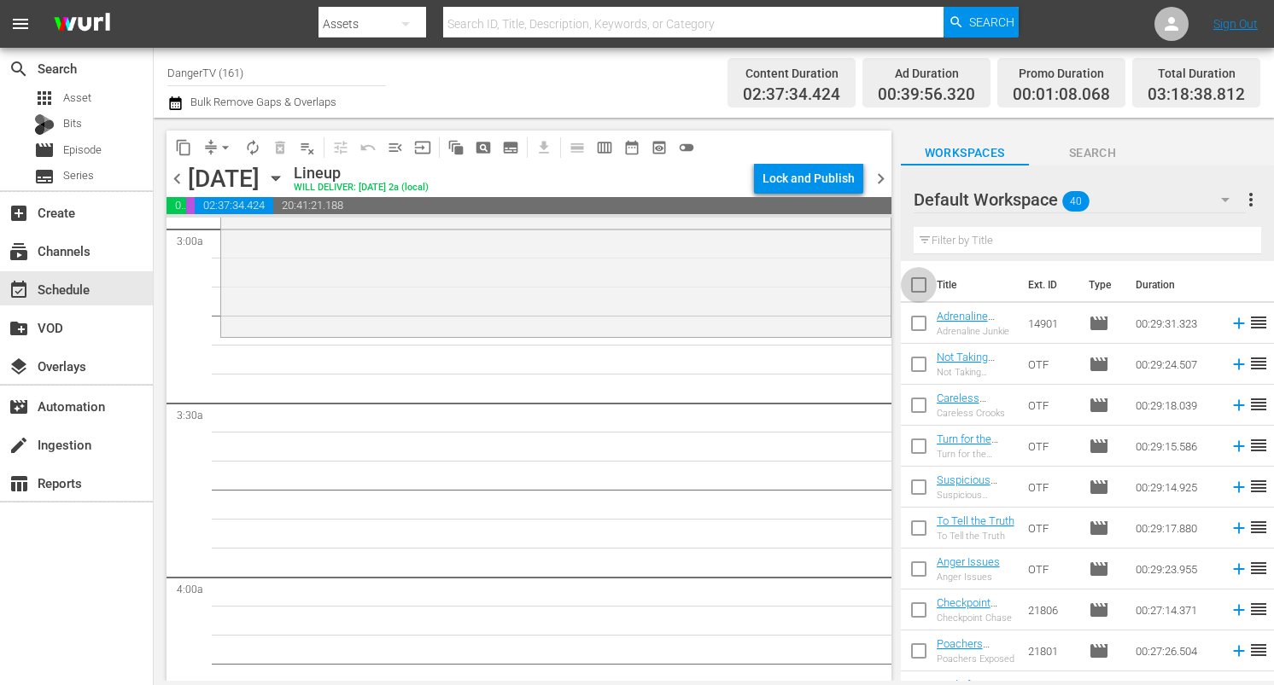
checkbox input "true"
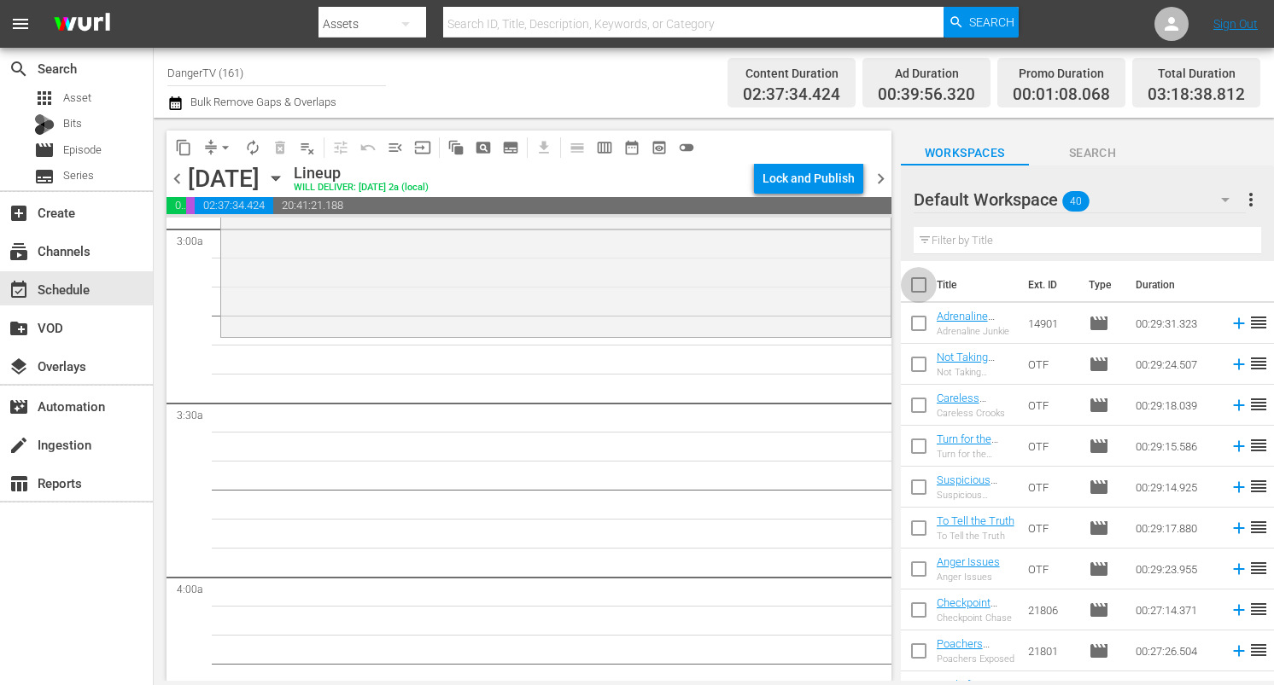
checkbox input "true"
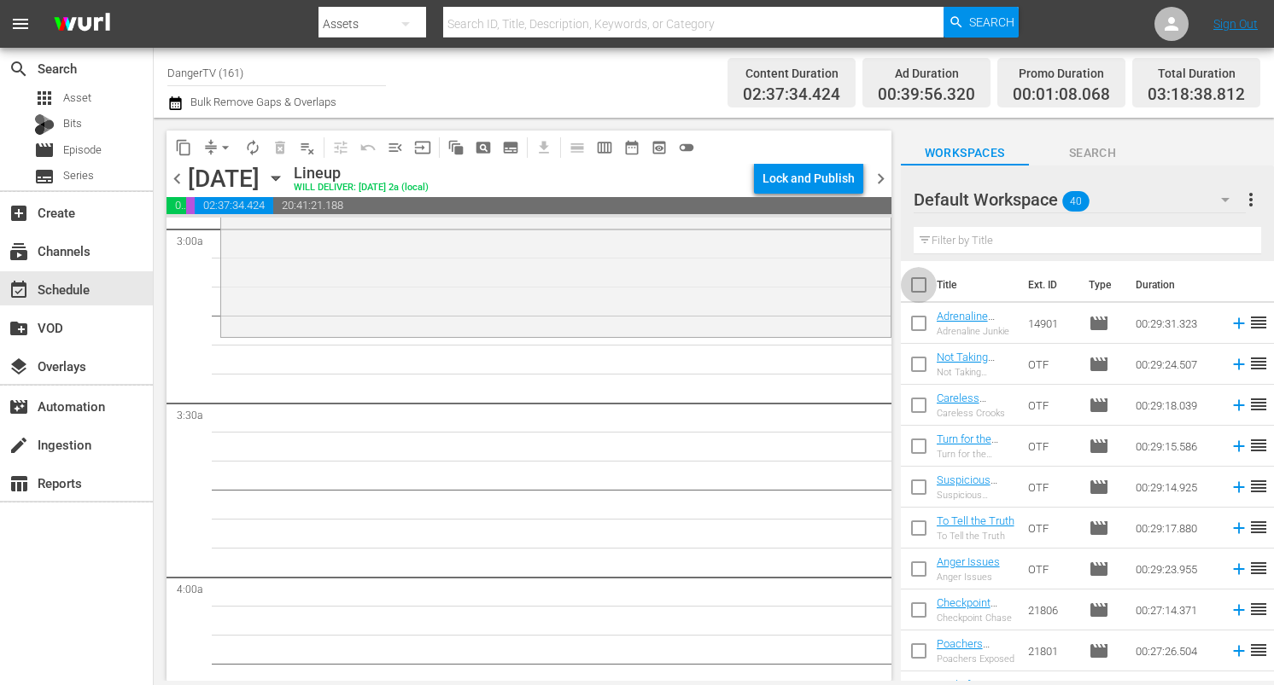
checkbox input "true"
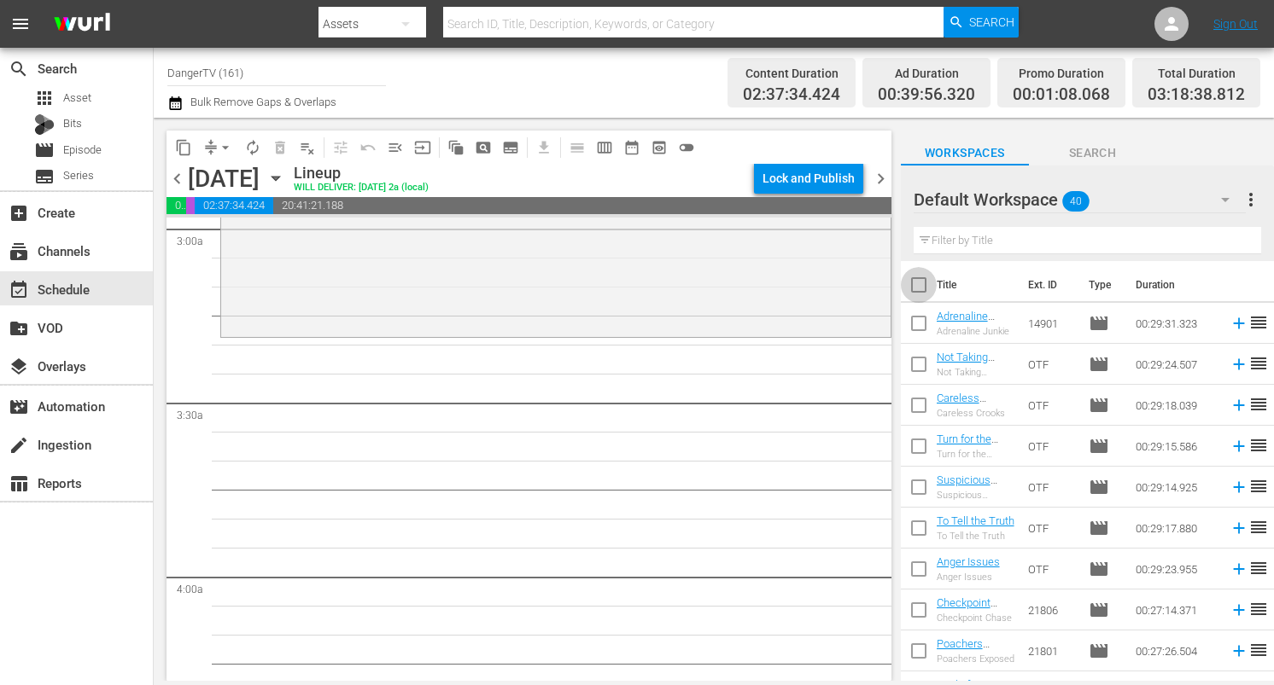
checkbox input "true"
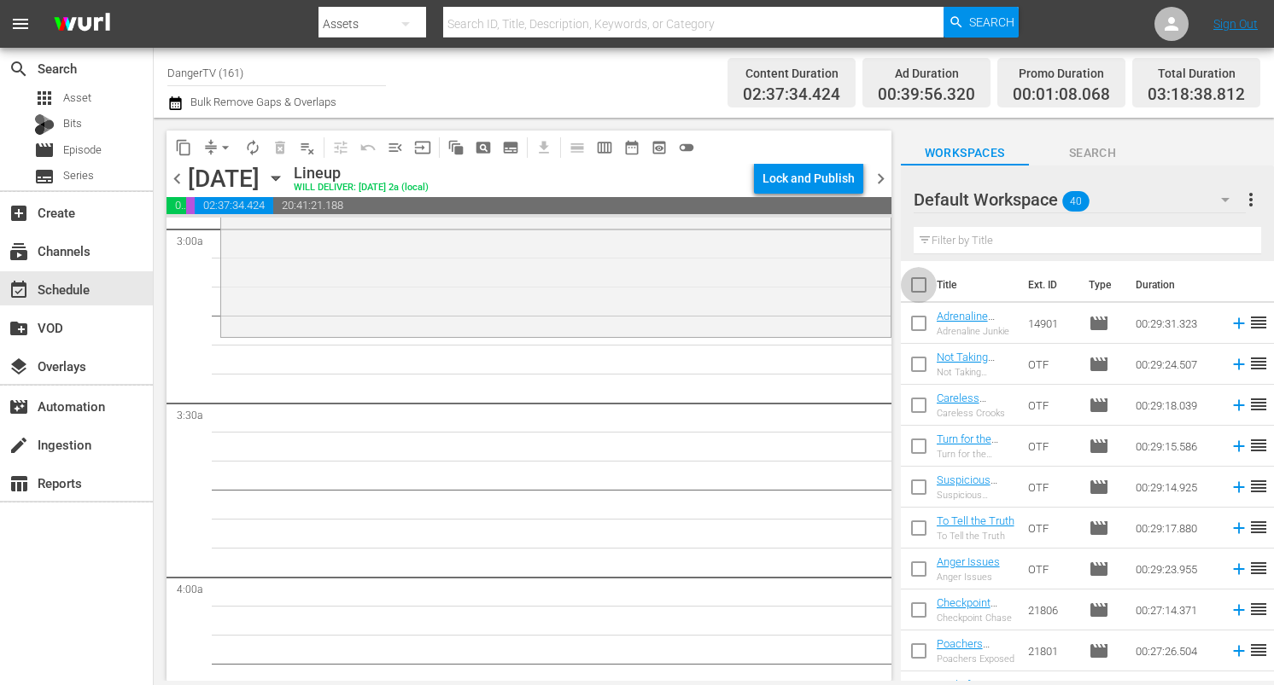
checkbox input "true"
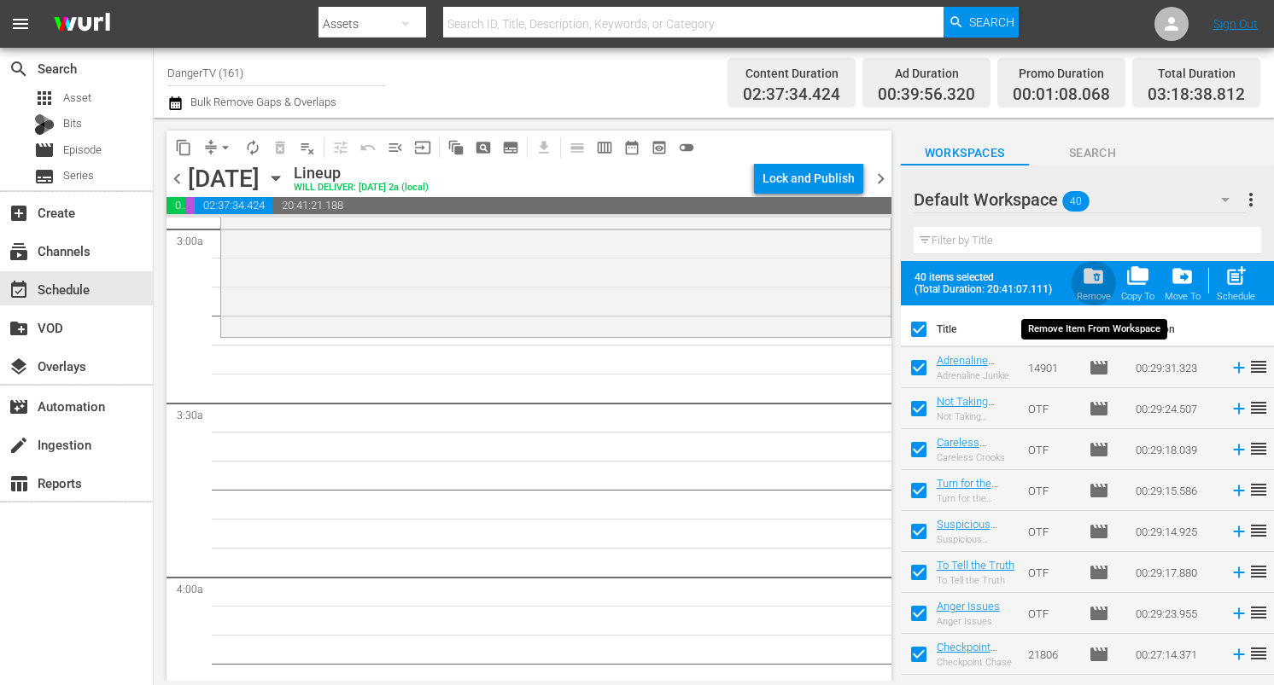
click at [1099, 282] on span "folder_delete" at bounding box center [1093, 276] width 23 height 23
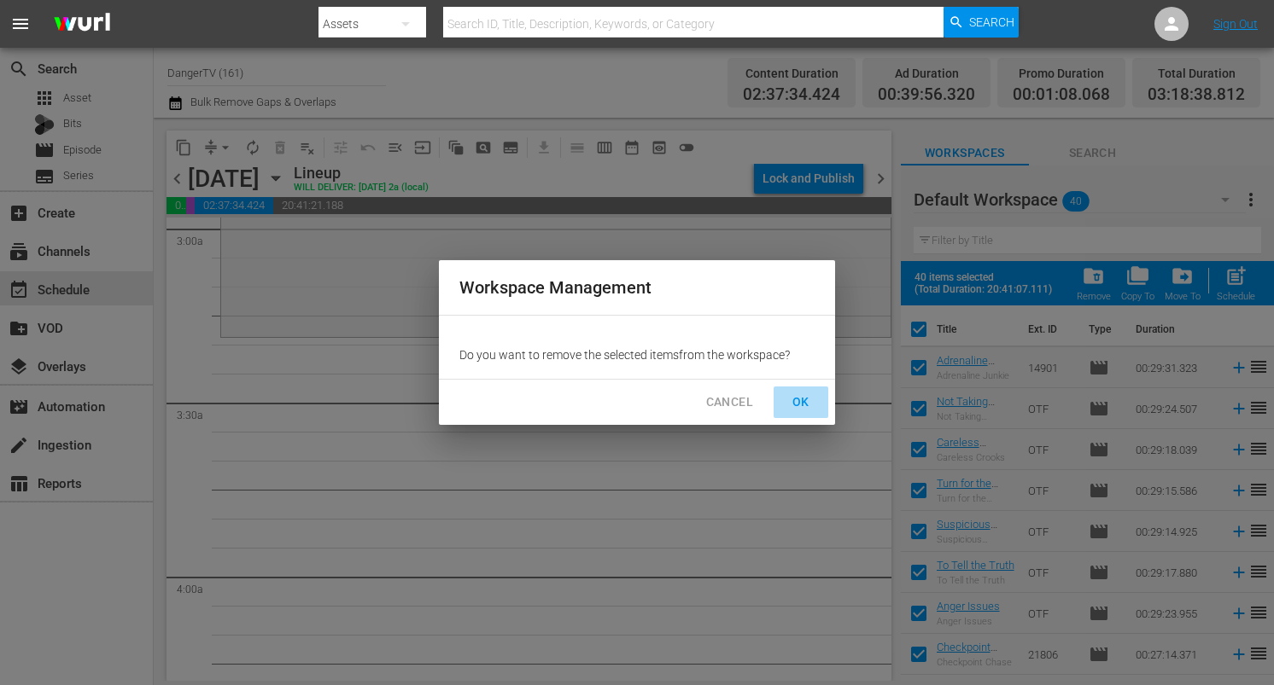
click at [803, 405] on span "OK" at bounding box center [800, 402] width 27 height 21
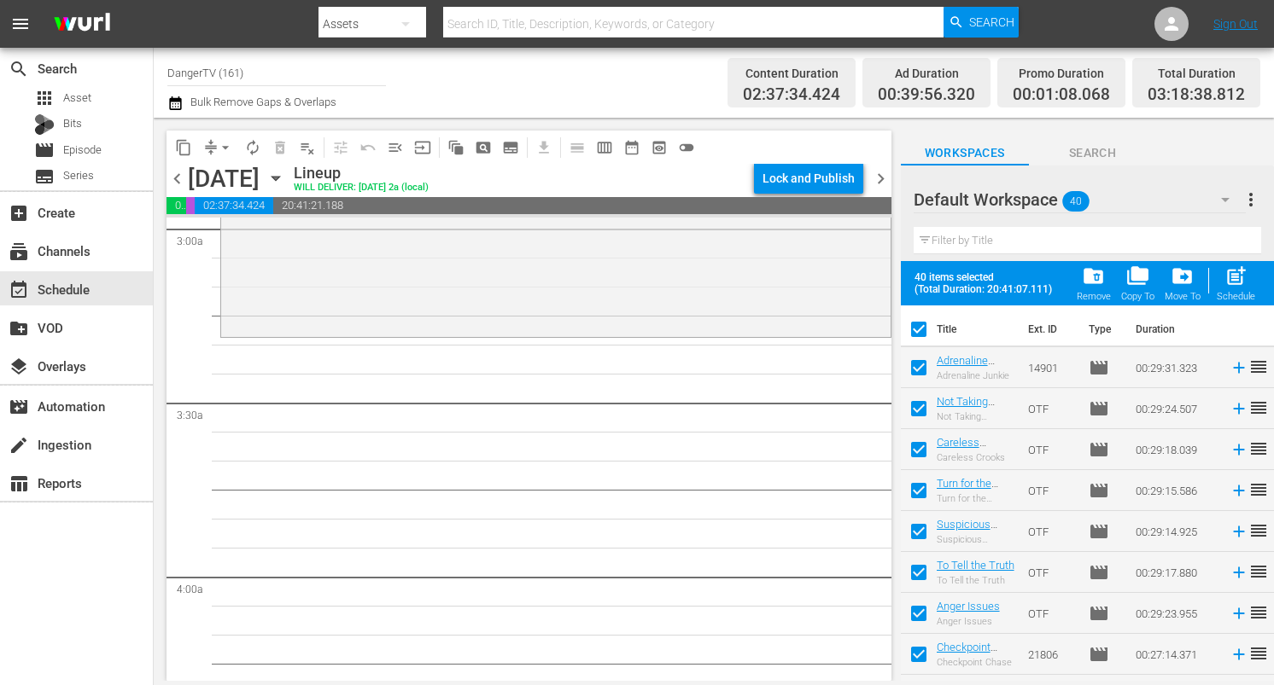
checkbox input "false"
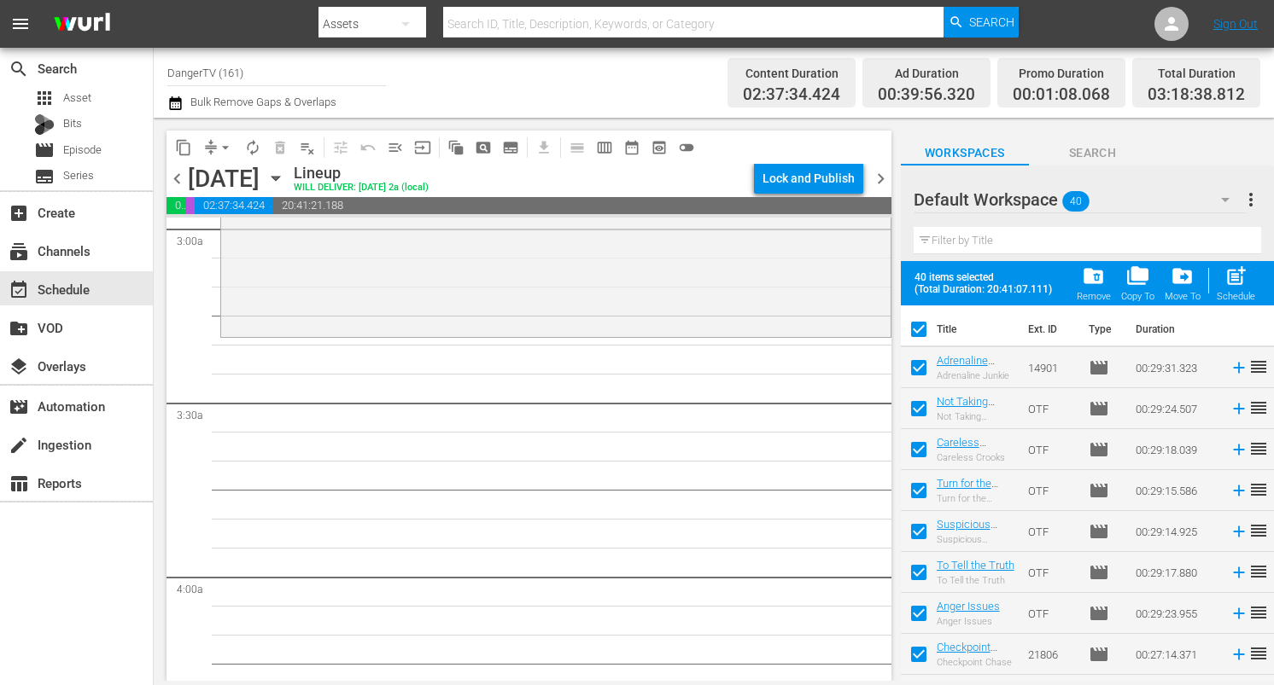
checkbox input "false"
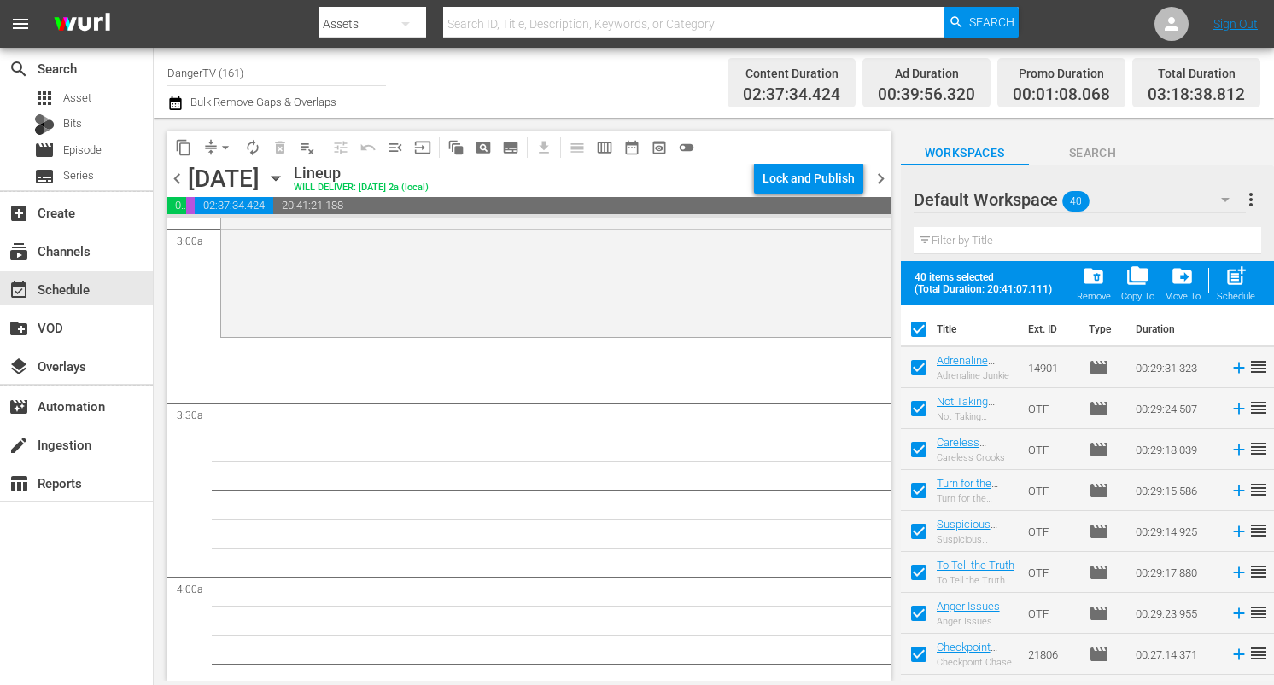
checkbox input "false"
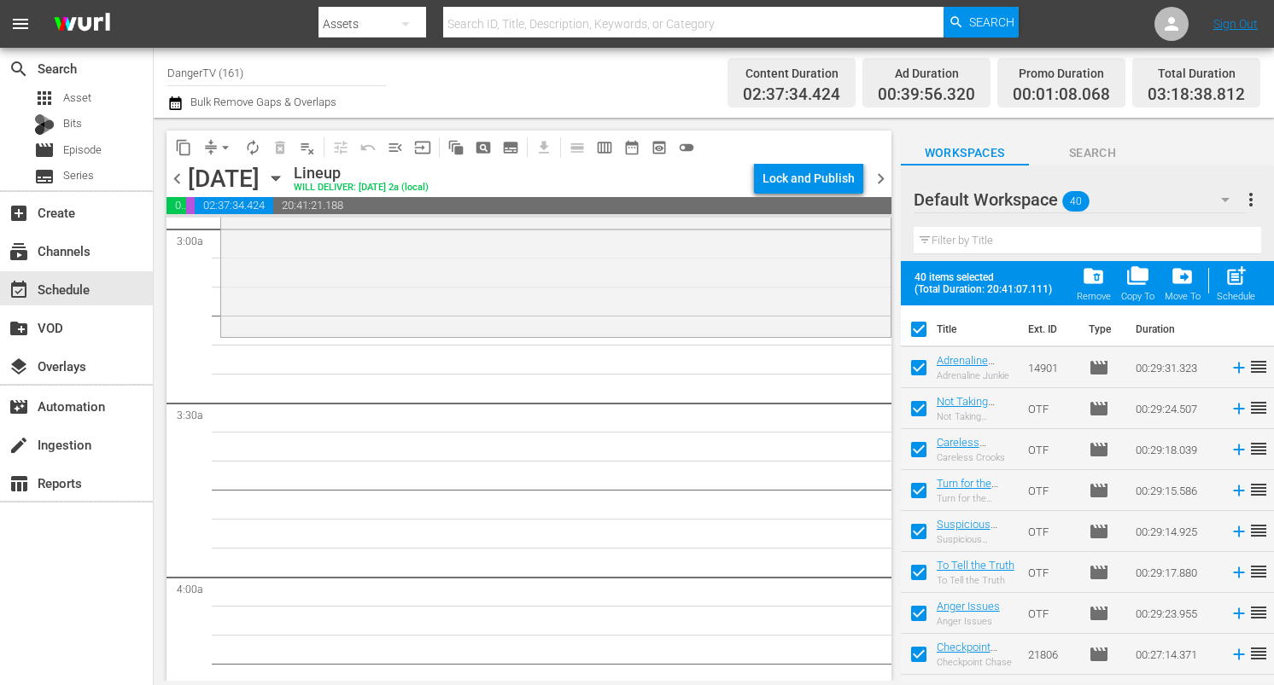
checkbox input "false"
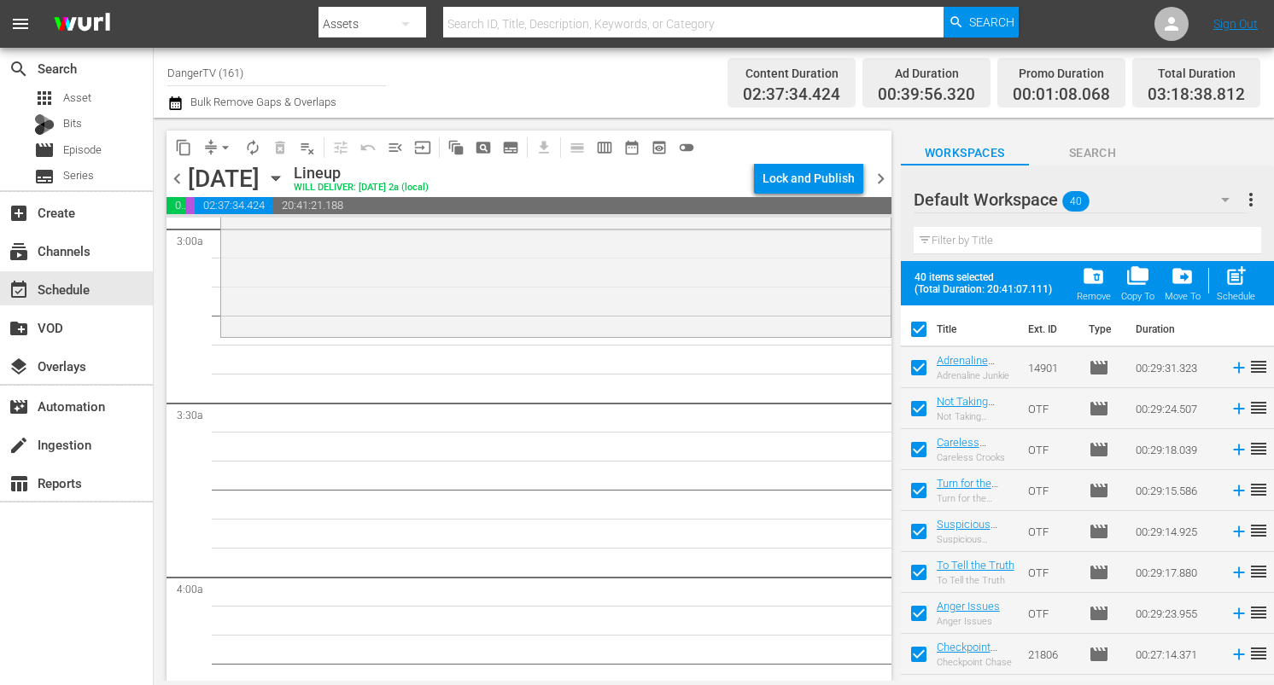
checkbox input "false"
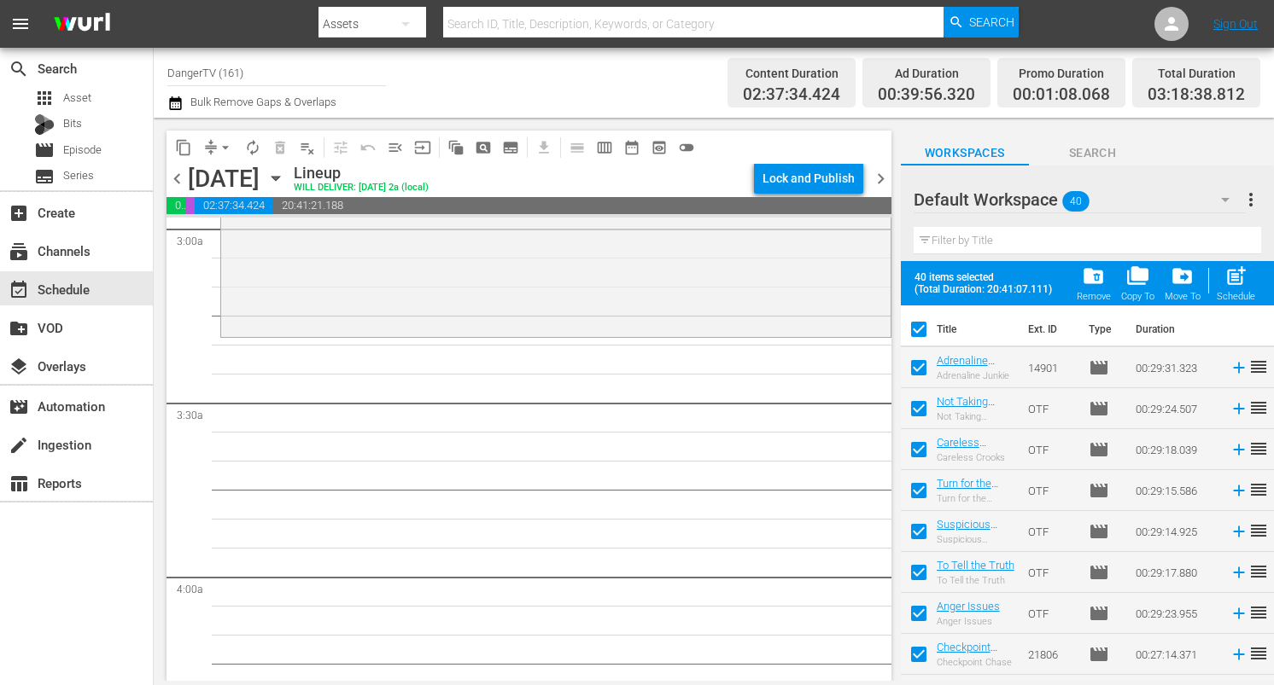
checkbox input "false"
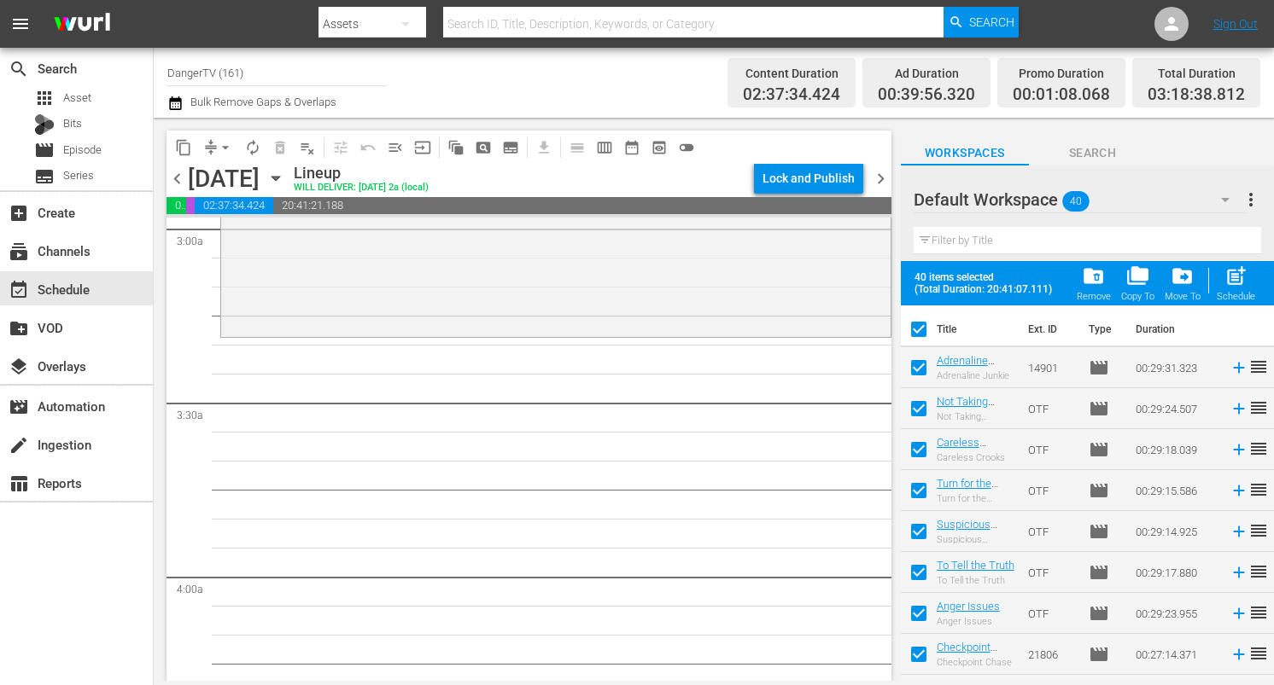
checkbox input "false"
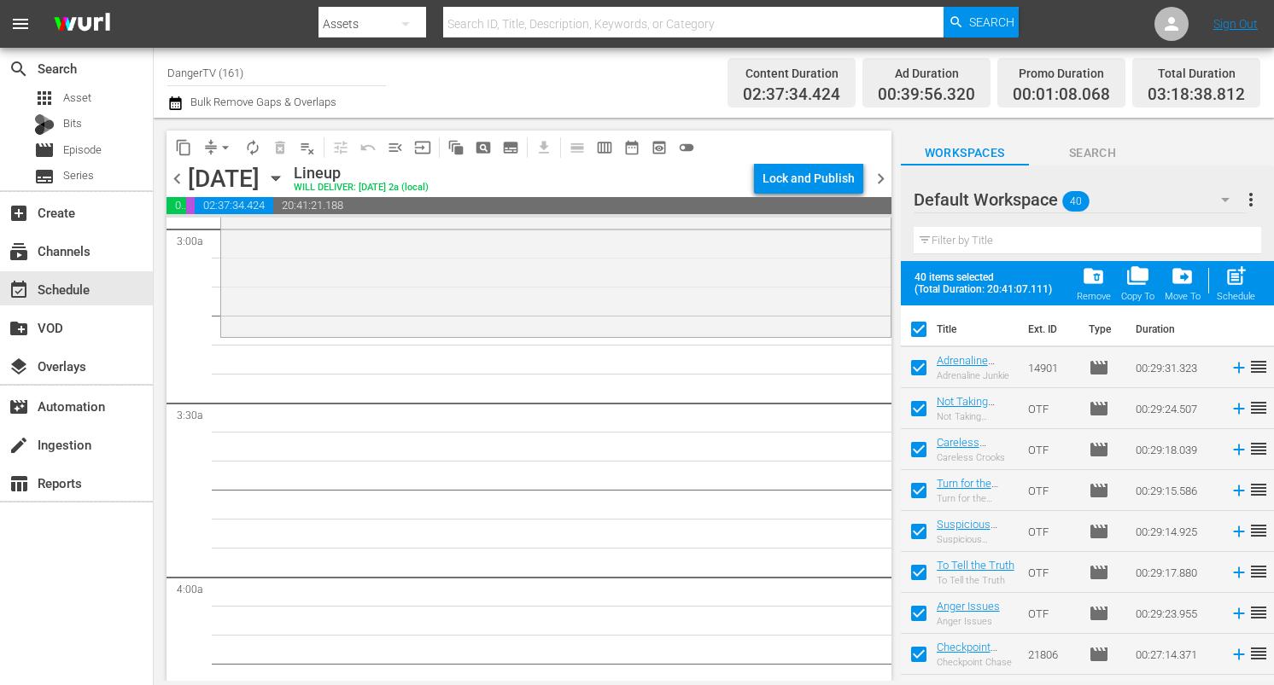
checkbox input "false"
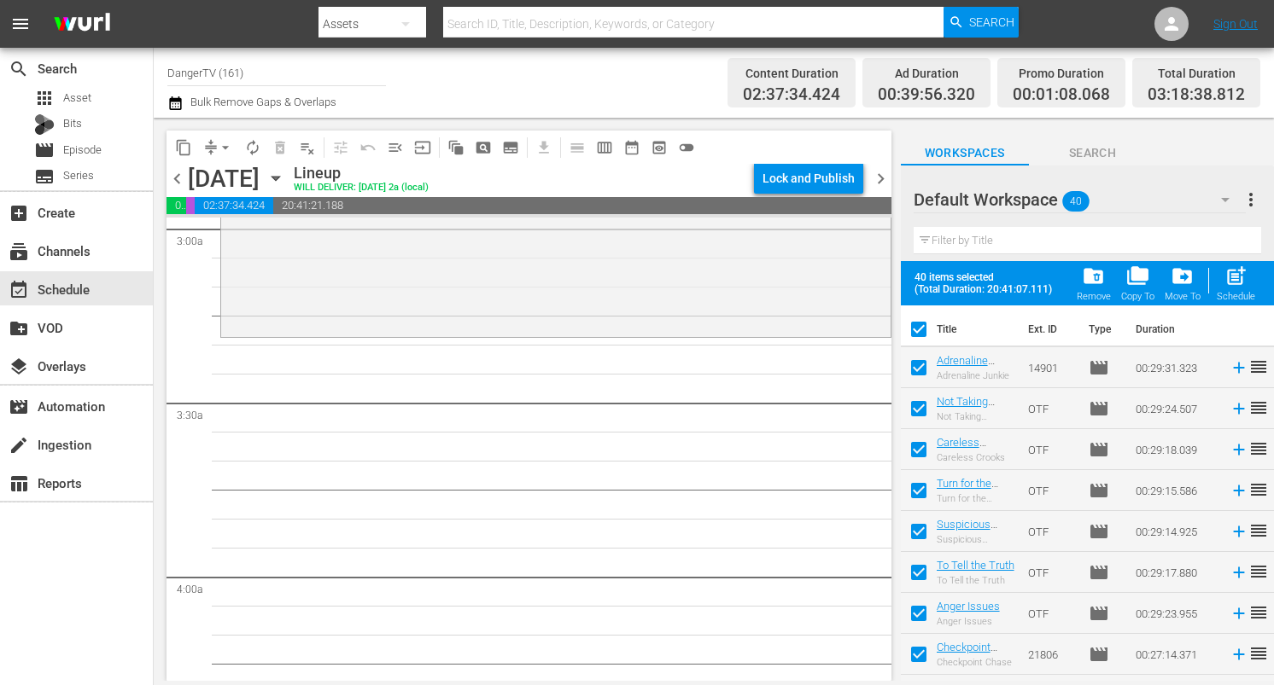
checkbox input "false"
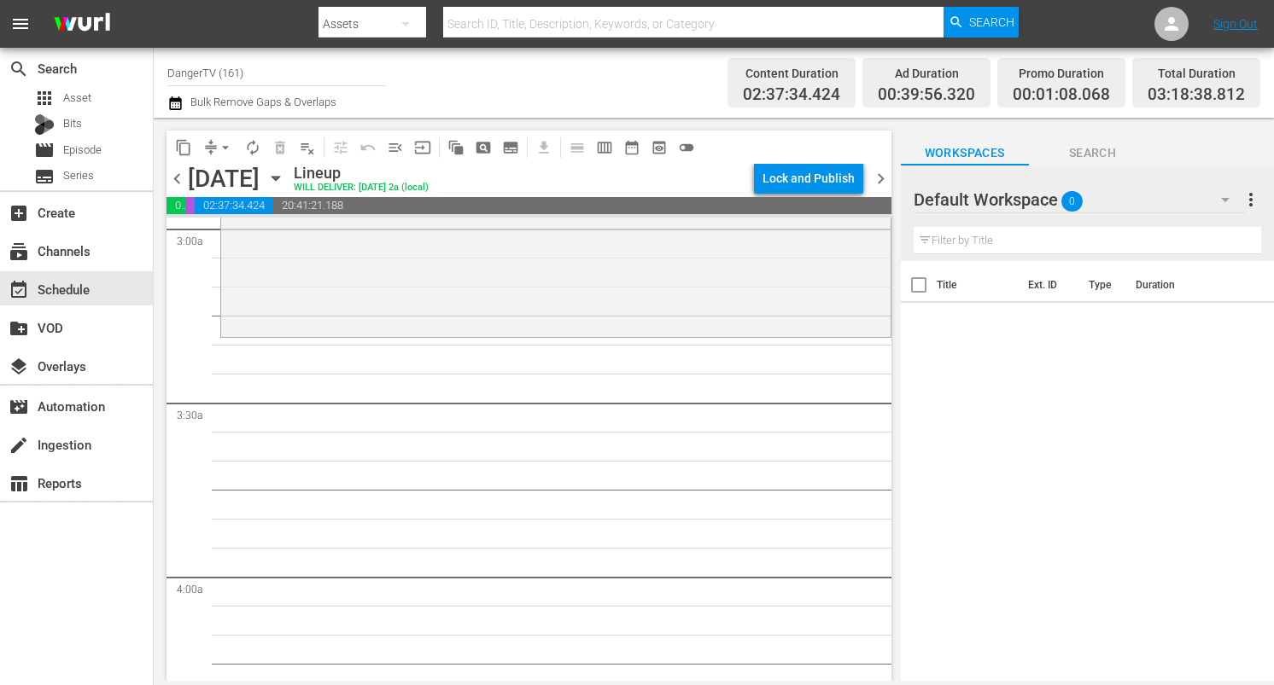
click at [180, 180] on span "chevron_left" at bounding box center [176, 178] width 21 height 21
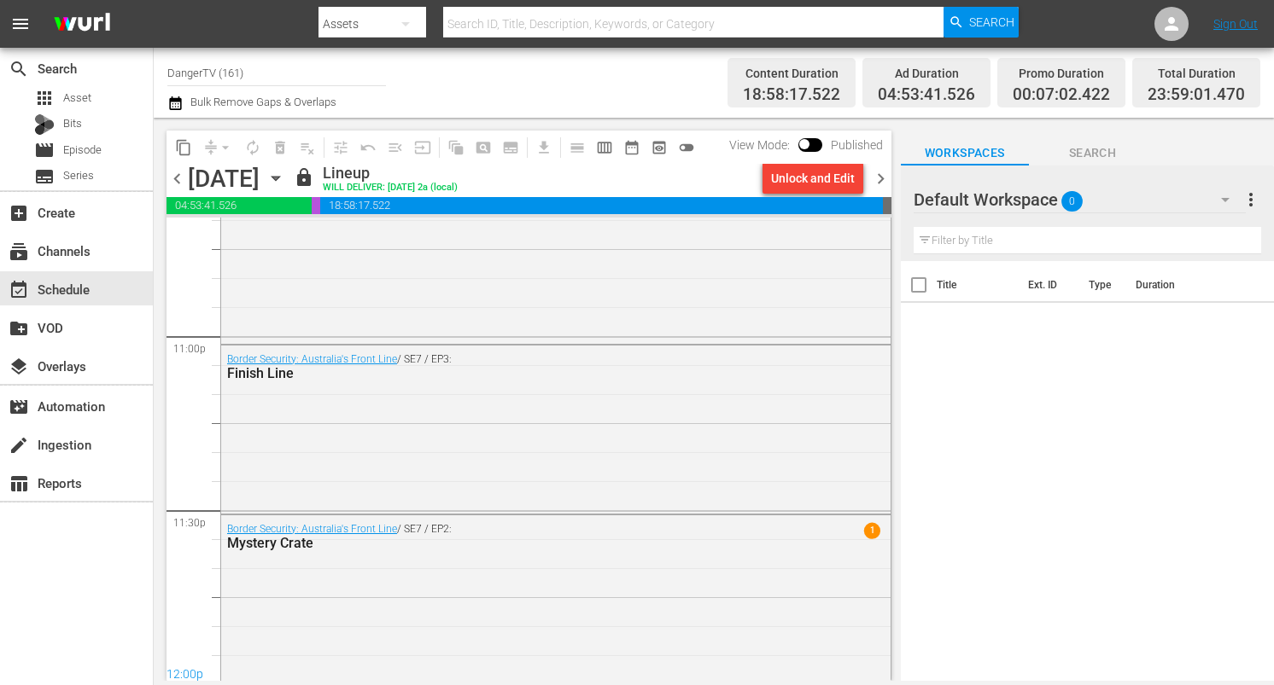
scroll to position [7895, 0]
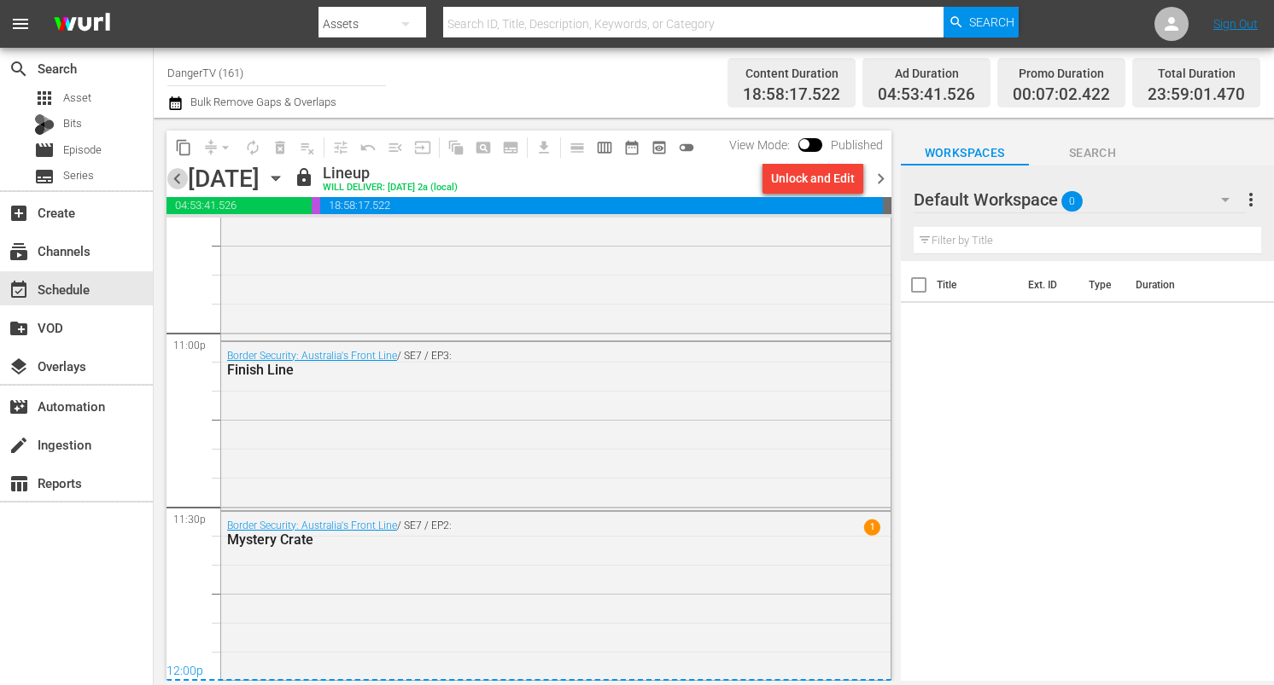
click at [175, 179] on span "chevron_left" at bounding box center [176, 178] width 21 height 21
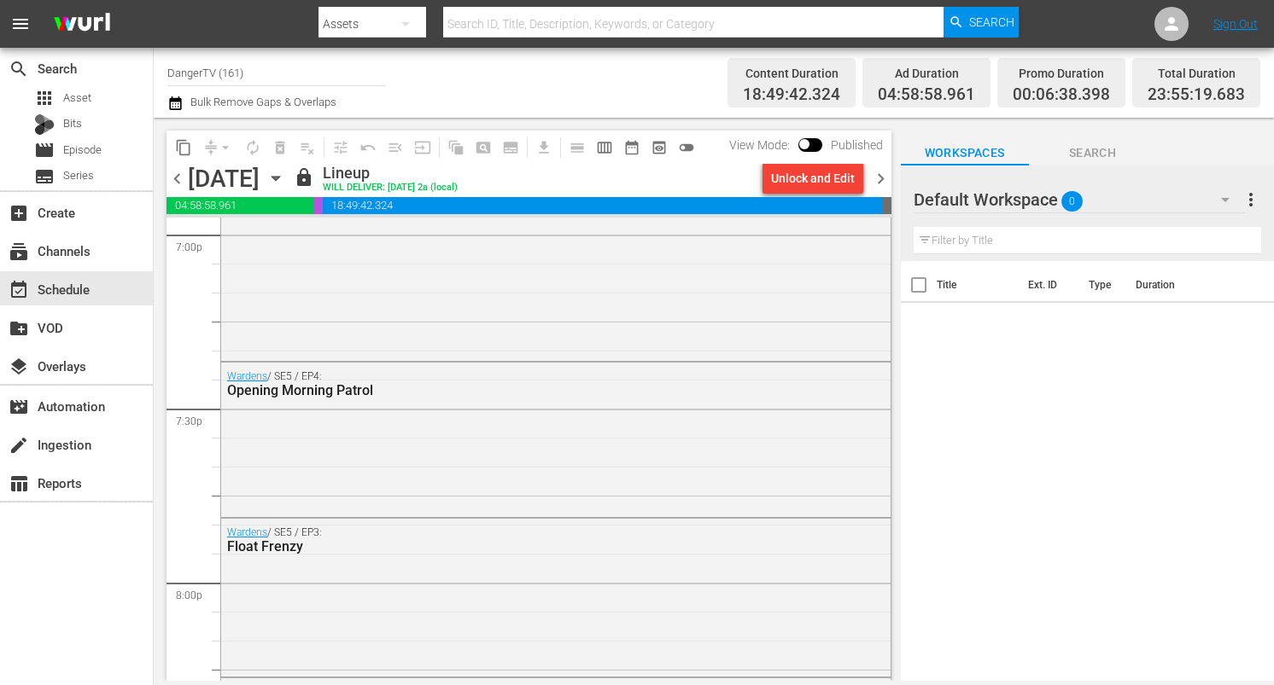
scroll to position [6381, 0]
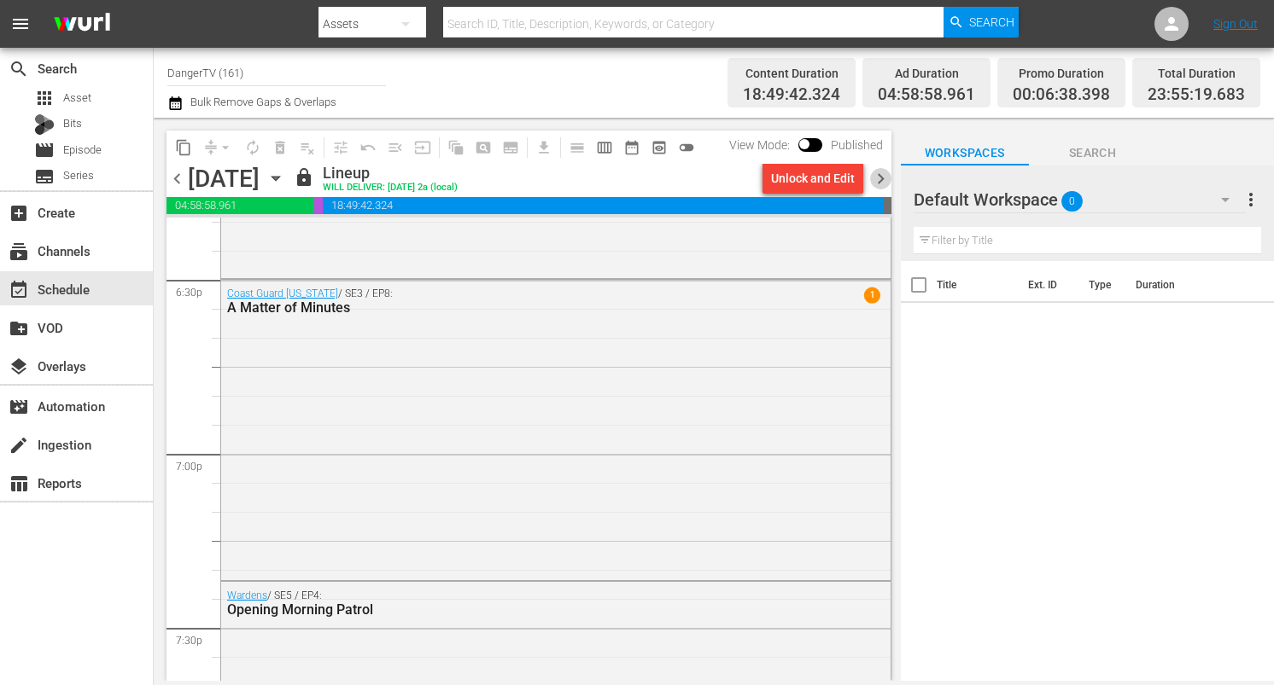
click at [881, 179] on span "chevron_right" at bounding box center [880, 178] width 21 height 21
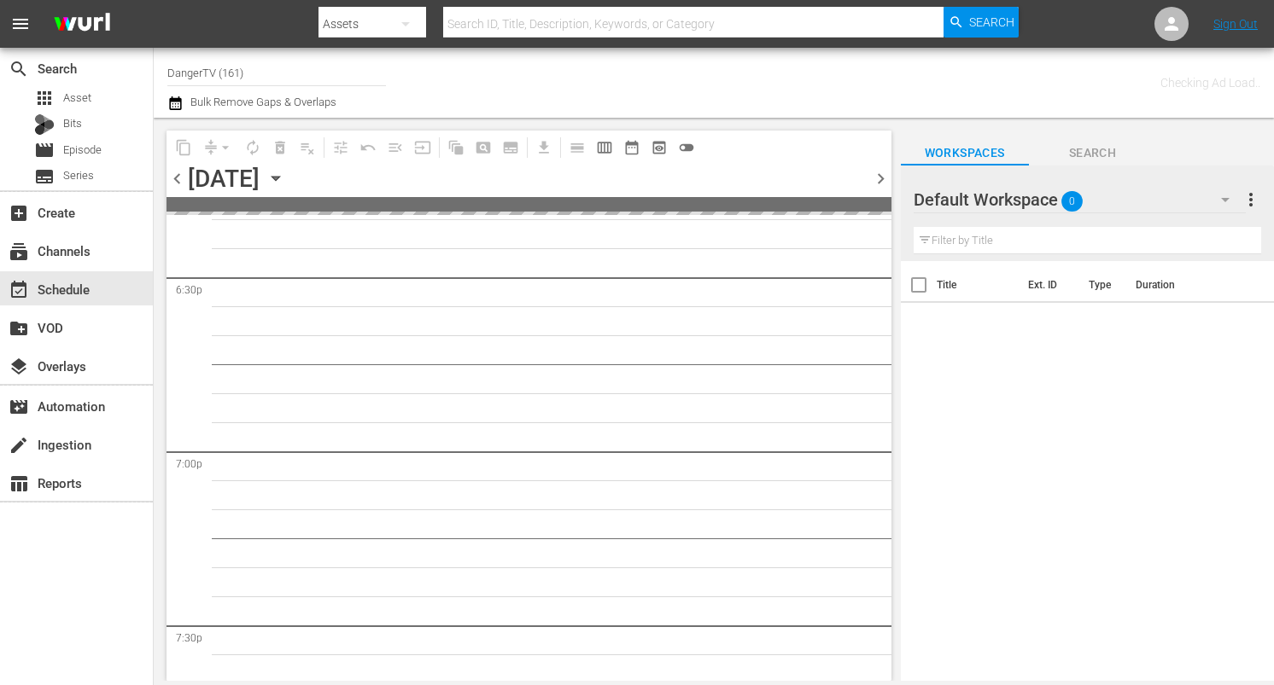
scroll to position [6991, 0]
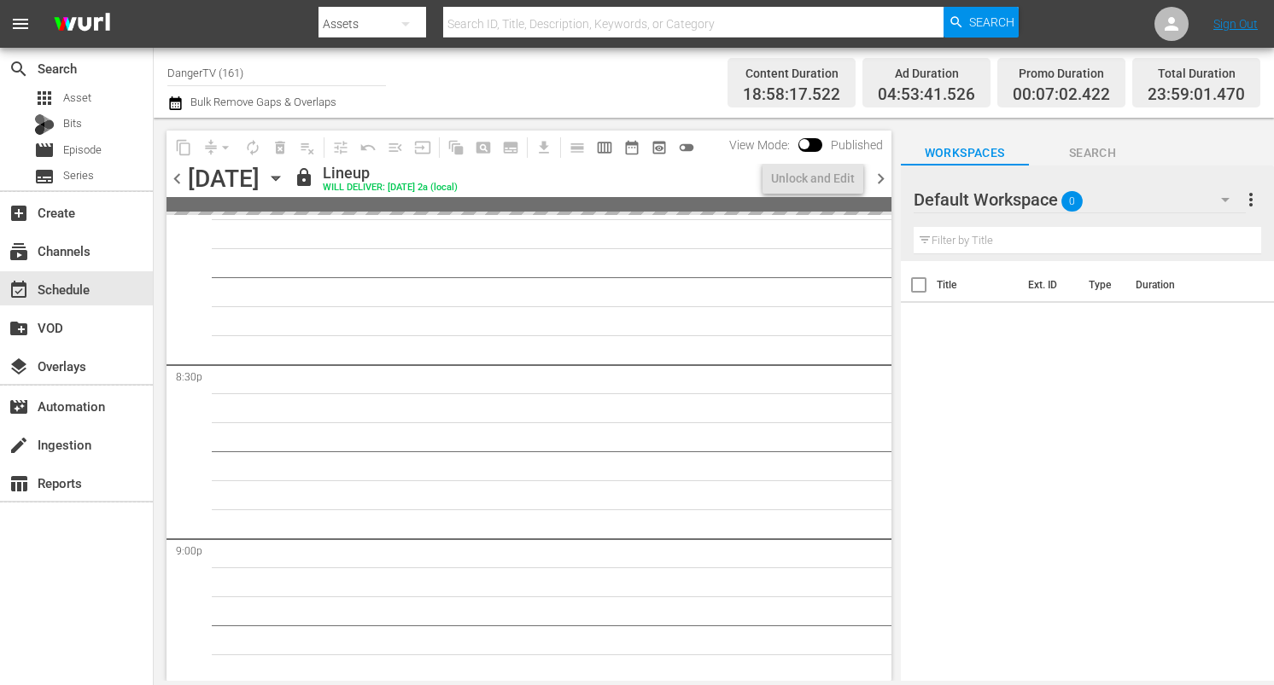
click at [883, 178] on span "chevron_right" at bounding box center [880, 178] width 21 height 21
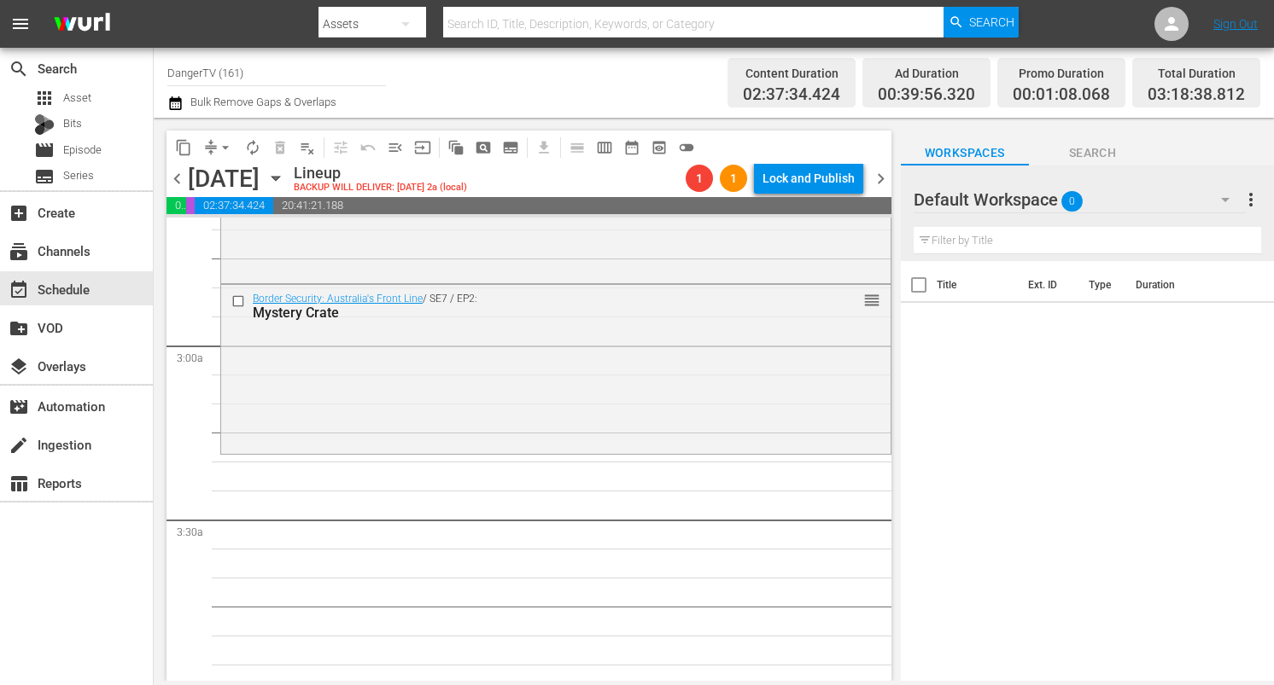
scroll to position [914, 0]
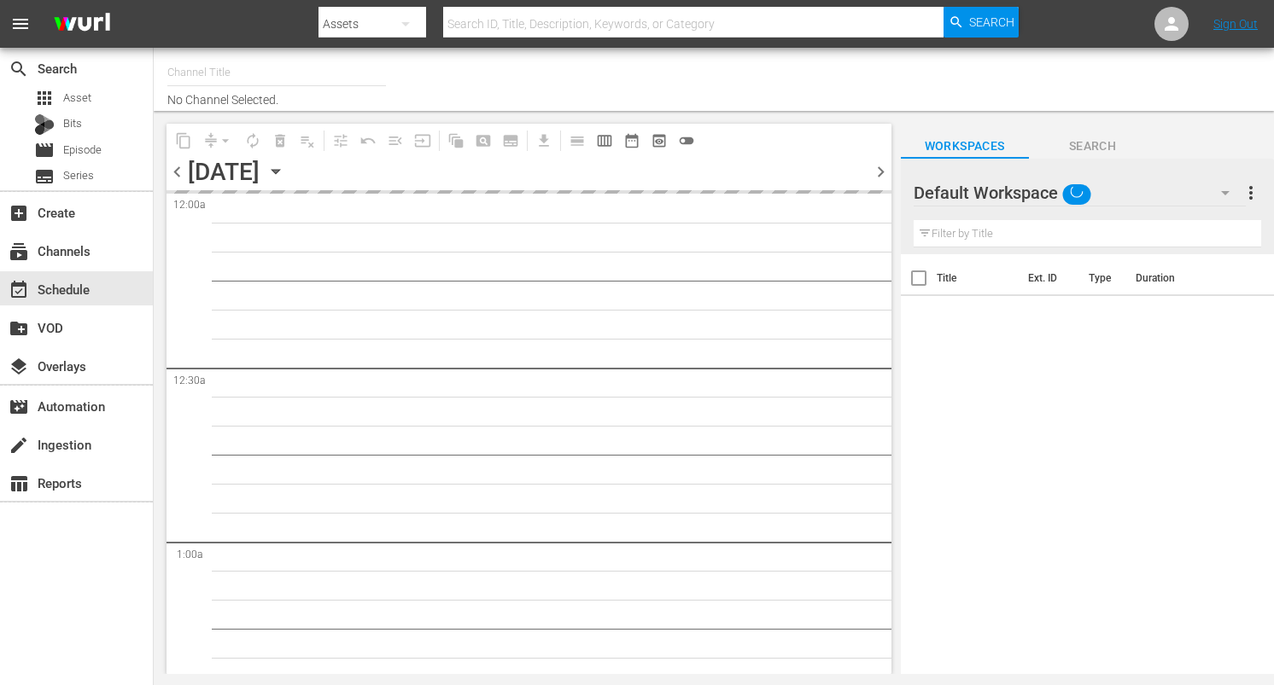
type input "DangerTV (161)"
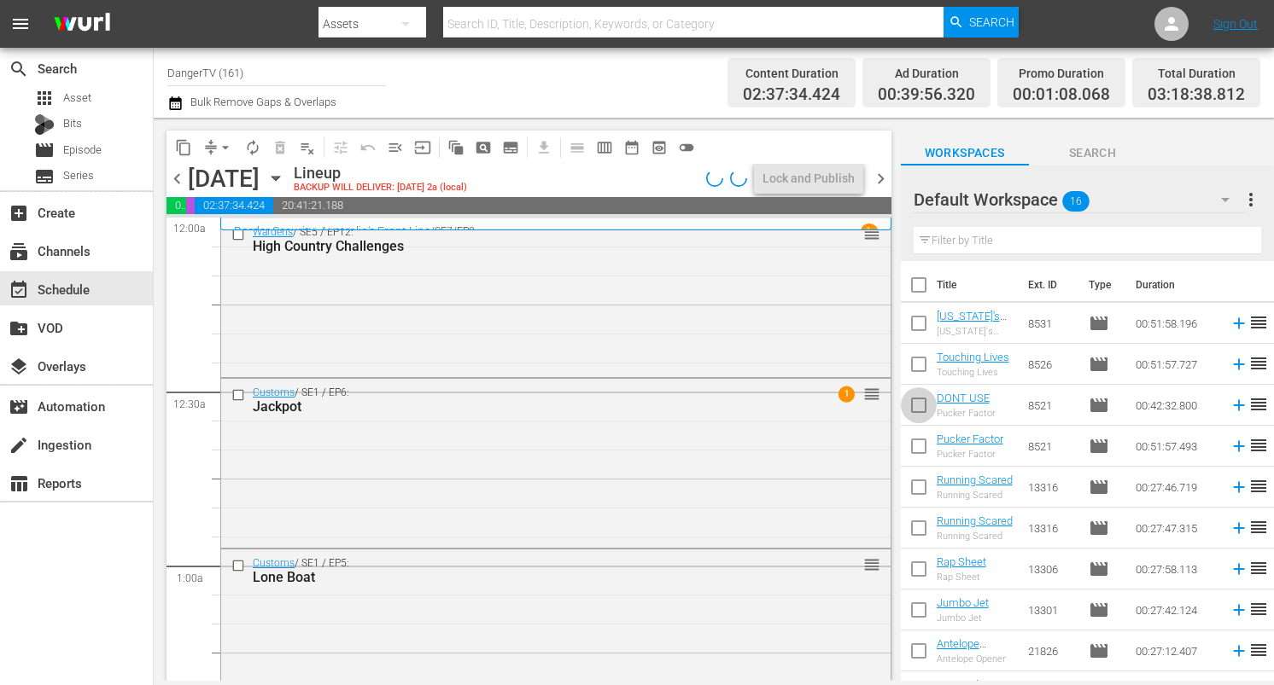
click at [923, 405] on input "checkbox" at bounding box center [919, 409] width 36 height 36
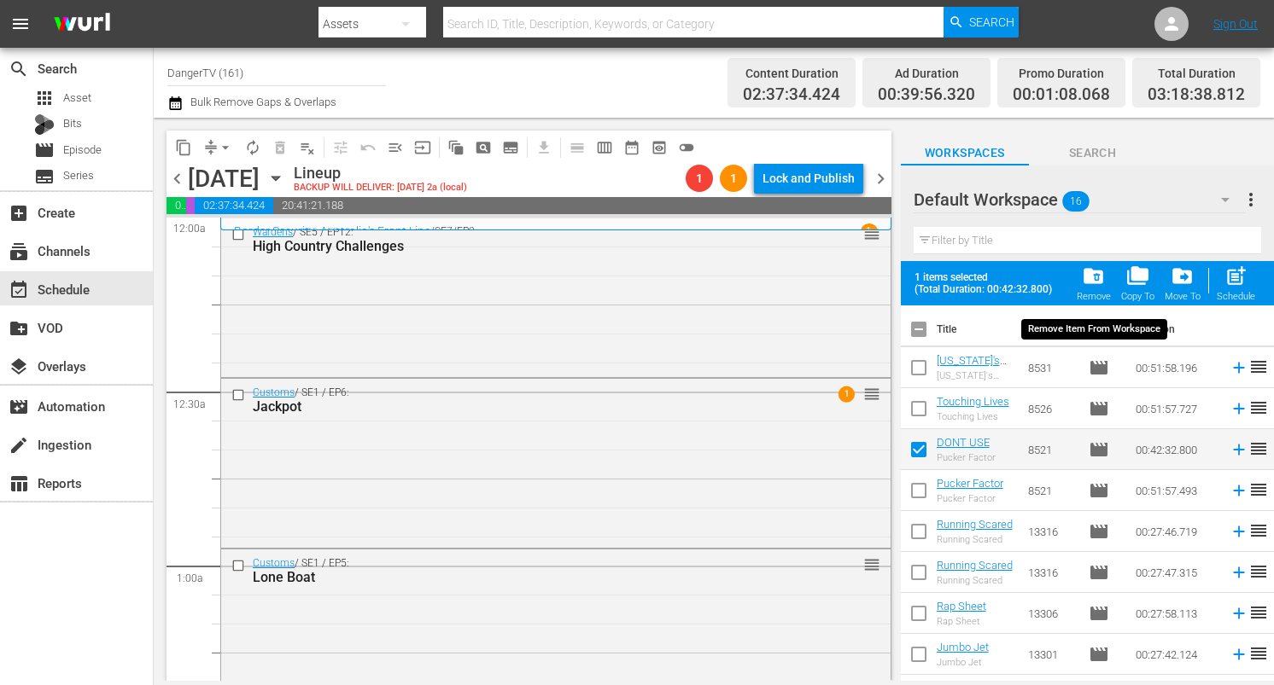
click at [1096, 281] on span "folder_delete" at bounding box center [1093, 276] width 23 height 23
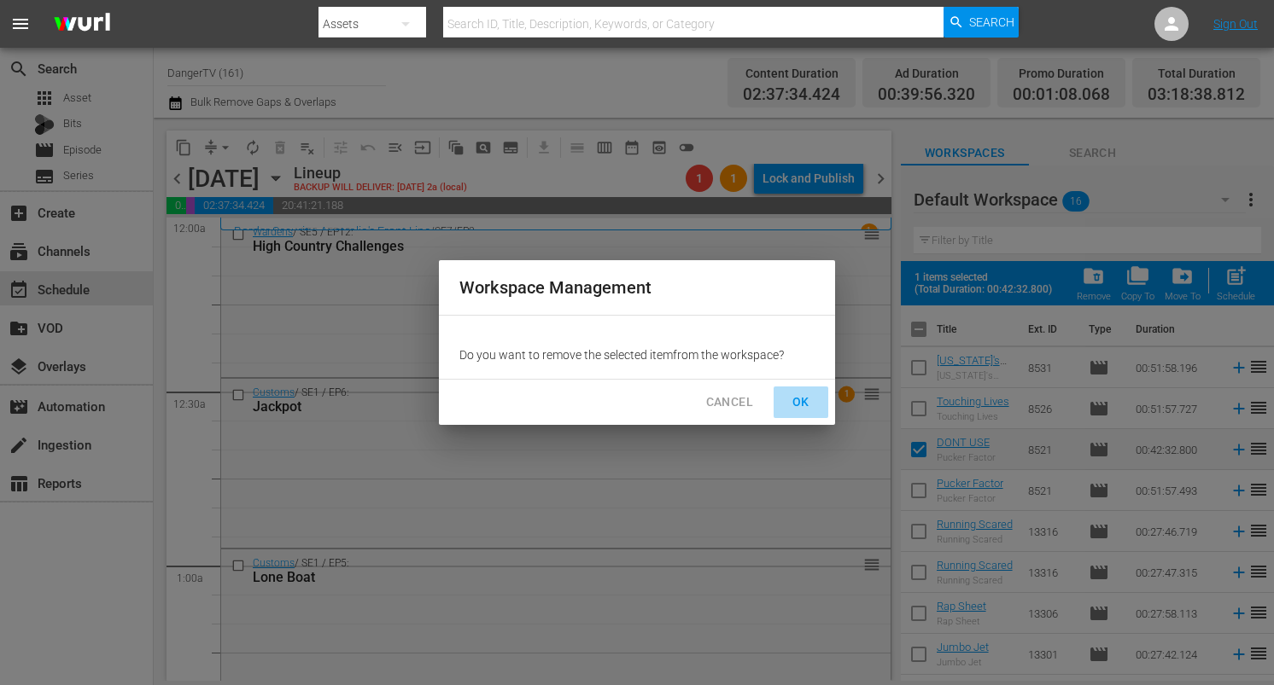
click at [802, 394] on span "OK" at bounding box center [800, 402] width 27 height 21
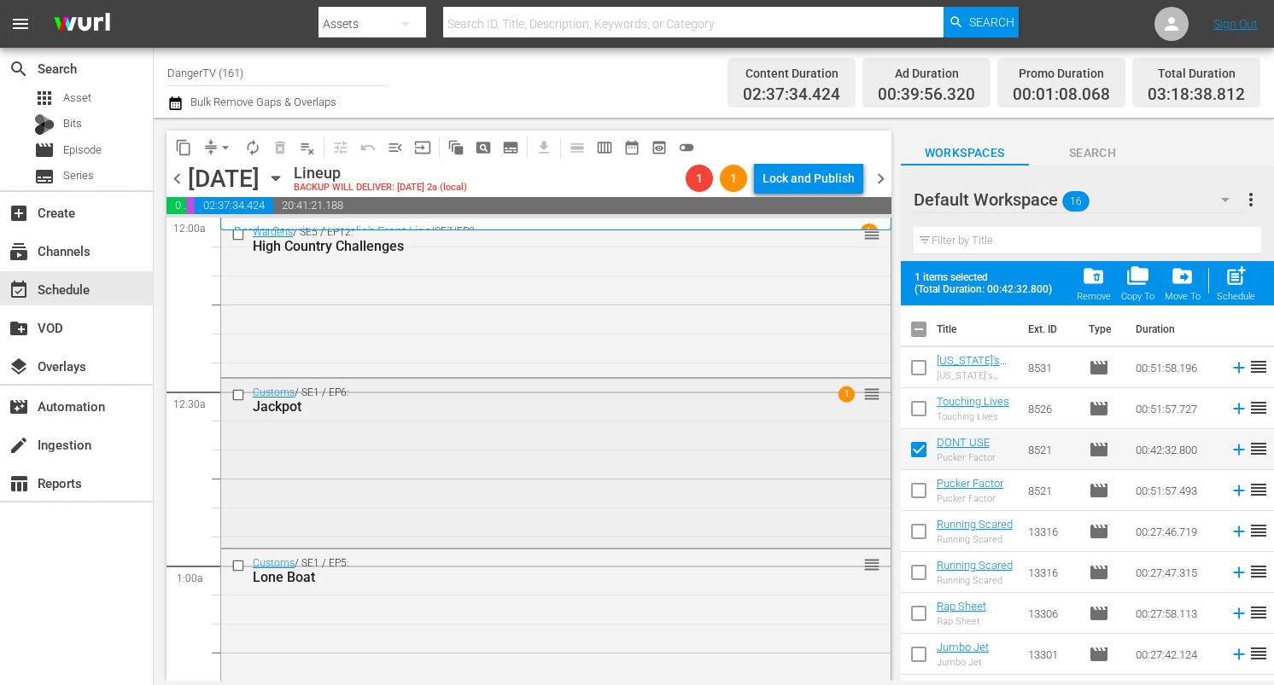
checkbox input "false"
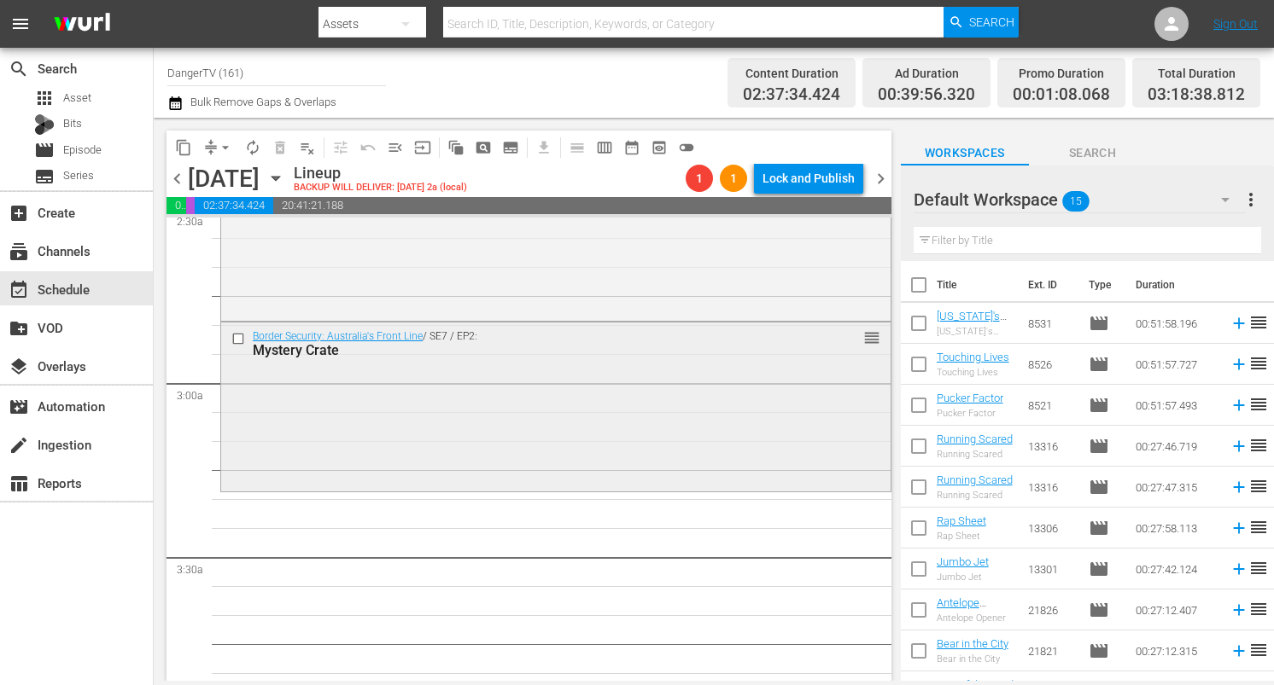
scroll to position [888, 0]
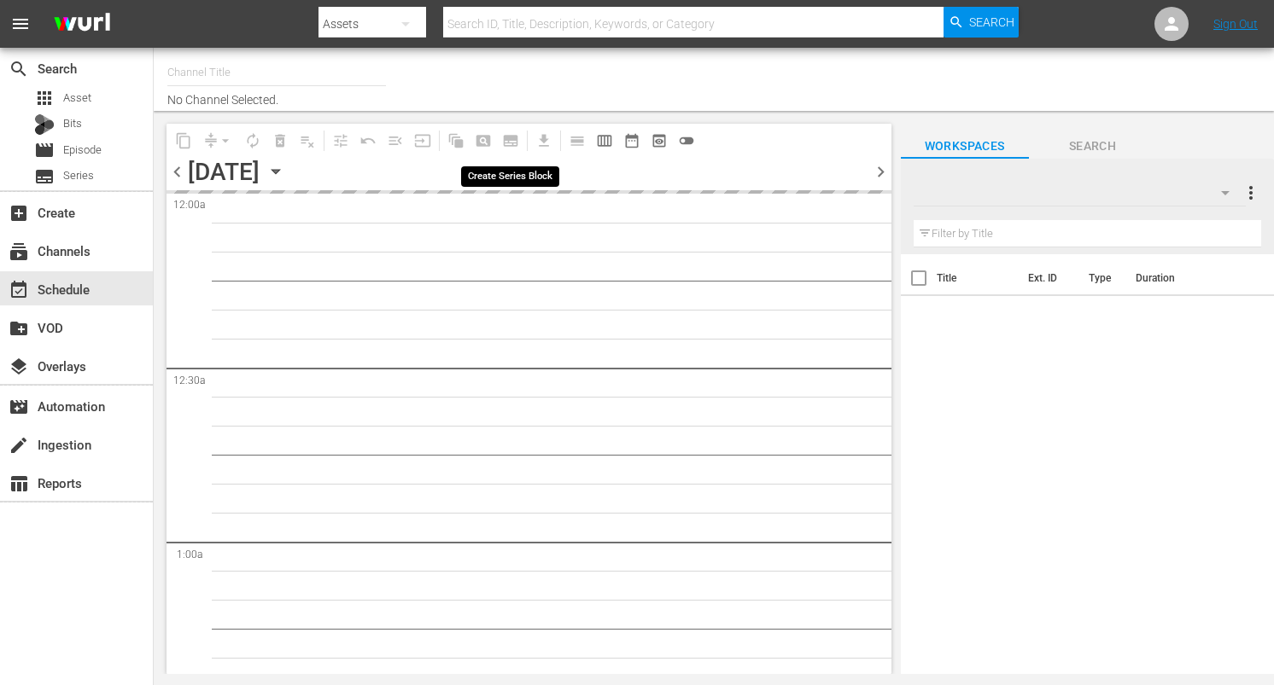
type input "DangerTV (161)"
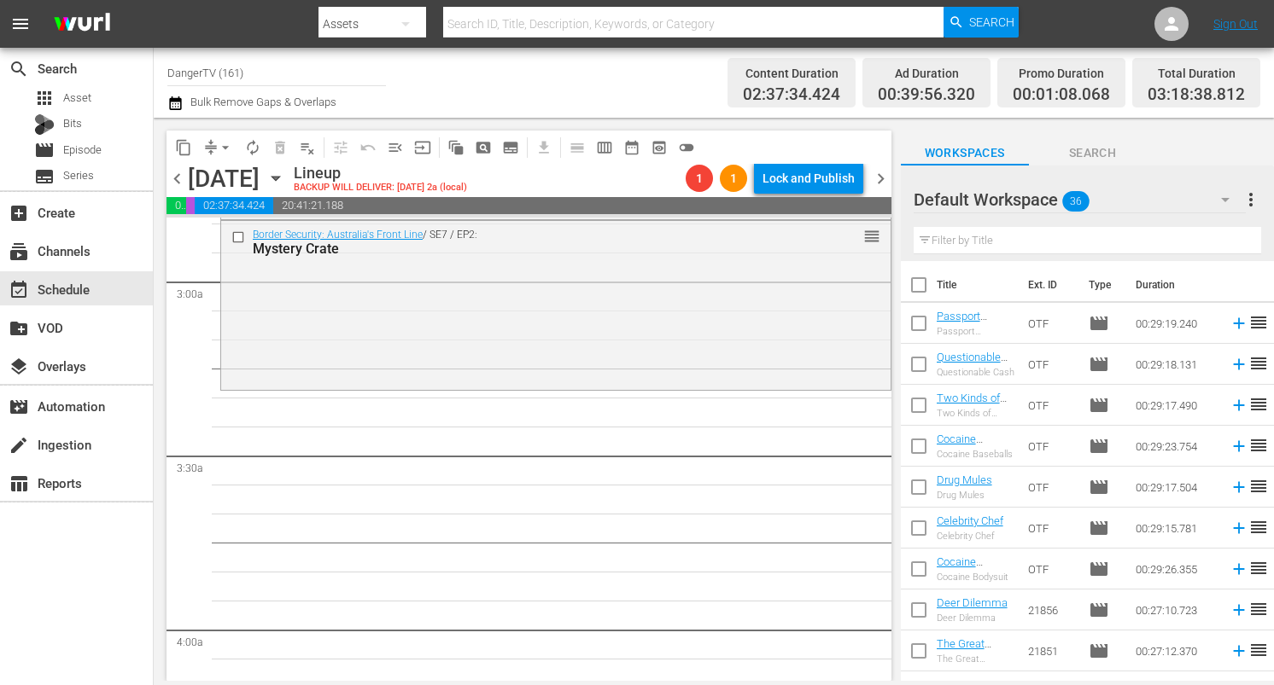
click at [924, 283] on input "checkbox" at bounding box center [919, 289] width 36 height 36
checkbox input "true"
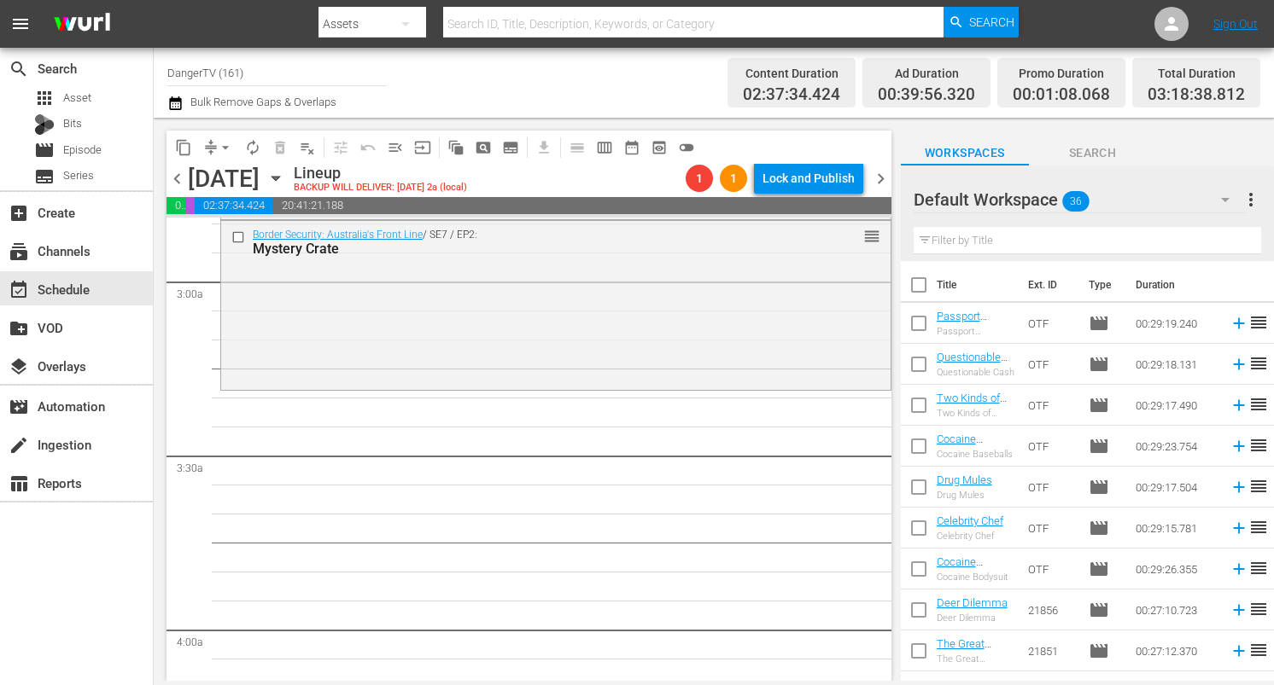
checkbox input "true"
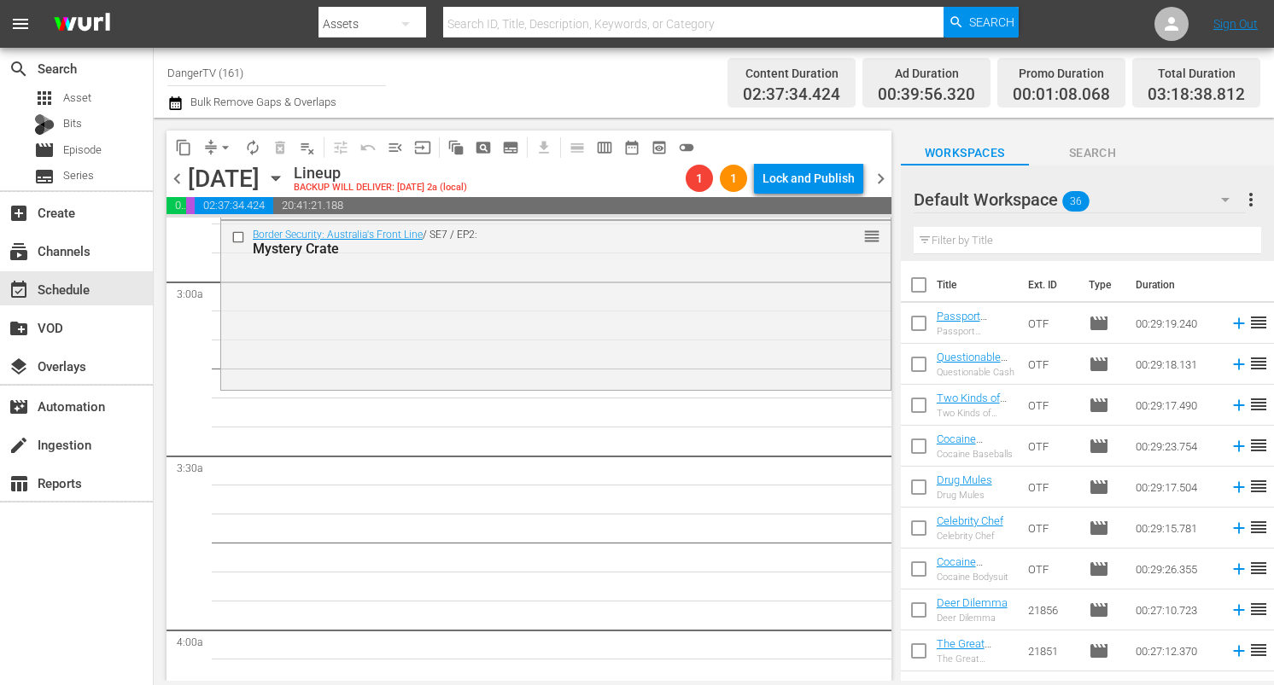
checkbox input "true"
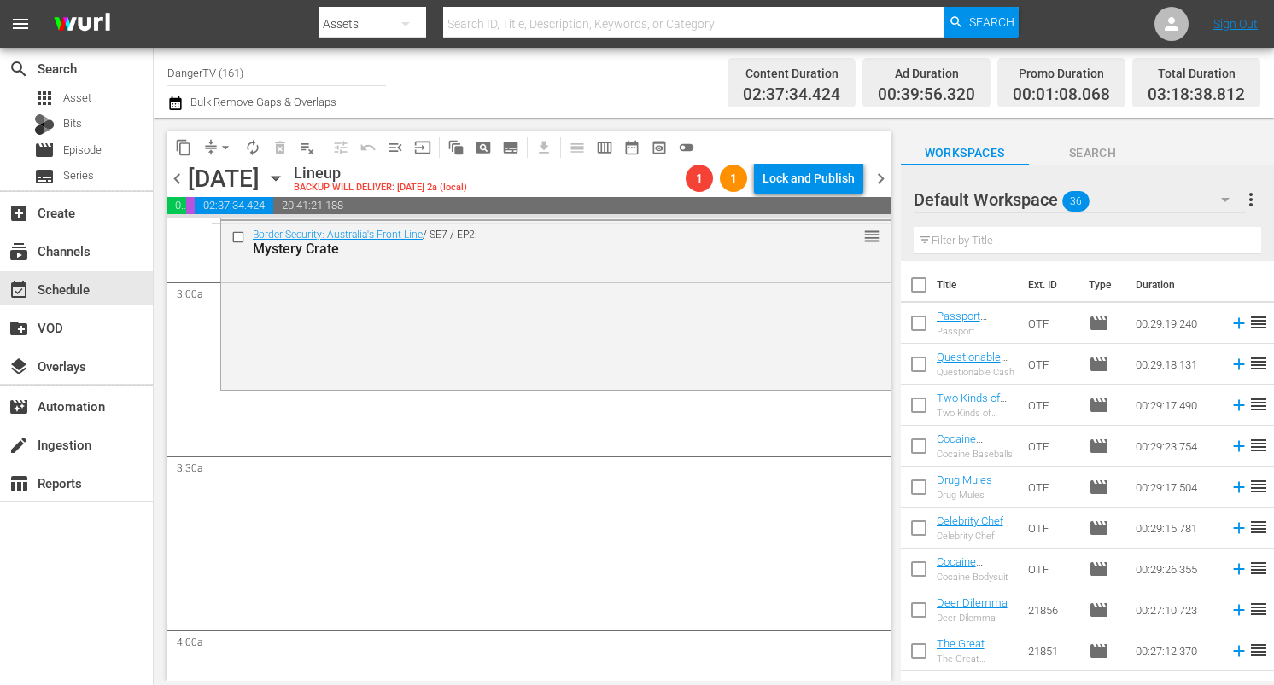
checkbox input "true"
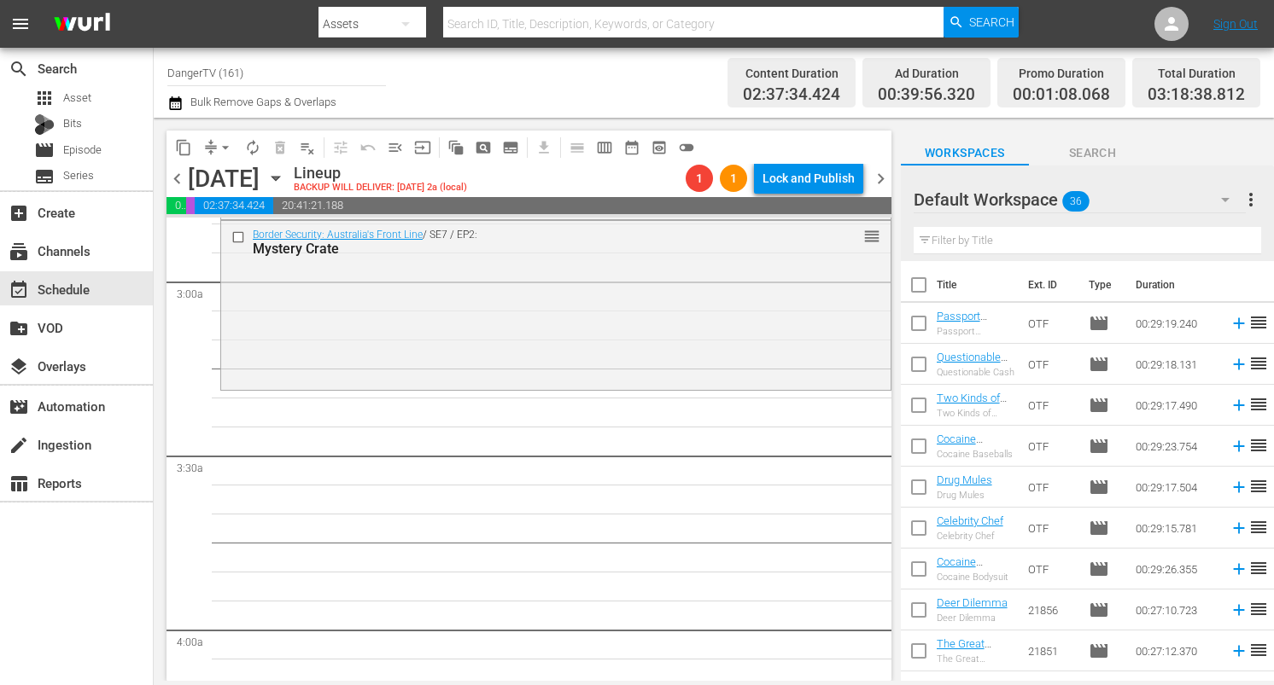
checkbox input "true"
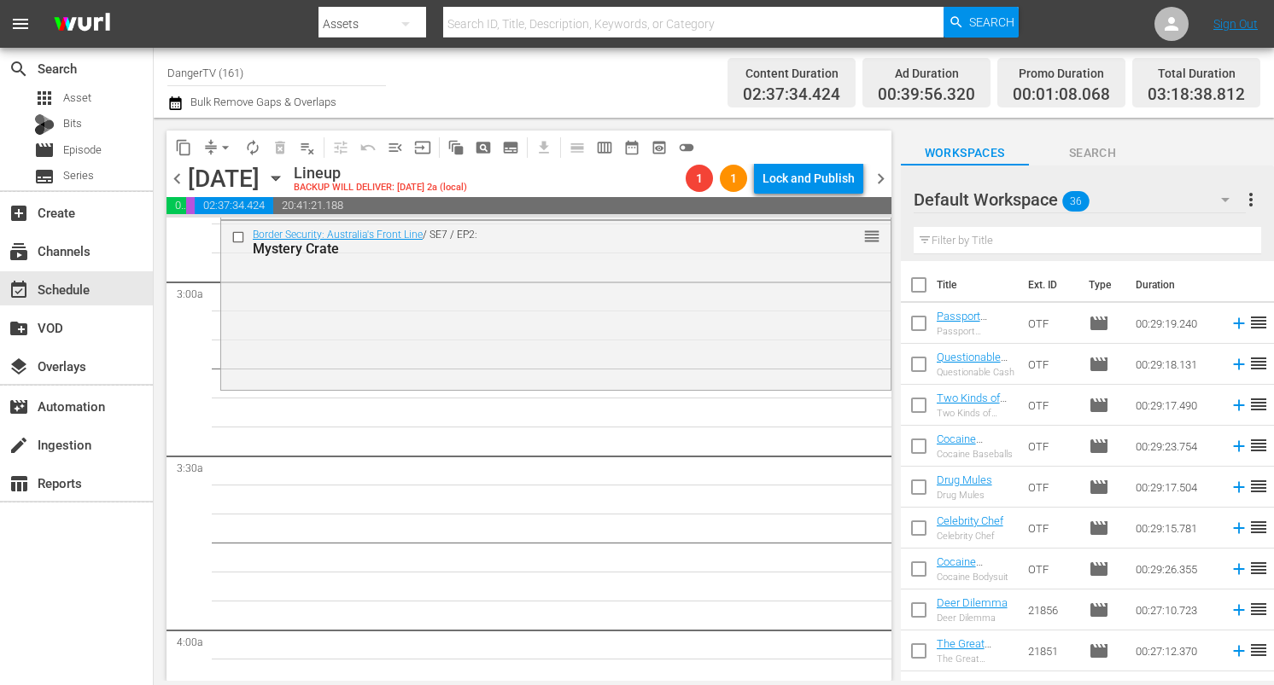
checkbox input "true"
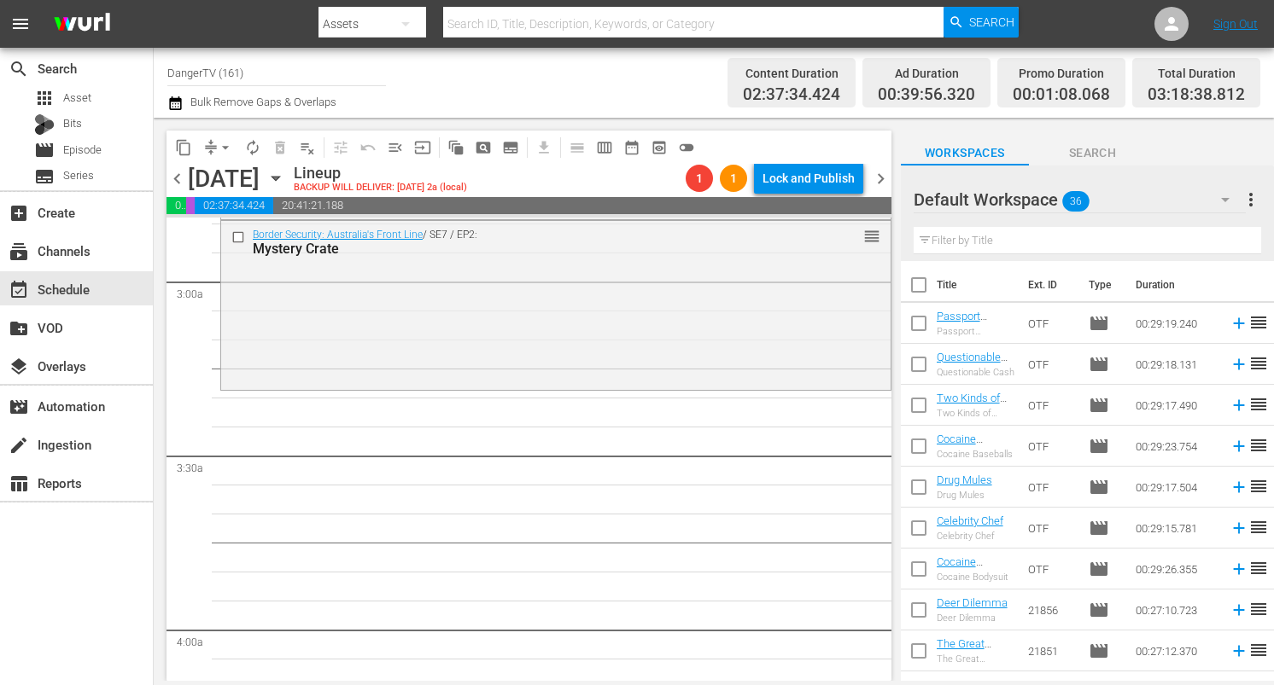
checkbox input "true"
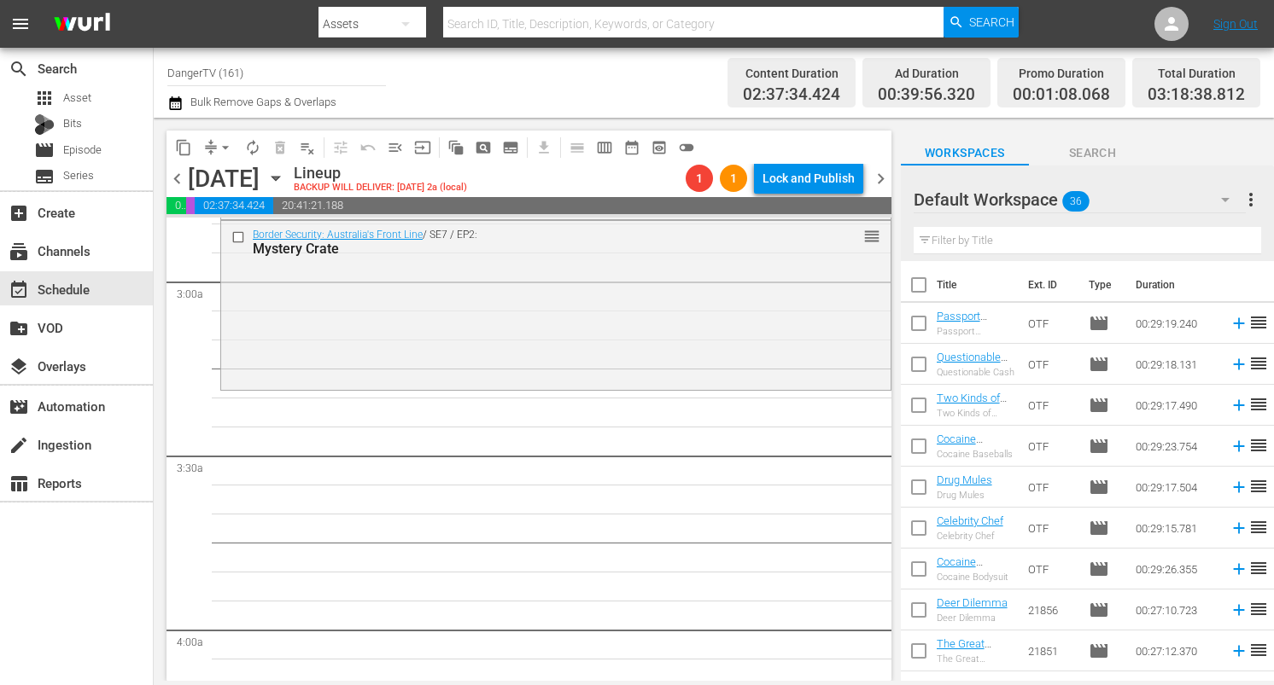
checkbox input "true"
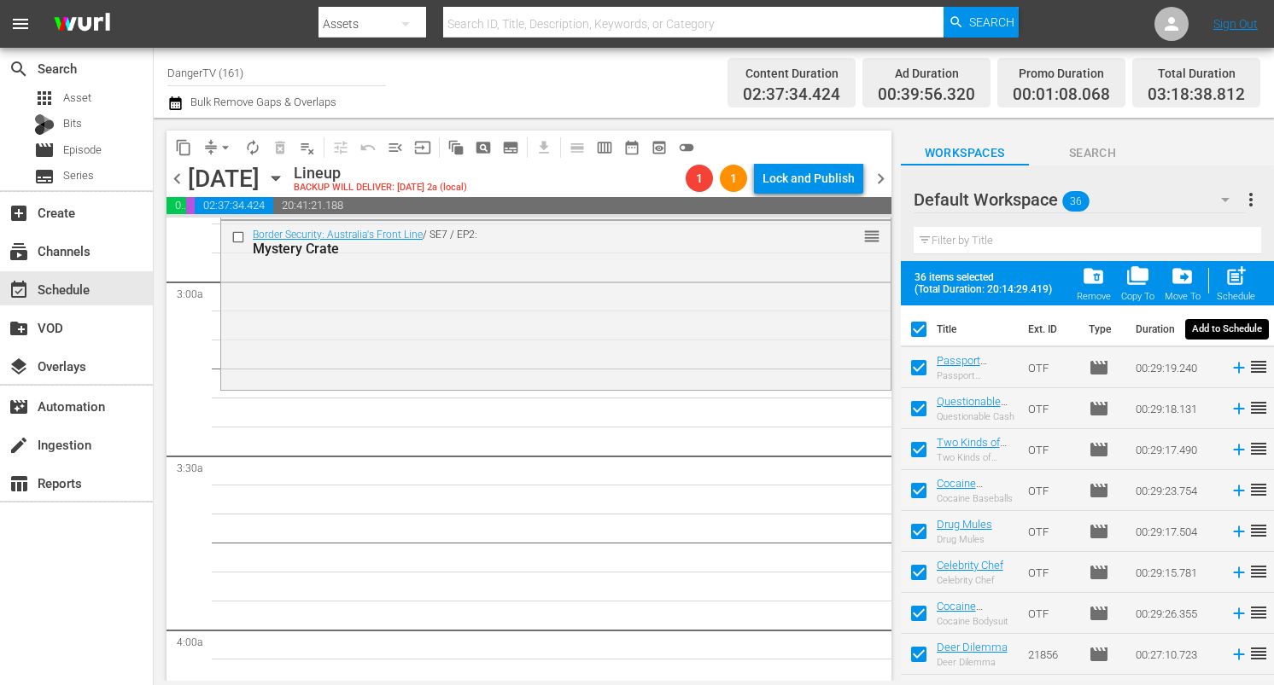
click at [1233, 283] on span "post_add" at bounding box center [1235, 276] width 23 height 23
checkbox input "false"
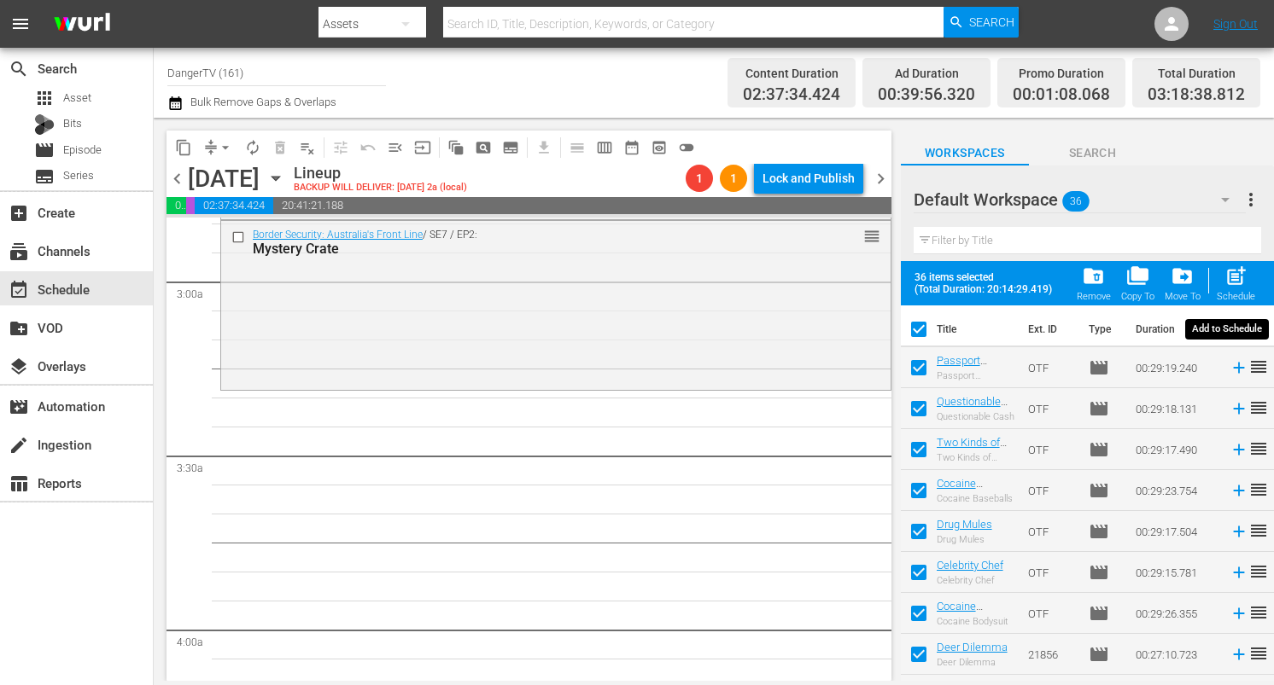
checkbox input "false"
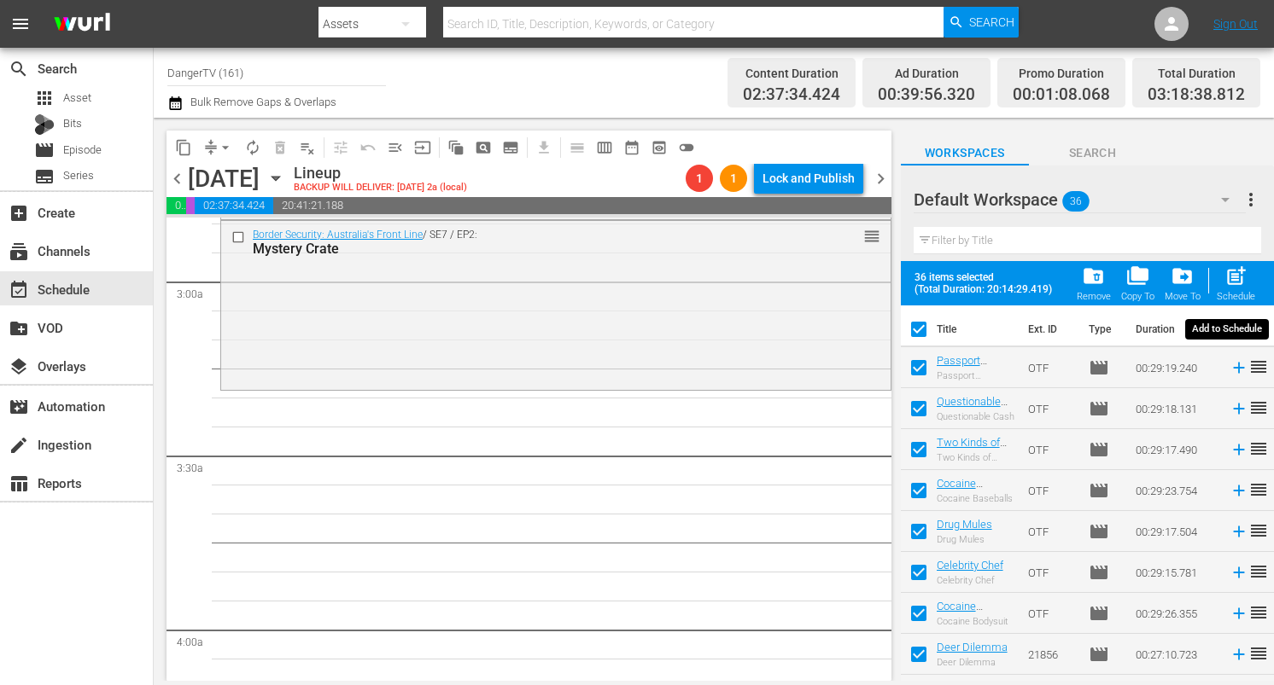
checkbox input "false"
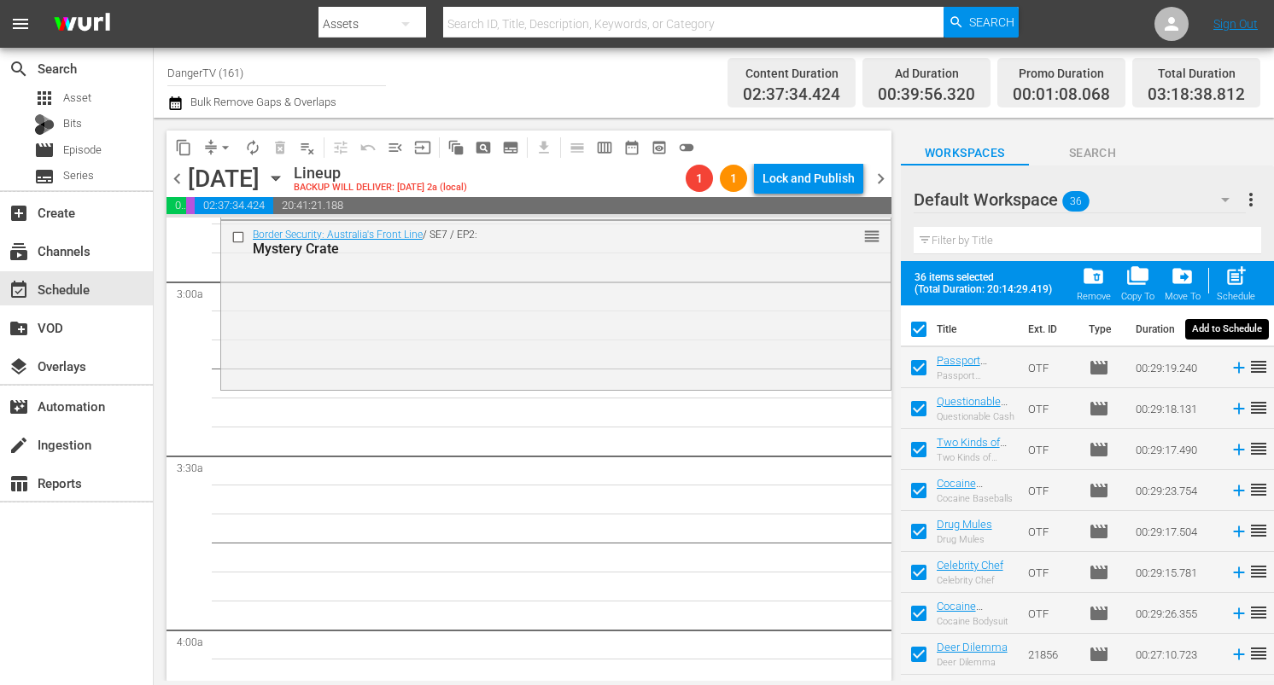
checkbox input "false"
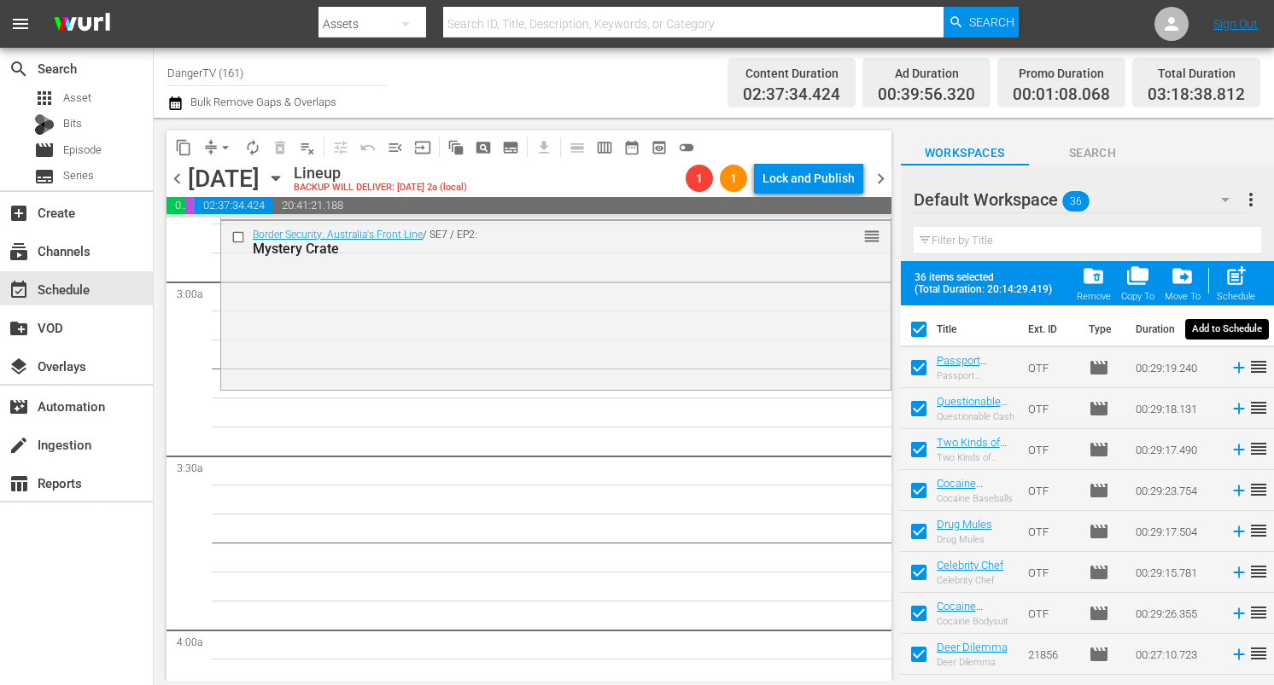
checkbox input "false"
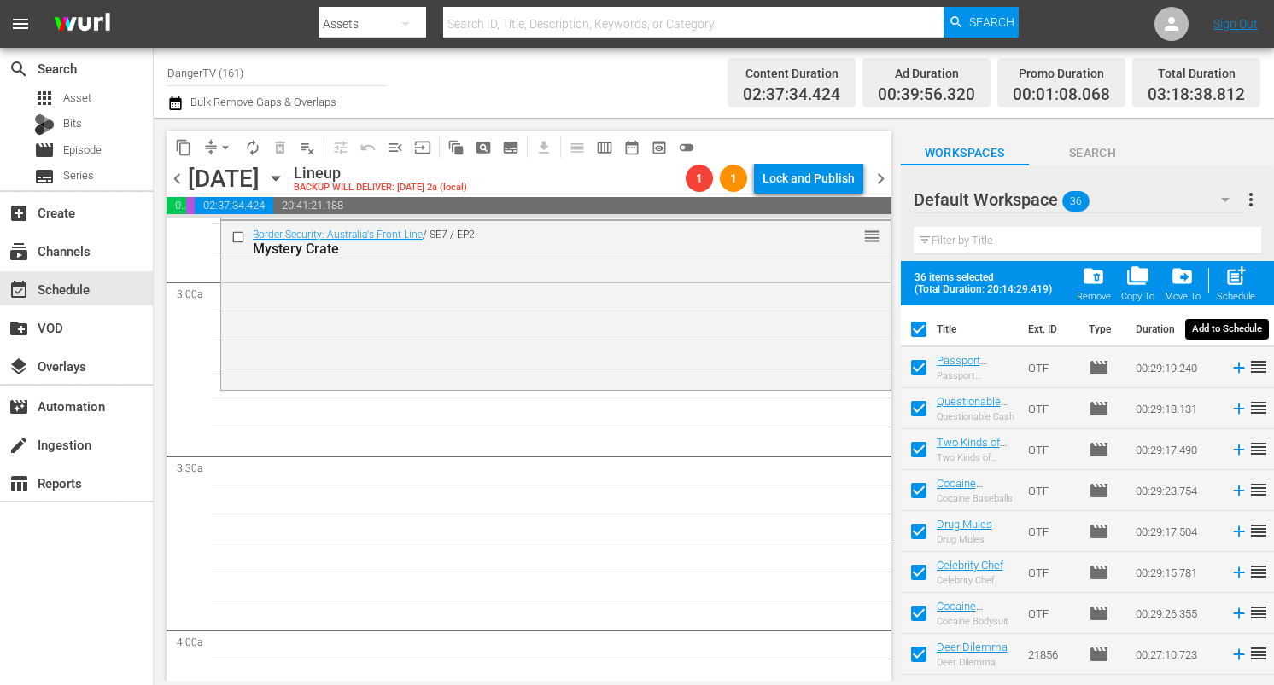
checkbox input "false"
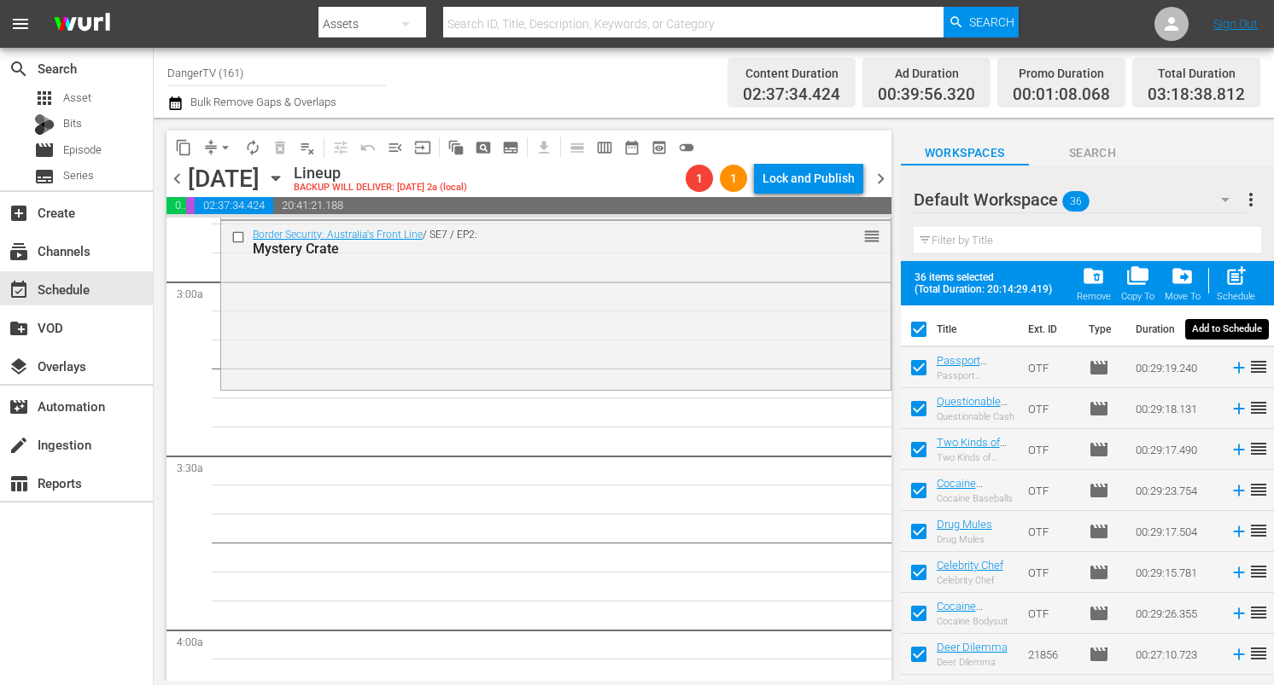
checkbox input "false"
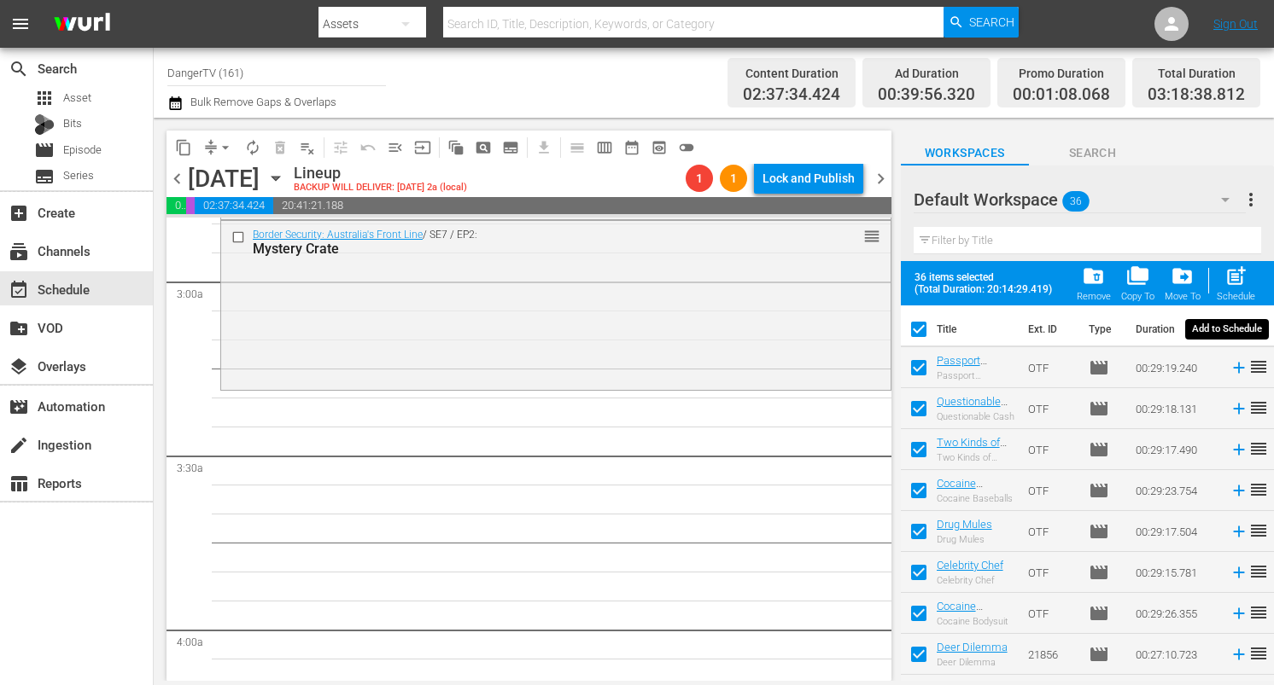
checkbox input "false"
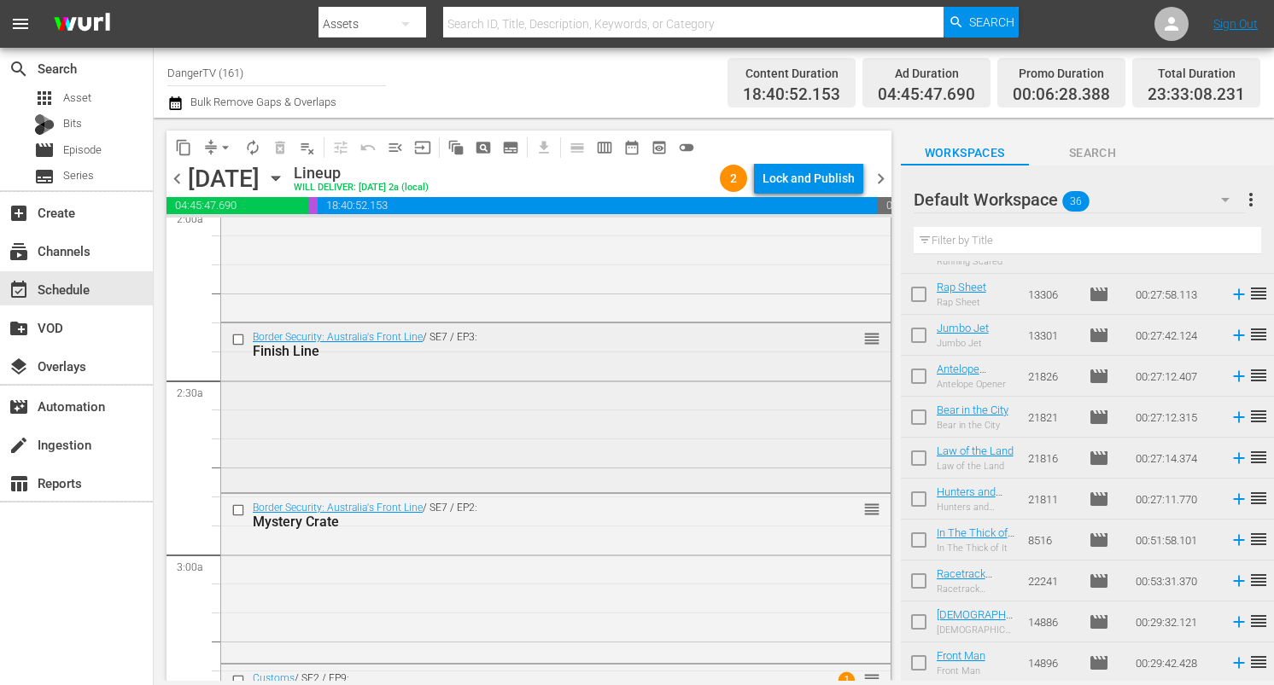
scroll to position [726, 0]
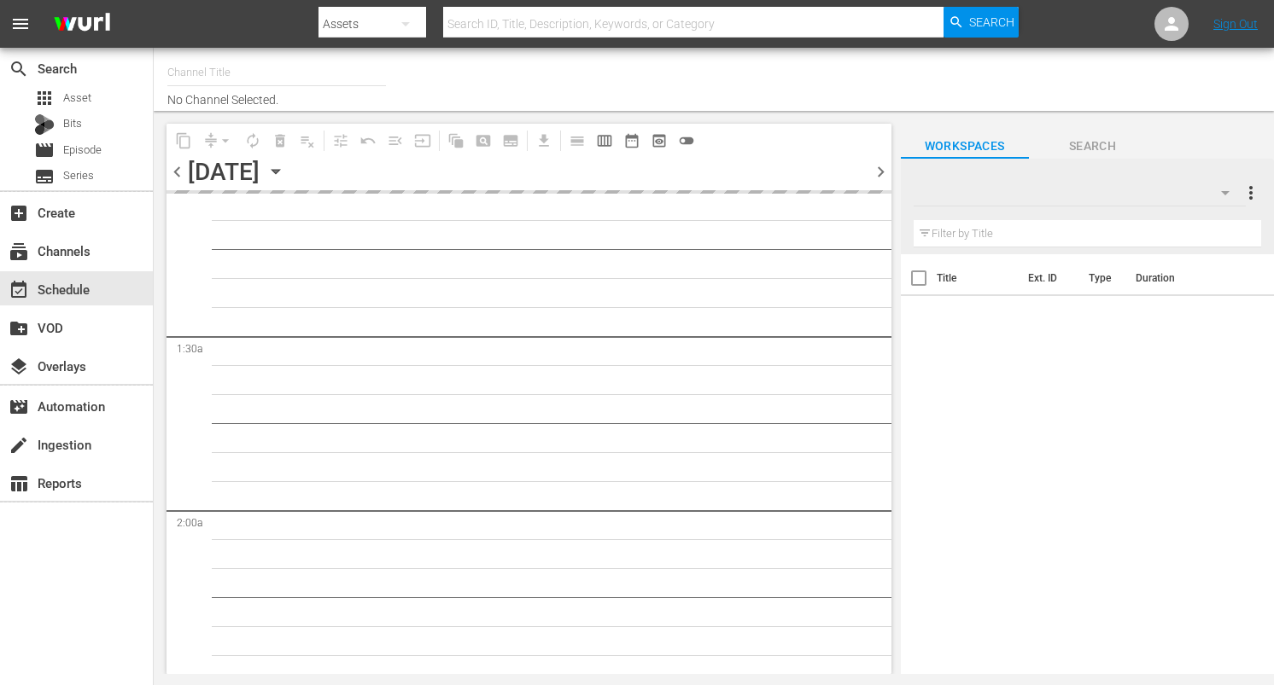
type input "DangerTV (161)"
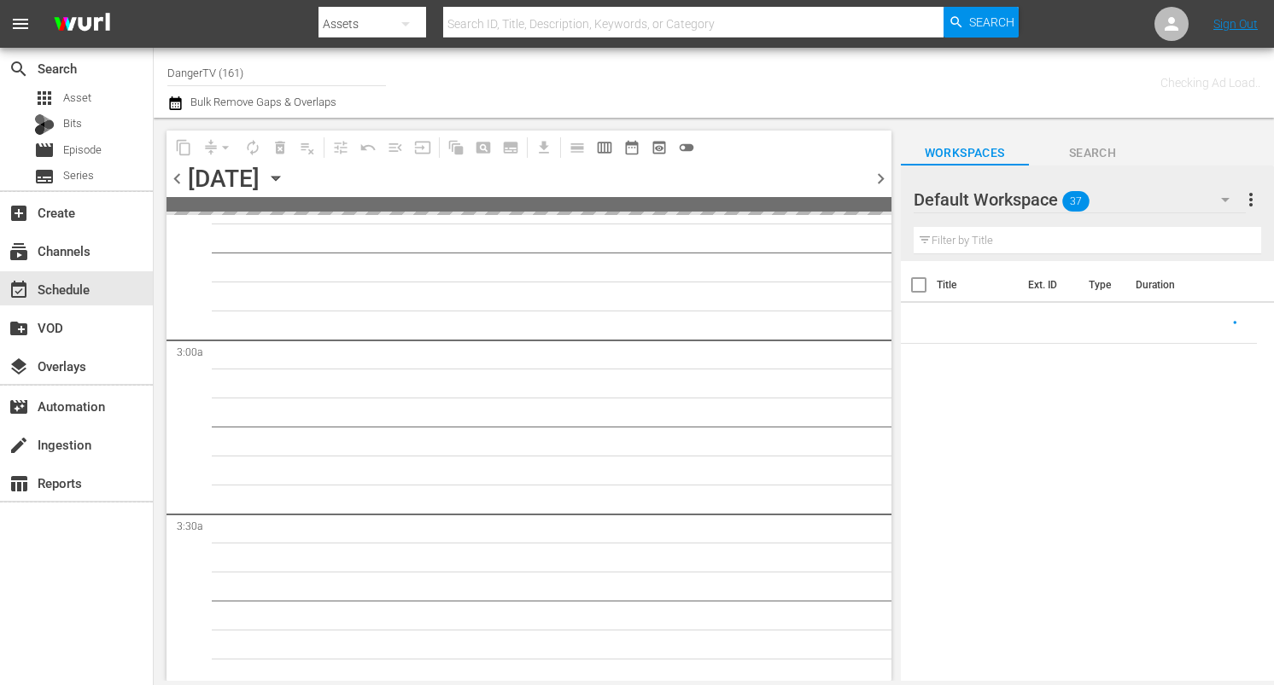
scroll to position [921, 0]
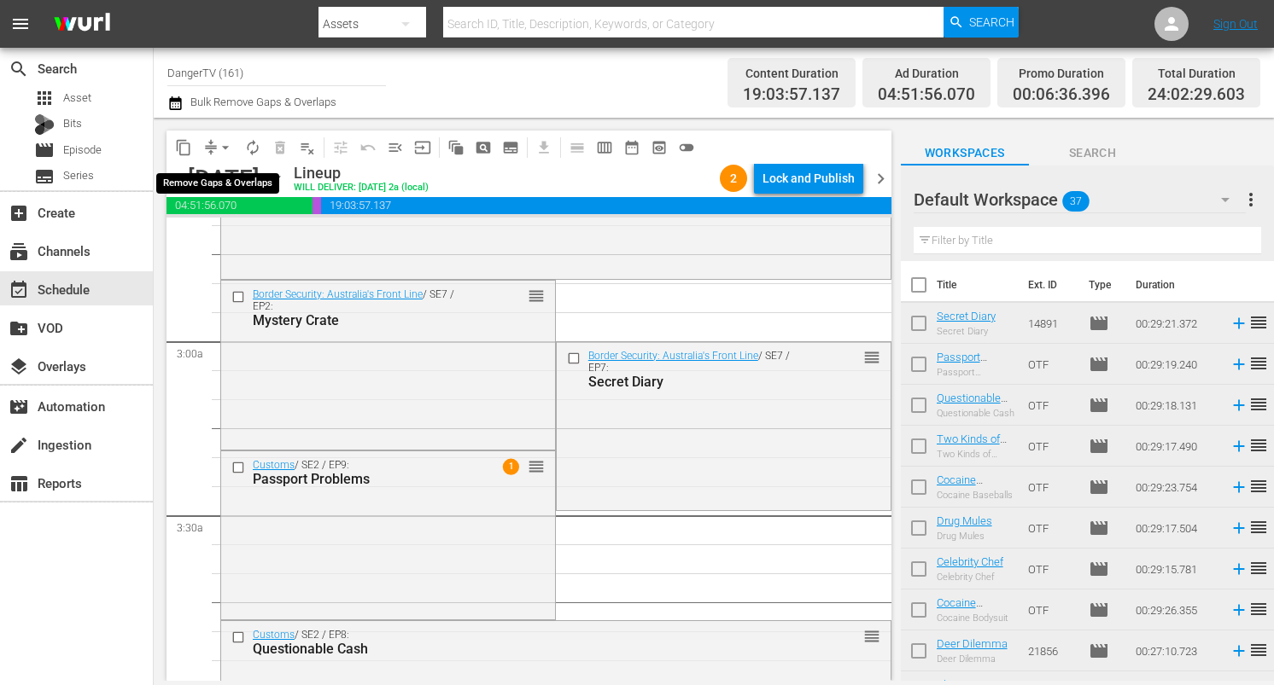
click at [225, 149] on span "arrow_drop_down" at bounding box center [225, 147] width 17 height 17
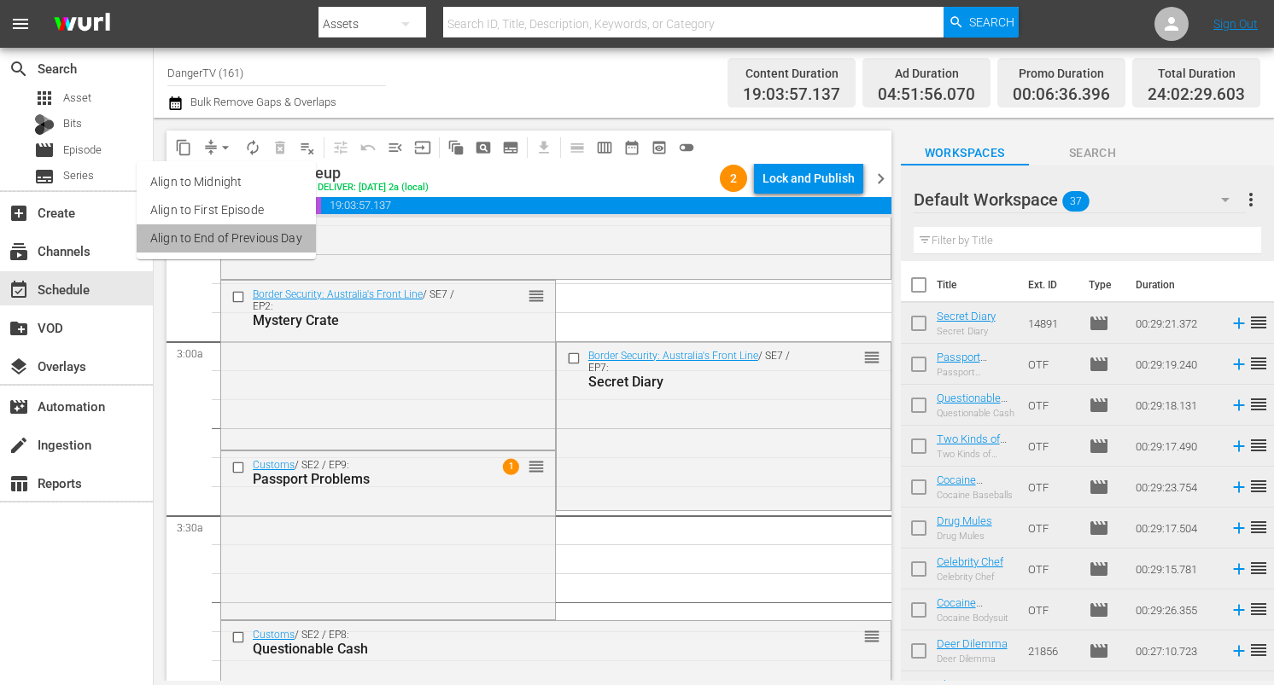
click at [231, 243] on li "Align to End of Previous Day" at bounding box center [226, 239] width 179 height 28
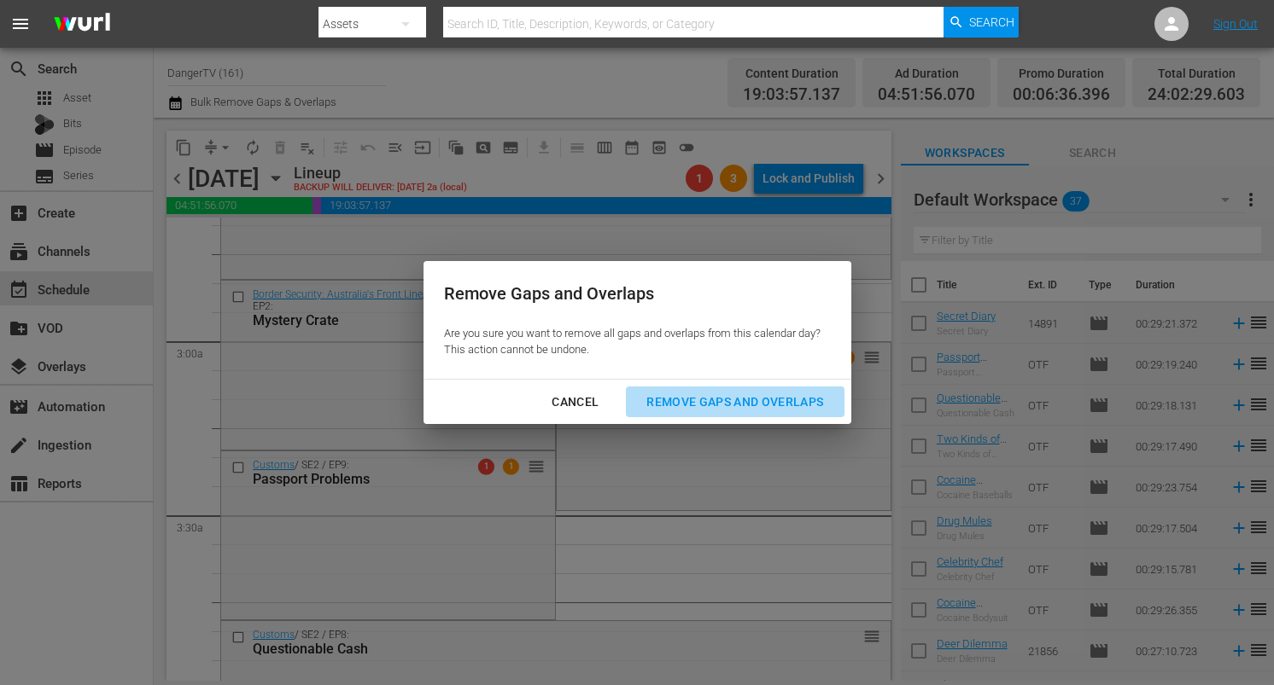
click at [746, 400] on div "Remove Gaps and Overlaps" at bounding box center [735, 402] width 204 height 21
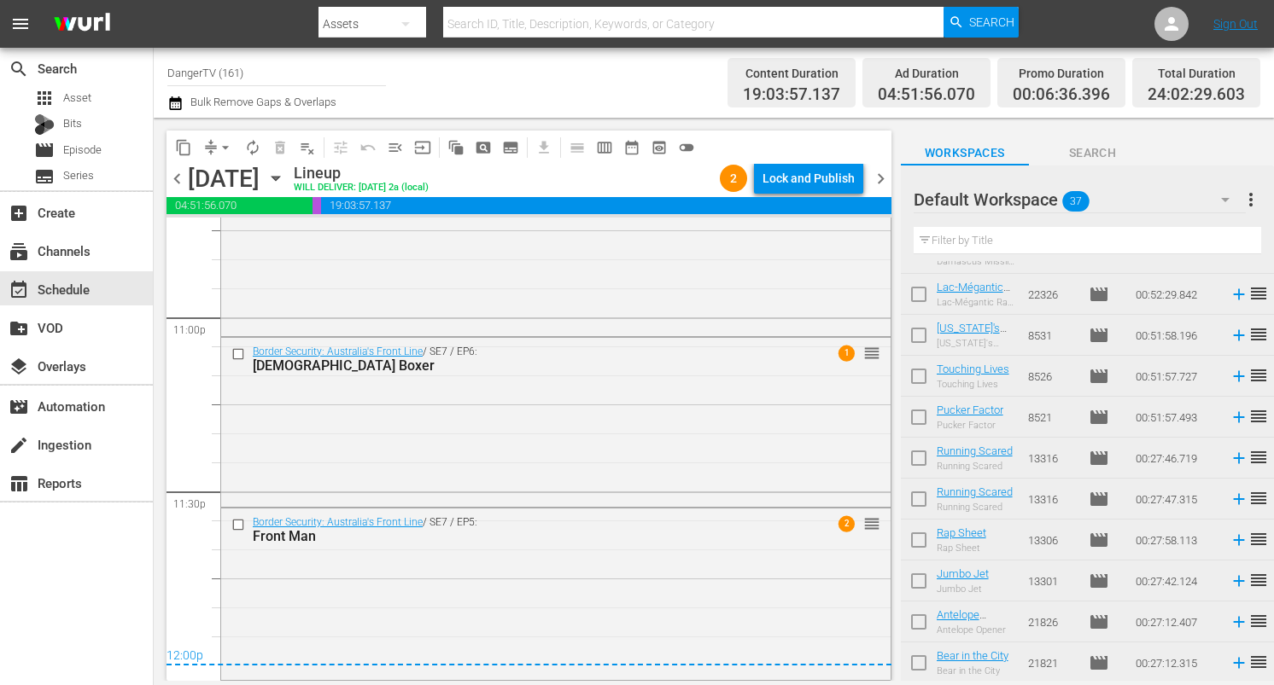
scroll to position [1135, 0]
click at [795, 178] on div "Lock and Publish" at bounding box center [808, 178] width 92 height 31
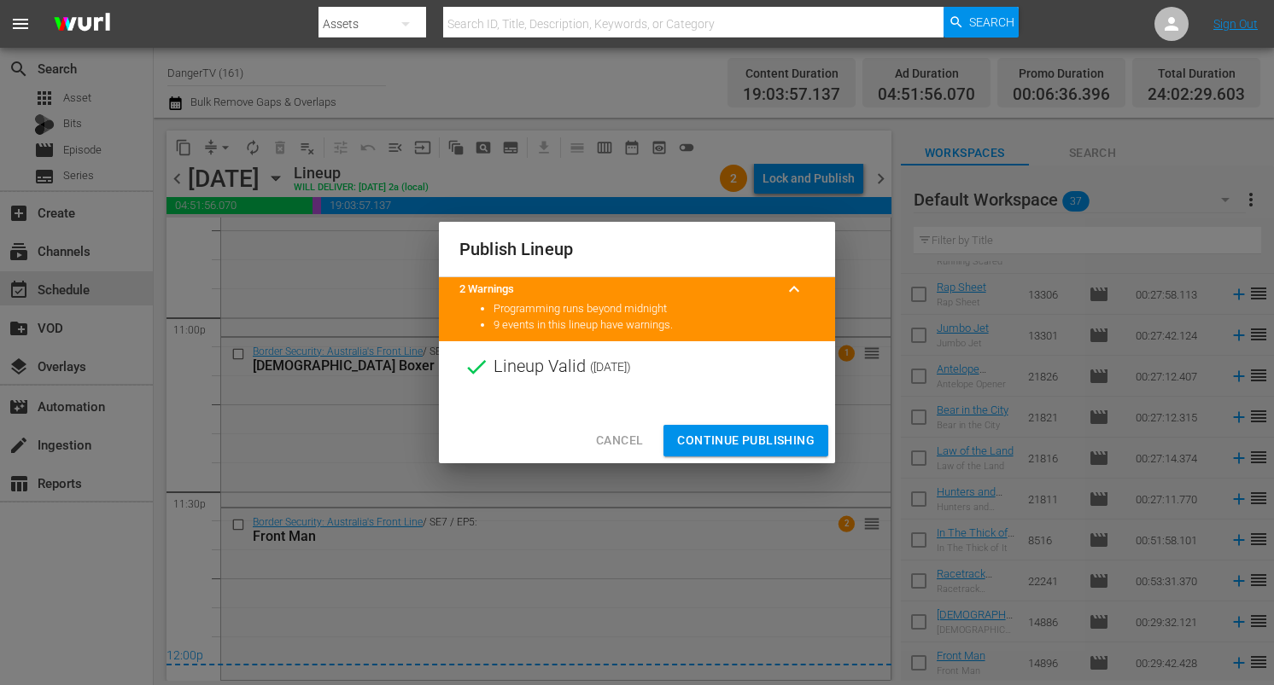
click at [749, 440] on span "Continue Publishing" at bounding box center [745, 440] width 137 height 21
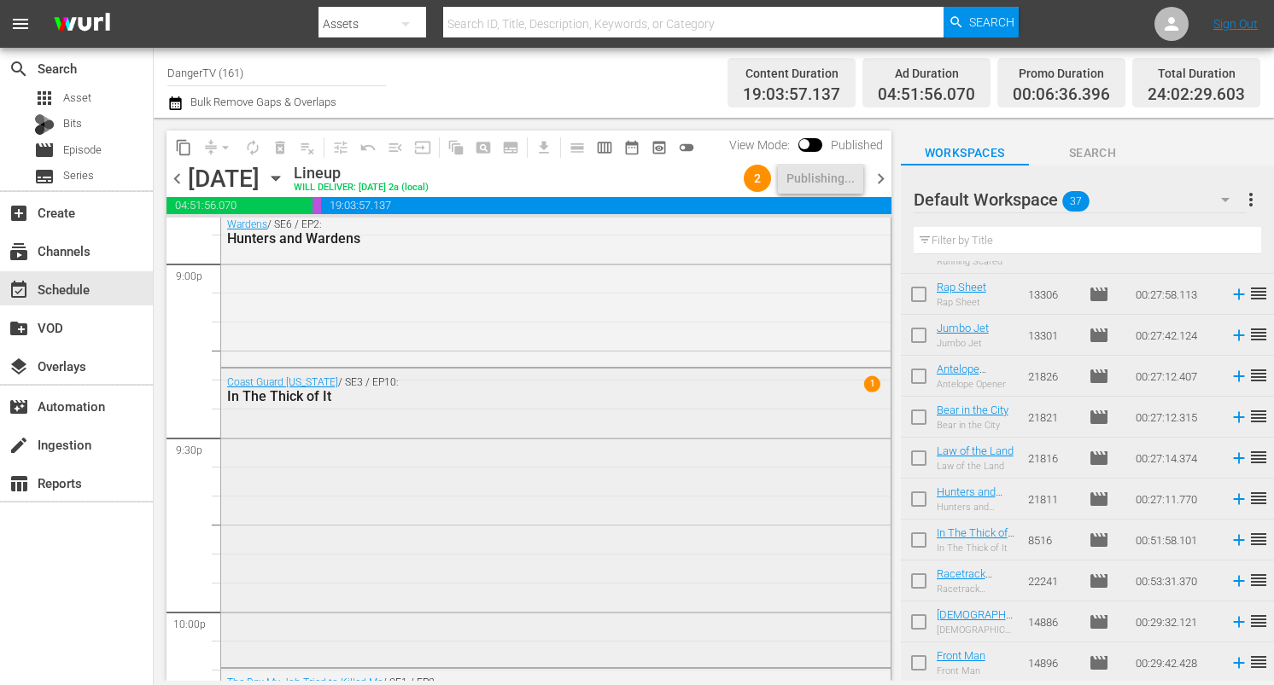
scroll to position [7189, 0]
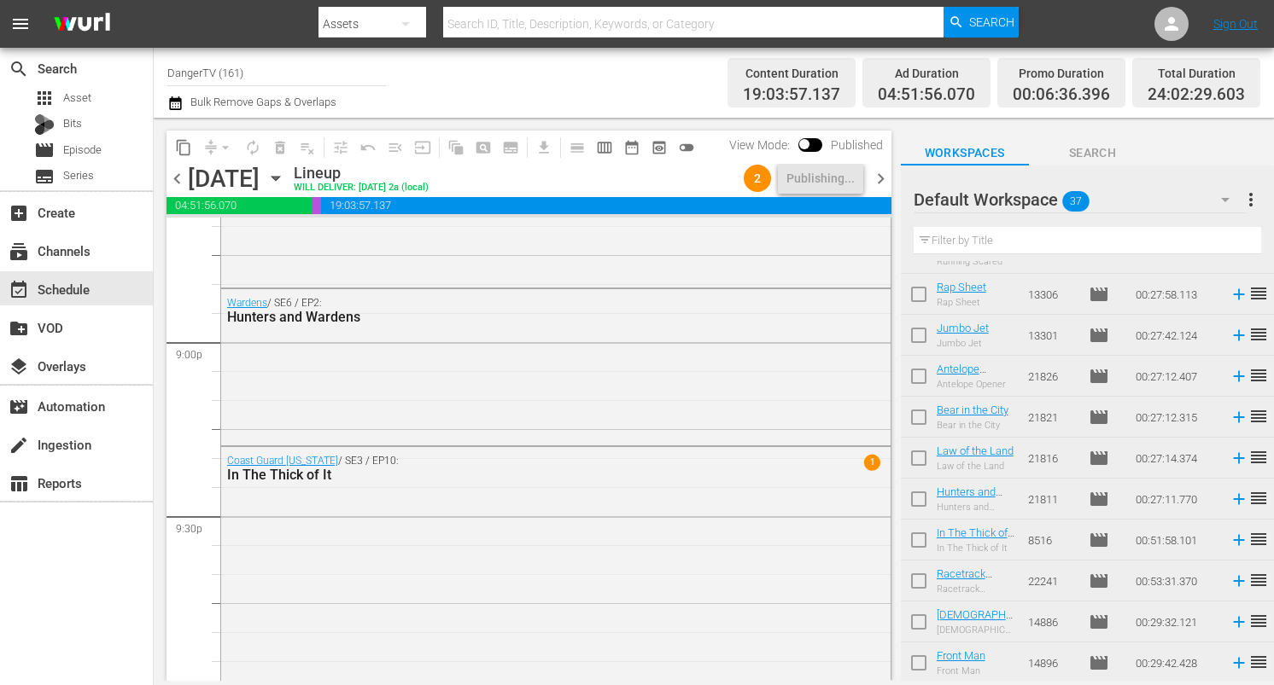
click at [919, 495] on input "checkbox" at bounding box center [919, 503] width 36 height 36
checkbox input "true"
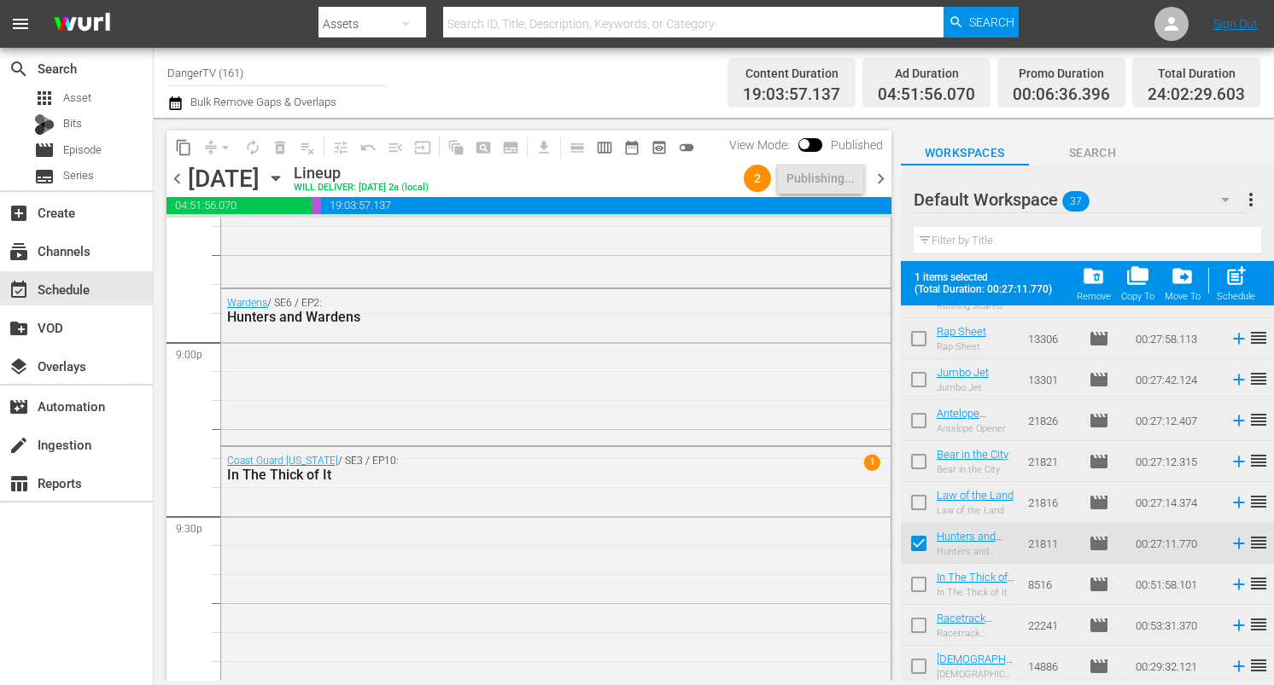
scroll to position [1180, 0]
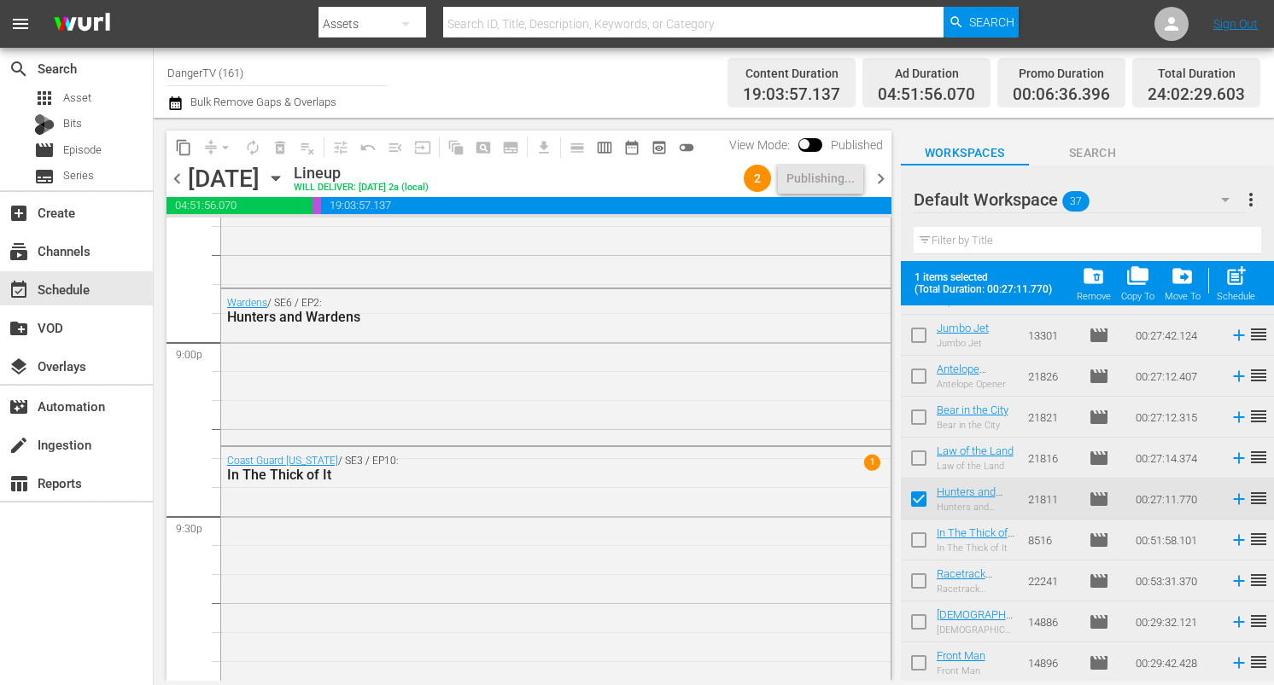
click at [917, 536] on input "checkbox" at bounding box center [919, 544] width 36 height 36
checkbox input "true"
click at [915, 580] on input "checkbox" at bounding box center [919, 585] width 36 height 36
checkbox input "true"
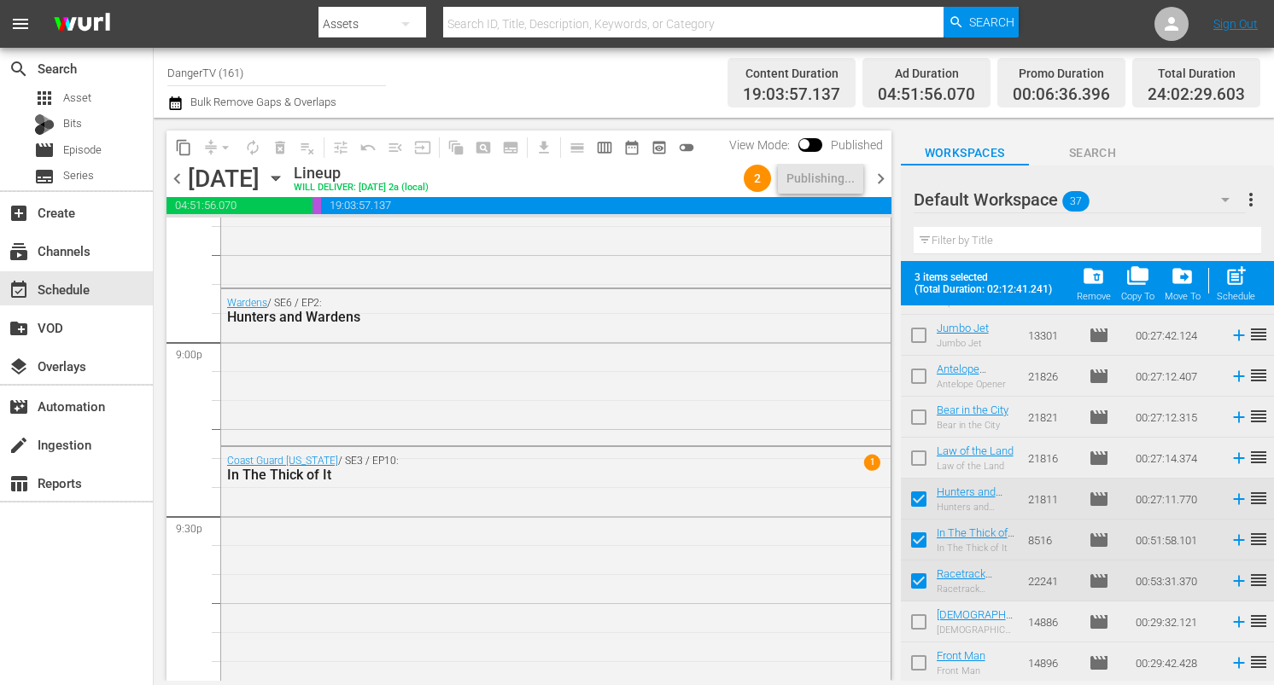
click at [916, 623] on input "checkbox" at bounding box center [919, 626] width 36 height 36
checkbox input "true"
click at [920, 658] on input "checkbox" at bounding box center [919, 667] width 36 height 36
checkbox input "true"
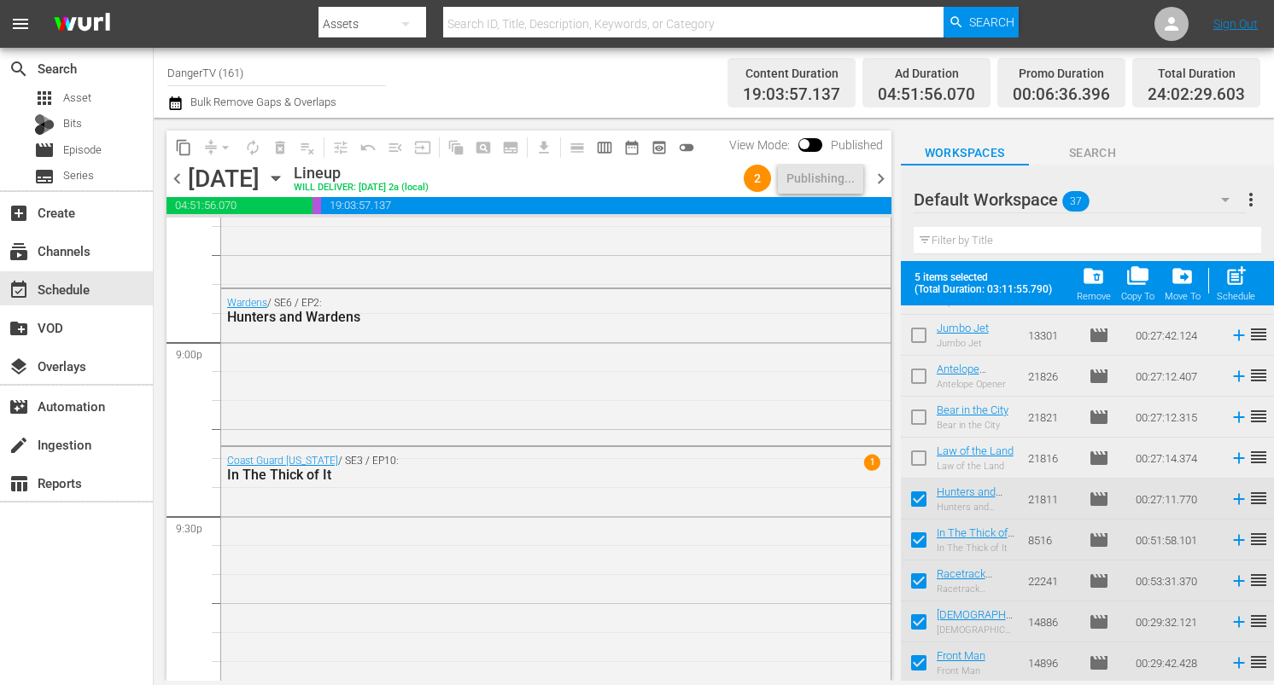
click at [878, 174] on span "chevron_right" at bounding box center [880, 178] width 21 height 21
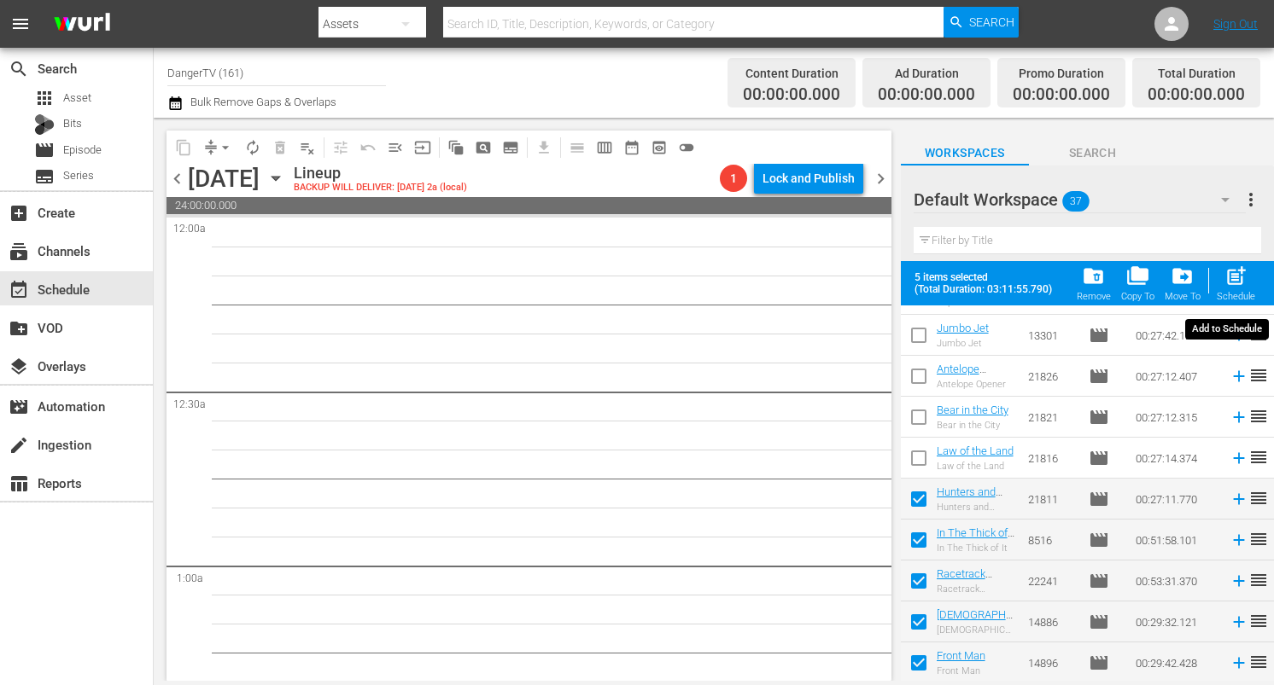
click at [1239, 274] on span "post_add" at bounding box center [1235, 276] width 23 height 23
checkbox input "false"
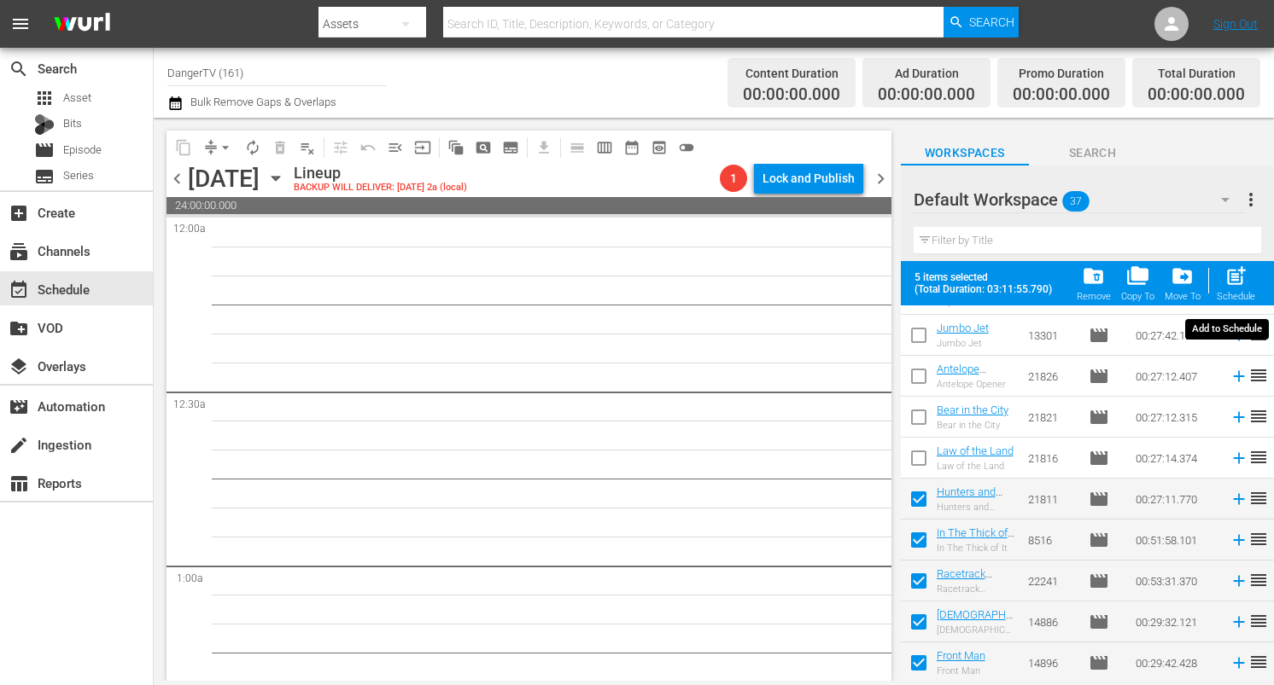
checkbox input "false"
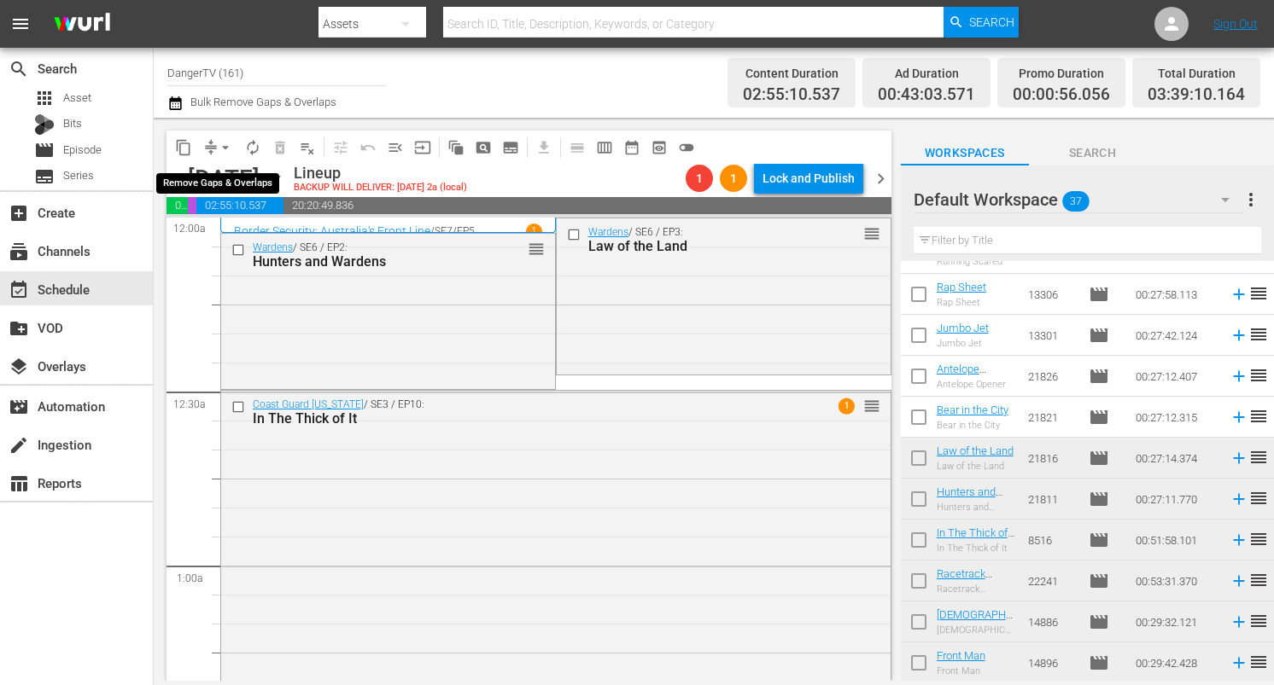
click at [225, 146] on span "arrow_drop_down" at bounding box center [225, 147] width 17 height 17
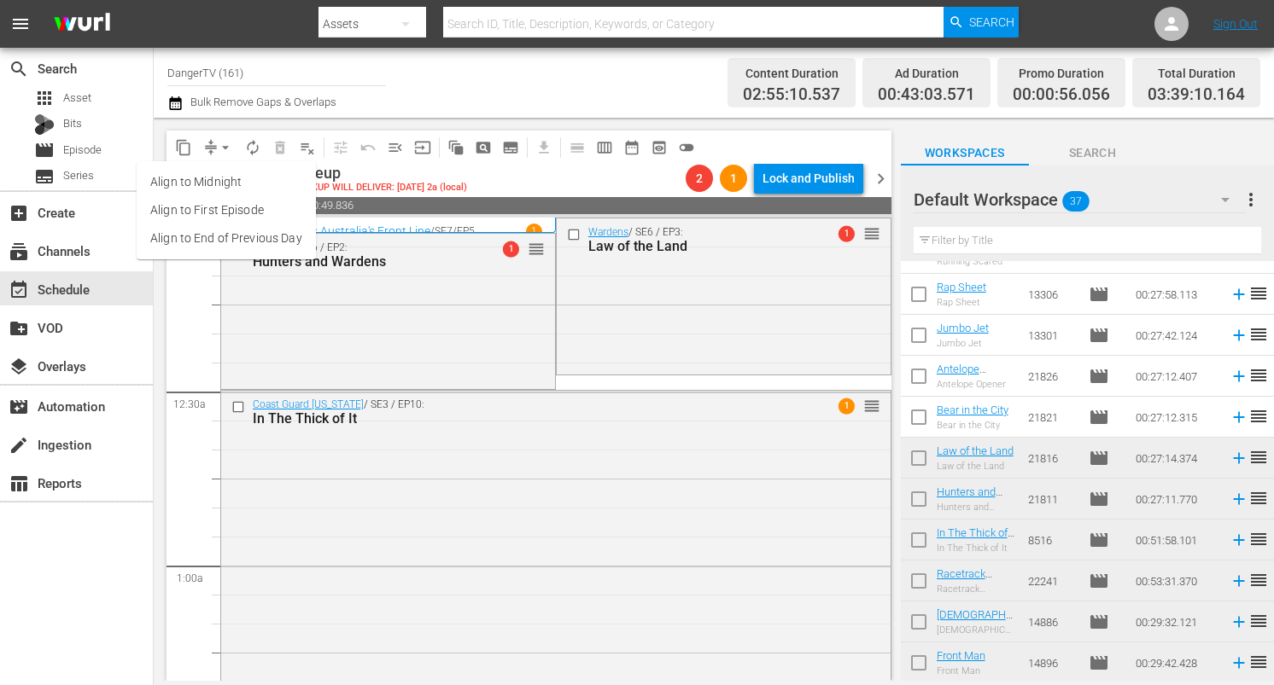
click at [236, 239] on li "Align to End of Previous Day" at bounding box center [226, 239] width 179 height 28
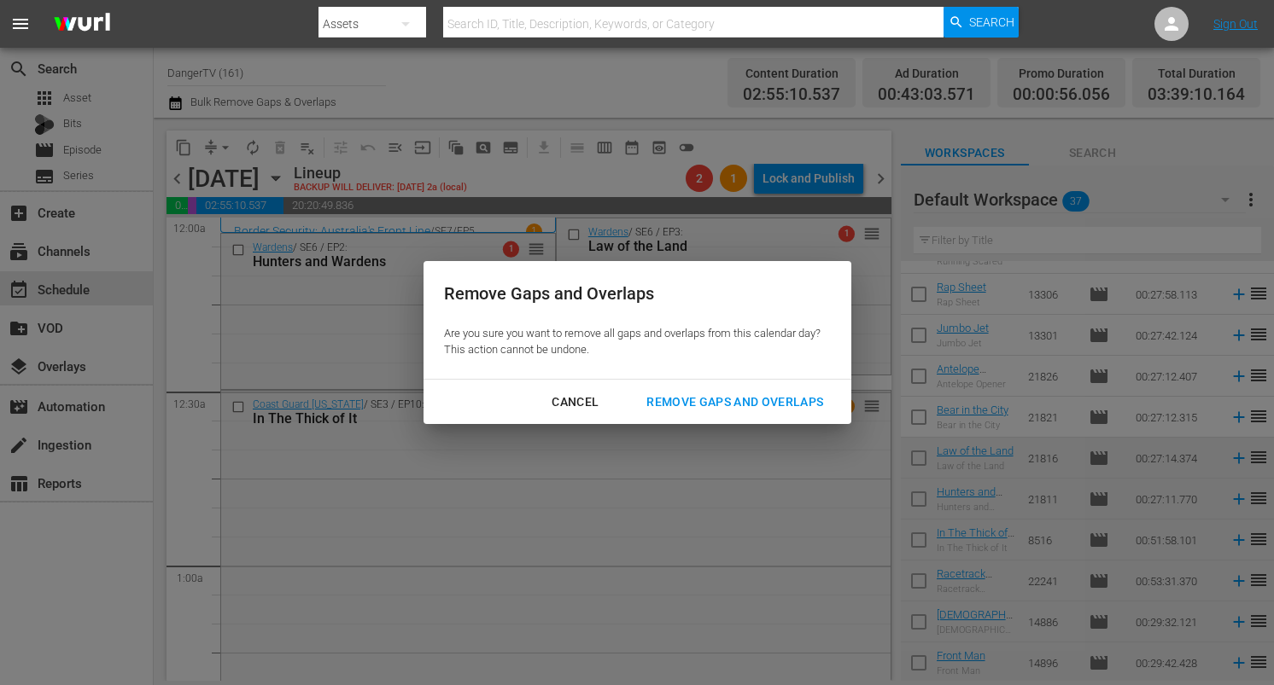
click at [747, 406] on div "Remove Gaps and Overlaps" at bounding box center [735, 402] width 204 height 21
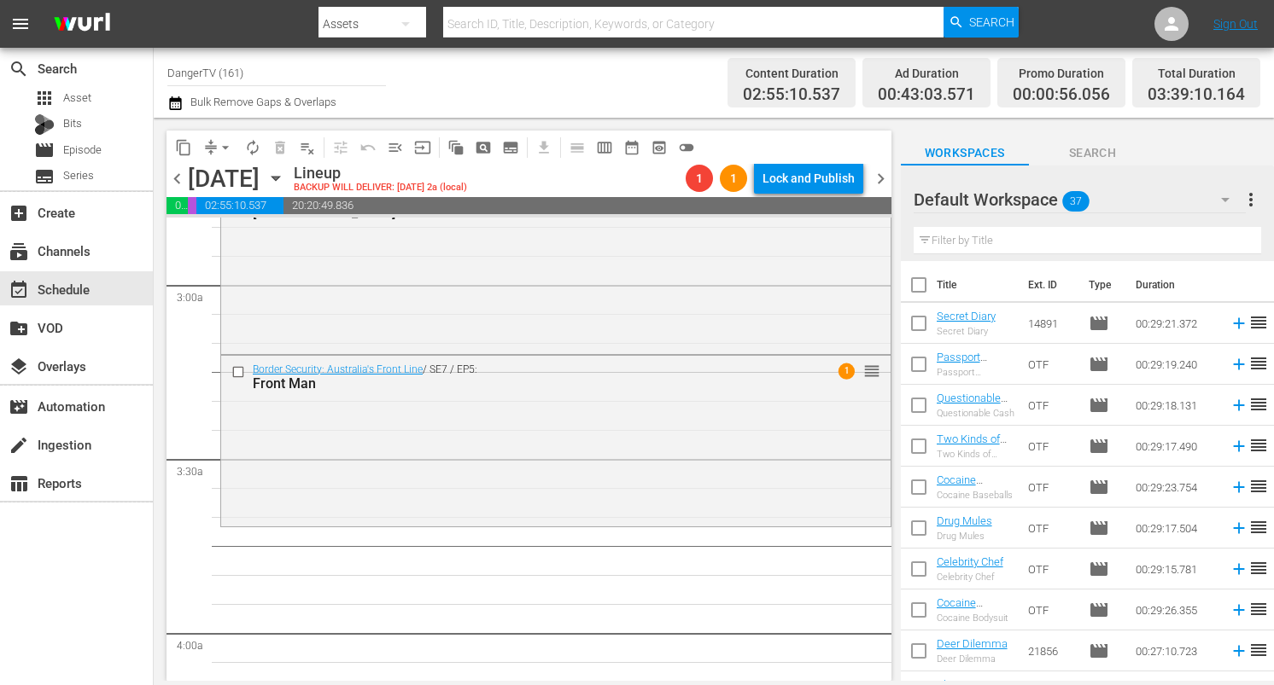
click at [923, 290] on input "checkbox" at bounding box center [919, 289] width 36 height 36
checkbox input "true"
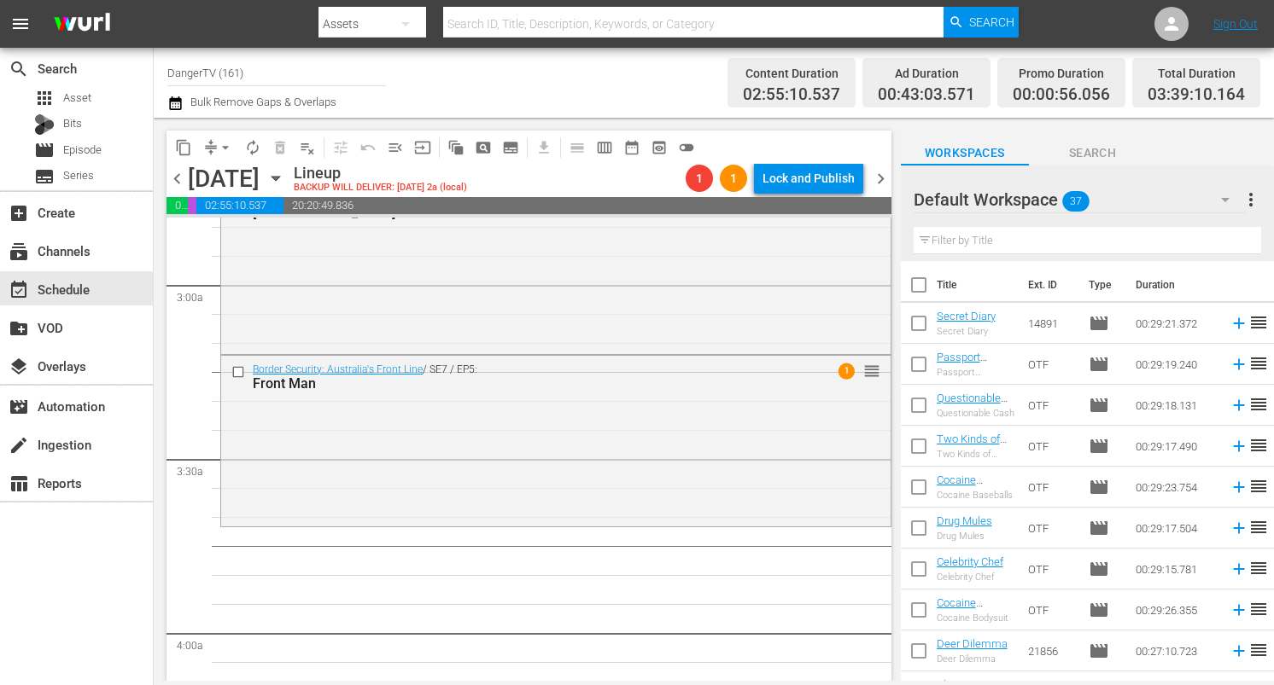
checkbox input "true"
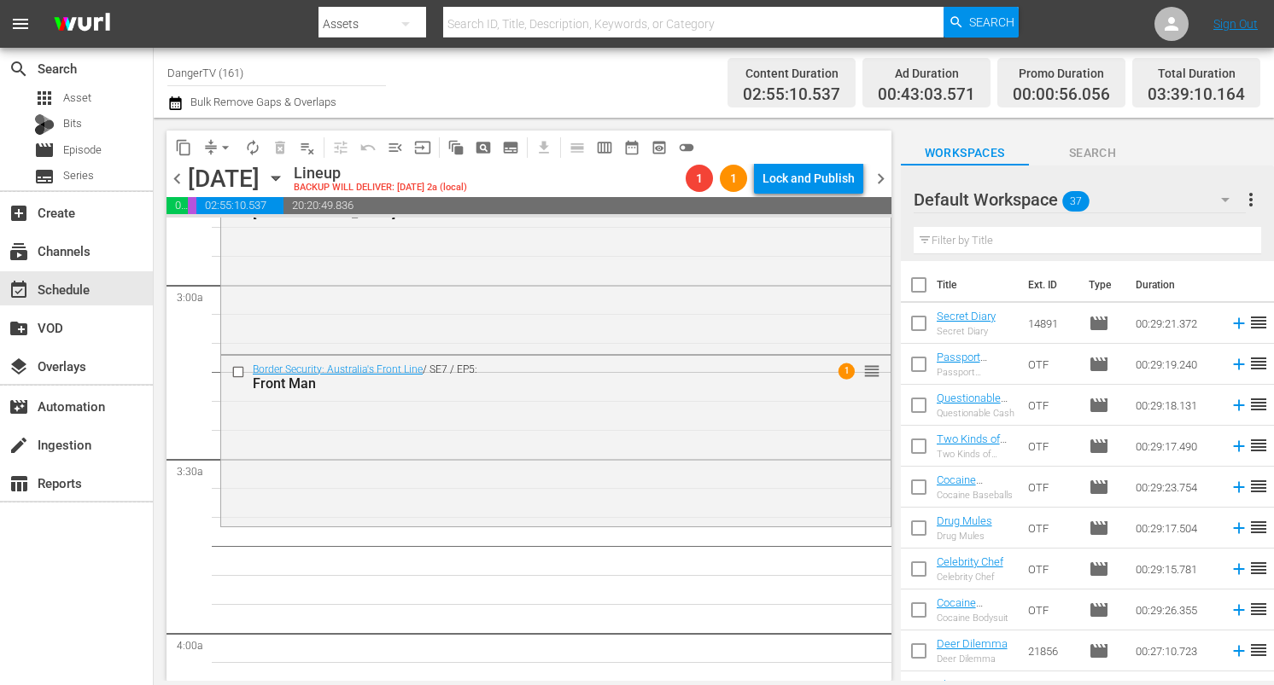
checkbox input "true"
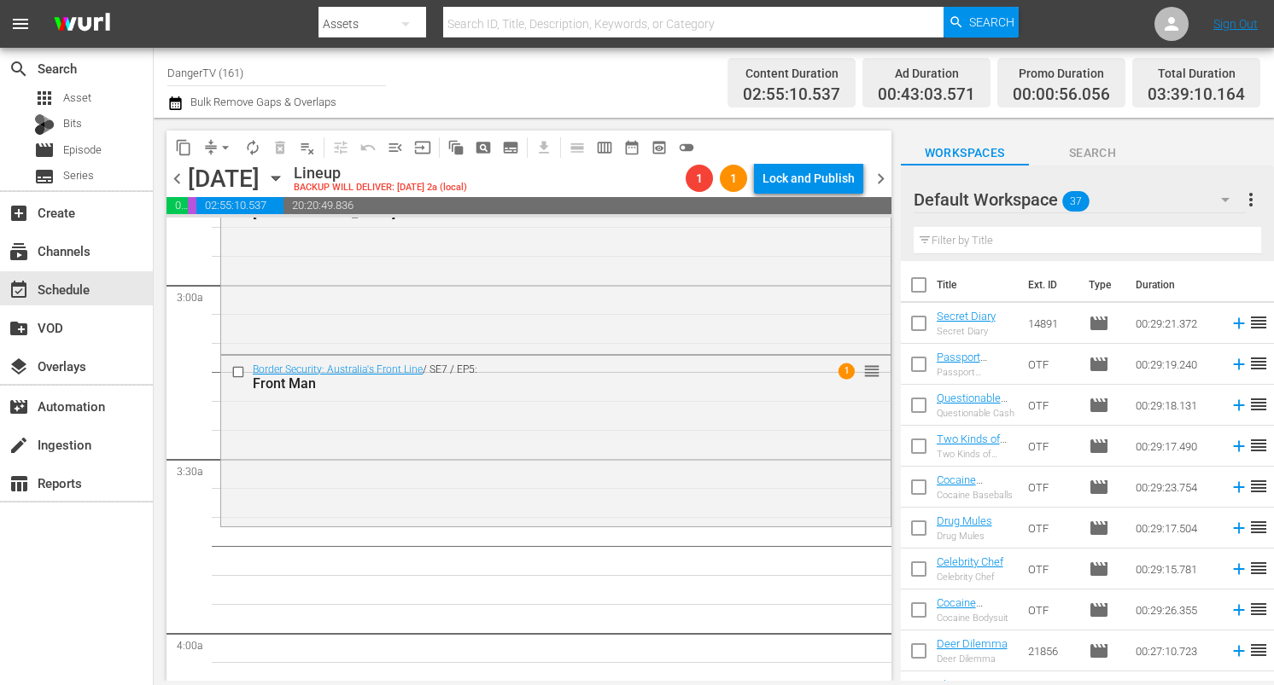
checkbox input "true"
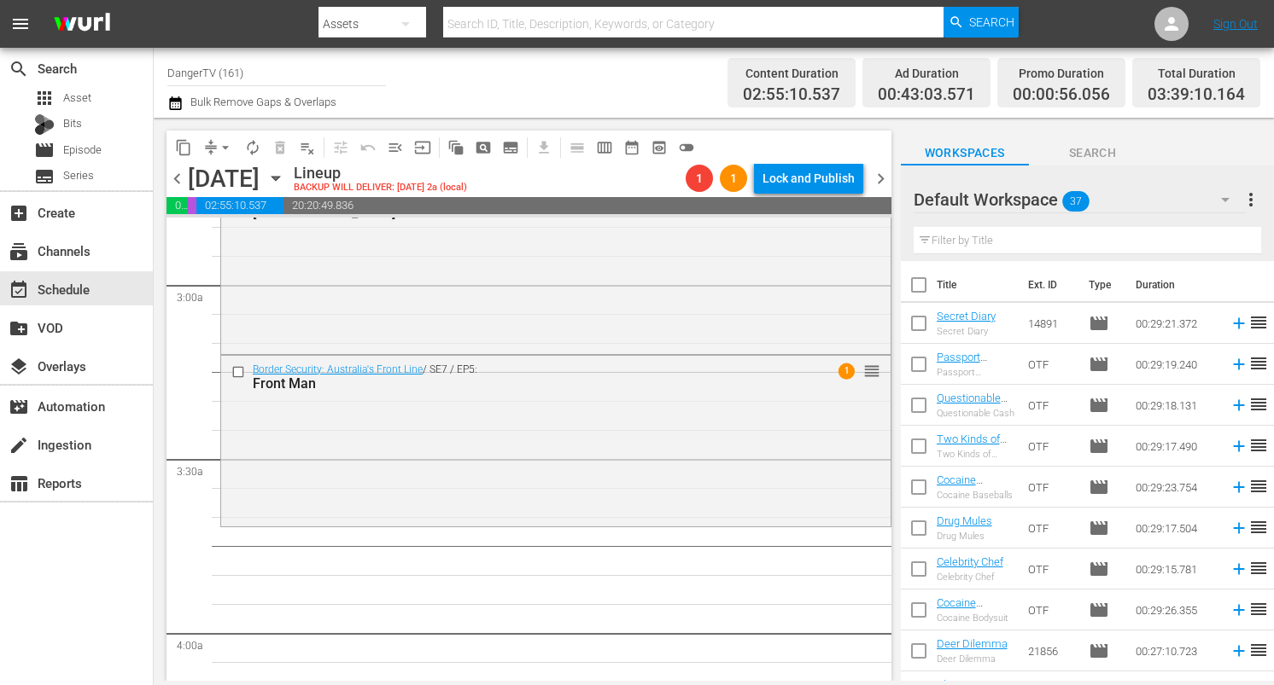
checkbox input "true"
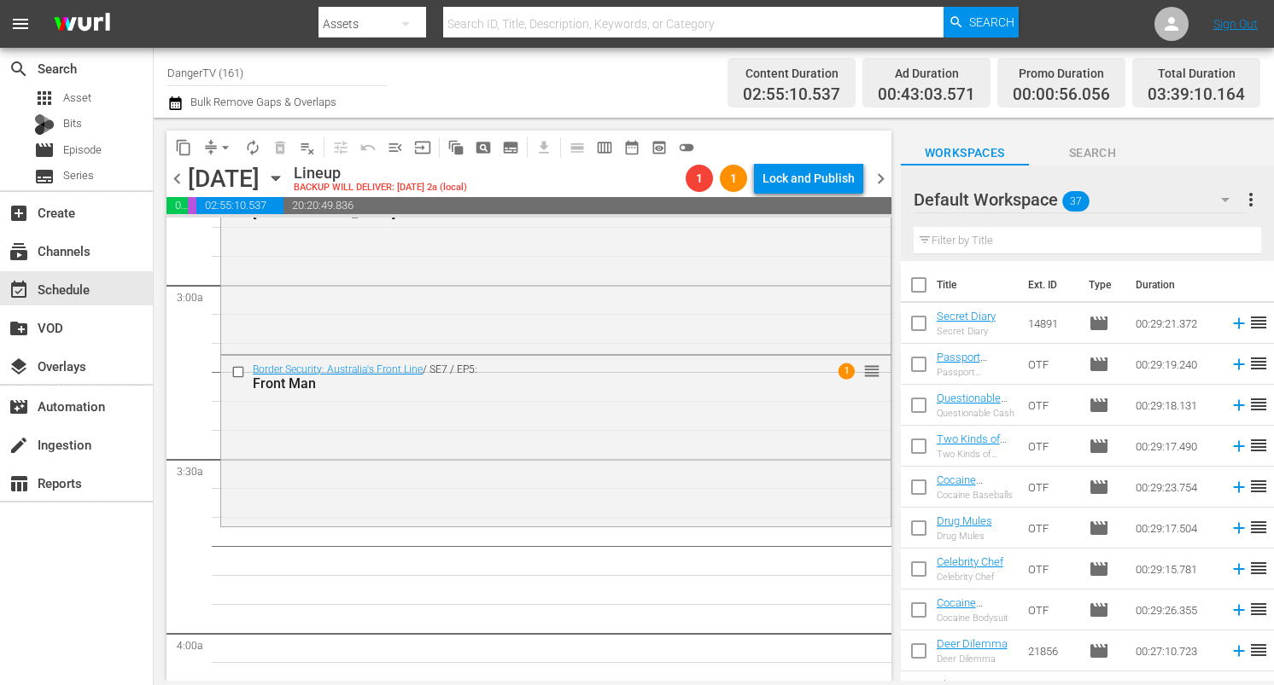
checkbox input "true"
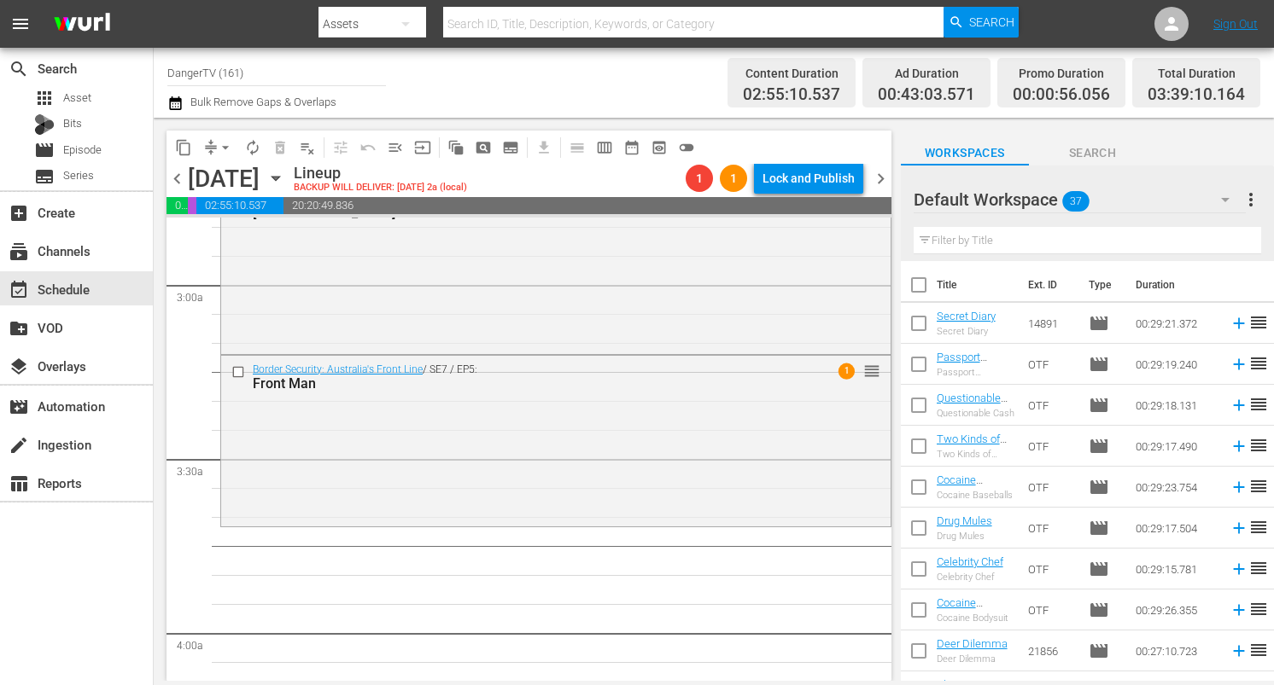
checkbox input "true"
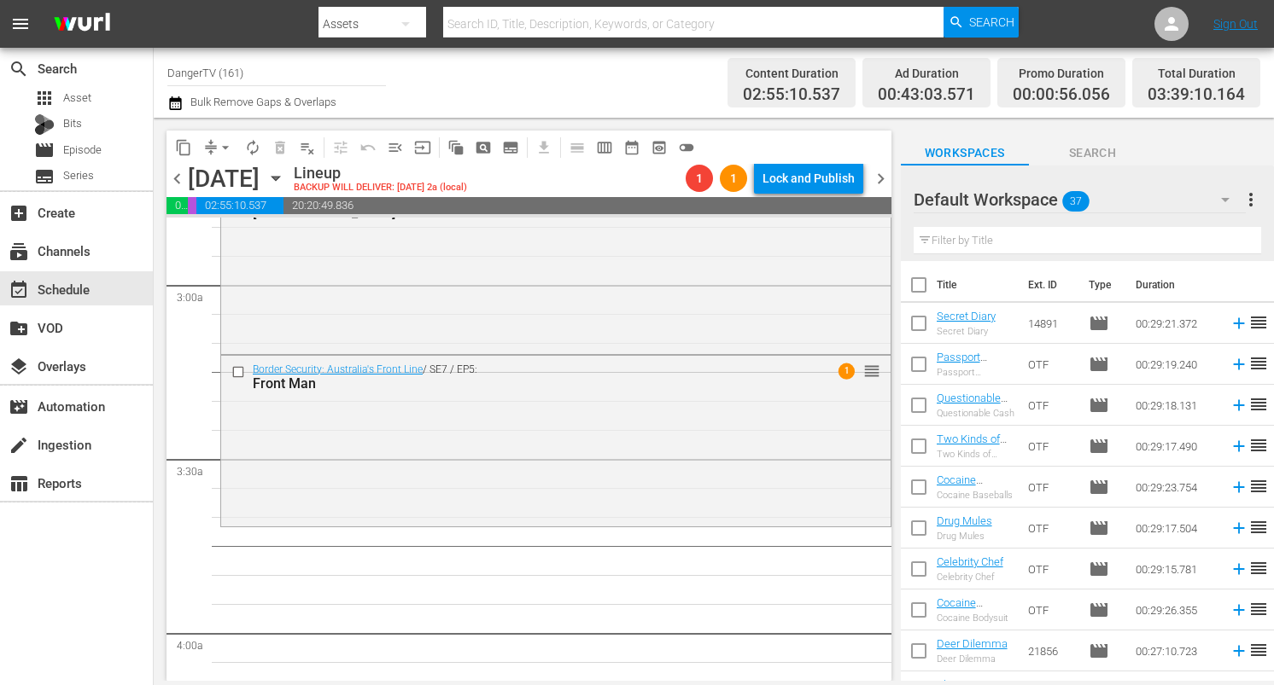
checkbox input "true"
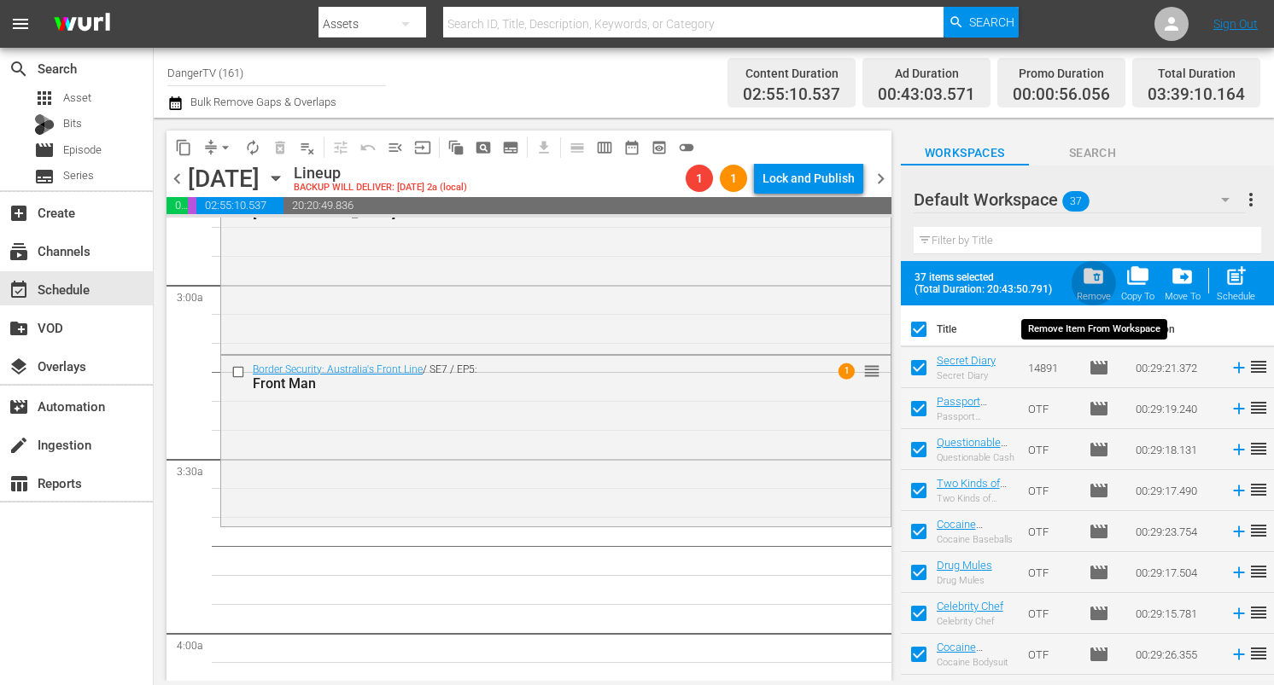
click at [1098, 273] on span "folder_delete" at bounding box center [1093, 276] width 23 height 23
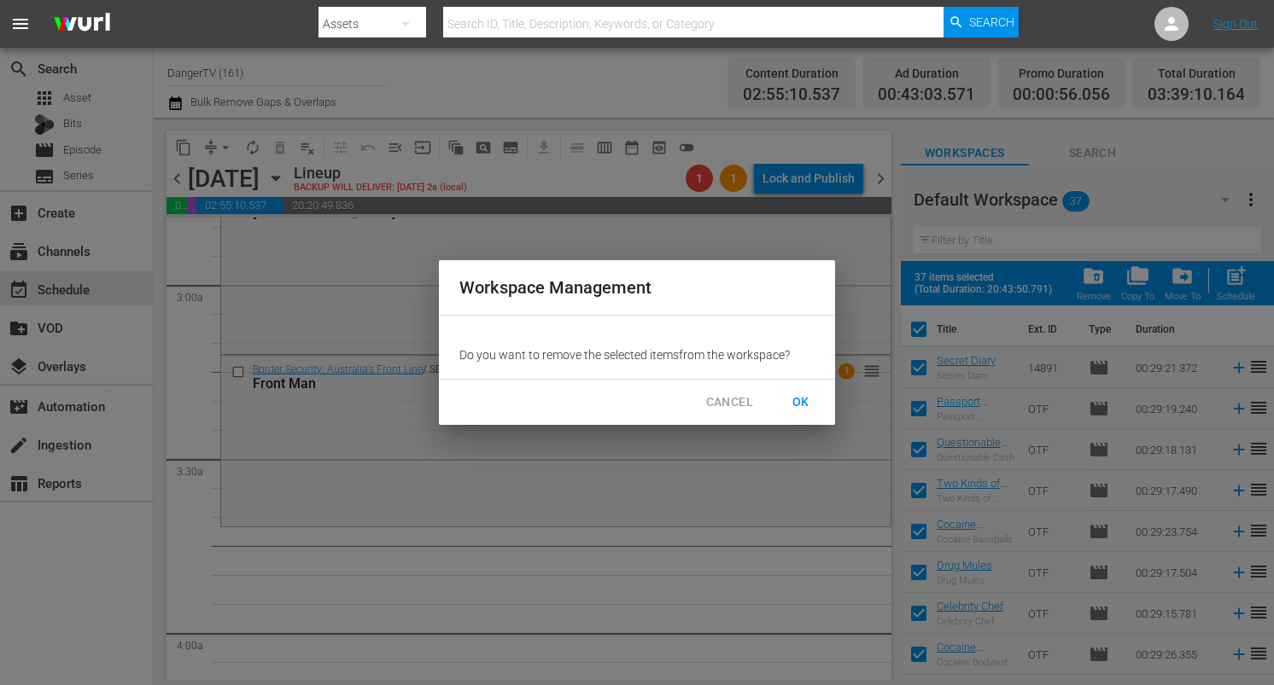
click at [808, 403] on span "OK" at bounding box center [800, 402] width 27 height 21
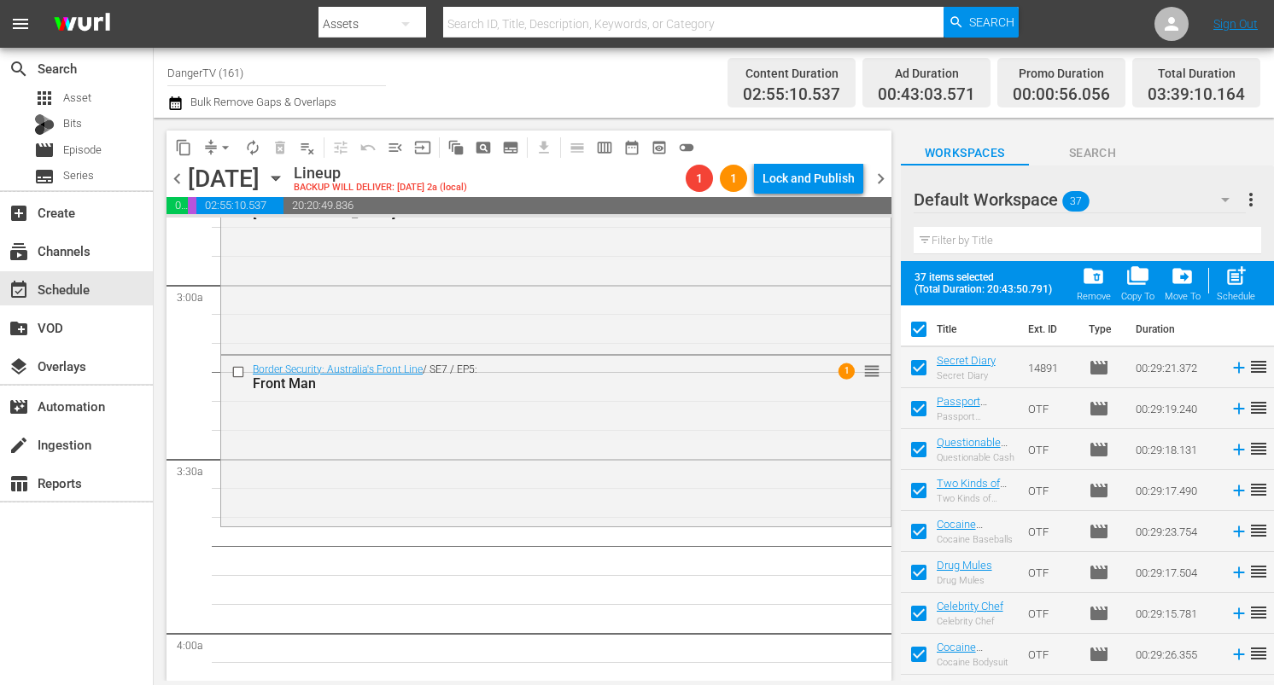
checkbox input "false"
